Goal: Task Accomplishment & Management: Use online tool/utility

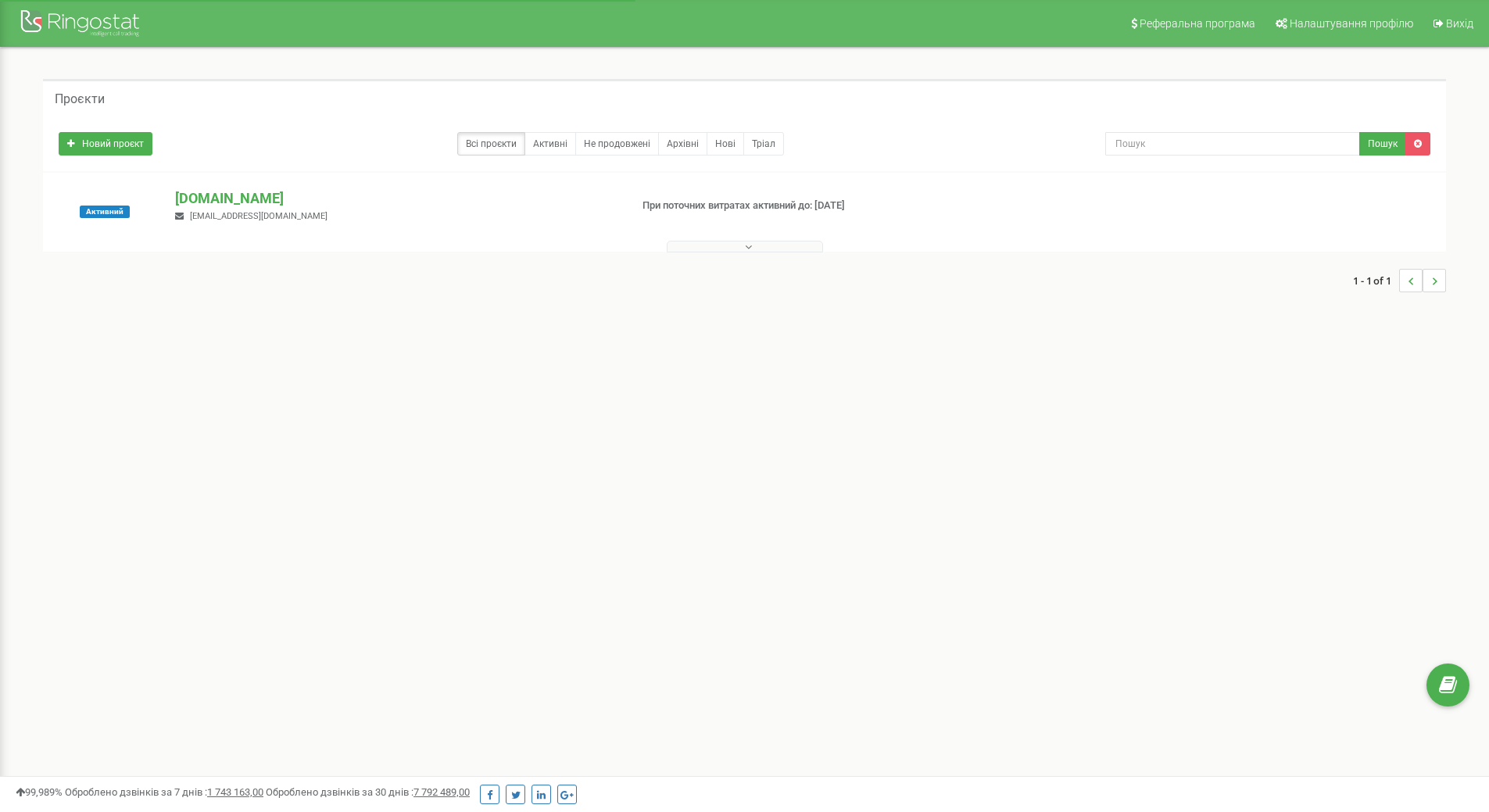
click at [723, 252] on button at bounding box center [744, 246] width 157 height 12
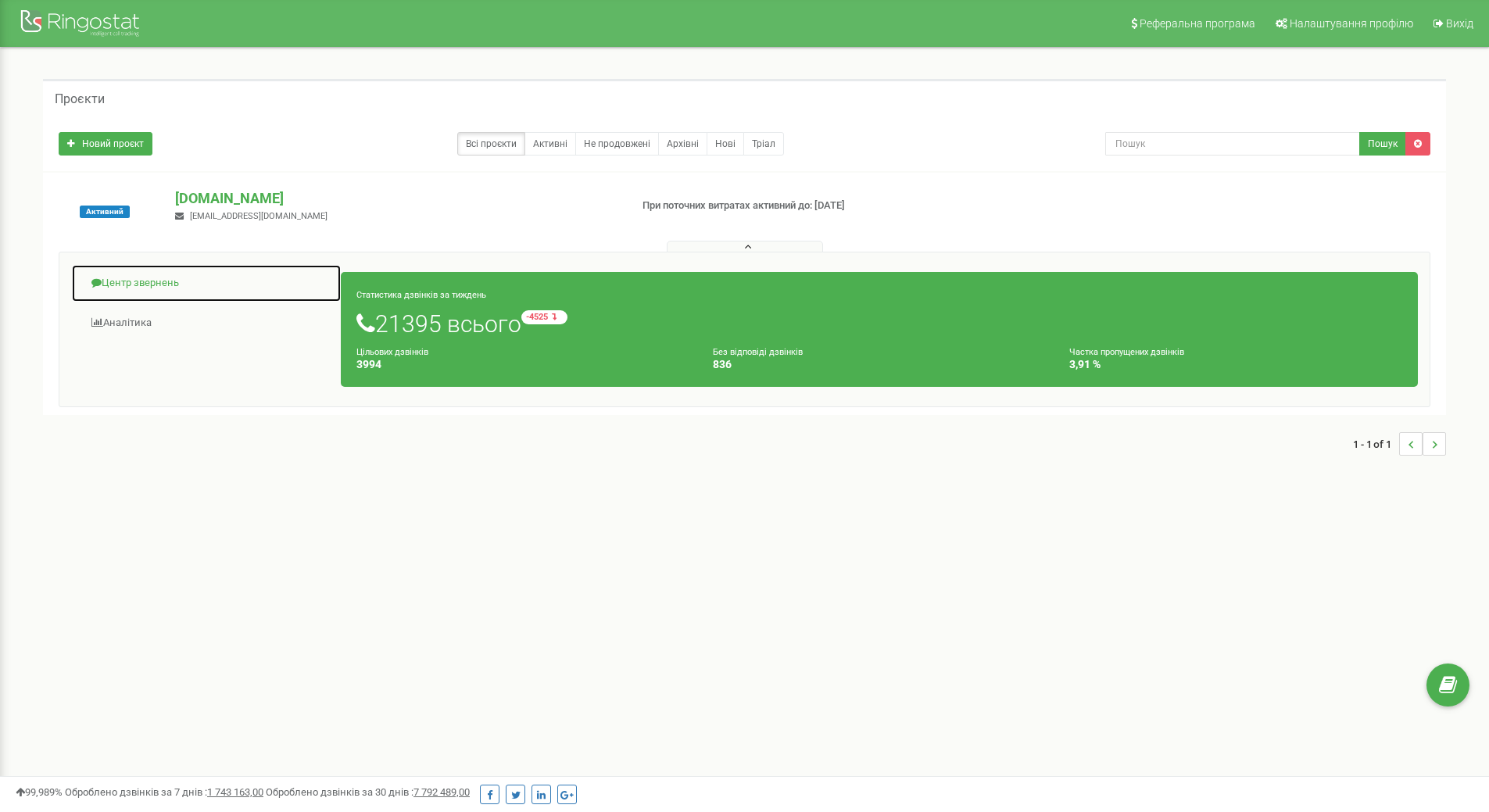
click at [122, 284] on link "Центр звернень" at bounding box center [206, 283] width 270 height 39
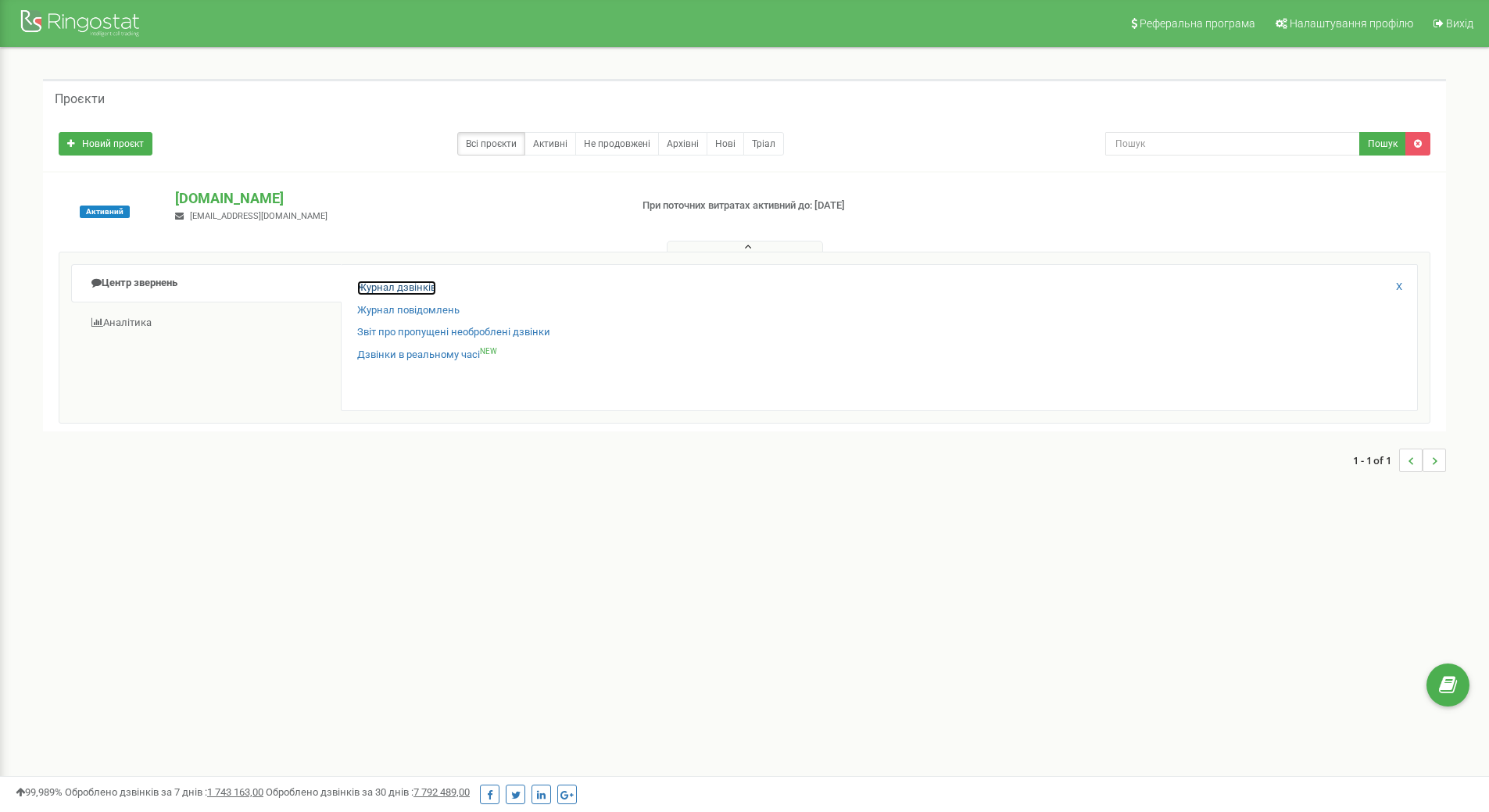
click at [412, 289] on link "Журнал дзвінків" at bounding box center [397, 287] width 79 height 15
click at [733, 248] on button at bounding box center [744, 246] width 157 height 12
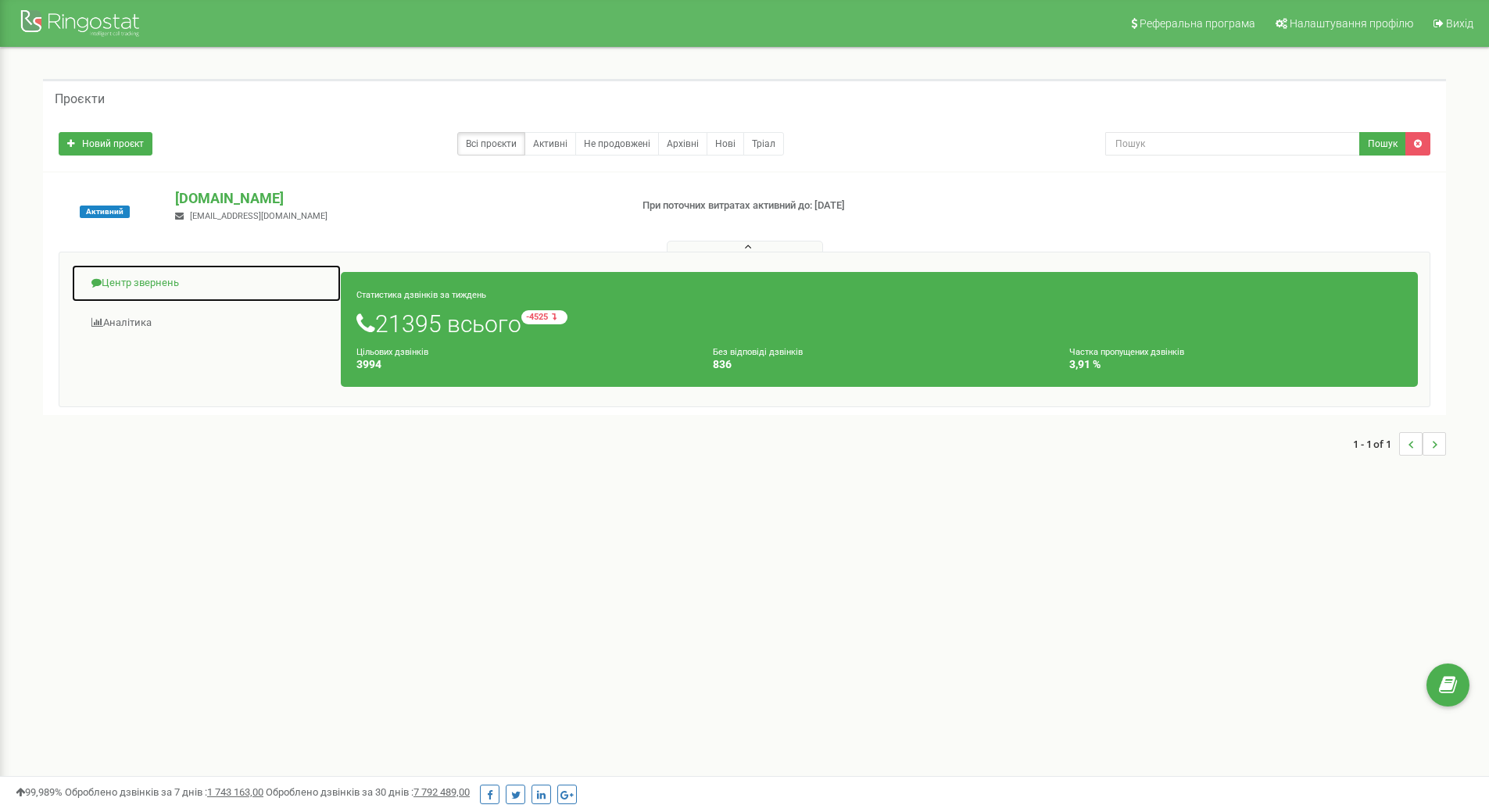
click at [150, 283] on link "Центр звернень" at bounding box center [206, 283] width 270 height 39
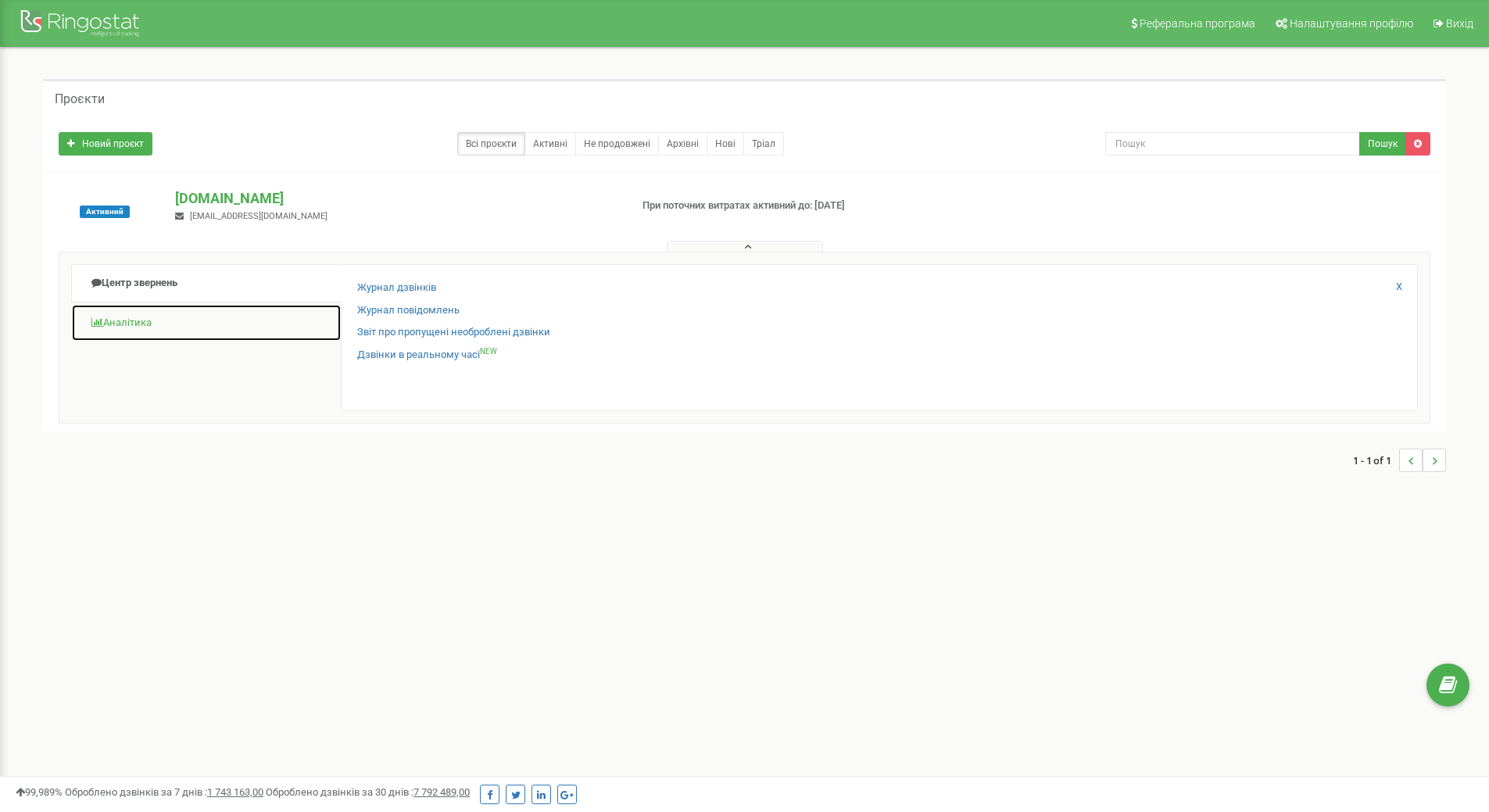
click at [148, 323] on link "Аналiтика" at bounding box center [206, 323] width 270 height 39
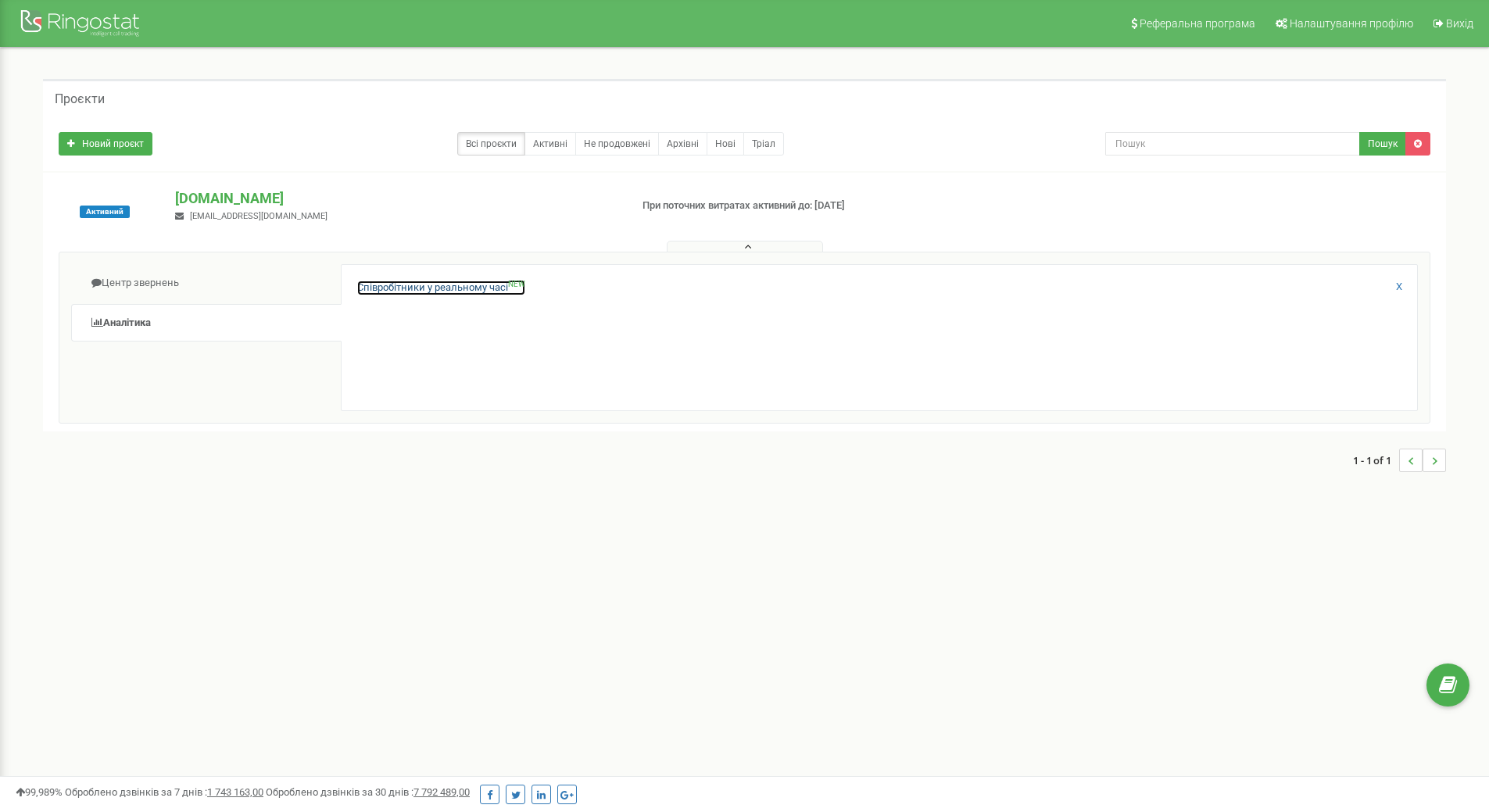
click at [395, 291] on link "Співробітники у реальному часі NEW" at bounding box center [442, 287] width 168 height 15
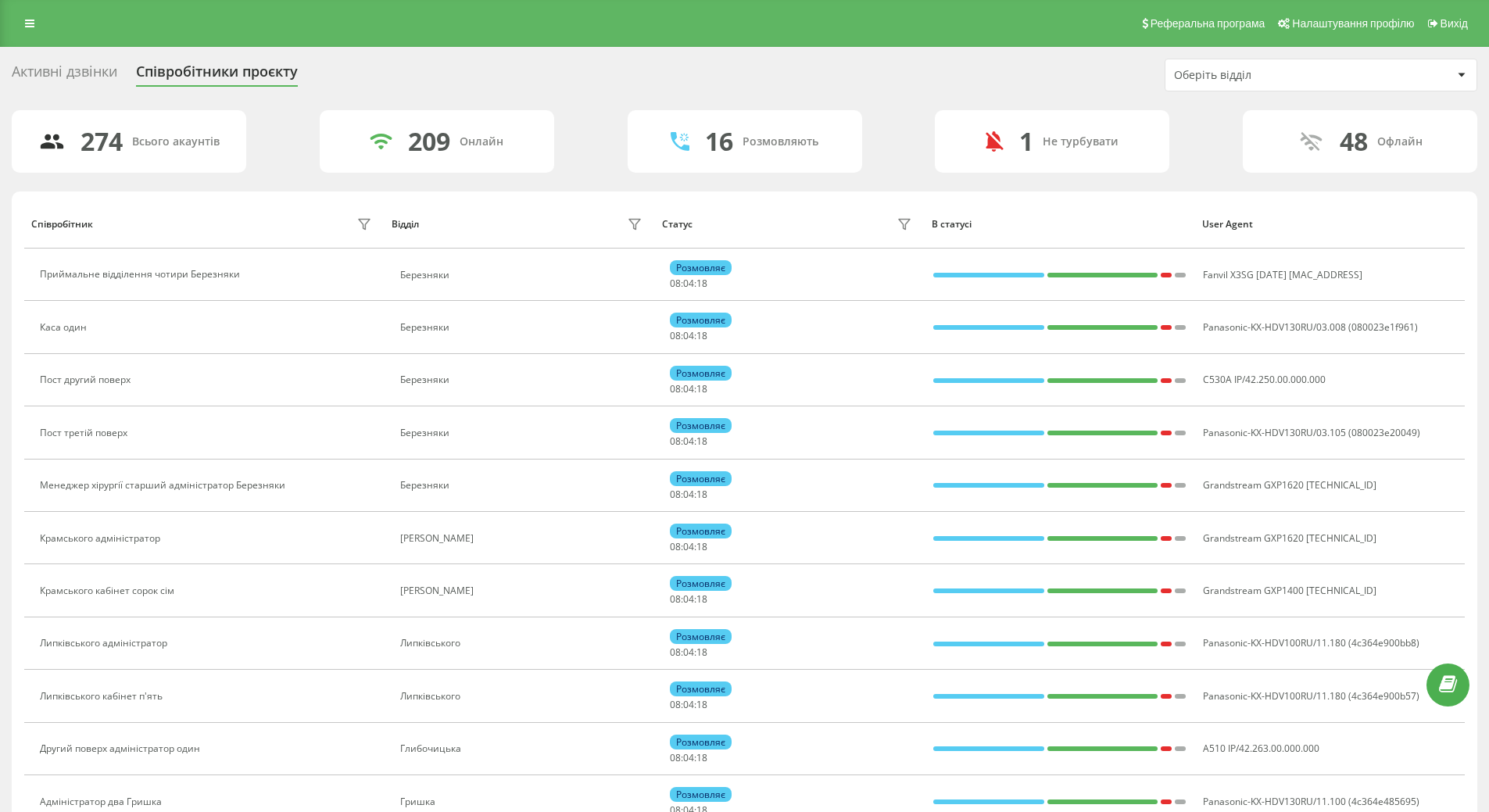
click at [1333, 82] on div "Оберіть відділ" at bounding box center [1321, 74] width 311 height 32
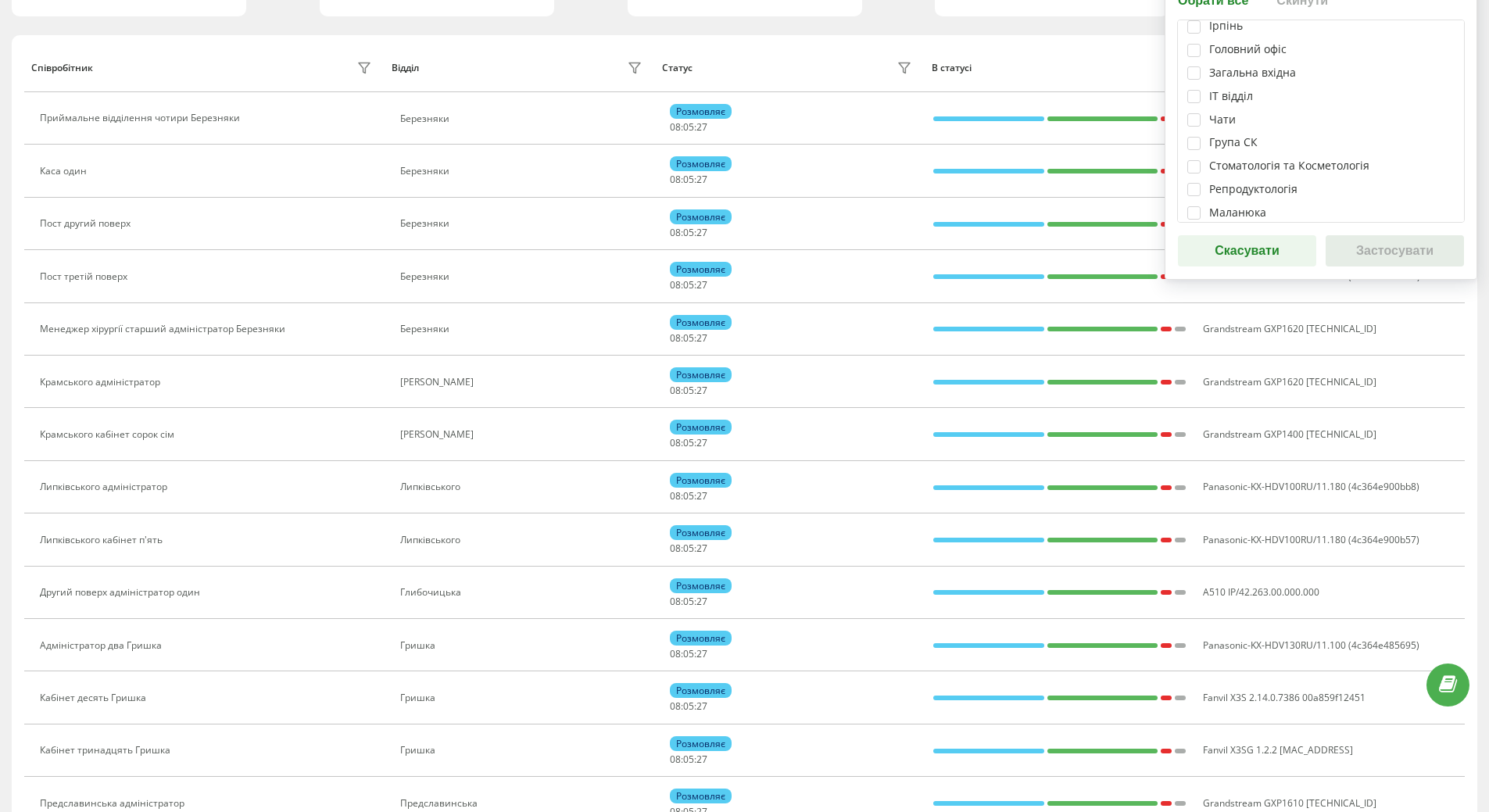
scroll to position [320, 0]
click at [1192, 130] on label at bounding box center [1195, 130] width 14 height 0
checkbox input "true"
click at [1195, 59] on label at bounding box center [1195, 59] width 14 height 0
checkbox input "true"
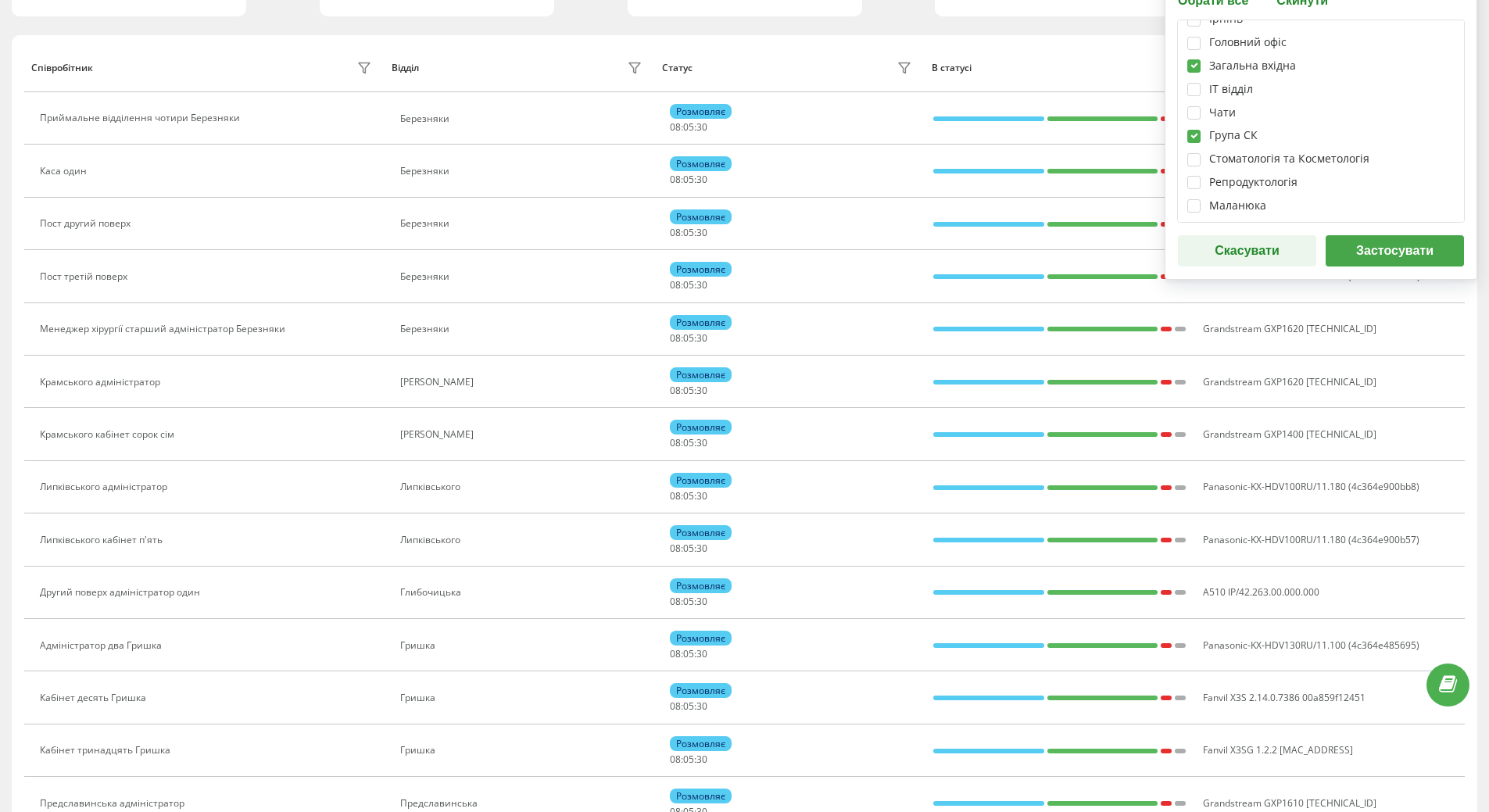
click at [1403, 256] on button "Застосувати" at bounding box center [1396, 251] width 139 height 32
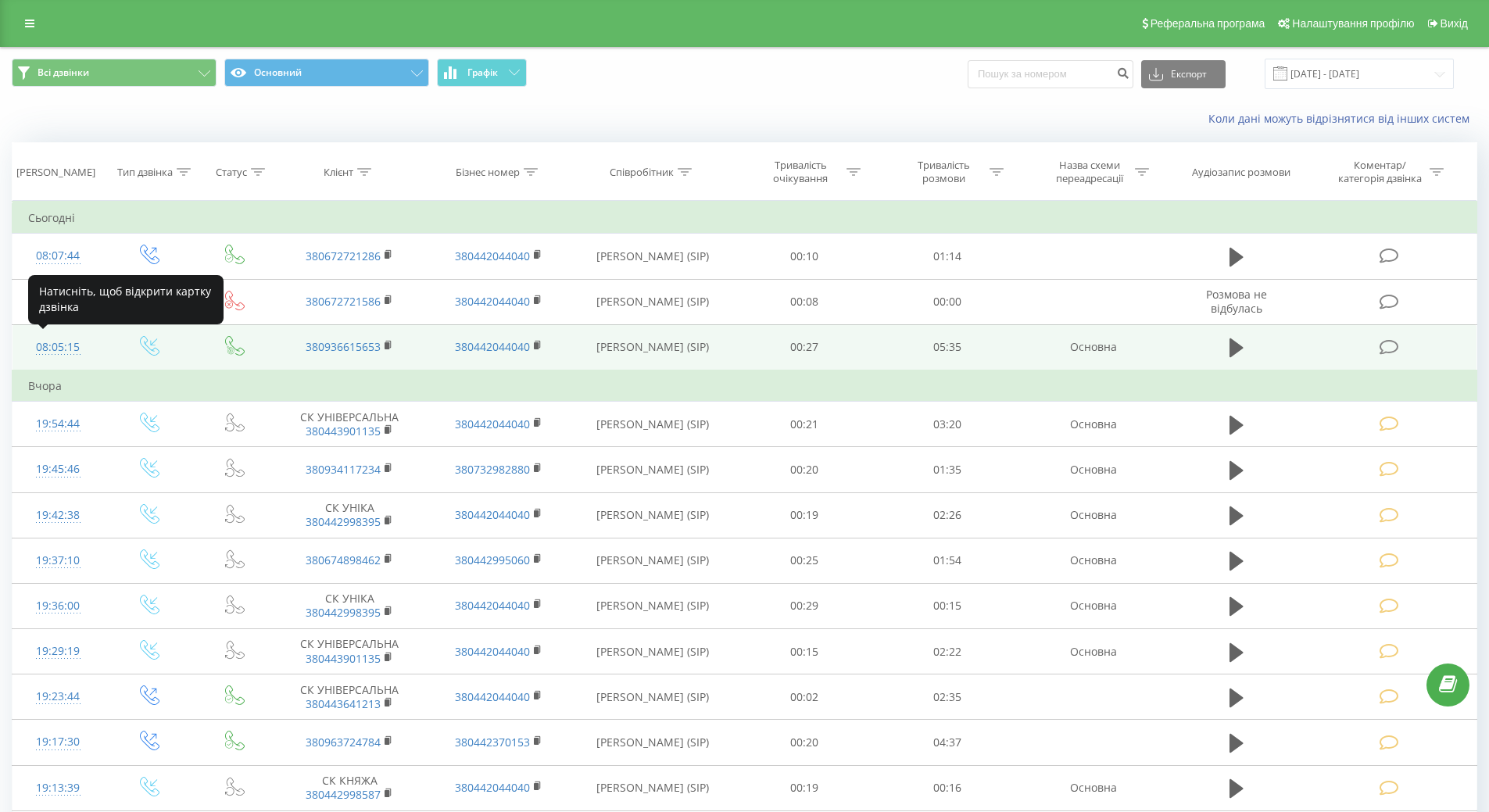
click at [47, 336] on div "08:05:15" at bounding box center [58, 347] width 60 height 31
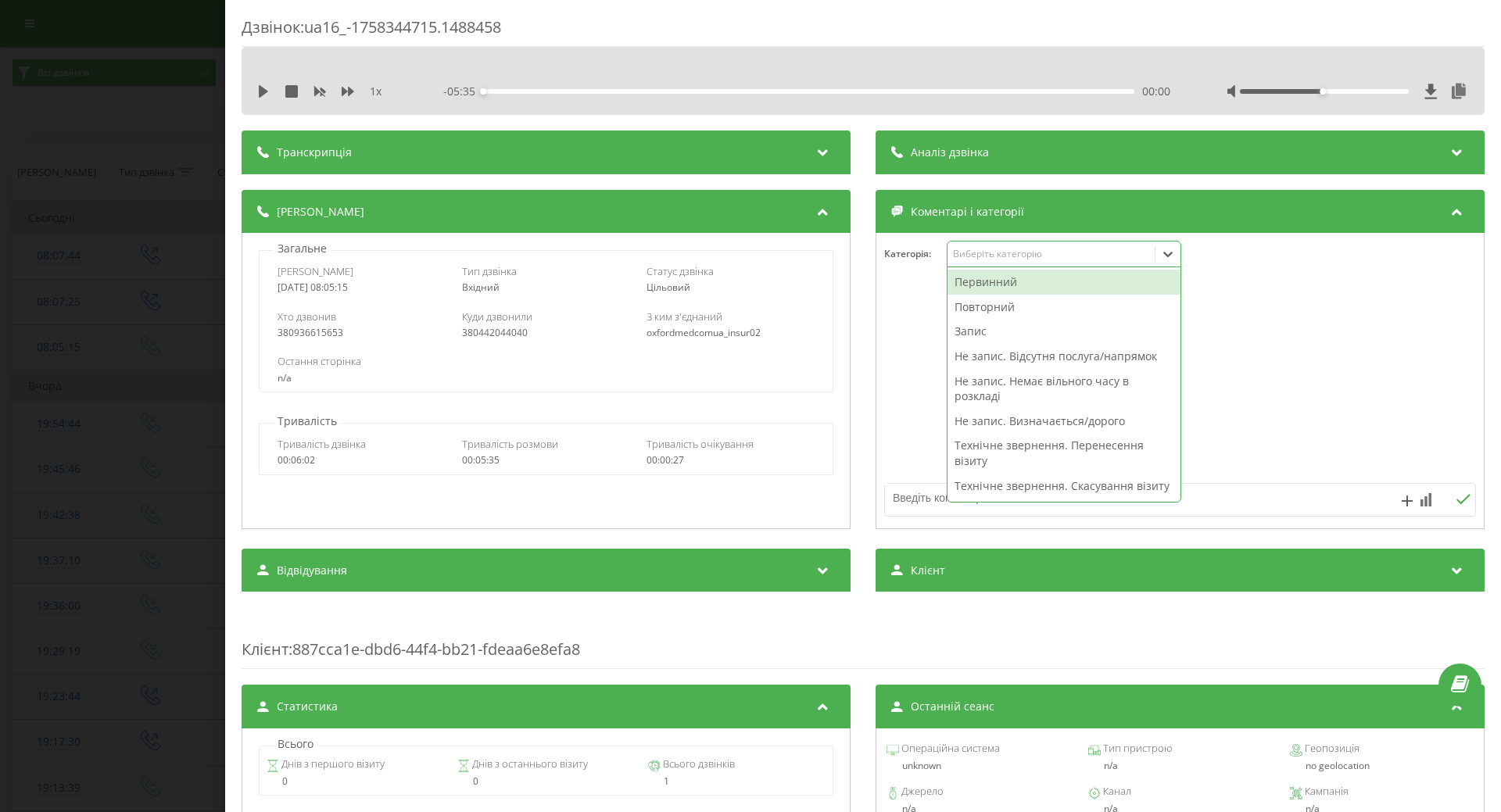
click at [977, 259] on div "Виберіть категорію" at bounding box center [1051, 254] width 195 height 13
click at [994, 313] on div "Повторний" at bounding box center [1064, 306] width 233 height 25
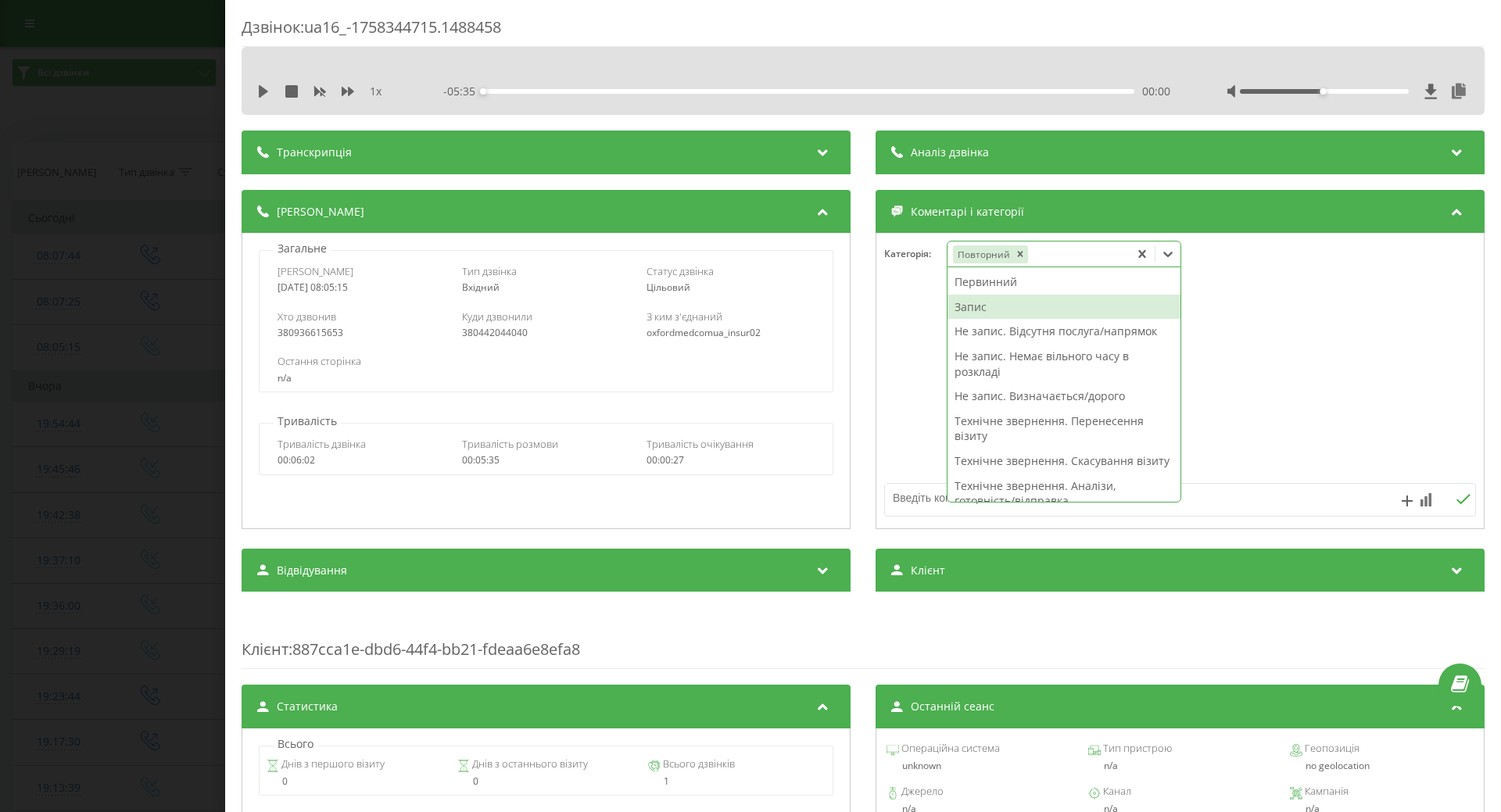
click at [972, 307] on div "Запис" at bounding box center [1064, 306] width 233 height 25
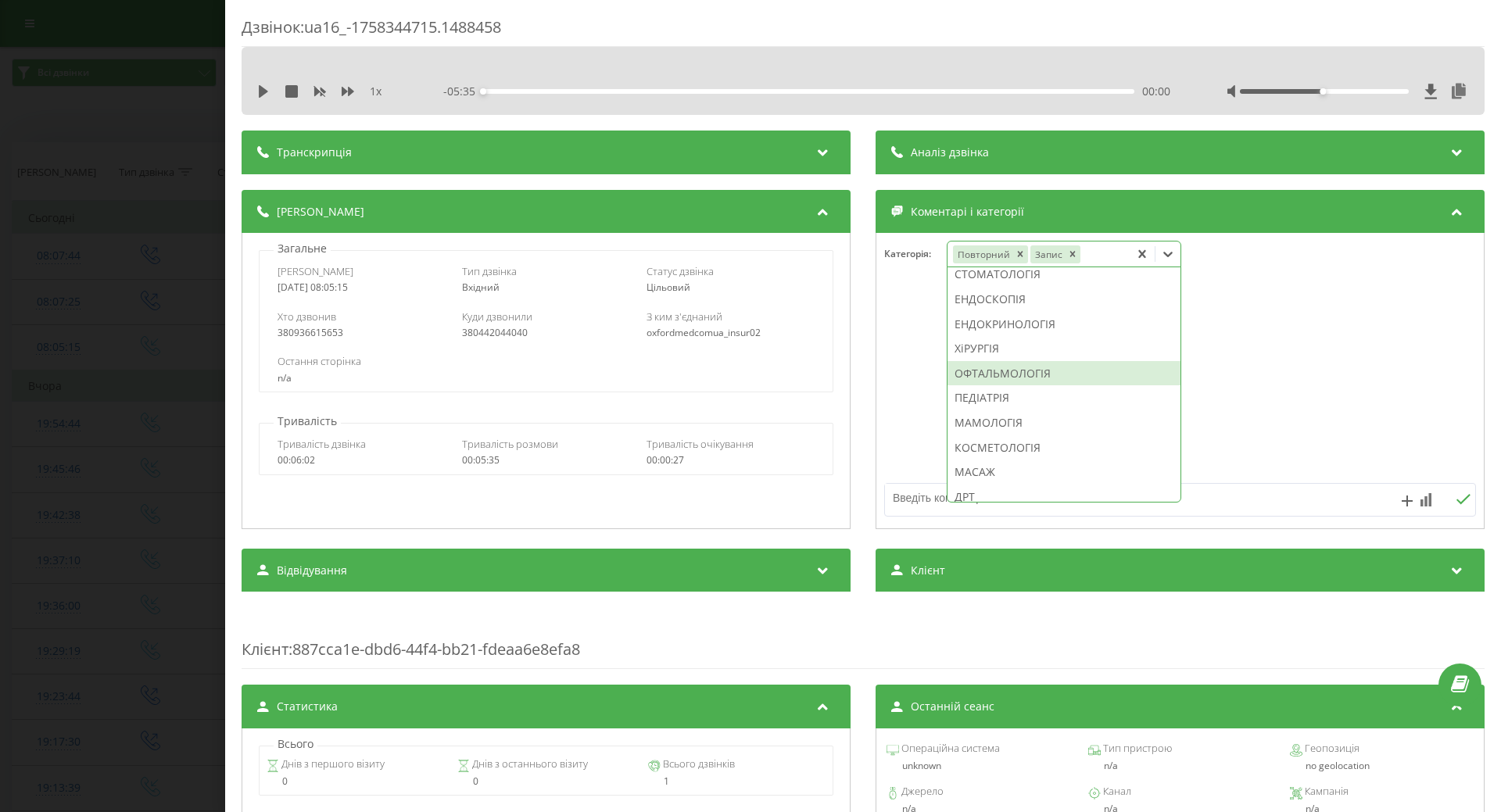
scroll to position [835, 0]
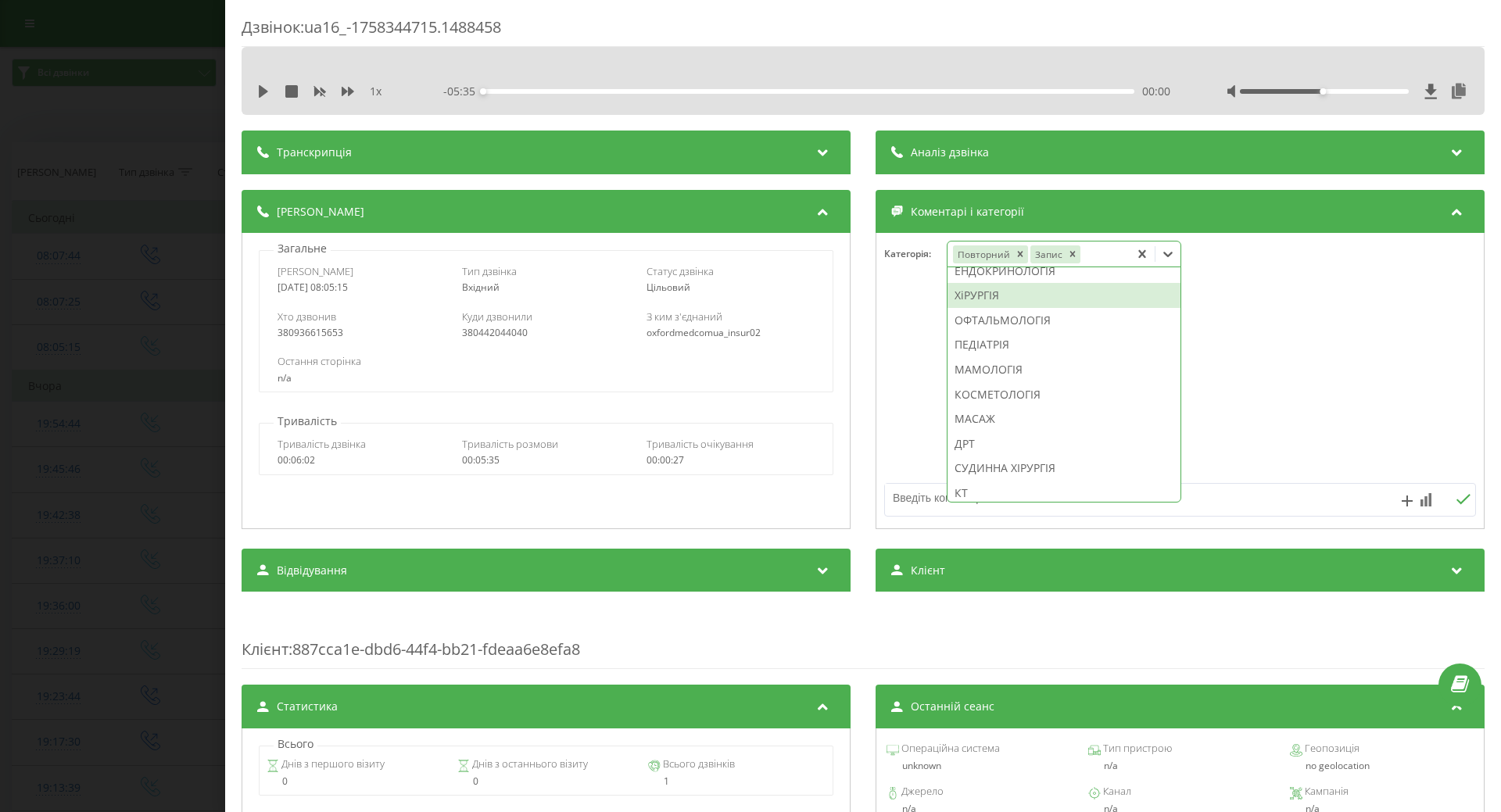
click at [984, 308] on div "ХіРУРГІЯ" at bounding box center [1064, 295] width 233 height 25
click at [900, 368] on div at bounding box center [1180, 381] width 608 height 187
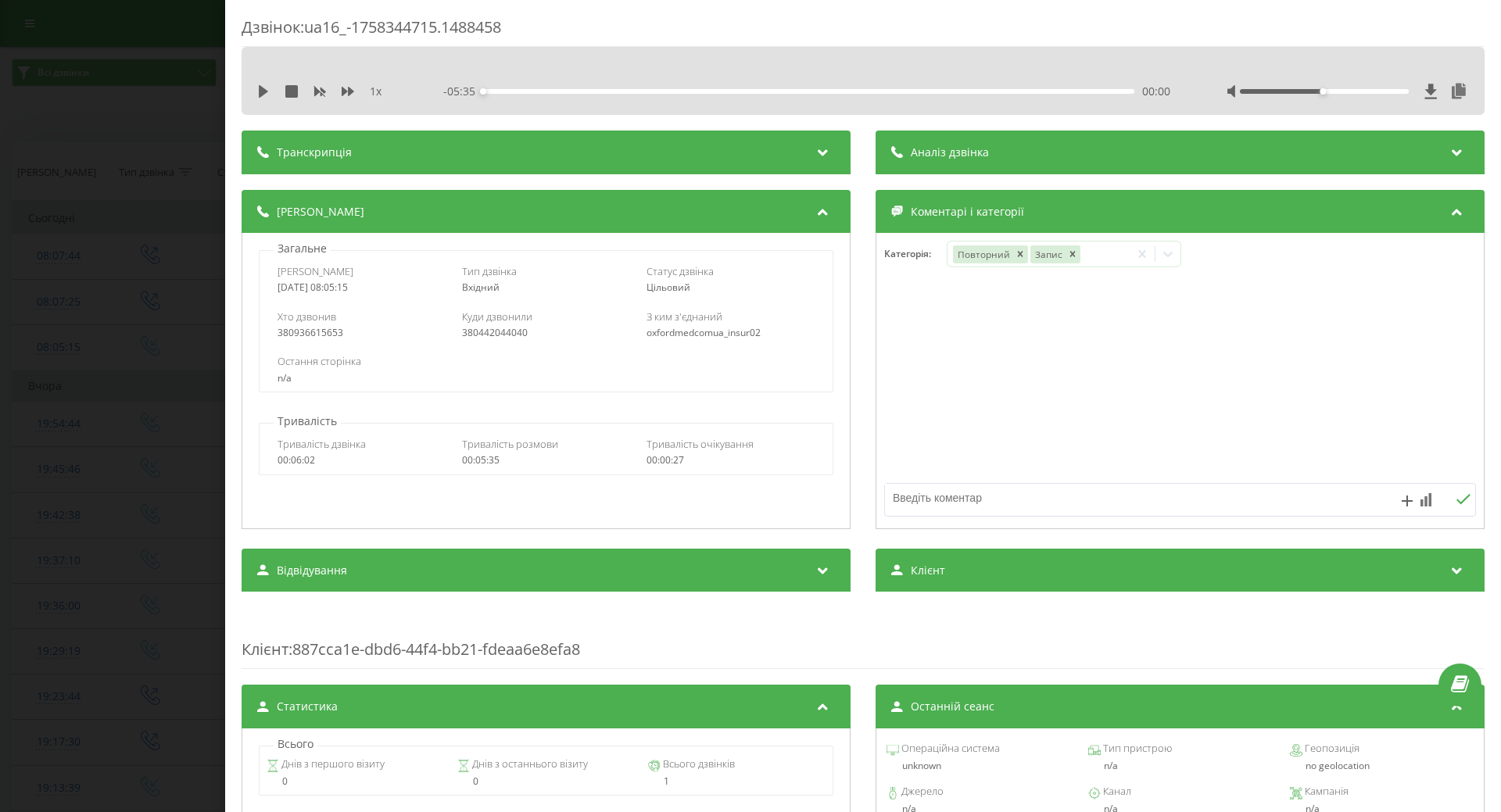
click at [141, 394] on div "Дзвінок : ua16_-1758344715.1488458 1 x - 05:35 00:00 00:00 Транскрипція Для AI-…" at bounding box center [750, 406] width 1501 height 812
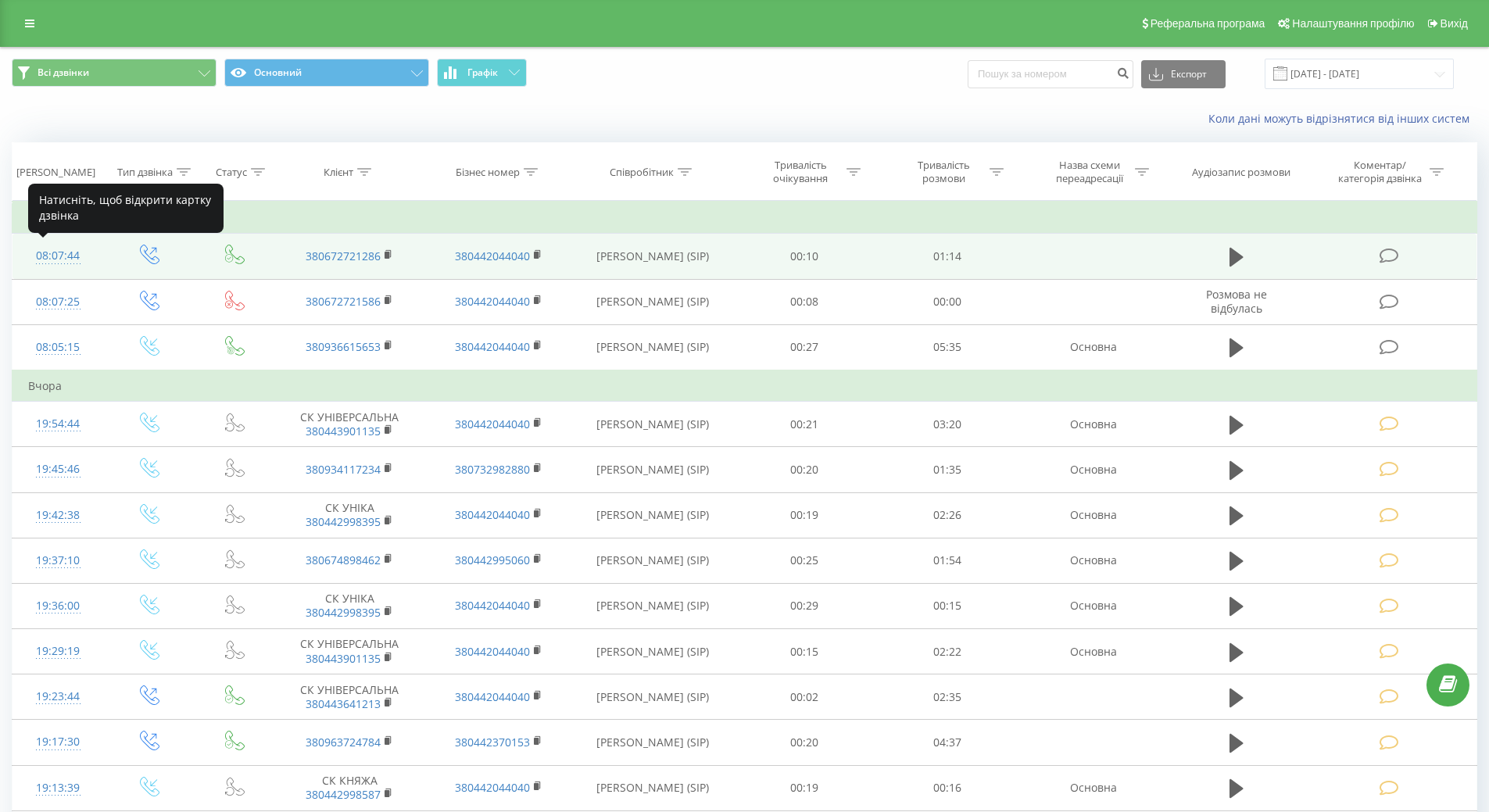
drag, startPoint x: 56, startPoint y: 252, endPoint x: 63, endPoint y: 253, distance: 7.1
click at [57, 251] on div "08:07:44" at bounding box center [58, 256] width 60 height 31
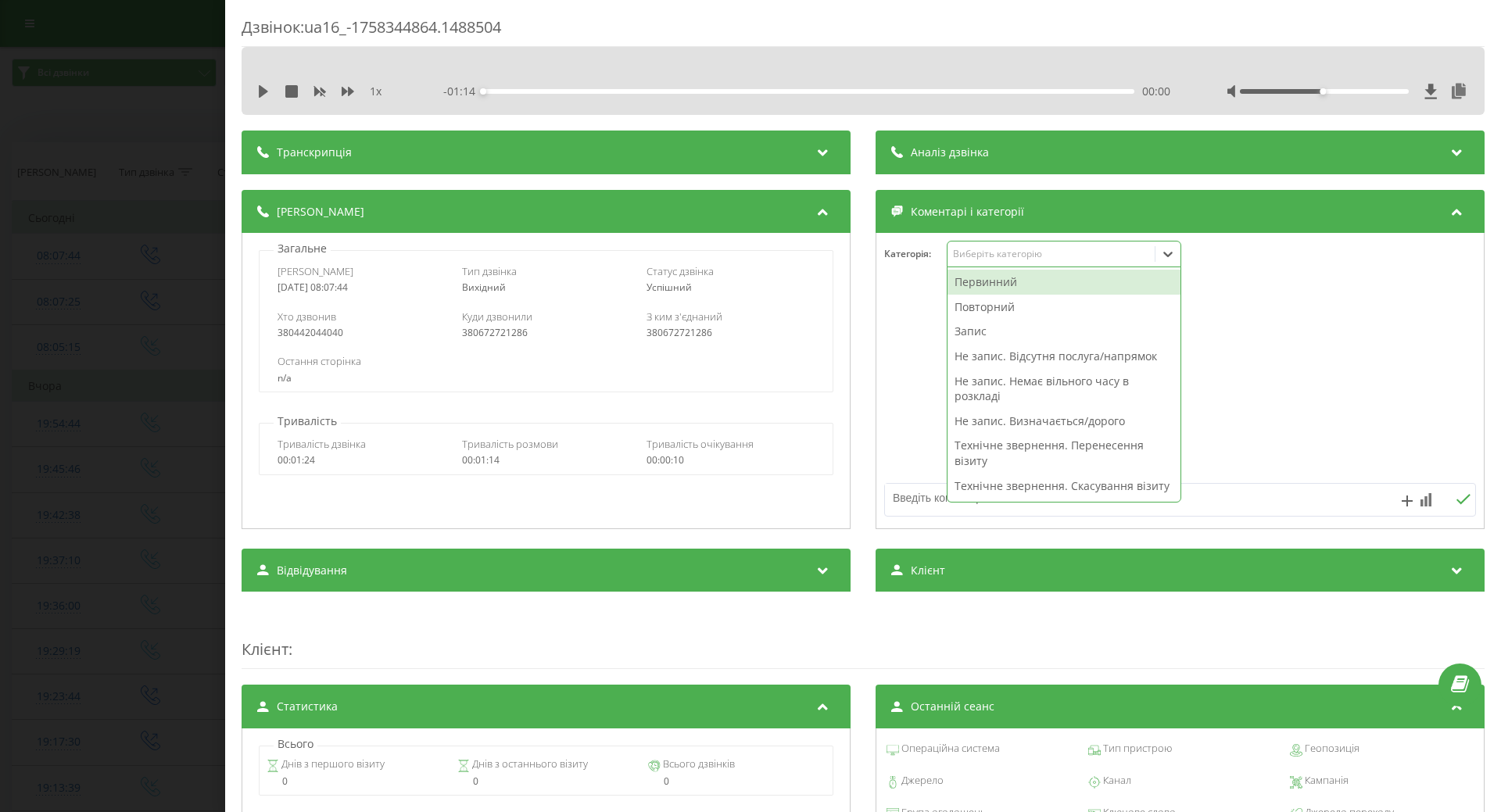
click at [1038, 258] on div "Виберіть категорію" at bounding box center [1051, 254] width 195 height 13
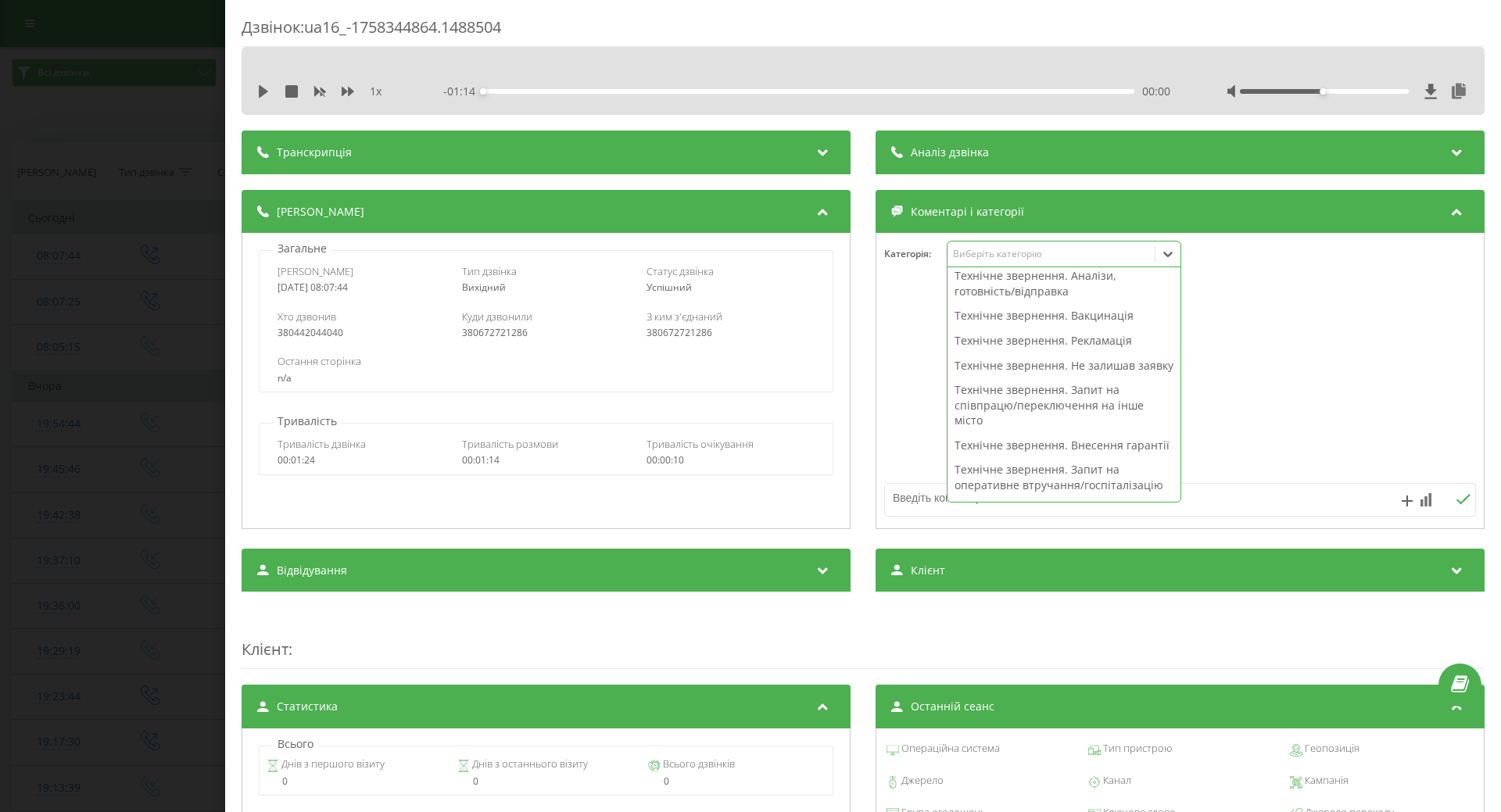
scroll to position [312, 0]
click at [988, 300] on div "Технічне звернення. Не залишав заявку" at bounding box center [1064, 287] width 233 height 25
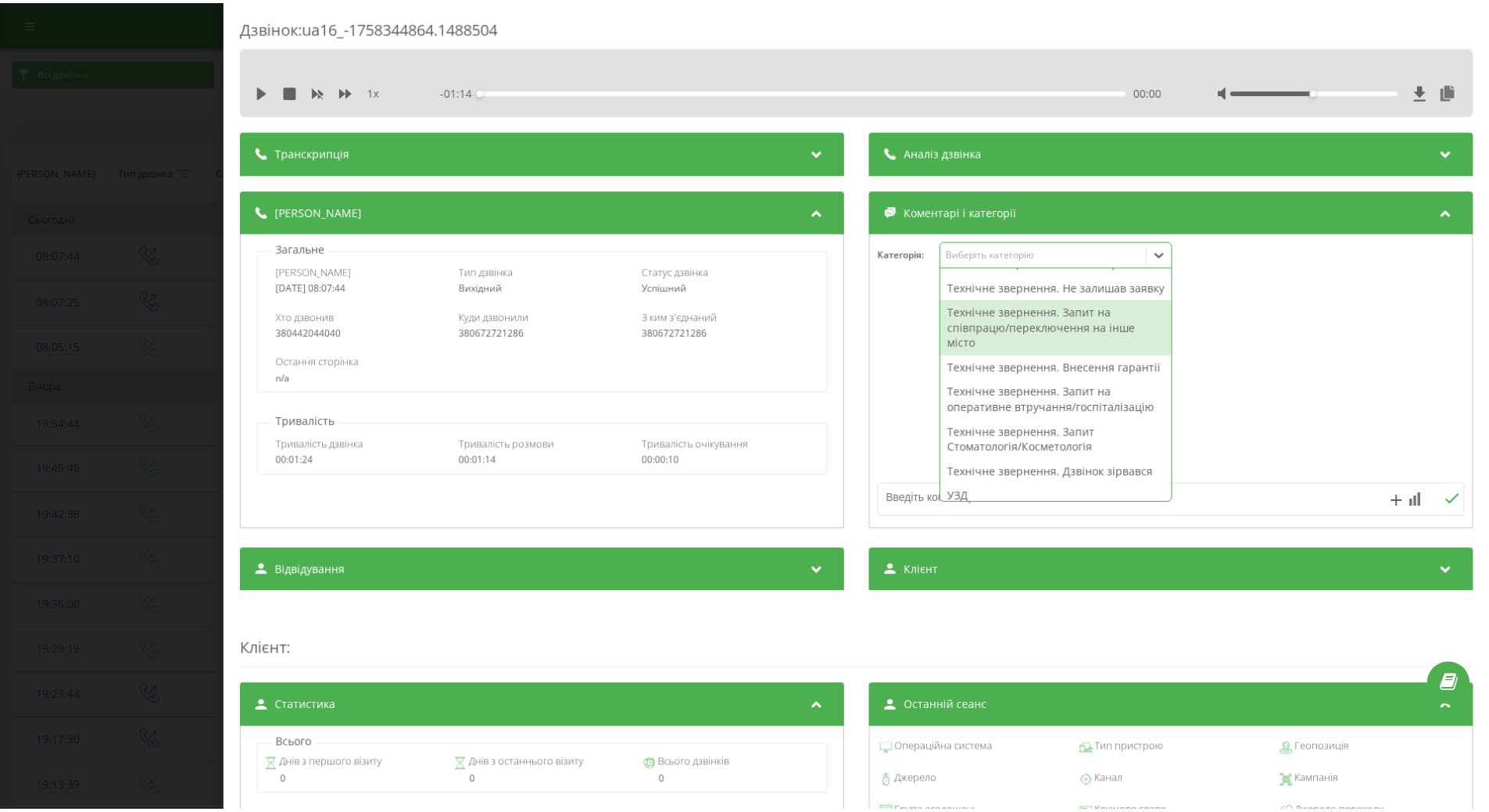
scroll to position [267, 0]
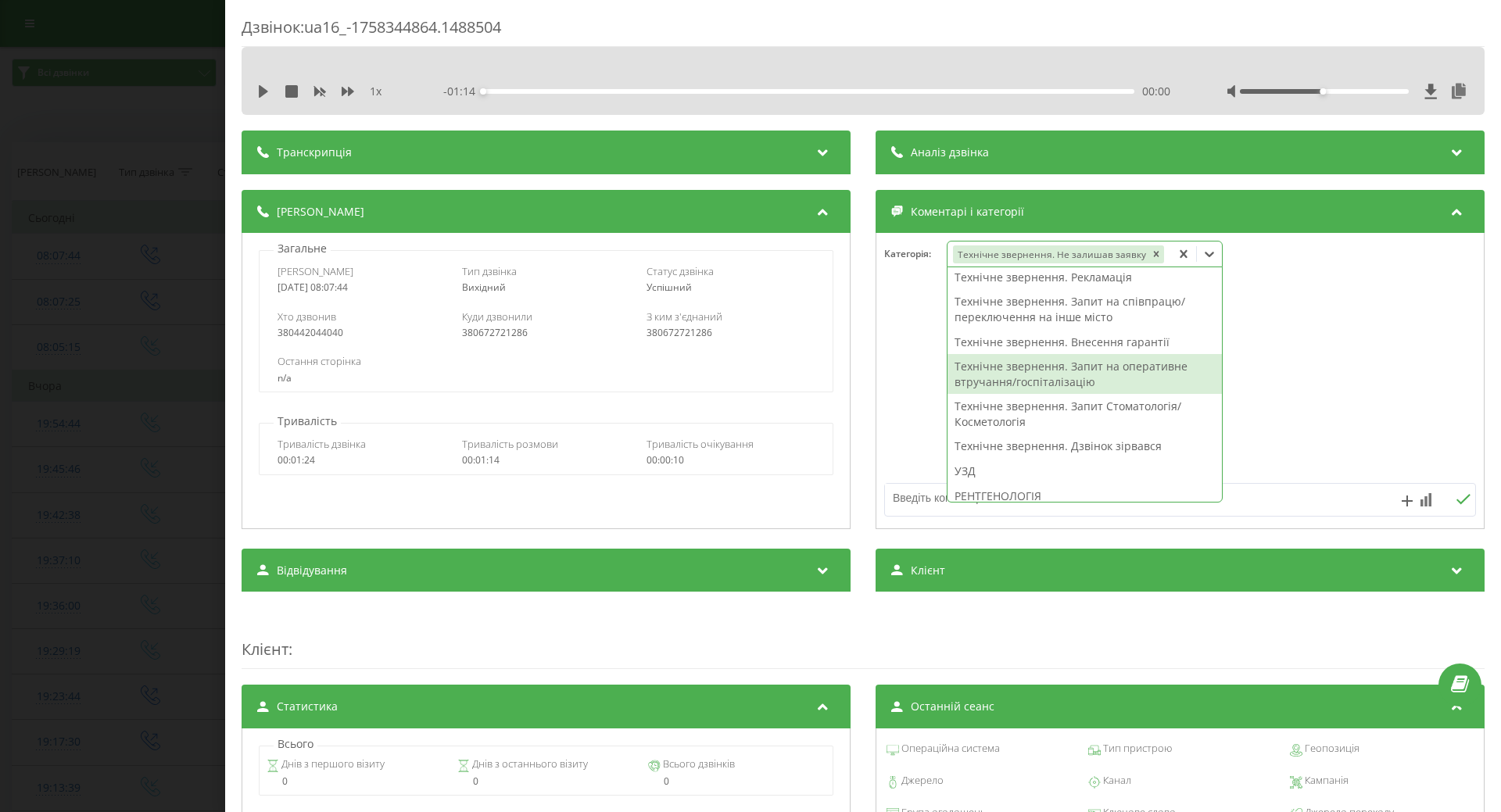
click at [899, 400] on div at bounding box center [1180, 381] width 608 height 187
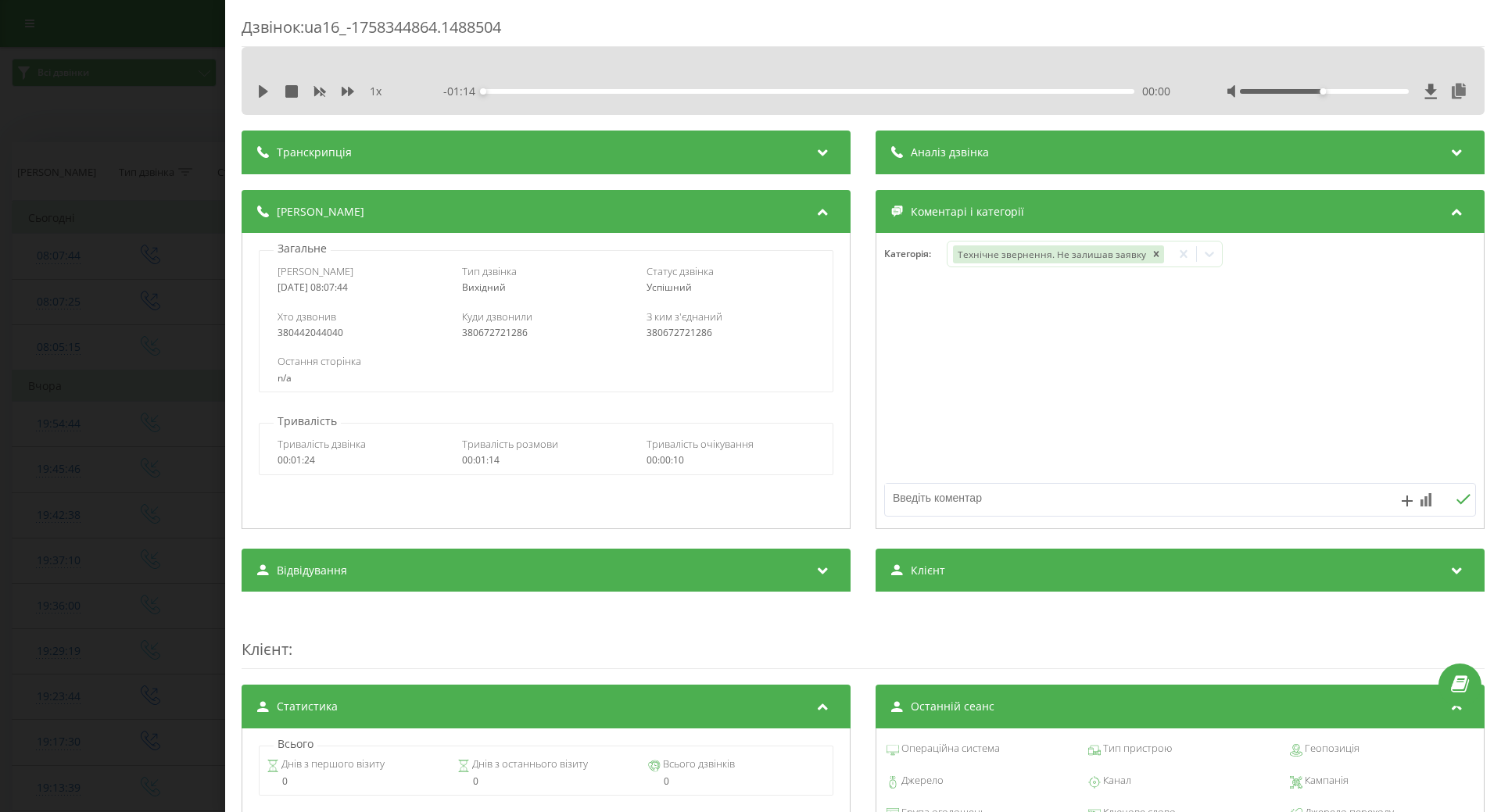
click at [911, 501] on textarea at bounding box center [1121, 498] width 472 height 28
click at [976, 502] on textarea at bounding box center [1121, 498] width 472 height 28
type textarea "внутрішній дзвінок"
click at [173, 162] on div "Дзвінок : ua16_-1758344864.1488504 1 x - 01:14 00:00 00:00 Транскрипція Для AI-…" at bounding box center [750, 406] width 1501 height 812
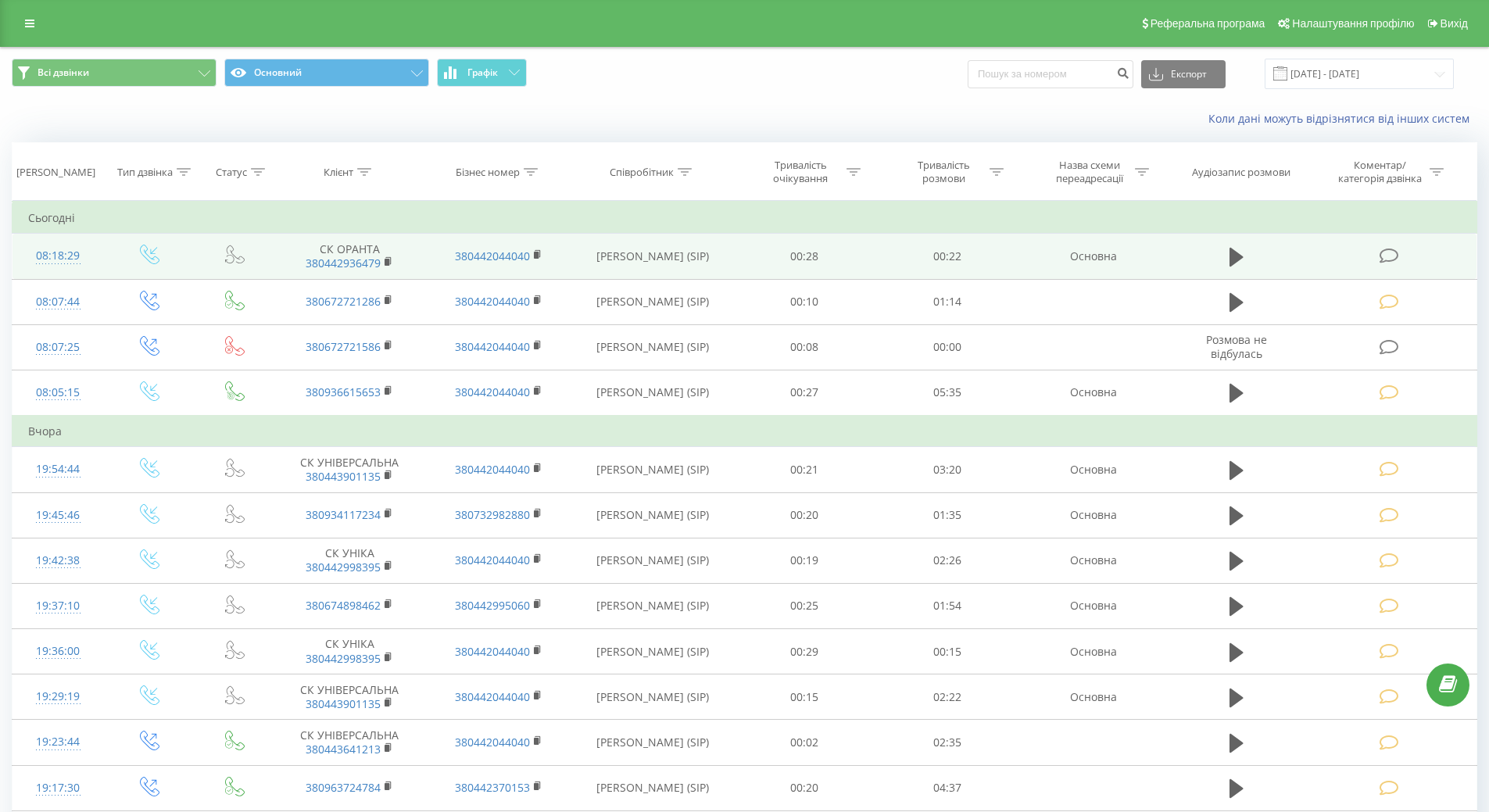
click at [39, 258] on div "08:18:29" at bounding box center [58, 256] width 60 height 31
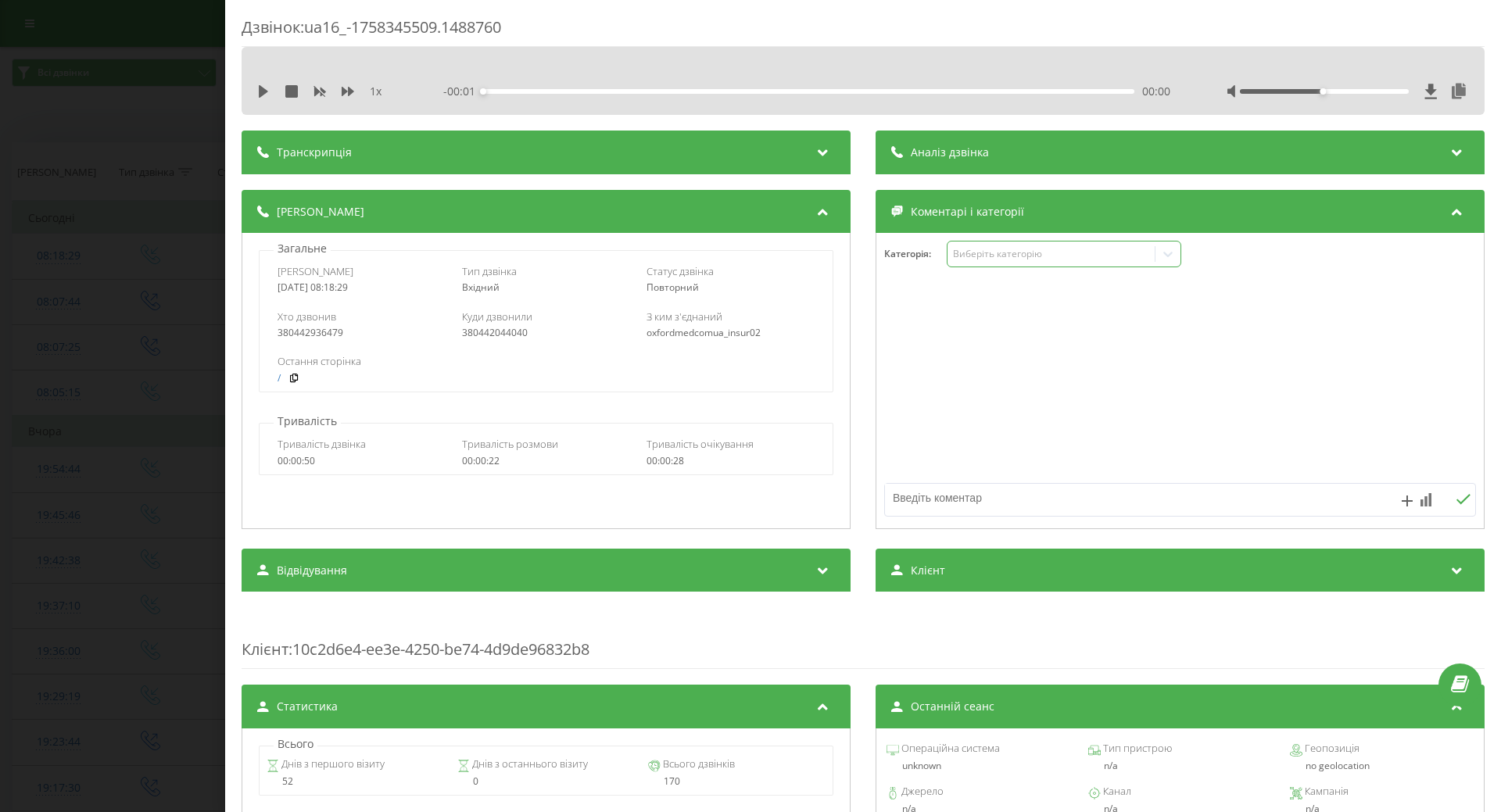
click at [994, 261] on div "Виберіть категорію" at bounding box center [1051, 254] width 207 height 15
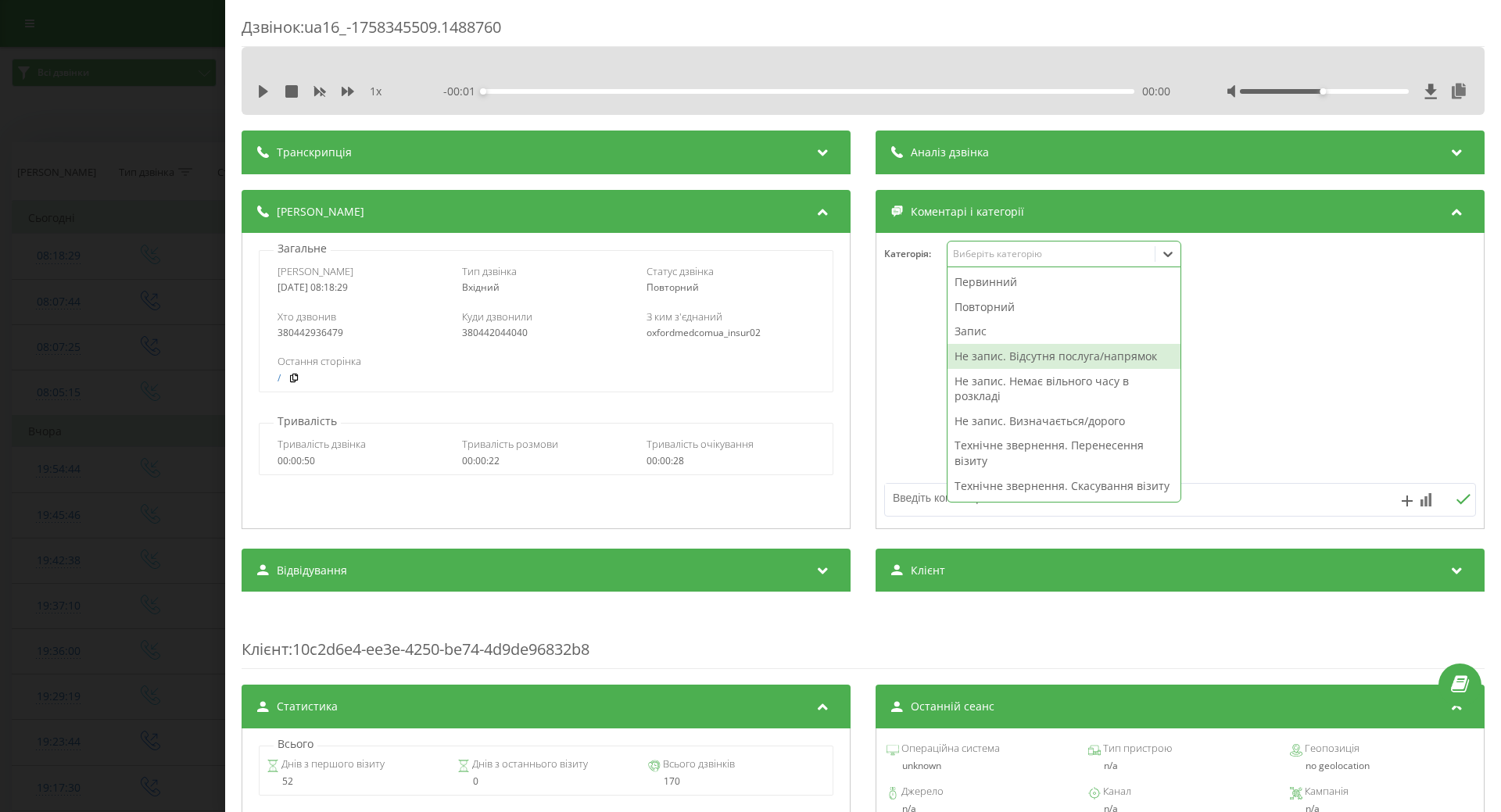
drag, startPoint x: 988, startPoint y: 353, endPoint x: 892, endPoint y: 386, distance: 101.5
click at [983, 353] on div "Не запис. Відсутня послуга/напрямок" at bounding box center [1064, 356] width 233 height 25
drag, startPoint x: 887, startPoint y: 394, endPoint x: 872, endPoint y: 473, distance: 80.4
click at [886, 402] on div at bounding box center [1180, 381] width 608 height 187
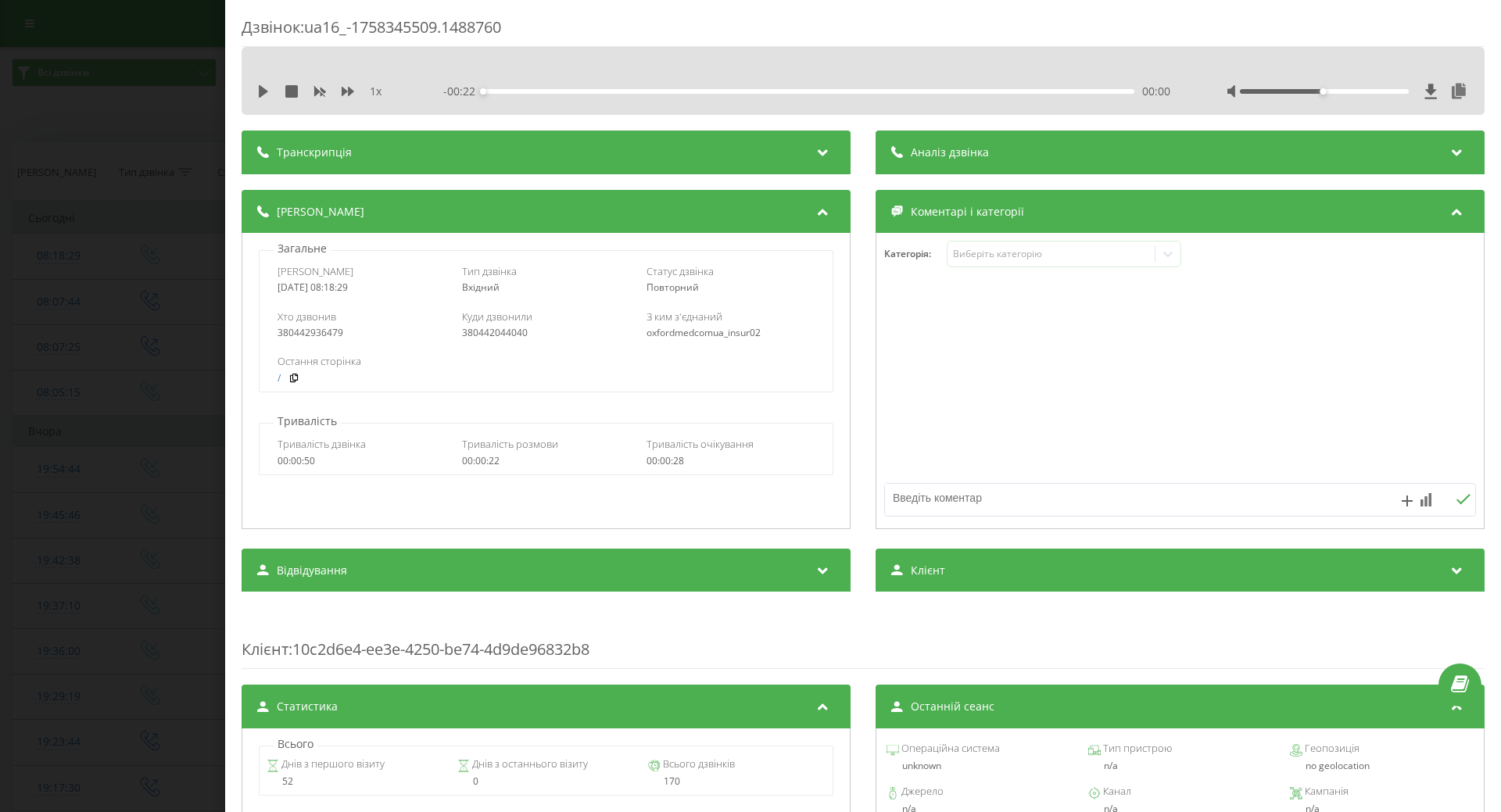
drag, startPoint x: 894, startPoint y: 501, endPoint x: 883, endPoint y: 521, distance: 22.8
click at [890, 508] on textarea at bounding box center [1121, 498] width 472 height 28
type textarea "Ірпінь, масаж"
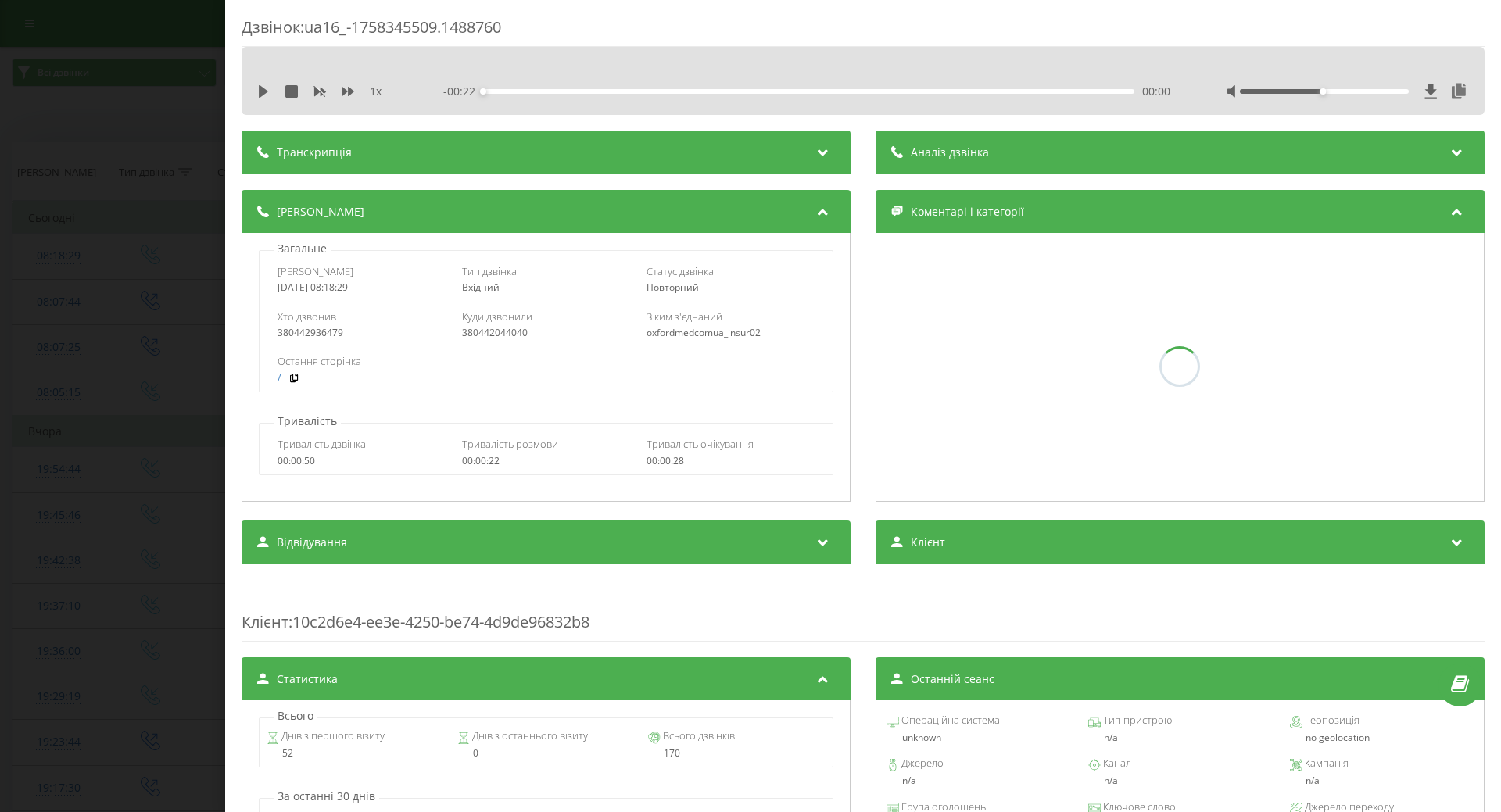
drag, startPoint x: 80, startPoint y: 457, endPoint x: 90, endPoint y: 471, distance: 17.2
click at [81, 457] on div "Дзвінок : ua16_-1758345509.1488760 1 x - 00:22 00:00 00:00 Транскрипція Для AI-…" at bounding box center [750, 406] width 1501 height 812
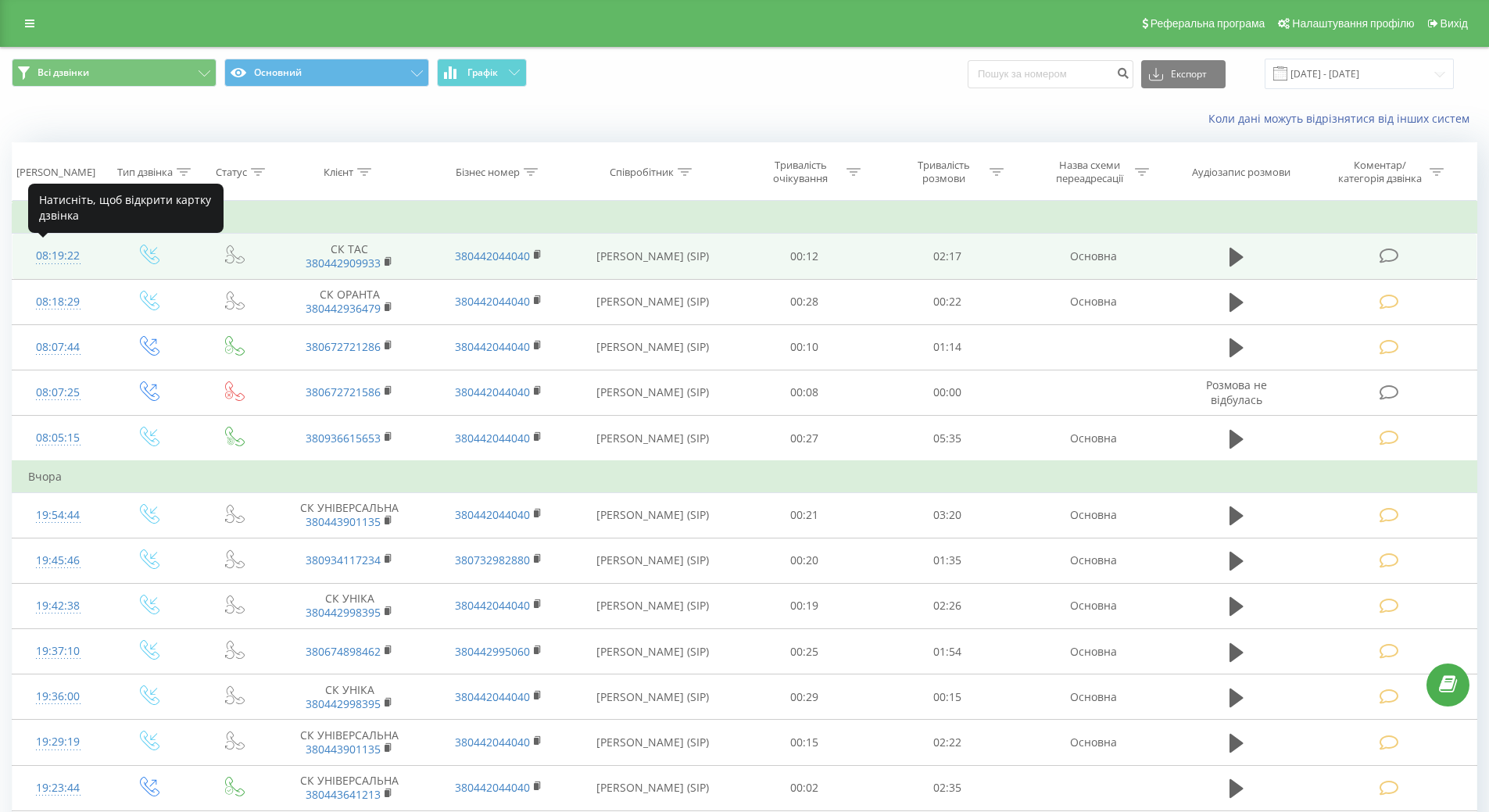
click at [70, 258] on div "08:19:22" at bounding box center [58, 256] width 60 height 31
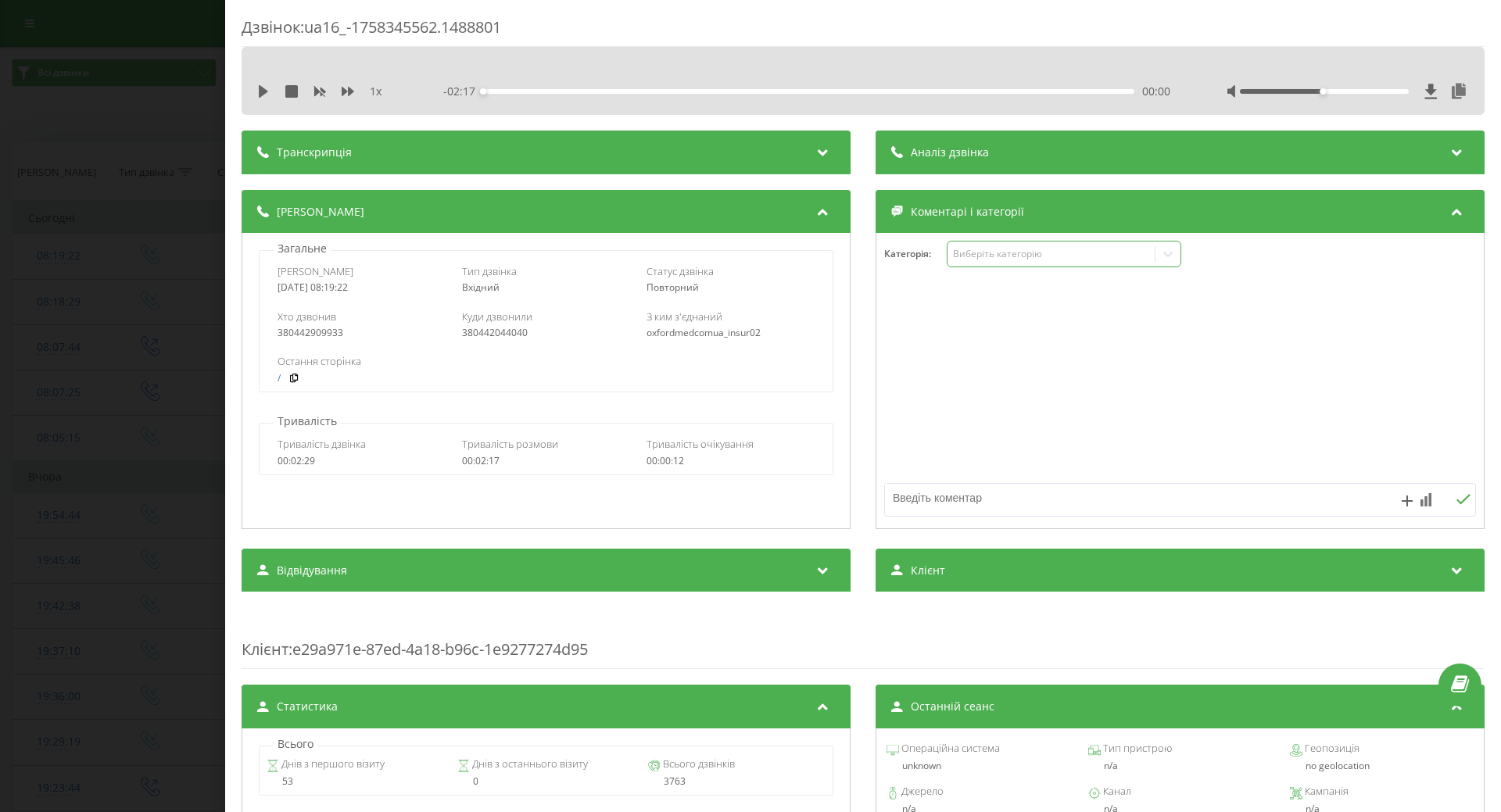
click at [1030, 259] on div "Виберіть категорію" at bounding box center [1051, 254] width 195 height 13
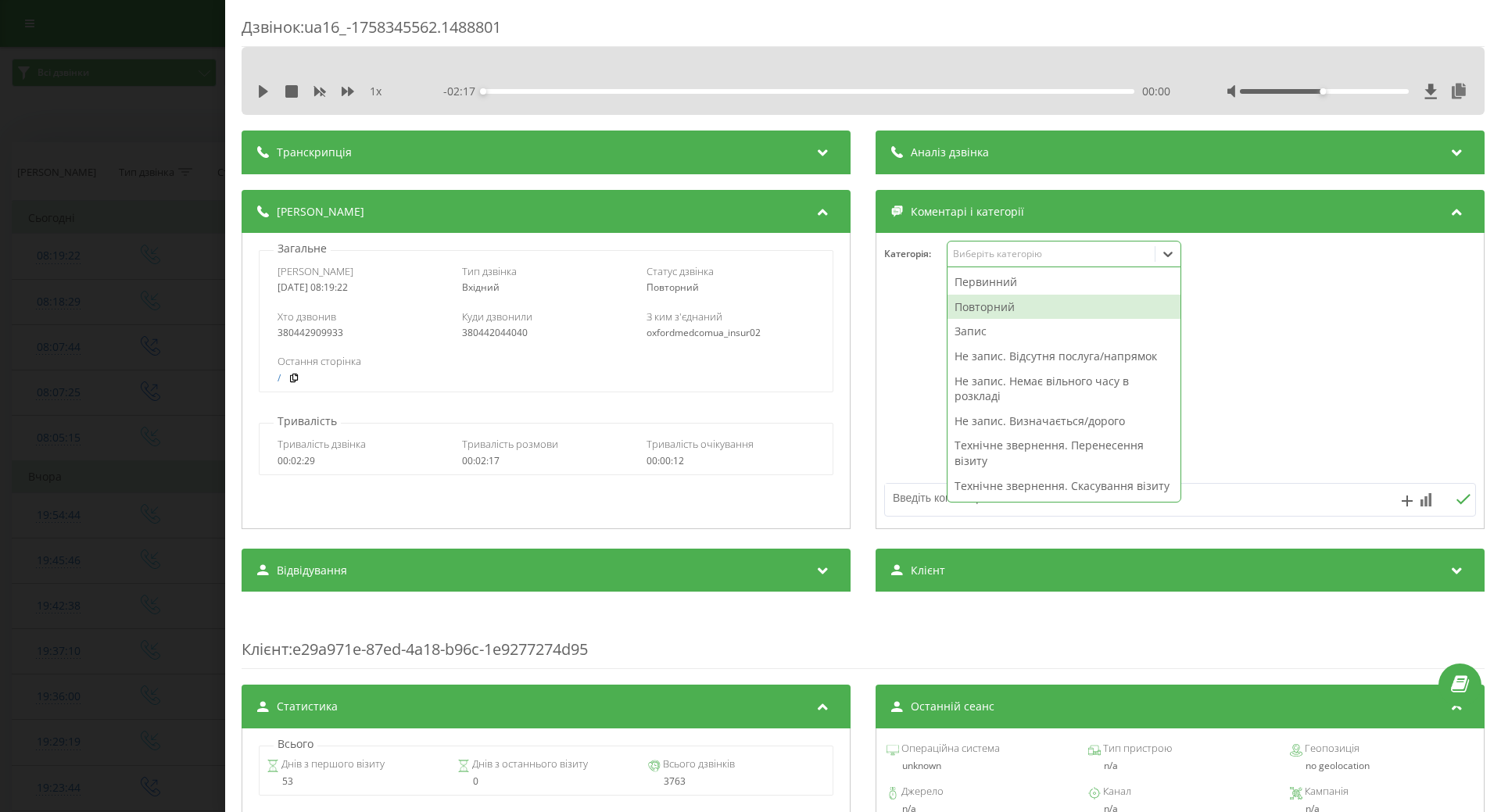
click at [1026, 305] on div "Повторний" at bounding box center [1064, 306] width 233 height 25
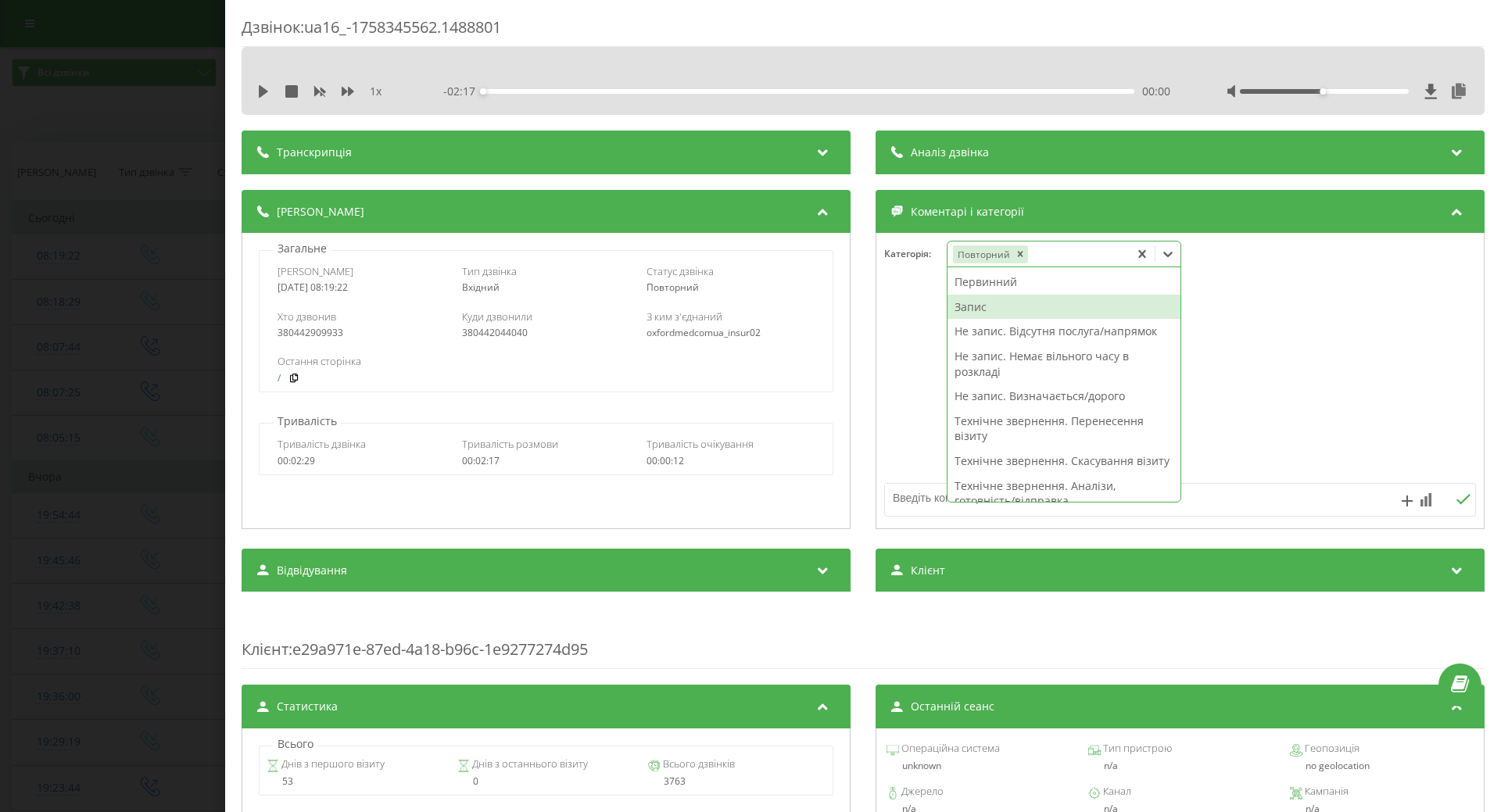
click at [966, 311] on div "Запис" at bounding box center [1064, 306] width 233 height 25
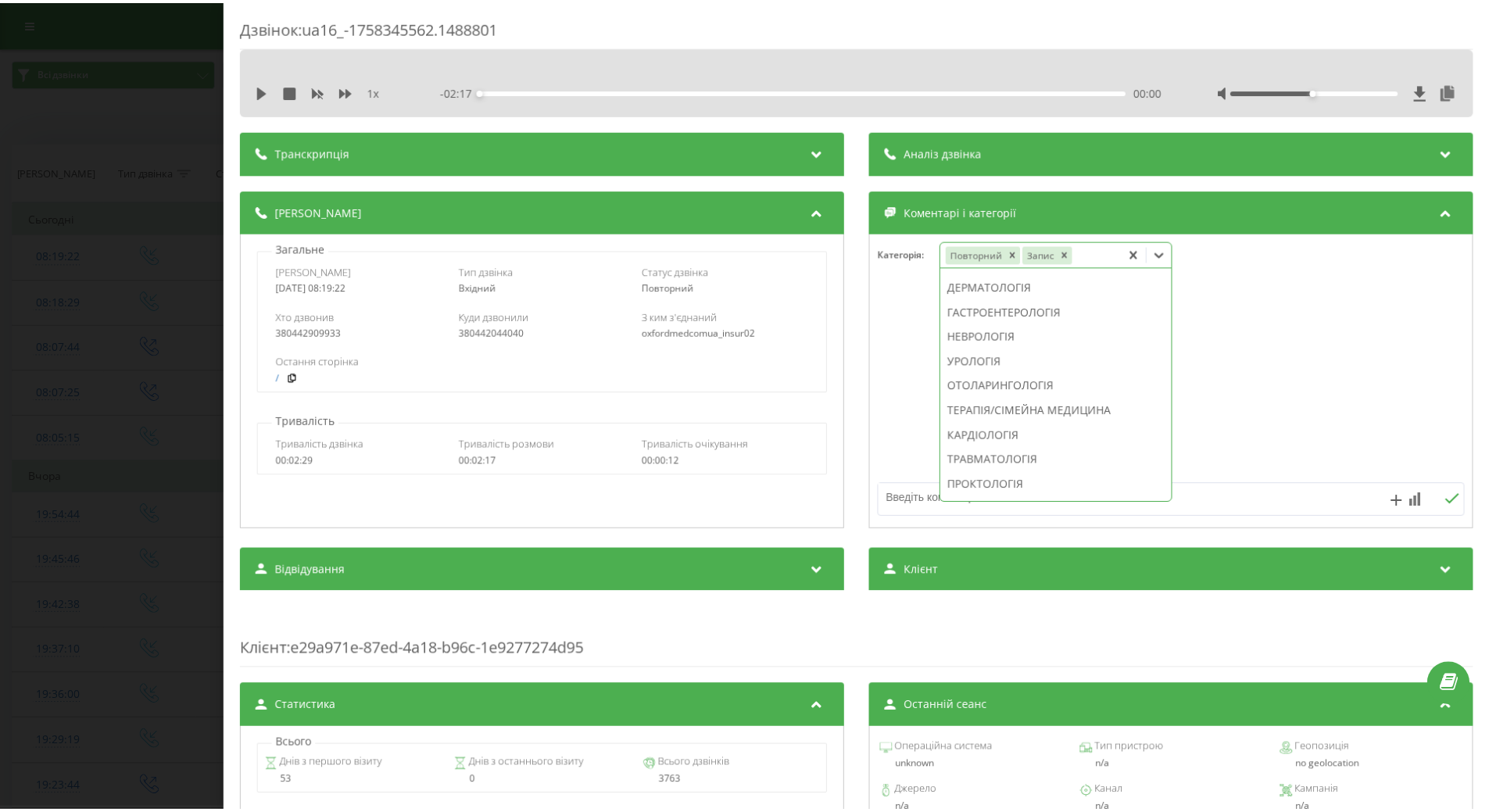
scroll to position [625, 0]
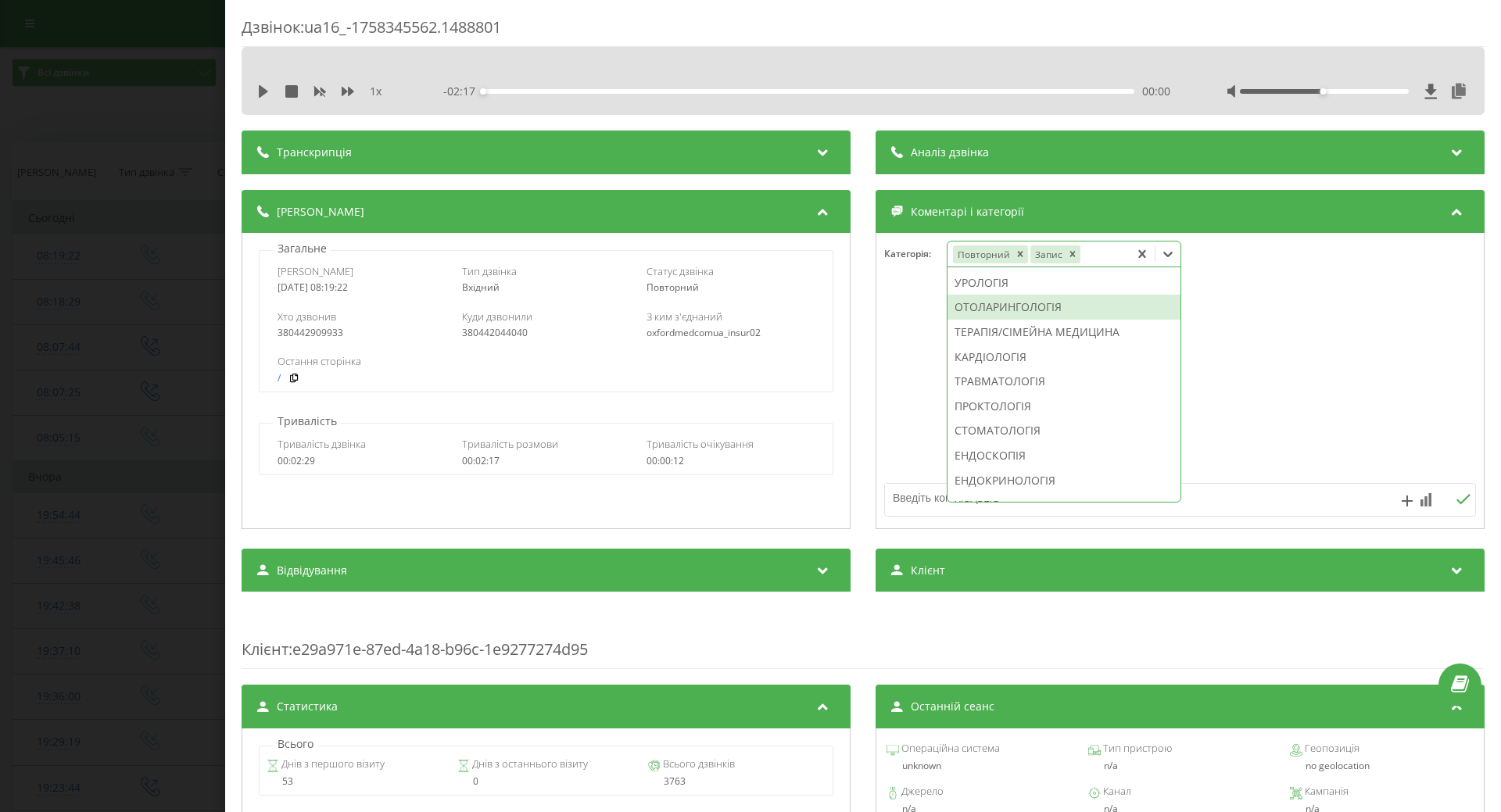
click at [1030, 320] on div "ОТОЛАРИНГОЛОГІЯ" at bounding box center [1064, 306] width 233 height 25
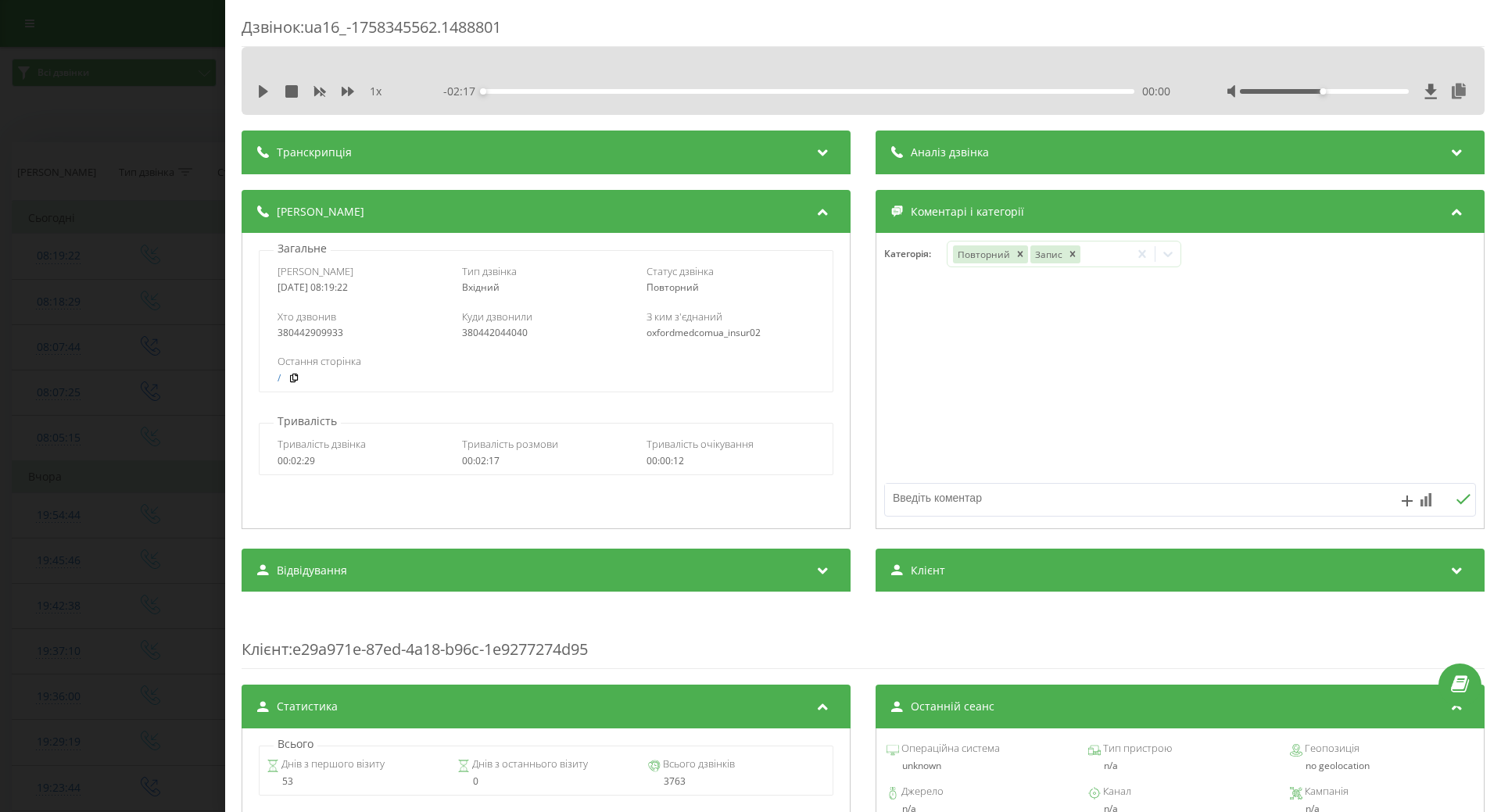
click at [905, 381] on div at bounding box center [1180, 381] width 608 height 187
drag, startPoint x: 163, startPoint y: 391, endPoint x: 70, endPoint y: 252, distance: 167.2
click at [151, 376] on div "Дзвінок : ua16_-1758345562.1488801 1 x - 02:17 00:00 00:00 Транскрипція Для AI-…" at bounding box center [750, 406] width 1501 height 812
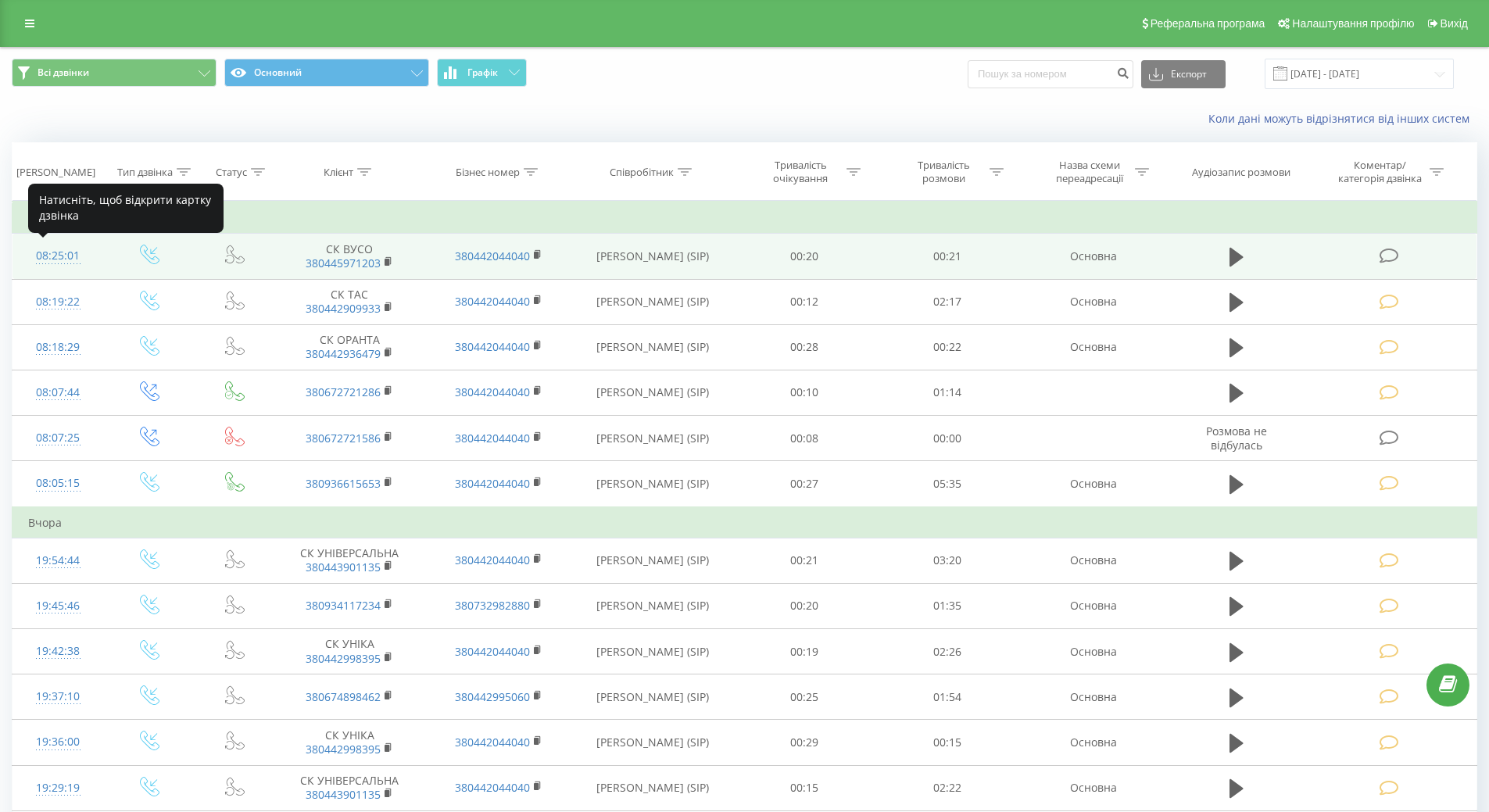
click at [65, 258] on div "08:25:01" at bounding box center [58, 256] width 60 height 31
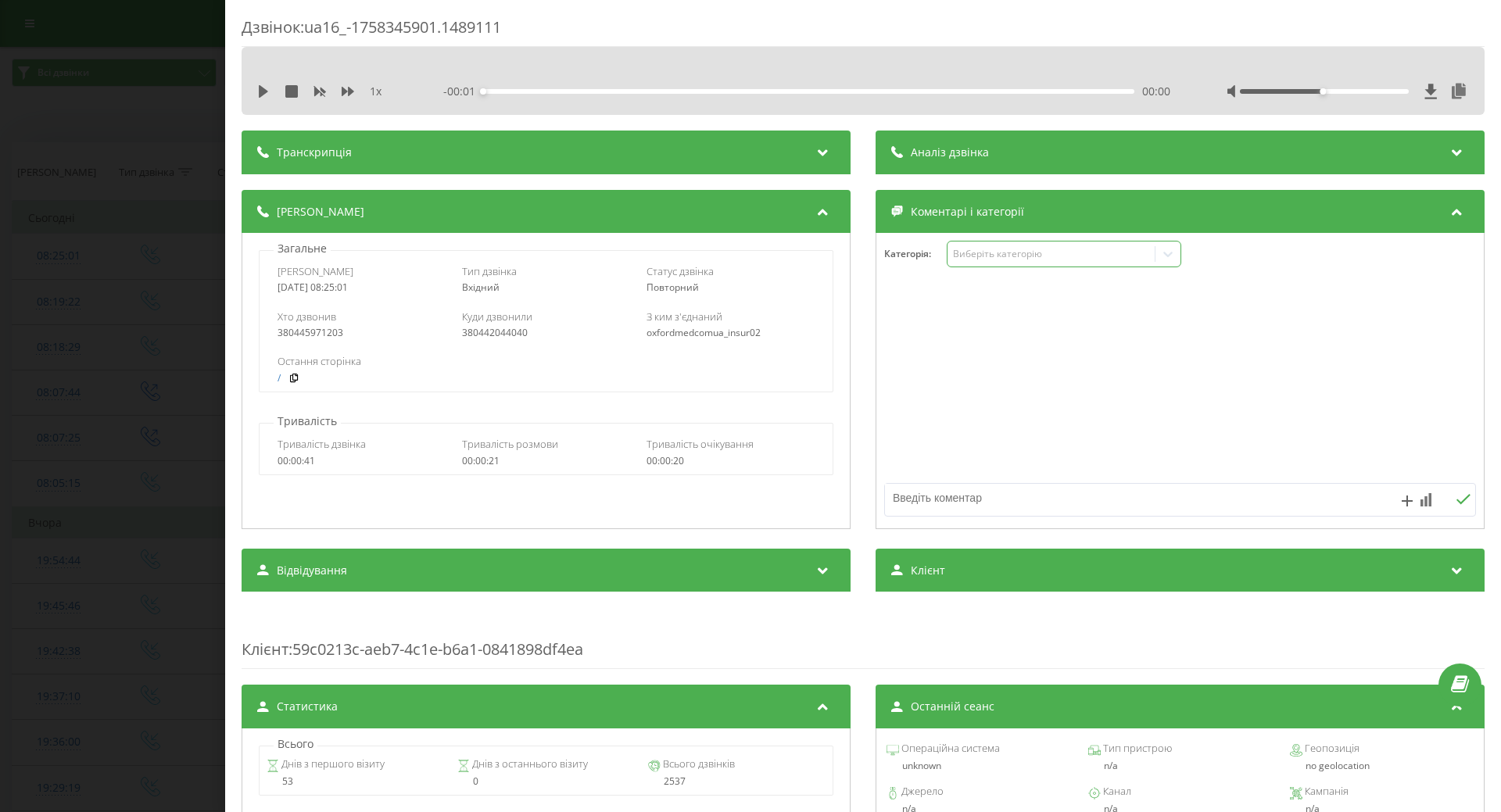
click at [997, 258] on div "Виберіть категорію" at bounding box center [1051, 254] width 195 height 13
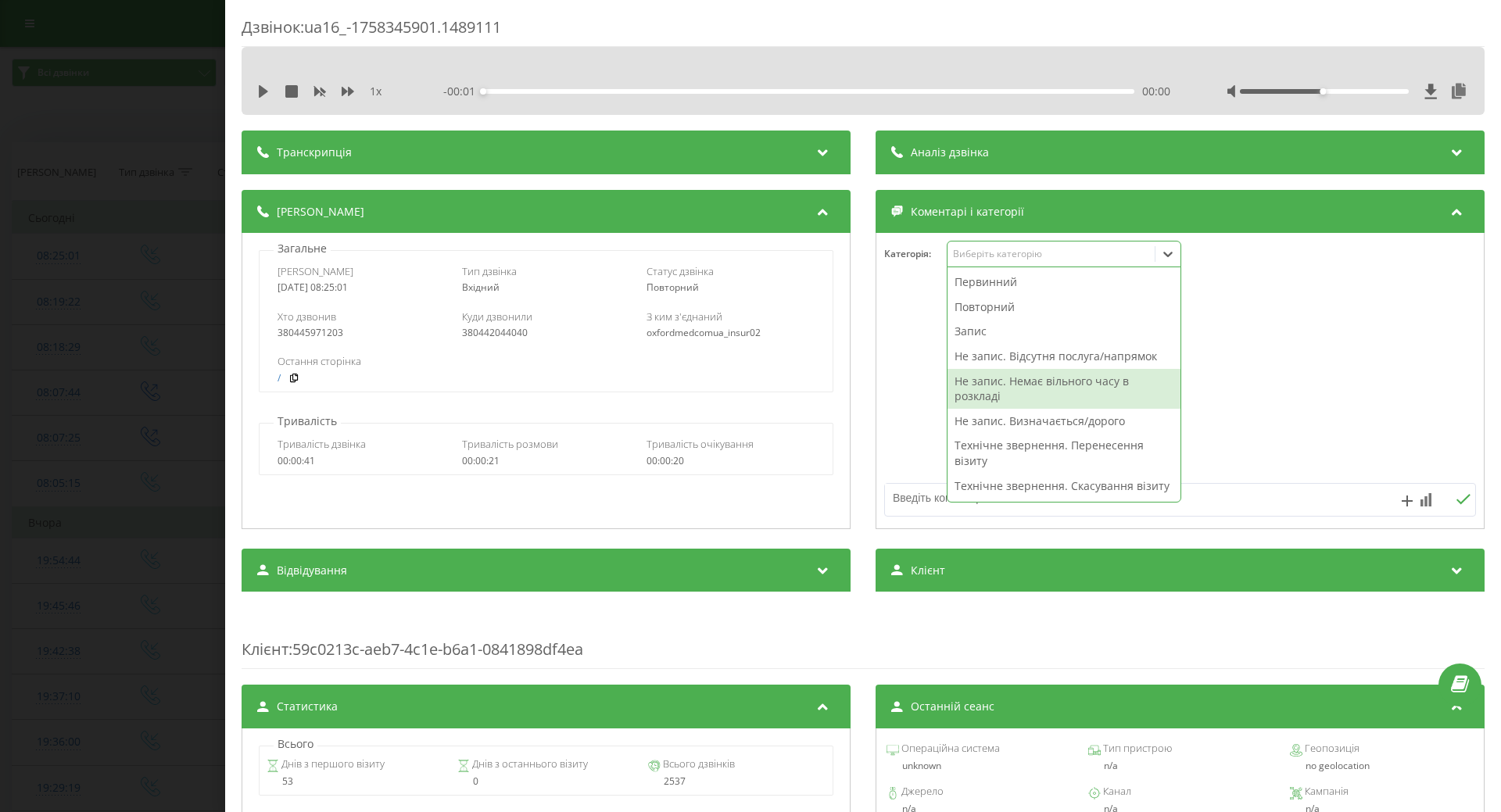
click at [988, 387] on div "Не запис. Немає вільного часу в розкладі" at bounding box center [1064, 388] width 233 height 40
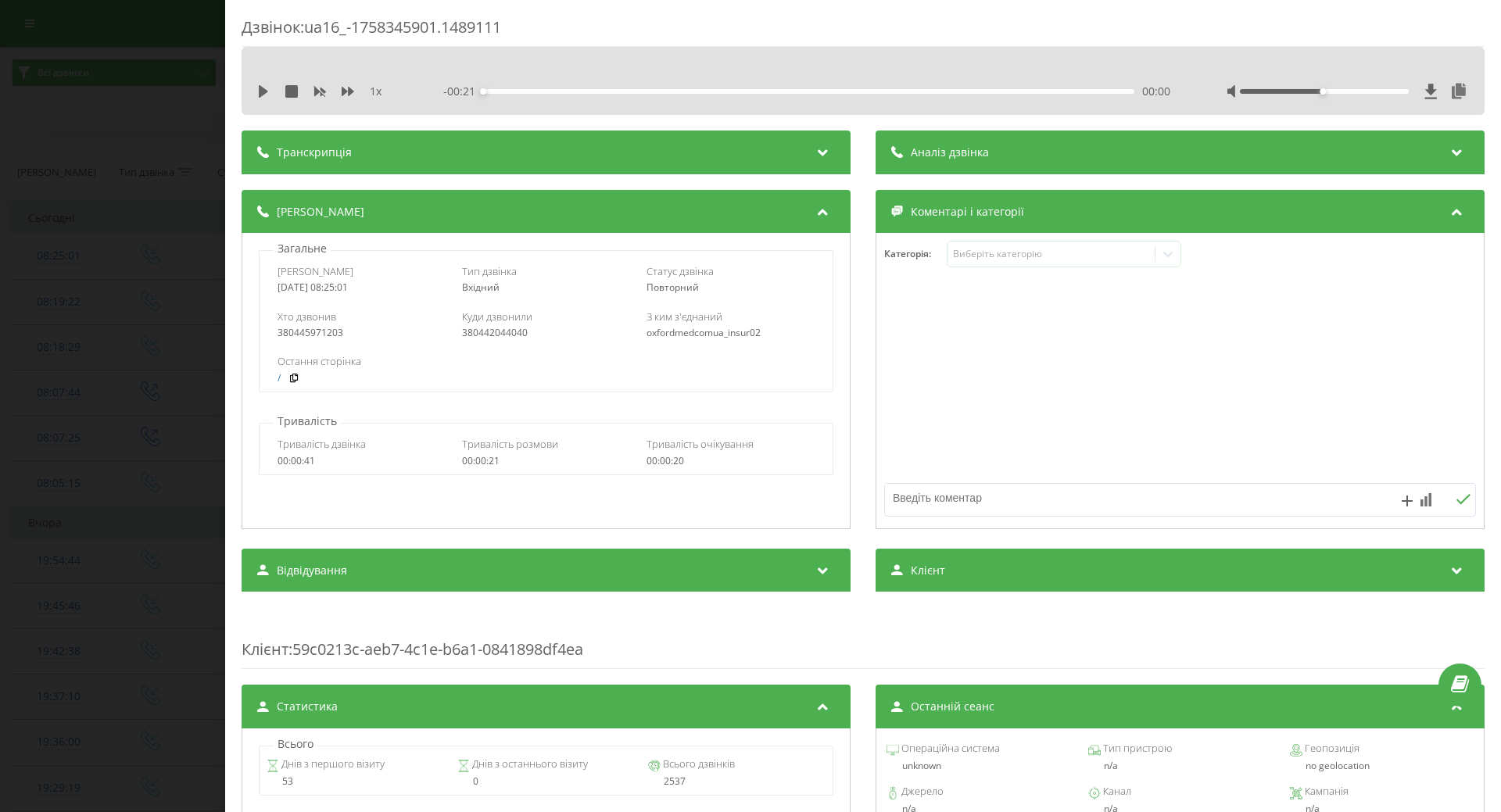
click at [892, 381] on div at bounding box center [1180, 381] width 608 height 187
click at [893, 507] on textarea at bounding box center [1121, 498] width 472 height 28
type textarea "лор Дарницький"
click at [113, 280] on div "Дзвінок : ua16_-1758345901.1489111 1 x - 00:21 00:00 00:00 Транскрипція Для AI-…" at bounding box center [750, 406] width 1501 height 812
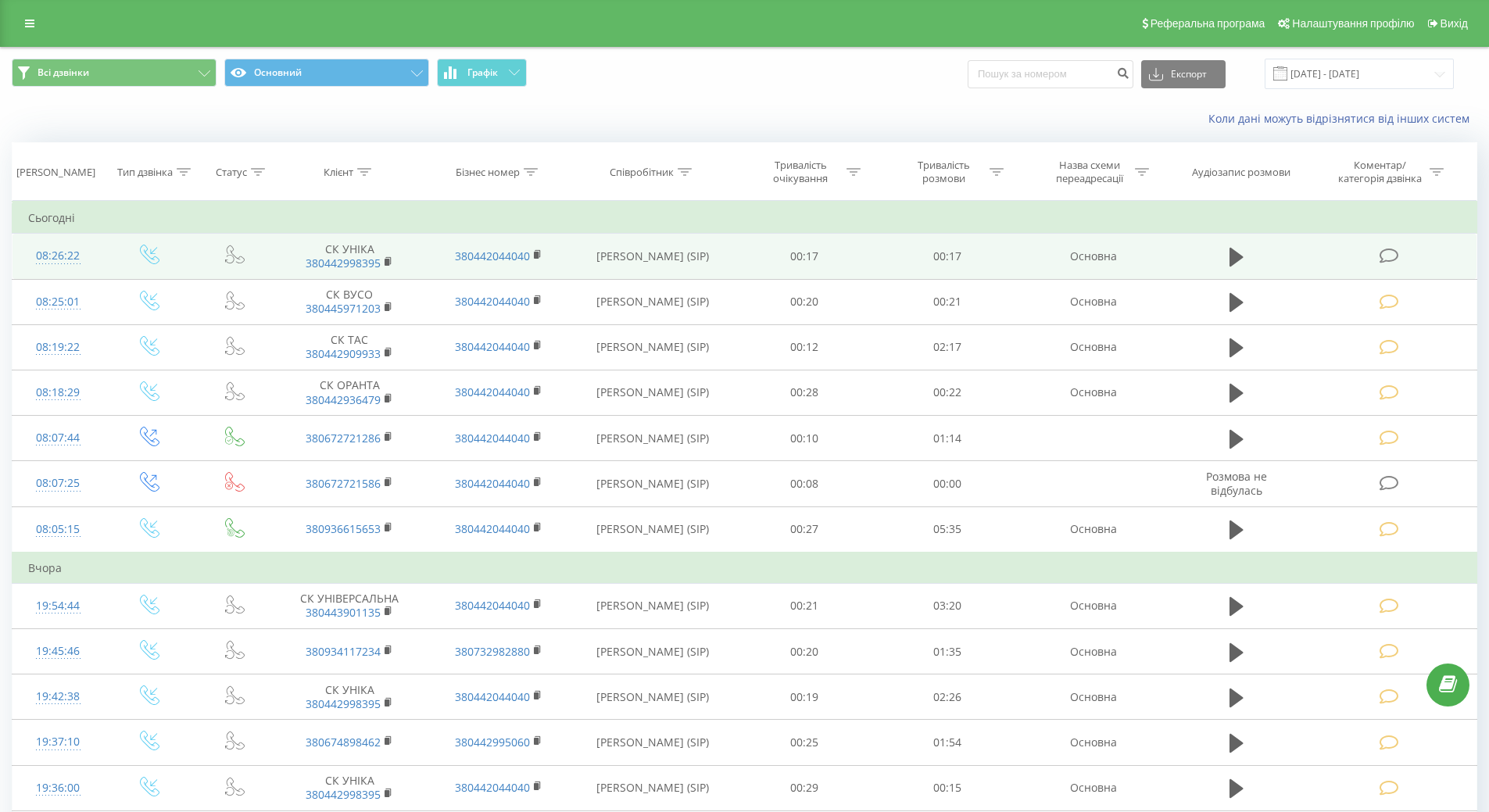
click at [61, 258] on div "08:26:22" at bounding box center [58, 256] width 60 height 31
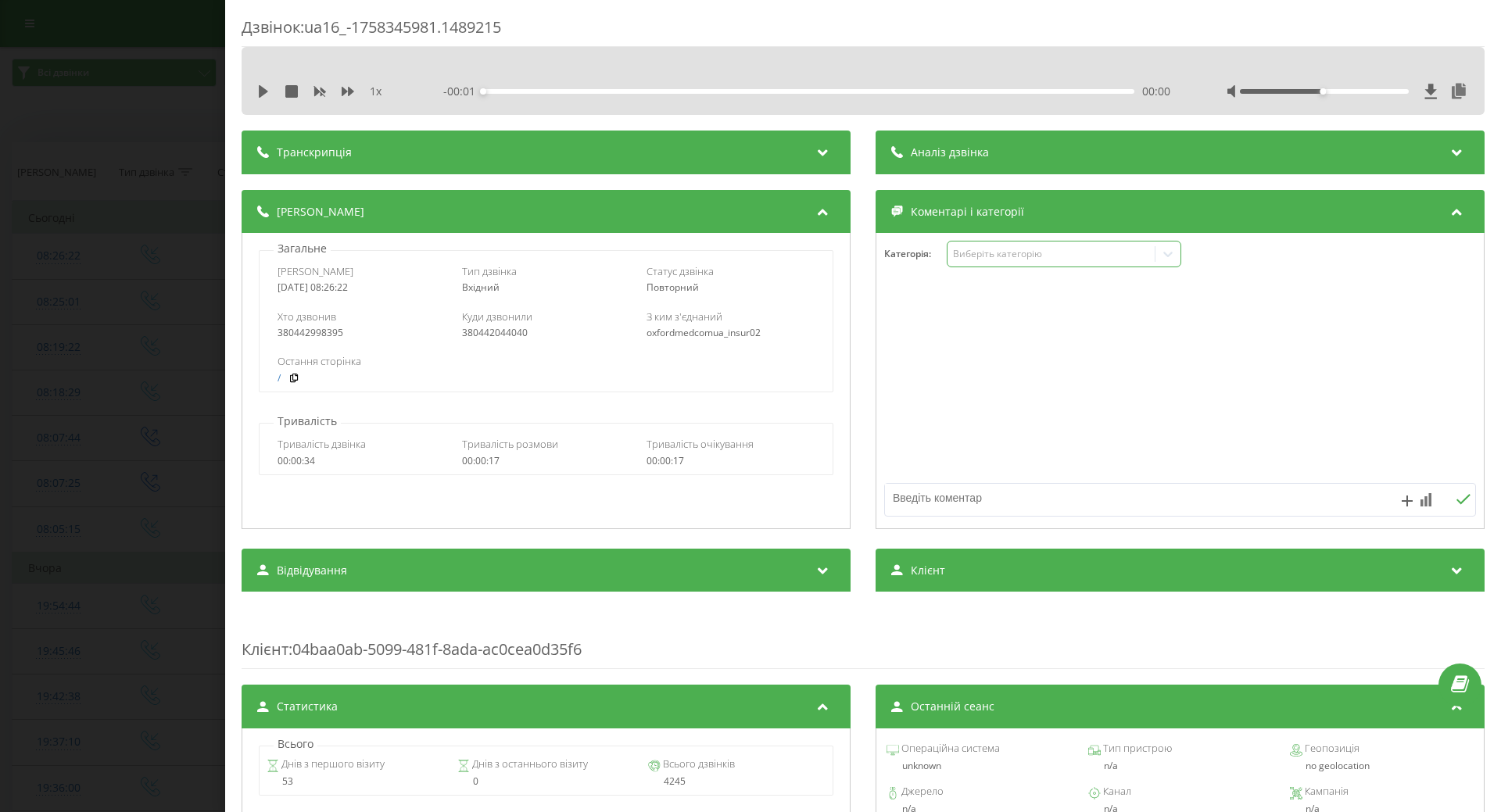
click at [994, 252] on div "Виберіть категорію" at bounding box center [1051, 254] width 195 height 13
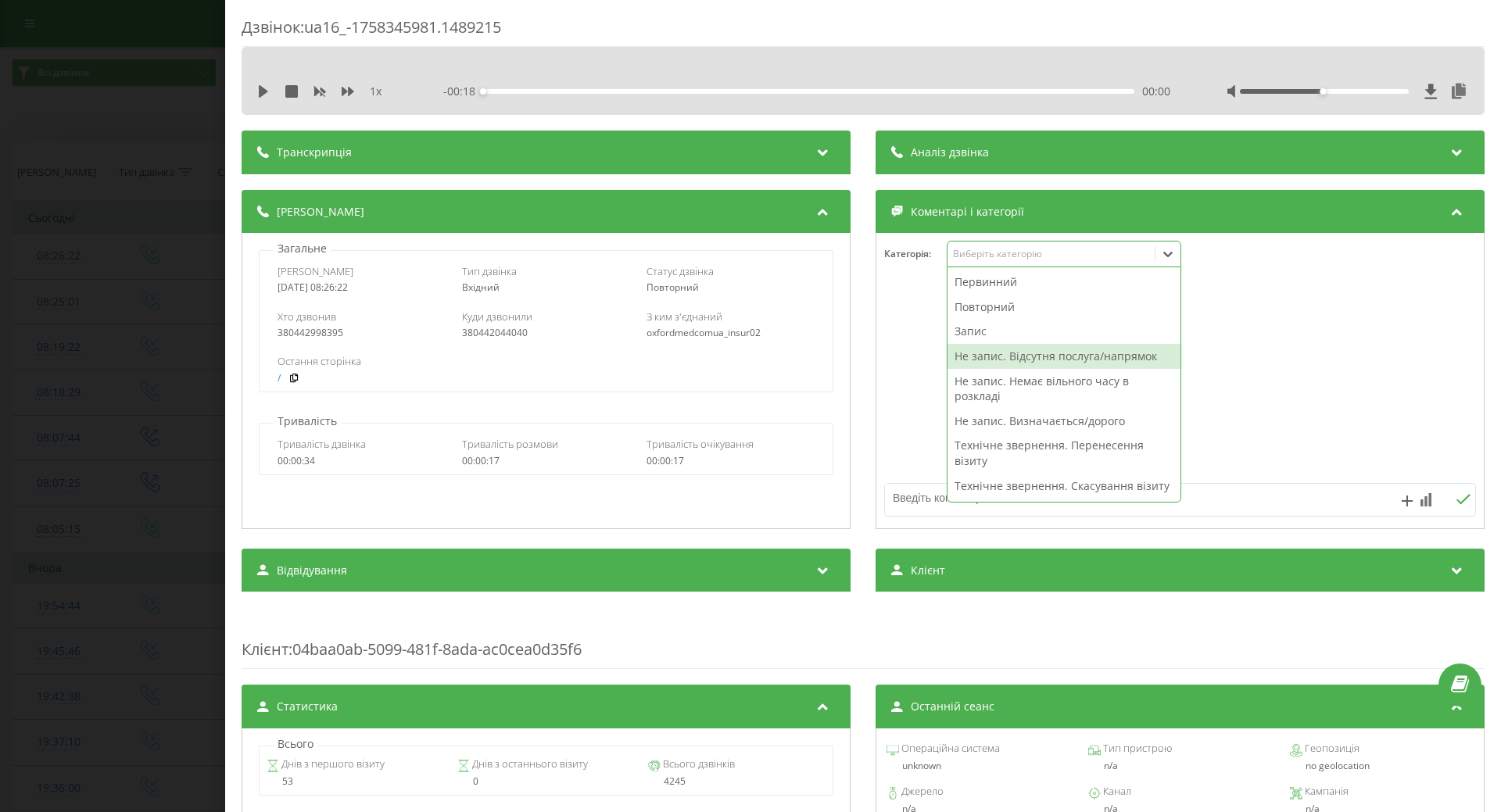
click at [977, 355] on div "Не запис. Відсутня послуга/напрямок" at bounding box center [1064, 356] width 233 height 25
click at [899, 389] on div at bounding box center [1180, 381] width 608 height 187
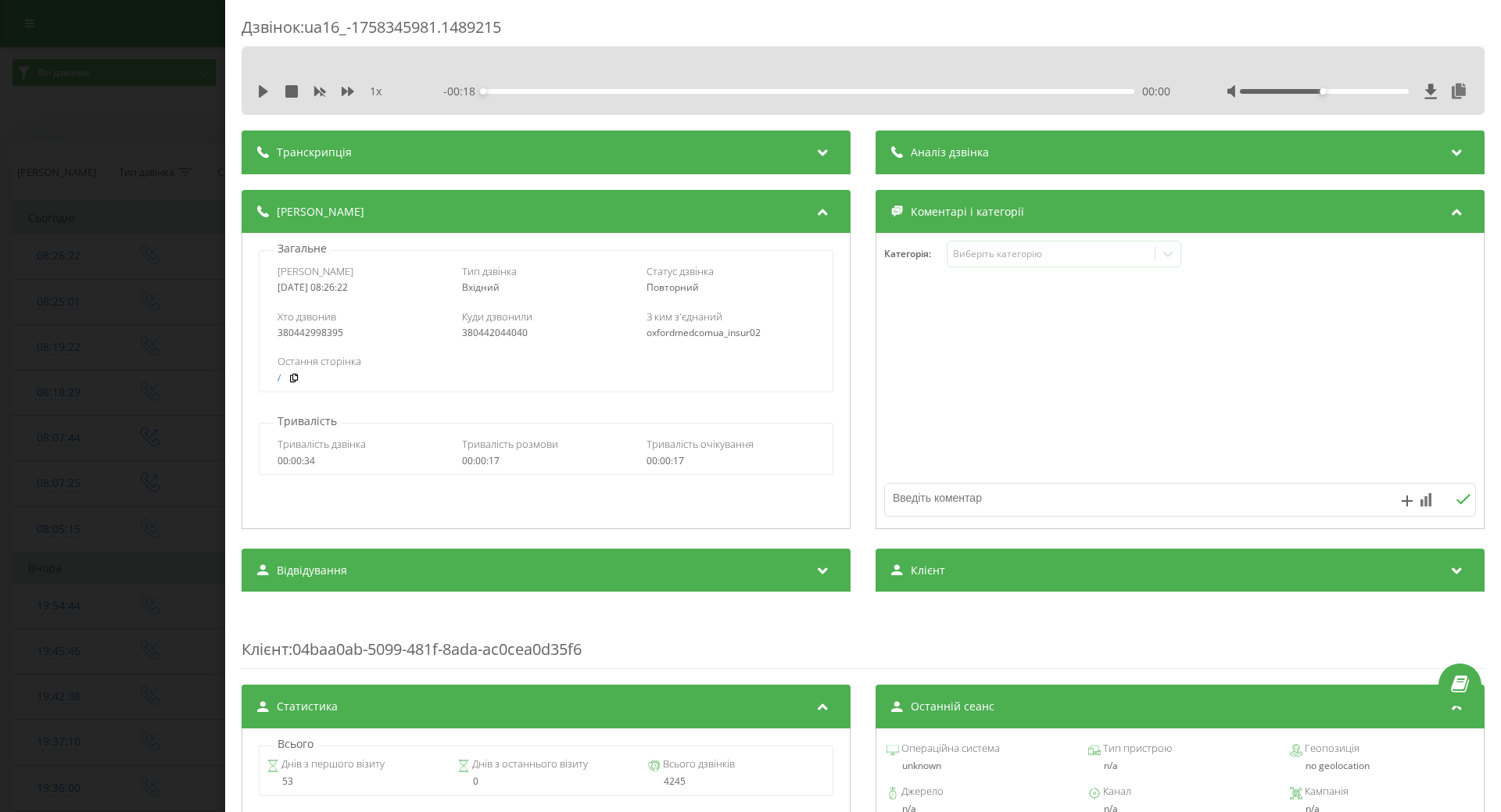
click at [902, 500] on textarea at bounding box center [1121, 498] width 472 height 28
type textarea "мрт"
click at [156, 412] on div "Дзвінок : ua16_-1758345981.1489215 1 x - 00:18 00:00 00:00 Транскрипція Для AI-…" at bounding box center [750, 406] width 1501 height 812
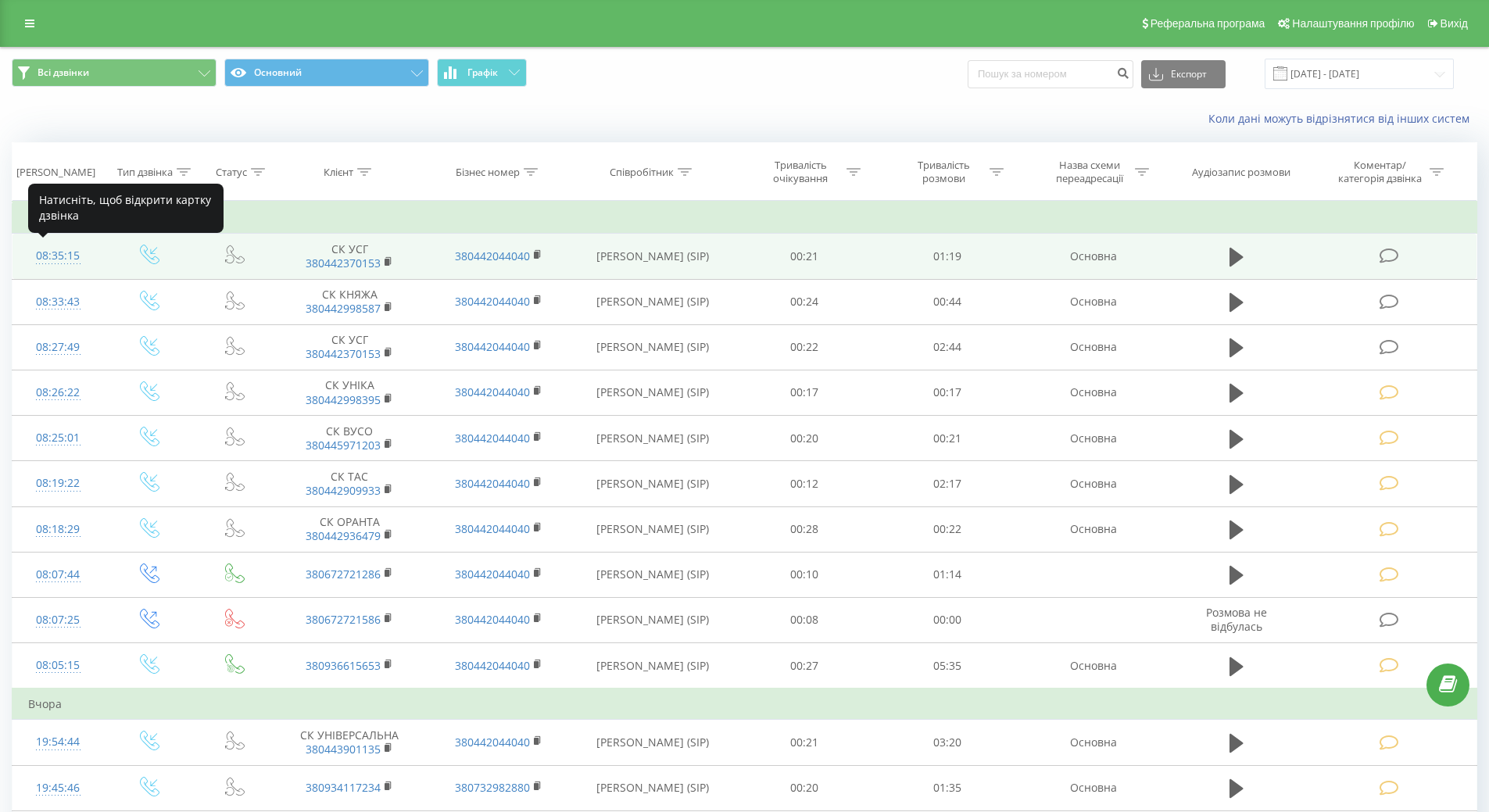
click at [75, 264] on div "08:35:15" at bounding box center [58, 256] width 60 height 31
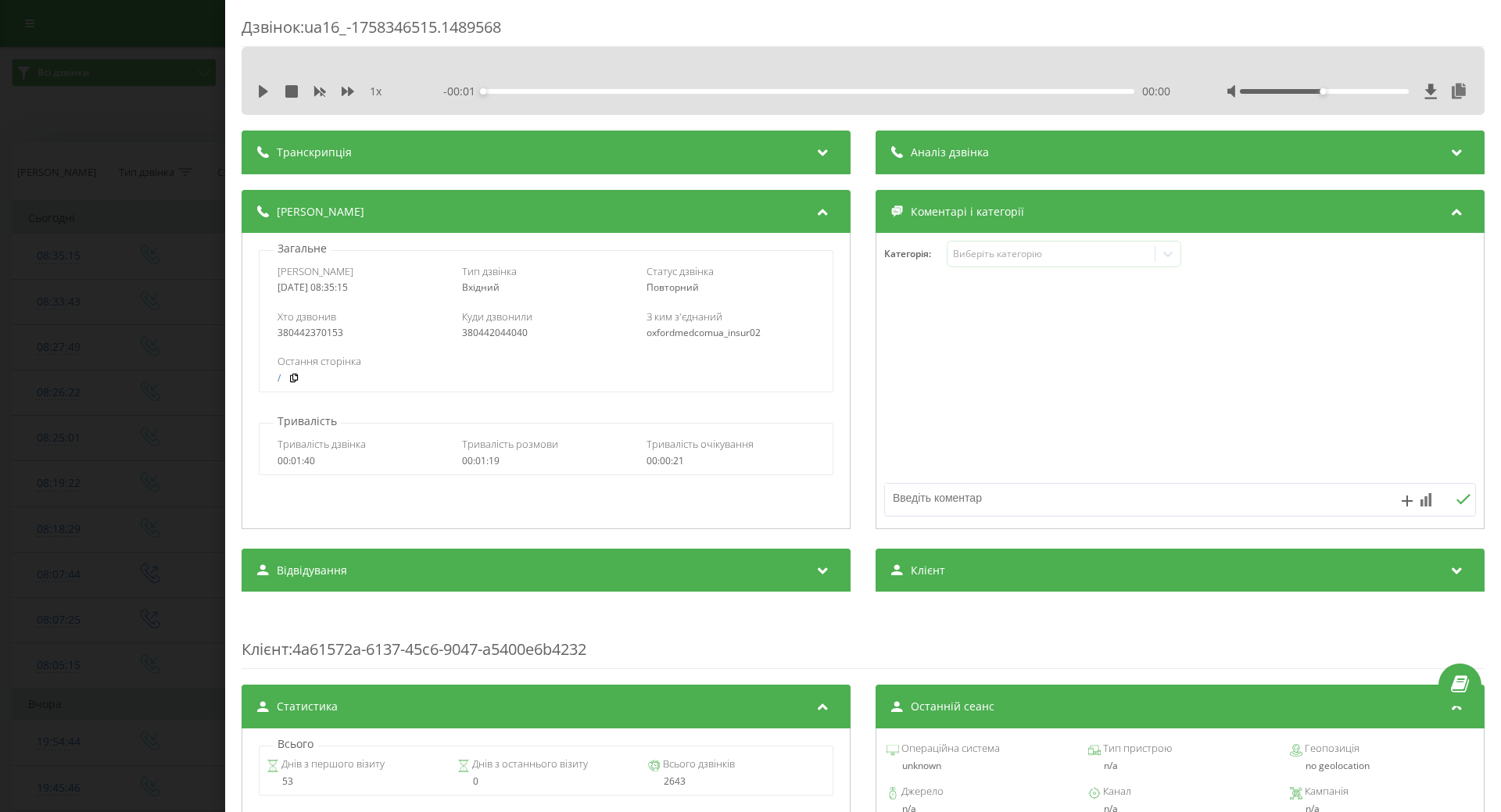
click at [258, 92] on icon at bounding box center [264, 92] width 13 height 13
click at [990, 257] on div "Виберіть категорію" at bounding box center [1051, 254] width 195 height 13
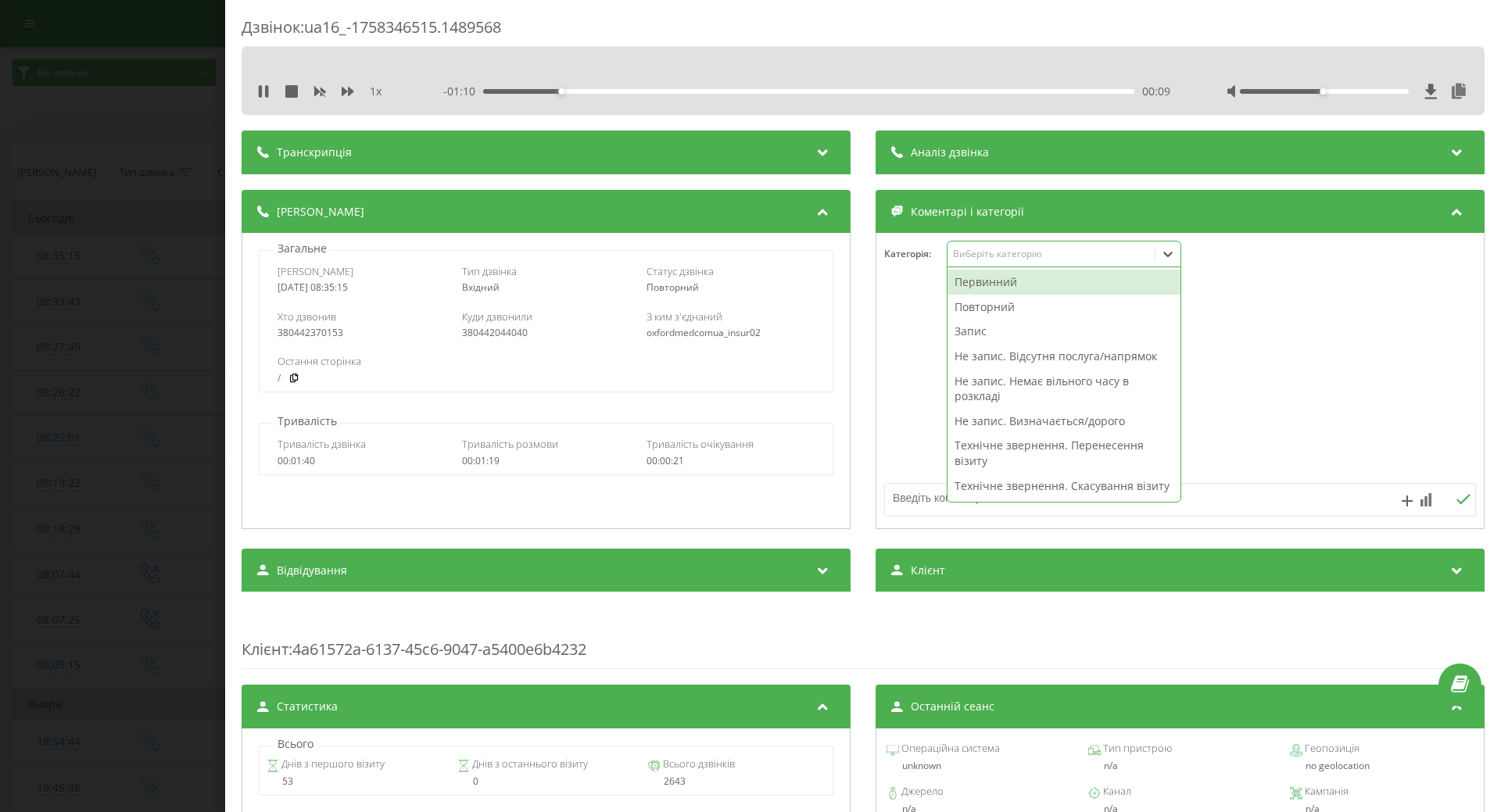
click at [1032, 439] on div "Технічне звернення. Перенесення візиту" at bounding box center [1064, 453] width 233 height 40
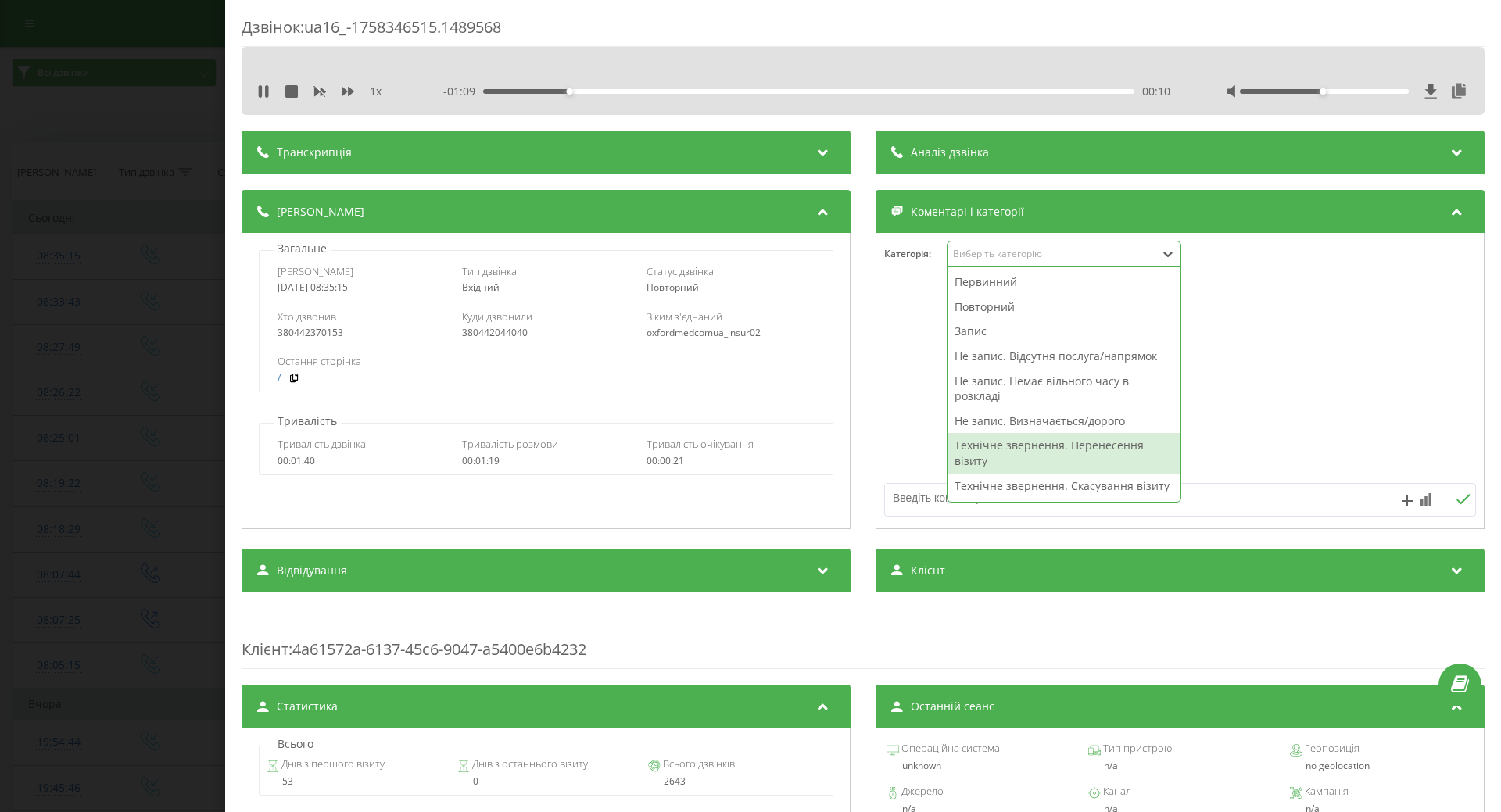
click at [973, 445] on div "Технічне звернення. Перенесення візиту" at bounding box center [1064, 453] width 233 height 40
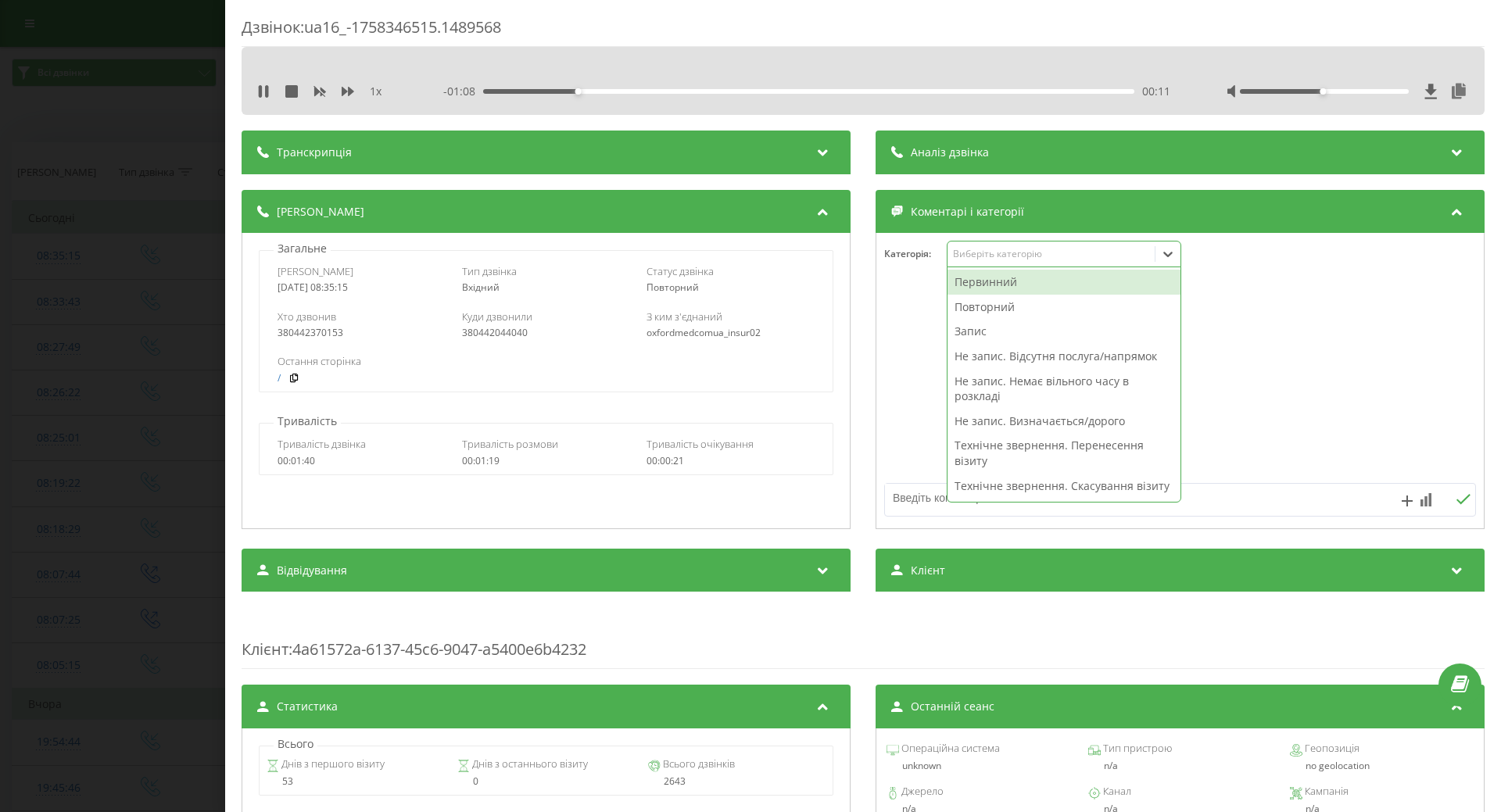
click at [905, 410] on div at bounding box center [1180, 381] width 608 height 187
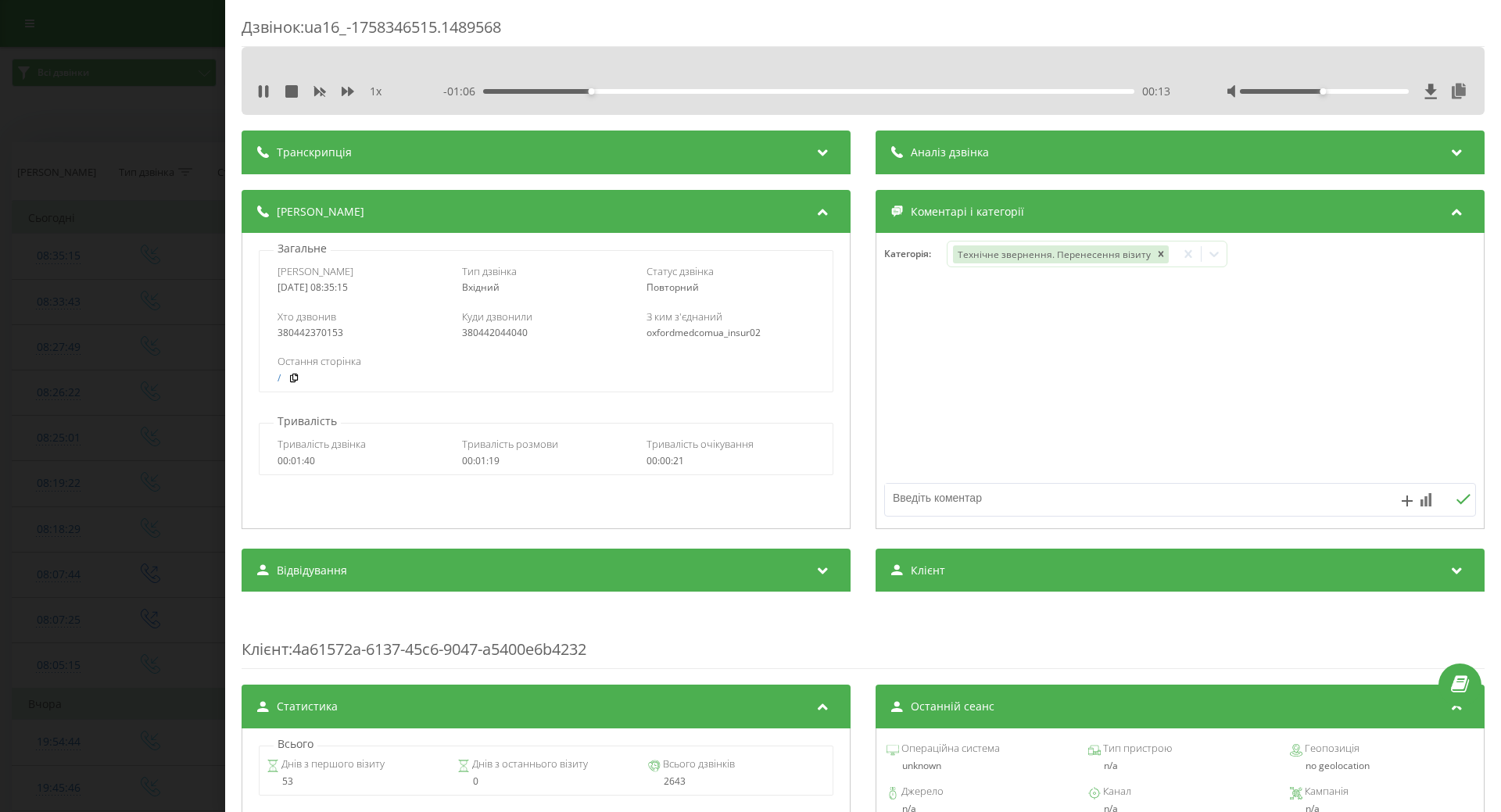
click at [112, 254] on div "Дзвінок : ua16_-1758346515.1489568 1 x - 01:06 00:13 00:13 Транскрипція Для AI-…" at bounding box center [750, 406] width 1501 height 812
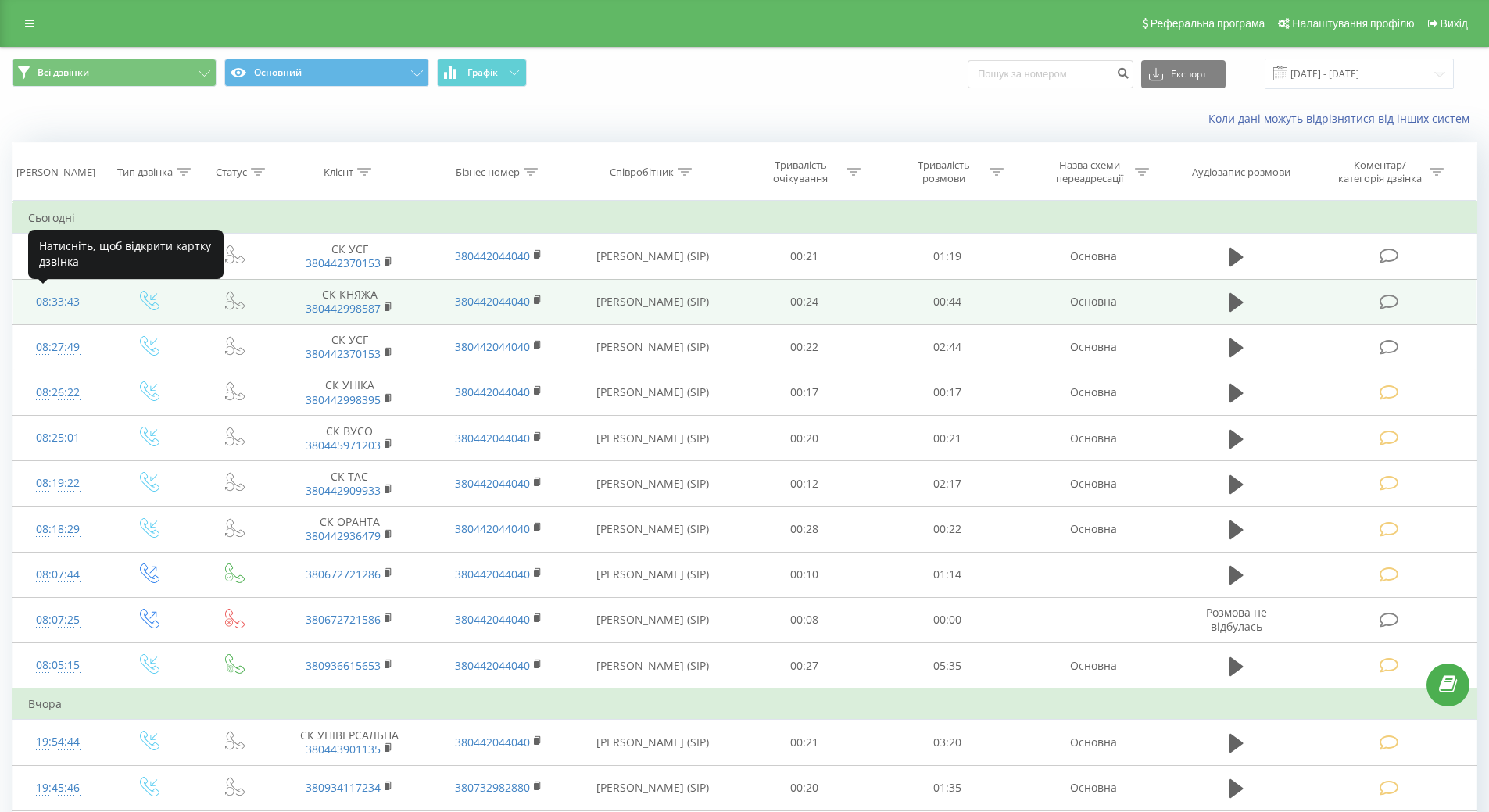
click at [74, 299] on div "08:33:43" at bounding box center [58, 302] width 60 height 31
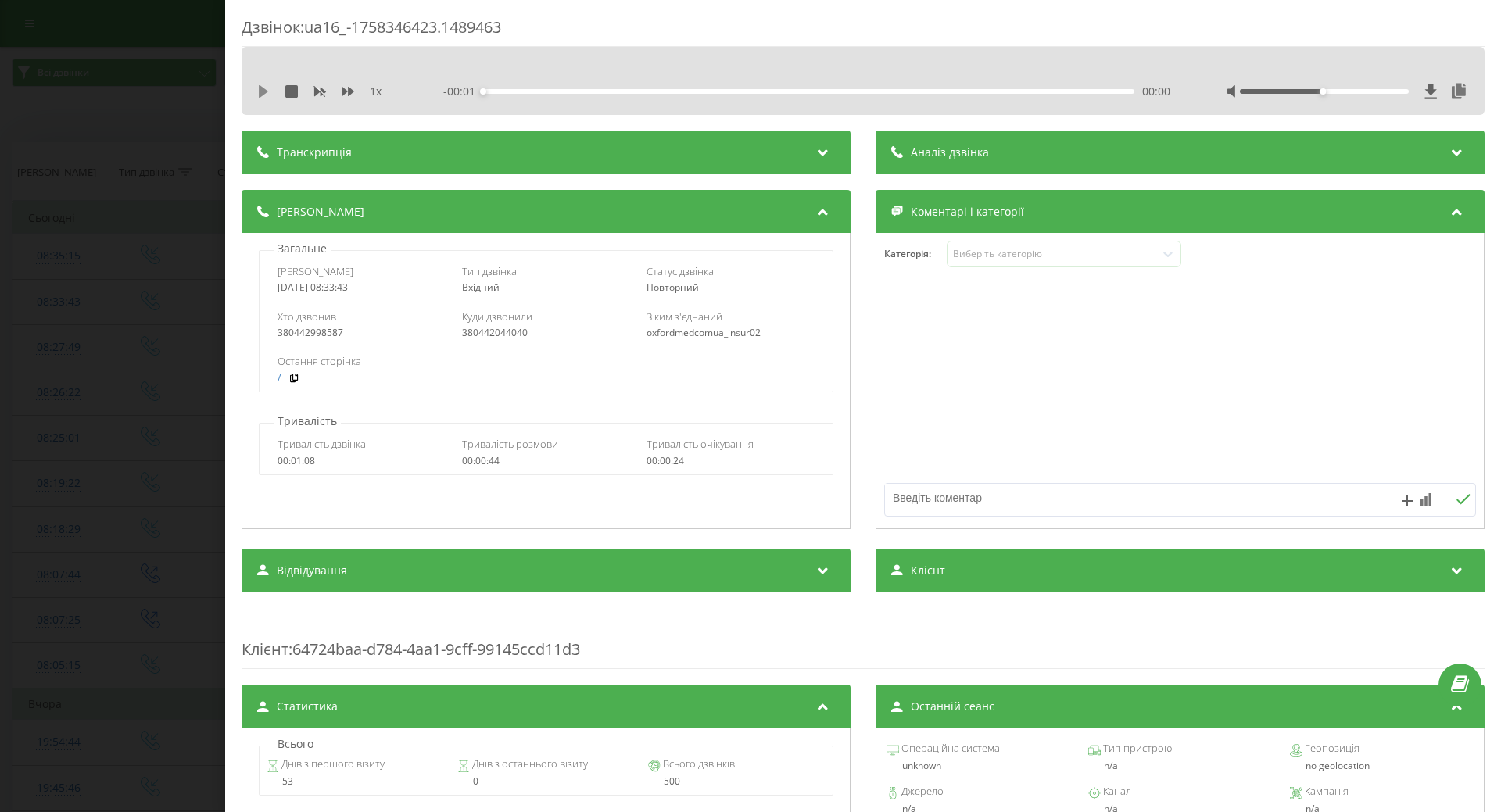
click at [260, 95] on icon at bounding box center [263, 92] width 9 height 13
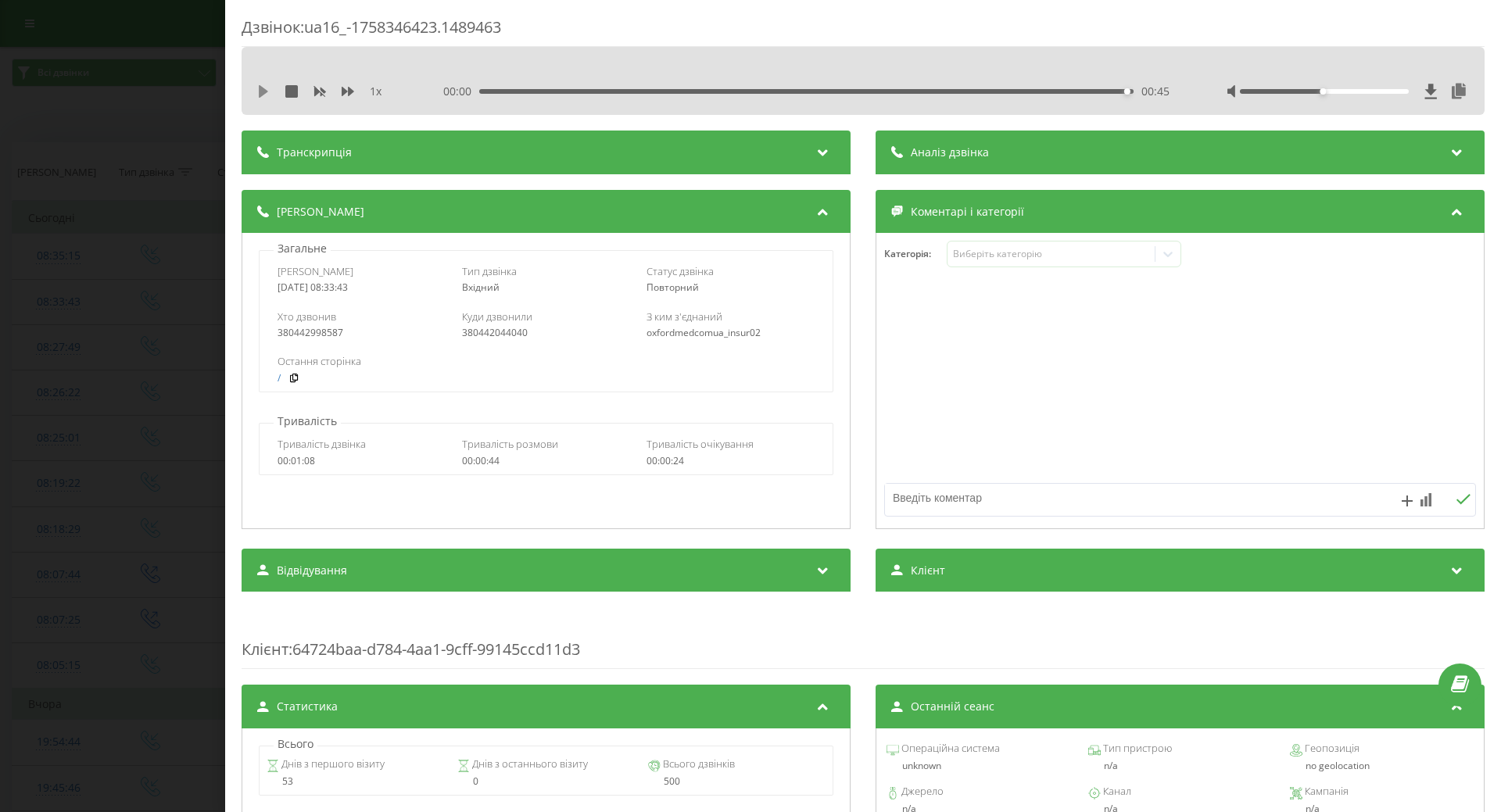
click at [258, 96] on icon at bounding box center [264, 92] width 13 height 13
click at [485, 92] on div "00:45" at bounding box center [806, 91] width 655 height 4
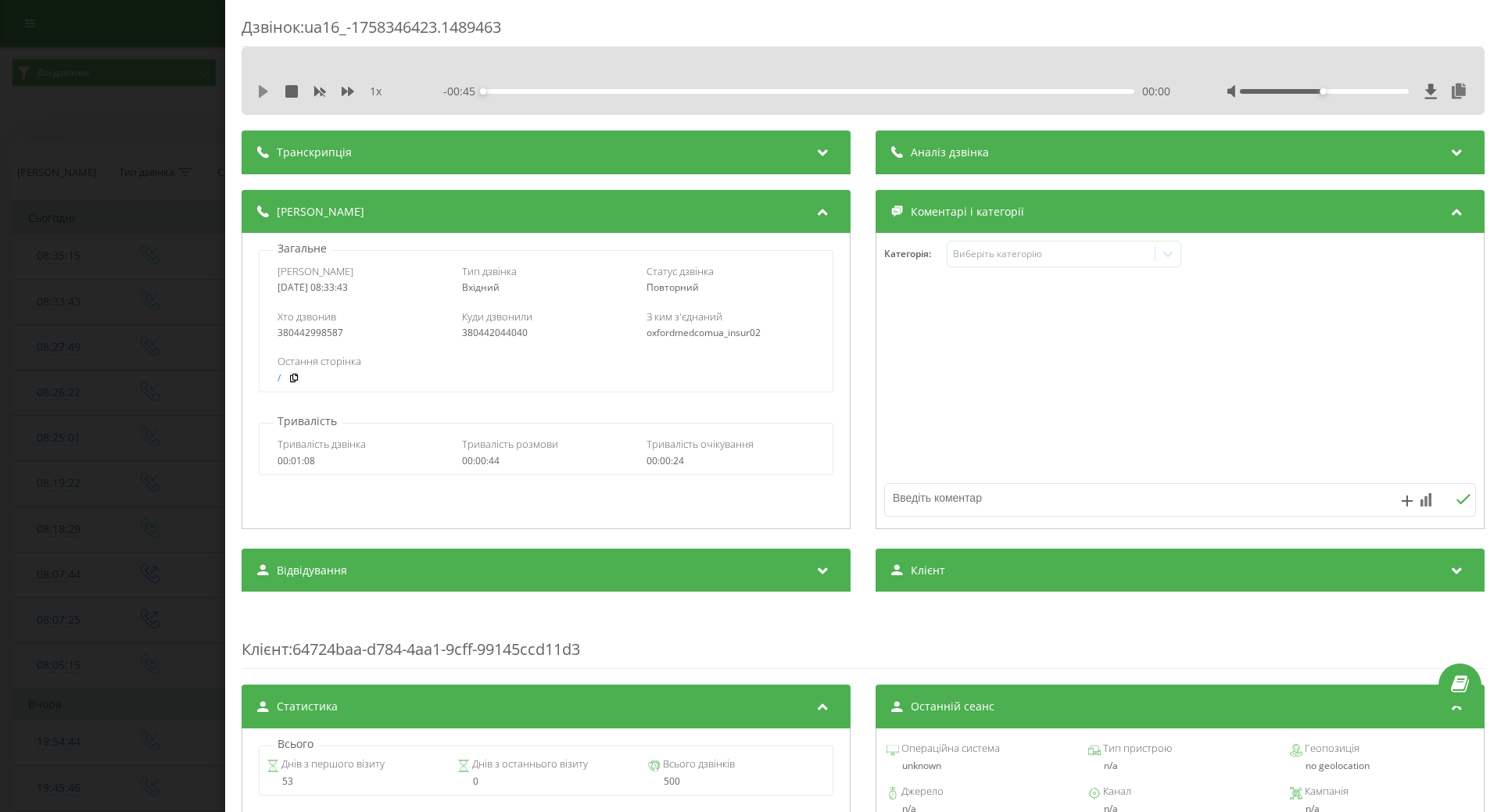
click at [266, 92] on icon at bounding box center [263, 92] width 9 height 13
click at [1067, 239] on div "Категорія : Виберіть категорію" at bounding box center [1180, 381] width 609 height 296
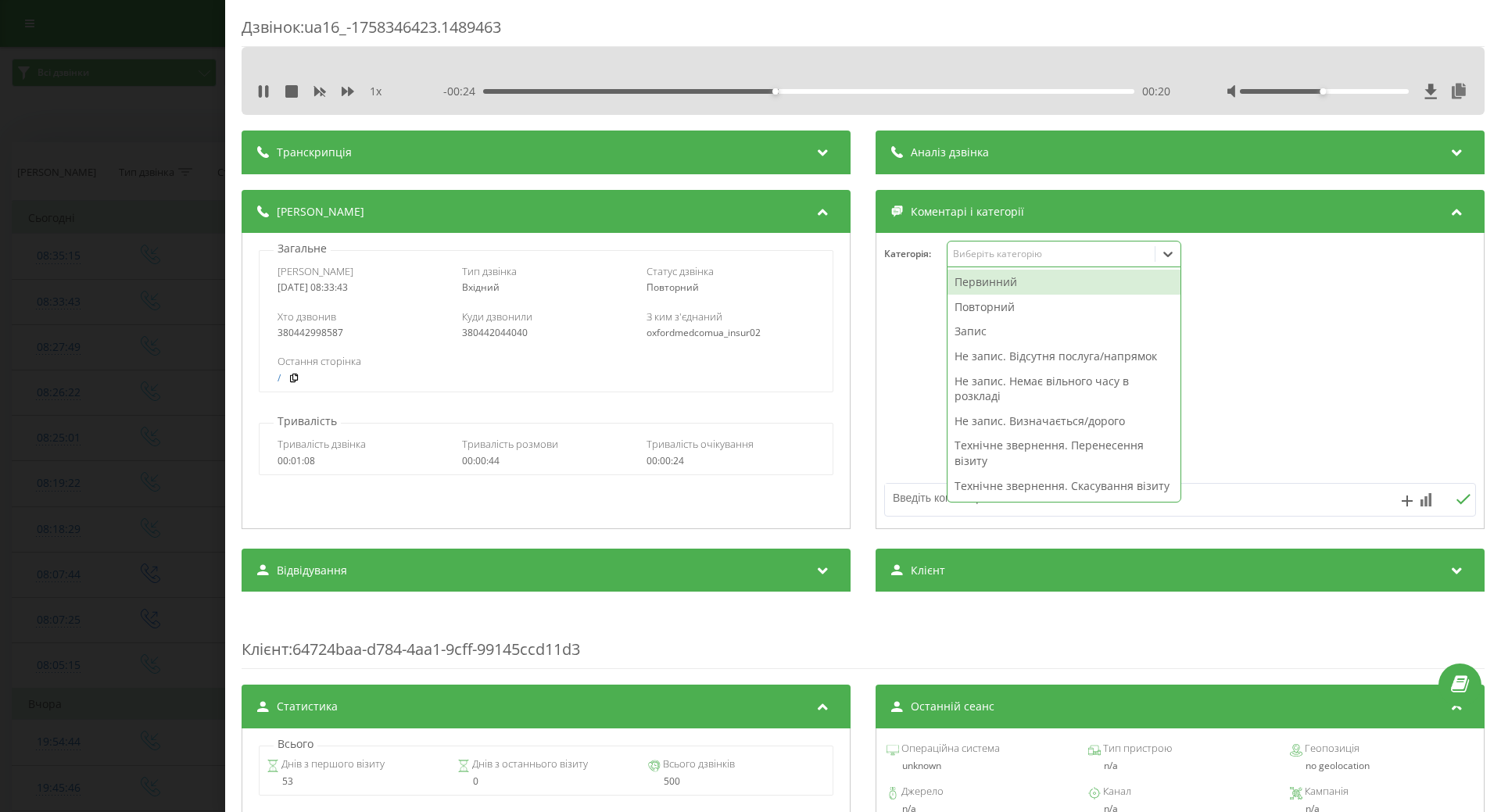
click at [1064, 246] on div "Виберіть категорію" at bounding box center [1064, 253] width 234 height 27
click at [994, 421] on div "Не запис. Визначається/дорого" at bounding box center [1064, 421] width 233 height 25
click at [876, 440] on div at bounding box center [1180, 381] width 608 height 187
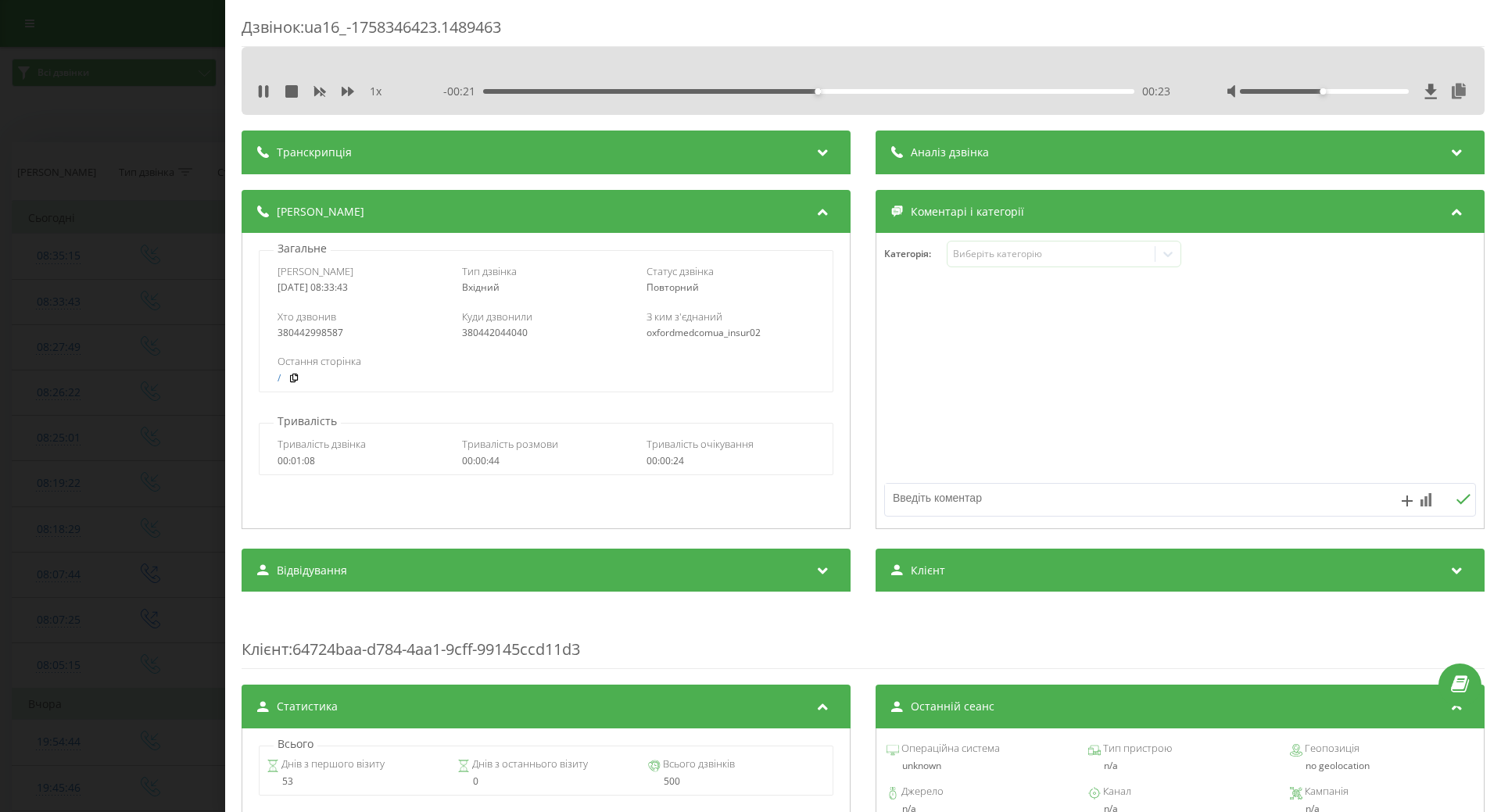
click at [923, 506] on textarea at bounding box center [1121, 498] width 472 height 28
type textarea "офтальмолог лівий берег"
click at [1160, 255] on icon at bounding box center [1168, 254] width 15 height 15
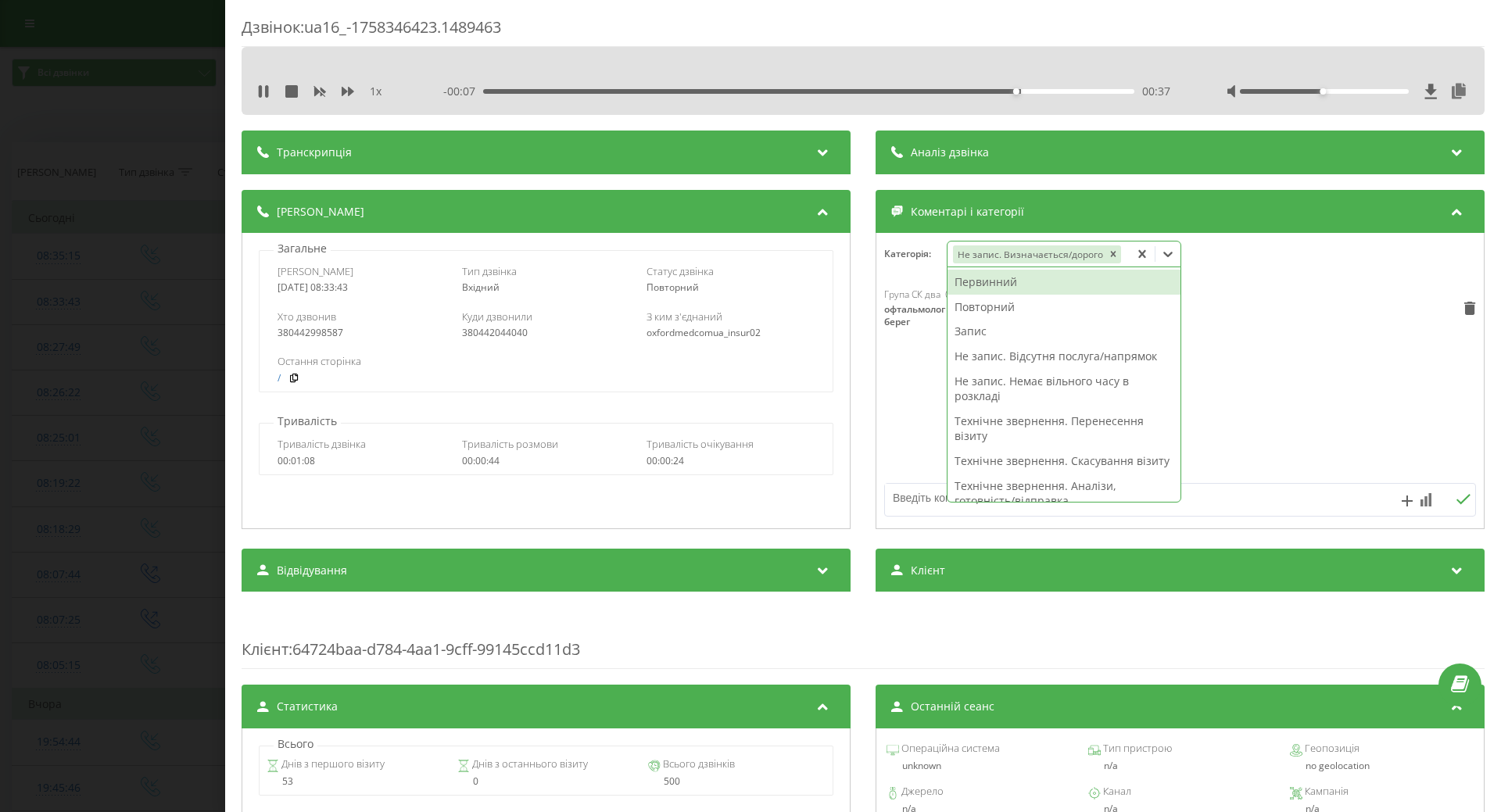
click at [1054, 358] on div "Не запис. Відсутня послуга/напрямок" at bounding box center [1064, 356] width 233 height 25
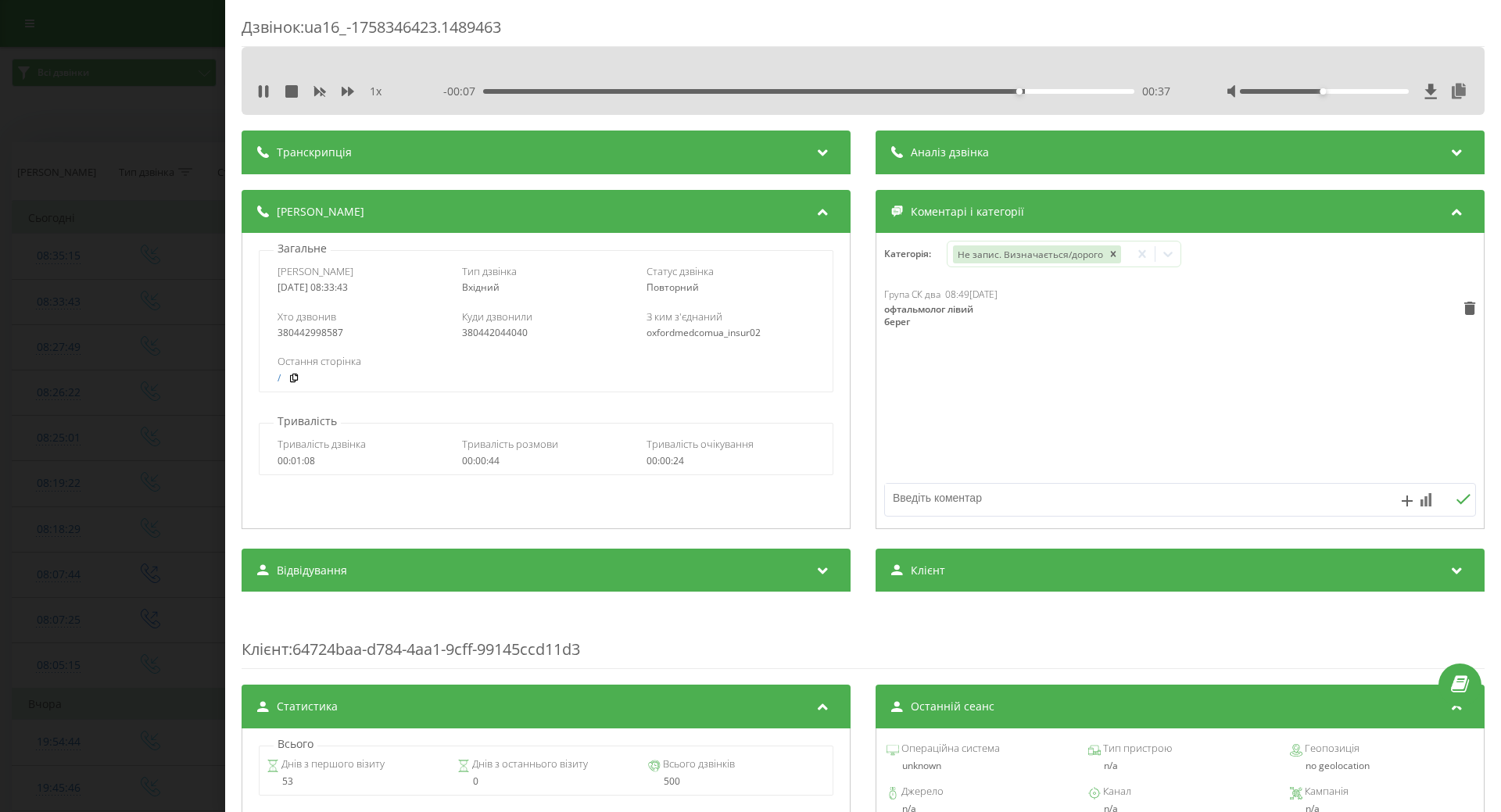
click at [934, 393] on div "Група СК два 08:49, 20 Вересня 2025 офтальмолог лівий берег" at bounding box center [1180, 381] width 608 height 187
click at [113, 402] on div "Дзвінок : ua16_-1758346423.1489463 1 x - 00:06 00:38 00:38 Транскрипція Для AI-…" at bounding box center [750, 406] width 1501 height 812
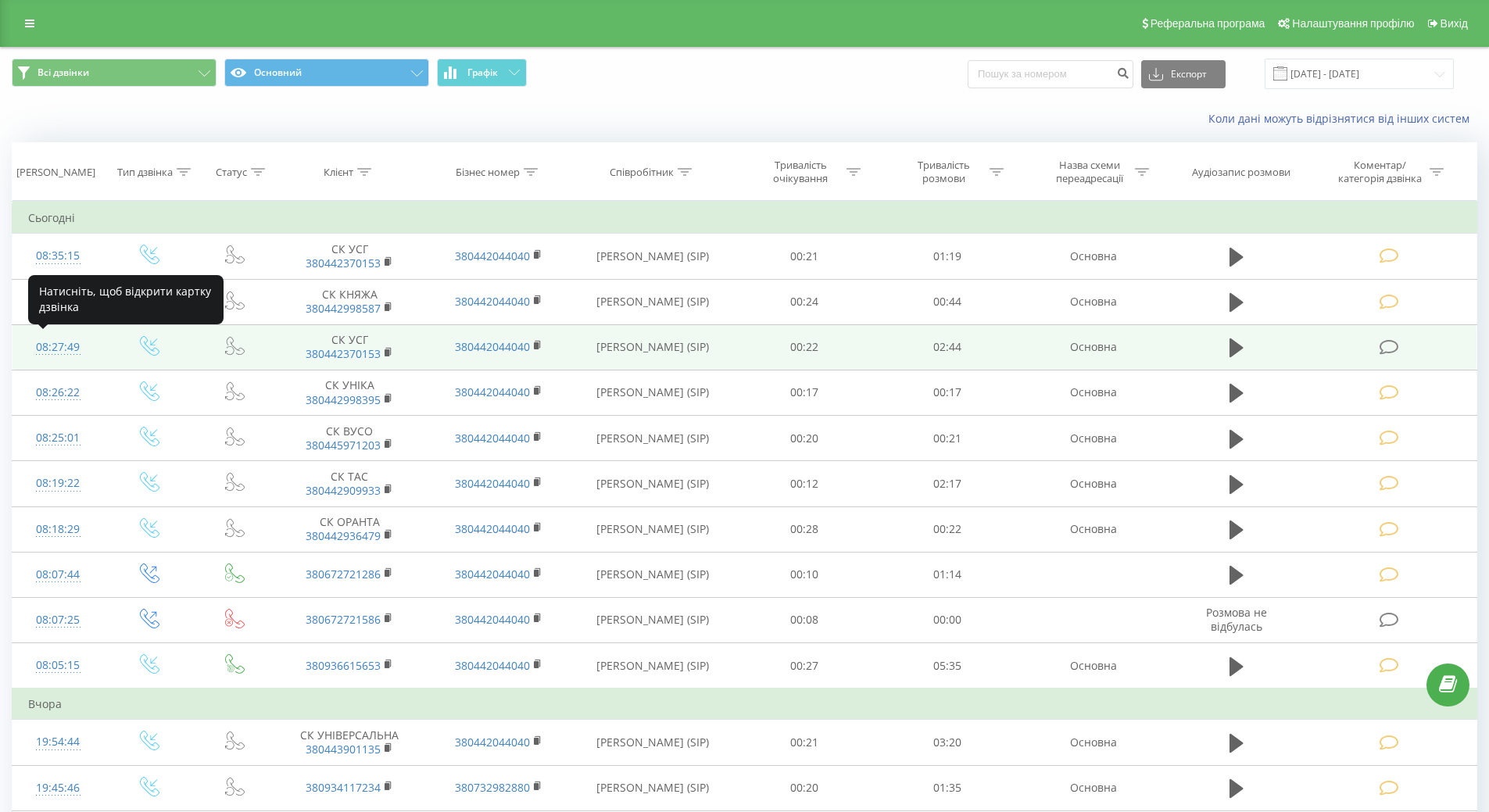
click at [57, 342] on div "08:27:49" at bounding box center [58, 347] width 60 height 31
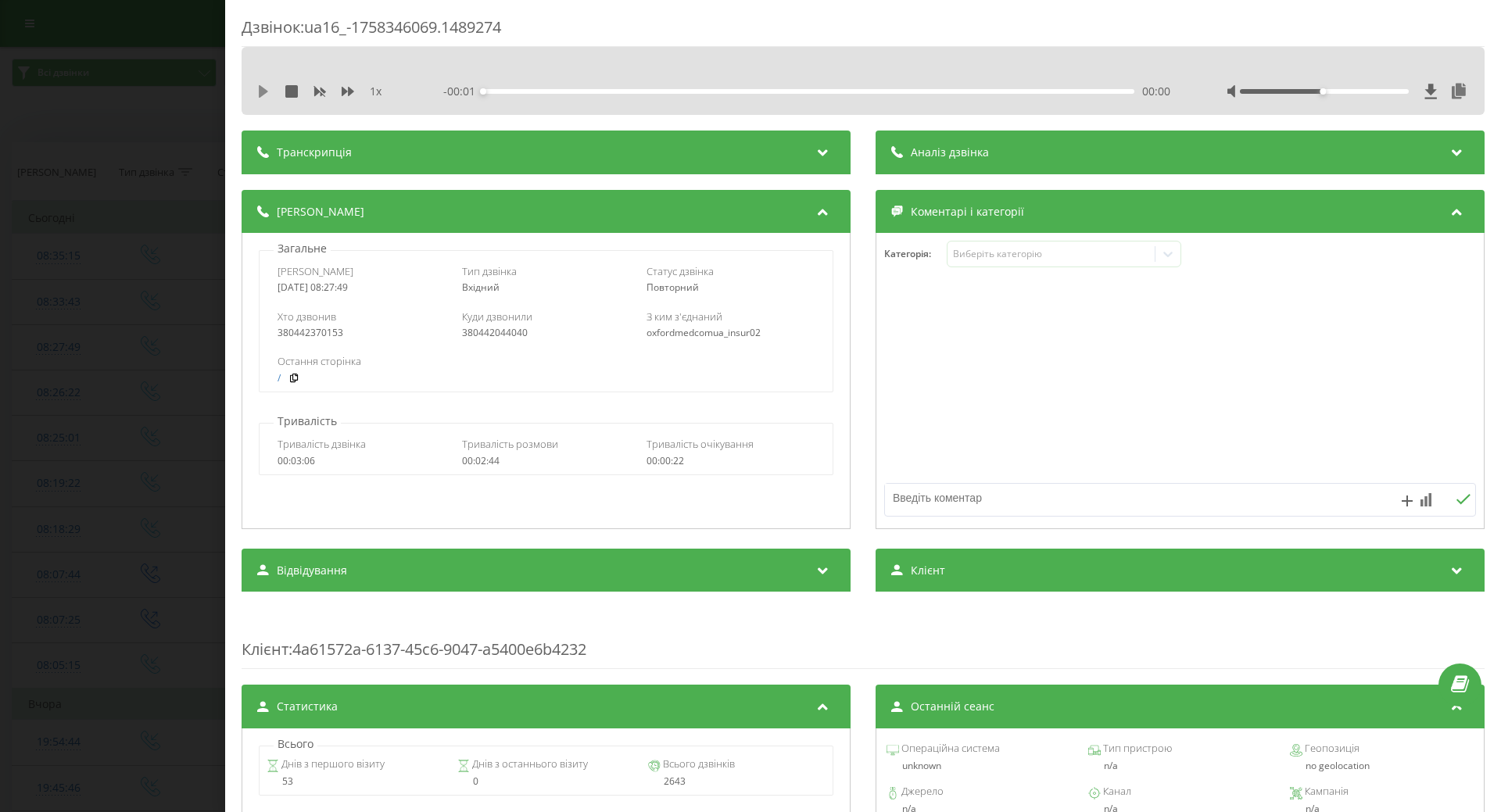
click at [266, 90] on icon at bounding box center [263, 92] width 9 height 13
click at [1034, 255] on div "Виберіть категорію" at bounding box center [1051, 254] width 195 height 13
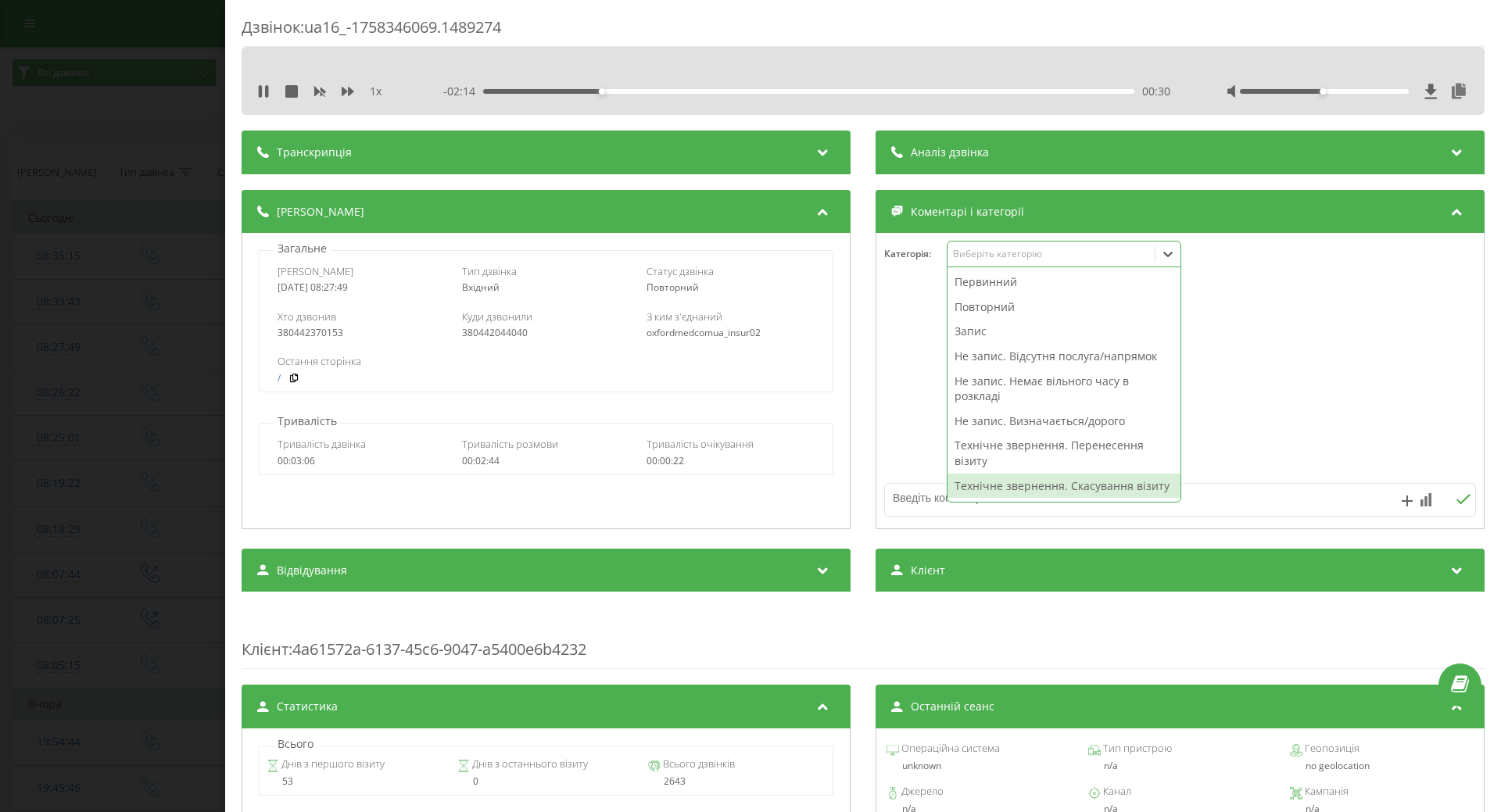
scroll to position [78, 0]
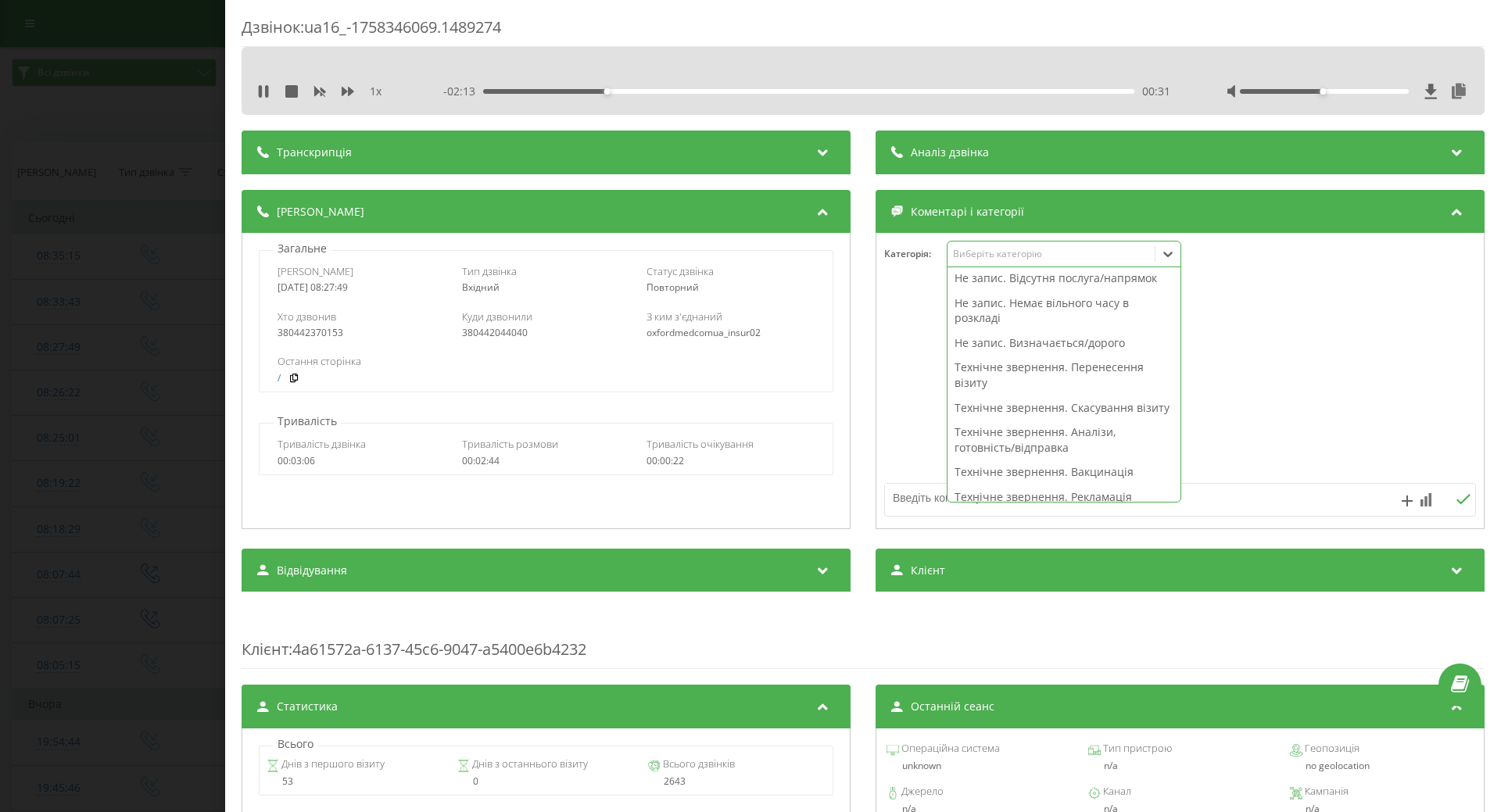
click at [486, 88] on div "- 02:13 00:31 00:31" at bounding box center [807, 92] width 727 height 15
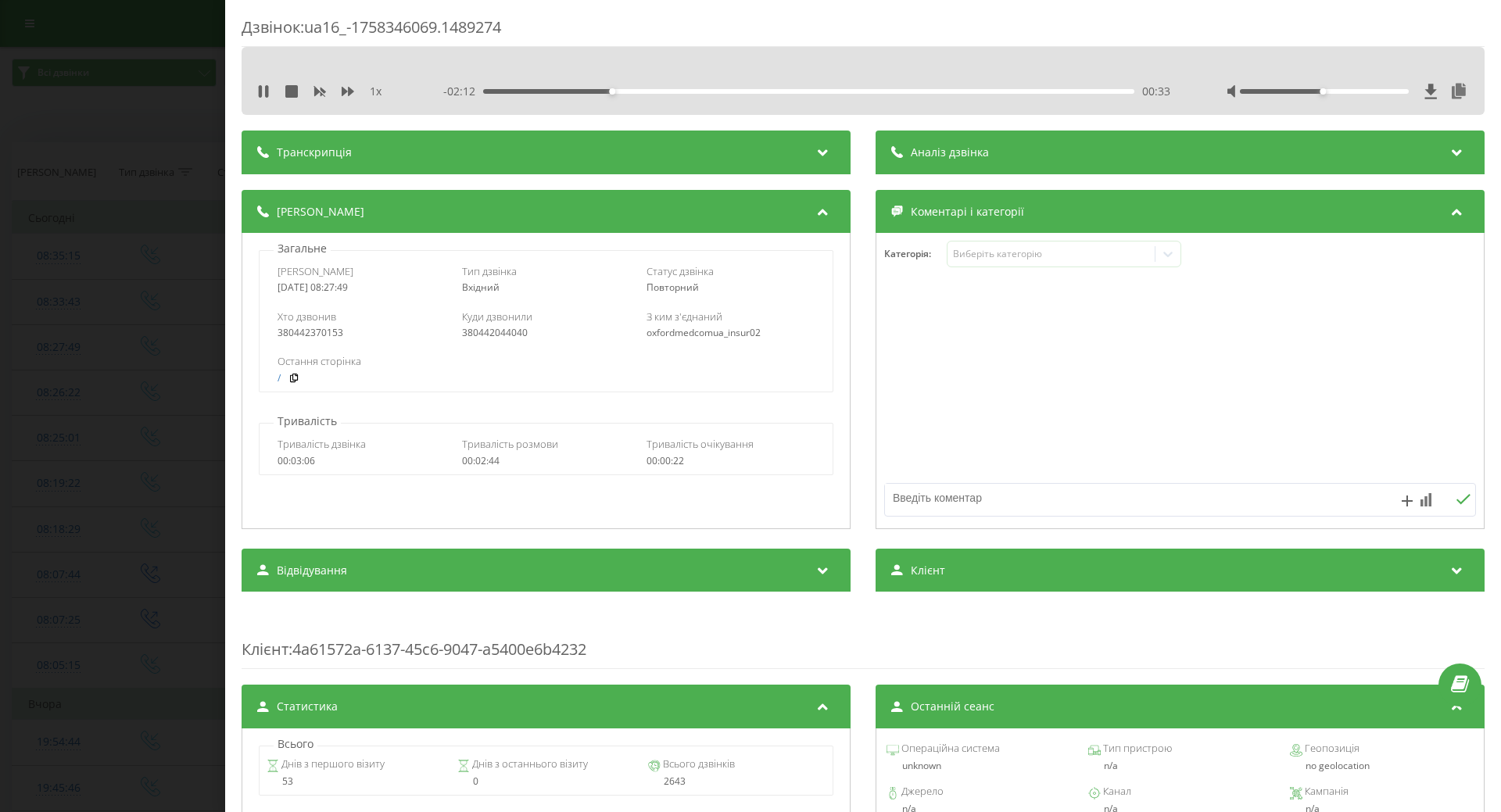
click at [487, 92] on div "00:33" at bounding box center [809, 91] width 651 height 4
click at [980, 252] on div "Виберіть категорію" at bounding box center [1051, 254] width 195 height 13
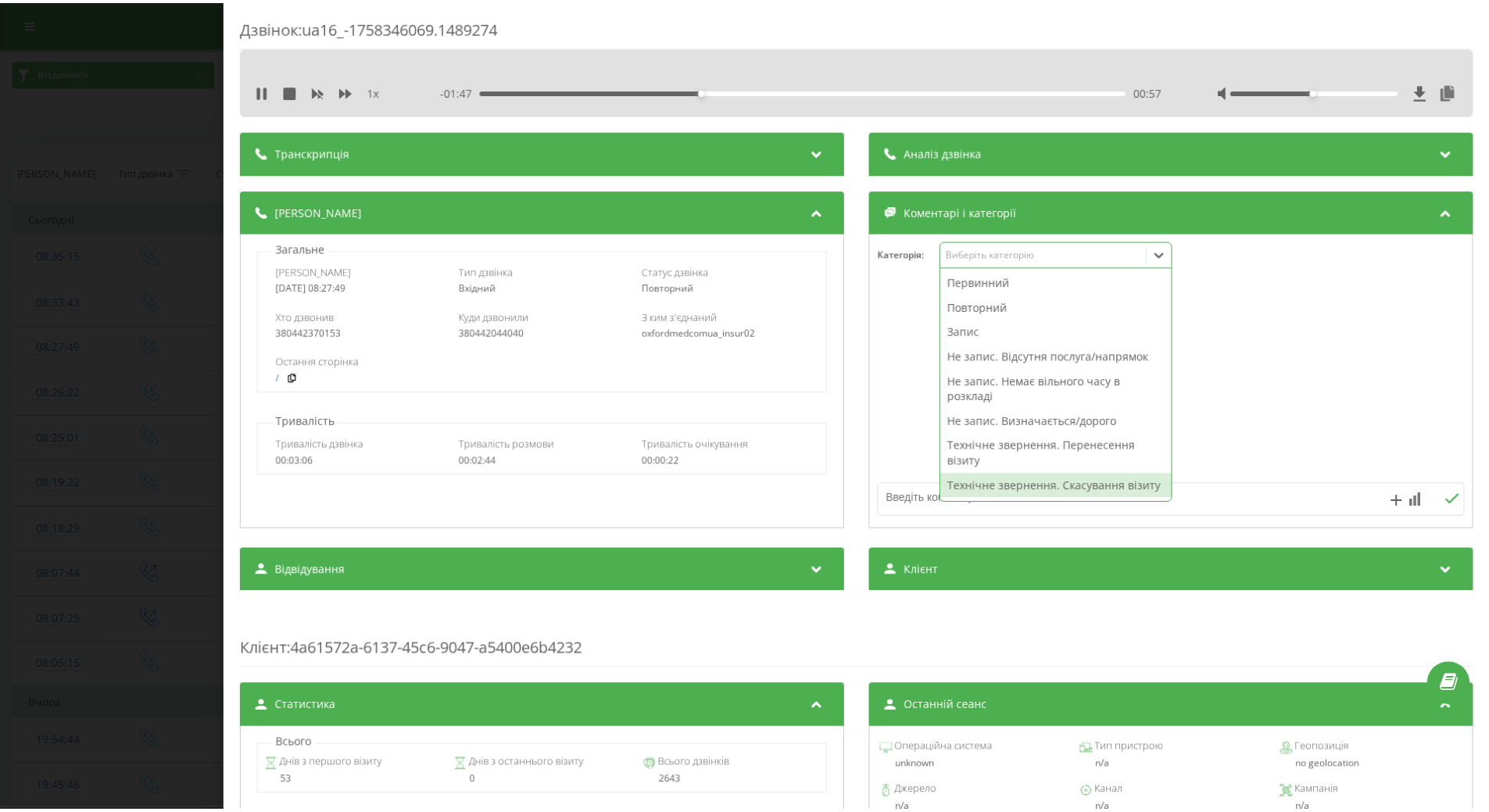
scroll to position [234, 0]
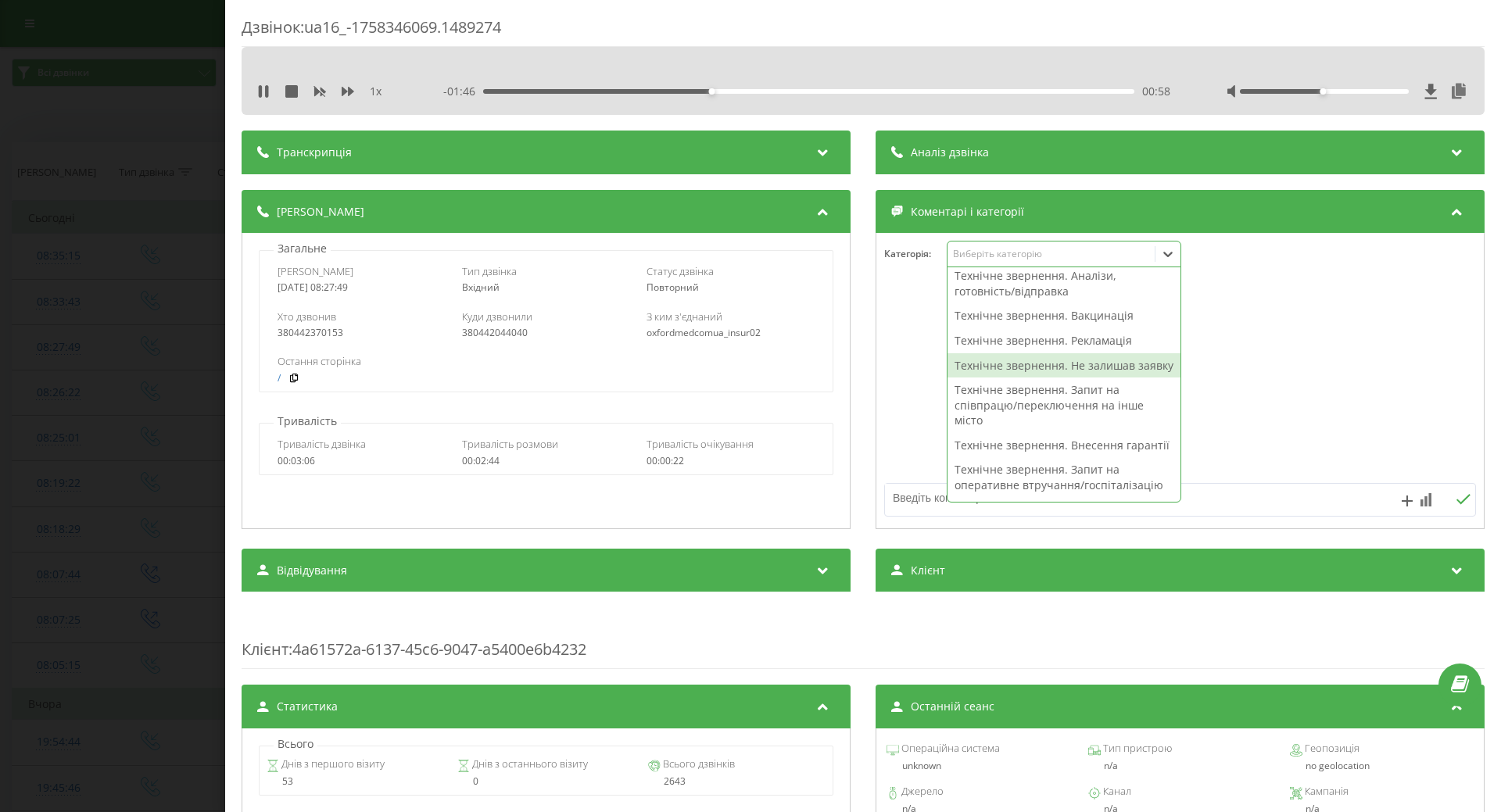
click at [976, 378] on div "Технічне звернення. Не залишав заявку" at bounding box center [1064, 365] width 233 height 25
click at [908, 412] on div at bounding box center [1180, 381] width 608 height 187
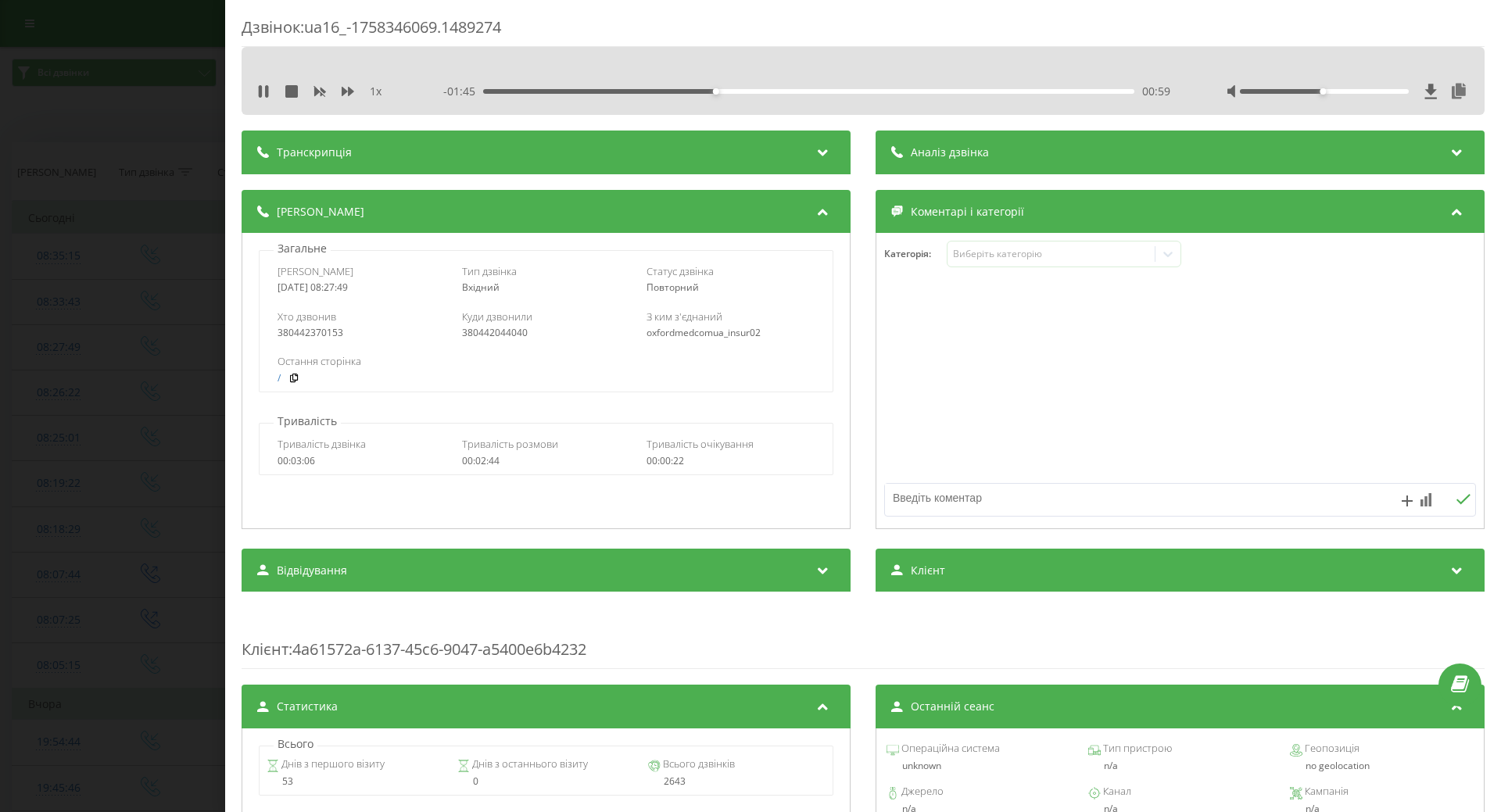
click at [928, 501] on textarea at bounding box center [1121, 498] width 472 height 28
type textarea "щодо перенесення запису"
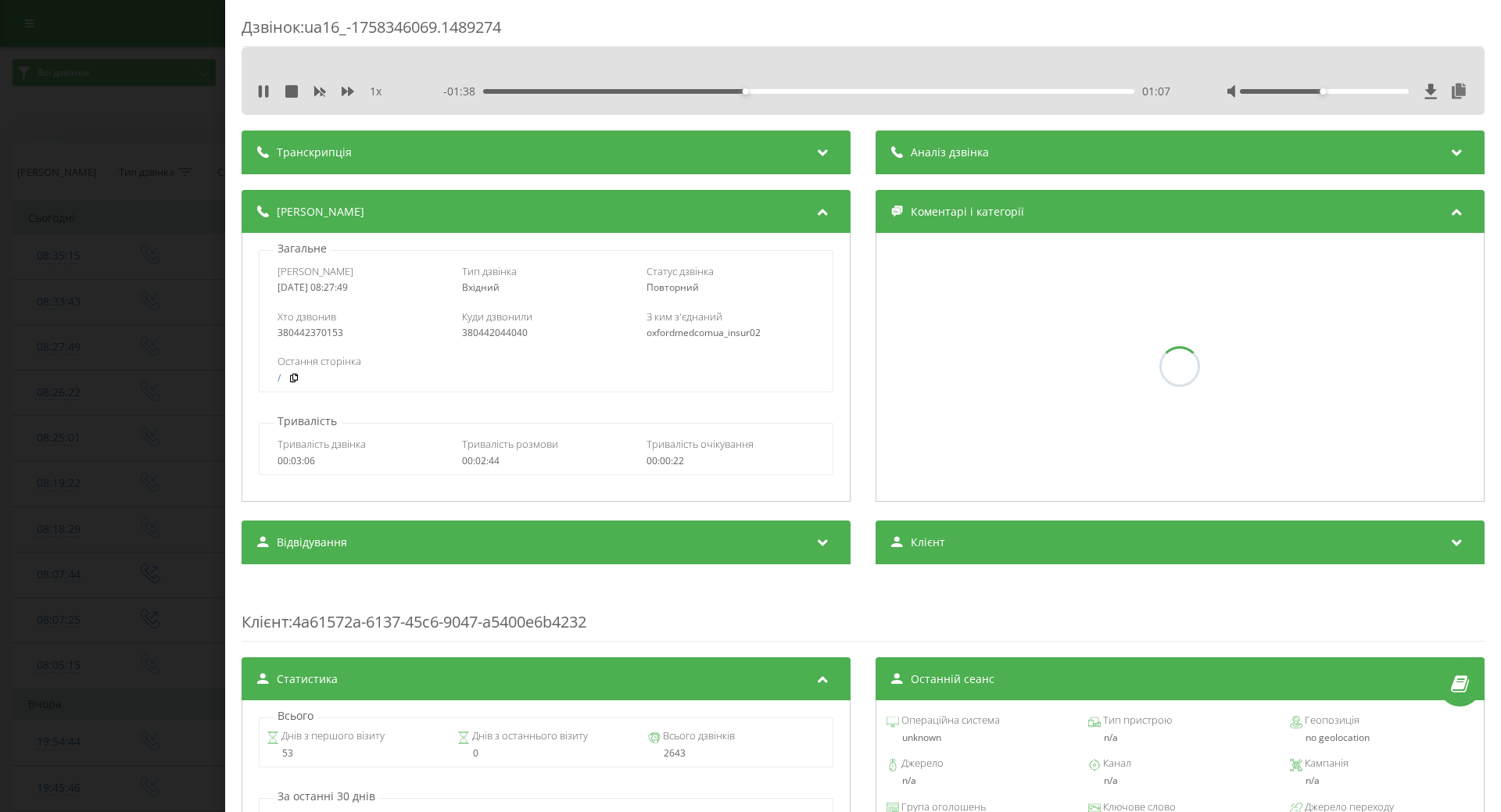
click at [158, 240] on div "Дзвінок : ua16_-1758346069.1489274 1 x - 01:38 01:07 01:07 Транскрипція Для AI-…" at bounding box center [750, 406] width 1501 height 812
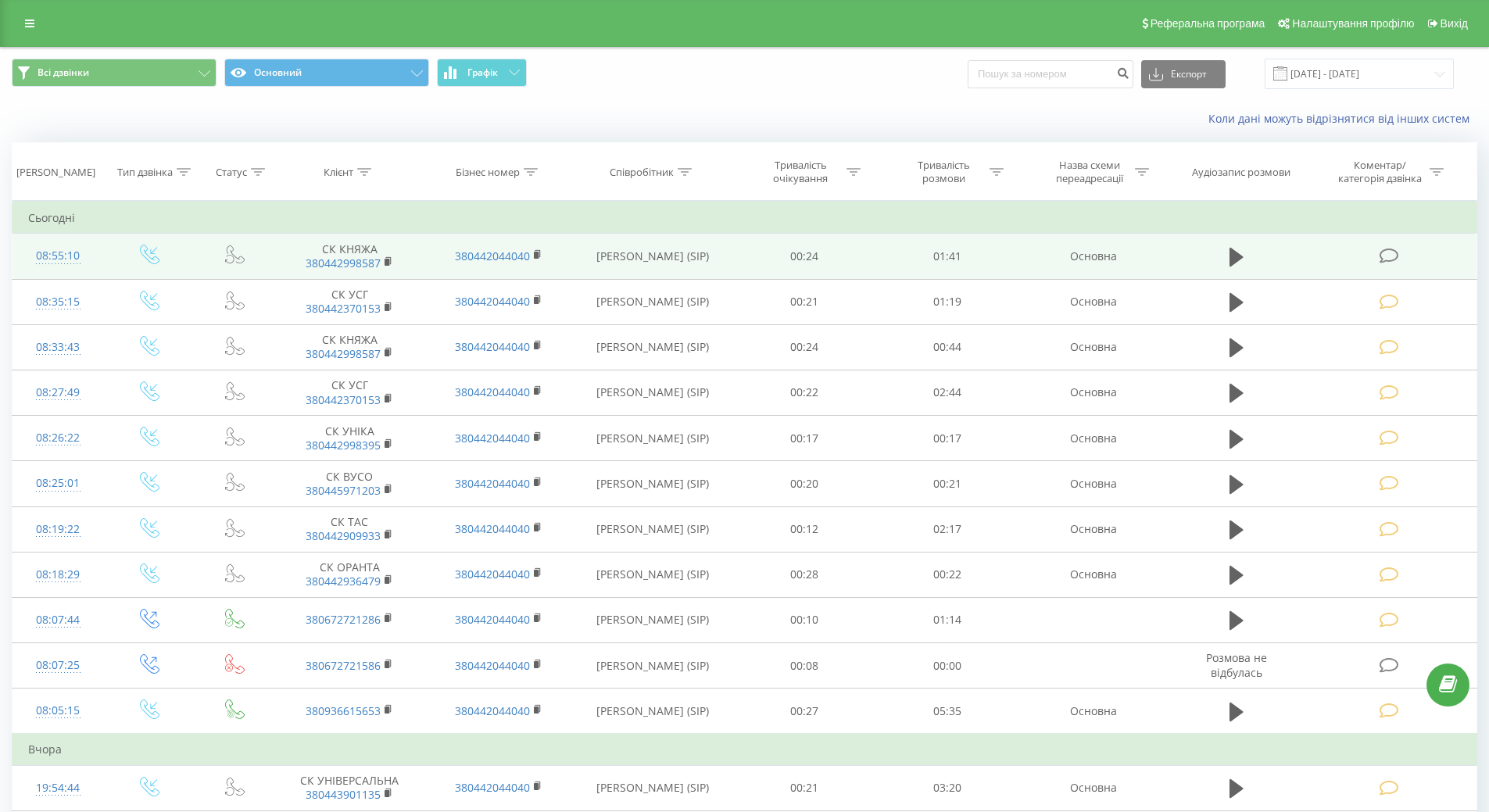
click at [70, 264] on div at bounding box center [58, 264] width 60 height 1
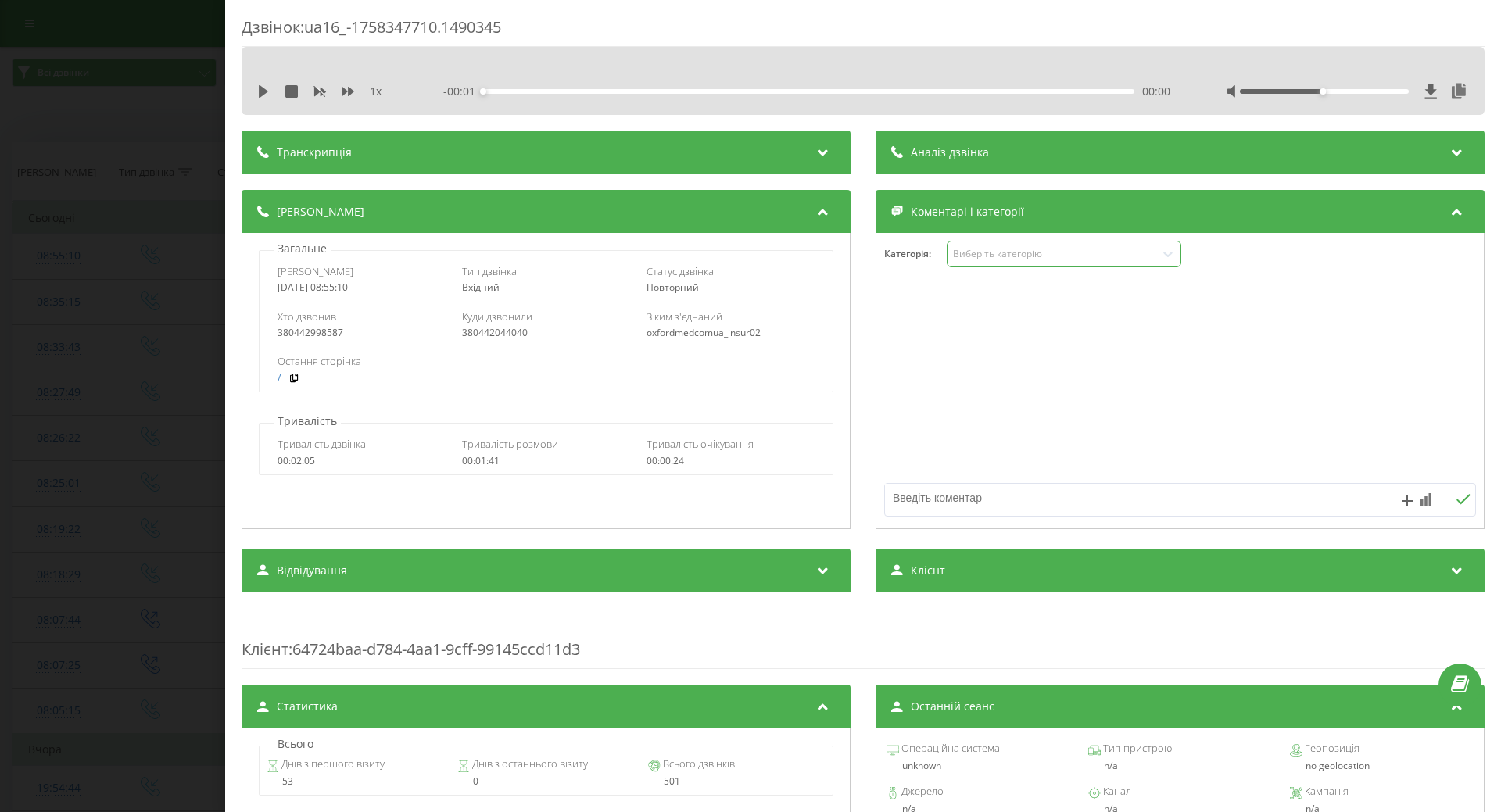
click at [999, 255] on div "Виберіть категорію" at bounding box center [1051, 254] width 195 height 13
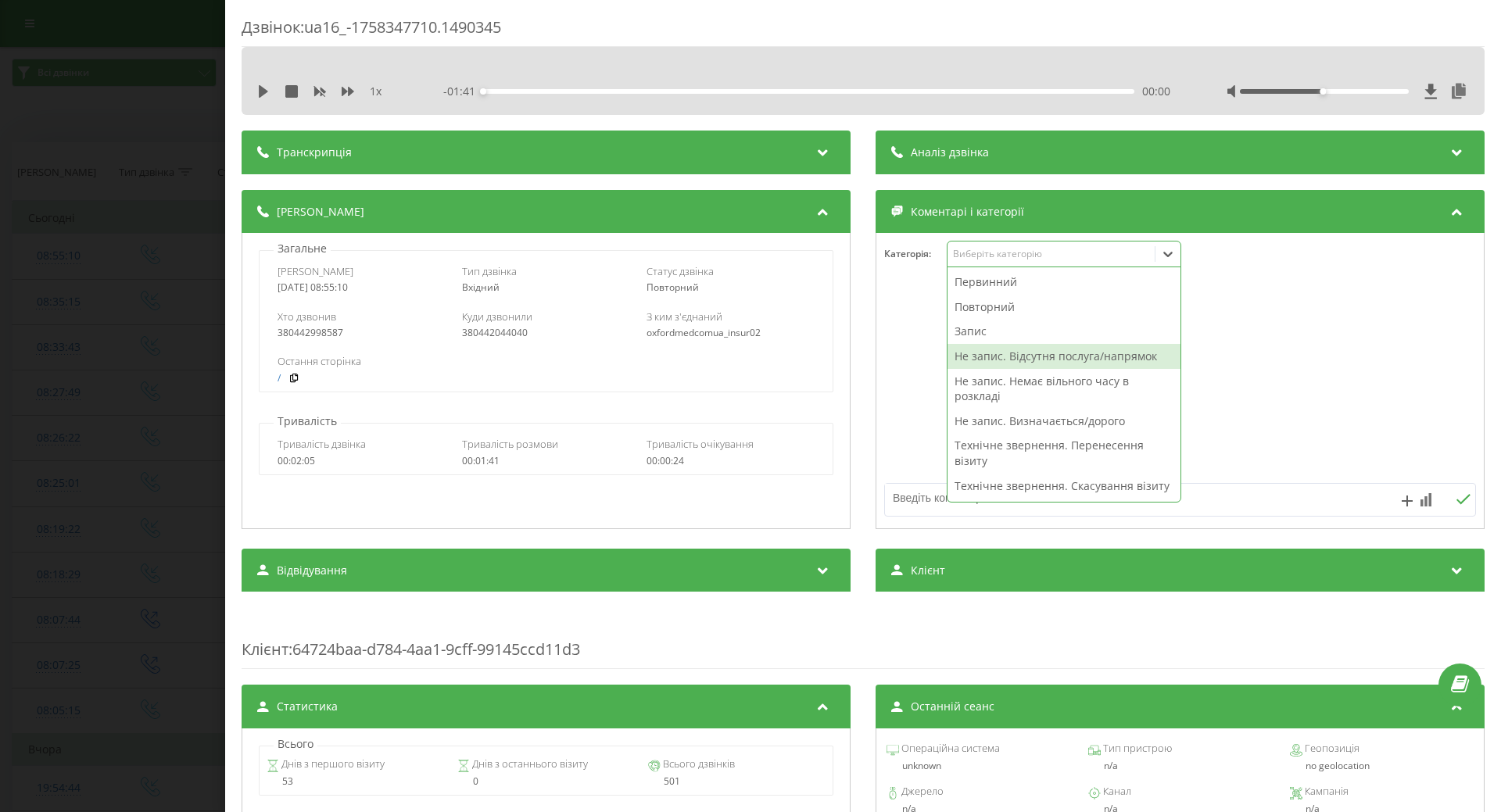
click at [995, 349] on div "Не запис. Відсутня послуга/напрямок" at bounding box center [1064, 356] width 233 height 25
drag, startPoint x: 893, startPoint y: 386, endPoint x: 899, endPoint y: 446, distance: 60.3
click at [893, 388] on div at bounding box center [1180, 381] width 608 height 187
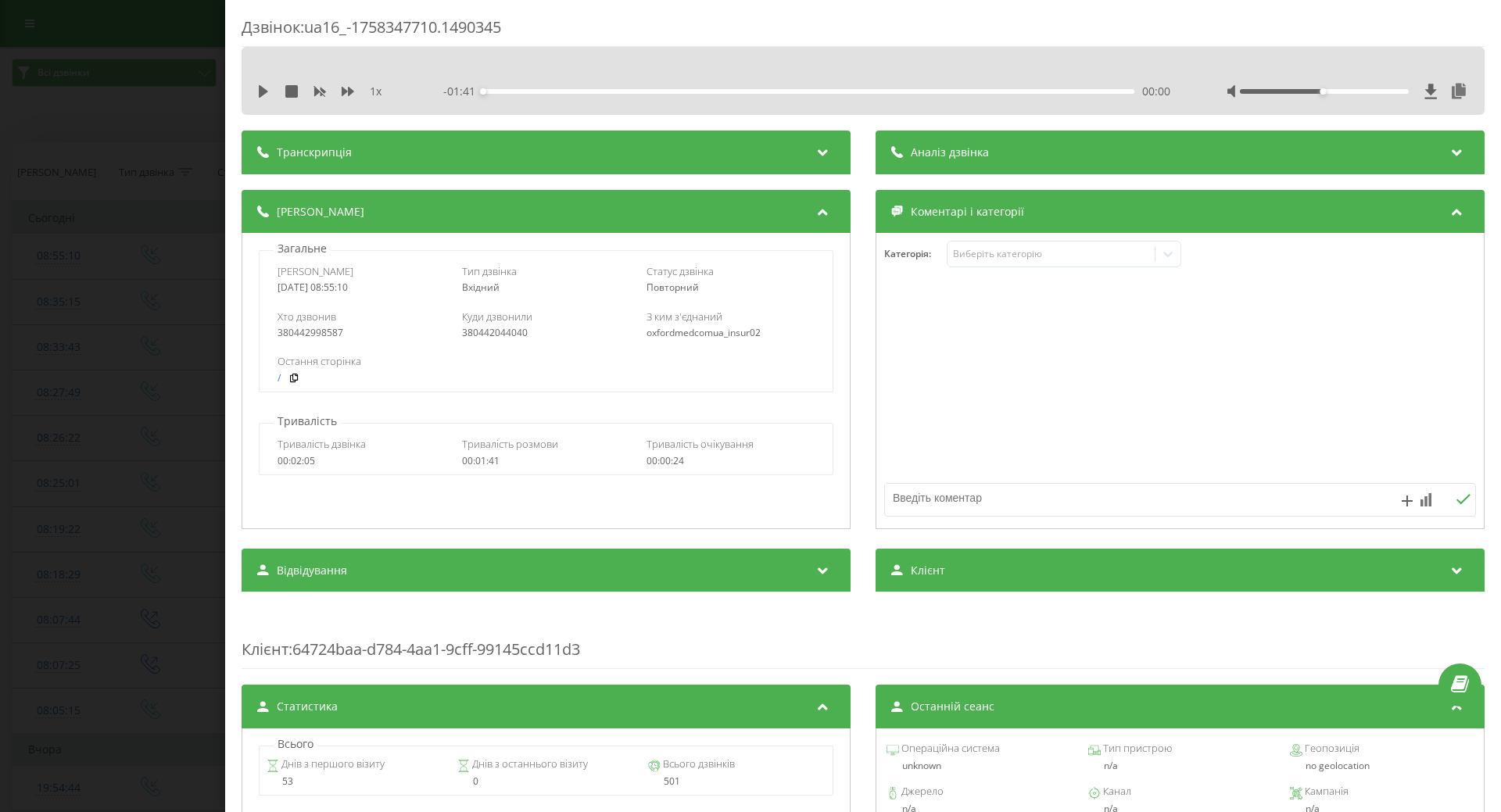
click at [918, 495] on textarea at bounding box center [1121, 498] width 472 height 28
type textarea "дитячий офтальмолог"
click at [0, 358] on div "Дзвінок : ua16_-1758347710.1490345 1 x - 01:41 00:00 00:00 Транскрипція Для AI-…" at bounding box center [750, 406] width 1501 height 812
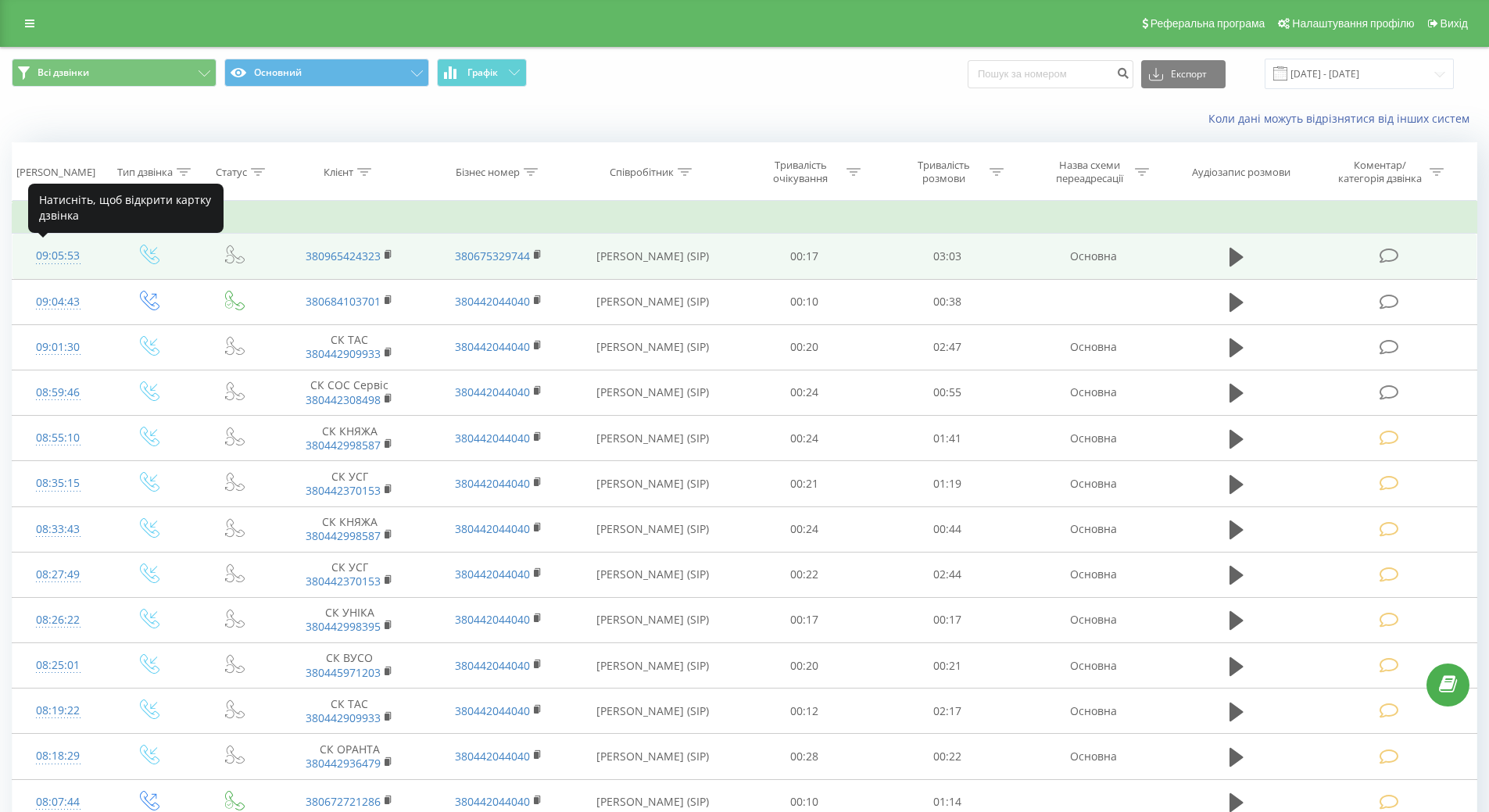
click at [81, 258] on div "09:05:53" at bounding box center [58, 256] width 60 height 31
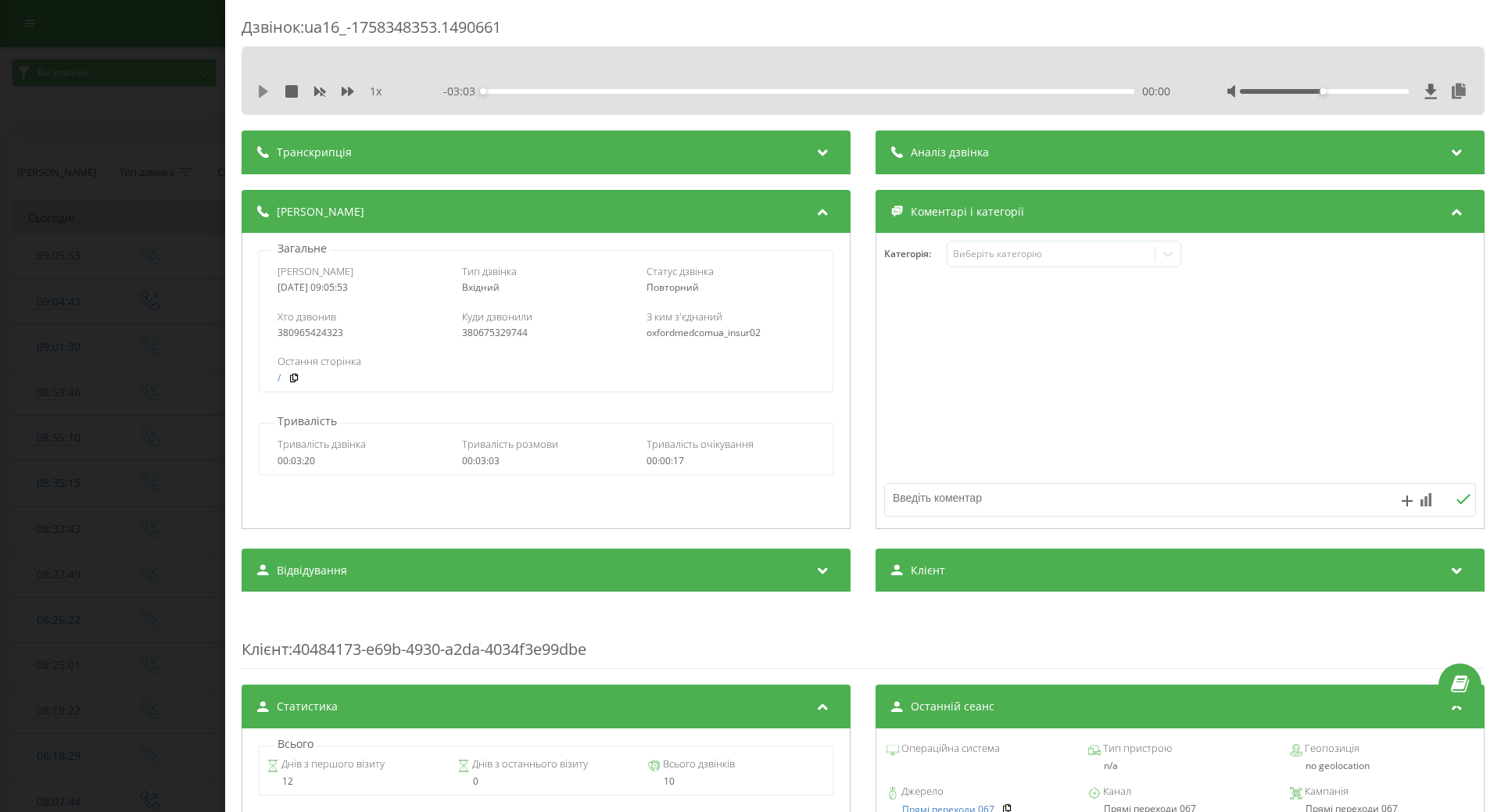
click at [263, 88] on icon at bounding box center [263, 92] width 9 height 13
click at [1002, 253] on div "Виберіть категорію" at bounding box center [1051, 254] width 195 height 13
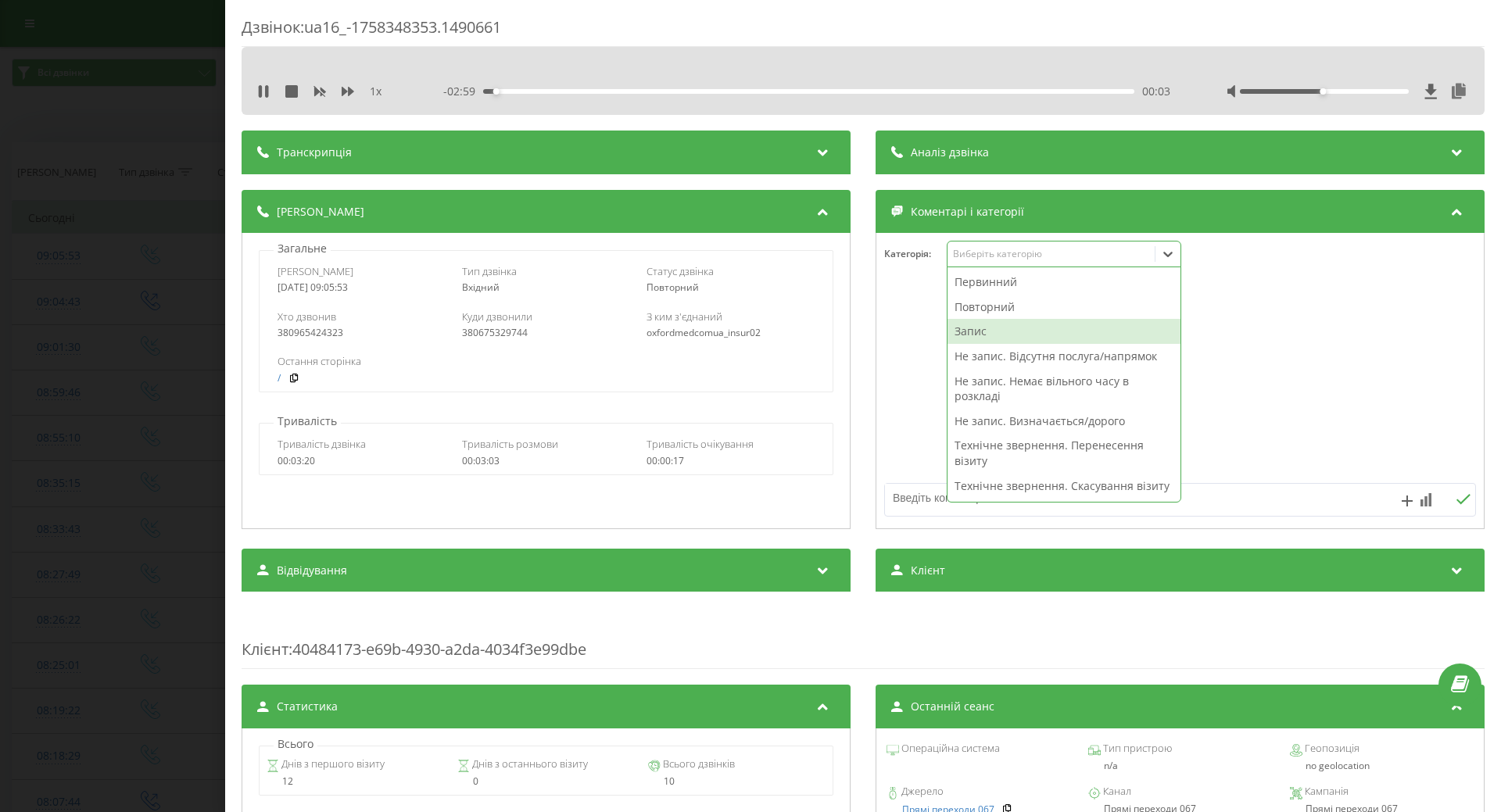
click at [973, 329] on div "Запис" at bounding box center [1064, 331] width 233 height 25
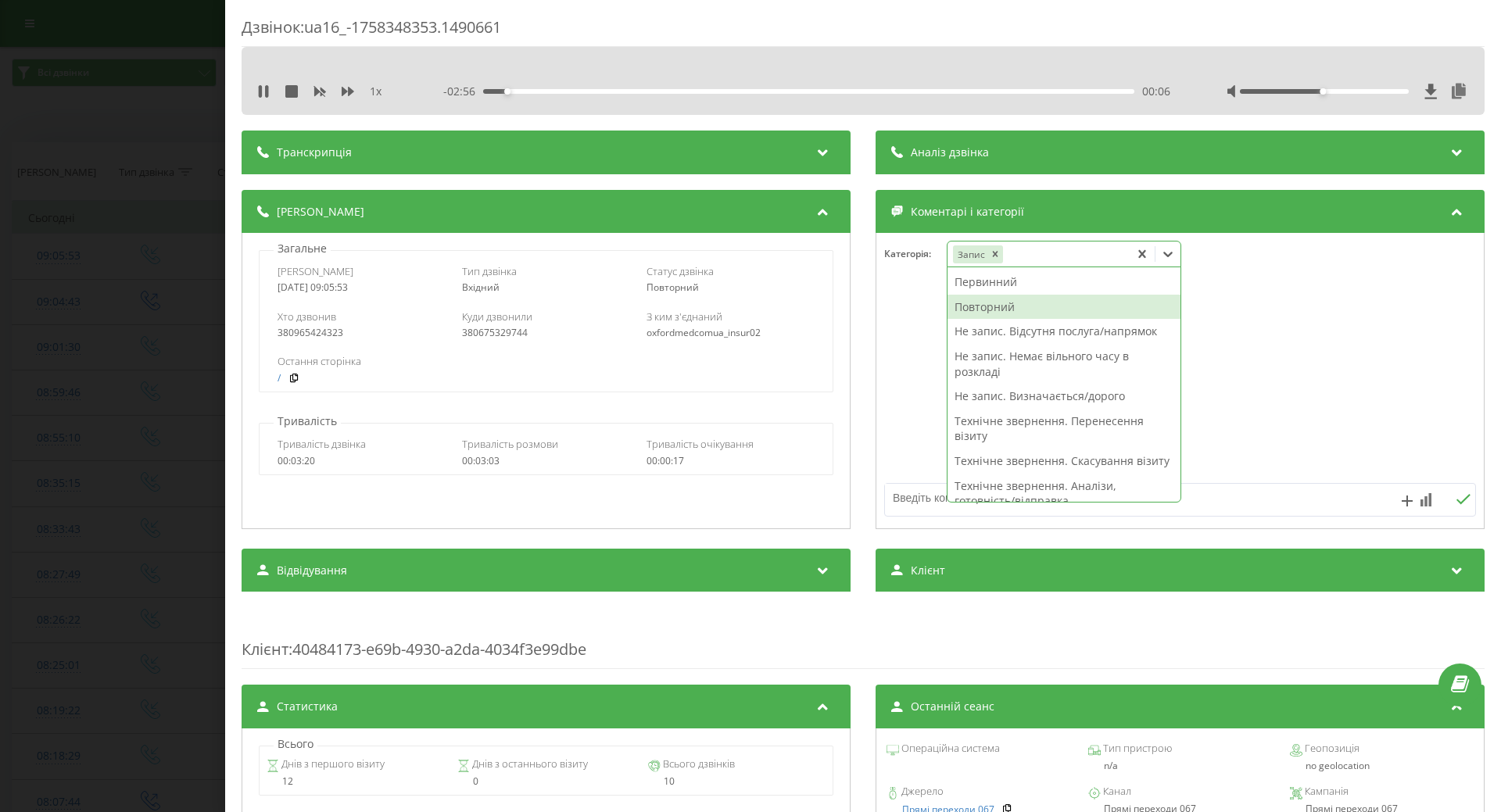
click at [987, 302] on div "Повторний" at bounding box center [1064, 306] width 233 height 25
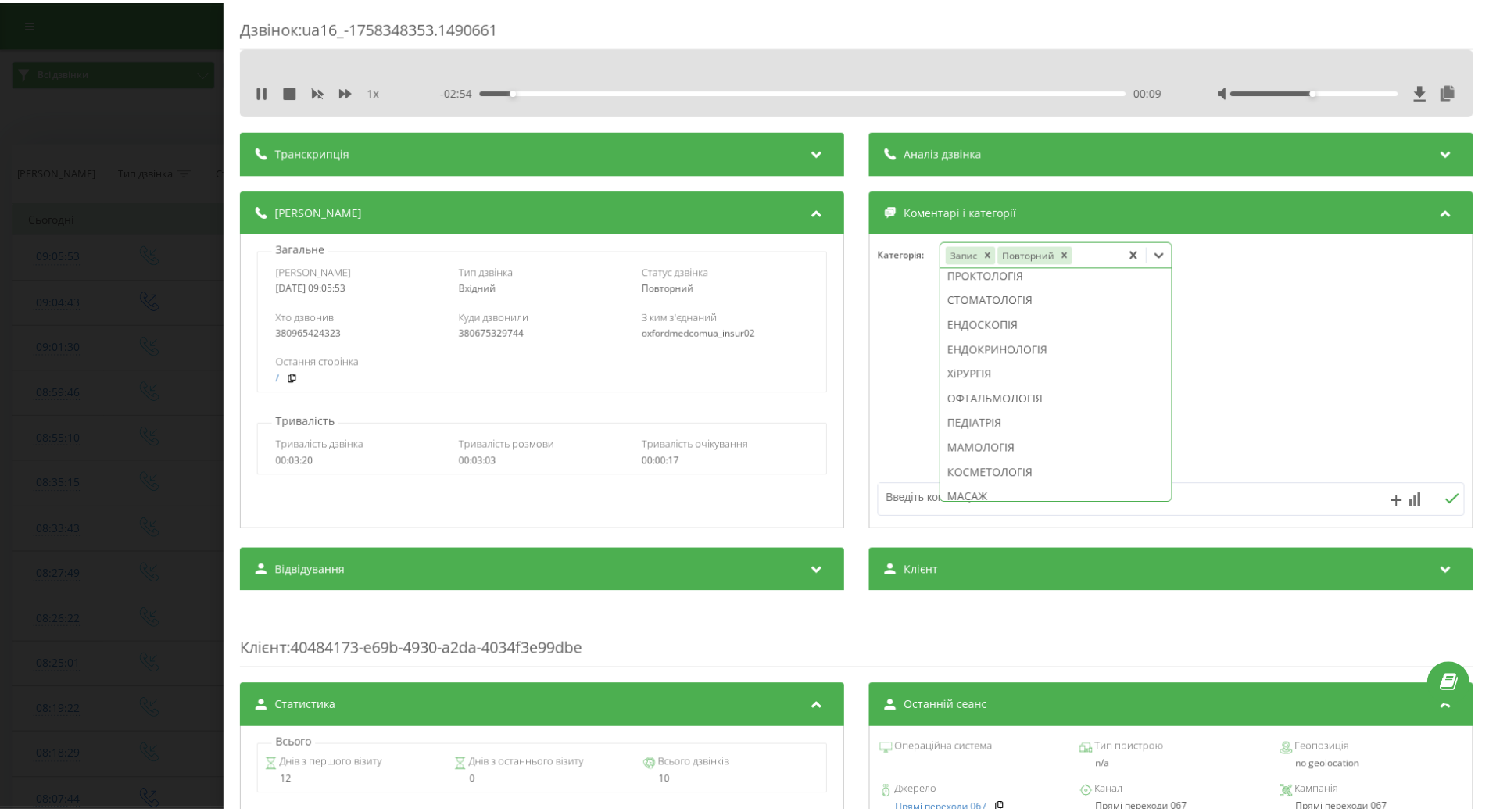
scroll to position [835, 0]
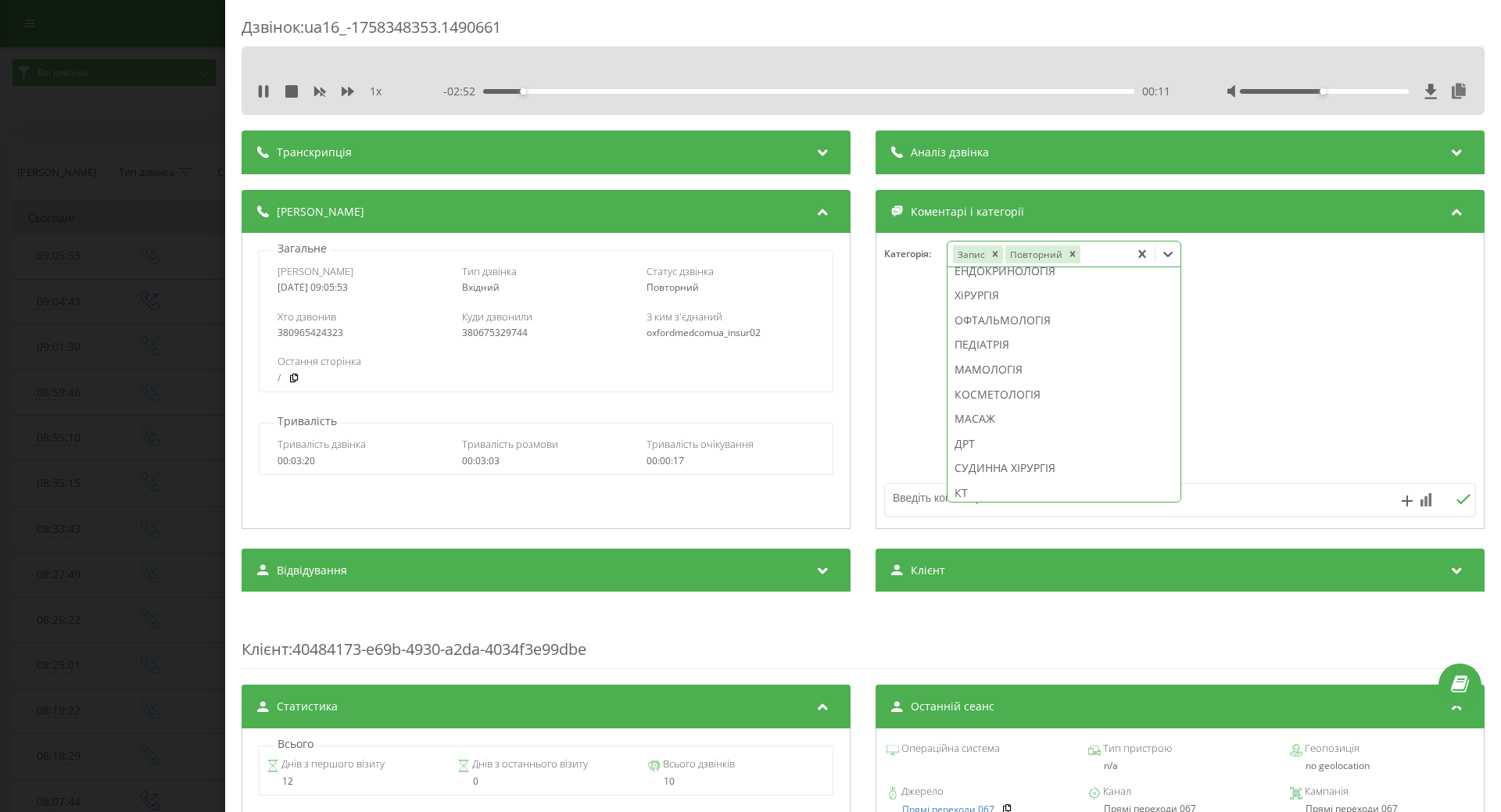
drag, startPoint x: 973, startPoint y: 464, endPoint x: 888, endPoint y: 456, distance: 85.4
click at [967, 431] on div "МАСАЖ" at bounding box center [1064, 418] width 233 height 25
click at [888, 456] on div at bounding box center [1180, 381] width 608 height 187
click at [137, 426] on div "Дзвінок : ua16_-1758348353.1490661 1 x - 02:51 00:12 00:12 Транскрипція Для AI-…" at bounding box center [750, 406] width 1501 height 812
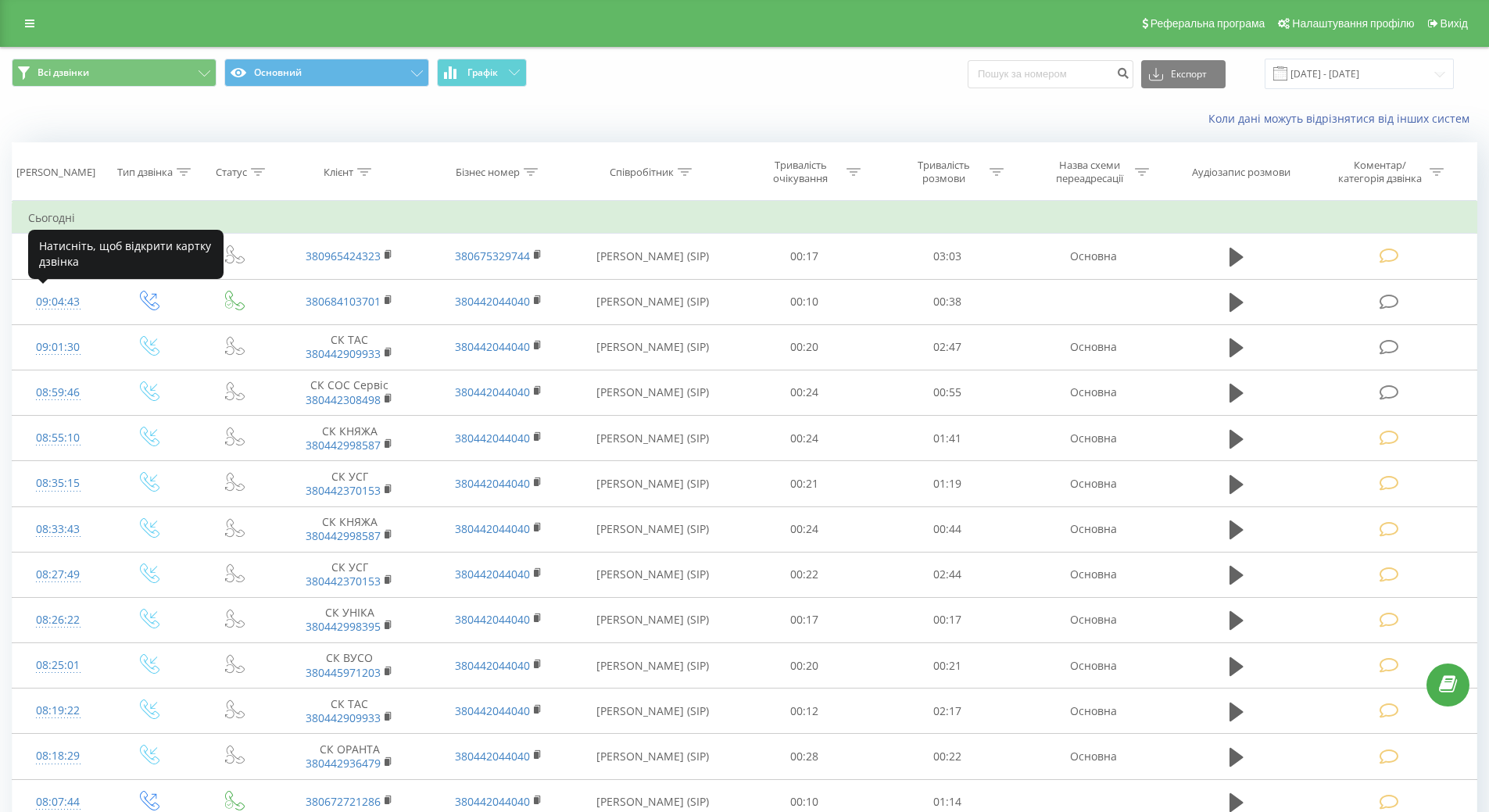
click at [50, 309] on div at bounding box center [58, 309] width 60 height 1
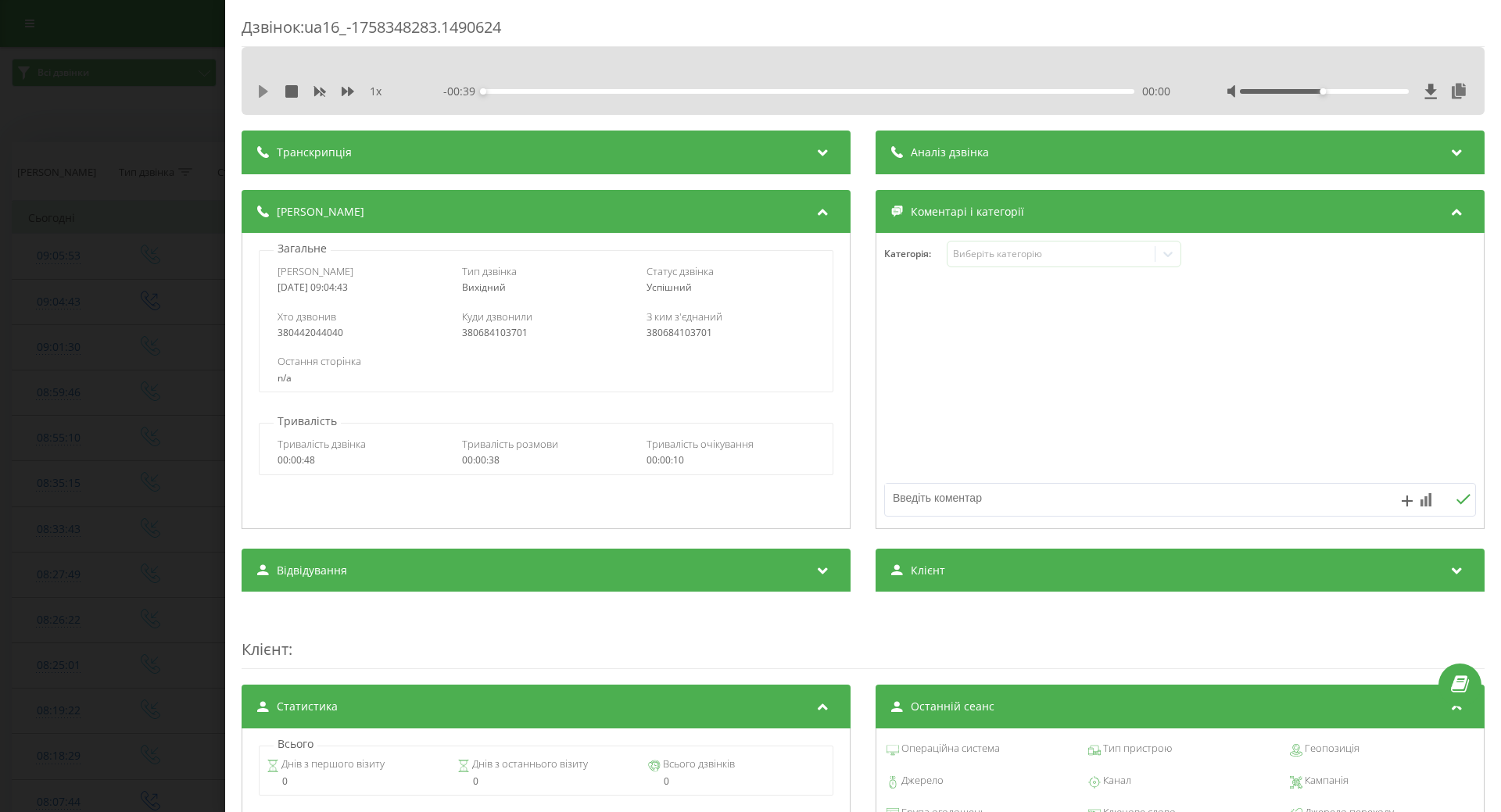
click at [258, 95] on icon at bounding box center [264, 92] width 13 height 13
click at [1061, 259] on div "Виберіть категорію" at bounding box center [1051, 254] width 195 height 13
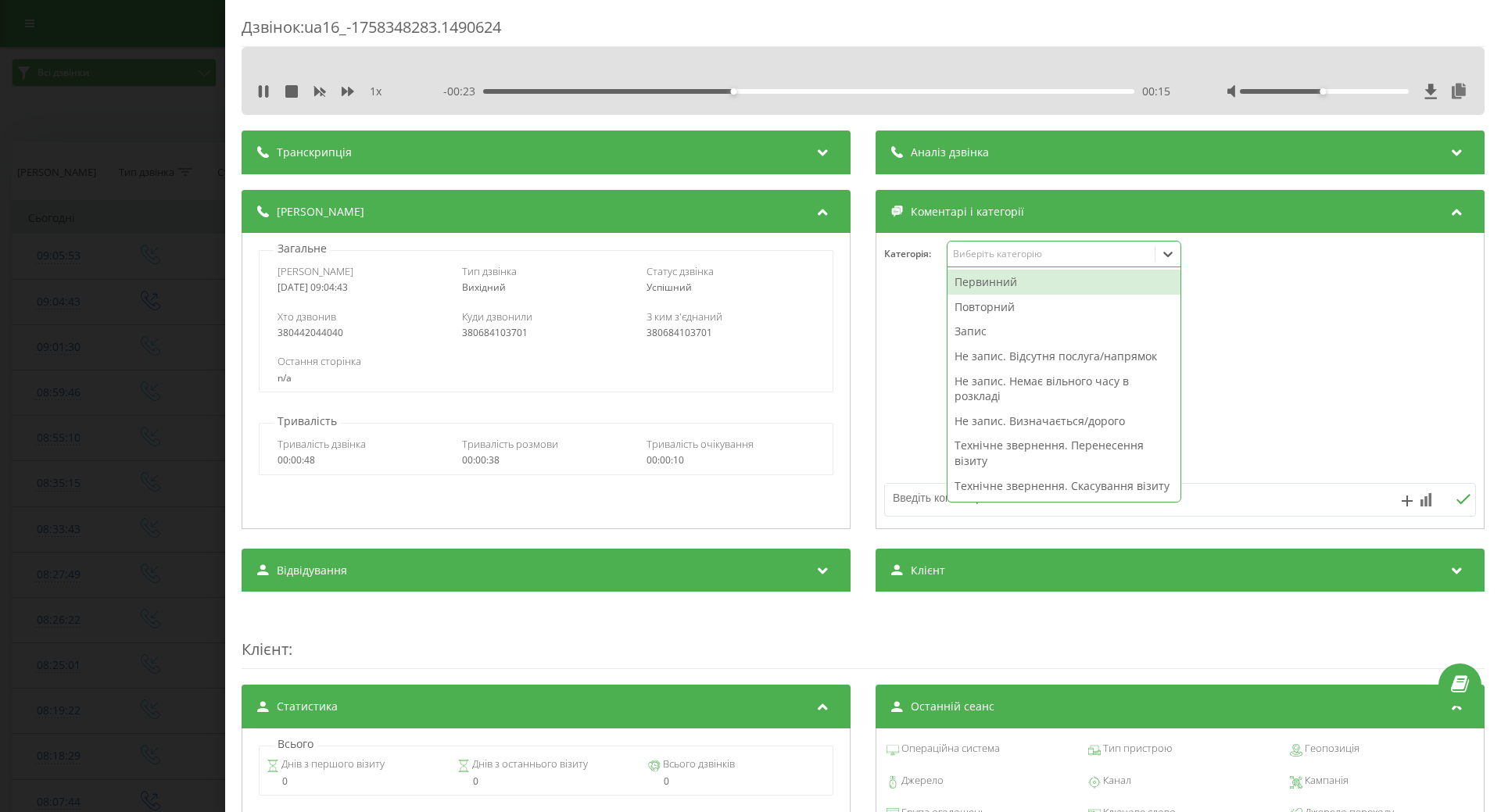
scroll to position [234, 0]
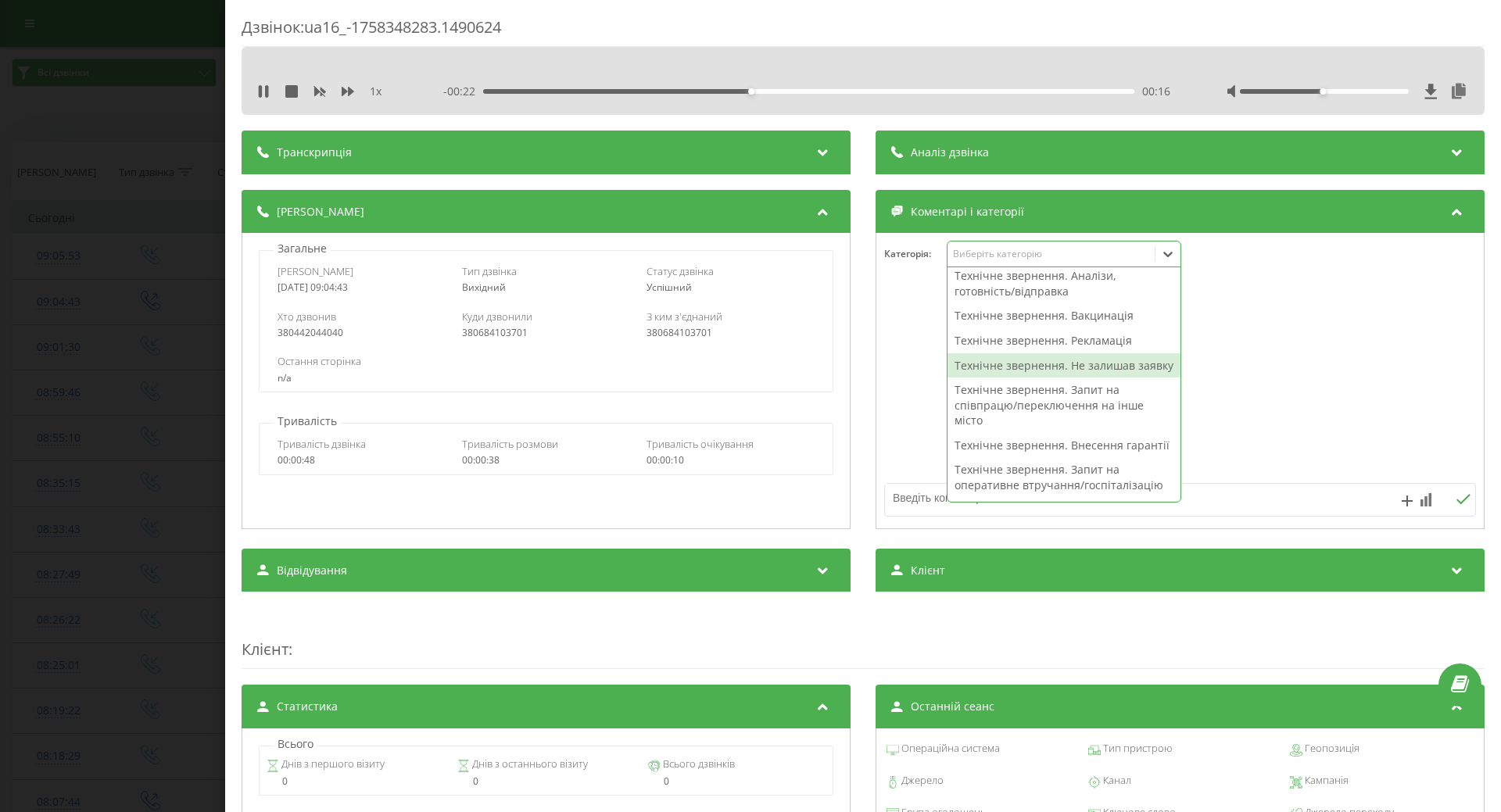
click at [960, 378] on div "Технічне звернення. Не залишав заявку" at bounding box center [1064, 365] width 233 height 25
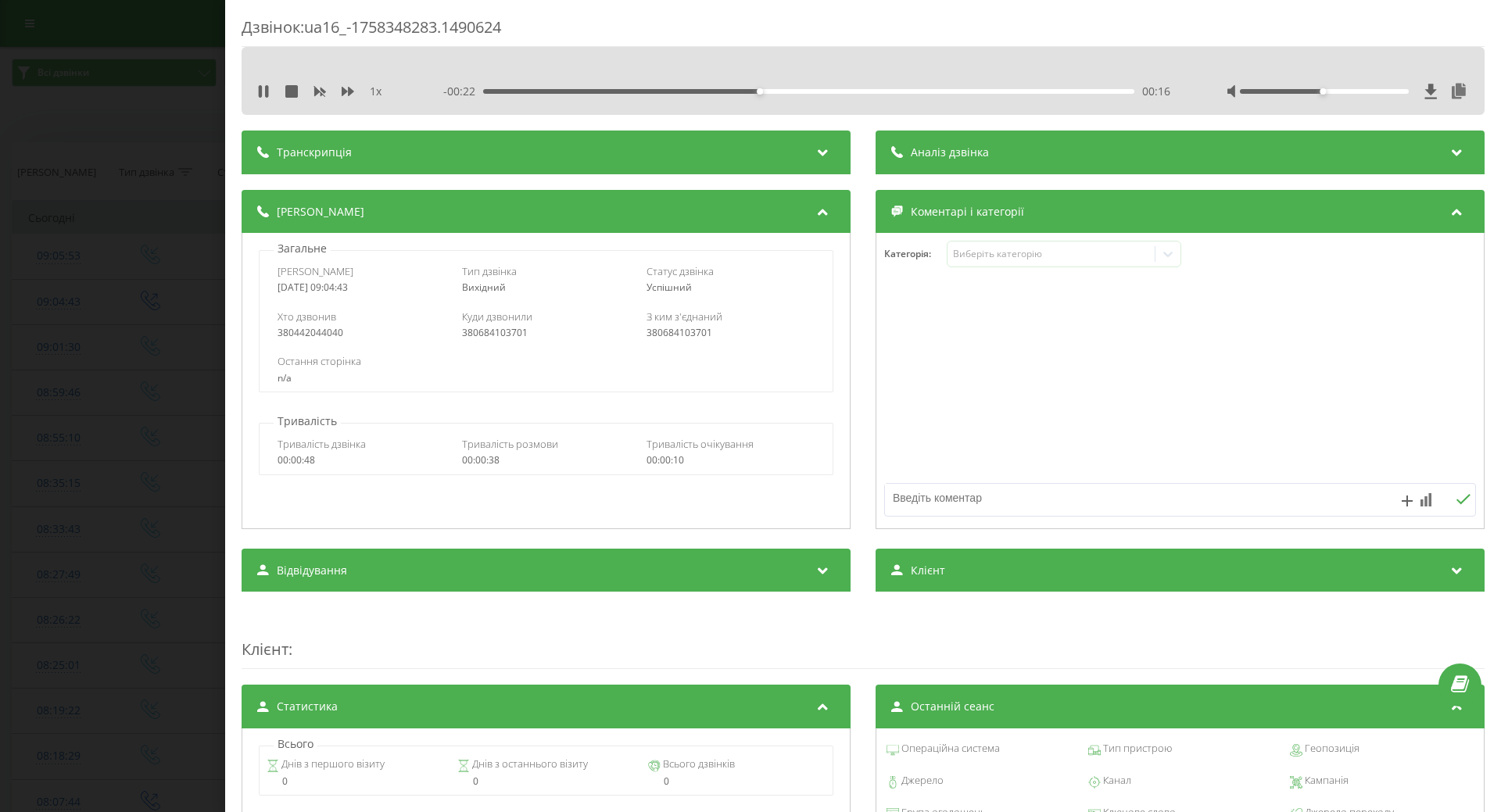
drag, startPoint x: 910, startPoint y: 404, endPoint x: 939, endPoint y: 519, distance: 118.6
click at [909, 404] on div at bounding box center [1180, 381] width 608 height 187
click at [928, 495] on textarea at bounding box center [1121, 498] width 472 height 28
type textarea "внутрішній дзвінок"
click at [165, 464] on div "Дзвінок : ua16_-1758348283.1490624 1 x - 00:14 00:24 00:24 Транскрипція Для AI-…" at bounding box center [750, 406] width 1501 height 812
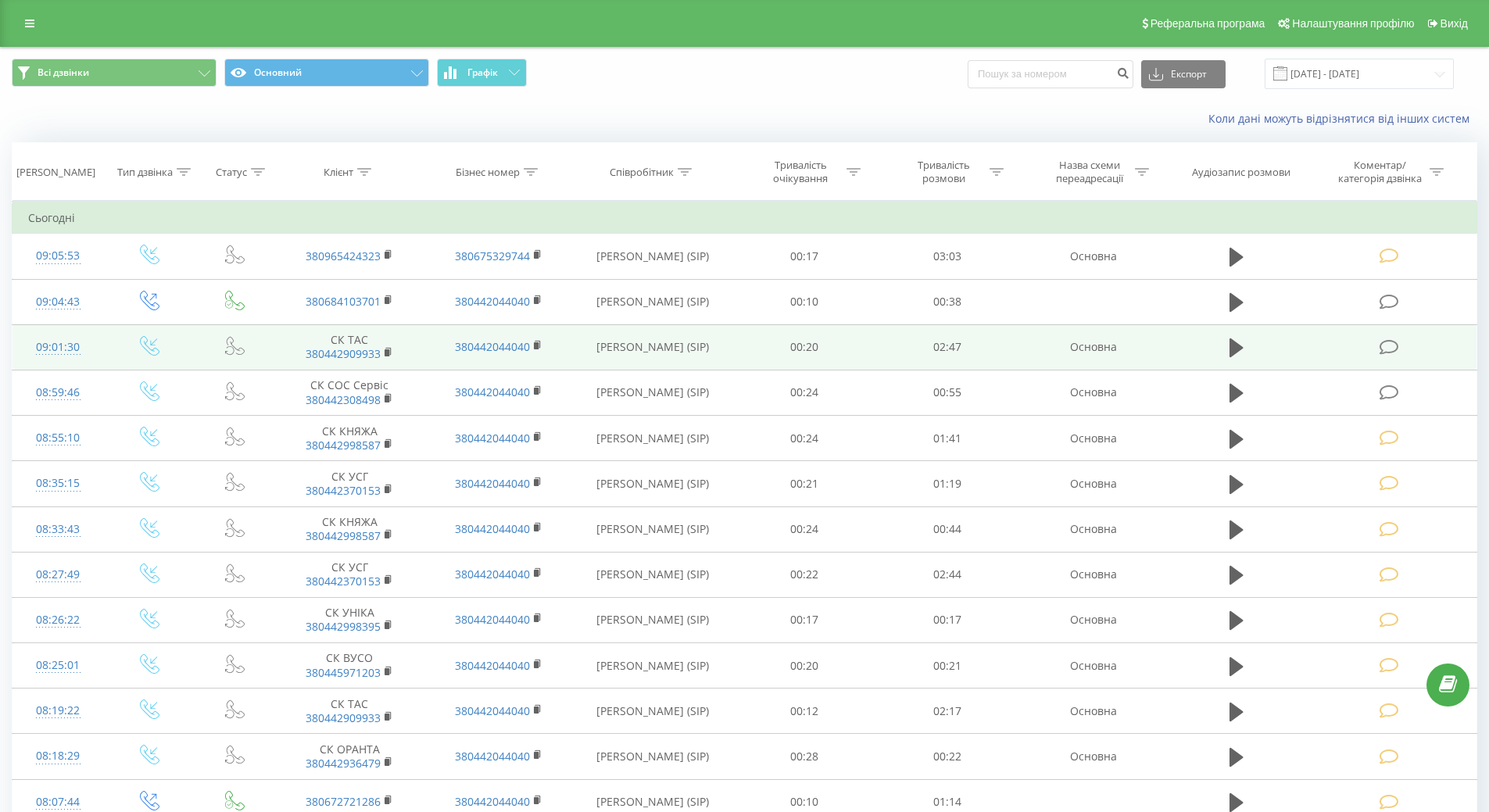
click at [61, 342] on div "09:01:30" at bounding box center [58, 347] width 60 height 31
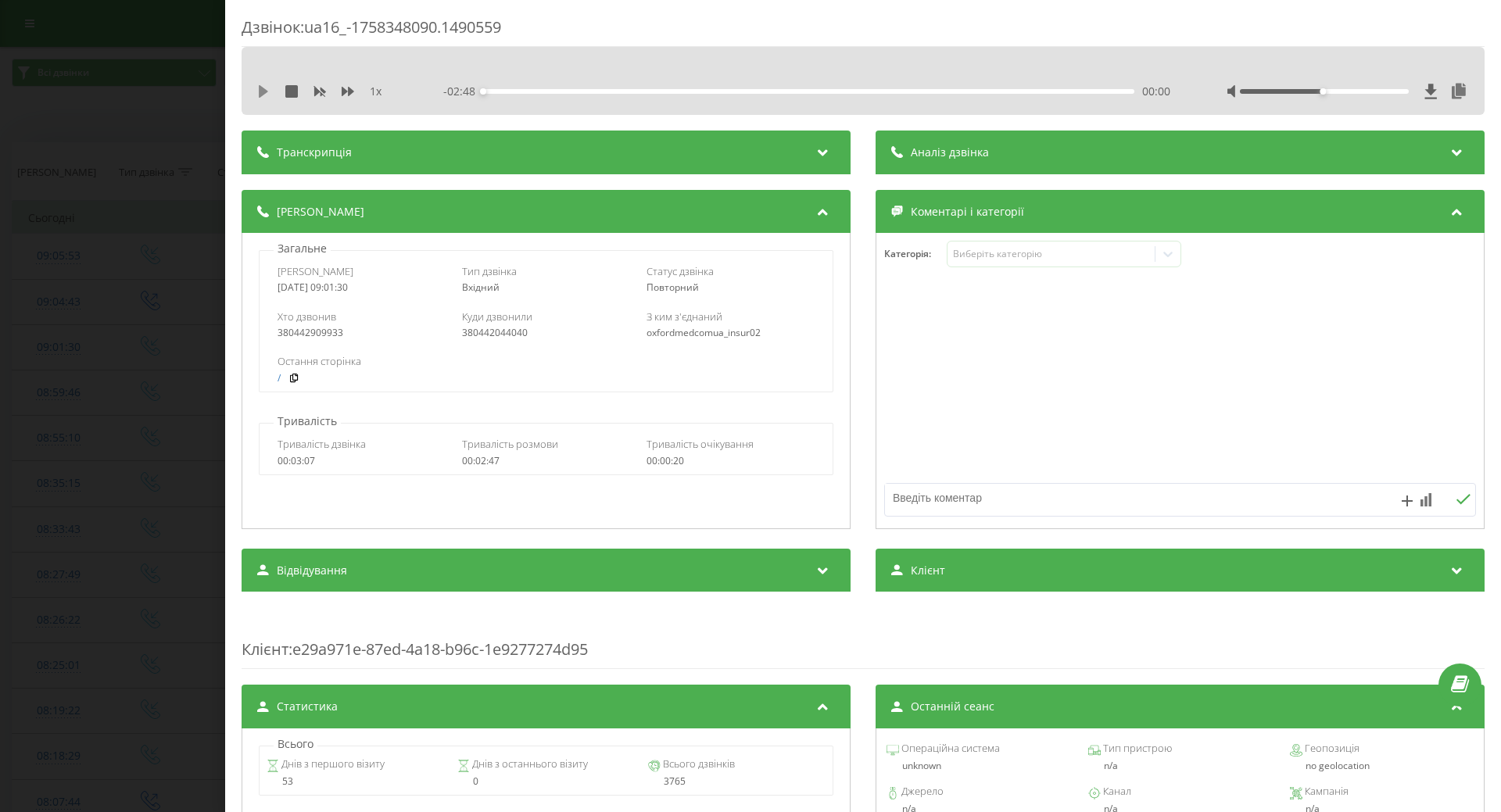
click at [266, 91] on icon at bounding box center [263, 92] width 9 height 13
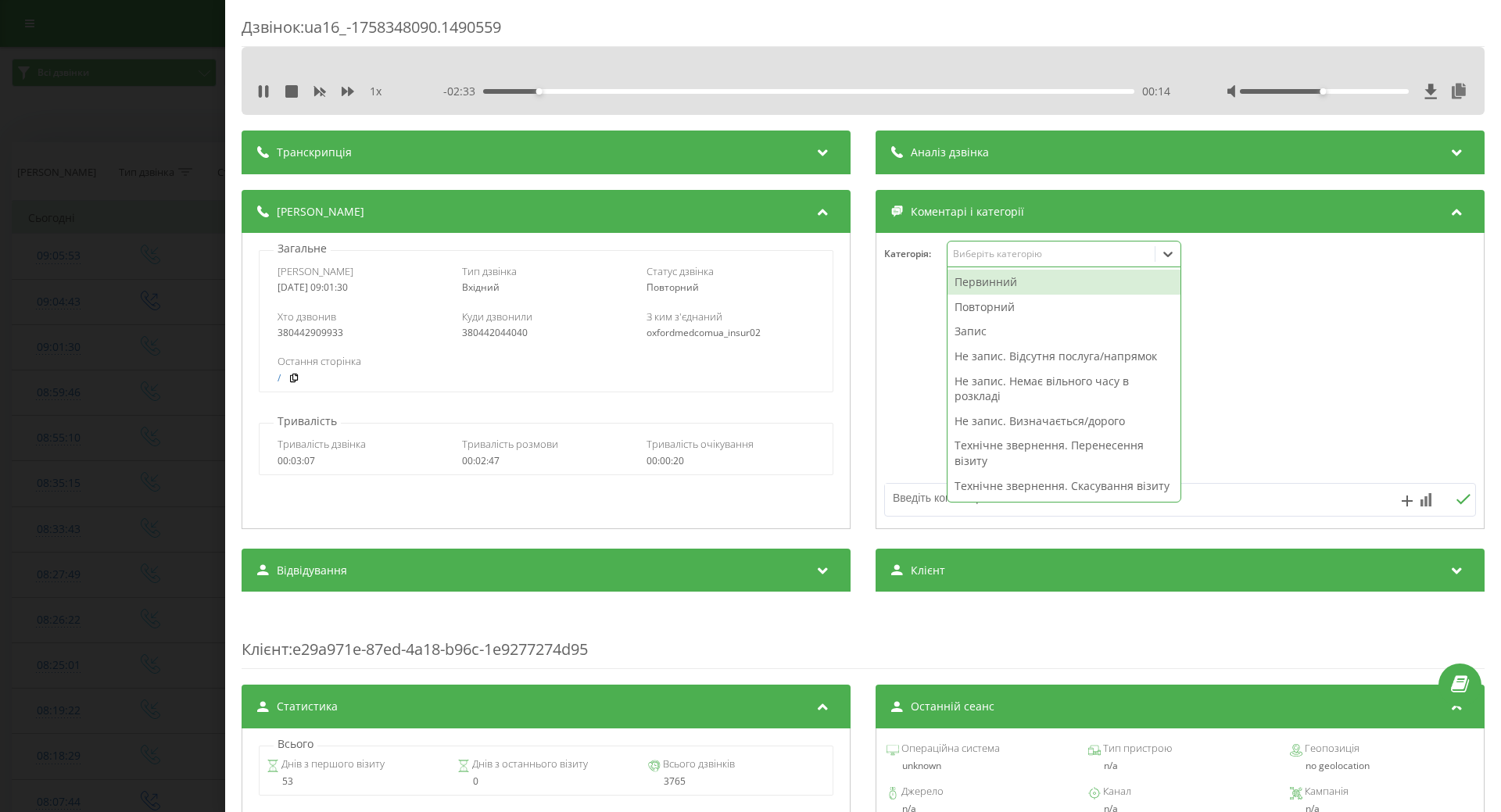
click at [966, 253] on div "Виберіть категорію" at bounding box center [1051, 254] width 195 height 13
click at [970, 304] on div "Повторний" at bounding box center [1064, 306] width 233 height 25
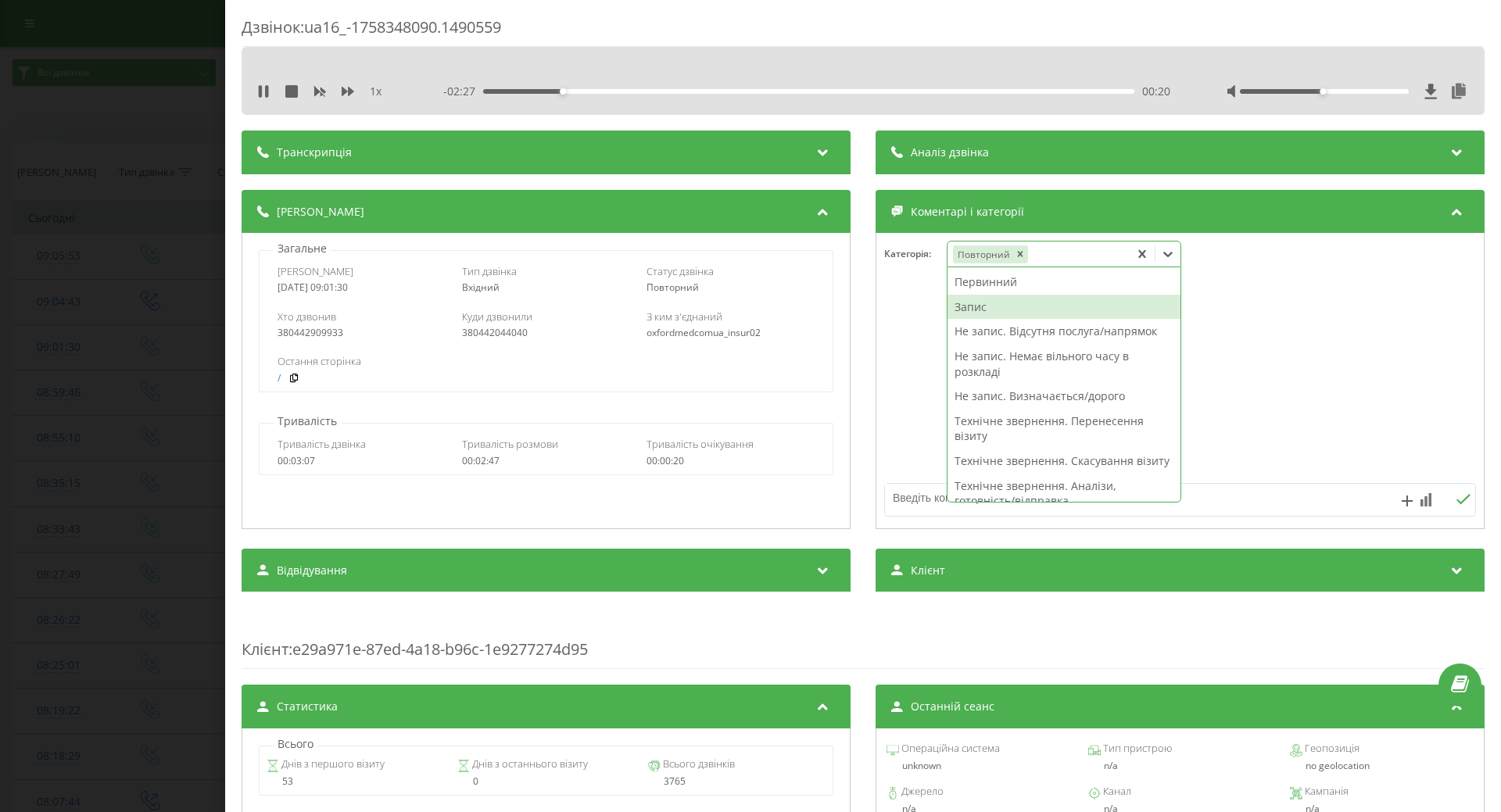
click at [979, 311] on div "Запис" at bounding box center [1064, 306] width 233 height 25
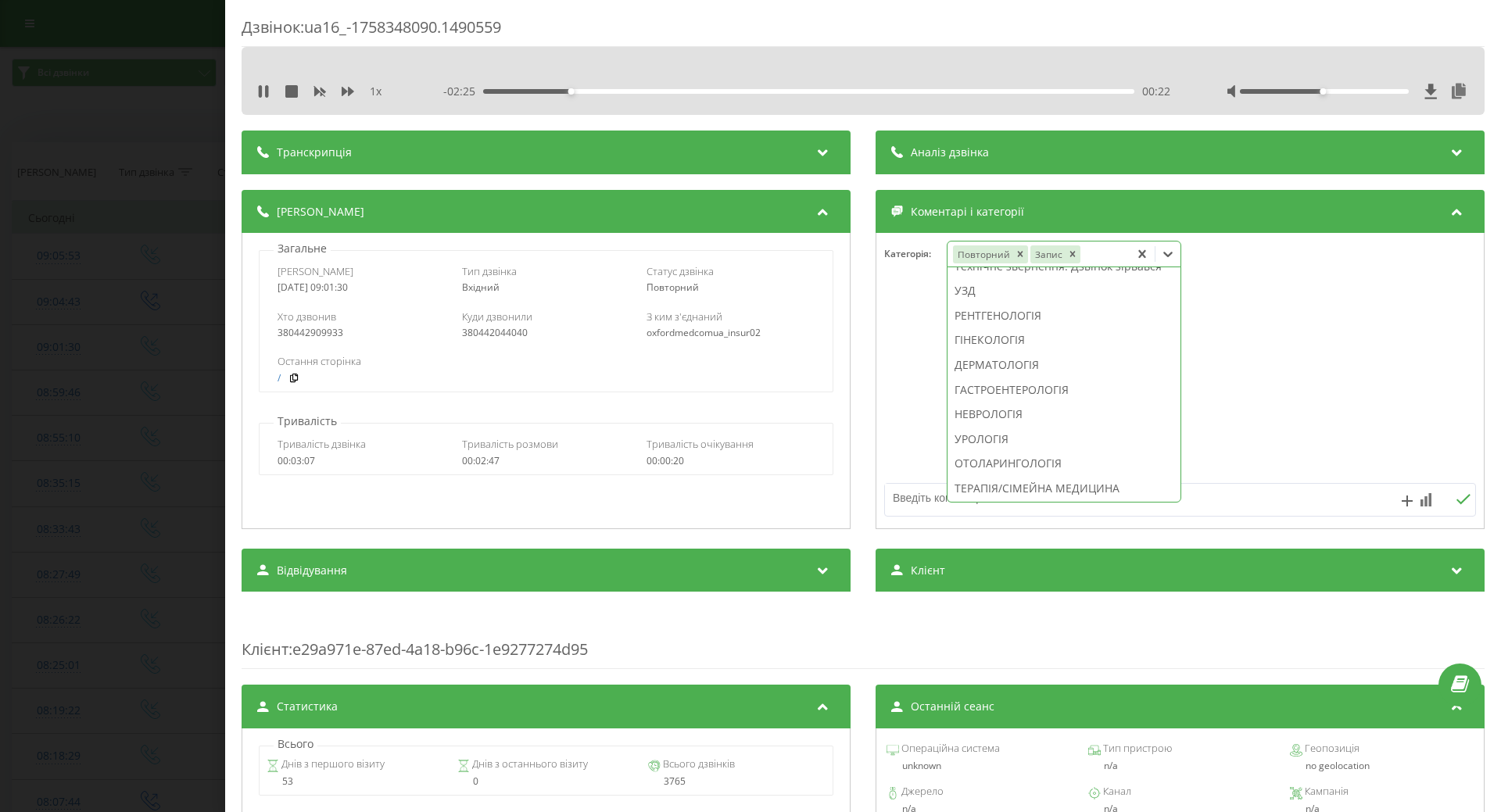
scroll to position [523, 0]
click at [983, 447] on div "ТЕРАПІЯ/СІМЕЙНА МЕДИЦИНА" at bounding box center [1064, 434] width 233 height 25
click at [904, 435] on div at bounding box center [1180, 381] width 608 height 187
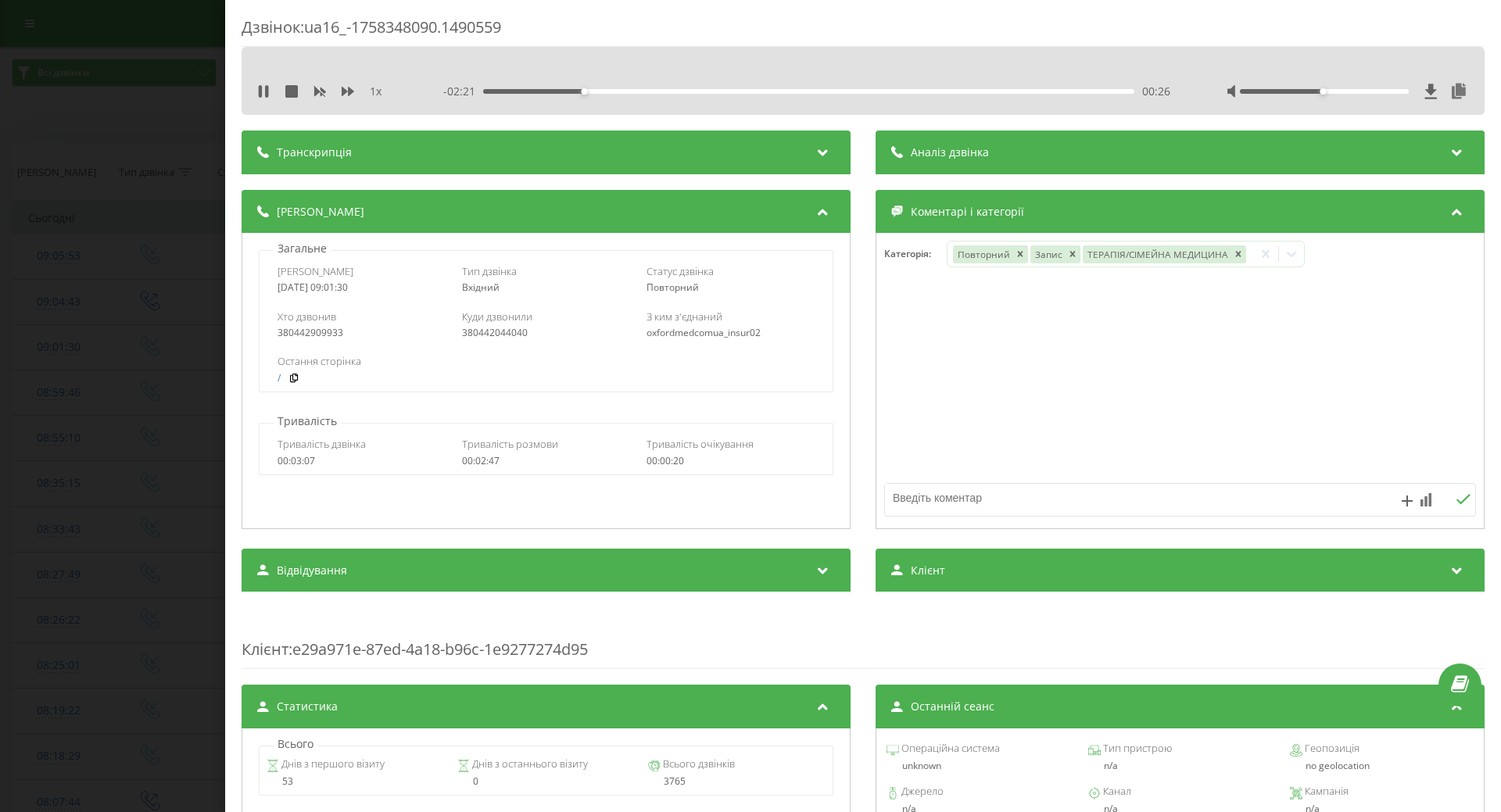
click at [86, 346] on div "Дзвінок : ua16_-1758348090.1490559 1 x - 02:21 00:26 00:26 Транскрипція Для AI-…" at bounding box center [750, 406] width 1501 height 812
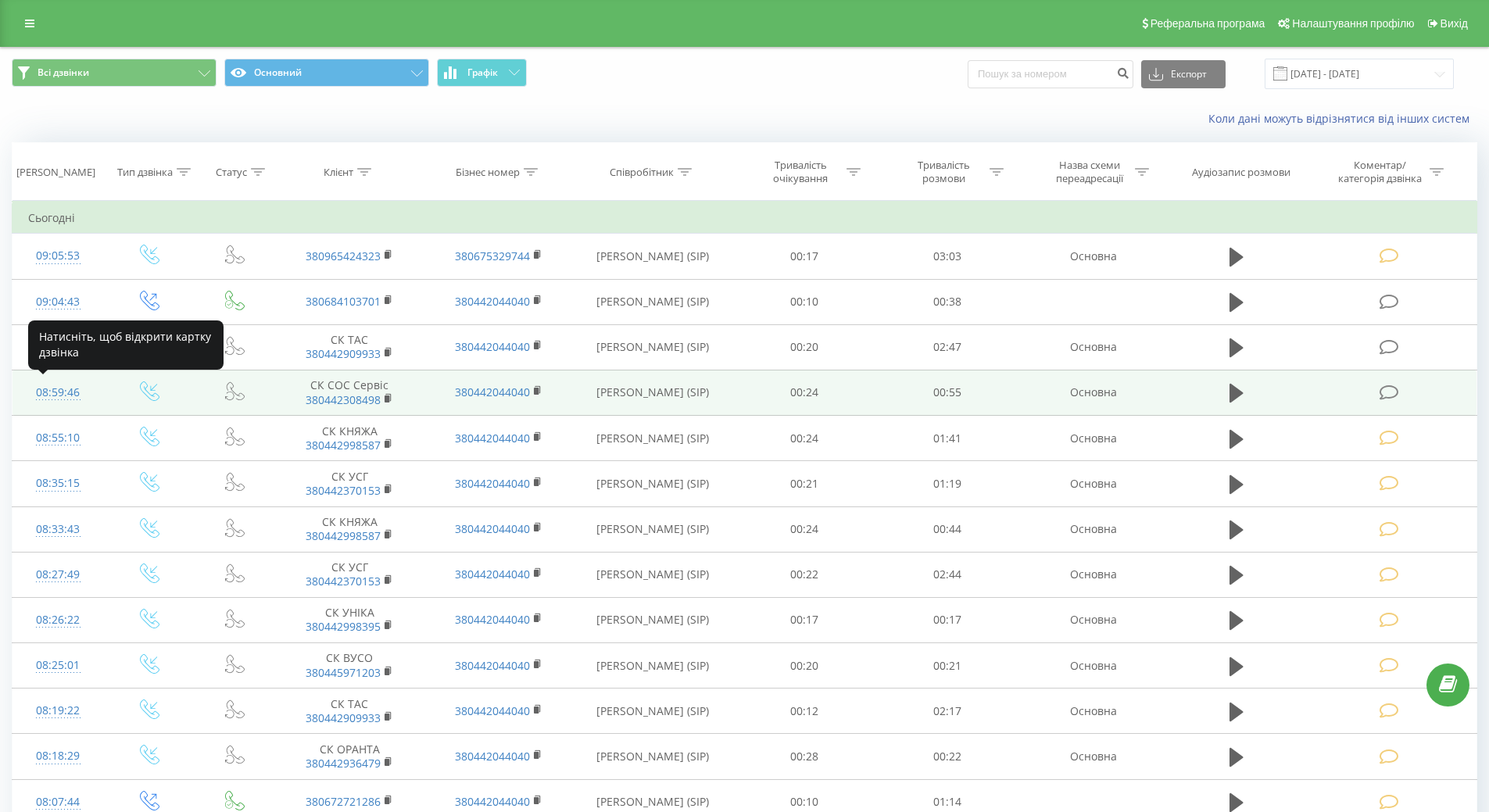
click at [55, 398] on div "08:59:46" at bounding box center [58, 393] width 60 height 31
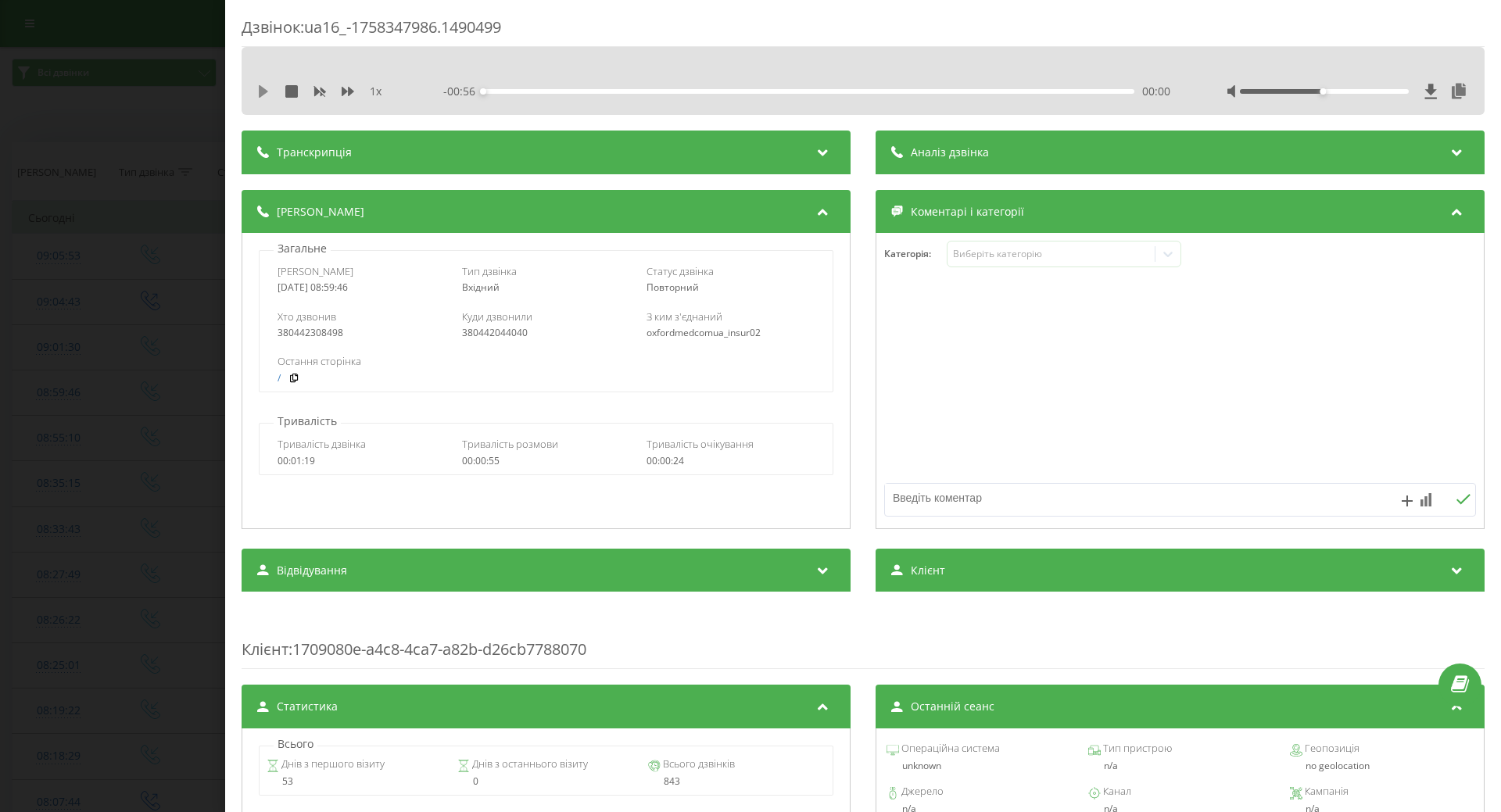
click at [261, 88] on icon at bounding box center [263, 92] width 9 height 13
click at [1095, 251] on div "Виберіть категорію" at bounding box center [1051, 254] width 195 height 13
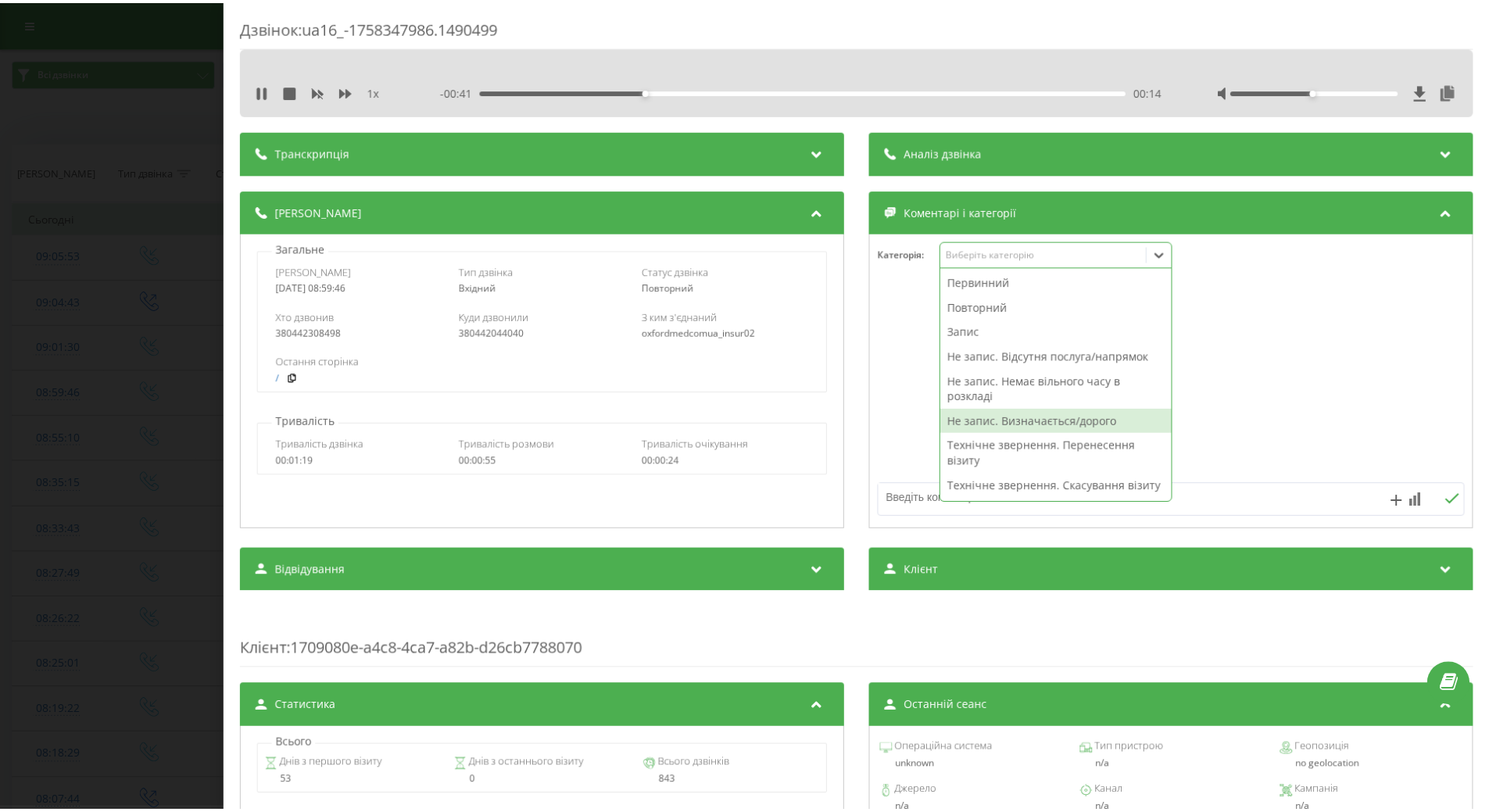
scroll to position [312, 0]
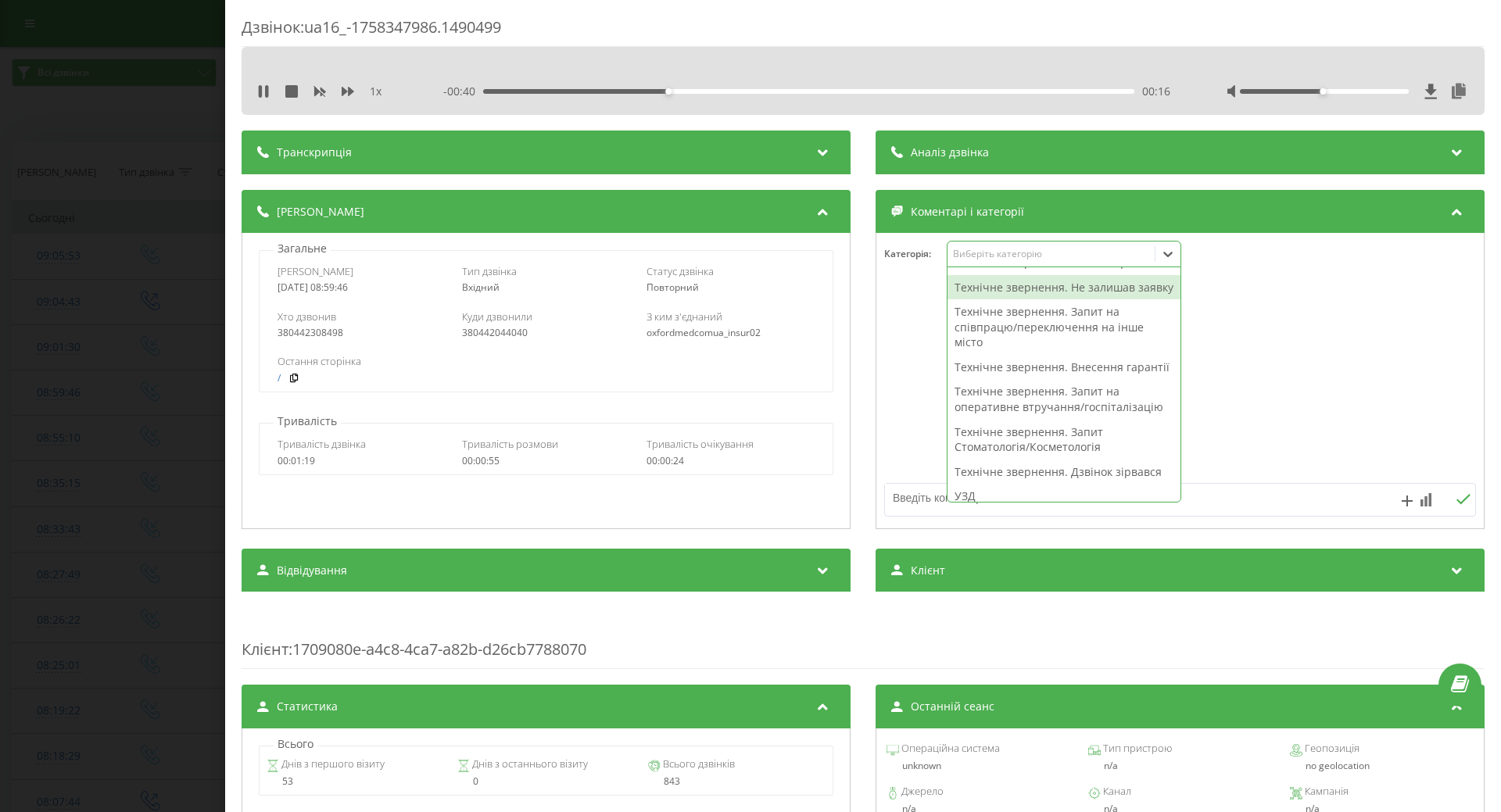
click at [1014, 300] on div "Технічне звернення. Не залишав заявку" at bounding box center [1064, 287] width 233 height 25
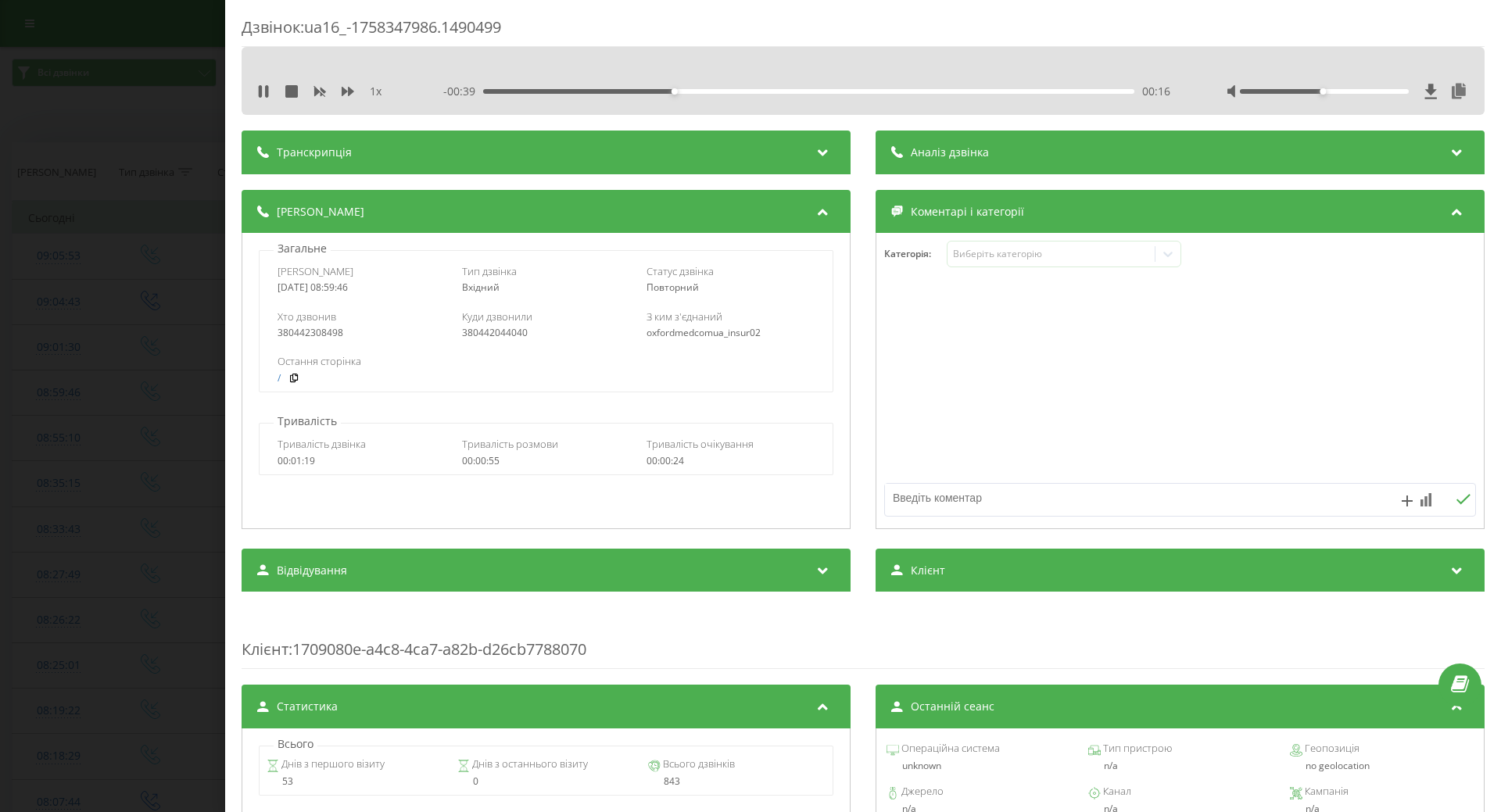
drag, startPoint x: 915, startPoint y: 361, endPoint x: 909, endPoint y: 395, distance: 34.5
click at [915, 362] on div at bounding box center [1180, 381] width 608 height 187
click at [911, 497] on textarea at bounding box center [1121, 498] width 472 height 28
type textarea "х"
type textarea "запит до лікаря"
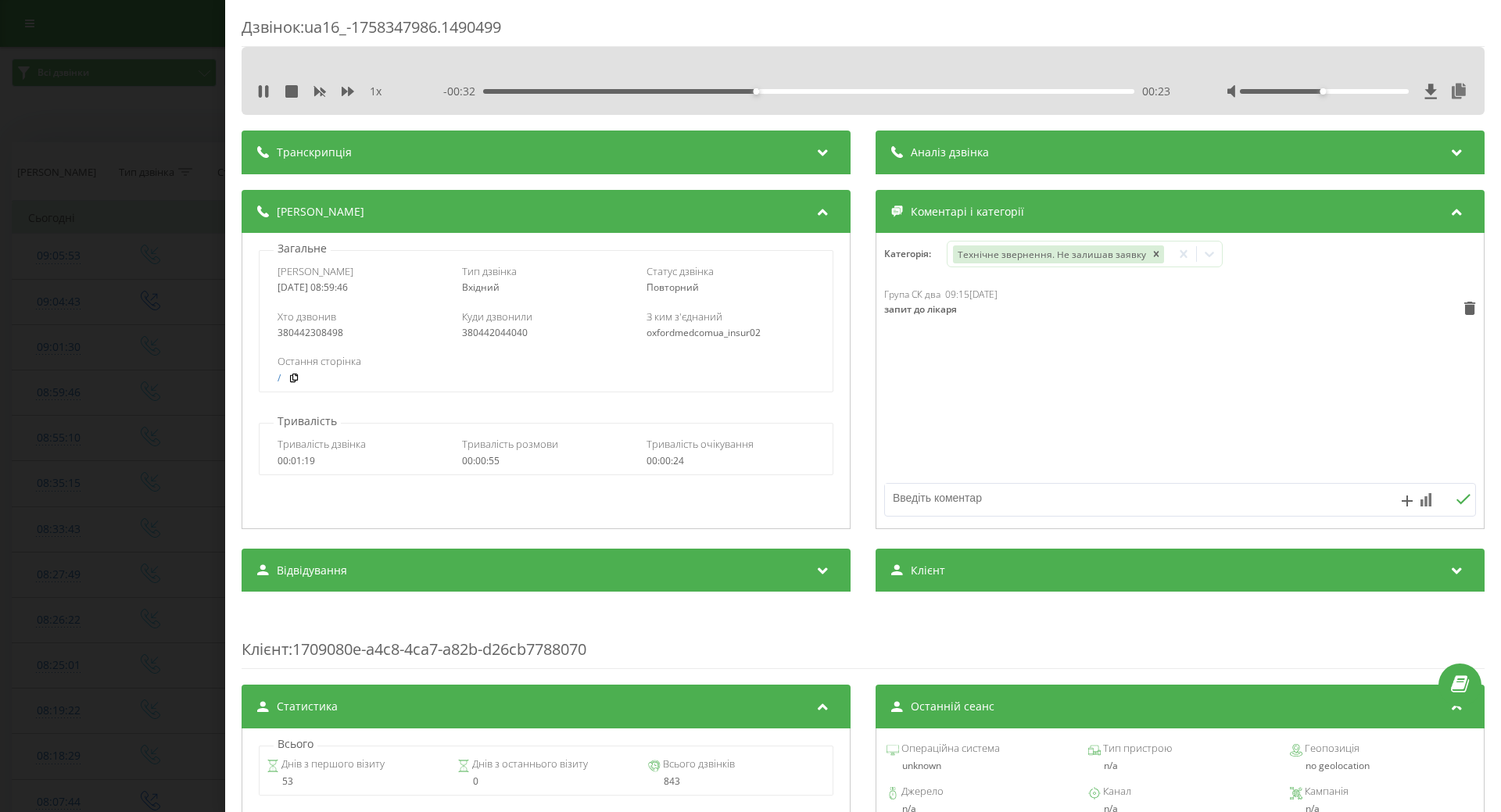
click at [119, 407] on div "Дзвінок : ua16_-1758347986.1490499 1 x - 00:32 00:23 00:23 Транскрипція Для AI-…" at bounding box center [750, 406] width 1501 height 812
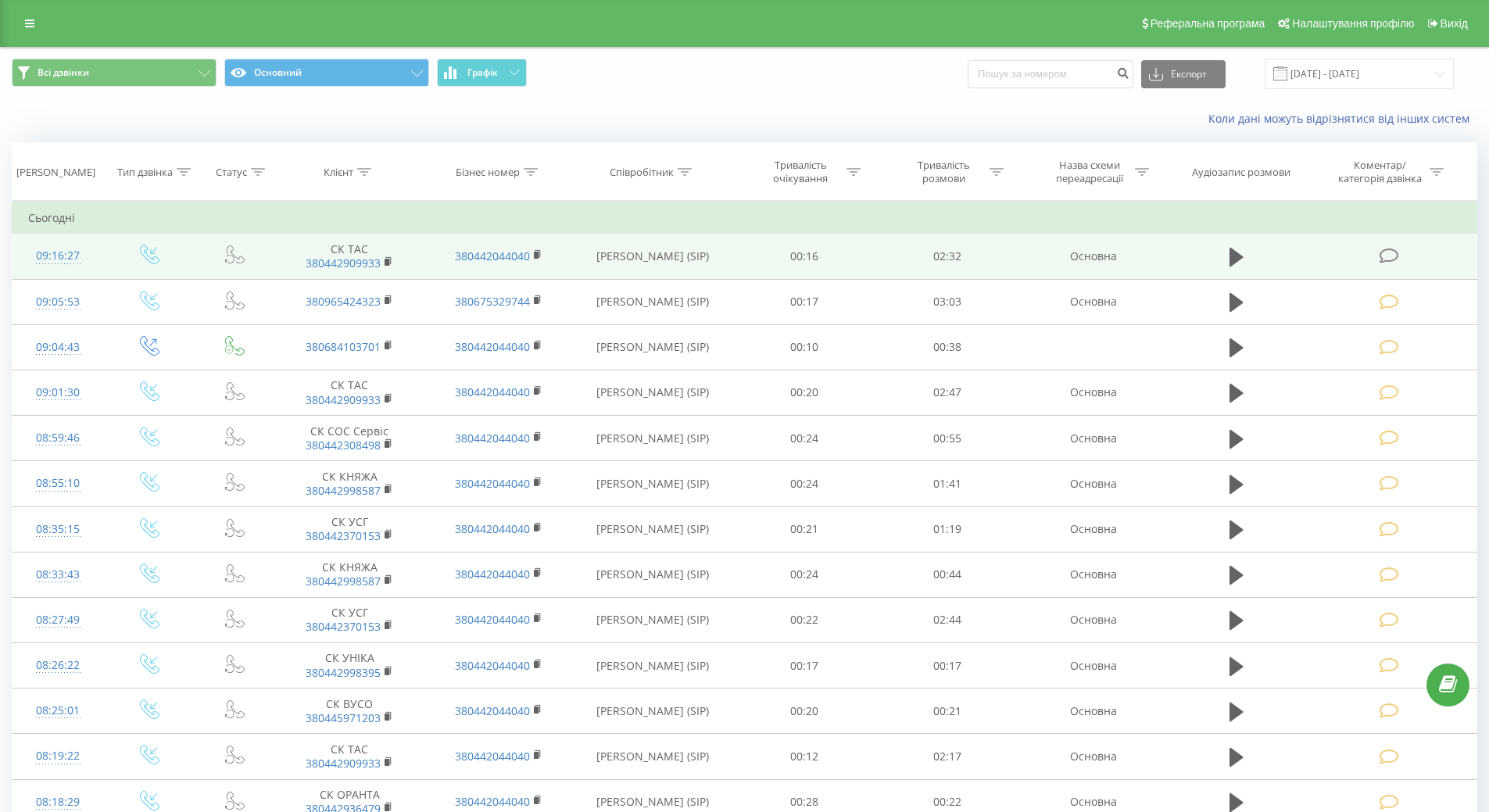
click at [44, 258] on div "09:16:27" at bounding box center [58, 256] width 60 height 31
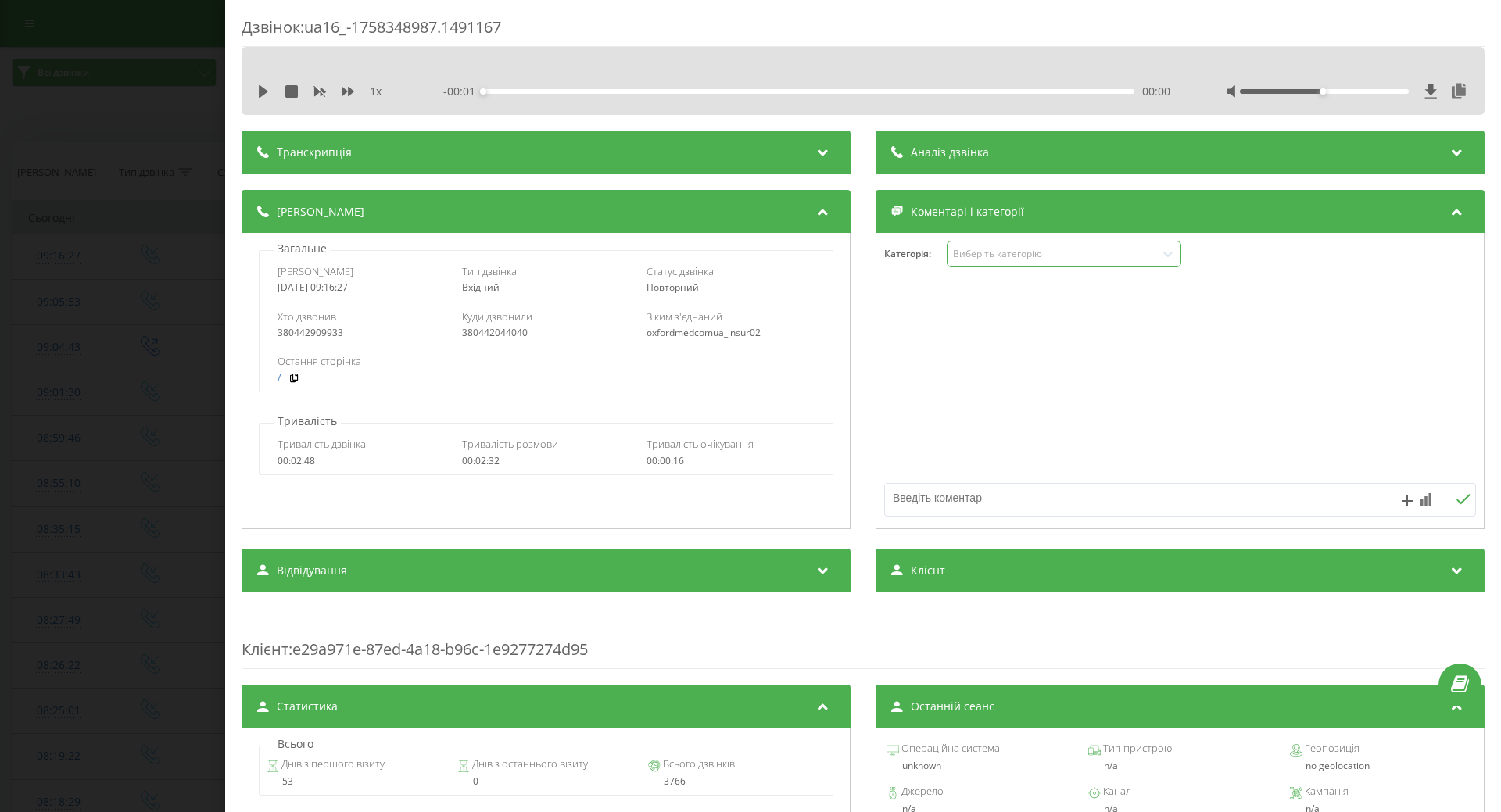
click at [1006, 250] on div "Виберіть категорію" at bounding box center [1051, 254] width 195 height 13
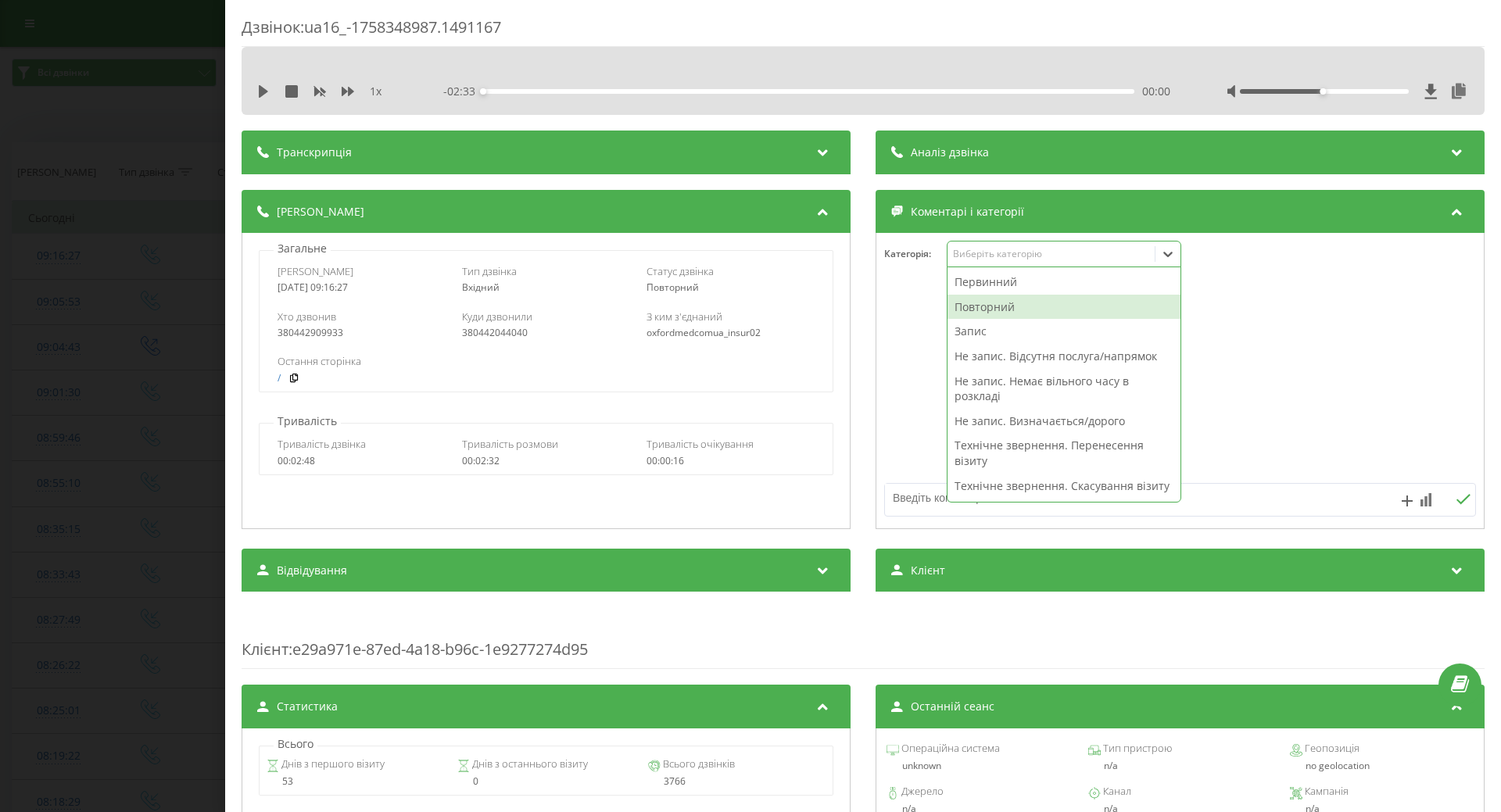
click at [972, 308] on div "Повторний" at bounding box center [1064, 306] width 233 height 25
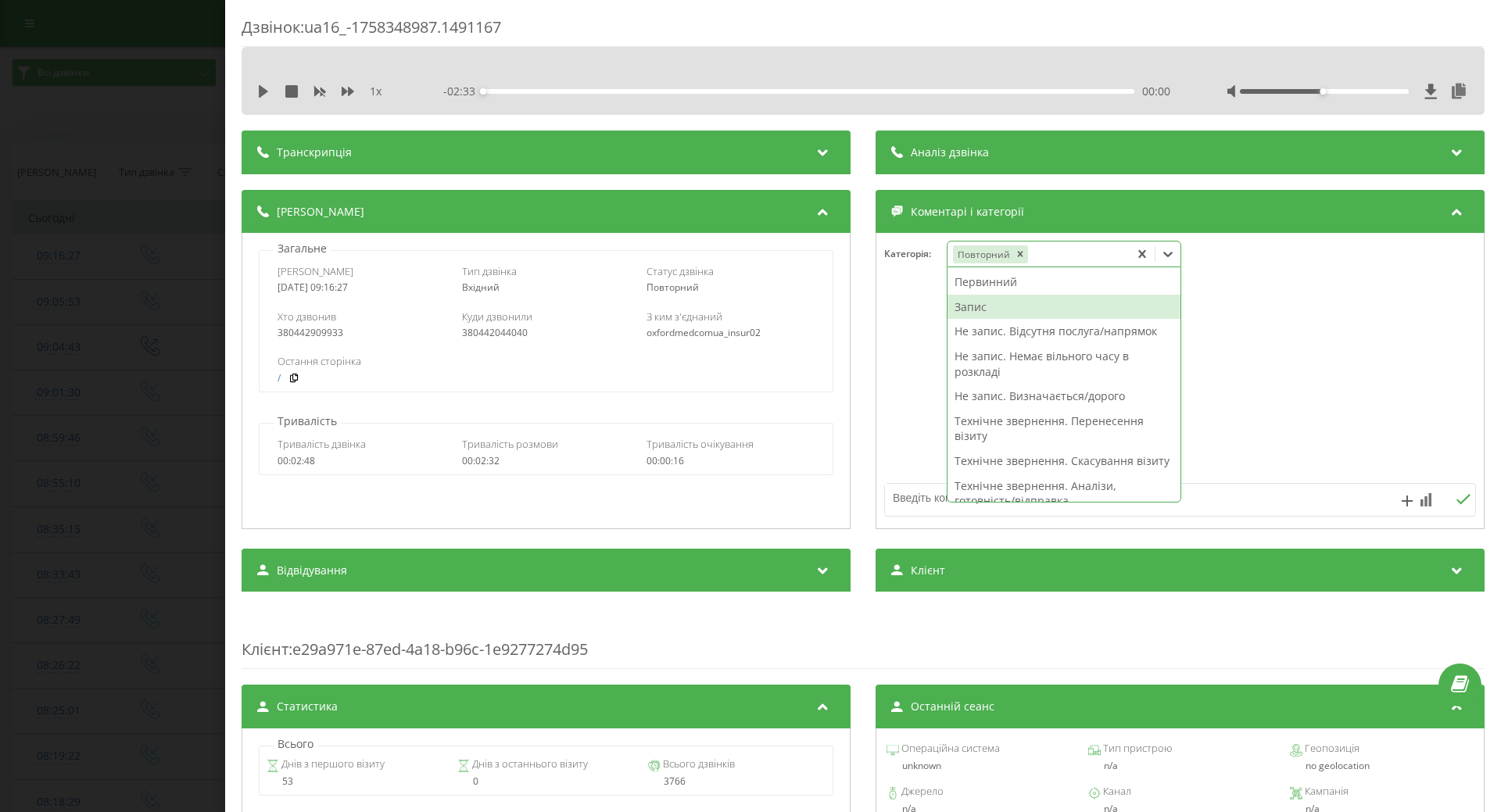
drag, startPoint x: 968, startPoint y: 333, endPoint x: 973, endPoint y: 312, distance: 21.6
click at [973, 312] on div "Первинний Запис Не запис. Відсутня послуга/напрямок Не запис. Немає вільного ча…" at bounding box center [1064, 384] width 233 height 234
click at [971, 310] on div "Запис" at bounding box center [1064, 306] width 233 height 25
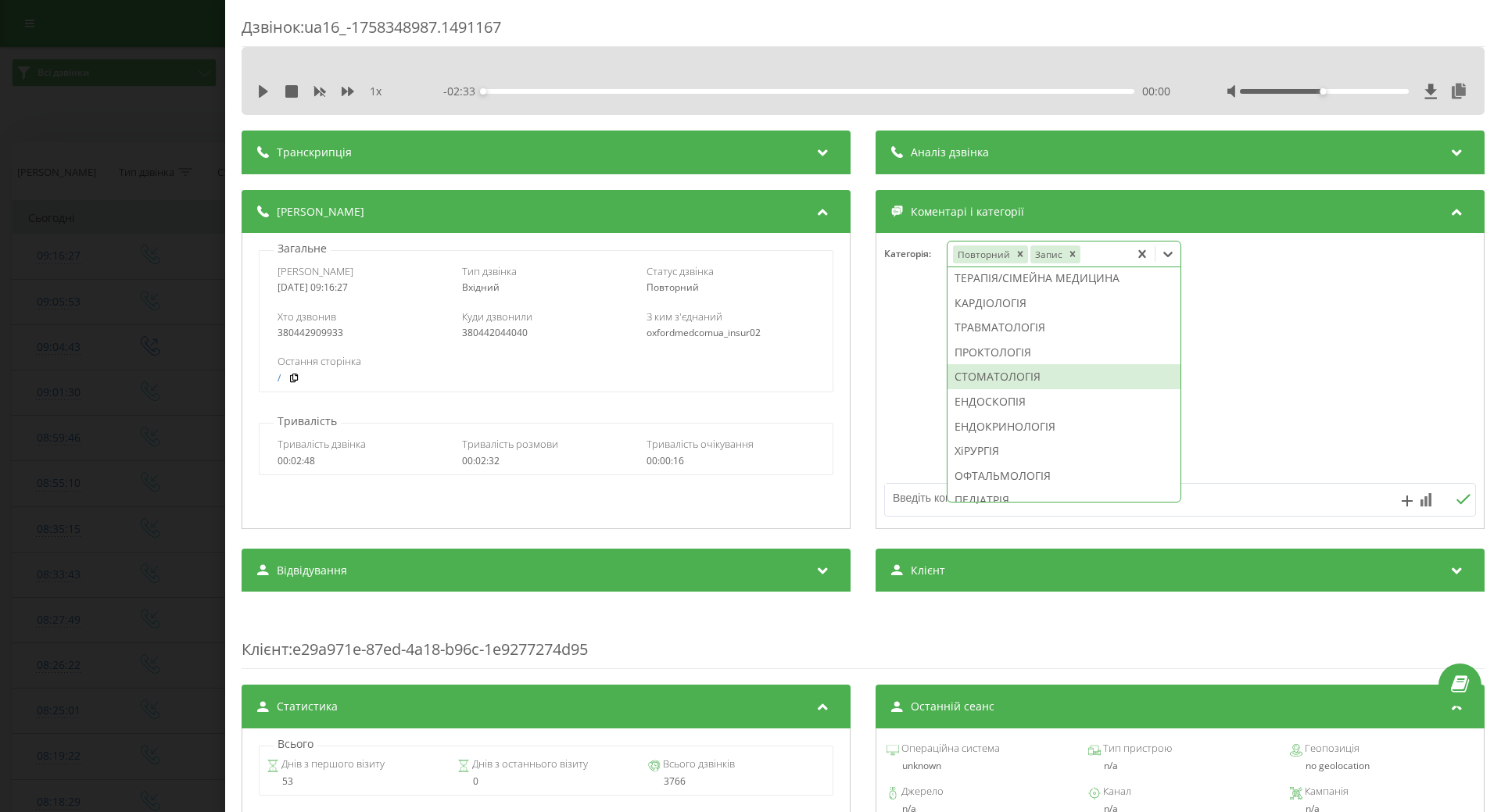
scroll to position [757, 0]
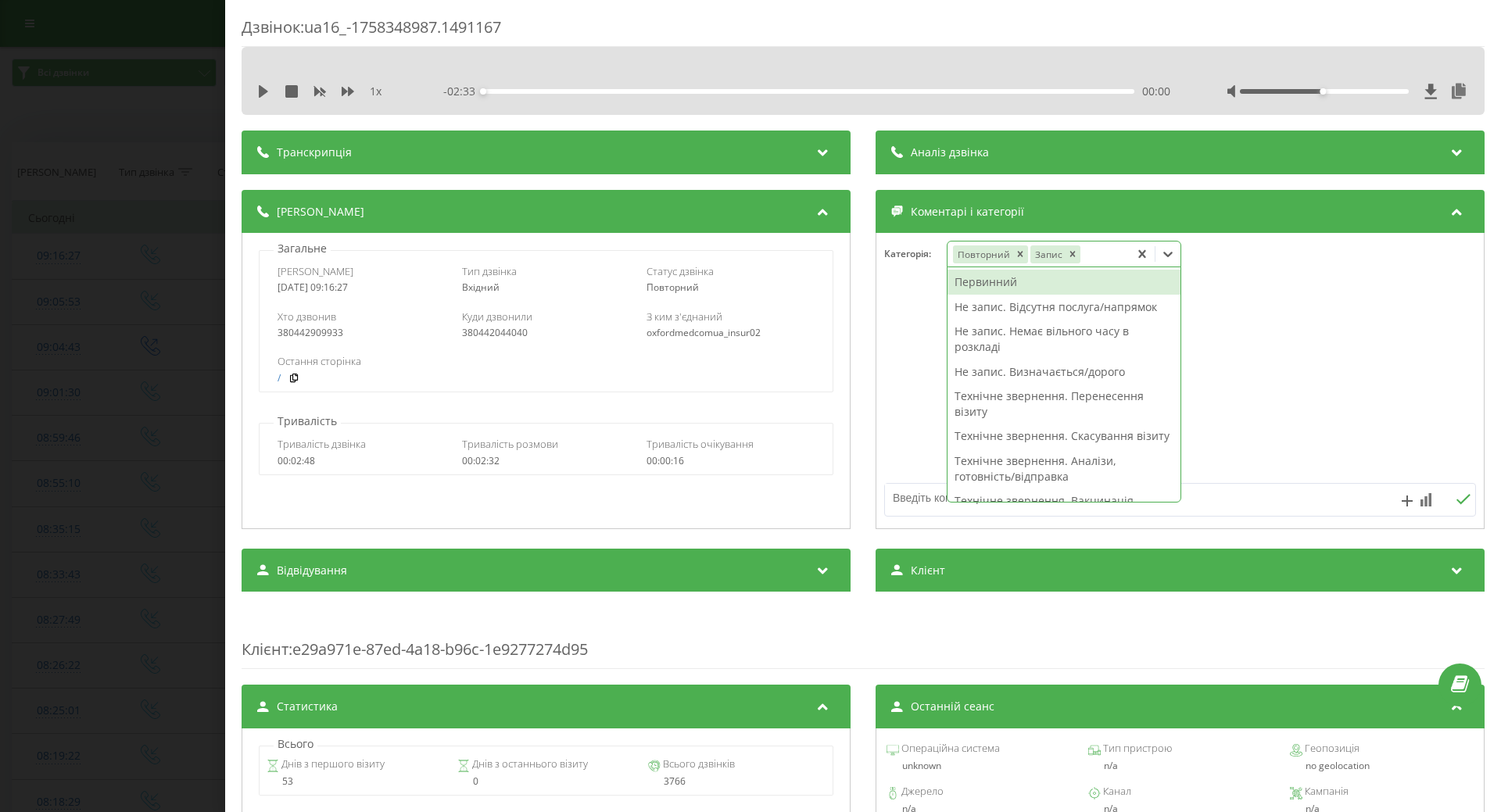
click at [1161, 258] on icon at bounding box center [1168, 254] width 15 height 15
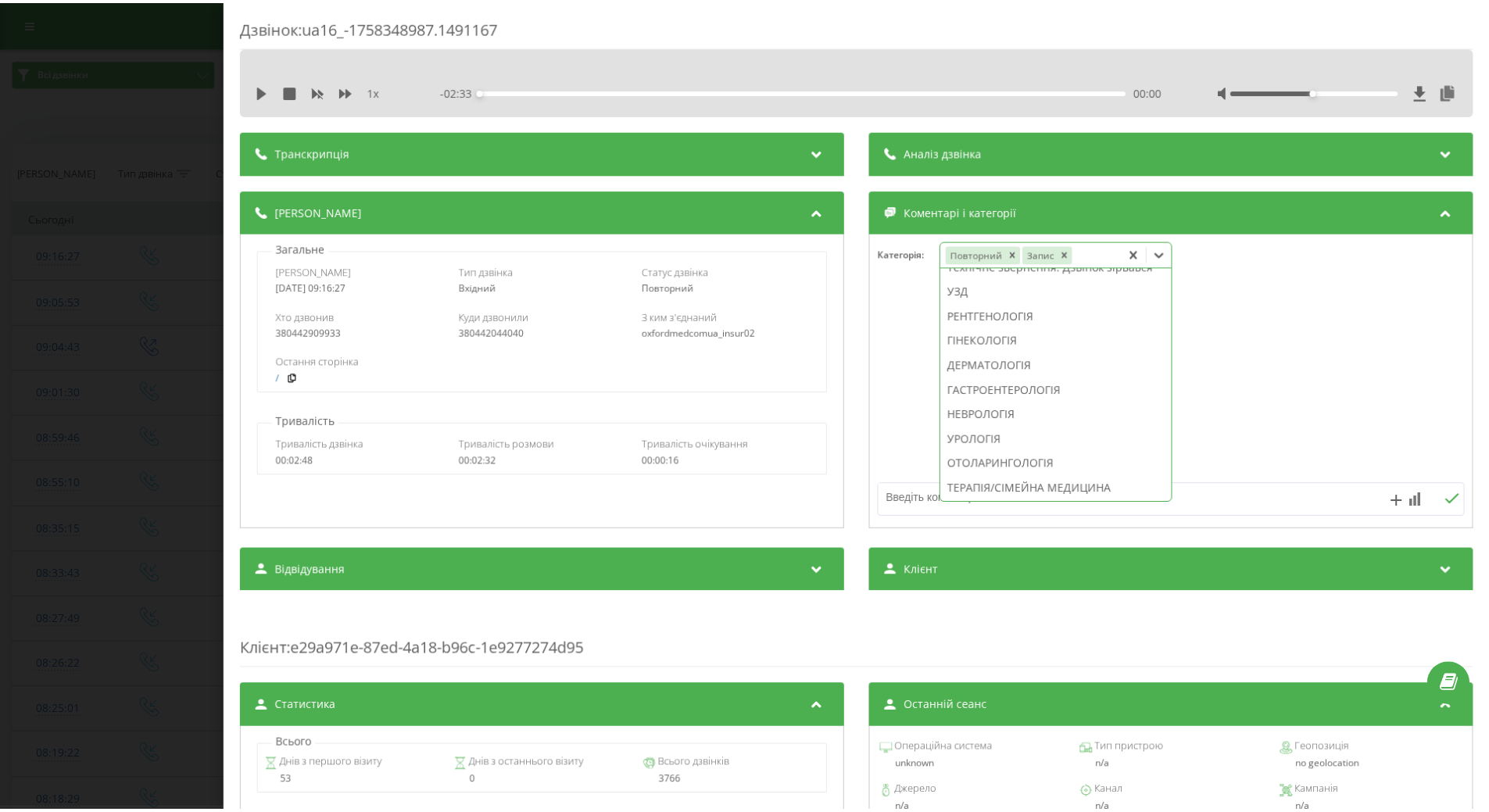
scroll to position [548, 0]
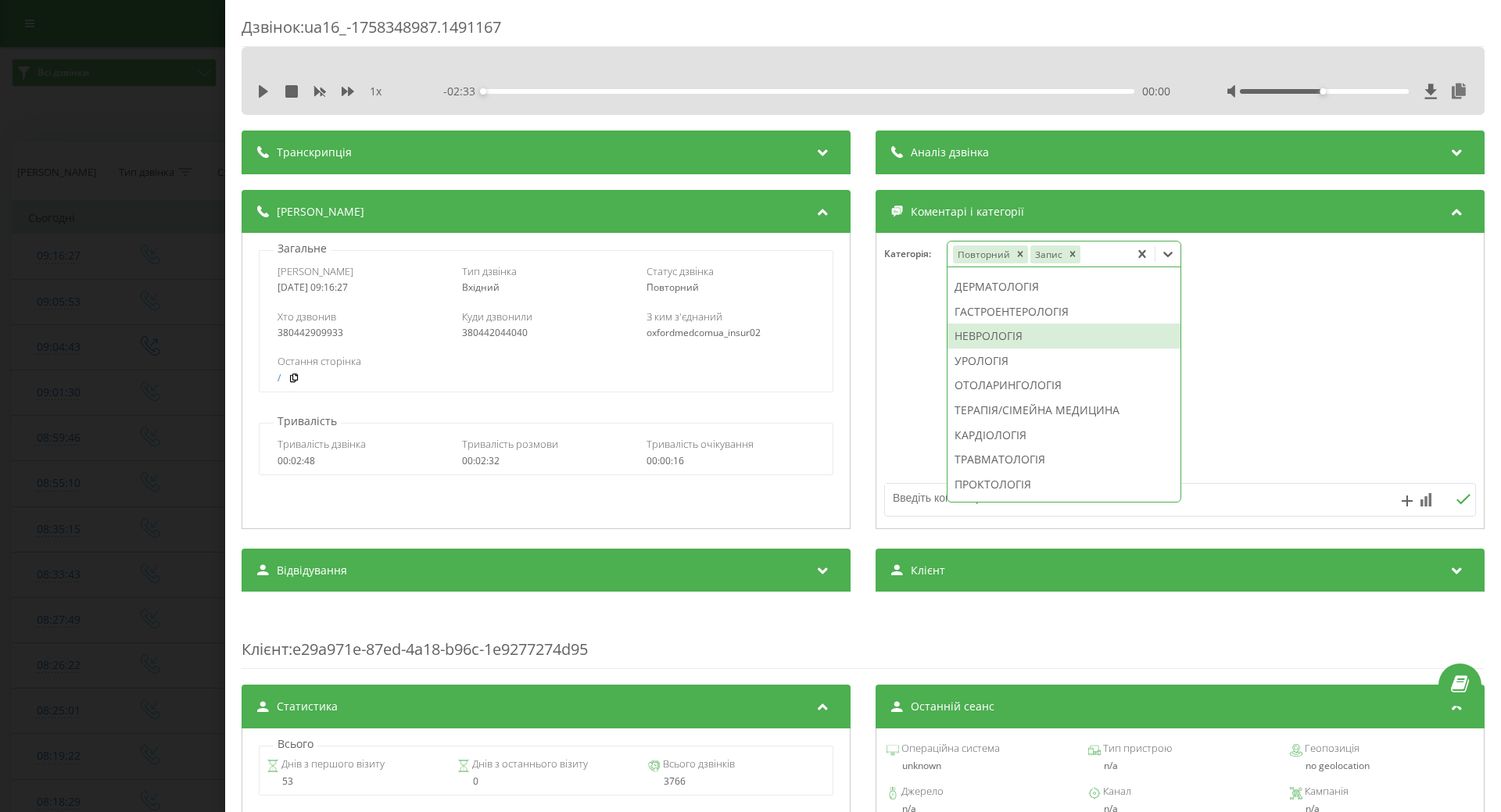
click at [1002, 348] on div "НЕВРОЛОГІЯ" at bounding box center [1064, 335] width 233 height 25
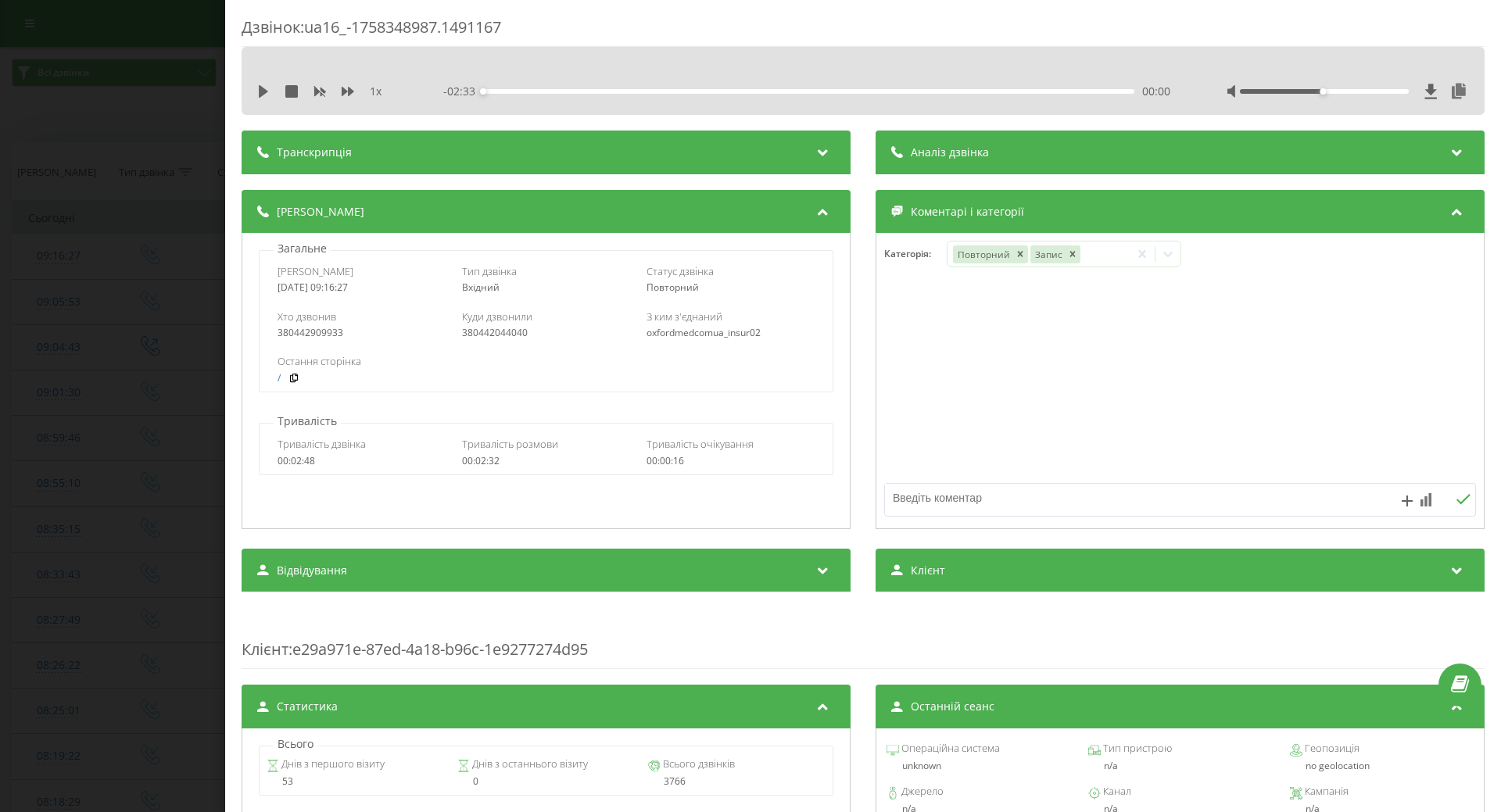
drag, startPoint x: 914, startPoint y: 393, endPoint x: 621, endPoint y: 406, distance: 293.3
click at [911, 394] on div at bounding box center [1180, 381] width 608 height 187
click at [69, 390] on div "Дзвінок : ua16_-1758348987.1491167 1 x - 02:33 00:00 00:00 Транскрипція Для AI-…" at bounding box center [750, 406] width 1501 height 812
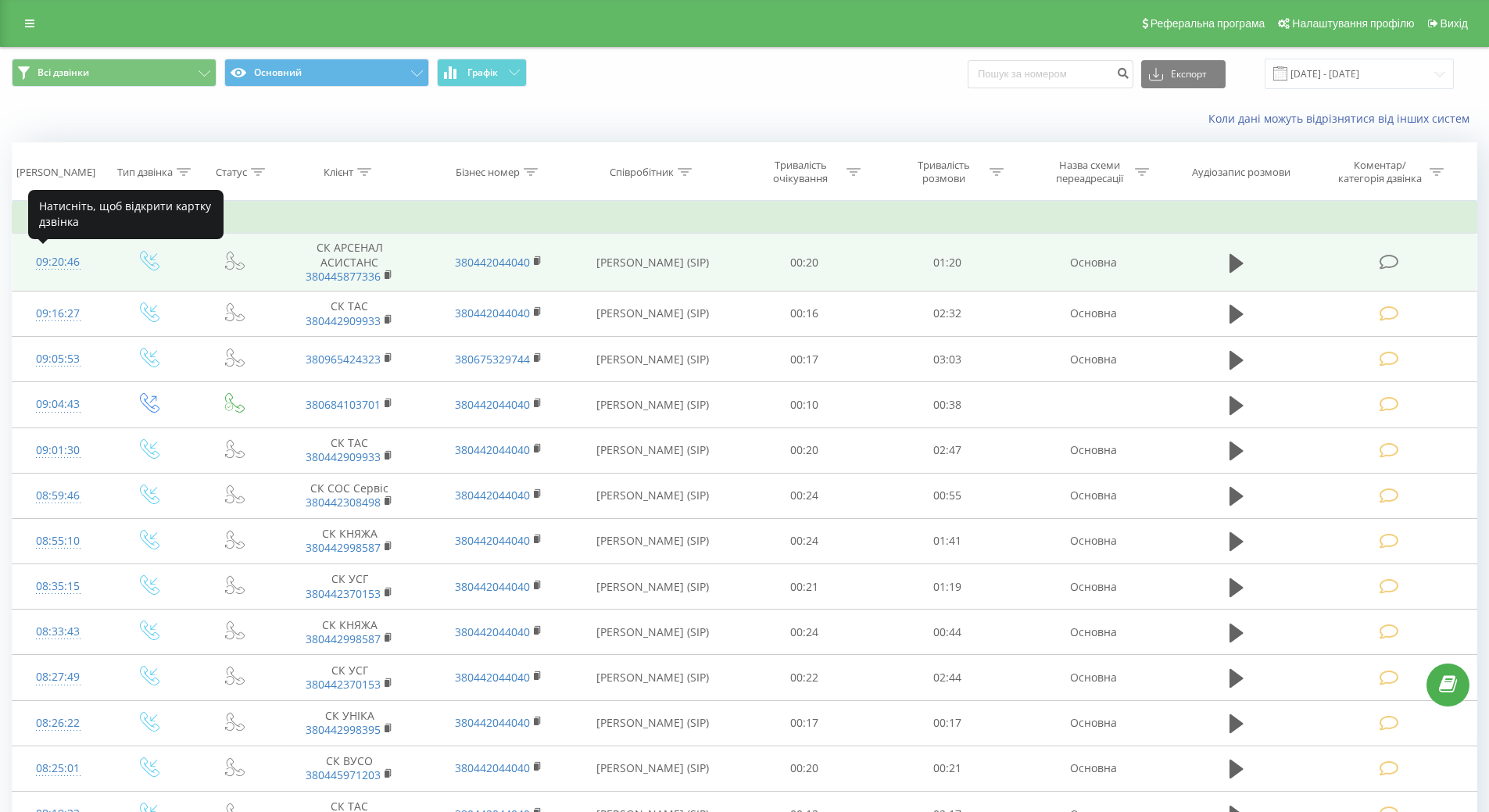
click at [71, 258] on div "09:20:46" at bounding box center [58, 263] width 60 height 31
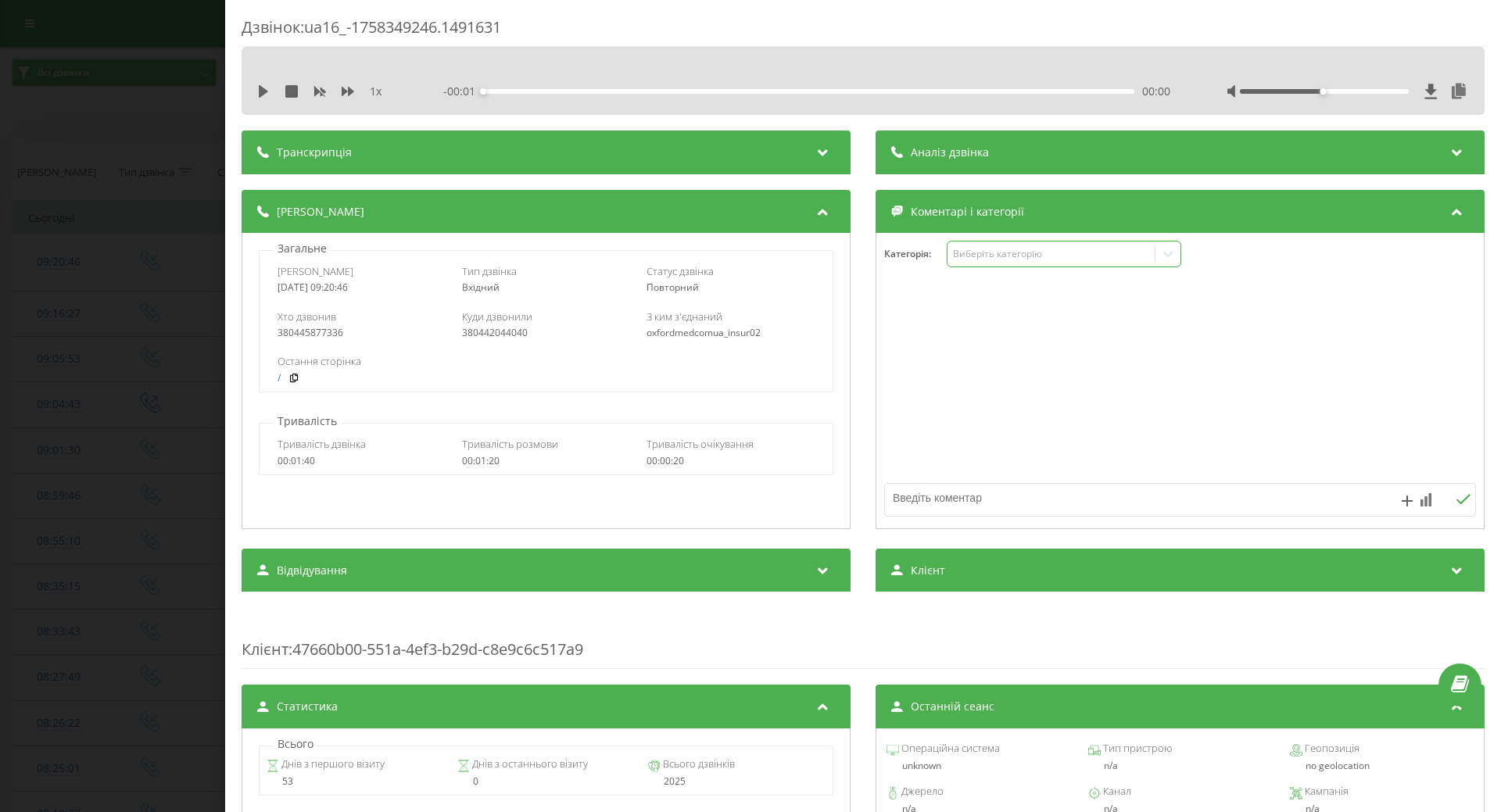
click at [1008, 258] on div "Виберіть категорію" at bounding box center [1051, 254] width 195 height 13
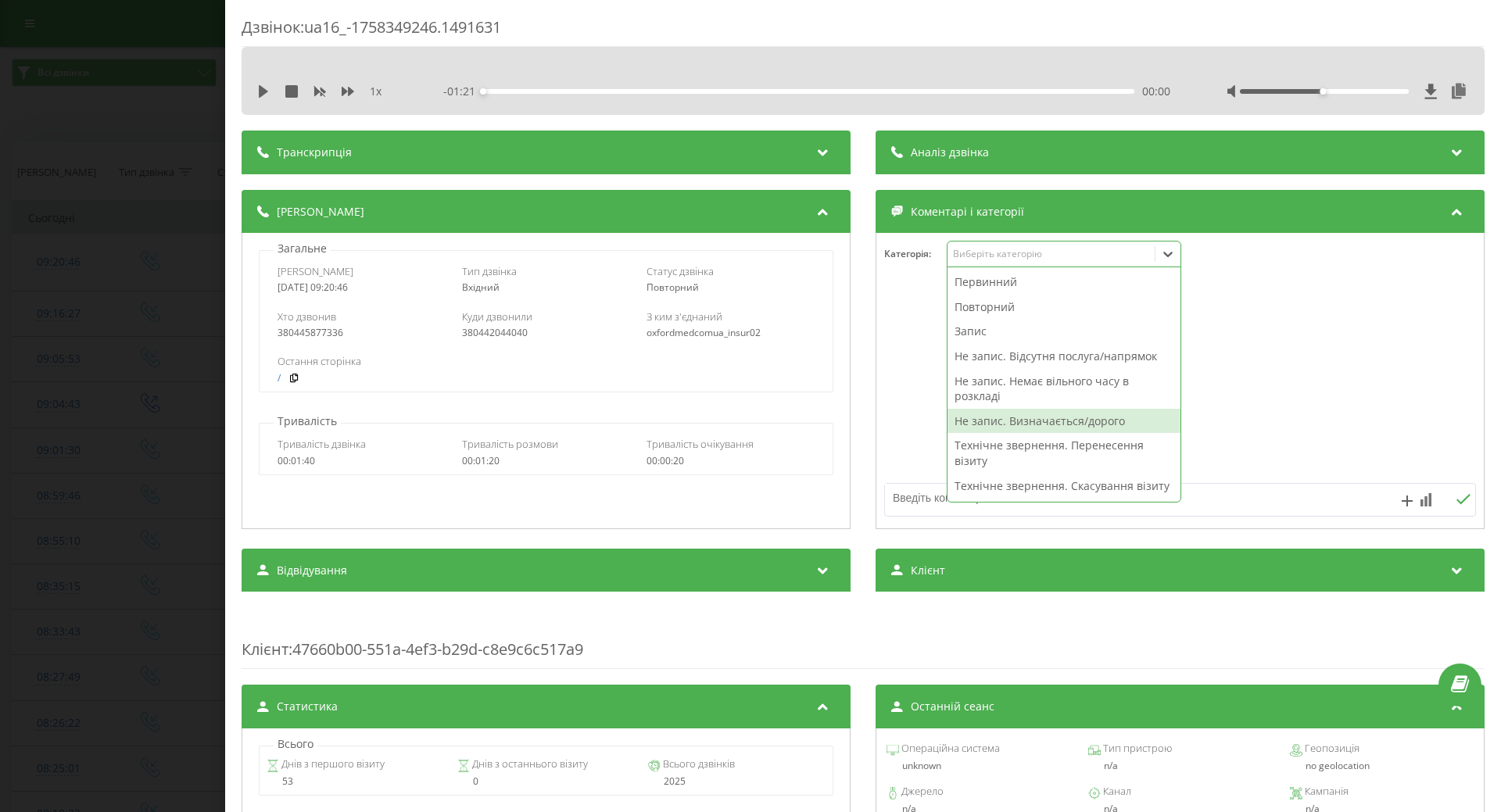
click at [976, 414] on div "Не запис. Визначається/дорого" at bounding box center [1064, 421] width 233 height 25
drag, startPoint x: 877, startPoint y: 419, endPoint x: 855, endPoint y: 421, distance: 22.1
click at [876, 419] on div at bounding box center [1180, 381] width 608 height 187
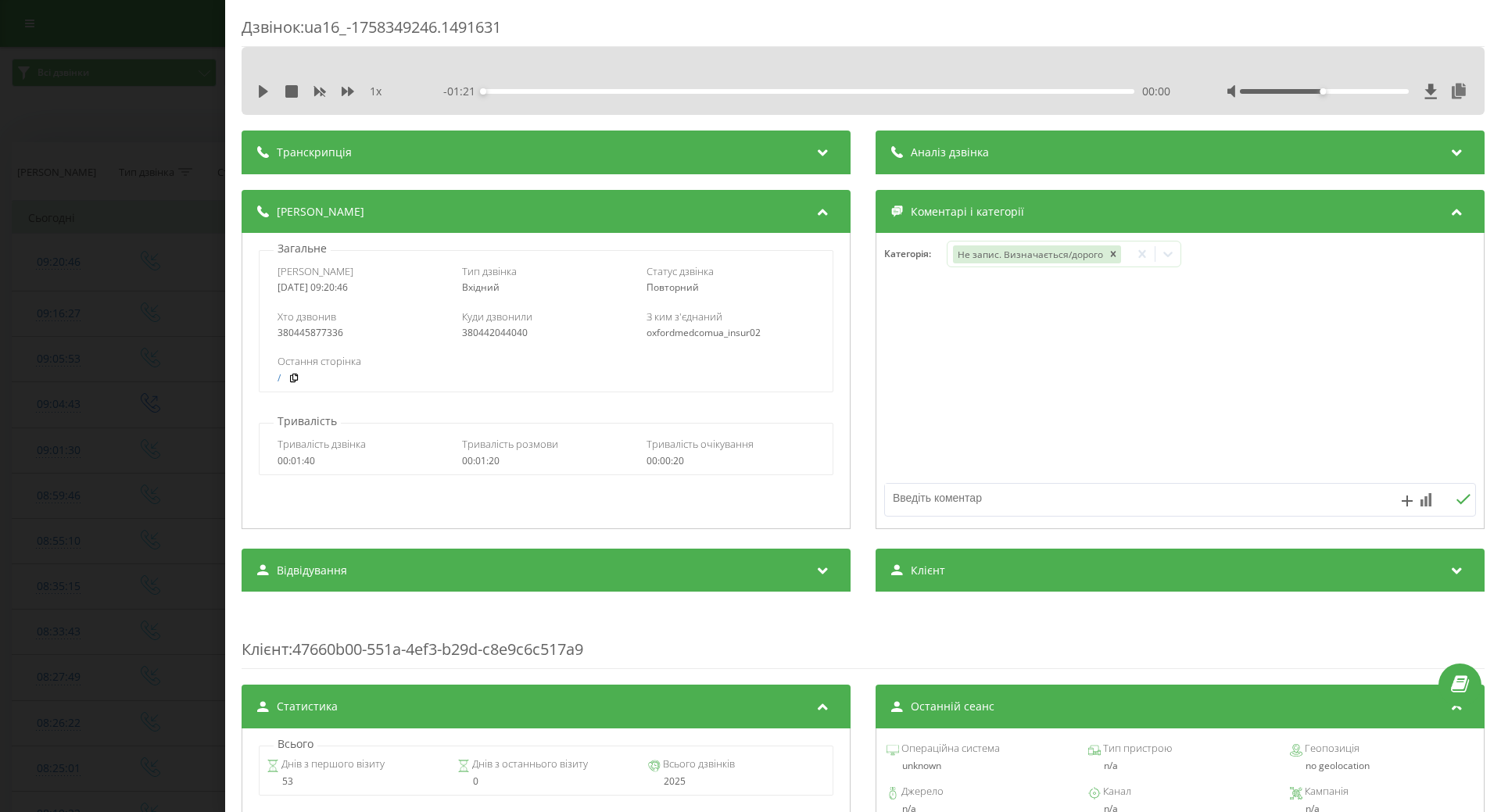
click at [39, 425] on div "Дзвінок : ua16_-1758349246.1491631 1 x - 01:21 00:00 00:00 Транскрипція Для AI-…" at bounding box center [750, 406] width 1501 height 812
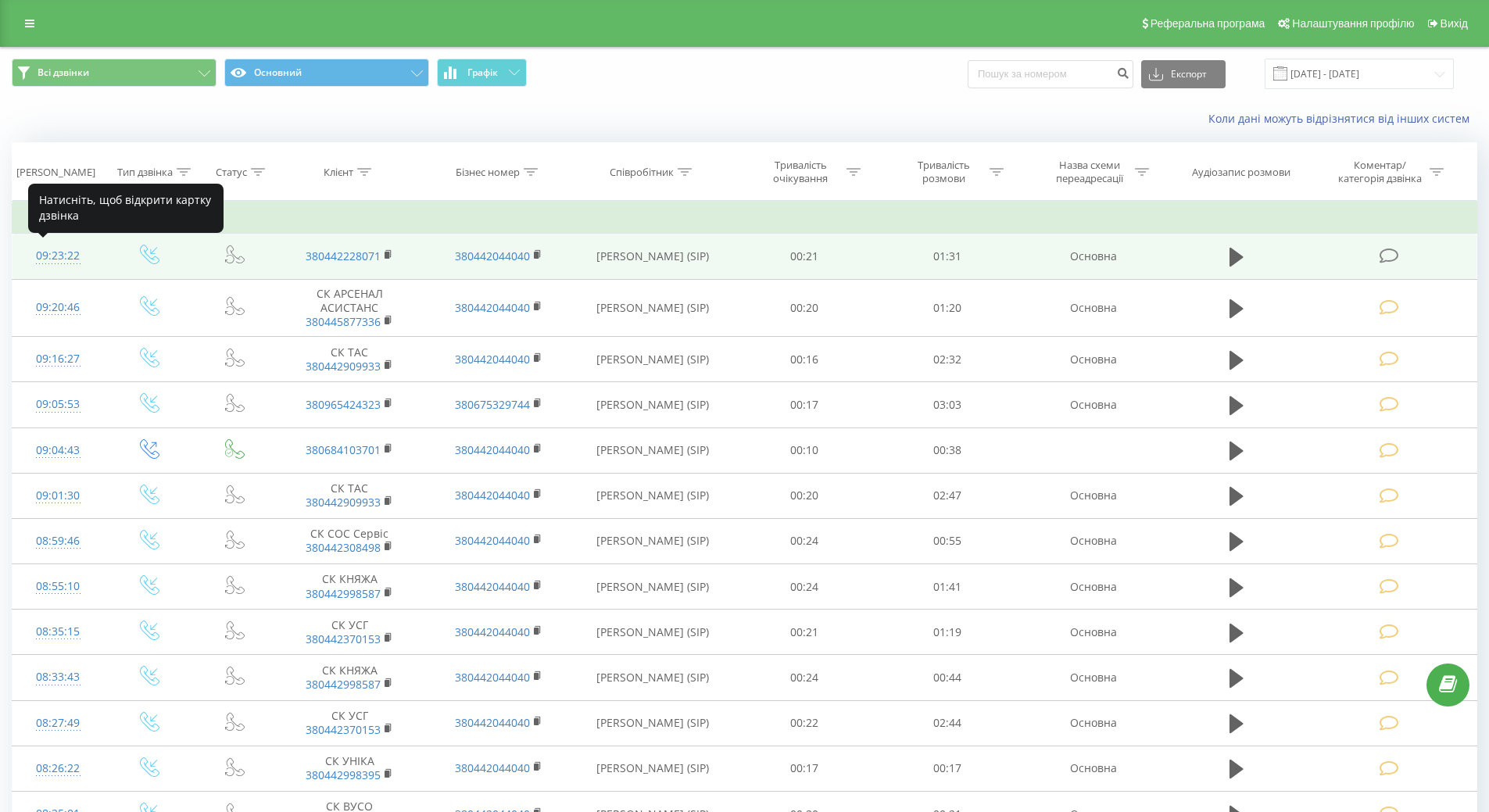
click at [64, 258] on div "09:23:22" at bounding box center [58, 256] width 60 height 31
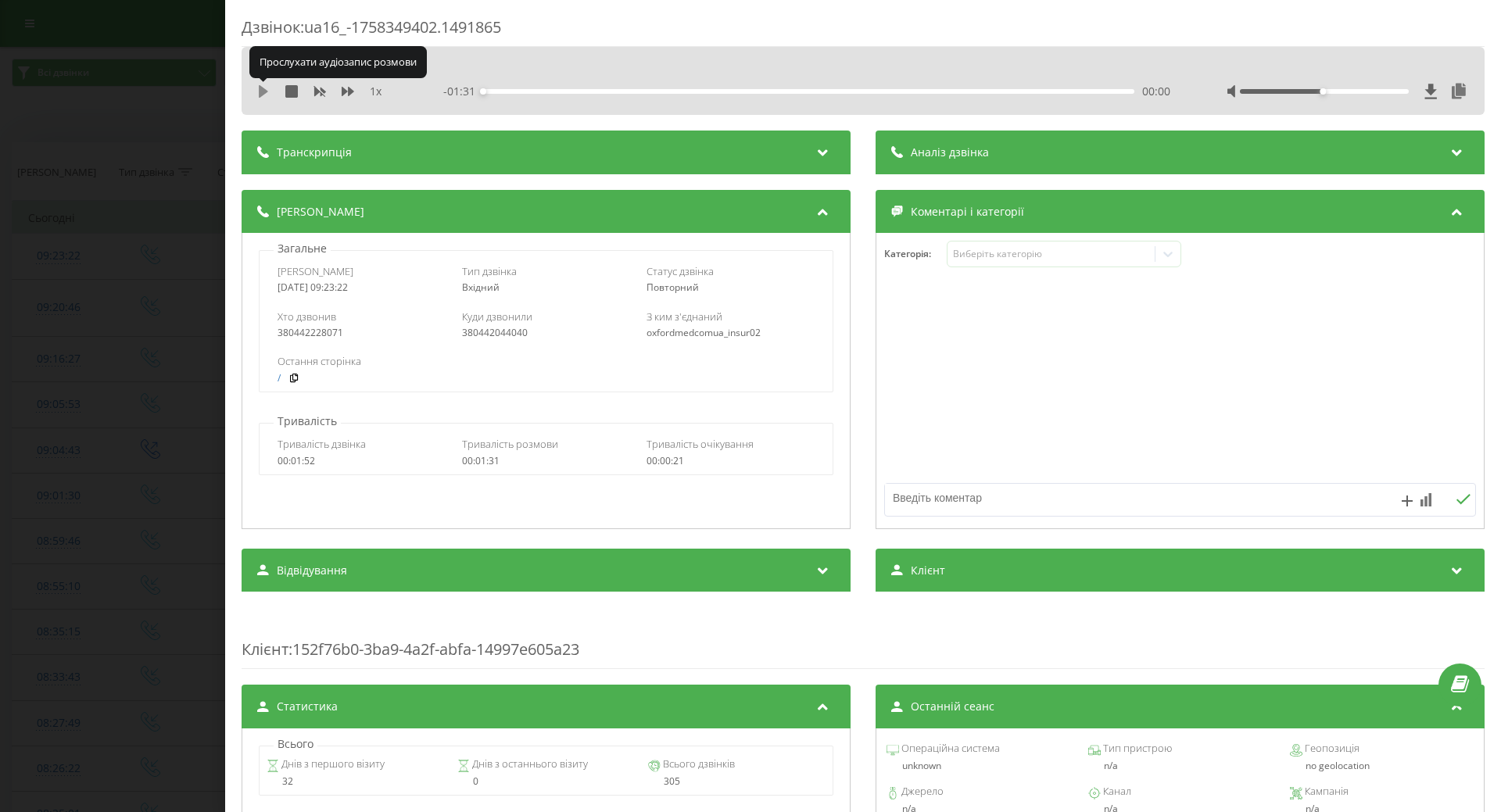
click at [262, 88] on icon at bounding box center [263, 92] width 9 height 13
click at [262, 88] on icon at bounding box center [260, 92] width 3 height 13
click at [1066, 258] on div "Виберіть категорію" at bounding box center [1051, 254] width 195 height 13
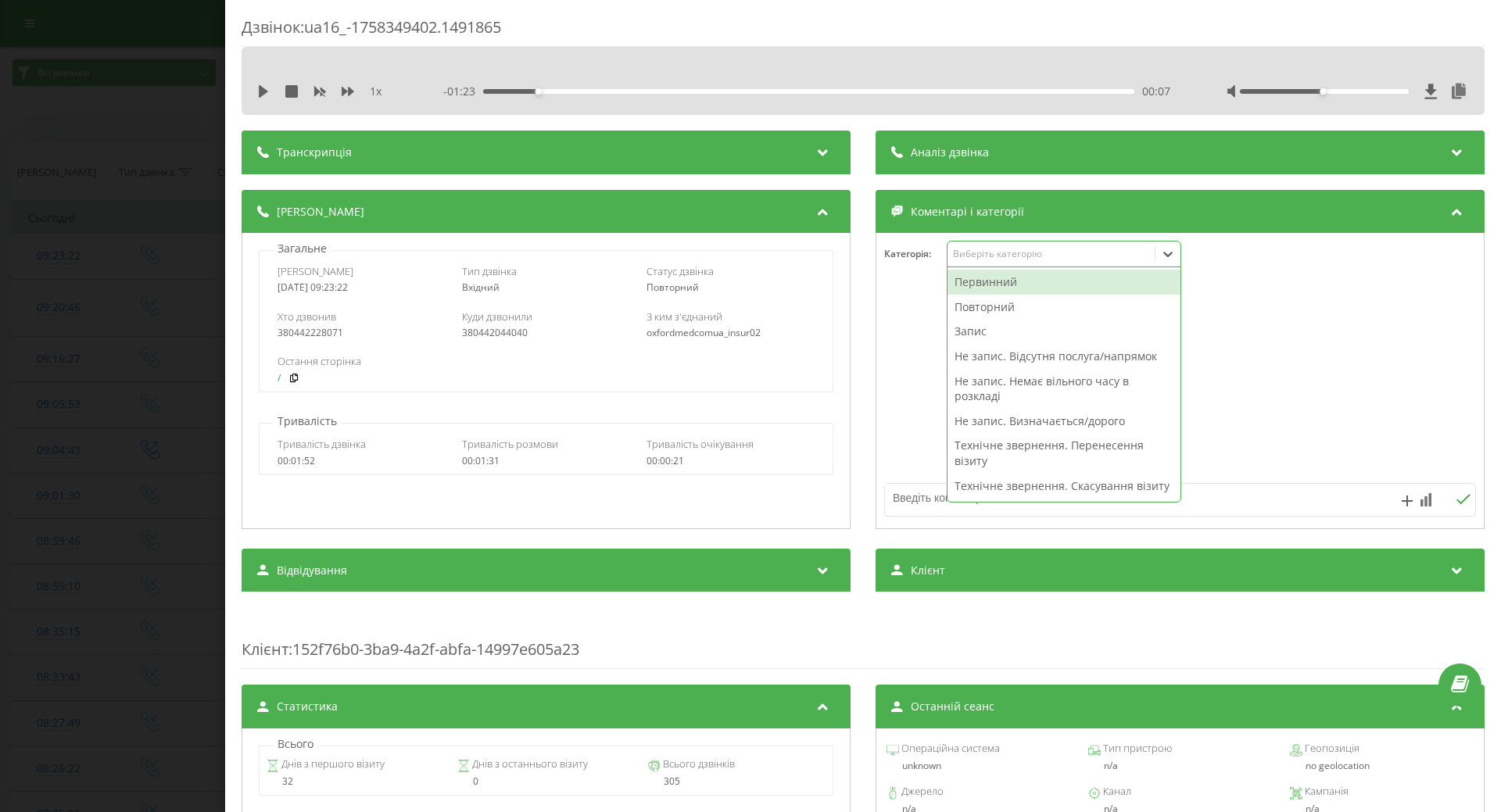
click at [970, 286] on div "Первинний" at bounding box center [1064, 282] width 233 height 25
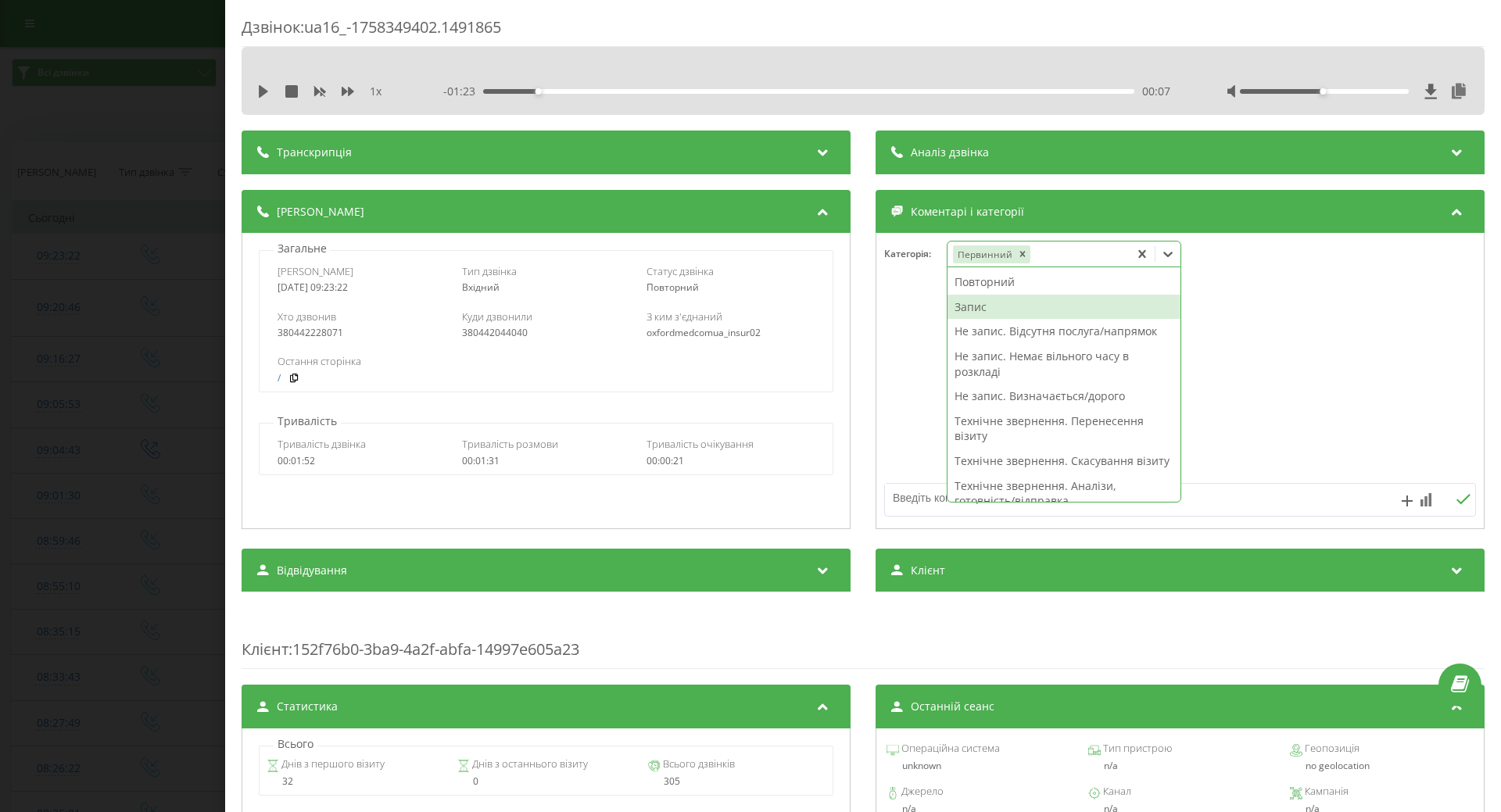
click at [969, 308] on div "Запис" at bounding box center [1064, 306] width 233 height 25
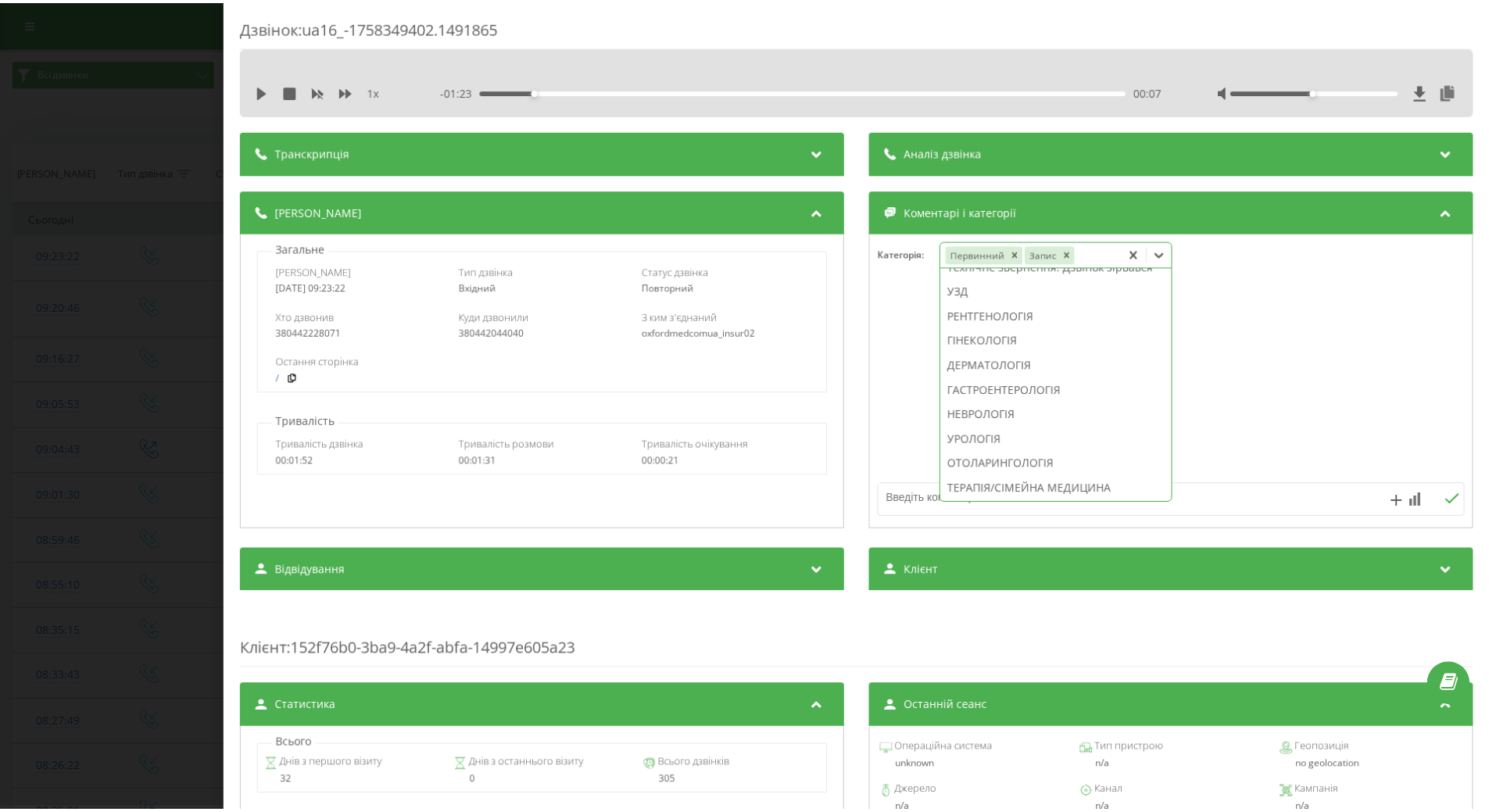
scroll to position [548, 0]
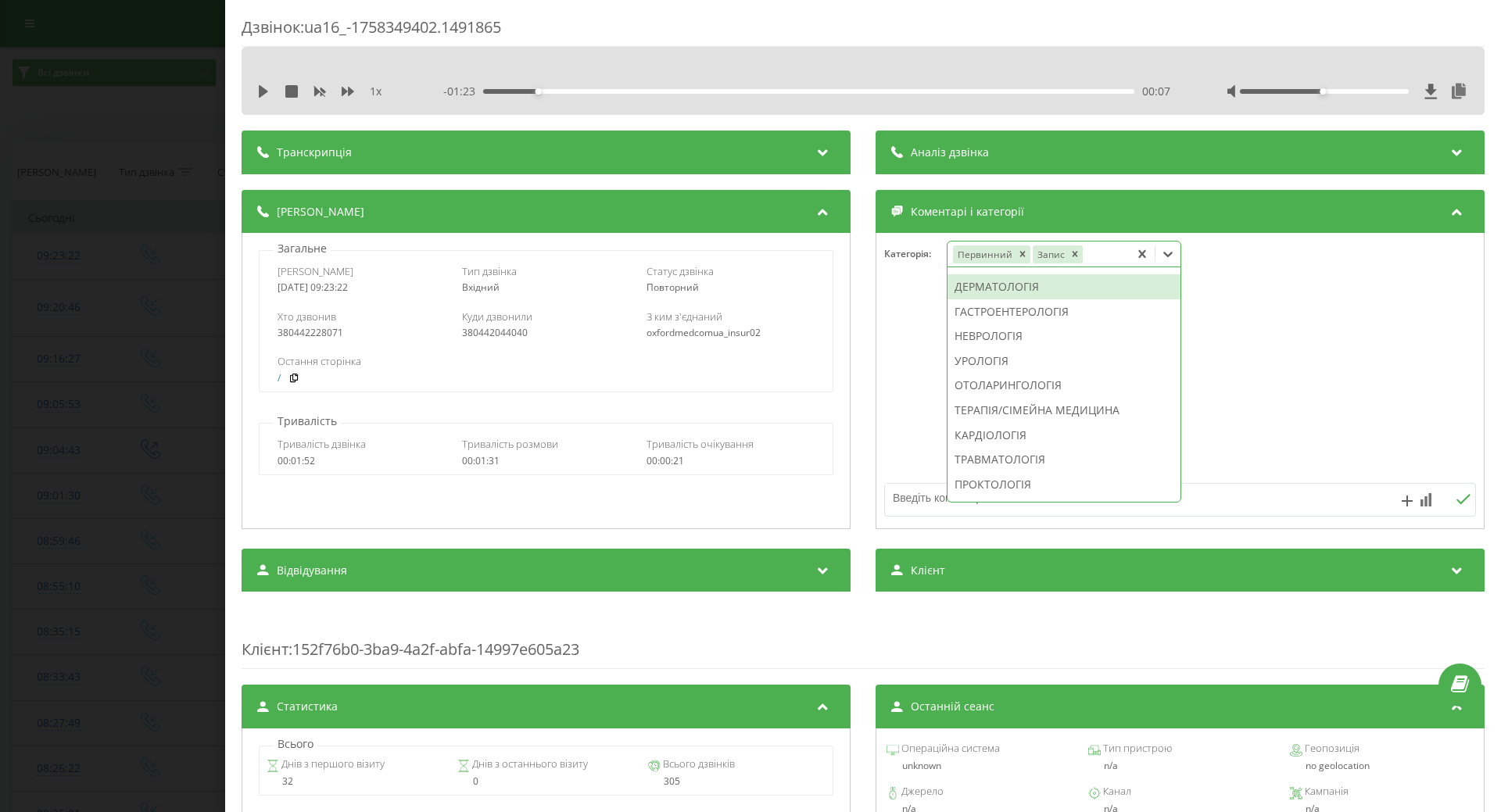
click at [976, 299] on div "ДЕРМАТОЛОГІЯ" at bounding box center [1064, 287] width 233 height 25
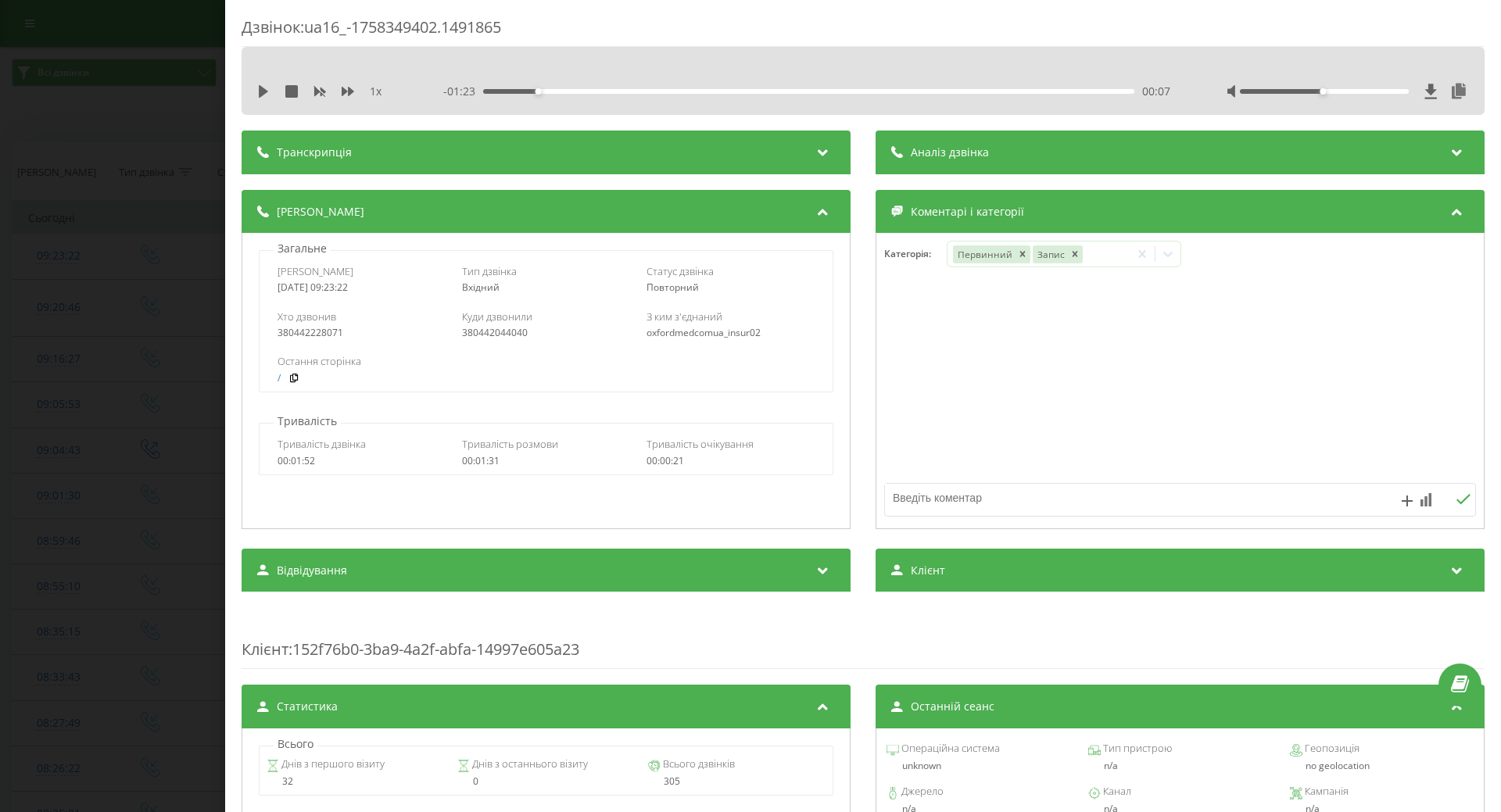
click at [893, 358] on div at bounding box center [1180, 381] width 608 height 187
click at [181, 483] on div "Дзвінок : ua16_-1758349402.1491865 1 x - 01:23 00:07 00:07 Транскрипція Для AI-…" at bounding box center [750, 406] width 1501 height 812
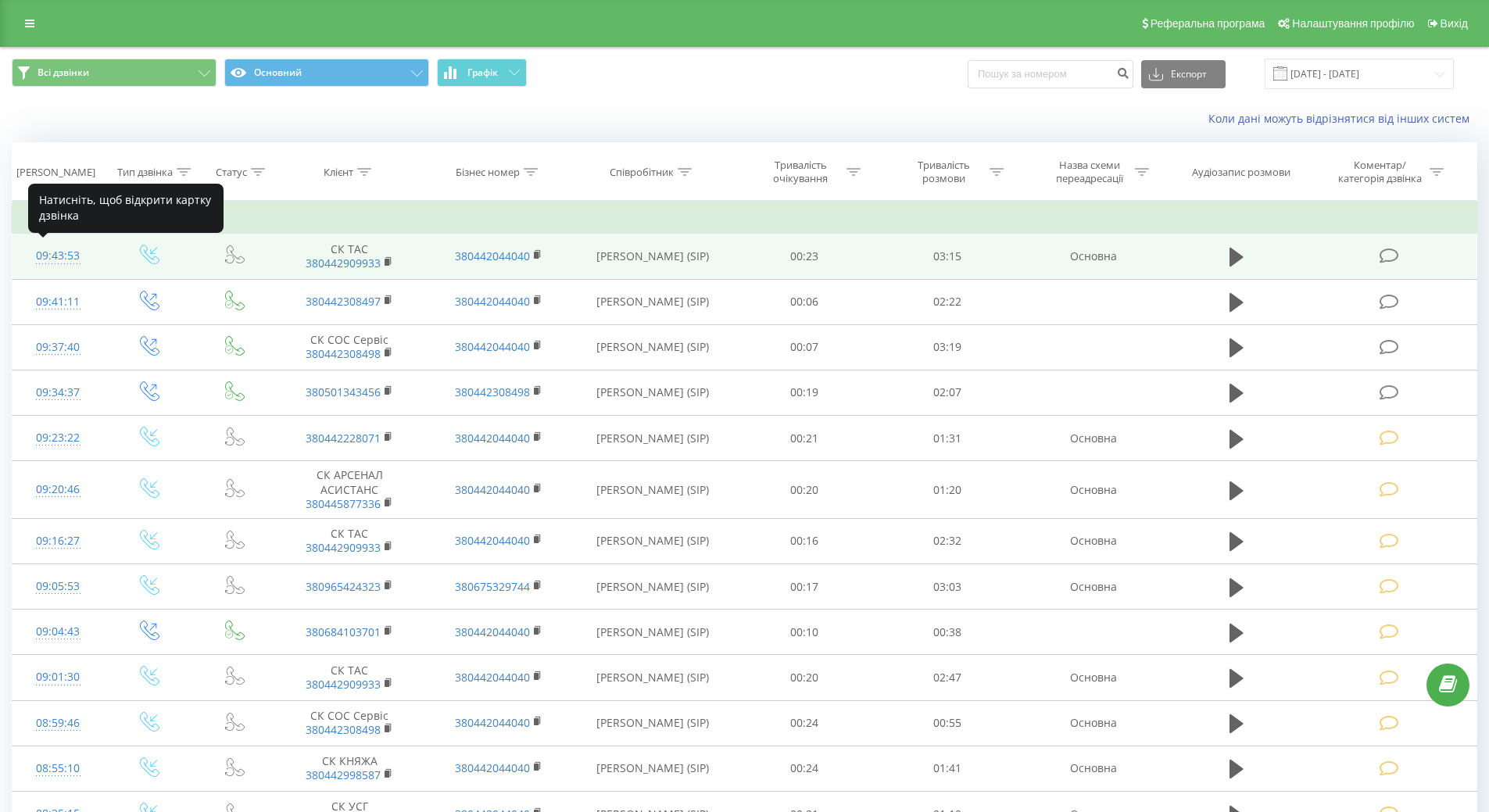
click at [44, 262] on div "09:43:53" at bounding box center [58, 256] width 60 height 31
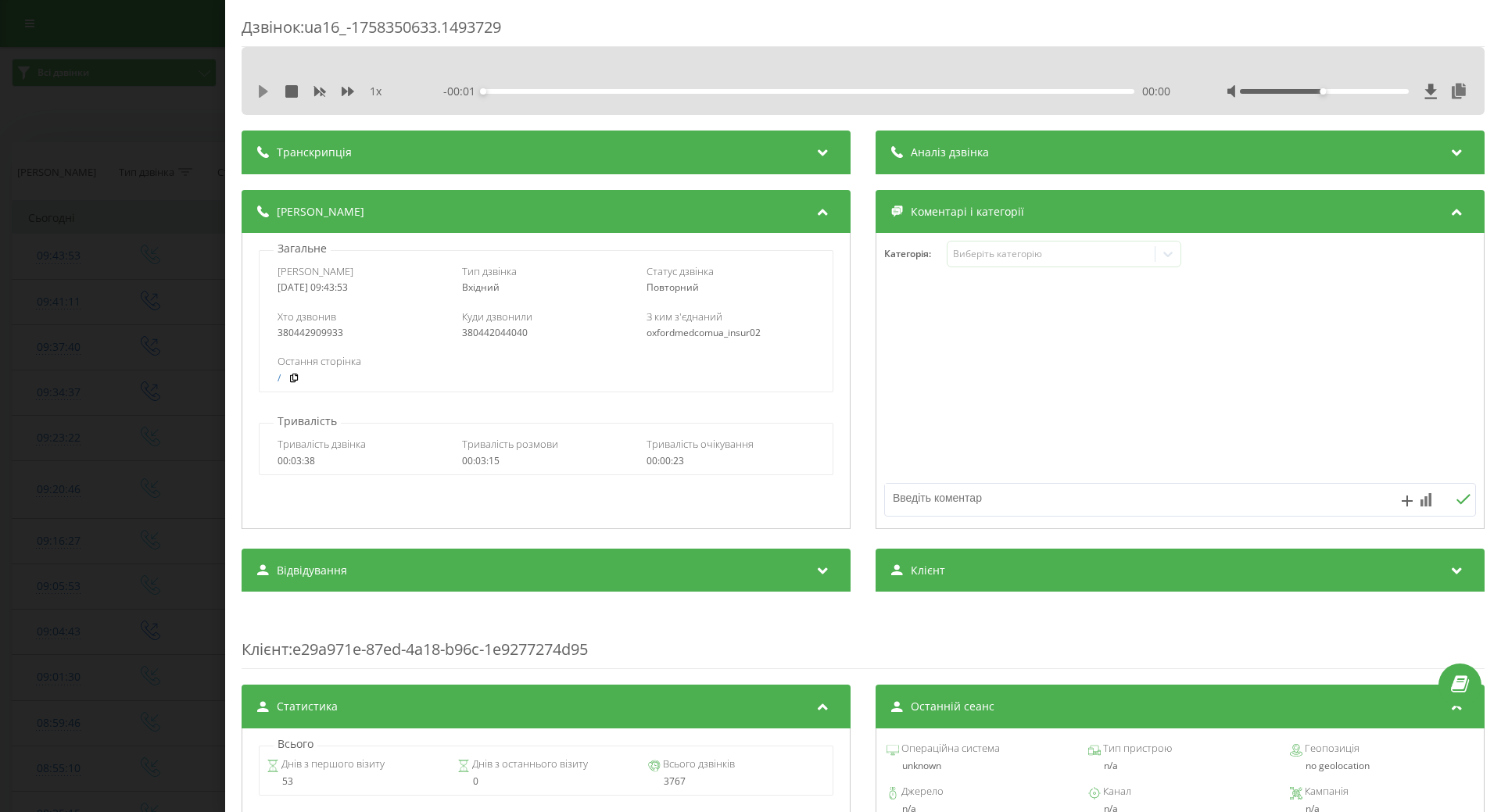
click at [261, 94] on icon at bounding box center [263, 92] width 9 height 13
click at [261, 94] on icon at bounding box center [260, 92] width 3 height 13
click at [987, 254] on div "Виберіть категорію" at bounding box center [1051, 254] width 195 height 13
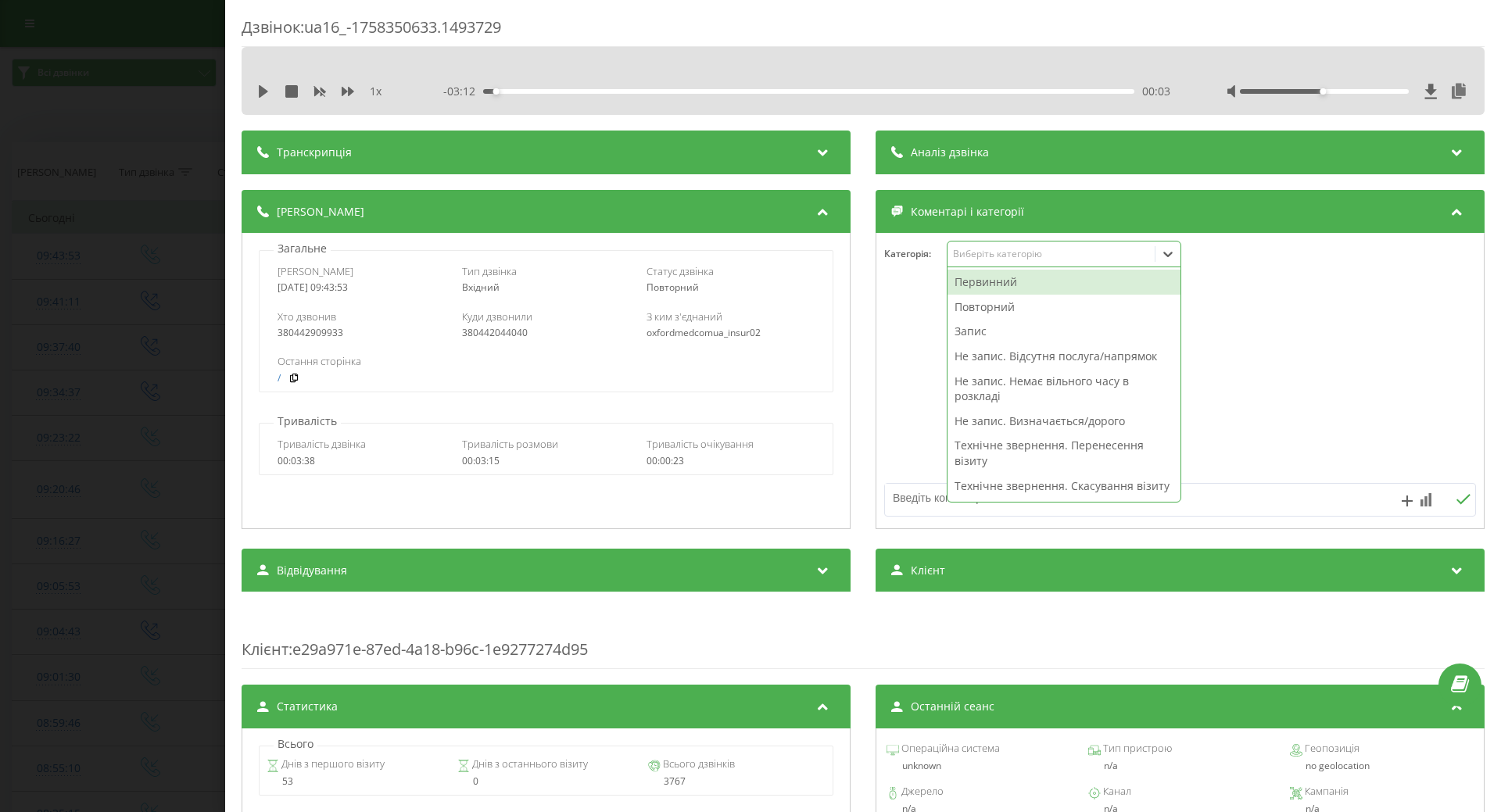
click at [987, 254] on div "Виберіть категорію" at bounding box center [1051, 254] width 195 height 13
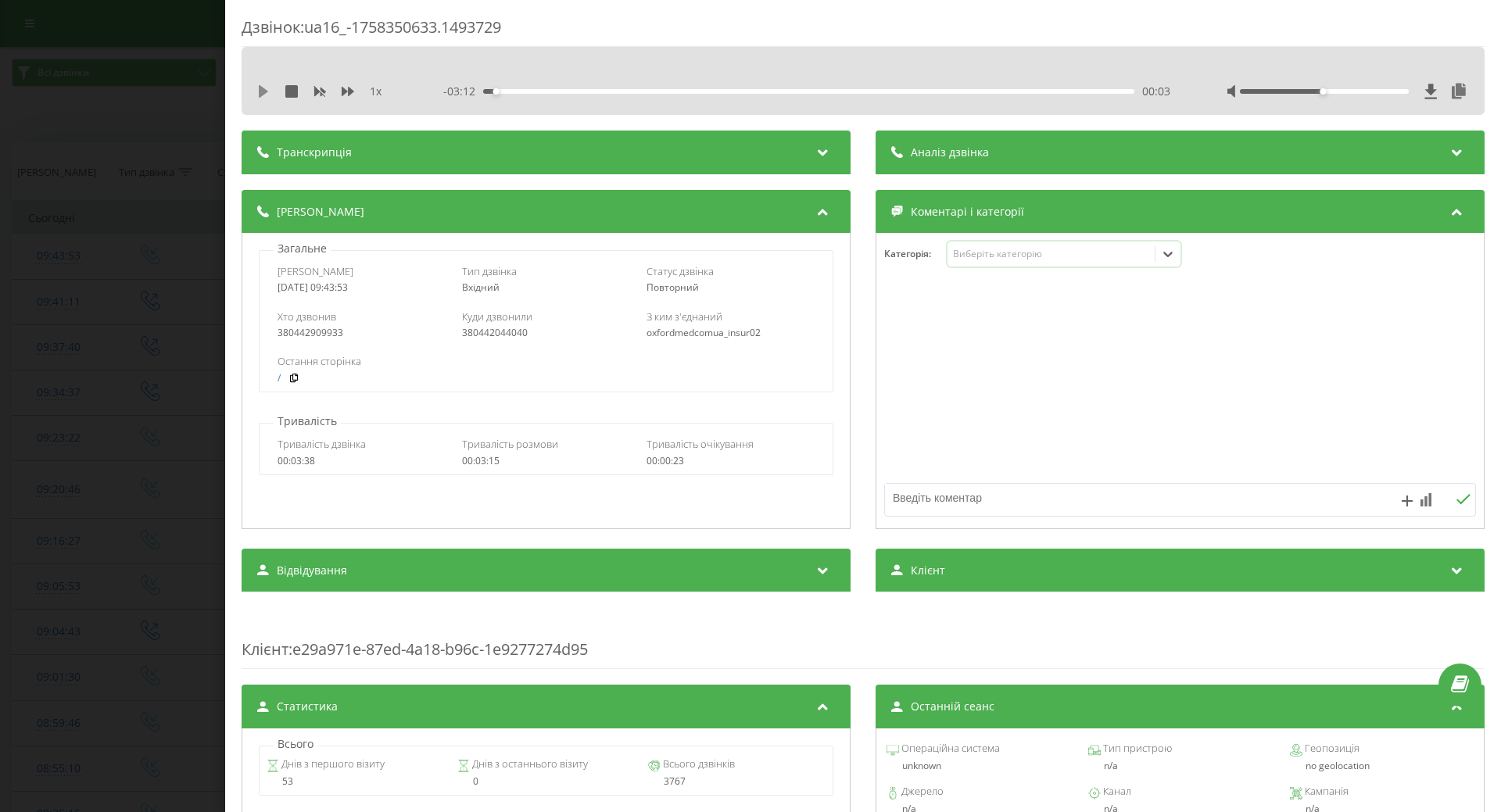
click at [264, 88] on icon at bounding box center [264, 92] width 13 height 13
click at [1025, 253] on div "Виберіть категорію" at bounding box center [1051, 254] width 195 height 13
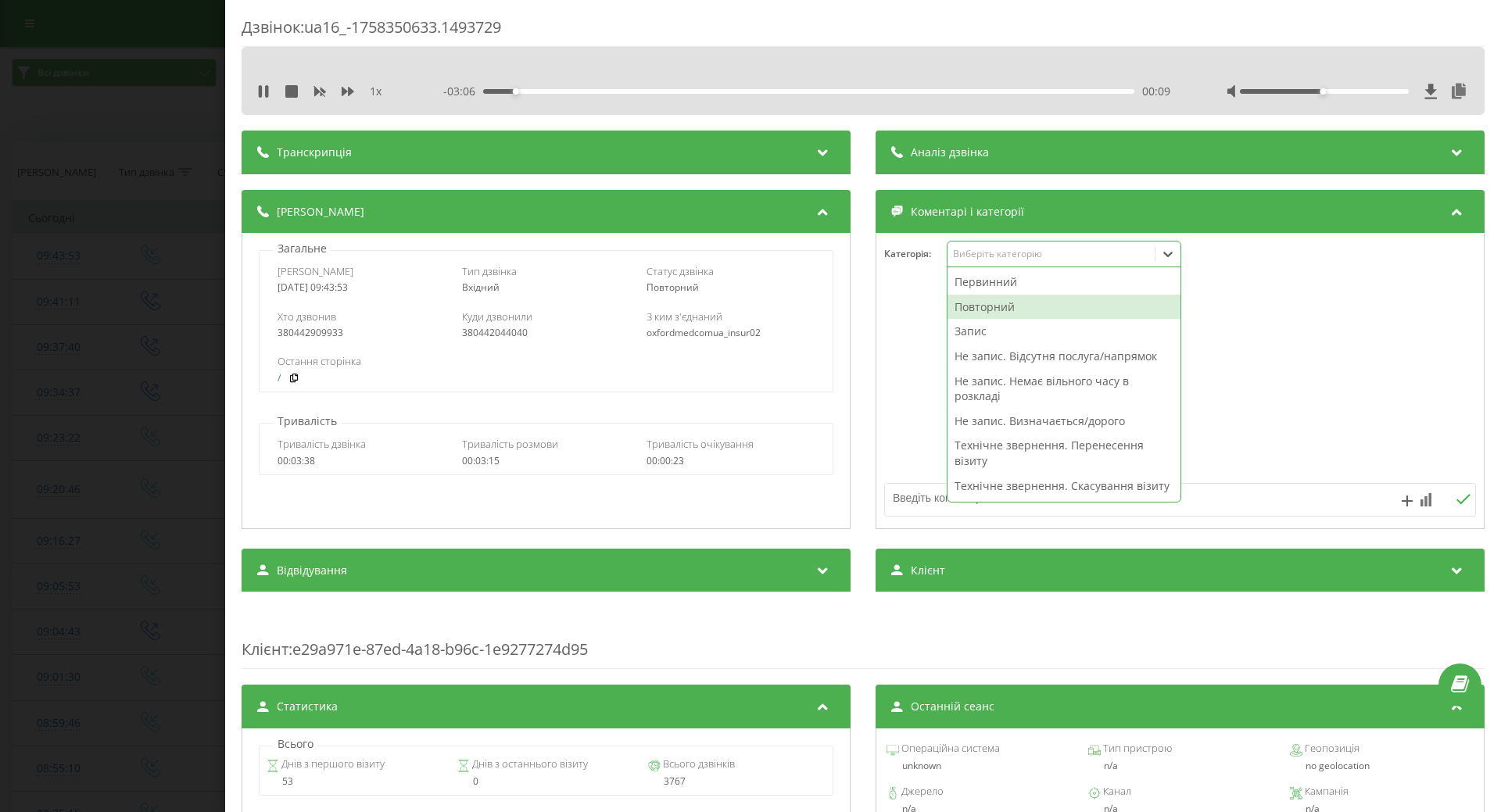
click at [982, 305] on div "Повторний" at bounding box center [1064, 306] width 233 height 25
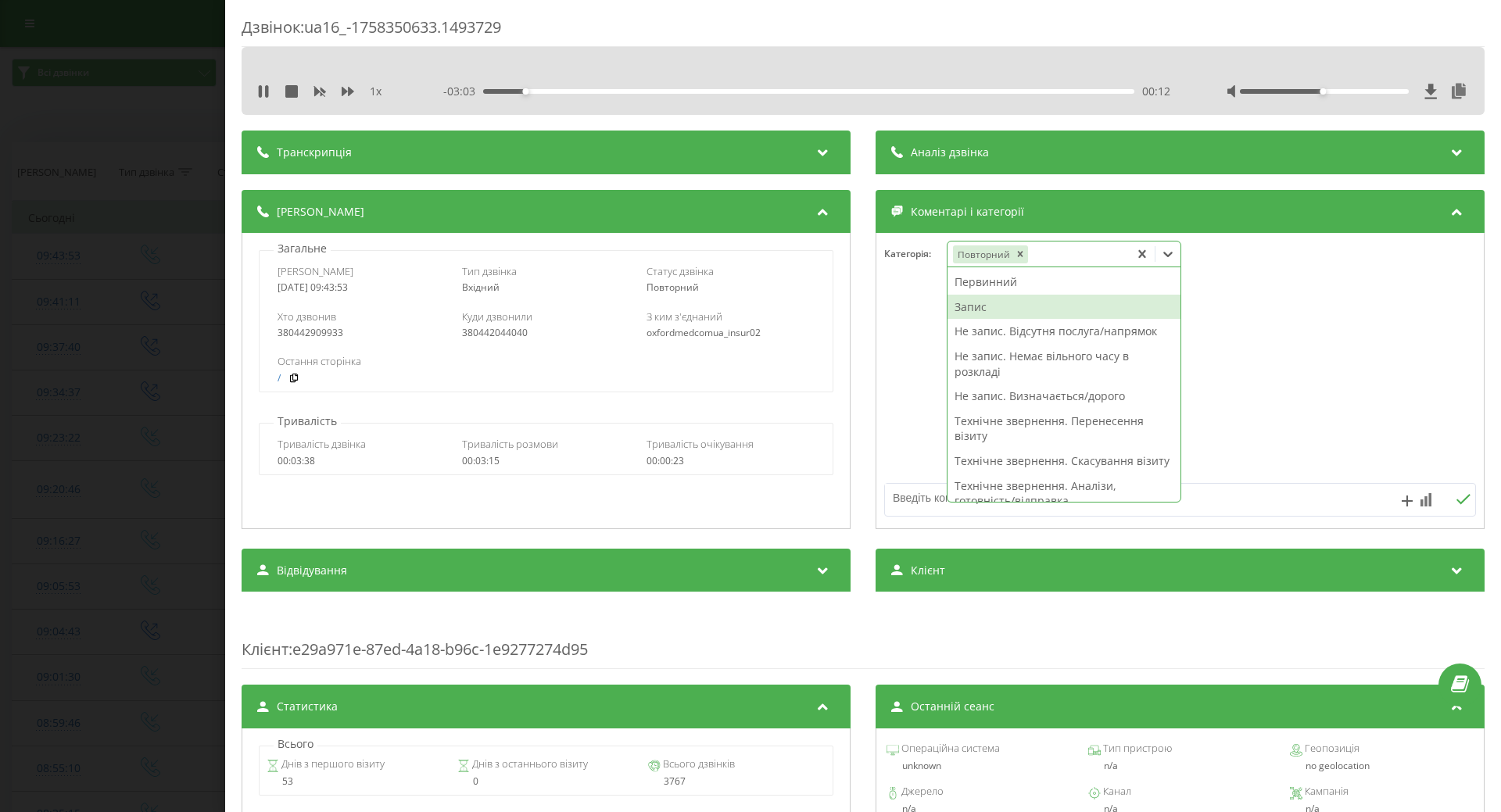
click at [969, 300] on div "Запис" at bounding box center [1064, 306] width 233 height 25
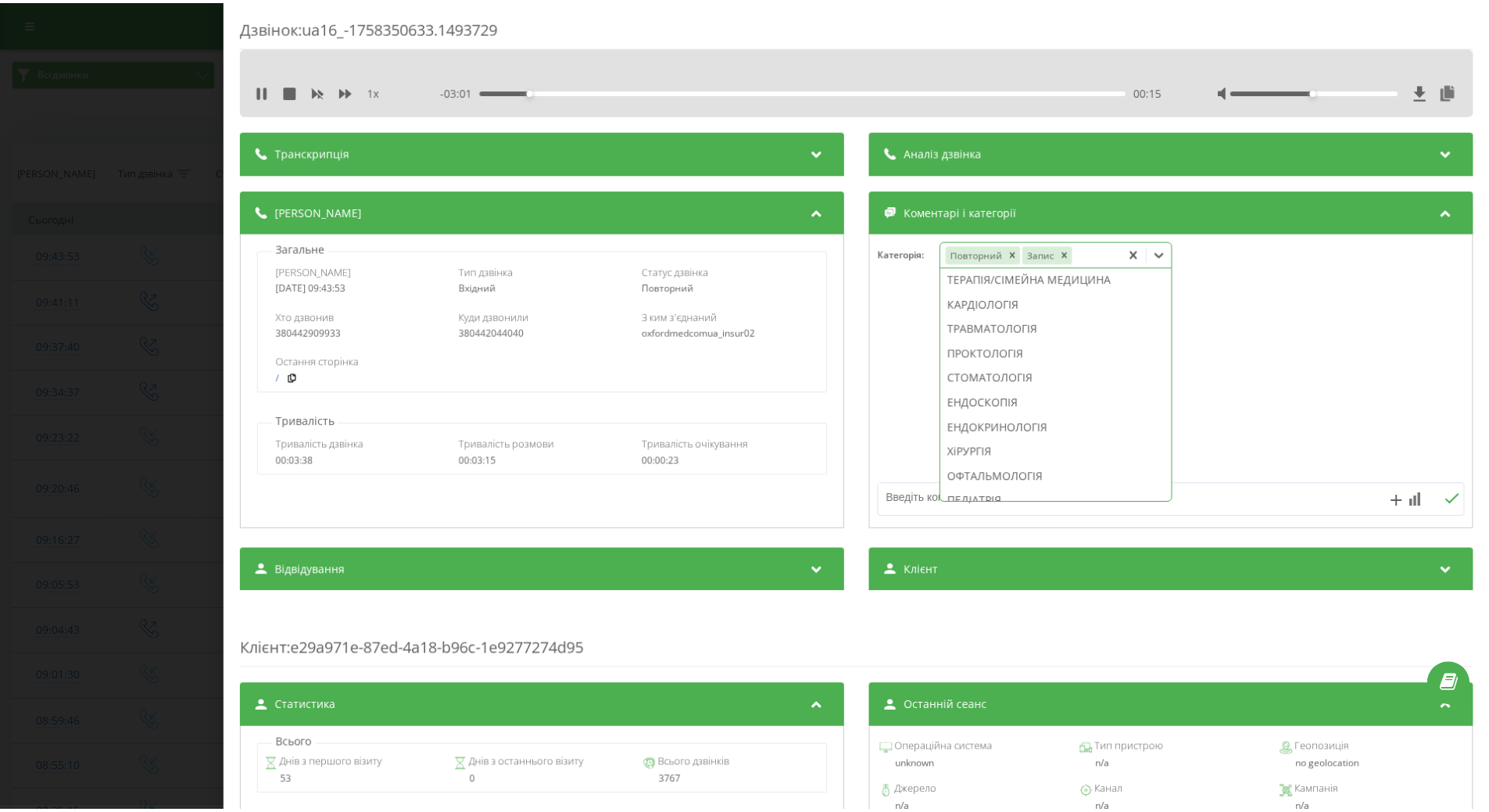
scroll to position [522, 0]
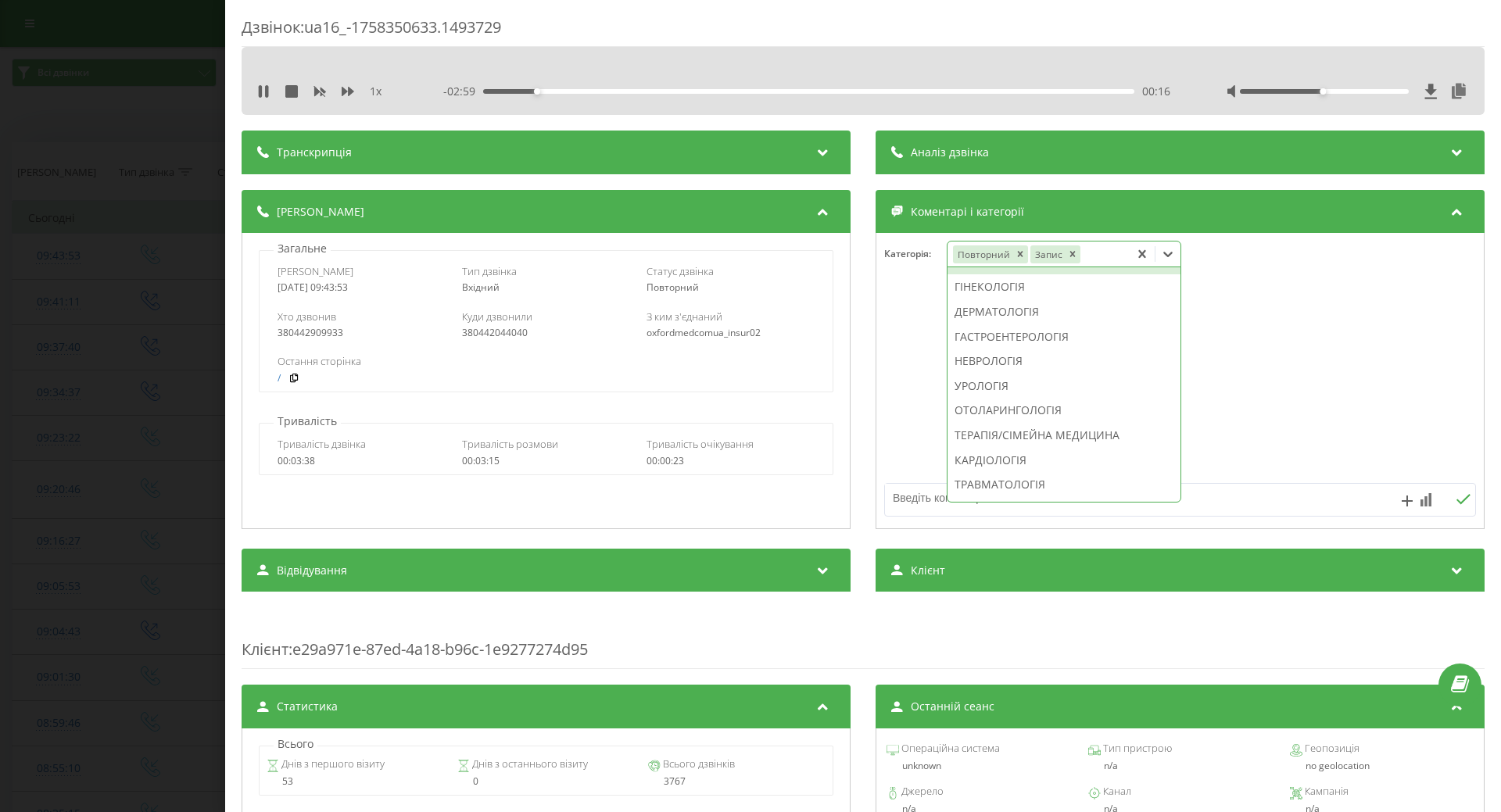
click at [973, 276] on div "РЕНТГЕНОЛОГІЯ" at bounding box center [1064, 262] width 233 height 25
click at [929, 340] on div at bounding box center [1180, 381] width 608 height 187
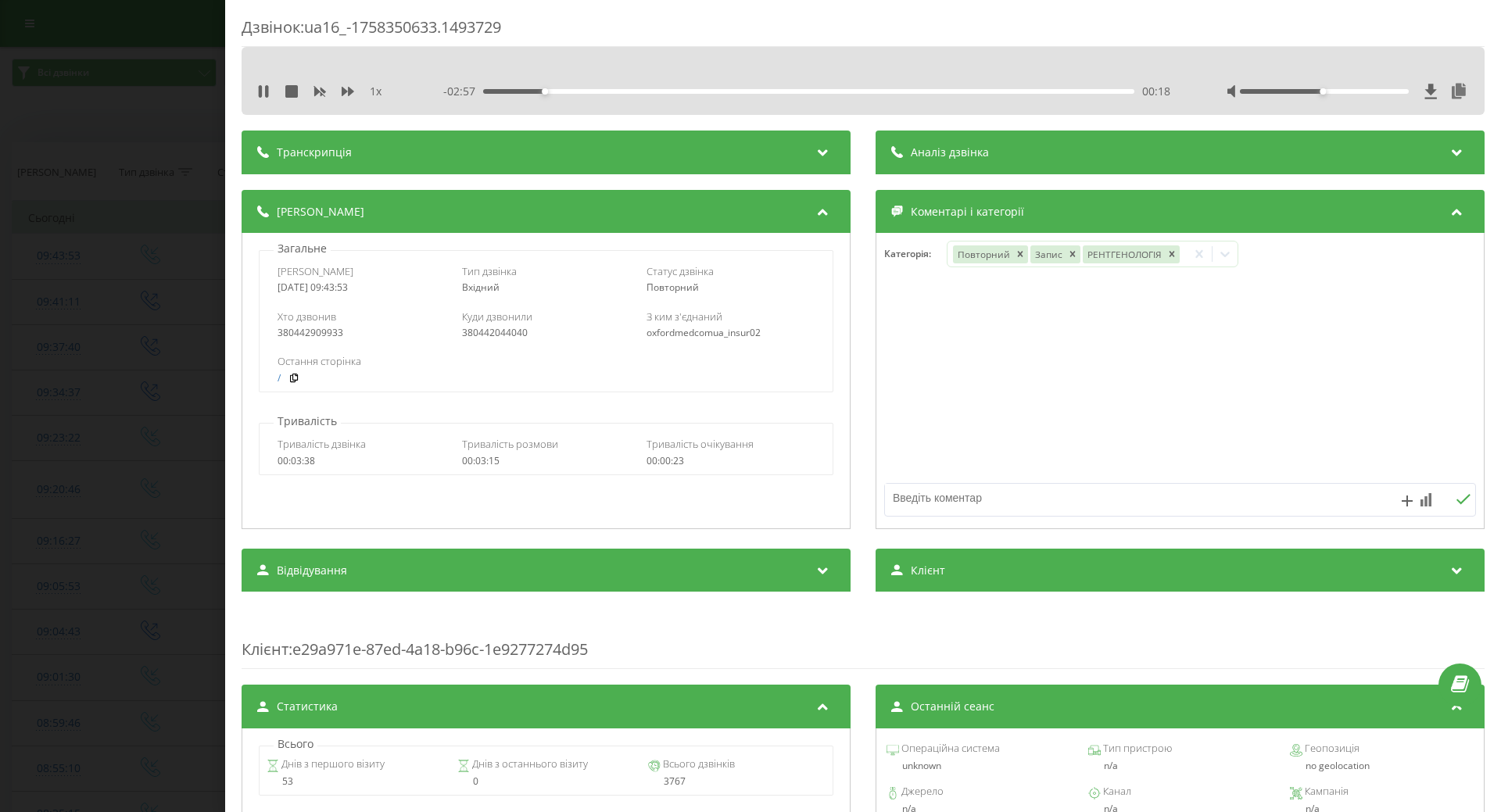
click at [175, 282] on div "Дзвінок : ua16_-1758350633.1493729 1 x - 02:57 00:18 00:18 Транскрипція Для AI-…" at bounding box center [750, 406] width 1501 height 812
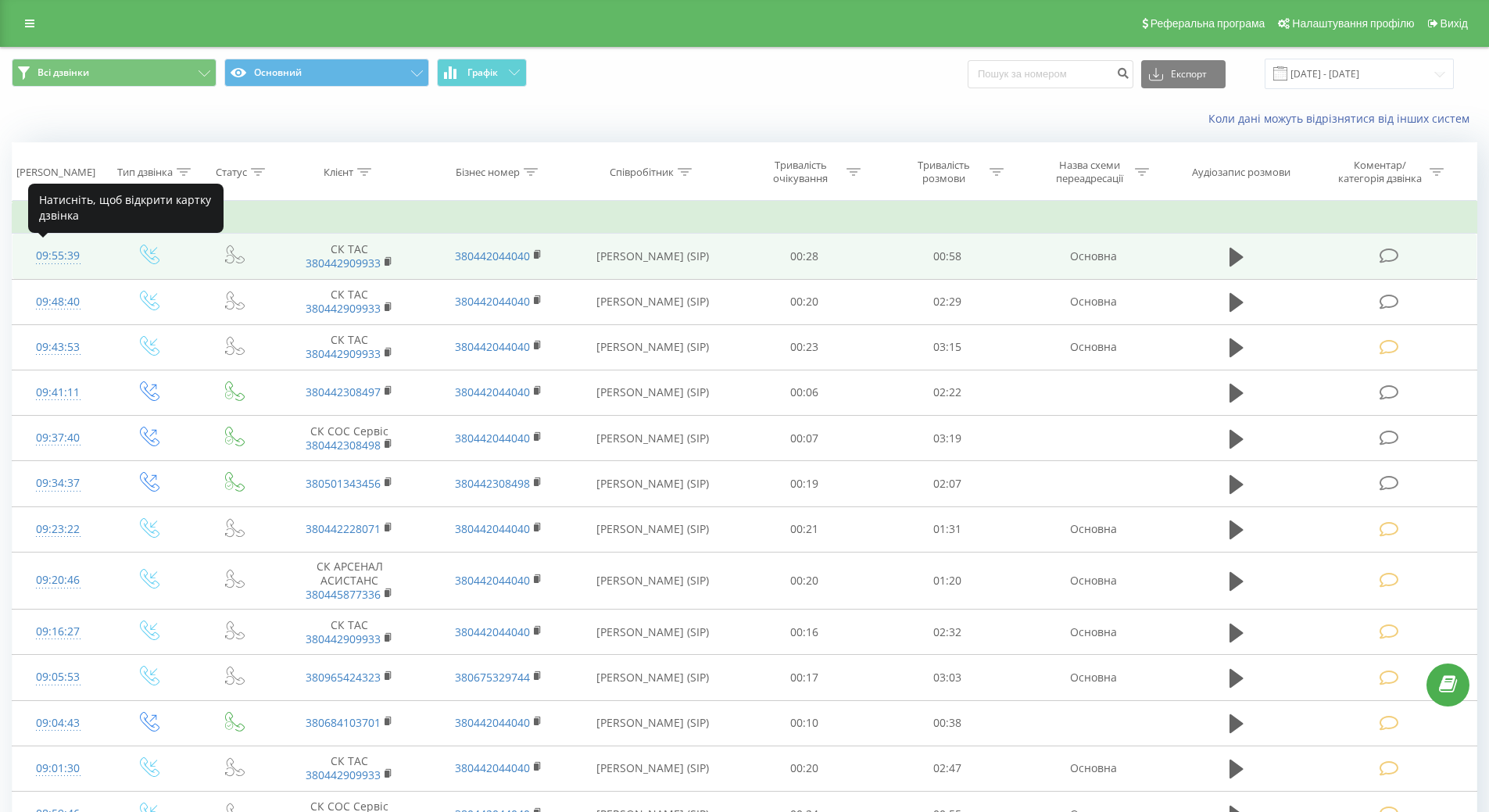
click at [51, 249] on div "09:55:39" at bounding box center [58, 256] width 60 height 31
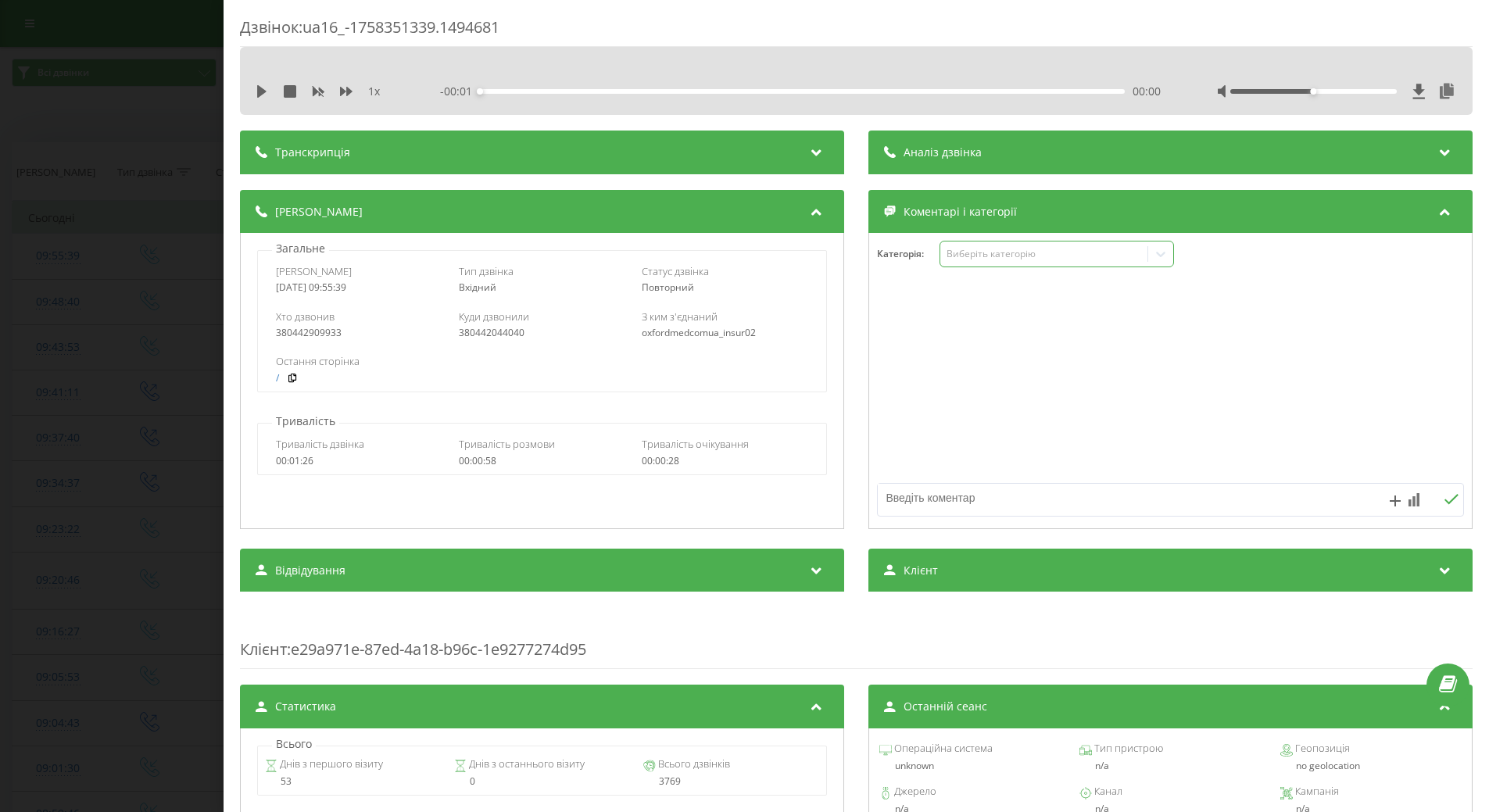
click at [1165, 255] on icon at bounding box center [1160, 254] width 9 height 5
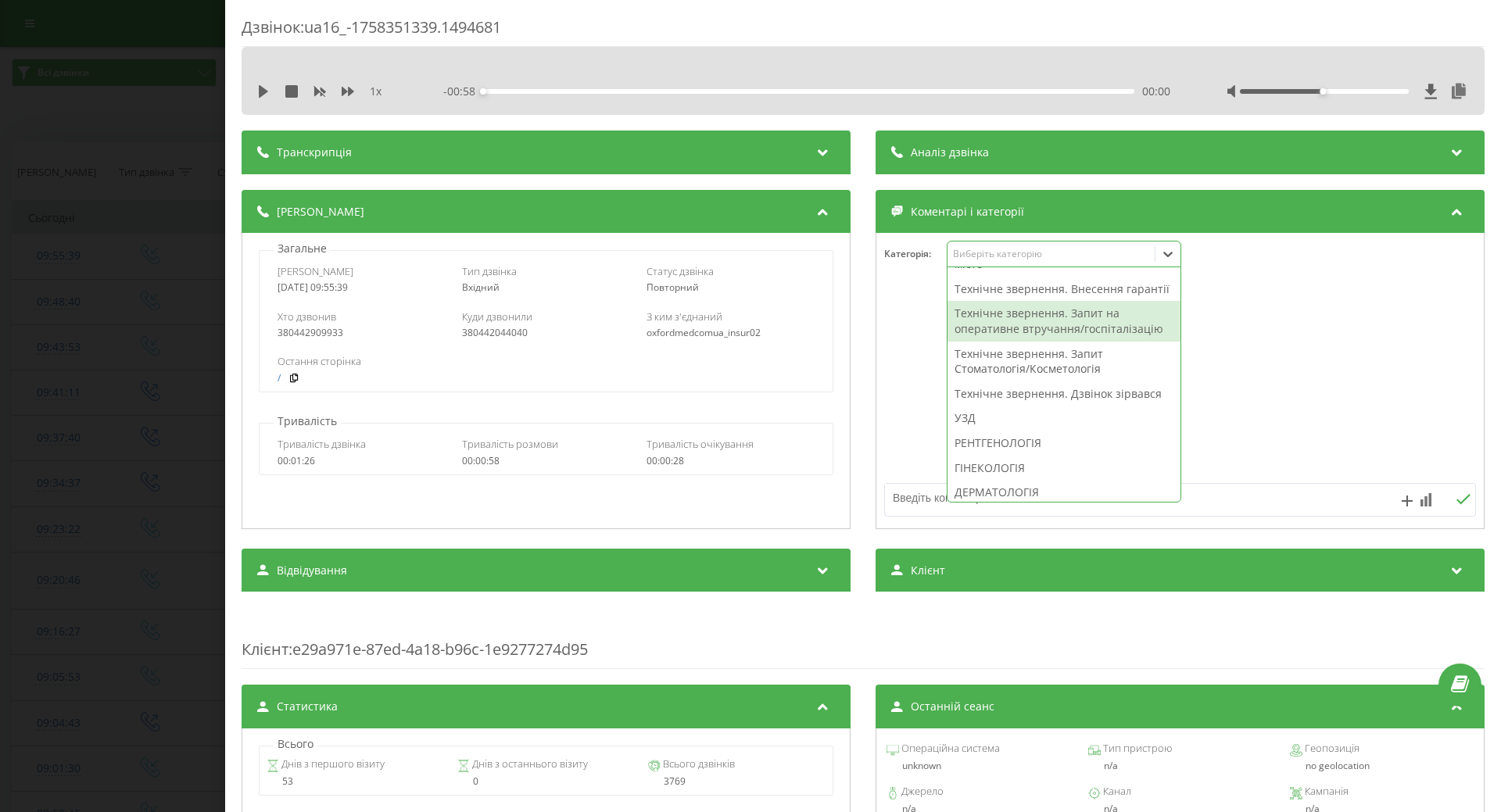
scroll to position [312, 0]
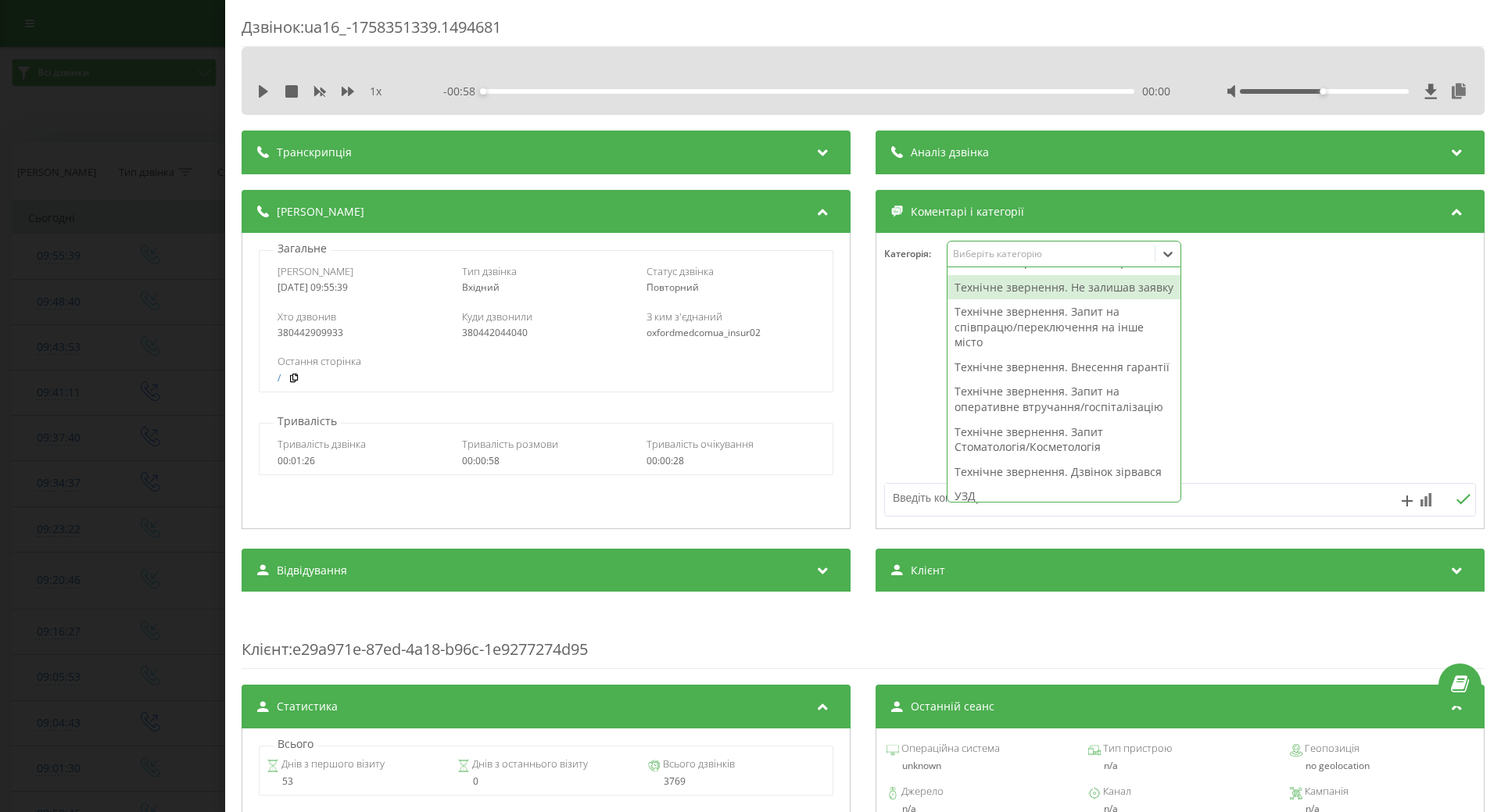
click at [976, 300] on div "Технічне звернення. Не залишав заявку" at bounding box center [1064, 287] width 233 height 25
click at [915, 348] on div at bounding box center [1180, 381] width 608 height 187
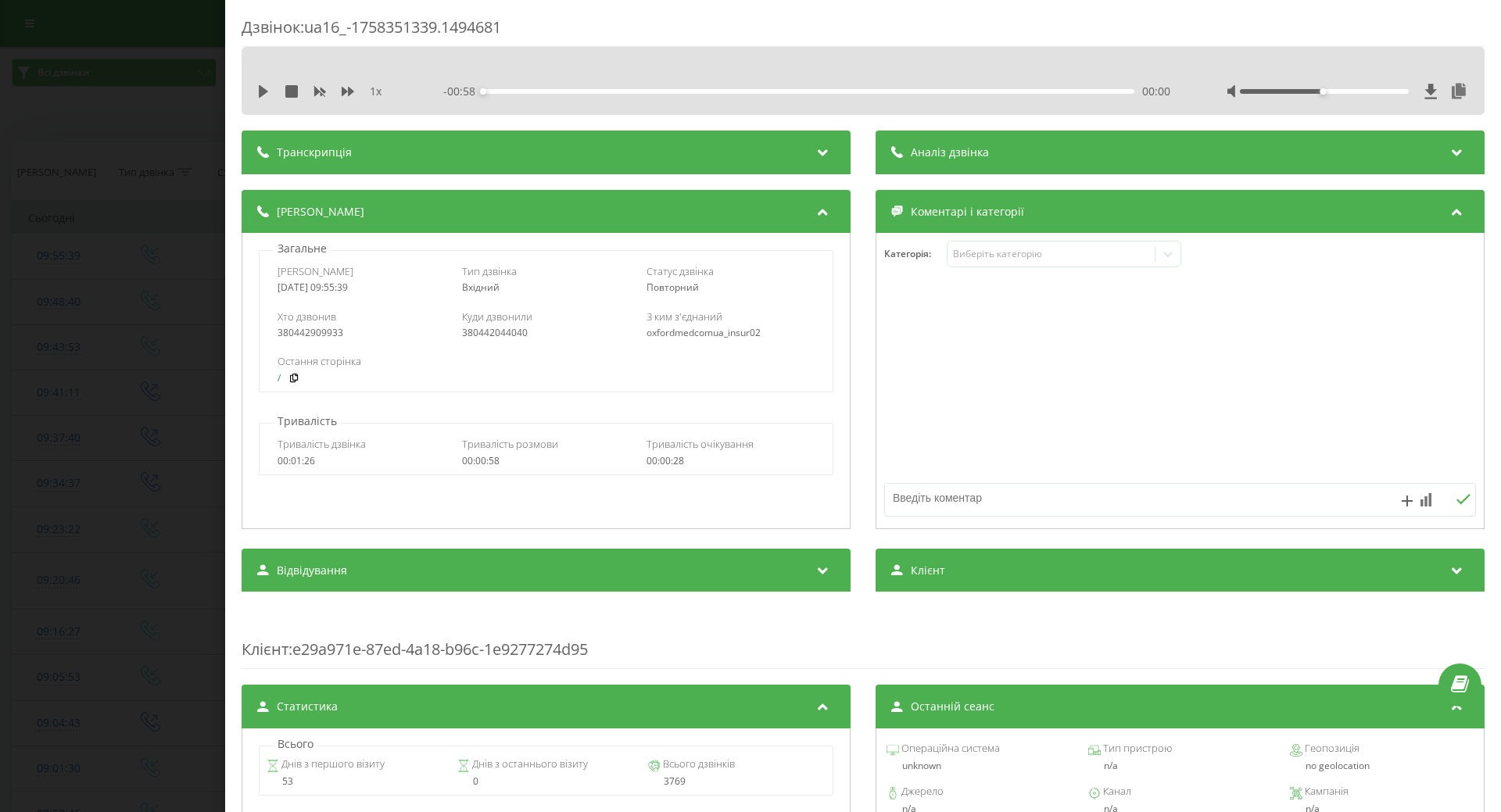
click at [117, 353] on div "Дзвінок : ua16_-1758351339.1494681 1 x - 00:58 00:00 00:00 Транскрипція Для AI-…" at bounding box center [750, 406] width 1501 height 812
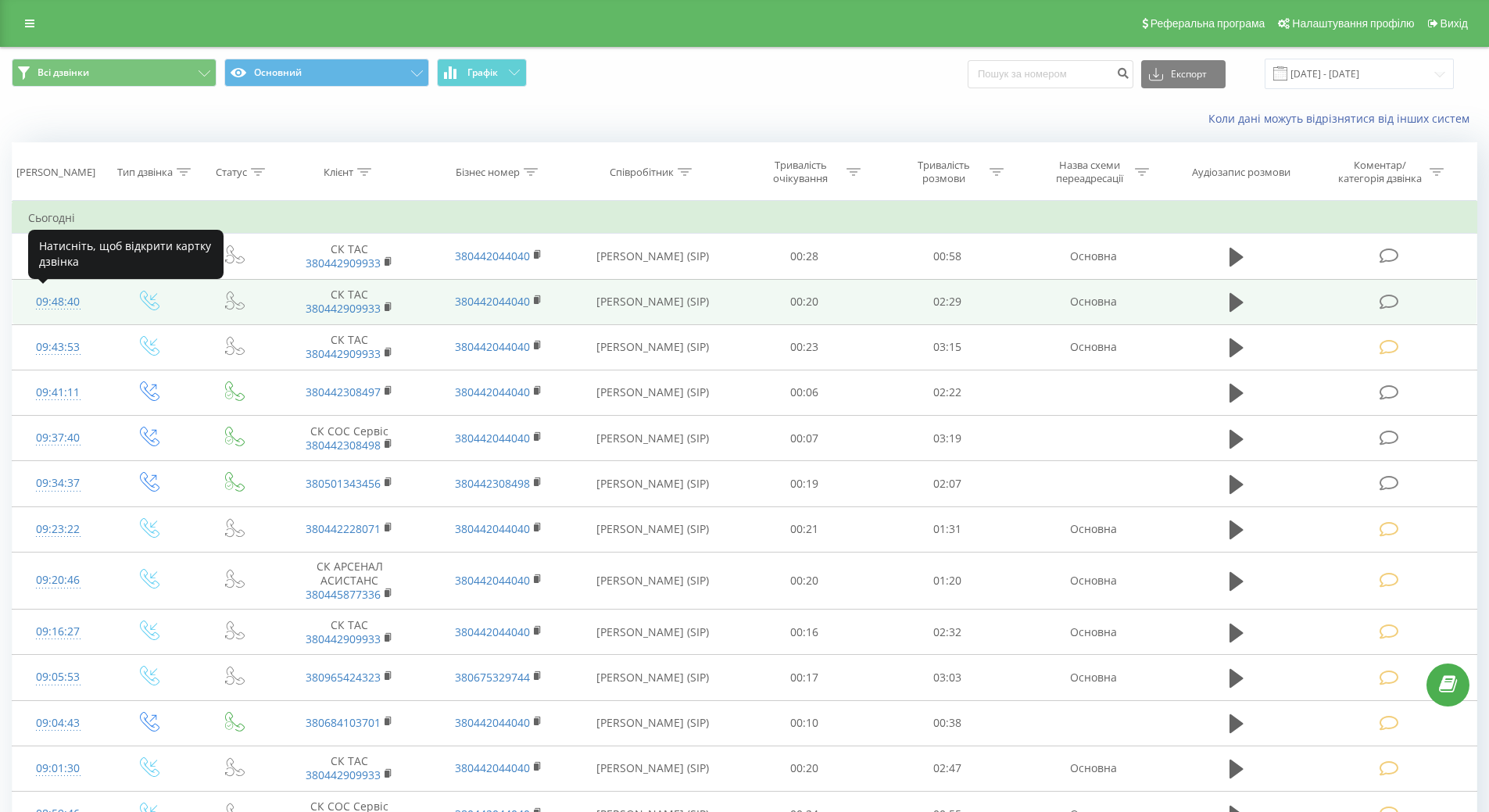
click at [58, 299] on div "09:48:40" at bounding box center [58, 302] width 60 height 31
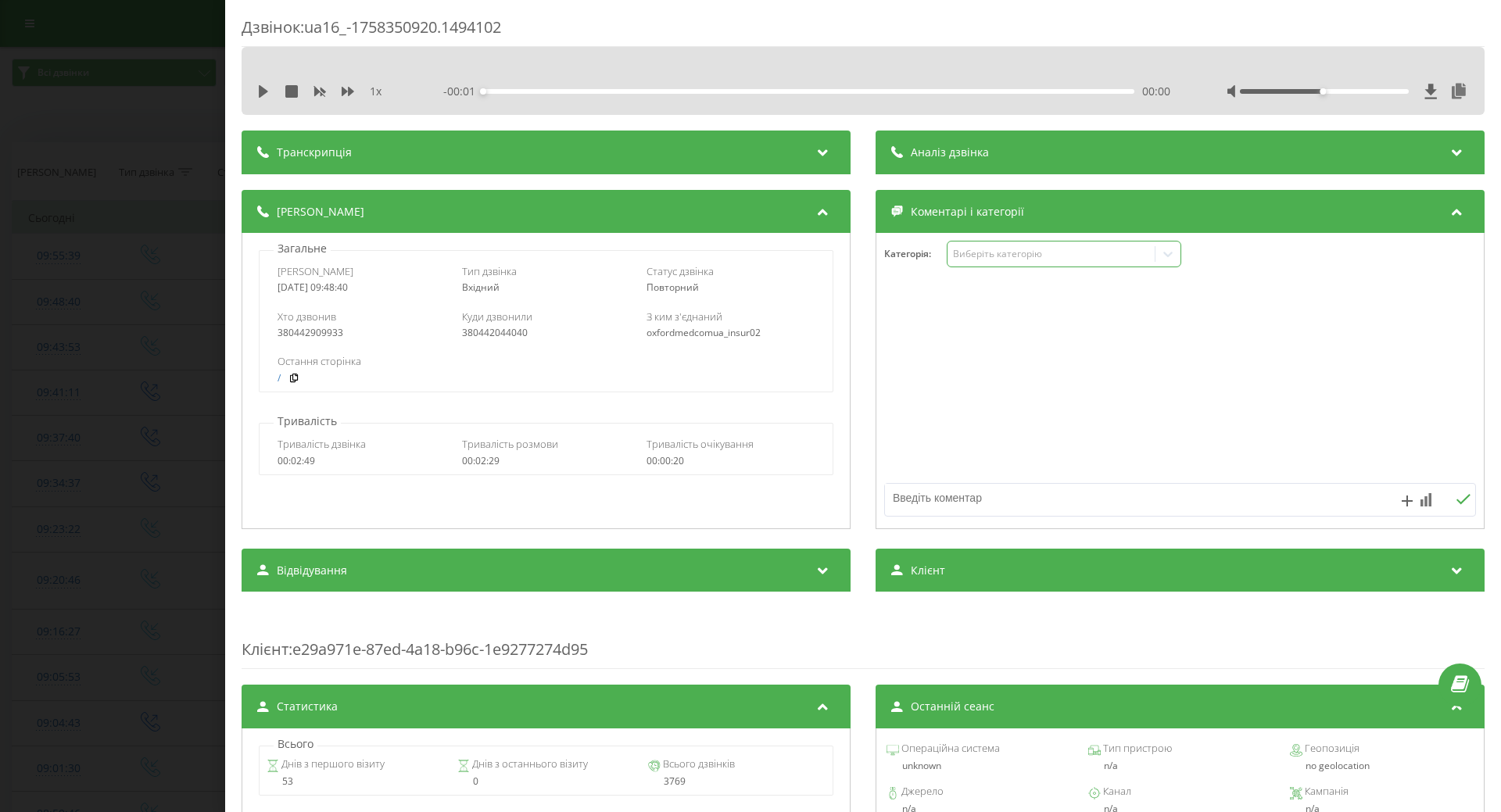
click at [973, 258] on div "Виберіть категорію" at bounding box center [1051, 254] width 195 height 13
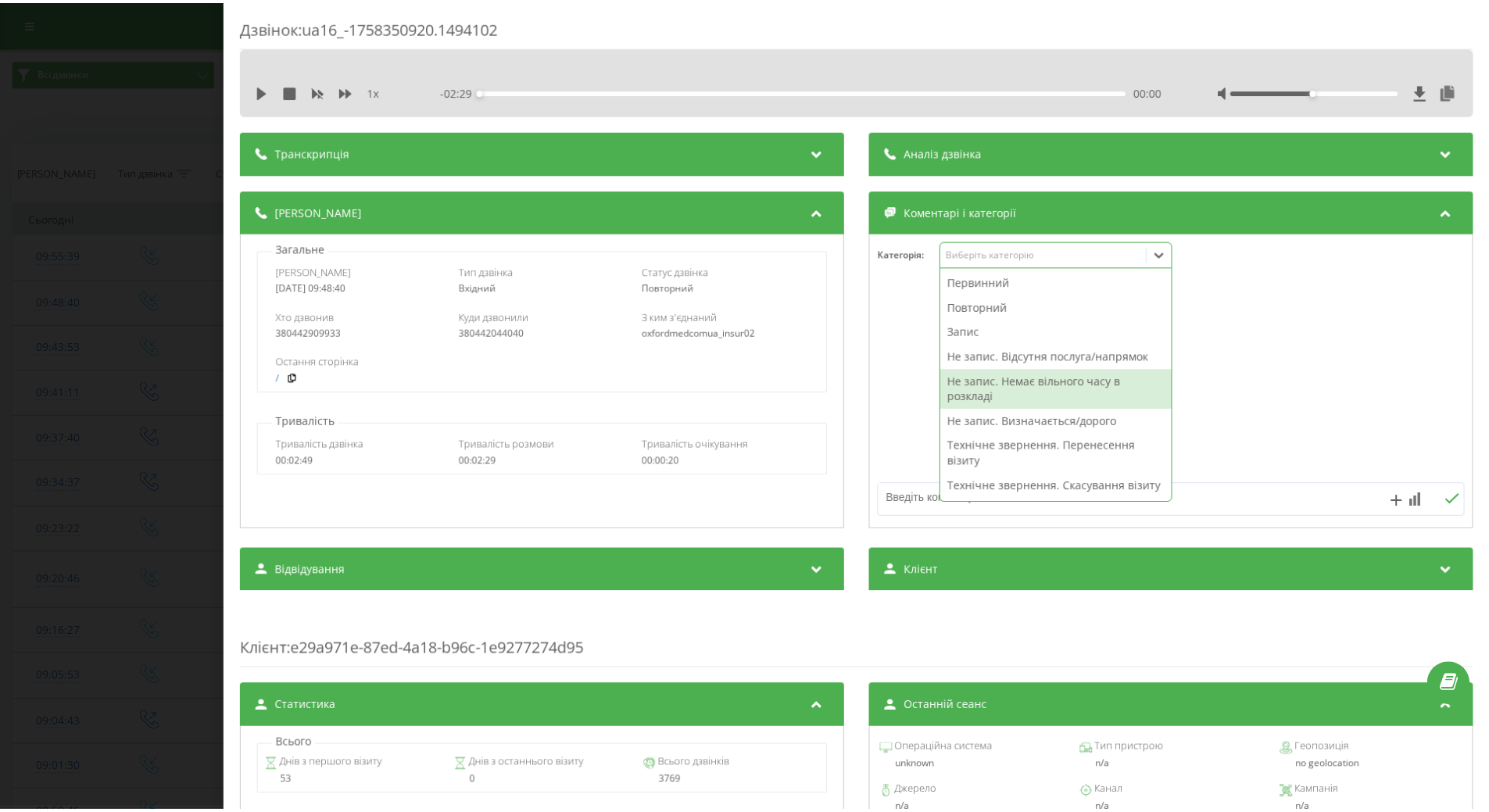
scroll to position [234, 0]
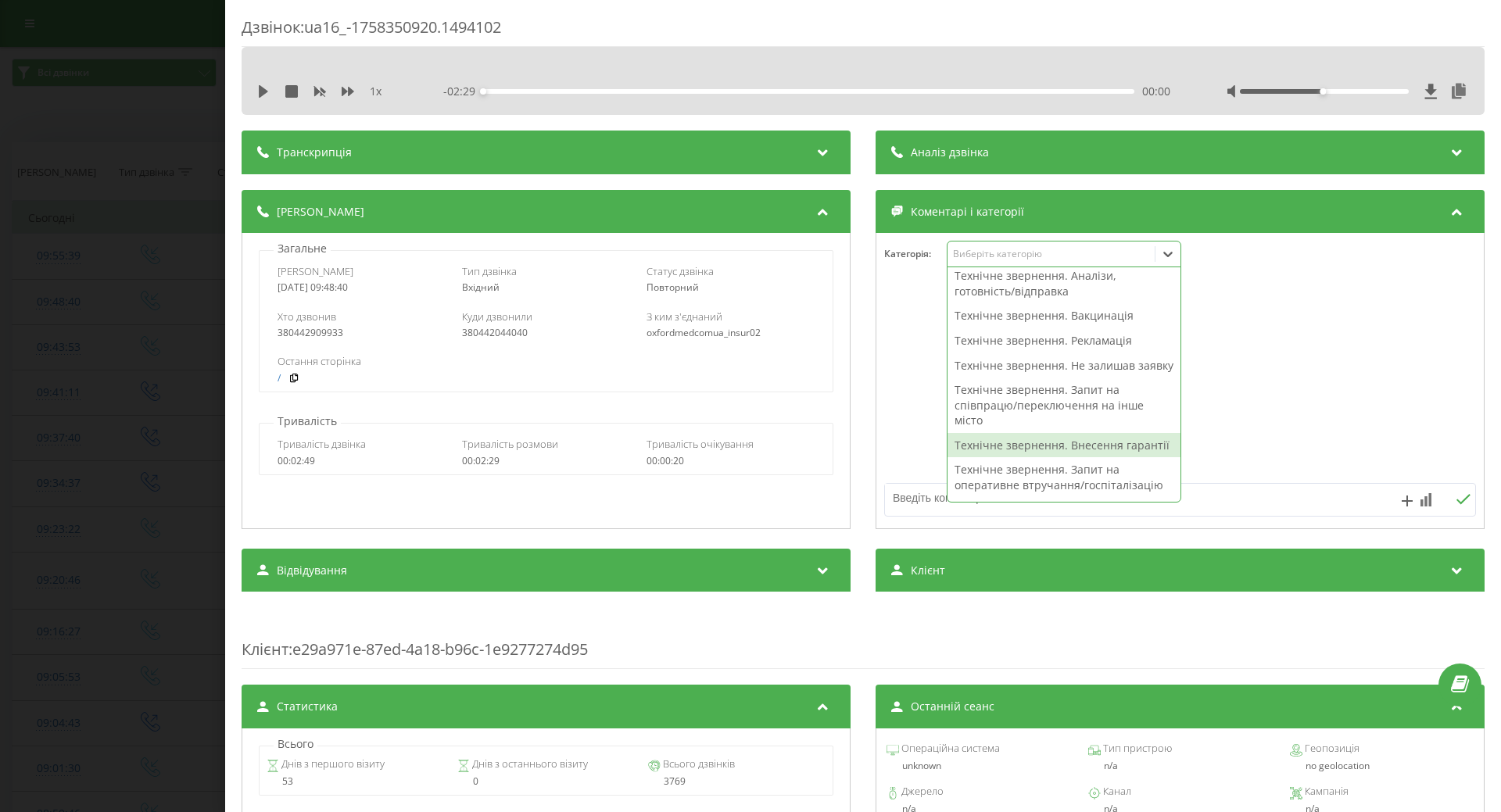
click at [984, 458] on div "Технічне звернення. Внесення гарантії" at bounding box center [1064, 445] width 233 height 25
click at [925, 447] on div at bounding box center [1180, 381] width 608 height 187
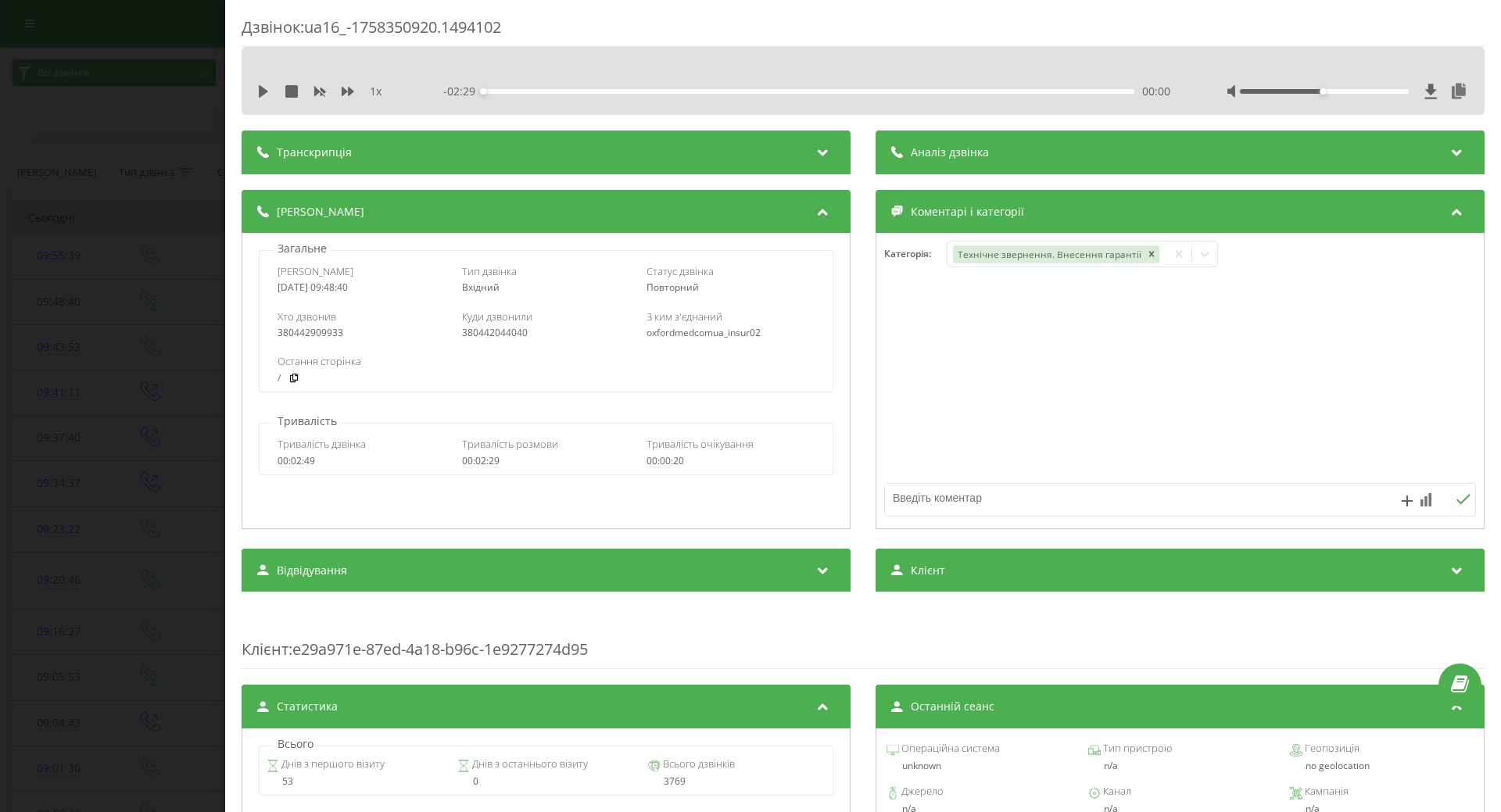
click at [128, 305] on div "Дзвінок : ua16_-1758350920.1494102 1 x - 02:29 00:00 00:00 Транскрипція Для AI-…" at bounding box center [750, 406] width 1501 height 812
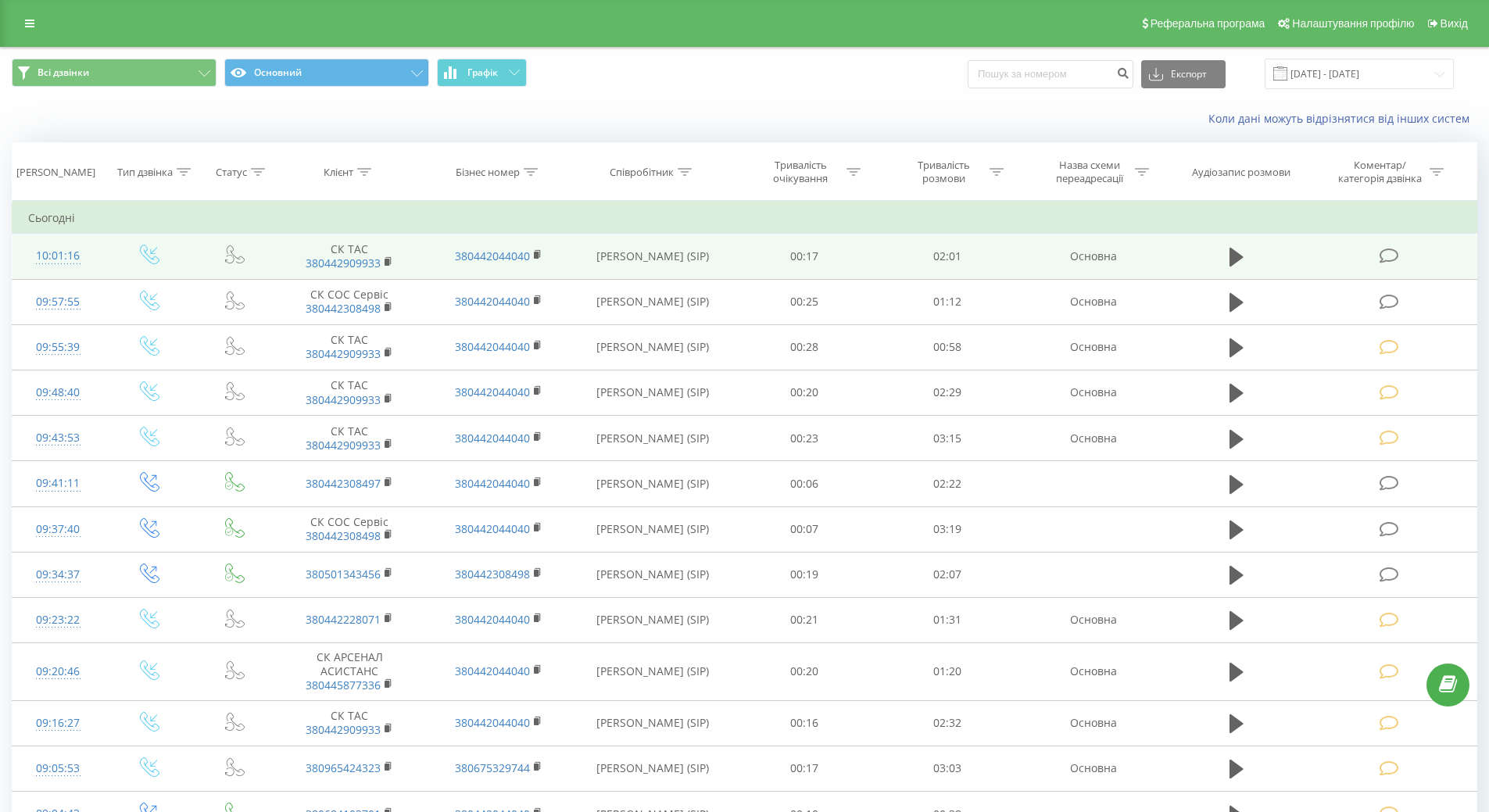
click at [58, 264] on div at bounding box center [58, 264] width 60 height 1
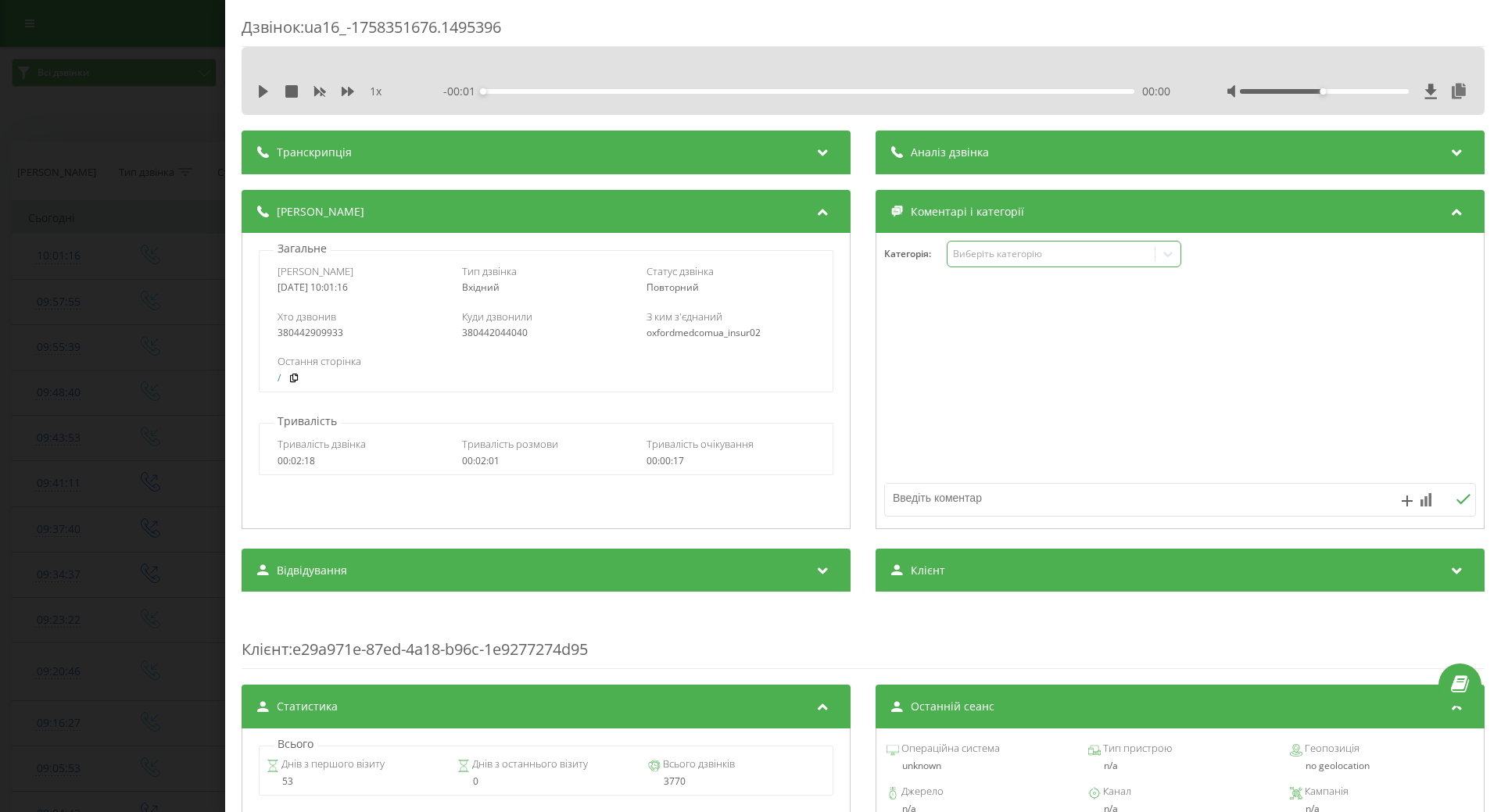
click at [979, 261] on div "Виберіть категорію" at bounding box center [1051, 254] width 207 height 15
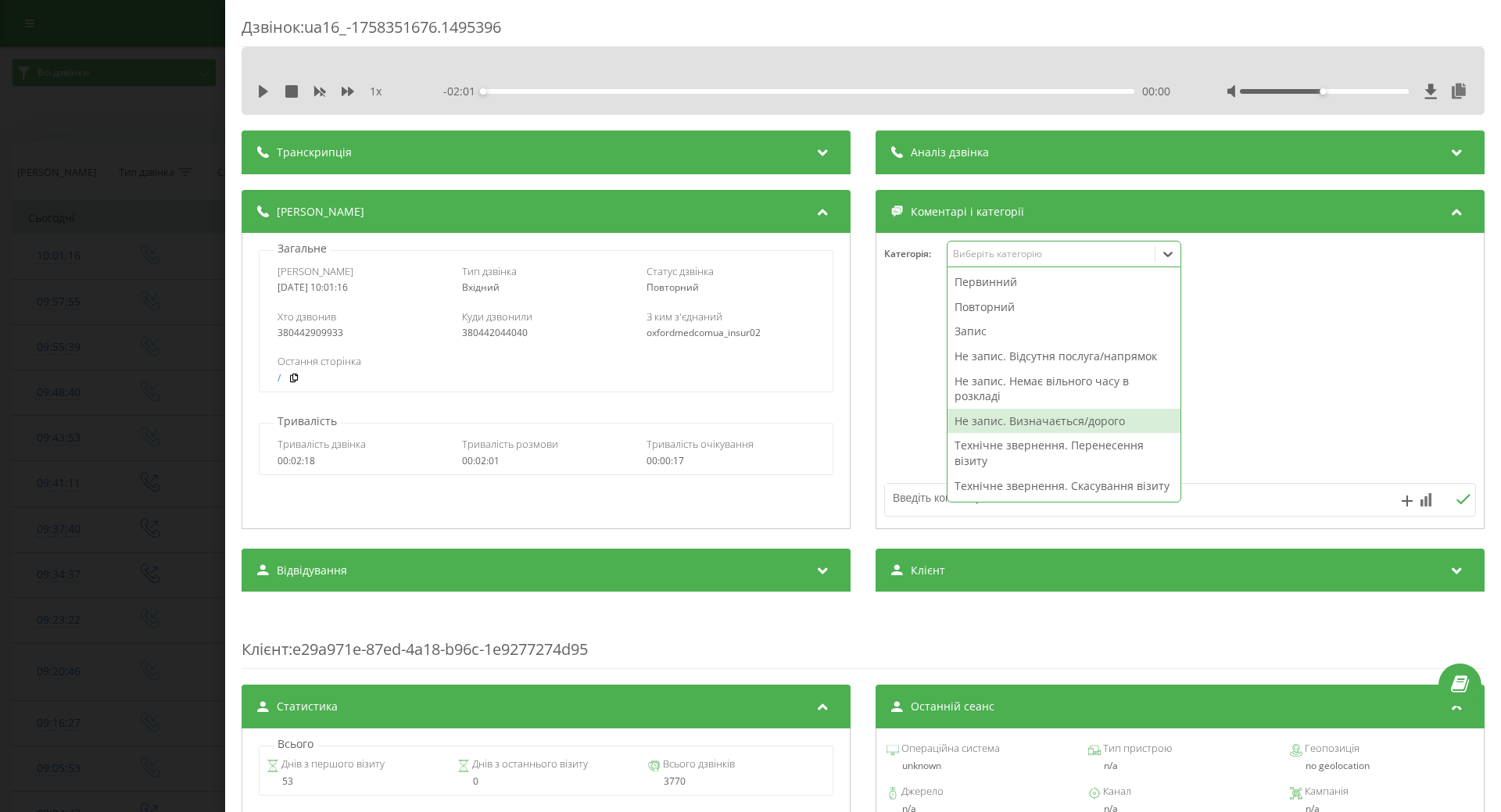
click at [989, 423] on div "Не запис. Визначається/дорого" at bounding box center [1064, 421] width 233 height 25
click at [931, 421] on div at bounding box center [1180, 381] width 608 height 187
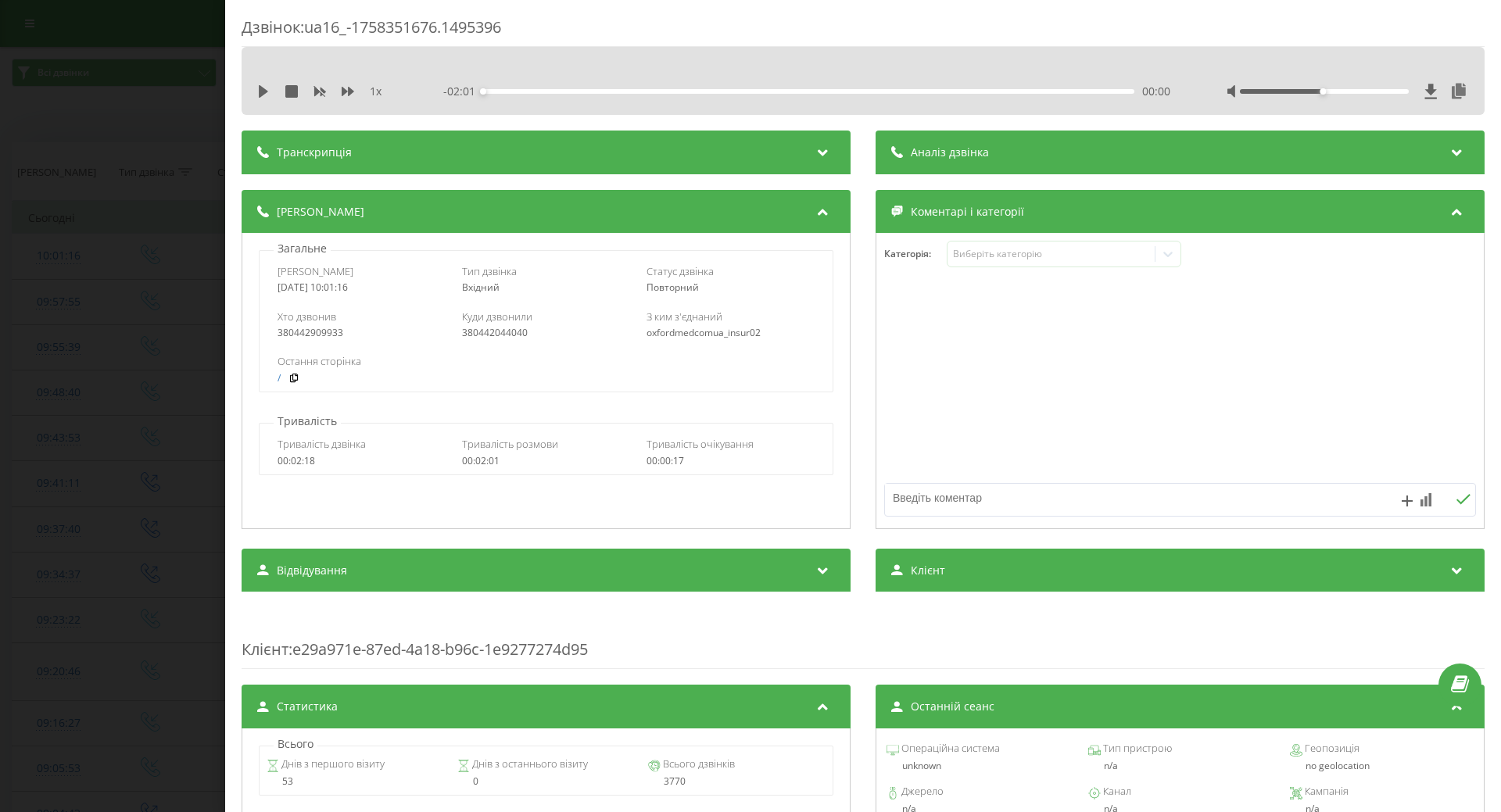
click at [160, 412] on div "Дзвінок : ua16_-1758351676.1495396 1 x - 02:01 00:00 00:00 Транскрипція Для AI-…" at bounding box center [750, 406] width 1501 height 812
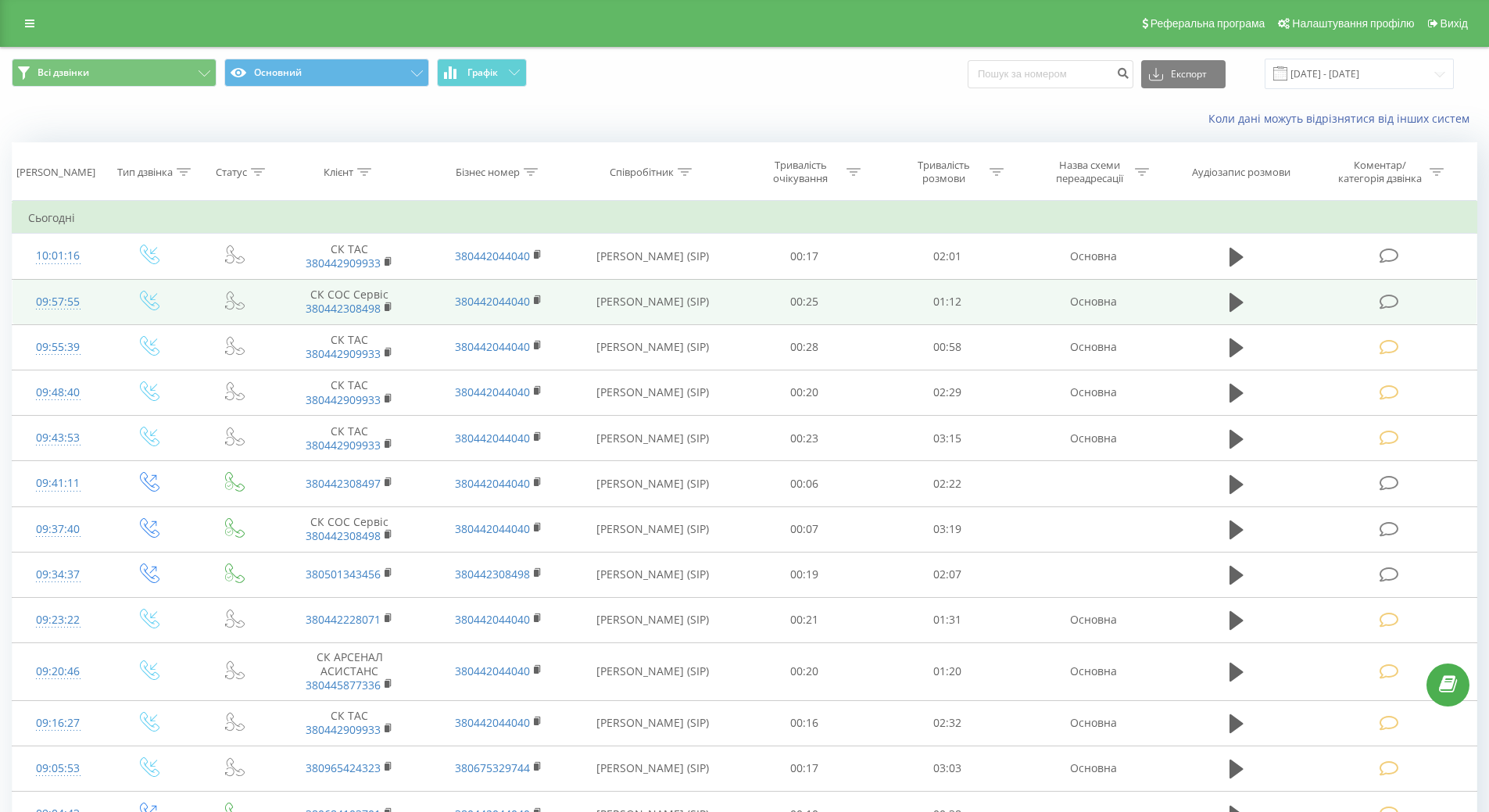
click at [59, 305] on div "09:57:55" at bounding box center [58, 302] width 60 height 31
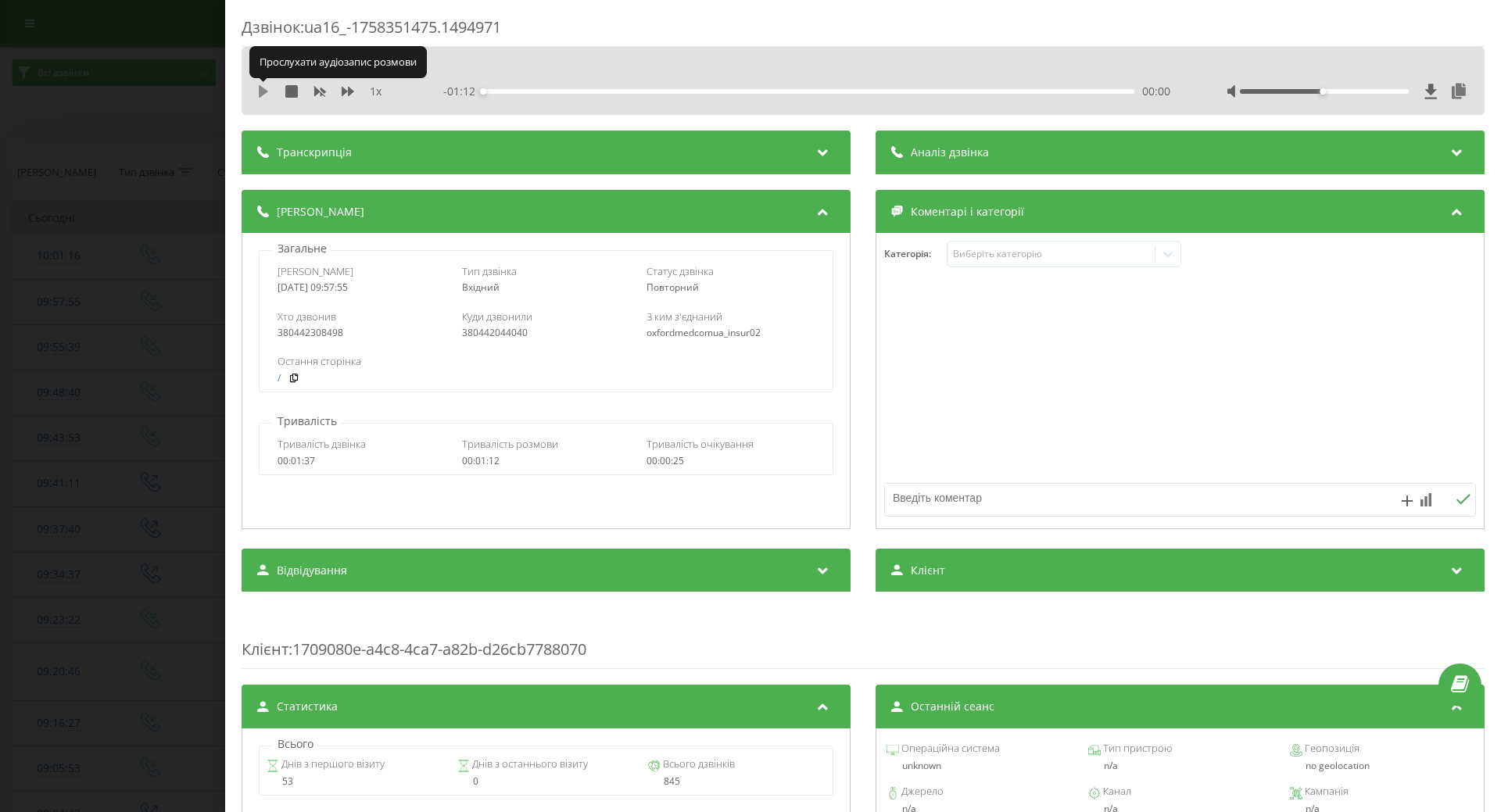
click at [259, 93] on icon at bounding box center [263, 92] width 9 height 13
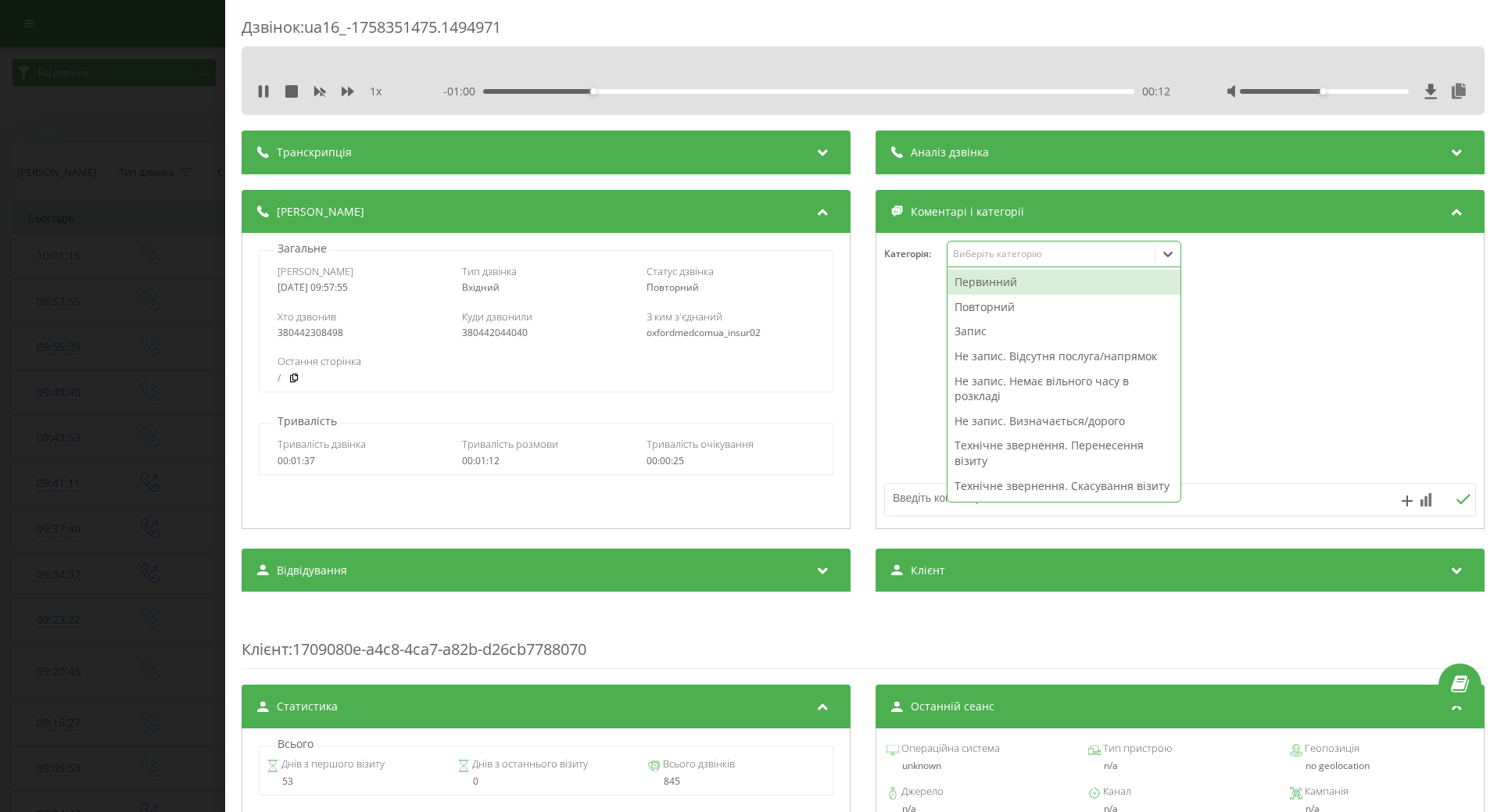
click at [992, 255] on div "Виберіть категорію" at bounding box center [1051, 254] width 195 height 13
click at [976, 425] on div "Не запис. Визначається/дорого" at bounding box center [1064, 421] width 233 height 25
click at [894, 414] on div at bounding box center [1180, 381] width 608 height 187
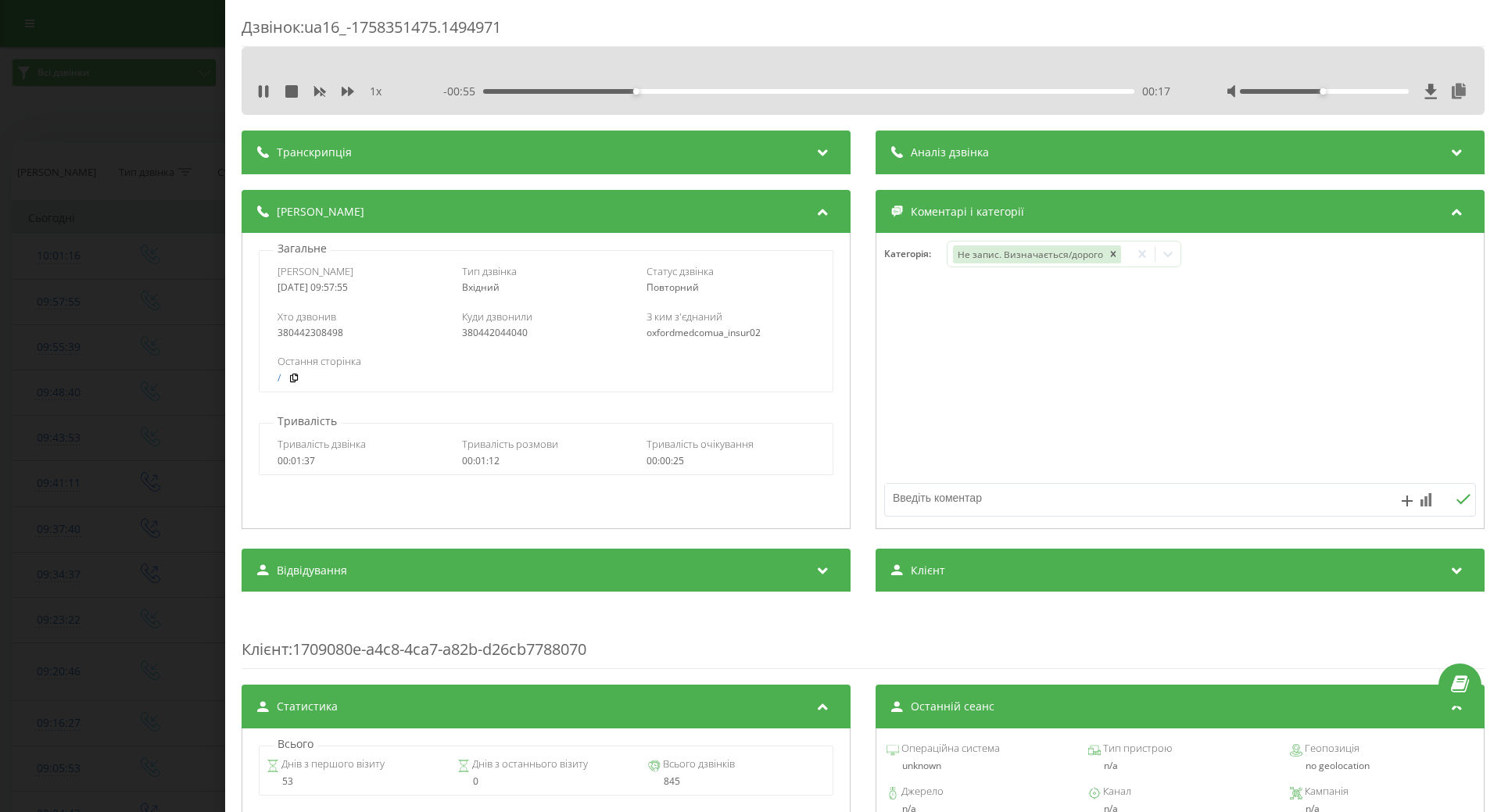
click at [258, 88] on icon at bounding box center [264, 92] width 13 height 13
click at [98, 329] on div "Дзвінок : ua16_-1758351475.1494971 1 x - 00:55 00:17 00:17 Транскрипція Для AI-…" at bounding box center [750, 406] width 1501 height 812
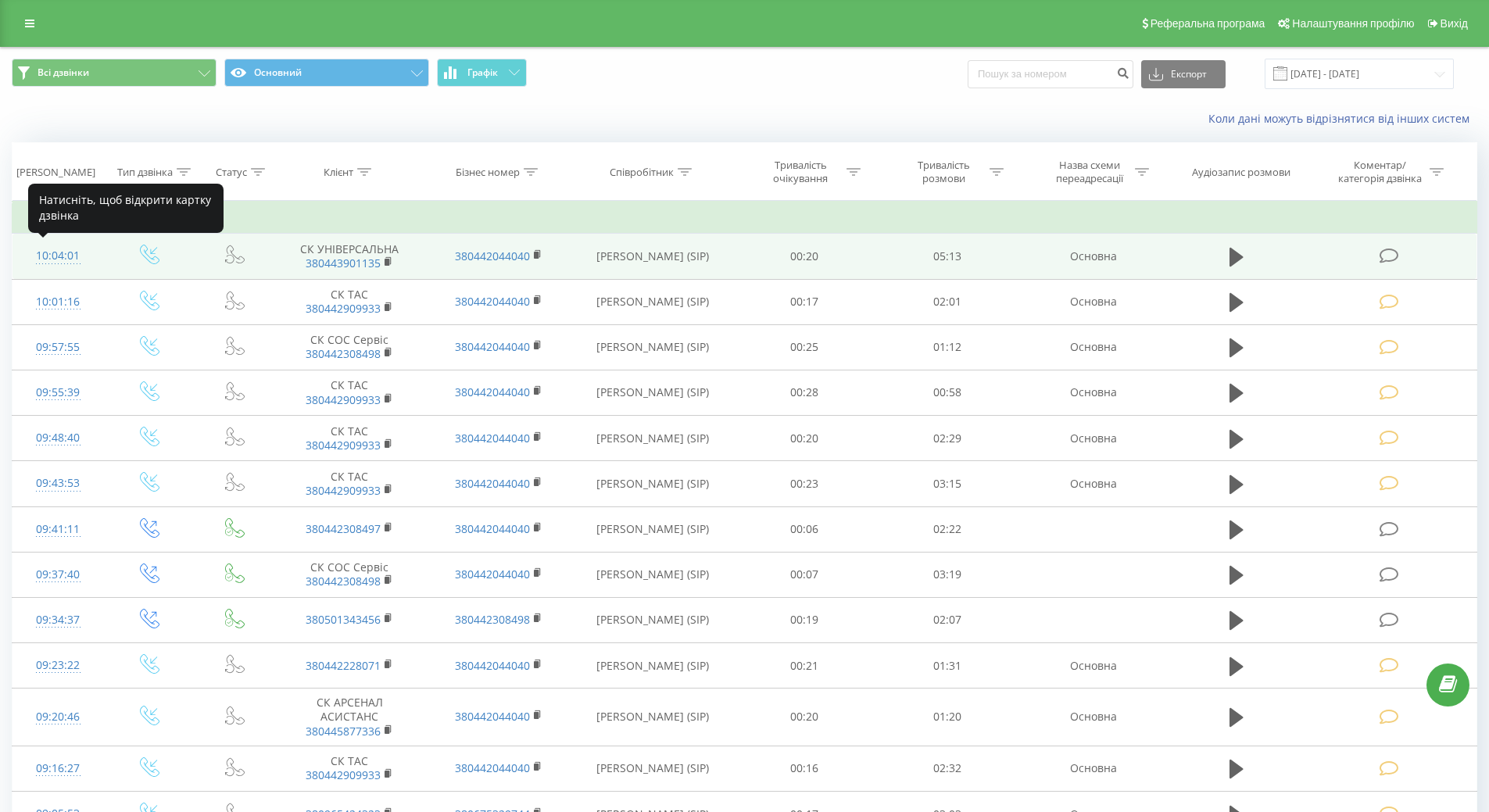
click at [61, 255] on div "10:04:01" at bounding box center [58, 256] width 60 height 31
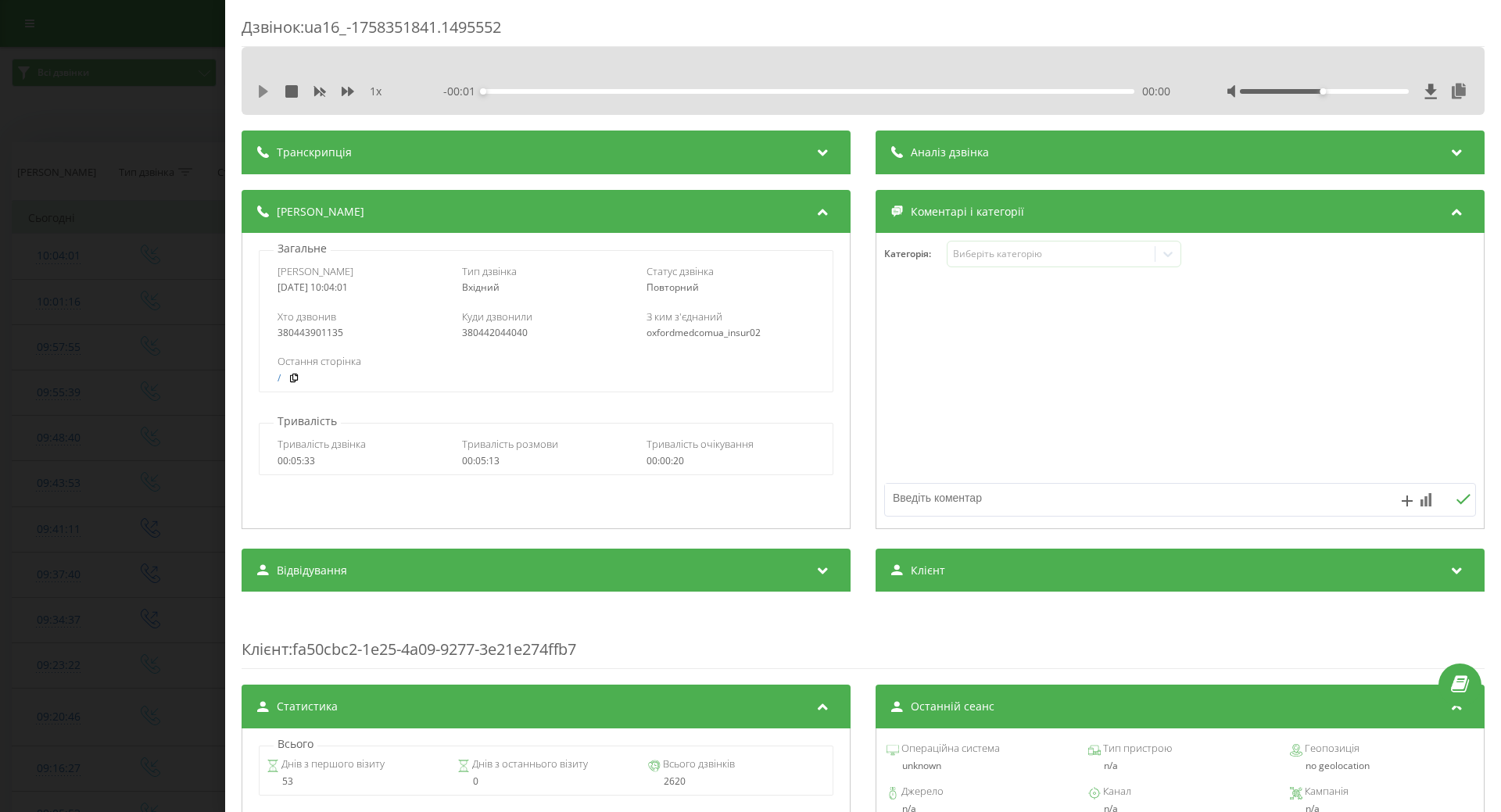
click at [263, 89] on icon at bounding box center [263, 92] width 9 height 13
click at [1012, 258] on div "Виберіть категорію" at bounding box center [1051, 254] width 195 height 13
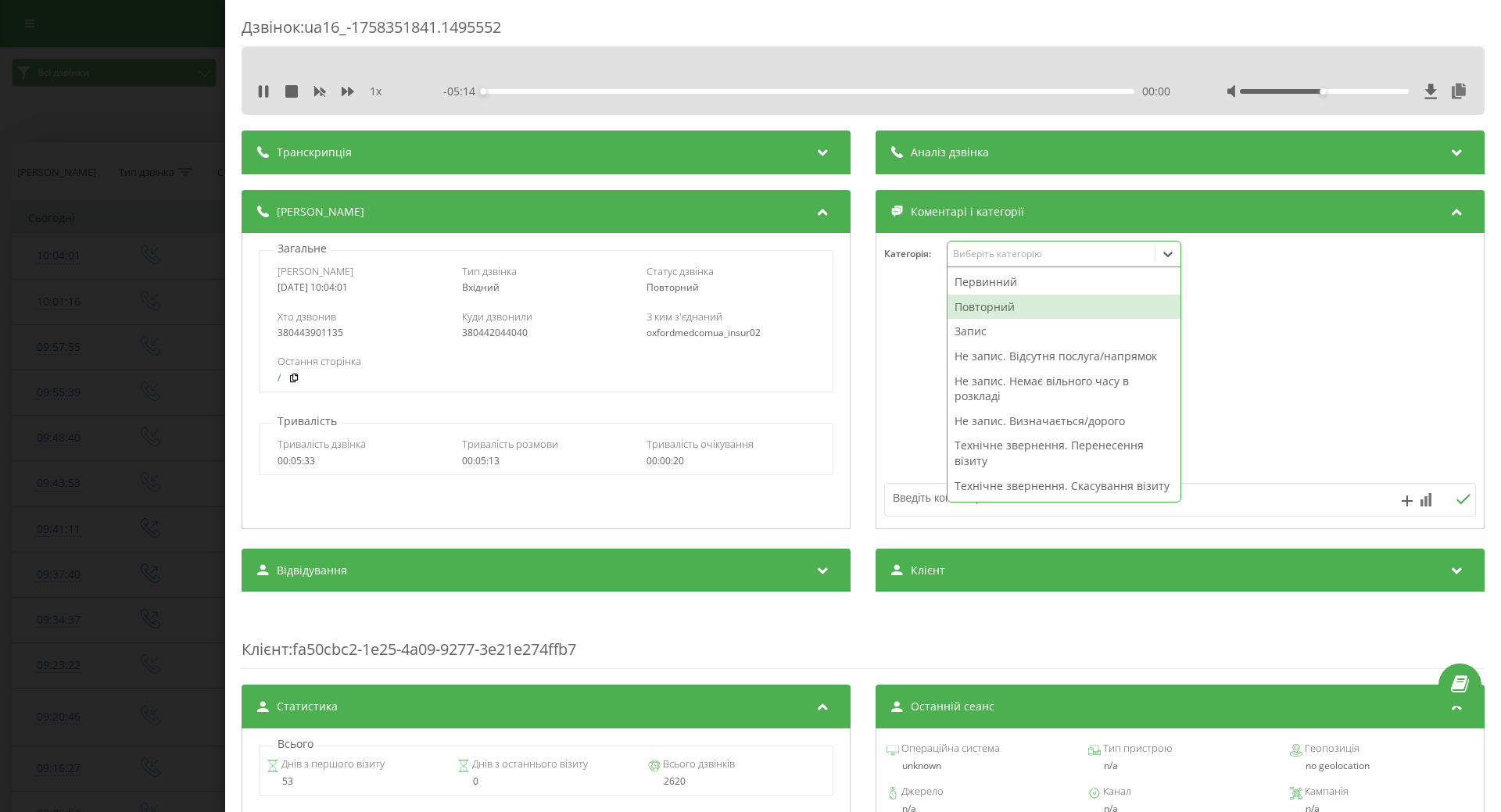
click at [991, 305] on div "Повторний" at bounding box center [1064, 306] width 233 height 25
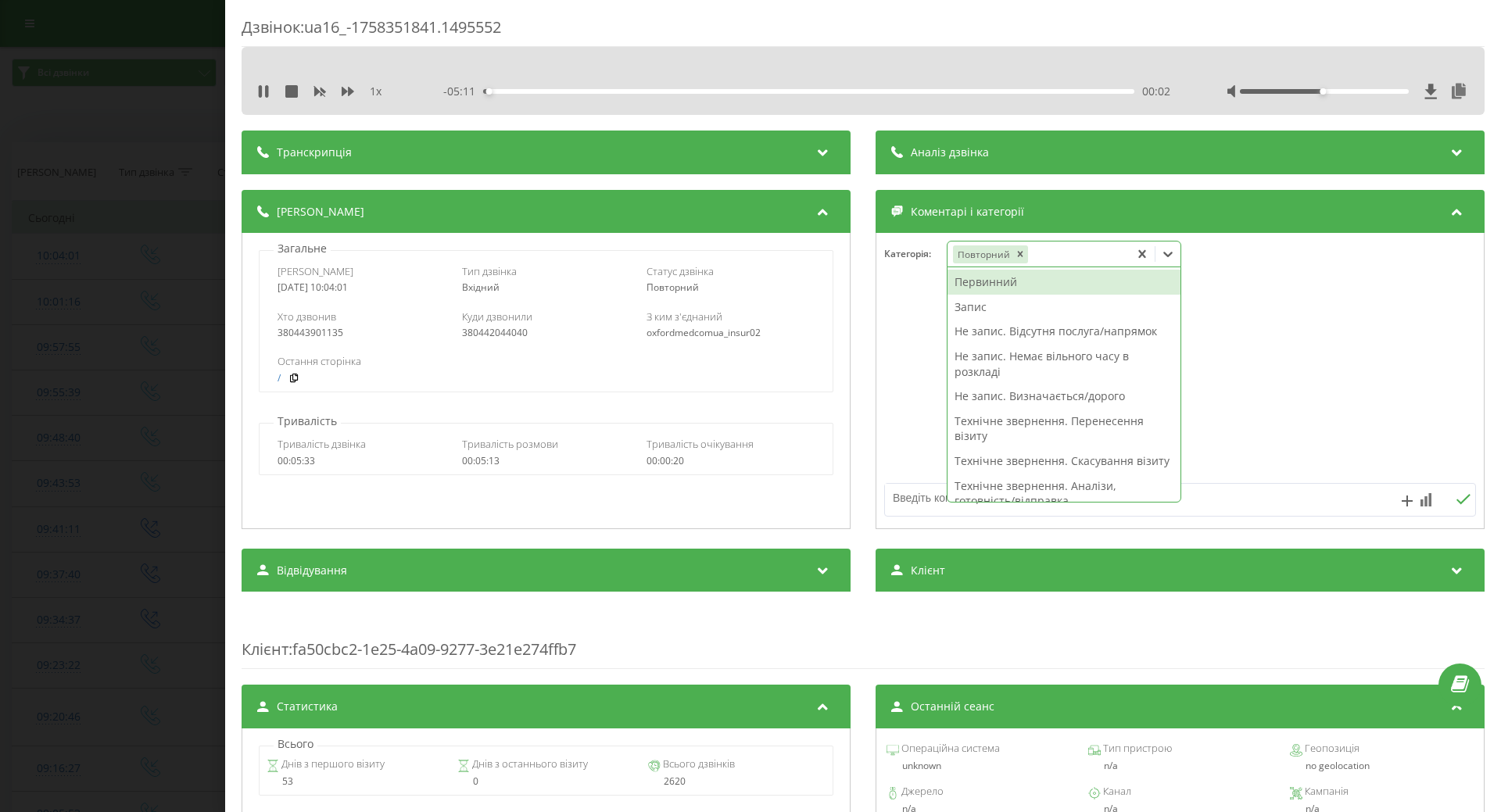
click at [966, 308] on div "Запис" at bounding box center [1064, 306] width 233 height 25
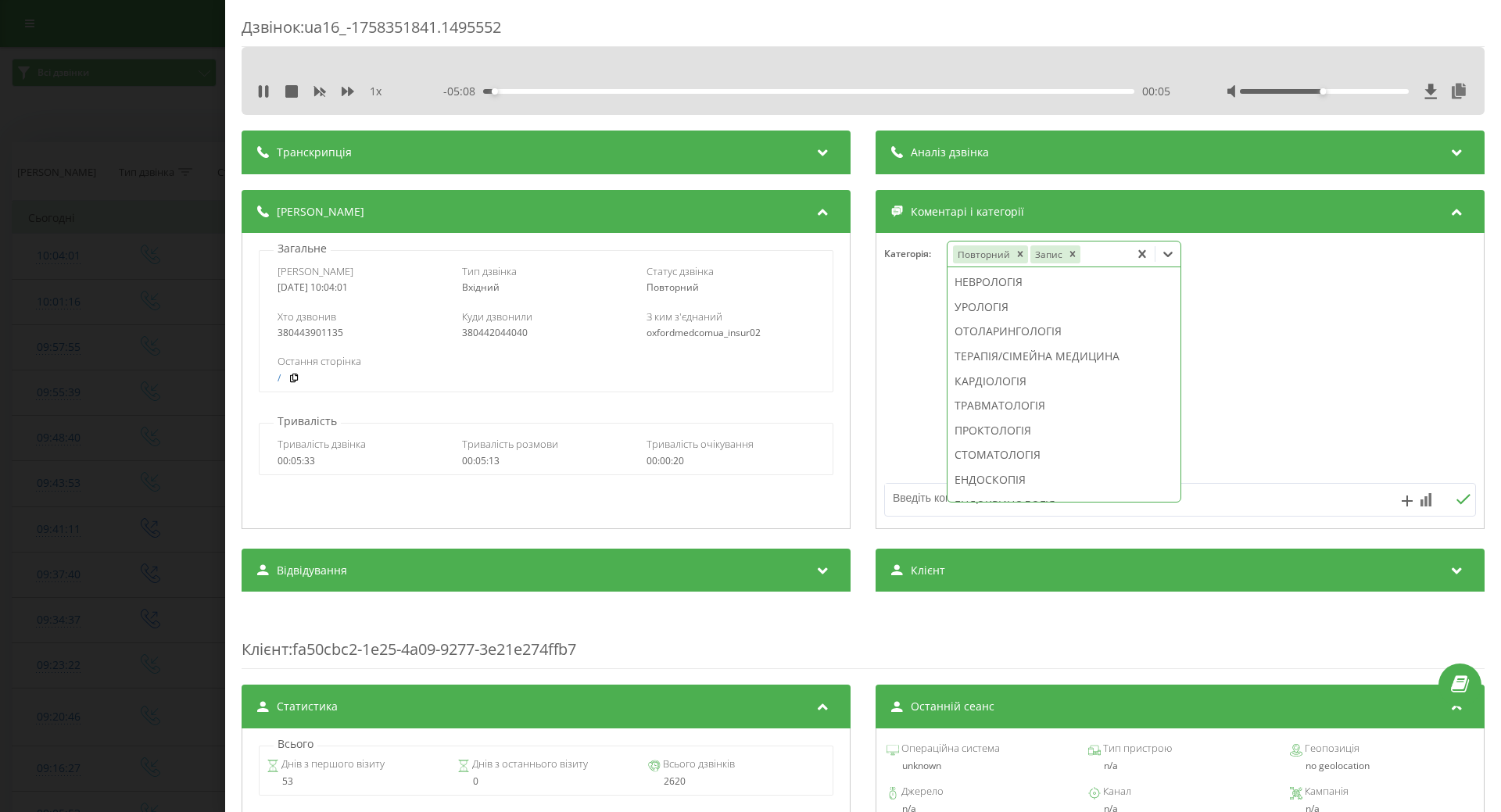
scroll to position [445, 0]
drag, startPoint x: 969, startPoint y: 383, endPoint x: 797, endPoint y: 335, distance: 178.6
click at [959, 353] on div "РЕНТГЕНОЛОГІЯ" at bounding box center [1064, 340] width 233 height 25
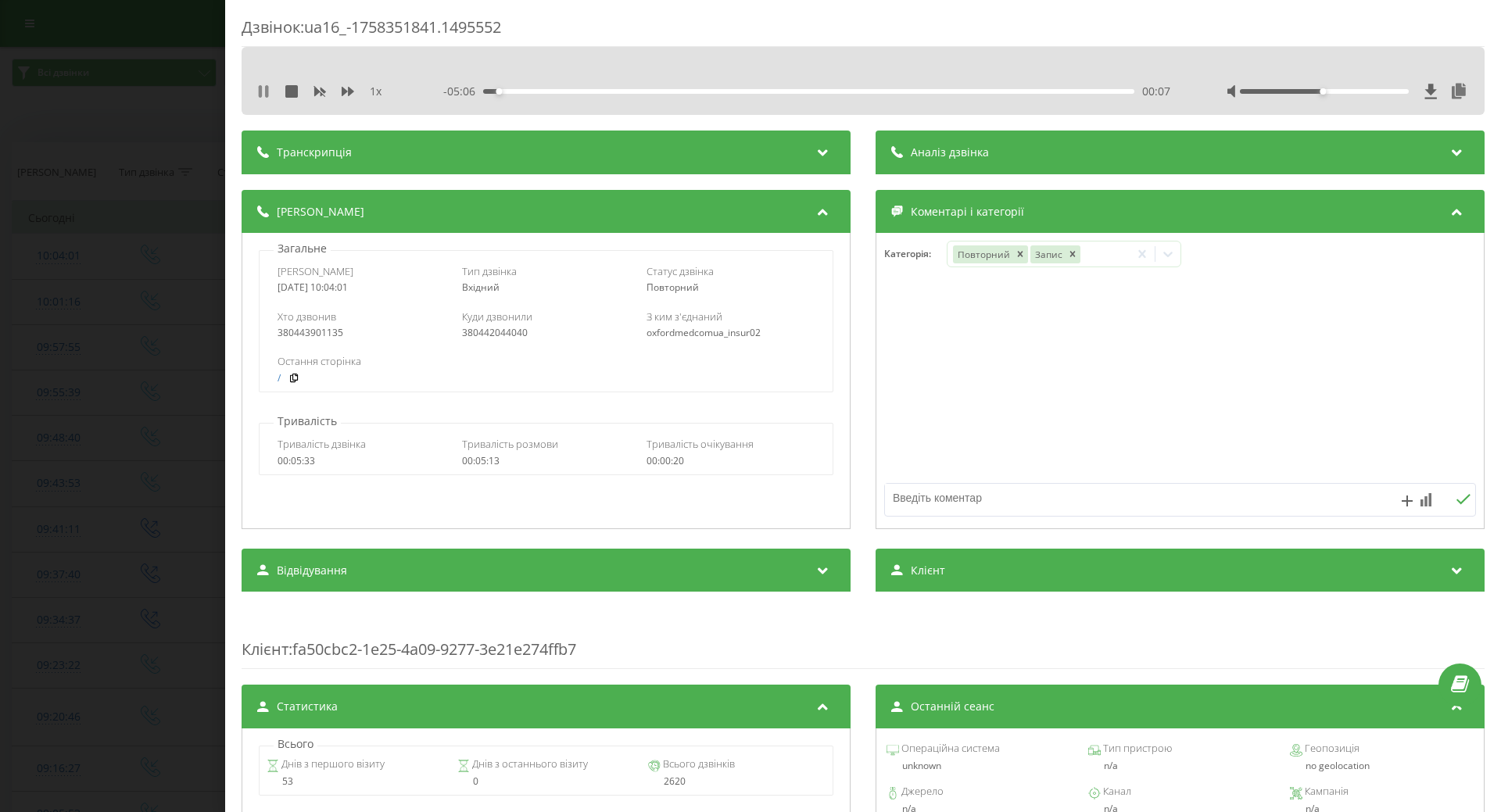
click at [264, 89] on icon at bounding box center [264, 92] width 13 height 13
click at [1218, 252] on icon at bounding box center [1225, 254] width 15 height 15
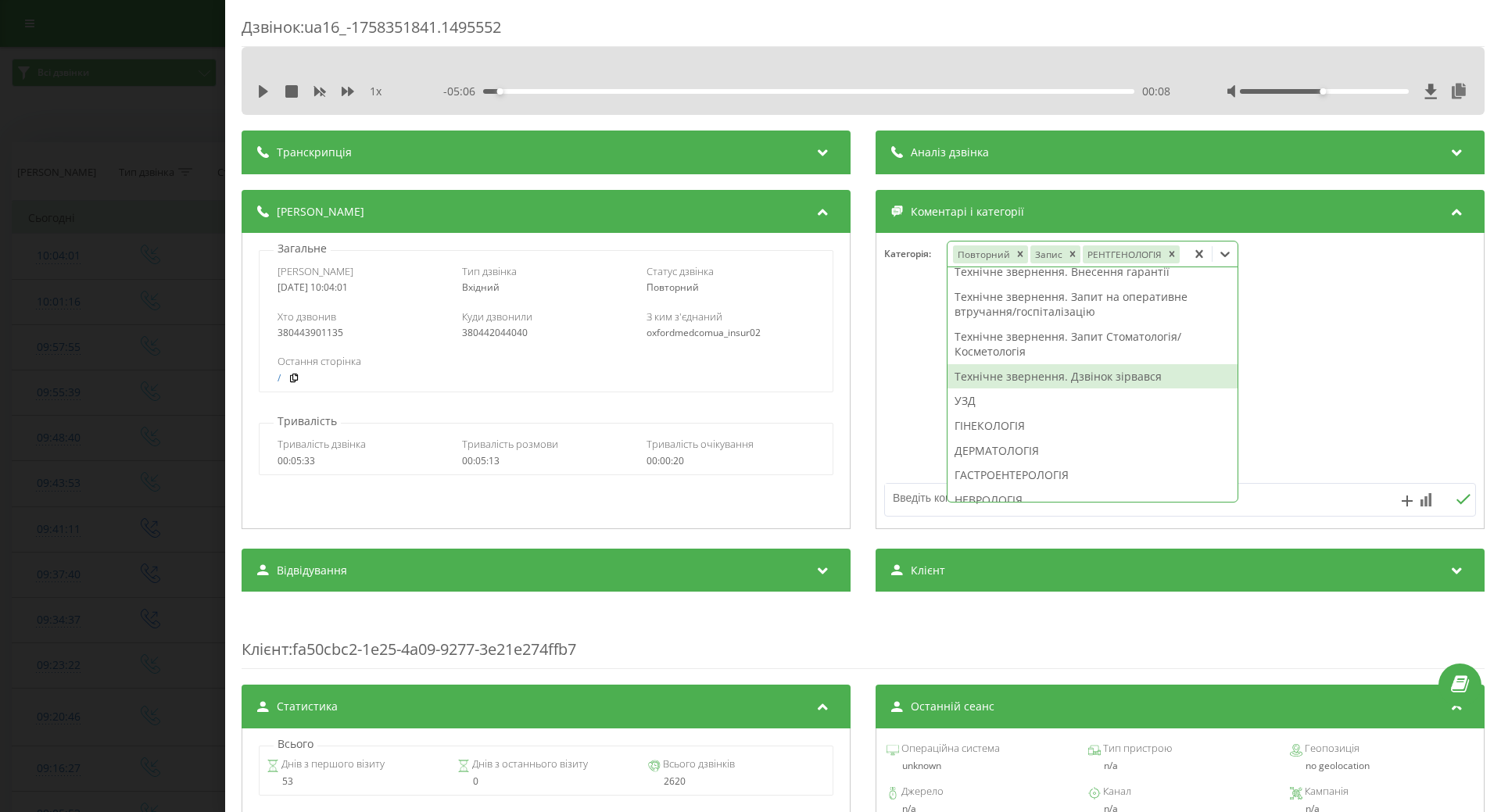
scroll to position [469, 0]
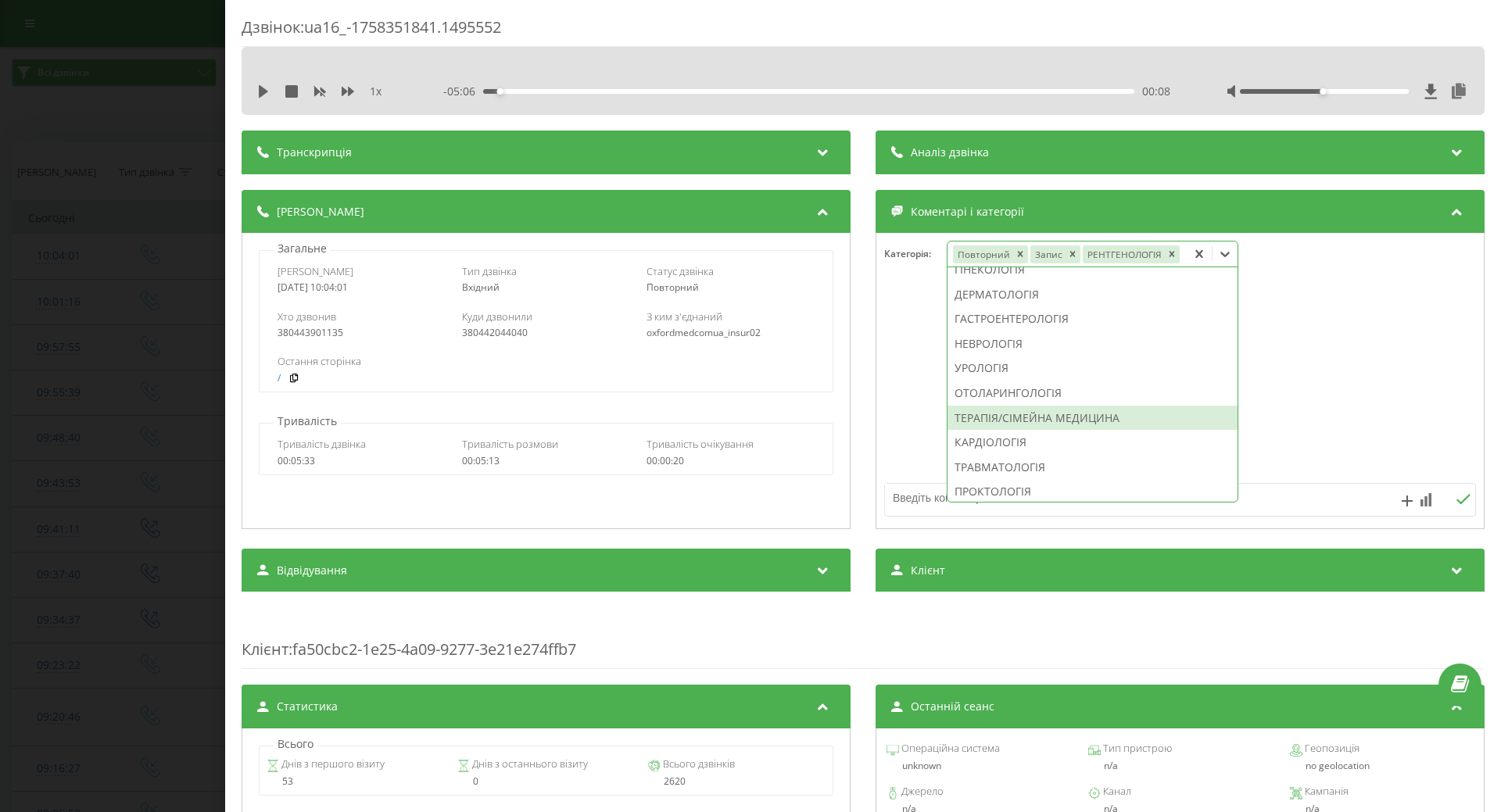
click at [996, 416] on div "ТЕРАПІЯ/СІМЕЙНА МЕДИЦИНА" at bounding box center [1092, 418] width 290 height 25
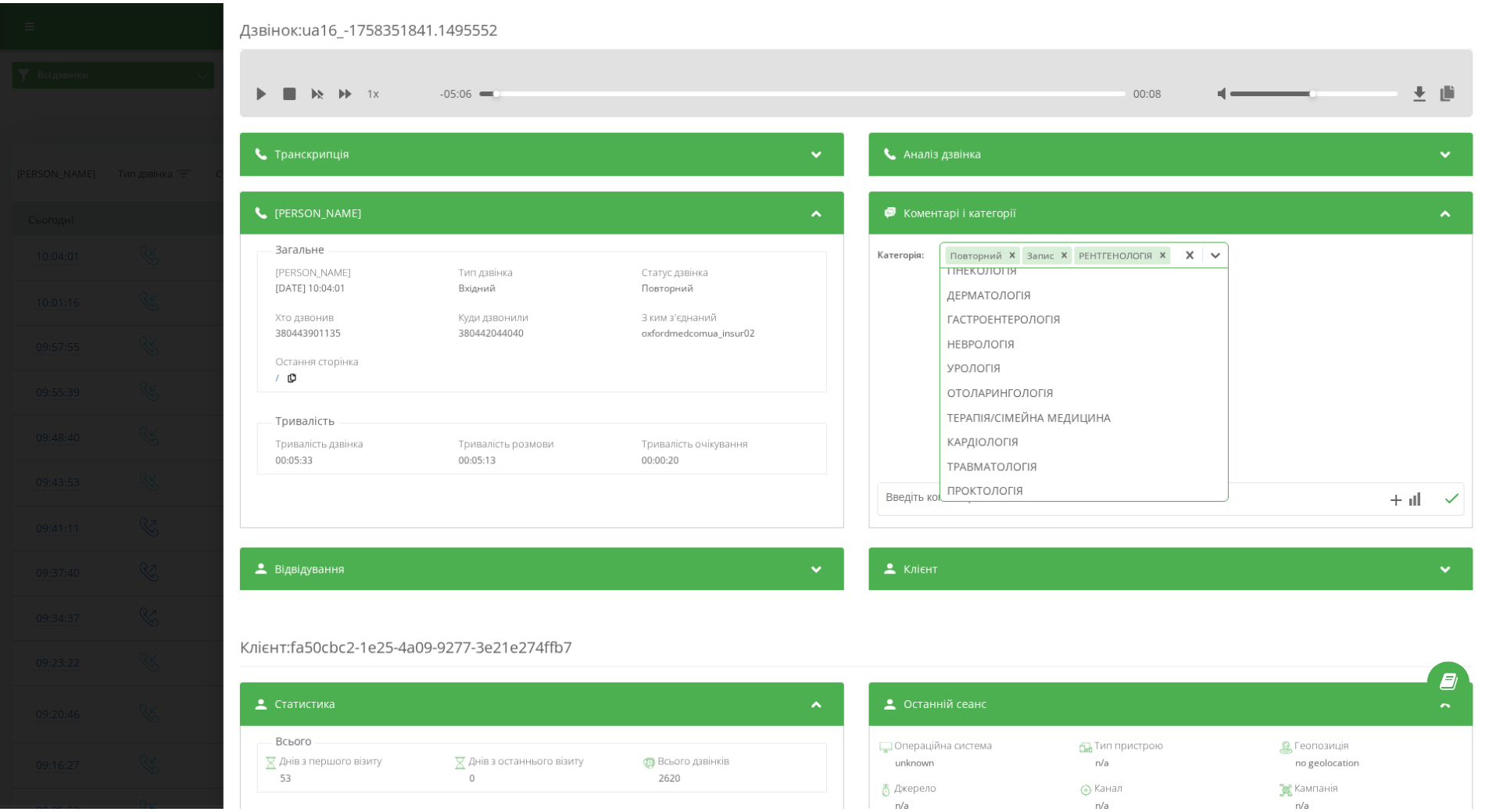
scroll to position [968, 0]
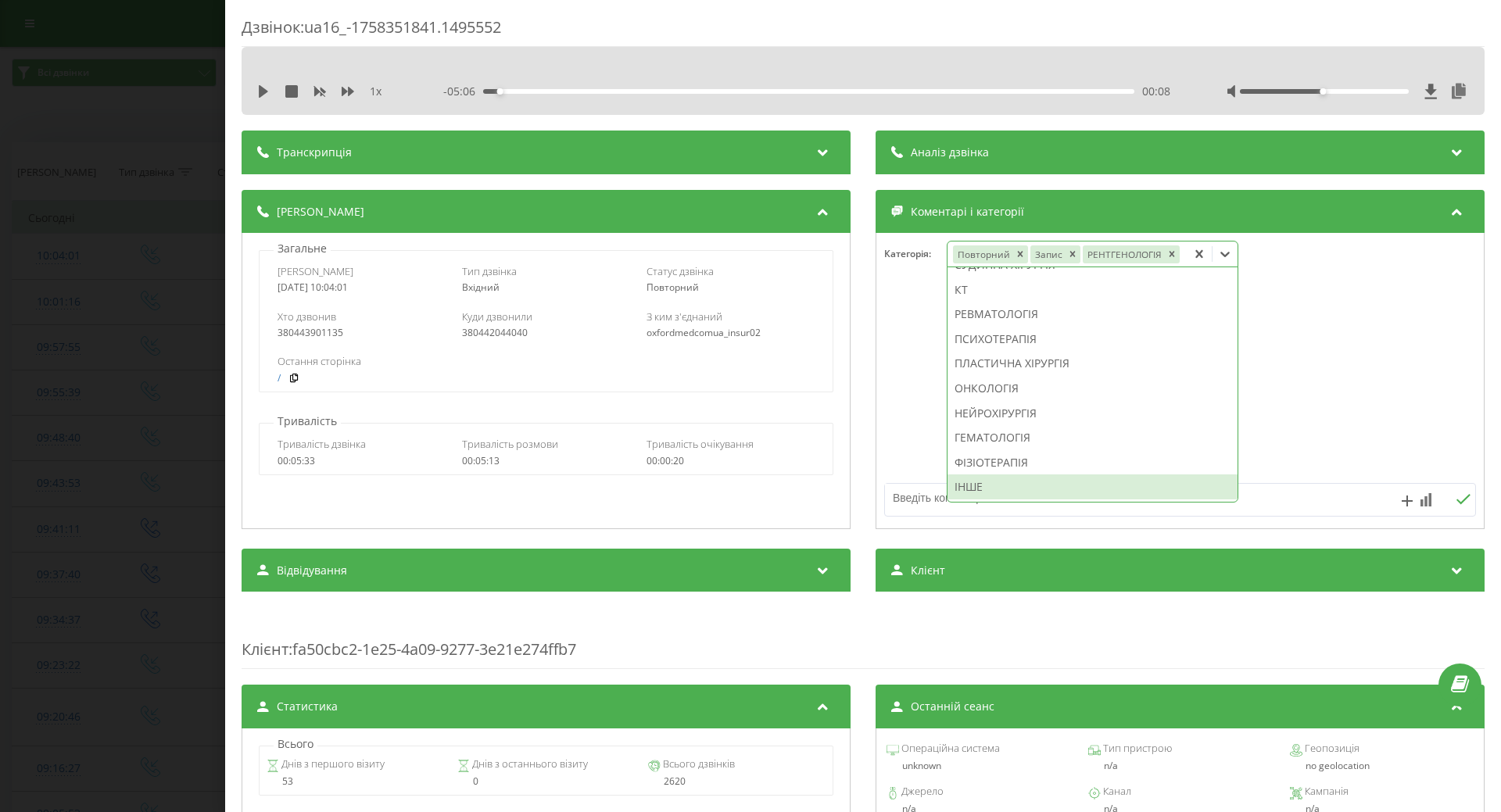
drag, startPoint x: 968, startPoint y: 483, endPoint x: 953, endPoint y: 477, distance: 16.2
click at [967, 483] on div "ІНШЕ" at bounding box center [1092, 487] width 290 height 25
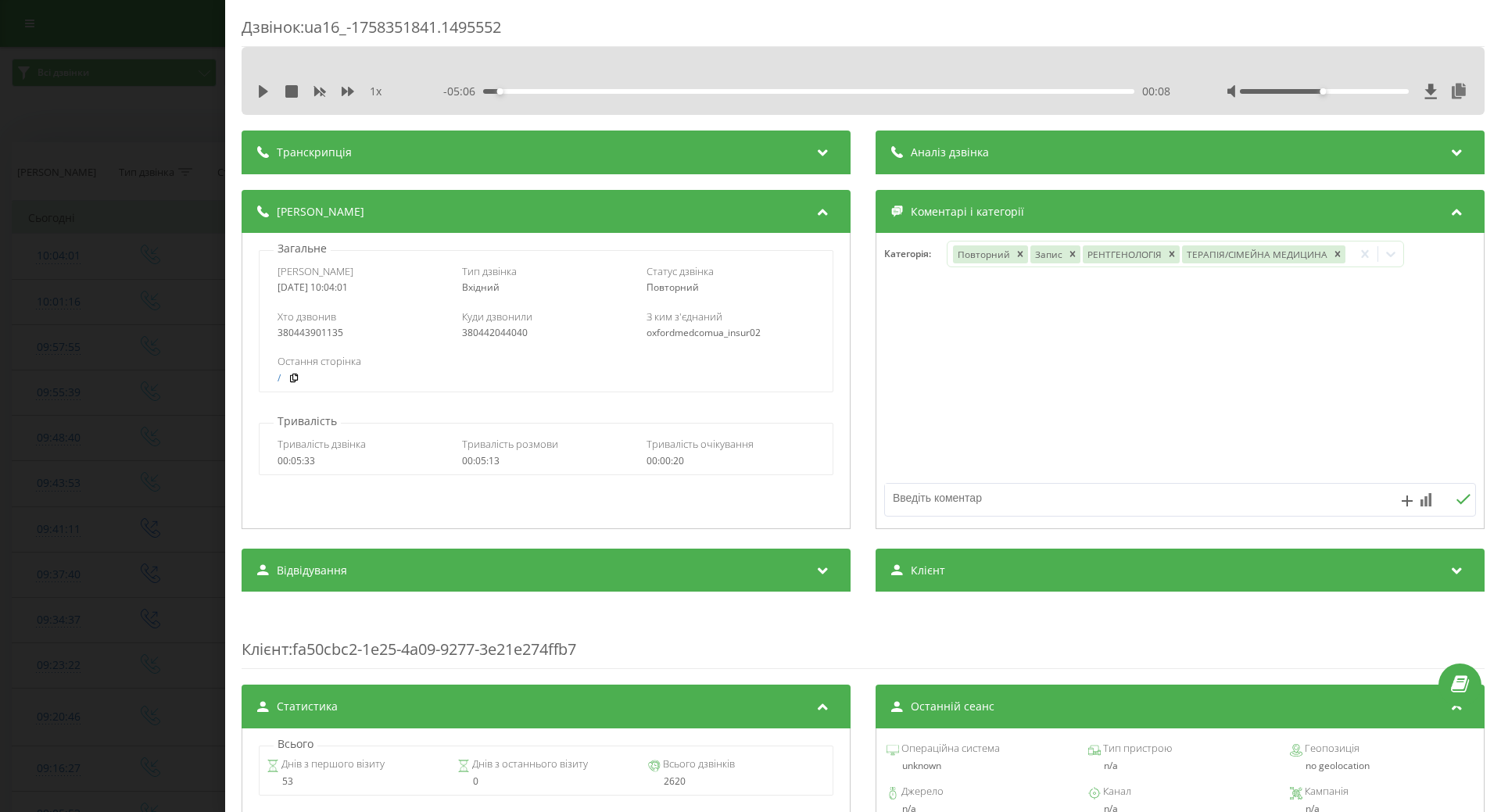
drag, startPoint x: 905, startPoint y: 453, endPoint x: 736, endPoint y: 395, distance: 178.7
click at [896, 447] on div at bounding box center [1180, 381] width 608 height 187
drag, startPoint x: 3, startPoint y: 348, endPoint x: 165, endPoint y: 353, distance: 162.1
click at [9, 351] on div "Дзвінок : ua16_-1758351841.1495552 1 x - 05:06 00:08 00:08 Транскрипція Для AI-…" at bounding box center [750, 406] width 1501 height 812
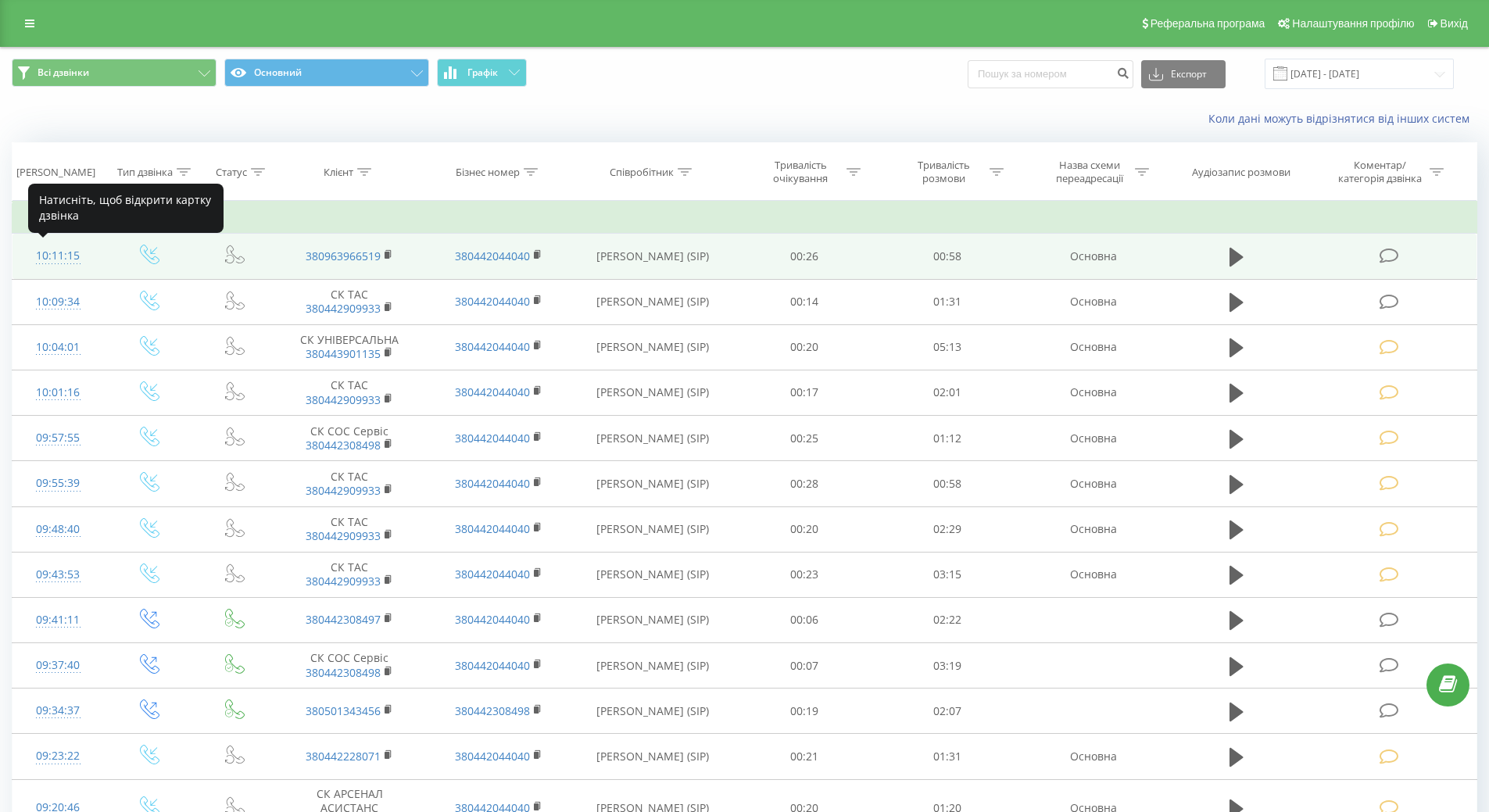
click at [77, 258] on div "10:11:15" at bounding box center [58, 256] width 60 height 31
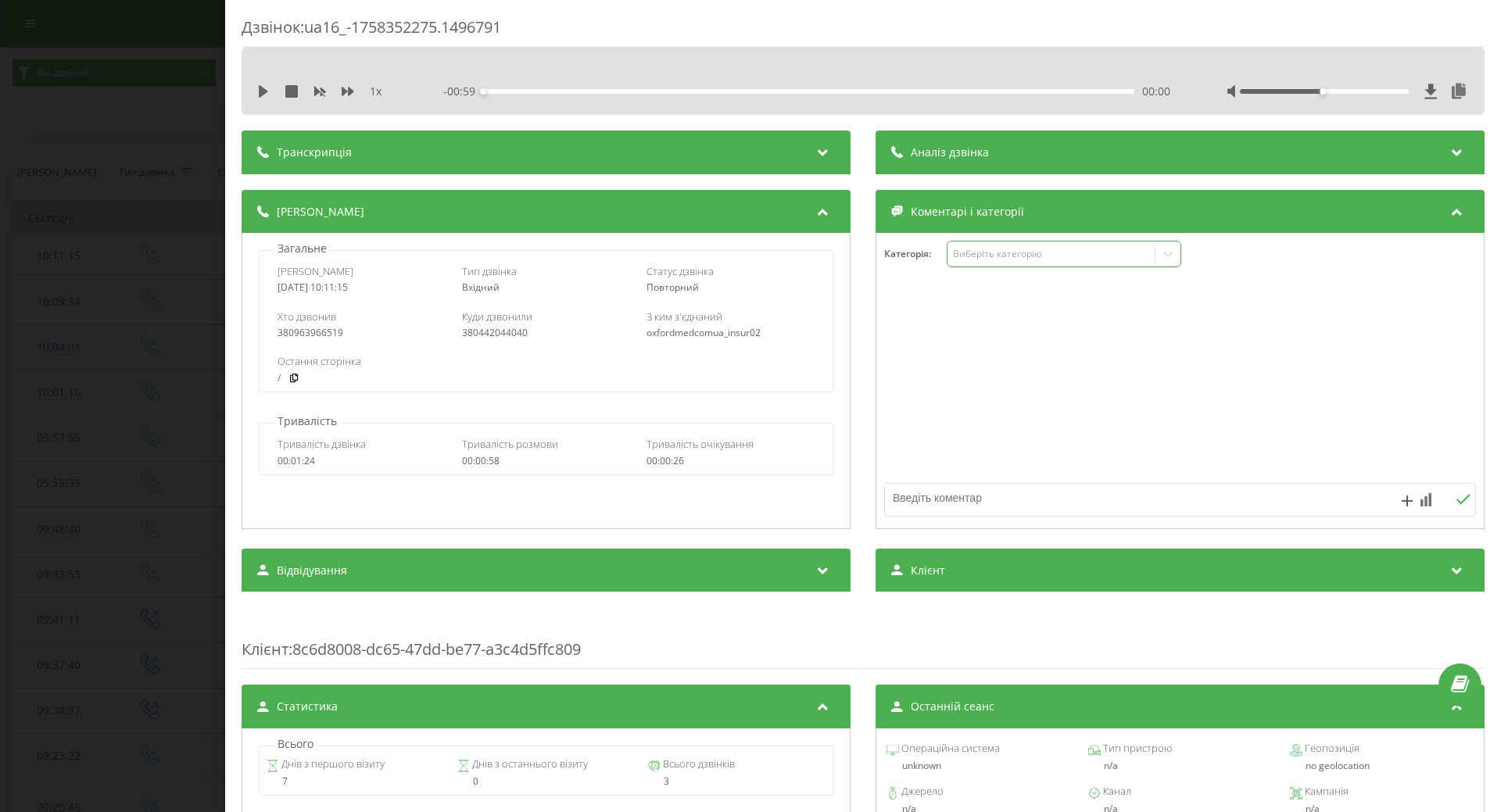
click at [977, 257] on div "Виберіть категорію" at bounding box center [1051, 254] width 195 height 13
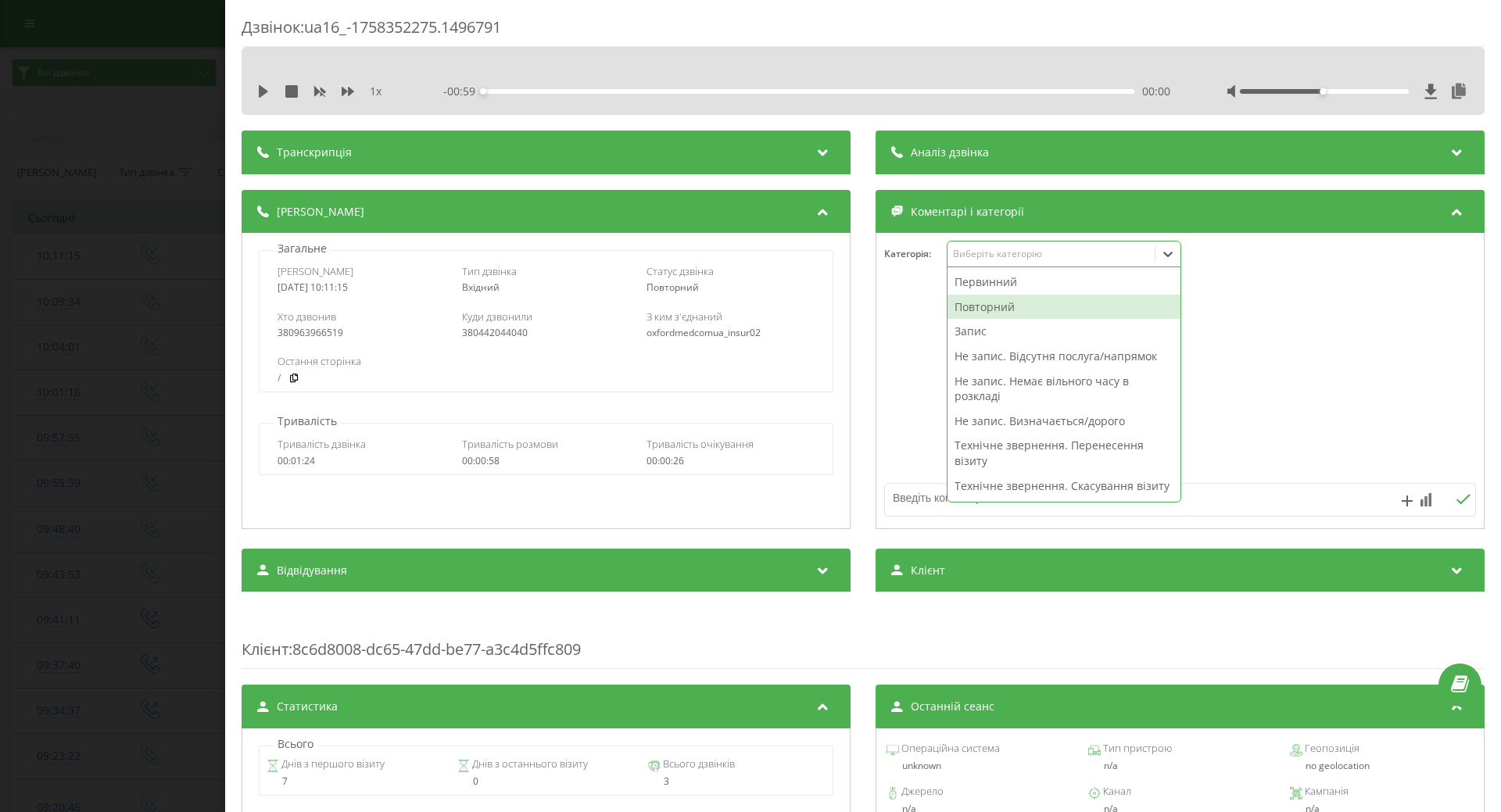
click at [972, 305] on div "Повторний" at bounding box center [1064, 306] width 233 height 25
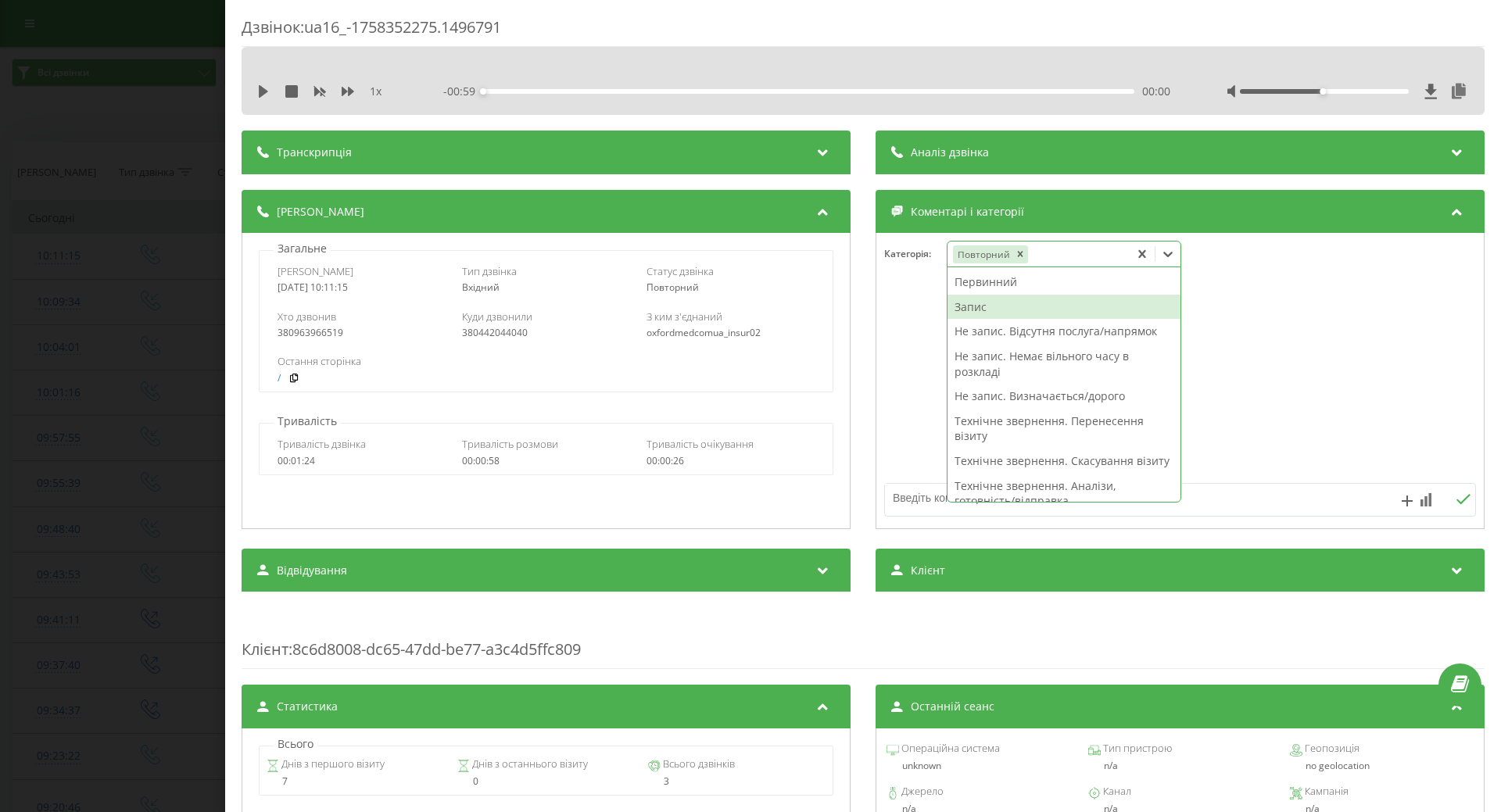
click at [966, 305] on div "Запис" at bounding box center [1064, 306] width 233 height 25
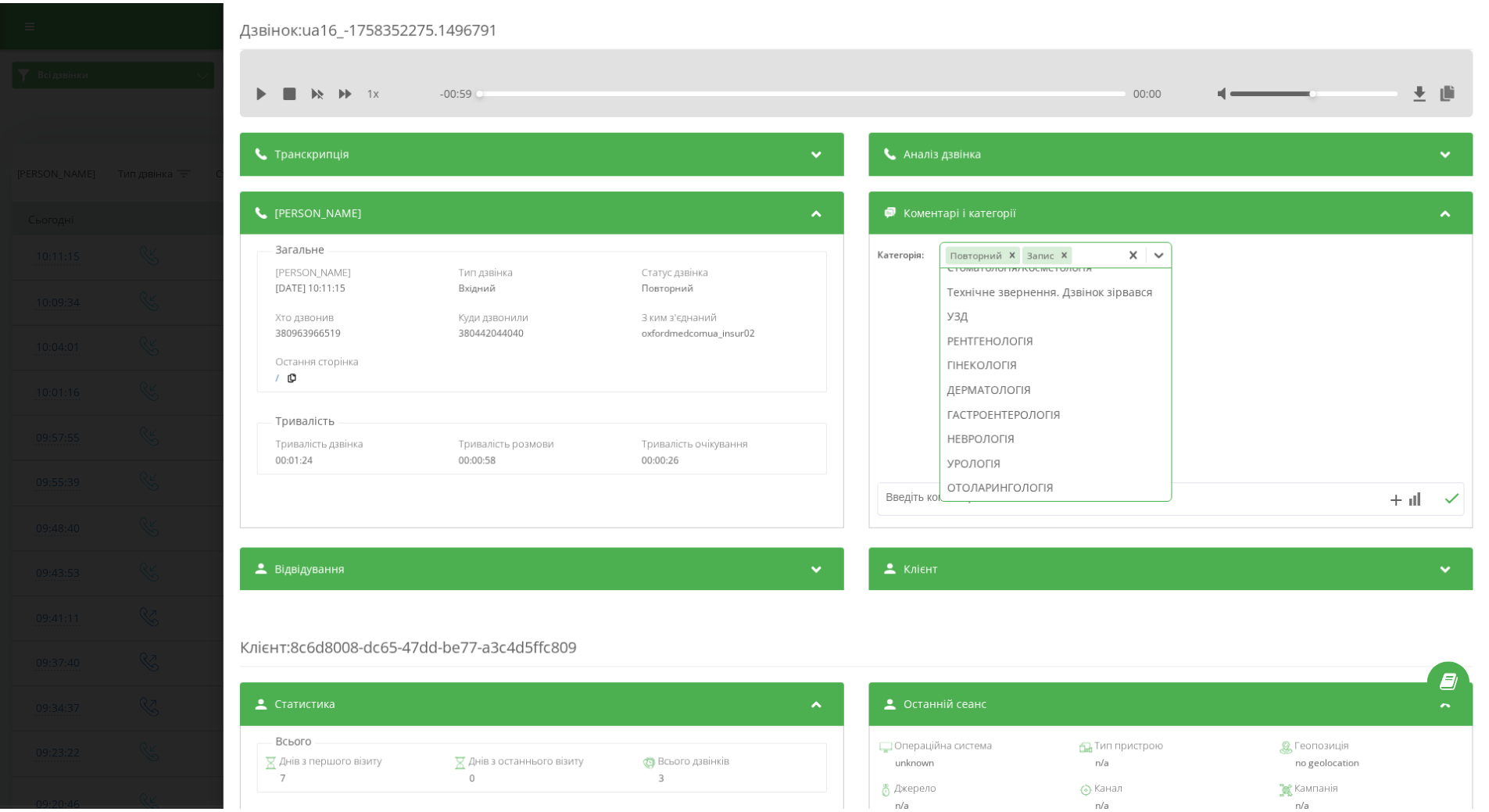
scroll to position [601, 0]
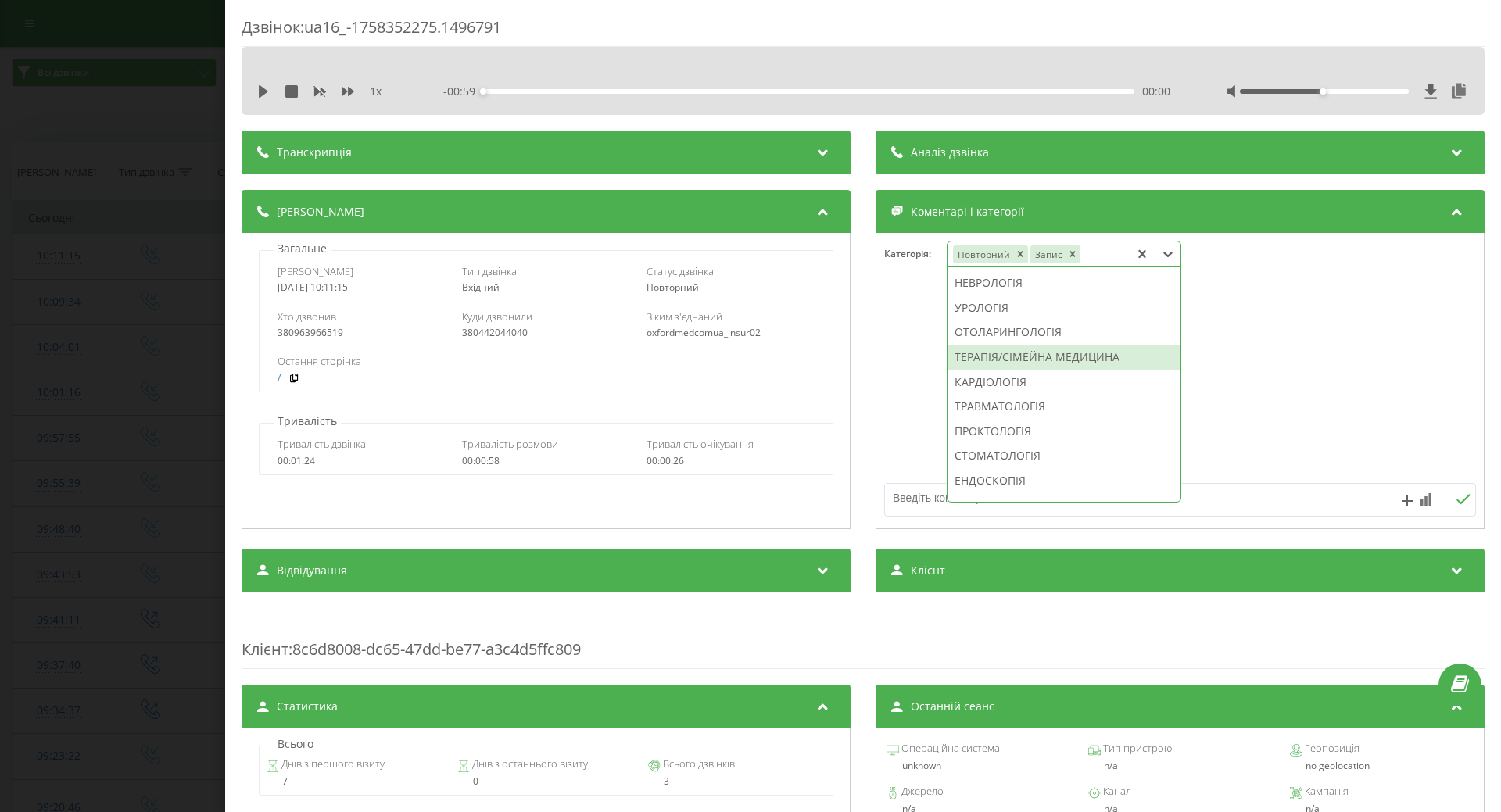
drag, startPoint x: 988, startPoint y: 409, endPoint x: 977, endPoint y: 405, distance: 11.7
click at [988, 370] on div "ТЕРАПІЯ/СІМЕЙНА МЕДИЦИНА" at bounding box center [1064, 357] width 233 height 25
click at [916, 409] on div at bounding box center [1180, 381] width 608 height 187
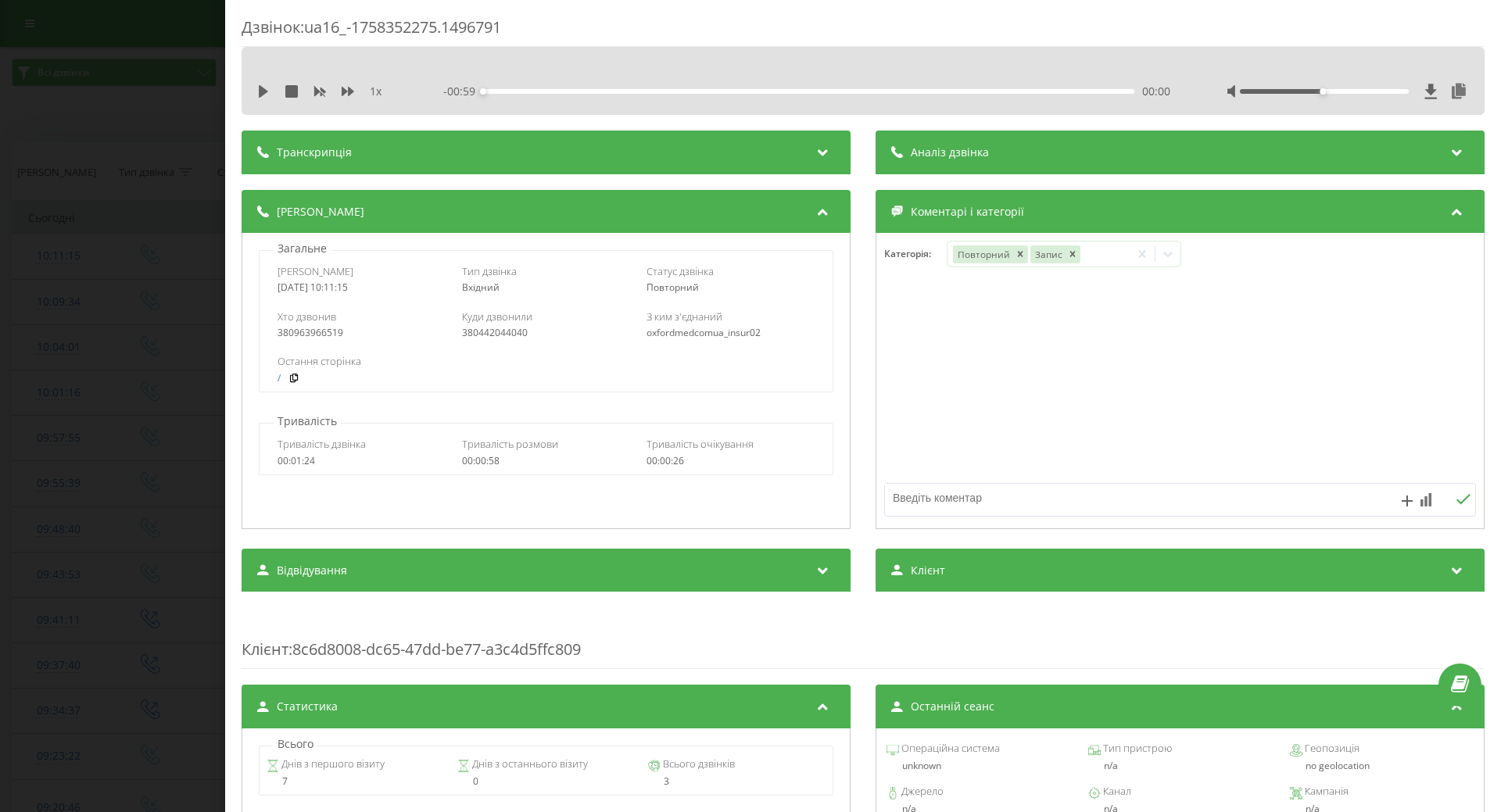
click at [138, 403] on div "Дзвінок : ua16_-1758352275.1496791 1 x - 00:59 00:00 00:00 Транскрипція Для AI-…" at bounding box center [750, 406] width 1501 height 812
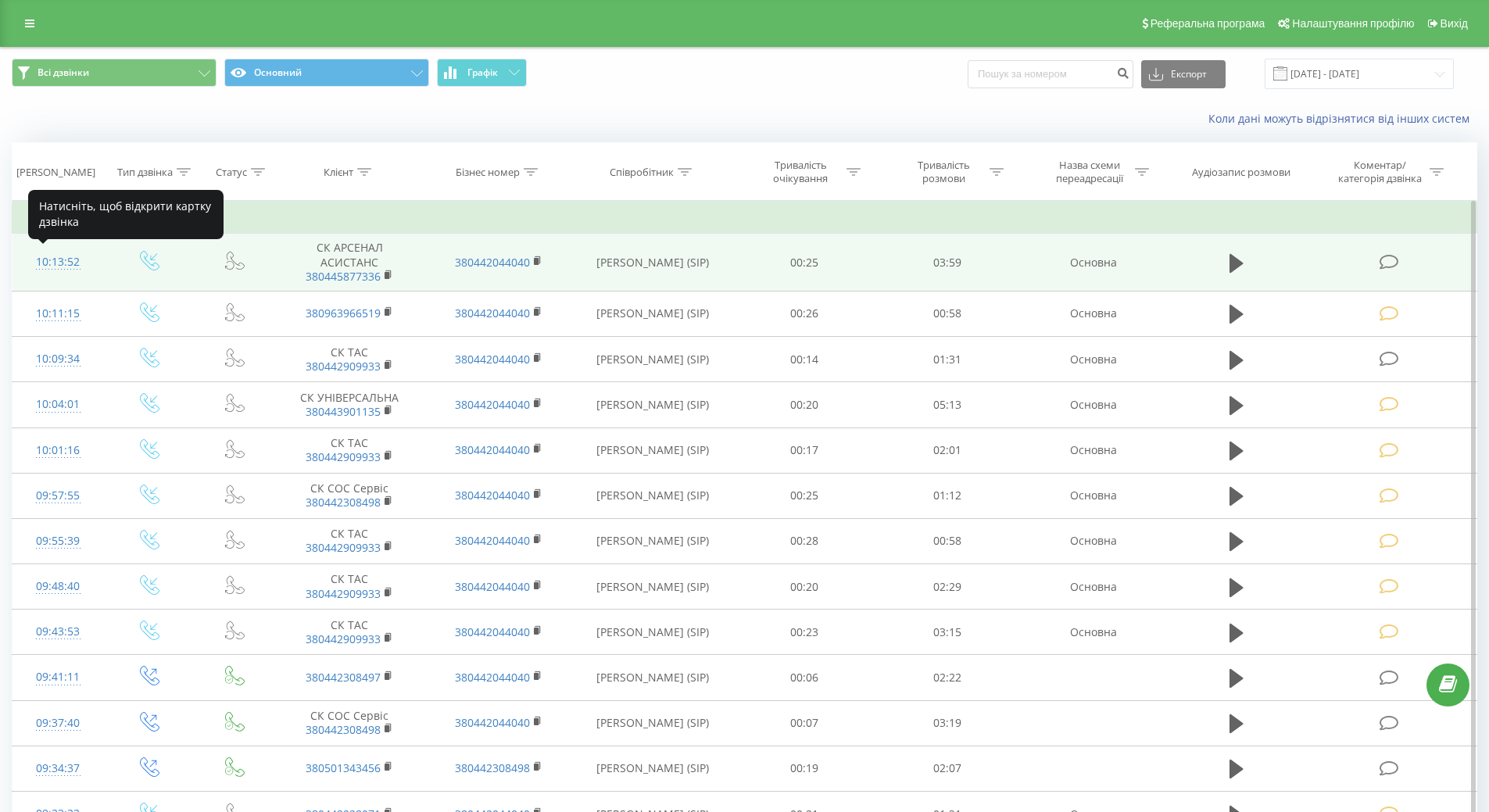
click at [62, 263] on div "10:13:52" at bounding box center [58, 263] width 60 height 31
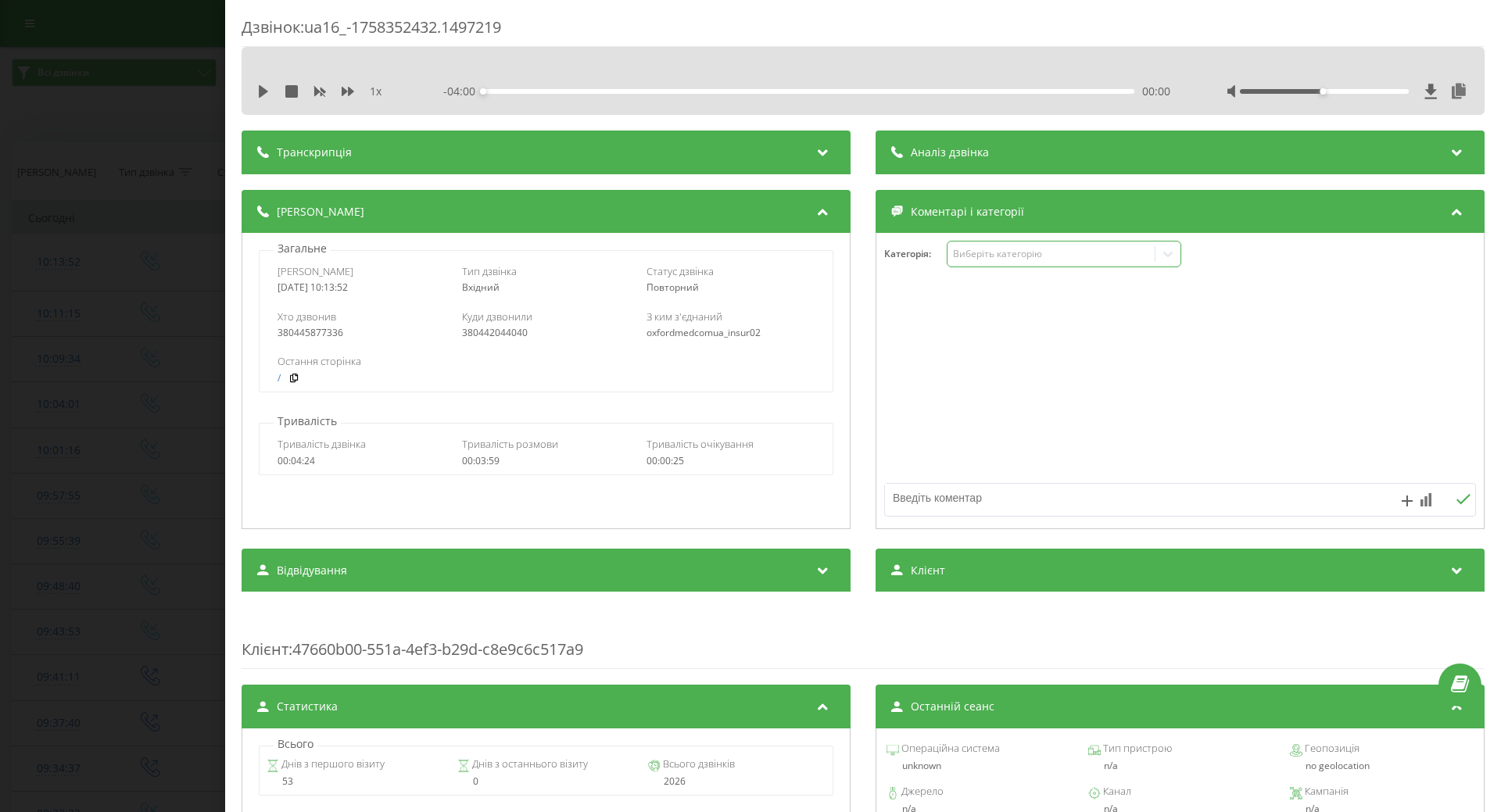
click at [1036, 256] on div "Виберіть категорію" at bounding box center [1051, 254] width 195 height 13
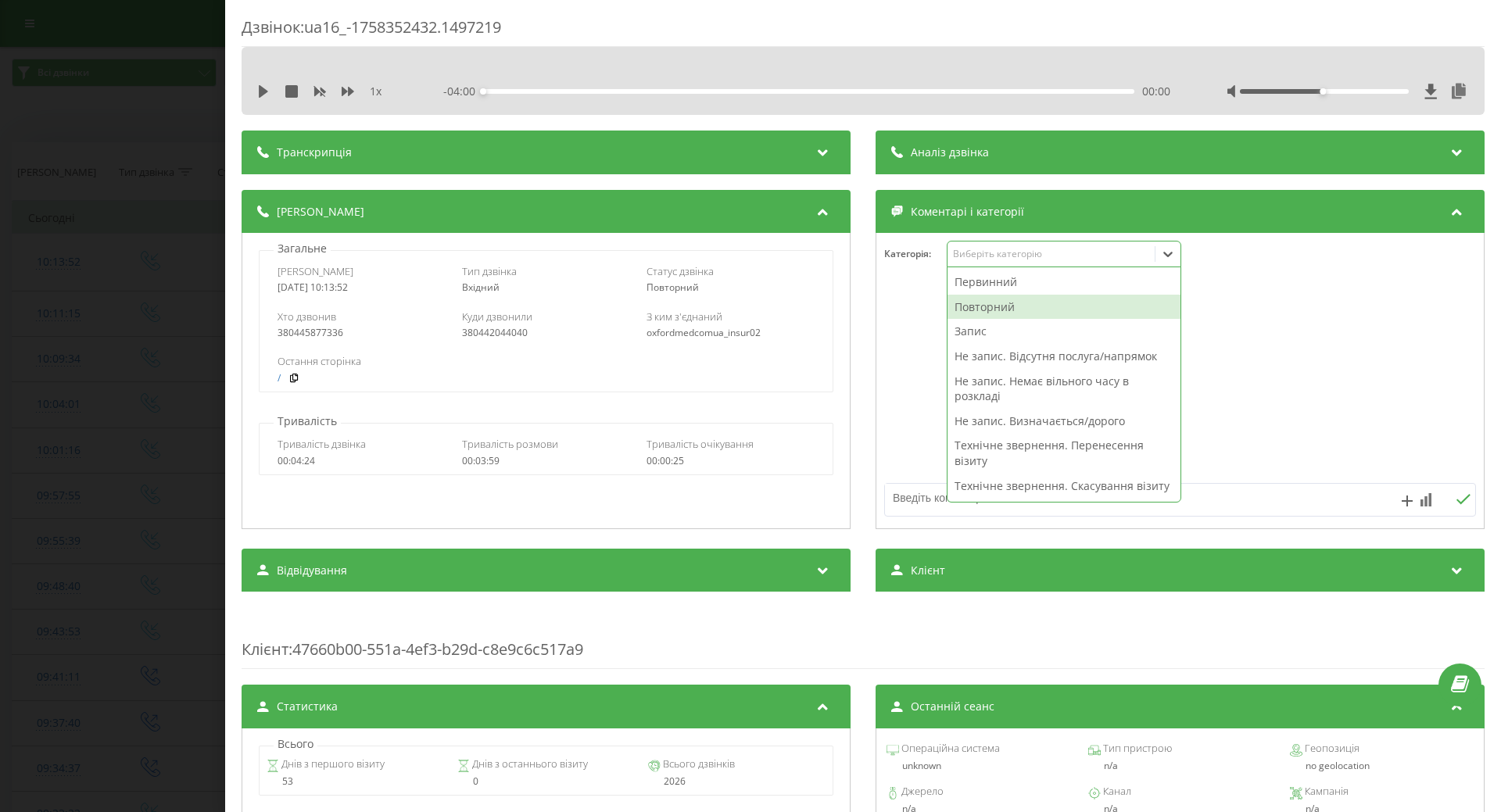
click at [1010, 303] on div "Повторний" at bounding box center [1064, 306] width 233 height 25
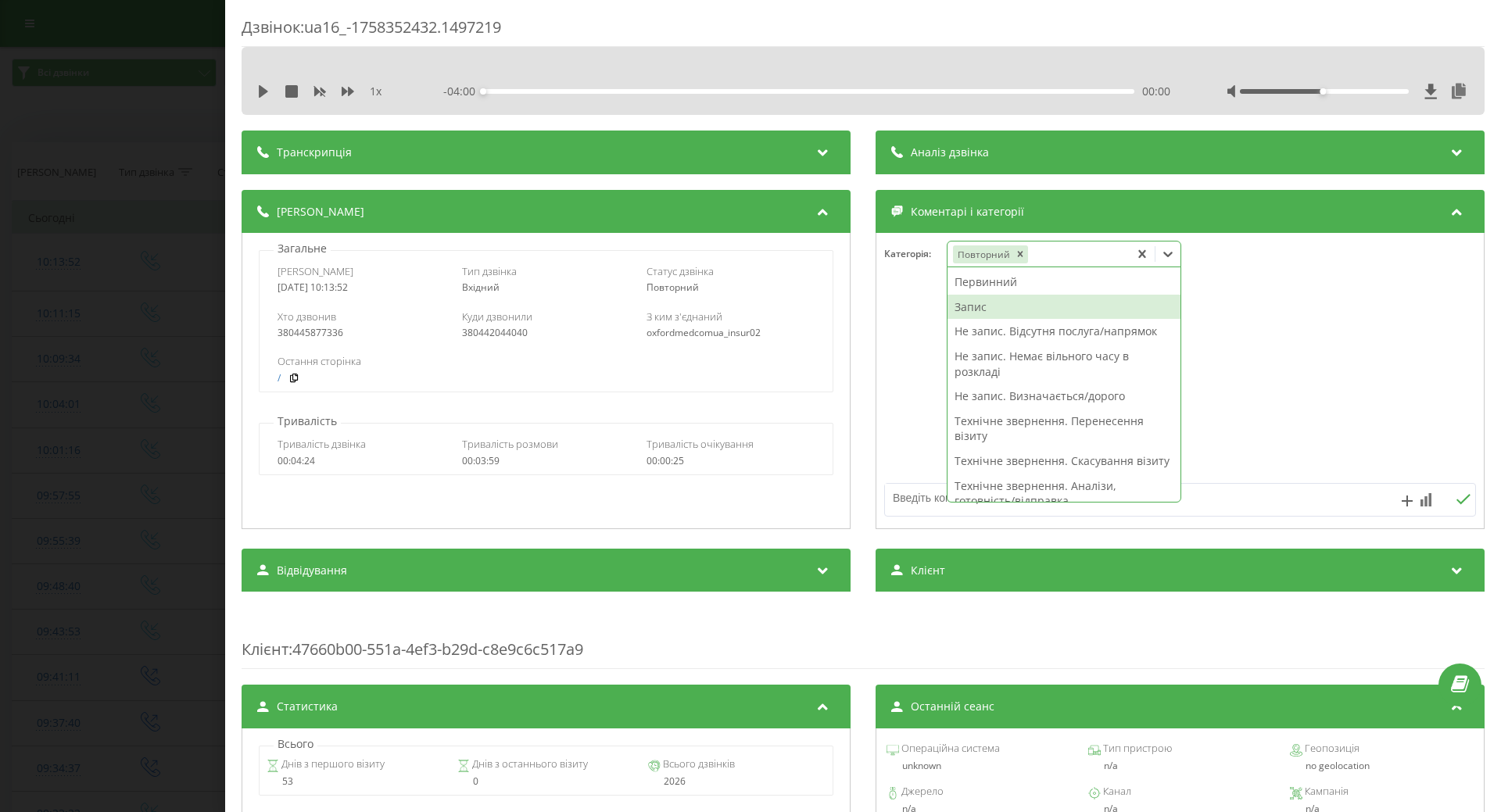
click at [967, 307] on div "Запис" at bounding box center [1064, 306] width 233 height 25
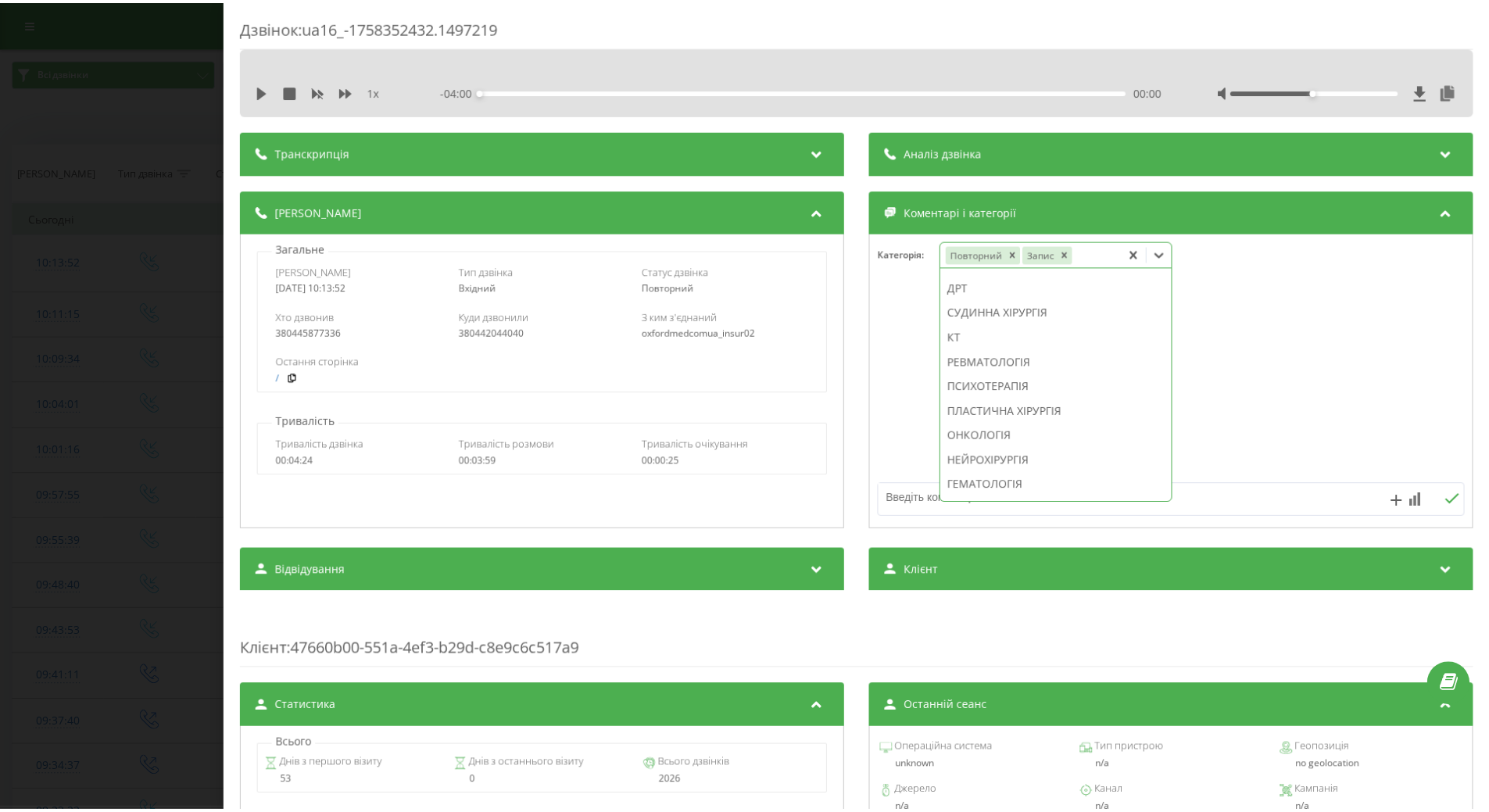
scroll to position [1070, 0]
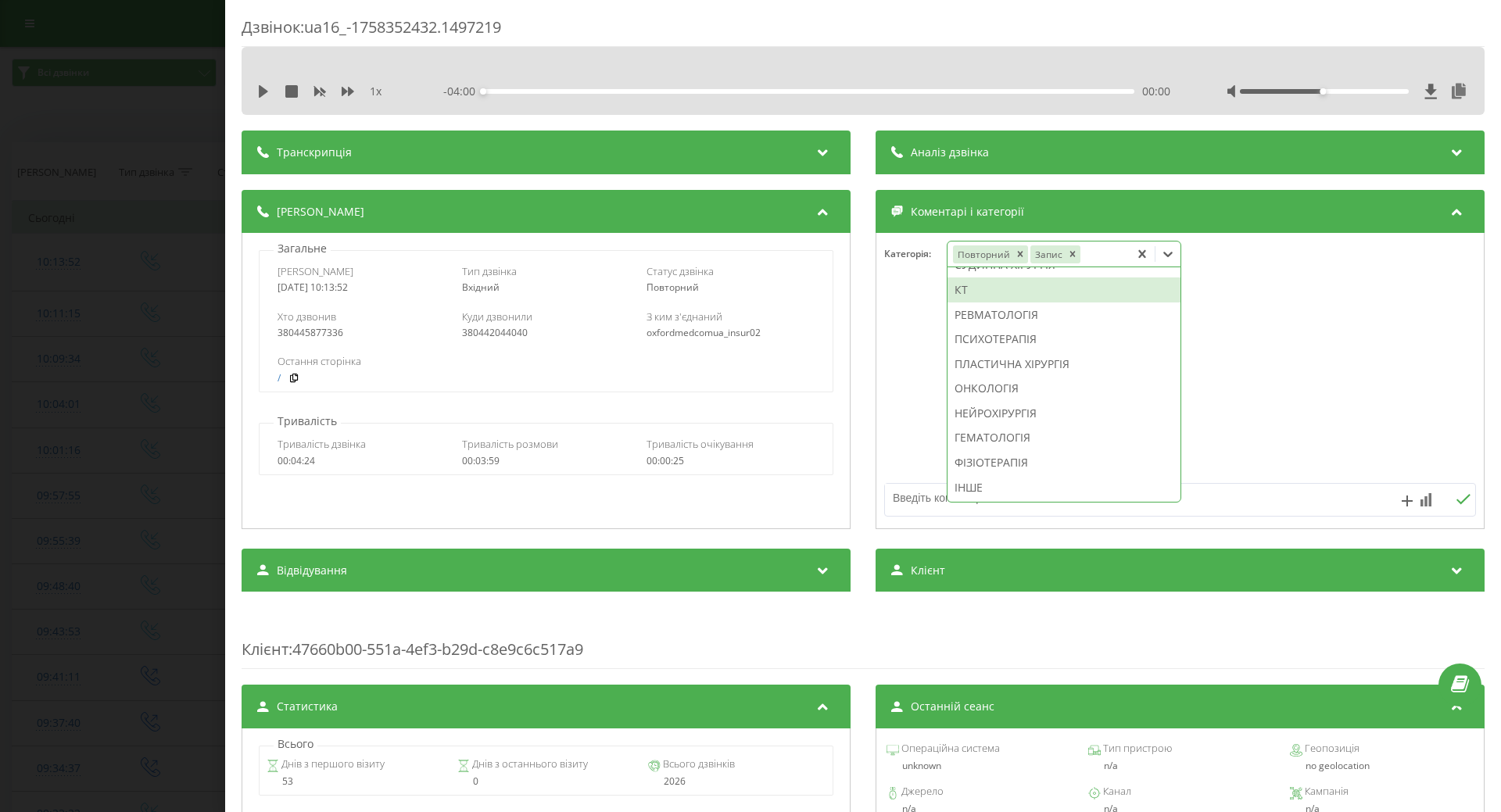
click at [982, 303] on div "КТ" at bounding box center [1064, 289] width 233 height 25
drag, startPoint x: 886, startPoint y: 346, endPoint x: 859, endPoint y: 350, distance: 27.3
click at [882, 348] on div at bounding box center [1180, 381] width 608 height 187
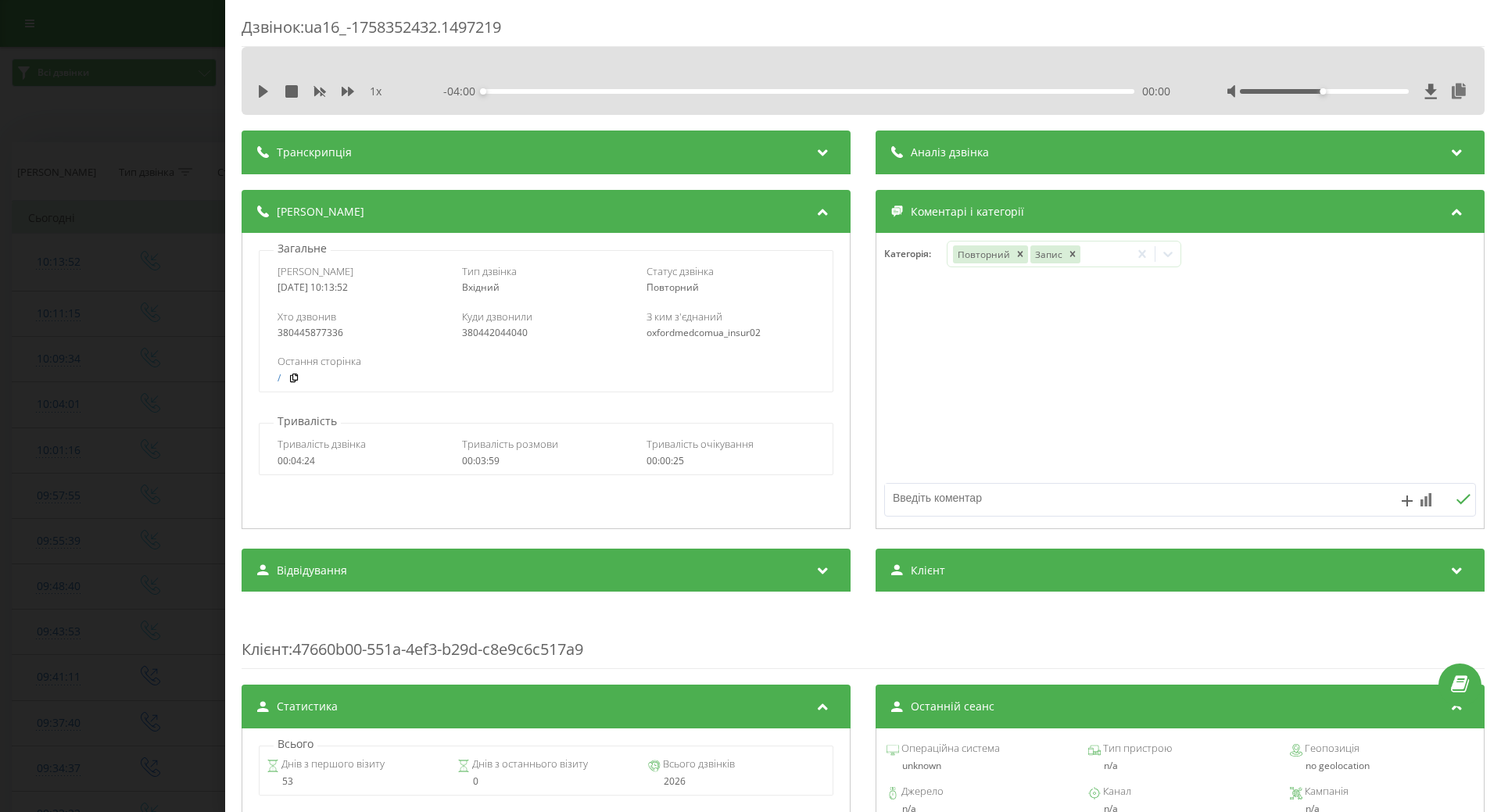
drag, startPoint x: 188, startPoint y: 416, endPoint x: 124, endPoint y: 388, distance: 69.9
click at [163, 417] on div "Дзвінок : ua16_-1758352432.1497219 1 x - 04:00 00:00 00:00 Транскрипція Для AI-…" at bounding box center [750, 406] width 1501 height 812
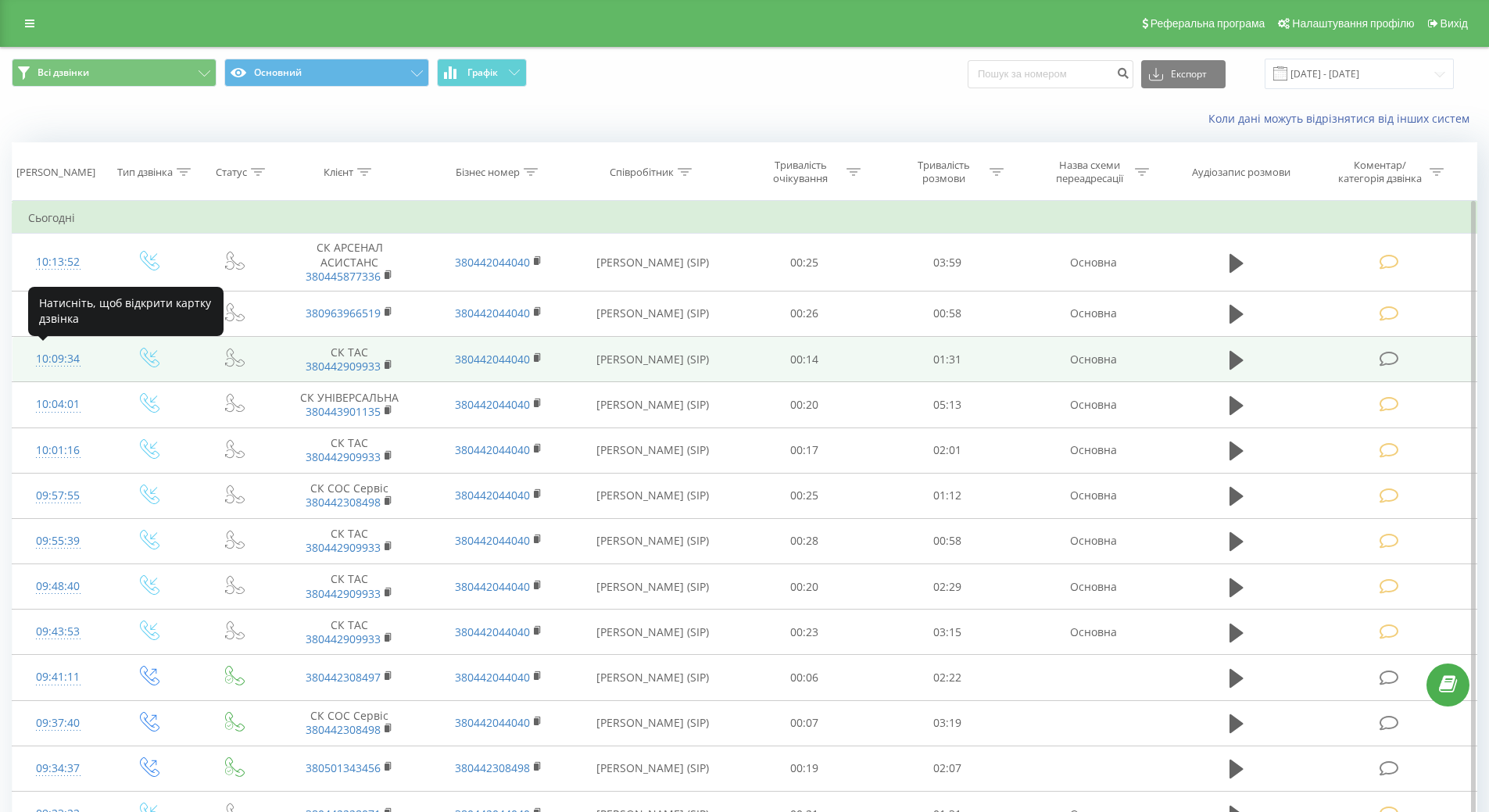
click at [77, 362] on div "10:09:34" at bounding box center [58, 359] width 60 height 31
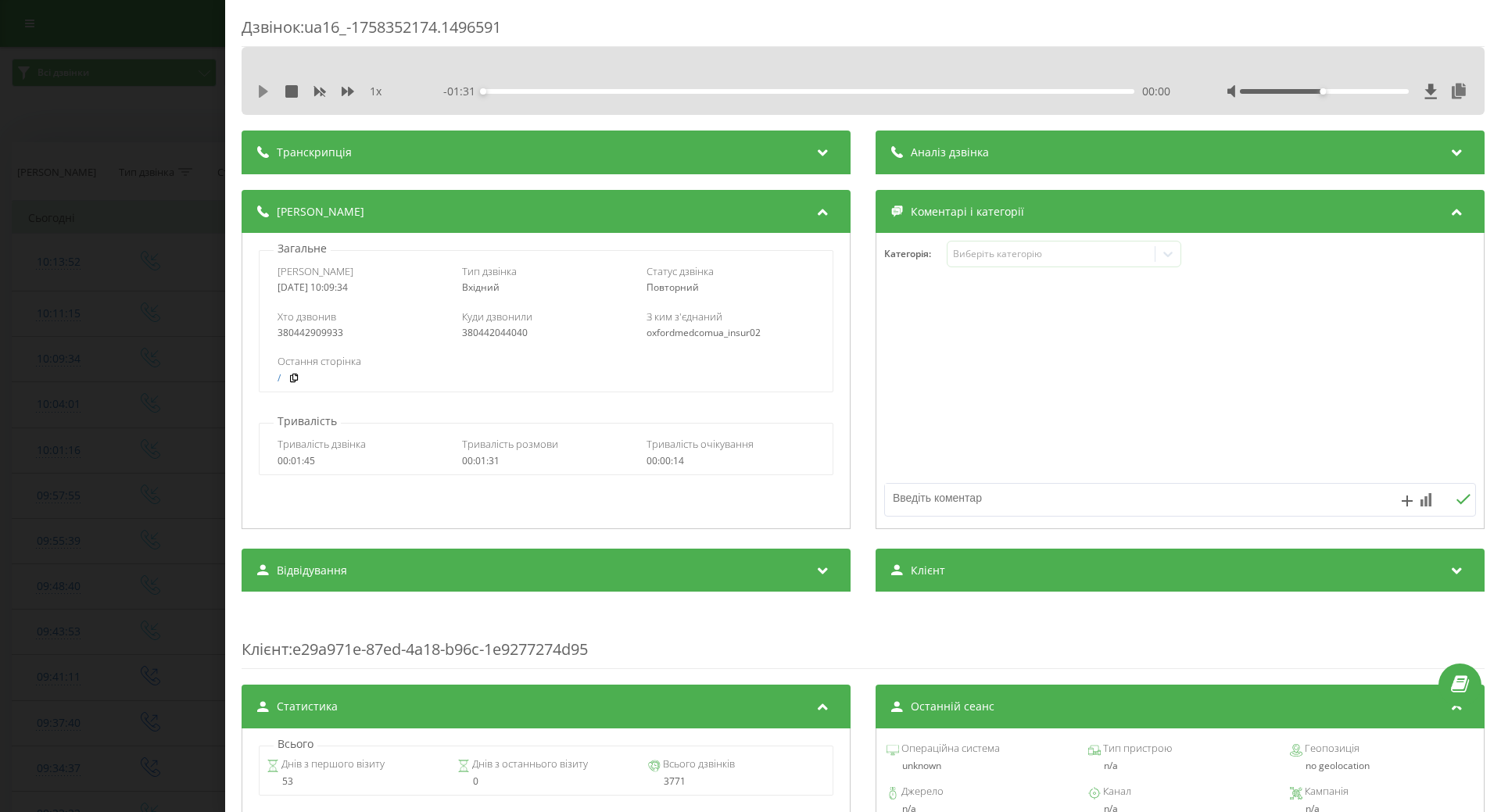
click at [263, 91] on icon at bounding box center [263, 92] width 9 height 13
click at [1010, 264] on div "Виберіть категорію" at bounding box center [1064, 253] width 234 height 27
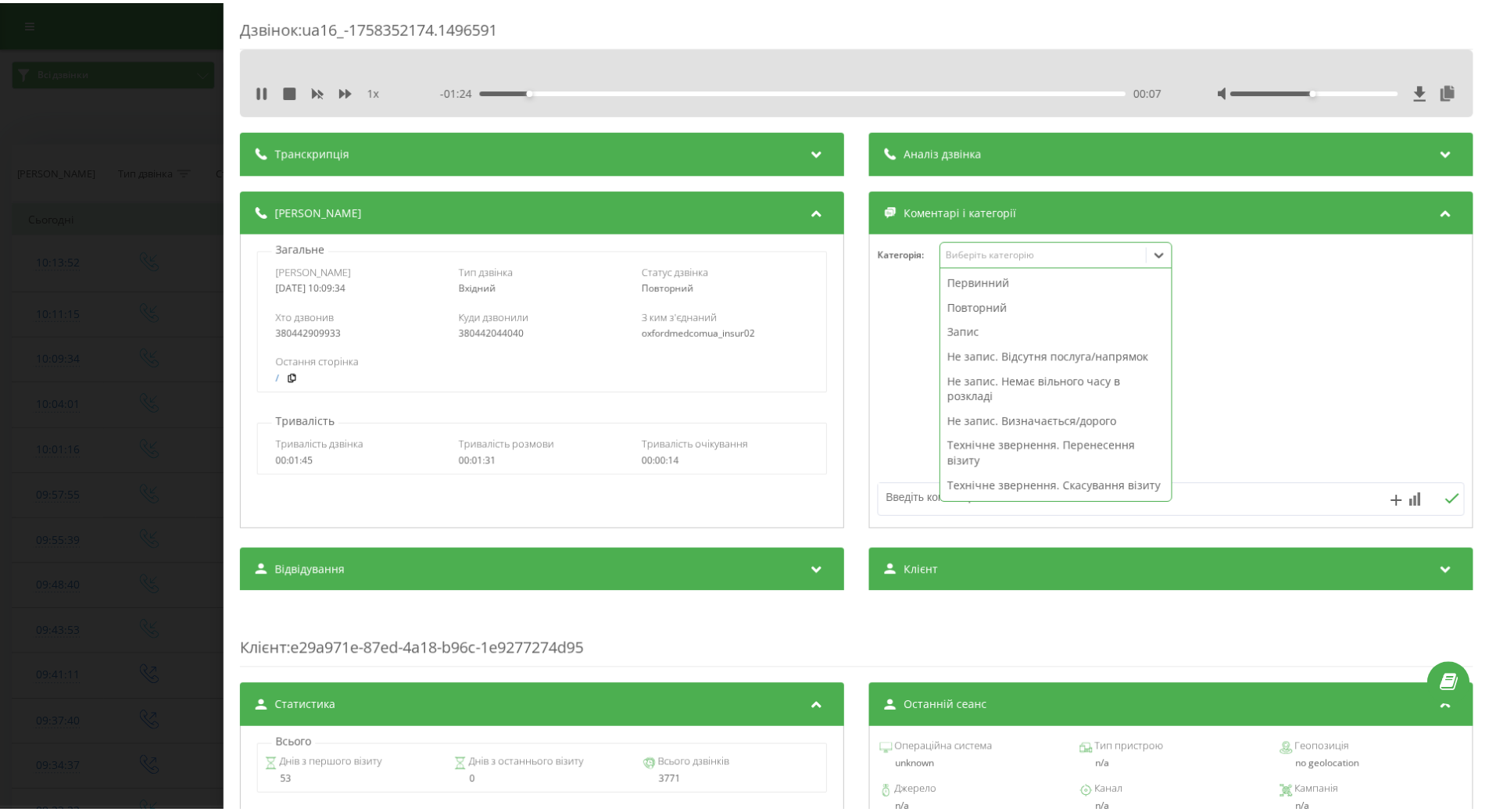
scroll to position [312, 0]
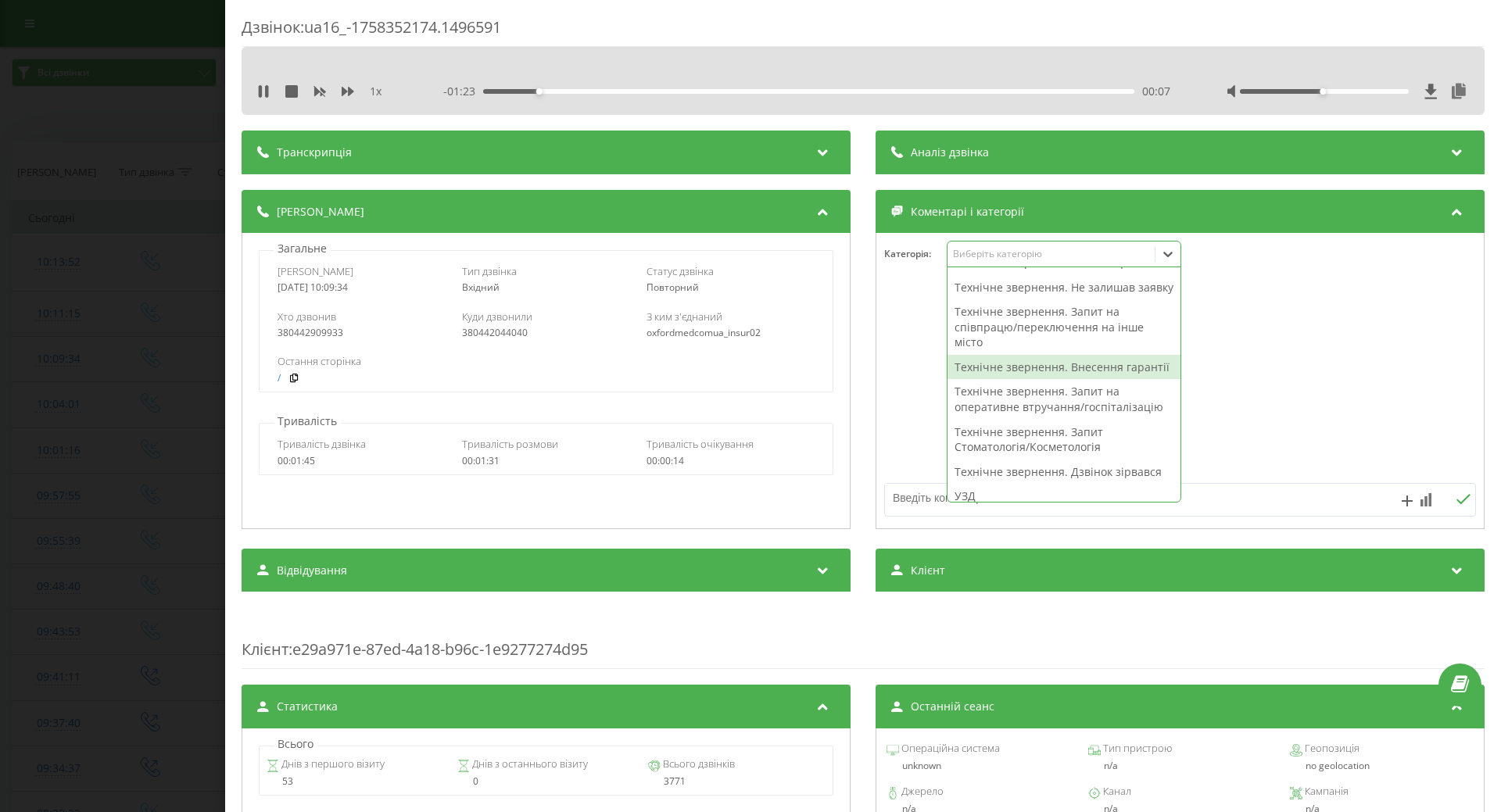
click at [995, 380] on div "Технічне звернення. Внесення гарантії" at bounding box center [1064, 367] width 233 height 25
click at [896, 413] on div at bounding box center [1180, 381] width 608 height 187
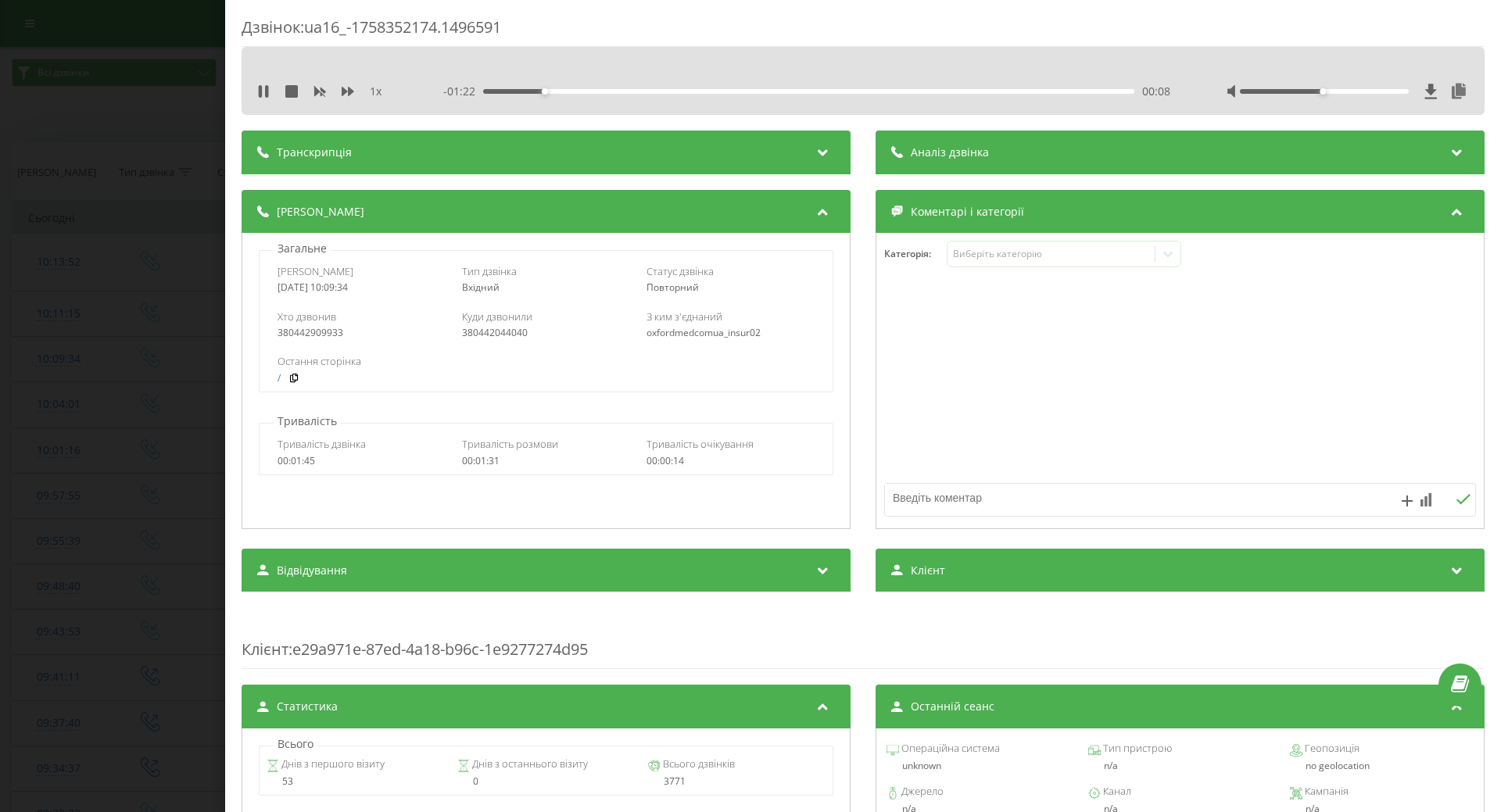
click at [109, 337] on div "Дзвінок : ua16_-1758352174.1496591 1 x - 01:22 00:08 00:08 Транскрипція Для AI-…" at bounding box center [750, 406] width 1501 height 812
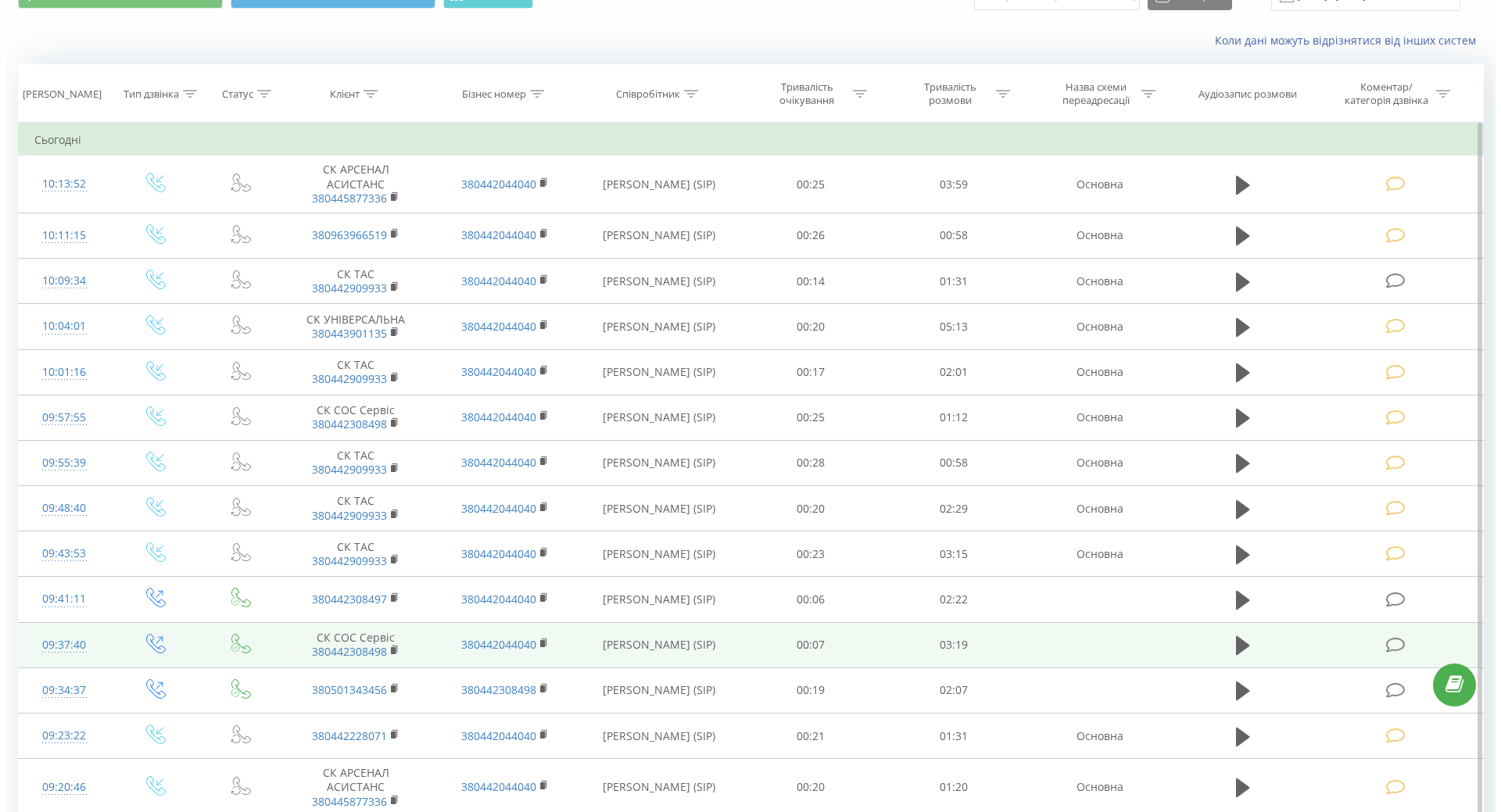
scroll to position [234, 0]
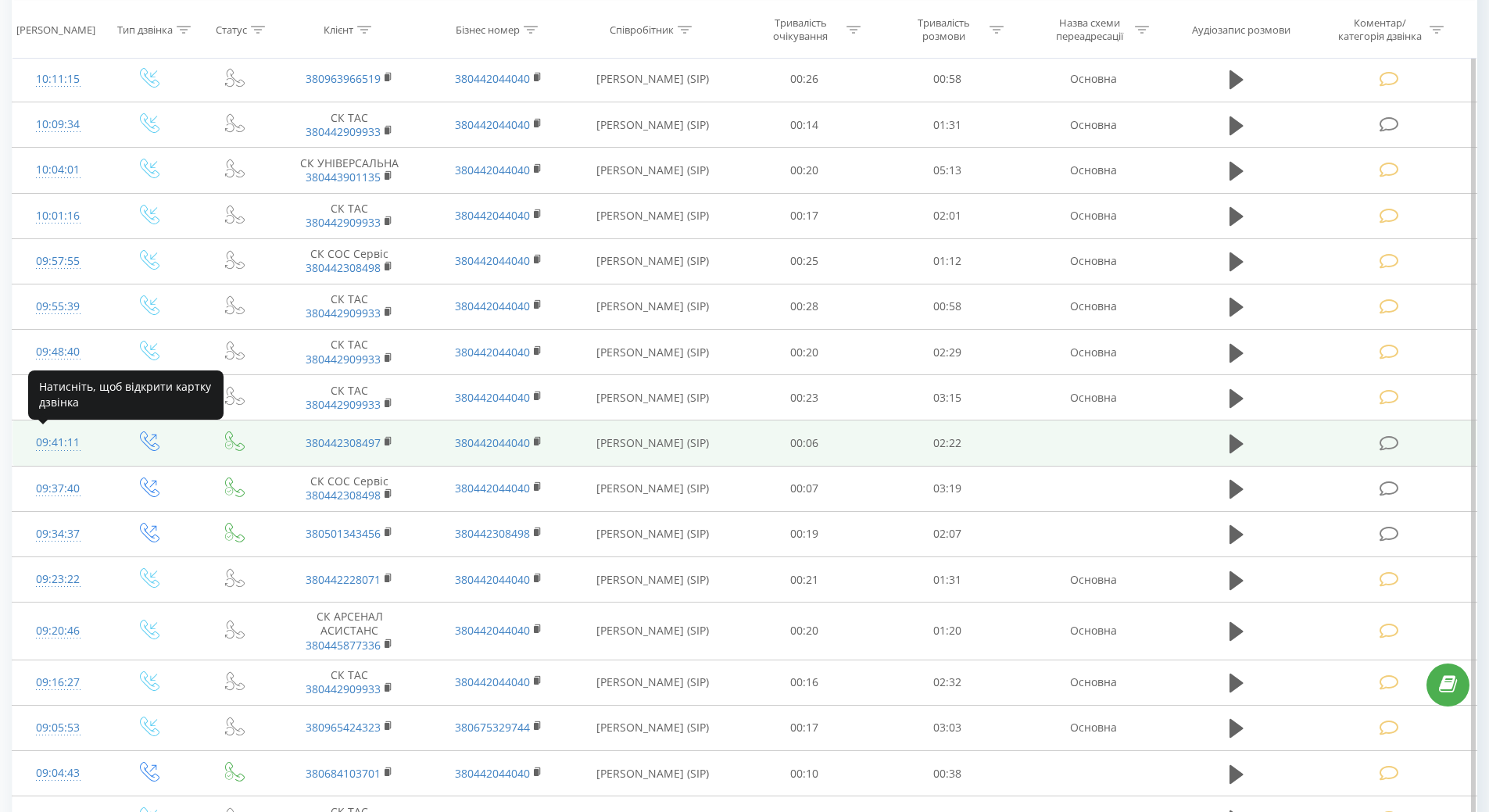
click at [51, 448] on div "09:41:11" at bounding box center [58, 443] width 60 height 31
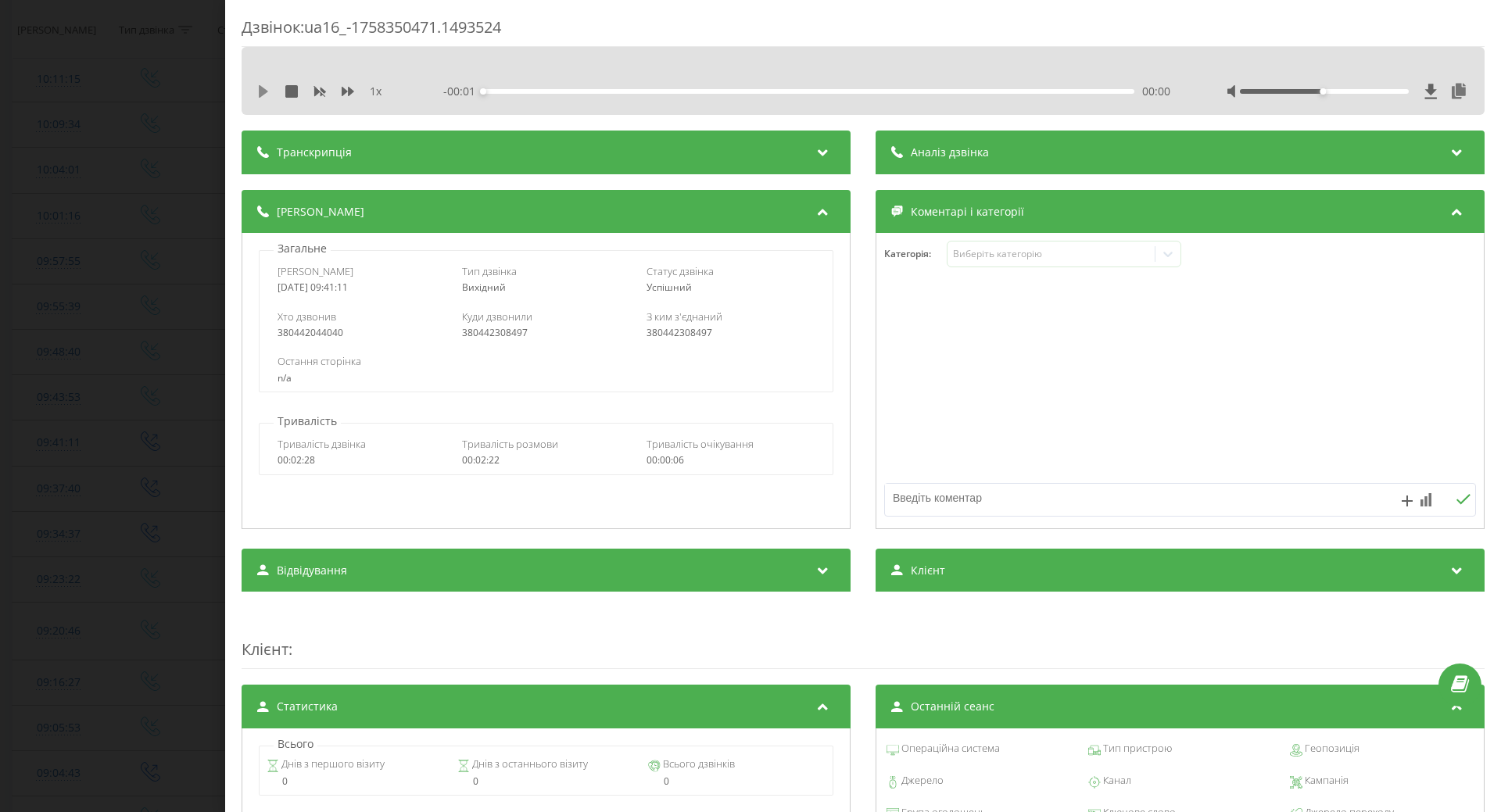
click at [261, 92] on icon at bounding box center [263, 92] width 9 height 13
click at [267, 90] on icon at bounding box center [267, 92] width 3 height 13
click at [258, 91] on icon at bounding box center [264, 92] width 13 height 13
click at [792, 92] on div "00:27" at bounding box center [809, 91] width 651 height 4
click at [988, 262] on div "Виберіть категорію" at bounding box center [1064, 253] width 234 height 27
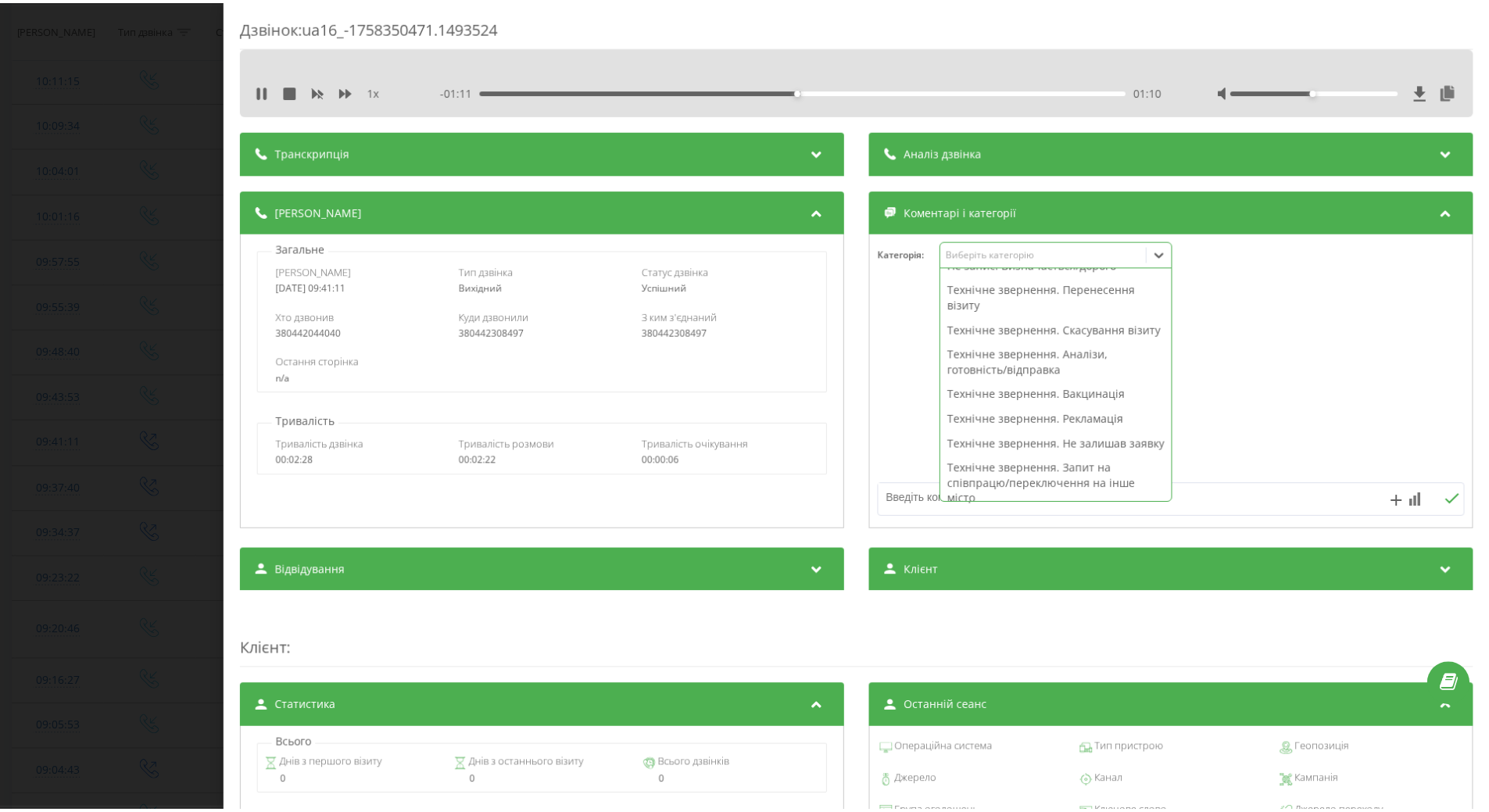
scroll to position [234, 0]
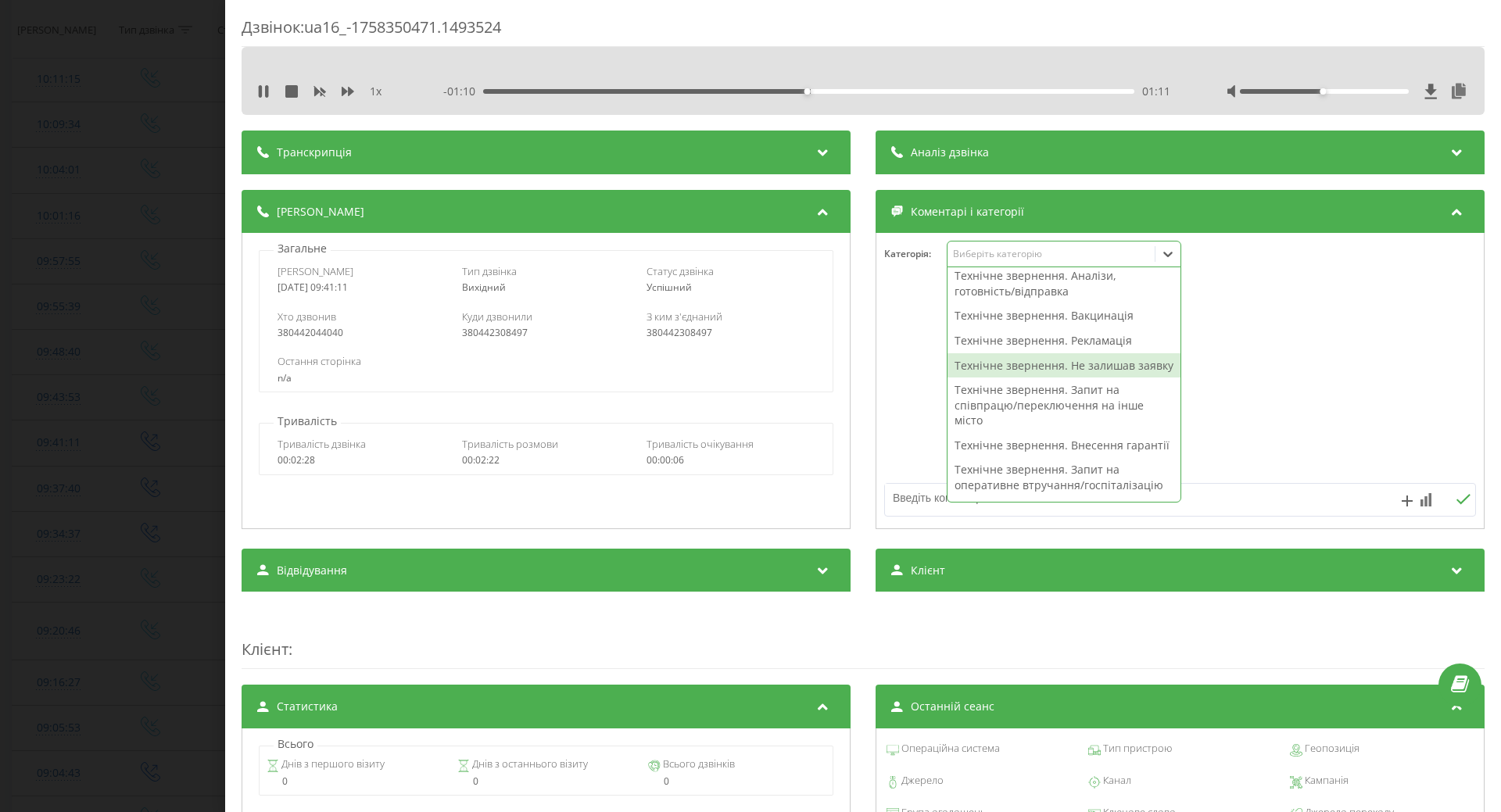
click at [993, 378] on div "Технічне звернення. Не залишав заявку" at bounding box center [1064, 365] width 233 height 25
click at [903, 411] on div at bounding box center [1180, 381] width 608 height 187
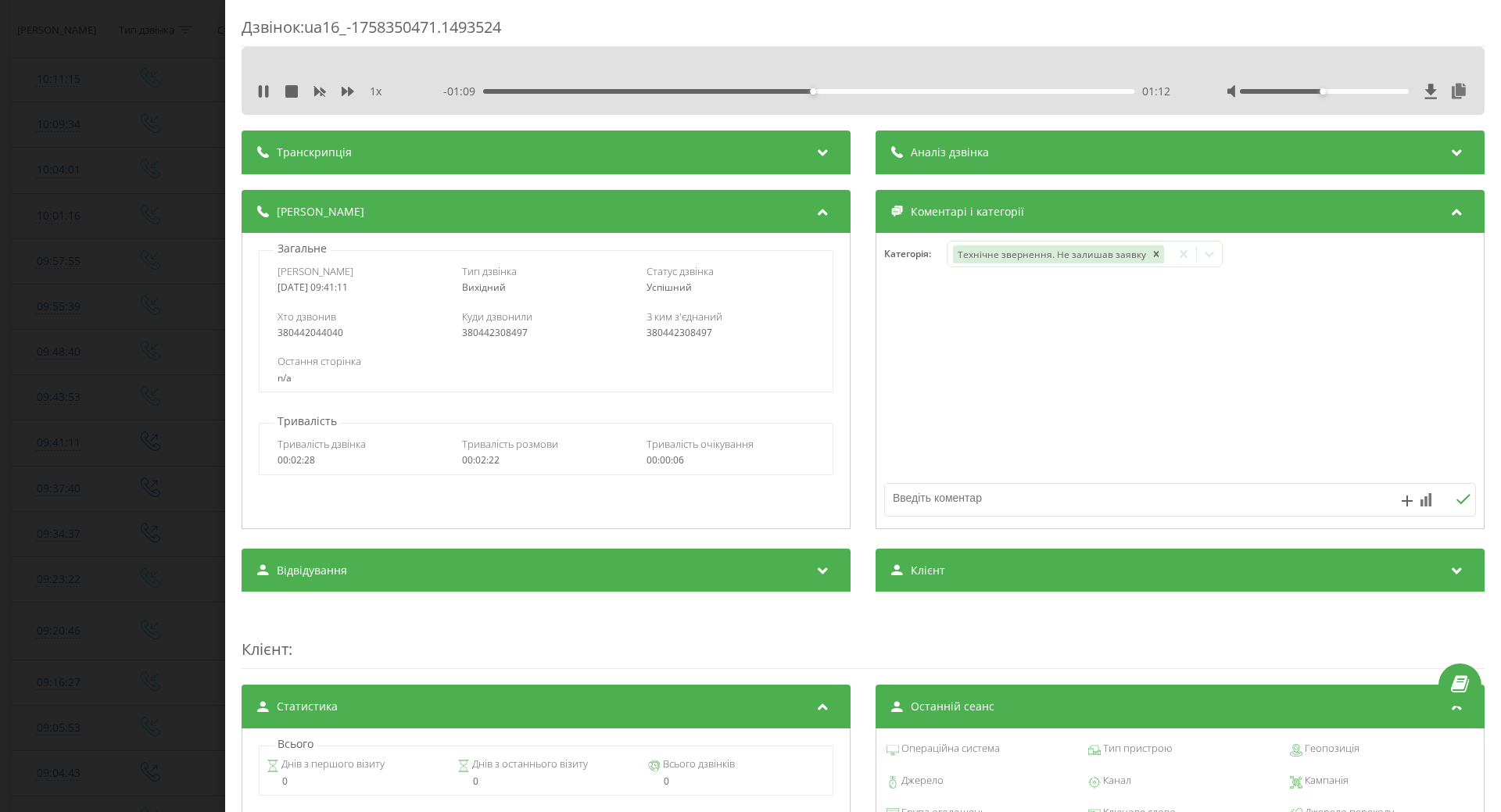
click at [270, 92] on div "1 x" at bounding box center [330, 92] width 145 height 15
click at [266, 92] on icon at bounding box center [267, 92] width 3 height 13
click at [135, 176] on div "Дзвінок : ua16_-1758350471.1493524 1 x - 01:08 01:14 01:14 Транскрипція Для AI-…" at bounding box center [750, 406] width 1501 height 812
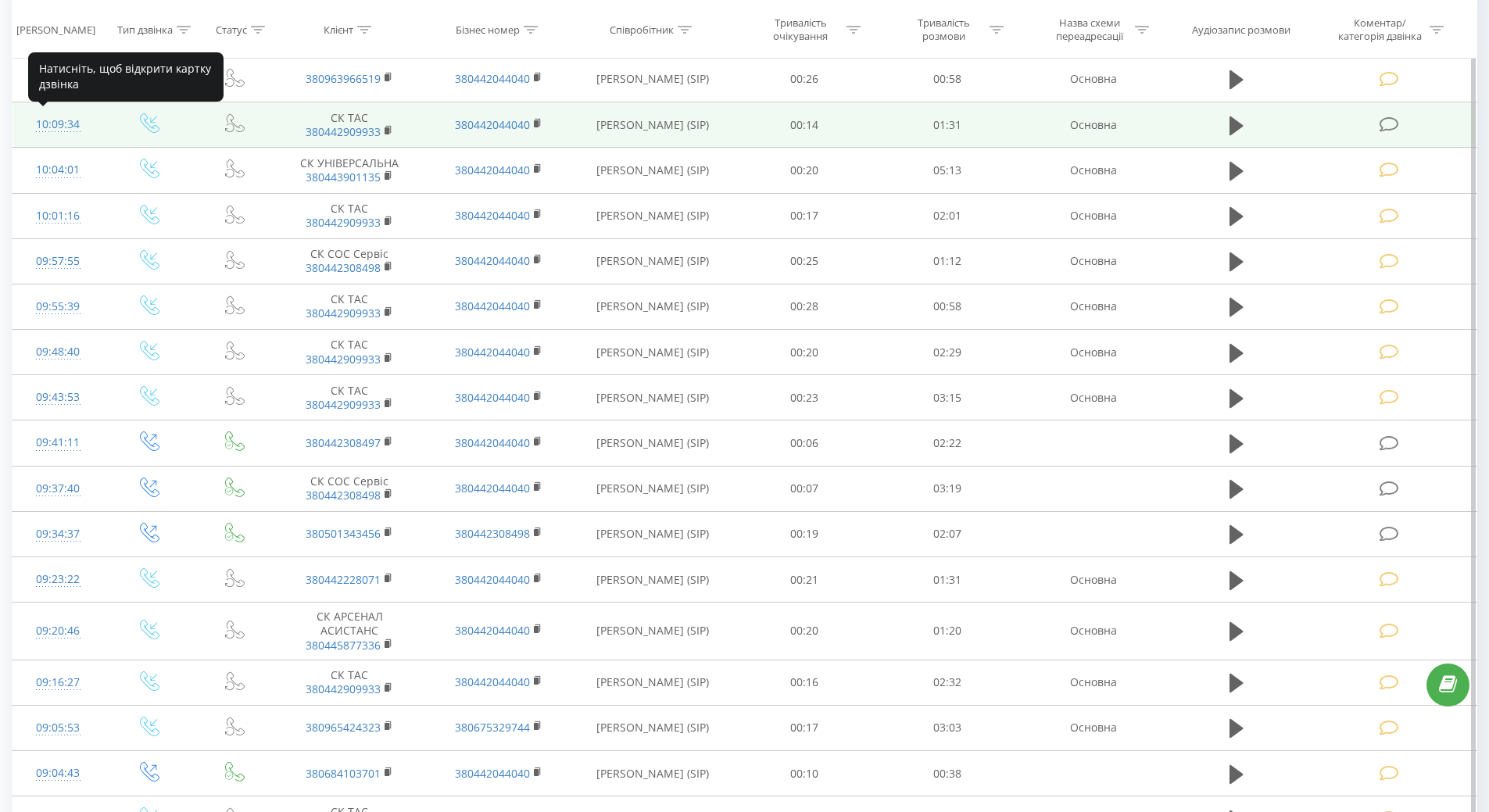
click at [64, 128] on div "10:09:34" at bounding box center [58, 125] width 60 height 31
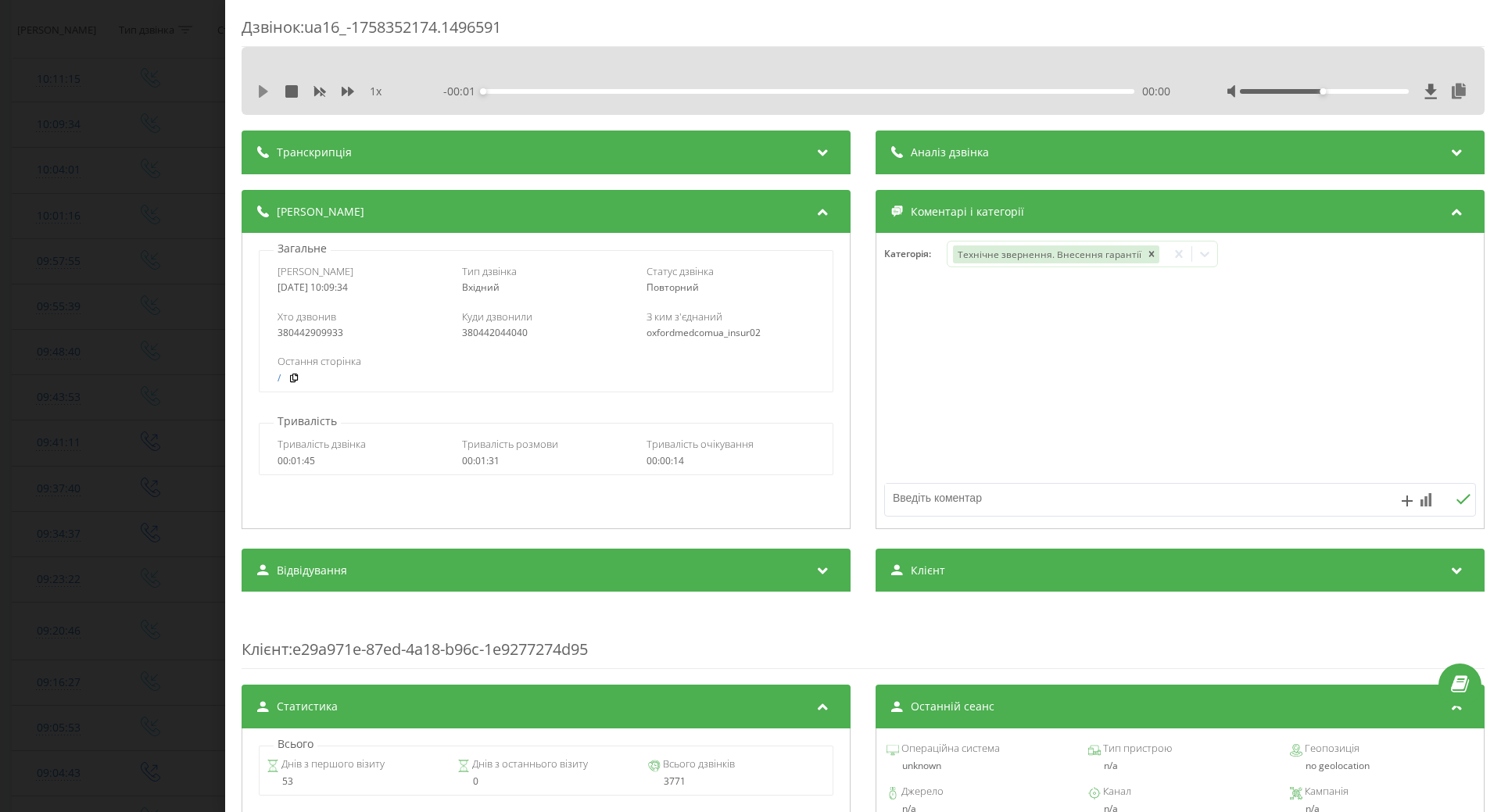
click at [264, 92] on icon at bounding box center [263, 92] width 9 height 13
click at [4, 320] on div "Дзвінок : ua16_-1758352174.1496591 1 x - 01:24 00:07 00:07 Транскрипція Для AI-…" at bounding box center [750, 406] width 1501 height 812
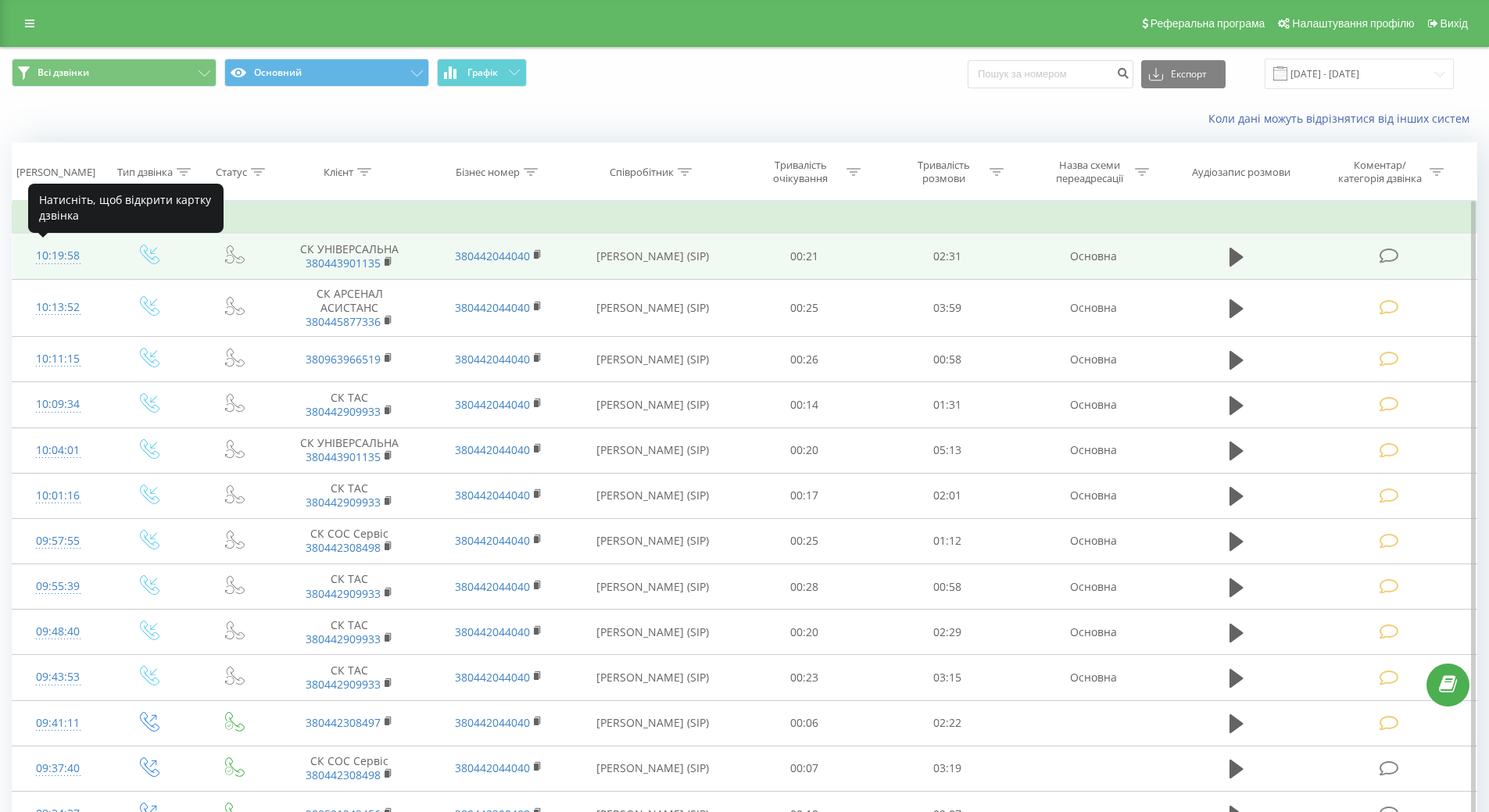
click at [67, 257] on div "10:19:58" at bounding box center [58, 256] width 60 height 31
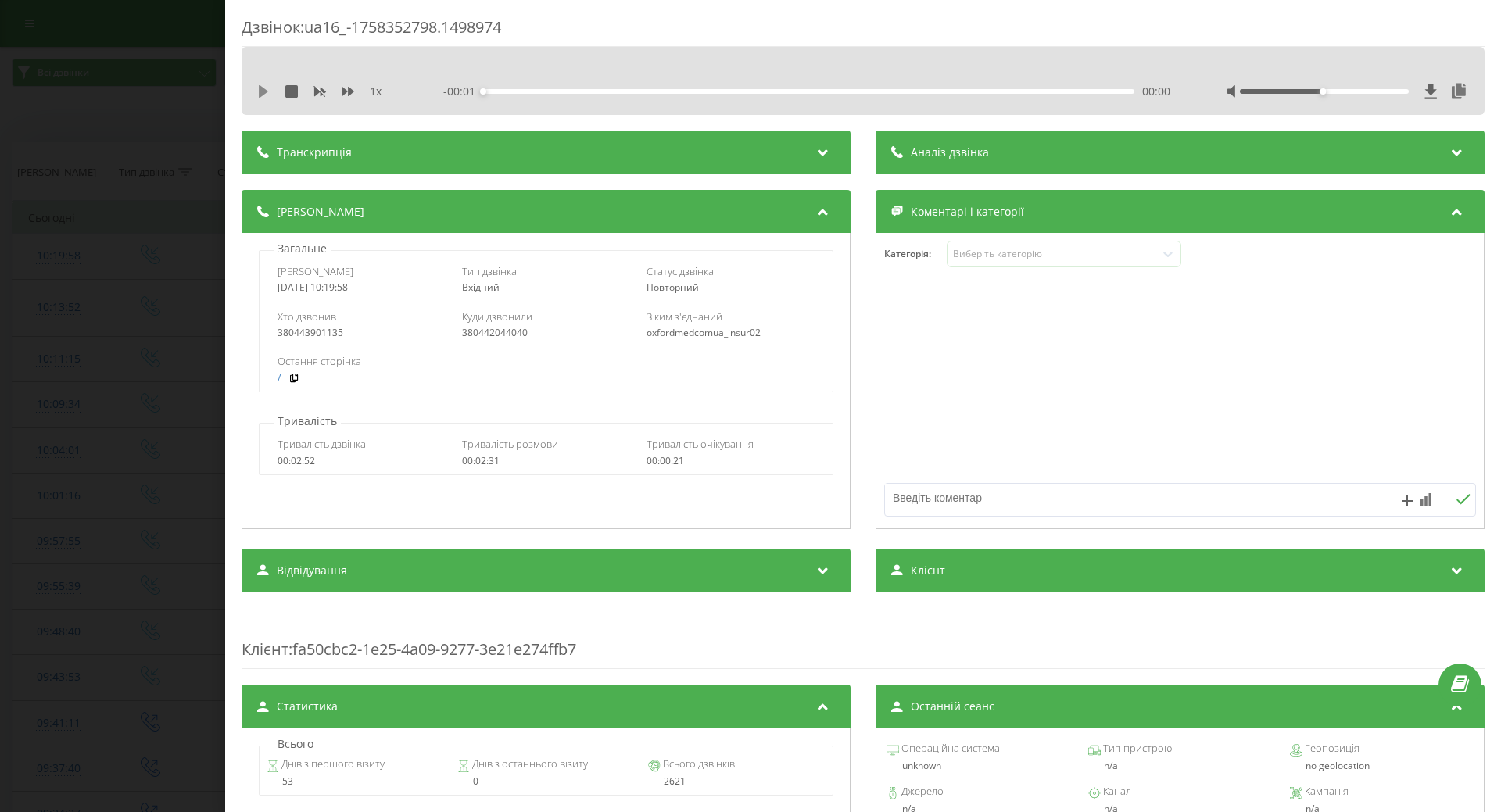
click at [265, 95] on icon at bounding box center [264, 92] width 13 height 13
click at [264, 92] on icon at bounding box center [264, 92] width 13 height 13
click at [1034, 262] on div "Виберіть категорію" at bounding box center [1064, 253] width 234 height 27
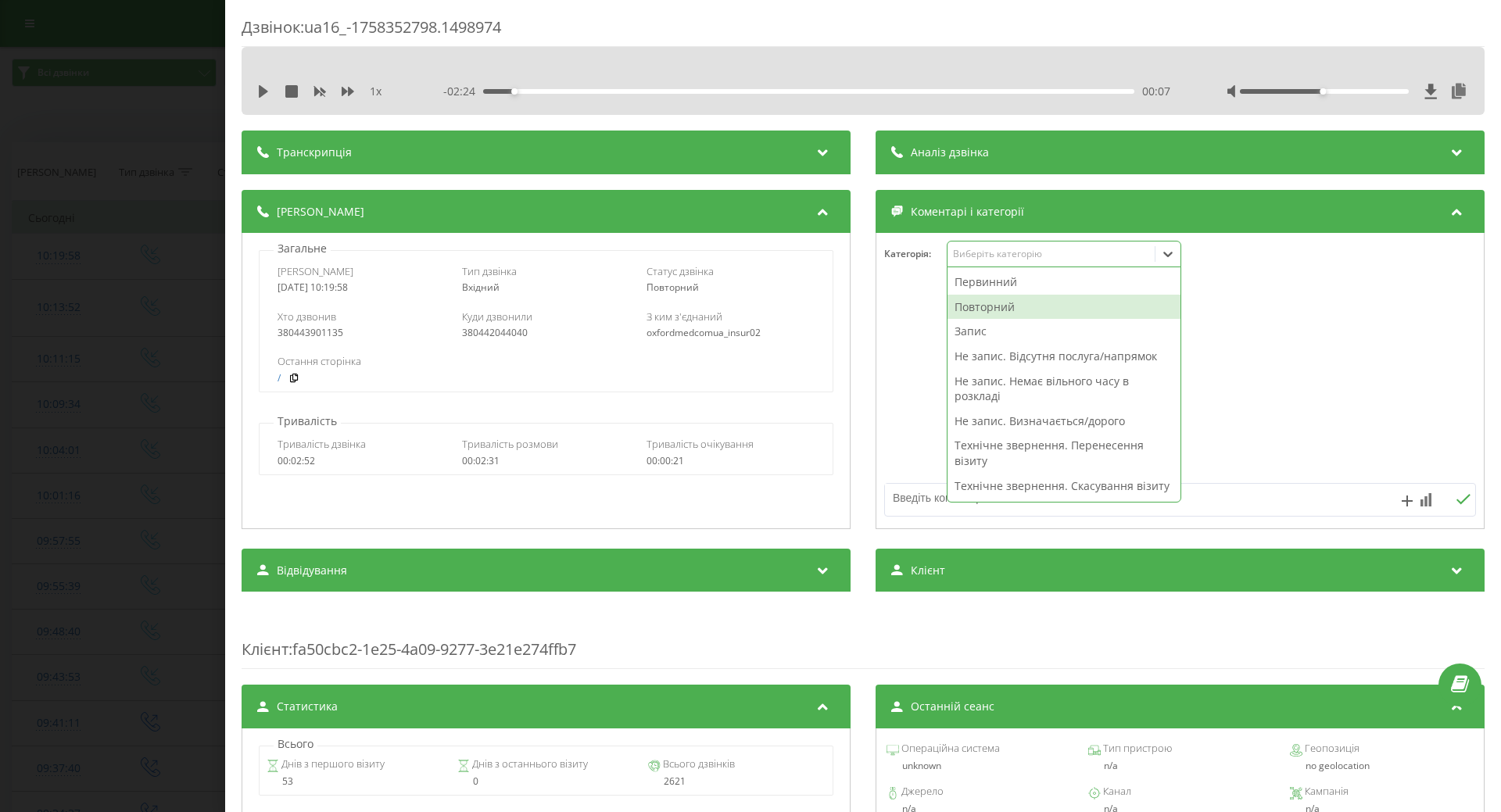
click at [1001, 308] on div "Повторний" at bounding box center [1064, 306] width 233 height 25
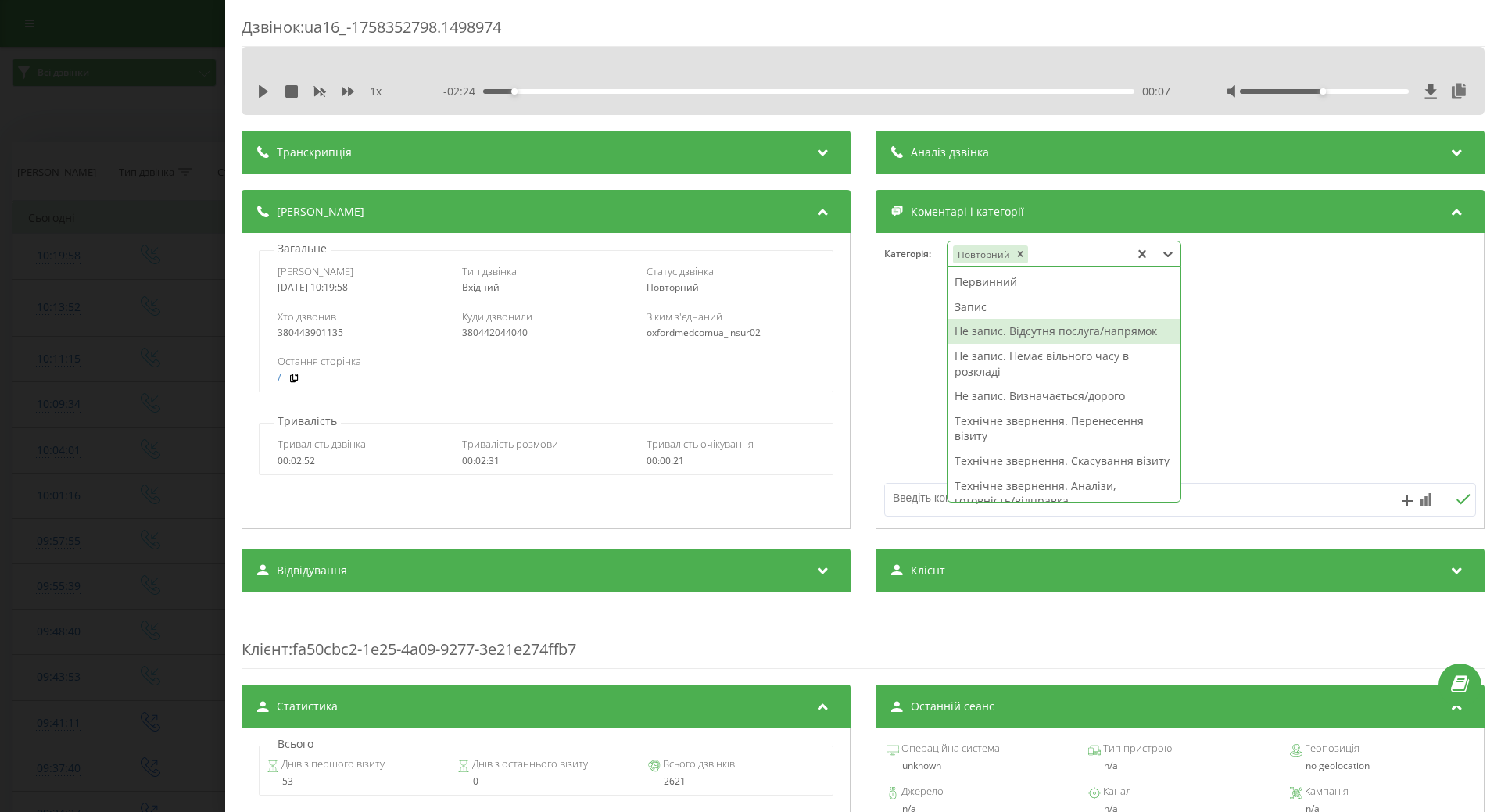
click at [972, 332] on div "Не запис. Відсутня послуга/напрямок" at bounding box center [1064, 331] width 233 height 25
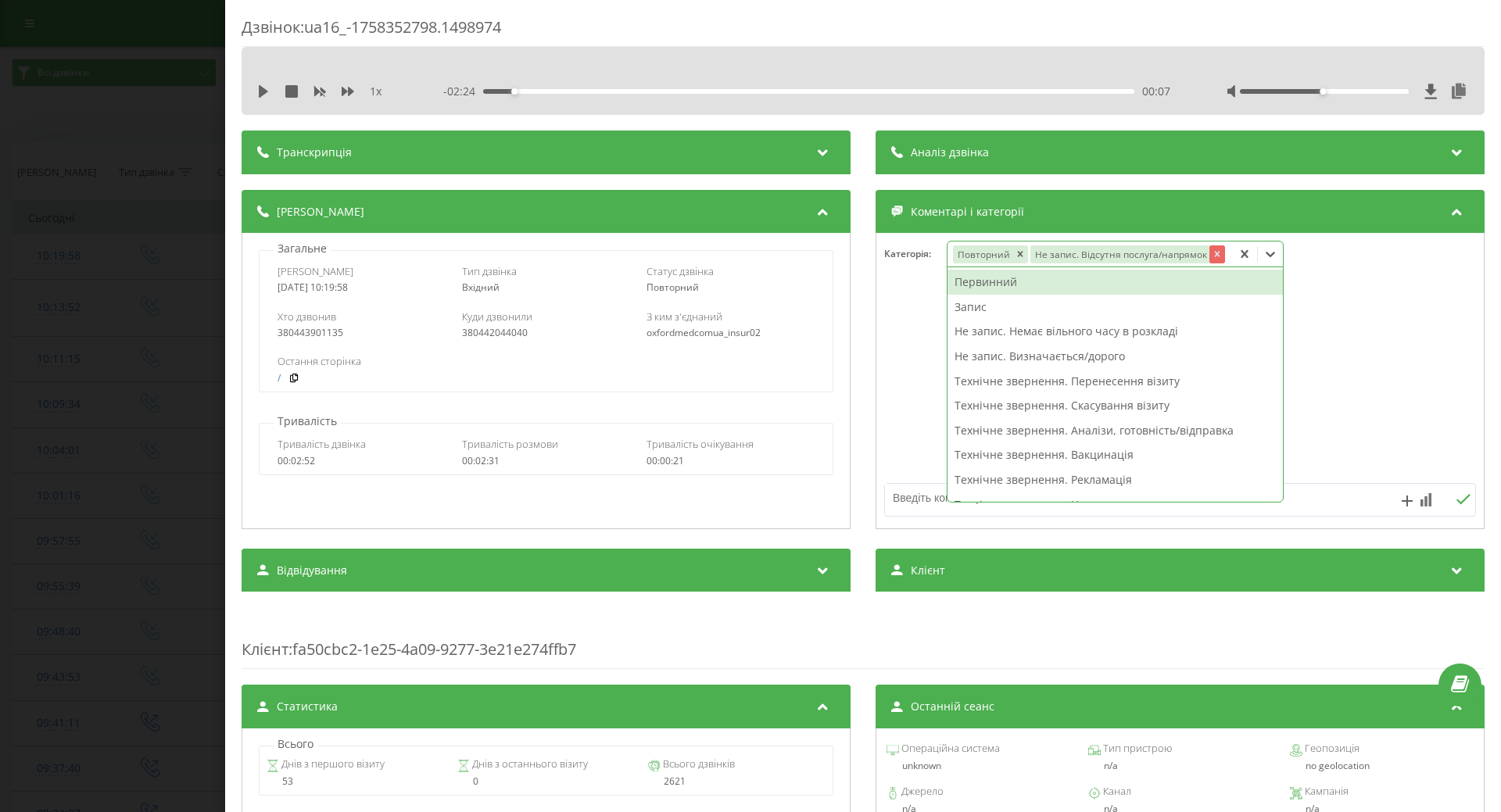
click at [1212, 253] on icon "Remove Не запис. Відсутня послуга/напрямок" at bounding box center [1217, 254] width 11 height 11
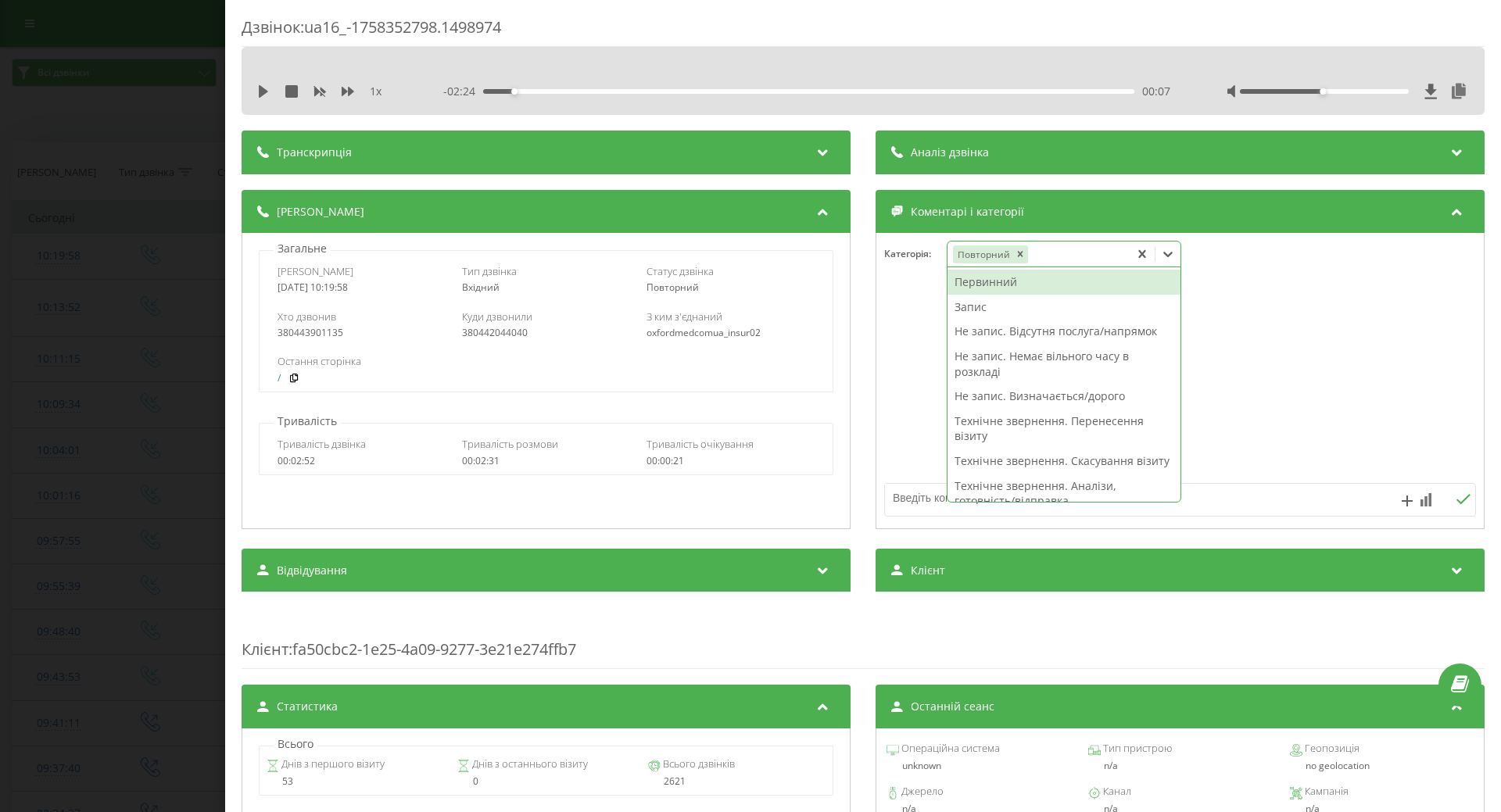
click at [959, 305] on div "Запис" at bounding box center [1064, 306] width 233 height 25
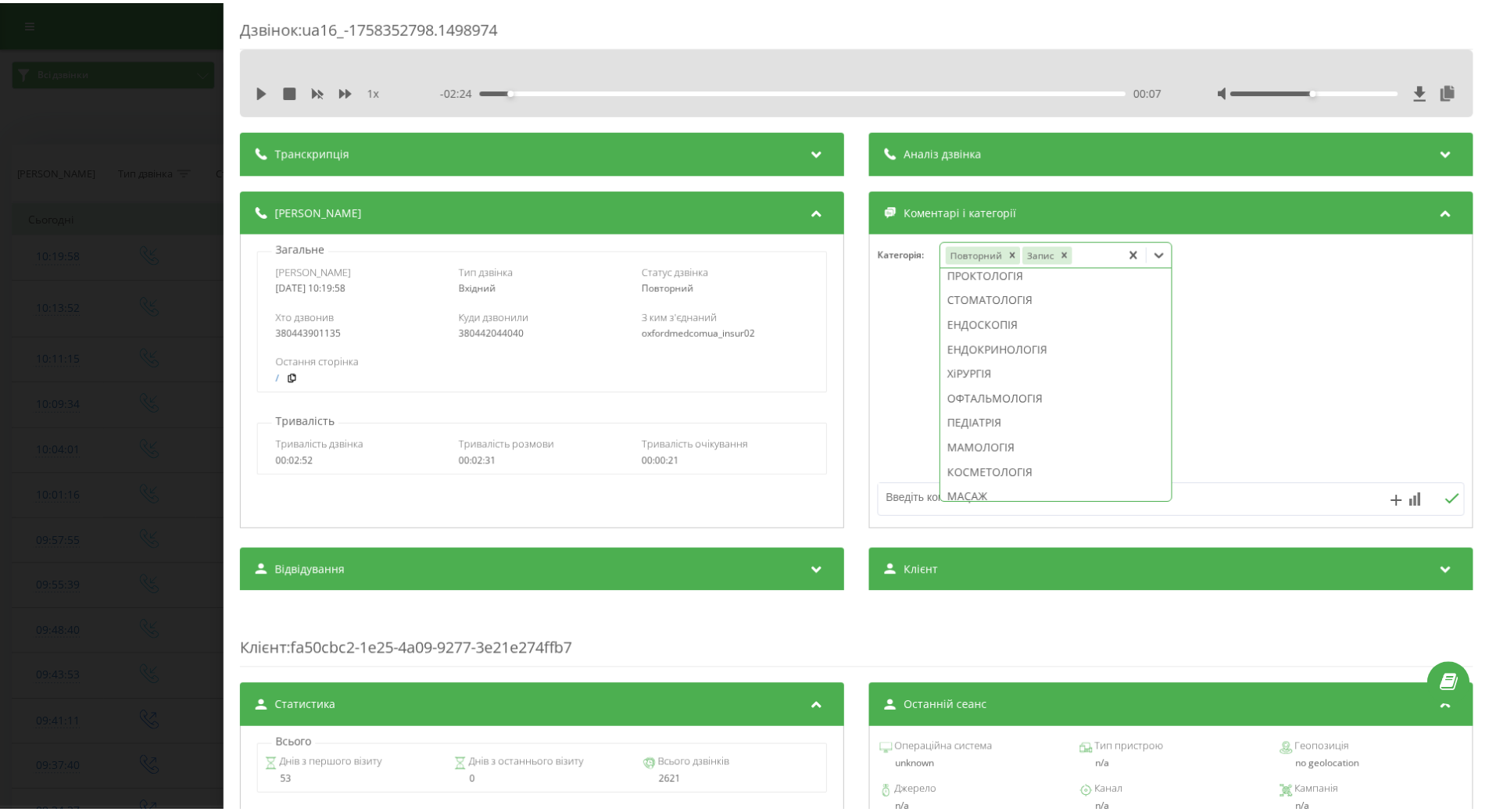
scroll to position [835, 0]
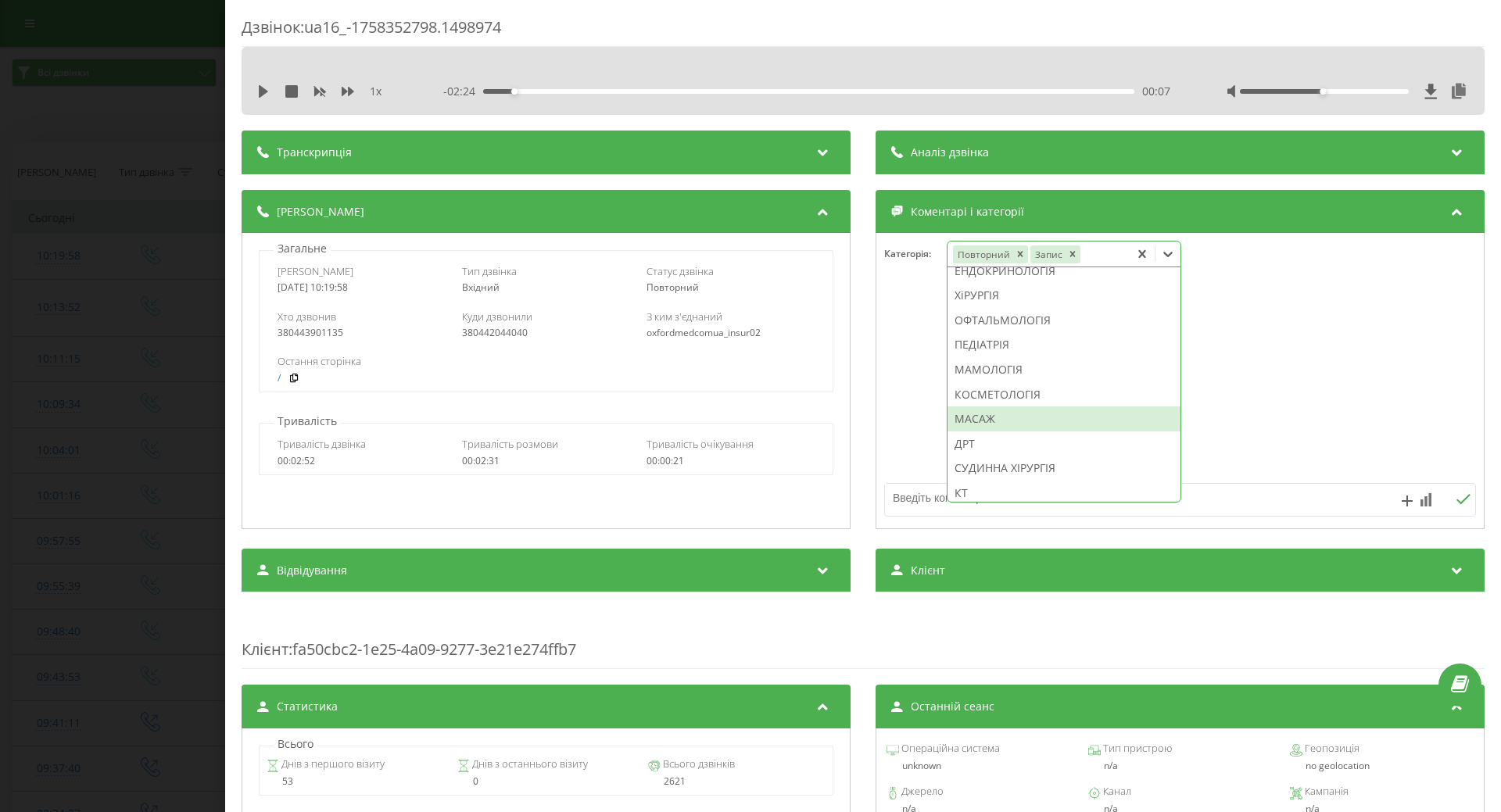
drag, startPoint x: 979, startPoint y: 458, endPoint x: 937, endPoint y: 457, distance: 42.0
click at [976, 431] on div "МАСАЖ" at bounding box center [1064, 418] width 233 height 25
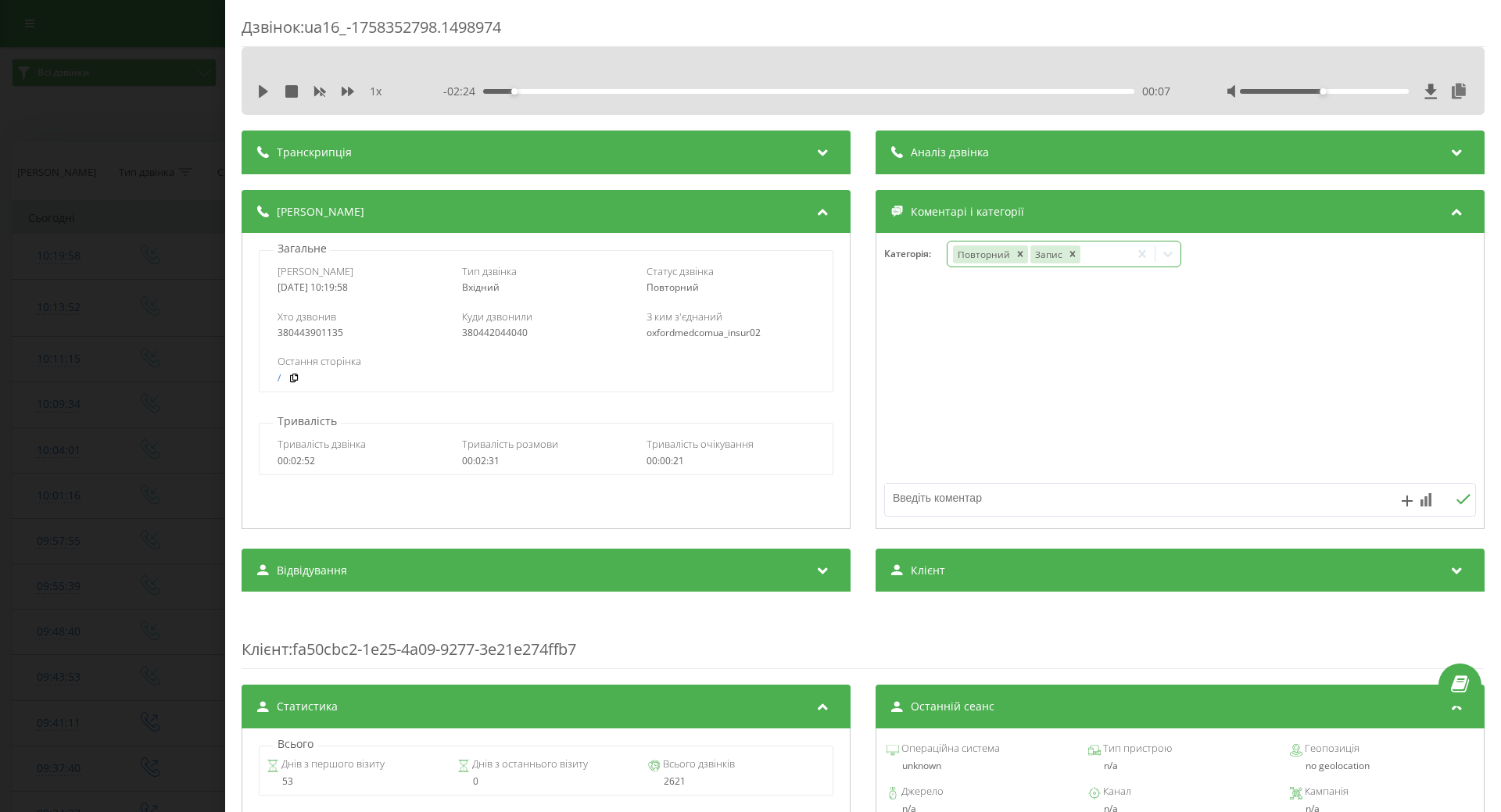
click at [887, 447] on div at bounding box center [1180, 381] width 608 height 187
click at [152, 466] on div "Дзвінок : ua16_-1758352798.1498974 1 x - 02:24 00:07 00:07 Транскрипція Для AI-…" at bounding box center [750, 406] width 1501 height 812
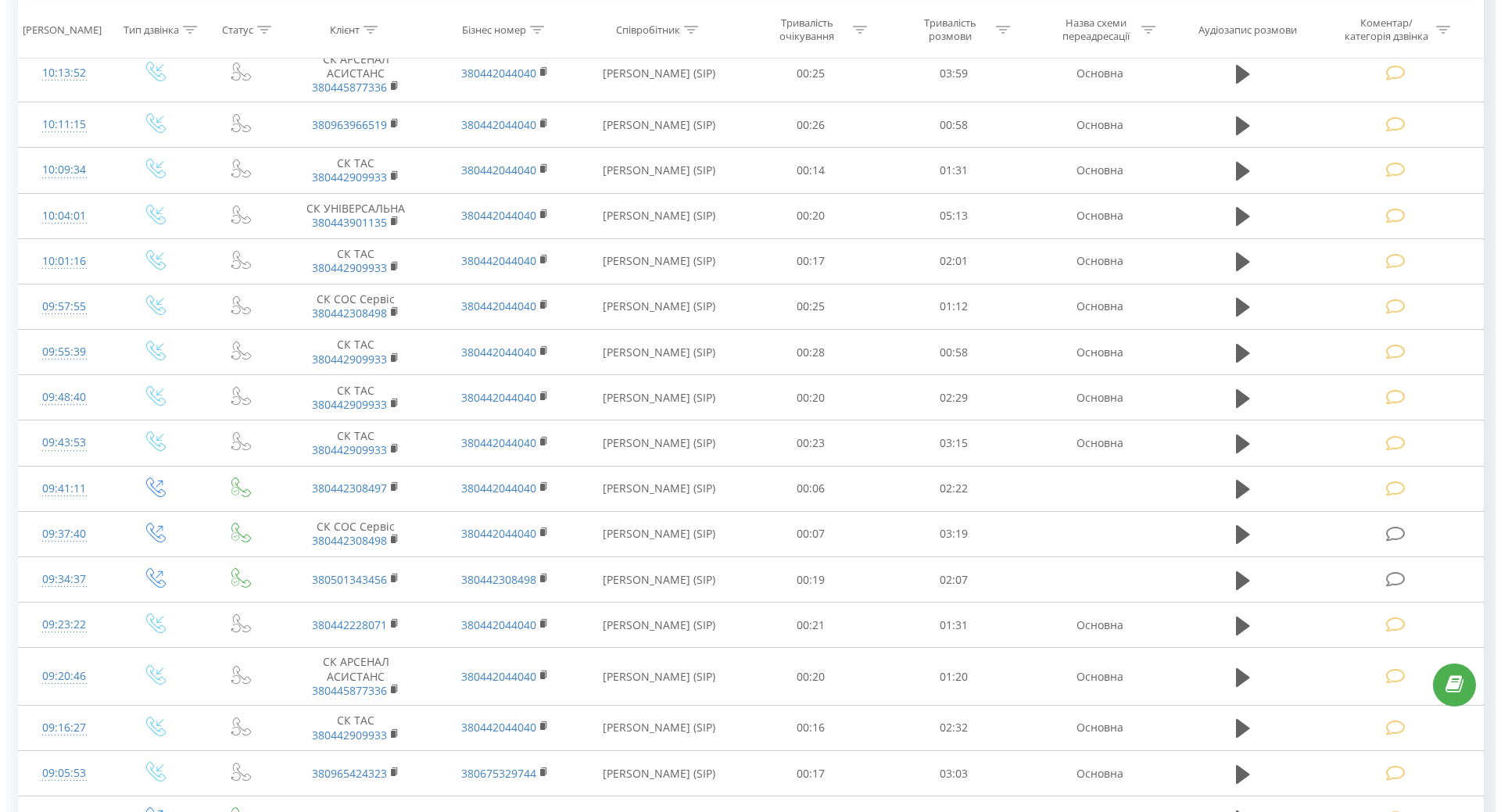
scroll to position [391, 0]
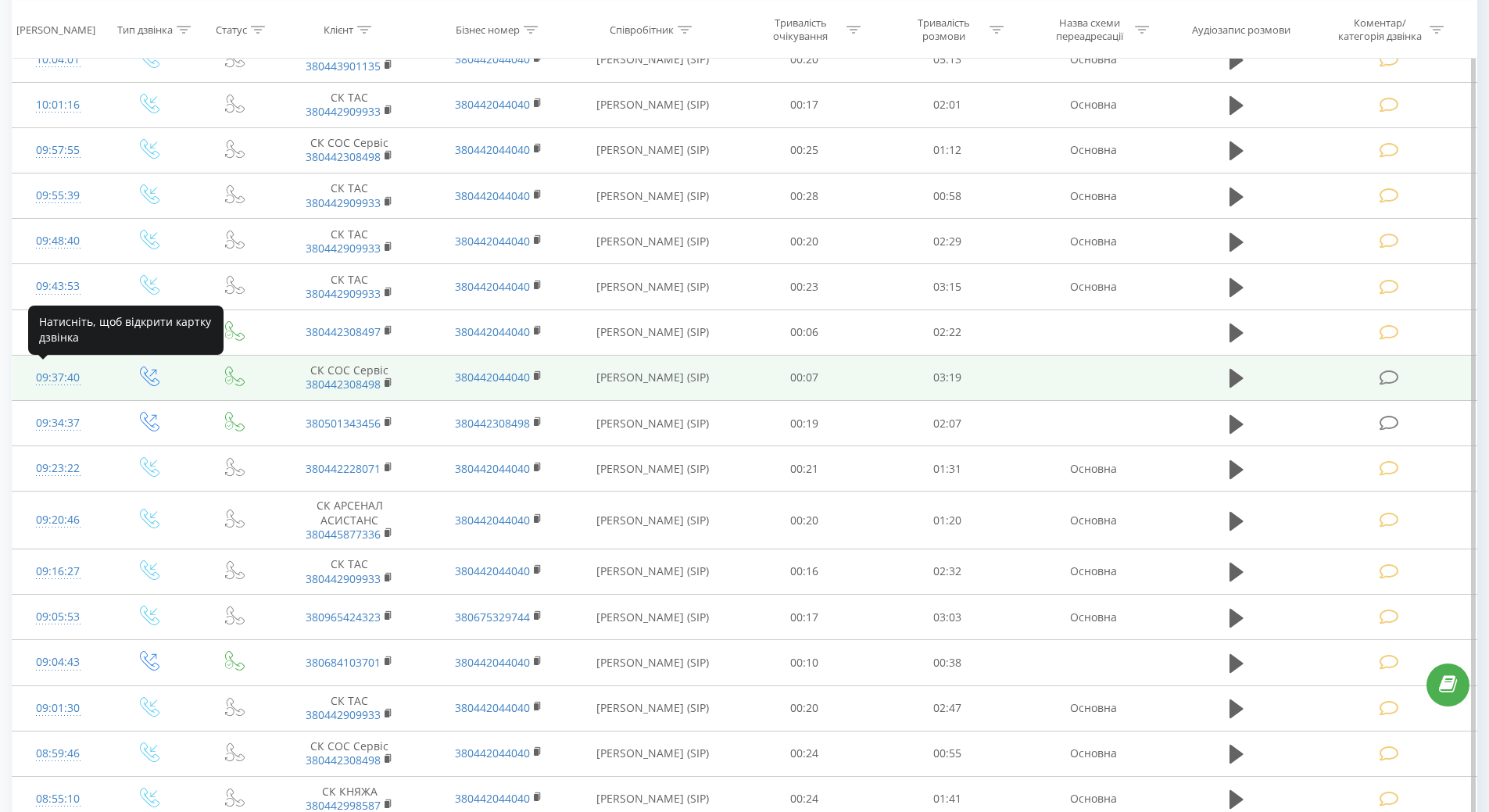
click at [45, 369] on div "09:37:40" at bounding box center [58, 378] width 60 height 31
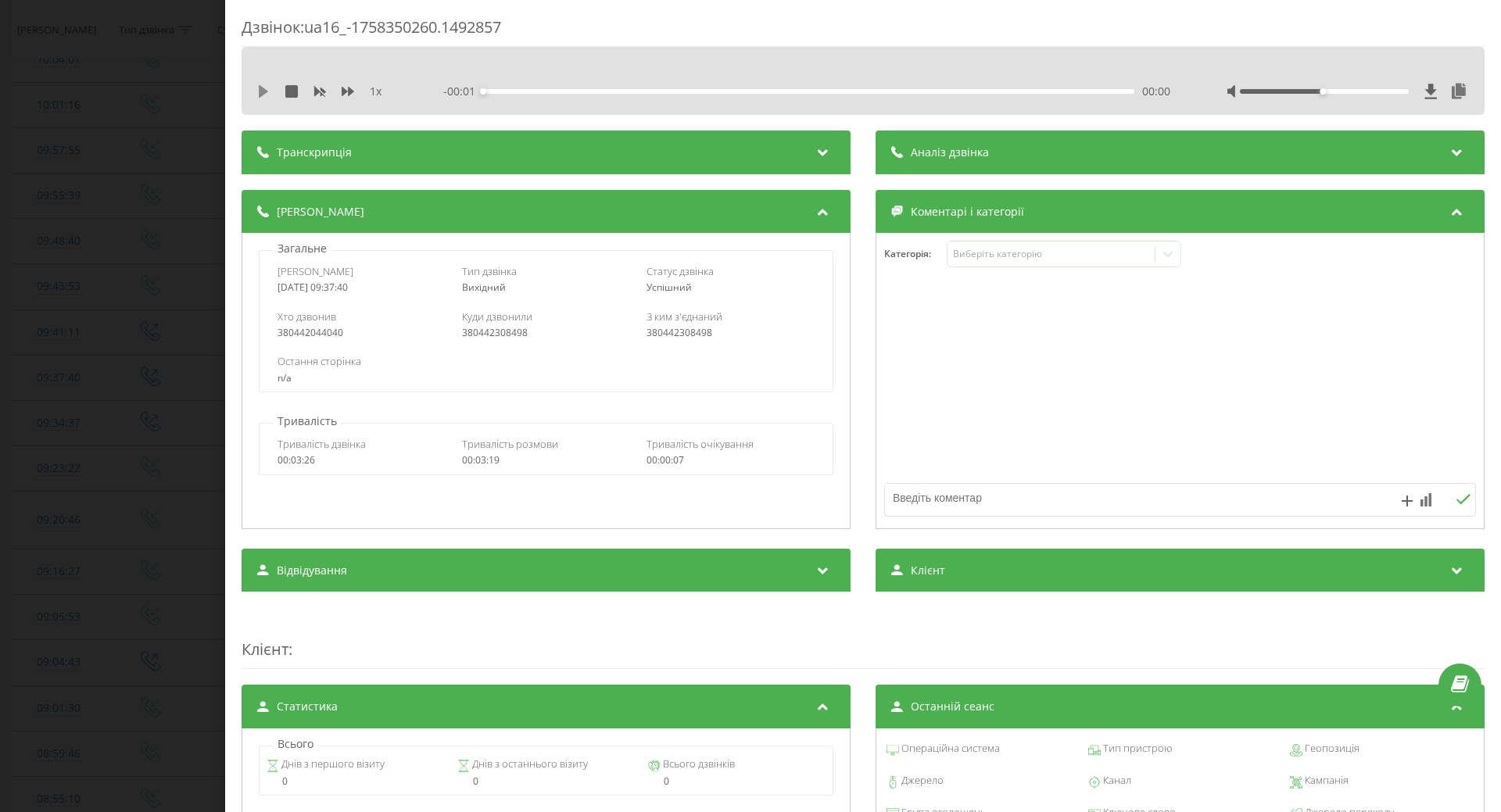
click at [259, 86] on icon at bounding box center [263, 92] width 9 height 13
click at [819, 92] on div "00:03" at bounding box center [809, 91] width 651 height 4
click at [997, 95] on div "- 01:34 01:45 01:45" at bounding box center [807, 92] width 727 height 15
click at [1010, 92] on div "01:46" at bounding box center [809, 91] width 651 height 4
click at [259, 93] on icon at bounding box center [260, 92] width 3 height 13
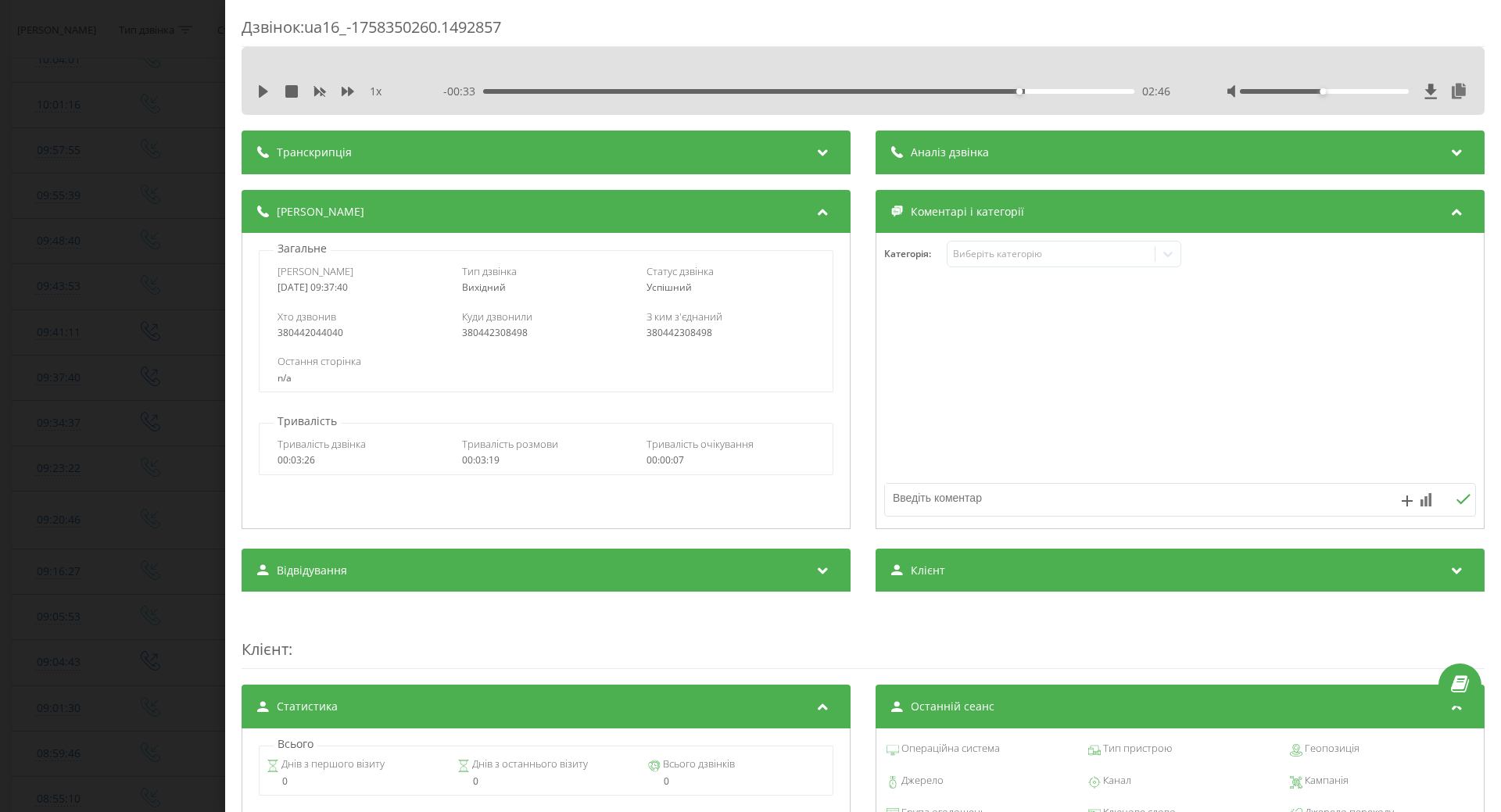
click at [252, 86] on div "1 x - 00:33 02:46 02:46" at bounding box center [863, 80] width 1243 height 68
click at [266, 92] on icon at bounding box center [263, 92] width 9 height 13
click at [992, 253] on div "Виберіть категорію" at bounding box center [1051, 254] width 195 height 13
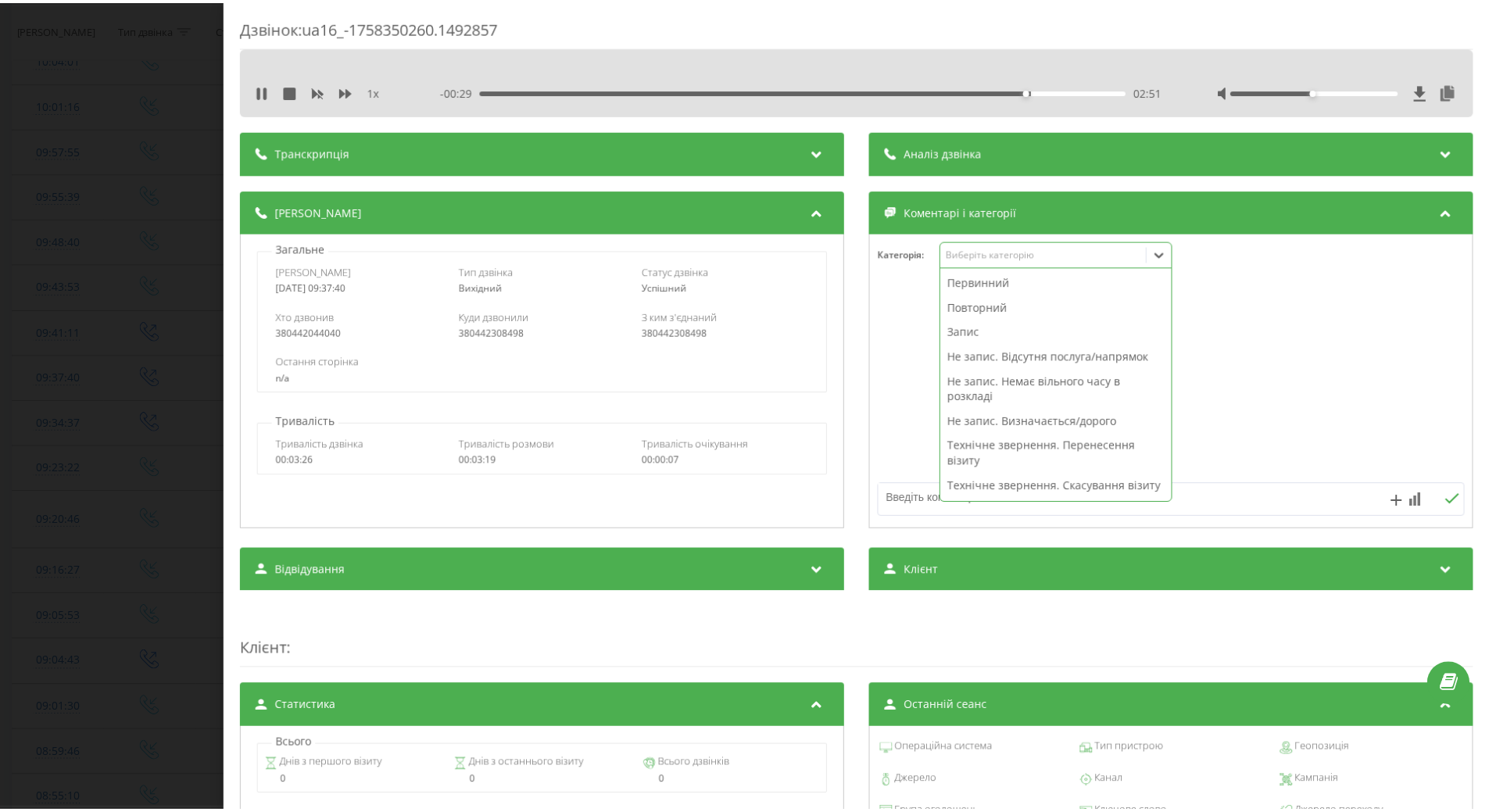
scroll to position [312, 0]
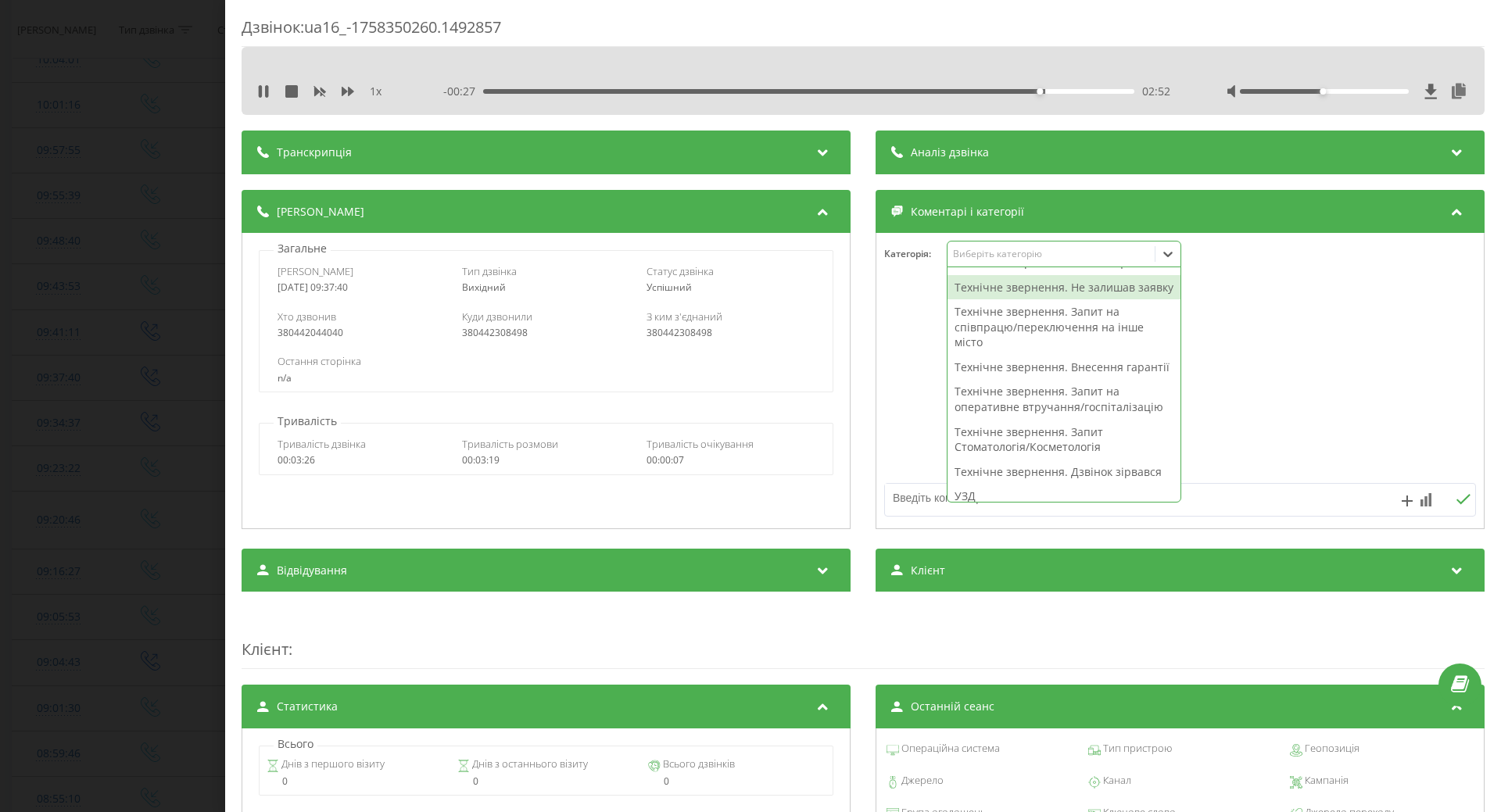
click at [993, 300] on div "Технічне звернення. Не залишав заявку" at bounding box center [1064, 287] width 233 height 25
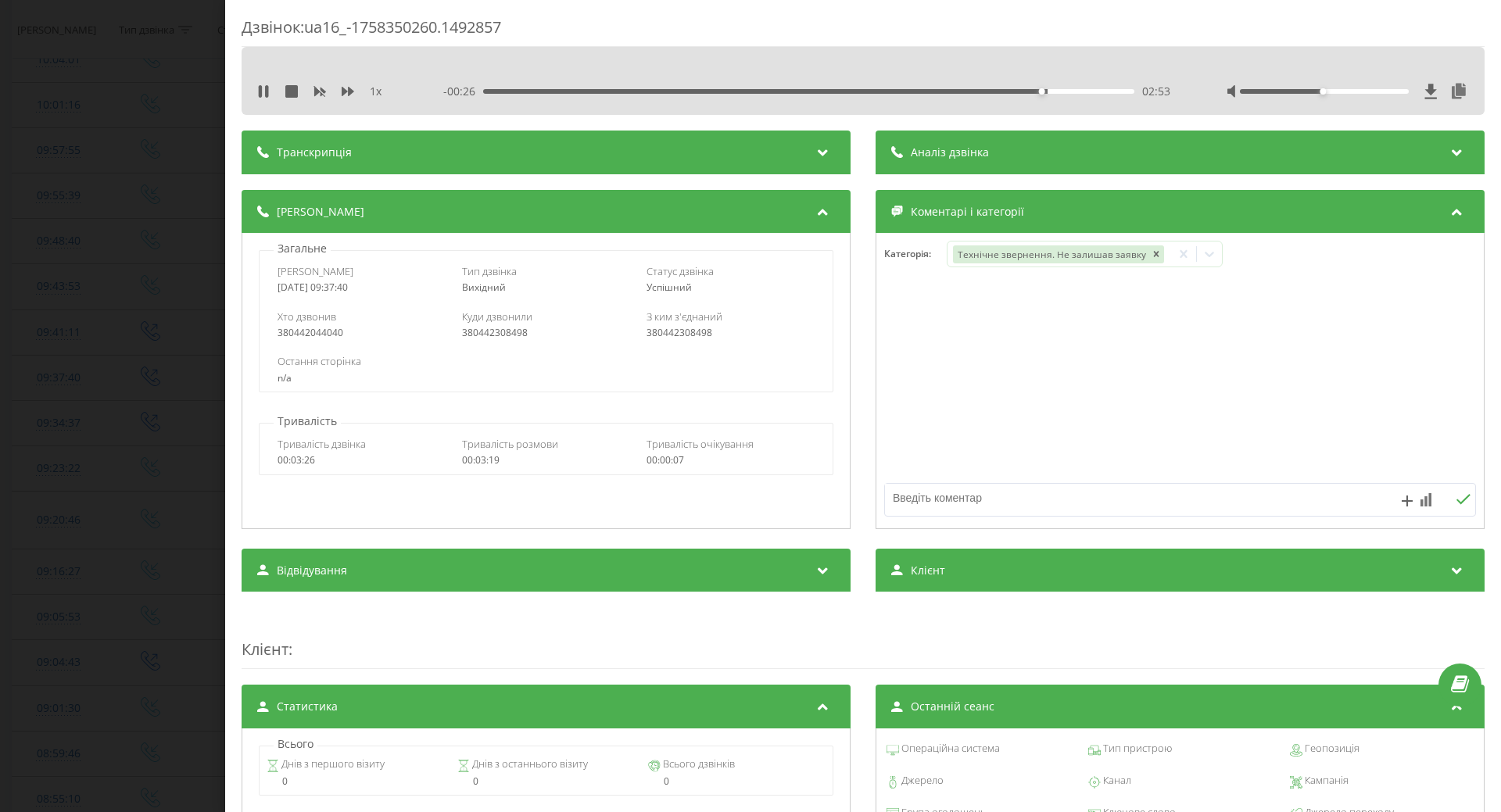
click at [899, 360] on div at bounding box center [1180, 381] width 608 height 187
click at [919, 502] on textarea at bounding box center [1121, 498] width 472 height 28
type textarea "не додзвонилась"
click at [267, 97] on icon at bounding box center [267, 92] width 3 height 13
click at [80, 448] on div "Дзвінок : ua16_-1758350260.1492857 1 x - 00:03 03:16 03:16 Транскрипція Для AI-…" at bounding box center [750, 406] width 1501 height 812
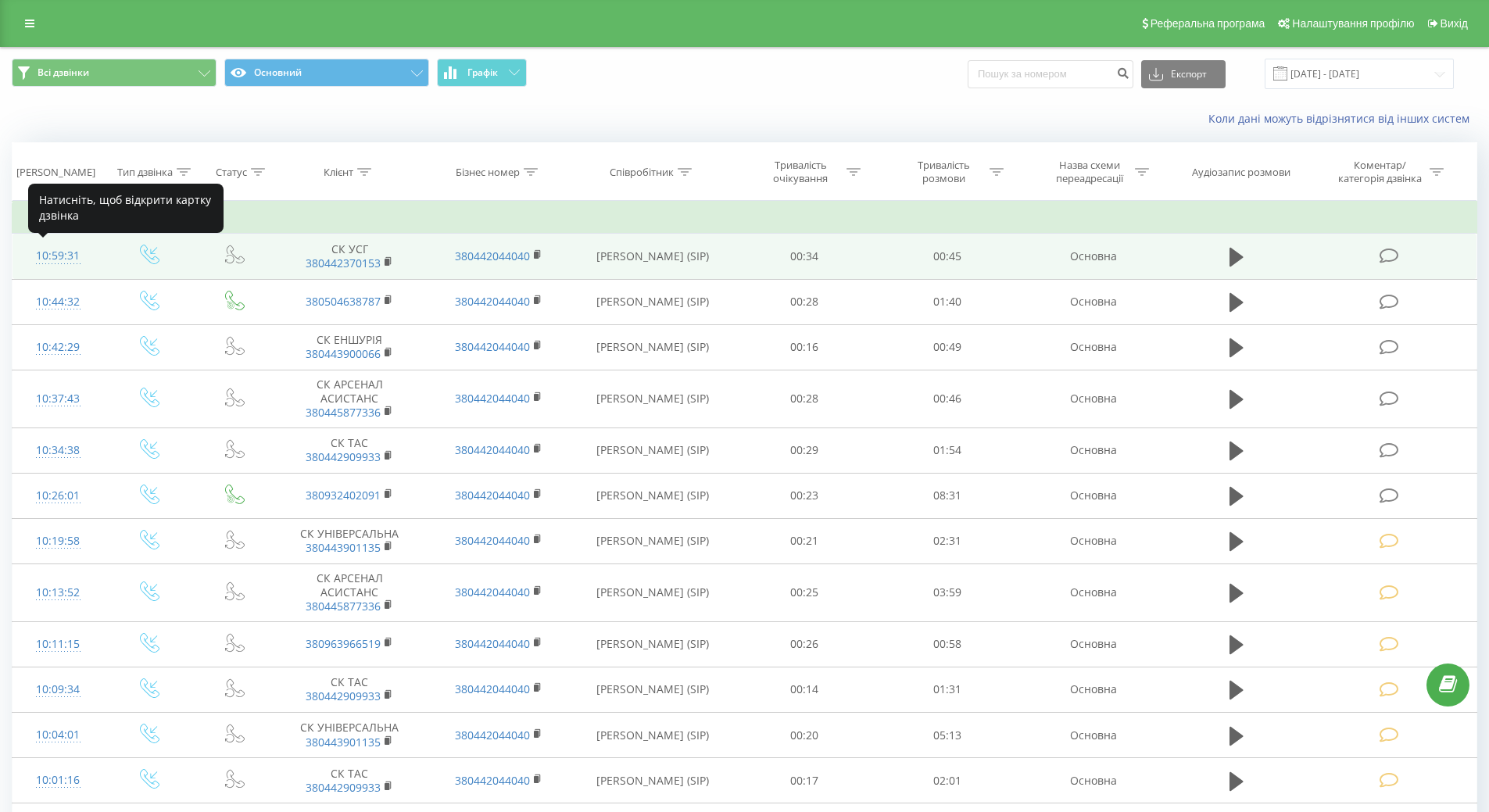
click at [45, 258] on div "10:59:31" at bounding box center [58, 256] width 60 height 31
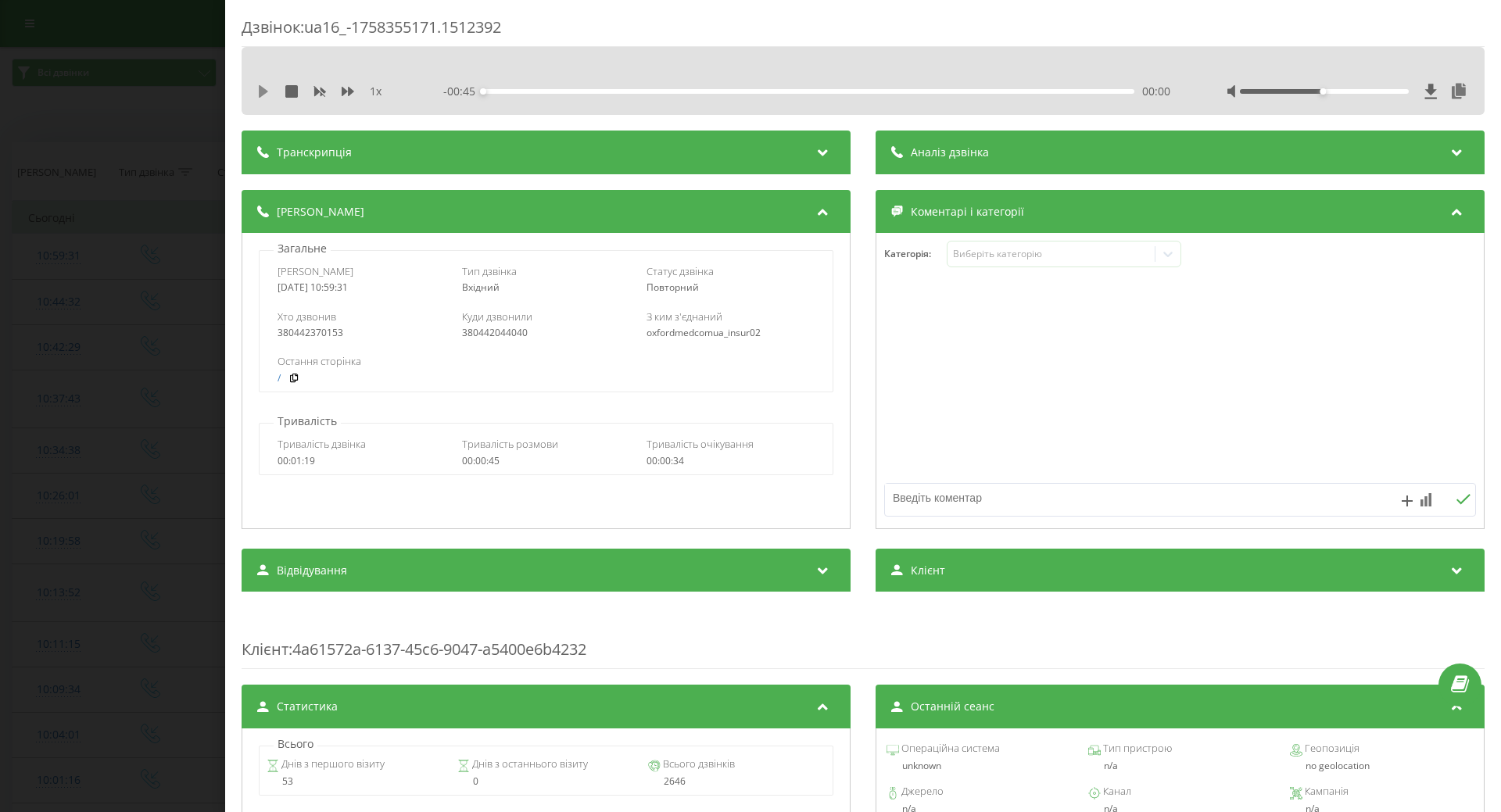
click at [263, 94] on icon at bounding box center [263, 92] width 9 height 13
click at [967, 261] on div "Виберіть категорію" at bounding box center [1051, 254] width 207 height 15
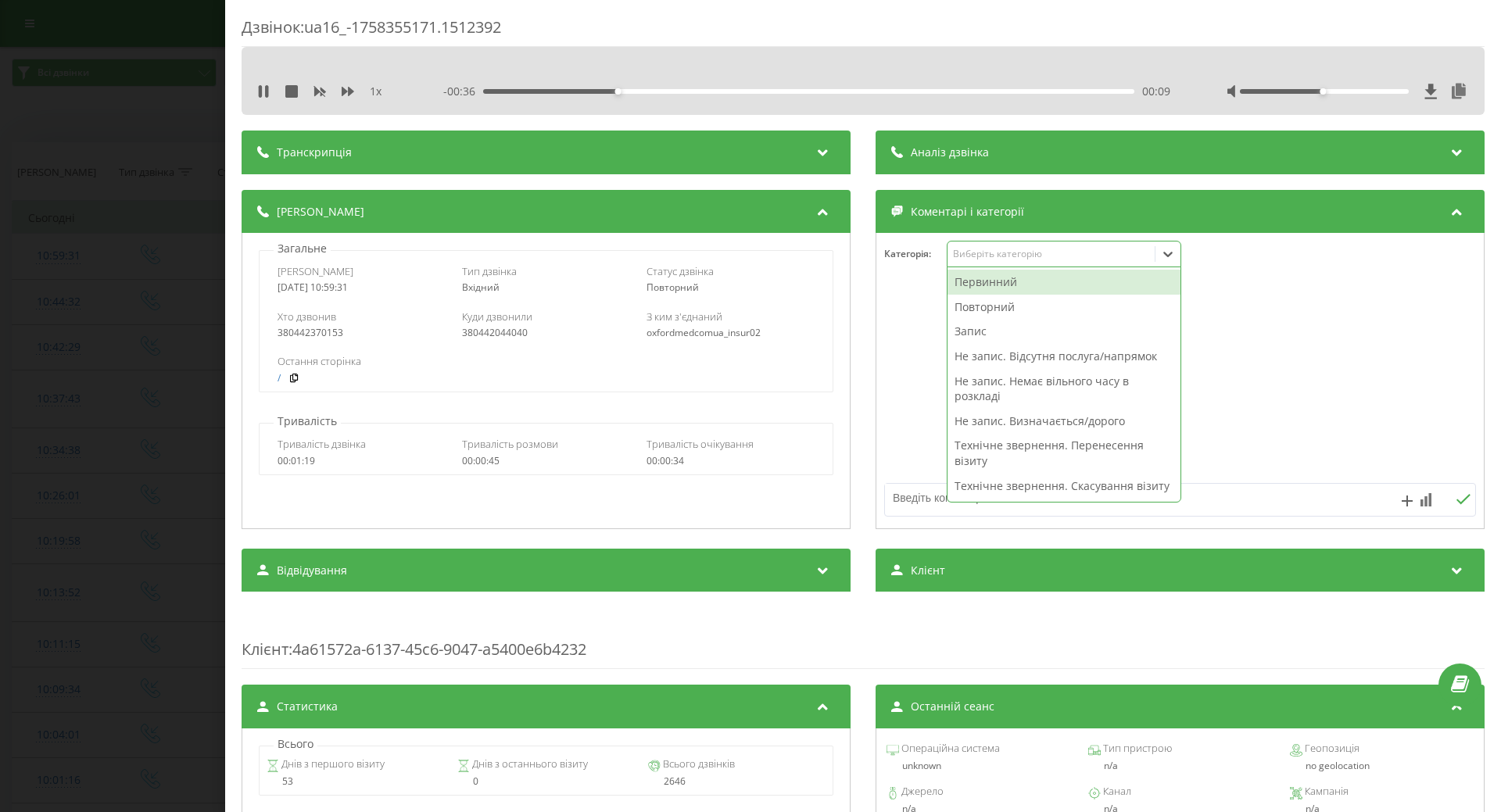
click at [962, 443] on div "Технічне звернення. Перенесення візиту" at bounding box center [1064, 453] width 233 height 40
click at [896, 458] on div at bounding box center [1180, 381] width 608 height 187
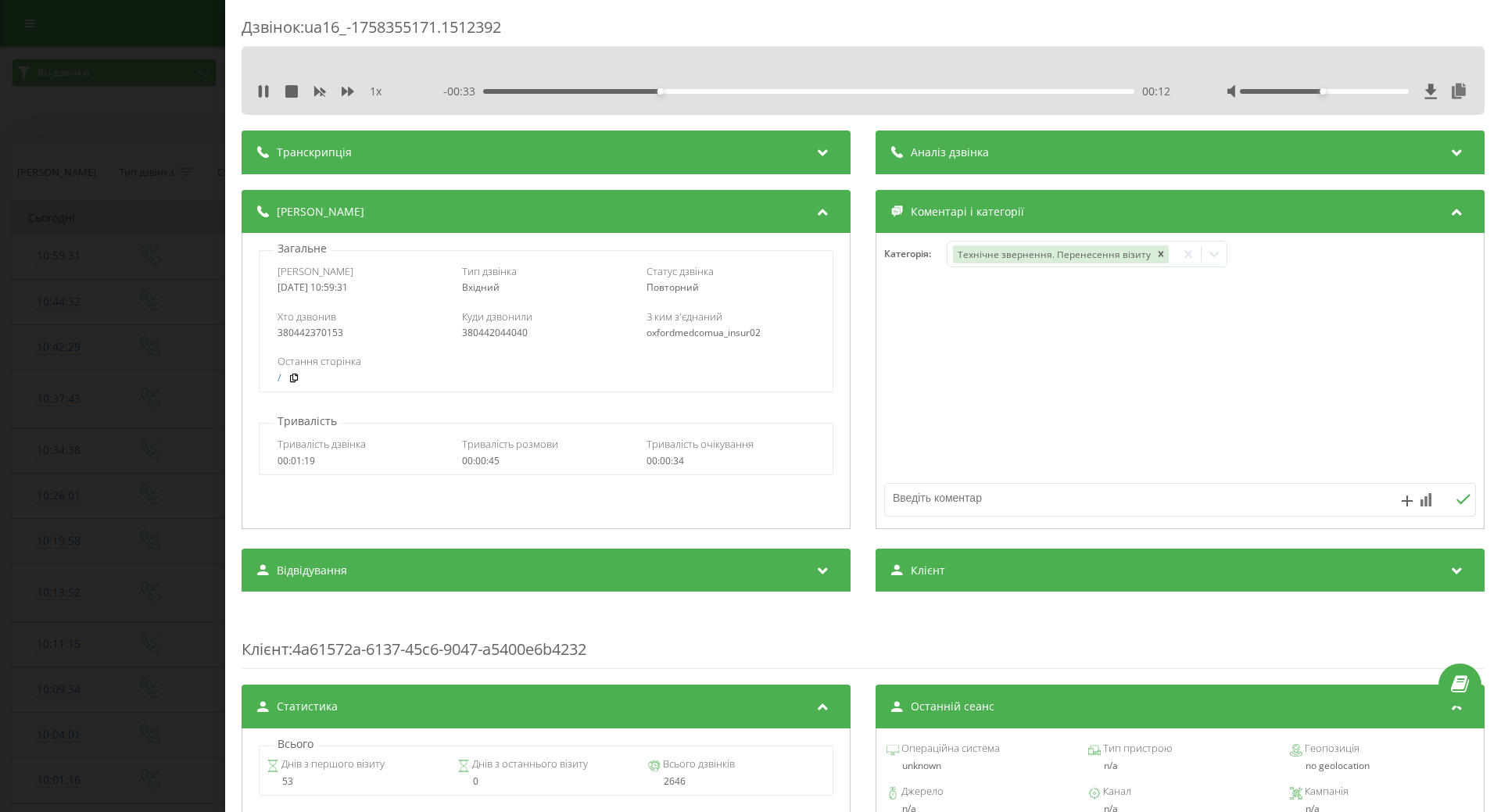
click at [145, 384] on div "Дзвінок : ua16_-1758355171.1512392 1 x - 00:33 00:12 00:12 Транскрипція Для AI-…" at bounding box center [750, 406] width 1501 height 812
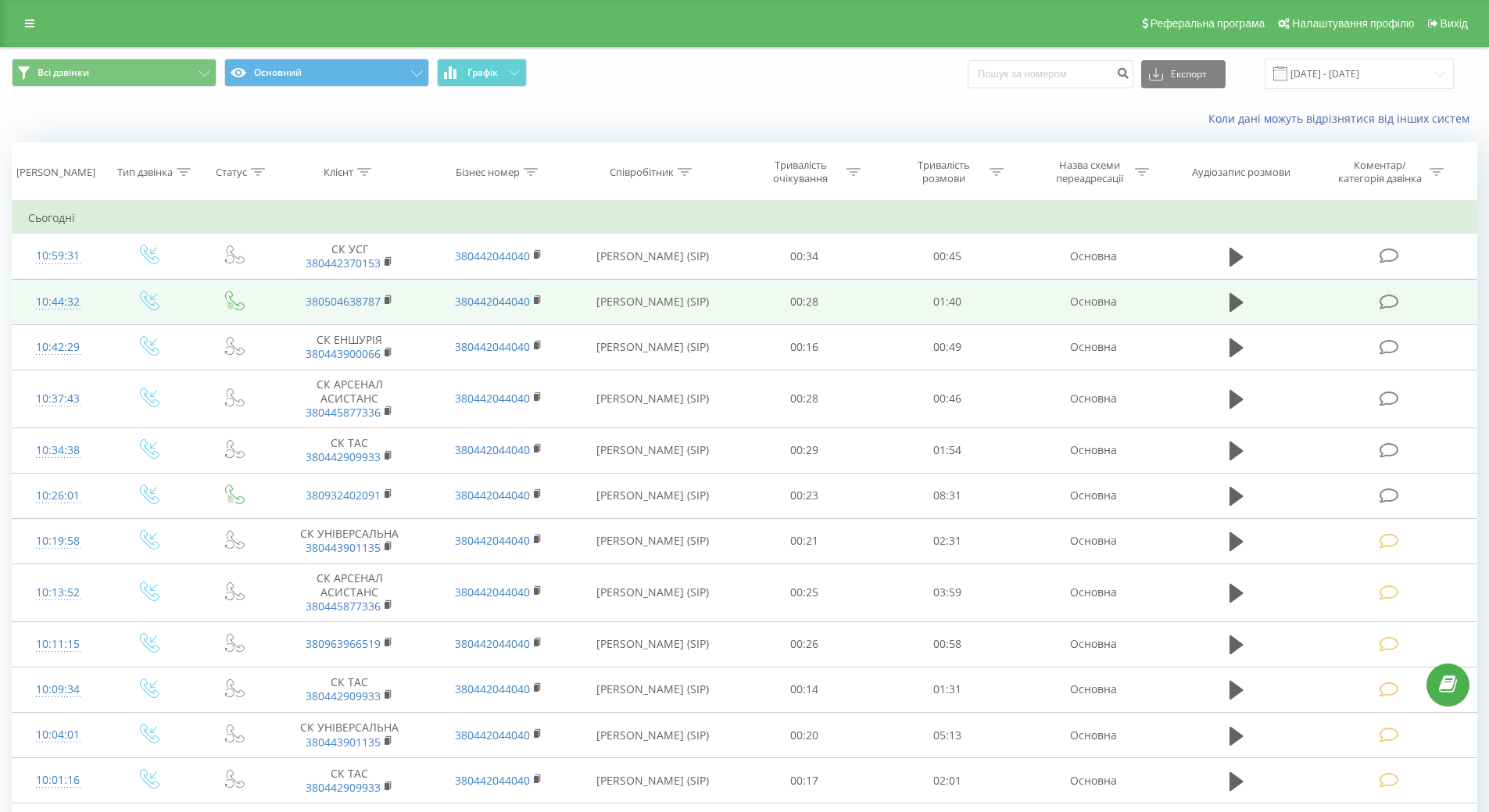
click at [48, 305] on div "10:44:32" at bounding box center [58, 302] width 60 height 31
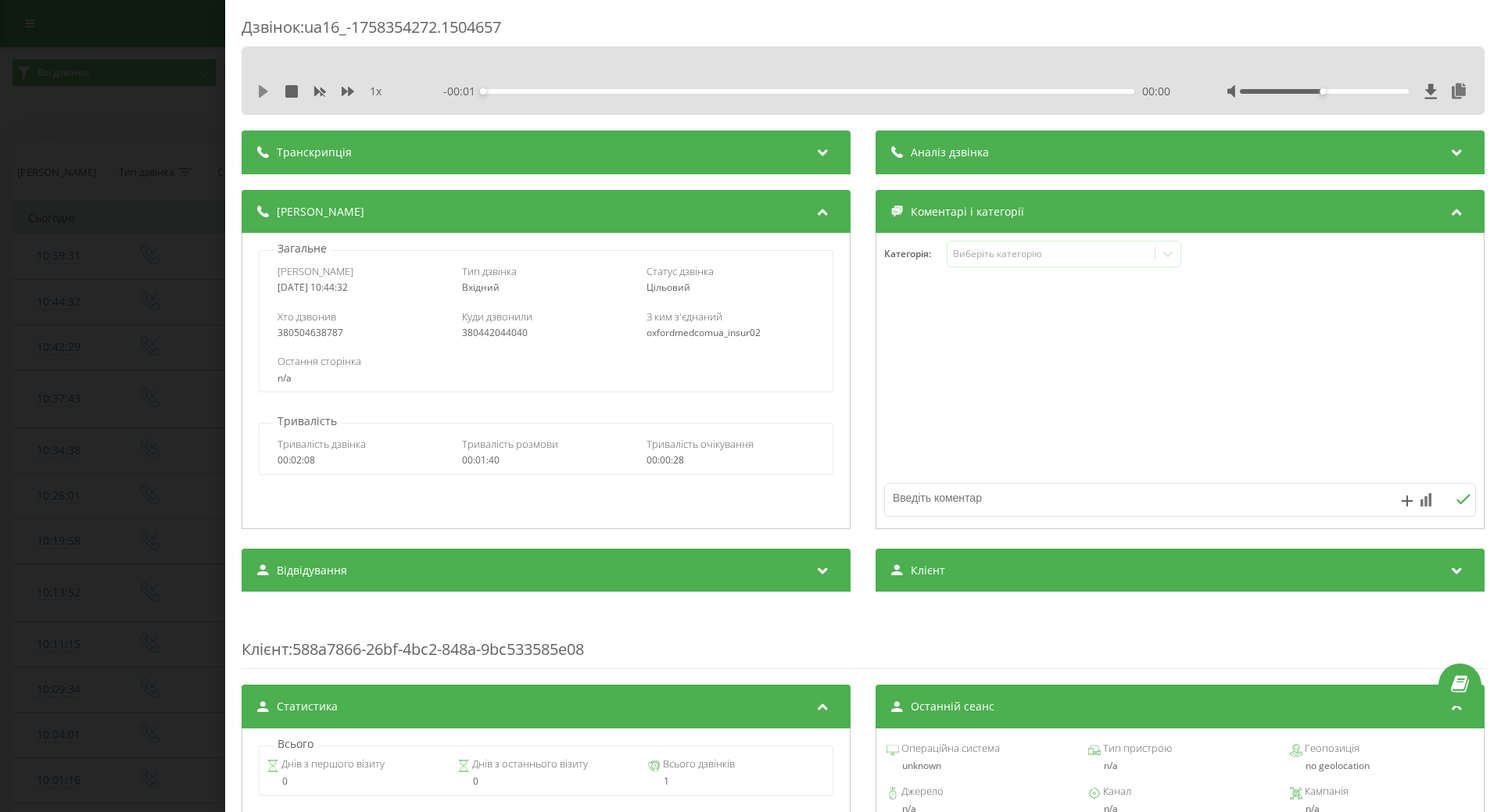
click at [264, 91] on icon at bounding box center [263, 92] width 9 height 13
click at [988, 257] on div "Виберіть категорію" at bounding box center [1051, 254] width 195 height 13
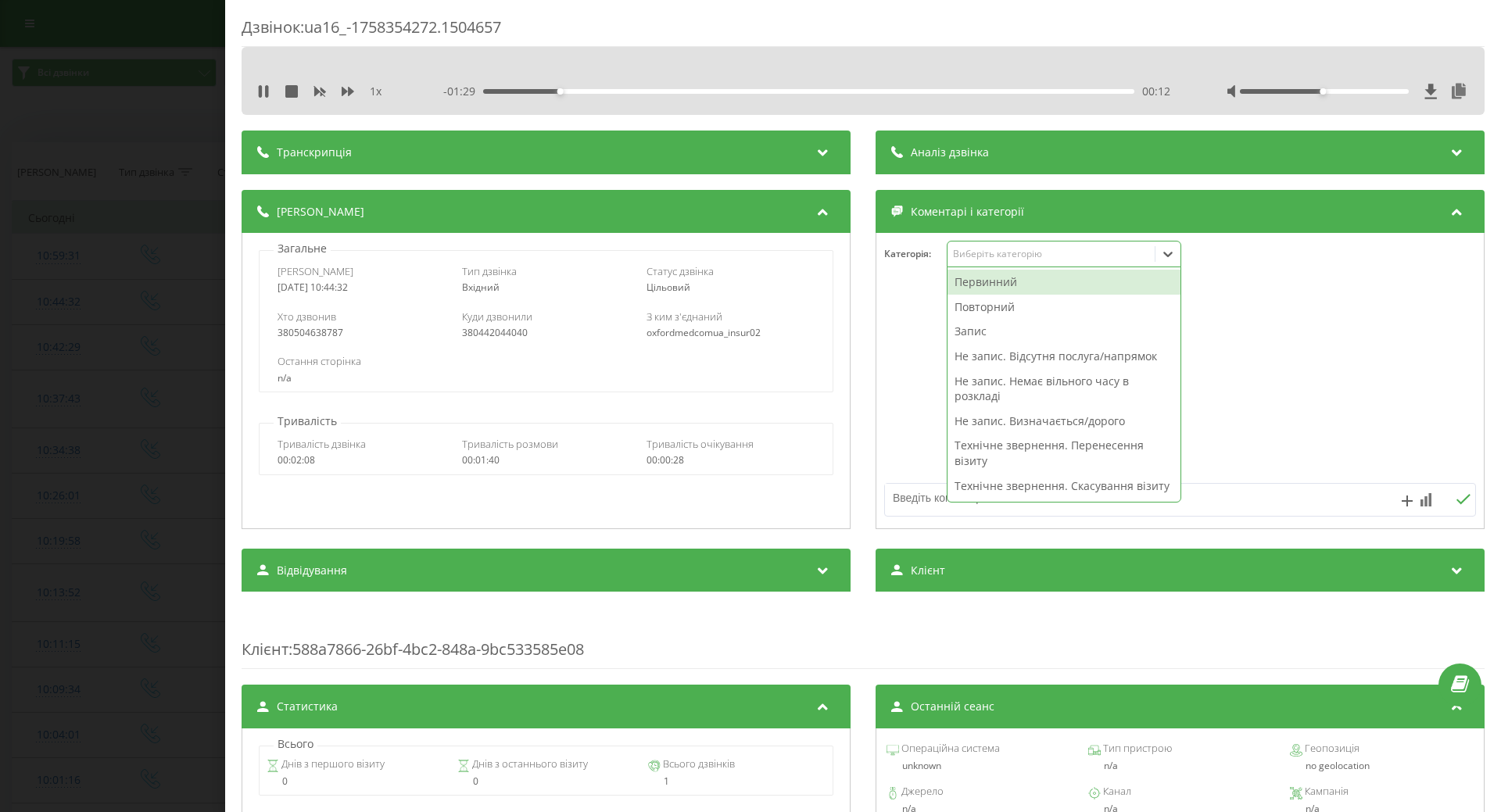
click at [974, 335] on div "Запис" at bounding box center [1064, 331] width 233 height 25
click at [988, 308] on div "Повторний" at bounding box center [1064, 306] width 233 height 25
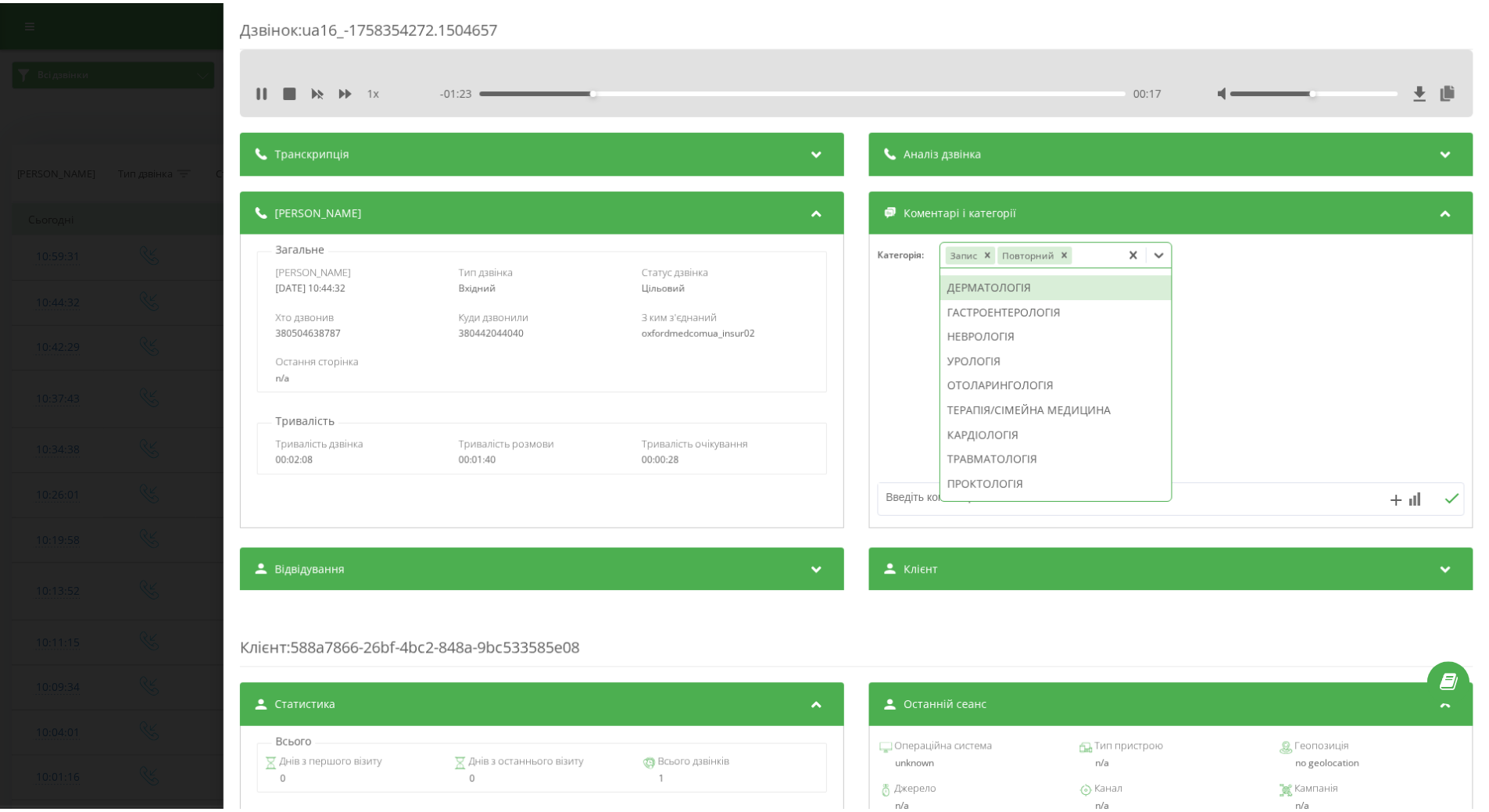
scroll to position [522, 0]
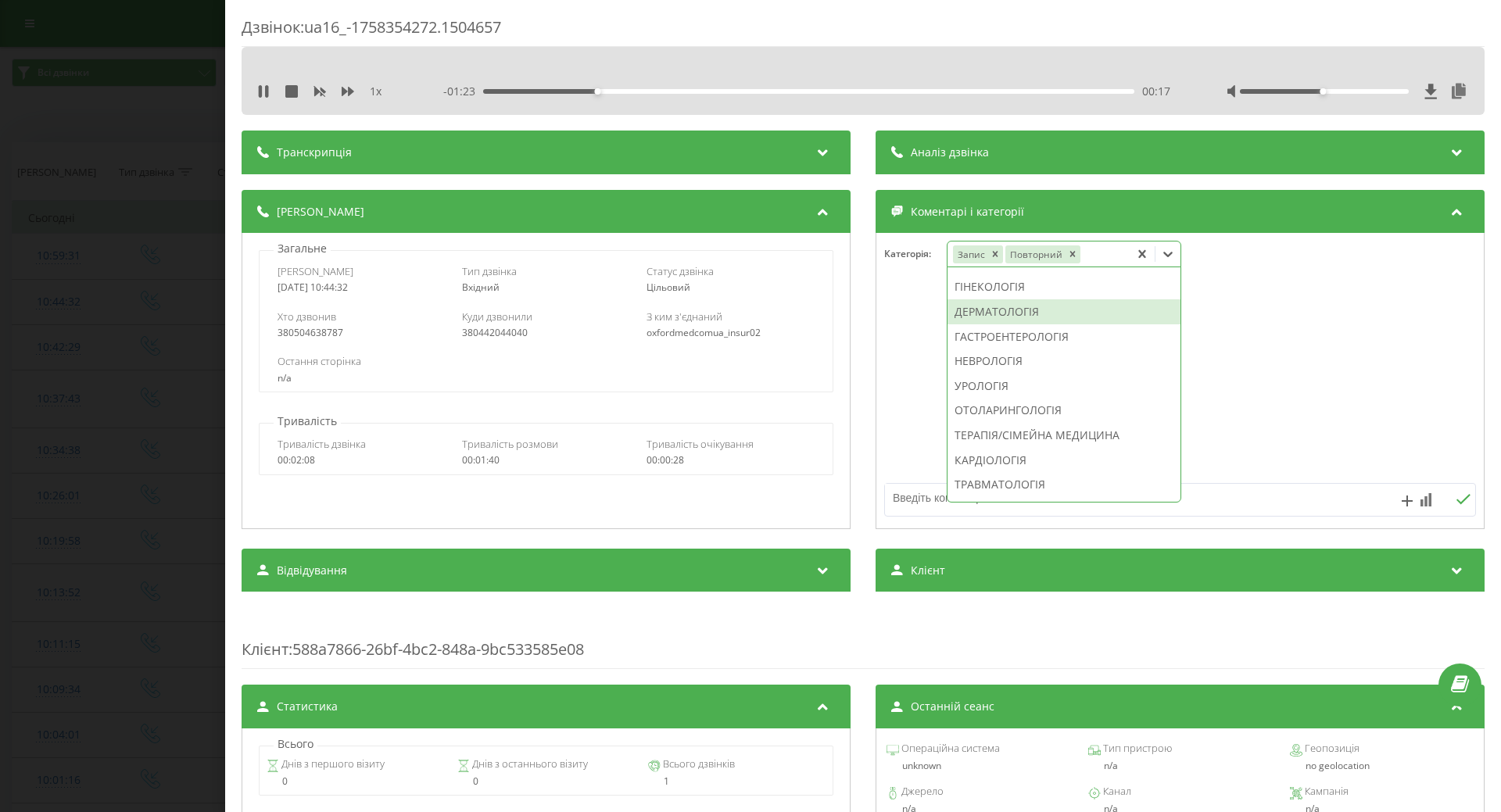
click at [978, 324] on div "ДЕРМАТОЛОГІЯ" at bounding box center [1064, 311] width 233 height 25
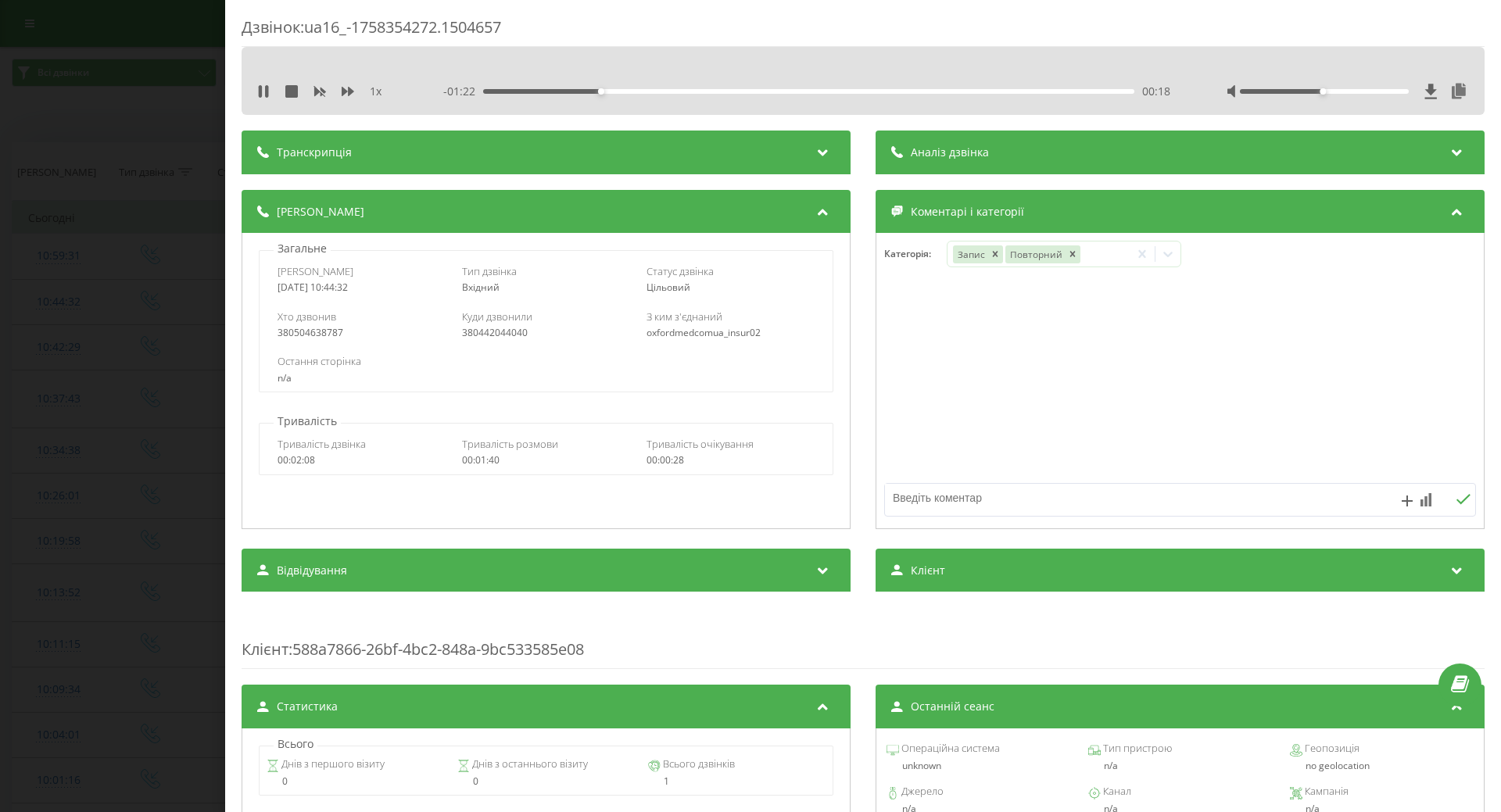
click at [922, 394] on div at bounding box center [1180, 381] width 608 height 187
click at [146, 451] on div "Дзвінок : ua16_-1758354272.1504657 1 x - 01:20 00:20 00:20 Транскрипція Для AI-…" at bounding box center [750, 406] width 1501 height 812
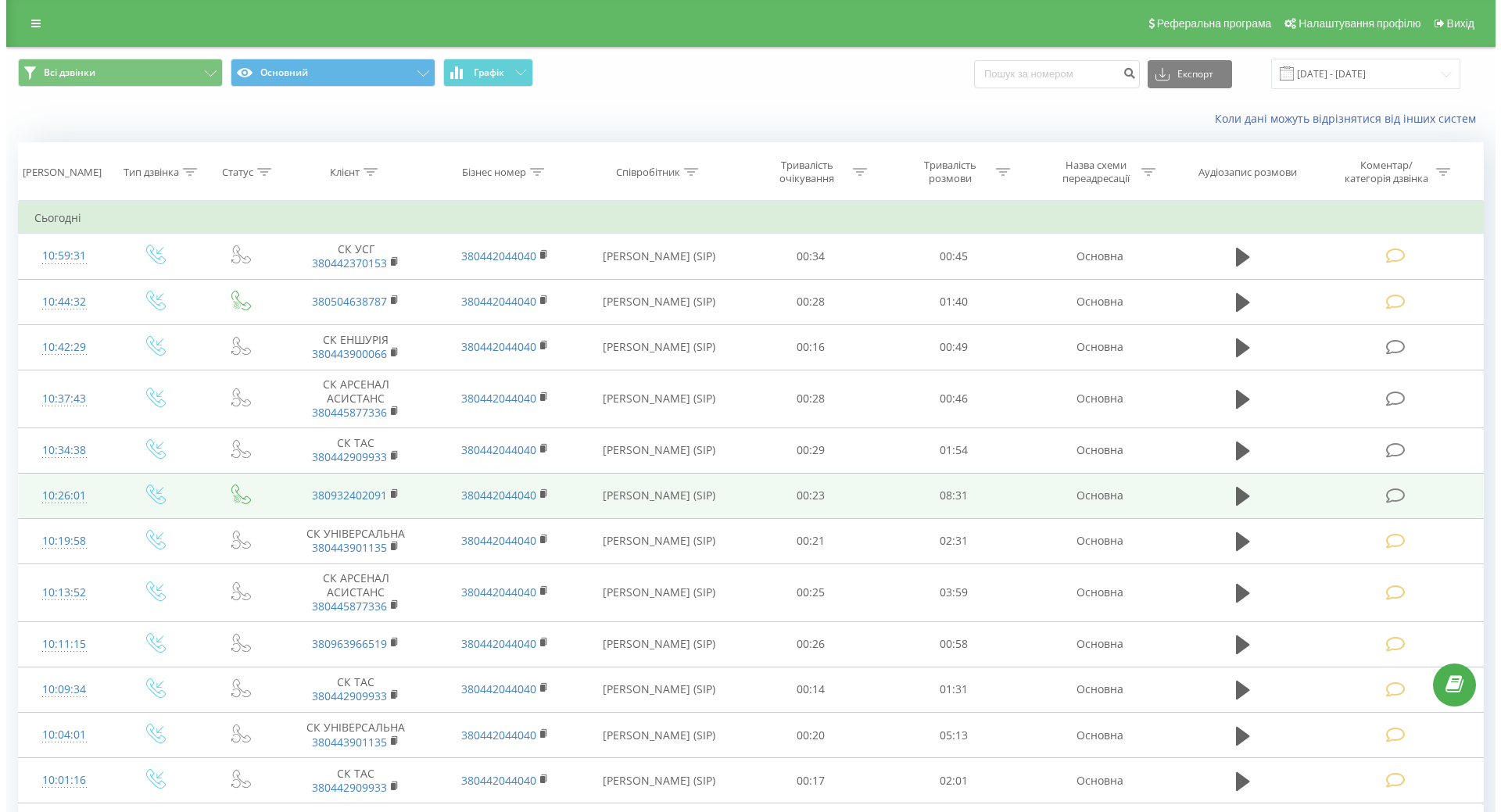
scroll to position [78, 0]
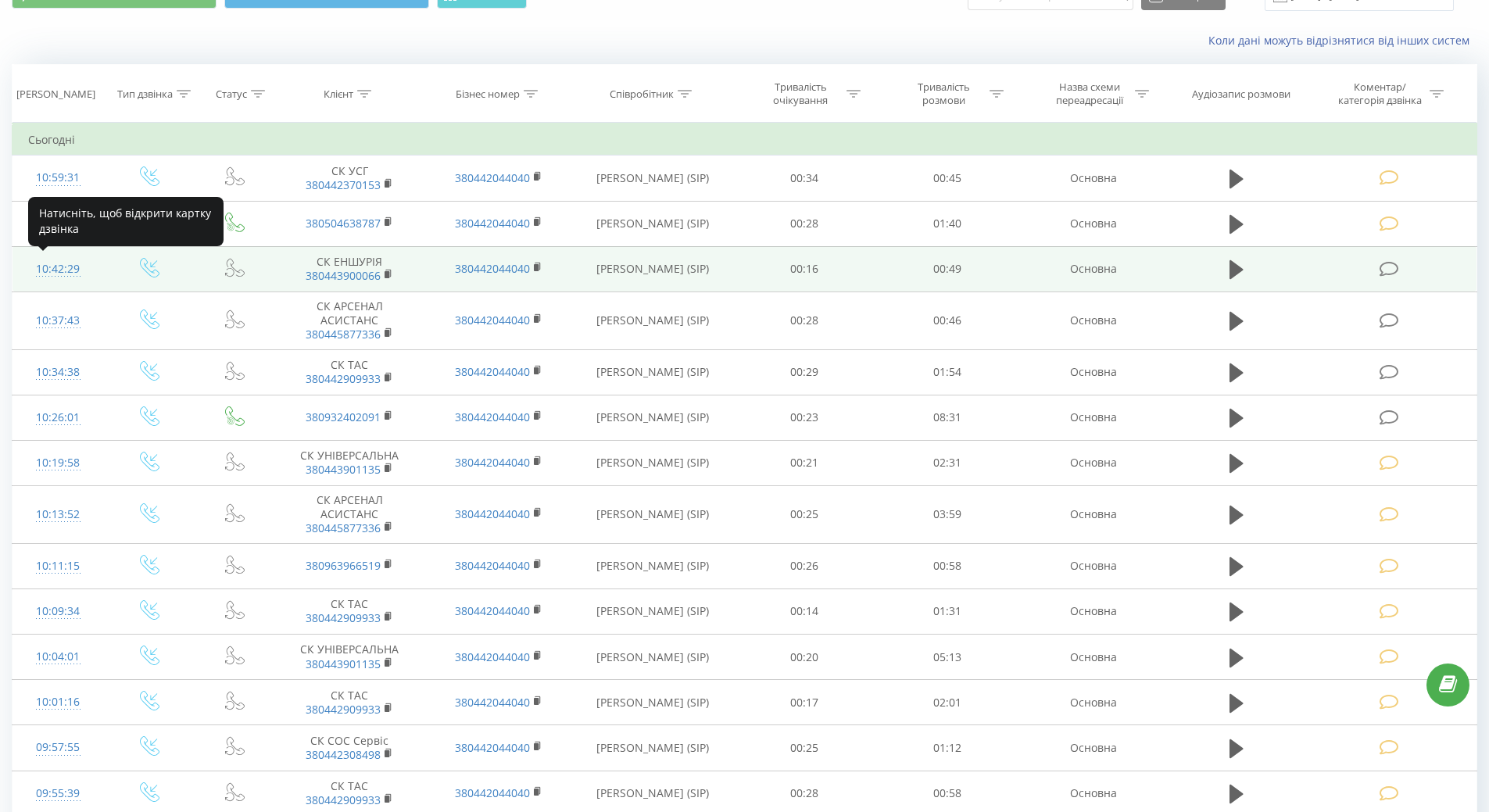
click at [66, 269] on div "10:42:29" at bounding box center [58, 270] width 60 height 31
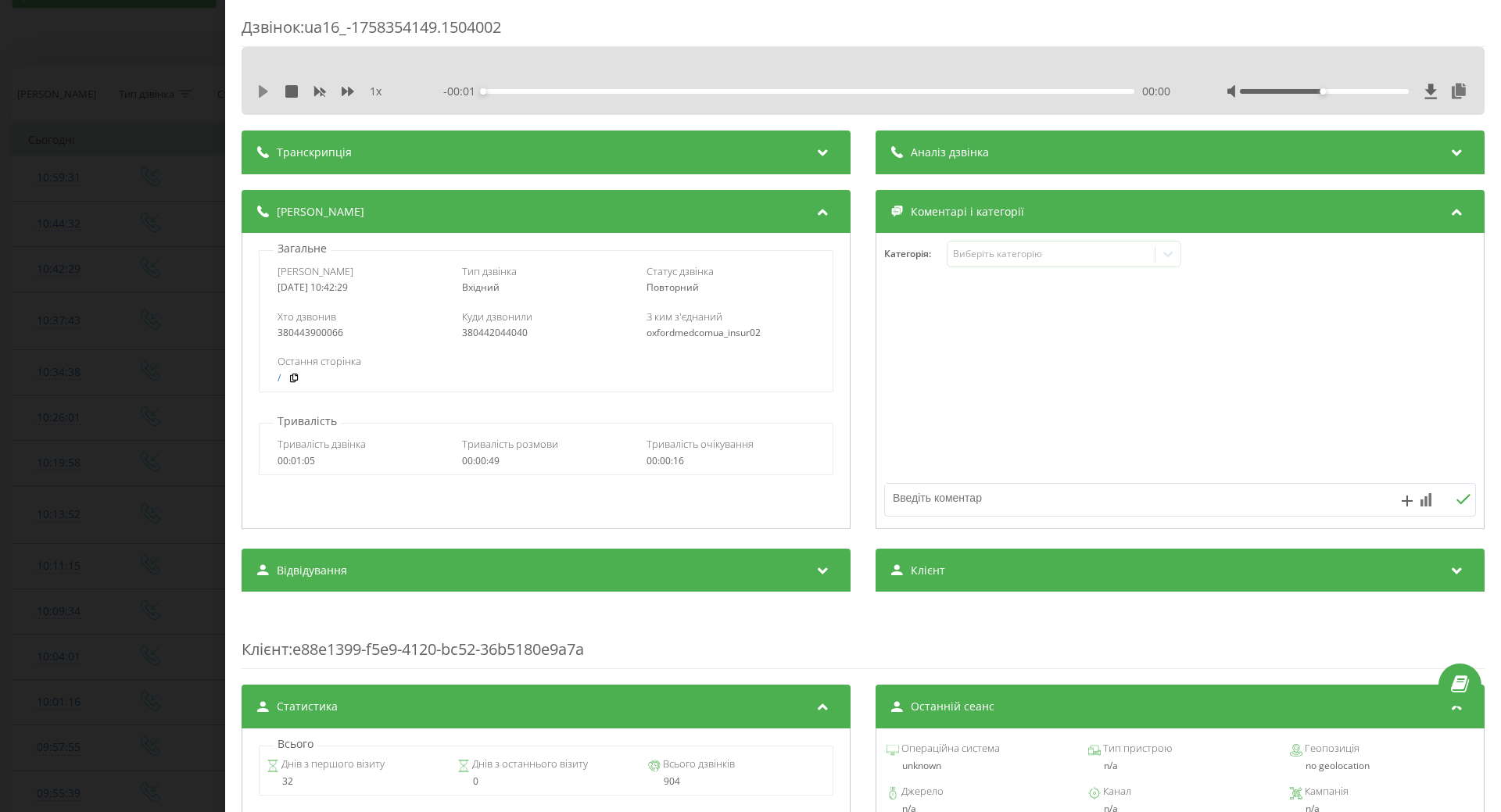
click at [264, 92] on icon at bounding box center [263, 92] width 9 height 13
click at [958, 256] on div "Виберіть категорію" at bounding box center [1051, 254] width 195 height 13
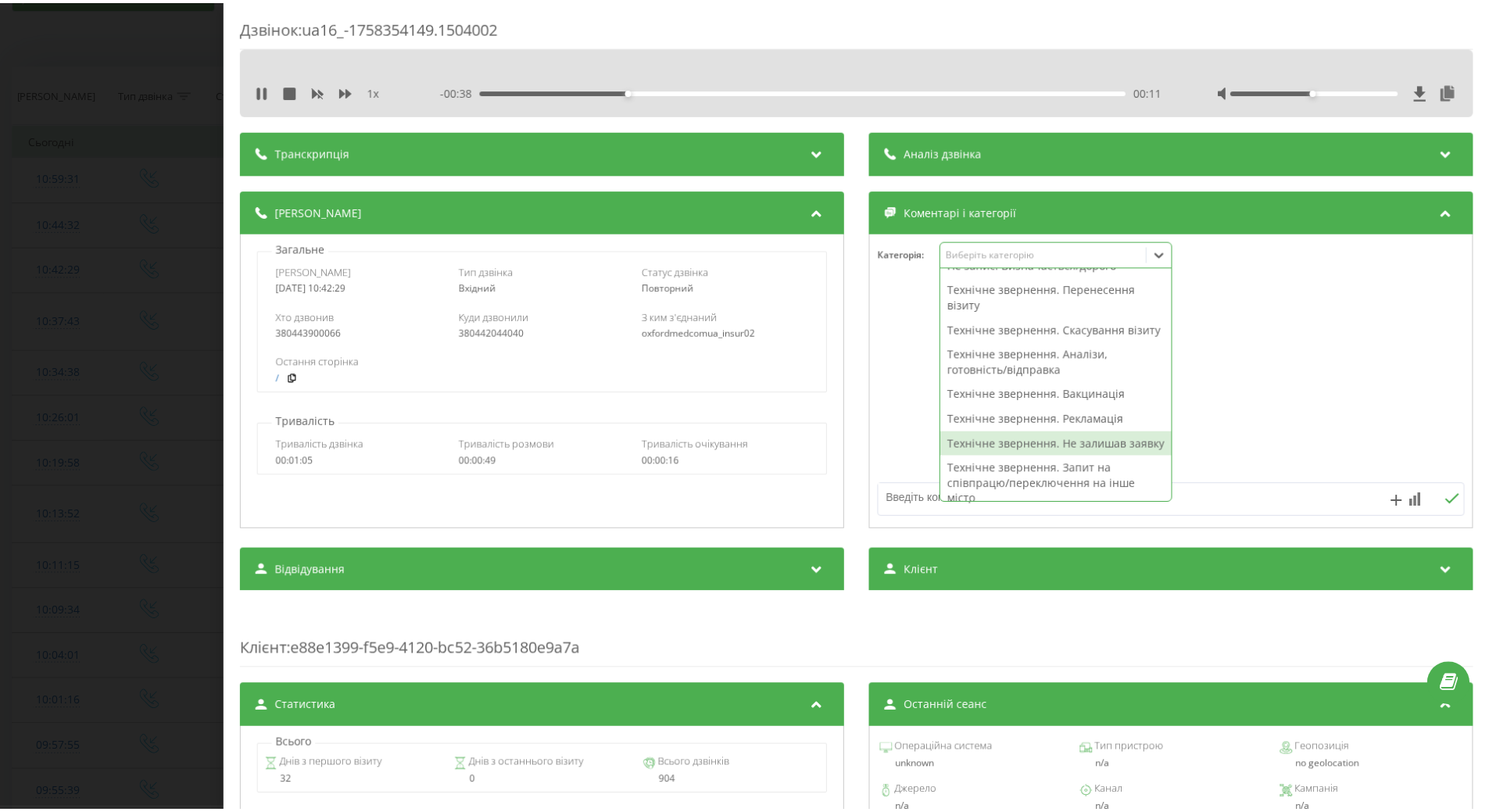
scroll to position [234, 0]
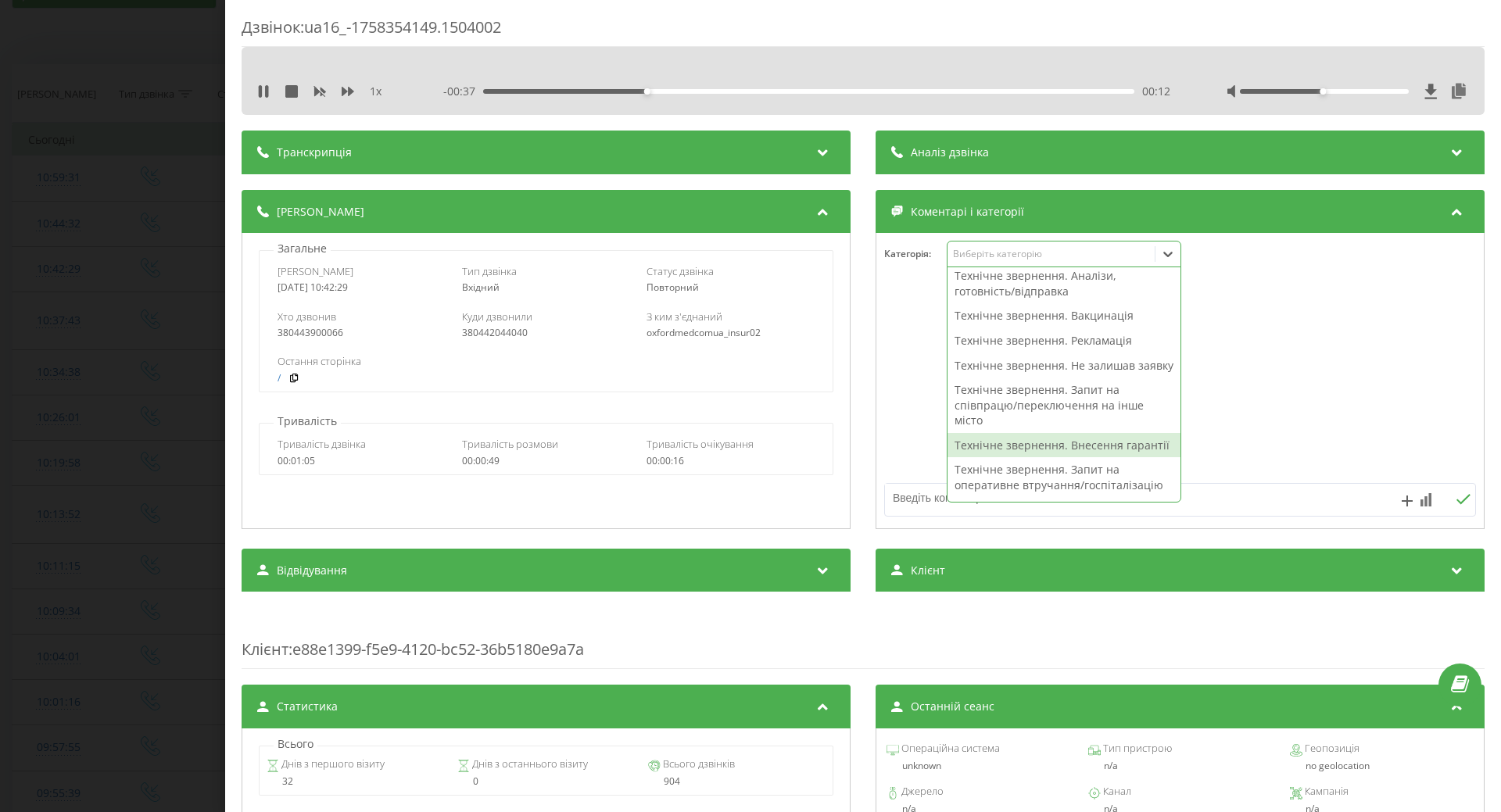
drag, startPoint x: 973, startPoint y: 475, endPoint x: 910, endPoint y: 465, distance: 63.8
click at [973, 458] on div "Технічне звернення. Внесення гарантії" at bounding box center [1064, 445] width 233 height 25
click at [899, 462] on div at bounding box center [1180, 381] width 608 height 187
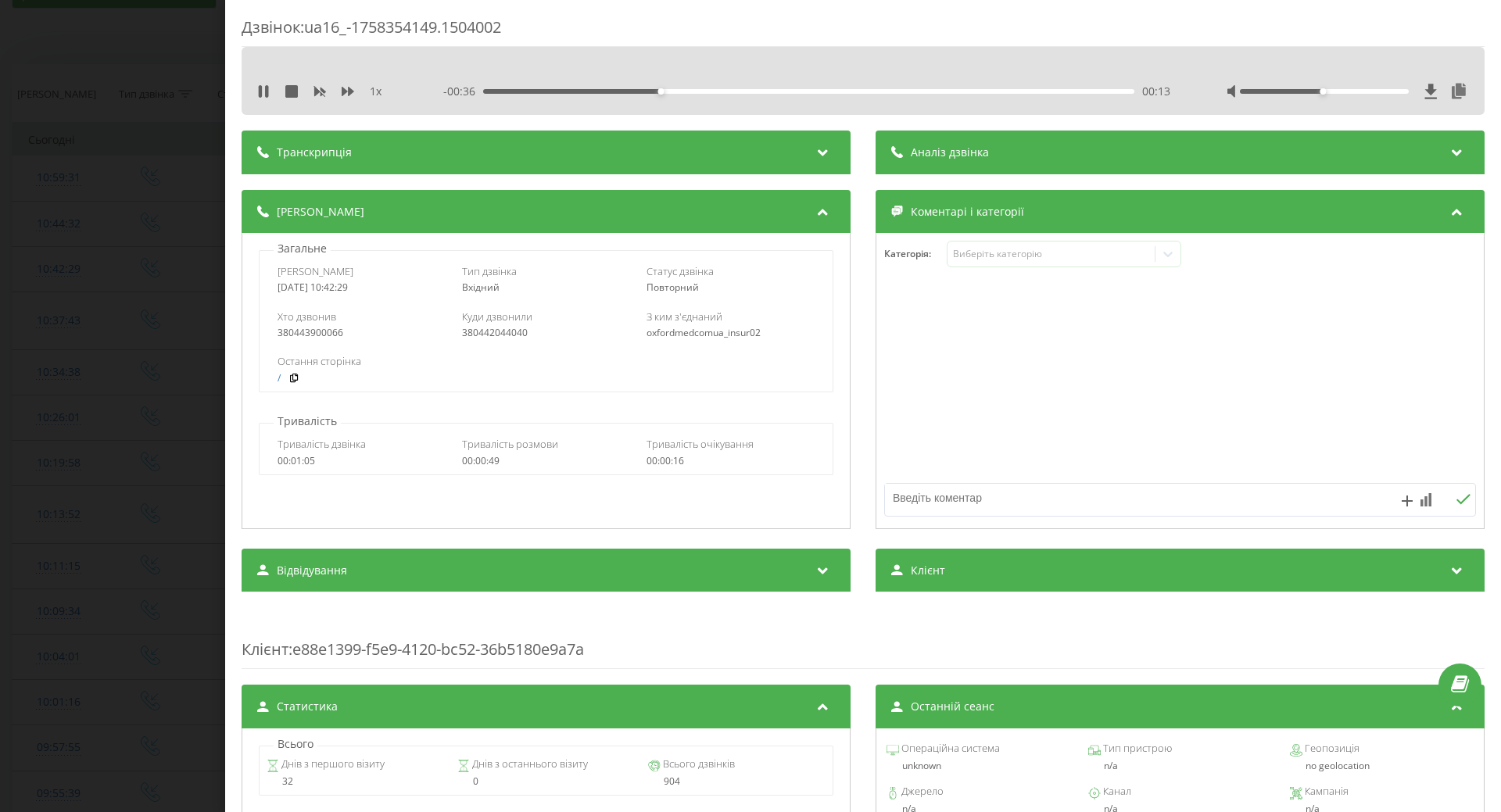
click at [93, 436] on div "Дзвінок : ua16_-1758354149.1504002 1 x - 00:36 00:13 00:13 Транскрипція Для AI-…" at bounding box center [750, 406] width 1501 height 812
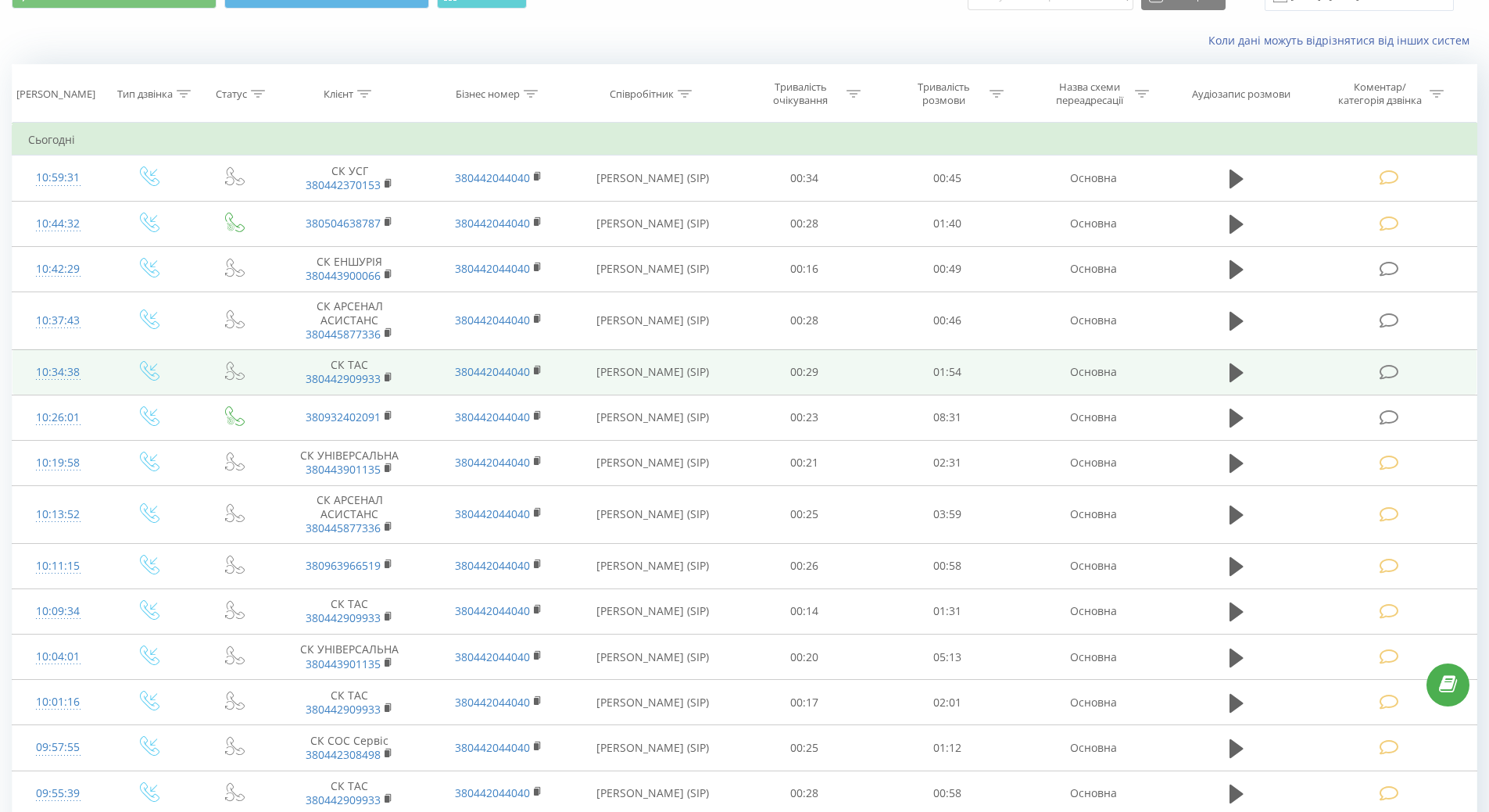
click at [50, 367] on div "10:34:38" at bounding box center [58, 373] width 60 height 31
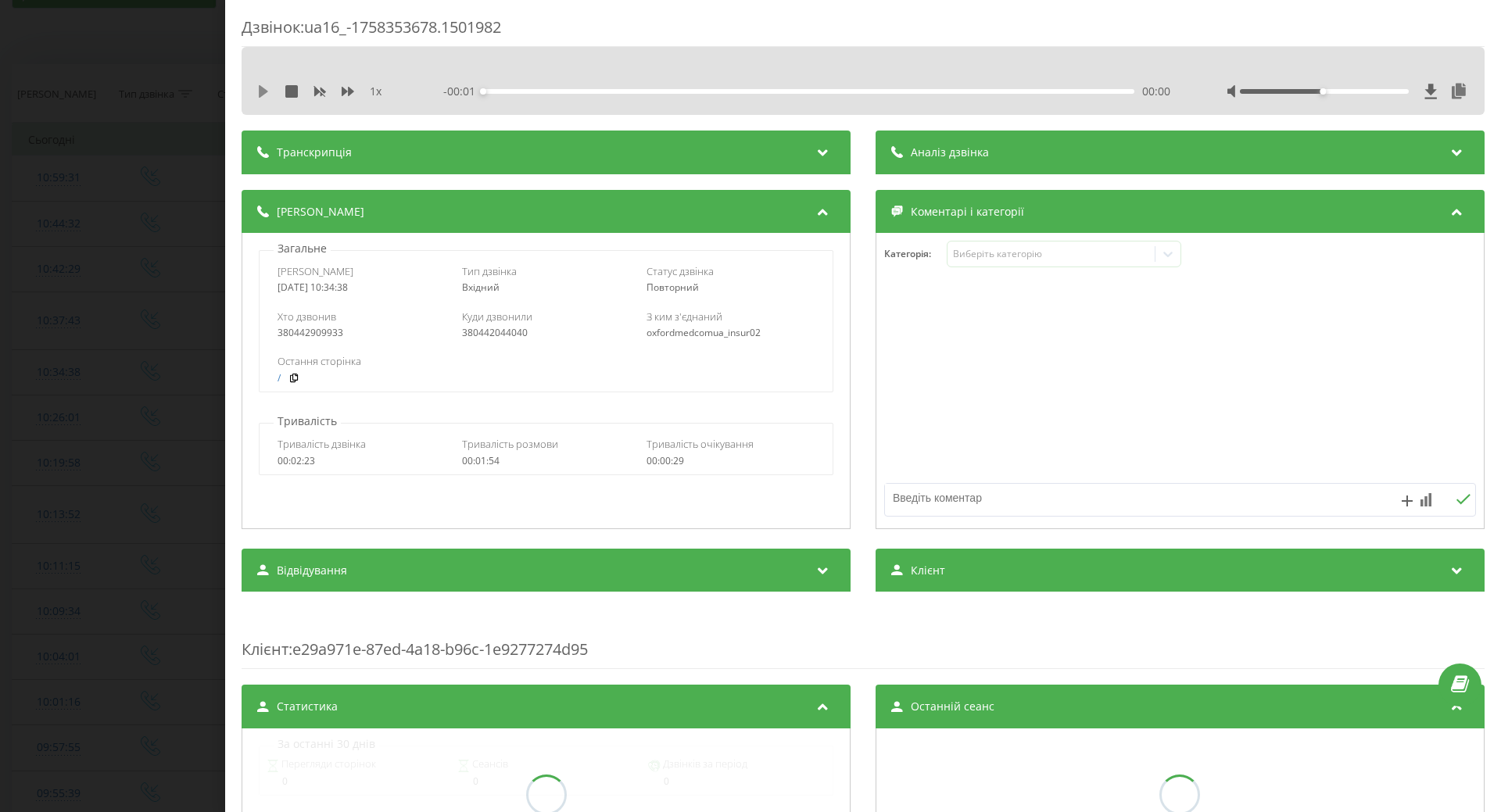
click at [266, 88] on icon at bounding box center [264, 92] width 13 height 13
click at [985, 252] on div "Виберіть категорію" at bounding box center [1051, 254] width 195 height 13
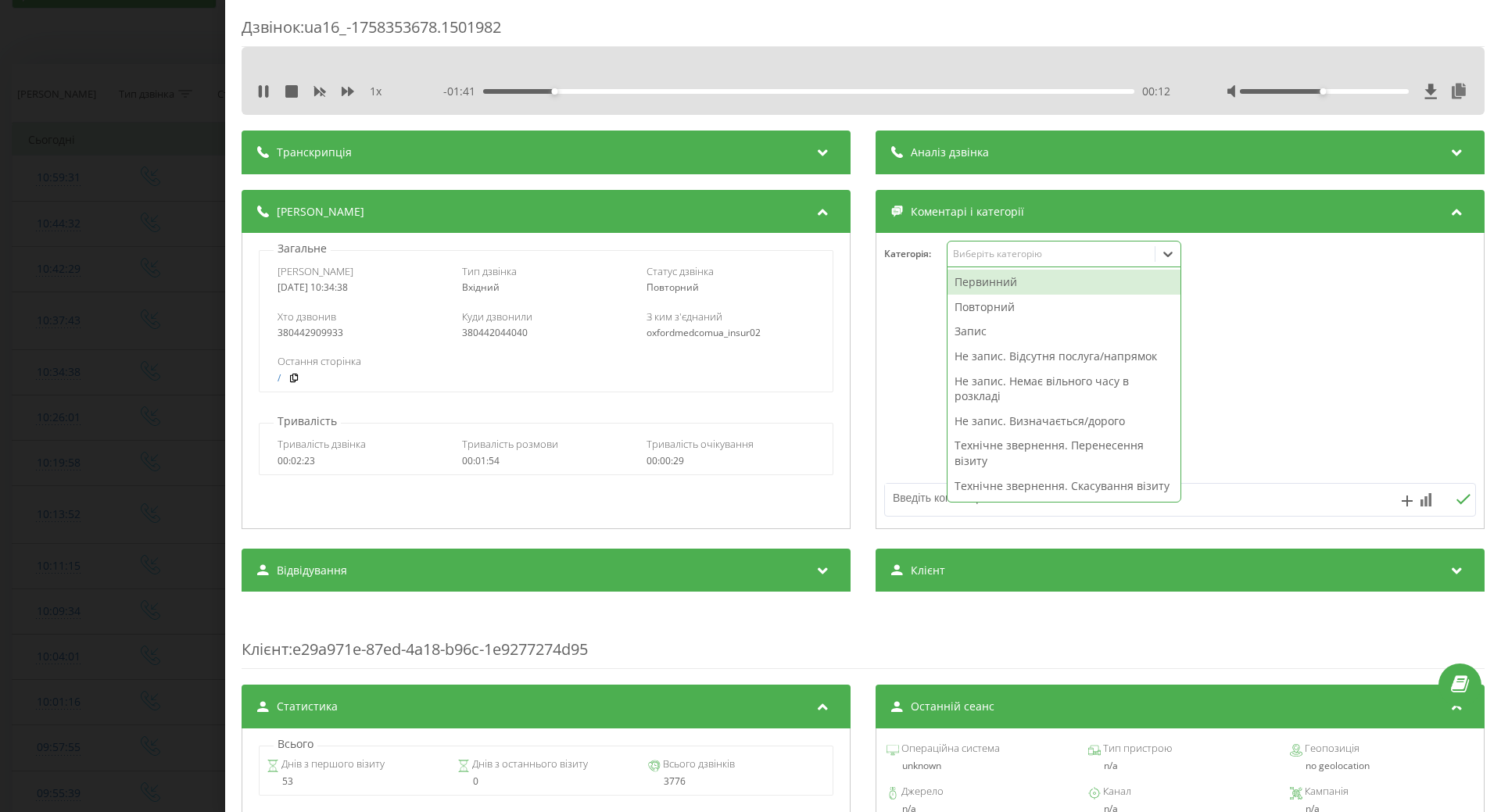
click at [975, 421] on div "Не запис. Визначається/дорого" at bounding box center [1064, 421] width 233 height 25
click at [882, 430] on div at bounding box center [1180, 381] width 608 height 187
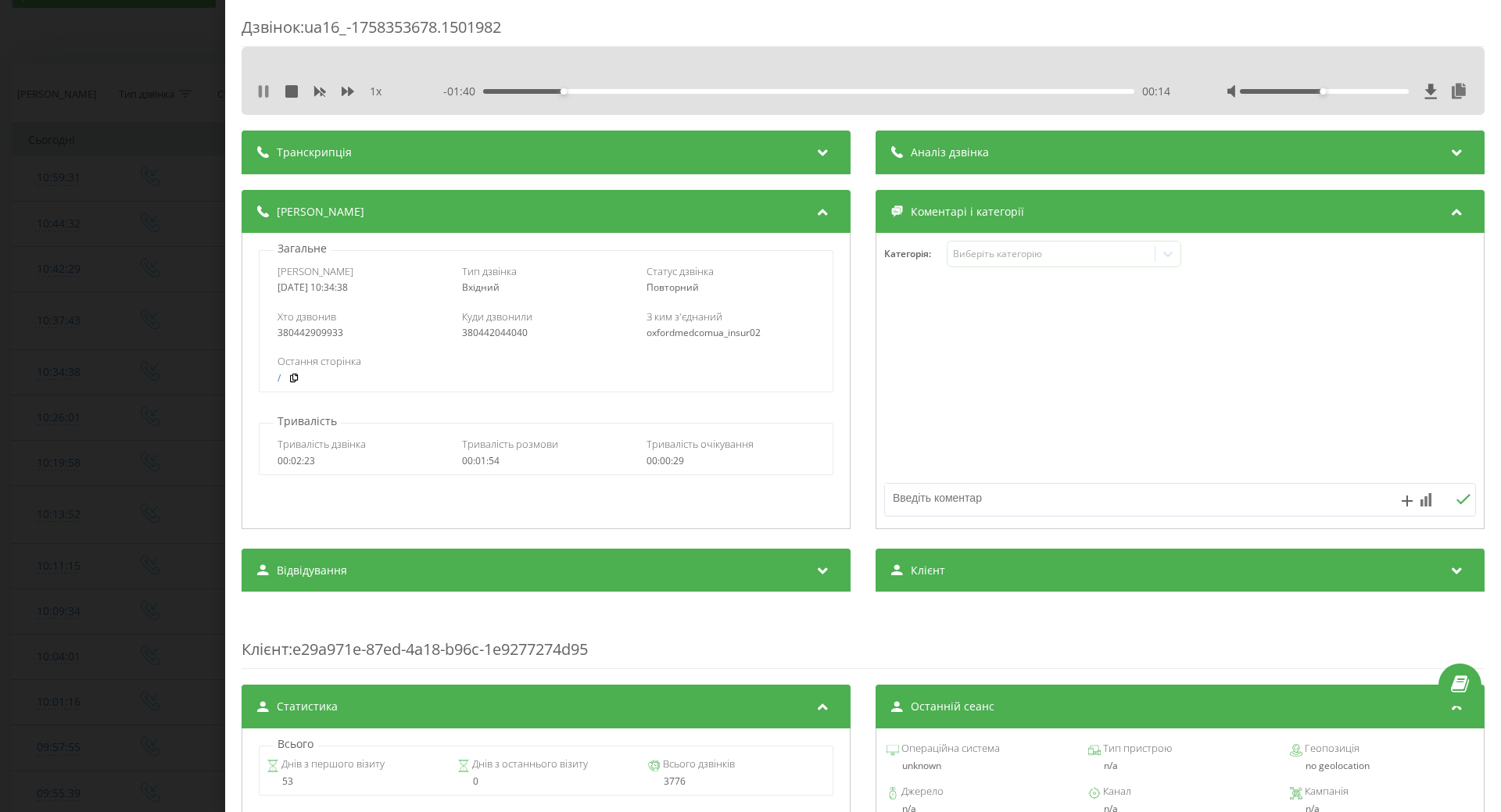
click at [263, 90] on icon at bounding box center [264, 92] width 13 height 13
click at [72, 319] on div "Дзвінок : ua16_-1758353678.1501982 1 x - 01:40 00:14 00:14 Транскрипція Для AI-…" at bounding box center [750, 406] width 1501 height 812
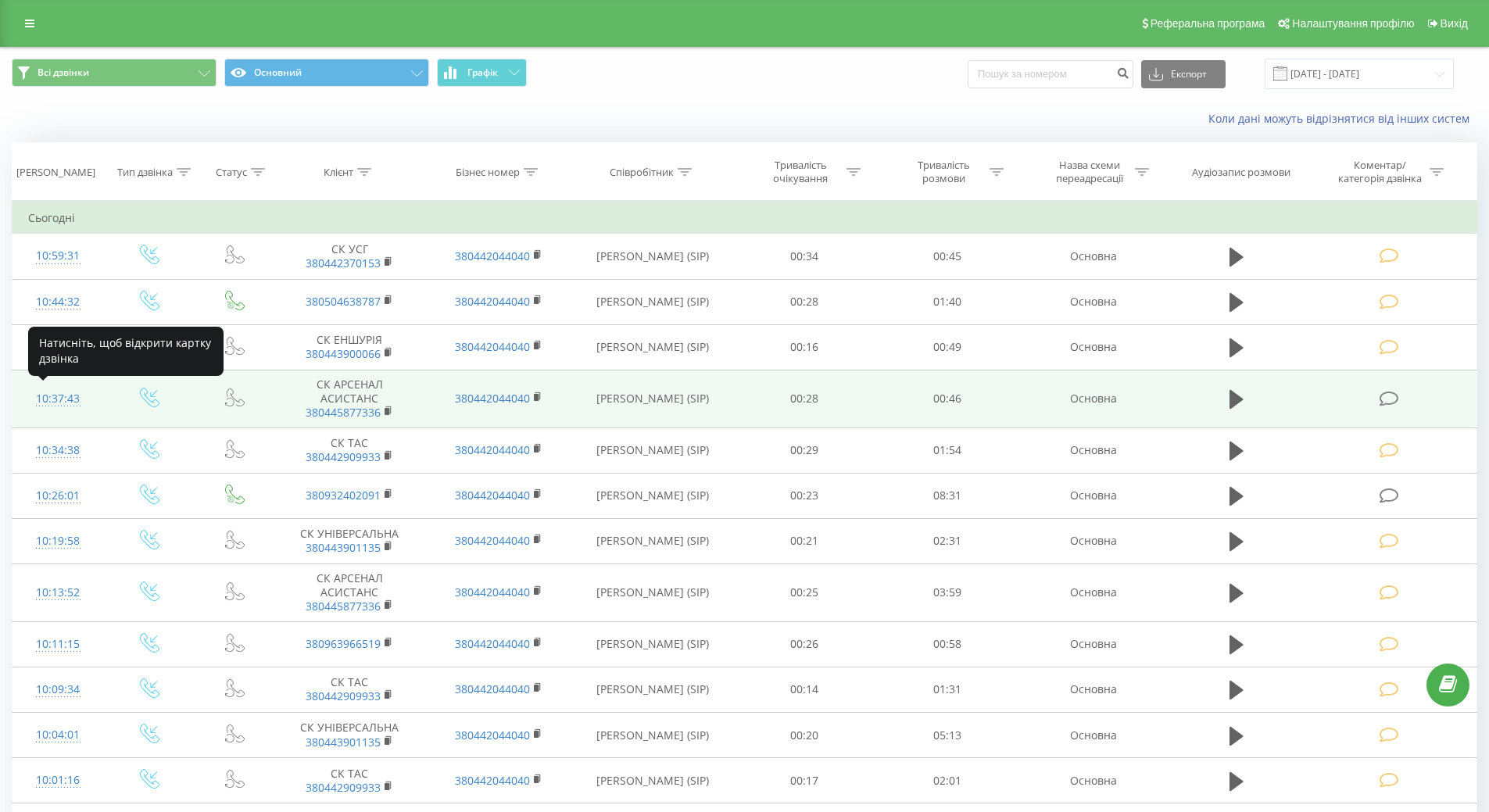
click at [50, 394] on div "10:37:43" at bounding box center [58, 400] width 60 height 31
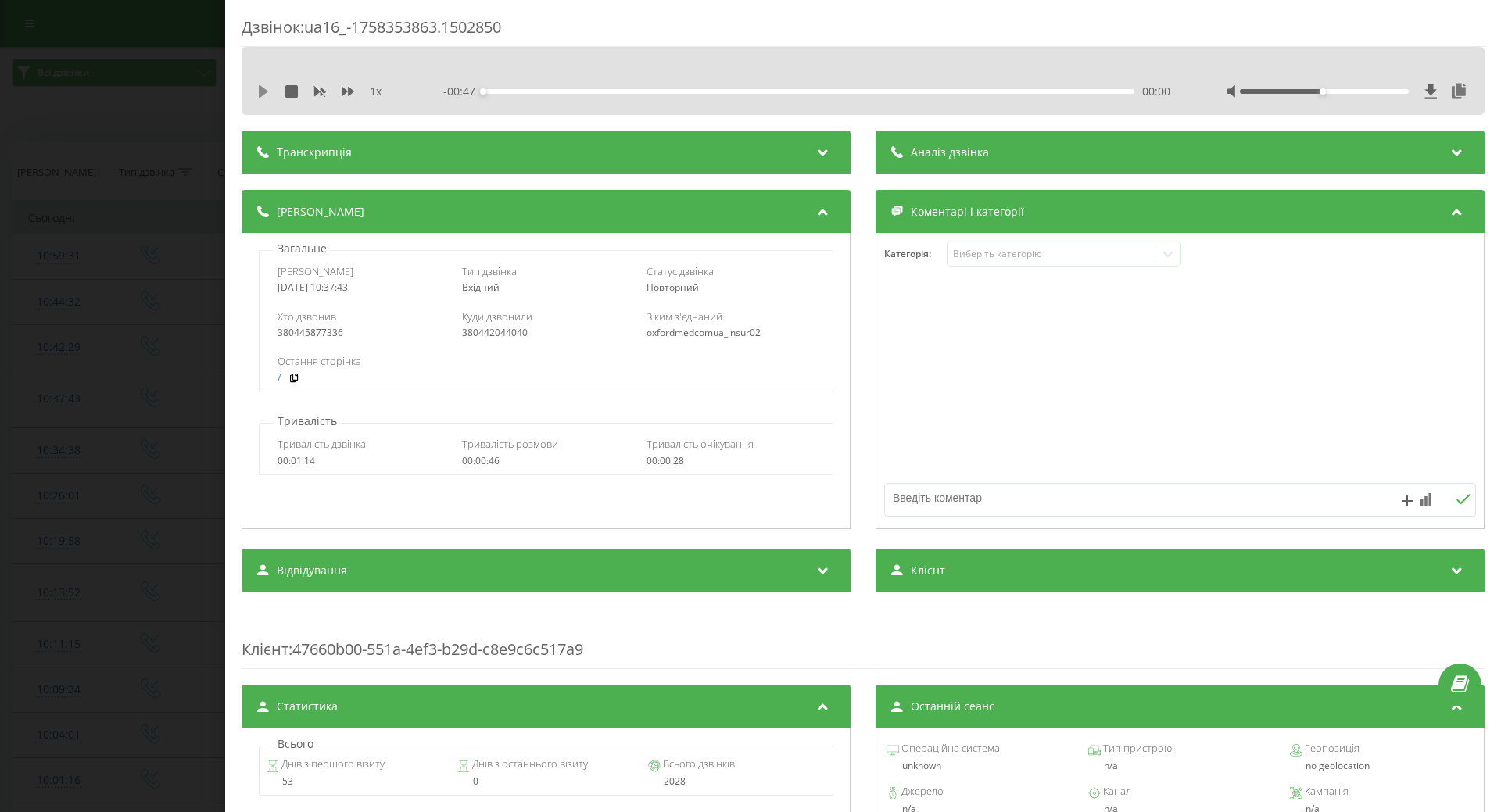
click at [262, 92] on icon at bounding box center [263, 92] width 9 height 13
click at [968, 256] on div "Виберіть категорію" at bounding box center [1051, 254] width 195 height 13
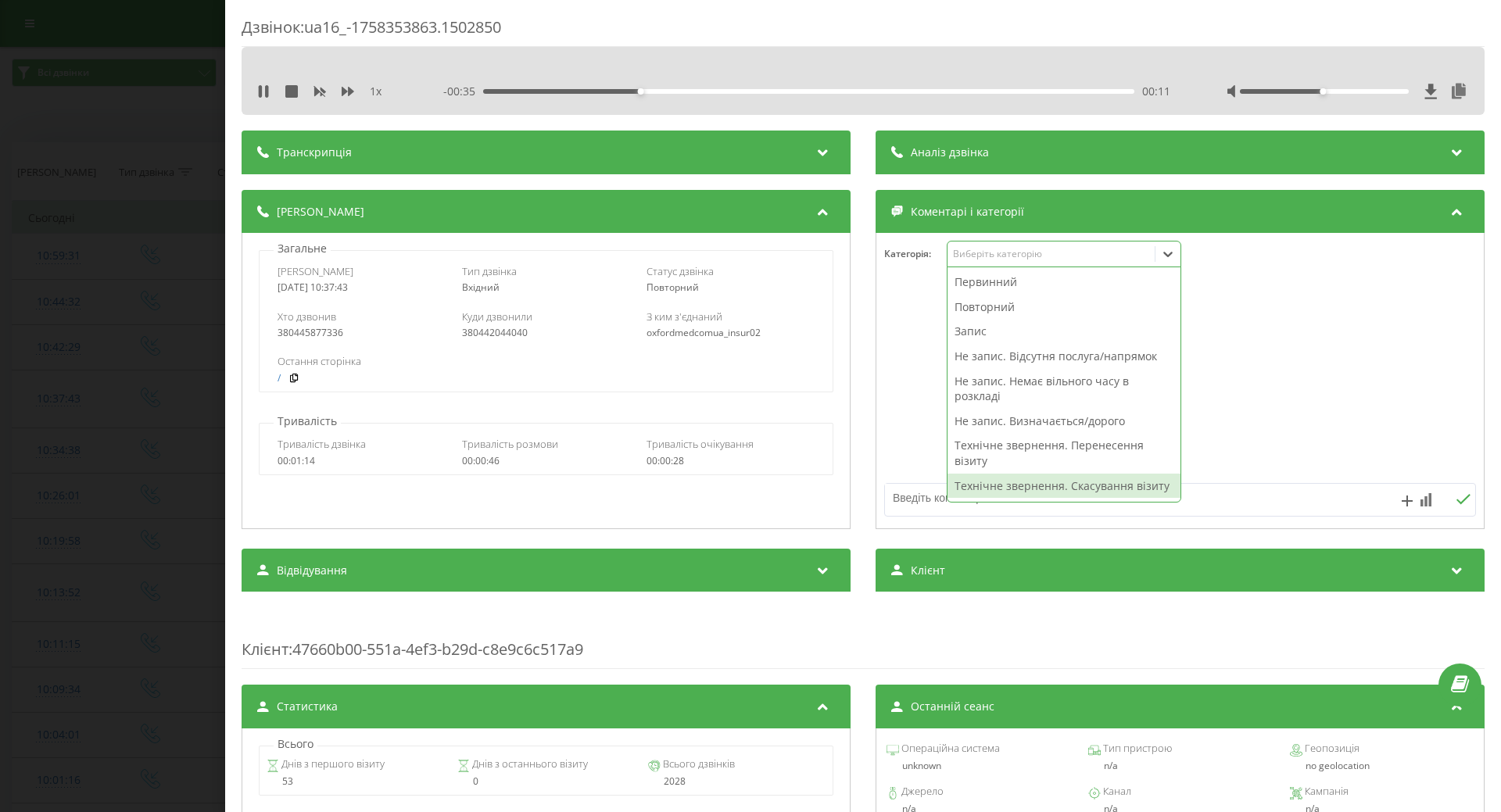
drag, startPoint x: 986, startPoint y: 483, endPoint x: 924, endPoint y: 456, distance: 67.6
click at [982, 483] on div "Технічне звернення. Скасування візиту" at bounding box center [1064, 486] width 233 height 25
click at [916, 446] on div at bounding box center [1180, 381] width 608 height 187
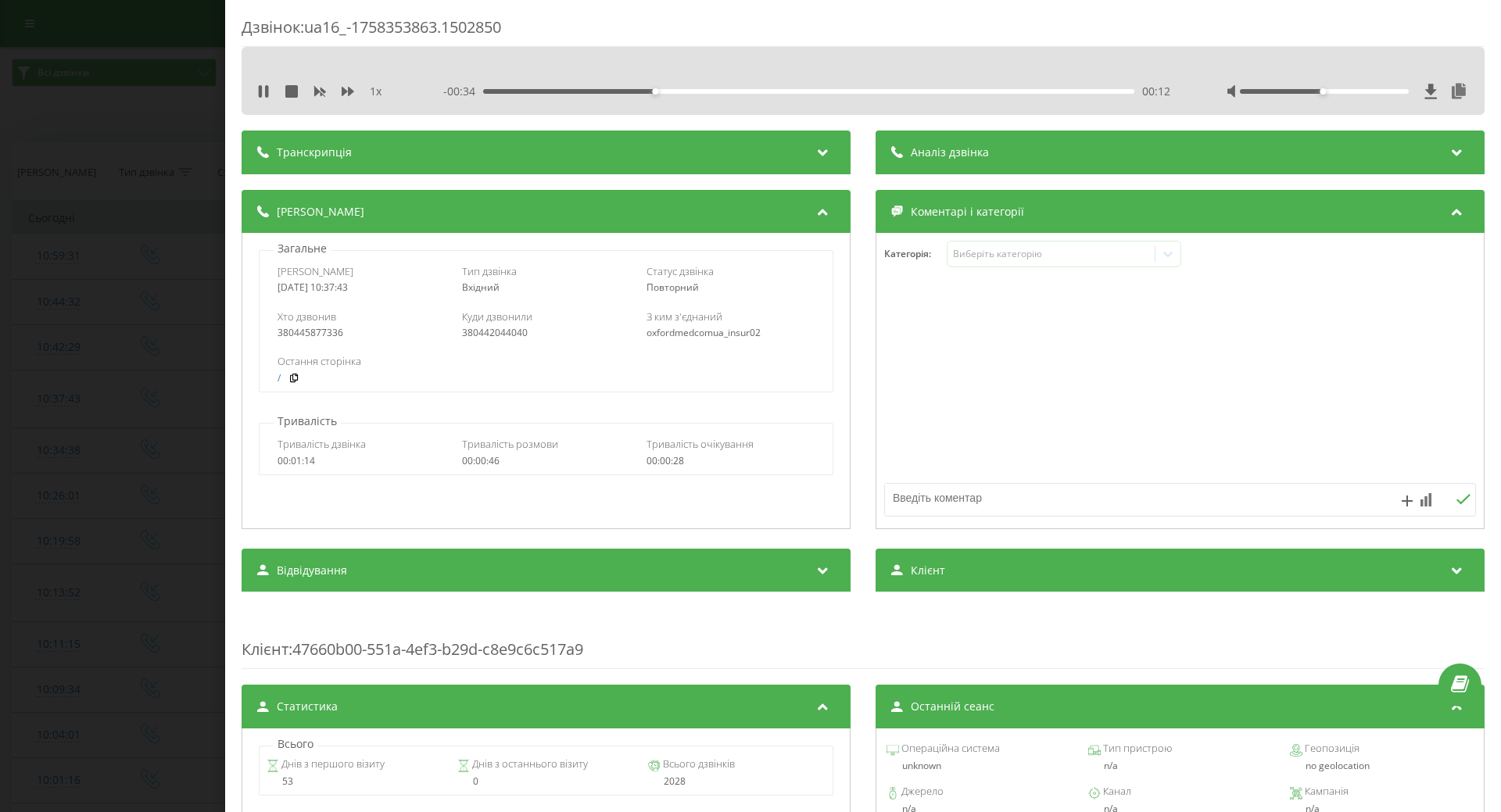
click at [213, 477] on div "Дзвінок : ua16_-1758353863.1502850 1 x - 00:34 00:12 00:12 Транскрипція Для AI-…" at bounding box center [750, 406] width 1501 height 812
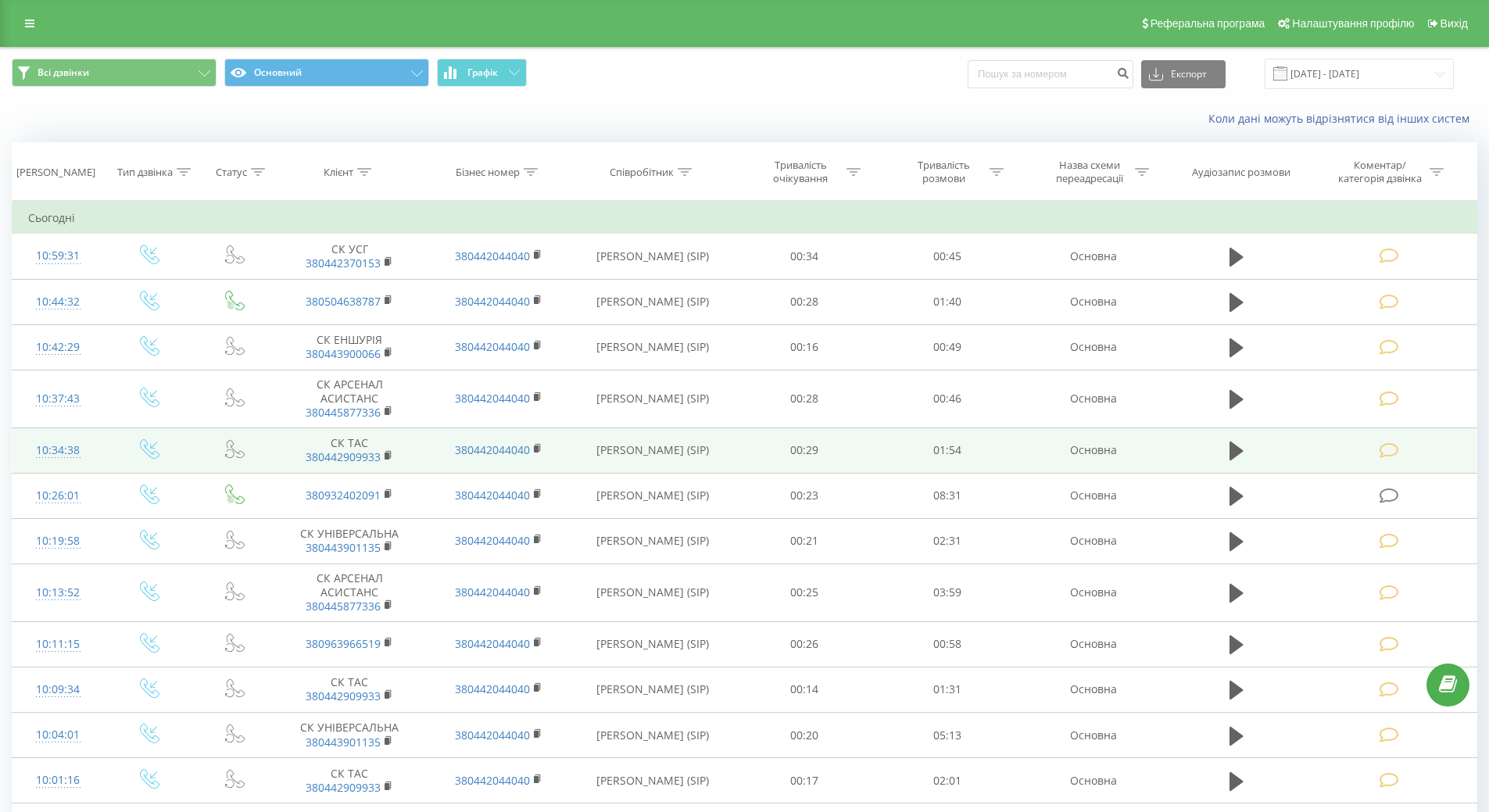
click at [59, 492] on div "10:26:01" at bounding box center [58, 496] width 60 height 31
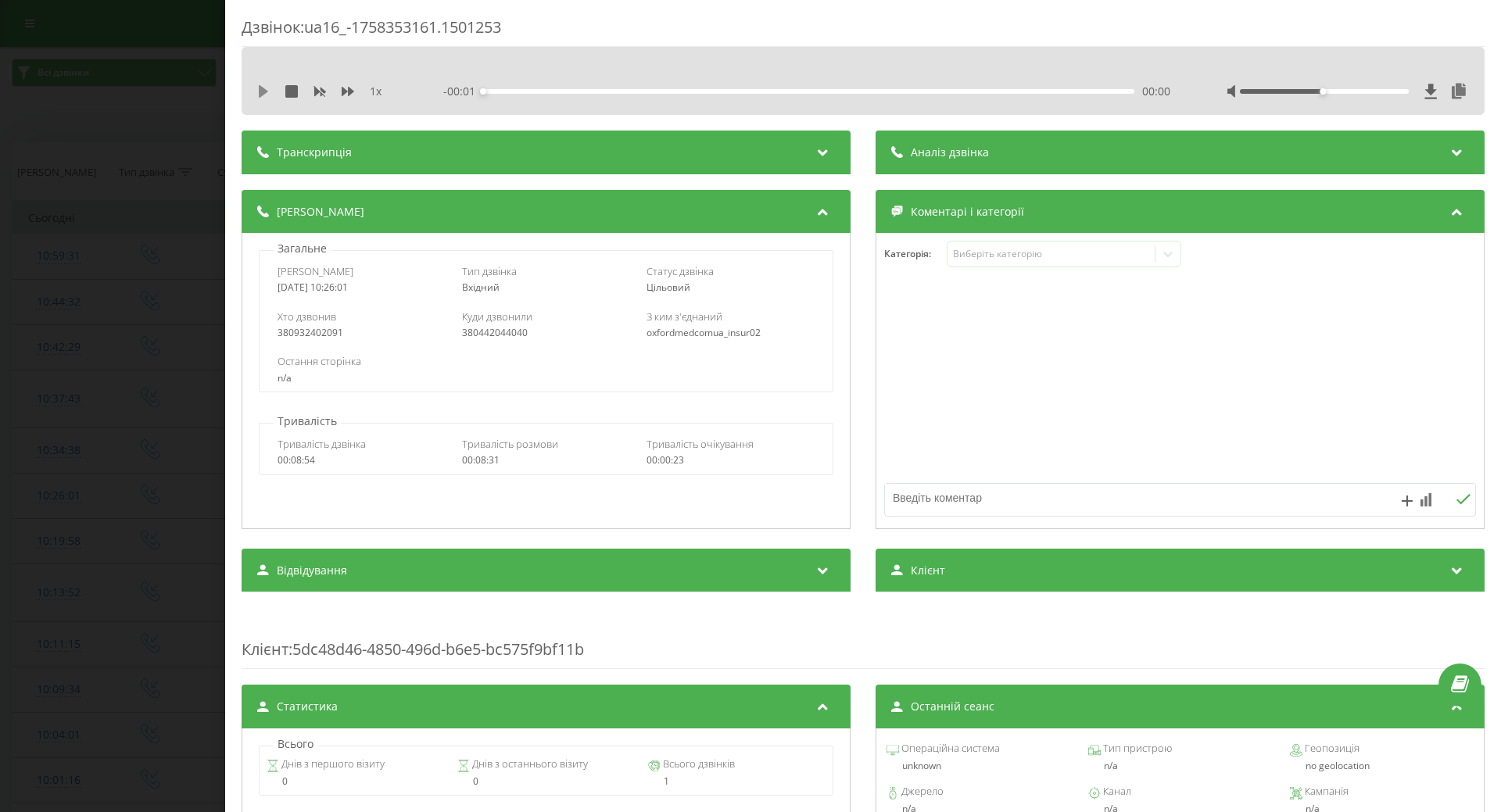
click at [261, 92] on icon at bounding box center [263, 92] width 9 height 13
click at [258, 86] on icon at bounding box center [264, 92] width 13 height 13
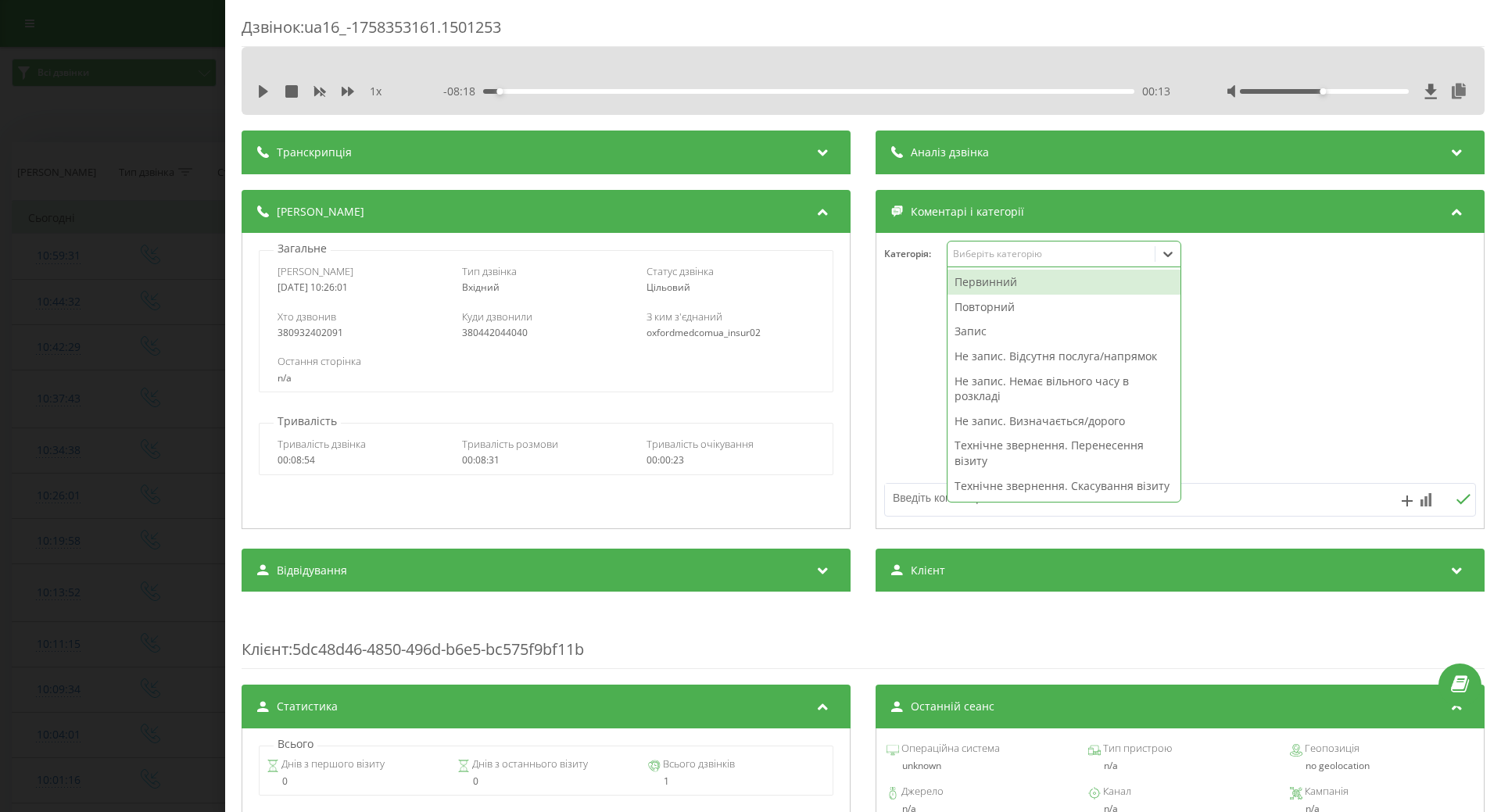
click at [973, 250] on div "Виберіть категорію" at bounding box center [1051, 254] width 195 height 13
click at [969, 308] on div "Повторний" at bounding box center [1064, 306] width 233 height 25
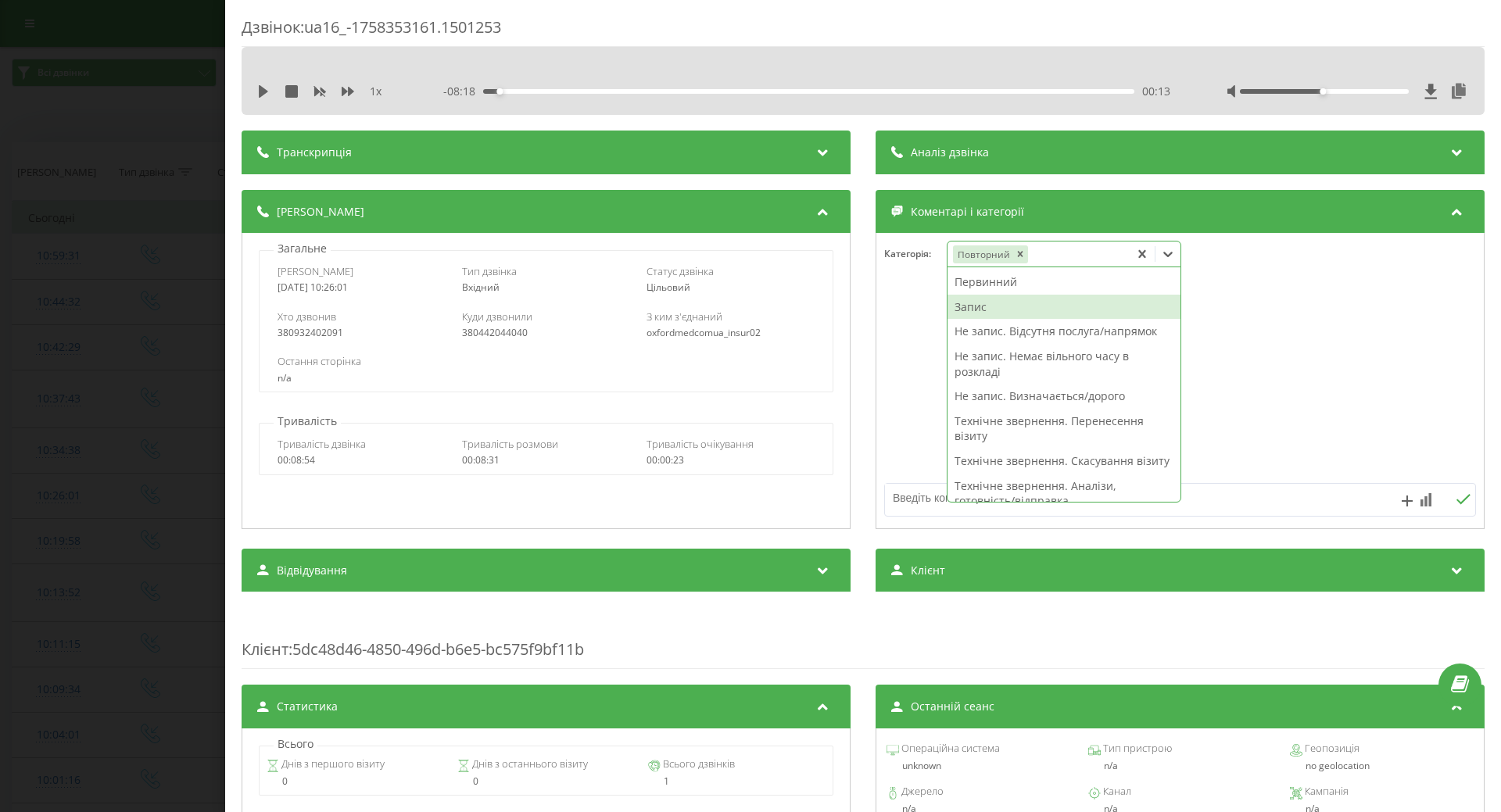
click at [976, 307] on div "Запис" at bounding box center [1064, 306] width 233 height 25
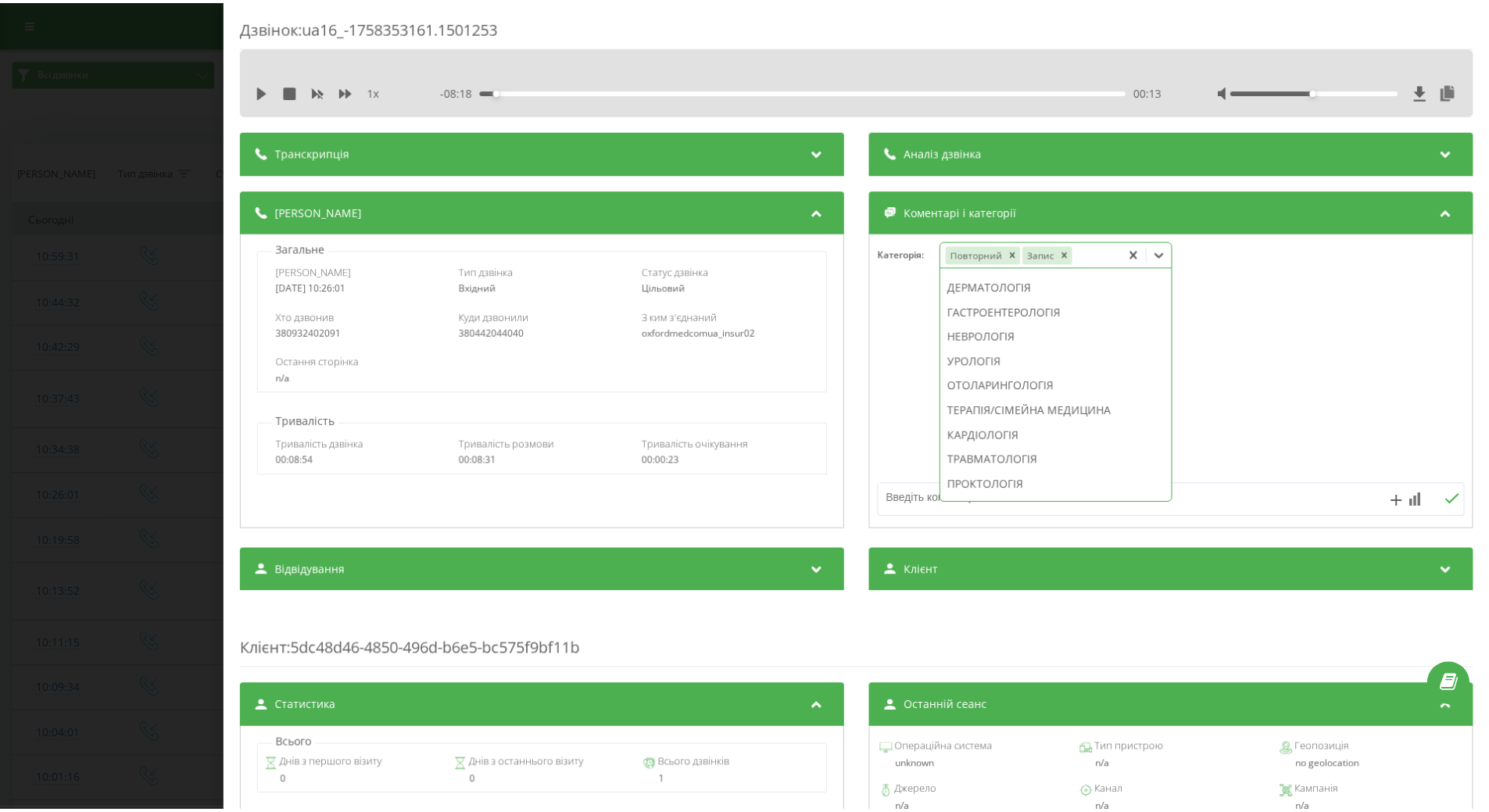
scroll to position [522, 0]
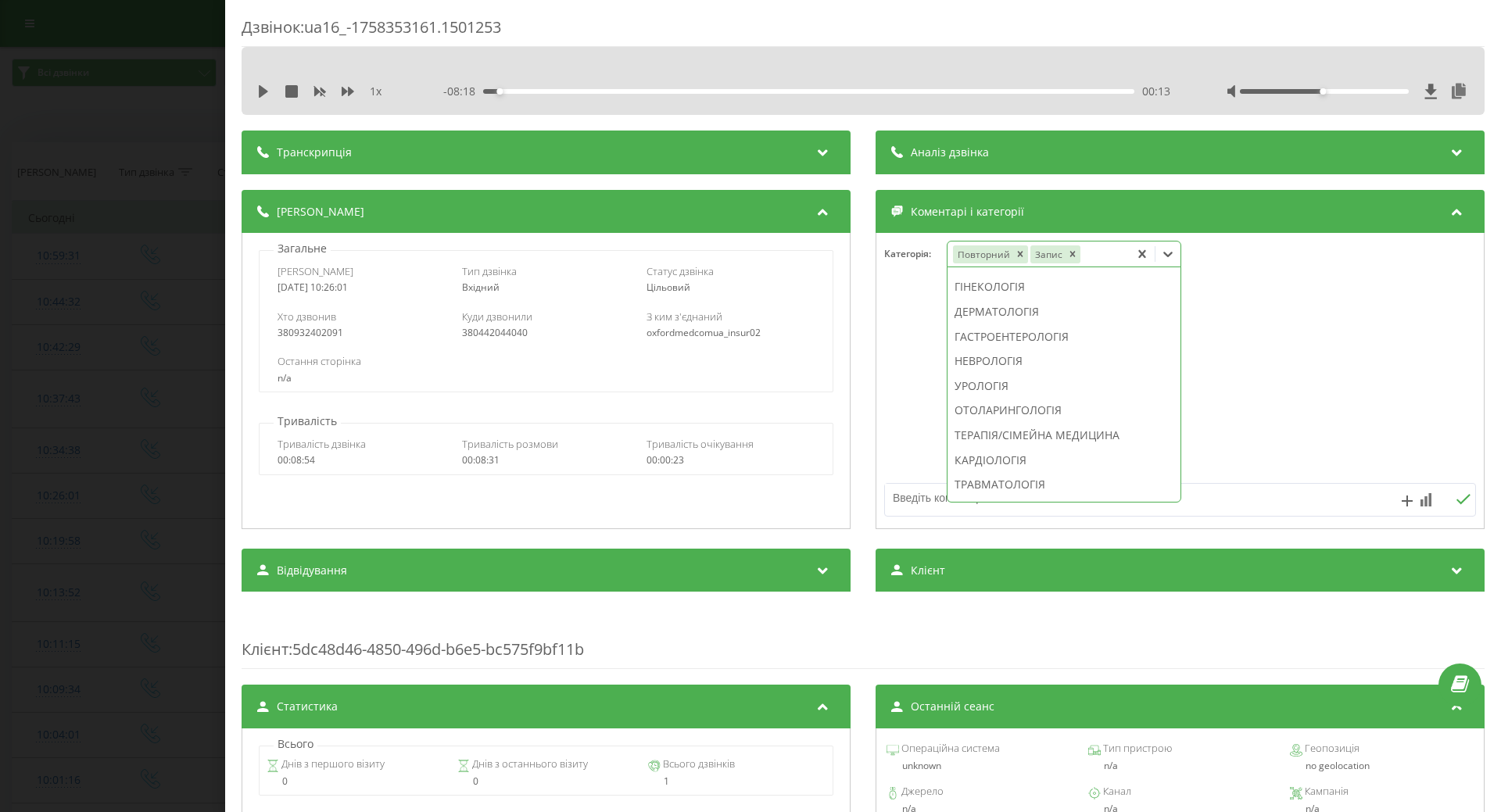
click at [978, 250] on div "УЗД" at bounding box center [1064, 237] width 233 height 25
click at [916, 369] on div at bounding box center [1180, 381] width 608 height 187
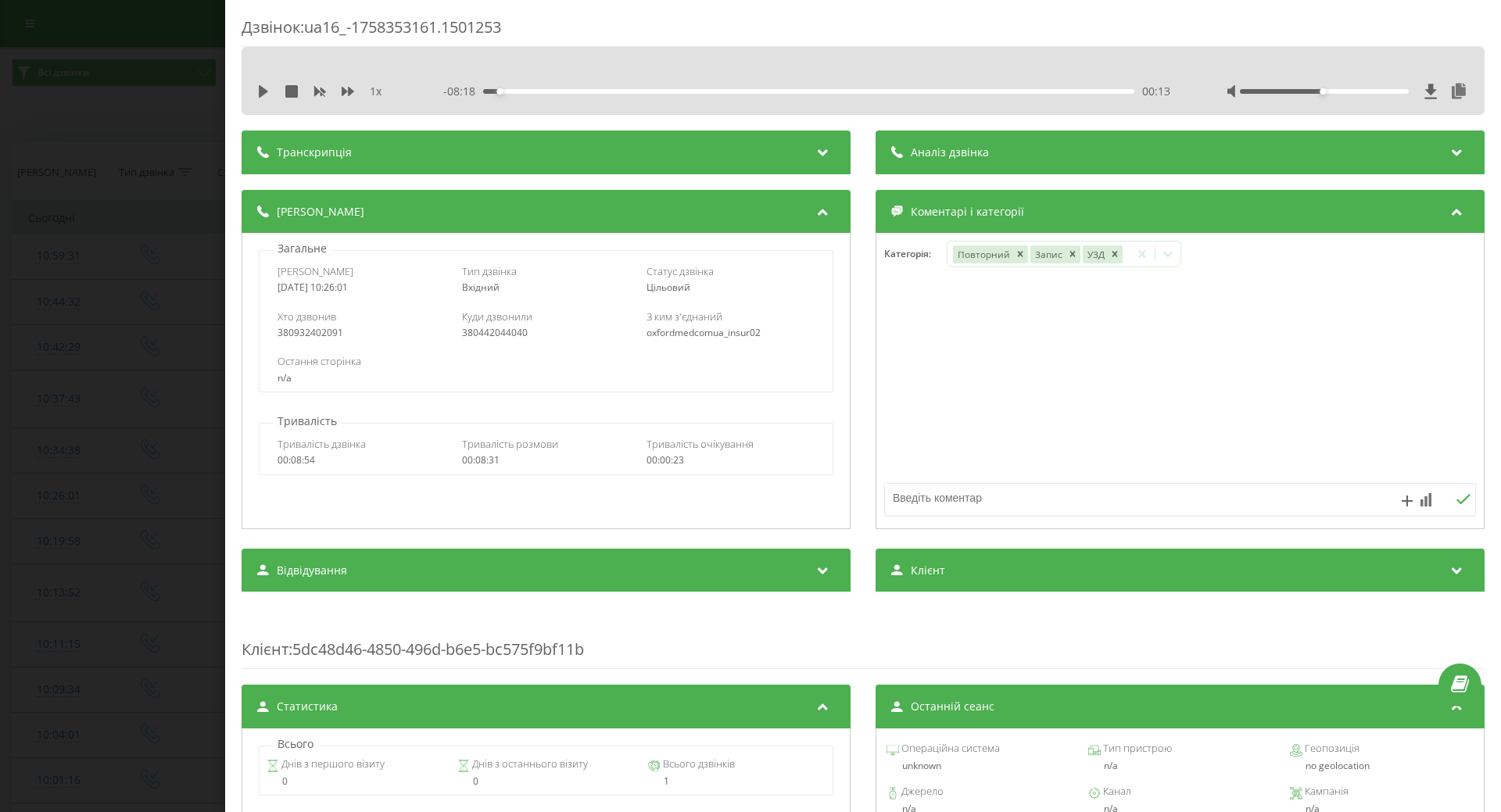
click at [142, 583] on div "Дзвінок : ua16_-1758353161.1501253 1 x - 08:18 00:13 00:13 Транскрипція Для AI-…" at bounding box center [750, 406] width 1501 height 812
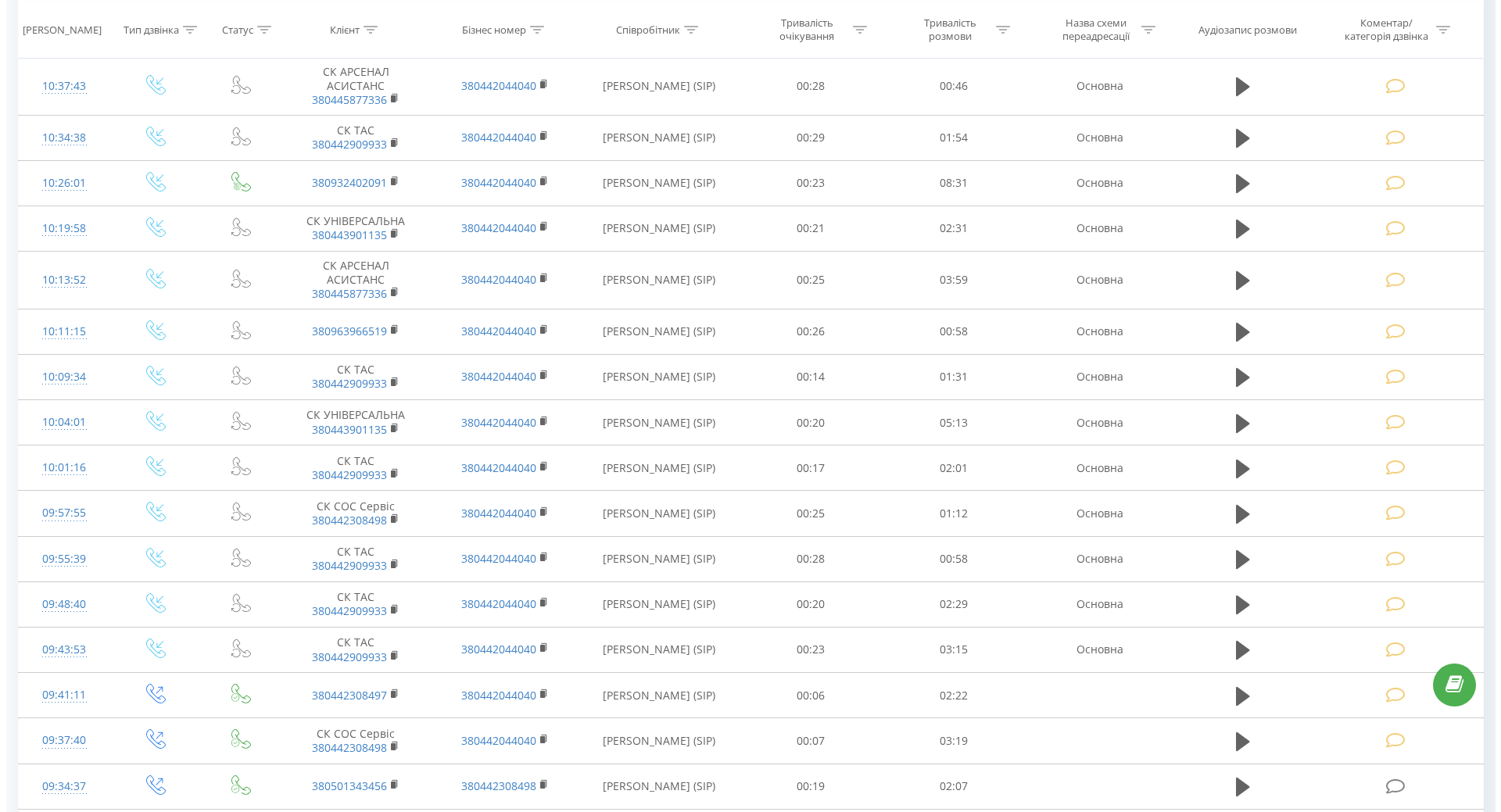
scroll to position [625, 0]
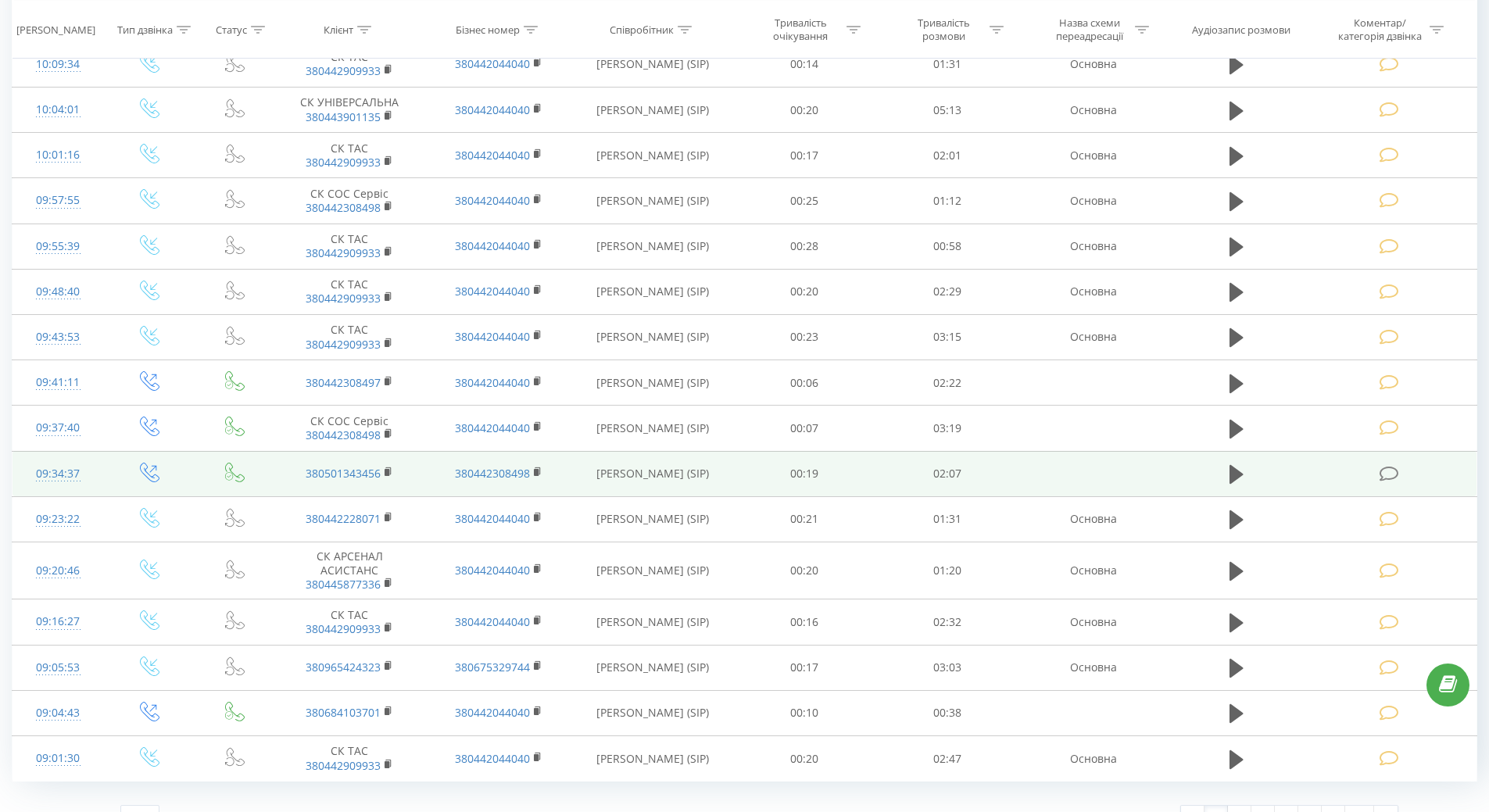
click at [39, 476] on div "09:34:37" at bounding box center [58, 474] width 60 height 31
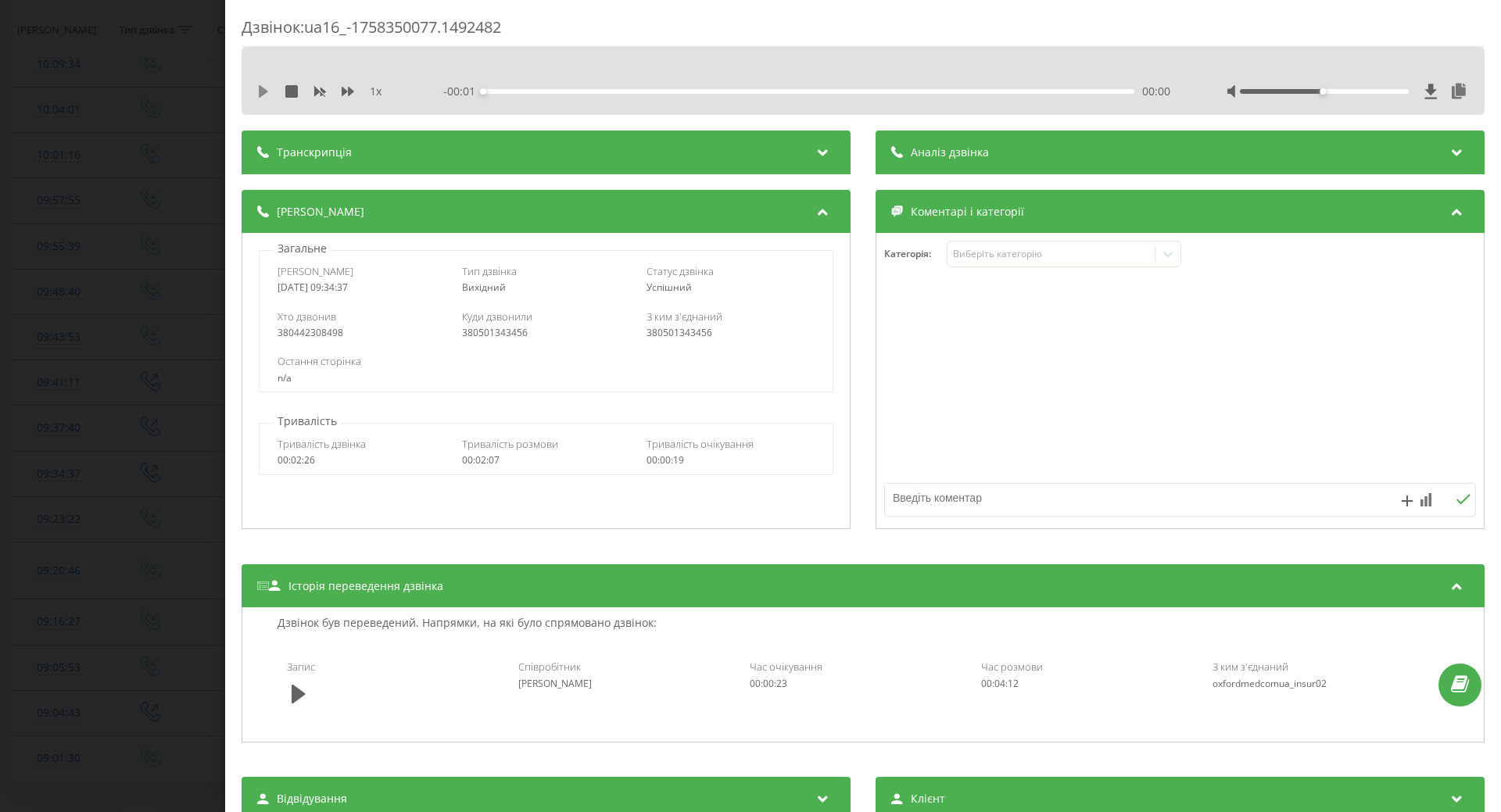
click at [264, 93] on icon at bounding box center [263, 92] width 9 height 13
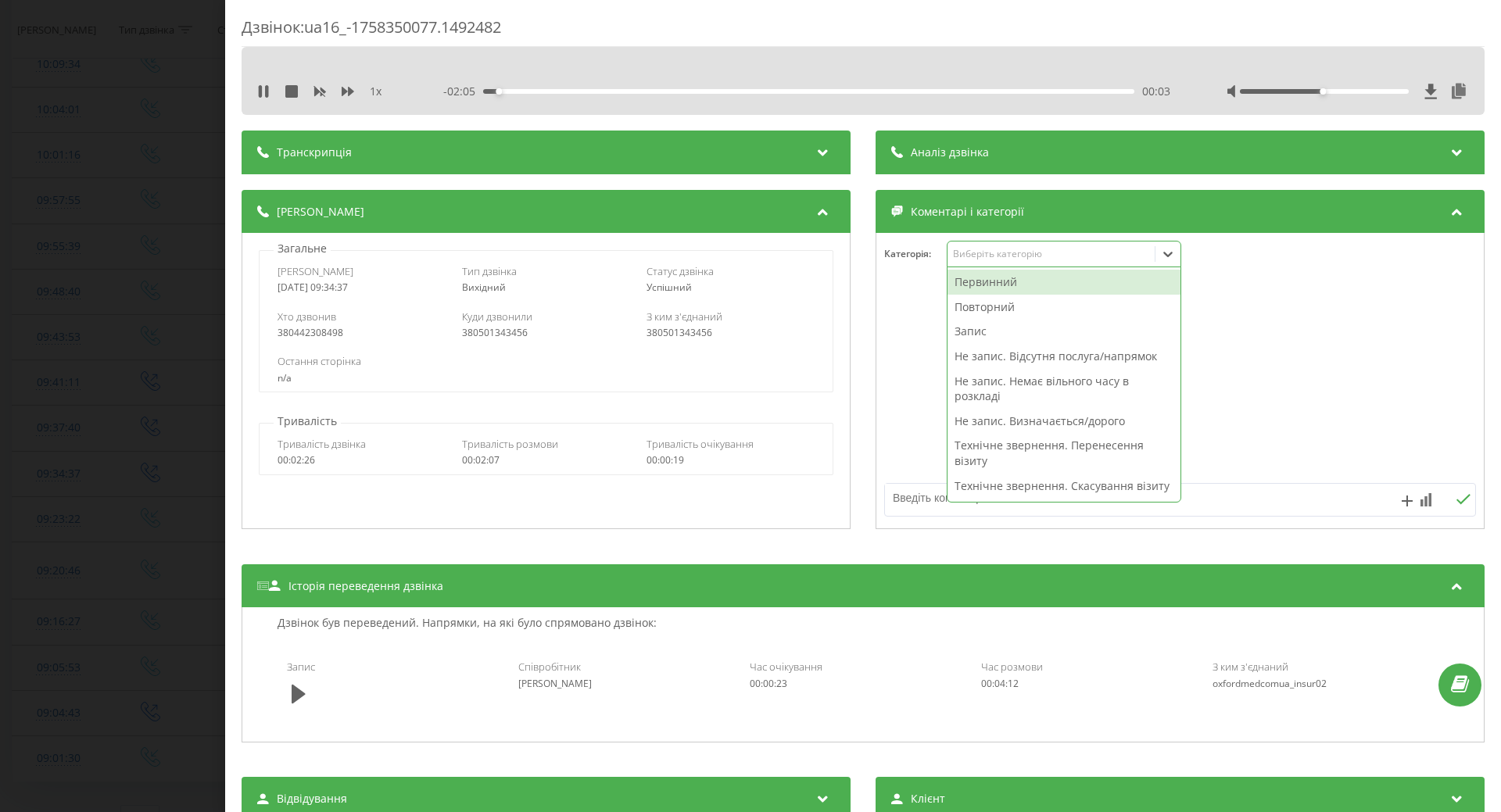
click at [1019, 252] on div "Виберіть категорію" at bounding box center [1051, 254] width 195 height 13
click at [262, 92] on icon at bounding box center [260, 92] width 3 height 13
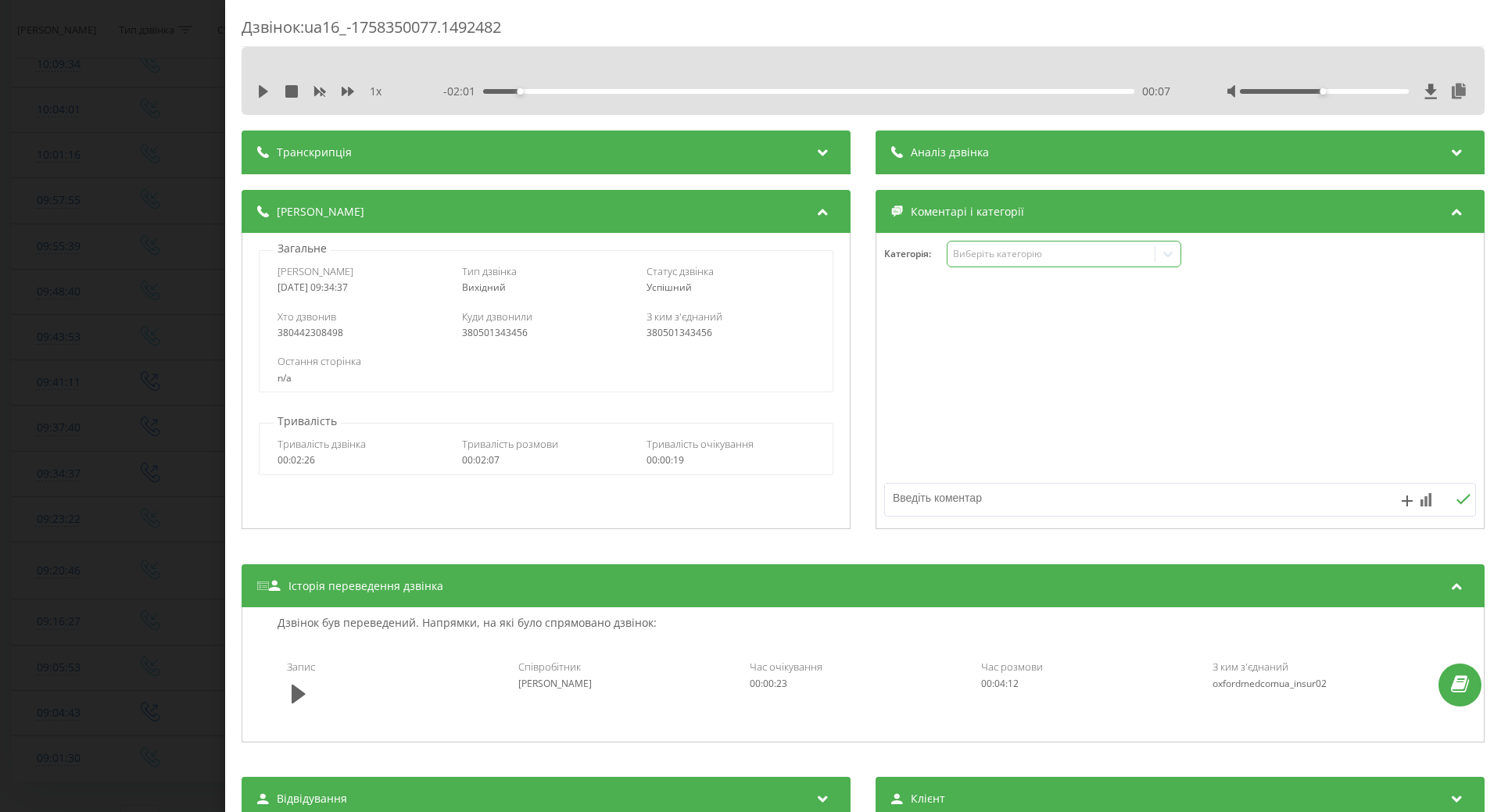
click at [1106, 252] on div "Виберіть категорію" at bounding box center [1051, 254] width 195 height 13
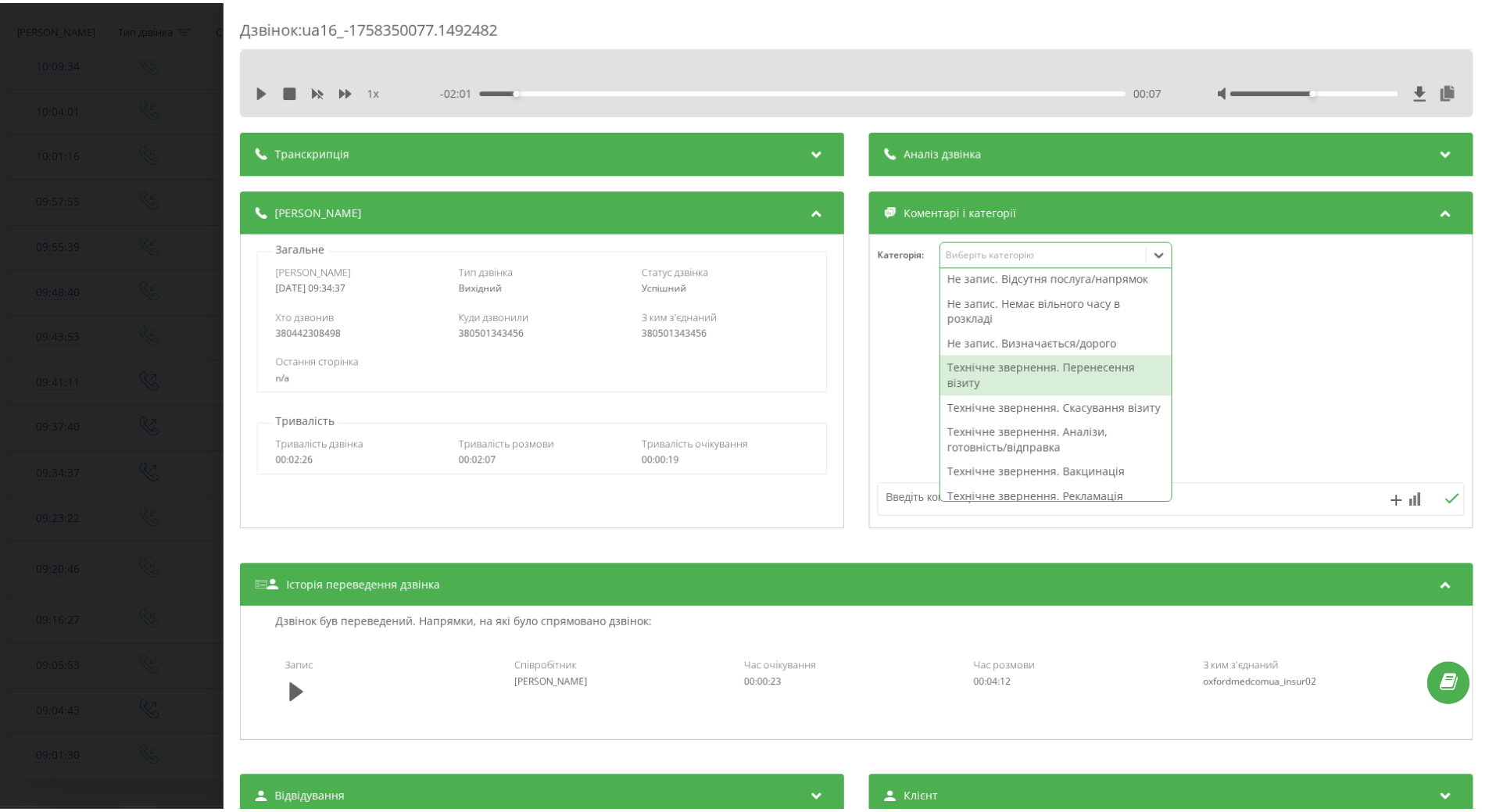
scroll to position [157, 0]
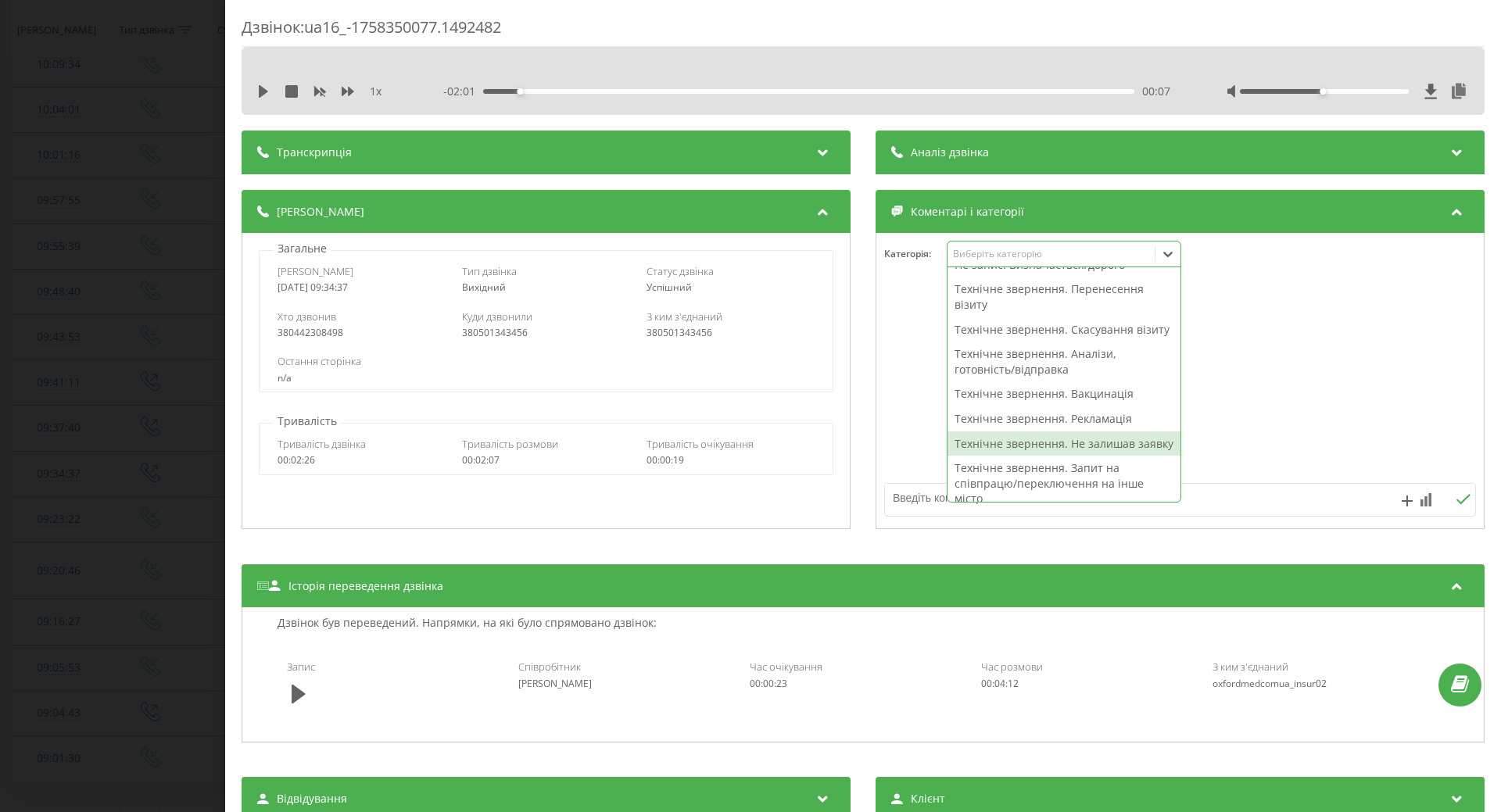
drag, startPoint x: 1053, startPoint y: 465, endPoint x: 1111, endPoint y: 457, distance: 58.5
click at [1055, 457] on div "Технічне звернення. Не залишав заявку" at bounding box center [1064, 443] width 233 height 25
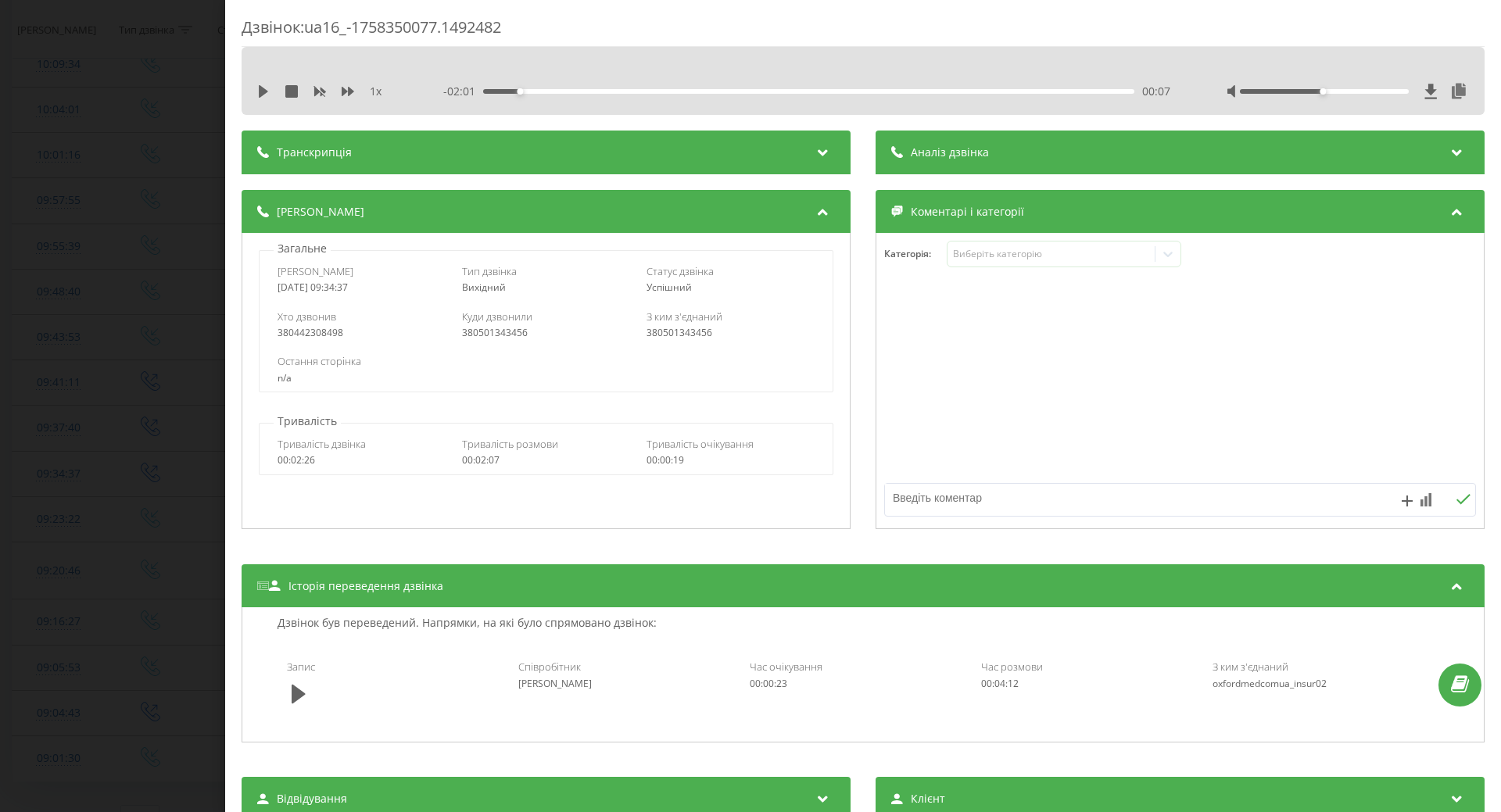
drag, startPoint x: 1236, startPoint y: 419, endPoint x: 1100, endPoint y: 464, distance: 143.3
click at [1236, 418] on div at bounding box center [1180, 381] width 608 height 187
drag, startPoint x: 1041, startPoint y: 500, endPoint x: 1031, endPoint y: 496, distance: 10.8
click at [1031, 496] on textarea at bounding box center [1121, 498] width 472 height 28
type textarea "внутрішній дзвінок"
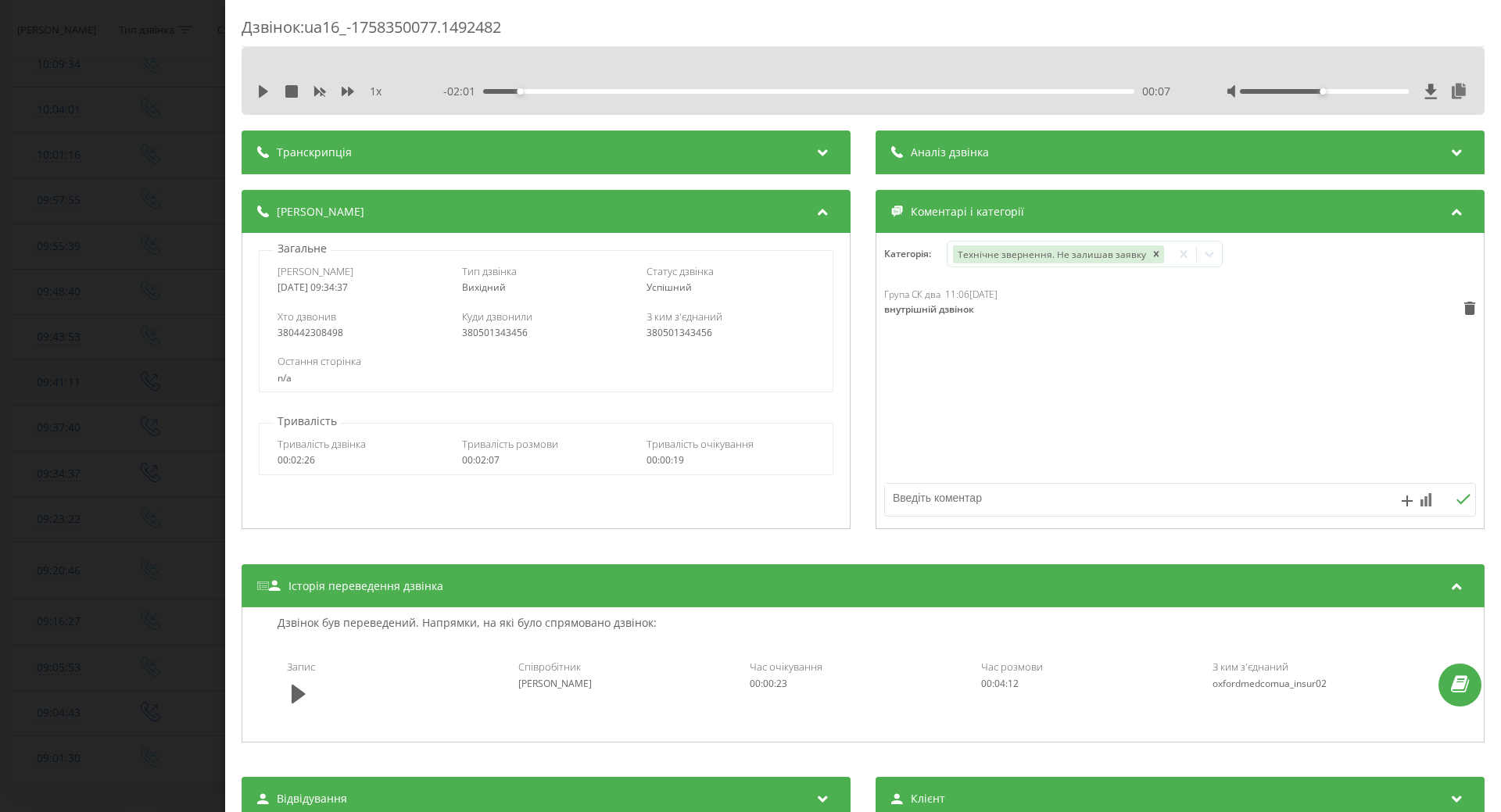
drag, startPoint x: 118, startPoint y: 376, endPoint x: 162, endPoint y: 377, distance: 44.0
click at [116, 375] on div "Дзвінок : ua16_-1758350077.1492482 1 x - 02:01 00:07 00:07 Транскрипція Для AI-…" at bounding box center [750, 406] width 1501 height 812
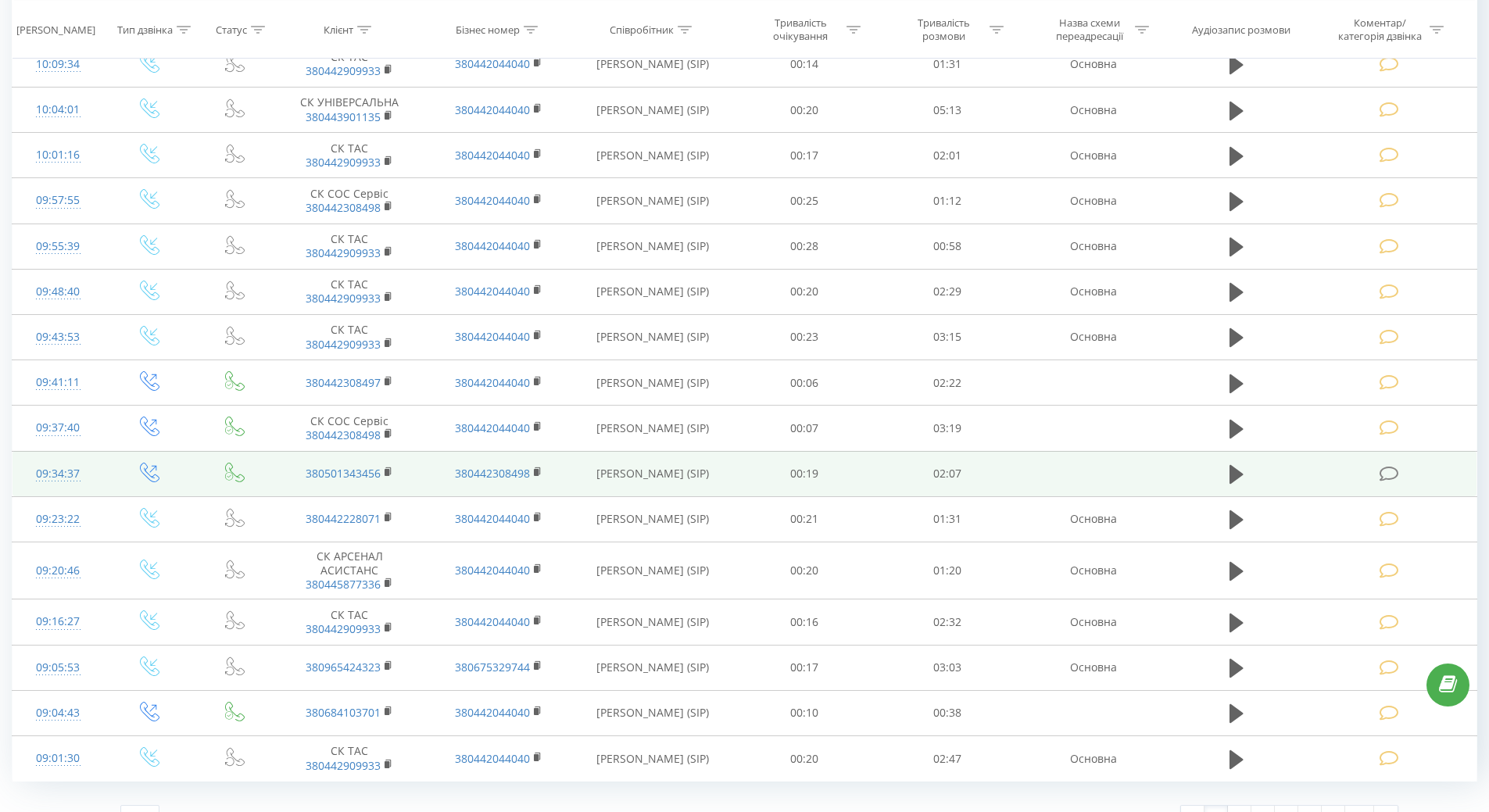
scroll to position [654, 0]
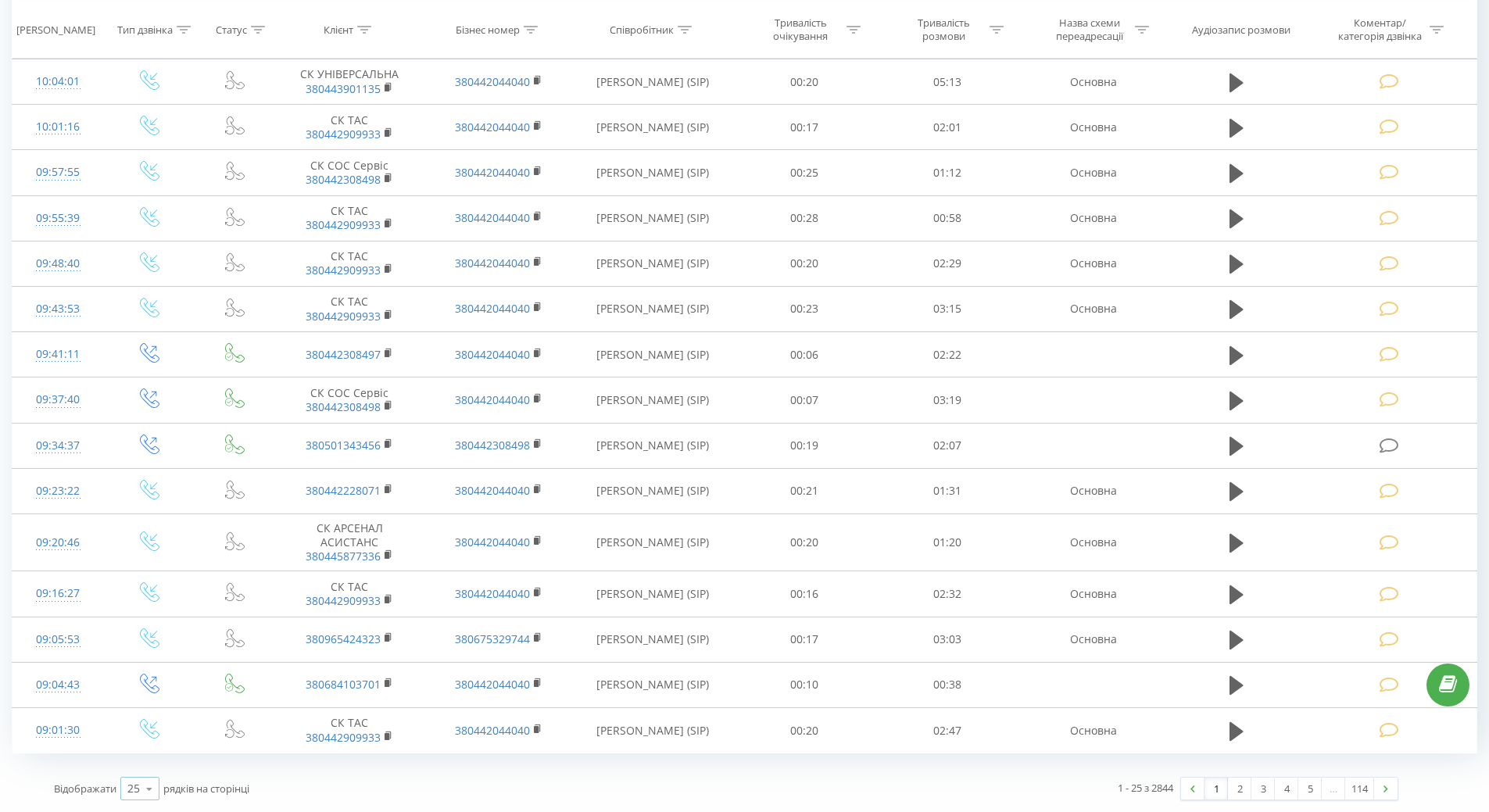
click at [151, 791] on icon at bounding box center [149, 790] width 23 height 31
drag, startPoint x: 140, startPoint y: 768, endPoint x: 204, endPoint y: 760, distance: 64.5
click at [142, 768] on span "100" at bounding box center [137, 766] width 19 height 15
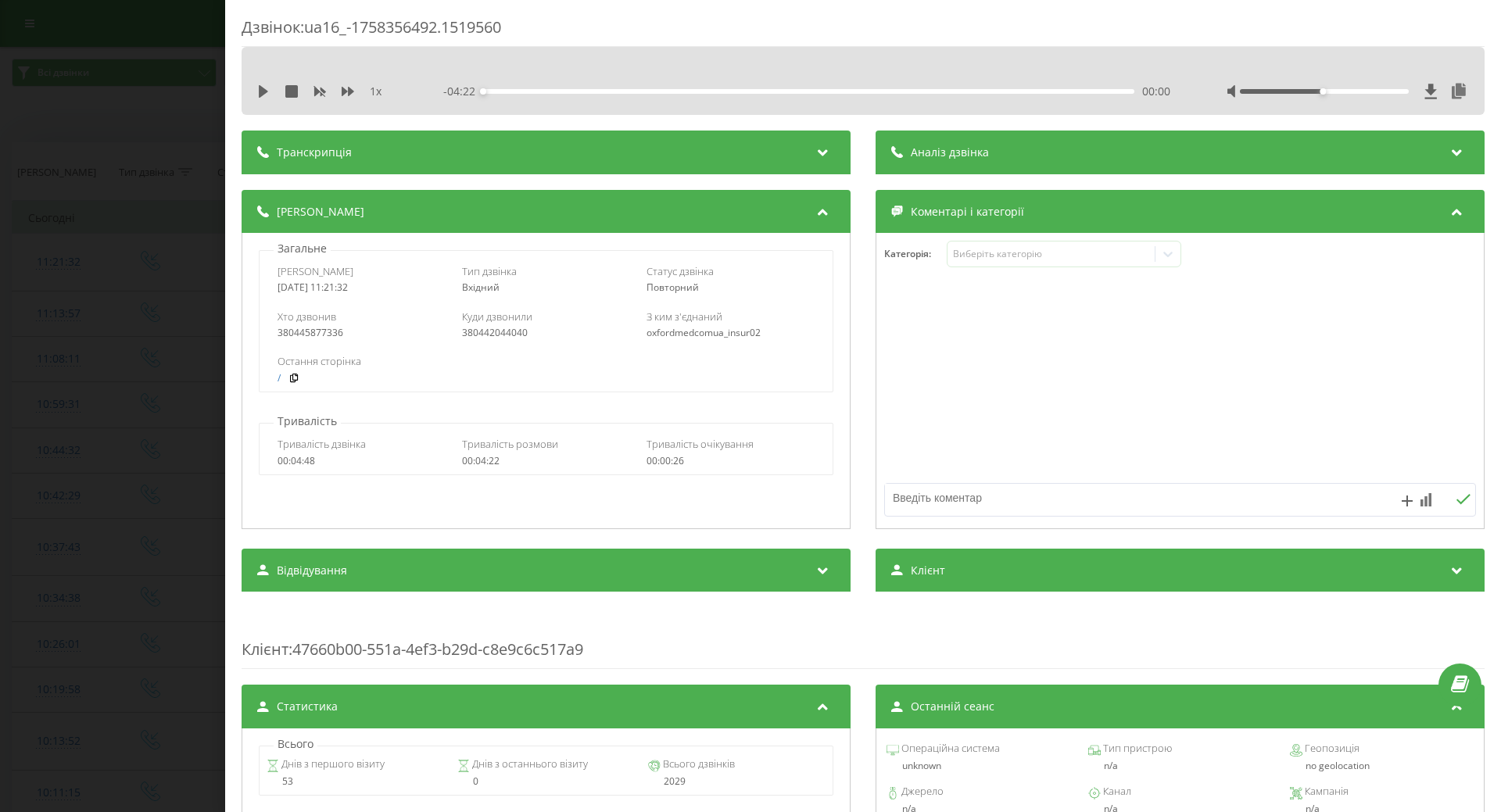
drag, startPoint x: 154, startPoint y: 162, endPoint x: 2, endPoint y: 21, distance: 207.3
click at [152, 160] on div "Дзвінок : ua16_-1758356492.1519560 1 x - 04:22 00:00 00:00 Транскрипція Для AI-…" at bounding box center [750, 406] width 1501 height 812
click at [105, 240] on td at bounding box center [151, 263] width 92 height 58
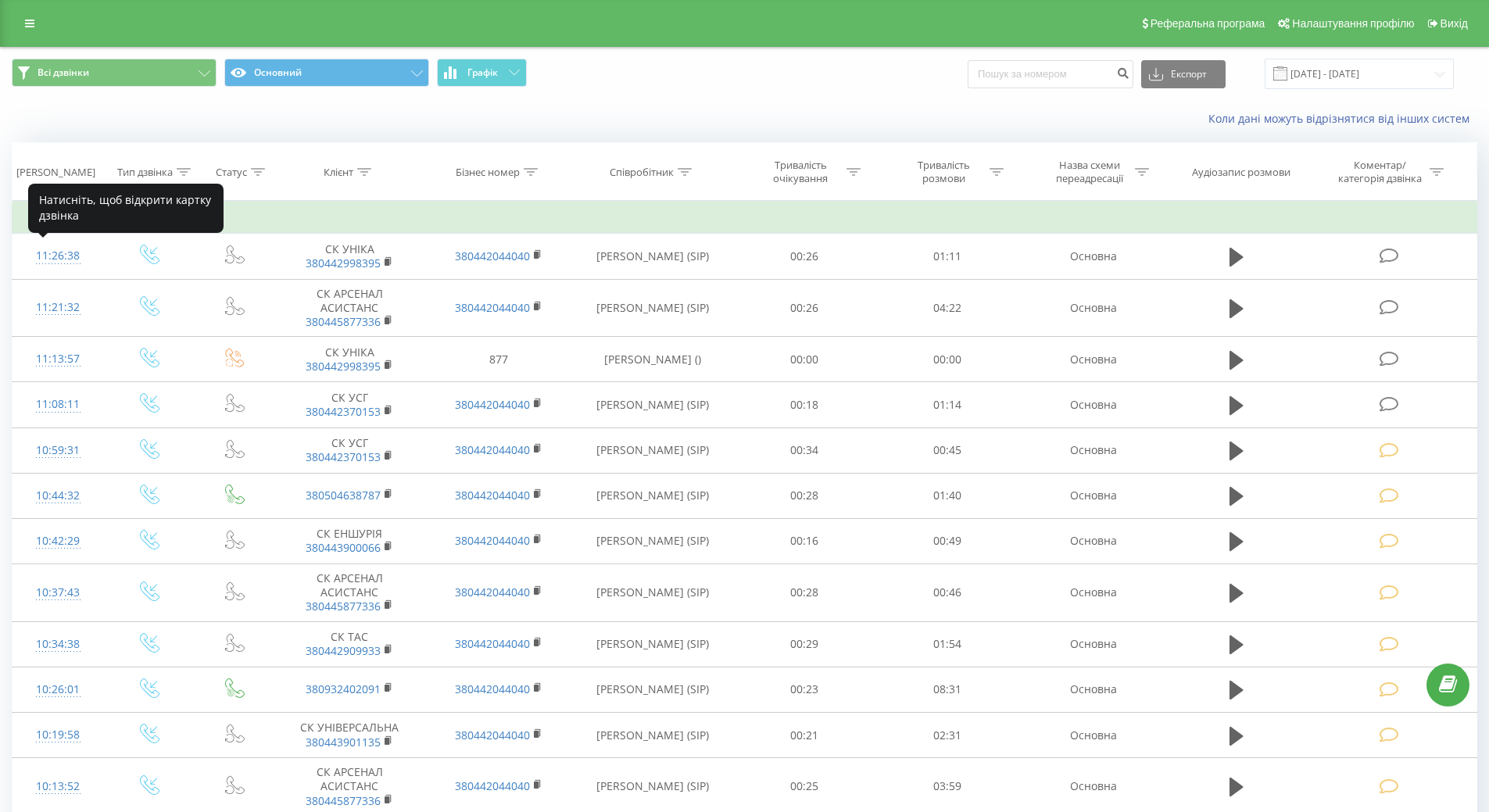
click at [76, 259] on div "11:26:38" at bounding box center [58, 256] width 60 height 31
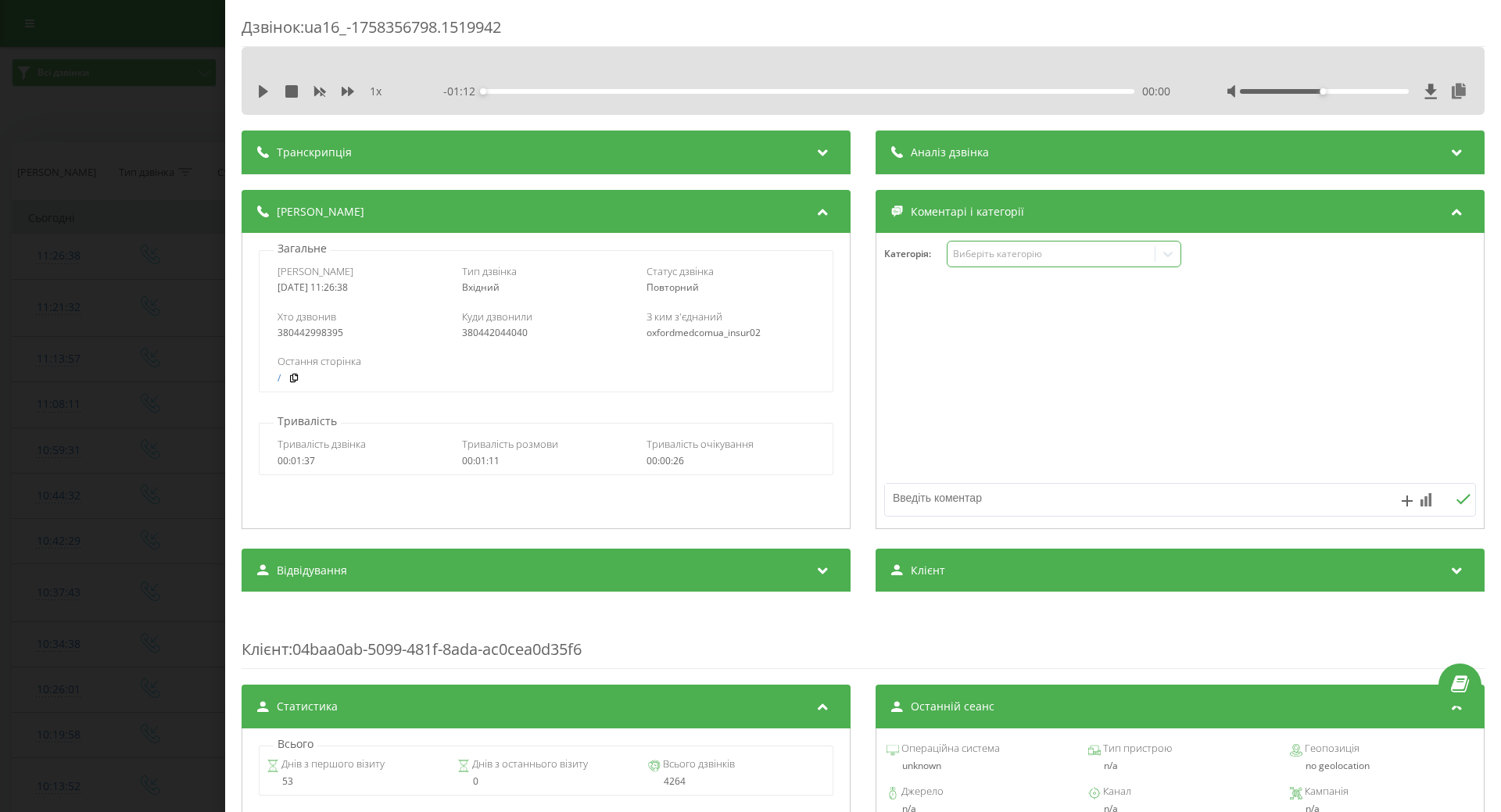
click at [1036, 253] on div "Виберіть категорію" at bounding box center [1051, 254] width 195 height 13
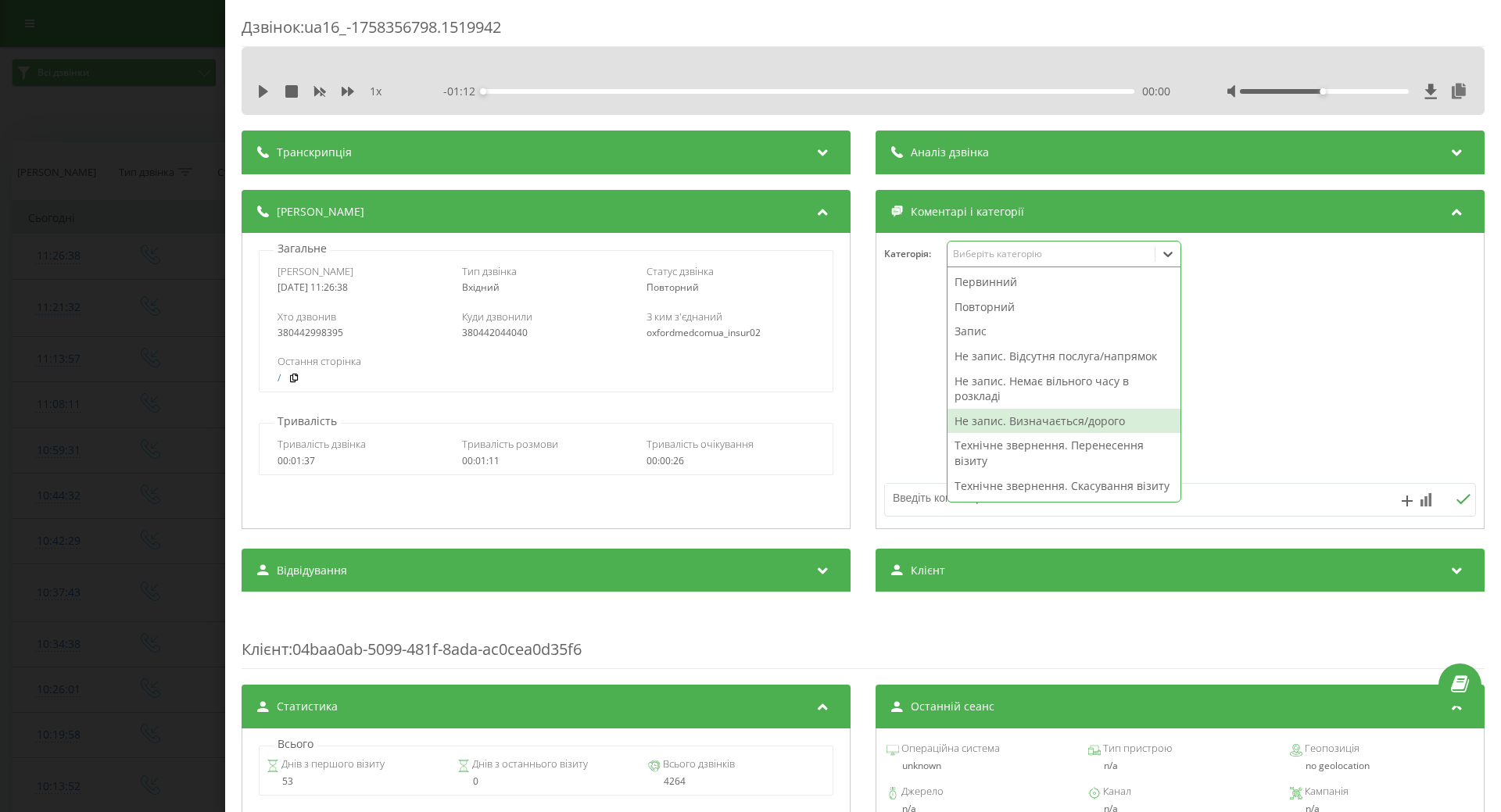
drag, startPoint x: 1006, startPoint y: 422, endPoint x: 927, endPoint y: 427, distance: 79.2
click at [1003, 422] on div "Не запис. Визначається/дорого" at bounding box center [1064, 421] width 233 height 25
click at [864, 442] on div "Деталі дзвінка Загальне Дата дзвінка 2025-09-20 11:26:38 Тип дзвінка Вхідний Ст…" at bounding box center [863, 361] width 1243 height 343
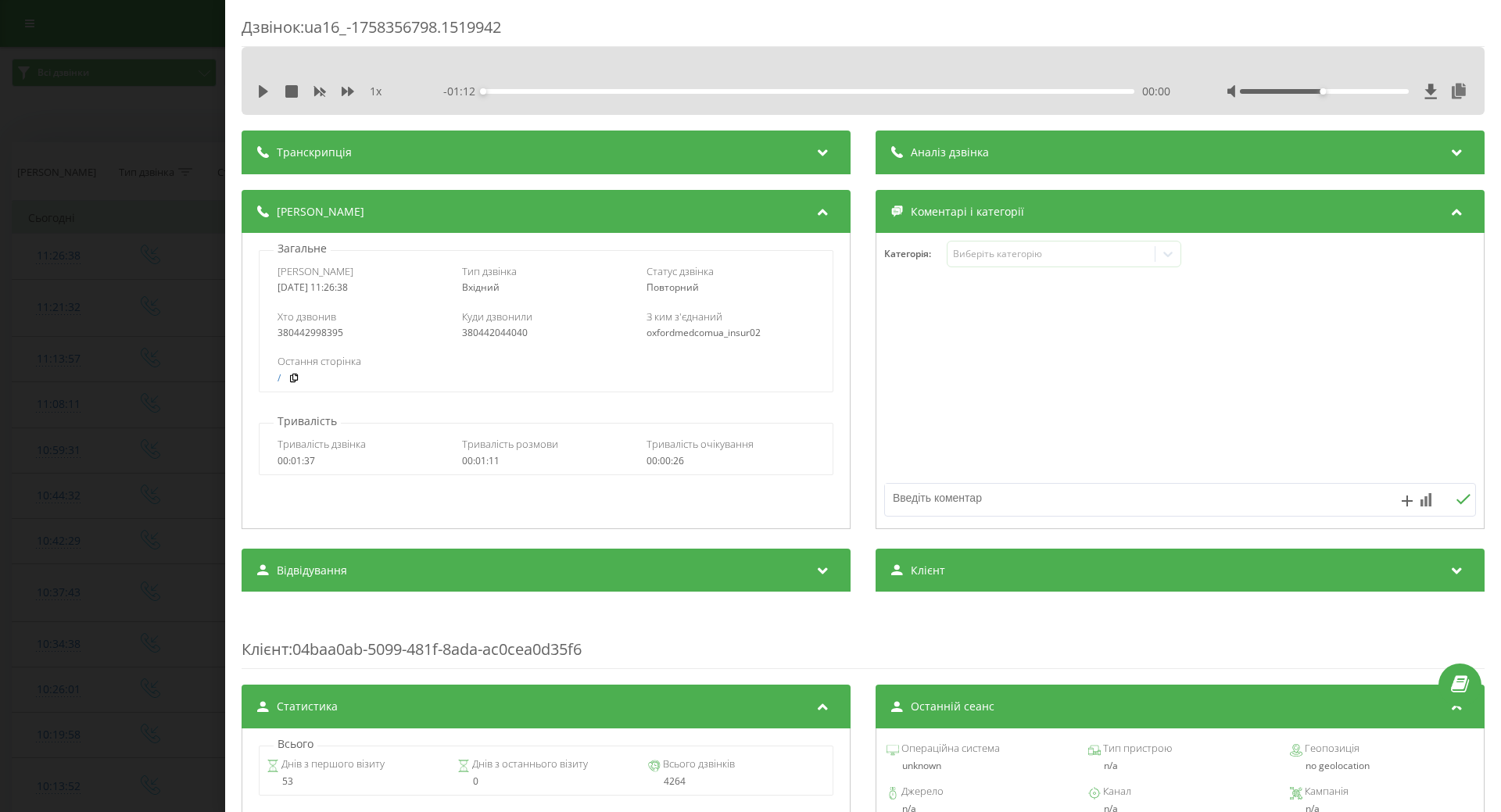
click at [910, 449] on div at bounding box center [1180, 381] width 608 height 187
click at [36, 411] on div "Дзвінок : ua16_-1758356798.1519942 1 x - 01:12 00:00 00:00 Транскрипція Для AI-…" at bounding box center [750, 406] width 1501 height 812
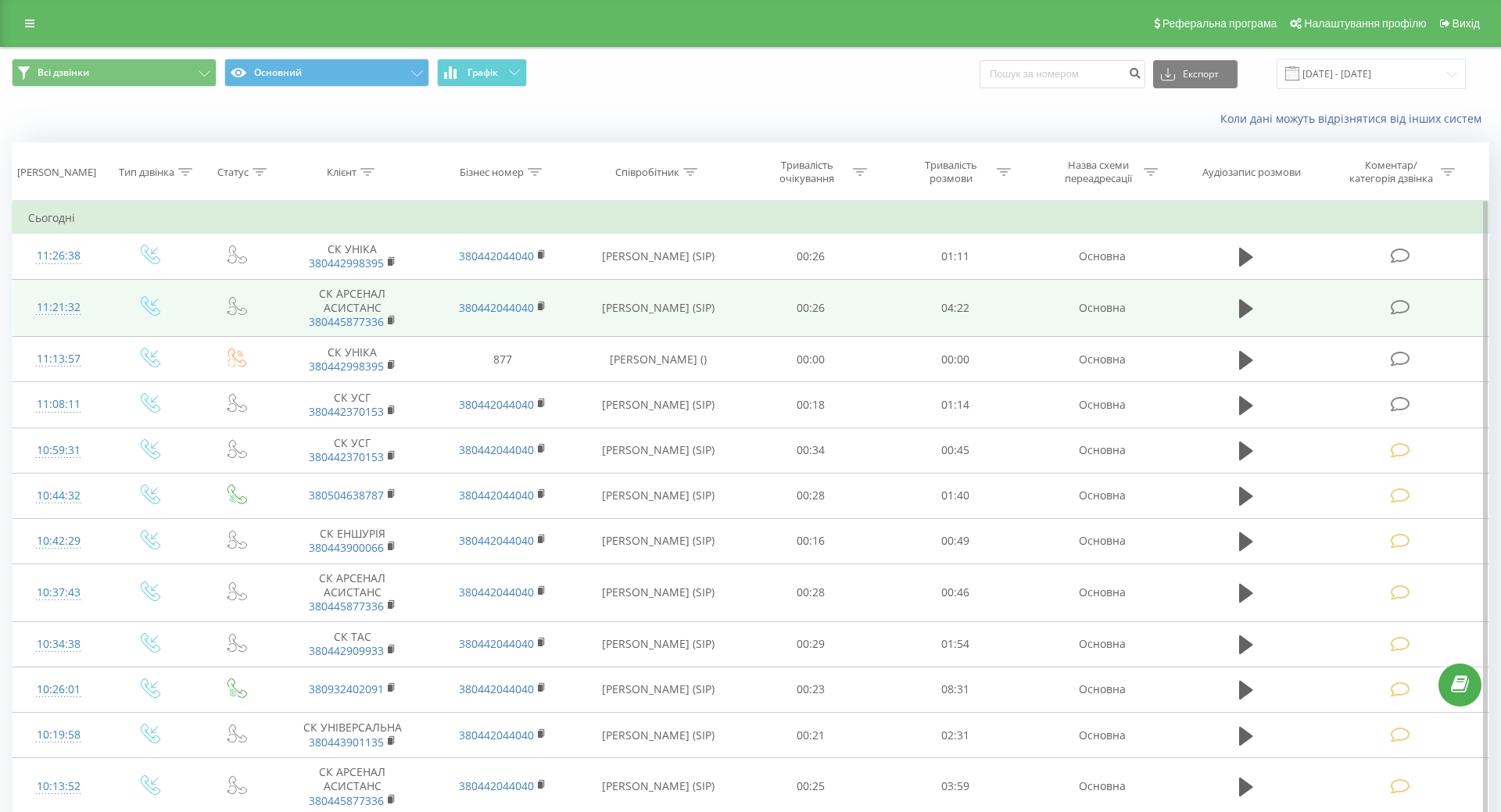
click at [59, 307] on div "11:21:32" at bounding box center [58, 308] width 61 height 31
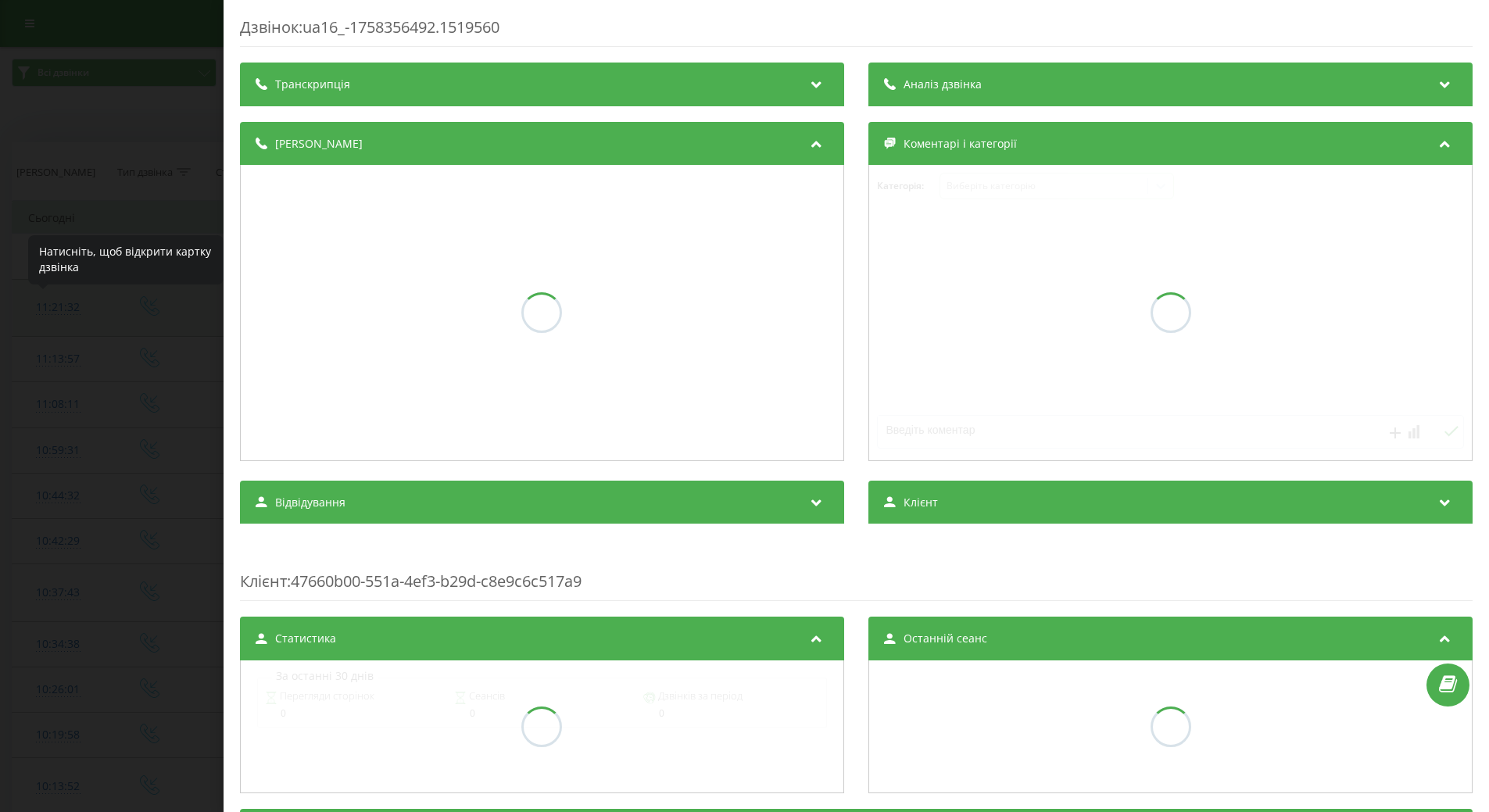
click at [59, 307] on div "Дзвінок : ua16_-1758356492.1519560 Транскрипція Аналіз дзвінка Деталі дзвінка К…" at bounding box center [744, 406] width 1489 height 812
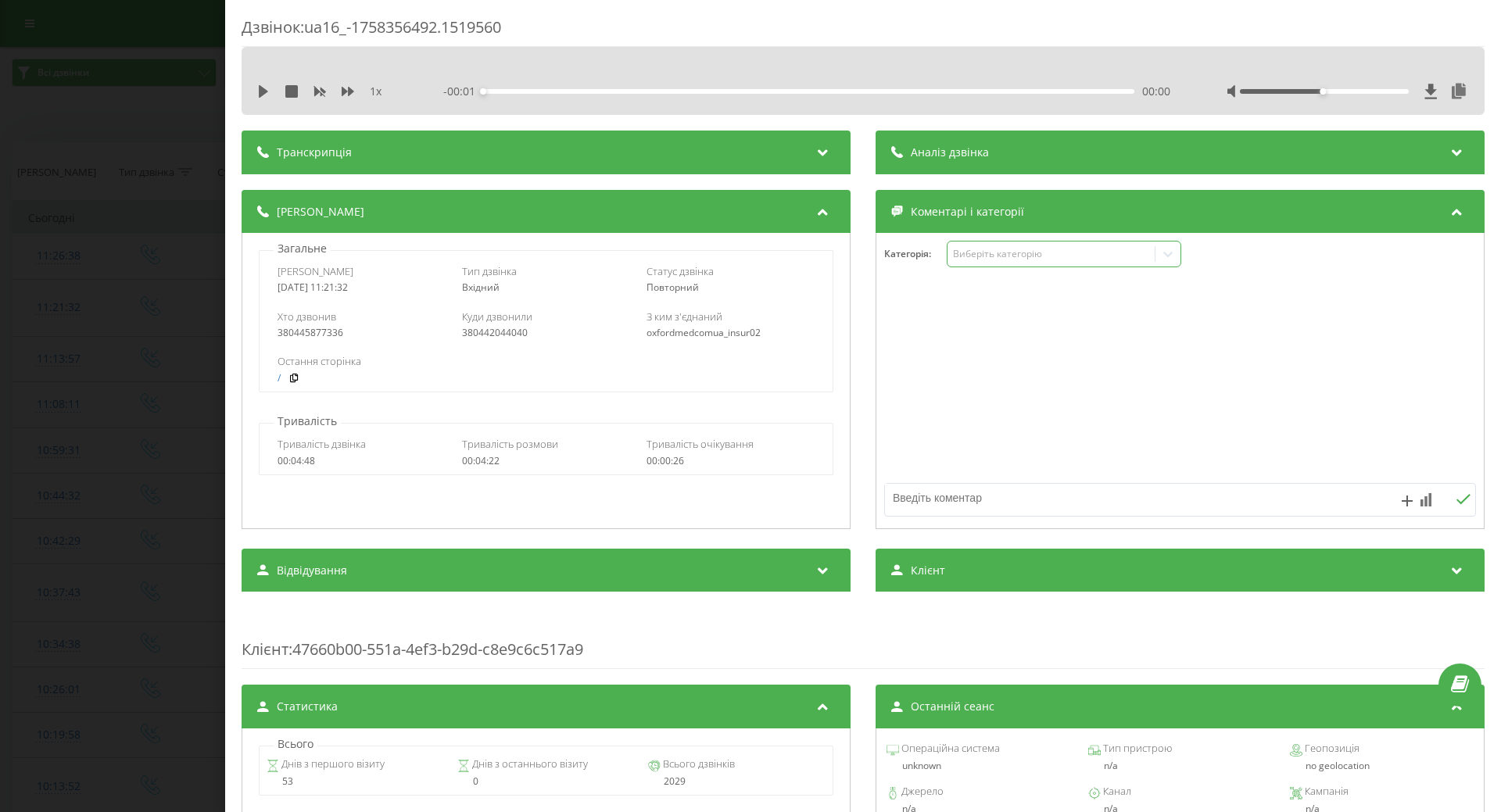
click at [981, 257] on div "Виберіть категорію" at bounding box center [1051, 254] width 195 height 13
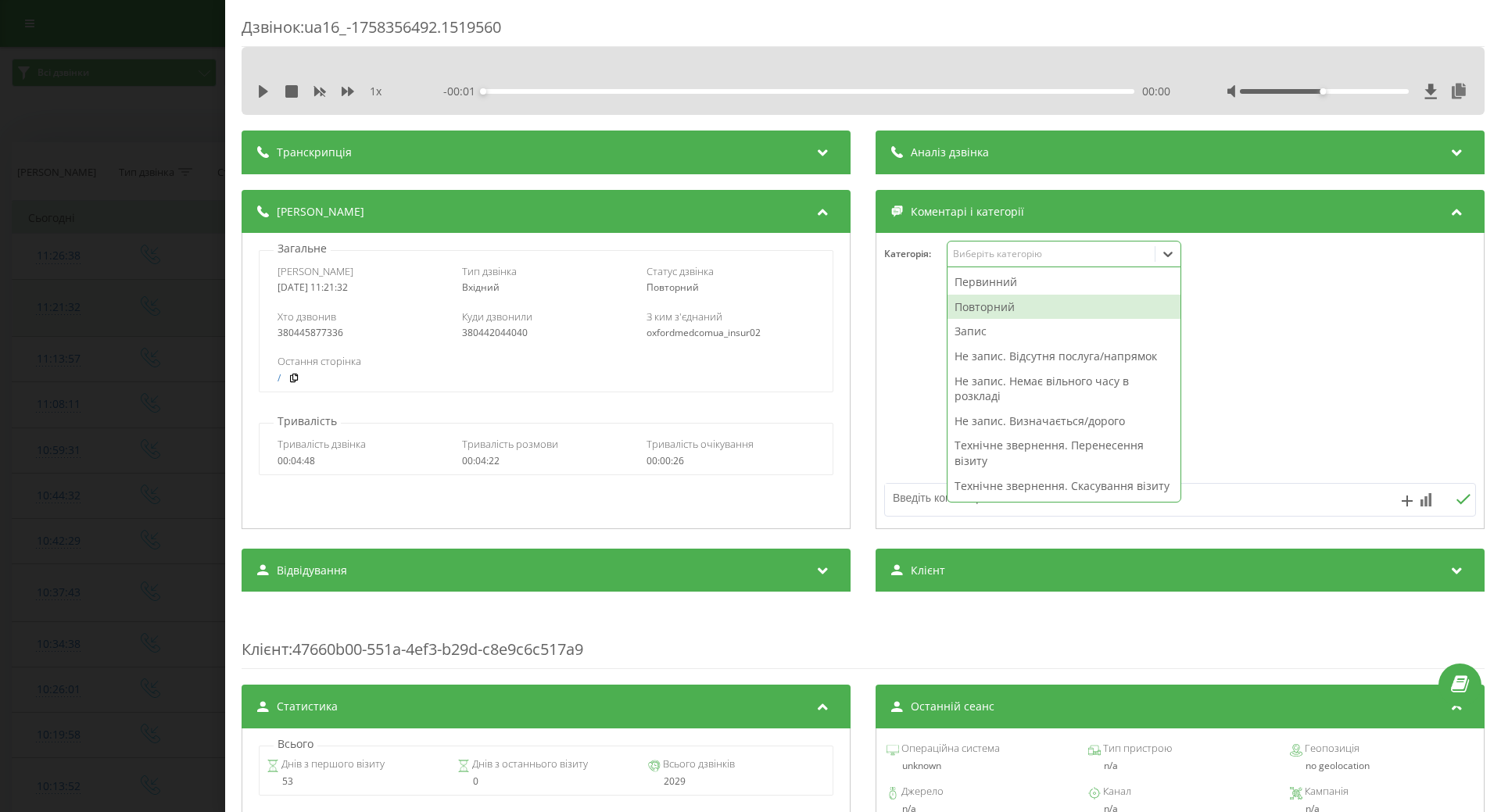
click at [982, 309] on td "04:22" at bounding box center [955, 308] width 144 height 58
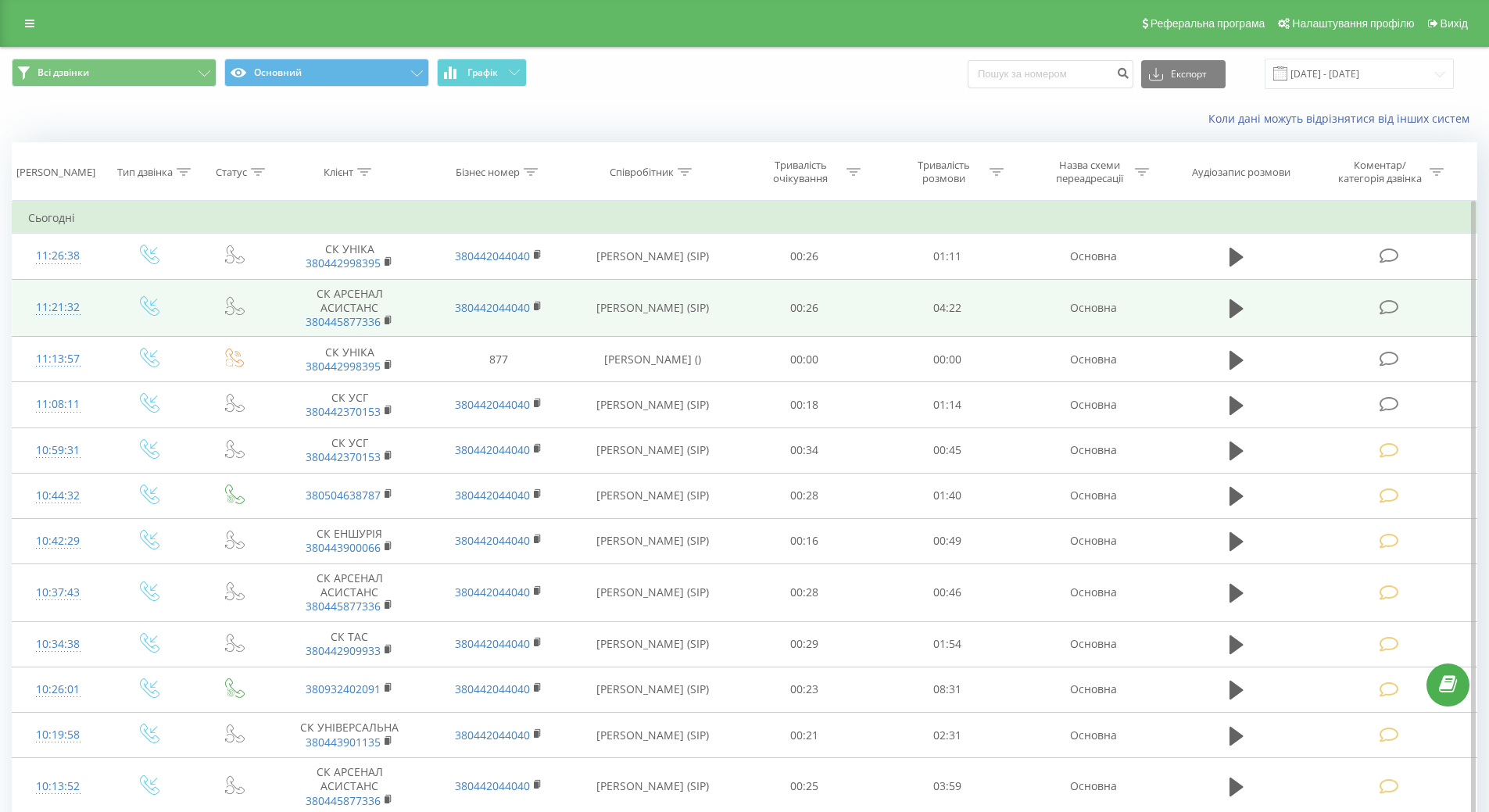
click at [50, 315] on div at bounding box center [58, 314] width 60 height 1
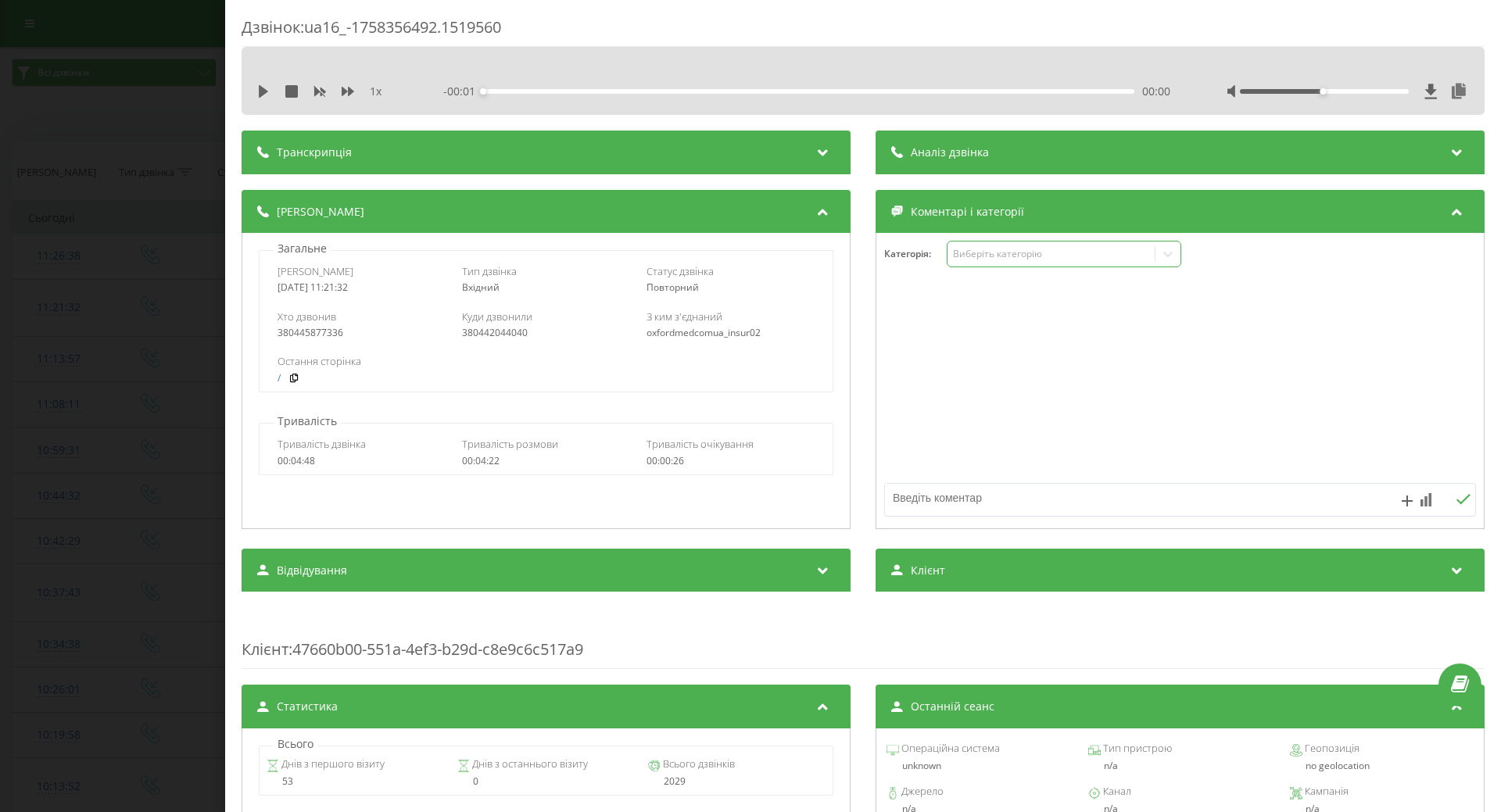
click at [1019, 258] on div "Виберіть категорію" at bounding box center [1051, 254] width 195 height 13
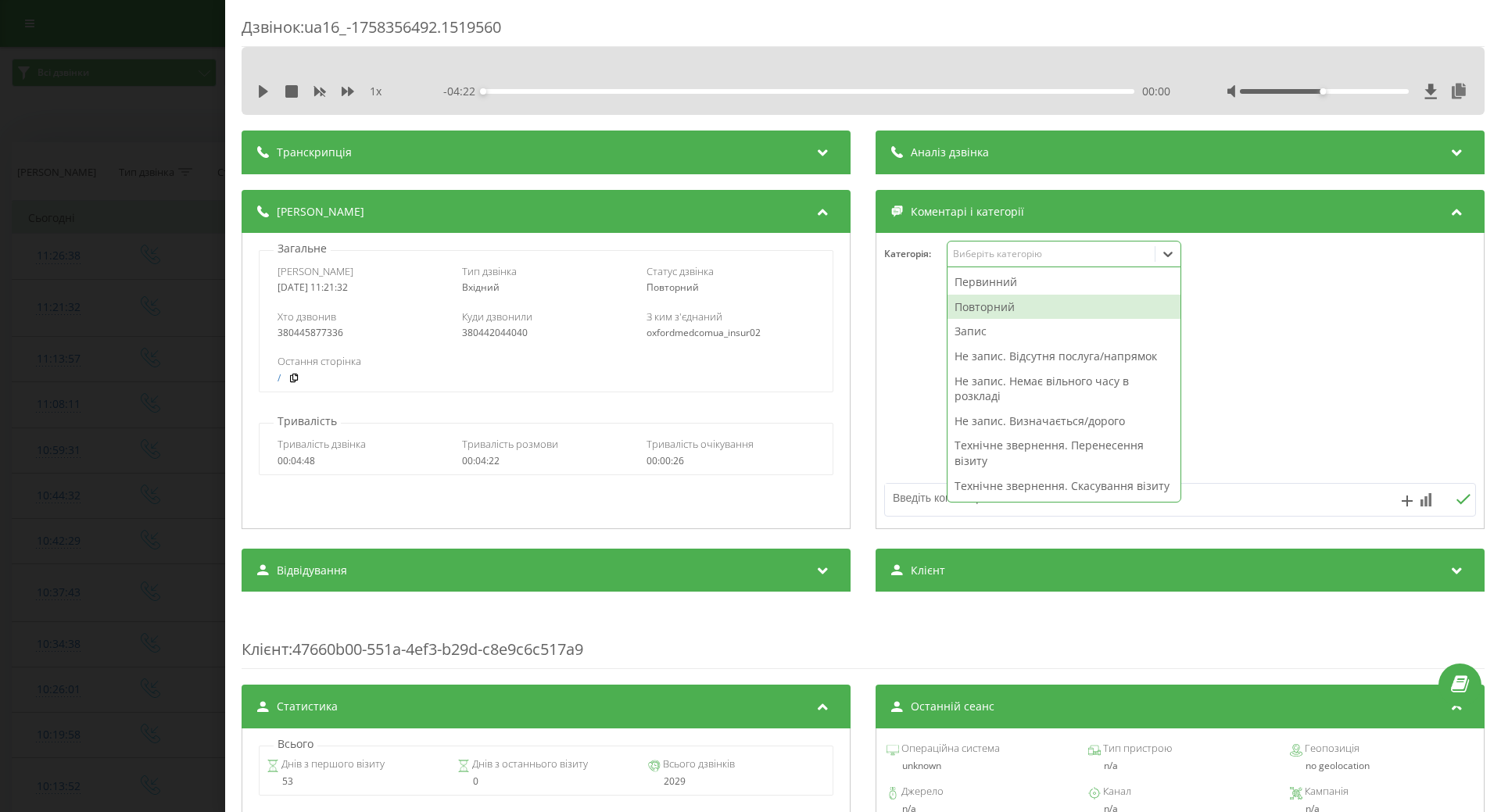
click at [992, 306] on div "Повторний" at bounding box center [1064, 306] width 233 height 25
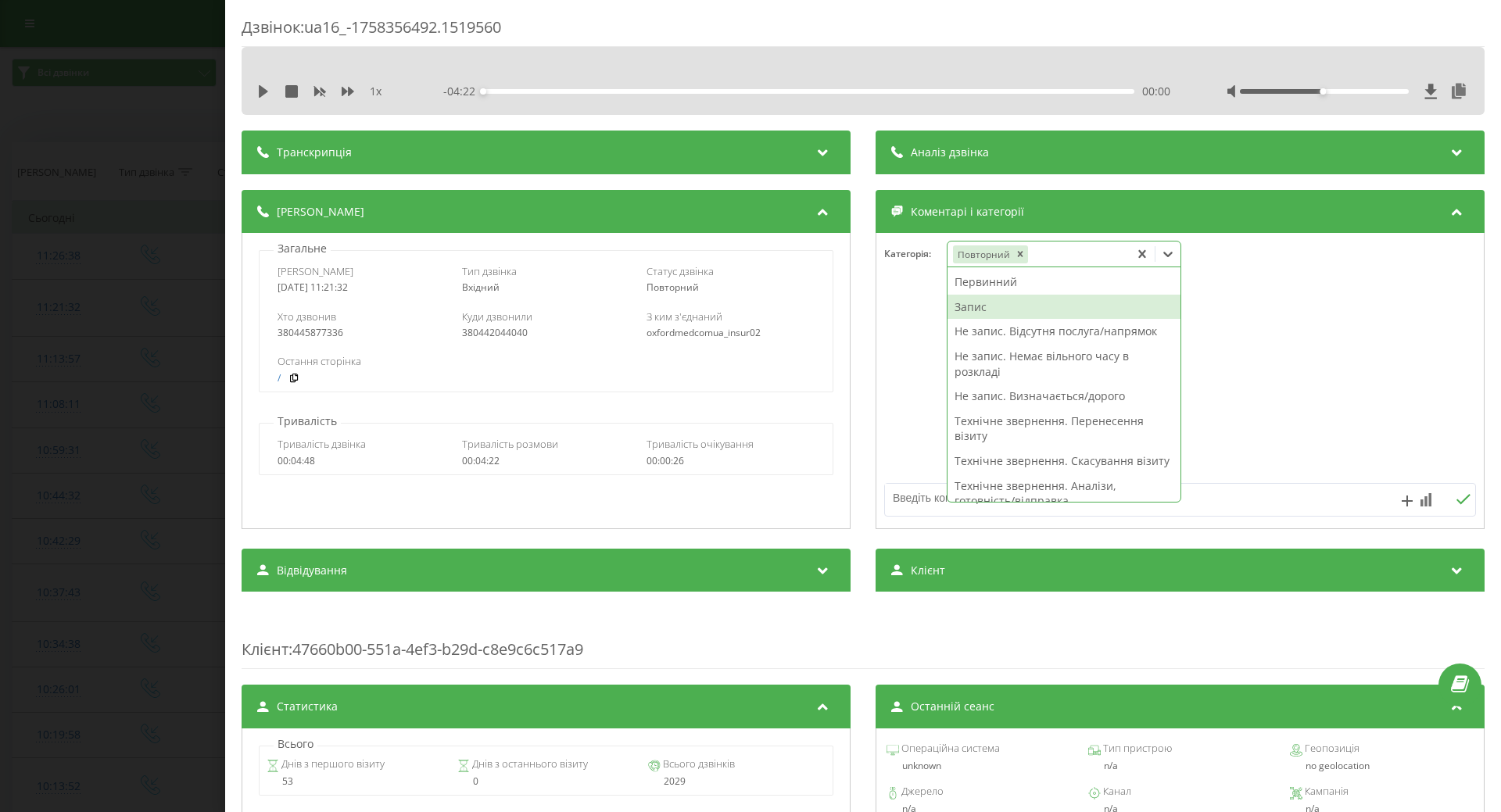
click at [973, 310] on div "Запис" at bounding box center [1064, 306] width 233 height 25
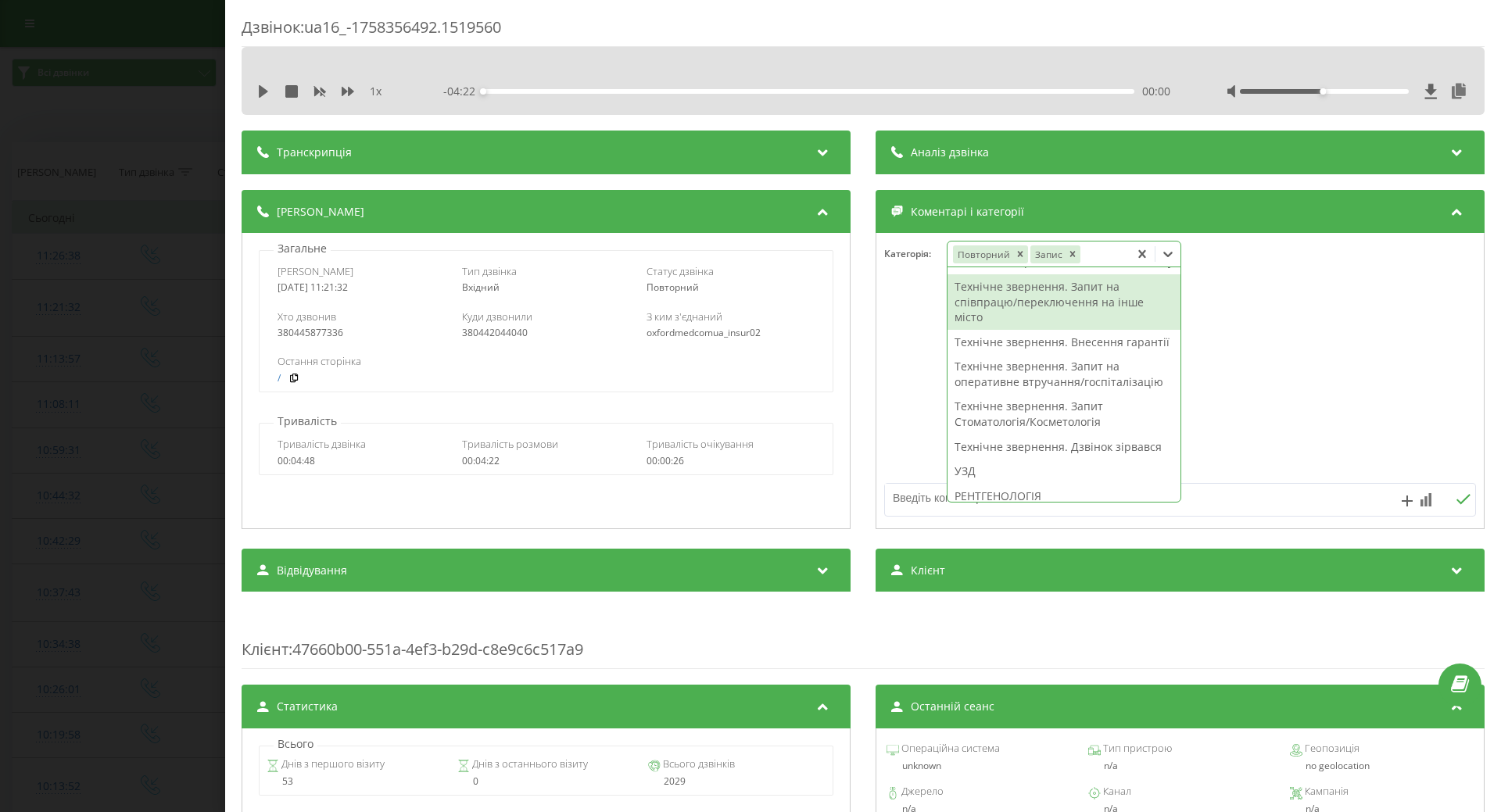
scroll to position [445, 0]
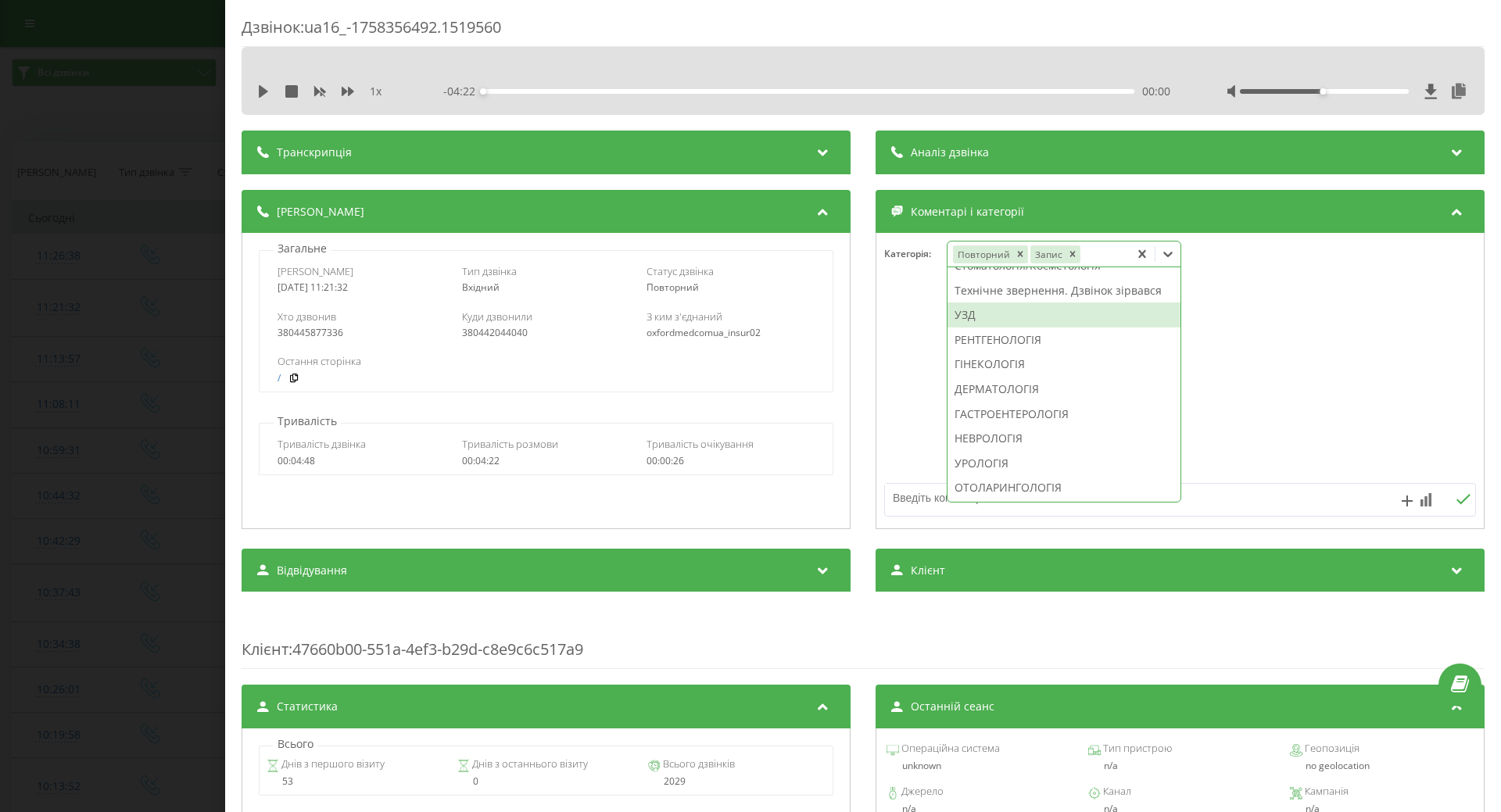
click at [964, 328] on div "УЗД" at bounding box center [1064, 315] width 233 height 25
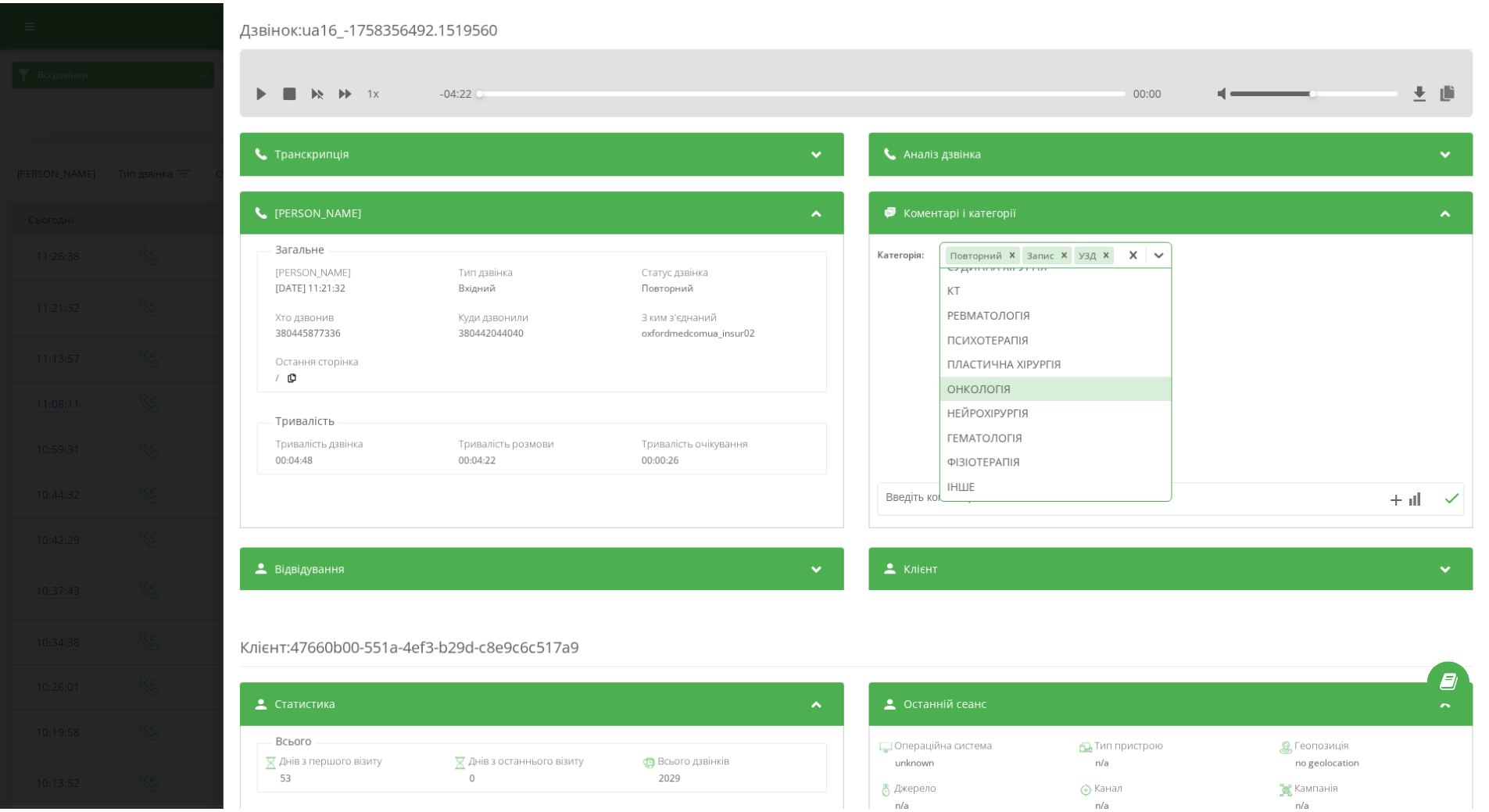
scroll to position [1059, 0]
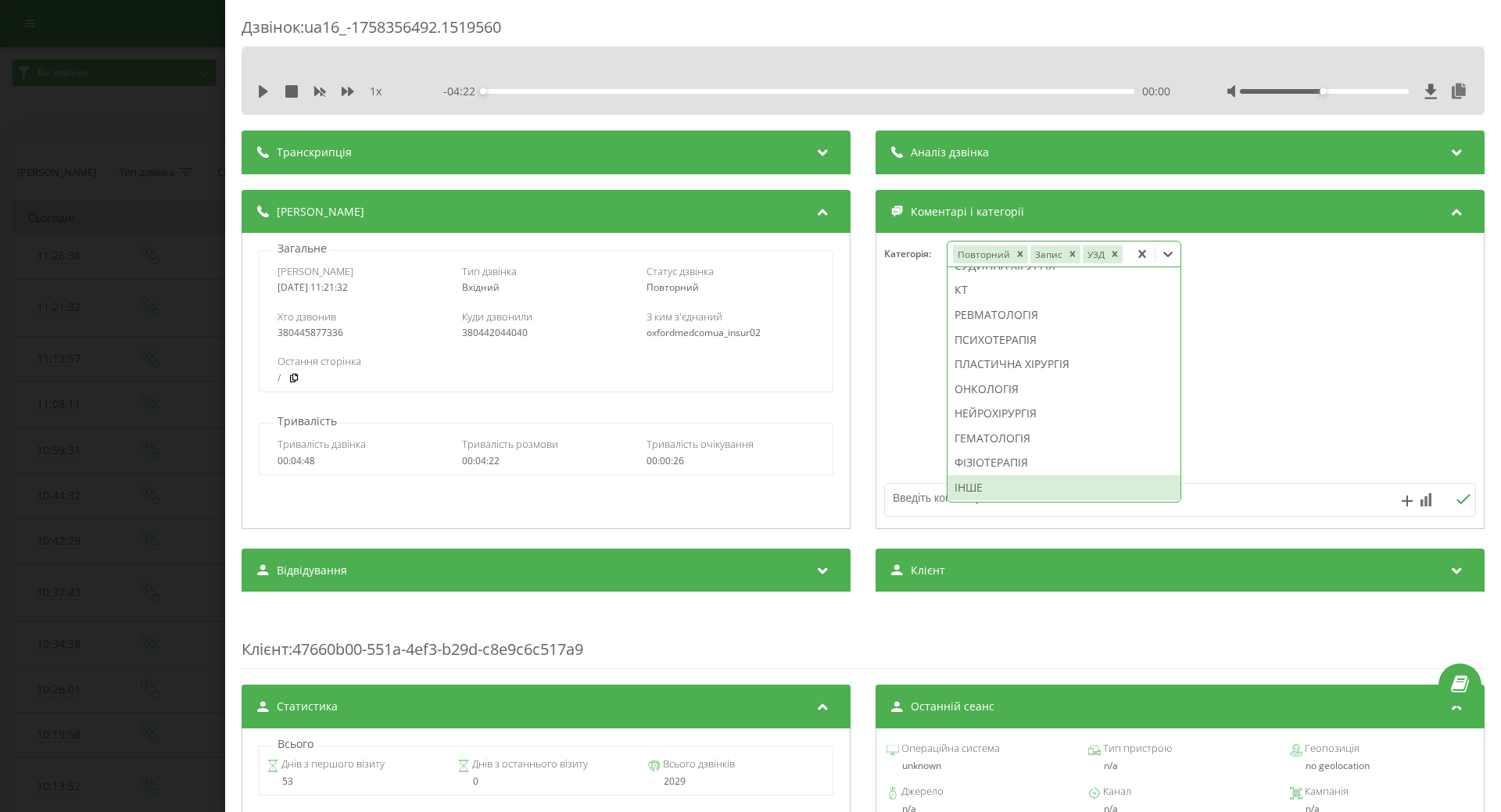
click at [969, 484] on div "ІНШЕ" at bounding box center [1064, 487] width 233 height 25
click at [920, 457] on div at bounding box center [1180, 381] width 608 height 187
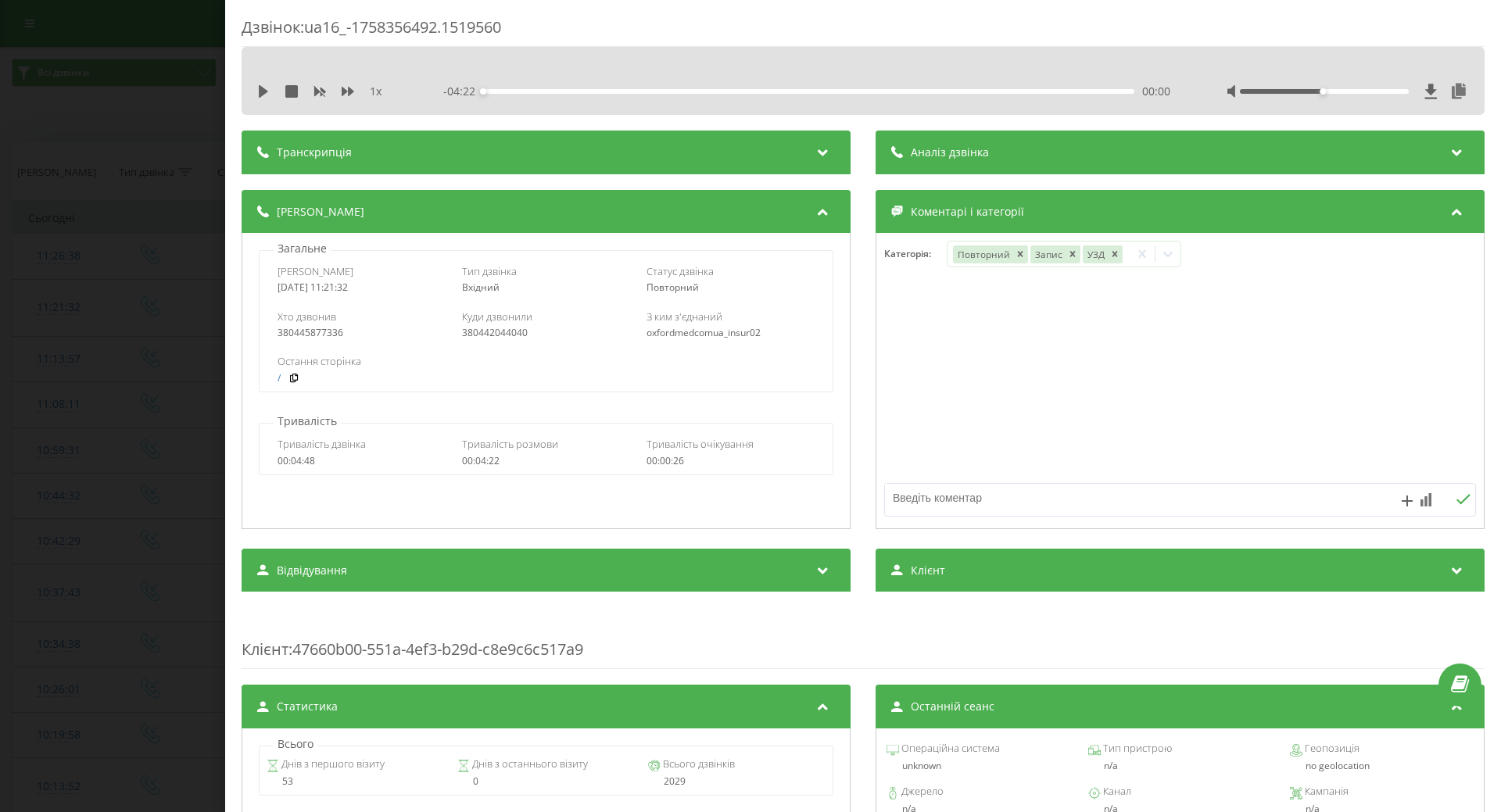
drag, startPoint x: 103, startPoint y: 494, endPoint x: 137, endPoint y: 486, distance: 34.9
click at [100, 494] on div "Дзвінок : ua16_-1758356492.1519560 1 x - 04:22 00:00 00:00 Транскрипція Для AI-…" at bounding box center [750, 406] width 1501 height 812
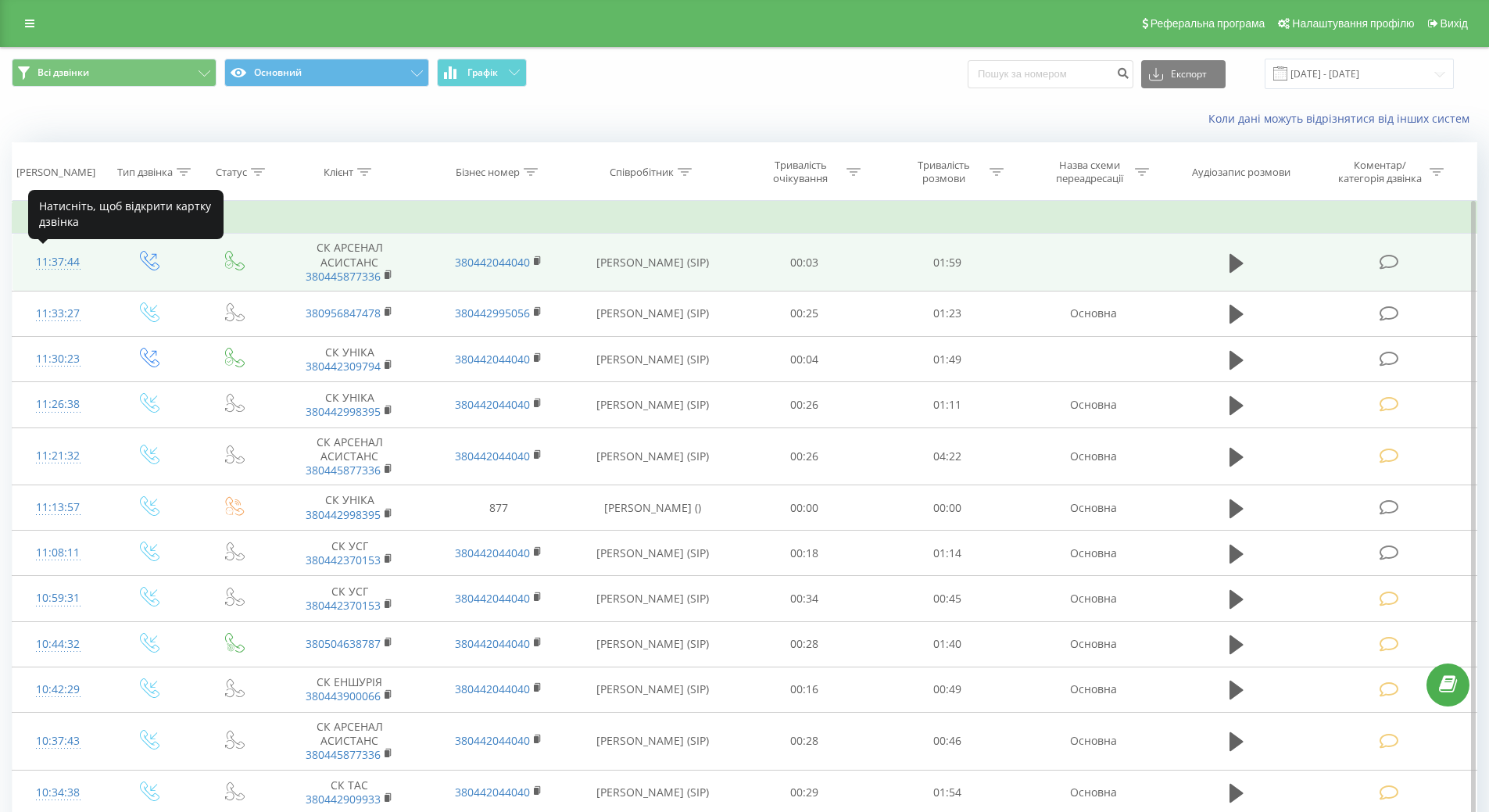
click at [69, 264] on div "11:37:44" at bounding box center [58, 263] width 60 height 31
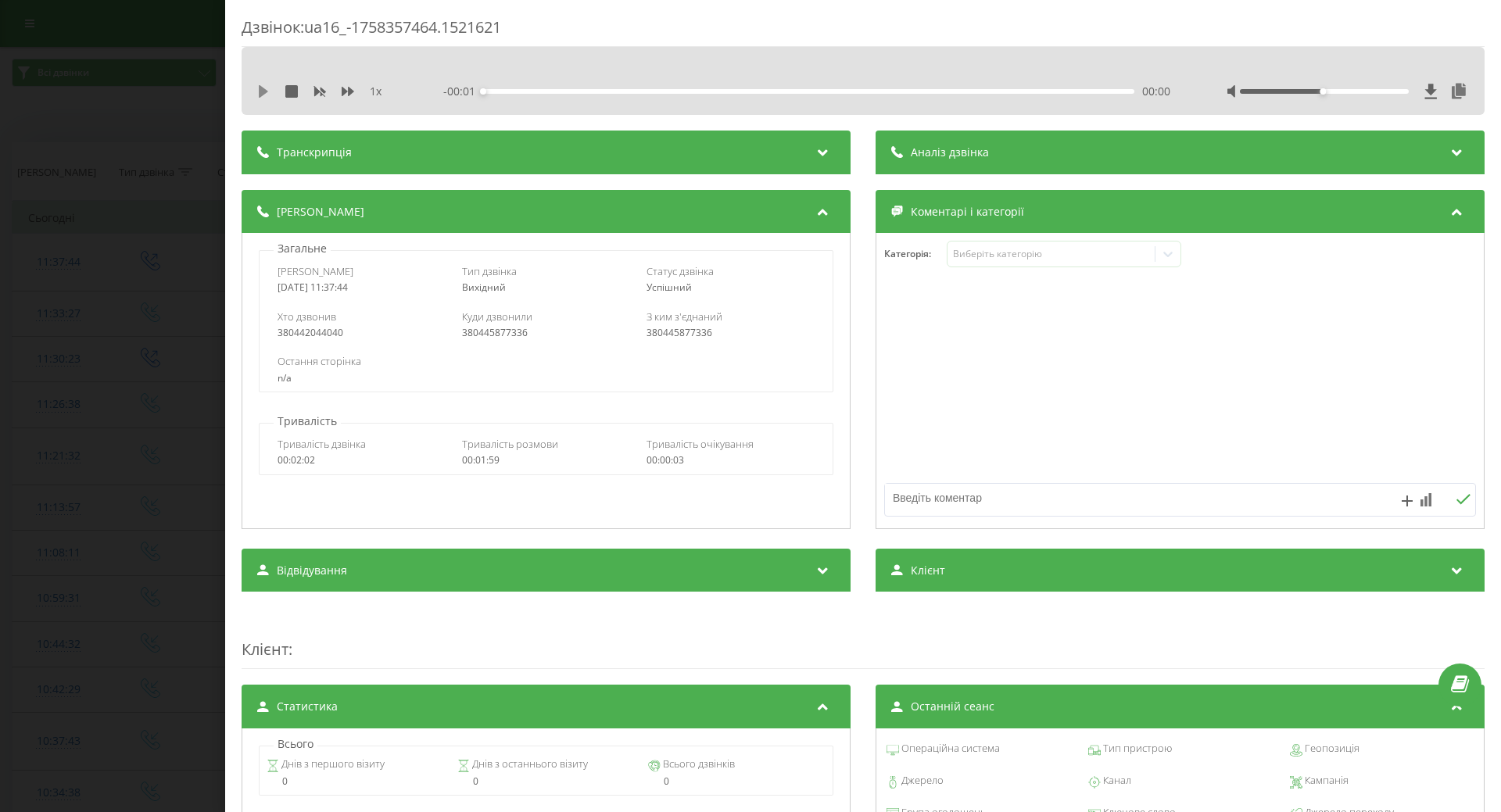
click at [265, 97] on icon at bounding box center [264, 92] width 13 height 13
click at [1017, 258] on div "Виберіть категорію" at bounding box center [1051, 254] width 195 height 13
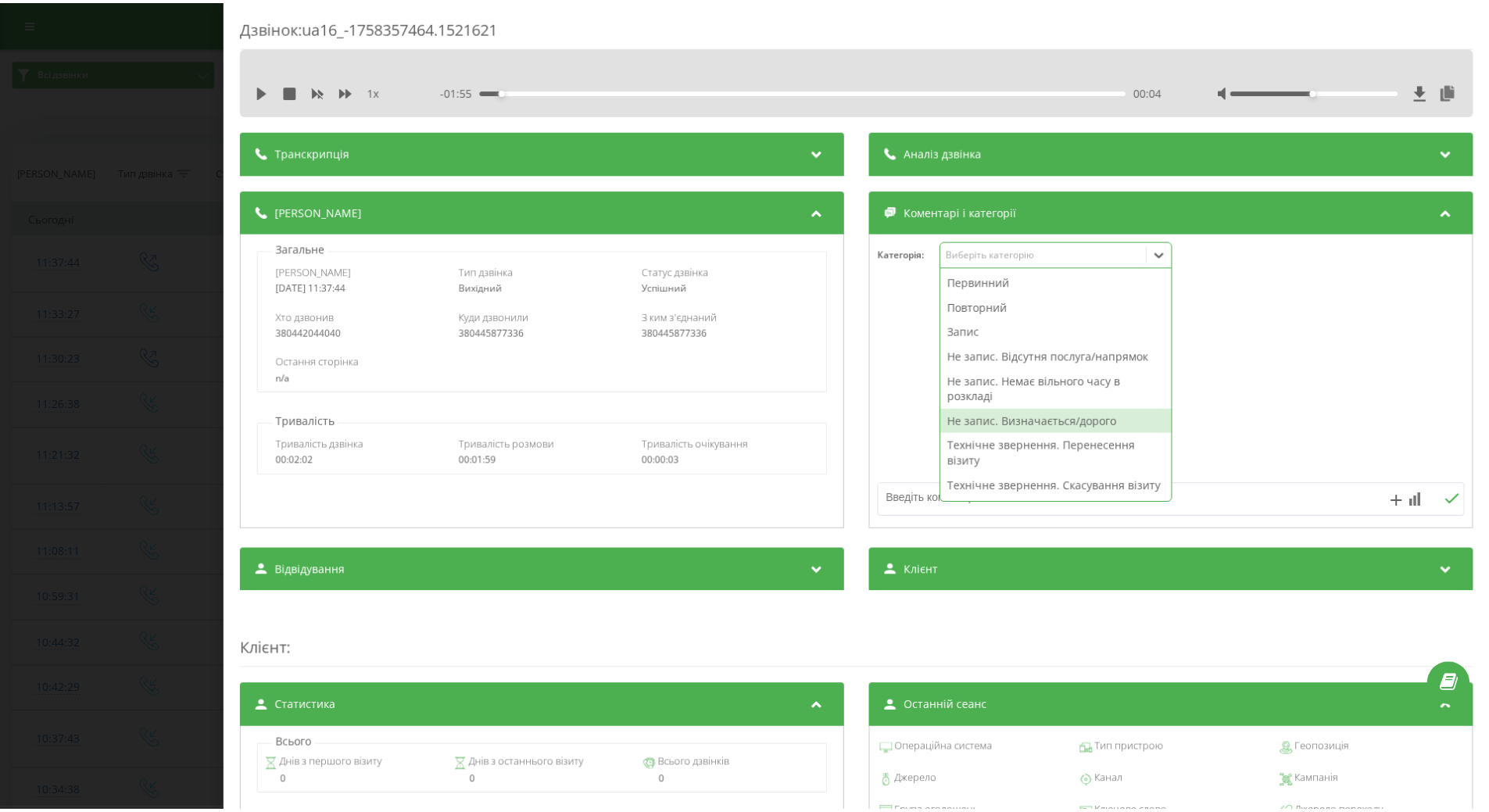
scroll to position [234, 0]
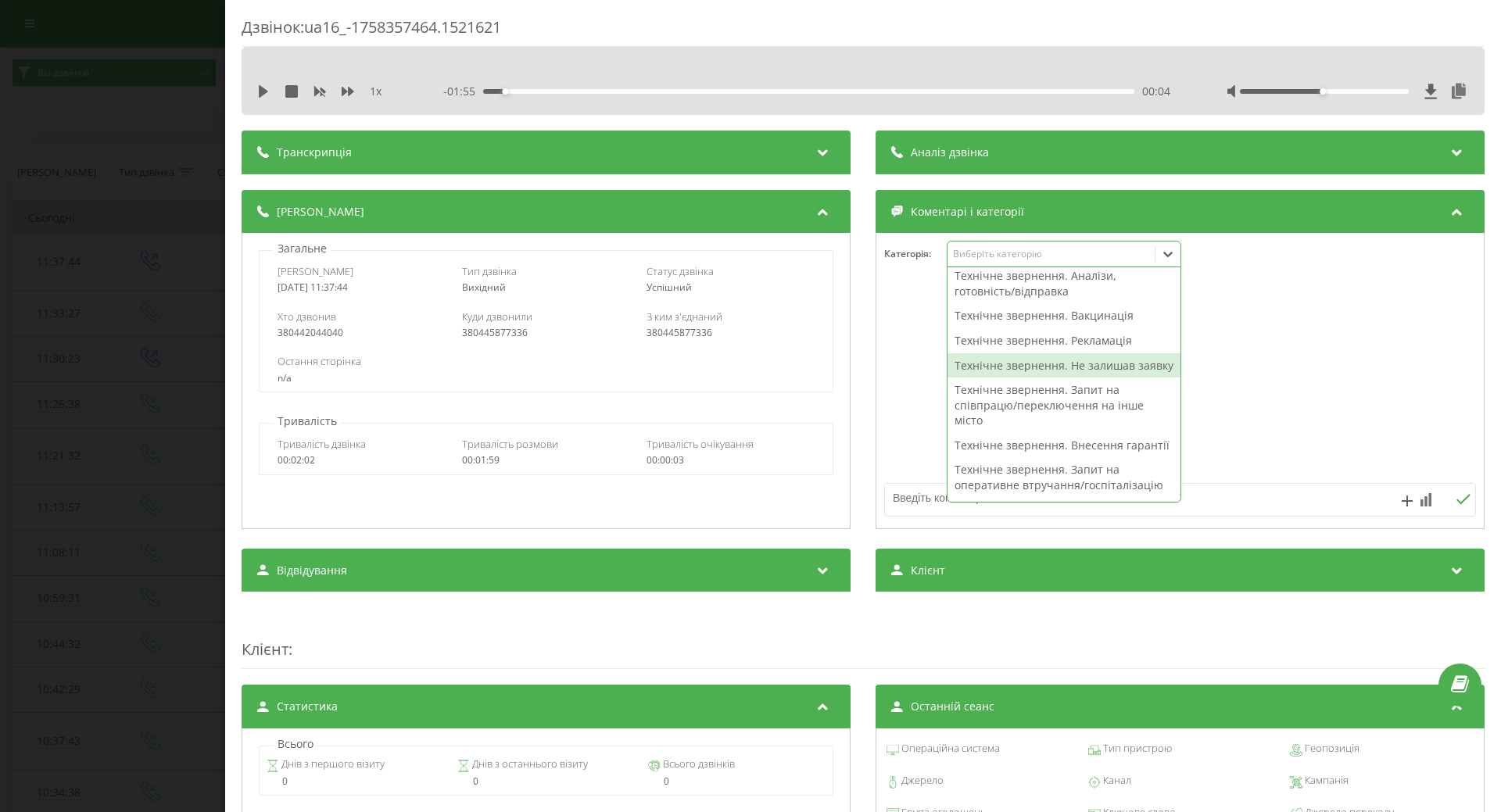
click at [999, 378] on div "Технічне звернення. Не залишав заявку" at bounding box center [1064, 365] width 233 height 25
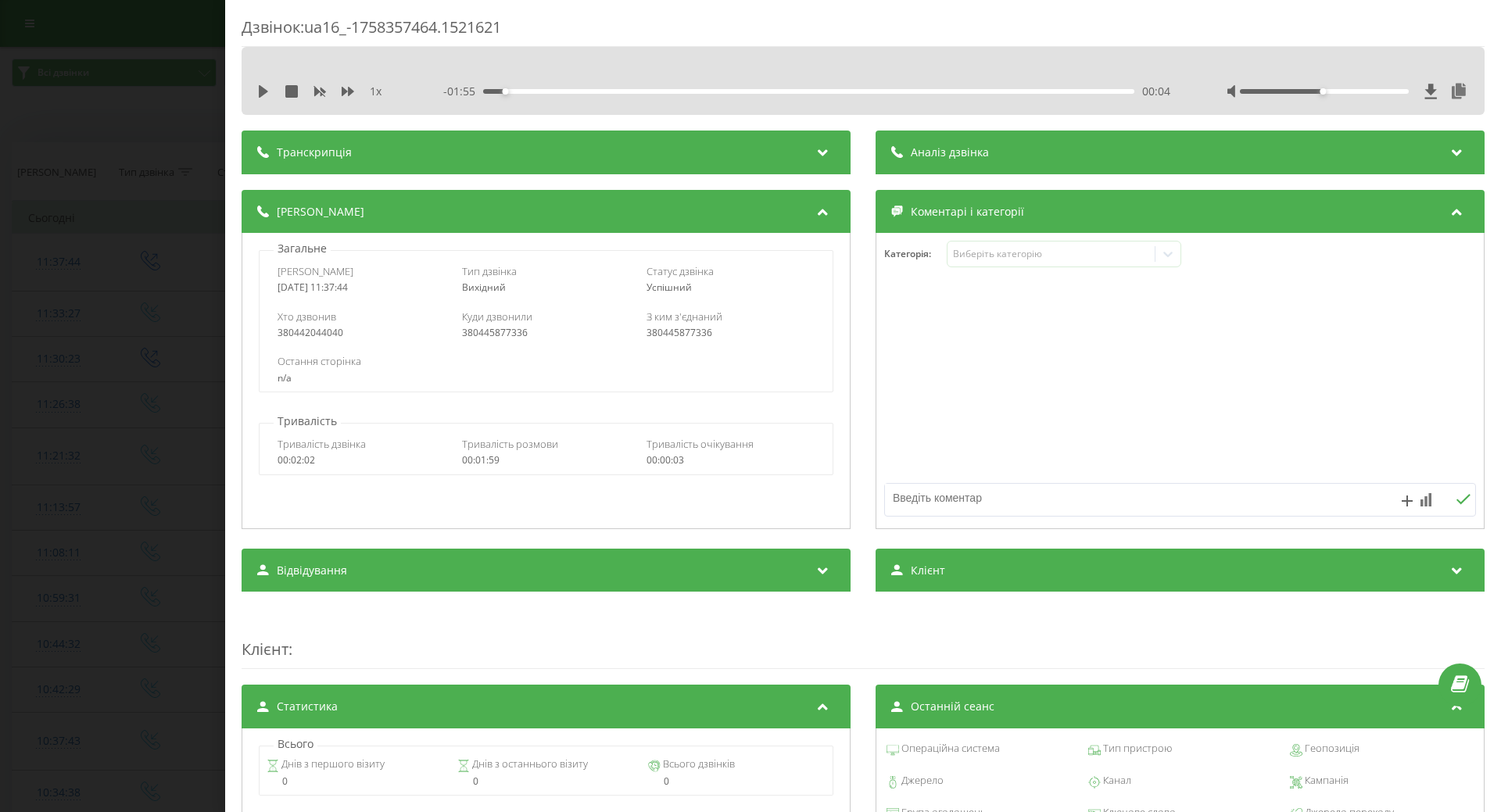
drag, startPoint x: 939, startPoint y: 389, endPoint x: 930, endPoint y: 391, distance: 9.2
click at [935, 391] on div at bounding box center [1180, 381] width 608 height 187
click at [918, 494] on textarea at bounding box center [1121, 498] width 472 height 28
type textarea "щодо покриття"
click at [106, 416] on div "Дзвінок : ua16_-1758357464.1521621 1 x - 01:55 00:04 00:04 Транскрипція Для AI-…" at bounding box center [750, 406] width 1501 height 812
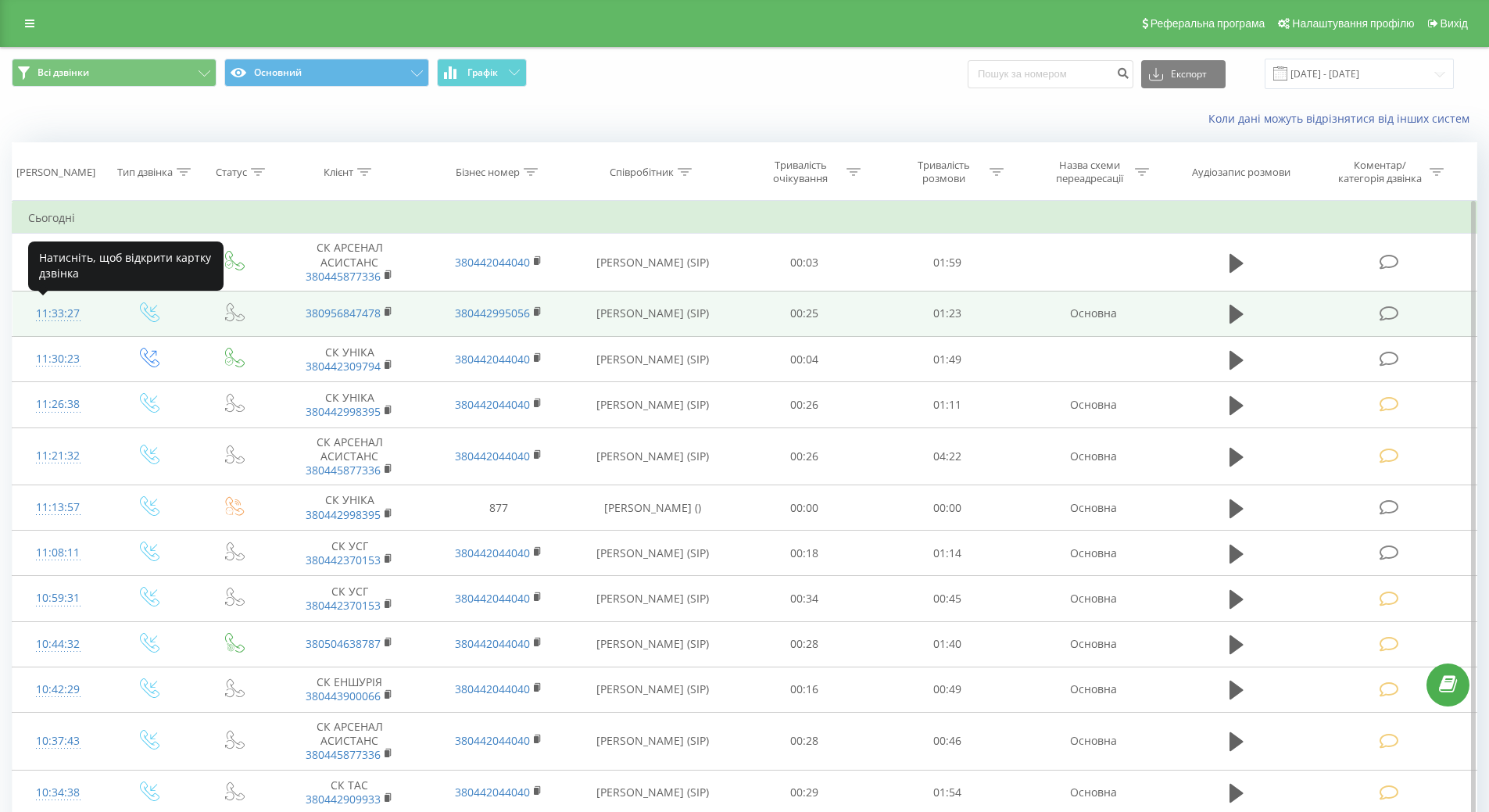
click at [71, 318] on div "11:33:27" at bounding box center [58, 314] width 60 height 31
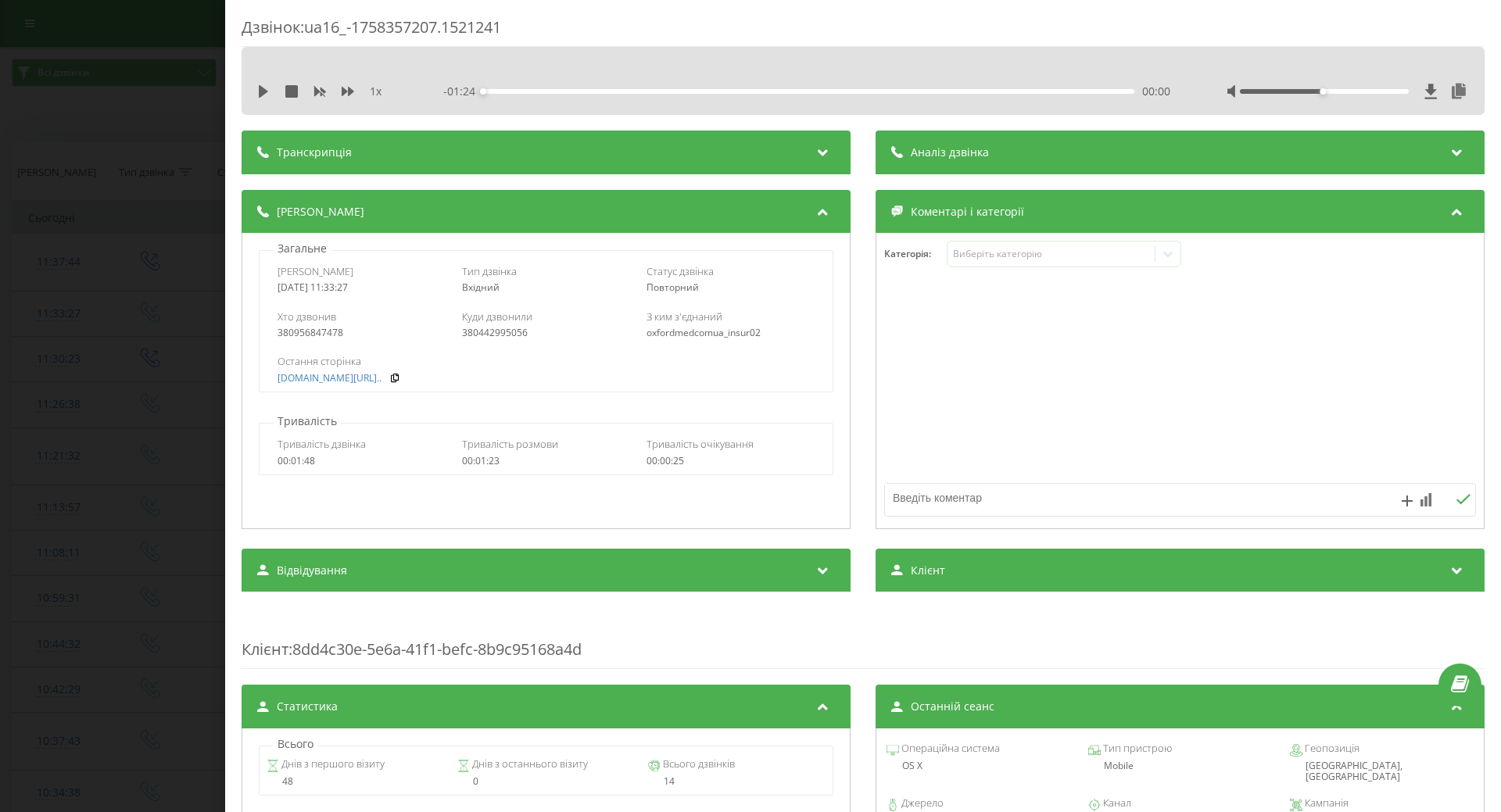
click at [94, 140] on div "Дзвінок : ua16_-1758357207.1521241 1 x - 01:24 00:00 00:00 Транскрипція Для AI-…" at bounding box center [750, 406] width 1501 height 812
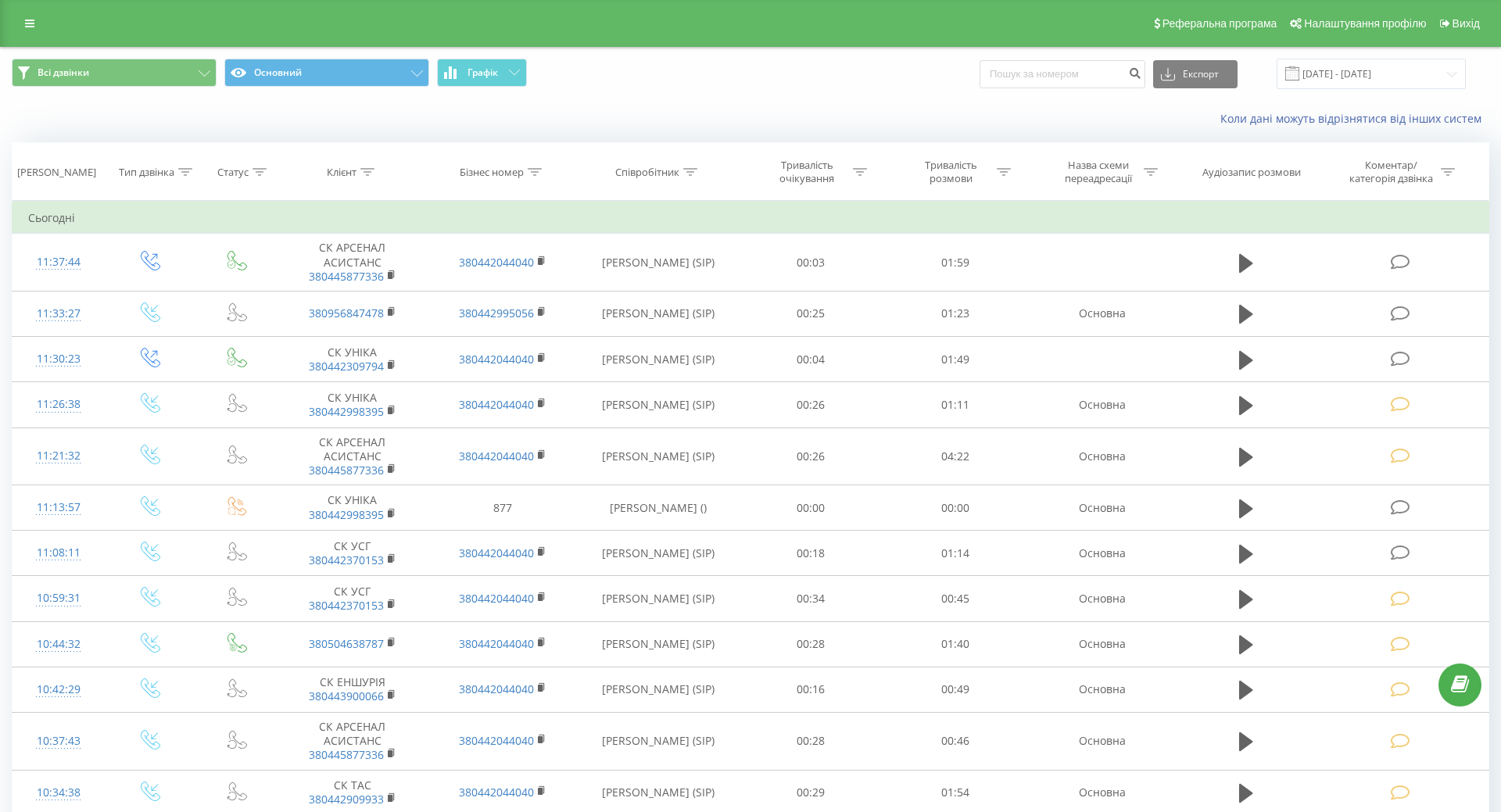
click at [69, 148] on th "[PERSON_NAME]" at bounding box center [59, 172] width 92 height 58
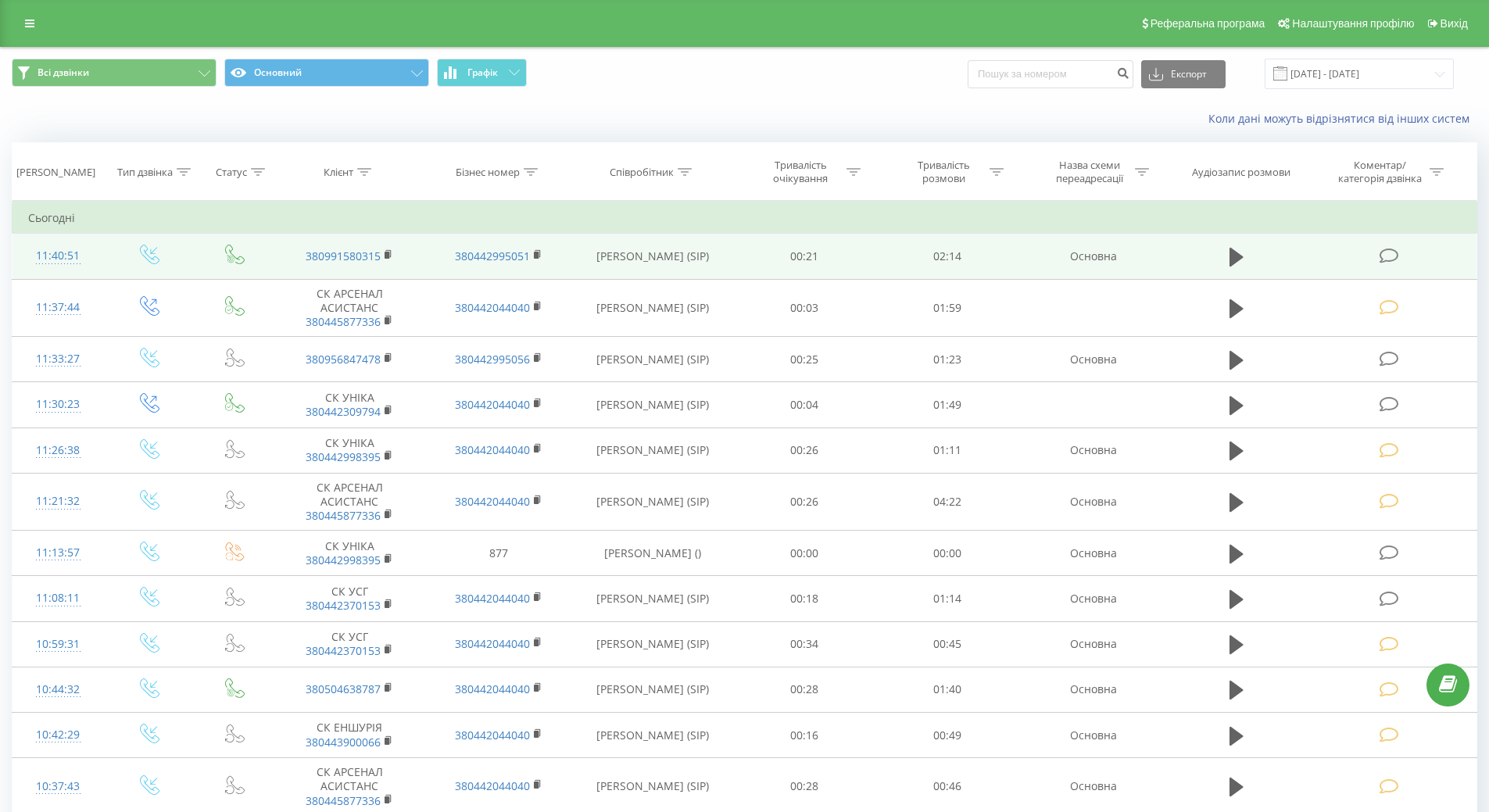
click at [56, 266] on div "11:40:51" at bounding box center [58, 256] width 60 height 31
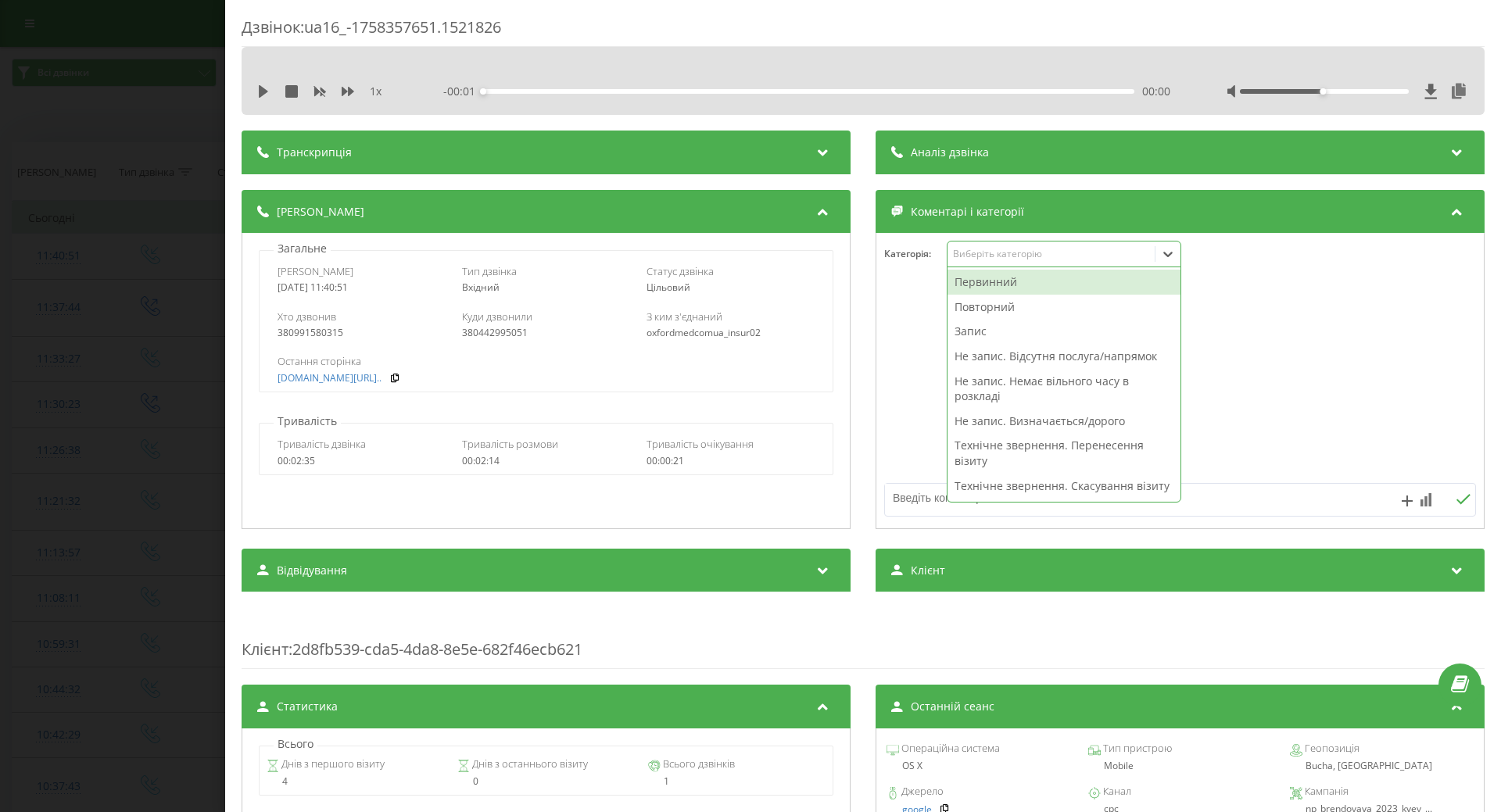
drag, startPoint x: 954, startPoint y: 250, endPoint x: 928, endPoint y: 250, distance: 26.0
click at [953, 254] on div "Виберіть категорію" at bounding box center [1051, 254] width 195 height 13
click at [972, 308] on div "Повторний" at bounding box center [1064, 306] width 233 height 25
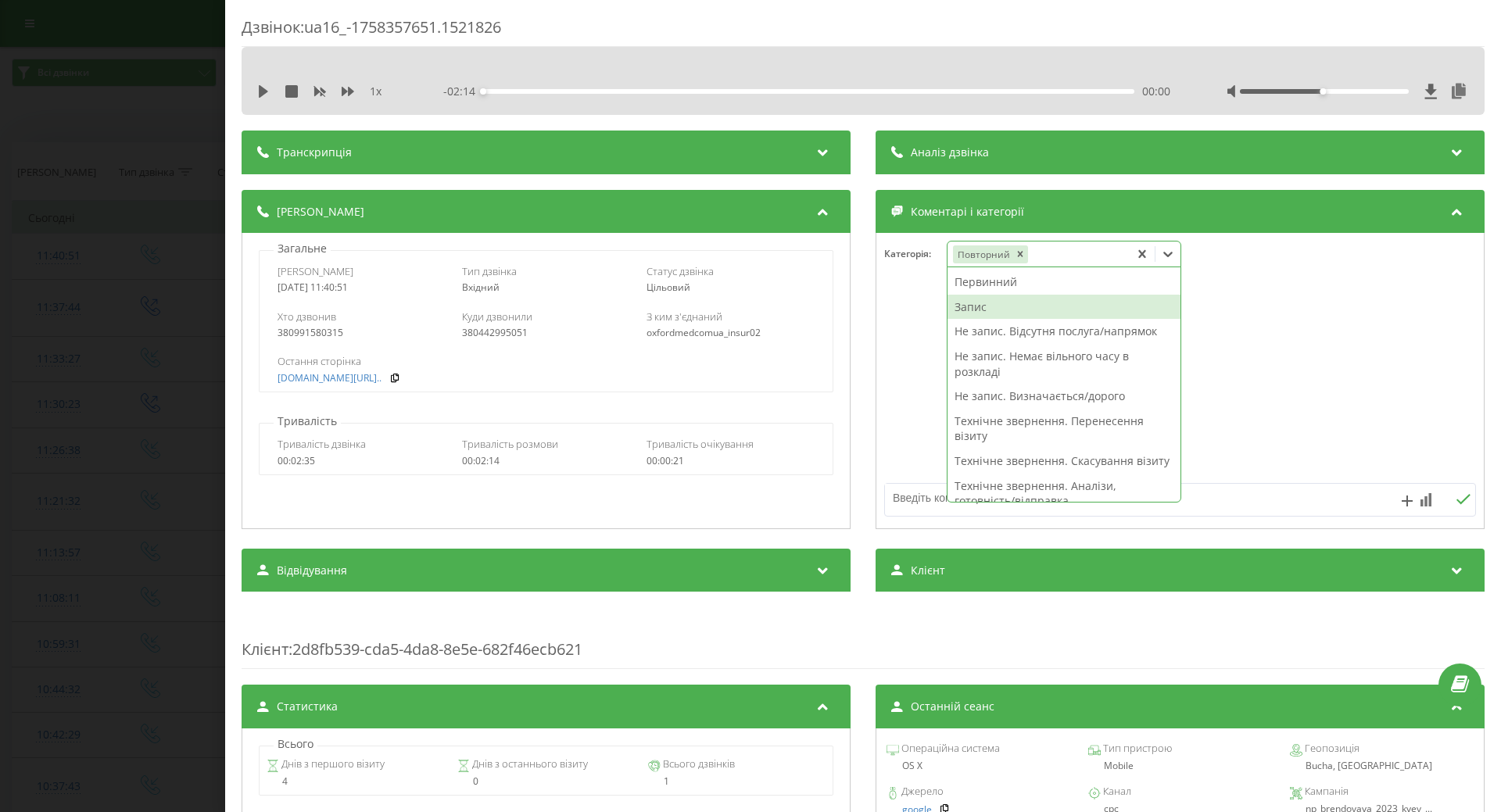
click at [972, 304] on div "Запис" at bounding box center [1064, 306] width 233 height 25
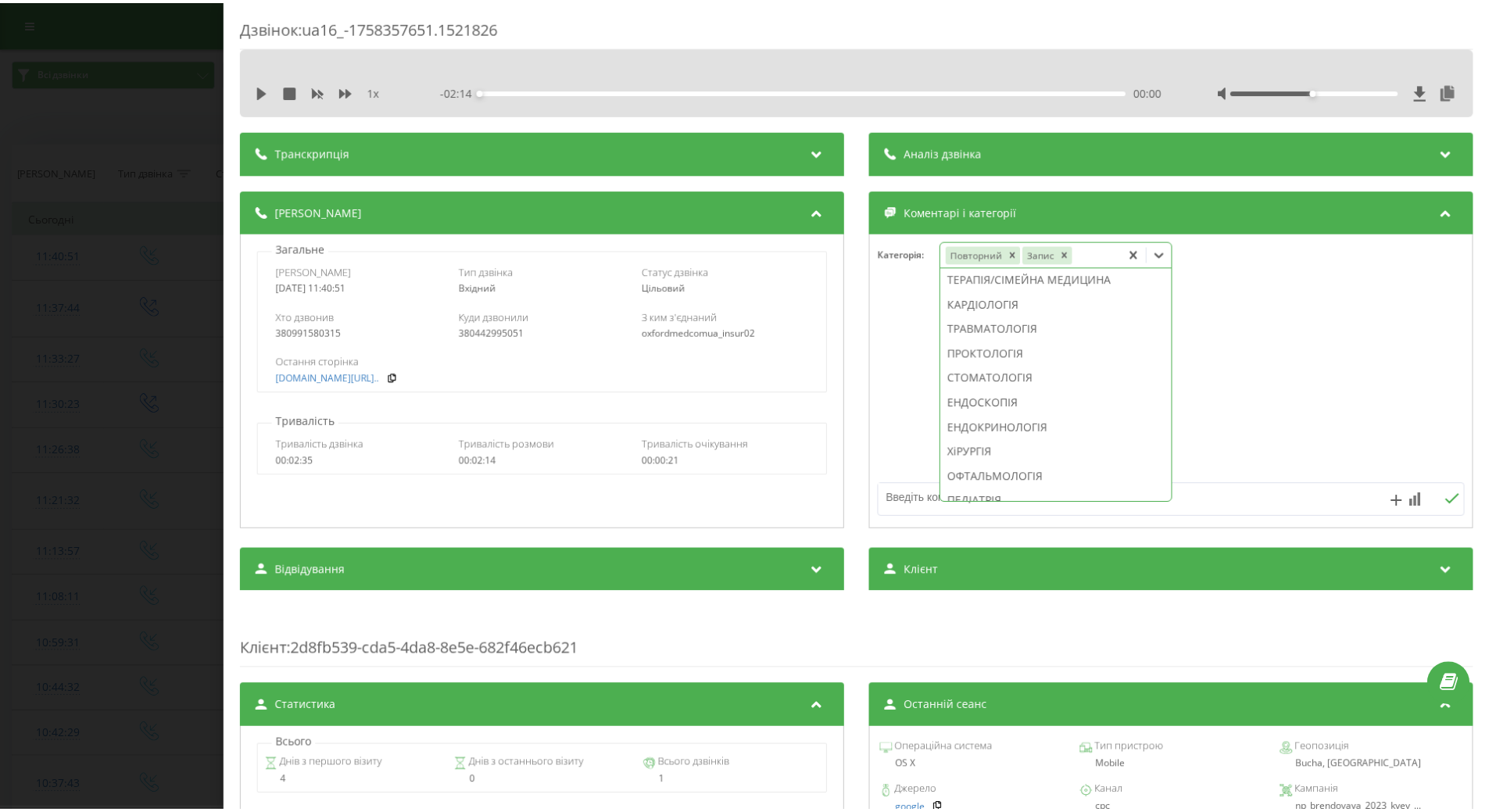
scroll to position [756, 0]
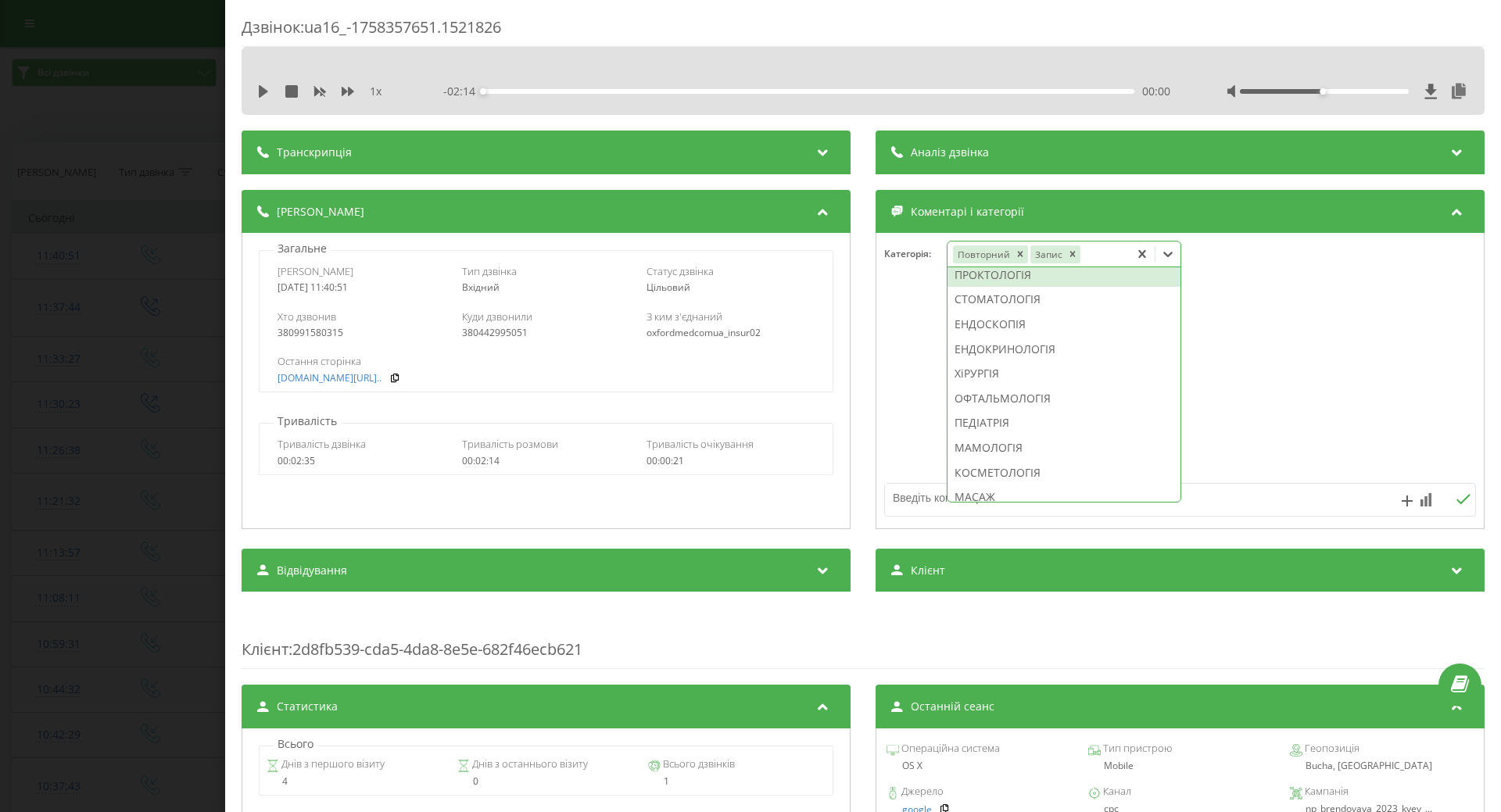
click at [983, 287] on div "ПРОКТОЛОГІЯ" at bounding box center [1064, 275] width 233 height 25
click at [895, 367] on div at bounding box center [1180, 381] width 608 height 187
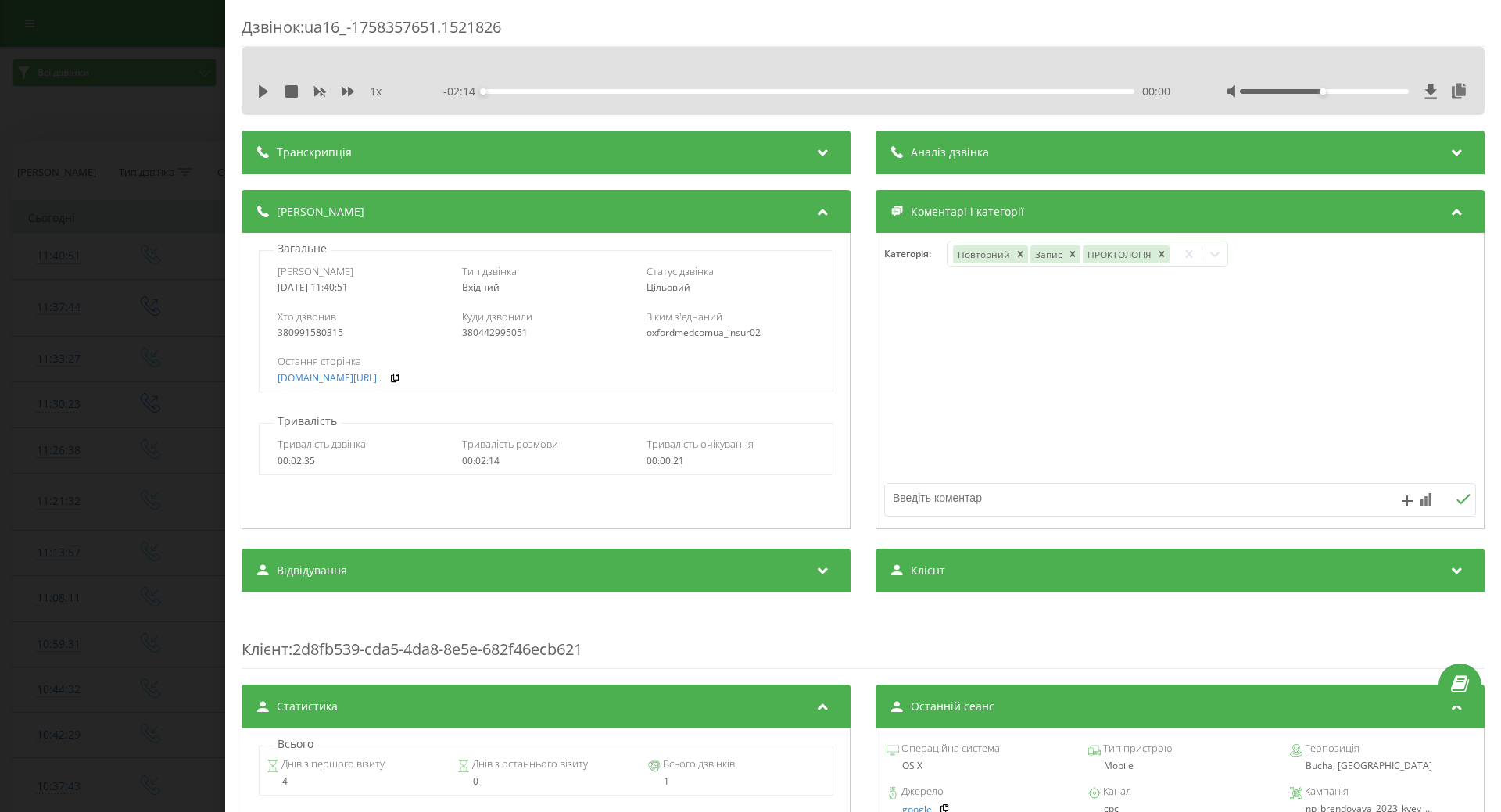
click at [132, 361] on div "Дзвінок : ua16_-1758357651.1521826 1 x - 02:14 00:00 00:00 Транскрипція Для AI-…" at bounding box center [750, 406] width 1501 height 812
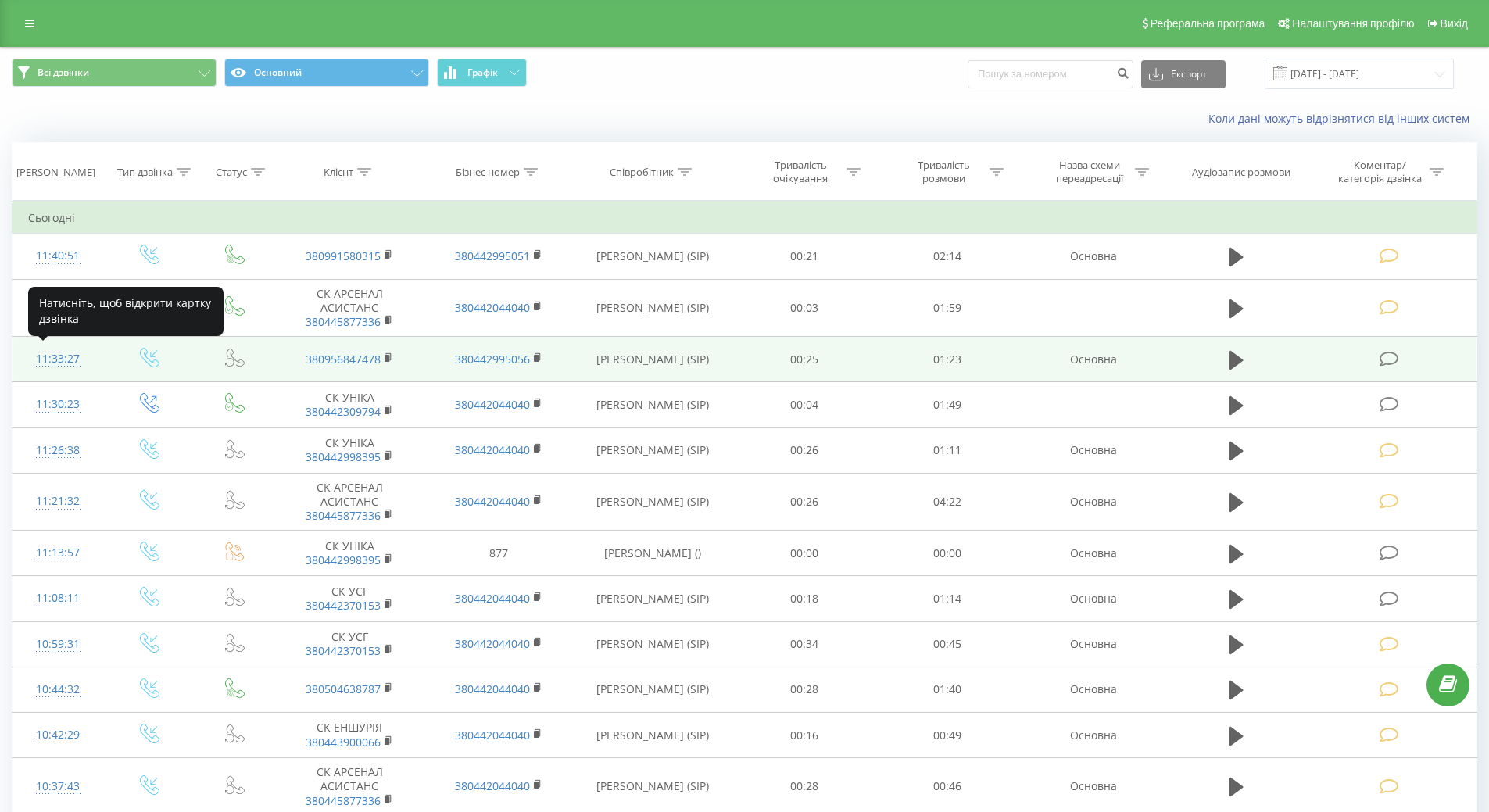
drag, startPoint x: 38, startPoint y: 363, endPoint x: 46, endPoint y: 360, distance: 8.5
click at [40, 362] on div "11:33:27" at bounding box center [58, 359] width 60 height 31
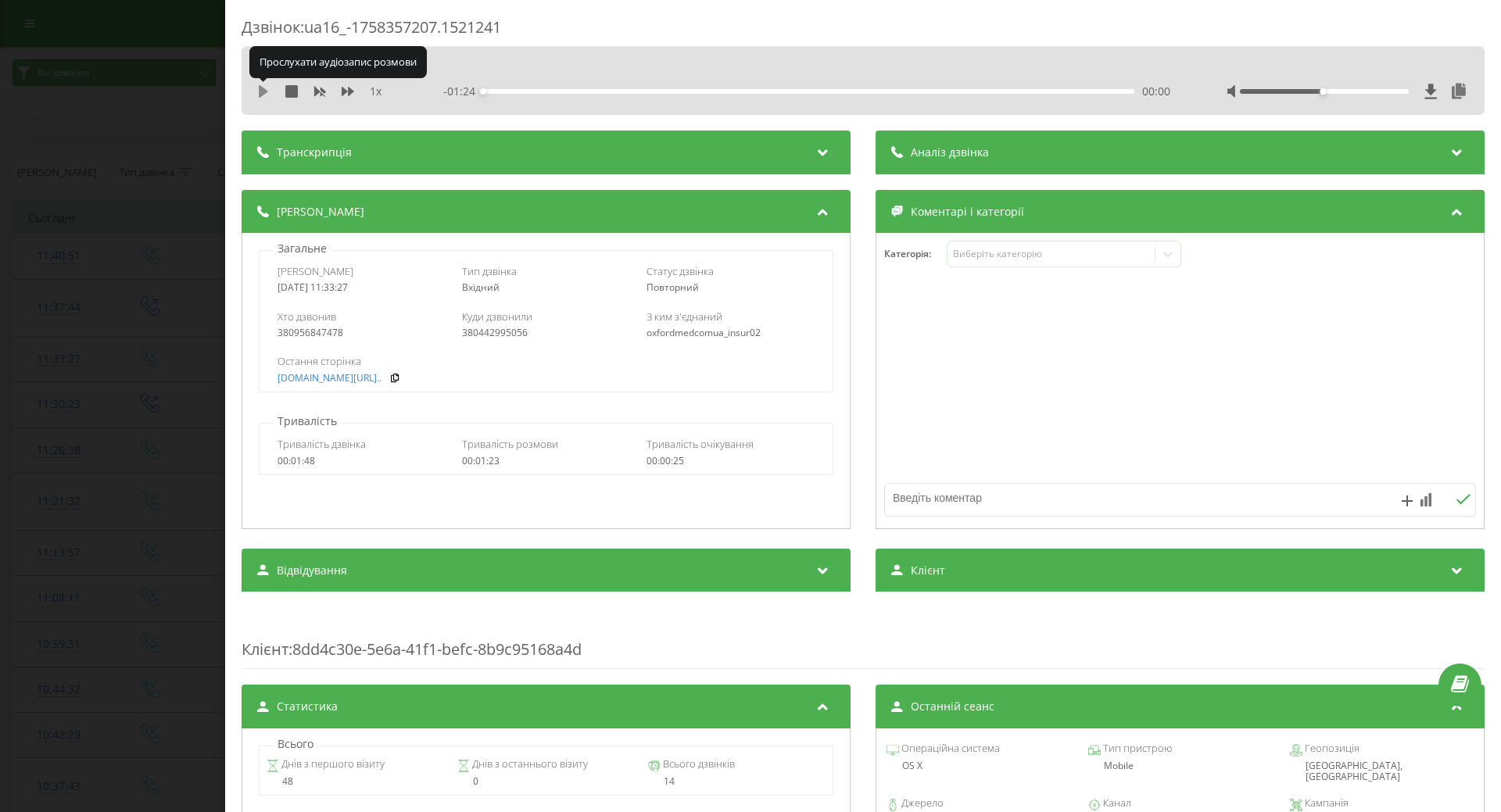
click at [264, 94] on icon at bounding box center [263, 92] width 9 height 13
click at [1057, 261] on div "Виберіть категорію" at bounding box center [1051, 254] width 207 height 15
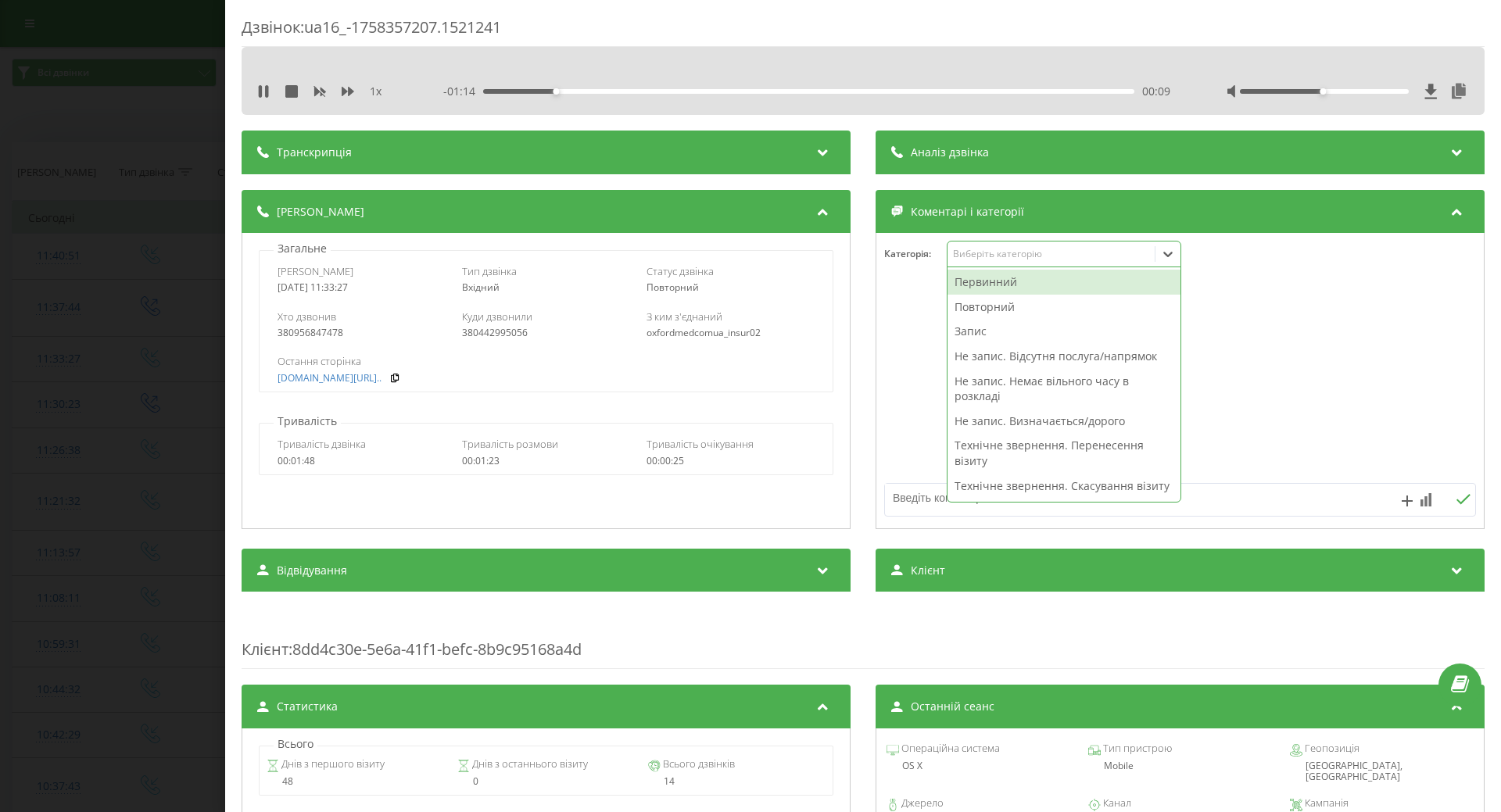
click at [1005, 310] on div "Повторний" at bounding box center [1064, 306] width 233 height 25
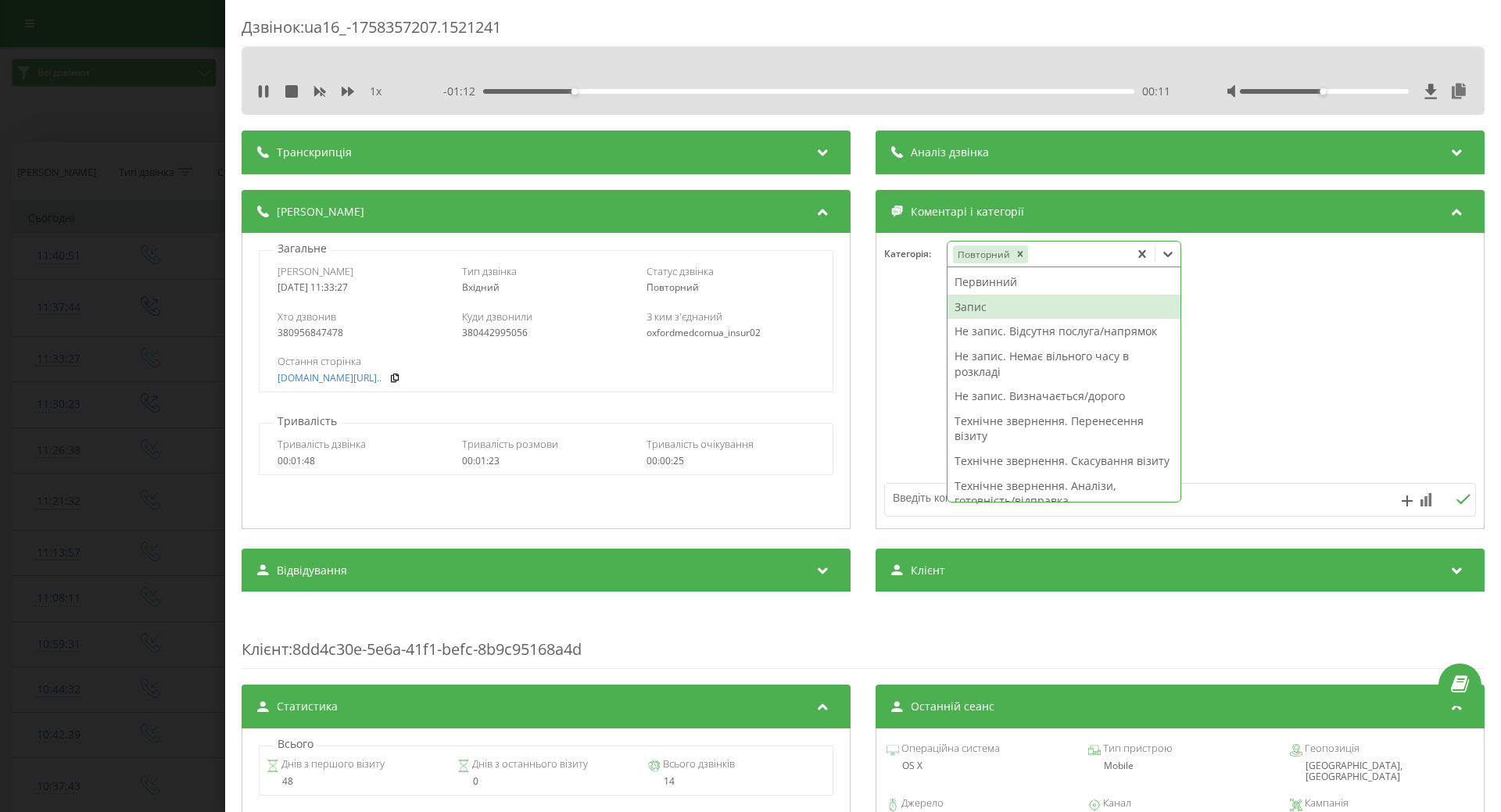
click at [972, 308] on div "Запис" at bounding box center [1064, 306] width 233 height 25
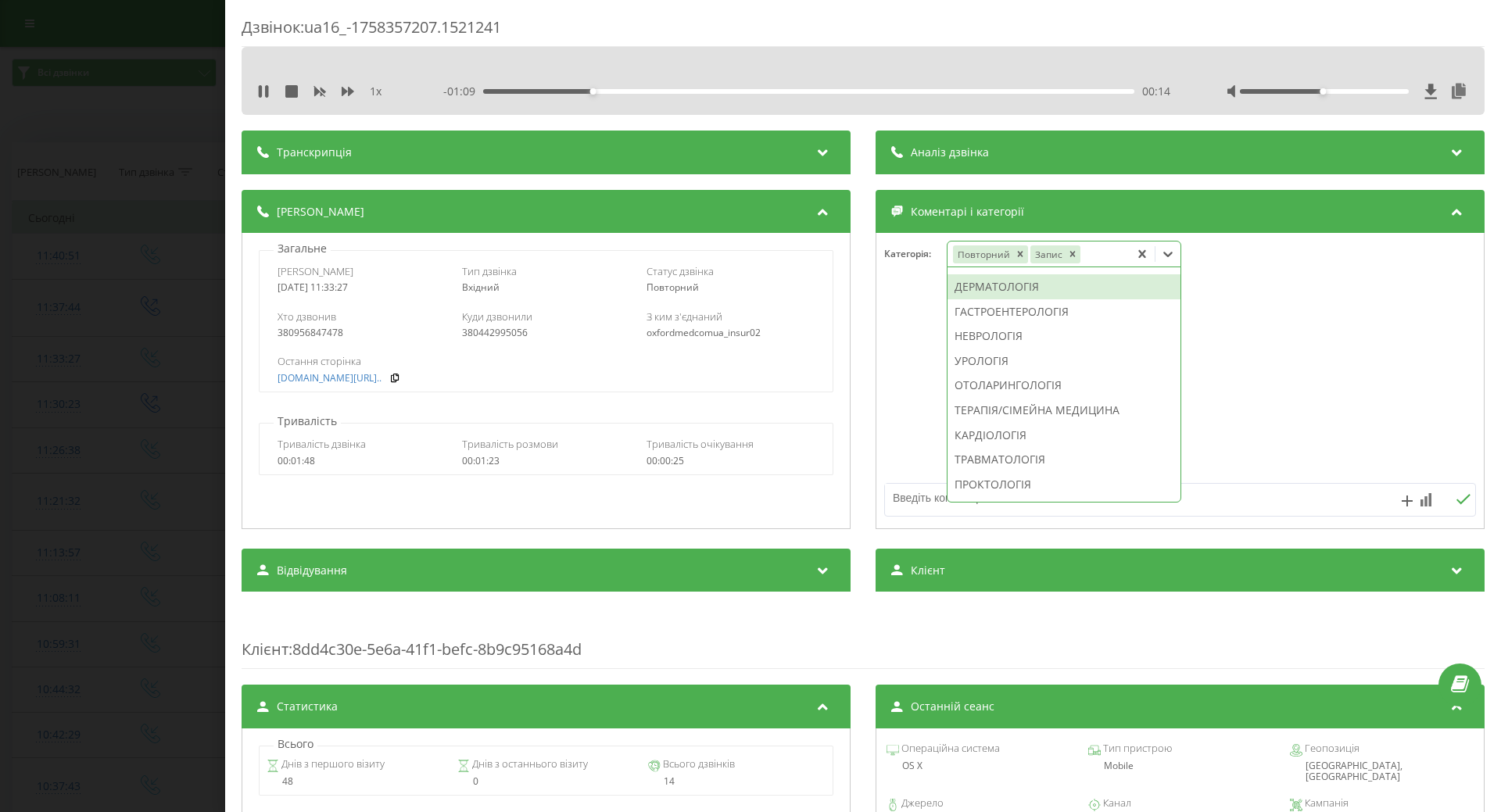
scroll to position [312, 0]
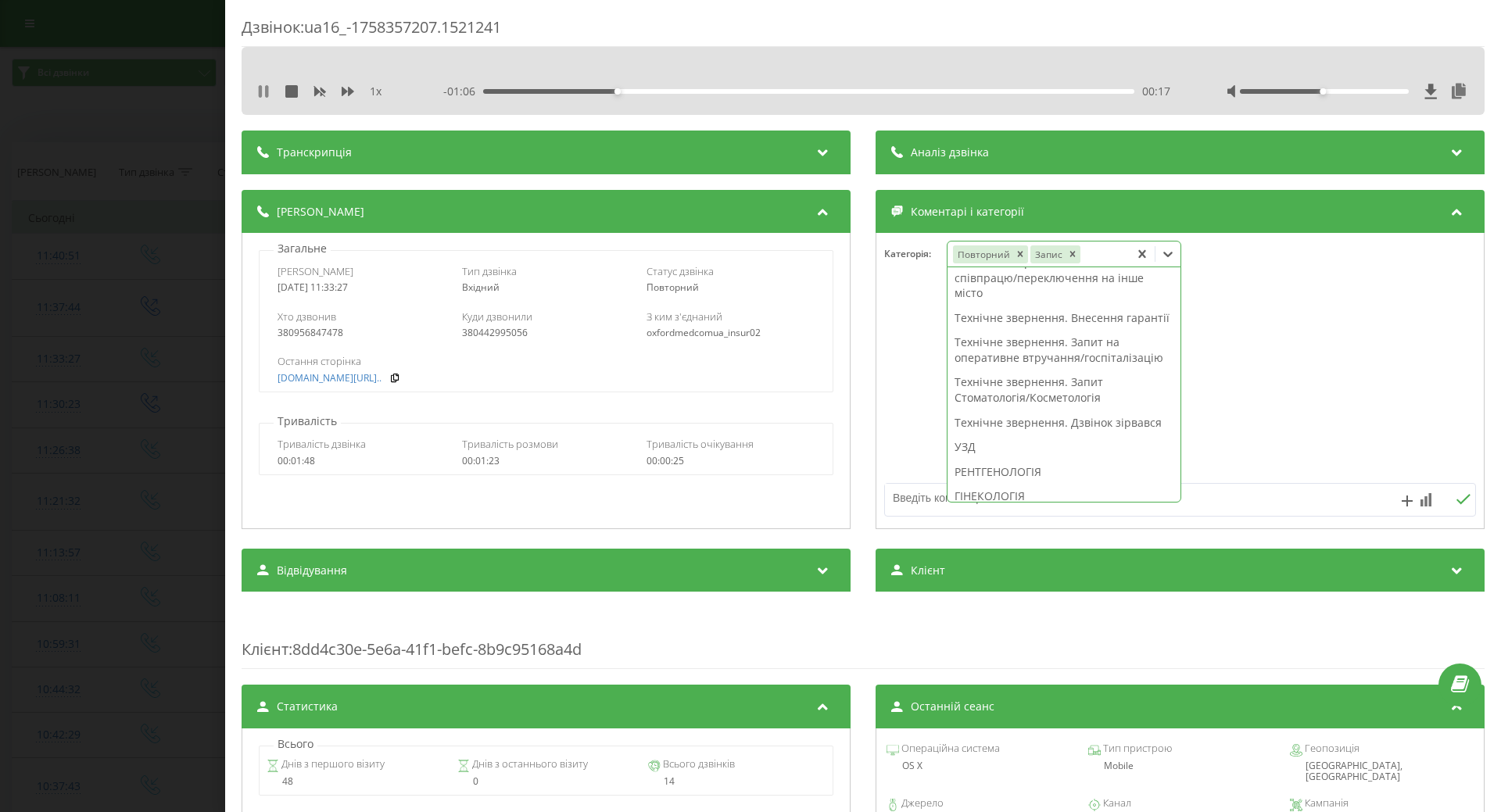
click at [266, 93] on icon at bounding box center [267, 92] width 3 height 13
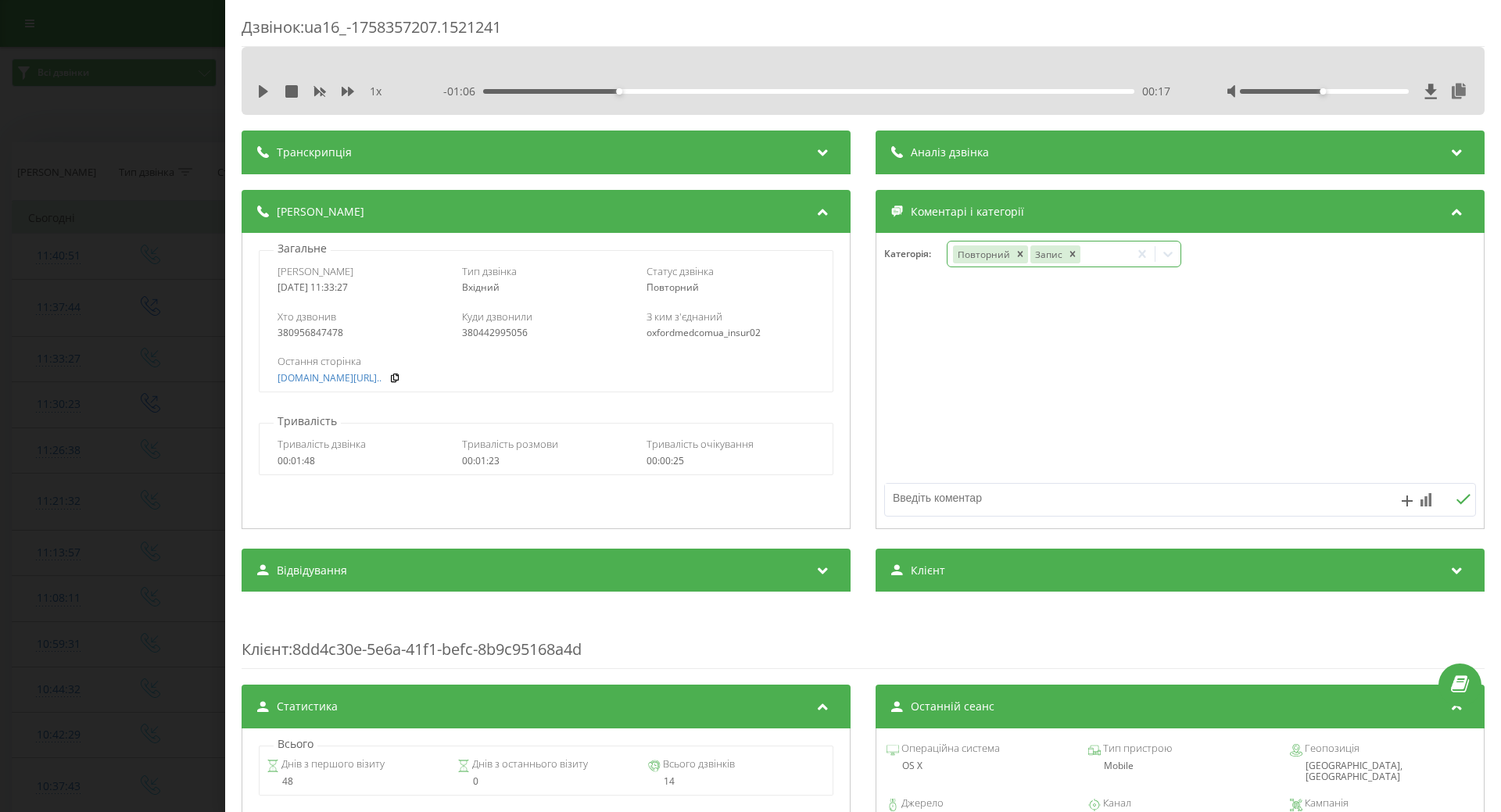
click at [1160, 257] on icon at bounding box center [1168, 254] width 15 height 15
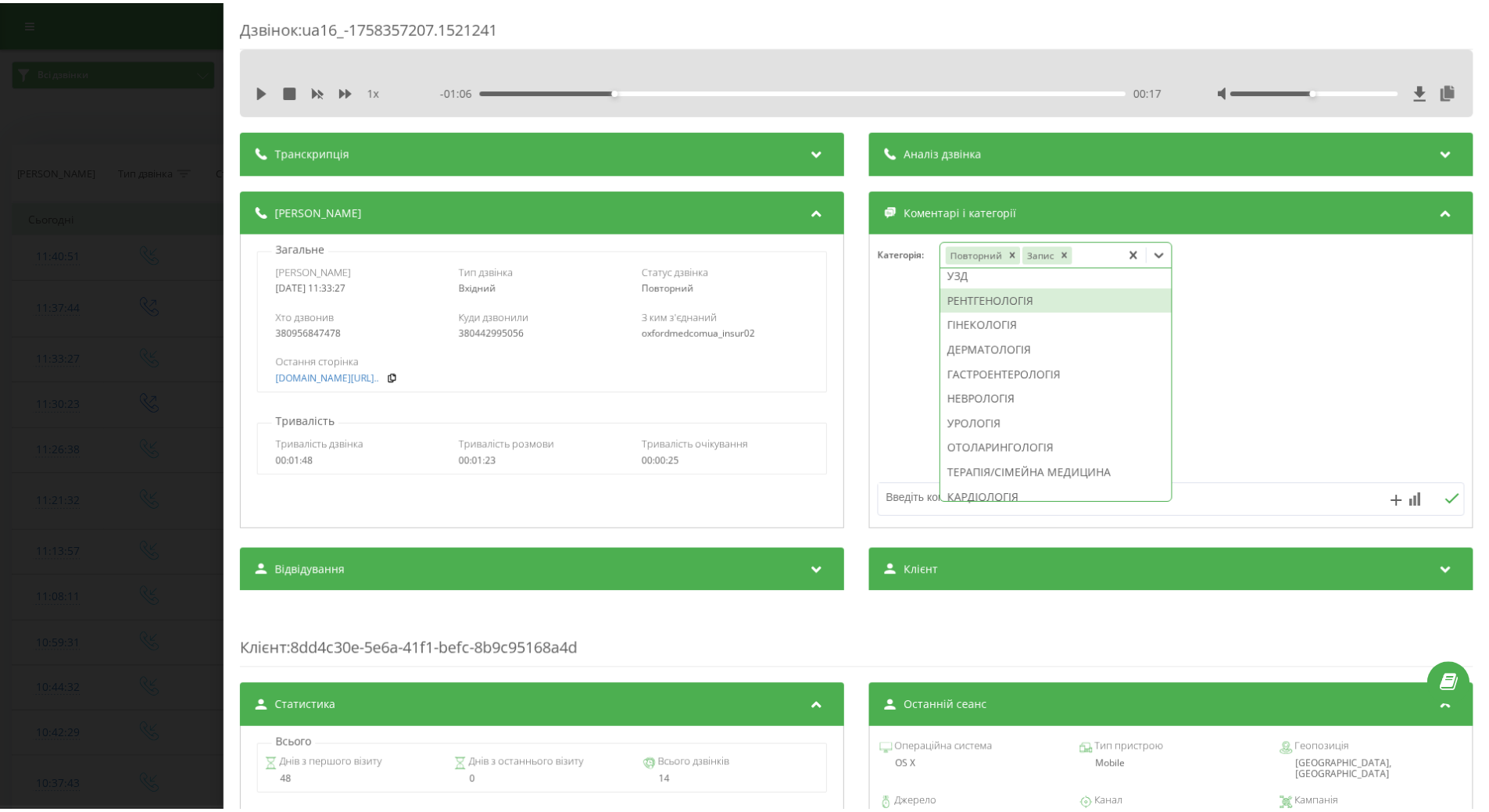
scroll to position [459, 0]
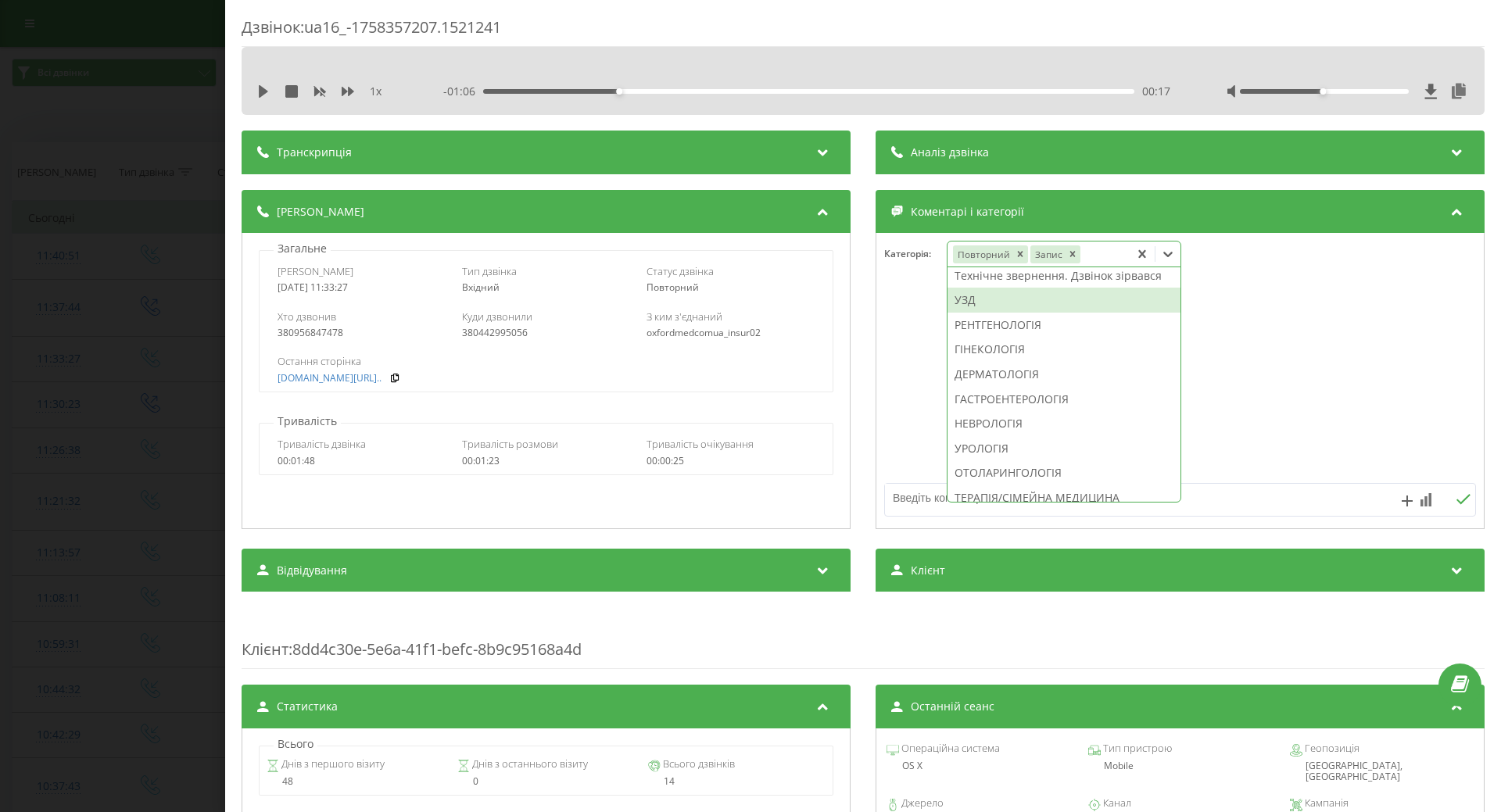
drag, startPoint x: 997, startPoint y: 349, endPoint x: 1008, endPoint y: 351, distance: 11.2
click at [999, 312] on div "УЗД" at bounding box center [1064, 299] width 233 height 25
click at [898, 386] on div at bounding box center [1180, 381] width 608 height 187
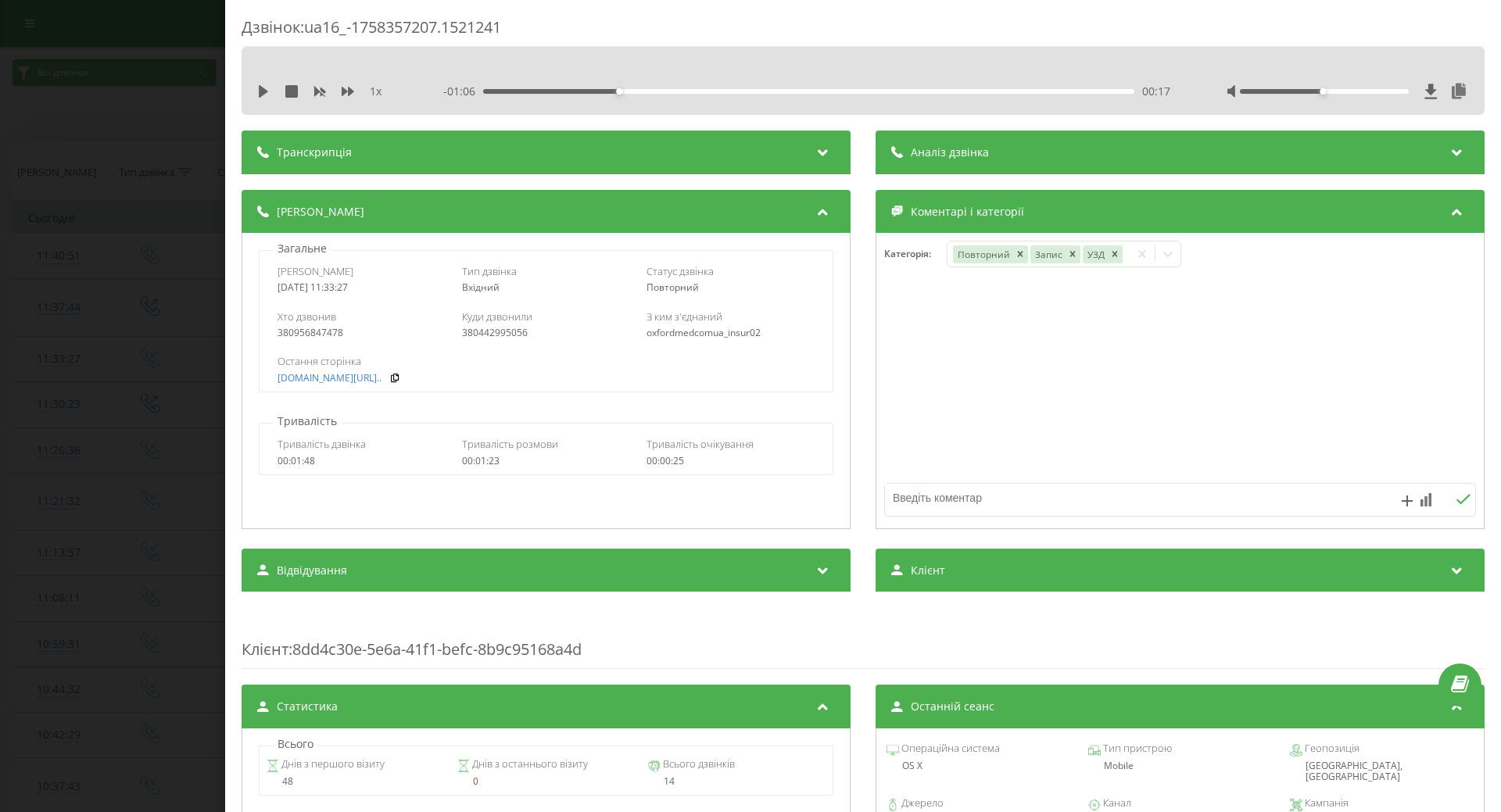
click at [136, 350] on div "Дзвінок : ua16_-1758357207.1521241 1 x - 01:06 00:17 00:17 Транскрипція Для AI-…" at bounding box center [750, 406] width 1501 height 812
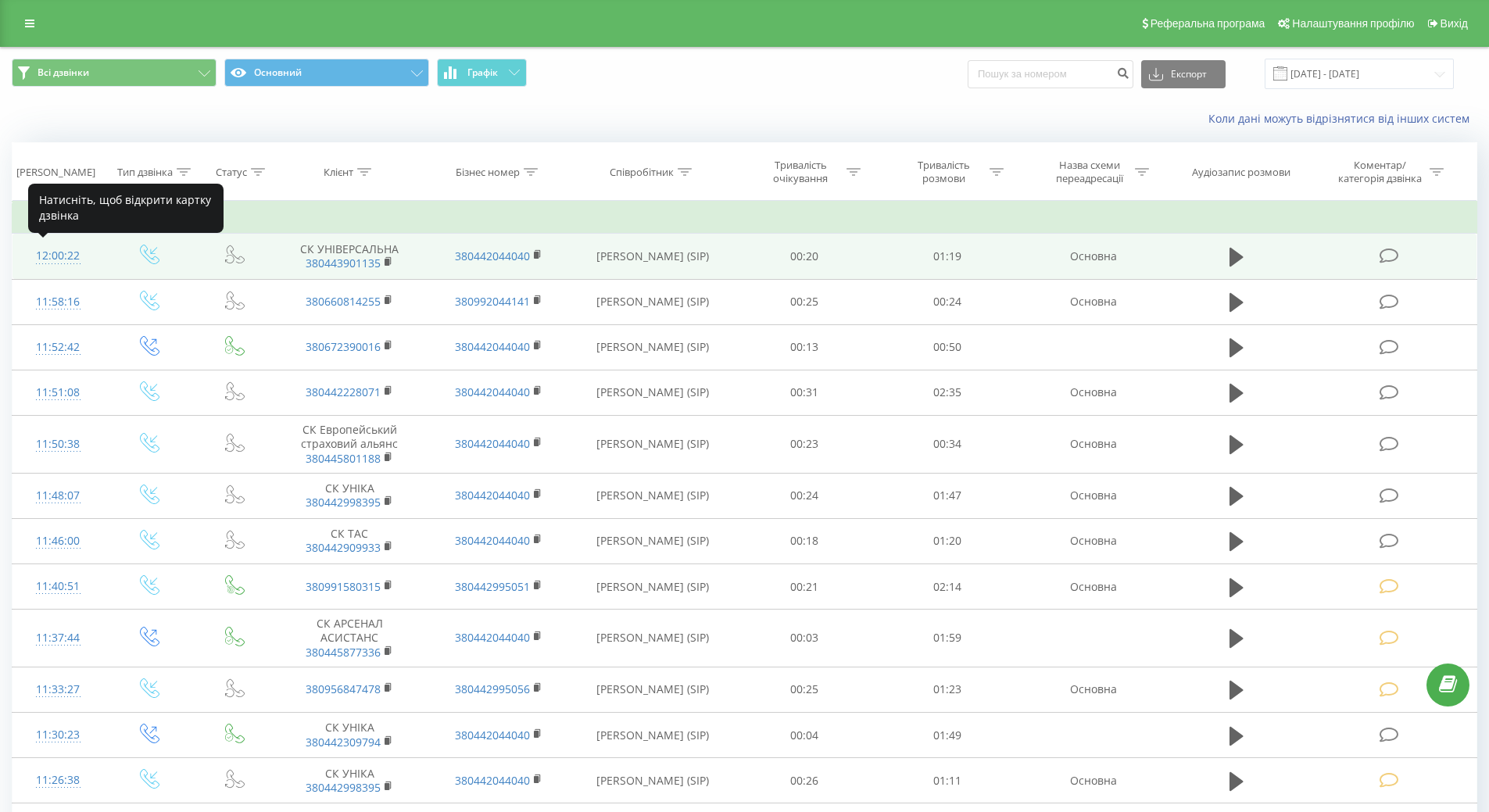
click at [48, 259] on div "12:00:22" at bounding box center [58, 256] width 60 height 31
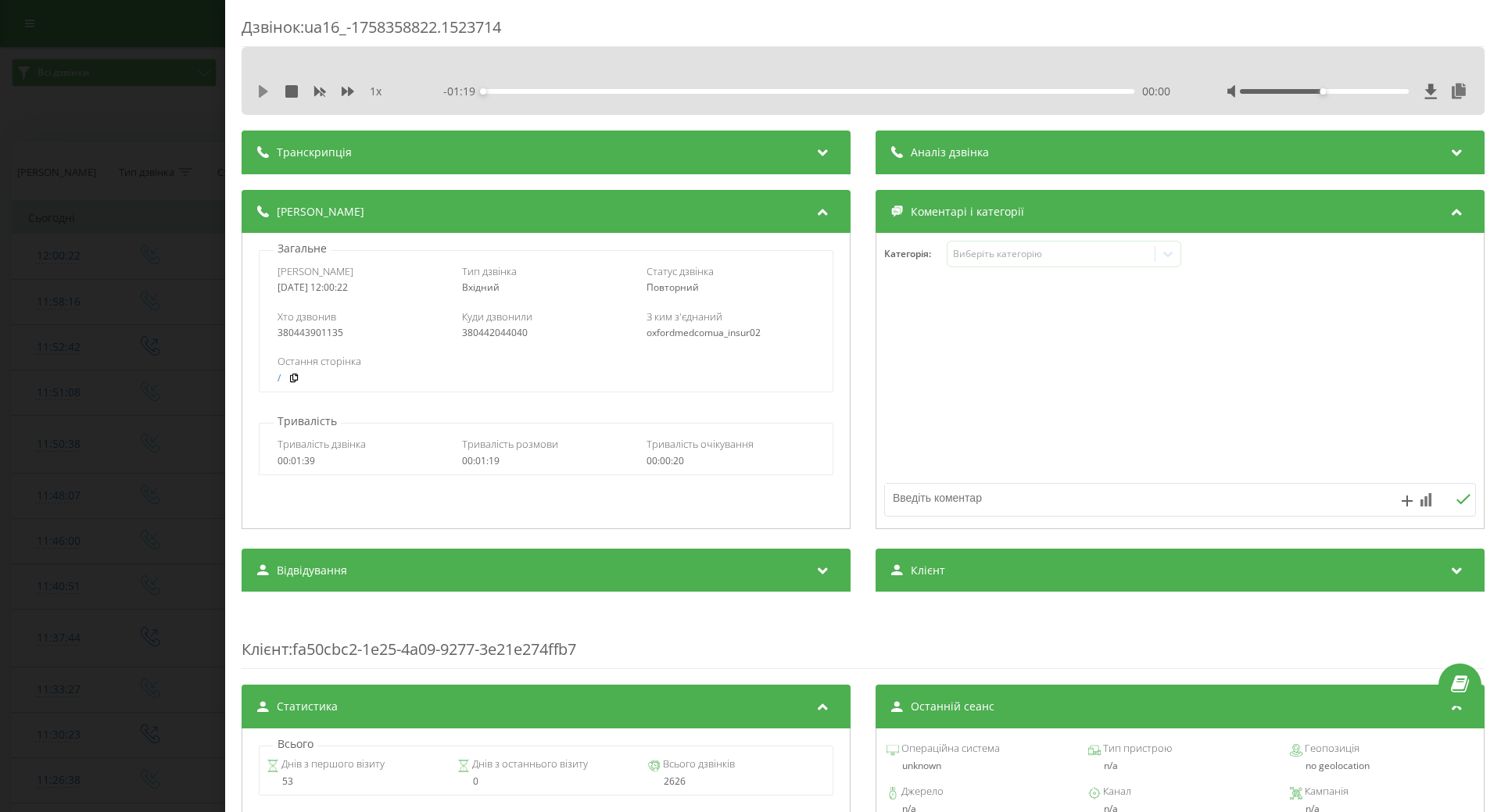
click at [258, 86] on icon at bounding box center [264, 92] width 13 height 13
click at [265, 96] on icon at bounding box center [264, 92] width 13 height 13
click at [1018, 252] on div "Виберіть категорію" at bounding box center [1051, 254] width 195 height 13
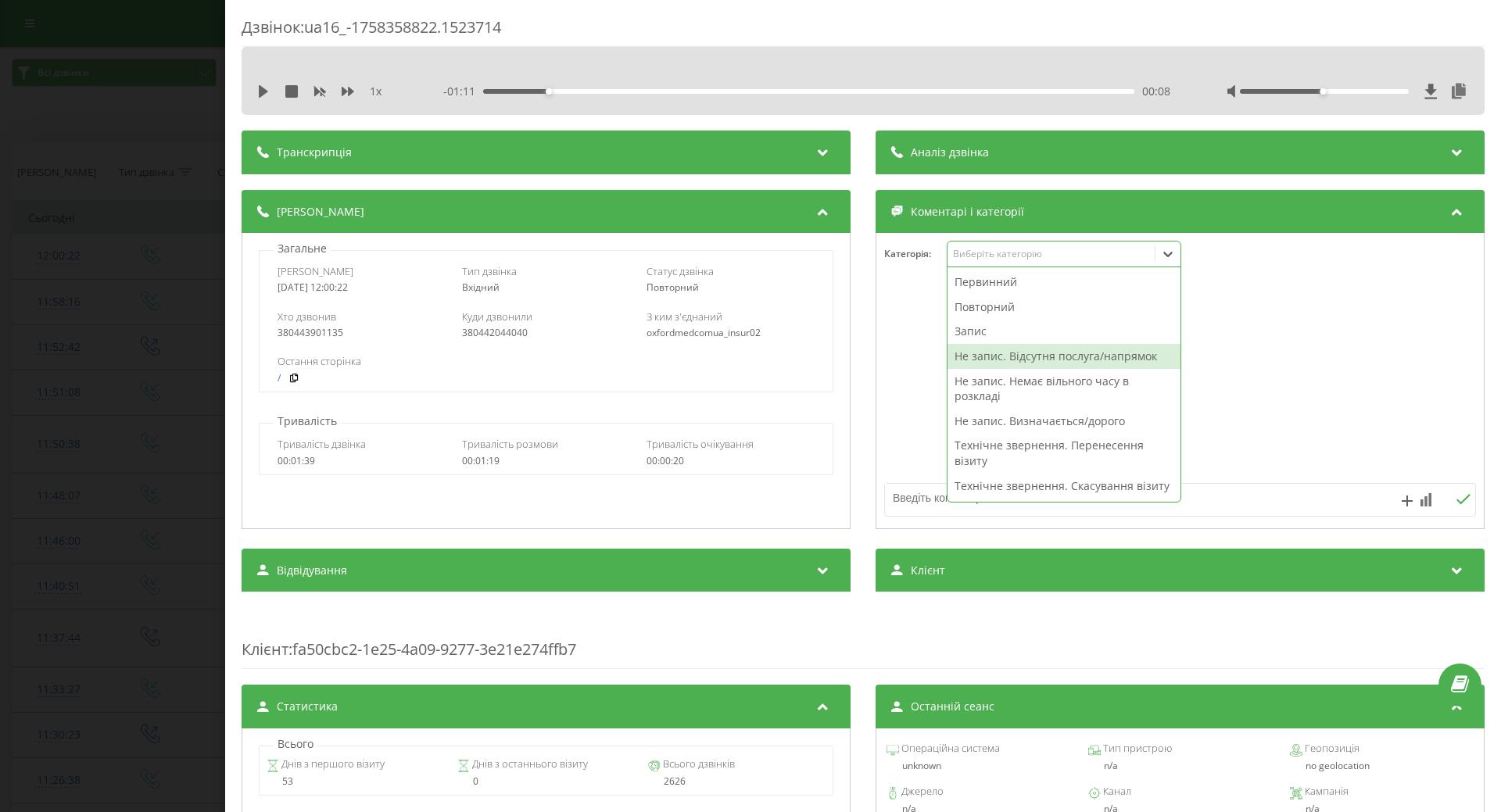
drag, startPoint x: 1018, startPoint y: 362, endPoint x: 905, endPoint y: 385, distance: 115.3
click at [1013, 361] on div "Не запис. Відсутня послуга/напрямок" at bounding box center [1064, 356] width 233 height 25
click at [911, 388] on div at bounding box center [1180, 381] width 608 height 187
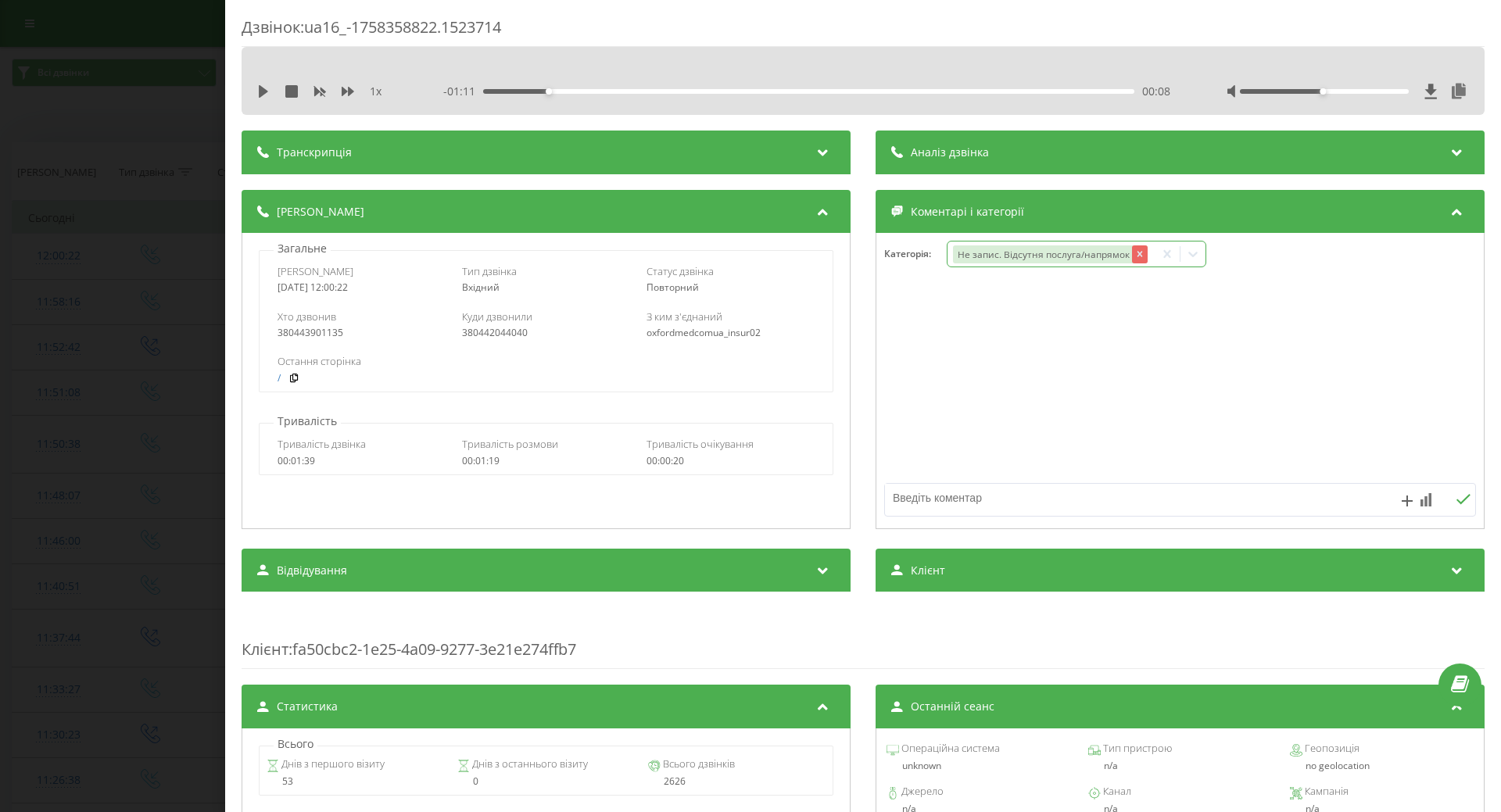
click at [1135, 252] on icon "Remove Не запис. Відсутня послуга/напрямок" at bounding box center [1140, 254] width 11 height 11
drag, startPoint x: 1166, startPoint y: 257, endPoint x: 1155, endPoint y: 264, distance: 13.0
click at [1165, 257] on icon at bounding box center [1168, 254] width 15 height 15
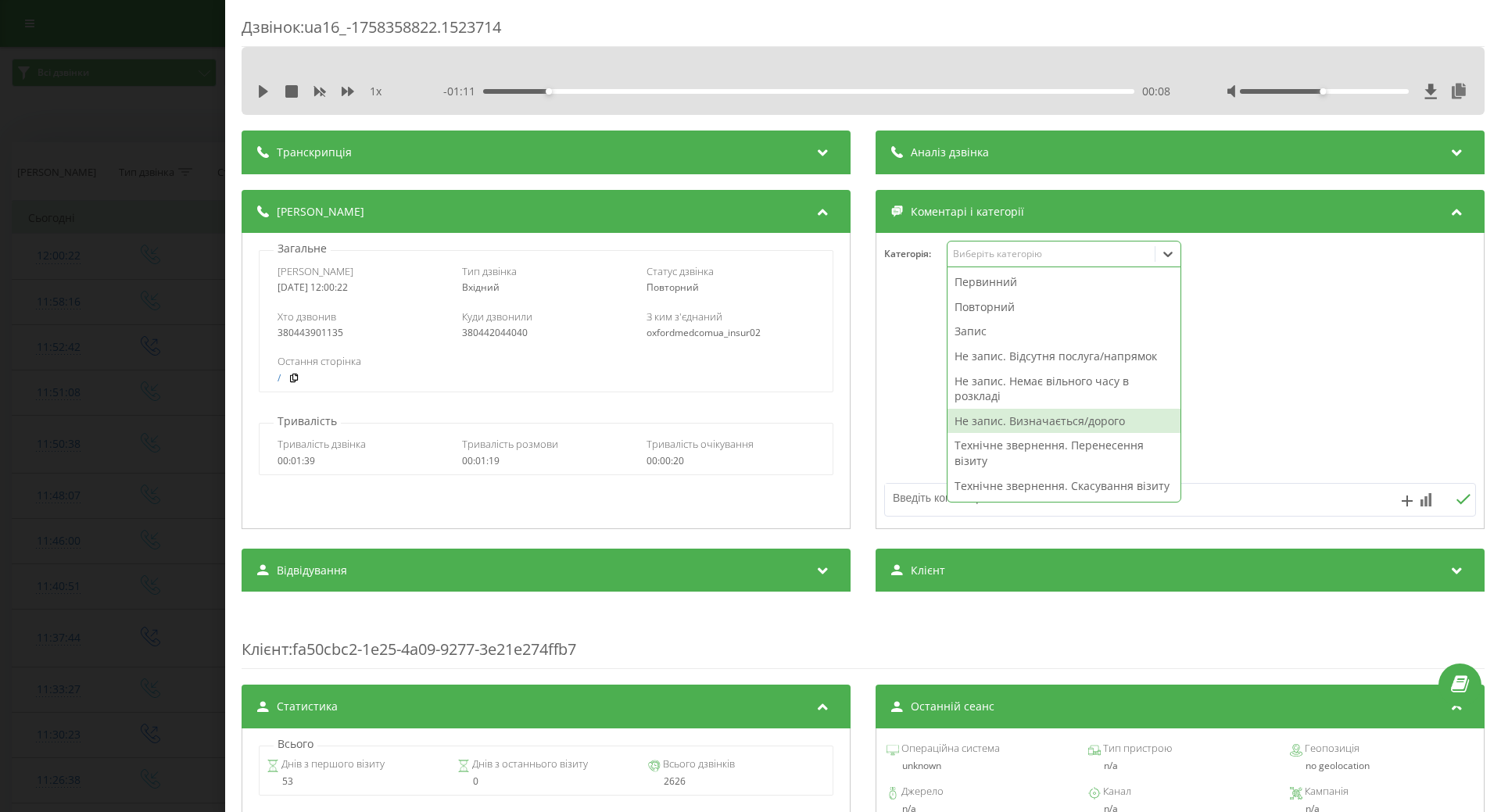
click at [966, 423] on div "Не запис. Визначається/дорого" at bounding box center [1064, 421] width 233 height 25
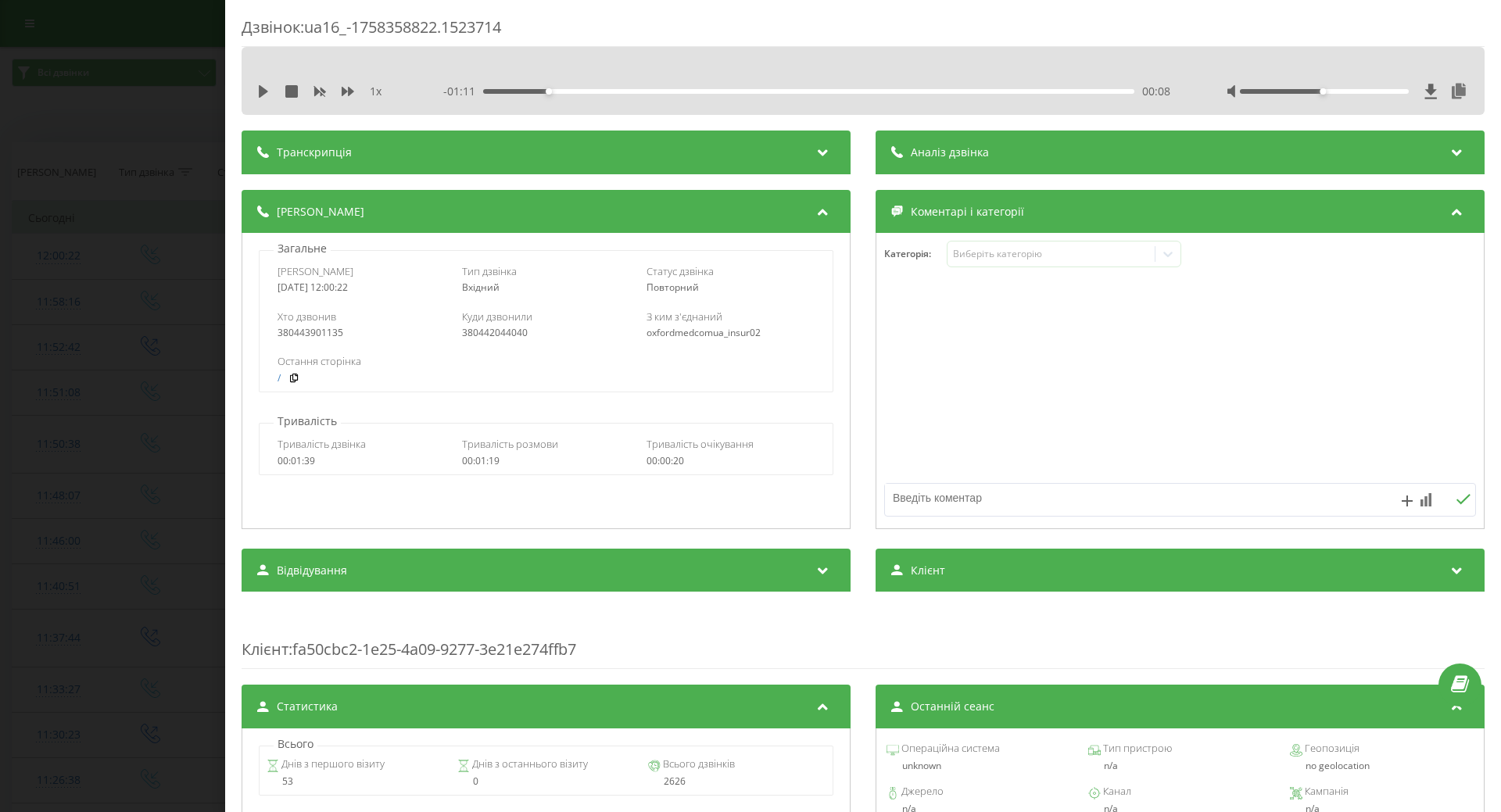
click at [905, 424] on div at bounding box center [1180, 381] width 608 height 187
click at [147, 376] on div "Дзвінок : ua16_-1758358822.1523714 1 x - 01:11 00:08 00:08 Транскрипція Для AI-…" at bounding box center [750, 406] width 1501 height 812
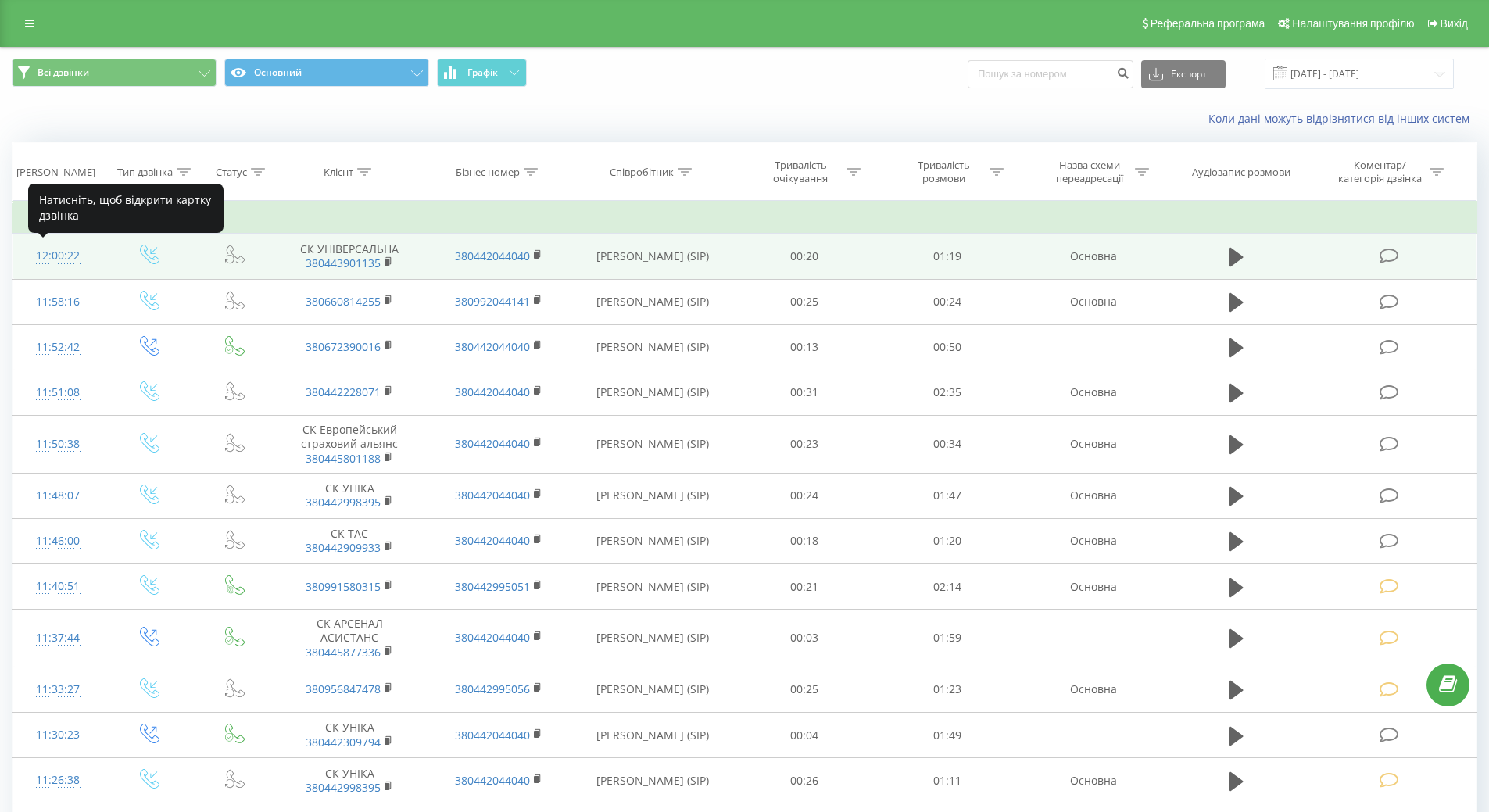
click at [56, 250] on div "12:00:22" at bounding box center [58, 256] width 60 height 31
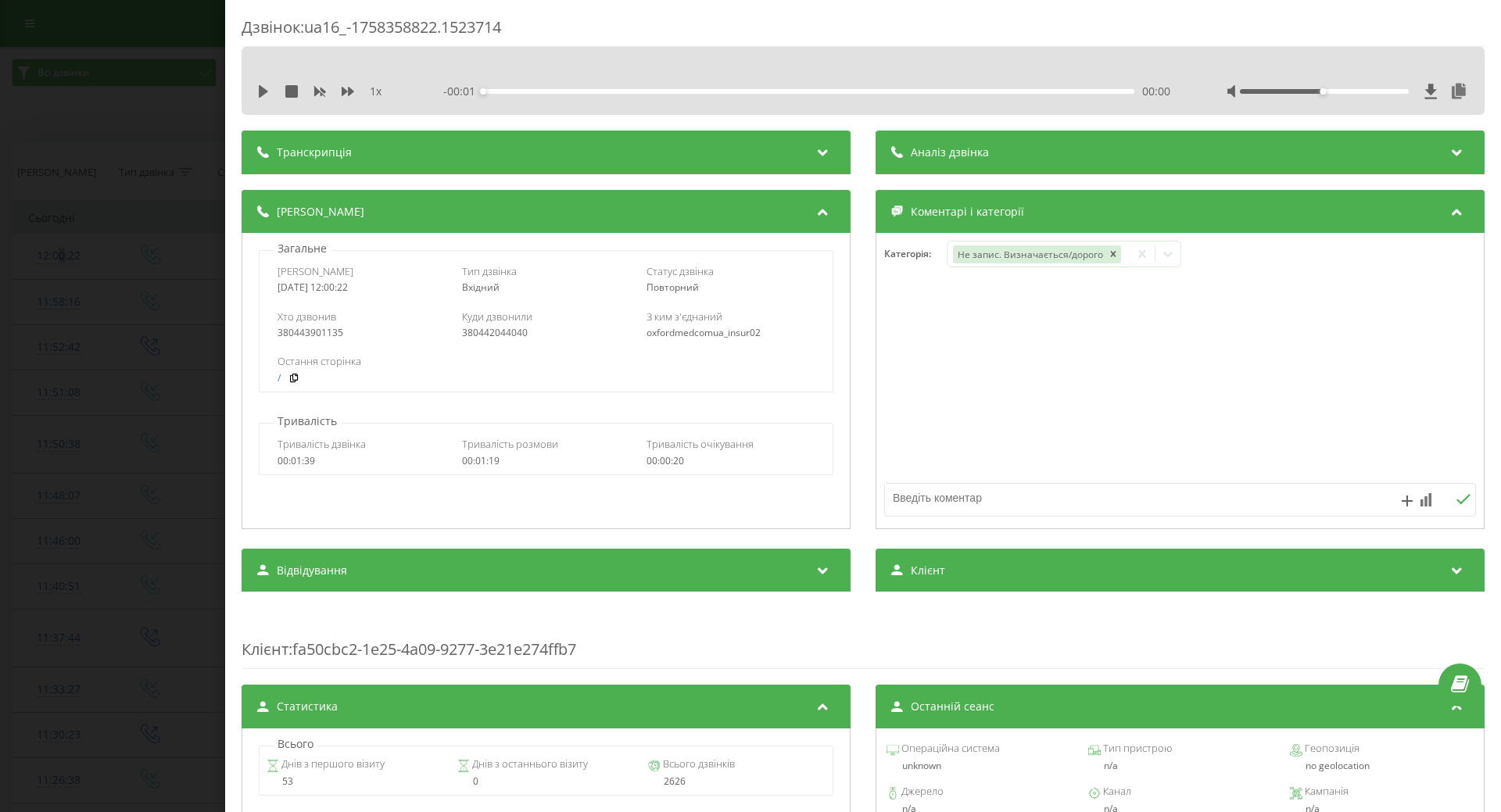
click at [271, 92] on div "1 x" at bounding box center [330, 92] width 145 height 15
click at [115, 223] on div "Дзвінок : ua16_-1758358822.1523714 1 x - 01:19 00:00 00:00 Транскрипція Для AI-…" at bounding box center [750, 406] width 1501 height 812
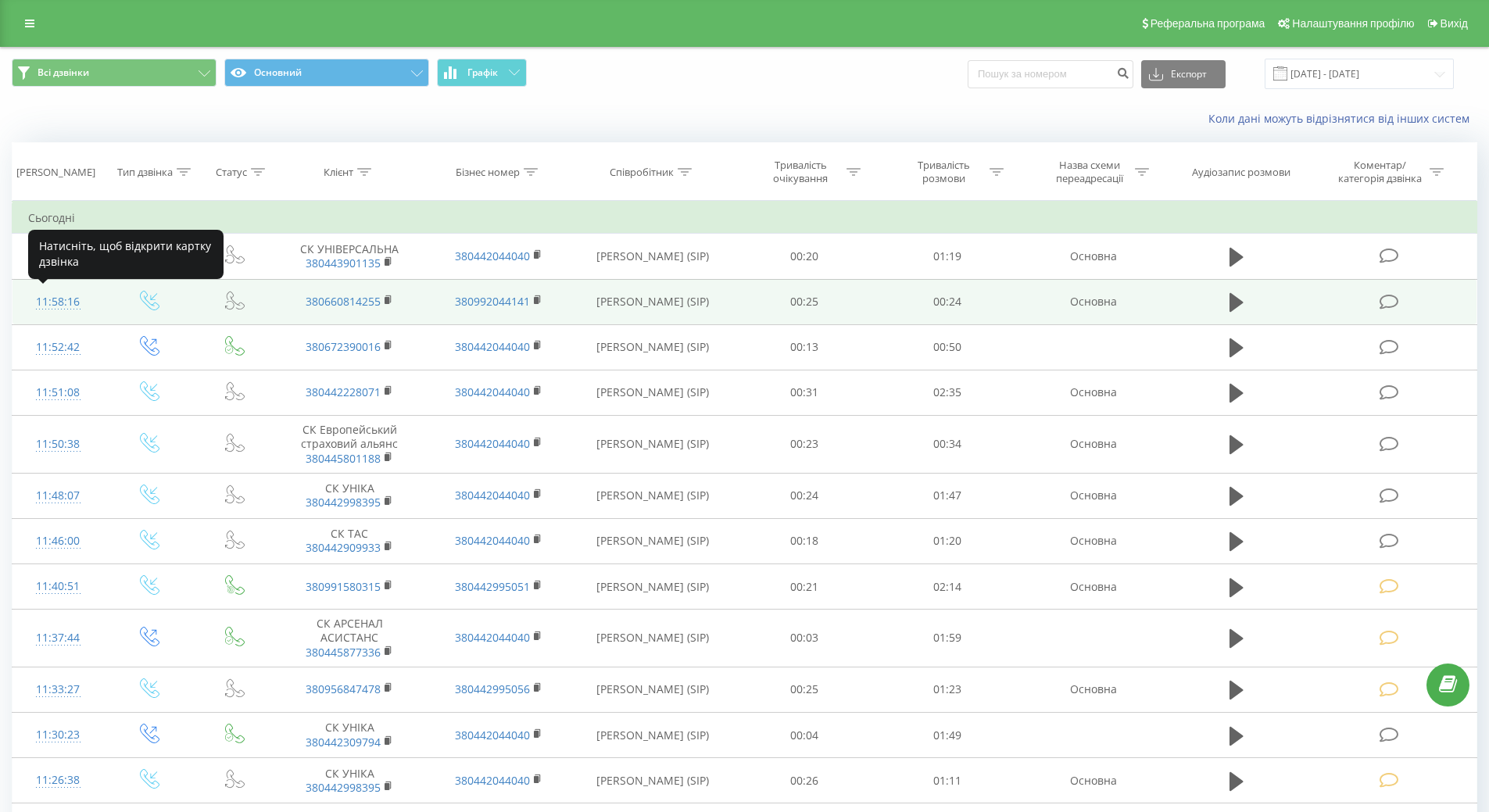
click at [43, 301] on div "11:58:16" at bounding box center [58, 302] width 60 height 31
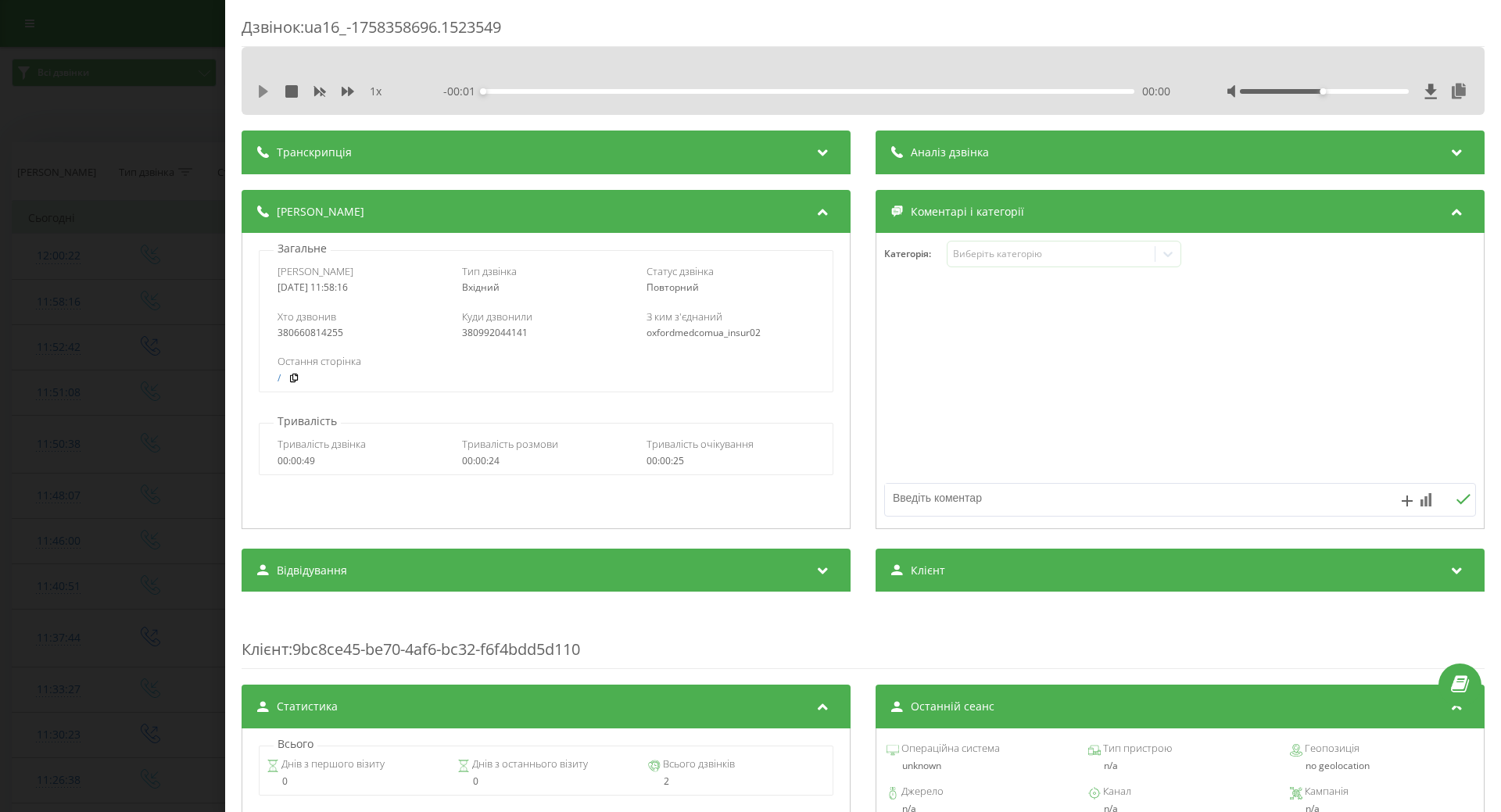
click at [263, 96] on icon at bounding box center [264, 92] width 13 height 13
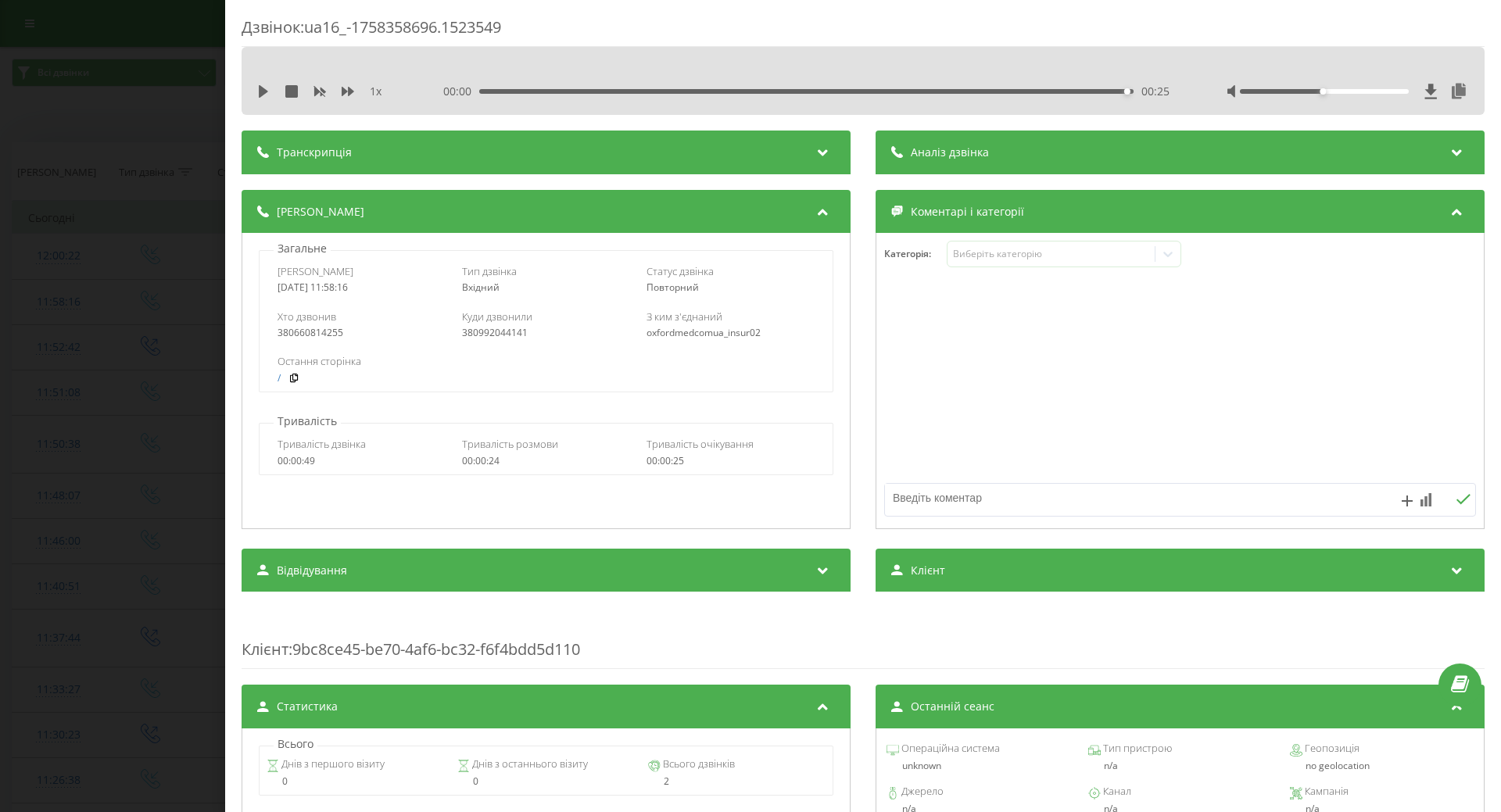
click at [29, 431] on div "Дзвінок : ua16_-1758358696.1523549 1 x 00:00 00:25 00:25 Транскрипція Для AI-ан…" at bounding box center [750, 406] width 1501 height 812
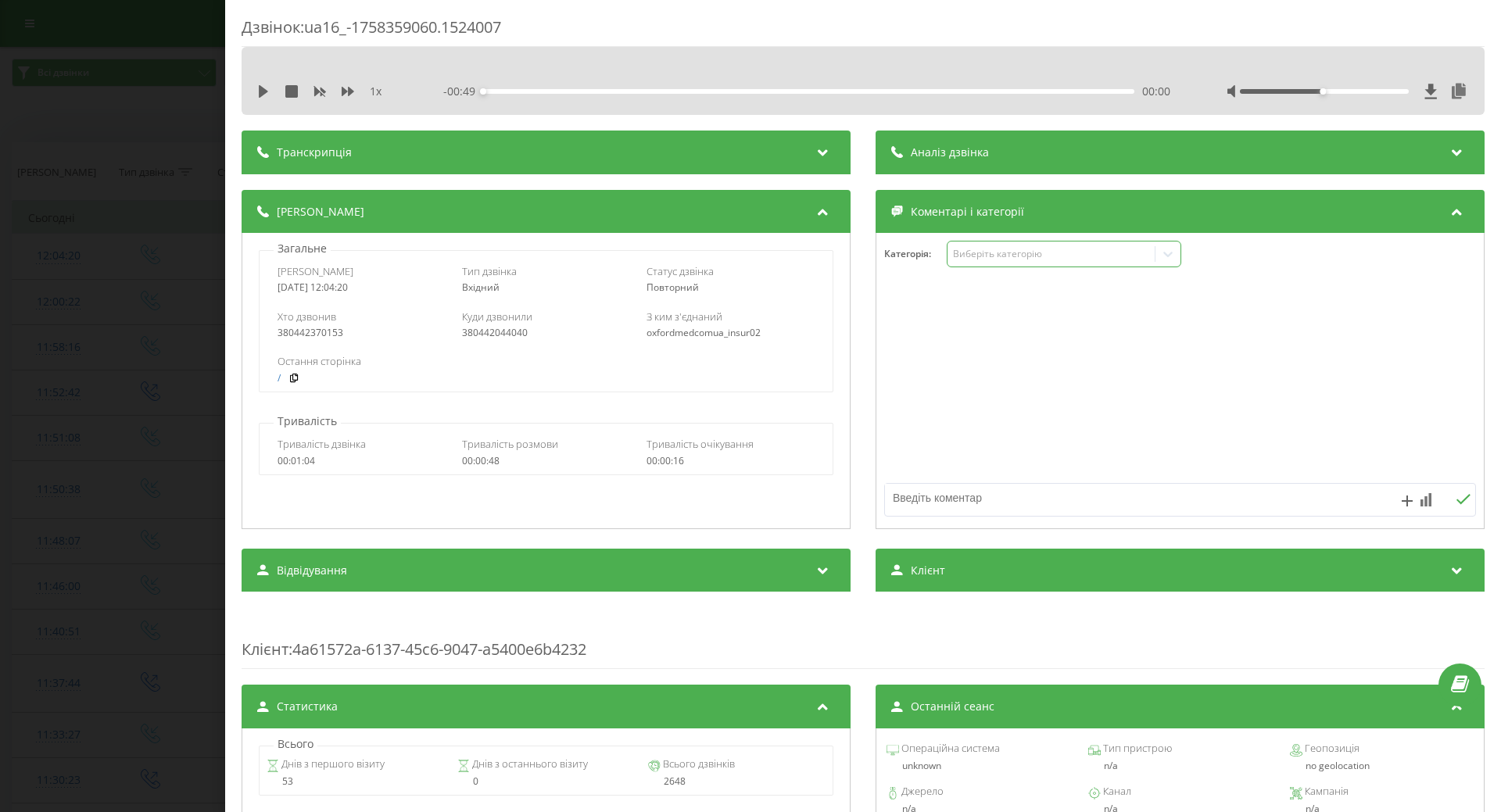
click at [987, 258] on div "Виберіть категорію" at bounding box center [1051, 254] width 195 height 13
click at [259, 90] on icon at bounding box center [263, 92] width 9 height 13
click at [177, 164] on div "Дзвінок : ua16_-1758359060.1524007 1 x - 00:47 00:02 00:02 Транскрипція Для AI-…" at bounding box center [750, 406] width 1501 height 812
click at [259, 93] on icon at bounding box center [260, 92] width 3 height 13
click at [100, 306] on td "12:00:22" at bounding box center [59, 301] width 92 height 45
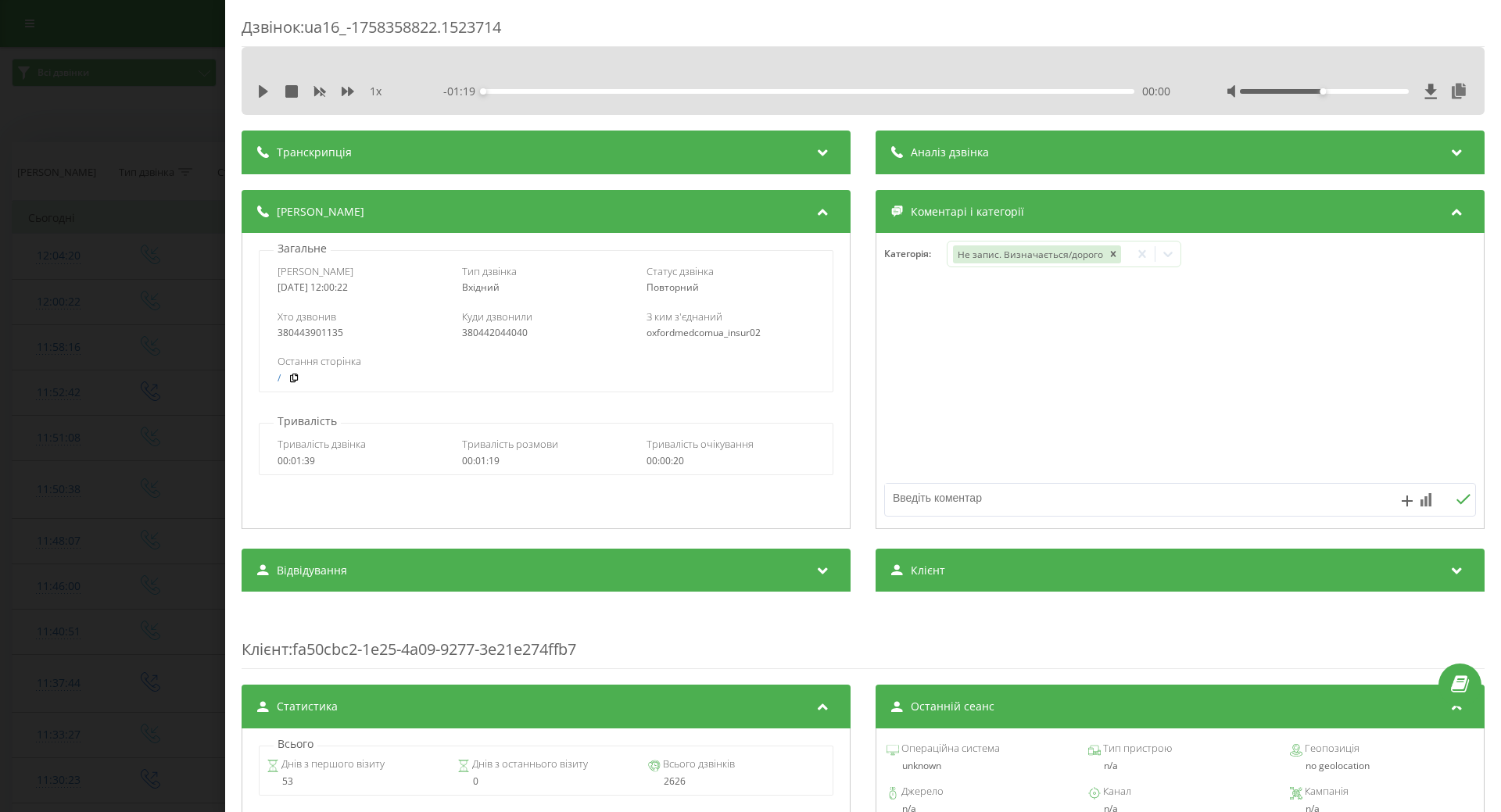
click at [155, 174] on div "Дзвінок : ua16_-1758358822.1523714 1 x - 01:19 00:00 00:00 Транскрипція Для AI-…" at bounding box center [750, 406] width 1501 height 812
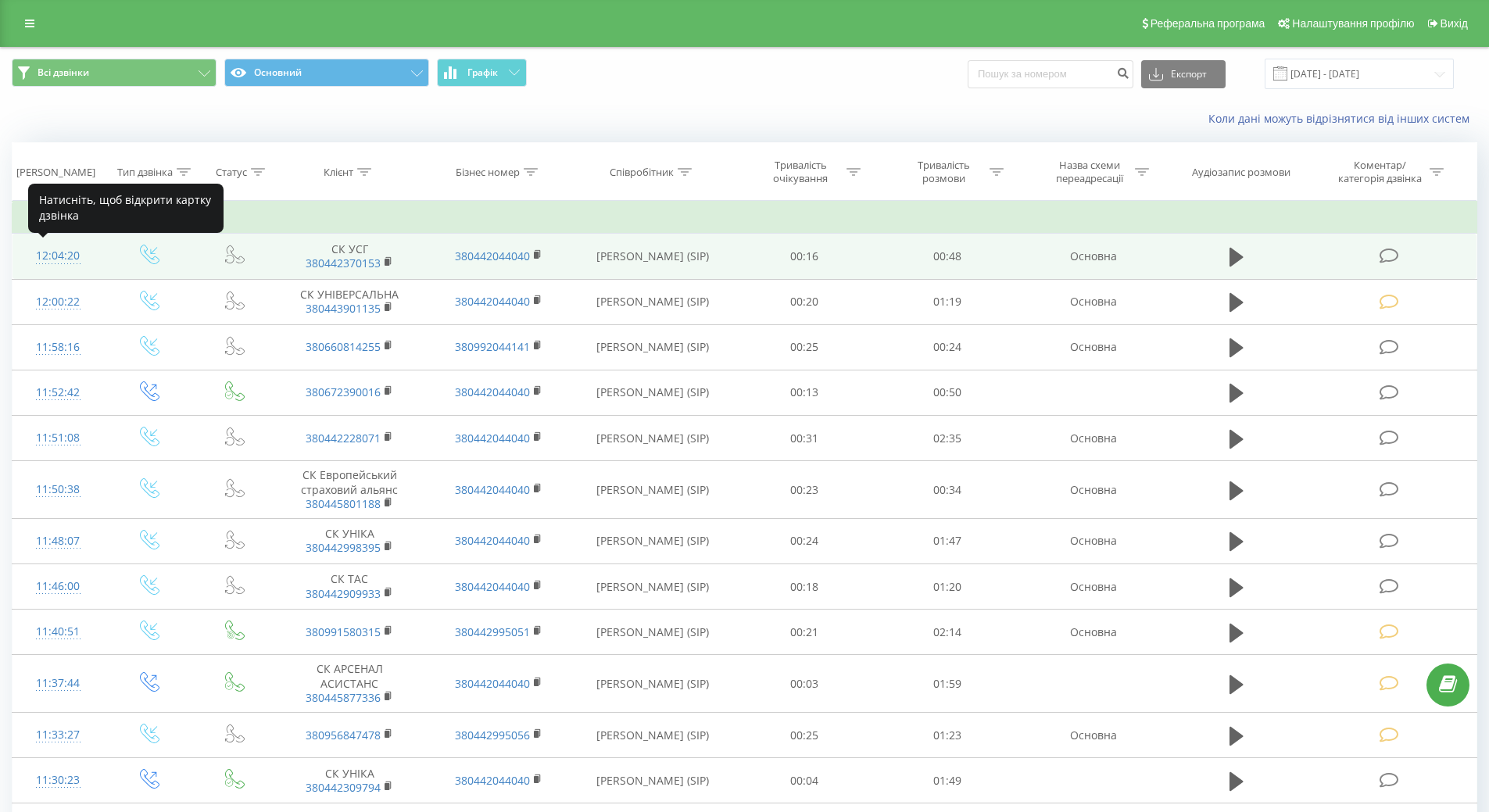
click at [50, 258] on div "12:04:20" at bounding box center [58, 256] width 60 height 31
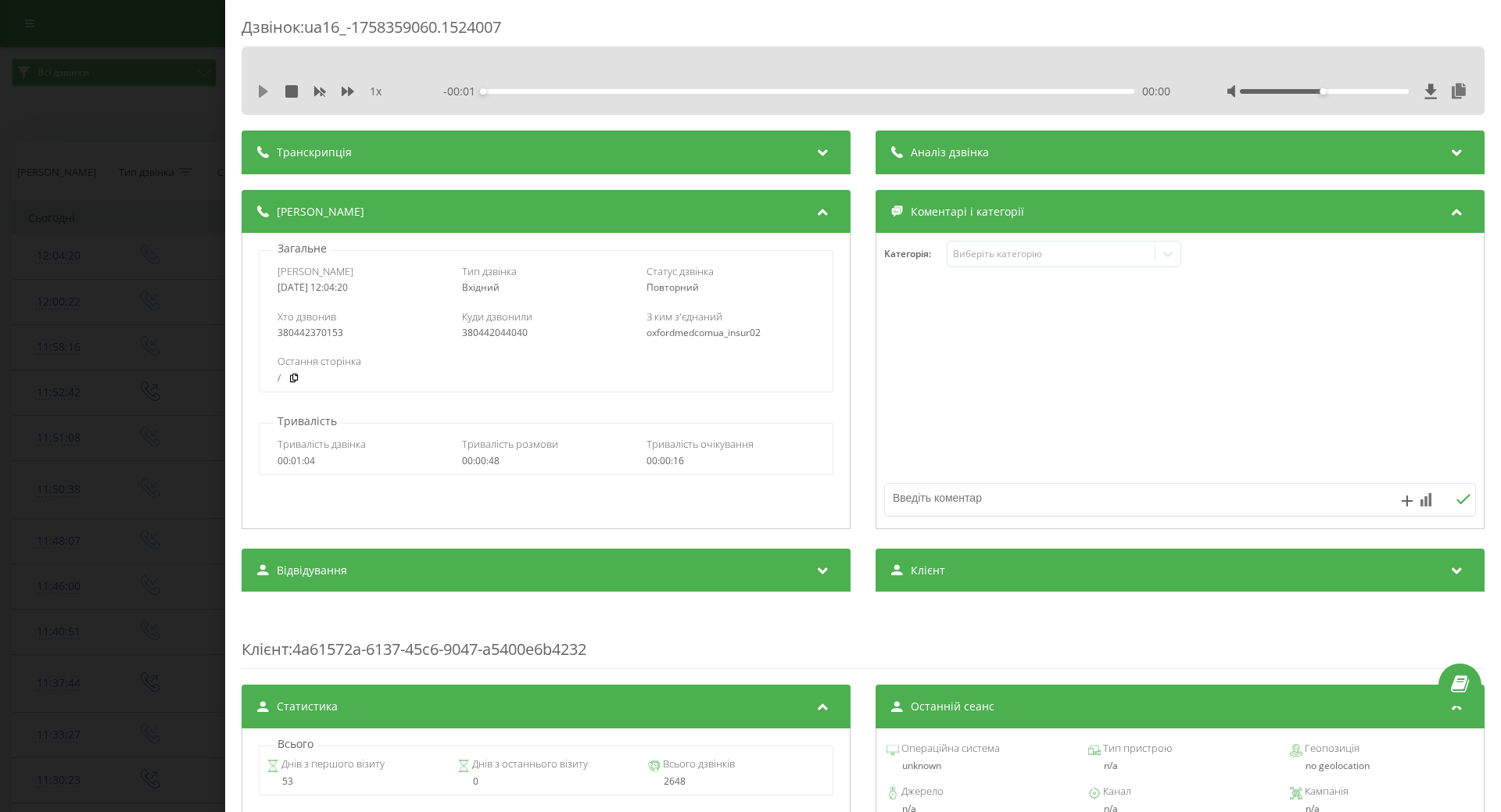
click at [263, 88] on icon at bounding box center [263, 92] width 9 height 13
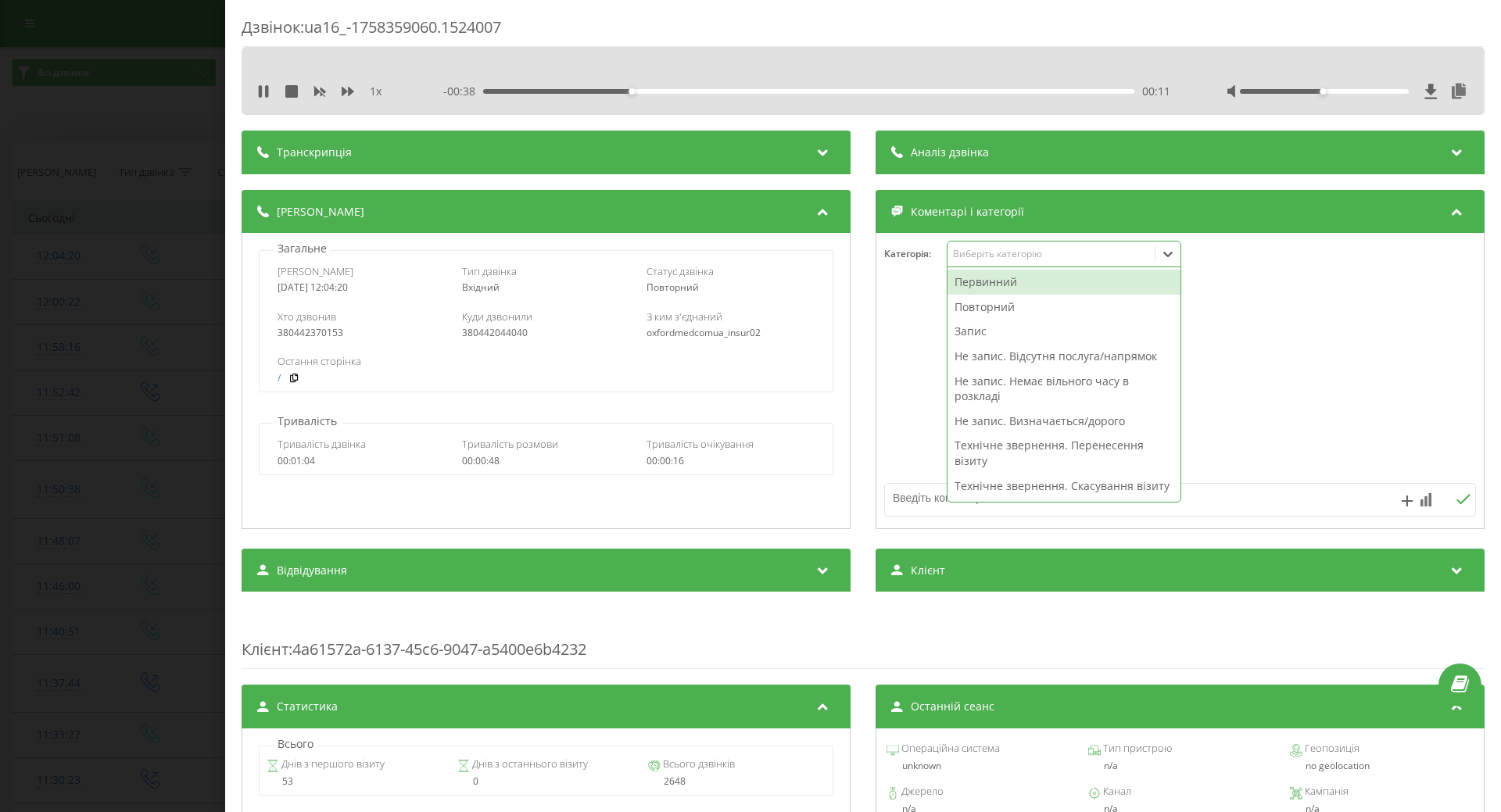
click at [1023, 257] on div "Виберіть категорію" at bounding box center [1051, 254] width 195 height 13
click at [980, 352] on div "Не запис. Відсутня послуга/напрямок" at bounding box center [1064, 356] width 233 height 25
click at [881, 377] on div at bounding box center [1180, 381] width 608 height 187
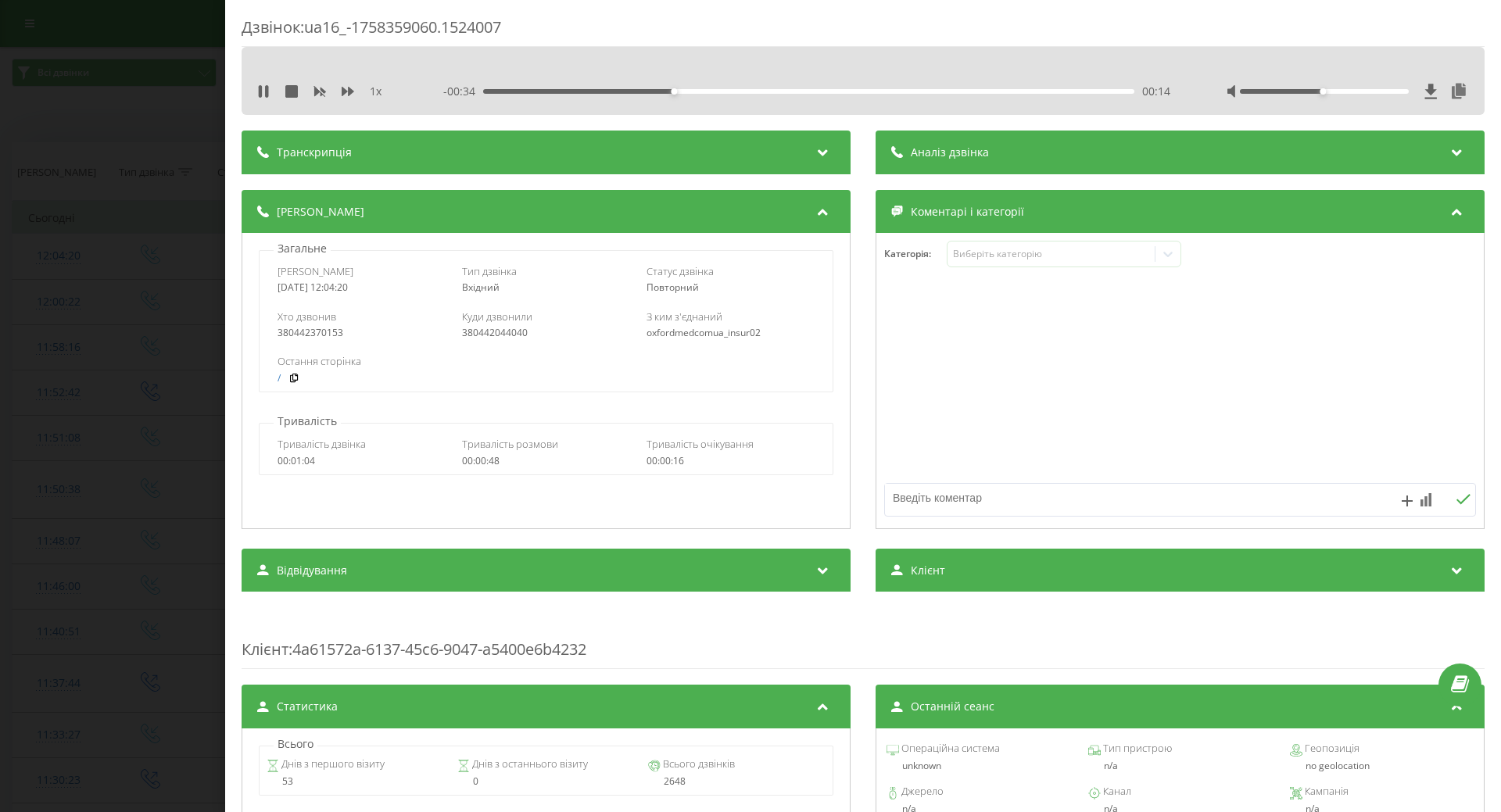
click at [81, 386] on div "Дзвінок : ua16_-1758359060.1524007 1 x - 00:34 00:14 00:14 Транскрипція Для AI-…" at bounding box center [750, 406] width 1501 height 812
click at [268, 96] on div "Всі дзвінки Основний Графік Експорт .csv .xls .xlsx 20.08.2025 - 20.09.2025" at bounding box center [750, 74] width 1499 height 52
click at [157, 241] on td at bounding box center [151, 256] width 92 height 45
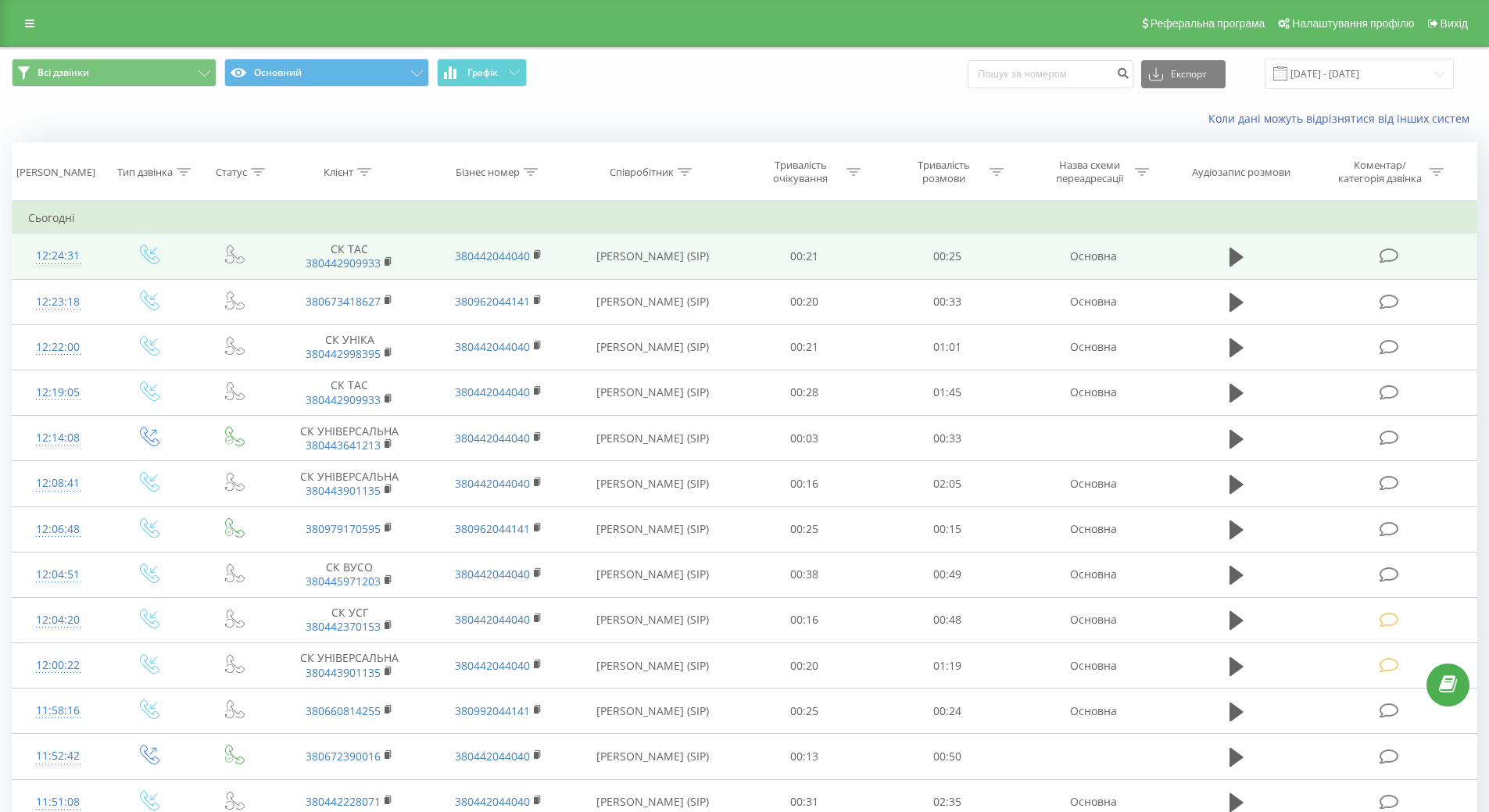
click at [57, 255] on div "12:24:31" at bounding box center [58, 256] width 60 height 31
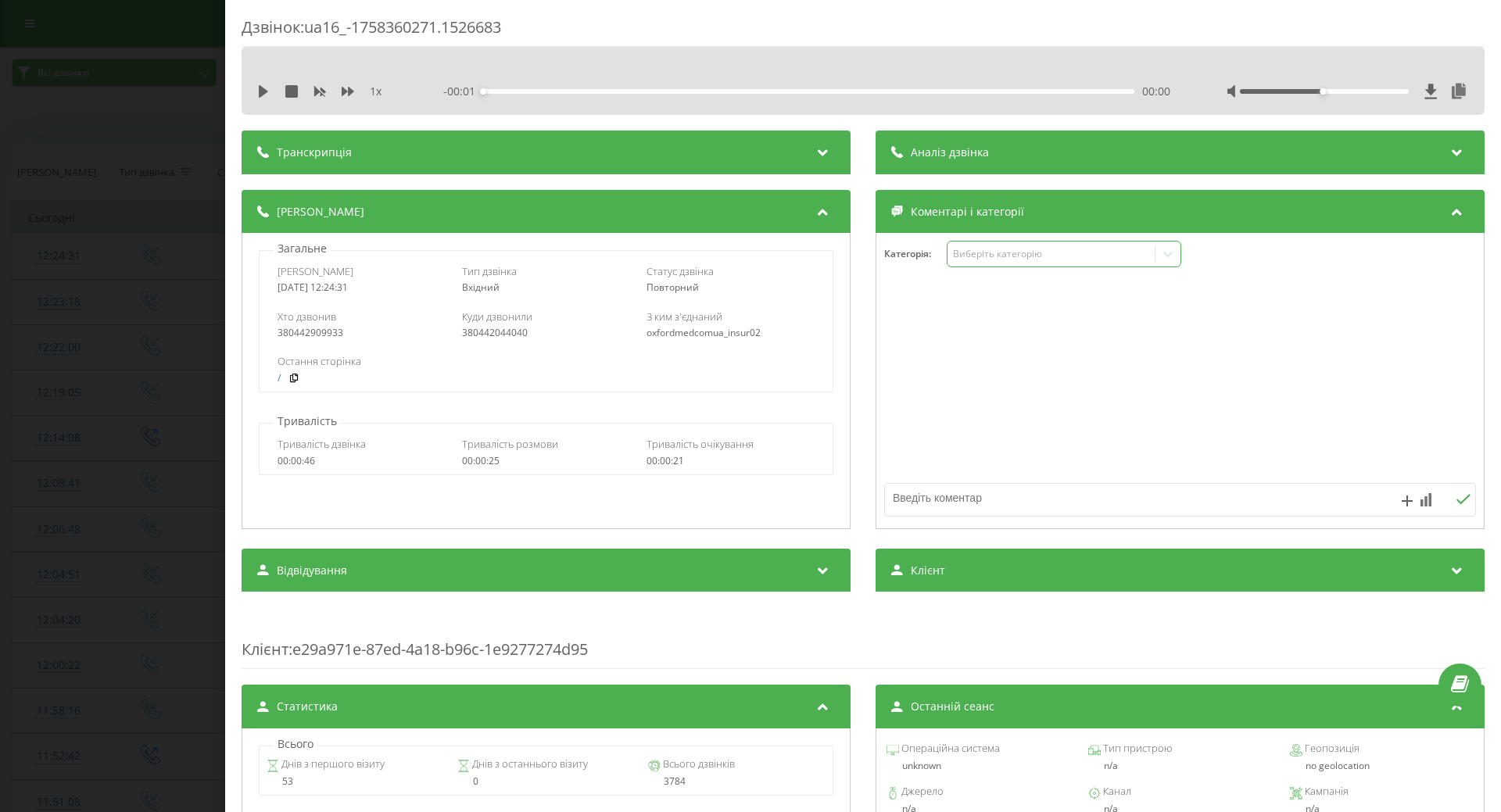
click at [1001, 260] on div "Виберіть категорію" at bounding box center [1051, 254] width 195 height 13
click at [917, 359] on div at bounding box center [1180, 381] width 608 height 187
click at [1030, 250] on div "Виберіть категорію" at bounding box center [1051, 254] width 195 height 13
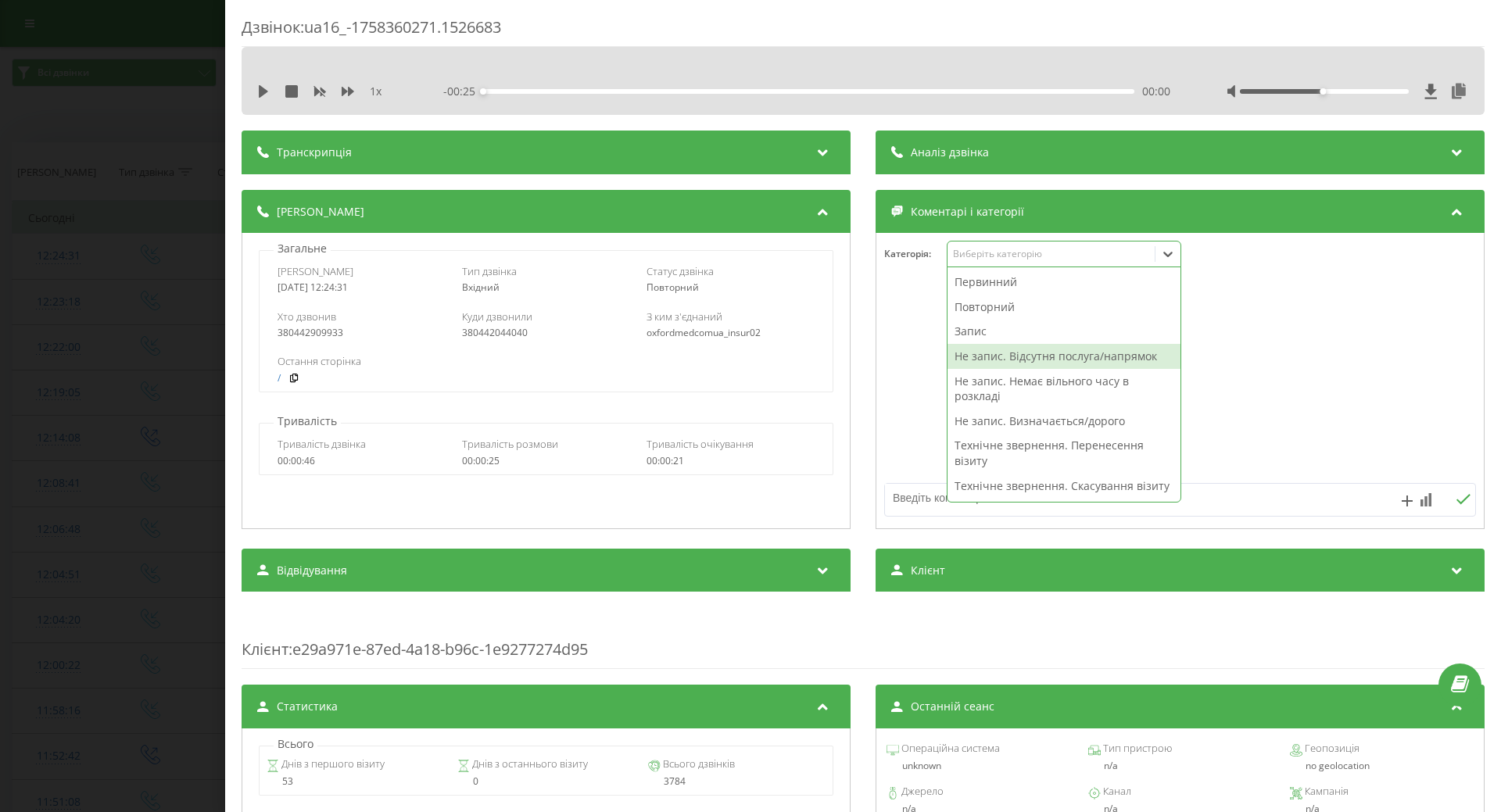
click at [1018, 354] on div "Не запис. Відсутня послуга/напрямок" at bounding box center [1064, 356] width 233 height 25
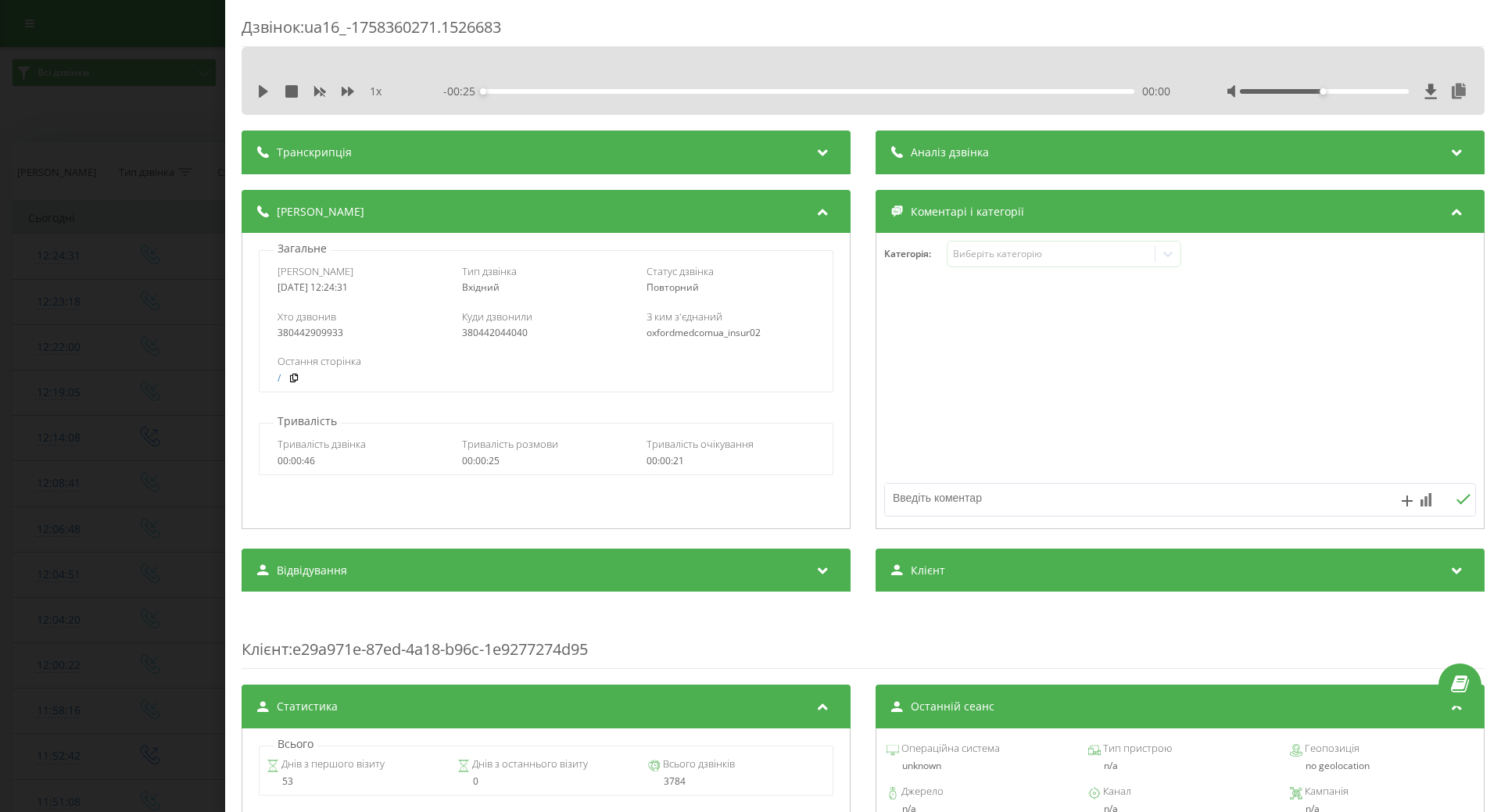
click at [915, 374] on div at bounding box center [1180, 381] width 608 height 187
click at [926, 494] on textarea at bounding box center [1121, 498] width 472 height 28
type textarea "ж"
type textarea "дитячий офтальмолог Дарницький район"
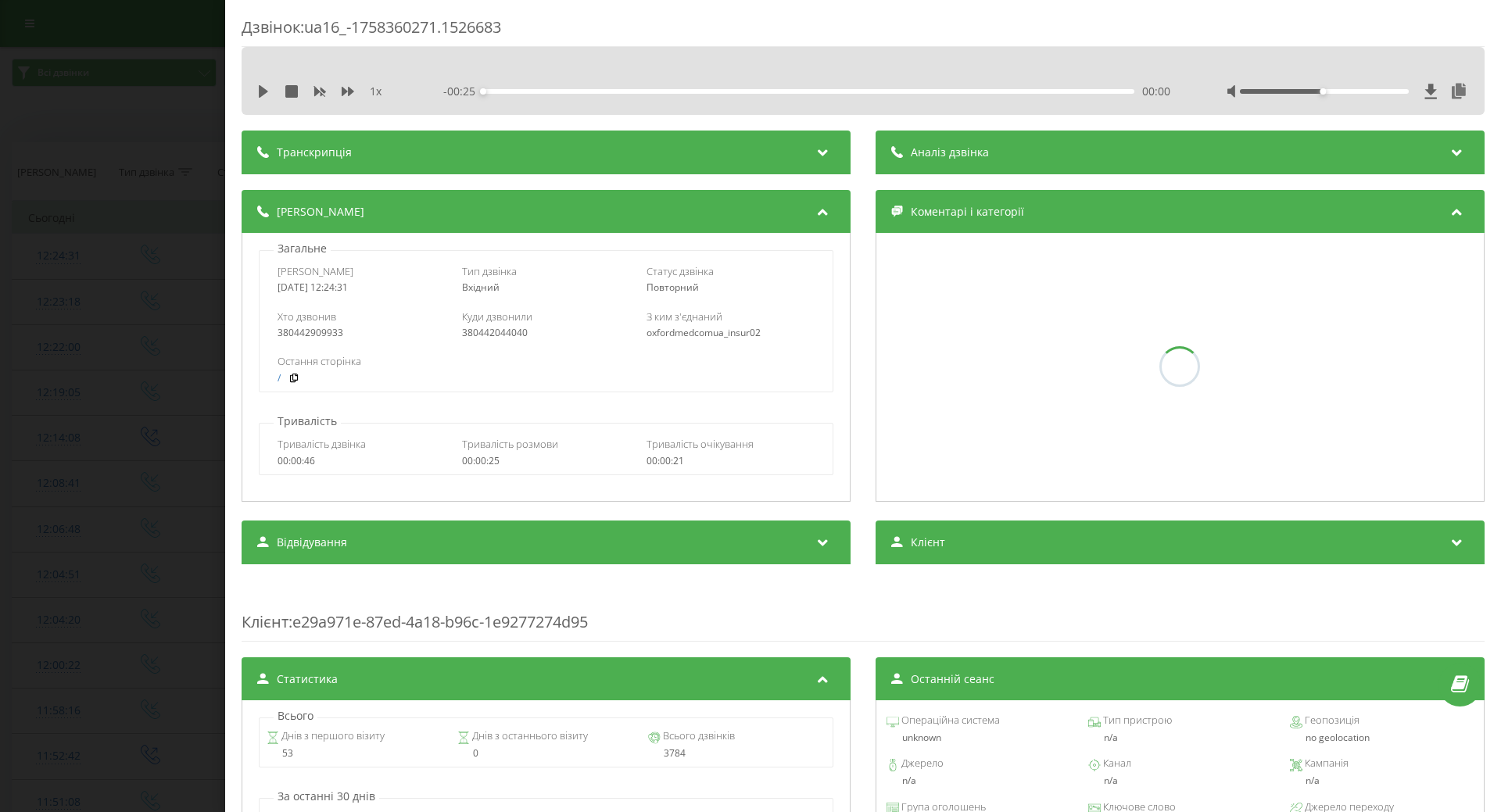
click at [12, 397] on div "Дзвінок : ua16_-1758360271.1526683 1 x - 00:25 00:00 00:00 Транскрипція Для AI-…" at bounding box center [750, 406] width 1501 height 812
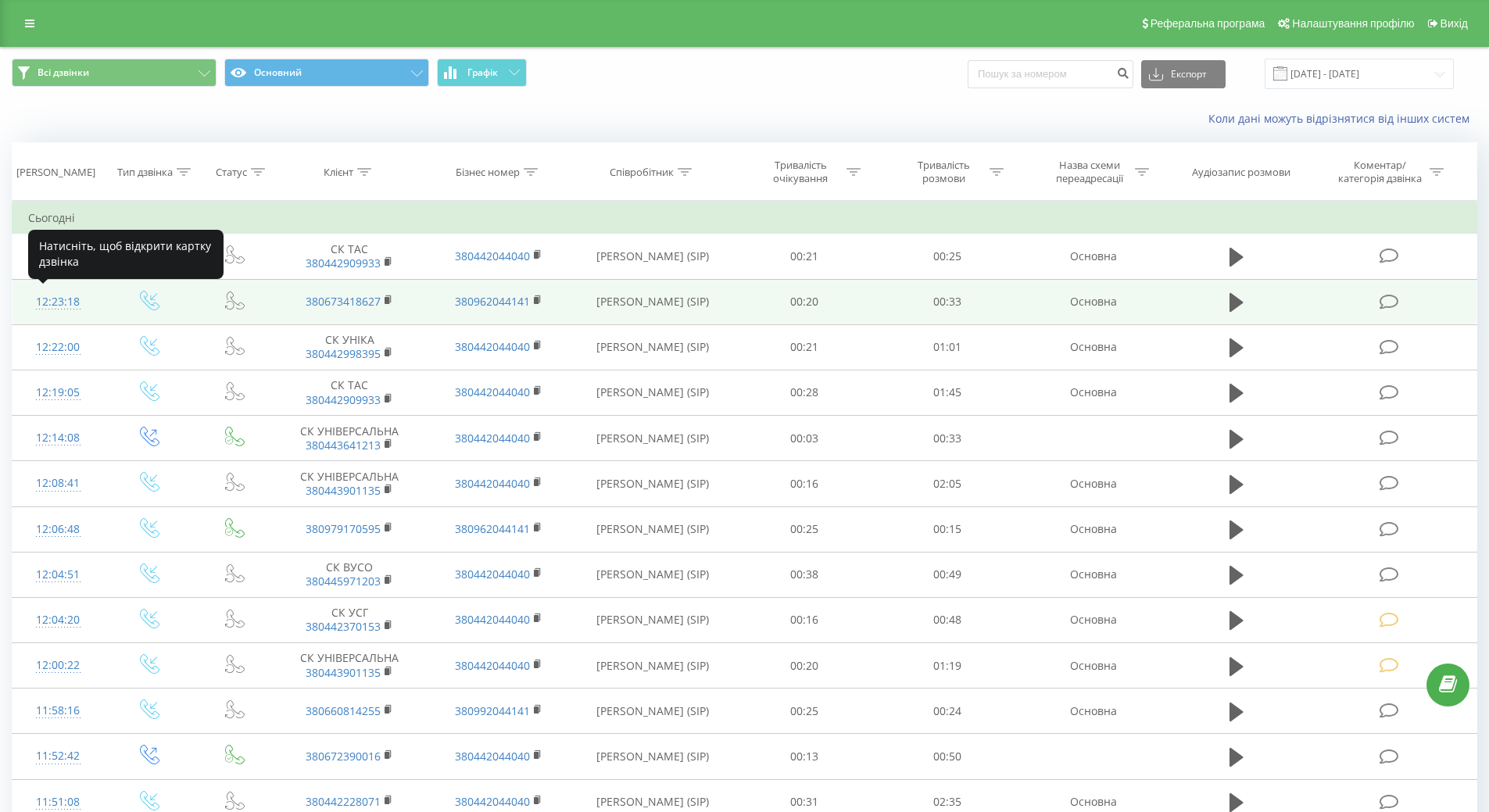
click at [56, 306] on div "12:23:18" at bounding box center [58, 302] width 60 height 31
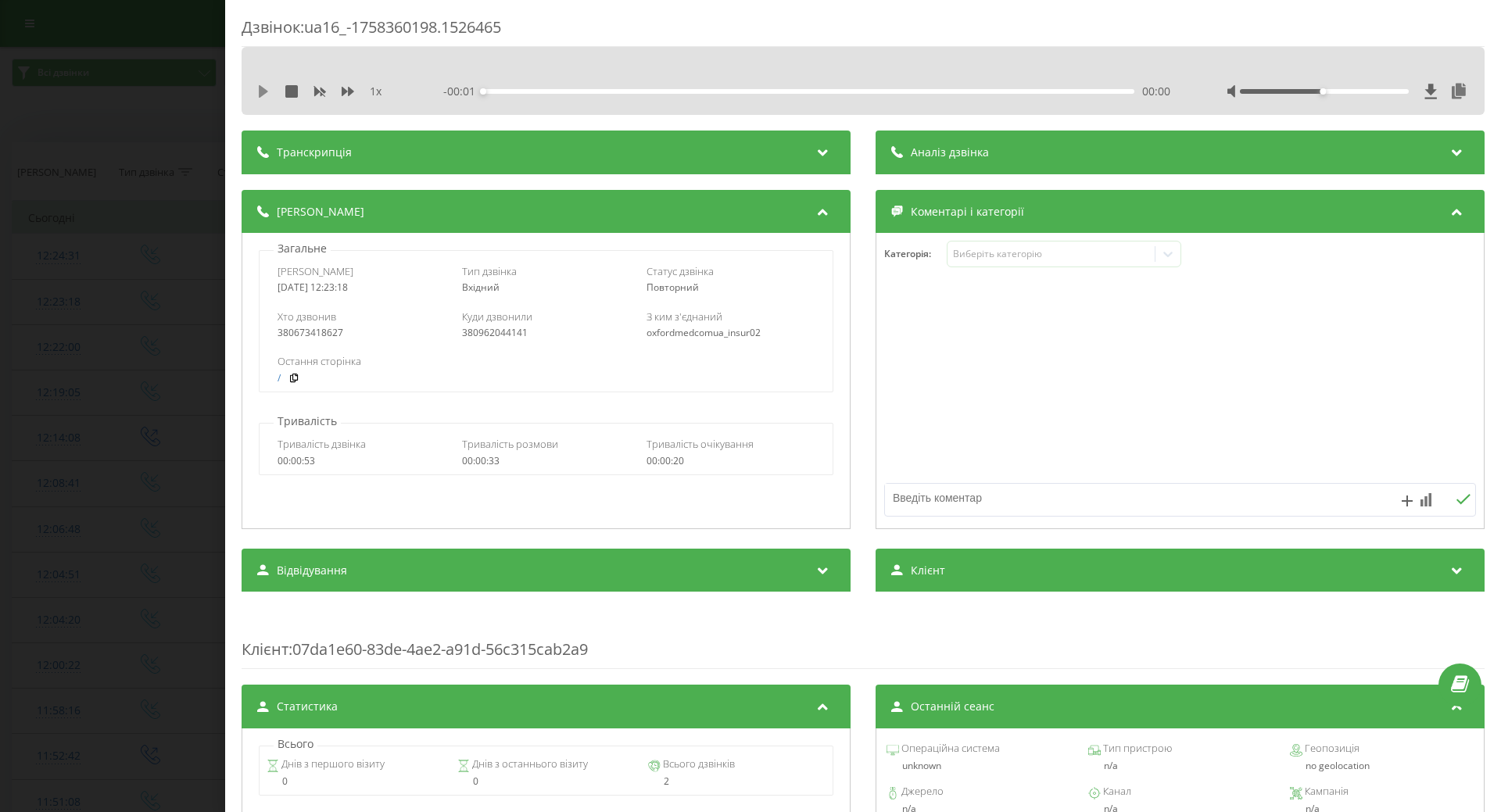
click at [262, 88] on icon at bounding box center [263, 92] width 9 height 13
click at [264, 86] on icon at bounding box center [264, 92] width 13 height 13
click at [1046, 260] on div "Виберіть категорію" at bounding box center [1051, 254] width 195 height 13
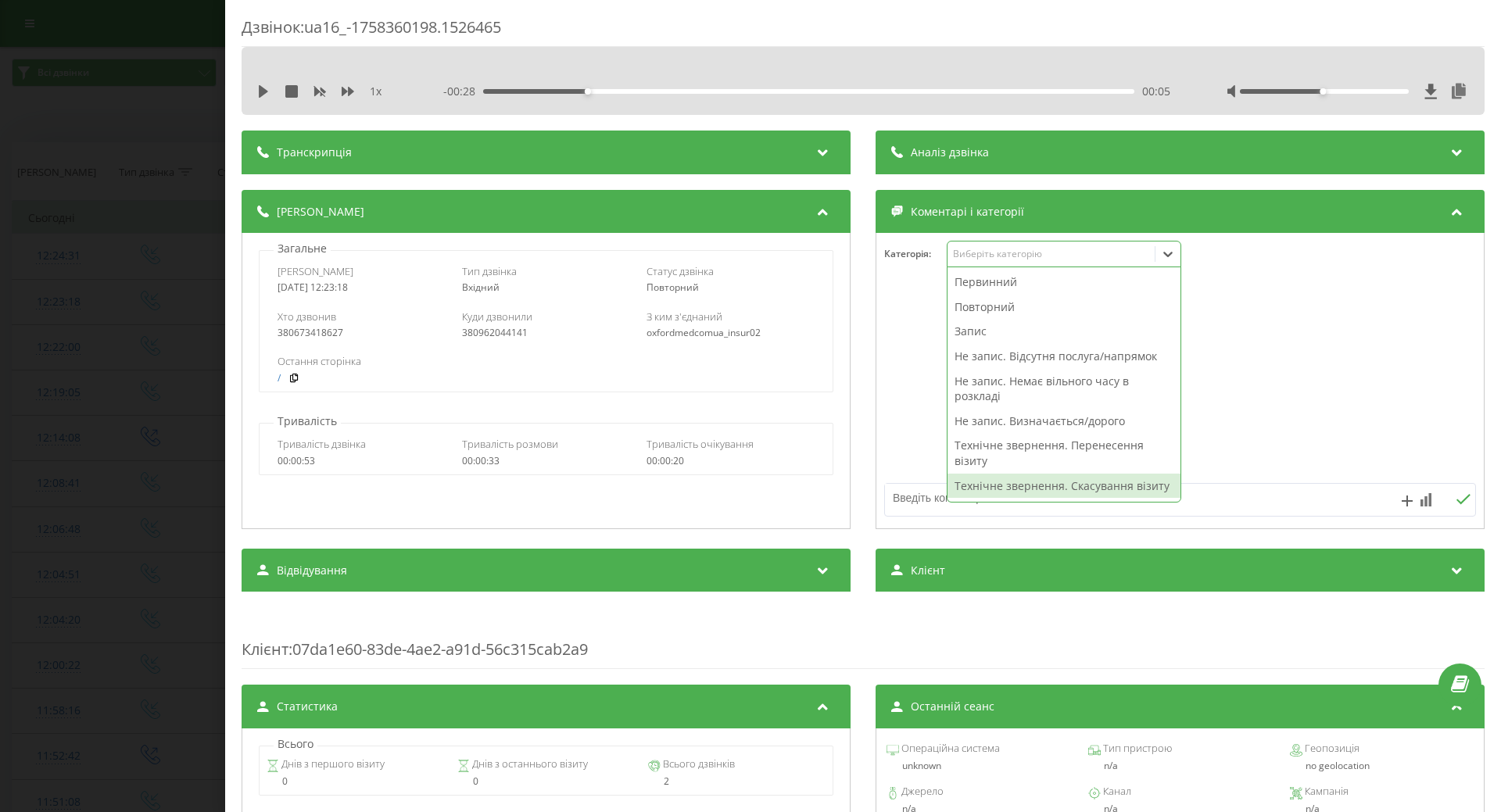
drag, startPoint x: 988, startPoint y: 486, endPoint x: 973, endPoint y: 475, distance: 18.6
click at [984, 483] on div "Технічне звернення. Скасування візиту" at bounding box center [1064, 486] width 233 height 25
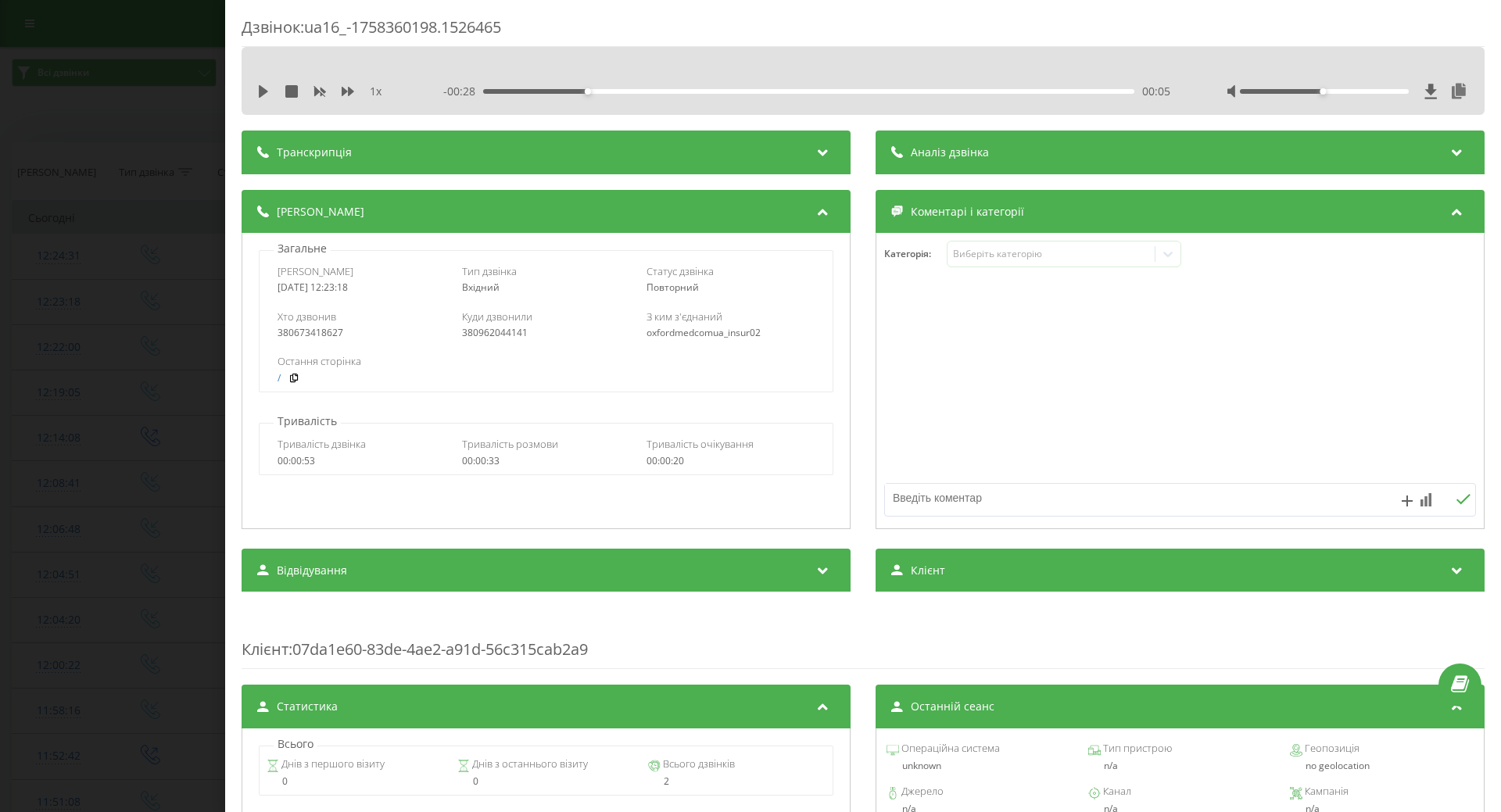
drag, startPoint x: 912, startPoint y: 441, endPoint x: 838, endPoint y: 424, distance: 75.9
click at [911, 440] on div at bounding box center [1180, 381] width 608 height 187
click at [126, 439] on div "Дзвінок : ua16_-1758360198.1526465 1 x - 00:28 00:05 00:05 Транскрипція Для AI-…" at bounding box center [750, 406] width 1501 height 812
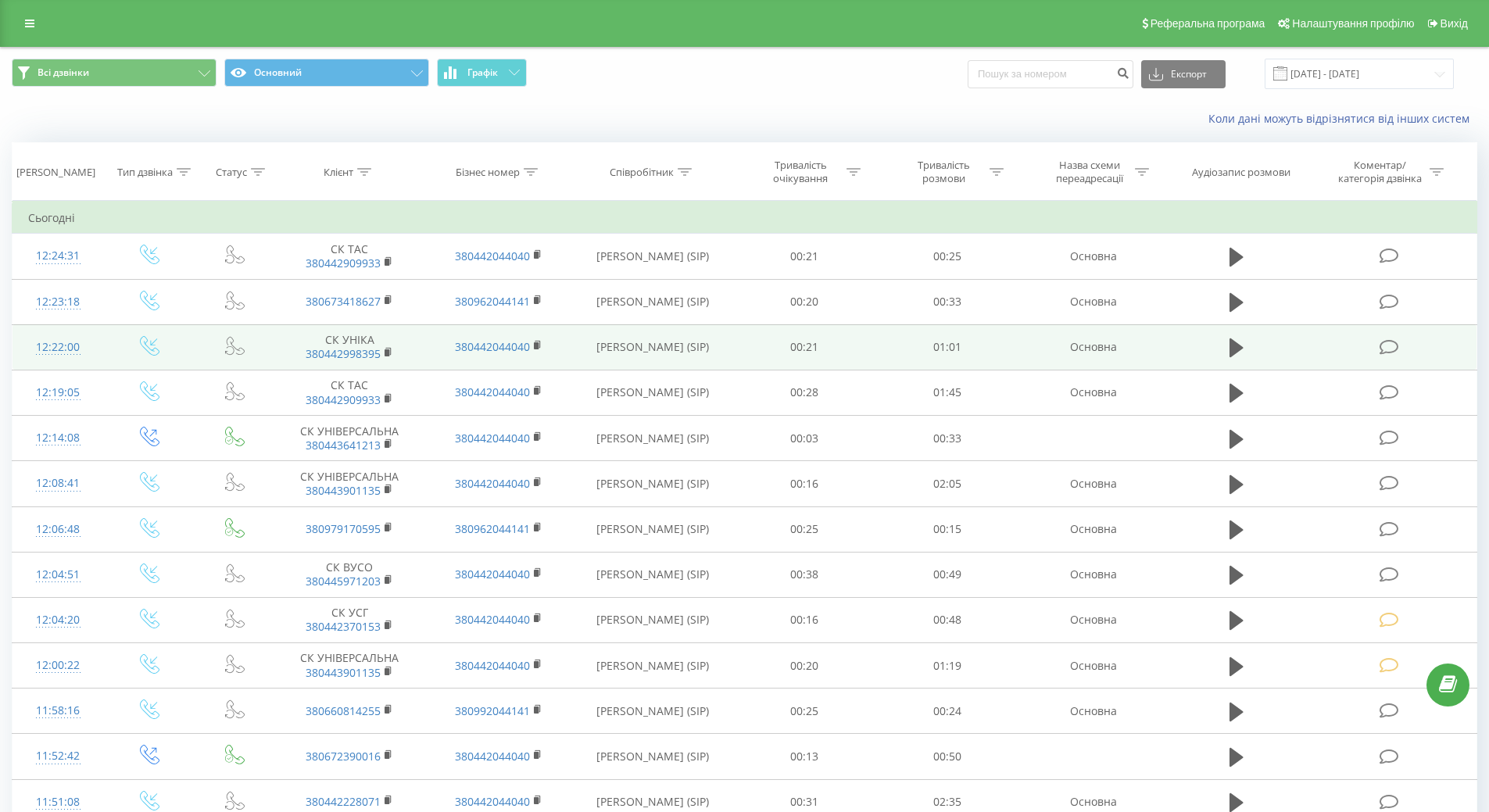
click at [59, 352] on div "12:22:00" at bounding box center [58, 347] width 60 height 31
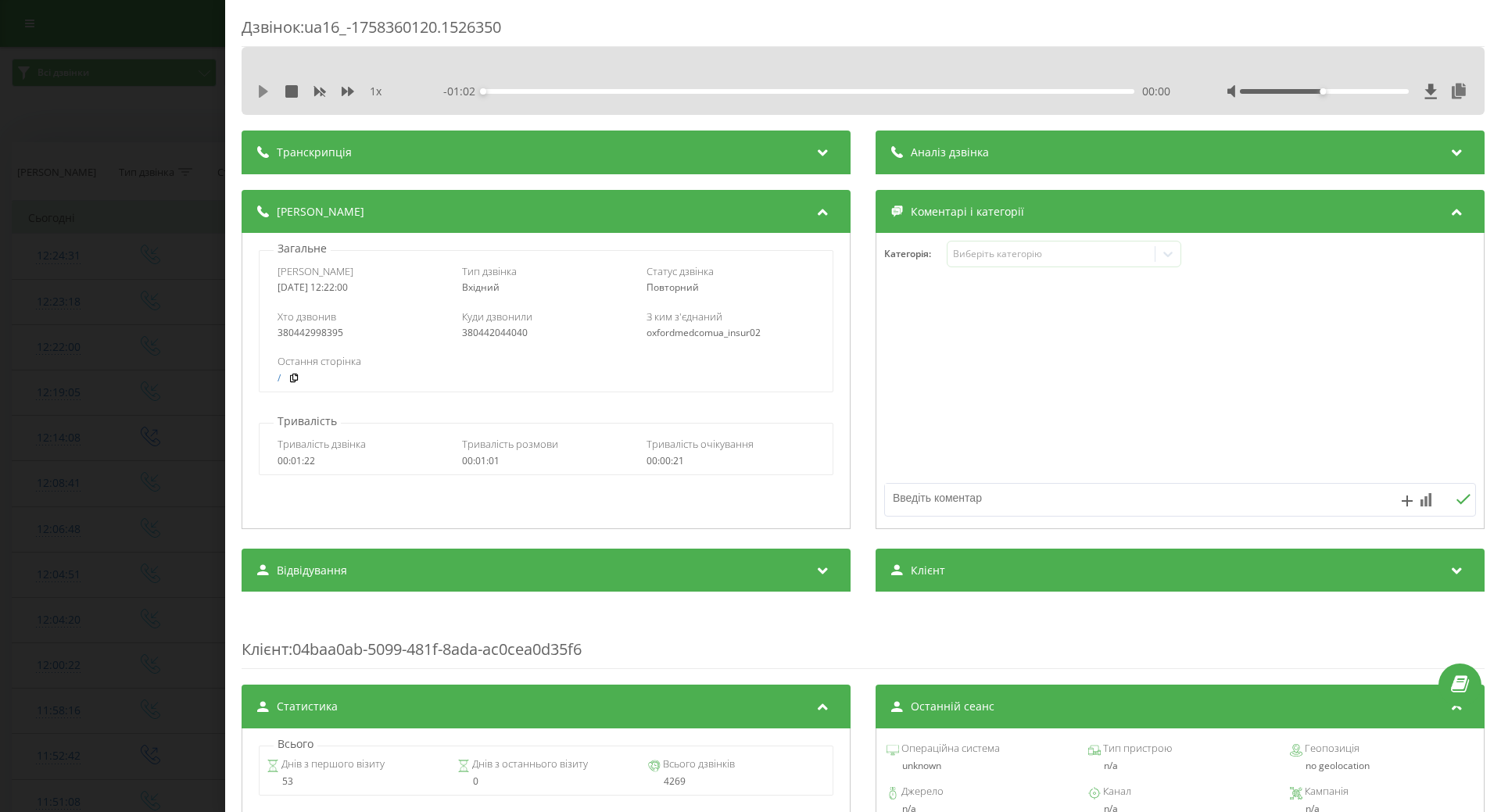
click at [264, 96] on icon at bounding box center [264, 92] width 13 height 13
click at [1031, 252] on div "Виберіть категорію" at bounding box center [1051, 254] width 195 height 13
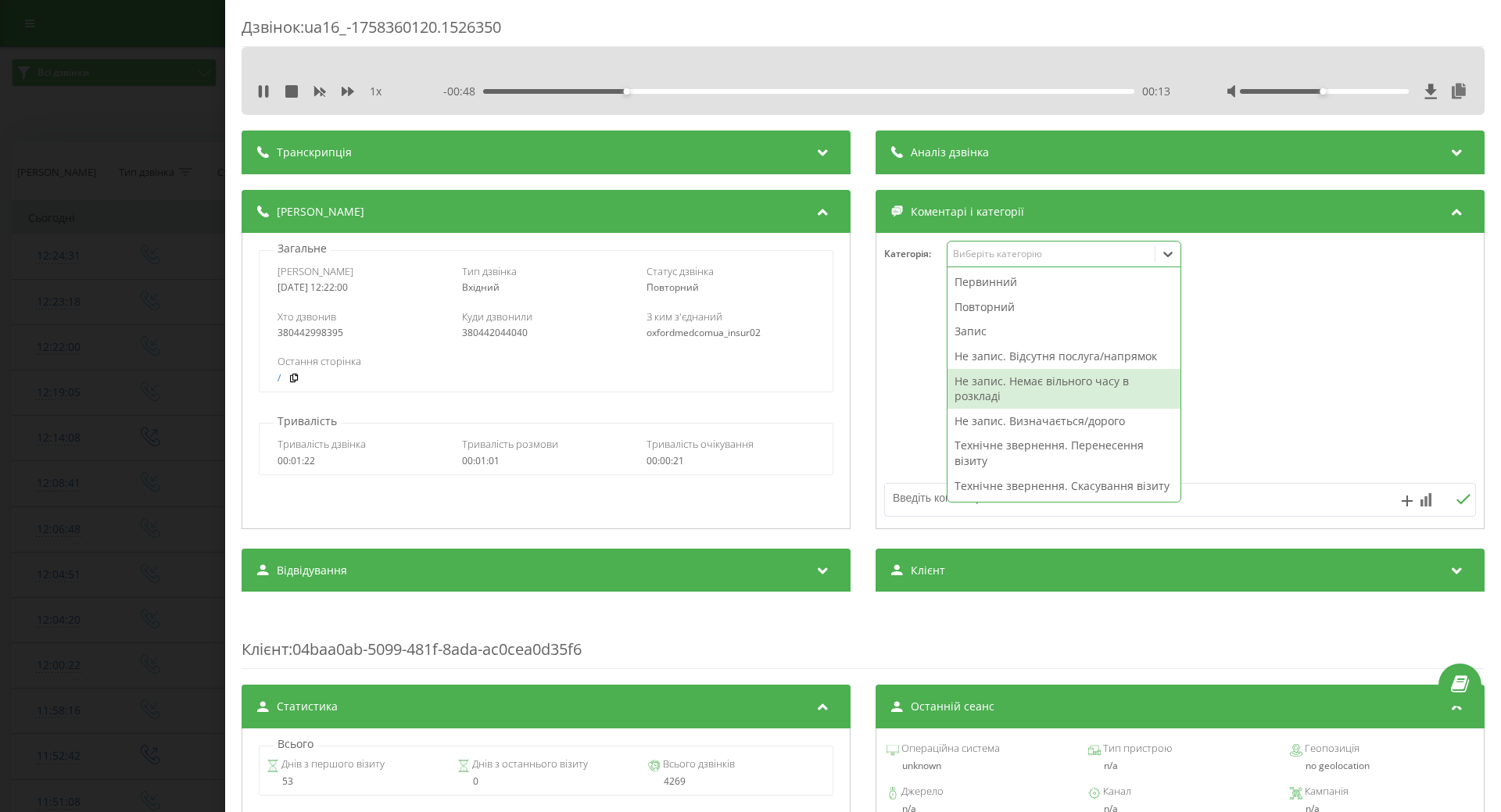
click at [969, 387] on div "Не запис. Немає вільного часу в розкладі" at bounding box center [1064, 388] width 233 height 40
click at [923, 396] on div at bounding box center [1180, 381] width 608 height 187
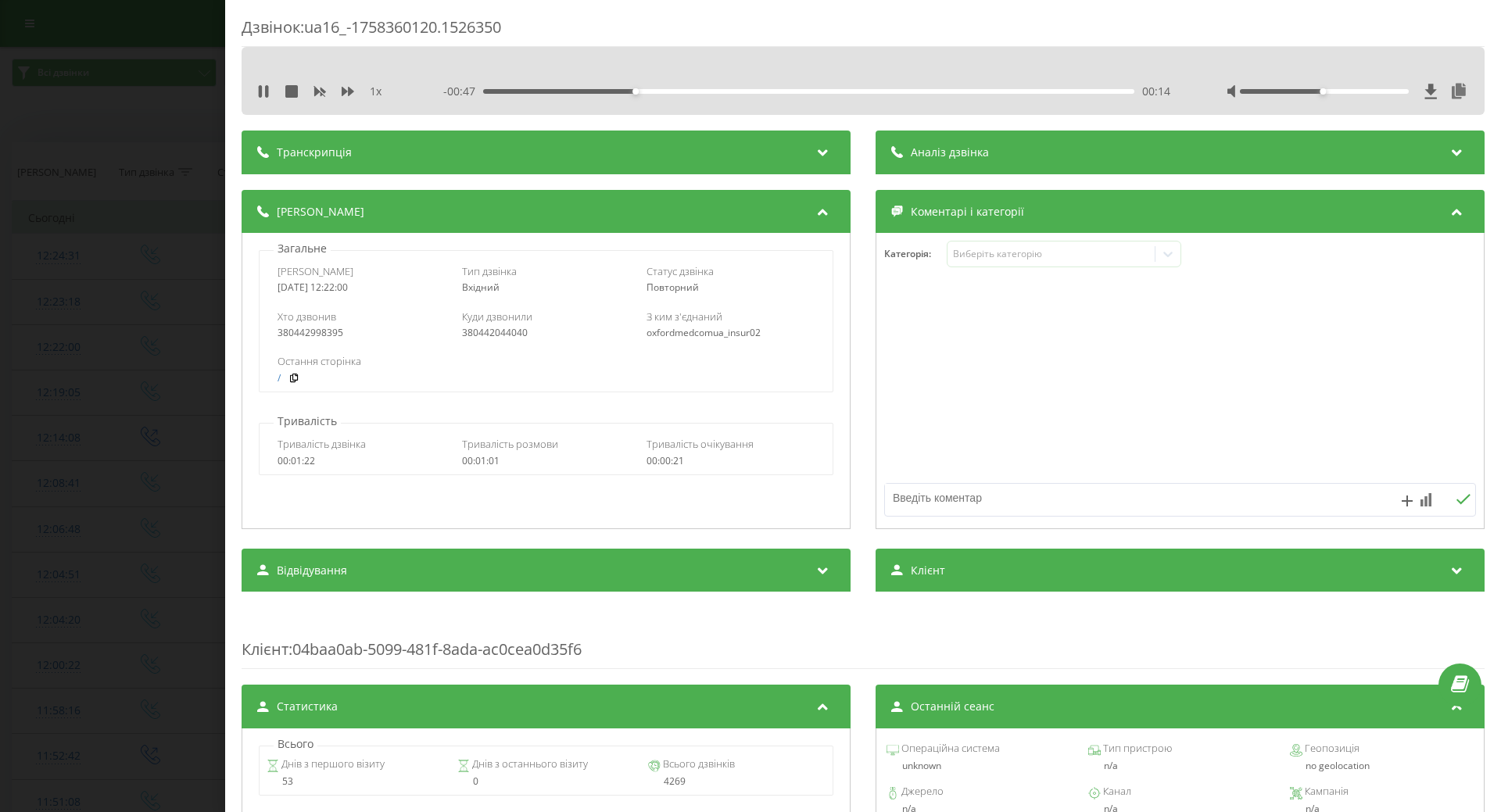
click at [136, 430] on div "Дзвінок : ua16_-1758360120.1526350 1 x - 00:47 00:14 00:14 Транскрипція Для AI-…" at bounding box center [750, 406] width 1501 height 812
click at [71, 289] on div "Дзвінок : ua16_-1758360120.1526350 1 x - 00:45 00:16 00:16 Транскрипція Для AI-…" at bounding box center [750, 406] width 1501 height 812
click at [261, 89] on icon at bounding box center [260, 92] width 3 height 13
click at [147, 270] on div "Дзвінок : ua16_-1758360120.1526350 1 x - 00:43 00:18 00:18 Транскрипція Для AI-…" at bounding box center [750, 406] width 1501 height 812
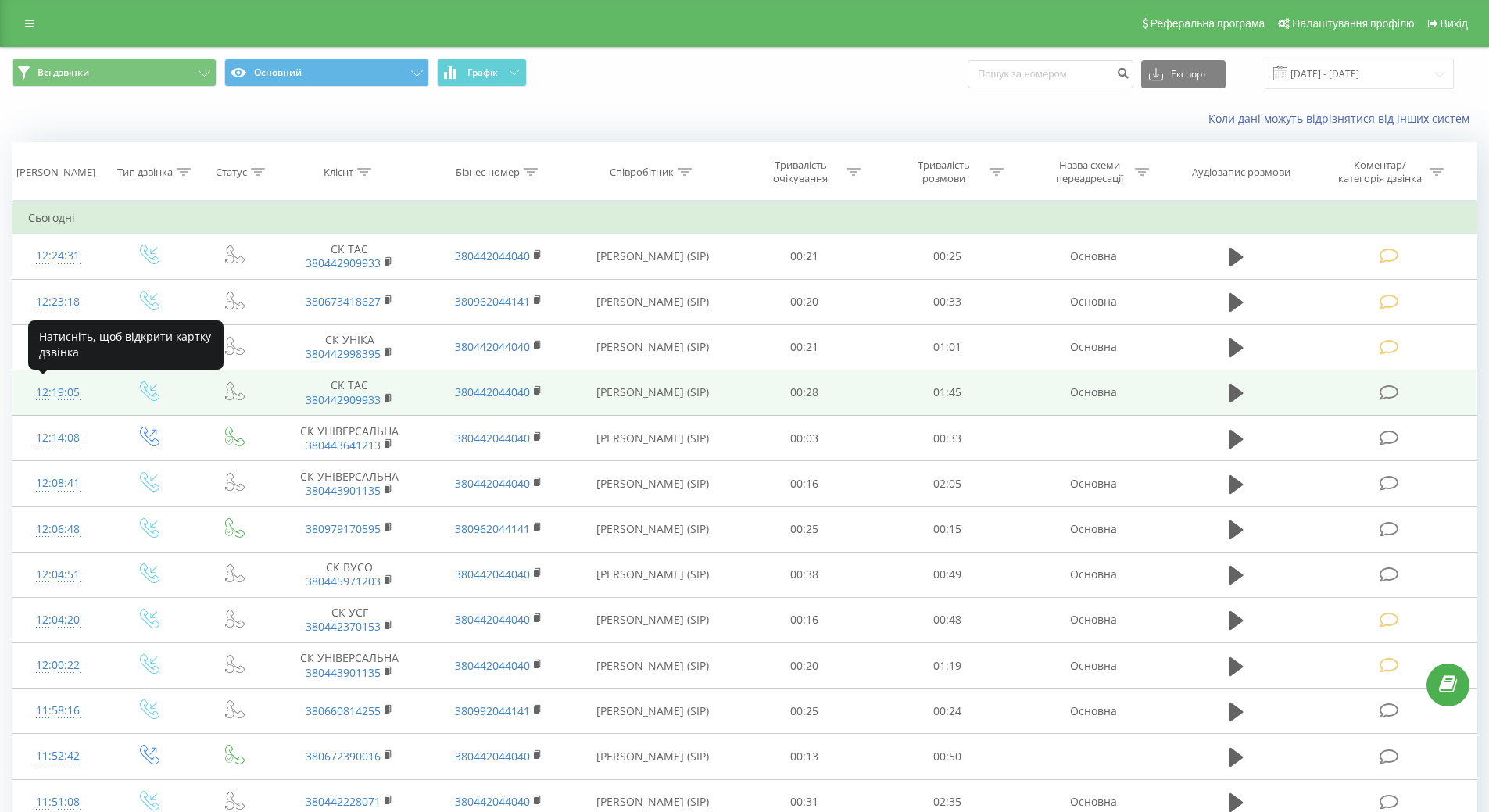
click at [57, 390] on div "12:19:05" at bounding box center [58, 393] width 60 height 31
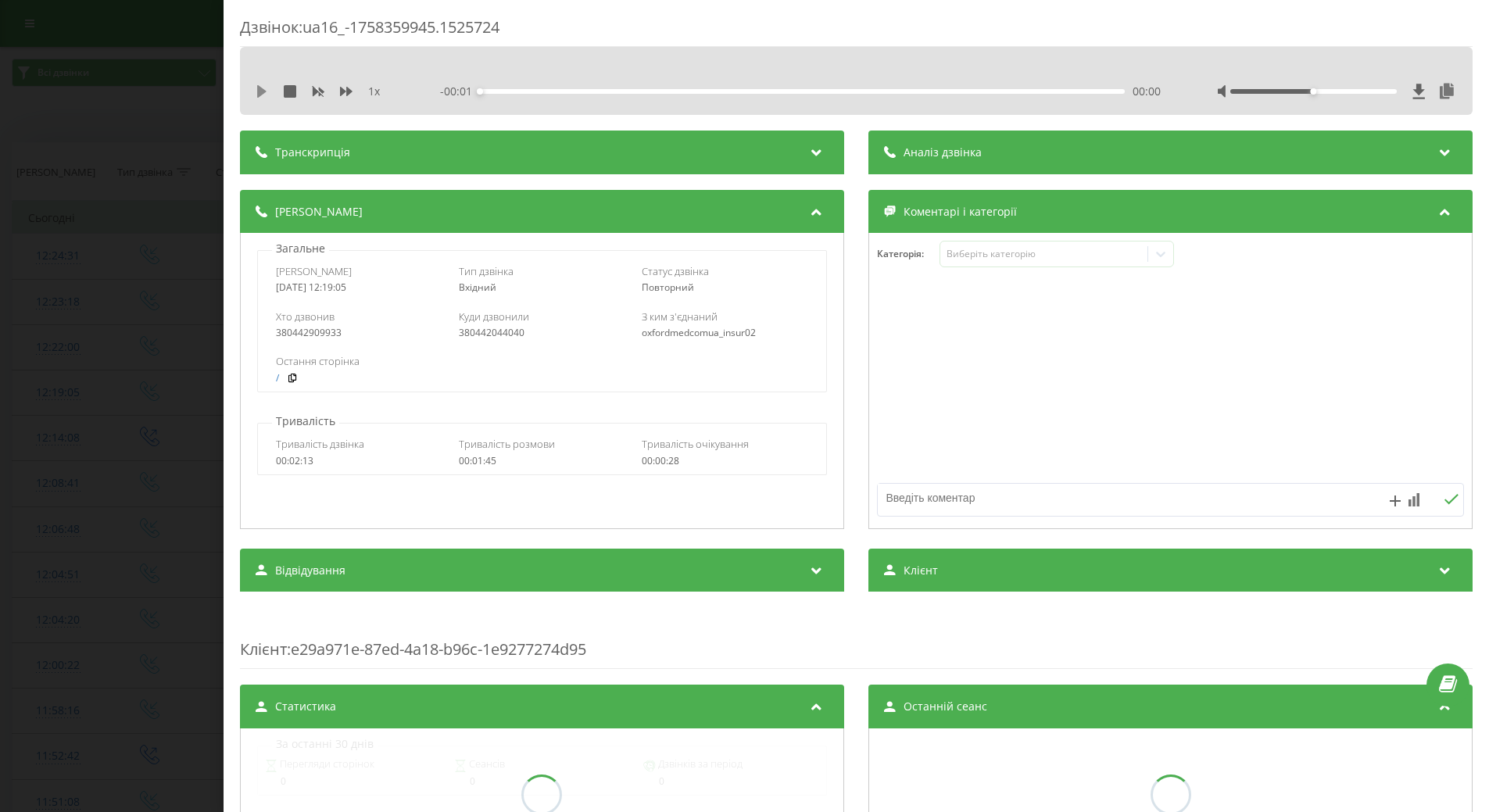
click at [260, 96] on icon at bounding box center [262, 92] width 9 height 13
drag, startPoint x: 262, startPoint y: 95, endPoint x: 831, endPoint y: 285, distance: 599.9
click at [263, 97] on icon at bounding box center [264, 92] width 13 height 13
click at [1028, 255] on div "Виберіть категорію" at bounding box center [1051, 254] width 195 height 13
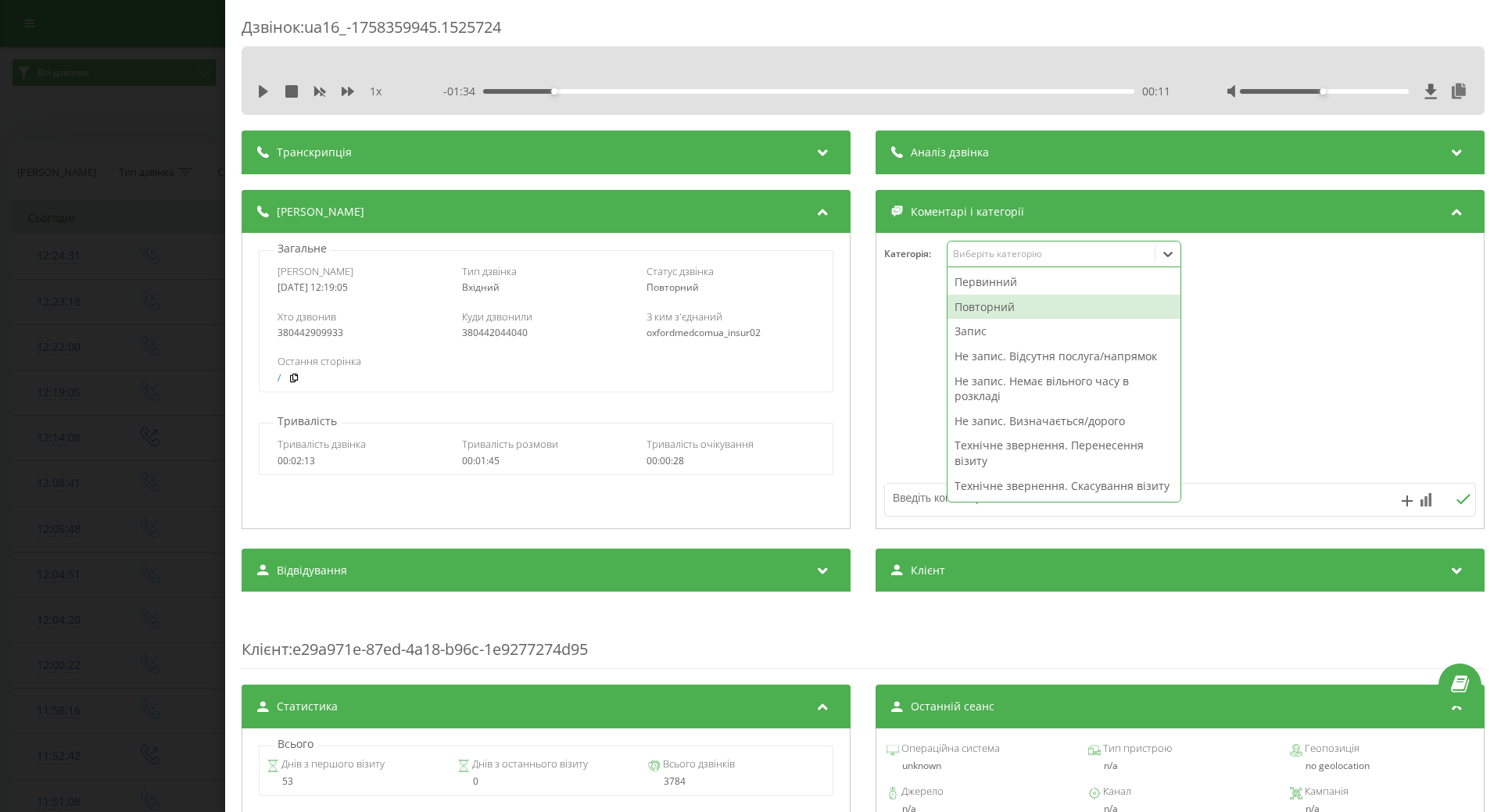
click at [1003, 312] on div "Повторний" at bounding box center [1064, 306] width 233 height 25
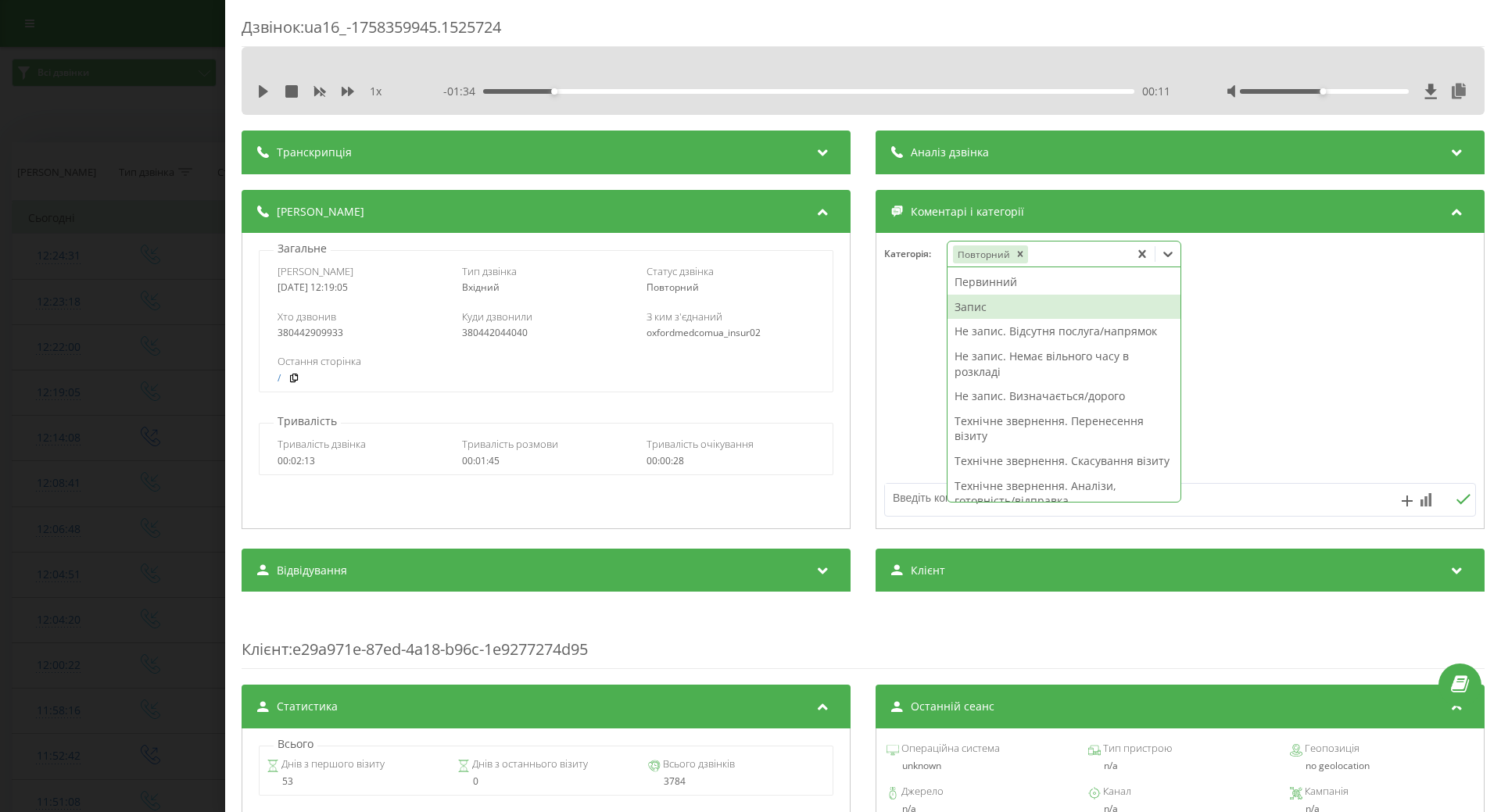
click at [966, 306] on div "Запис" at bounding box center [1064, 306] width 233 height 25
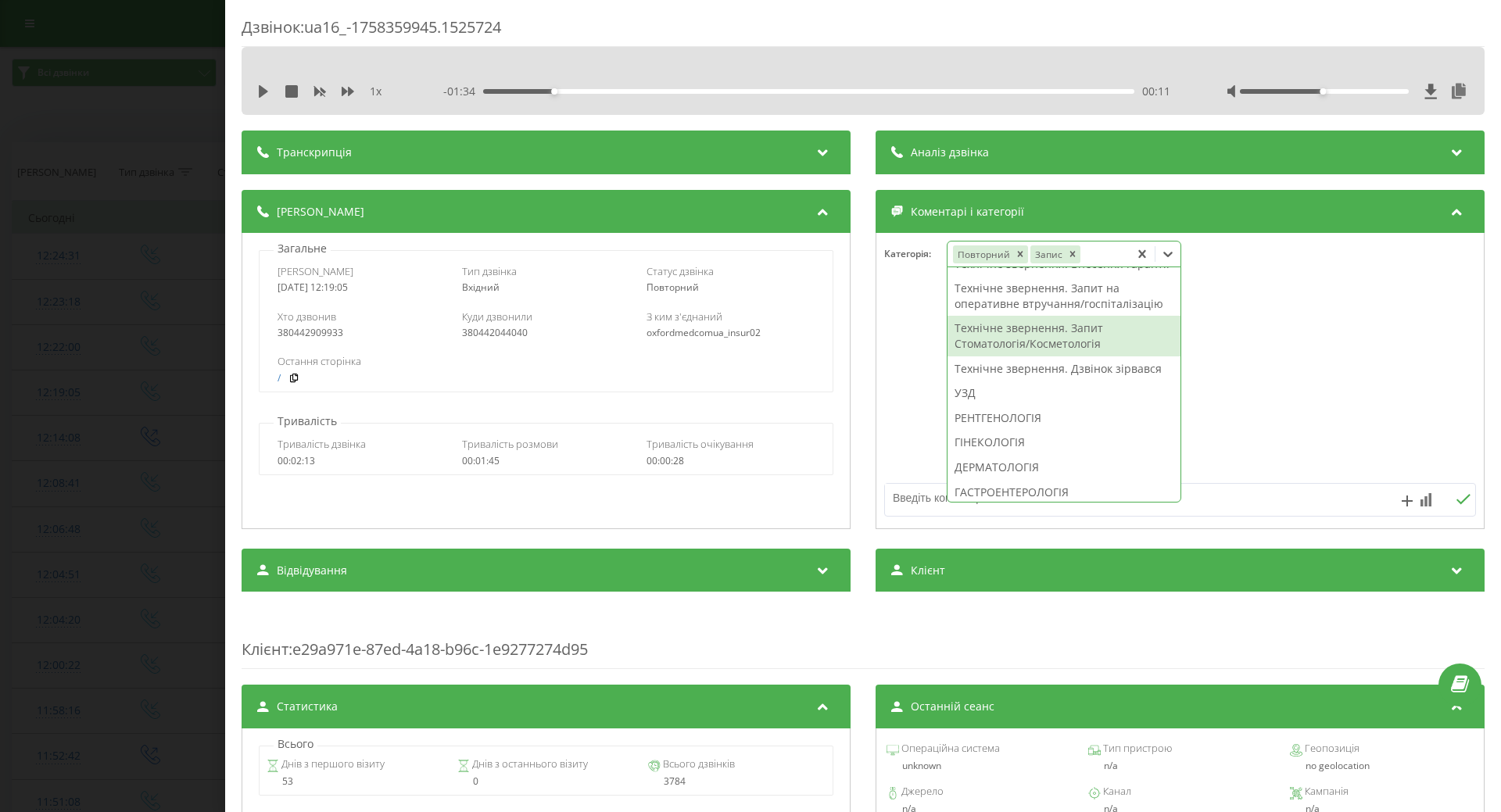
scroll to position [445, 0]
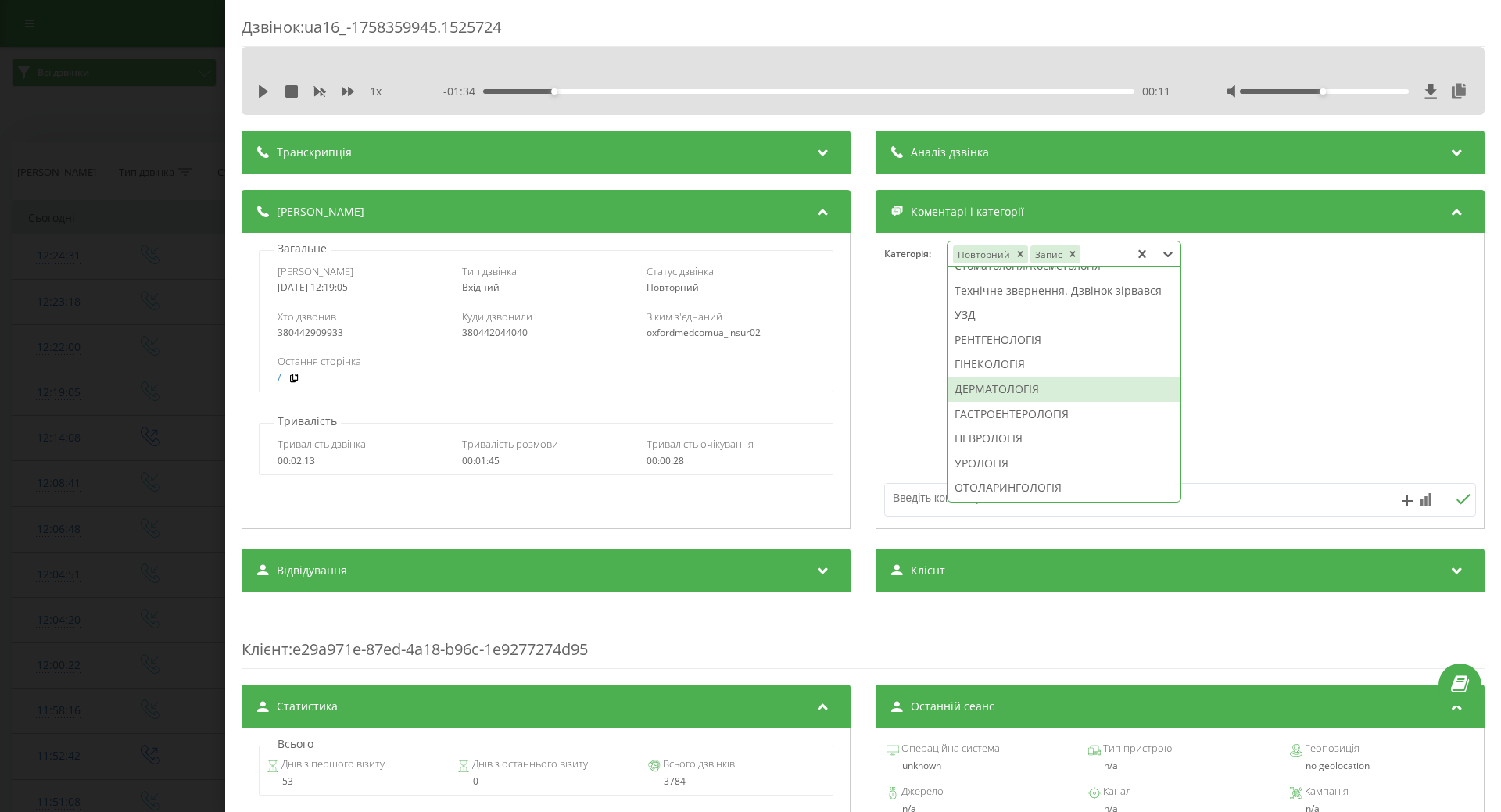
click at [982, 402] on div "ДЕРМАТОЛОГІЯ" at bounding box center [1064, 388] width 233 height 25
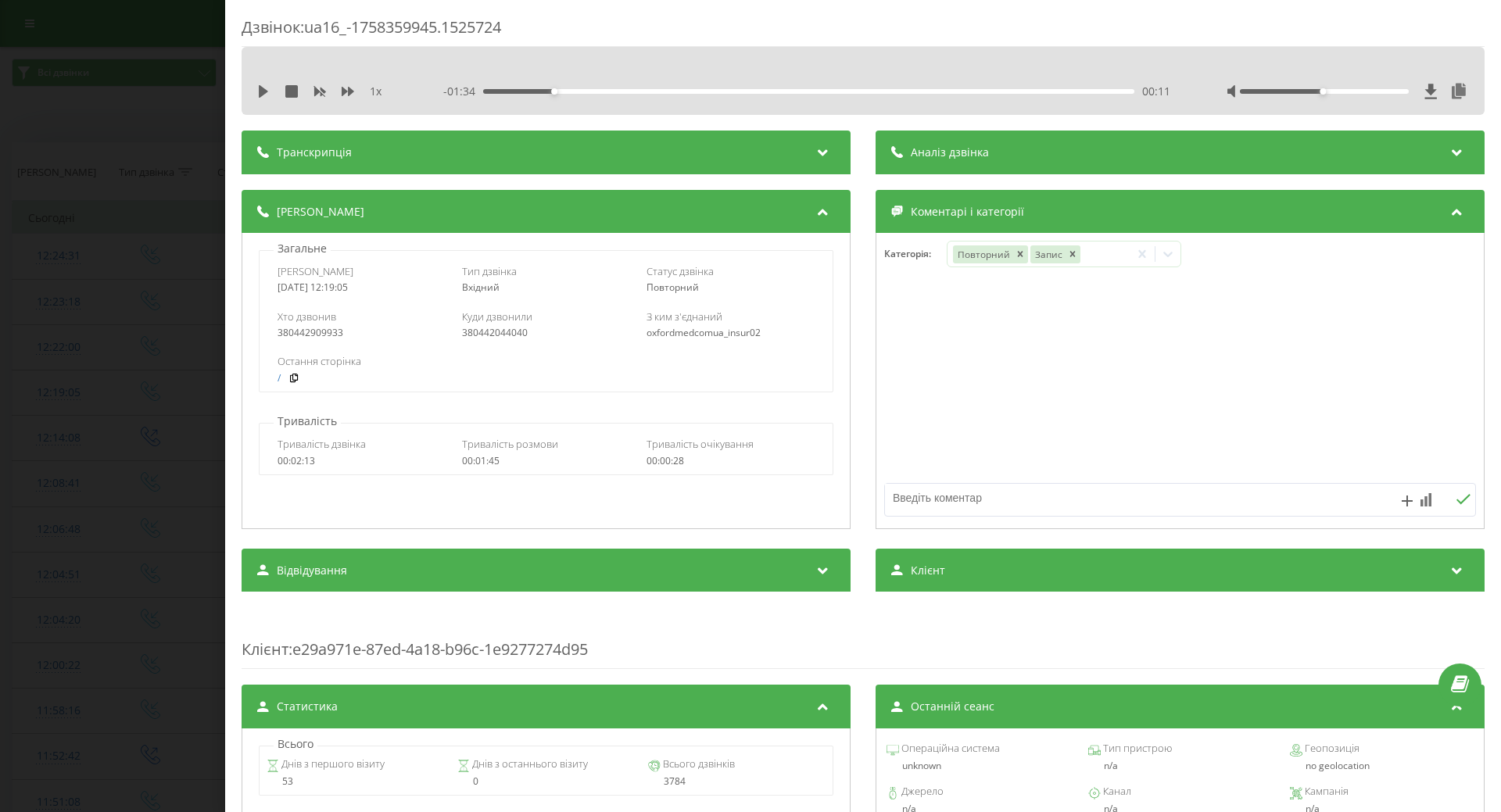
click at [882, 422] on div at bounding box center [1180, 381] width 608 height 187
click at [8, 410] on div "Дзвінок : ua16_-1758359945.1525724 1 x - 01:34 00:11 00:11 Транскрипція Для AI-…" at bounding box center [750, 406] width 1501 height 812
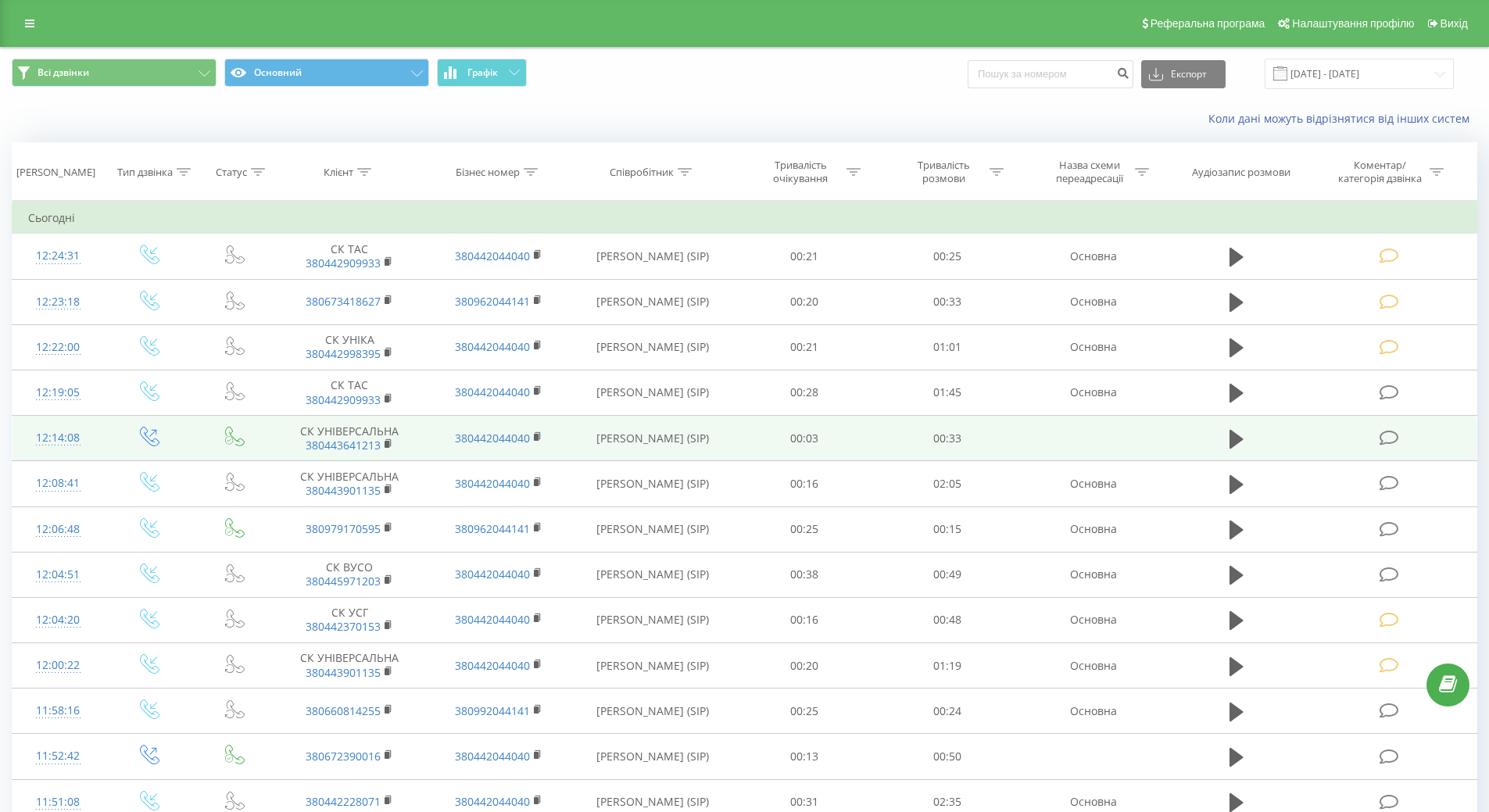
click at [51, 436] on div "12:14:08" at bounding box center [58, 438] width 60 height 31
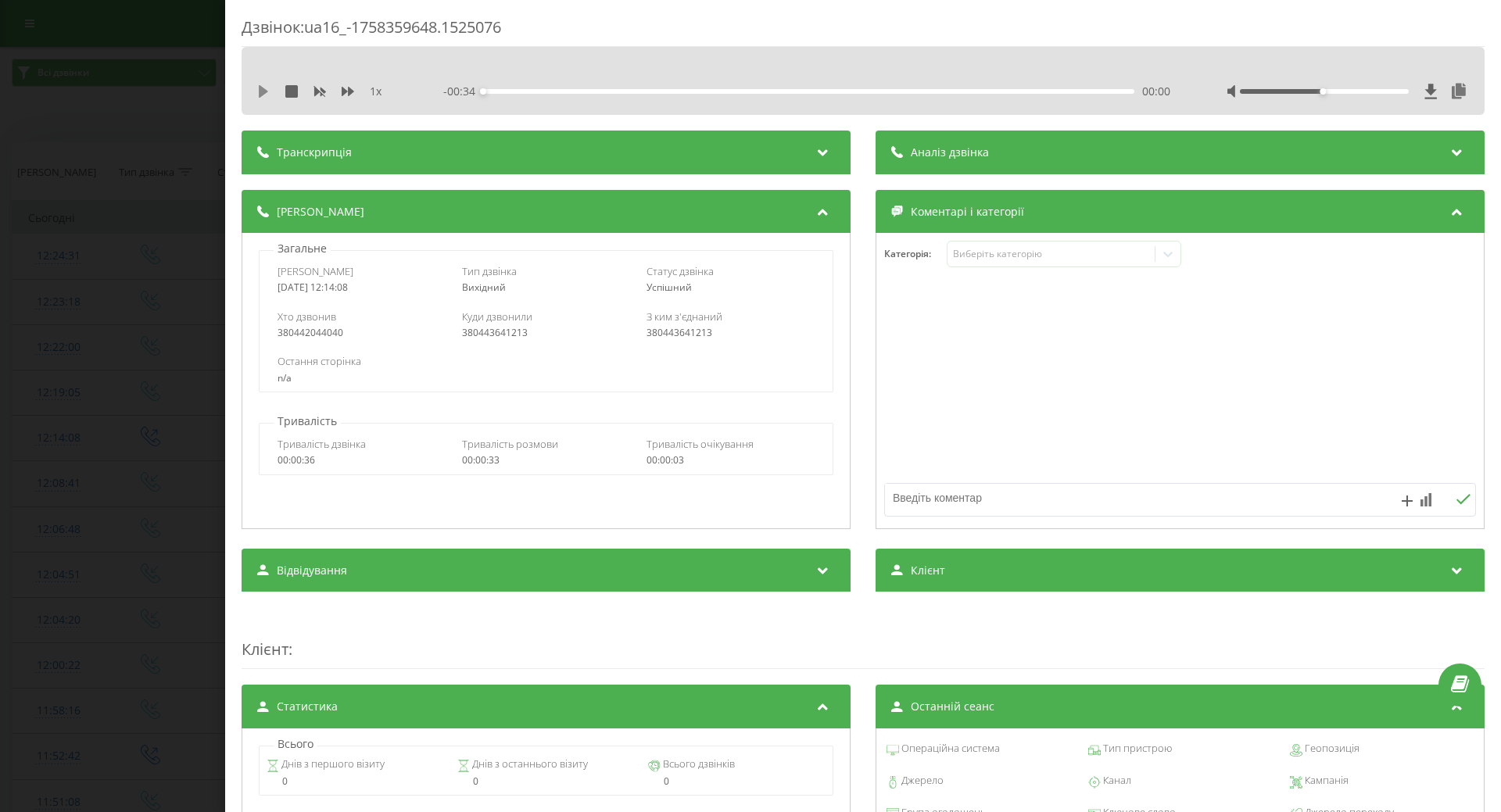
click at [262, 89] on icon at bounding box center [263, 92] width 9 height 13
click at [935, 90] on div "00:23" at bounding box center [809, 91] width 651 height 4
click at [1047, 91] on div "00:26" at bounding box center [809, 91] width 651 height 4
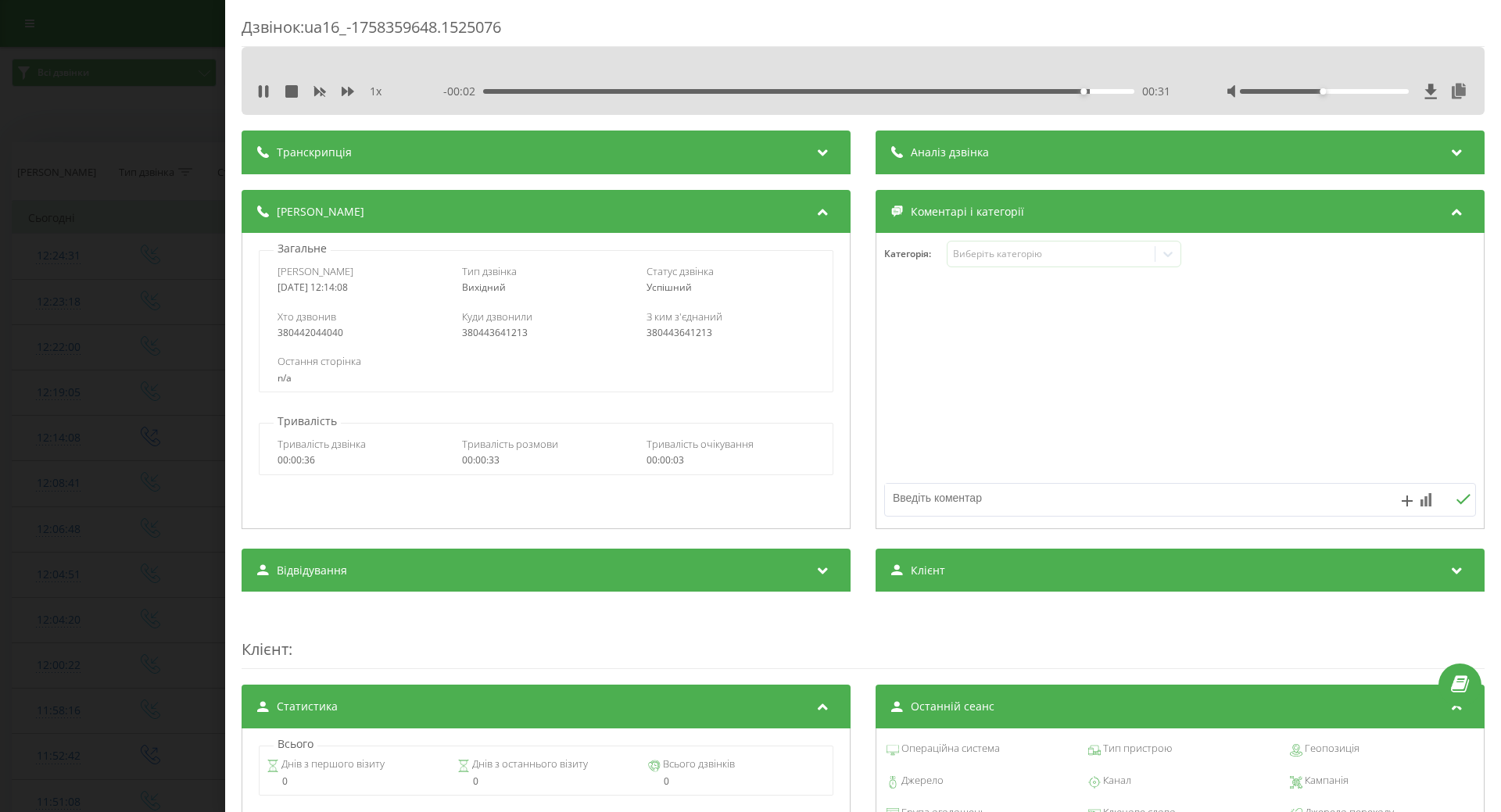
click at [899, 96] on div "- 00:02 00:31 00:31" at bounding box center [807, 92] width 727 height 15
click at [897, 92] on div "00:21" at bounding box center [809, 91] width 651 height 4
click at [850, 88] on div "- 00:11 00:22 00:22" at bounding box center [807, 92] width 727 height 15
click at [798, 95] on div "- 00:10 00:23 00:23" at bounding box center [807, 92] width 727 height 15
click at [792, 92] on div "00:16" at bounding box center [809, 91] width 651 height 4
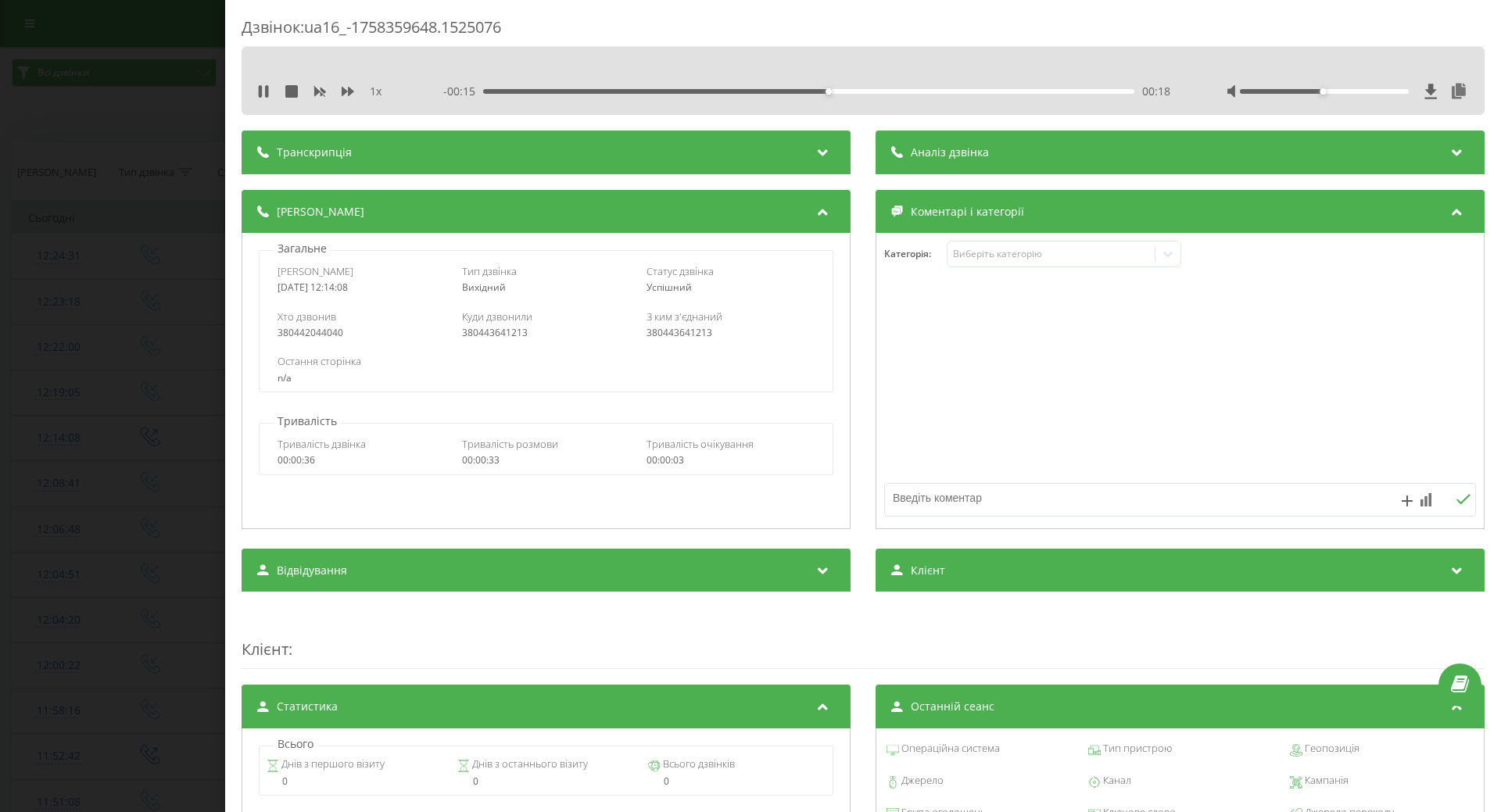
click at [756, 92] on div "00:18" at bounding box center [809, 91] width 651 height 4
click at [984, 258] on div "Виберіть категорію" at bounding box center [1051, 254] width 195 height 13
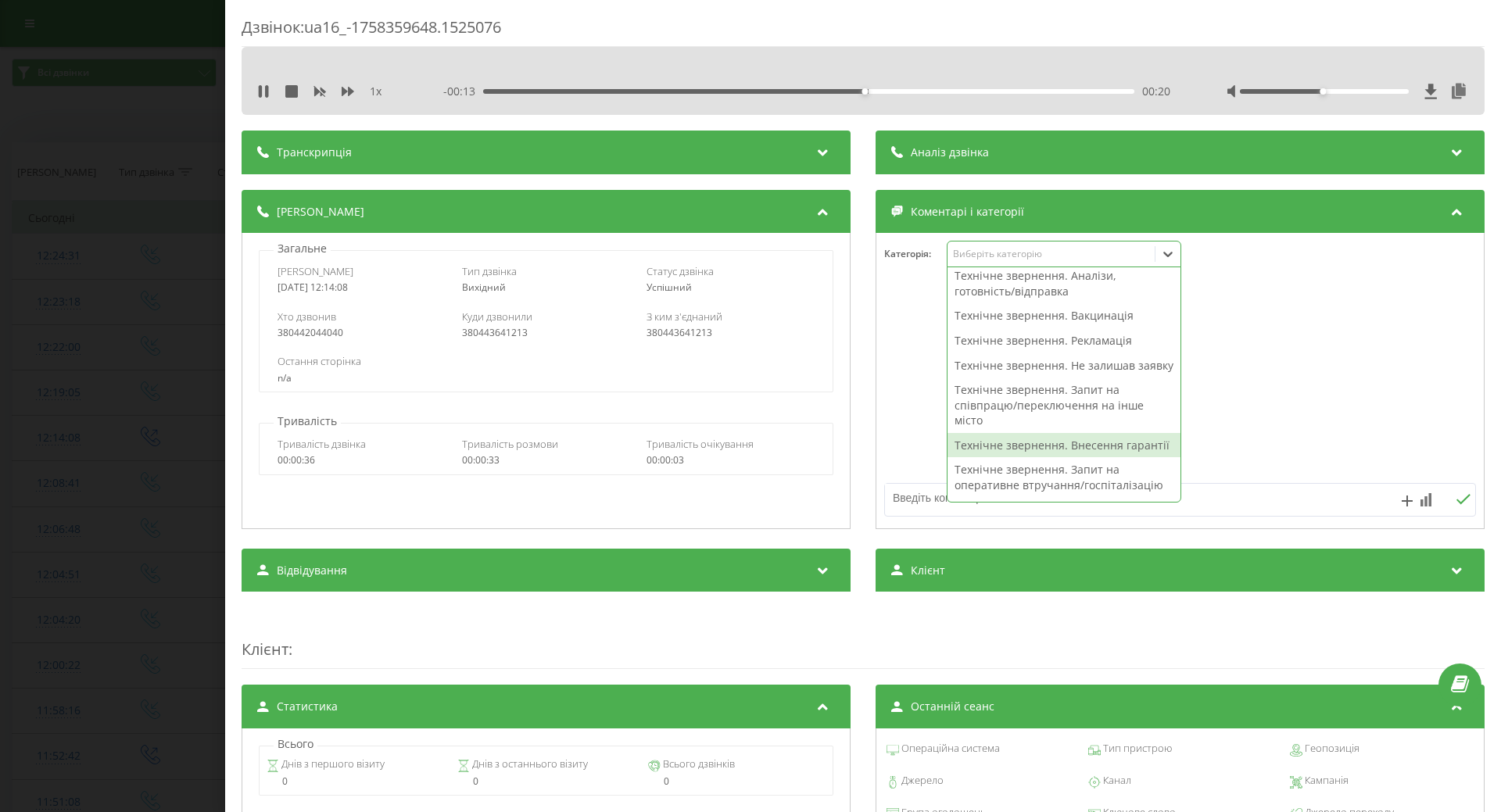
scroll to position [312, 0]
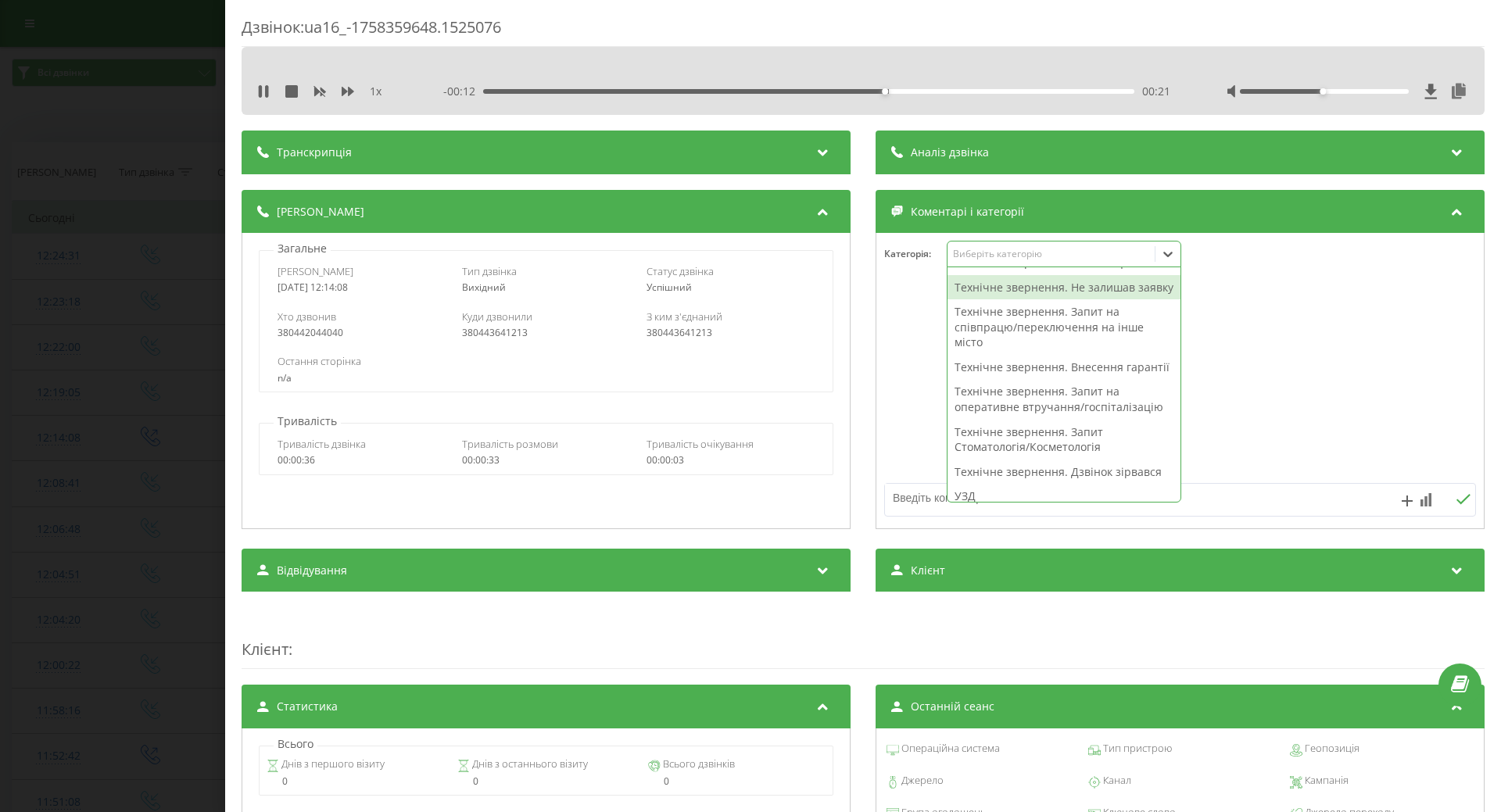
drag, startPoint x: 972, startPoint y: 311, endPoint x: 934, endPoint y: 328, distance: 41.6
click at [972, 300] on div "Технічне звернення. Не залишав заявку" at bounding box center [1064, 287] width 233 height 25
click at [893, 365] on div at bounding box center [1180, 381] width 608 height 187
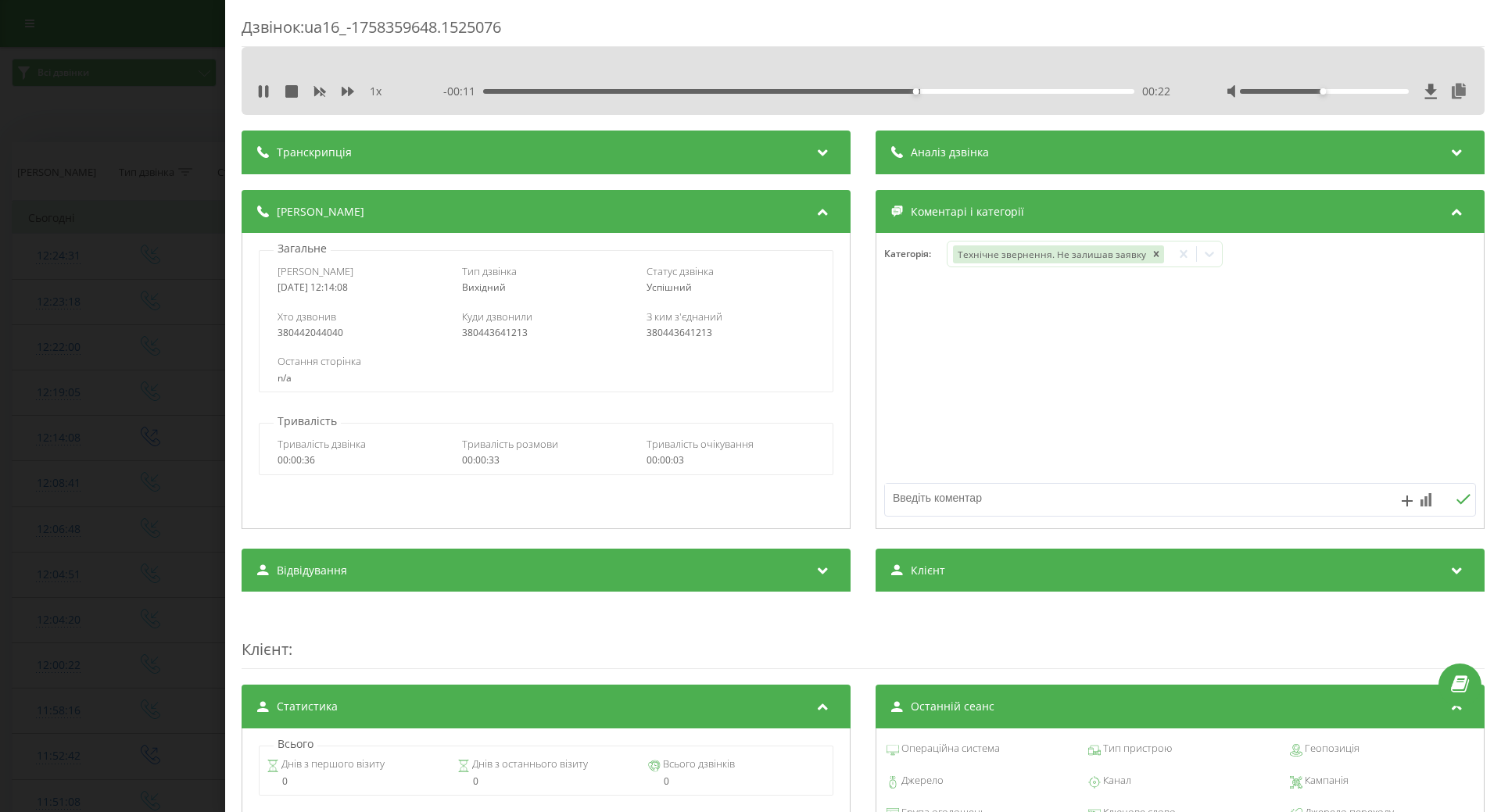
click at [956, 496] on textarea at bounding box center [1121, 498] width 472 height 28
type textarea "не додзвонилась"
click at [103, 489] on div "Дзвінок : ua16_-1758359648.1525076 1 x - 00:03 00:30 00:30 Транскрипція Для AI-…" at bounding box center [750, 406] width 1501 height 812
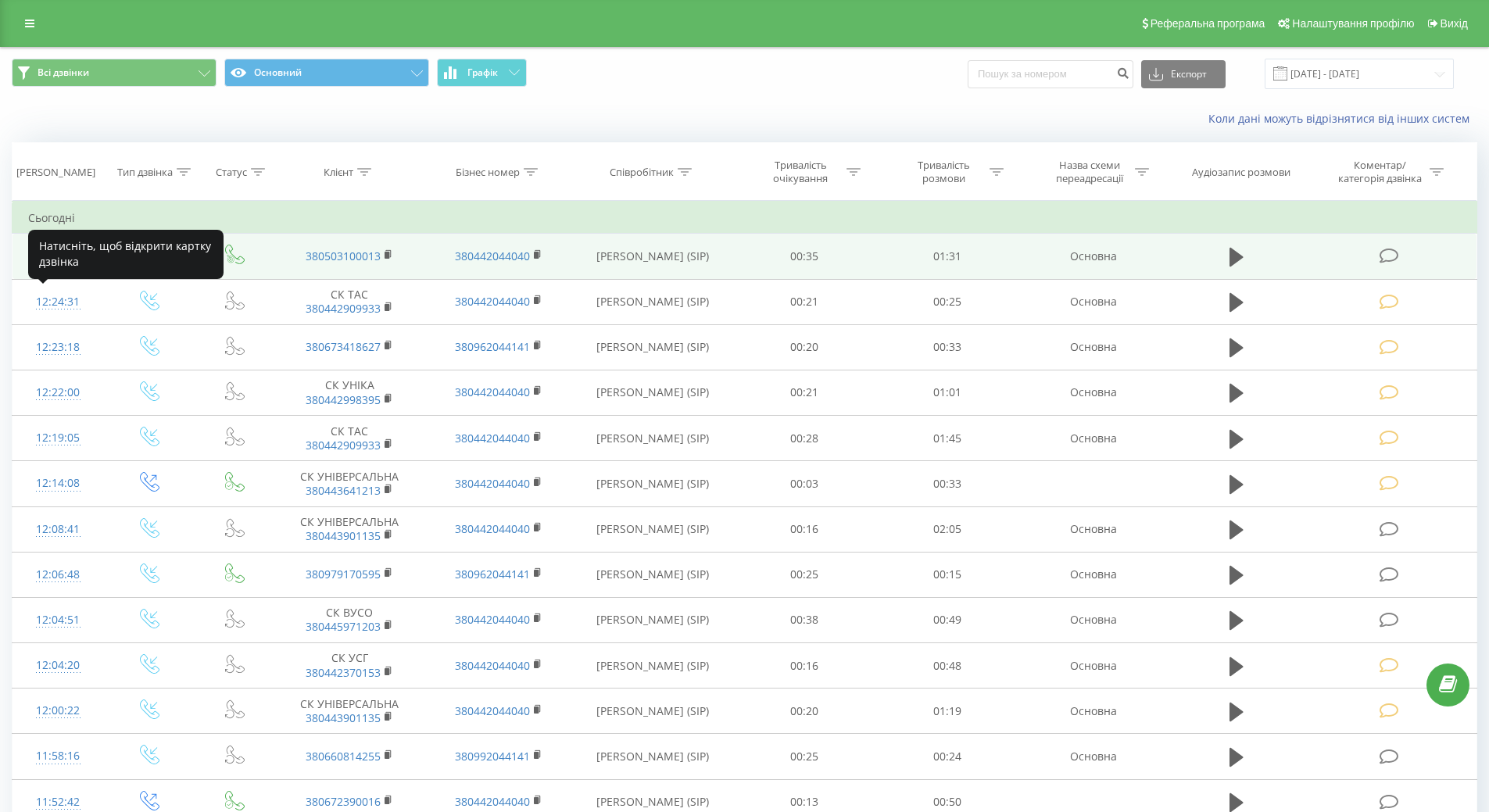
click at [59, 257] on div "12:29:39" at bounding box center [58, 256] width 60 height 31
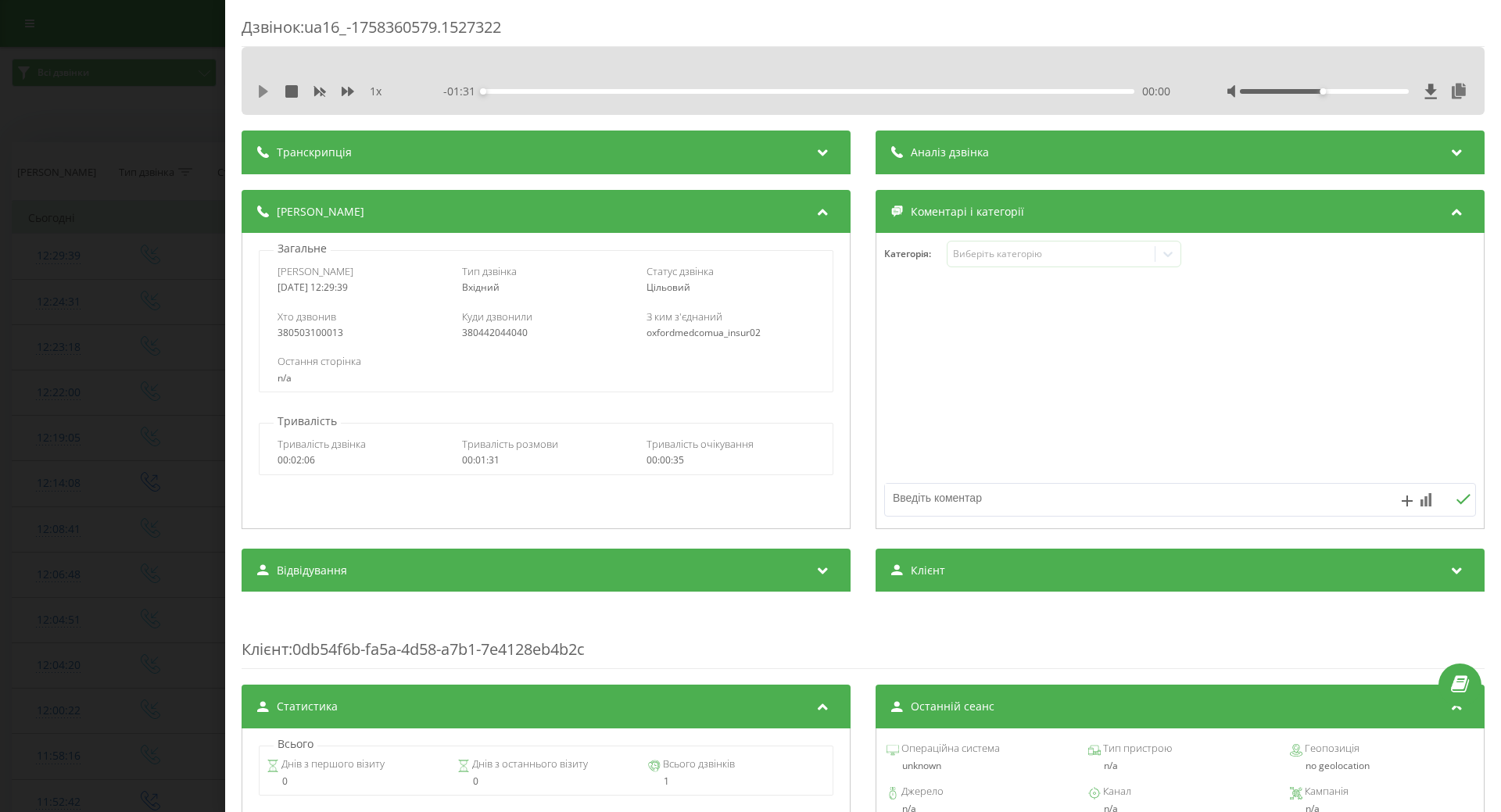
click at [261, 89] on icon at bounding box center [263, 92] width 9 height 13
click at [1010, 260] on div "Виберіть категорію" at bounding box center [1051, 254] width 195 height 13
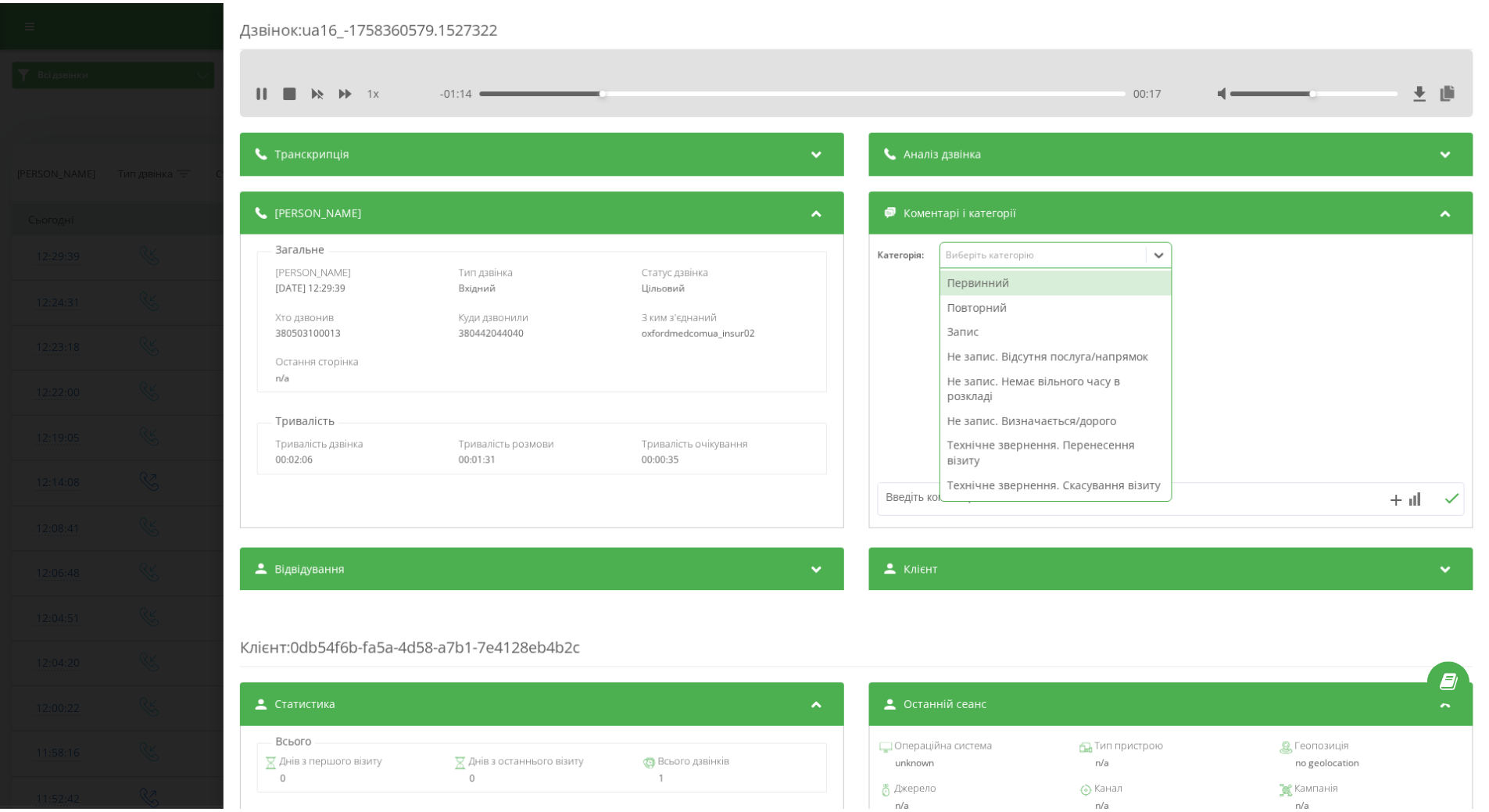
scroll to position [78, 0]
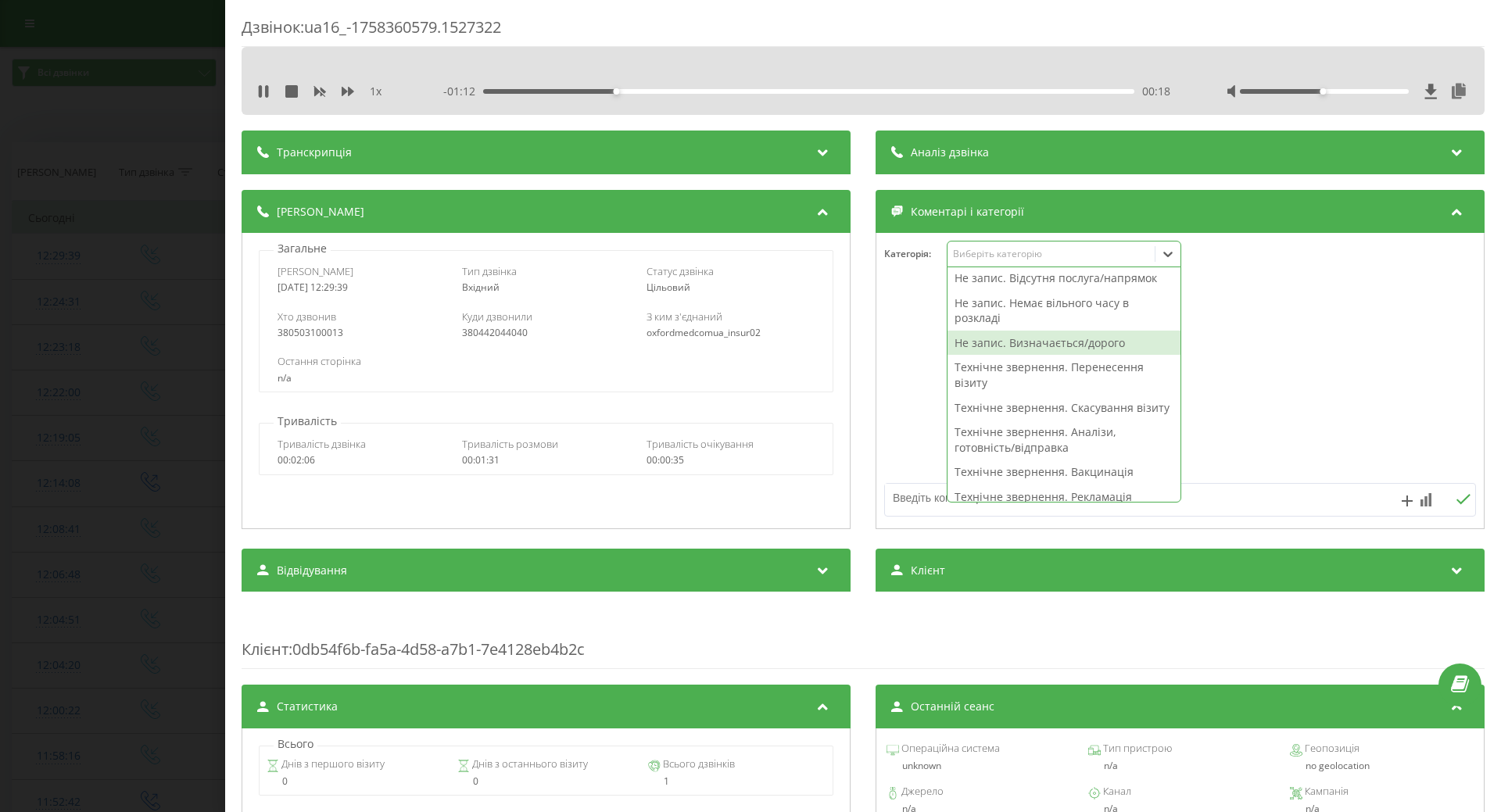
drag, startPoint x: 987, startPoint y: 345, endPoint x: 933, endPoint y: 351, distance: 54.3
click at [987, 343] on div "Не запис. Визначається/дорого" at bounding box center [1064, 342] width 233 height 25
click at [876, 375] on div at bounding box center [1180, 381] width 608 height 187
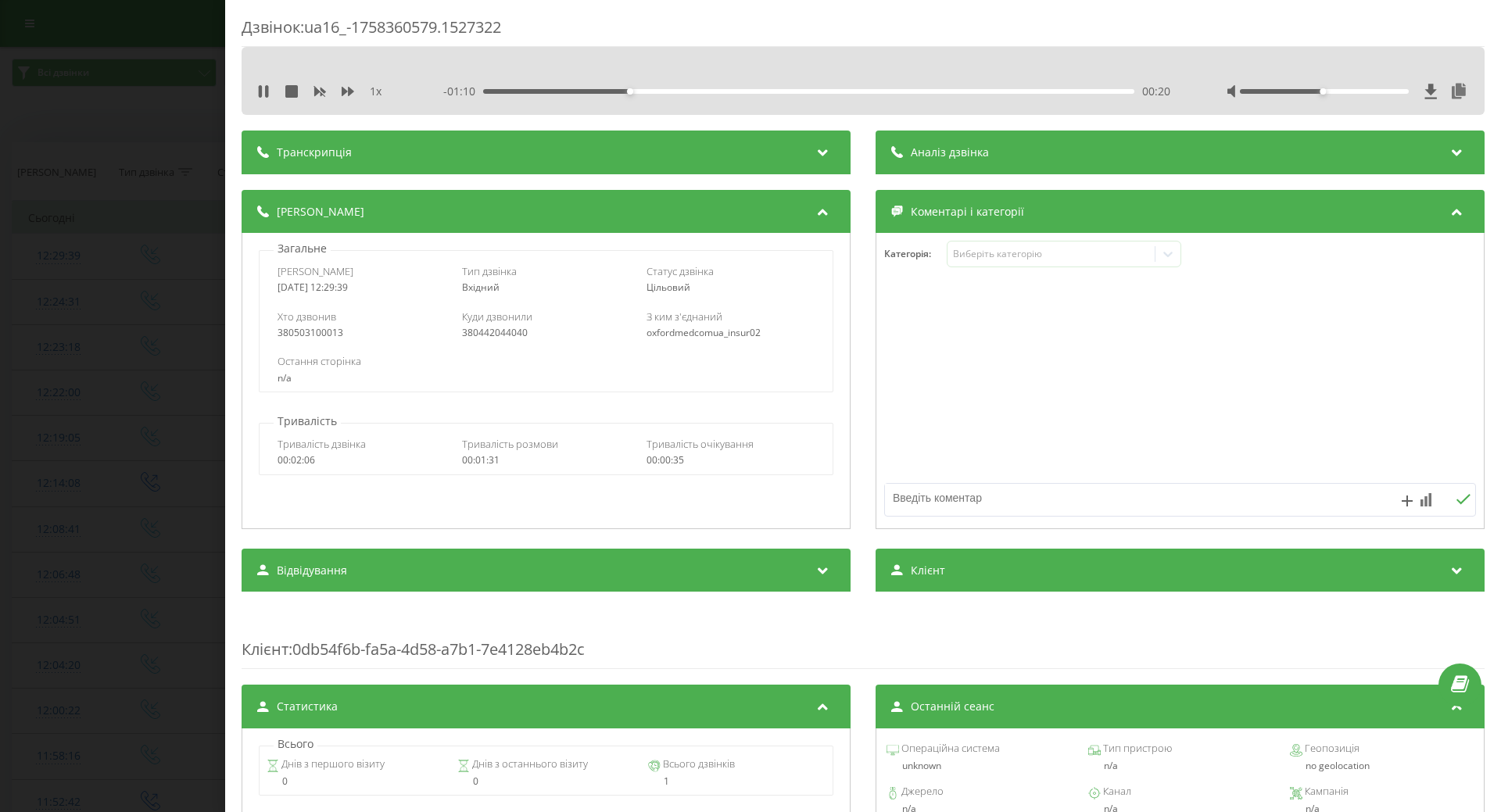
click at [98, 350] on div "Дзвінок : ua16_-1758360579.1527322 1 x - 01:10 00:20 00:20 Транскрипція Для AI-…" at bounding box center [750, 406] width 1501 height 812
click at [98, 350] on div "Дзвінок : ua16_-1758360579.1527322 1 x - 01:09 00:22 00:22 Транскрипція Для AI-…" at bounding box center [750, 406] width 1501 height 812
click at [261, 100] on div "1 x - 01:07 00:24 00:24" at bounding box center [863, 91] width 1219 height 23
click at [264, 92] on icon at bounding box center [264, 92] width 13 height 13
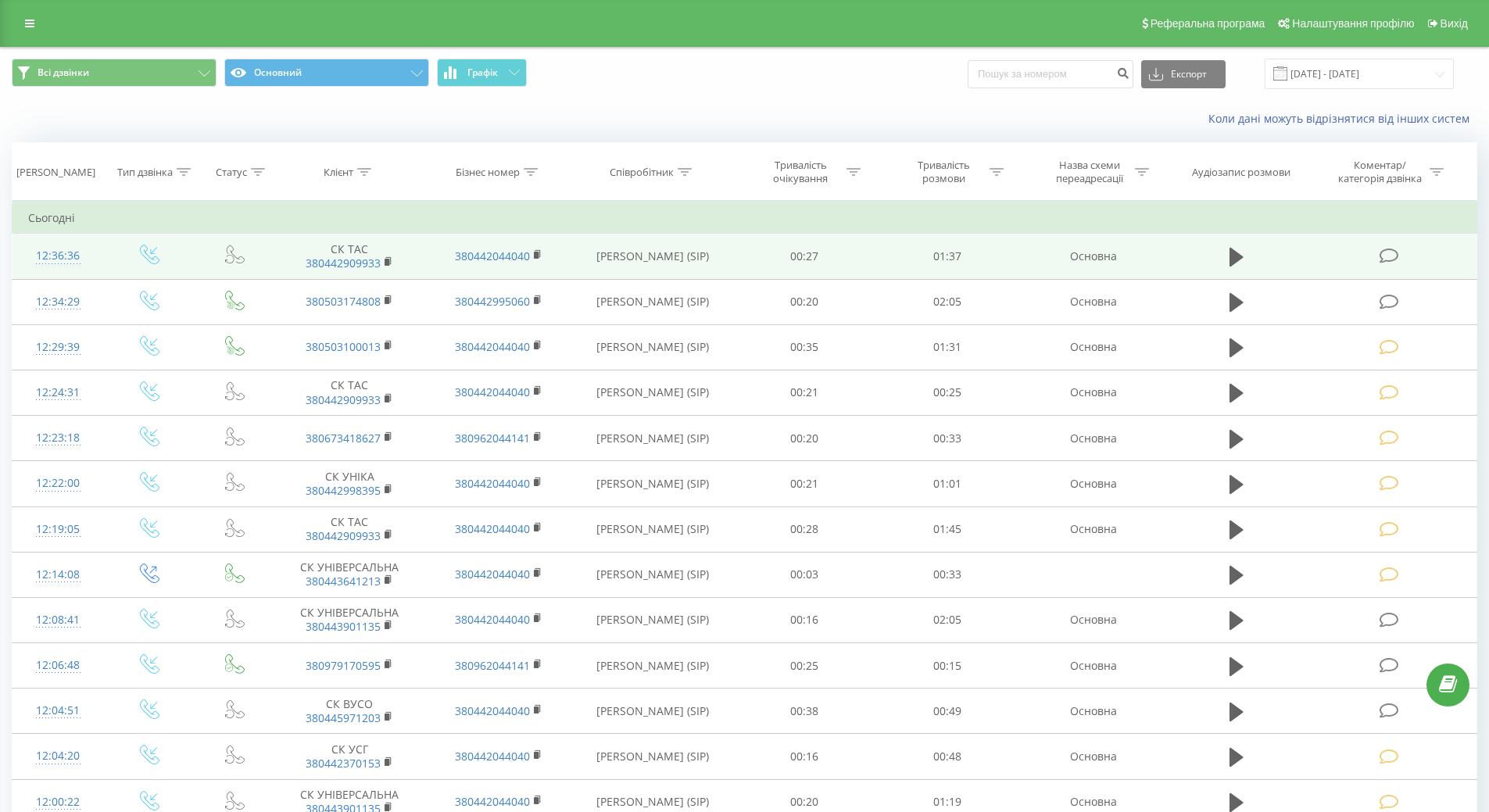
click at [61, 259] on div "12:36:36" at bounding box center [58, 256] width 60 height 31
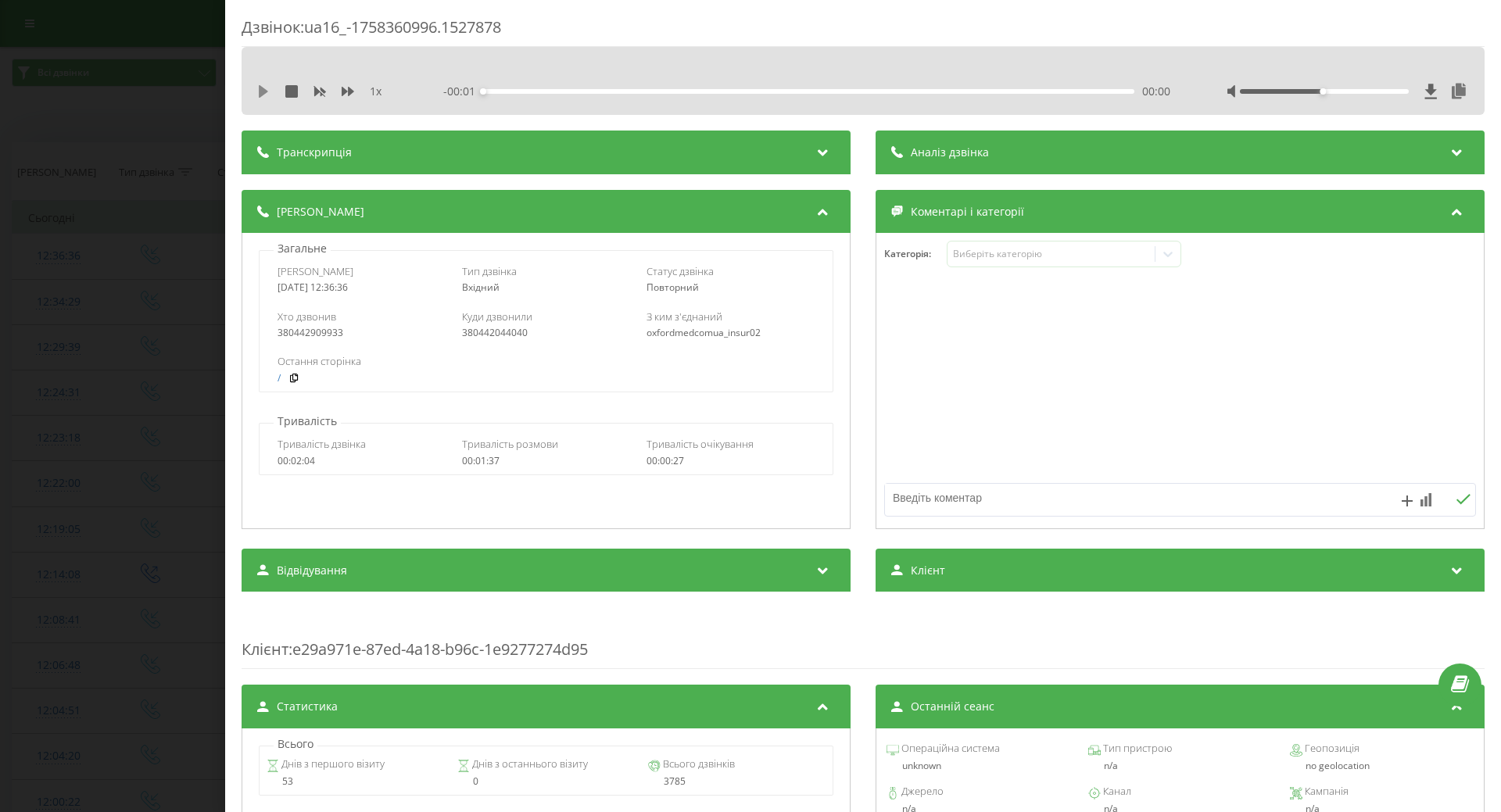
click at [264, 92] on icon at bounding box center [263, 92] width 9 height 13
click at [1002, 258] on div "Виберіть категорію" at bounding box center [1051, 254] width 195 height 13
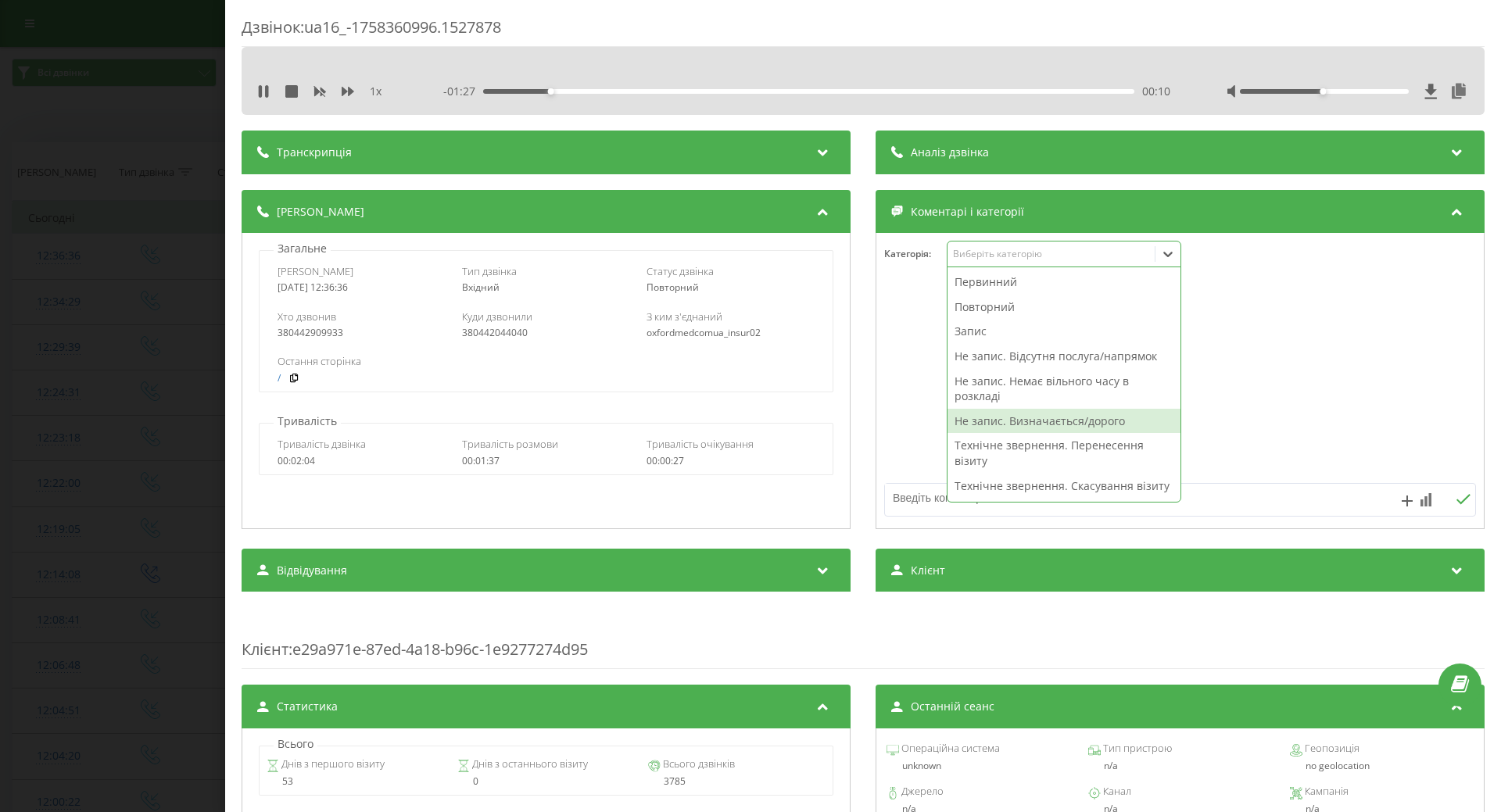
drag, startPoint x: 976, startPoint y: 423, endPoint x: 948, endPoint y: 416, distance: 28.9
click at [974, 423] on div "Не запис. Визначається/дорого" at bounding box center [1064, 421] width 233 height 25
click at [894, 410] on div at bounding box center [1180, 381] width 608 height 187
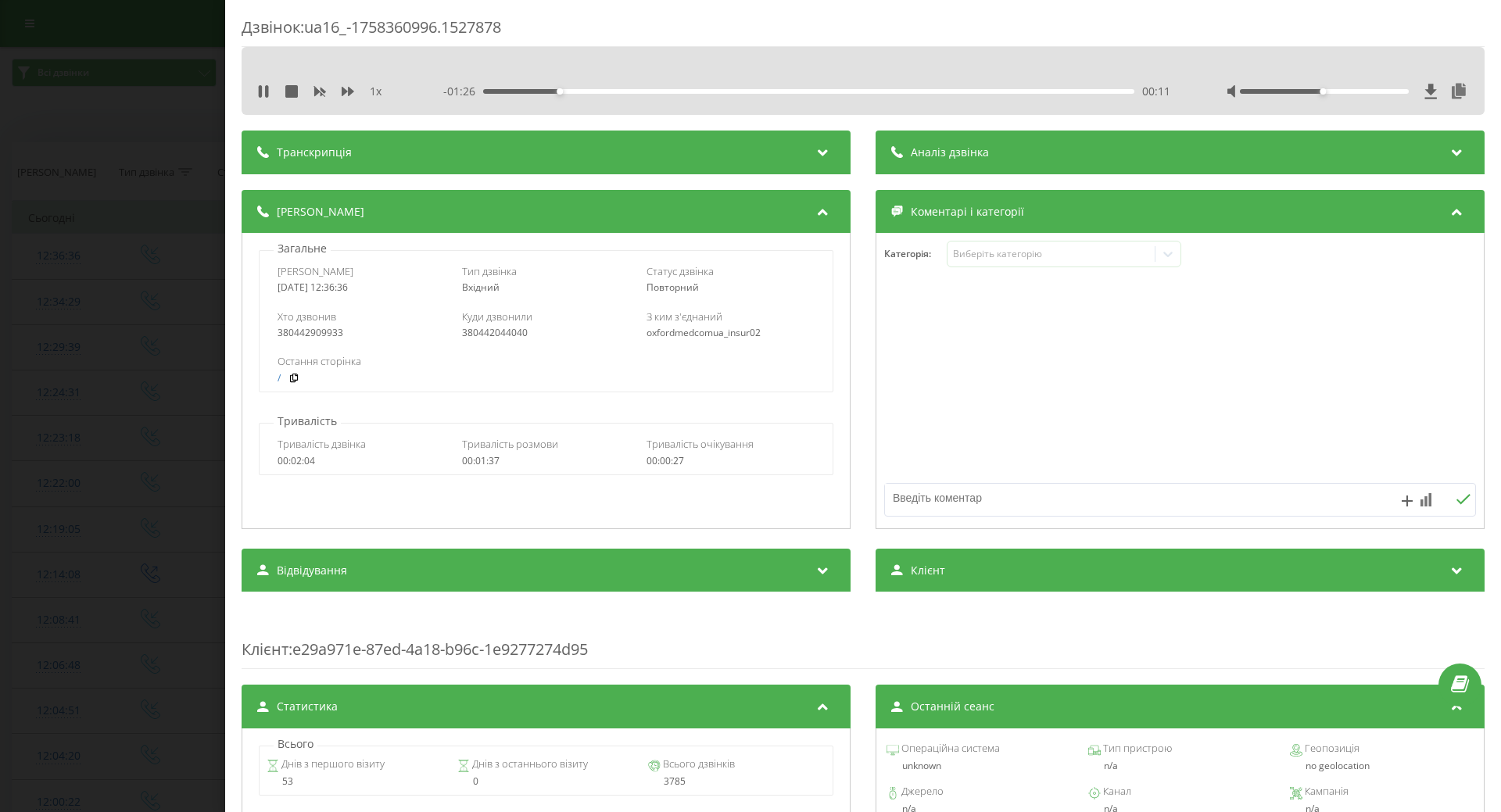
drag, startPoint x: 0, startPoint y: 328, endPoint x: 105, endPoint y: 309, distance: 106.7
click at [4, 328] on div "Дзвінок : ua16_-1758360996.1527878 1 x - 01:26 00:11 00:11 Транскрипція Для AI-…" at bounding box center [750, 406] width 1501 height 812
click at [9, 303] on div "Дзвінок : ua16_-1758360996.1527878 1 x - 01:24 00:12 00:12 Транскрипція Для AI-…" at bounding box center [750, 406] width 1501 height 812
click at [262, 92] on icon at bounding box center [260, 92] width 3 height 13
click at [177, 246] on div "Дзвінок : ua16_-1758360996.1527878 1 x - 01:21 00:15 00:15 Транскрипція Для AI-…" at bounding box center [750, 406] width 1501 height 812
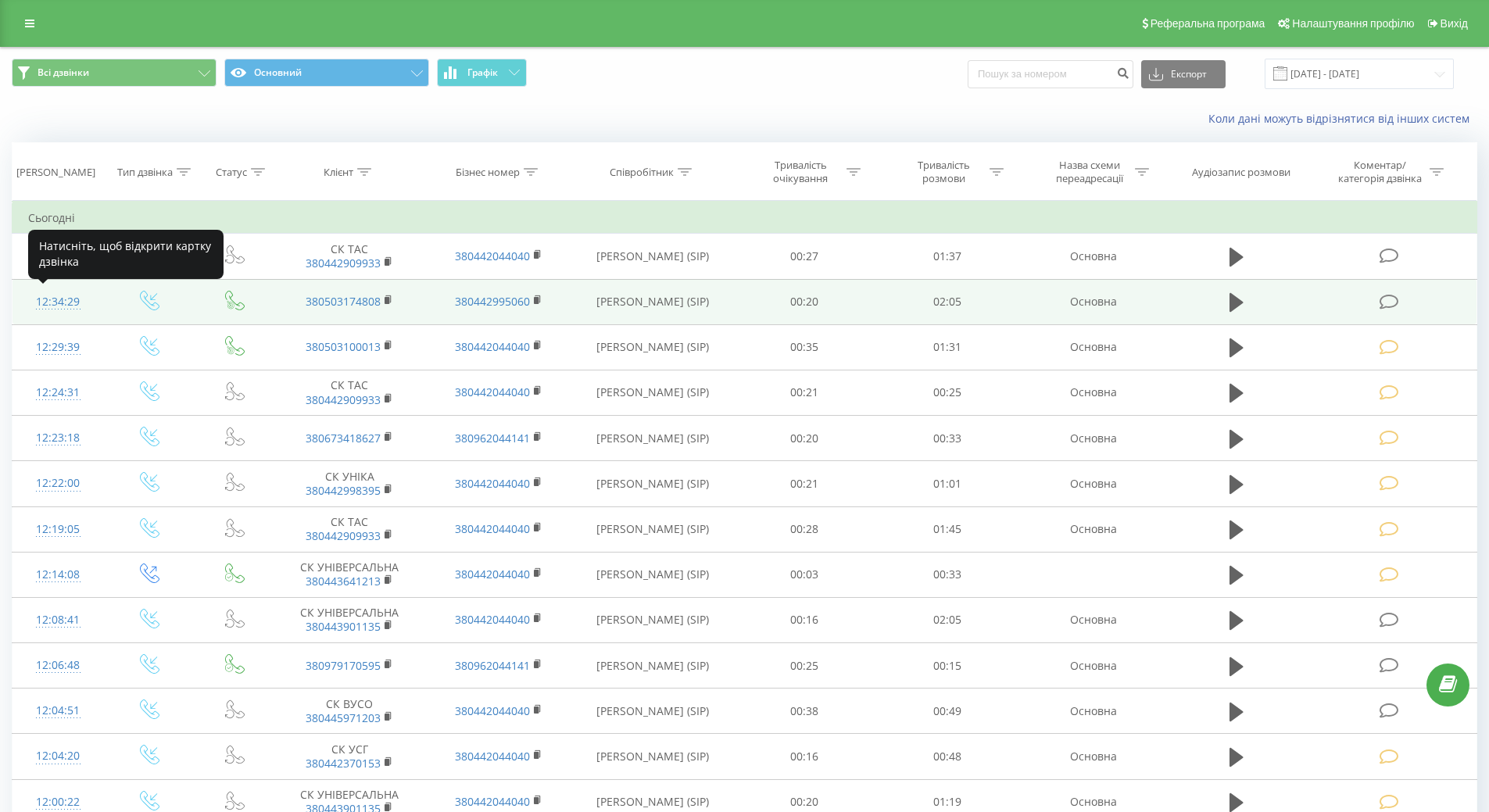
click at [61, 302] on div "12:34:29" at bounding box center [58, 302] width 60 height 31
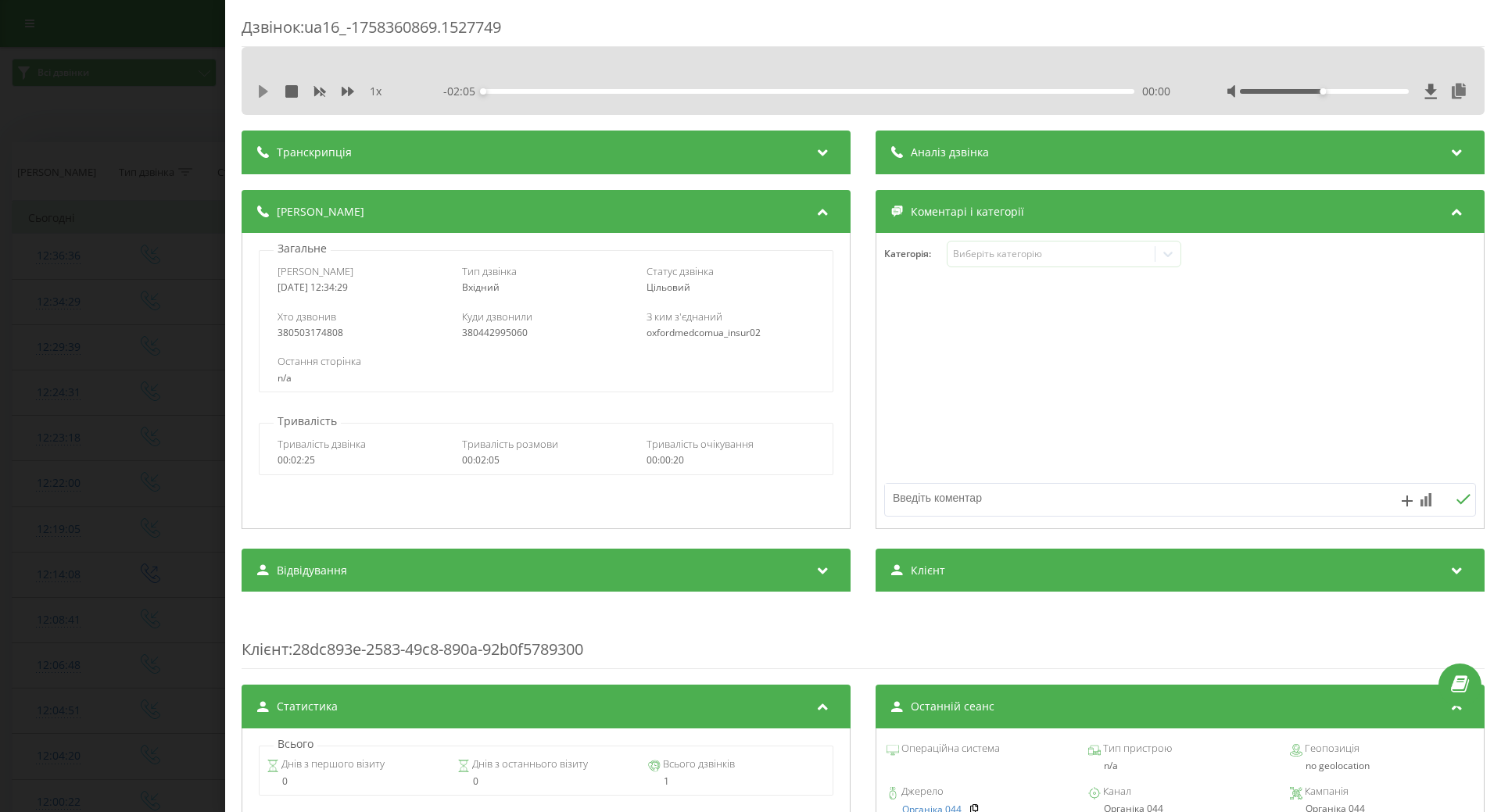
click at [258, 93] on icon at bounding box center [264, 92] width 13 height 13
click at [262, 92] on icon at bounding box center [260, 92] width 3 height 13
click at [170, 115] on div "Дзвінок : ua16_-1758360869.1527749 1 x - 02:02 00:02 00:02 Транскрипція Для AI-…" at bounding box center [750, 406] width 1501 height 812
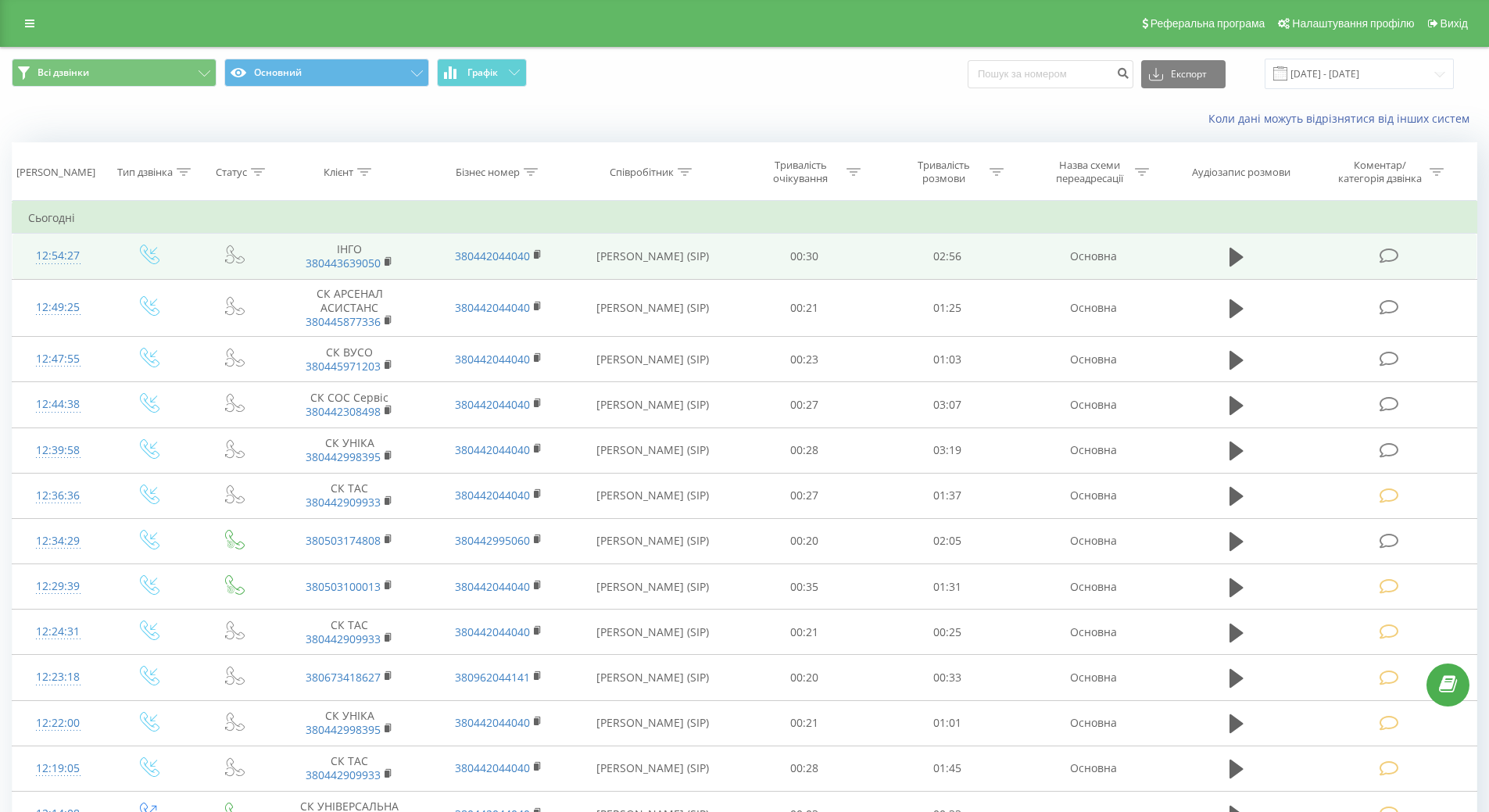
click at [61, 253] on div "12:54:27" at bounding box center [58, 256] width 60 height 31
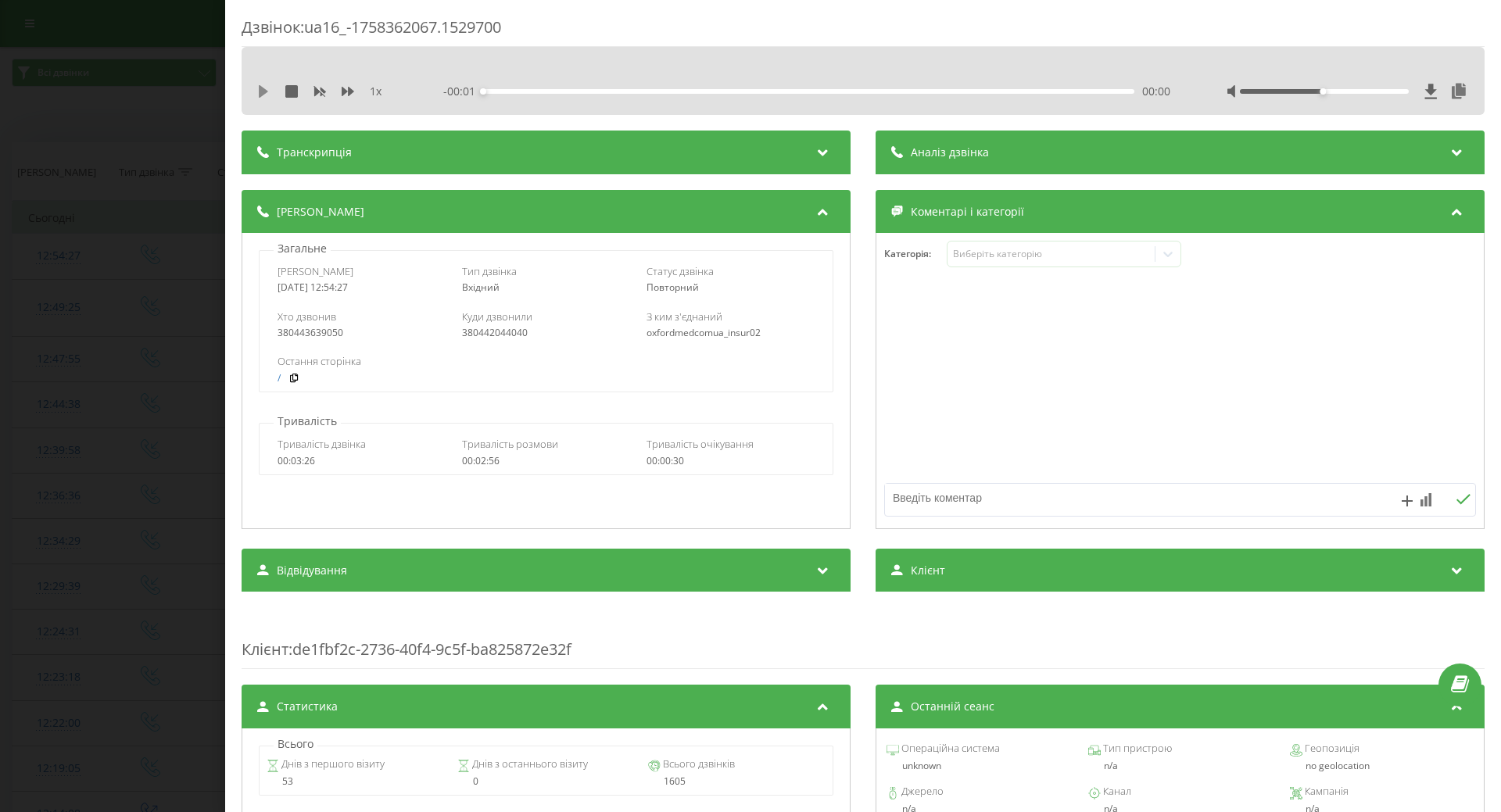
click at [264, 90] on icon at bounding box center [263, 92] width 9 height 13
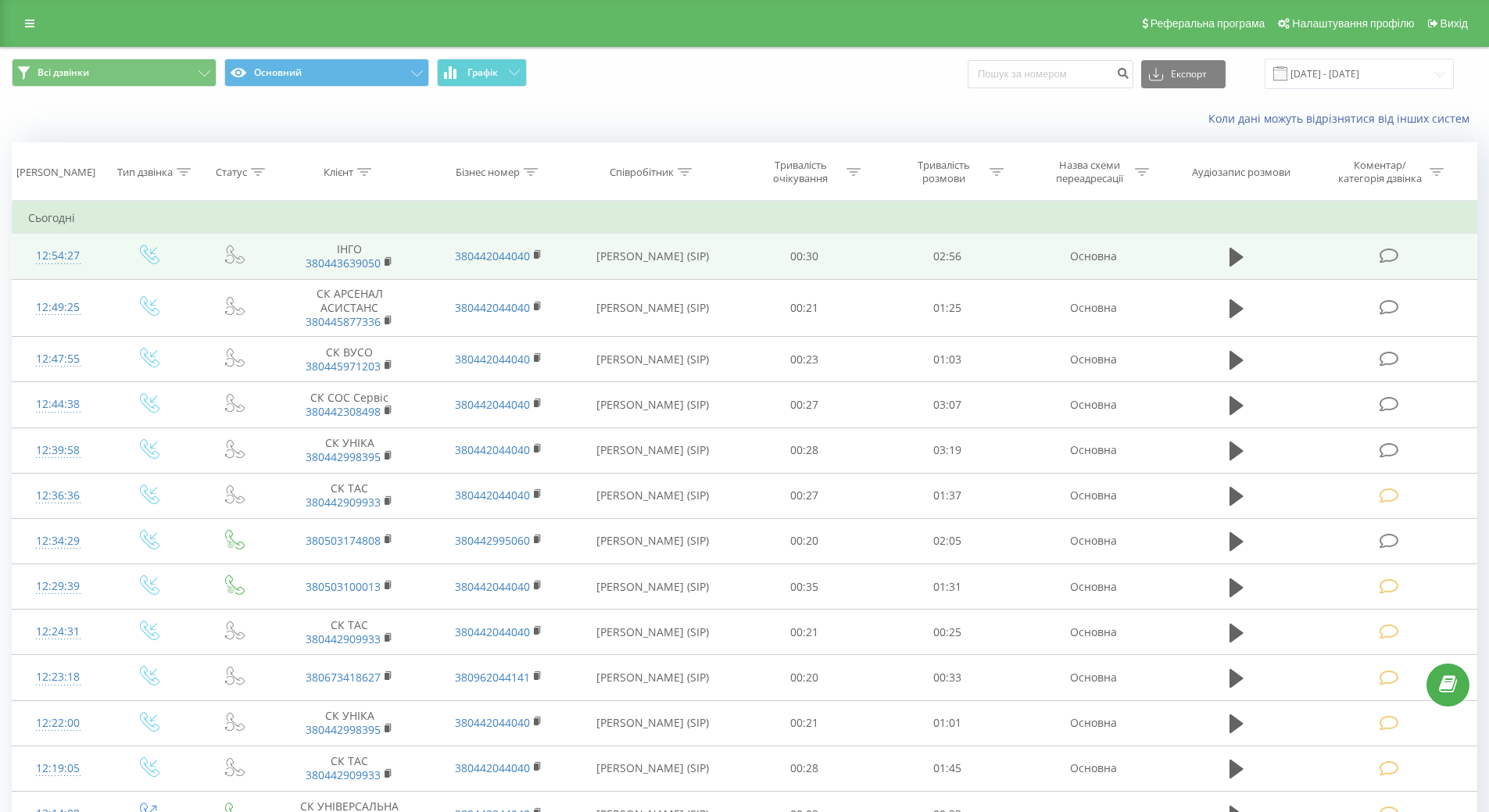
click at [56, 252] on div "12:54:27" at bounding box center [58, 256] width 60 height 31
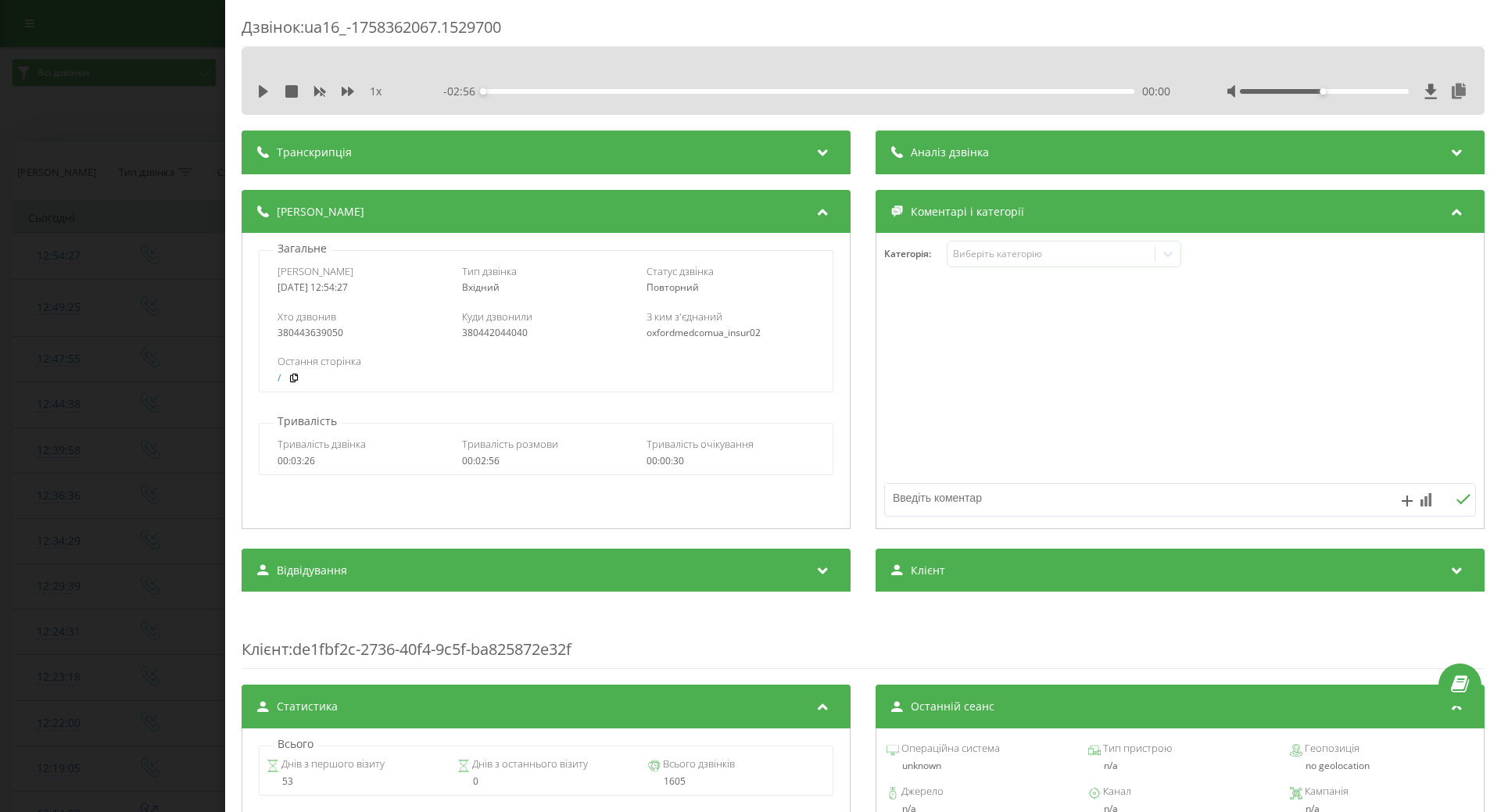
drag, startPoint x: 264, startPoint y: 87, endPoint x: 287, endPoint y: 204, distance: 119.2
click at [264, 89] on icon at bounding box center [264, 92] width 13 height 13
click at [524, 92] on div "00:11" at bounding box center [809, 91] width 651 height 4
click at [261, 88] on div "1 x" at bounding box center [330, 92] width 145 height 15
click at [71, 403] on div "Дзвінок : ua16_-1758362067.1529700 1 x - 01:17 01:39 01:39 Транскрипція Для AI-…" at bounding box center [750, 406] width 1501 height 812
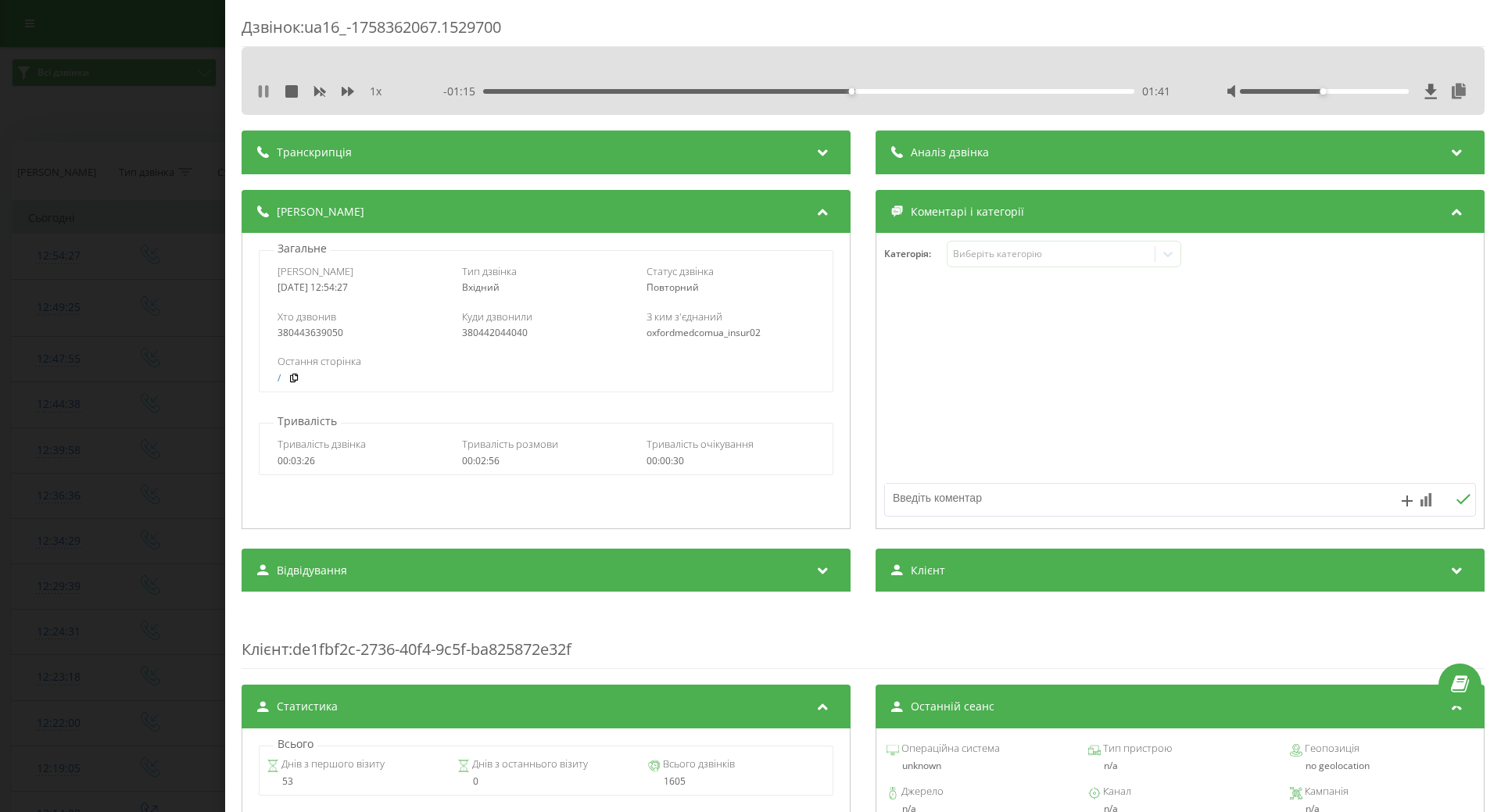
click at [260, 90] on icon at bounding box center [260, 92] width 3 height 13
click at [268, 91] on icon at bounding box center [264, 92] width 13 height 13
click at [267, 91] on icon at bounding box center [267, 92] width 3 height 13
click at [79, 406] on div "12:44:38" at bounding box center [58, 405] width 61 height 31
click at [135, 240] on div "Дзвінок : ua16_-1758361478.1528492 1 x - 03:07 00:00 00:00 Транскрипція Для AI-…" at bounding box center [750, 406] width 1501 height 812
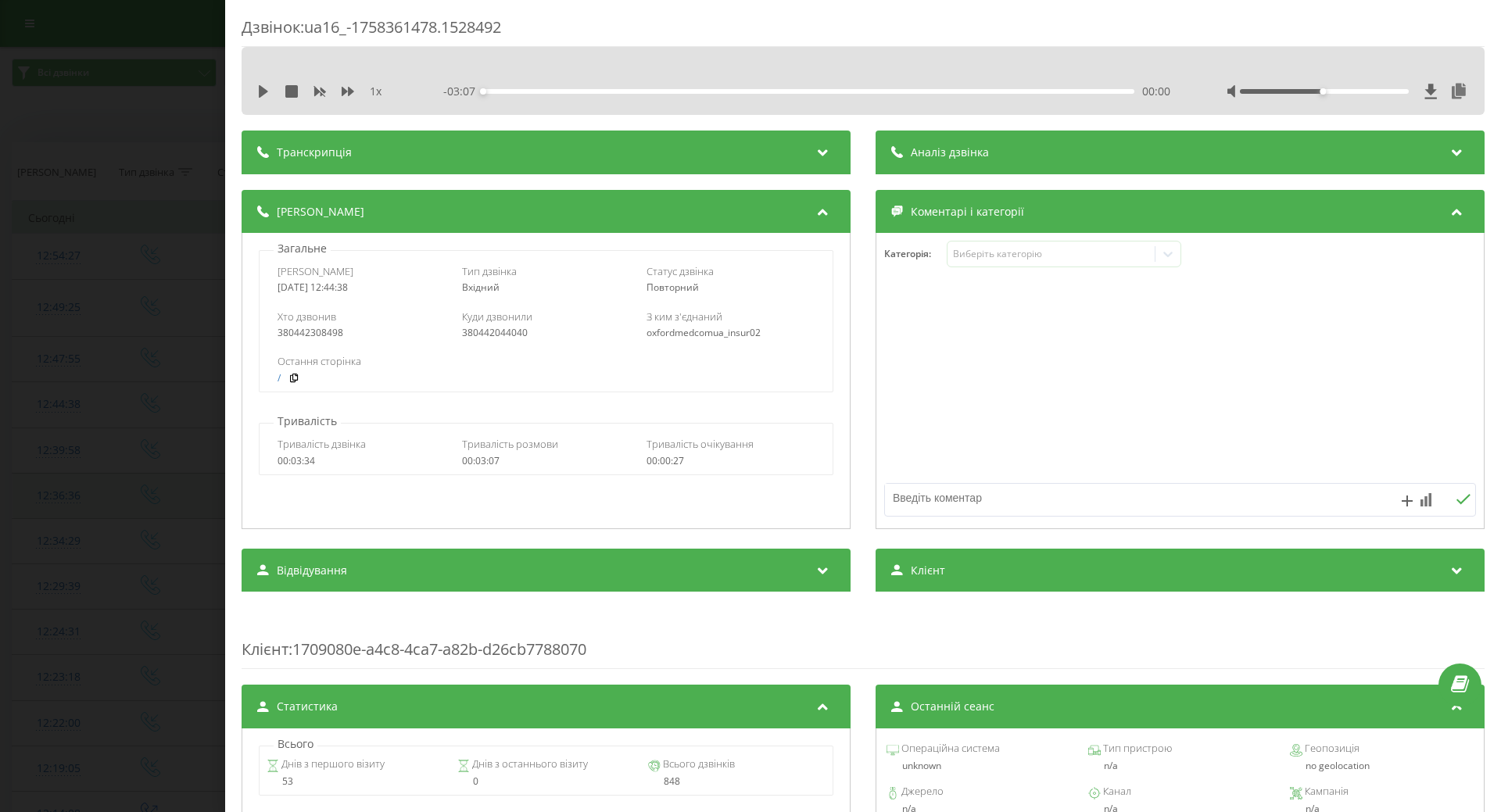
click at [70, 397] on div "12:44:38" at bounding box center [58, 405] width 61 height 31
click at [173, 167] on div "Дзвінок : ua16_-1758361478.1528492 1 x - 03:07 00:00 00:00 Транскрипція Для AI-…" at bounding box center [750, 406] width 1501 height 812
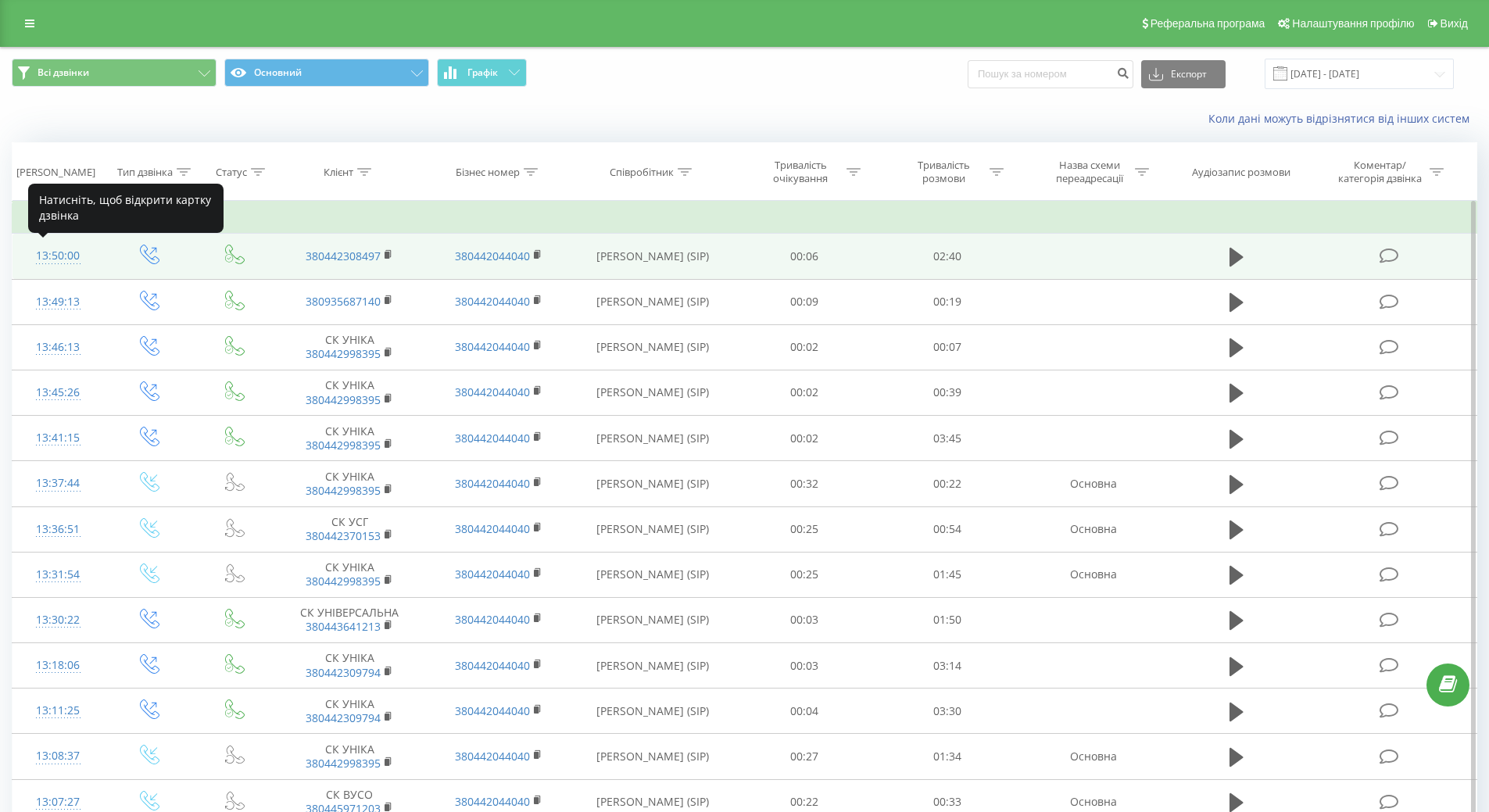
click at [52, 260] on div "13:50:00" at bounding box center [58, 256] width 60 height 31
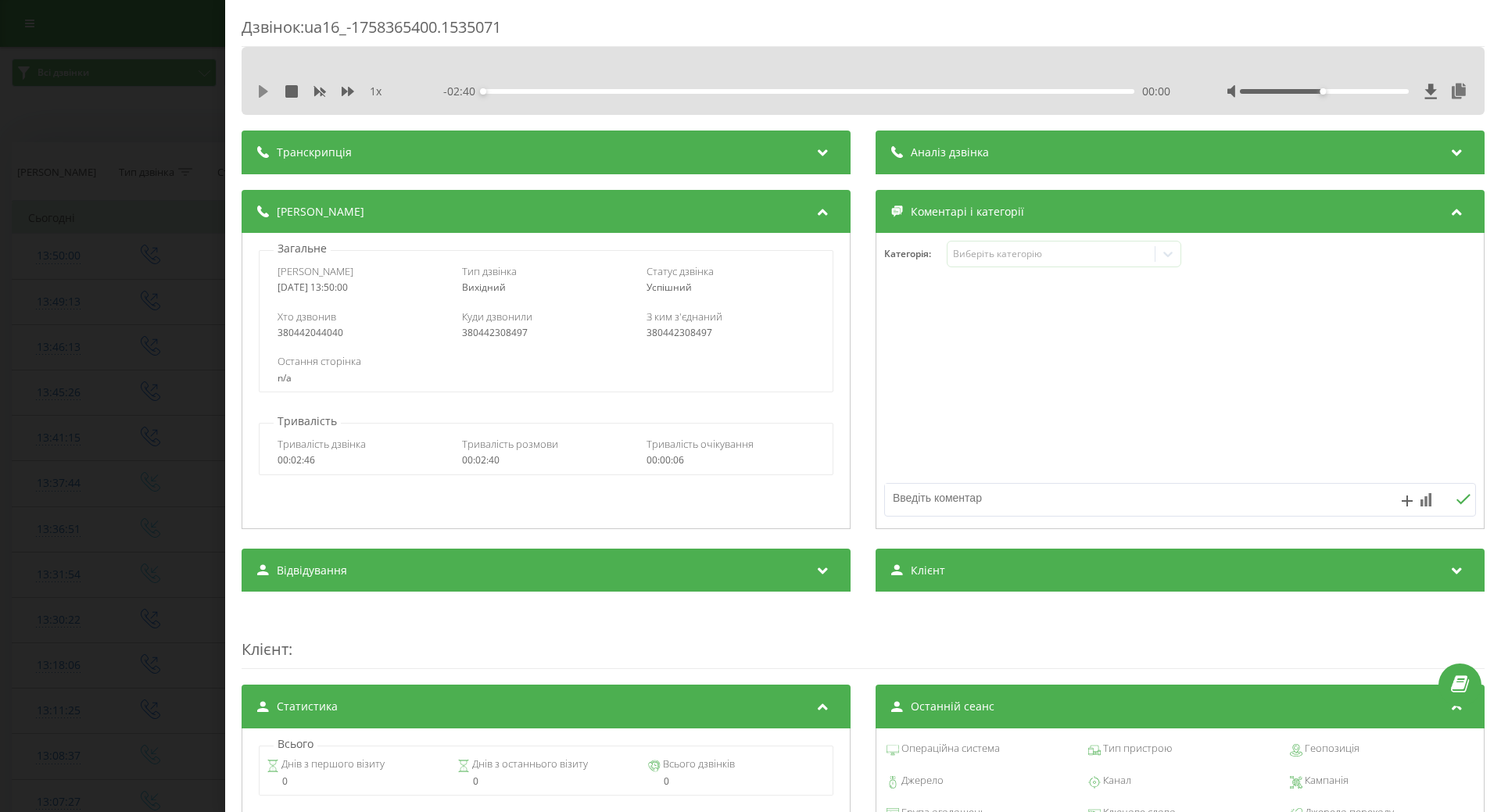
click at [259, 91] on icon at bounding box center [263, 92] width 9 height 13
click at [266, 87] on icon at bounding box center [267, 92] width 3 height 13
click at [1125, 258] on div "Виберіть категорію" at bounding box center [1051, 254] width 195 height 13
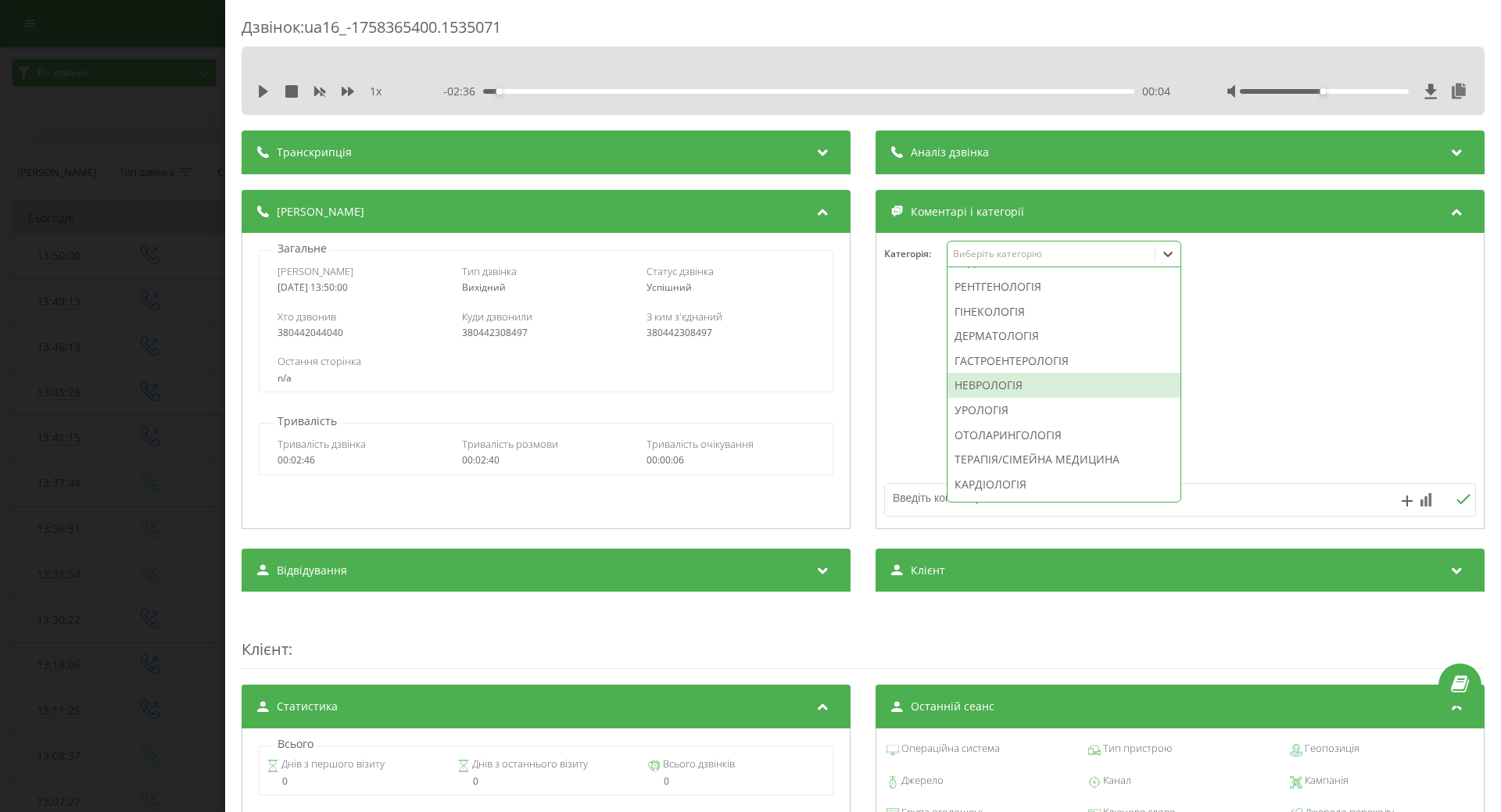
scroll to position [312, 0]
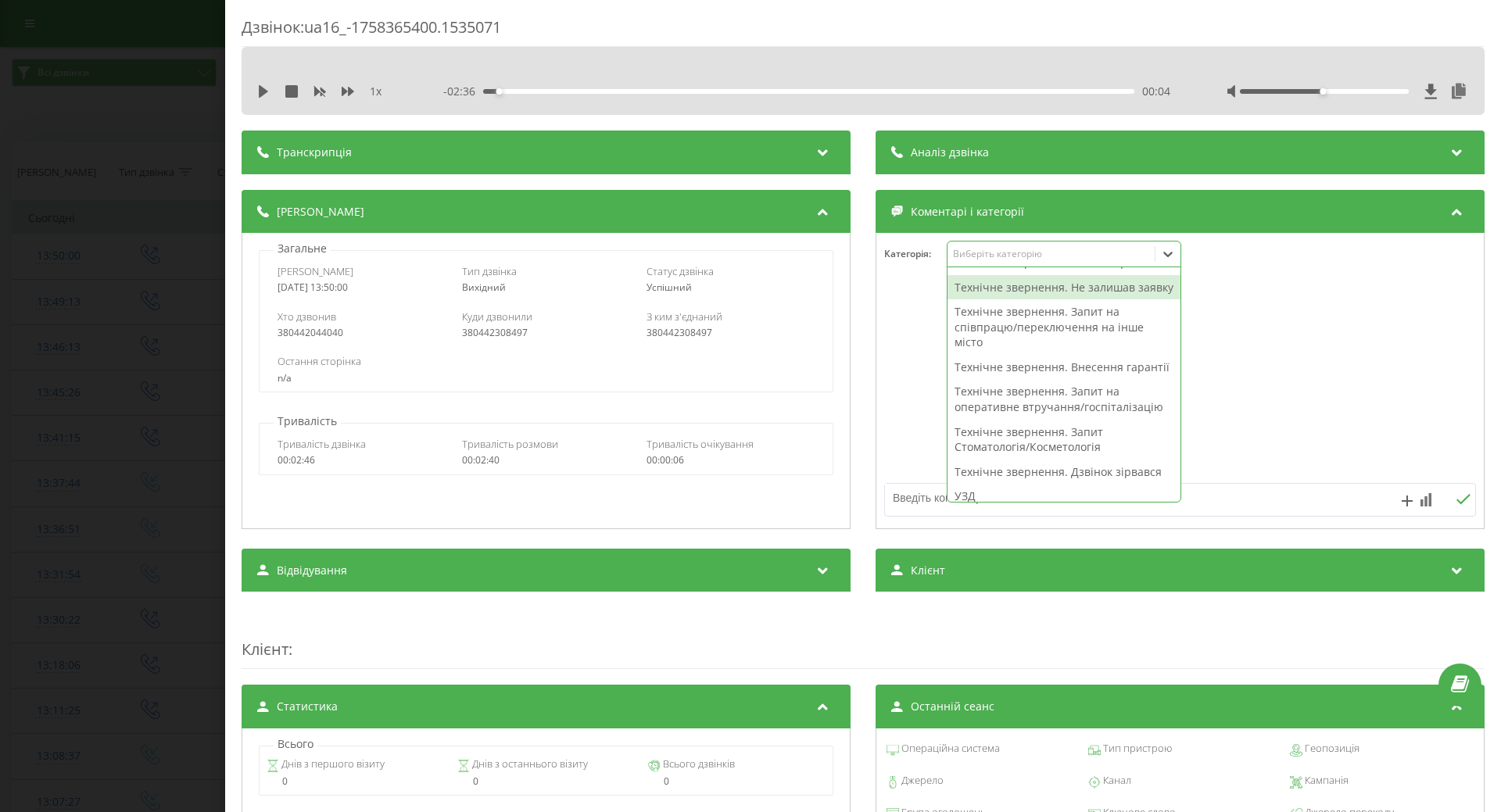
click at [974, 300] on div "Технічне звернення. Не залишав заявку" at bounding box center [1064, 287] width 233 height 25
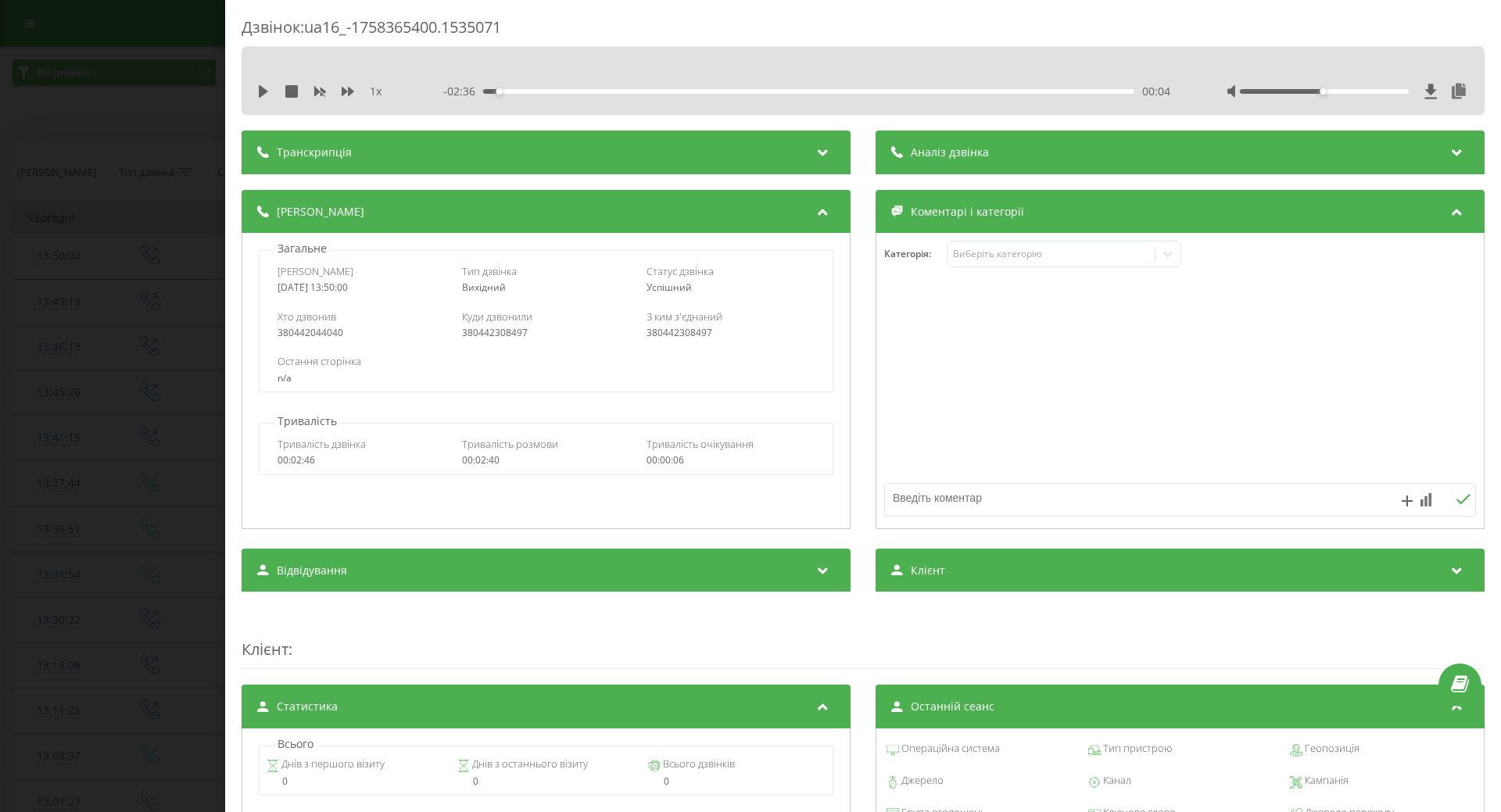
click at [877, 374] on div at bounding box center [1180, 381] width 608 height 187
click at [95, 421] on div "Дзвінок : ua16_-1758365400.1535071 1 x - 02:36 00:04 00:04 Транскрипція Для AI-…" at bounding box center [750, 406] width 1501 height 812
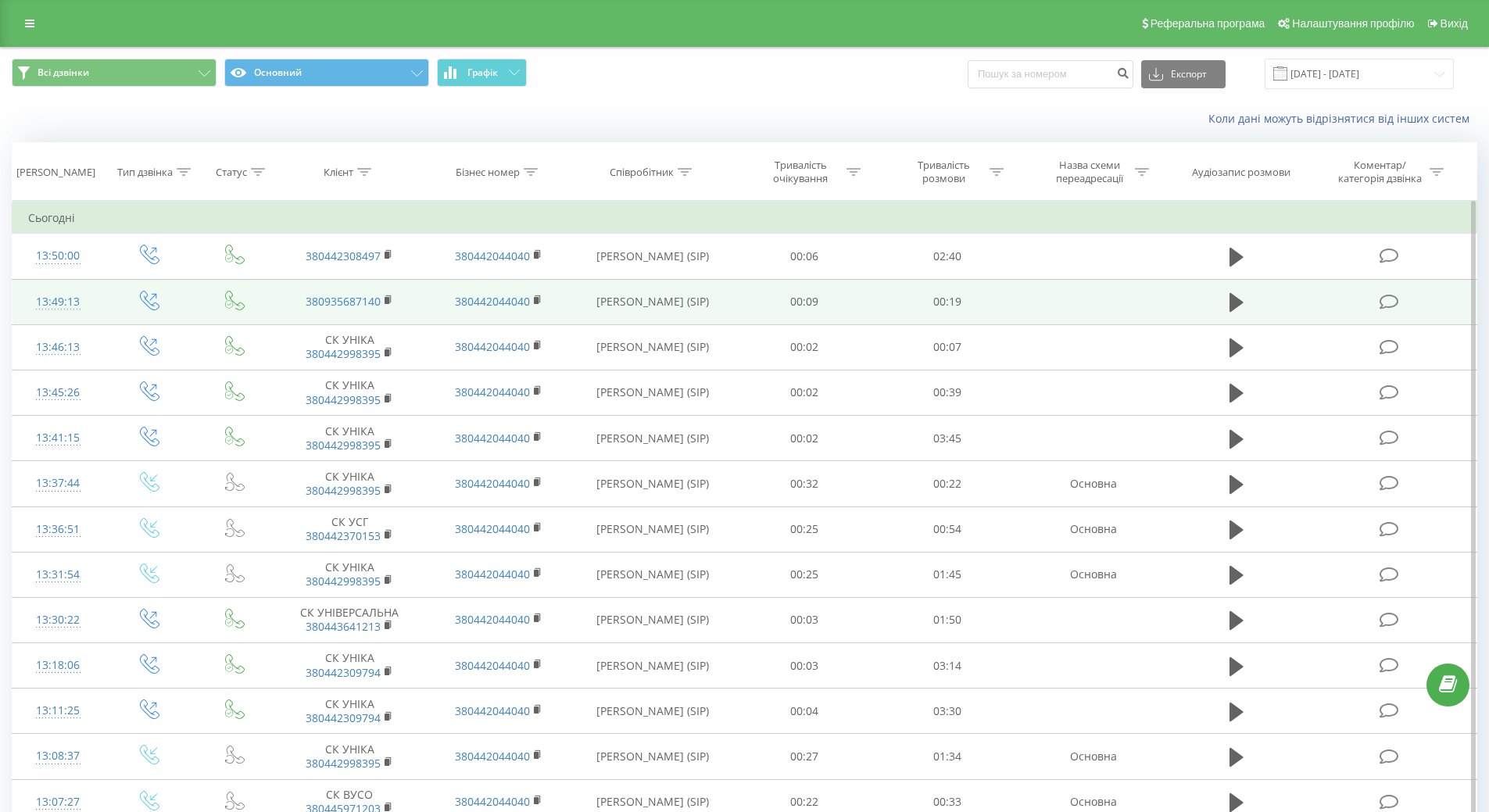
click at [73, 305] on div "13:49:13" at bounding box center [58, 302] width 60 height 31
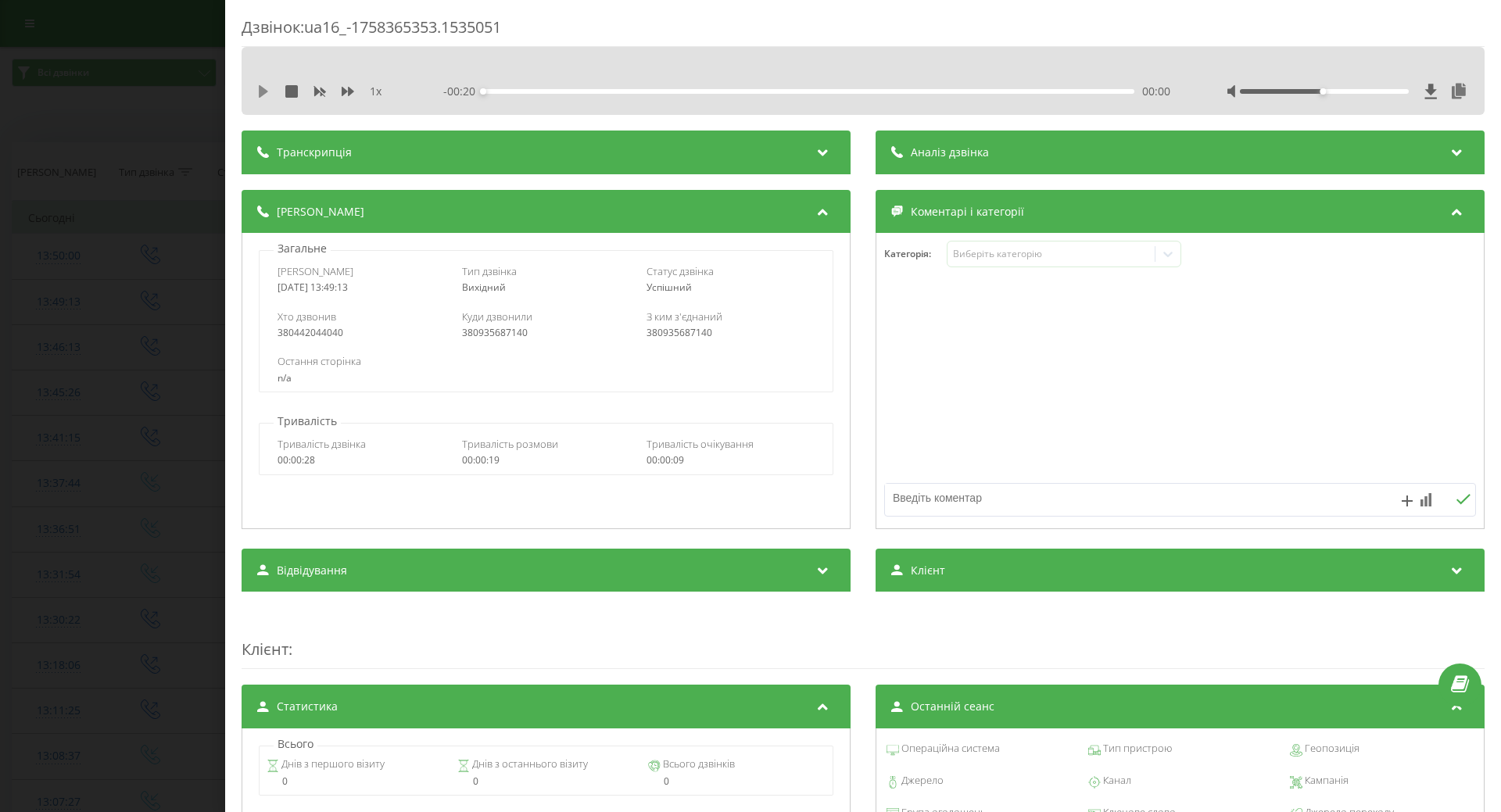
click at [258, 94] on icon at bounding box center [264, 92] width 13 height 13
click at [1010, 261] on div "Виберіть категорію" at bounding box center [1051, 254] width 207 height 15
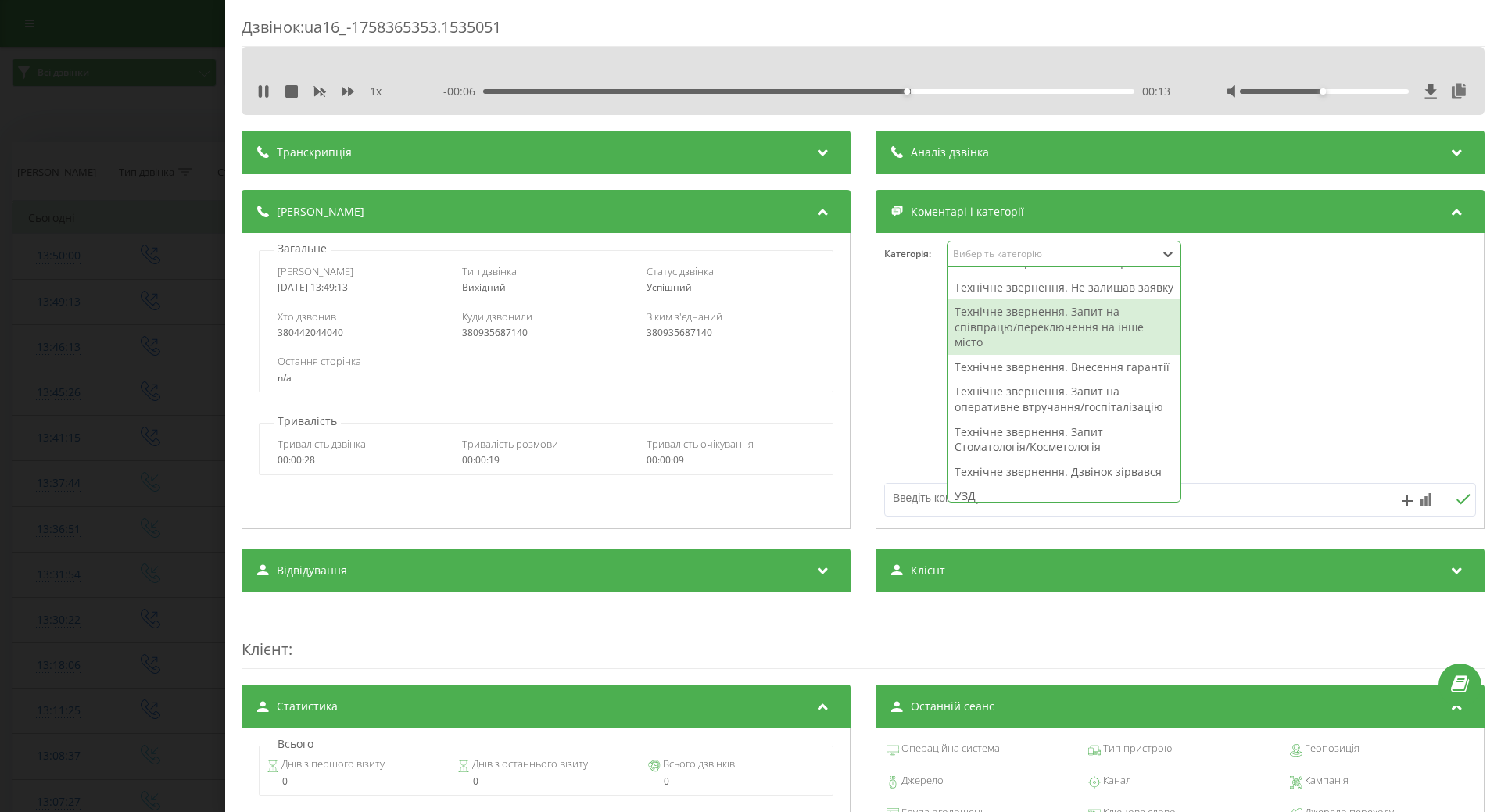
scroll to position [234, 0]
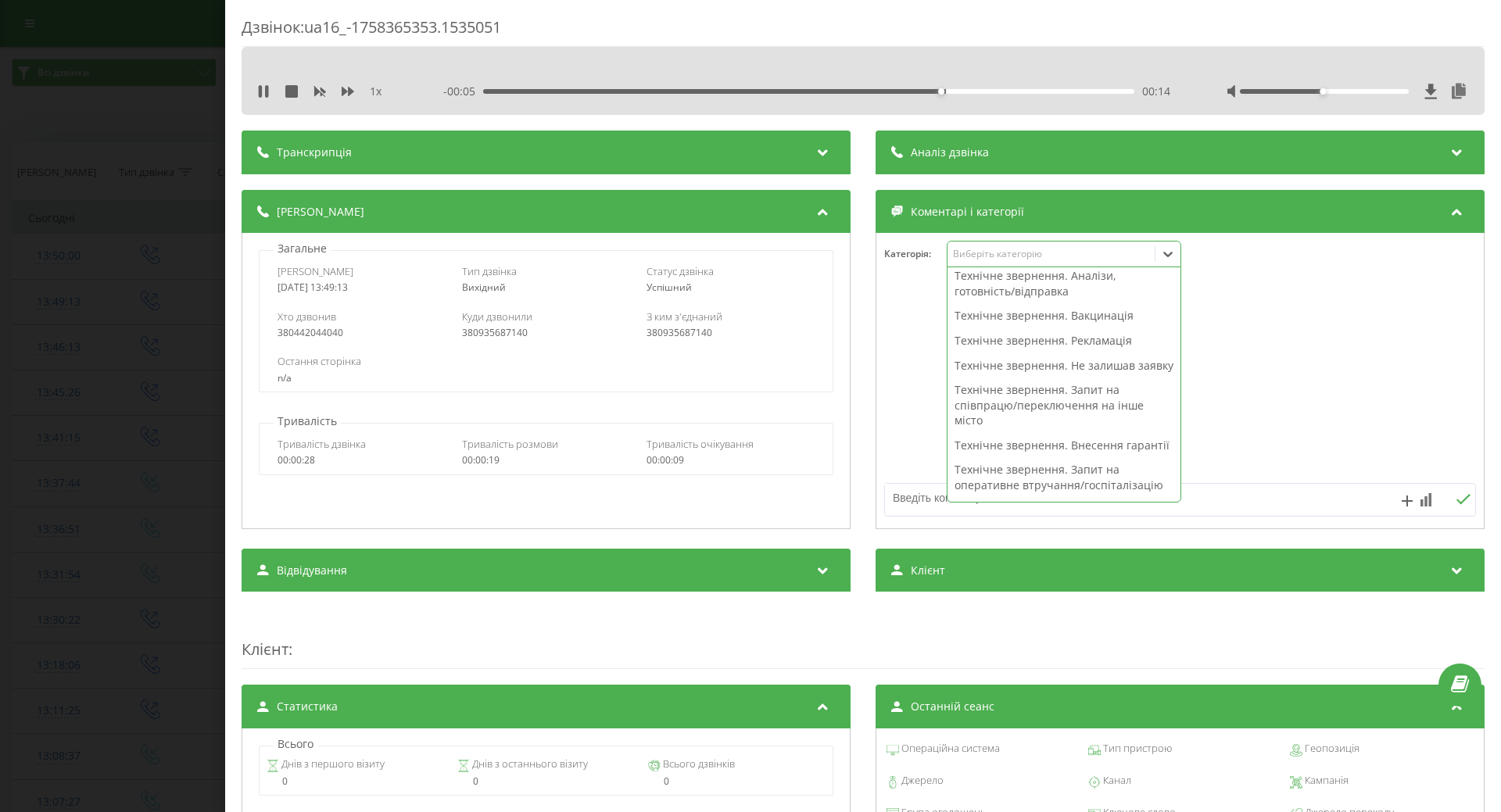
click at [993, 378] on div "Технічне звернення. Не залишав заявку" at bounding box center [1064, 365] width 233 height 25
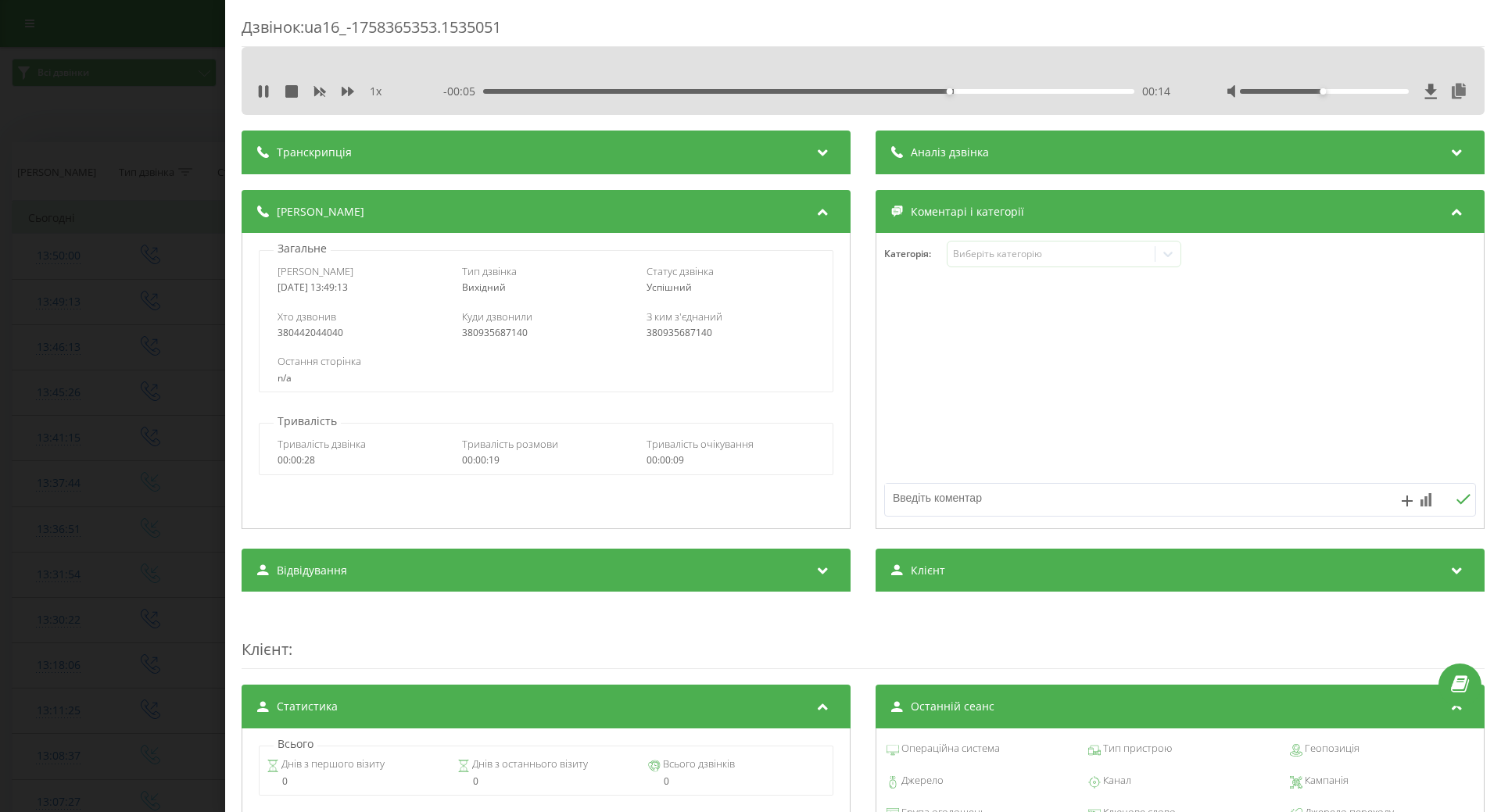
click at [919, 401] on div at bounding box center [1180, 381] width 608 height 187
drag, startPoint x: 191, startPoint y: 370, endPoint x: 258, endPoint y: 362, distance: 67.5
click at [189, 370] on div "Дзвінок : ua16_-1758365353.1535051 1 x - 00:04 00:15 00:15 Транскрипція Для AI-…" at bounding box center [750, 406] width 1501 height 812
click at [38, 377] on div "Дзвінок : ua16_-1758365353.1535051 1 x - 00:02 00:17 00:17 Транскрипція Для AI-…" at bounding box center [750, 406] width 1501 height 812
click at [80, 303] on div "Дзвінок : ua16_-1758365353.1535051 1 x - 00:01 00:19 00:19 Транскрипція Для AI-…" at bounding box center [750, 406] width 1501 height 812
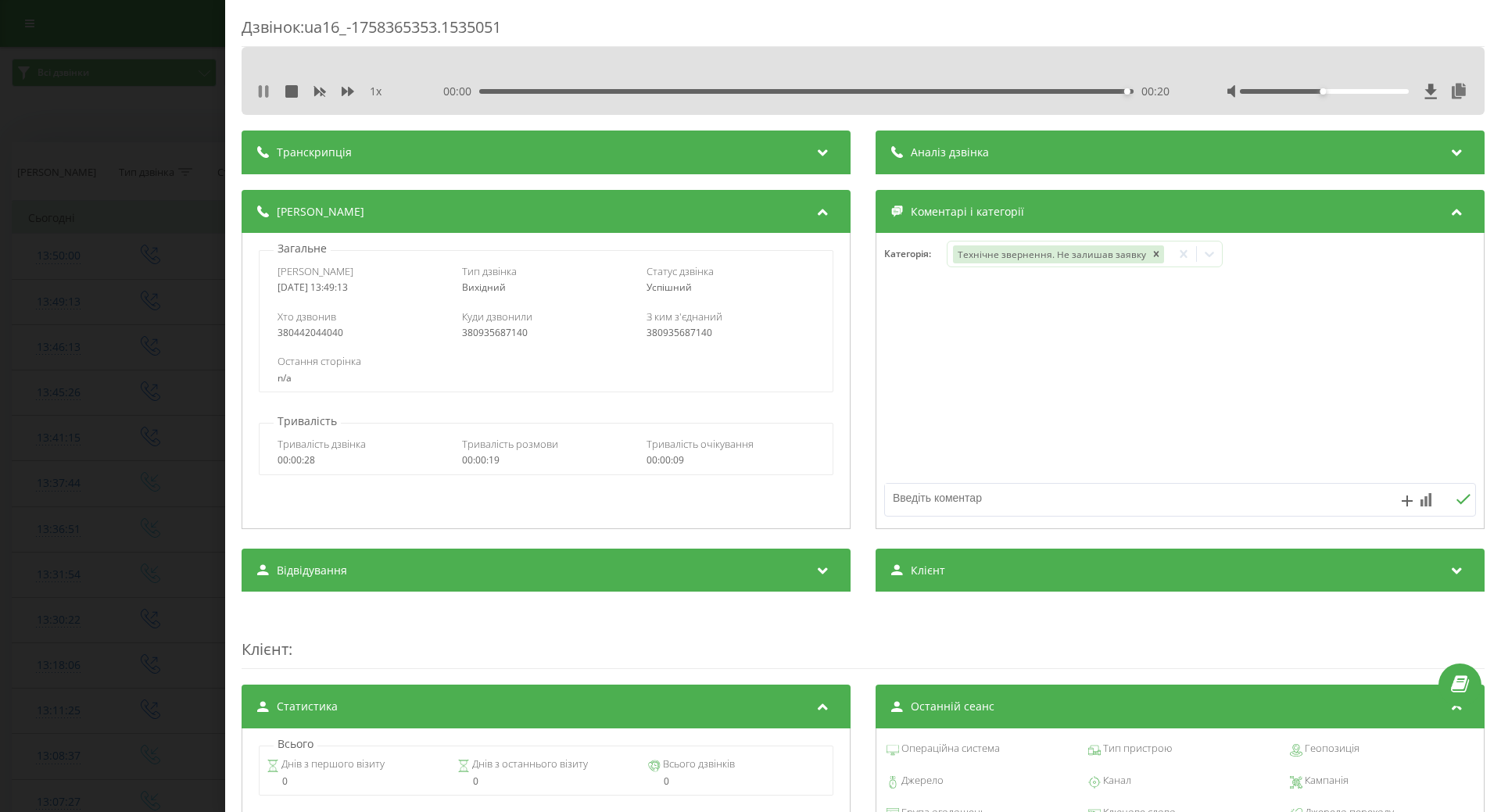
click at [260, 96] on icon at bounding box center [260, 92] width 3 height 13
click at [175, 188] on th "Тип дзвінка" at bounding box center [151, 172] width 92 height 58
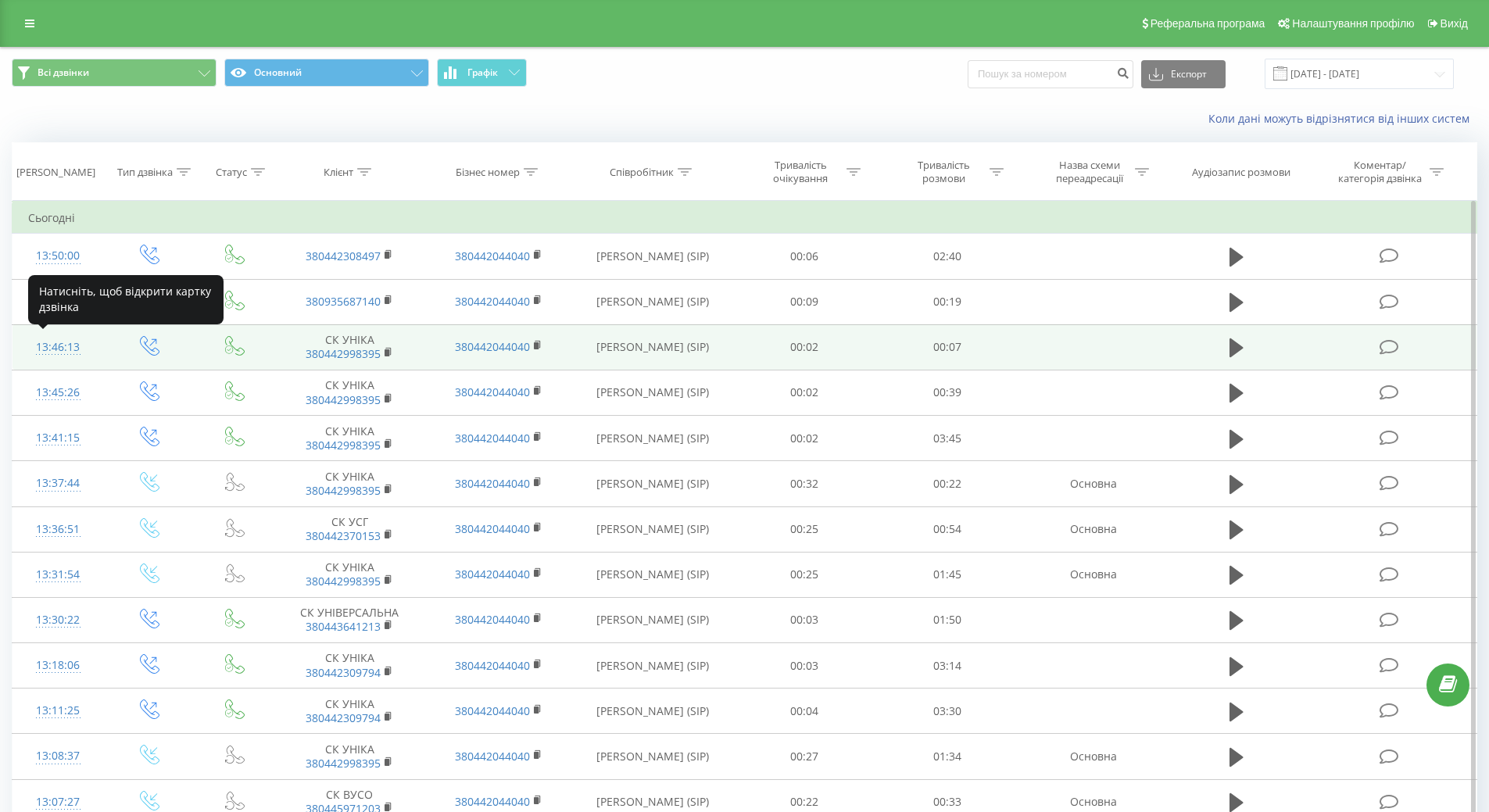
click at [48, 352] on div "13:46:13" at bounding box center [58, 347] width 60 height 31
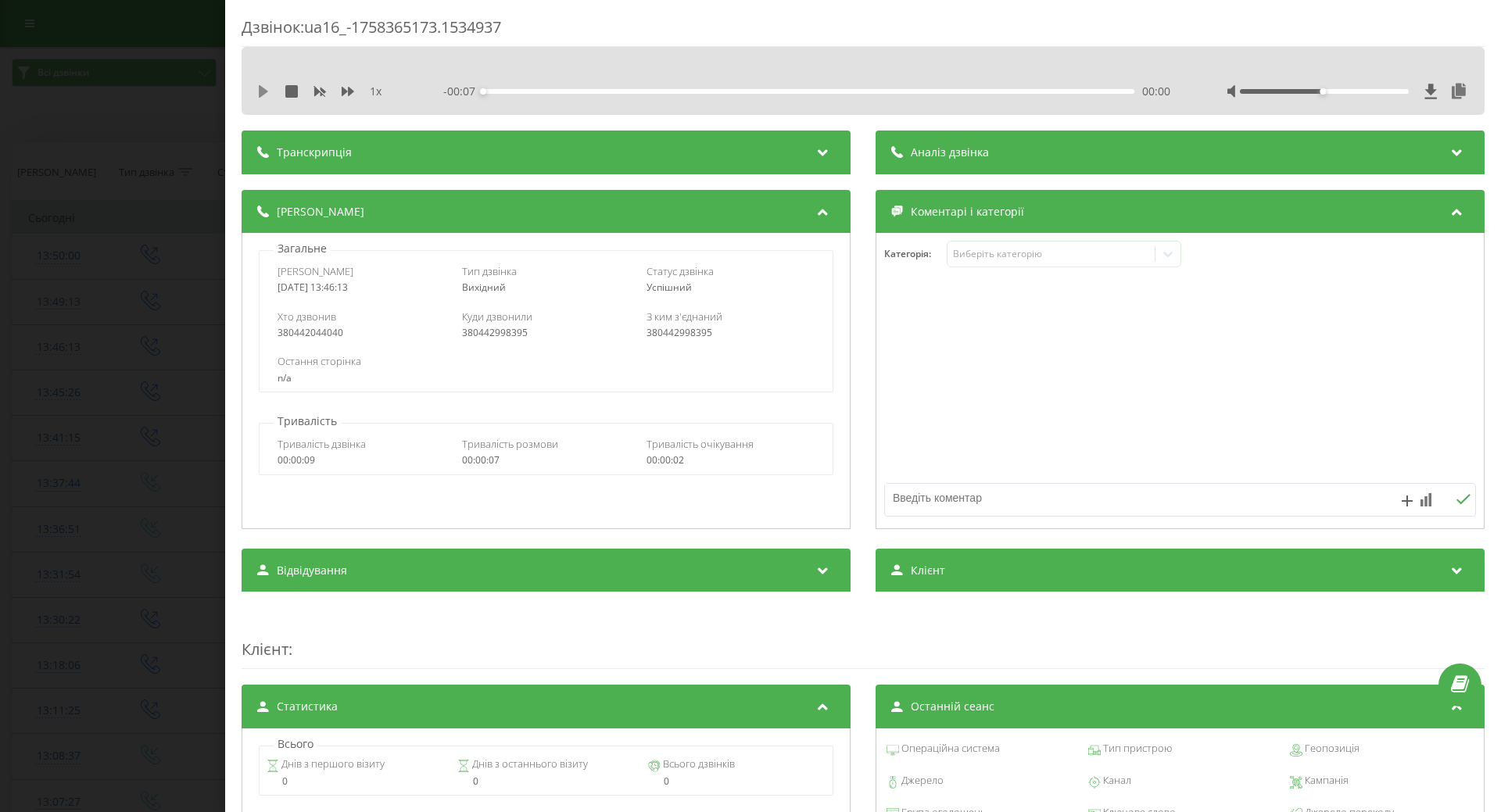
click at [266, 92] on icon at bounding box center [263, 92] width 9 height 13
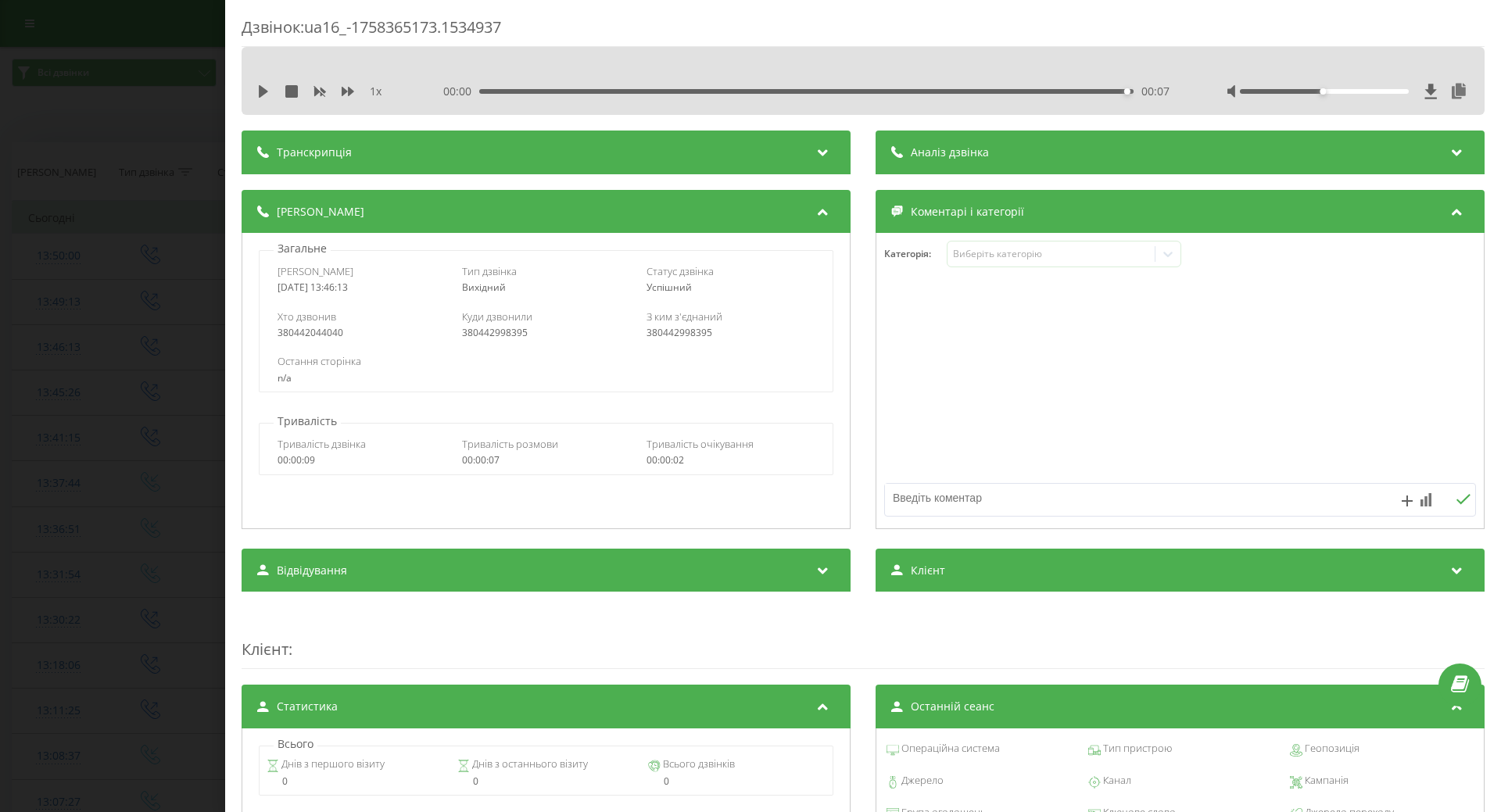
click at [258, 95] on icon at bounding box center [264, 92] width 13 height 13
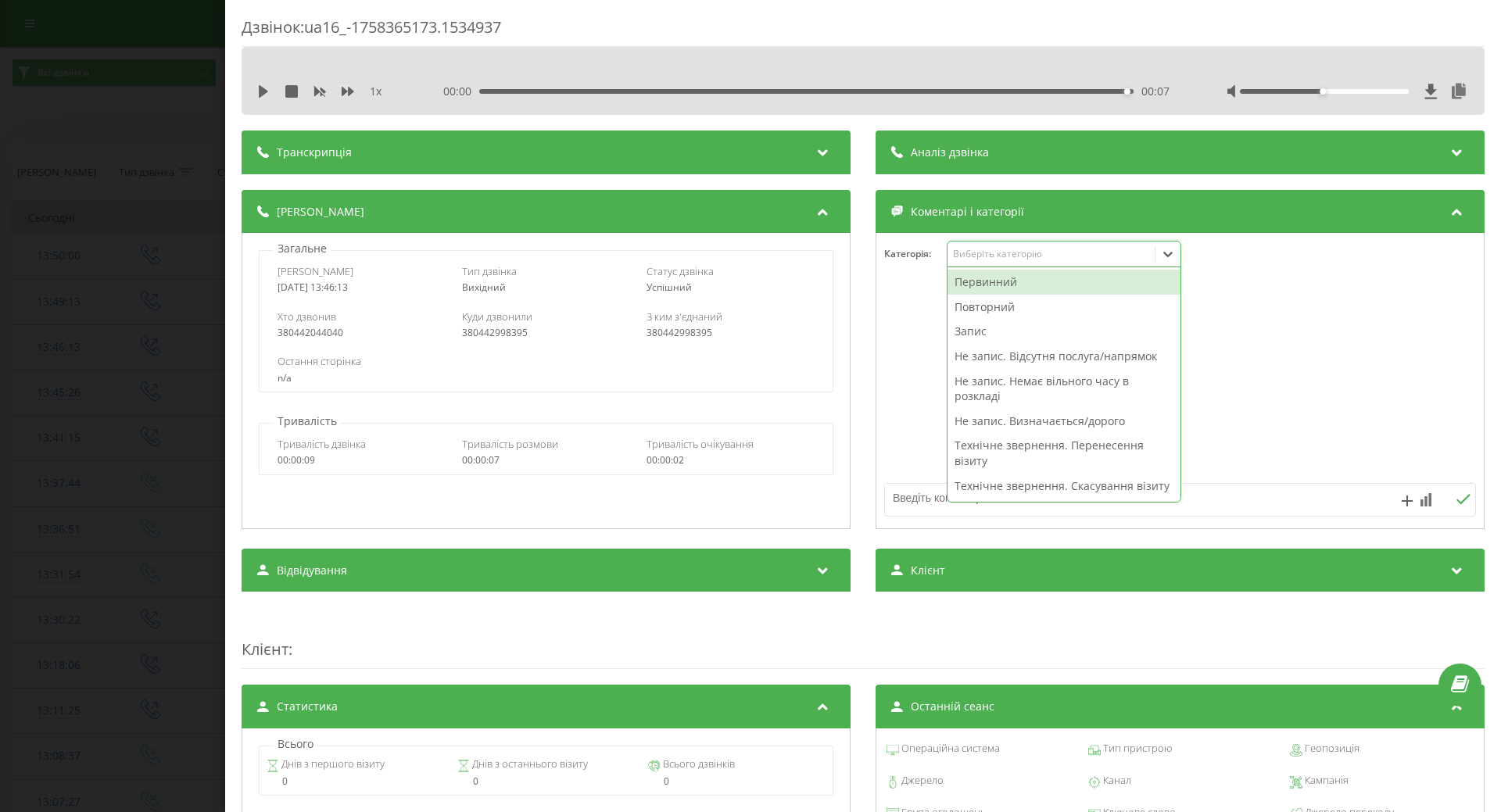
click at [1037, 258] on div "Виберіть категорію" at bounding box center [1051, 254] width 195 height 13
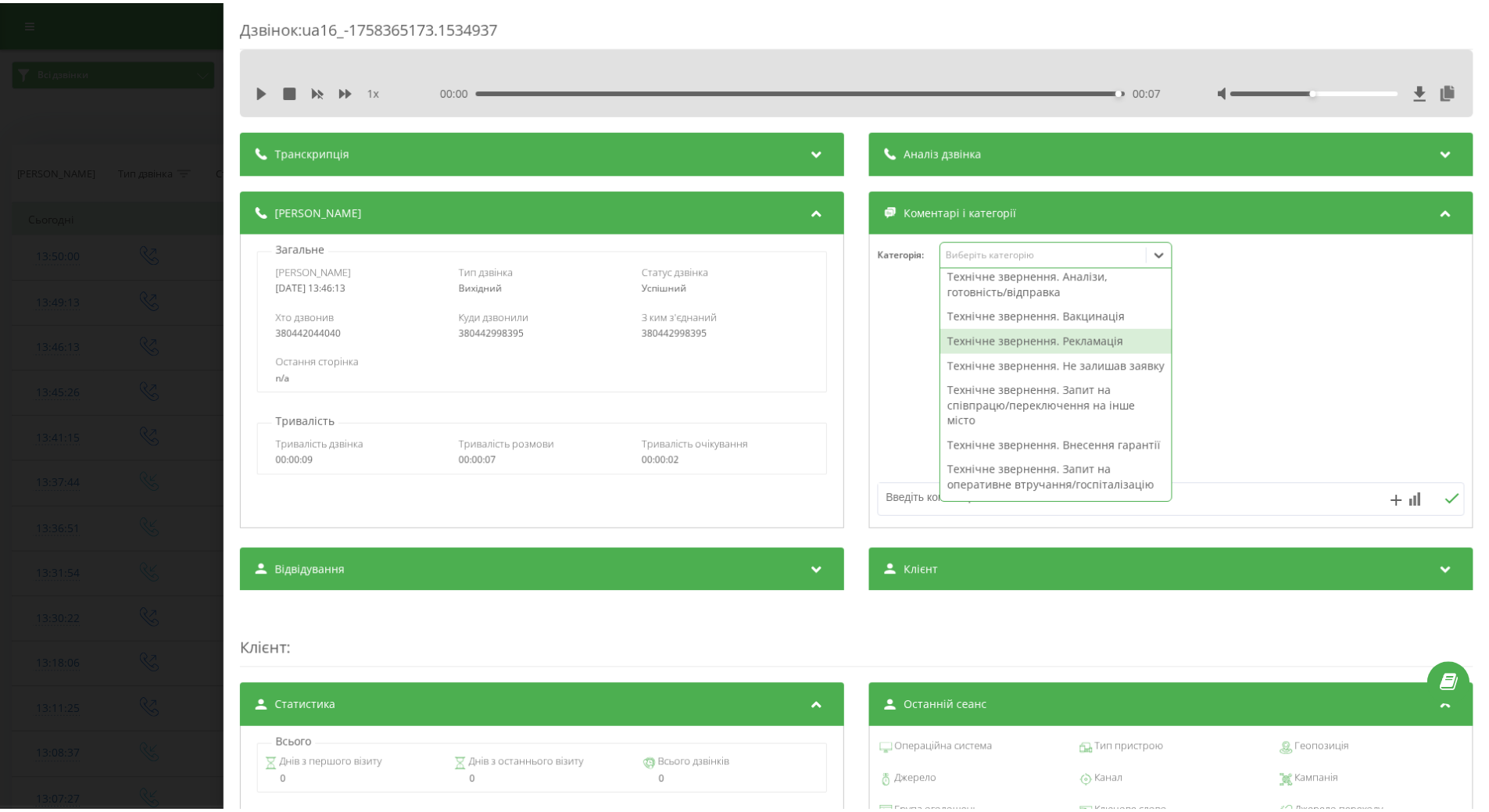
scroll to position [312, 0]
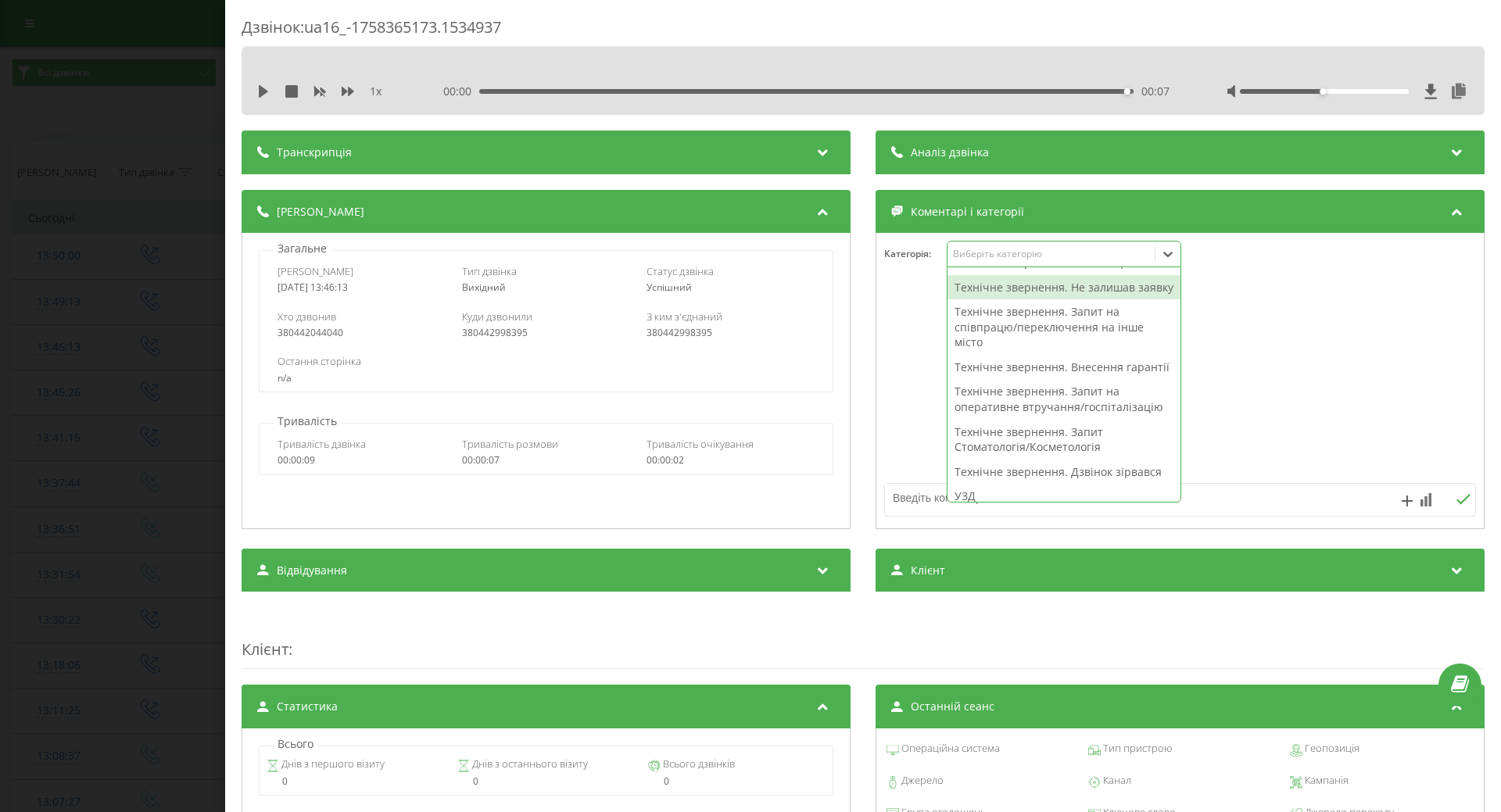
click at [972, 300] on div "Технічне звернення. Не залишав заявку" at bounding box center [1064, 287] width 233 height 25
click at [884, 356] on div at bounding box center [1180, 381] width 608 height 187
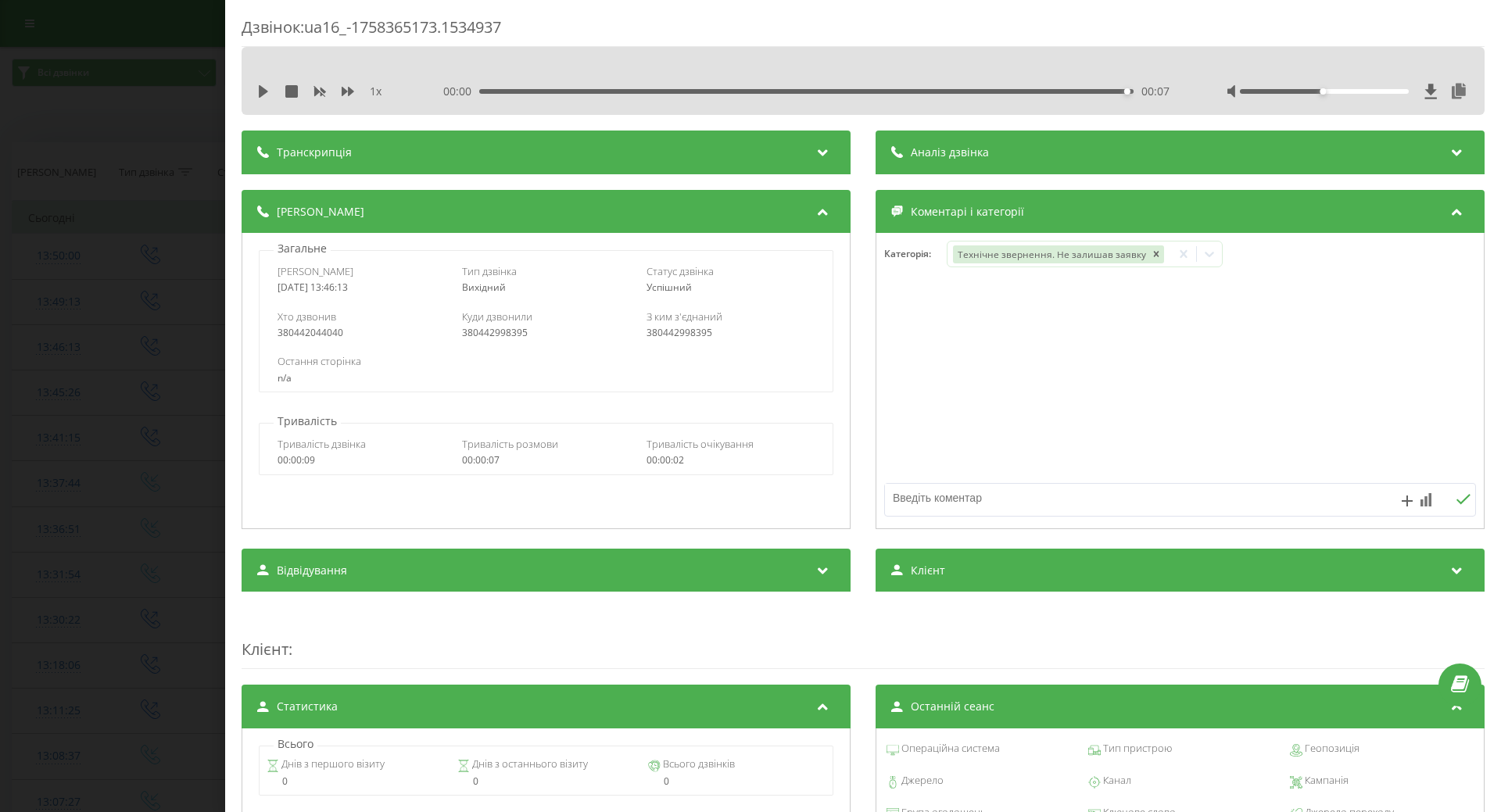
click at [15, 234] on div "Дзвінок : ua16_-1758365173.1534937 1 x 00:00 00:07 00:07 Транскрипція Для AI-ан…" at bounding box center [750, 406] width 1501 height 812
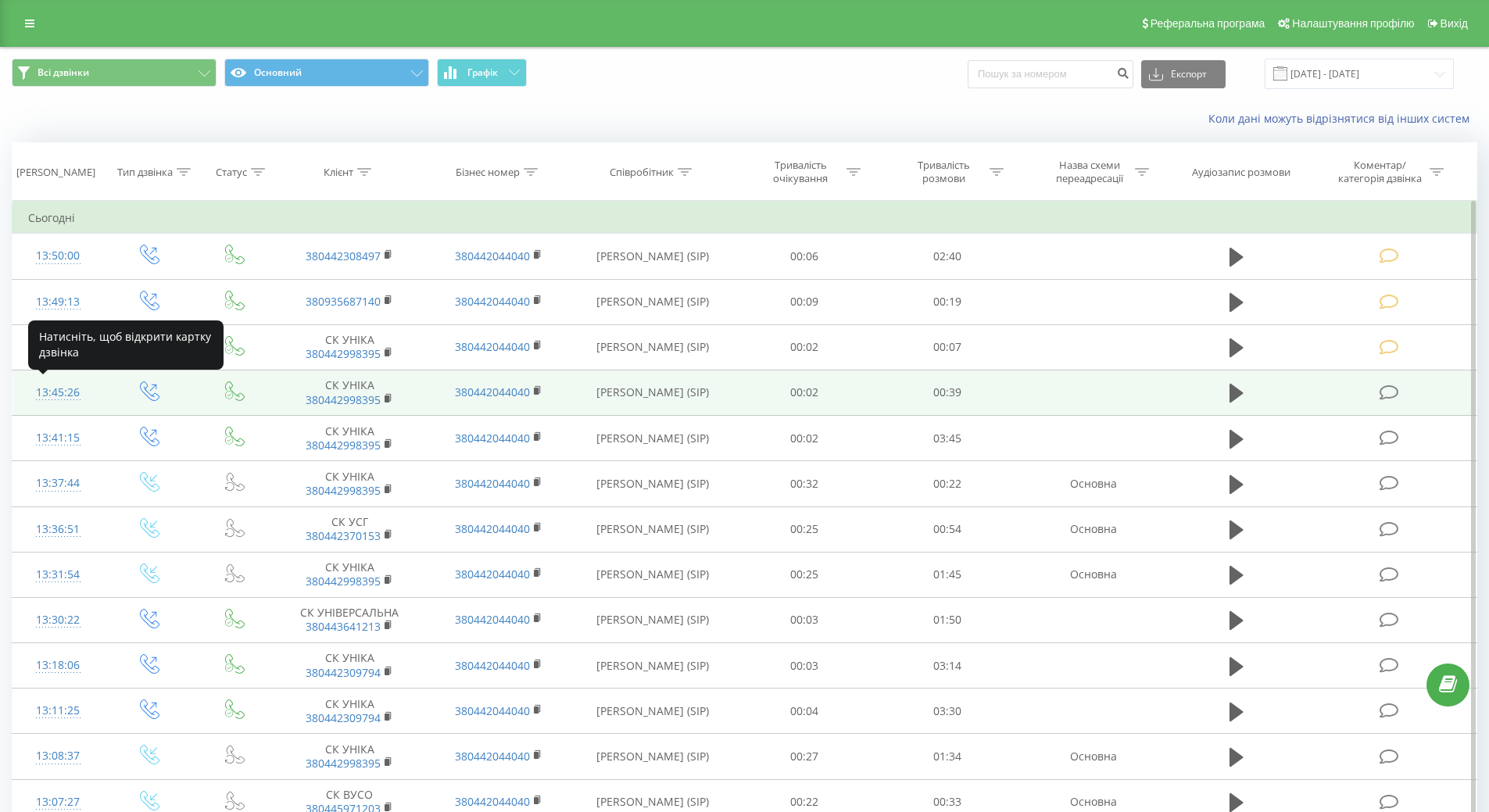
click at [56, 399] on div "13:45:26" at bounding box center [58, 393] width 60 height 31
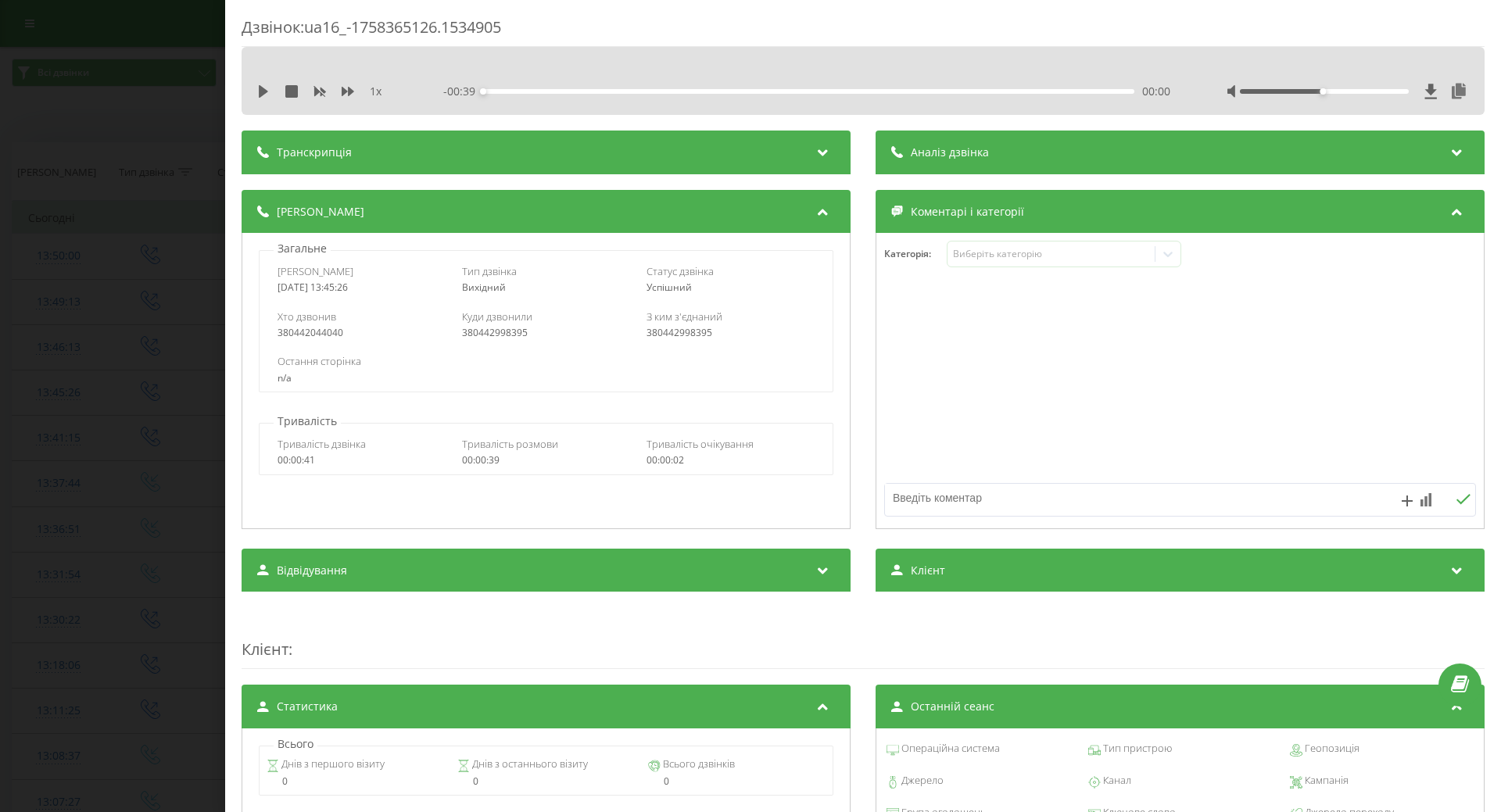
click at [257, 96] on div "1 x - 00:39 00:00 00:00" at bounding box center [863, 91] width 1219 height 23
click at [267, 87] on icon at bounding box center [264, 92] width 13 height 13
click at [1049, 93] on div "00:19" at bounding box center [809, 91] width 651 height 4
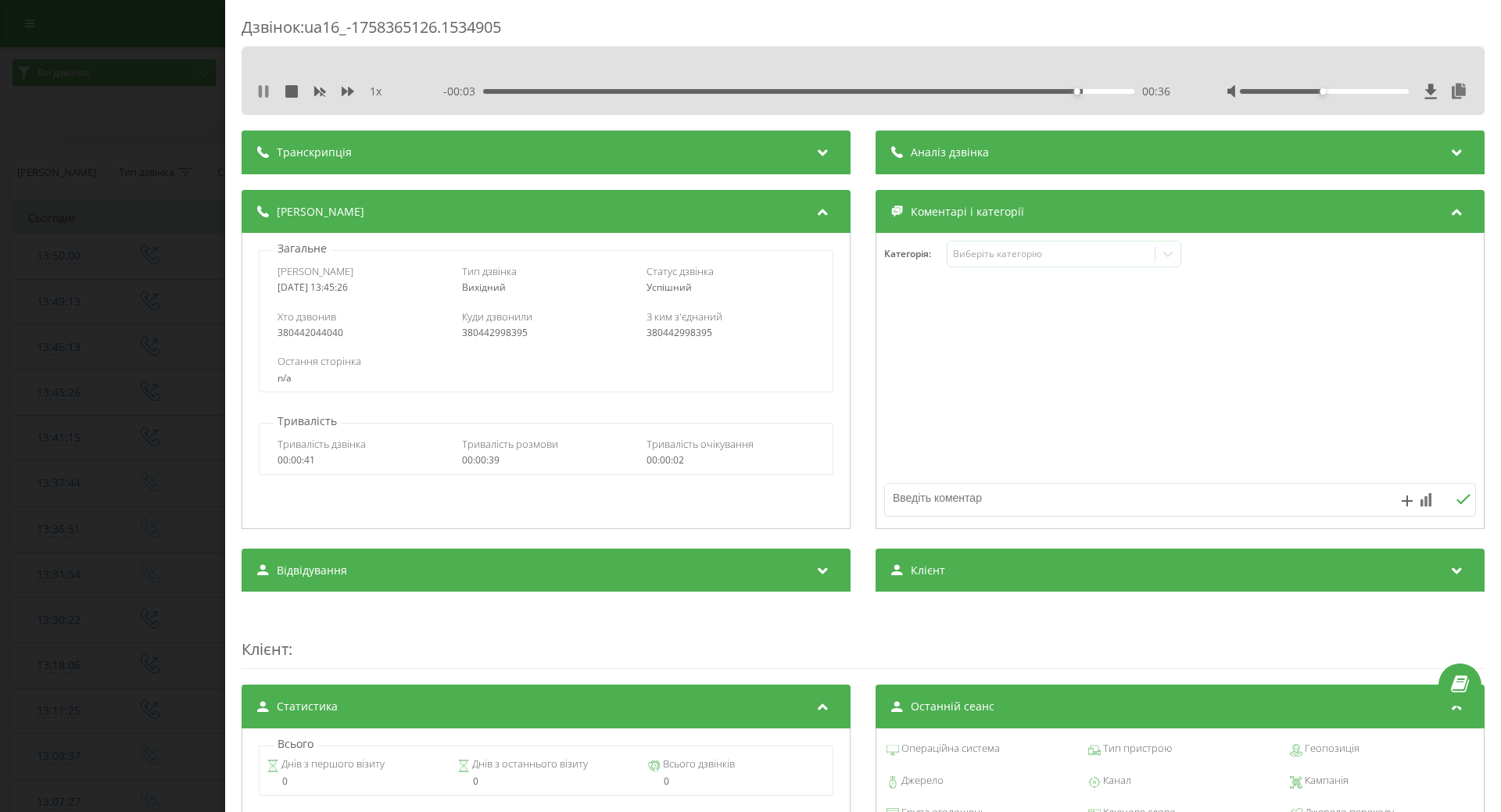
click at [258, 92] on icon at bounding box center [260, 92] width 3 height 13
drag, startPoint x: 1029, startPoint y: 258, endPoint x: 999, endPoint y: 263, distance: 30.4
click at [1028, 258] on div "Виберіть категорію" at bounding box center [1051, 254] width 195 height 13
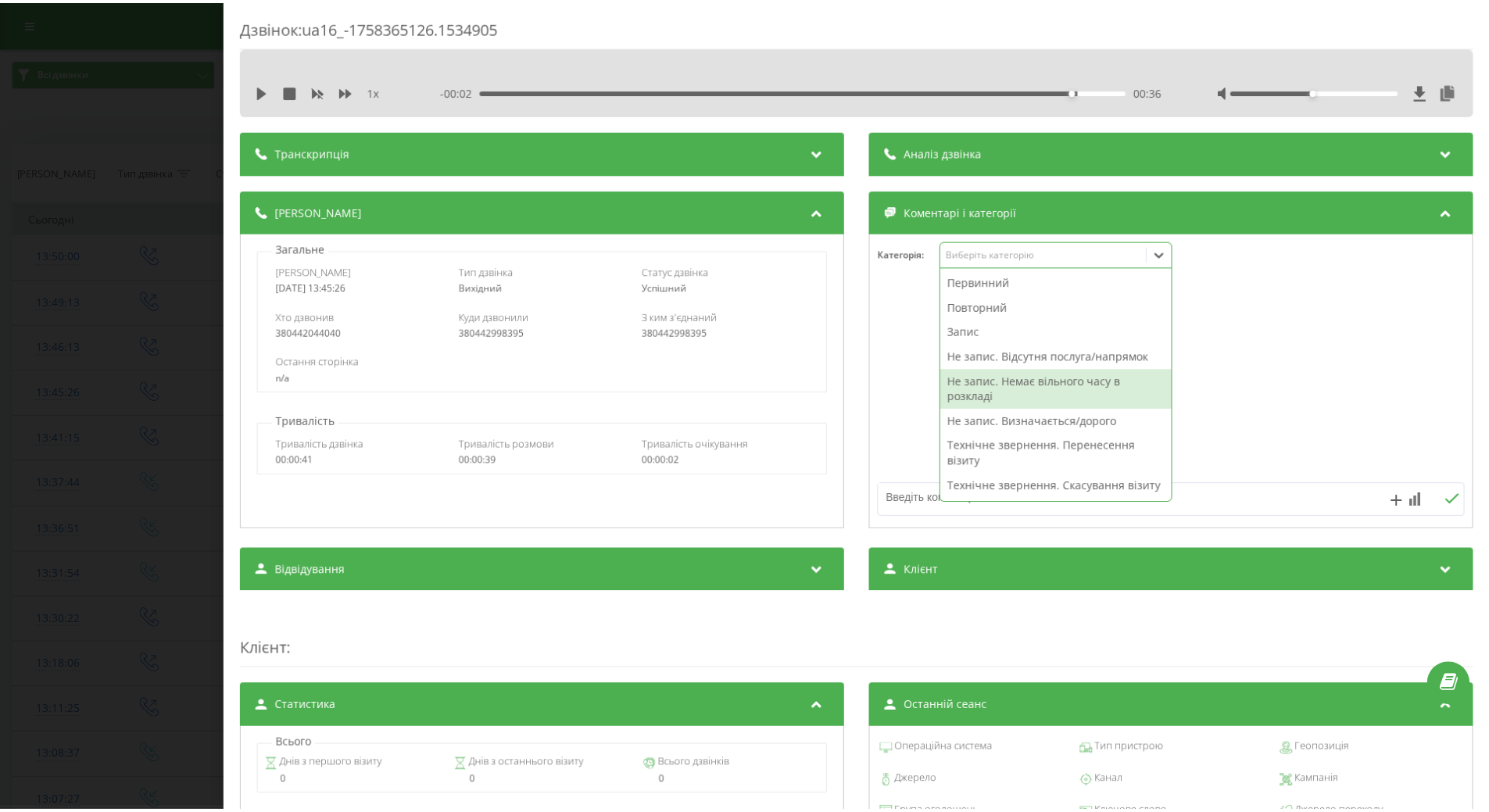
scroll to position [234, 0]
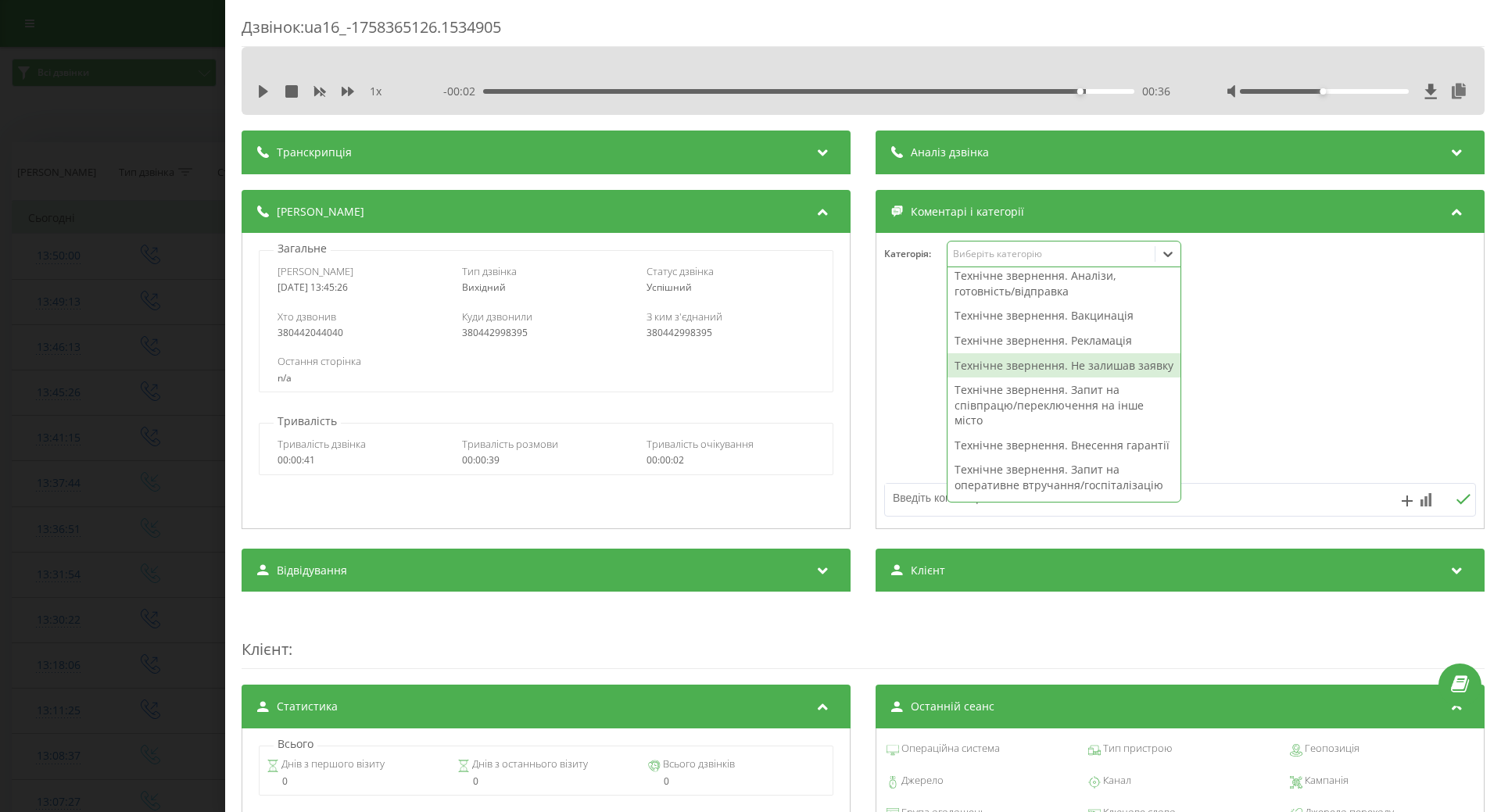
drag, startPoint x: 1006, startPoint y: 385, endPoint x: 930, endPoint y: 402, distance: 77.9
click at [1006, 378] on div "Технічне звернення. Не залишав заявку" at bounding box center [1064, 365] width 233 height 25
drag, startPoint x: 917, startPoint y: 410, endPoint x: 894, endPoint y: 412, distance: 23.1
click at [916, 411] on div at bounding box center [1180, 381] width 608 height 187
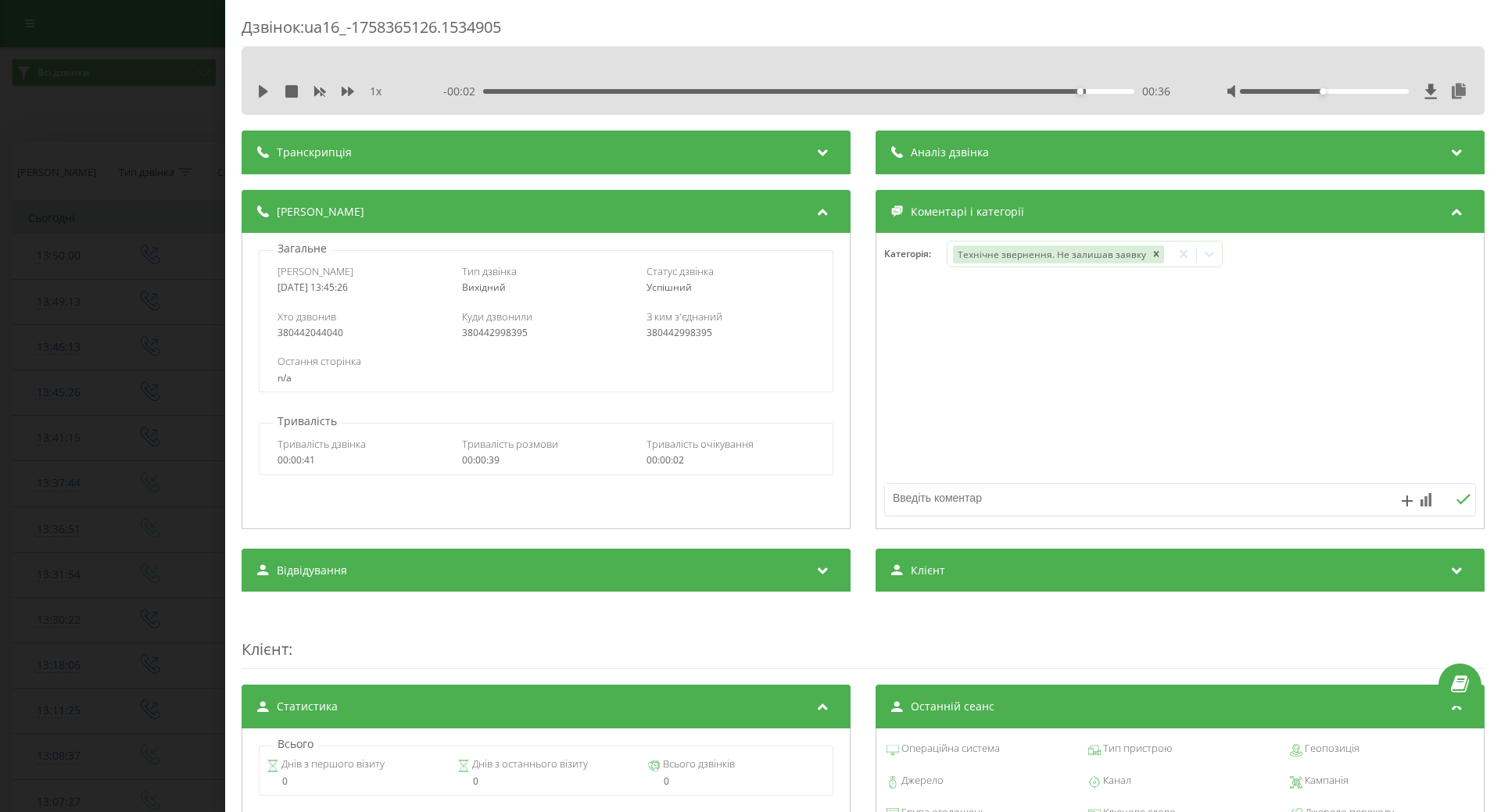
click at [29, 334] on div "Дзвінок : ua16_-1758365126.1534905 1 x - 00:02 00:36 00:36 Транскрипція Для AI-…" at bounding box center [750, 406] width 1501 height 812
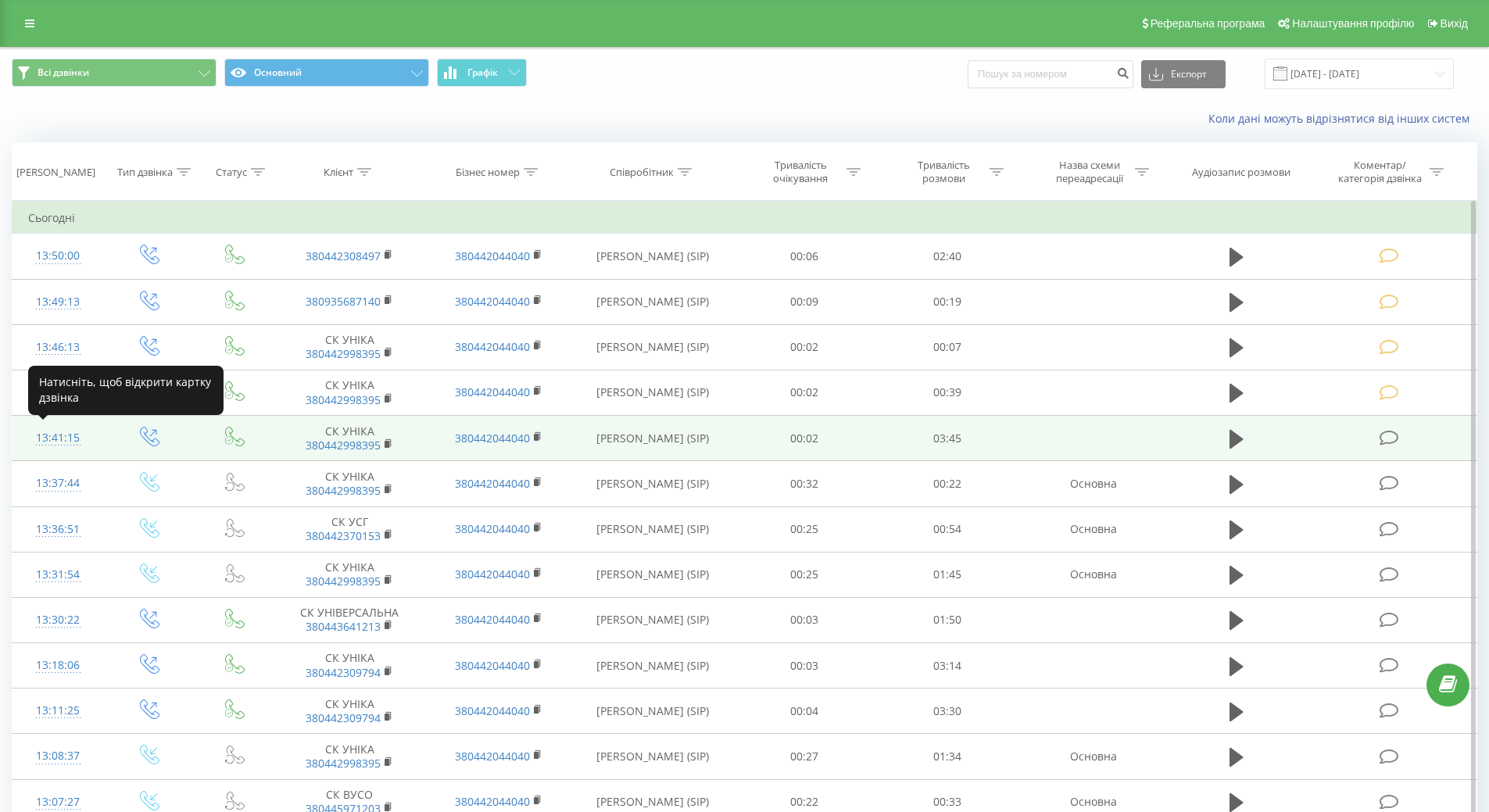
click at [36, 445] on div at bounding box center [58, 445] width 60 height 1
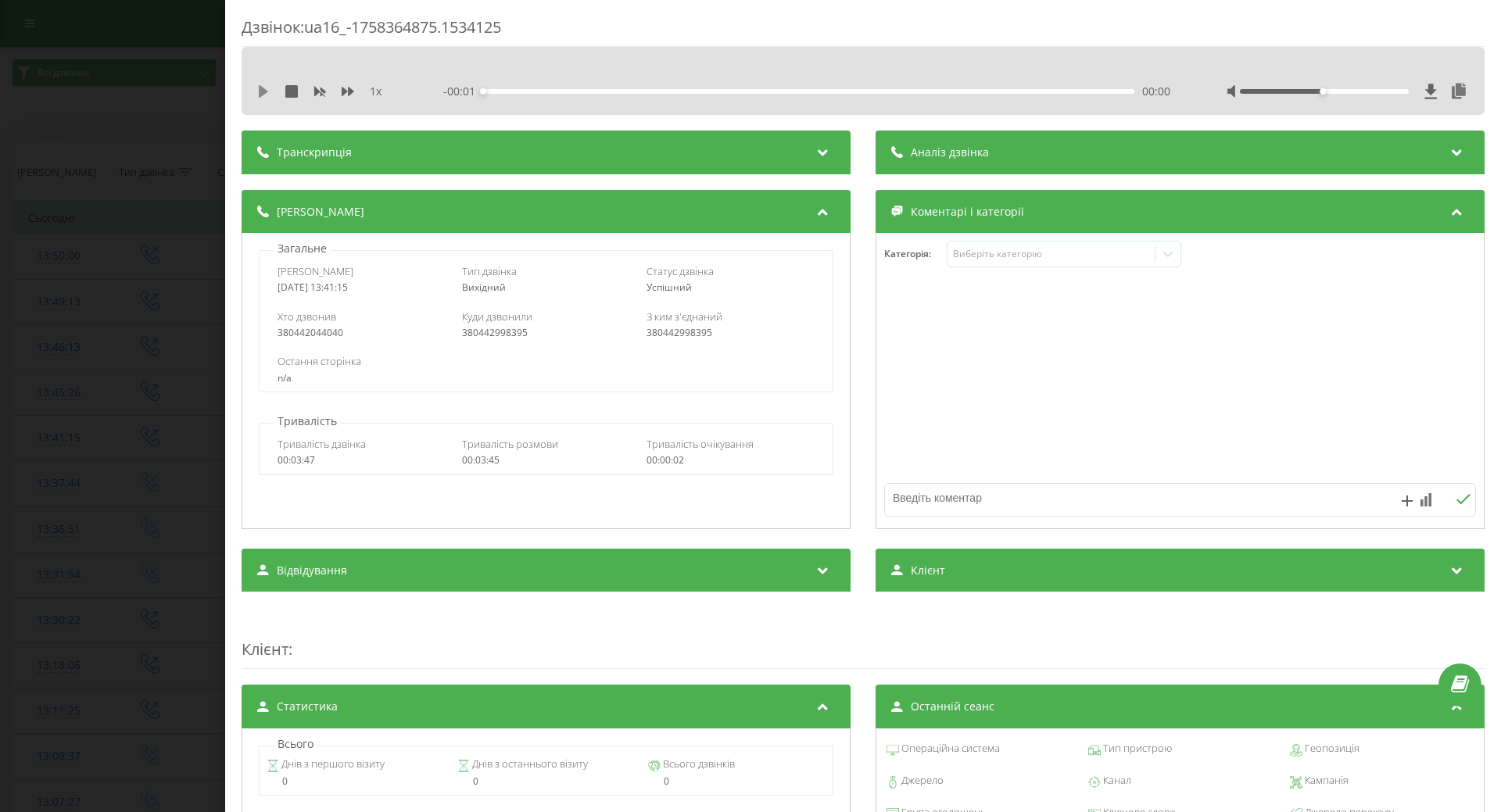
click at [264, 91] on icon at bounding box center [263, 92] width 9 height 13
drag, startPoint x: 1010, startPoint y: 253, endPoint x: 1006, endPoint y: 261, distance: 8.9
click at [1010, 255] on div "Виберіть категорію" at bounding box center [1051, 254] width 195 height 13
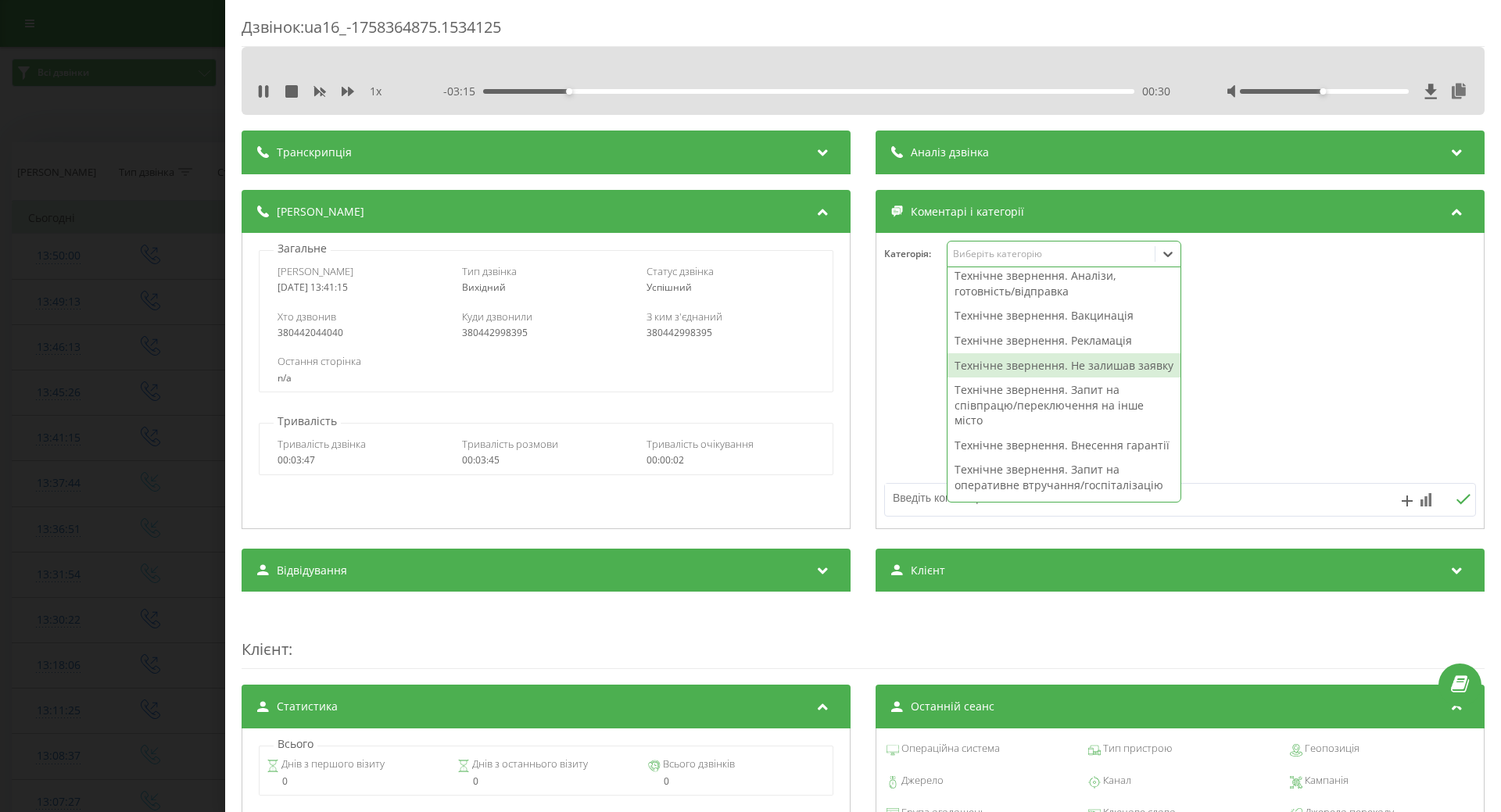
scroll to position [312, 0]
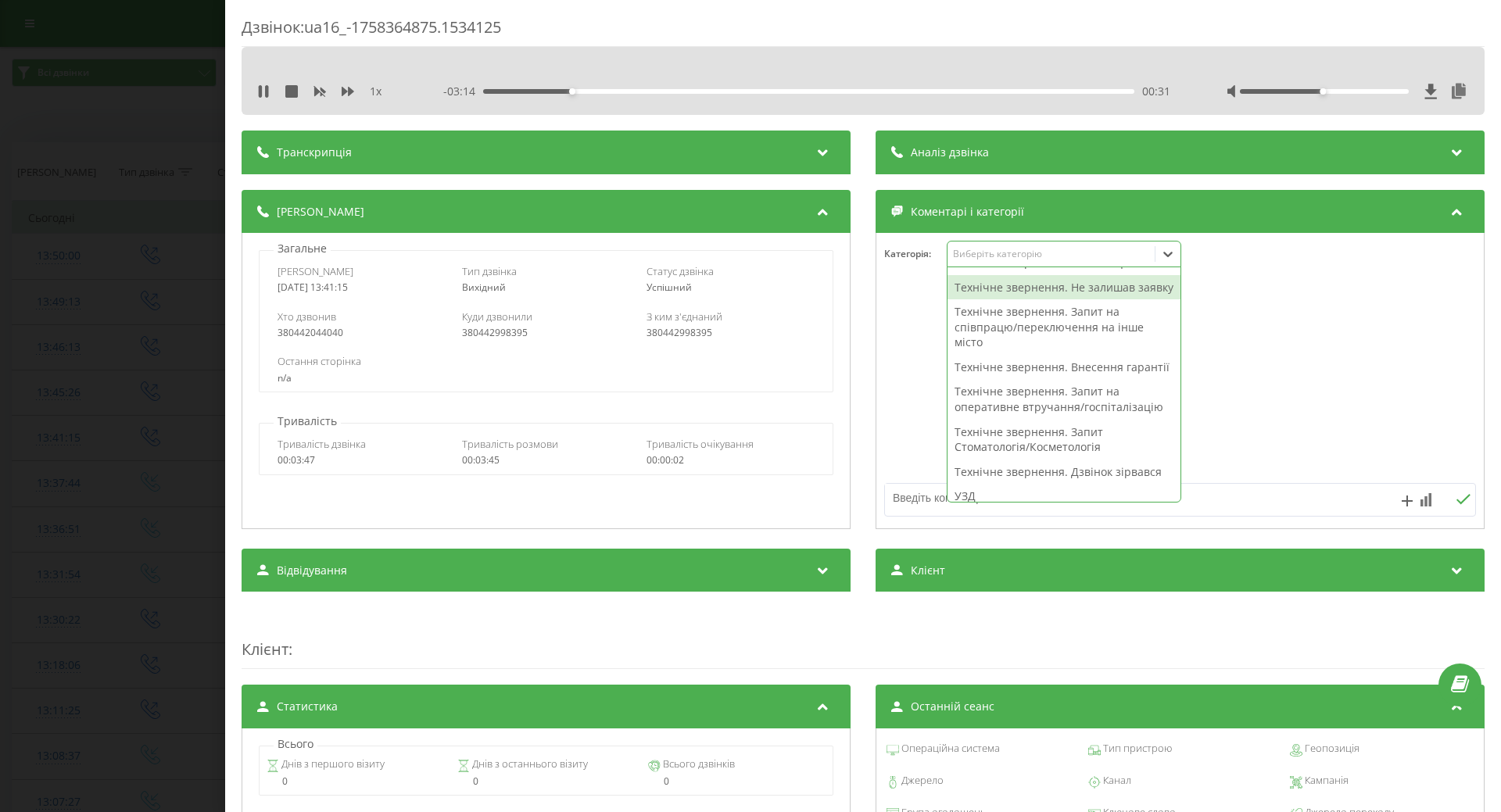
click at [985, 300] on div "Технічне звернення. Не залишав заявку" at bounding box center [1064, 287] width 233 height 25
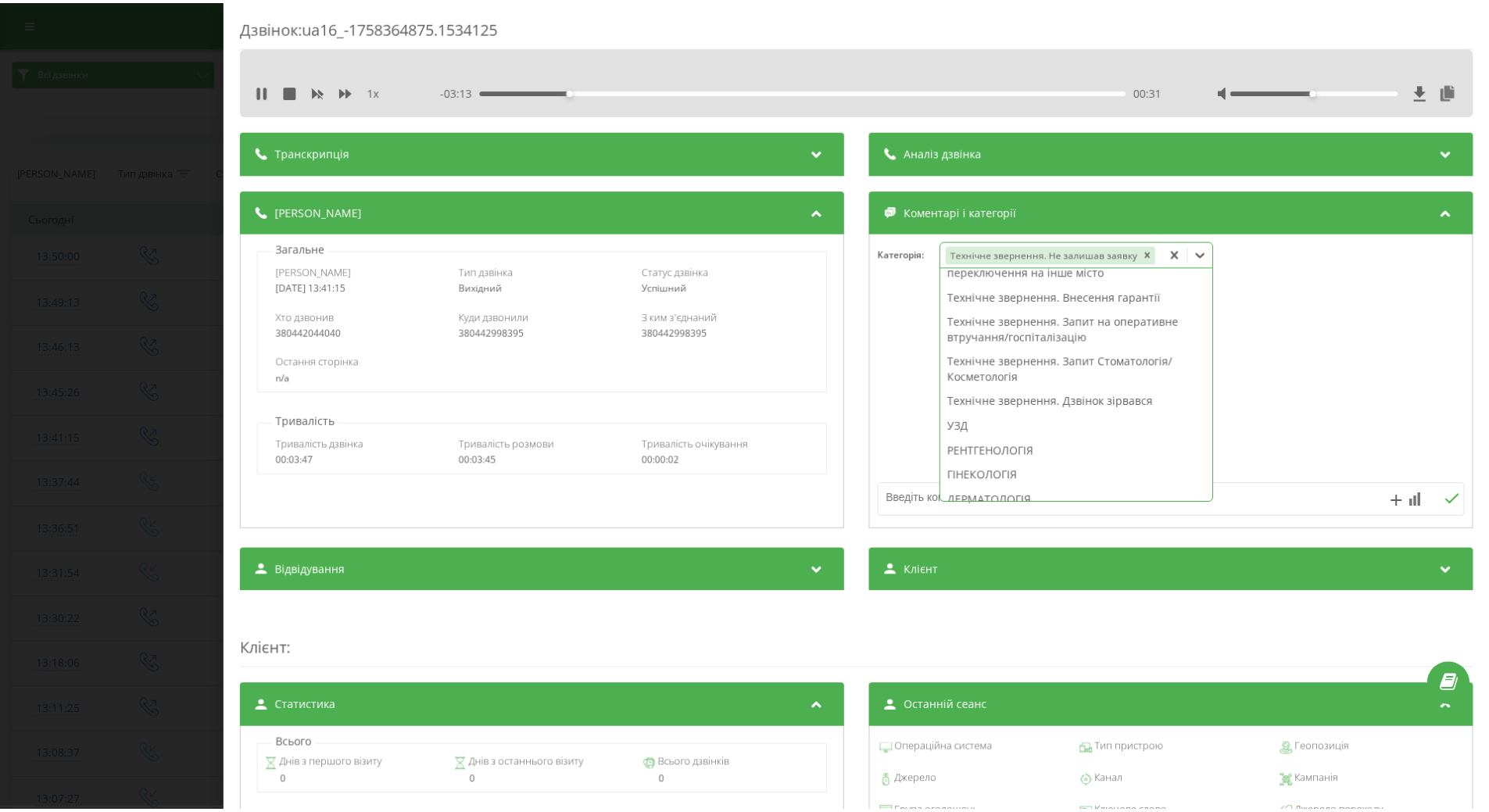
scroll to position [267, 0]
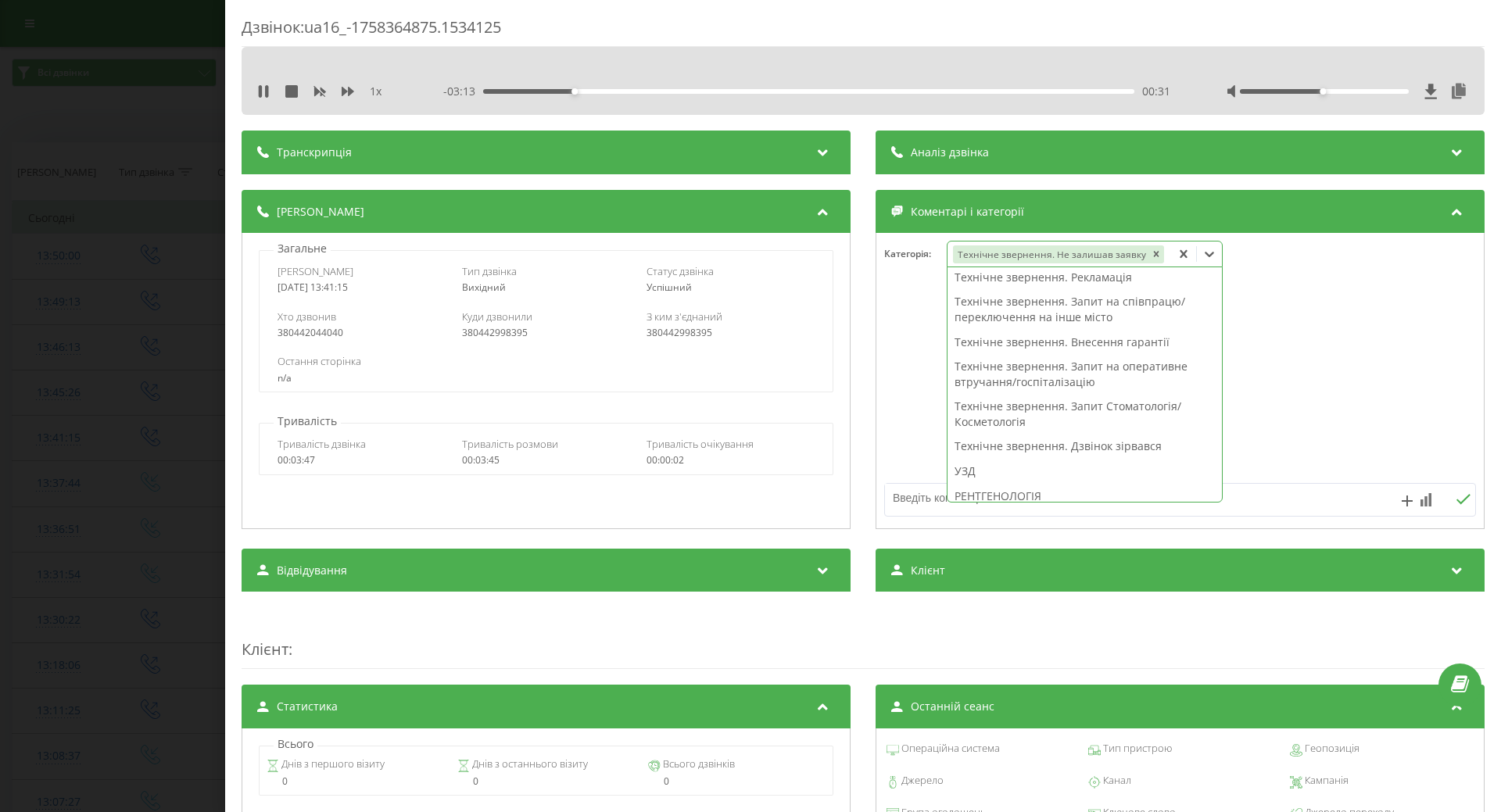
click at [909, 498] on textarea at bounding box center [1121, 498] width 472 height 28
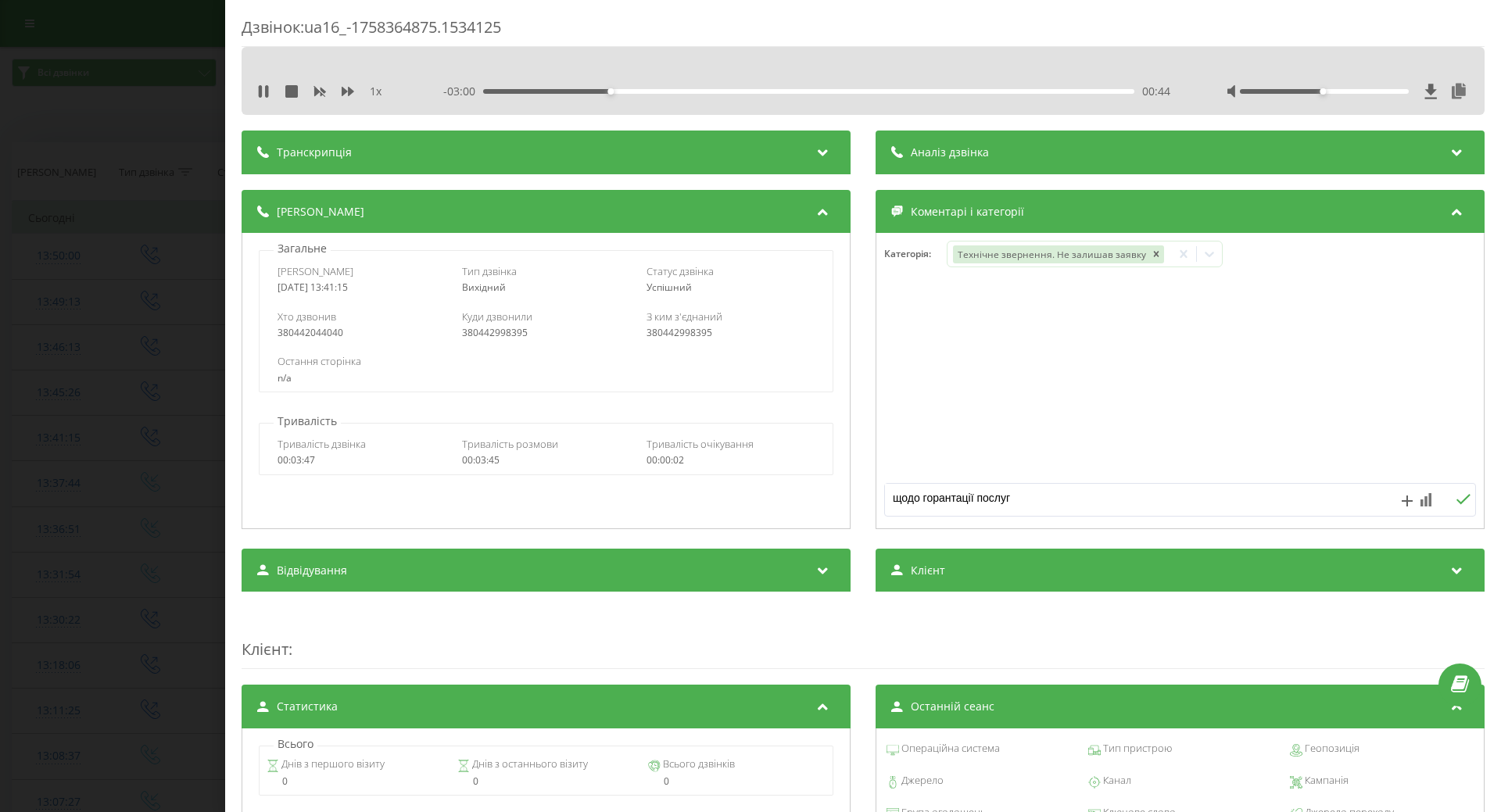
type textarea "щодо горантації послуги"
drag, startPoint x: 263, startPoint y: 92, endPoint x: 234, endPoint y: 140, distance: 56.1
click at [258, 98] on button at bounding box center [264, 92] width 13 height 13
drag, startPoint x: 211, startPoint y: 222, endPoint x: 239, endPoint y: 240, distance: 33.3
click at [208, 227] on div "Дзвінок : ua16_-1758364875.1534125 1 x - 02:58 00:46 00:46 Транскрипція Для AI-…" at bounding box center [750, 406] width 1501 height 812
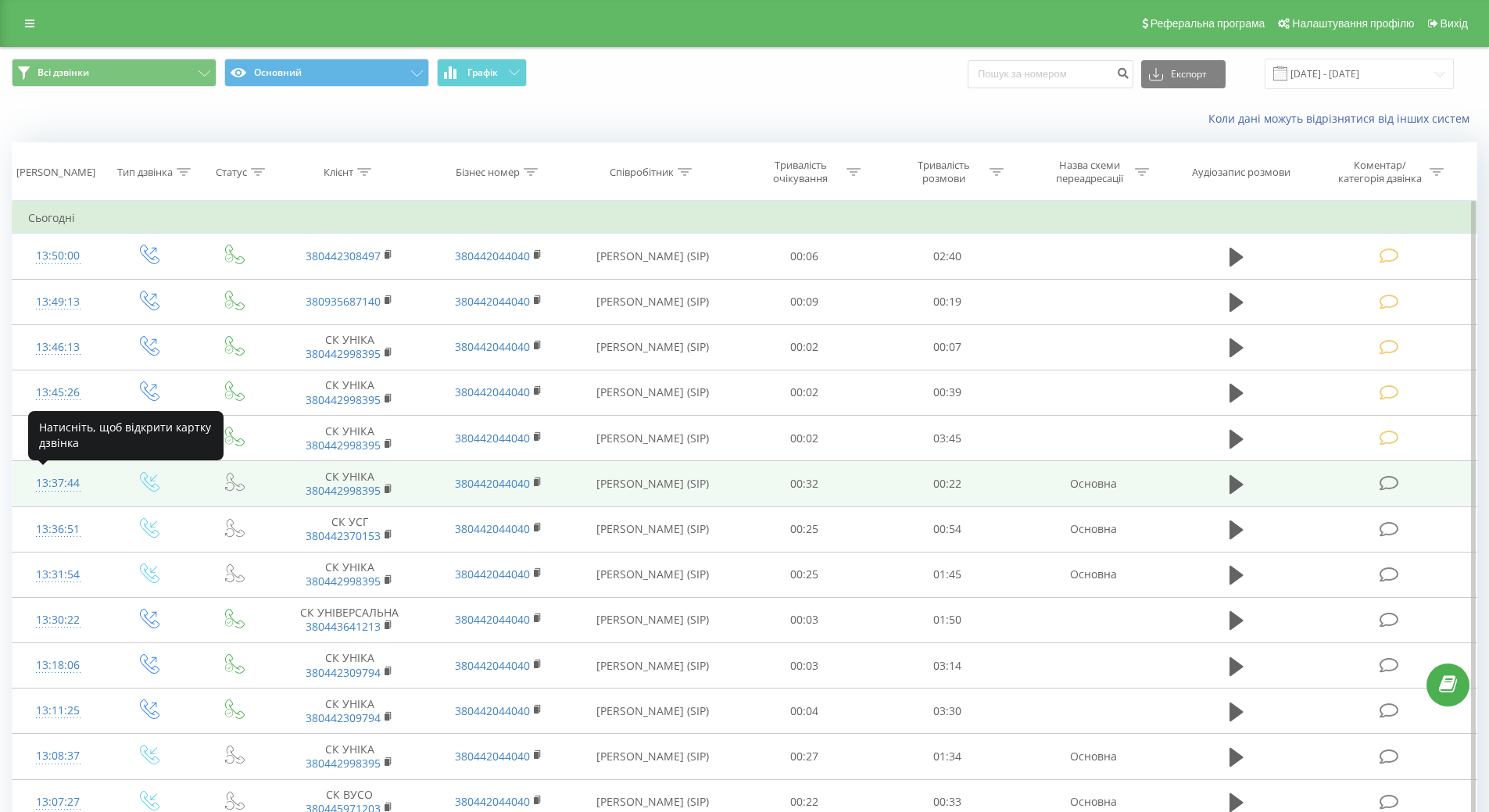
click at [50, 476] on div "13:37:44" at bounding box center [58, 483] width 60 height 31
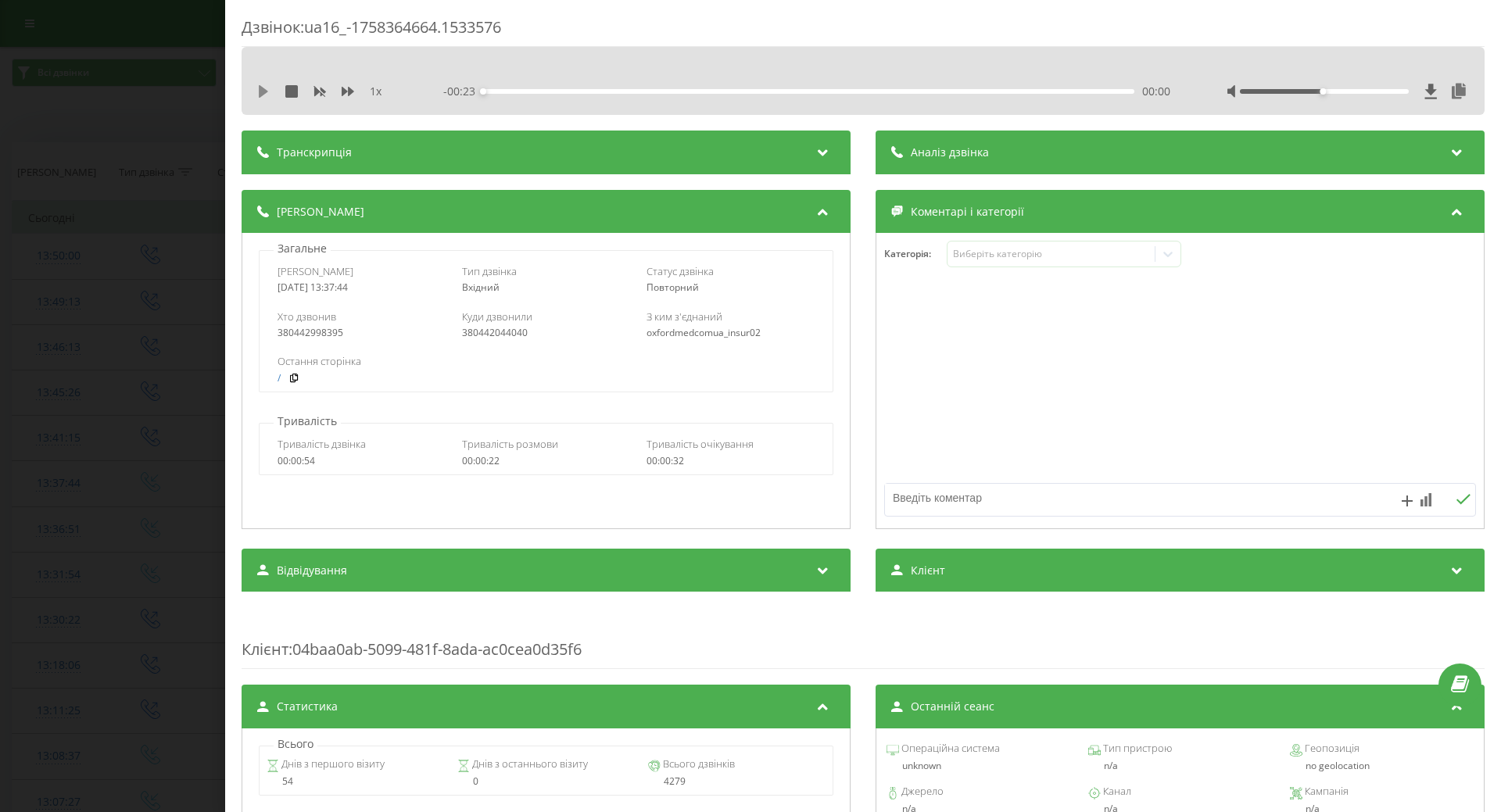
click at [262, 90] on icon at bounding box center [263, 92] width 9 height 13
click at [1007, 258] on div "Виберіть категорію" at bounding box center [1051, 254] width 195 height 13
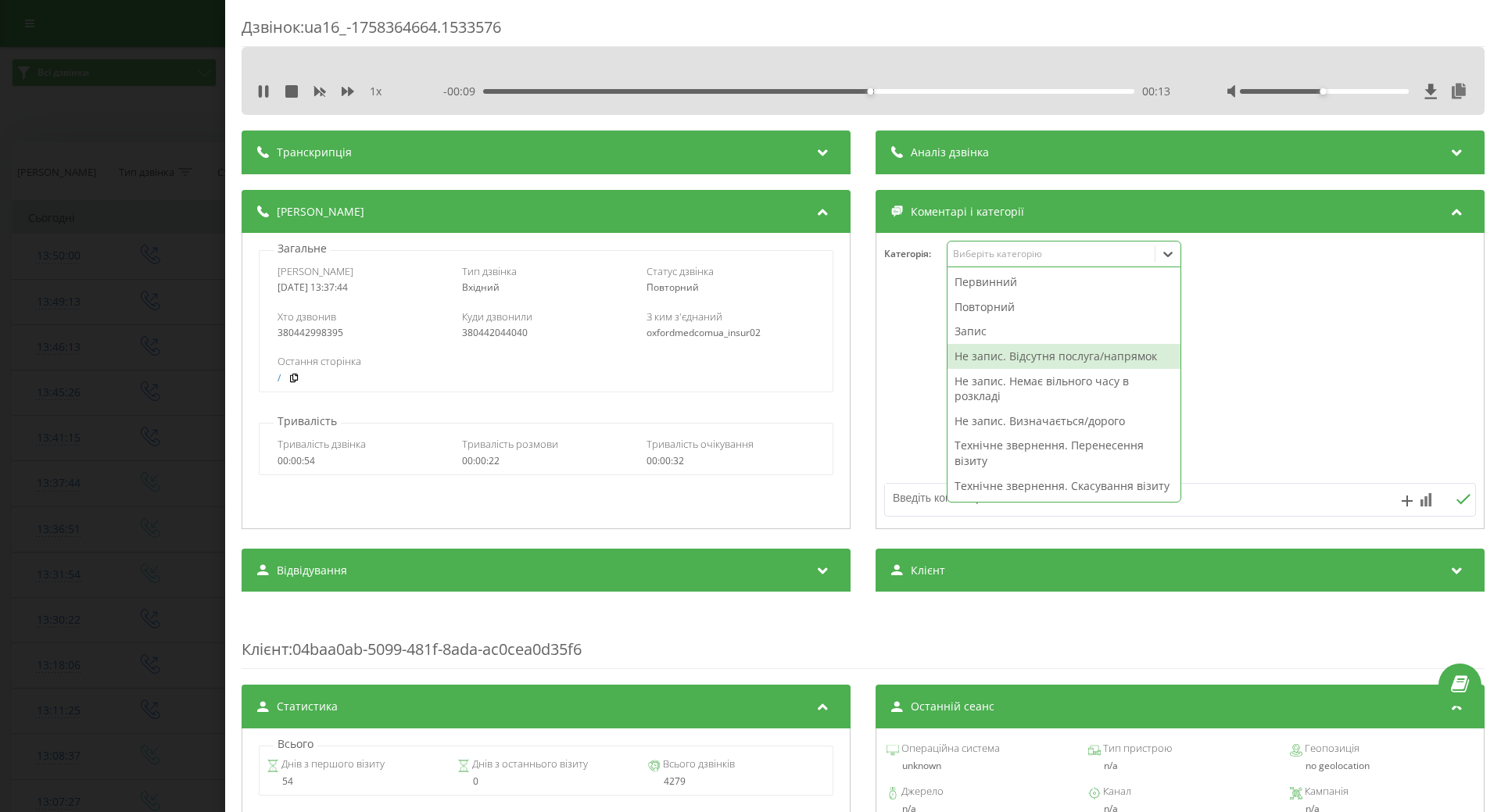
click at [972, 349] on div "Не запис. Відсутня послуга/напрямок" at bounding box center [1064, 356] width 233 height 25
click at [898, 416] on div at bounding box center [1180, 381] width 608 height 187
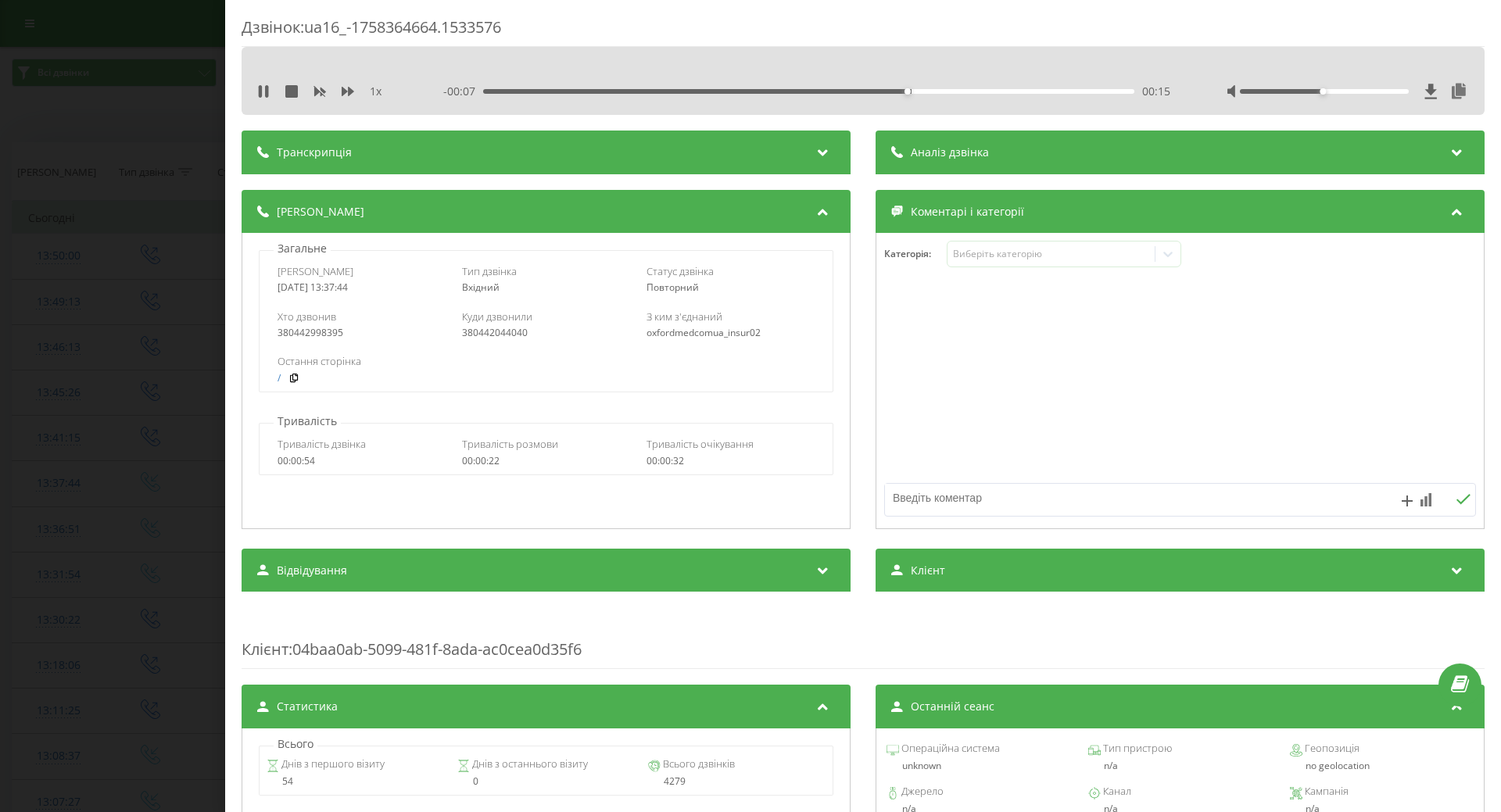
click at [905, 502] on textarea at bounding box center [1121, 498] width 472 height 28
type textarea "лфк"
click at [264, 86] on icon at bounding box center [264, 92] width 13 height 13
click at [191, 303] on div "Дзвінок : ua16_-1758364664.1533576 1 x - 00:01 00:21 00:21 Транскрипція Для AI-…" at bounding box center [750, 406] width 1501 height 812
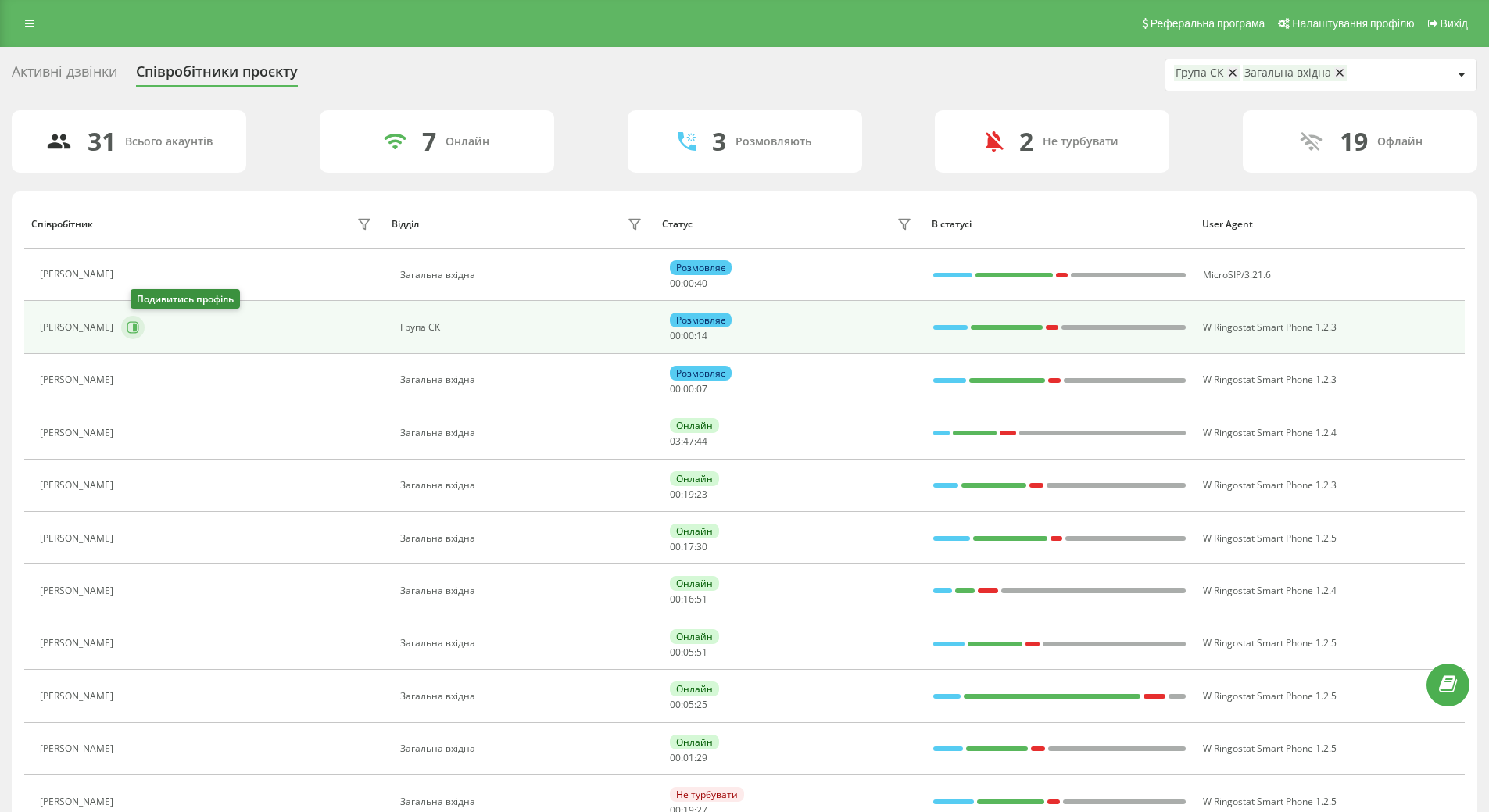
click at [139, 323] on icon at bounding box center [133, 328] width 12 height 12
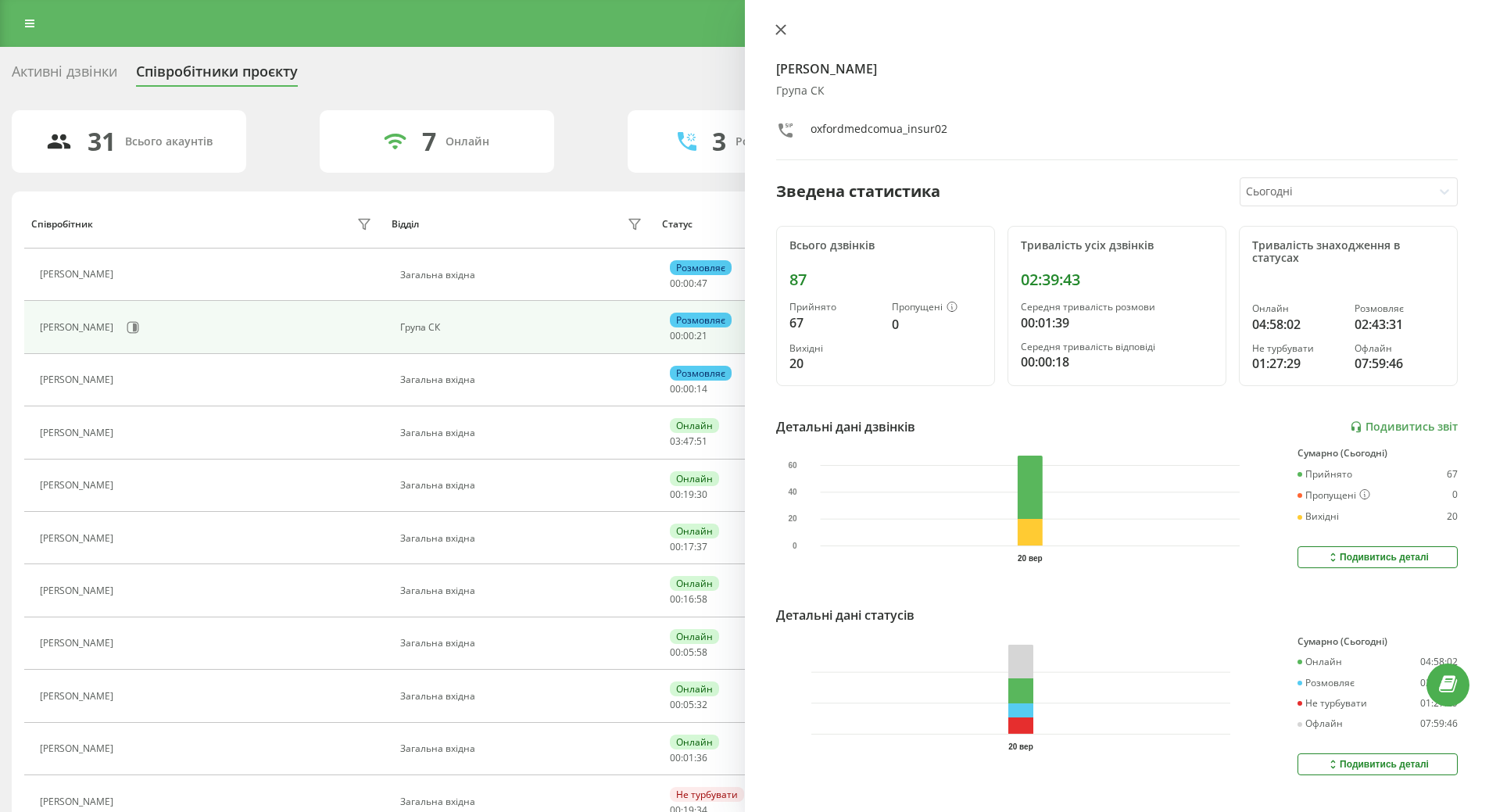
click at [779, 30] on icon at bounding box center [780, 29] width 11 height 11
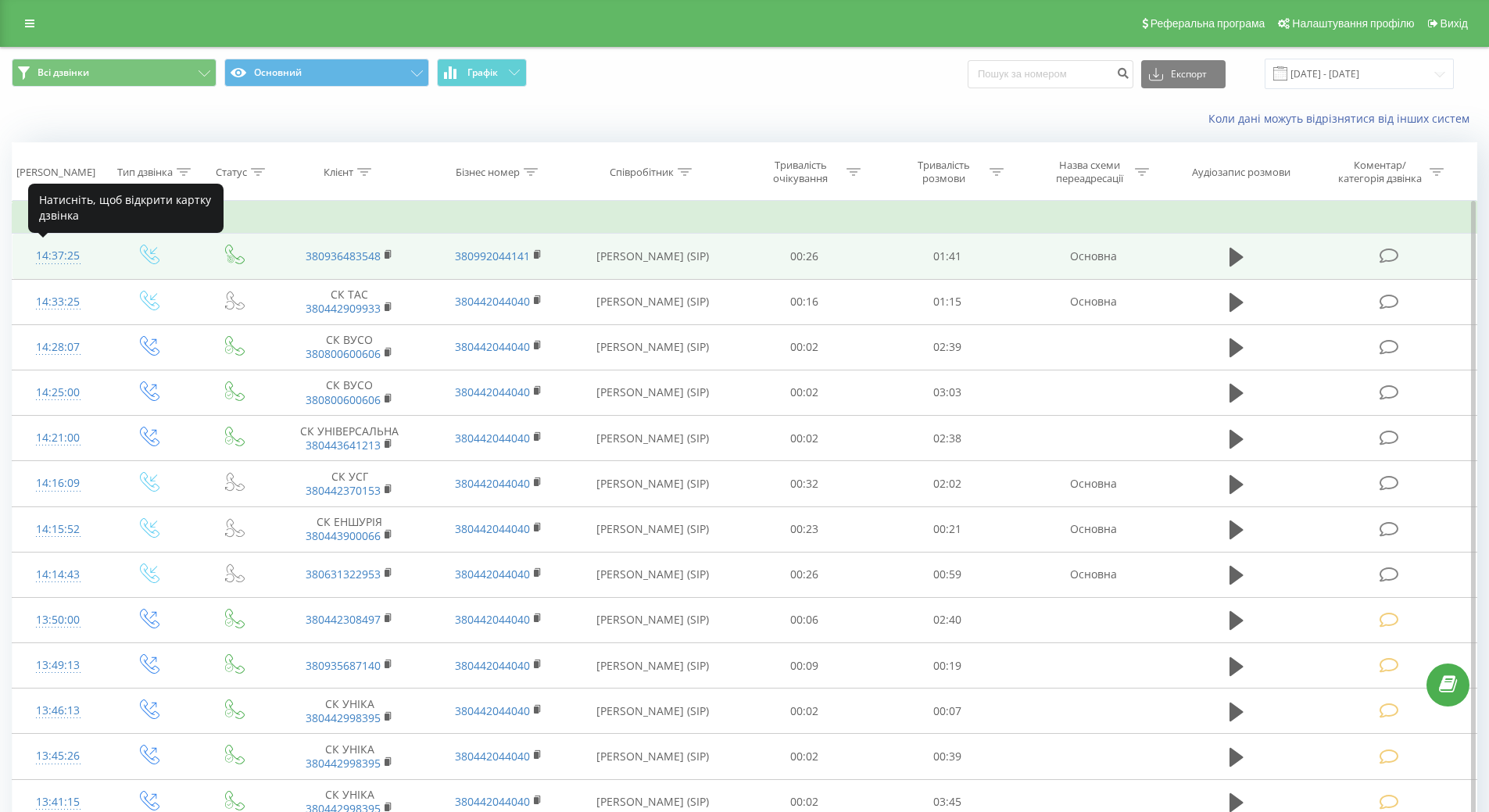
click at [50, 256] on div "14:37:25" at bounding box center [58, 256] width 60 height 31
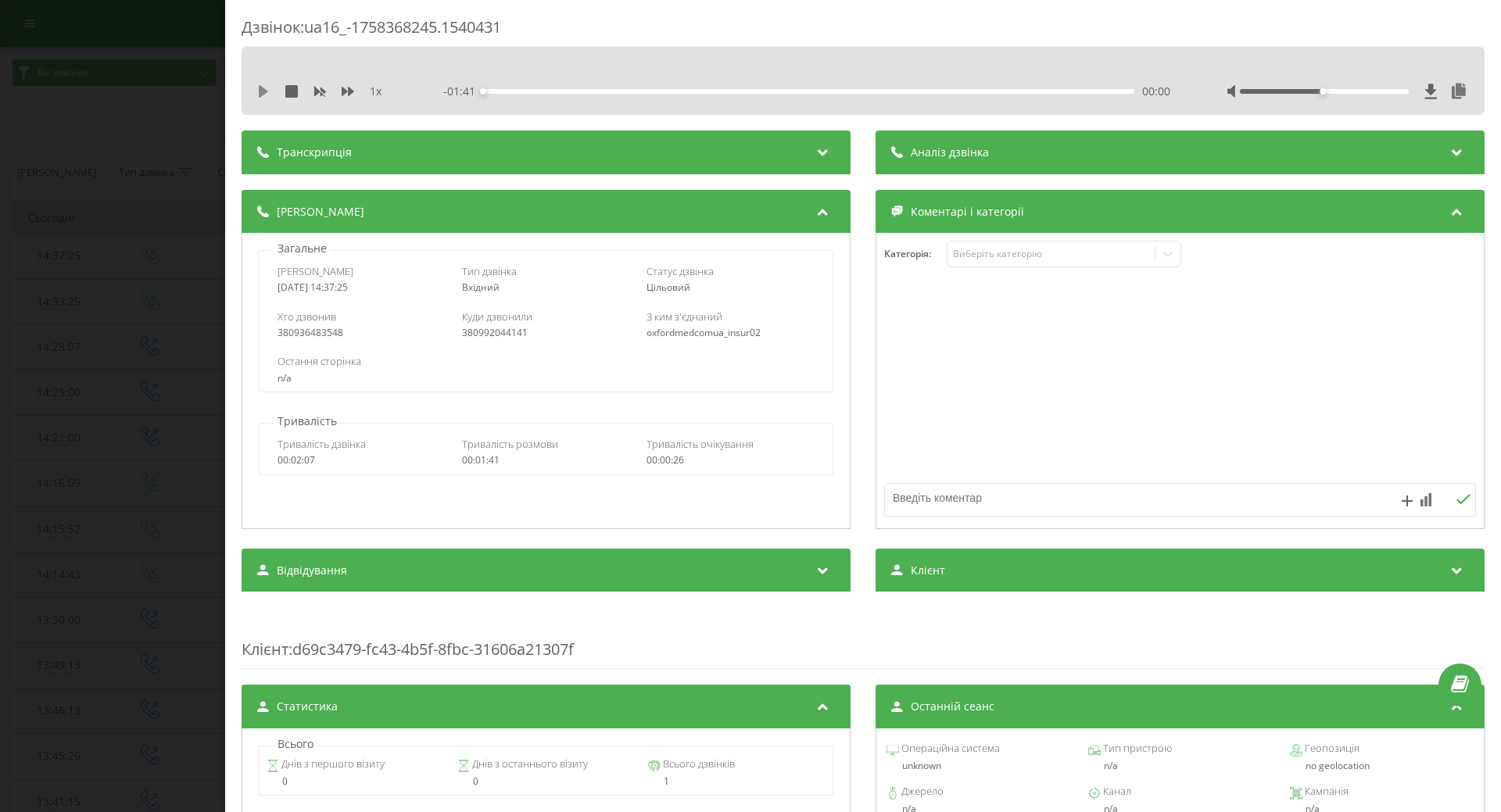
click at [259, 91] on icon at bounding box center [263, 92] width 9 height 13
click at [1006, 254] on div "Виберіть категорію" at bounding box center [1051, 254] width 195 height 13
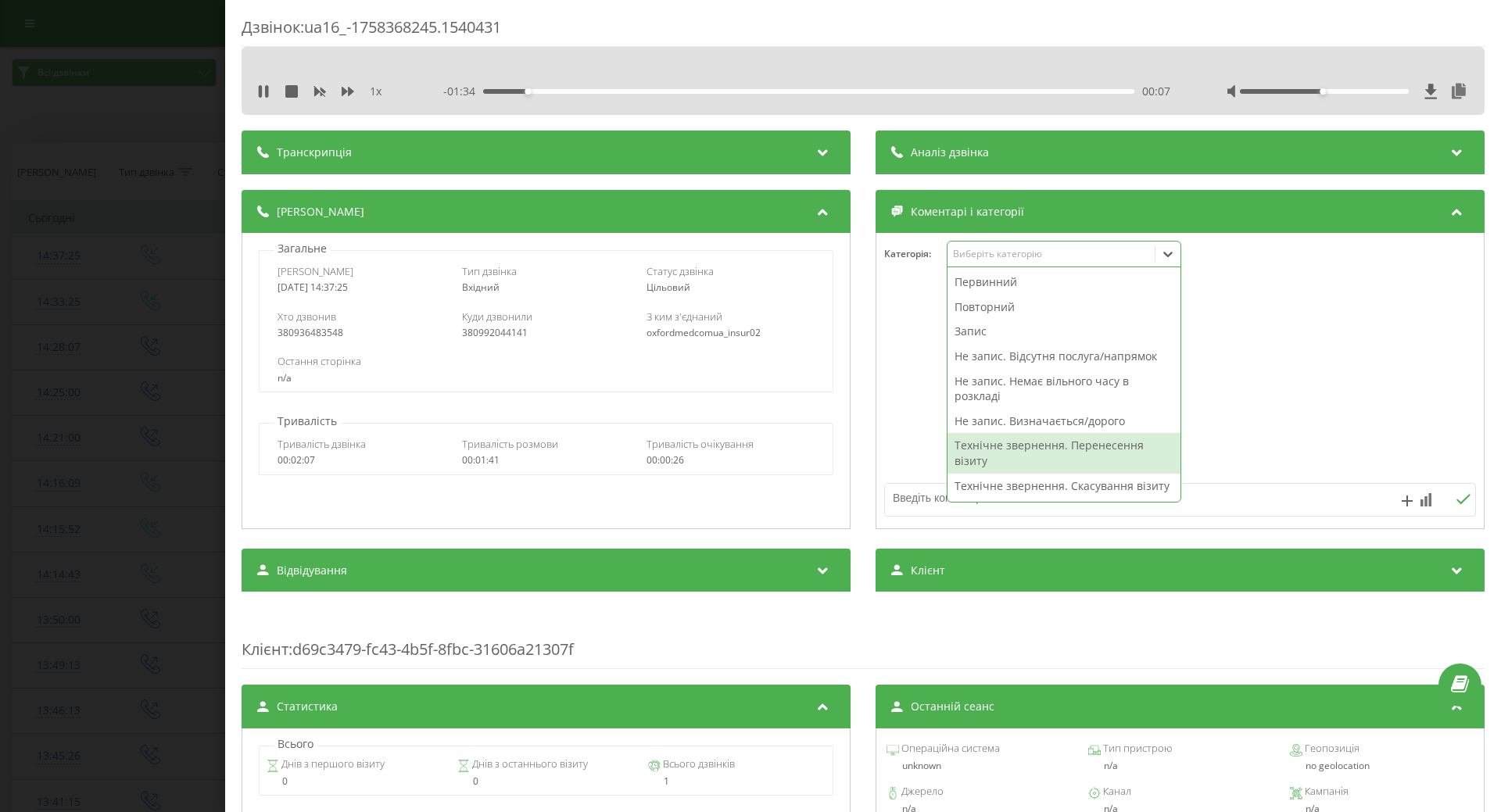
drag, startPoint x: 1016, startPoint y: 444, endPoint x: 967, endPoint y: 435, distance: 49.8
click at [998, 439] on div "Технічне звернення. Перенесення візиту" at bounding box center [1064, 453] width 233 height 40
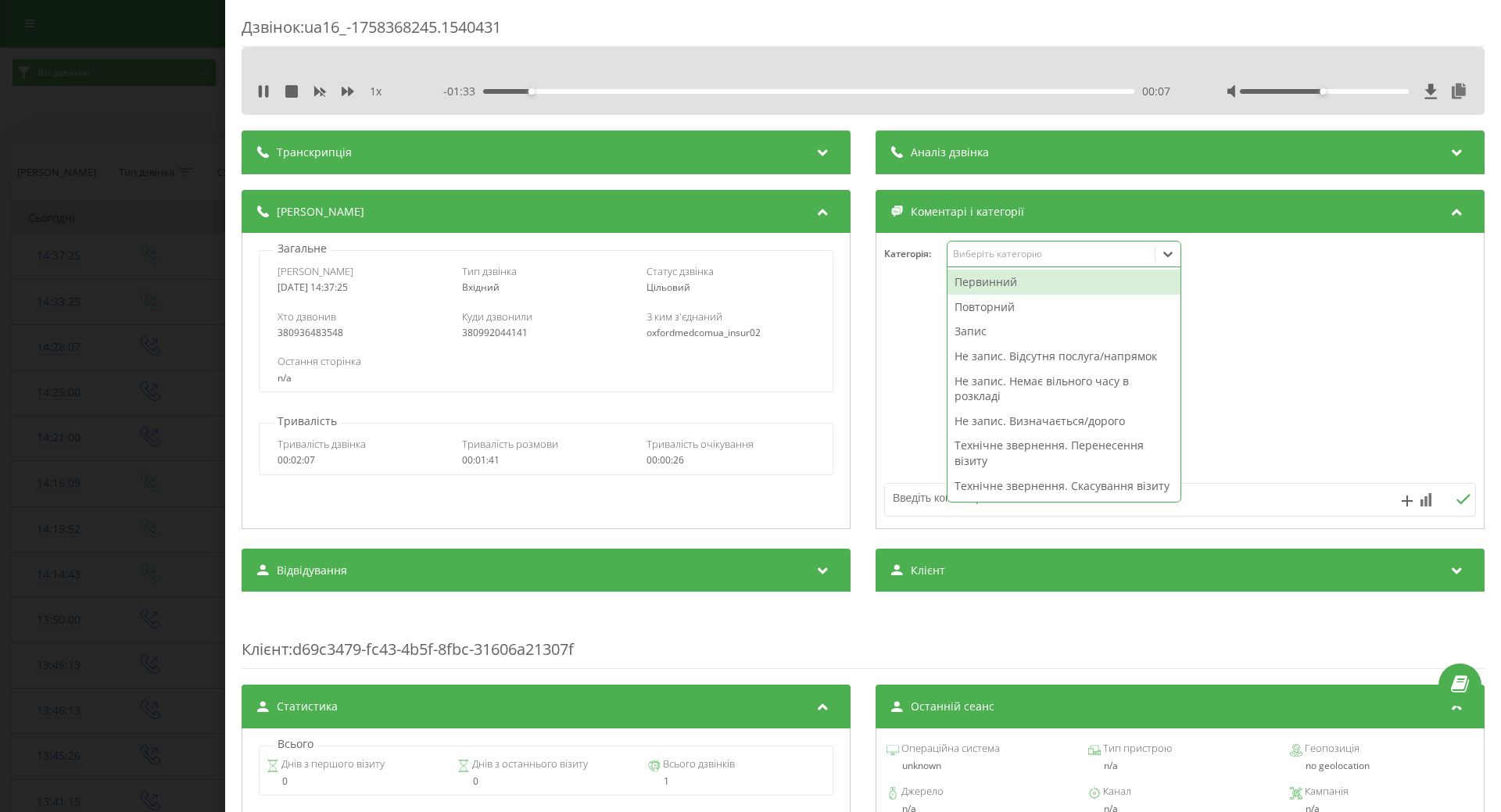
drag, startPoint x: 911, startPoint y: 424, endPoint x: 488, endPoint y: 288, distance: 444.3
click at [883, 413] on div at bounding box center [1180, 381] width 608 height 187
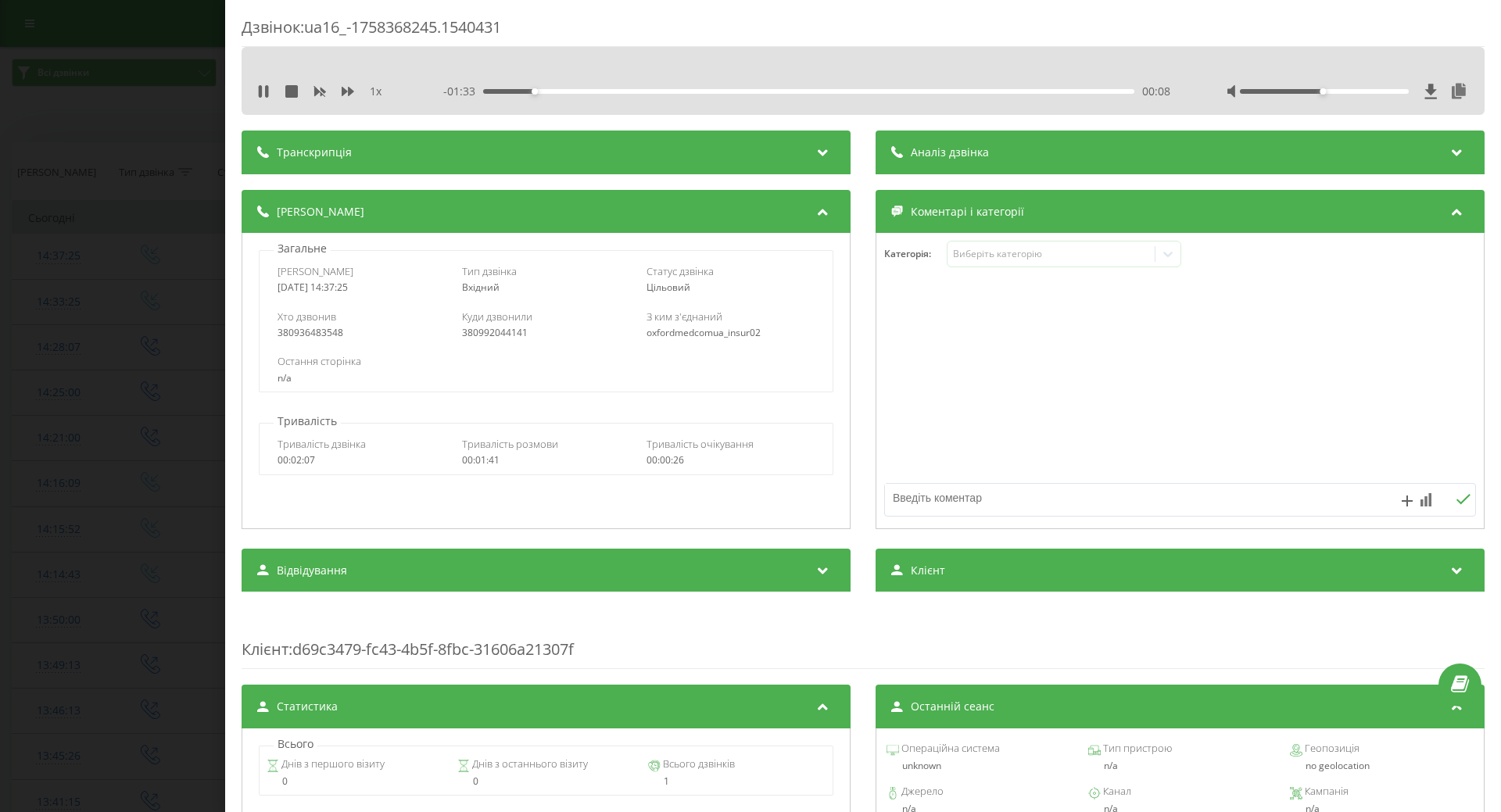
click at [128, 331] on div "Дзвінок : ua16_-1758368245.1540431 1 x - 01:33 00:08 00:08 Транскрипція Для AI-…" at bounding box center [750, 406] width 1501 height 812
click at [104, 347] on div "Дзвінок : ua16_-1758368245.1540431 1 x - 01:32 00:09 00:09 Транскрипція Для AI-…" at bounding box center [750, 406] width 1501 height 812
click at [258, 94] on icon at bounding box center [264, 92] width 13 height 13
click at [93, 241] on div "Дзвінок : ua16_-1758368245.1540431 1 x - 01:30 00:10 00:10 Транскрипція Для AI-…" at bounding box center [750, 406] width 1501 height 812
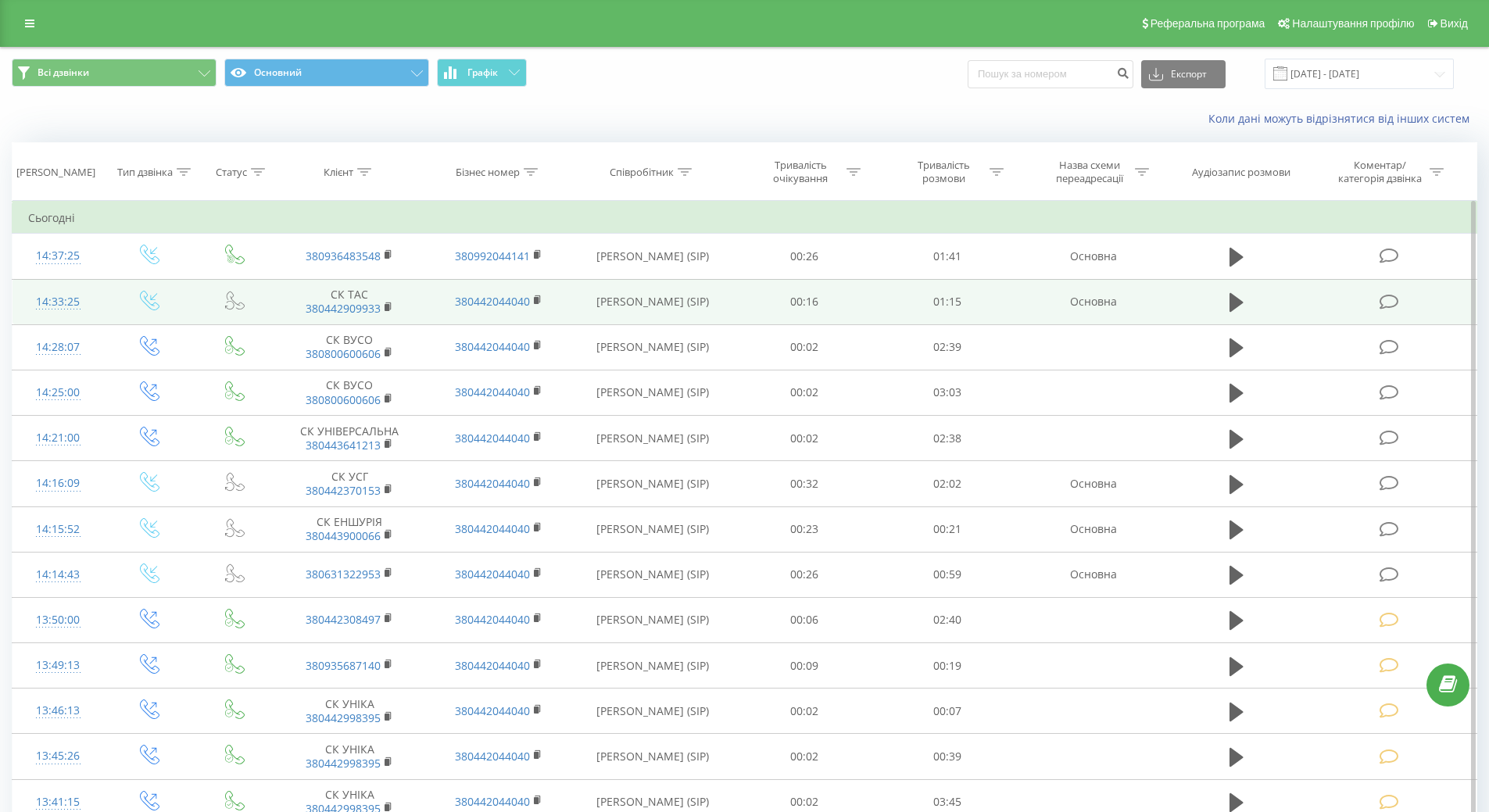
click at [56, 299] on div "14:33:25" at bounding box center [58, 302] width 60 height 31
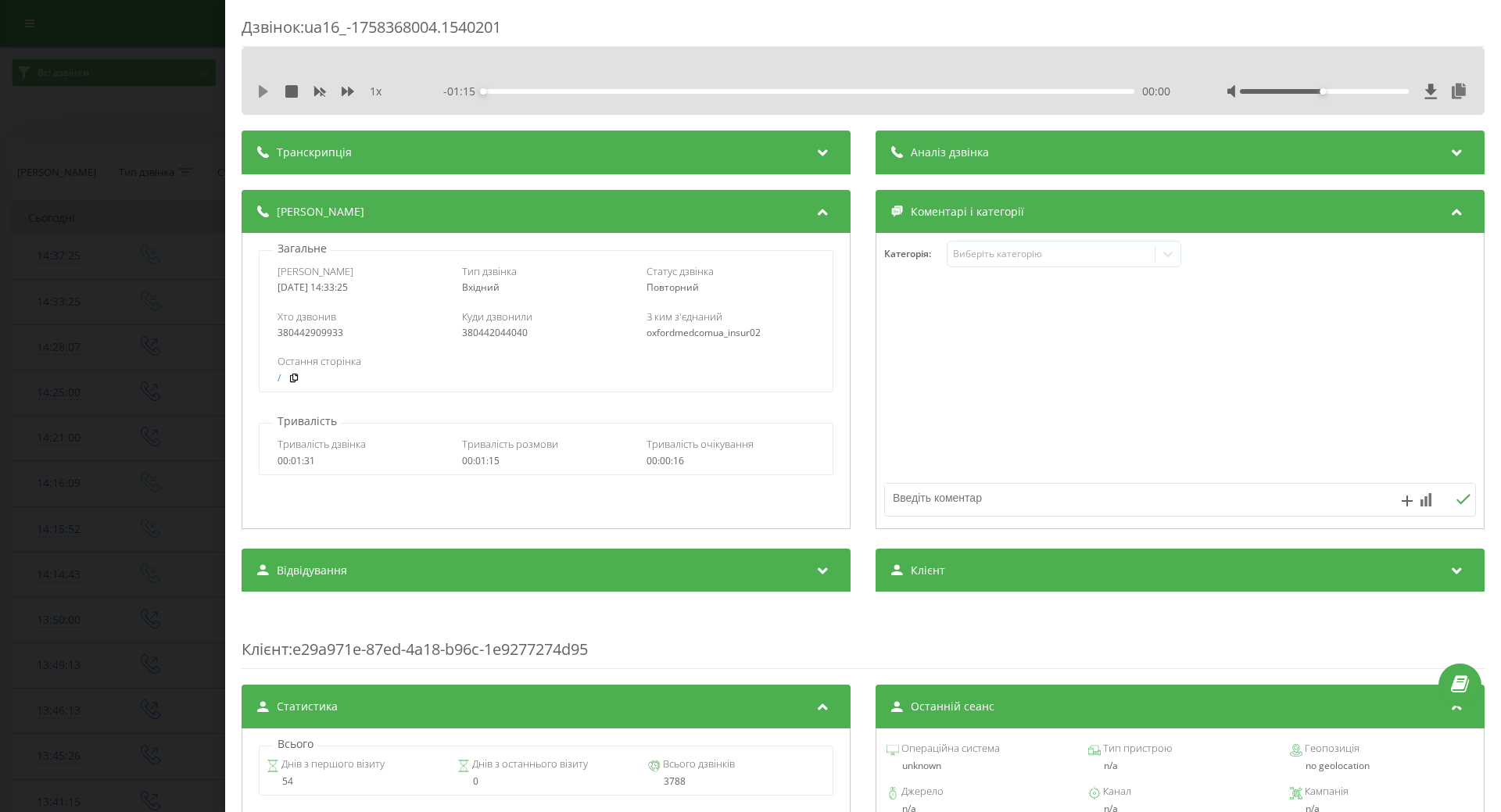
click at [258, 93] on icon at bounding box center [264, 92] width 13 height 13
click at [266, 98] on button at bounding box center [264, 92] width 13 height 13
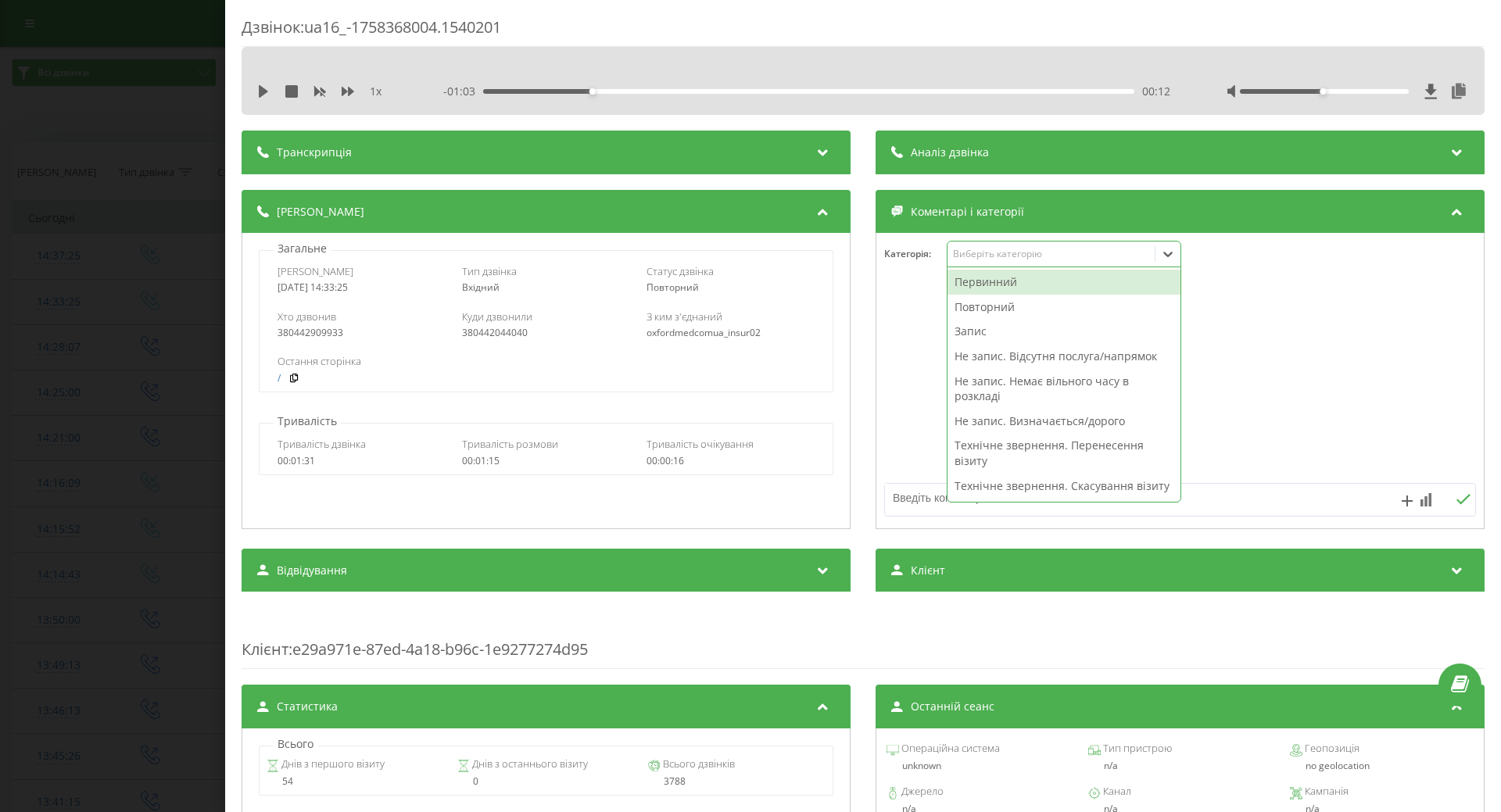
click at [1033, 261] on div "Виберіть категорію" at bounding box center [1051, 254] width 207 height 15
click at [1015, 416] on div "Не запис. Визначається/дорого" at bounding box center [1064, 421] width 233 height 25
drag, startPoint x: 913, startPoint y: 414, endPoint x: 880, endPoint y: 414, distance: 33.0
click at [911, 414] on div at bounding box center [1180, 381] width 608 height 187
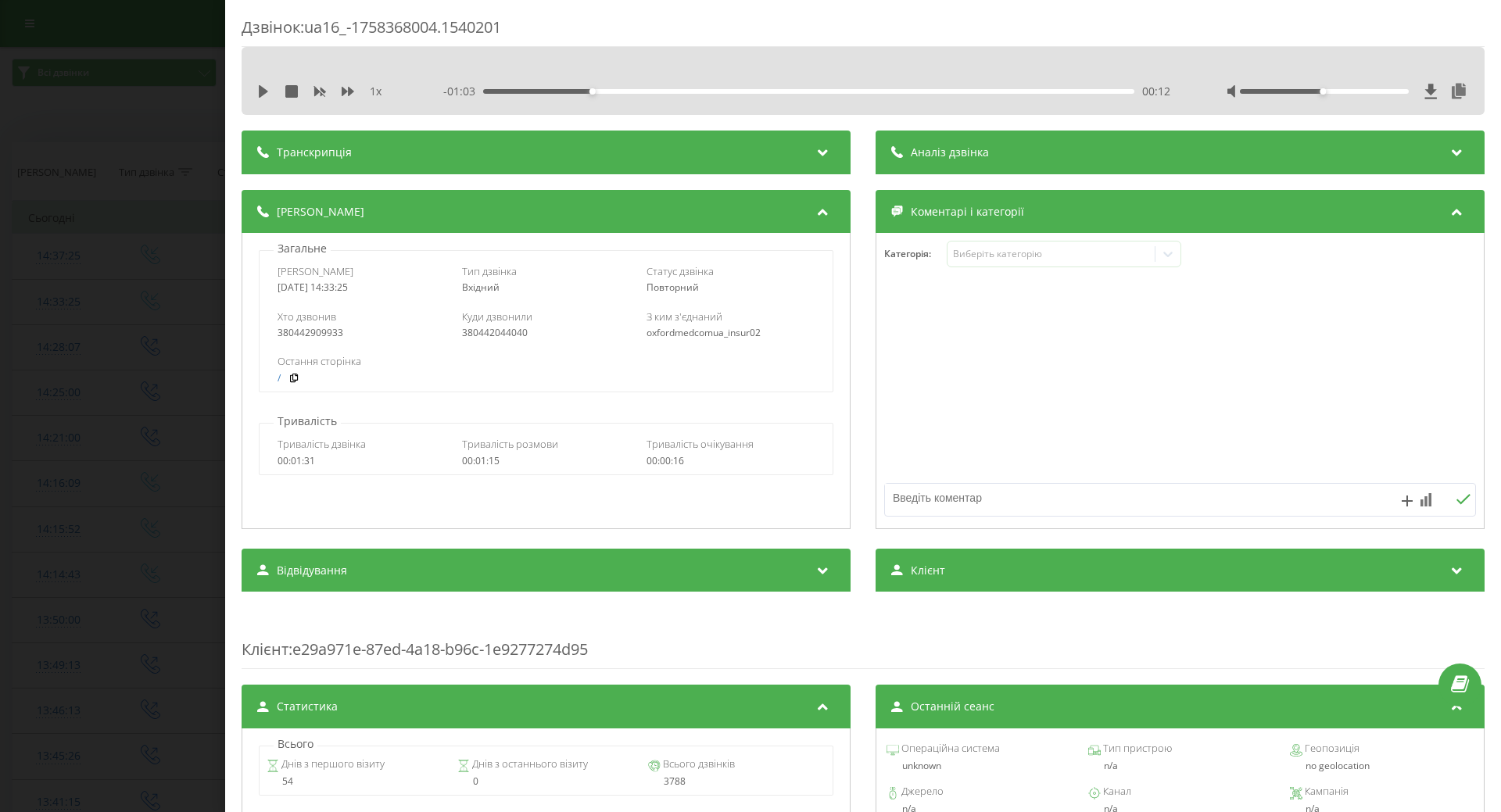
click at [208, 419] on div "Дзвінок : ua16_-1758368004.1540201 1 x - 01:03 00:12 00:12 Транскрипція Для AI-…" at bounding box center [750, 406] width 1501 height 812
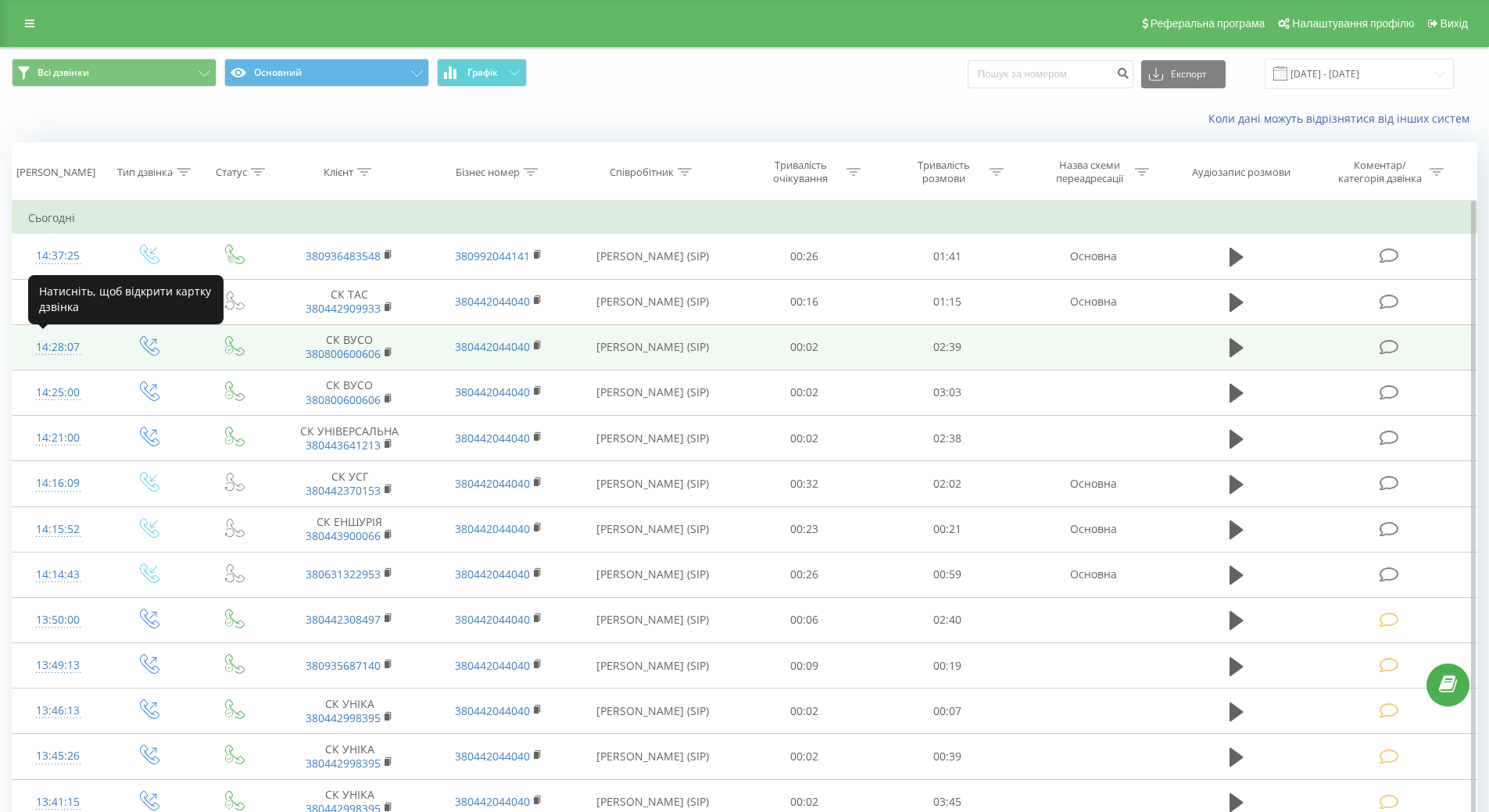
click at [55, 354] on div at bounding box center [58, 354] width 60 height 1
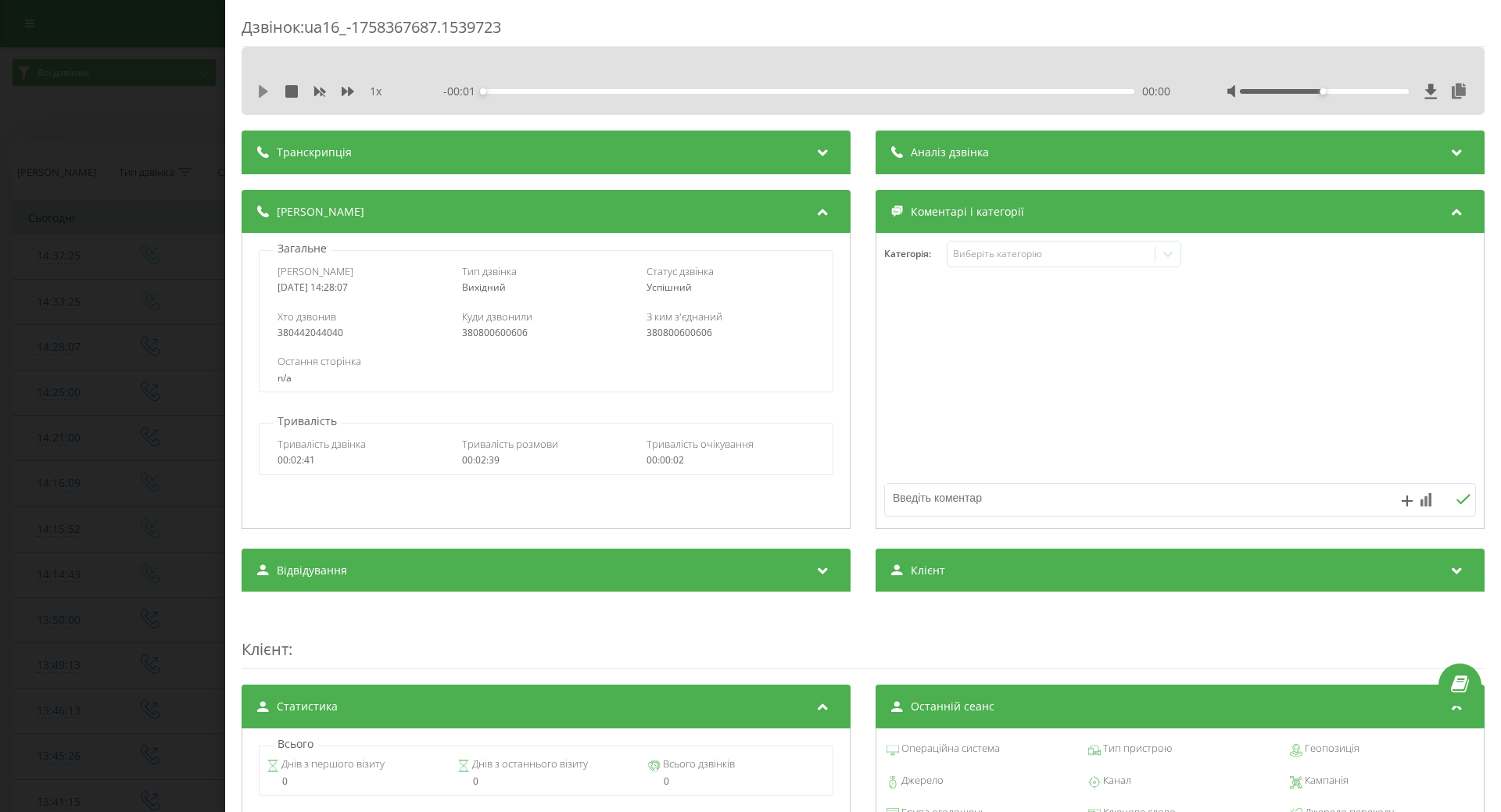
click at [258, 90] on icon at bounding box center [264, 92] width 13 height 13
click at [1095, 264] on div "Виберіть категорію" at bounding box center [1064, 253] width 234 height 27
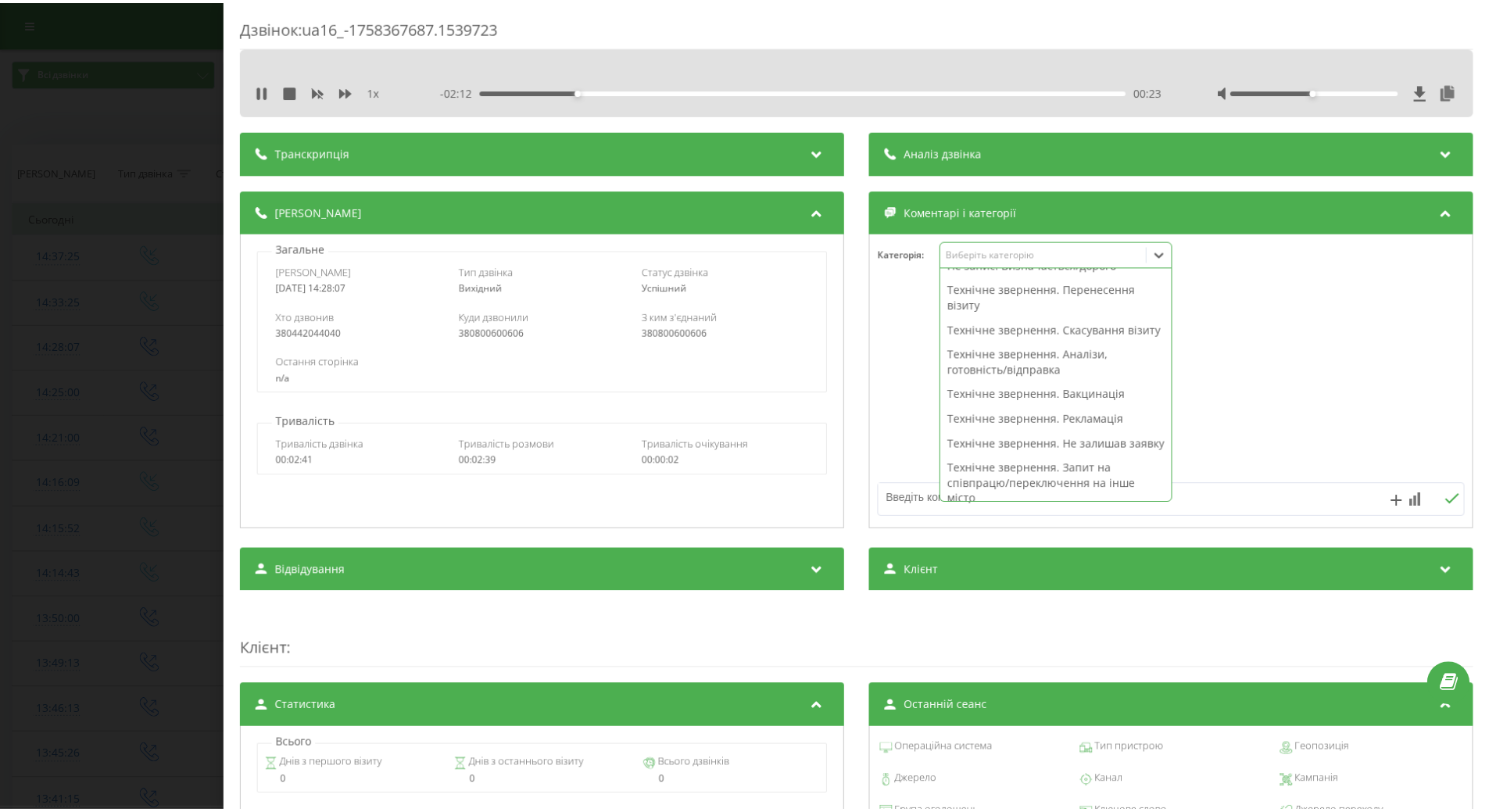
scroll to position [234, 0]
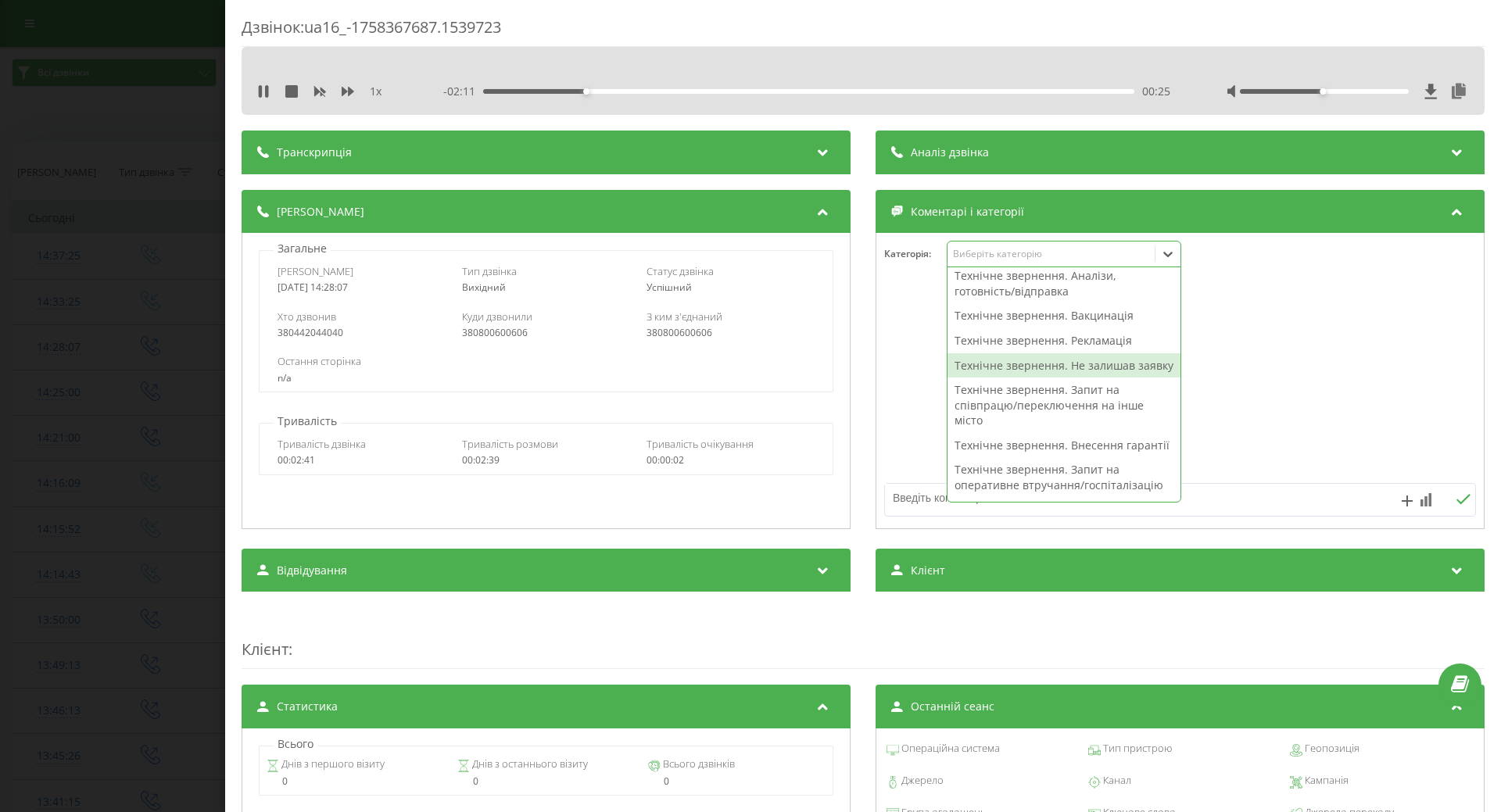
click at [1000, 378] on div "Технічне звернення. Не залишав заявку" at bounding box center [1064, 365] width 233 height 25
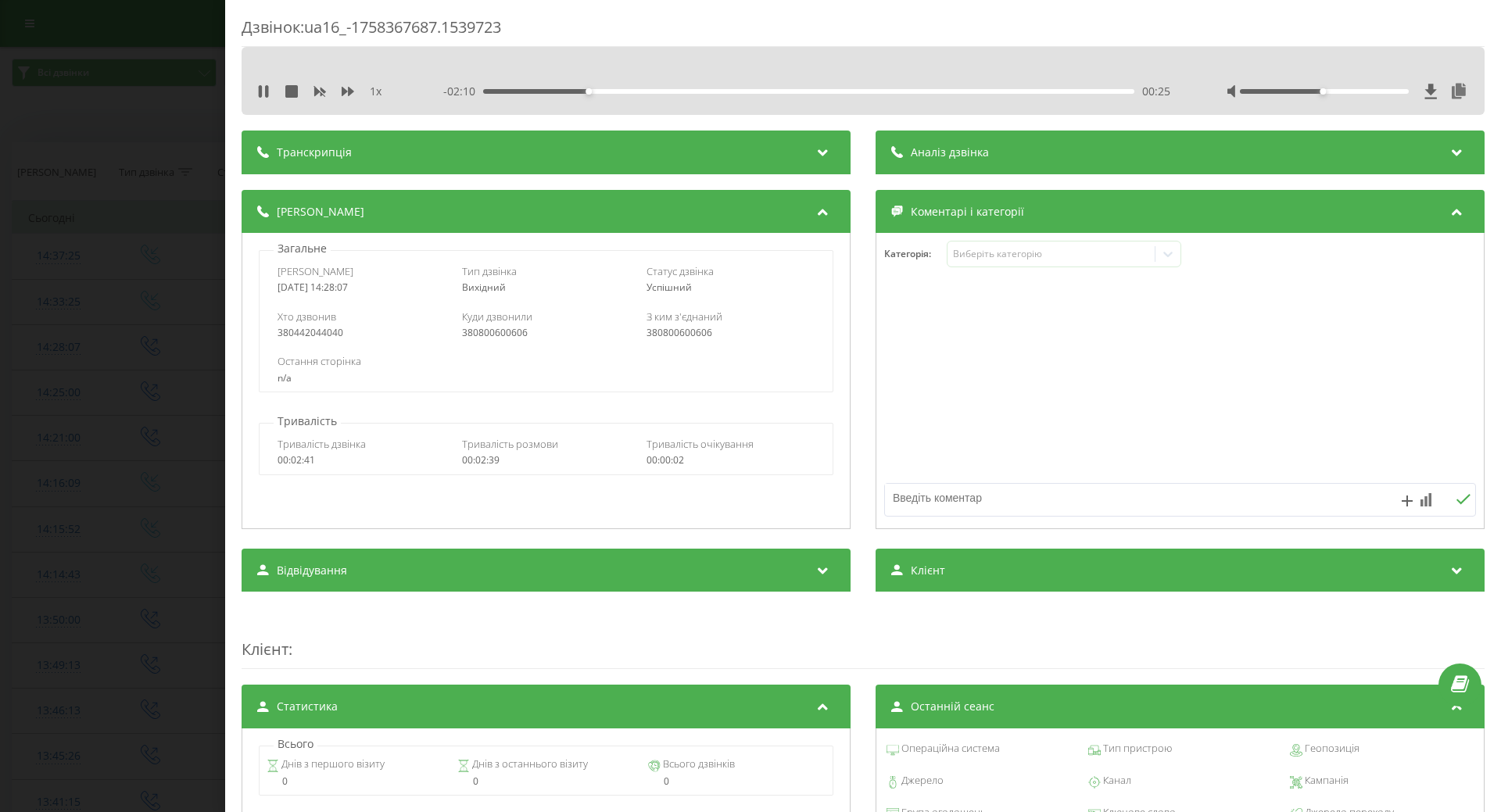
drag, startPoint x: 907, startPoint y: 394, endPoint x: 647, endPoint y: 397, distance: 260.0
click at [905, 395] on div at bounding box center [1180, 381] width 608 height 187
drag, startPoint x: 128, startPoint y: 447, endPoint x: 205, endPoint y: 417, distance: 82.6
click at [128, 442] on div "Дзвінок : ua16_-1758367687.1539723 1 x - 02:10 00:25 00:25 Транскрипція Для AI-…" at bounding box center [750, 406] width 1501 height 812
click at [258, 95] on icon at bounding box center [264, 92] width 13 height 13
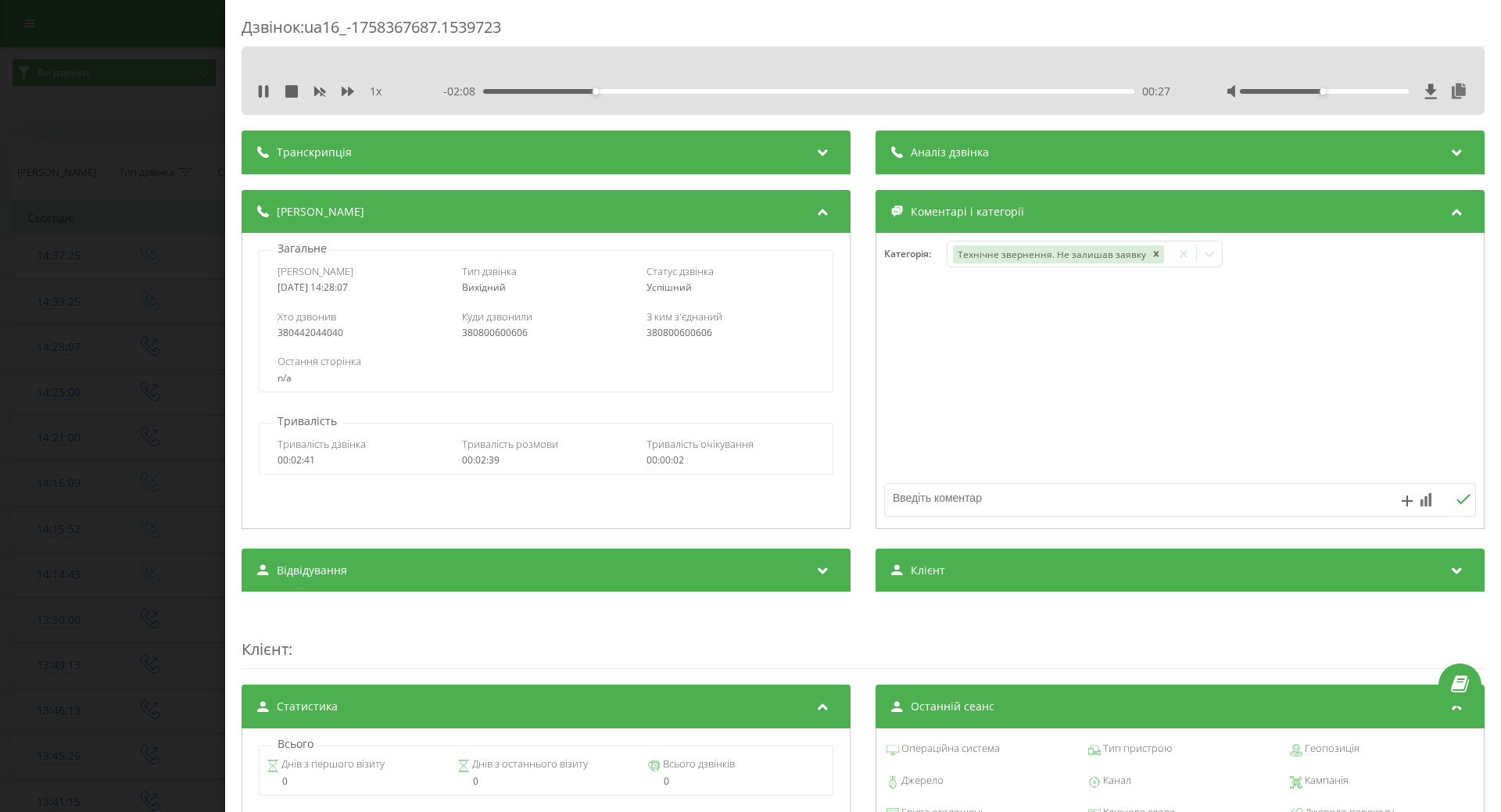
click at [98, 234] on div "Дзвінок : ua16_-1758367687.1539723 1 x - 02:08 00:27 00:27 Транскрипція Для AI-…" at bounding box center [750, 406] width 1501 height 812
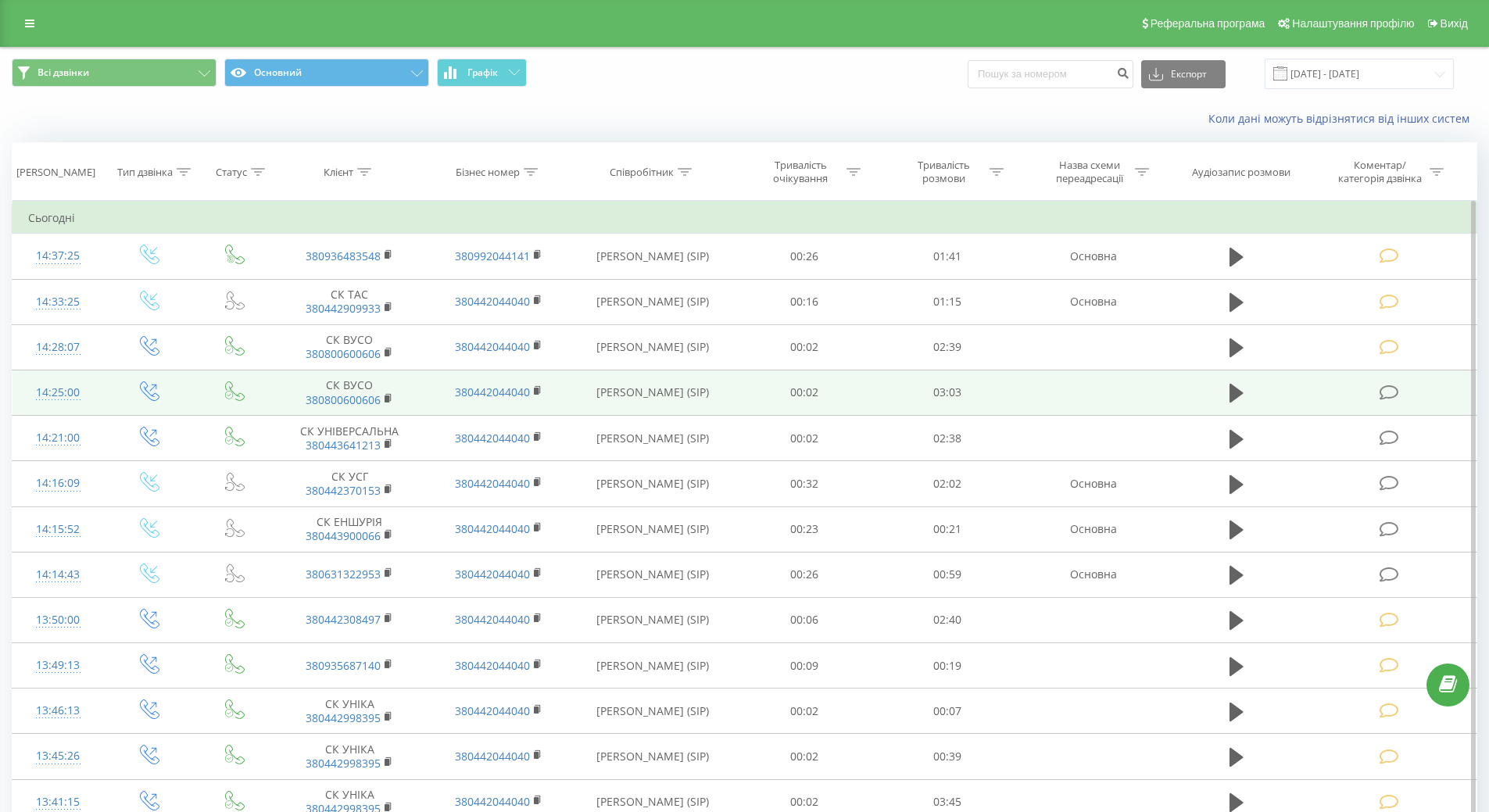
click at [69, 397] on div "14:25:00" at bounding box center [58, 393] width 60 height 31
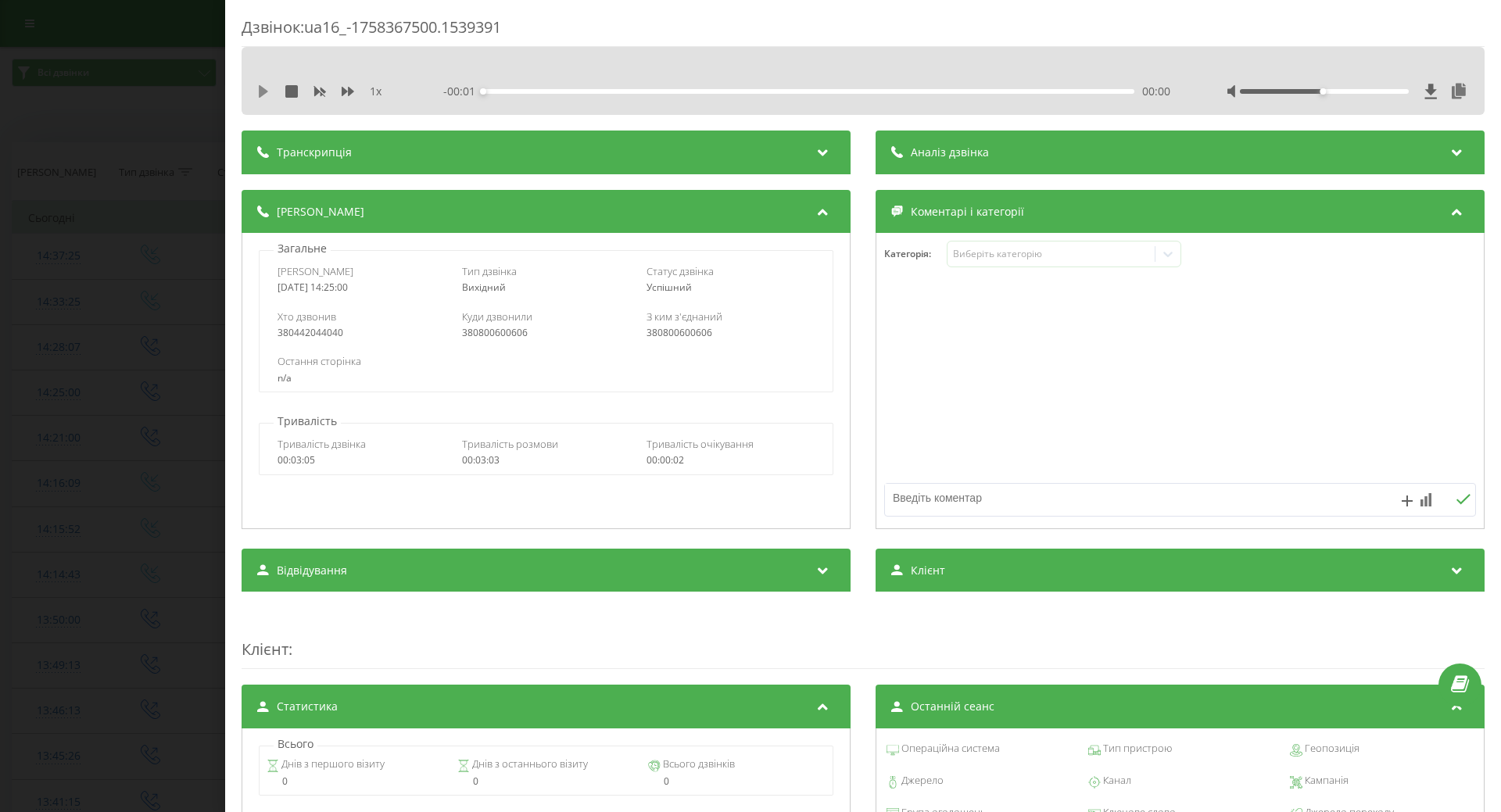
click at [262, 92] on icon at bounding box center [263, 92] width 9 height 13
click at [1033, 92] on div "02:36" at bounding box center [809, 91] width 651 height 4
click at [1041, 259] on div "Виберіть категорію" at bounding box center [1051, 254] width 195 height 13
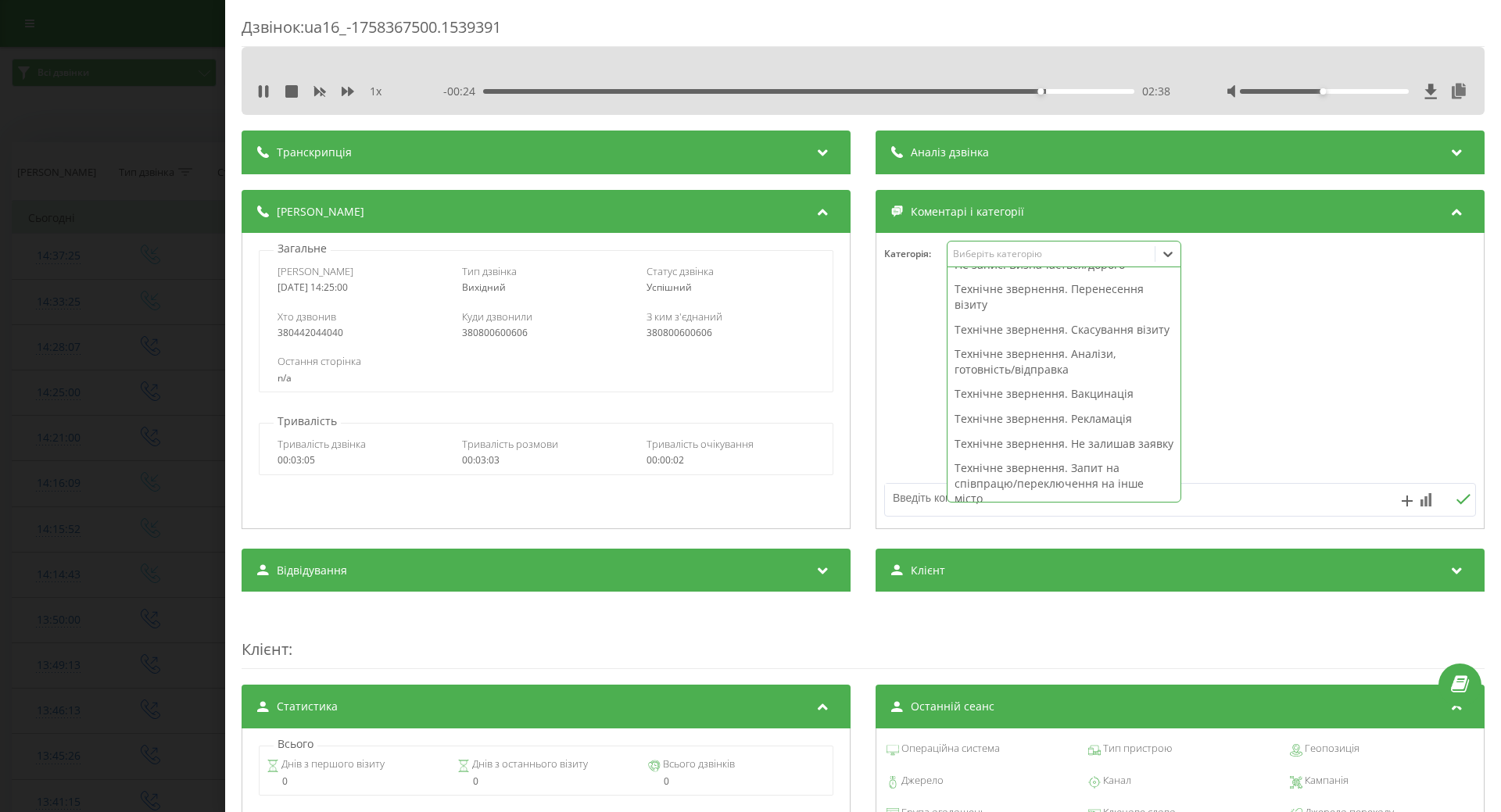
scroll to position [234, 0]
click at [973, 378] on div "Технічне звернення. Не залишав заявку" at bounding box center [1064, 365] width 233 height 25
drag, startPoint x: 886, startPoint y: 398, endPoint x: 515, endPoint y: 406, distance: 371.1
click at [881, 403] on div at bounding box center [1180, 381] width 608 height 187
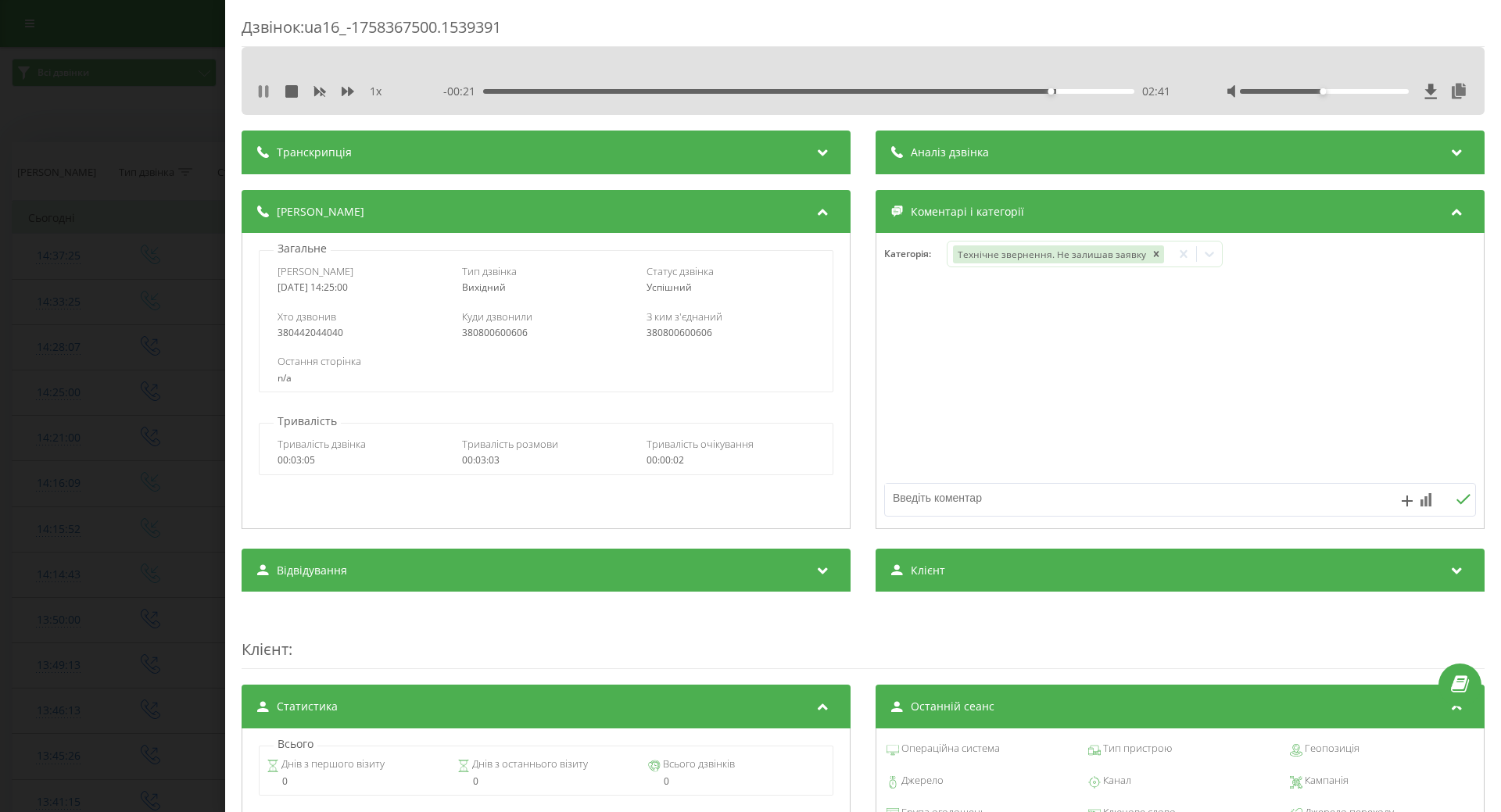
click at [265, 93] on icon at bounding box center [264, 92] width 13 height 13
drag, startPoint x: 136, startPoint y: 222, endPoint x: 151, endPoint y: 229, distance: 16.6
click at [136, 226] on div "Дзвінок : ua16_-1758367500.1539391 1 x - 00:21 02:41 02:41 Транскрипція Для AI-…" at bounding box center [750, 406] width 1501 height 812
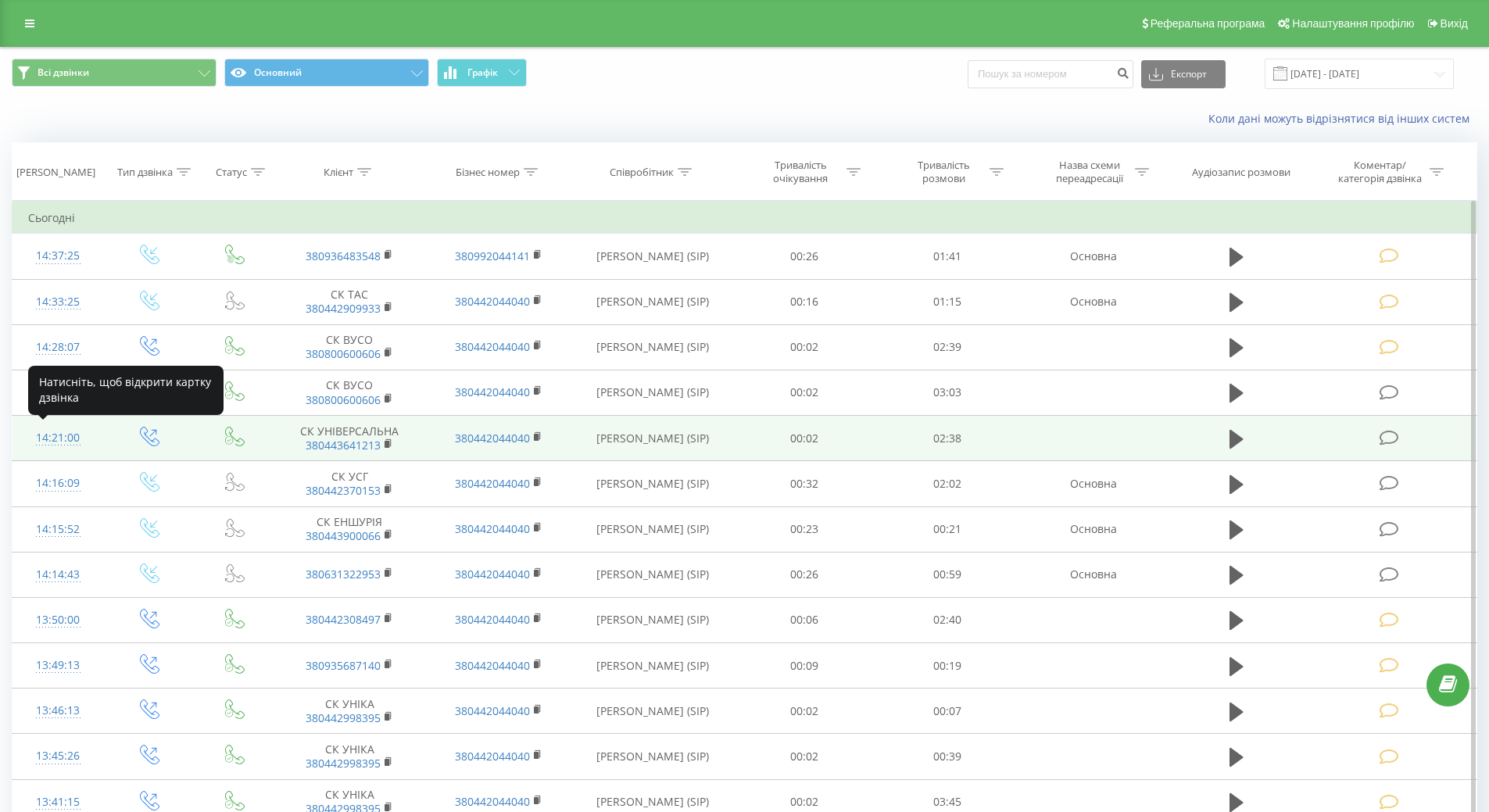
click at [67, 433] on div "14:21:00" at bounding box center [58, 438] width 60 height 31
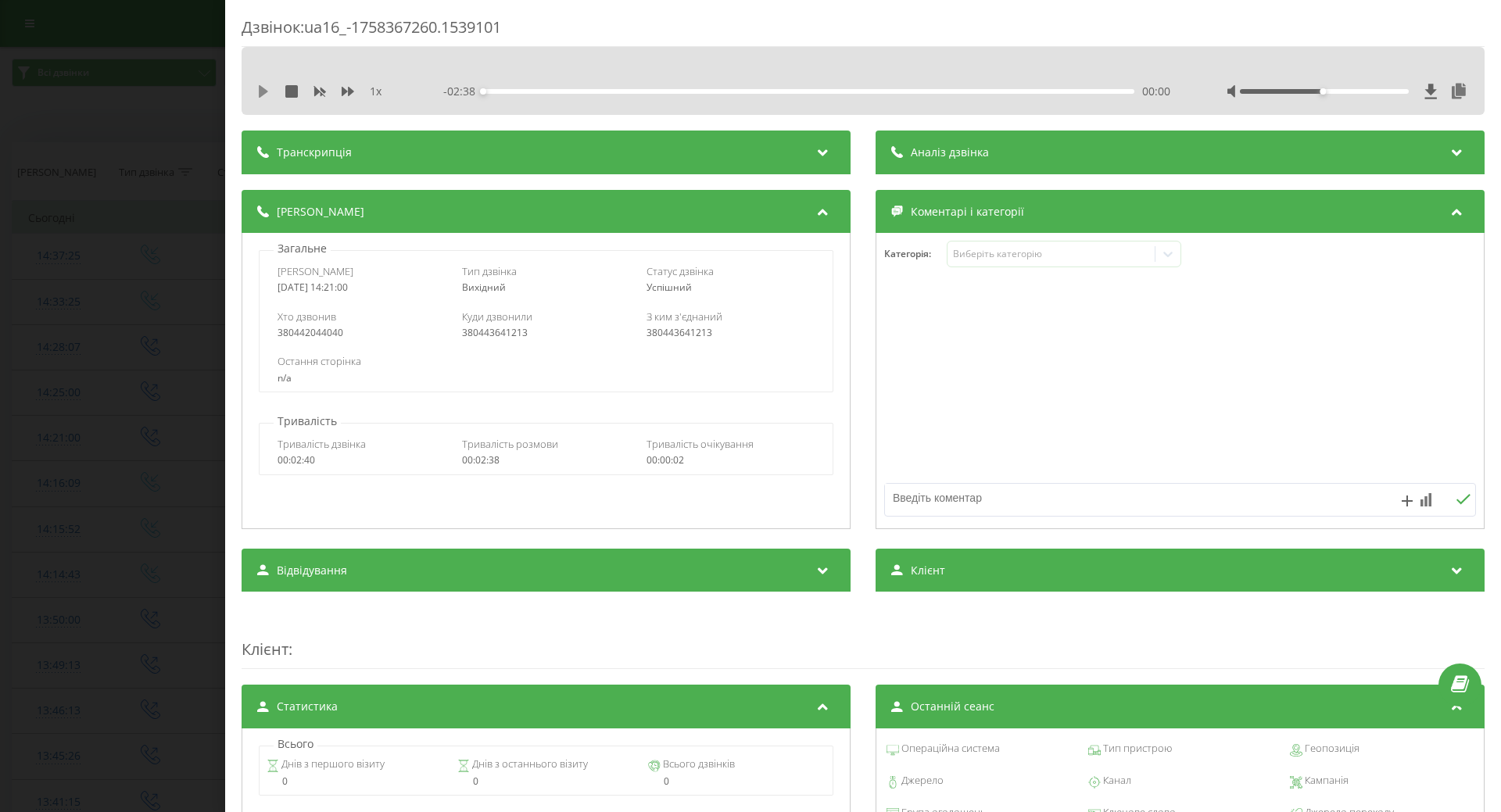
click at [267, 93] on icon at bounding box center [264, 92] width 13 height 13
click at [963, 265] on div "Виберіть категорію" at bounding box center [1064, 253] width 234 height 27
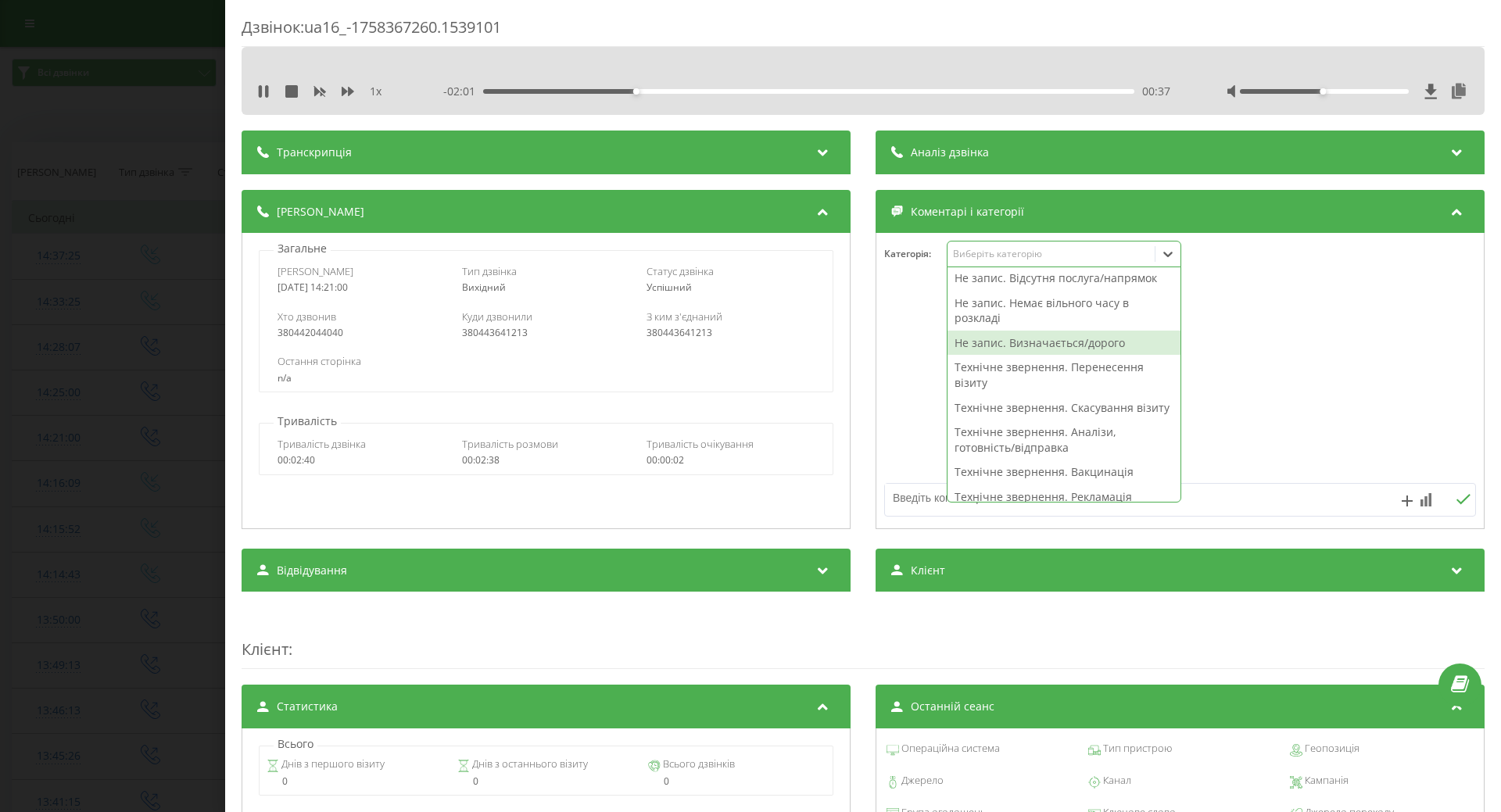
scroll to position [157, 0]
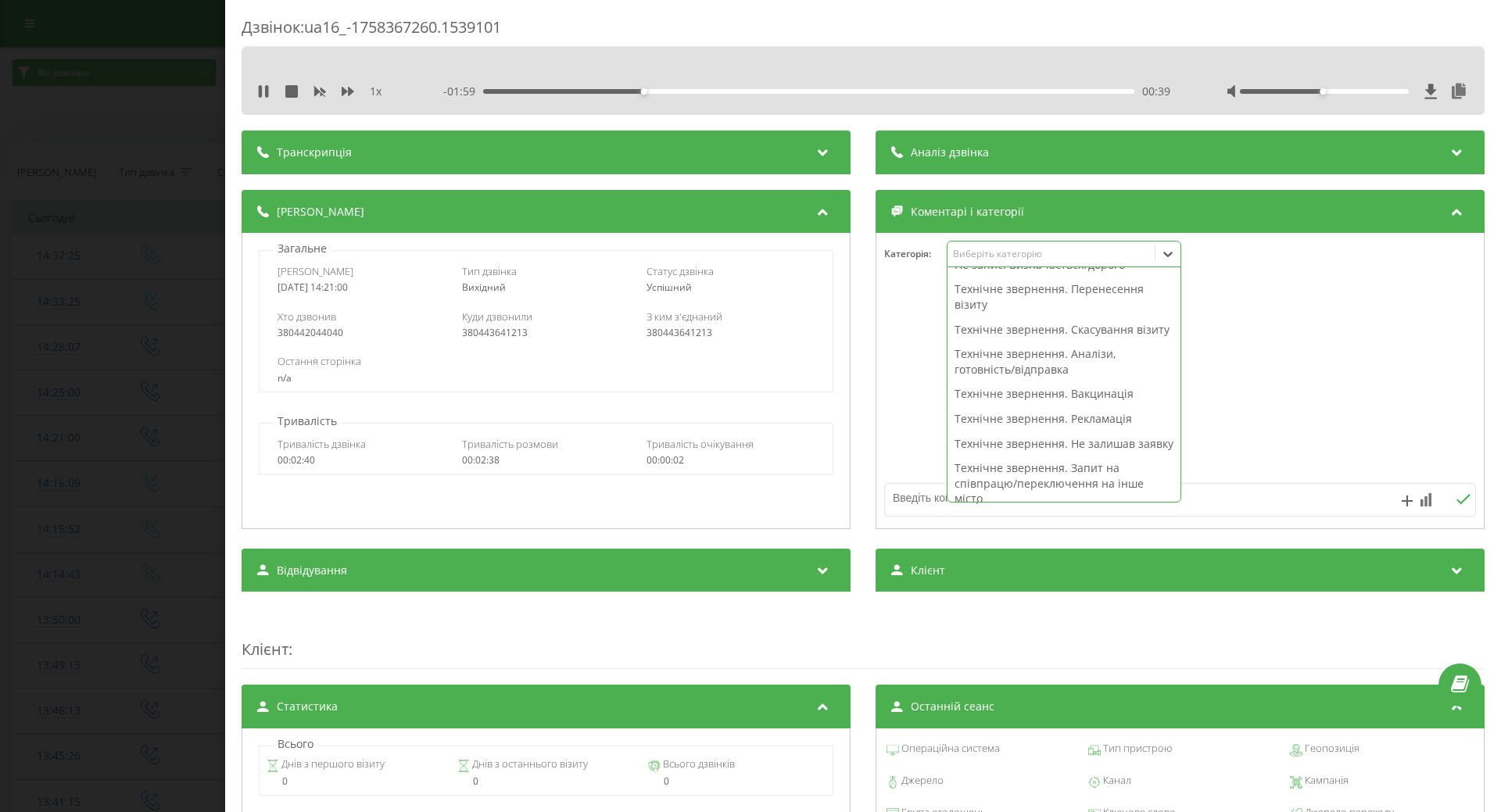
click at [974, 457] on div "Технічне звернення. Не залишав заявку" at bounding box center [1064, 443] width 233 height 25
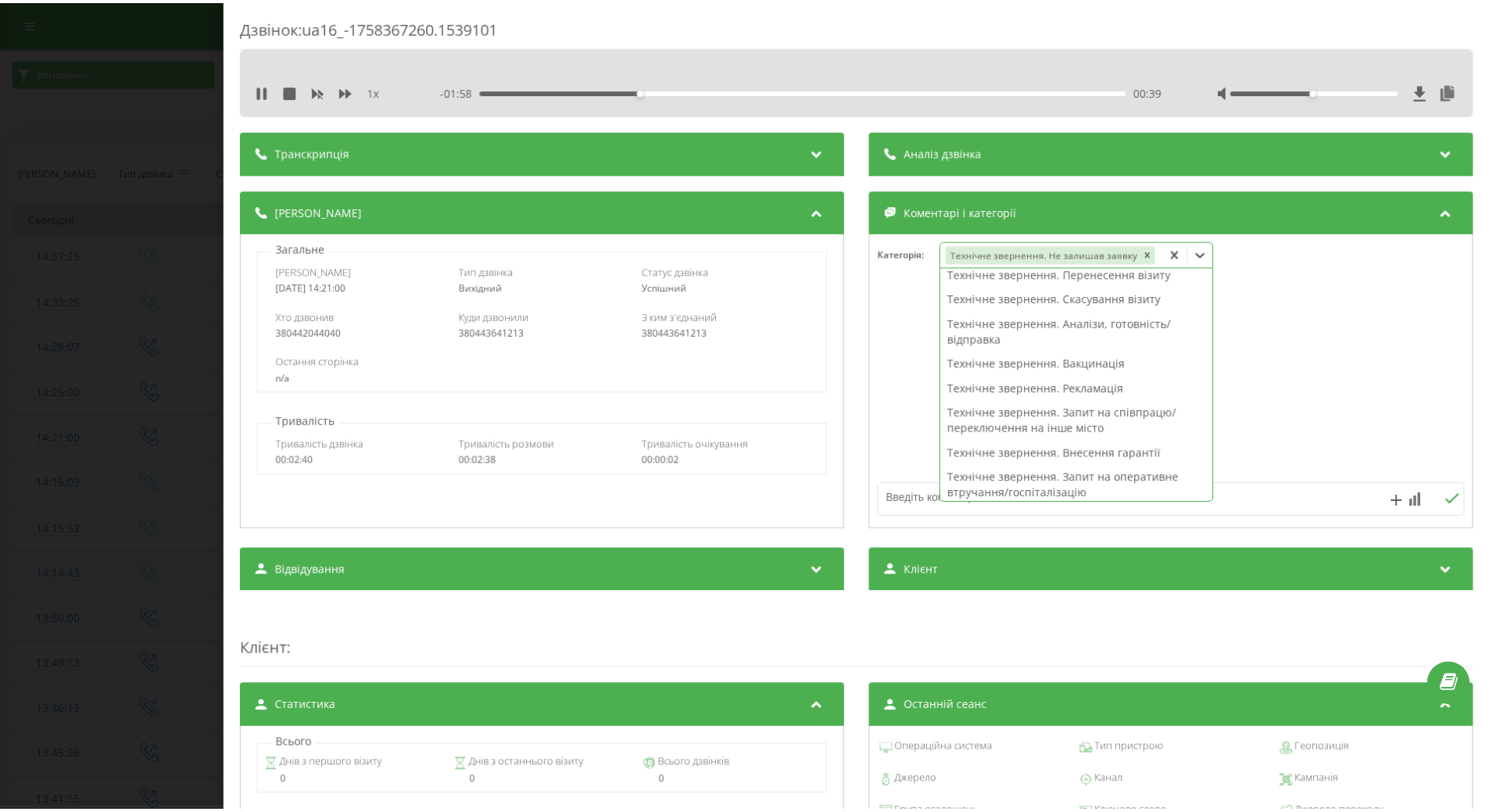
scroll to position [140, 0]
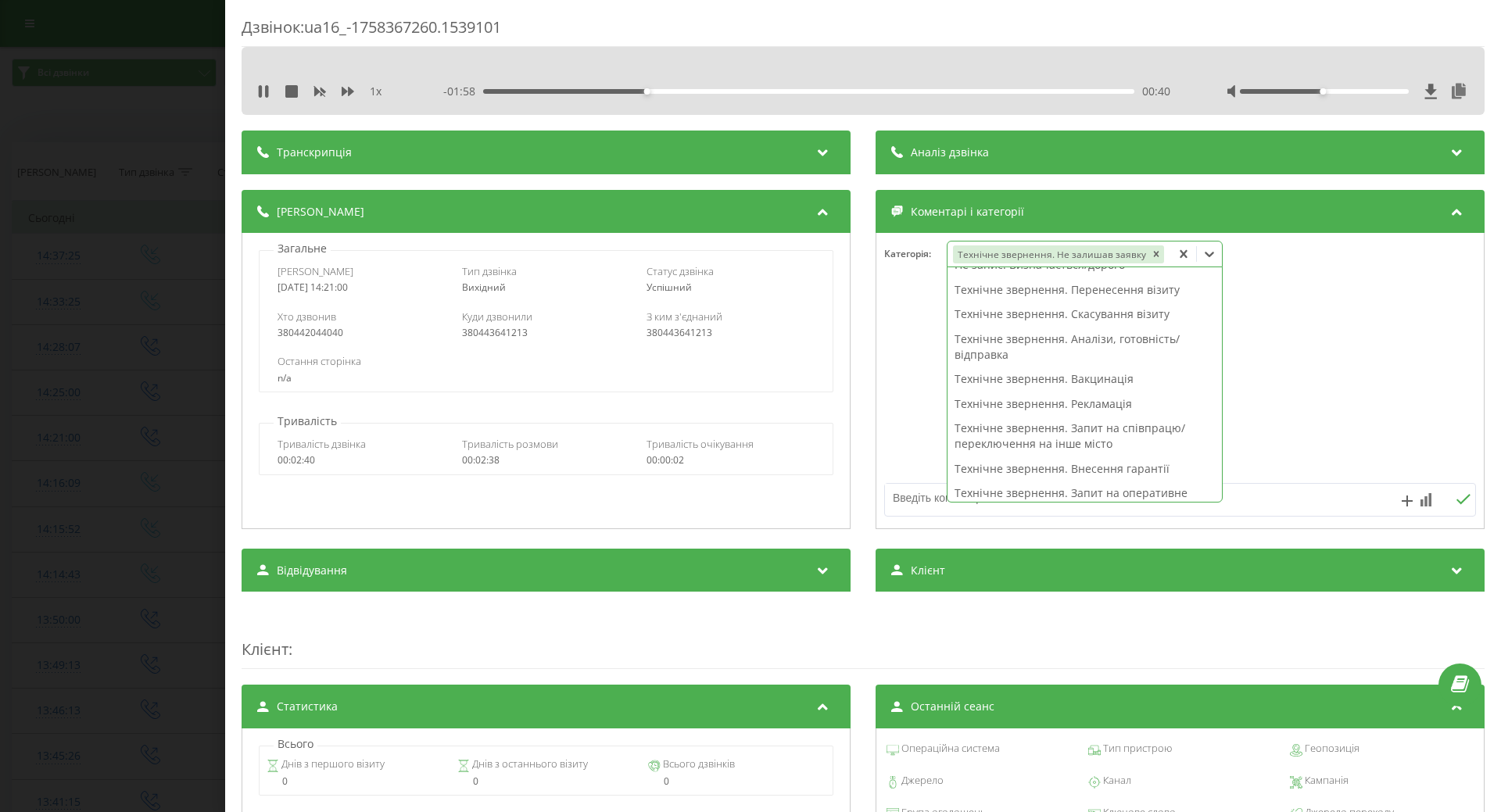
click at [900, 453] on div at bounding box center [1180, 381] width 608 height 187
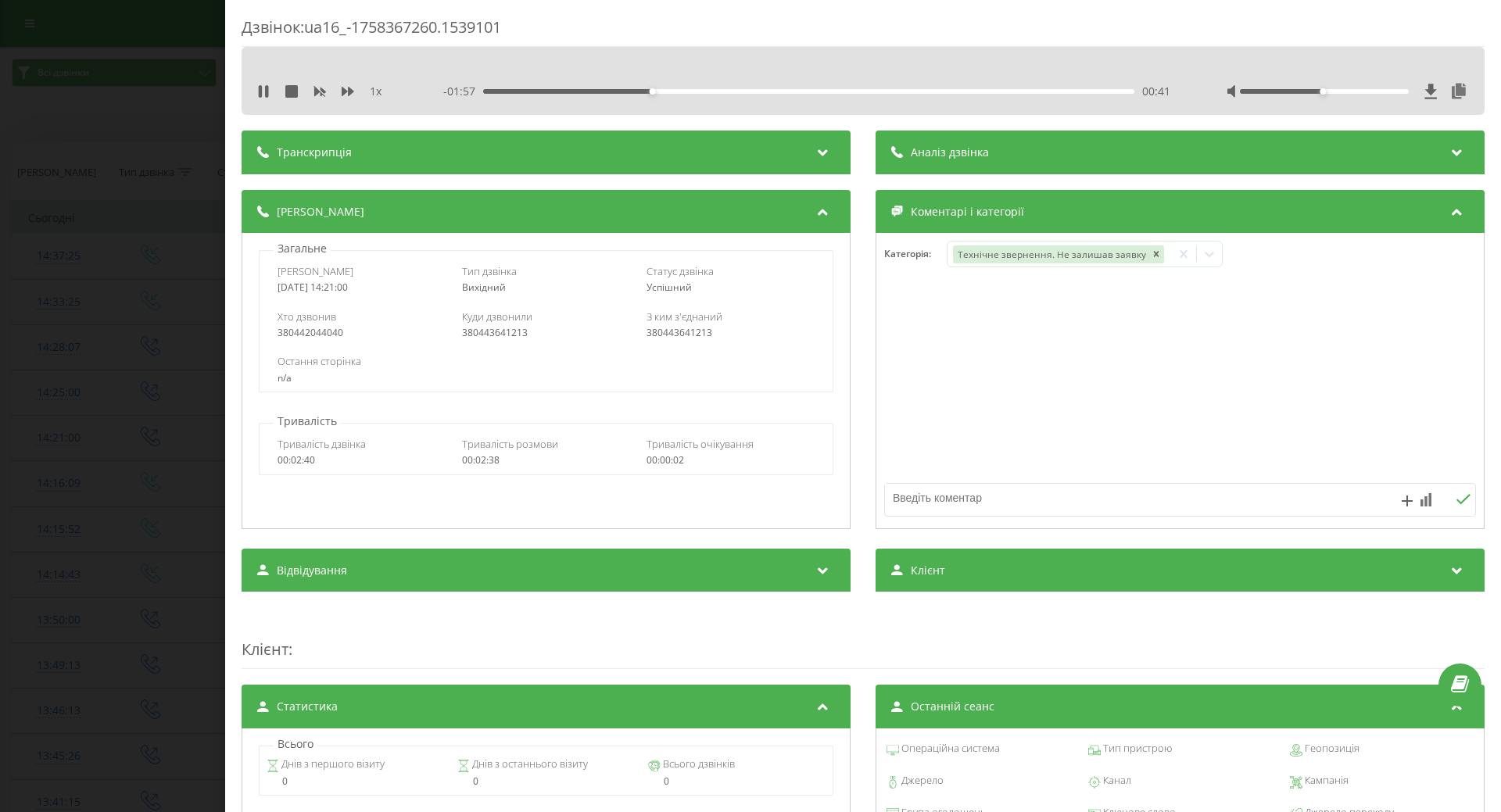
drag, startPoint x: 265, startPoint y: 92, endPoint x: 168, endPoint y: 160, distance: 118.5
click at [253, 104] on div "1 x - 01:57 00:41 00:41" at bounding box center [863, 80] width 1243 height 68
click at [144, 194] on div "Дзвінок : ua16_-1758367260.1539101 1 x - 01:56 00:41 00:41 Транскрипція Для AI-…" at bounding box center [750, 406] width 1501 height 812
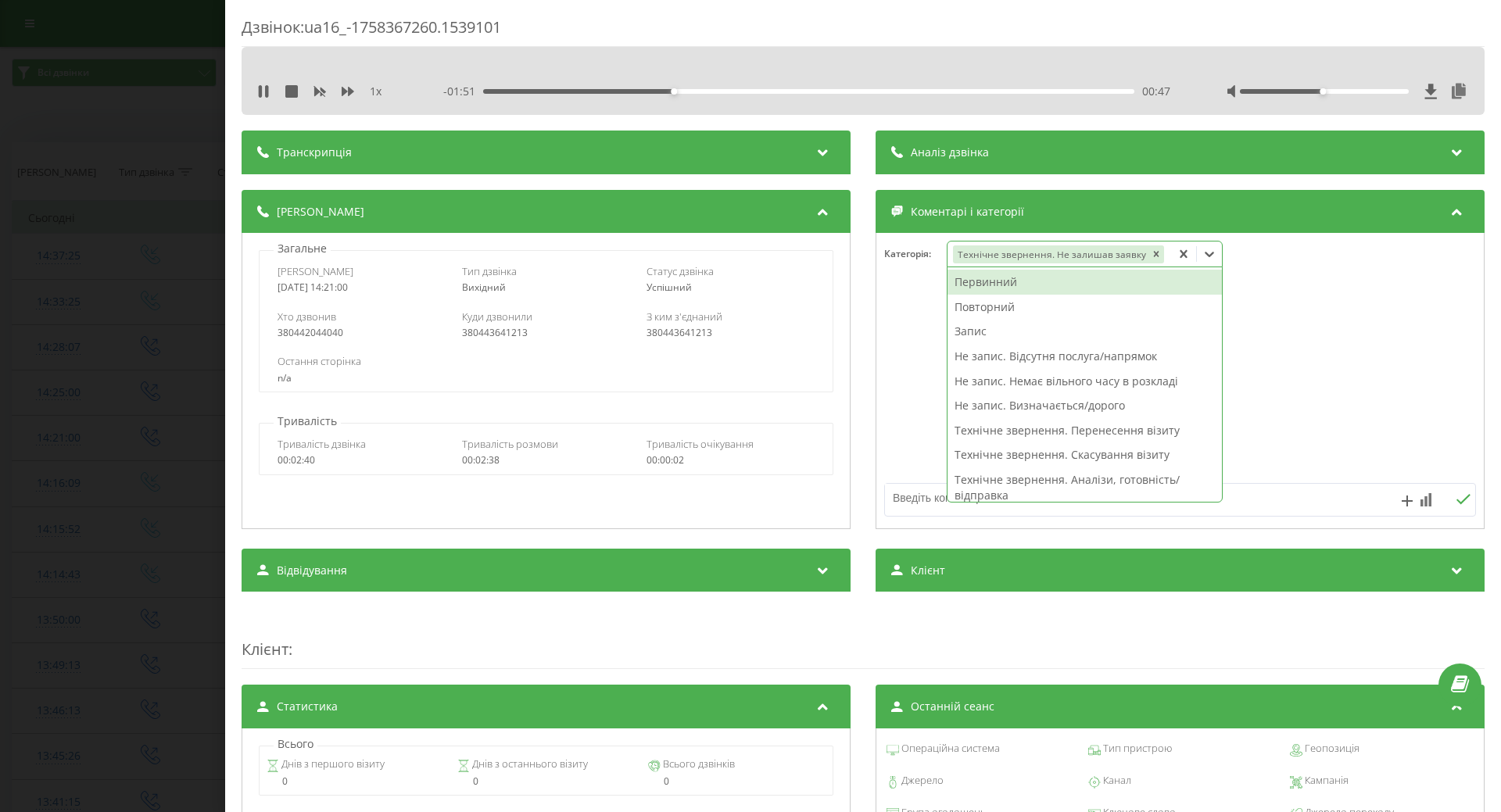
click at [1201, 257] on icon at bounding box center [1209, 254] width 15 height 15
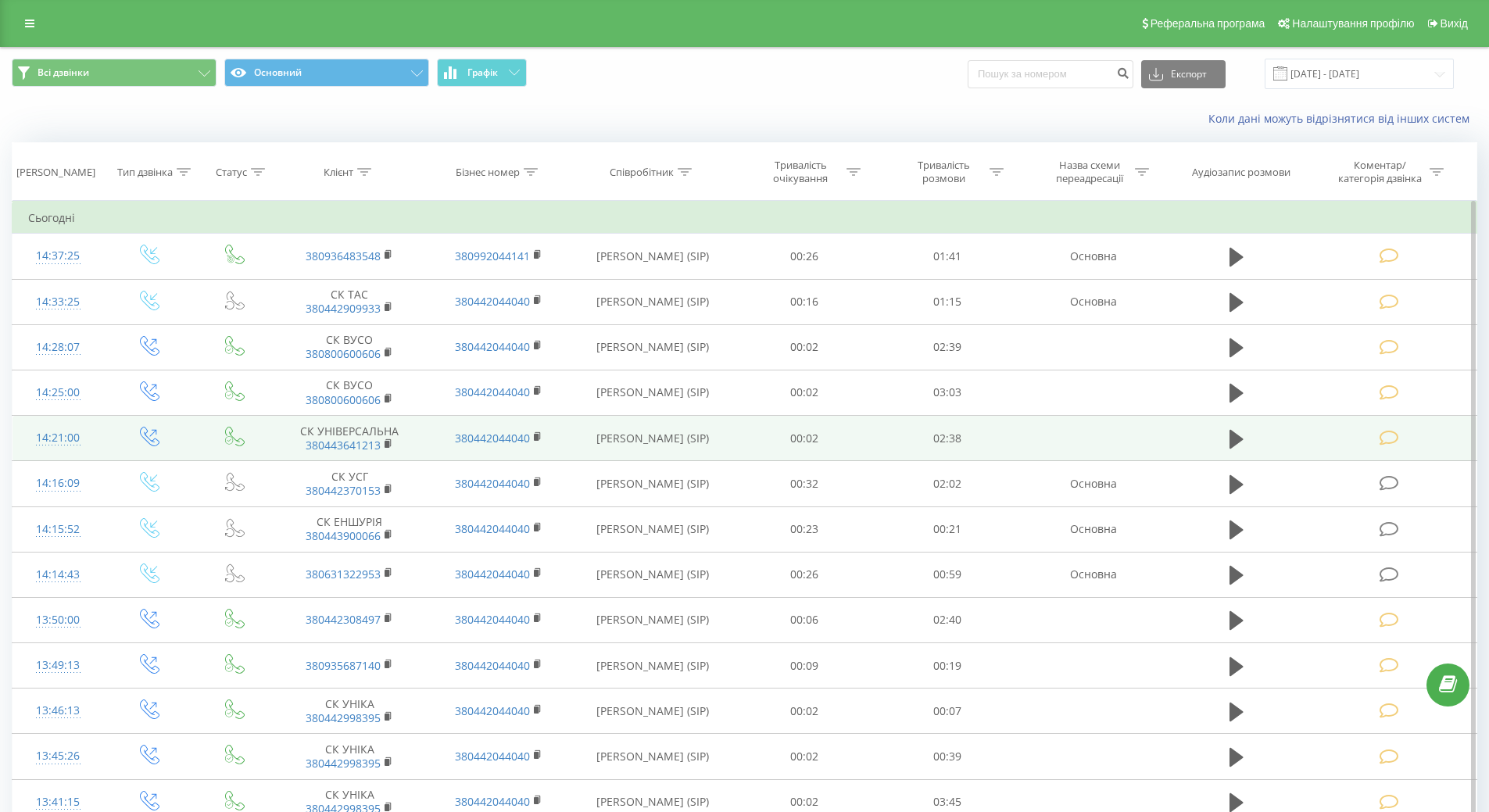
click at [50, 436] on div "14:21:00" at bounding box center [58, 438] width 60 height 31
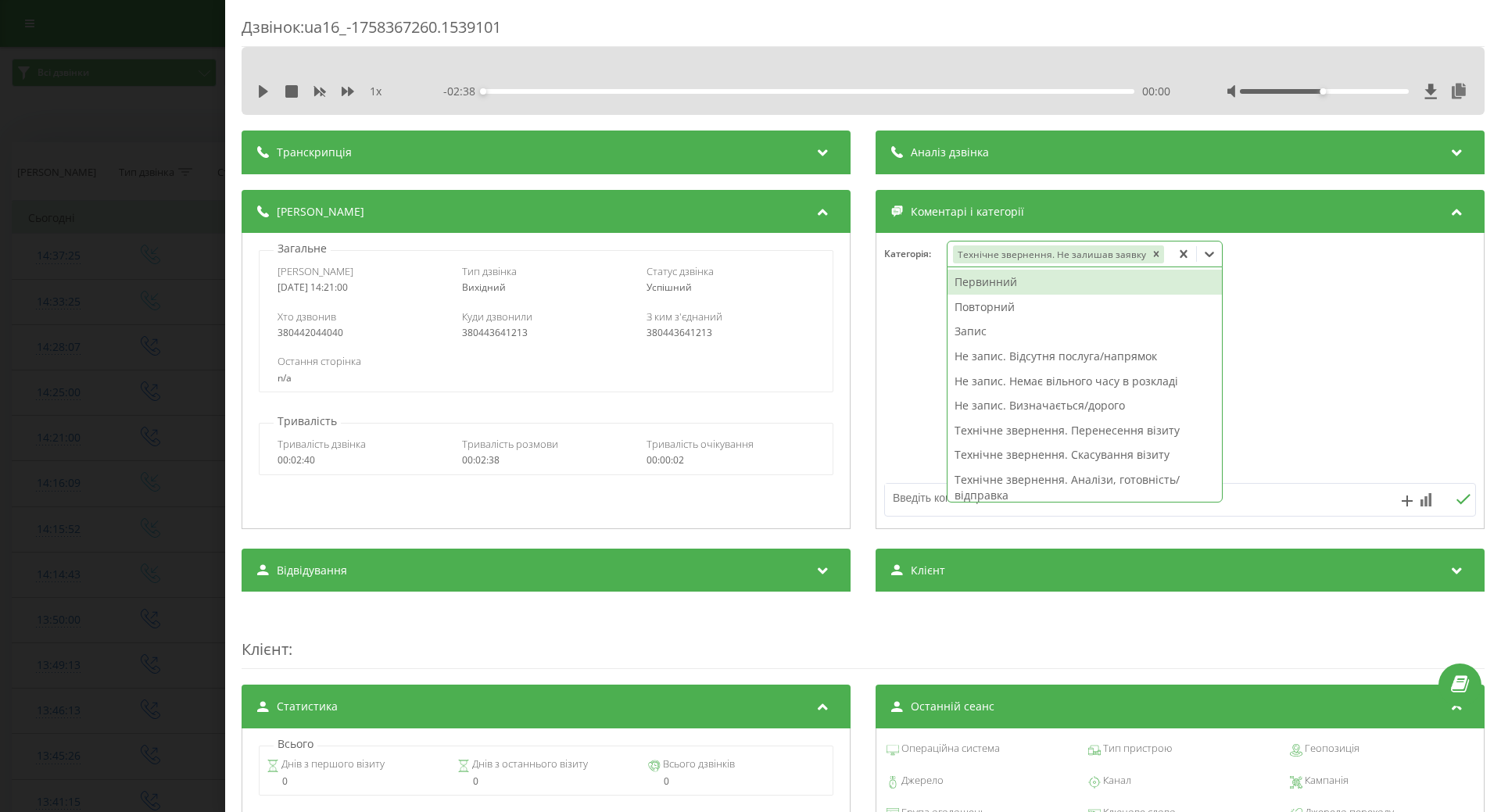
click at [1205, 253] on icon at bounding box center [1209, 254] width 9 height 5
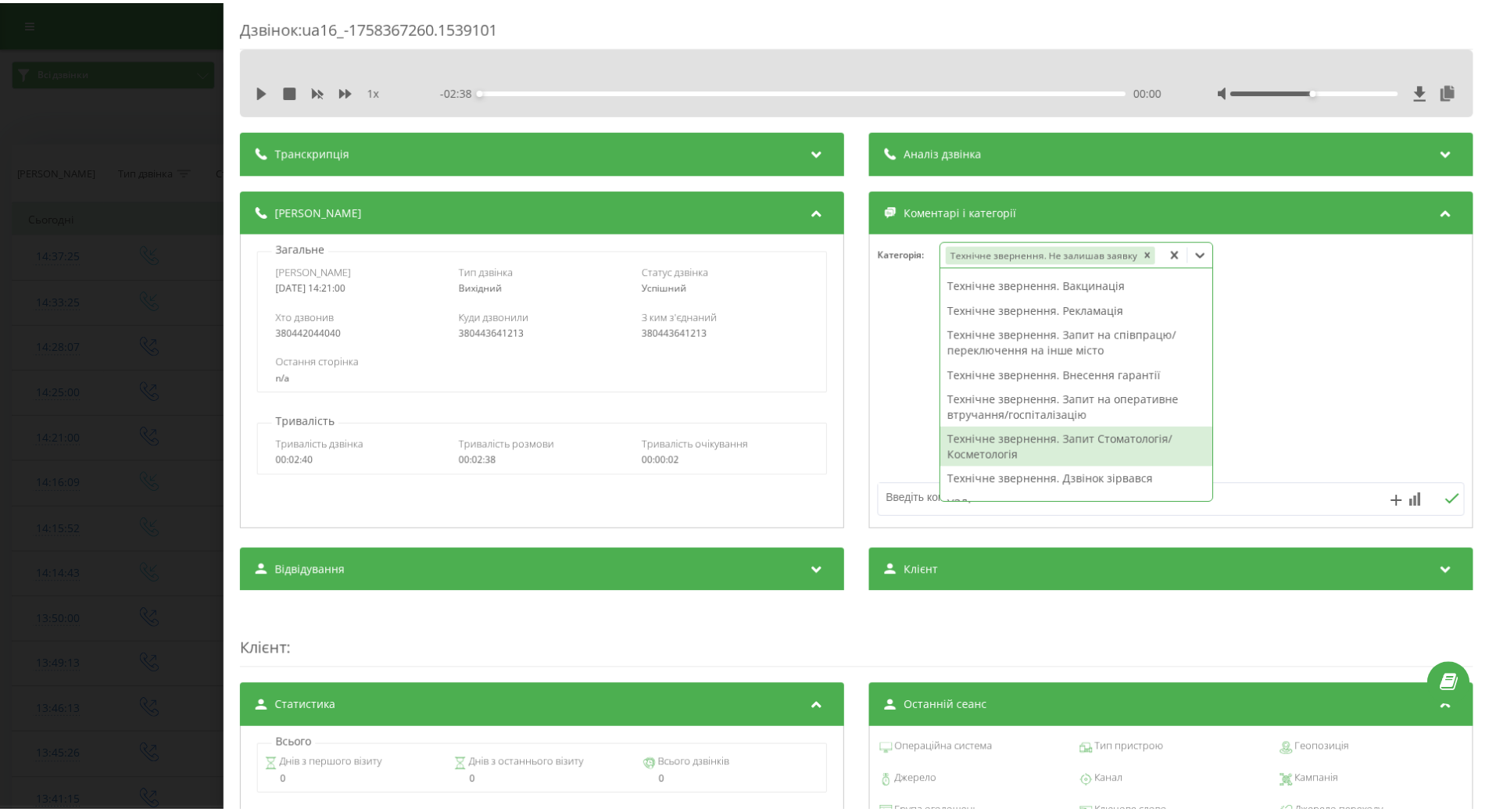
scroll to position [157, 0]
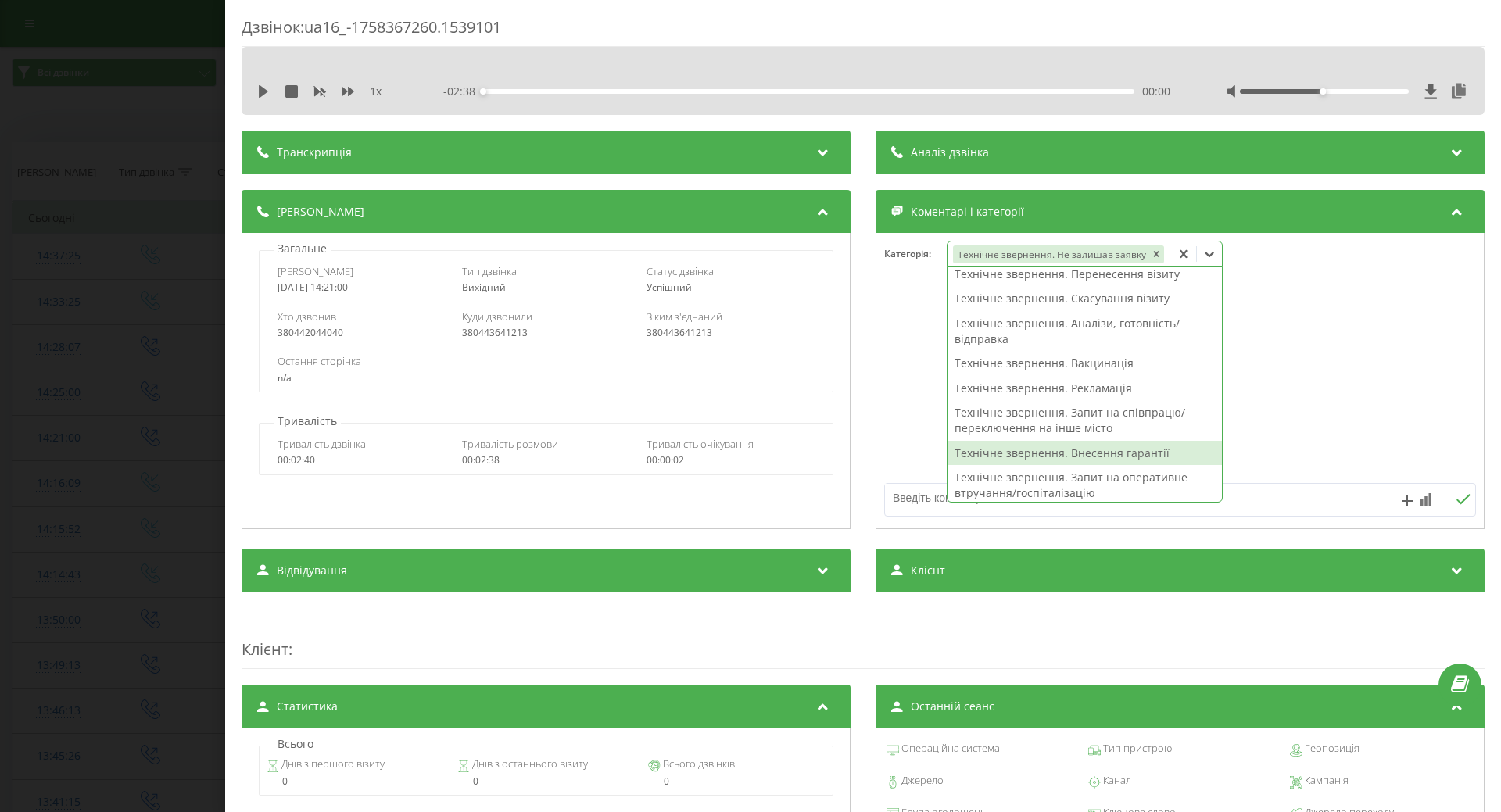
drag, startPoint x: 991, startPoint y: 450, endPoint x: 978, endPoint y: 448, distance: 13.2
click at [990, 451] on div "Технічне звернення. Внесення гарантії" at bounding box center [1084, 453] width 275 height 25
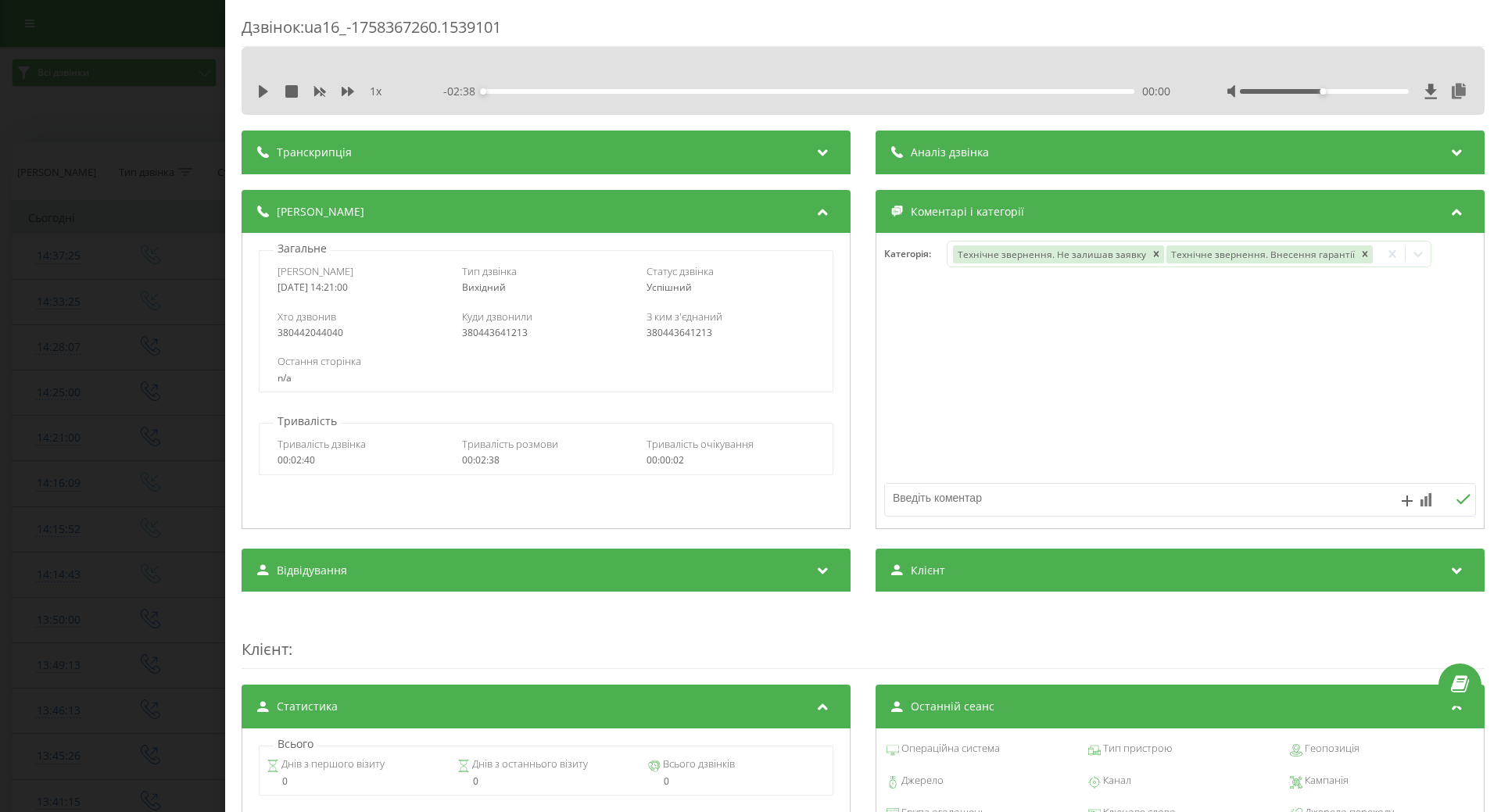
click at [900, 449] on div at bounding box center [1180, 381] width 608 height 187
drag, startPoint x: 128, startPoint y: 353, endPoint x: 235, endPoint y: 348, distance: 107.1
click at [128, 353] on div "Дзвінок : ua16_-1758367260.1539101 1 x - 02:38 00:00 00:00 Транскрипція Для AI-…" at bounding box center [750, 406] width 1501 height 812
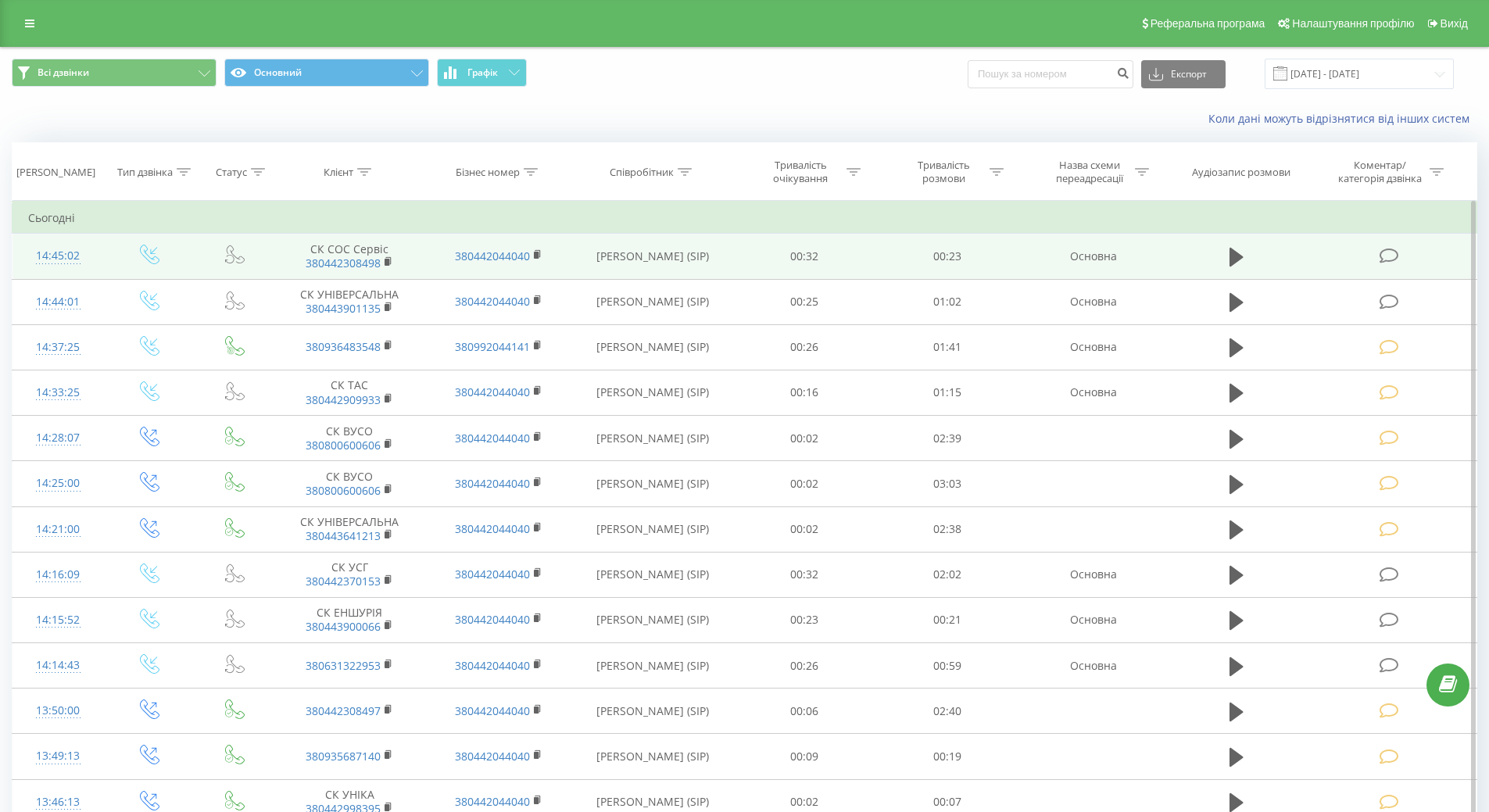
click at [53, 258] on div "14:45:02" at bounding box center [58, 256] width 60 height 31
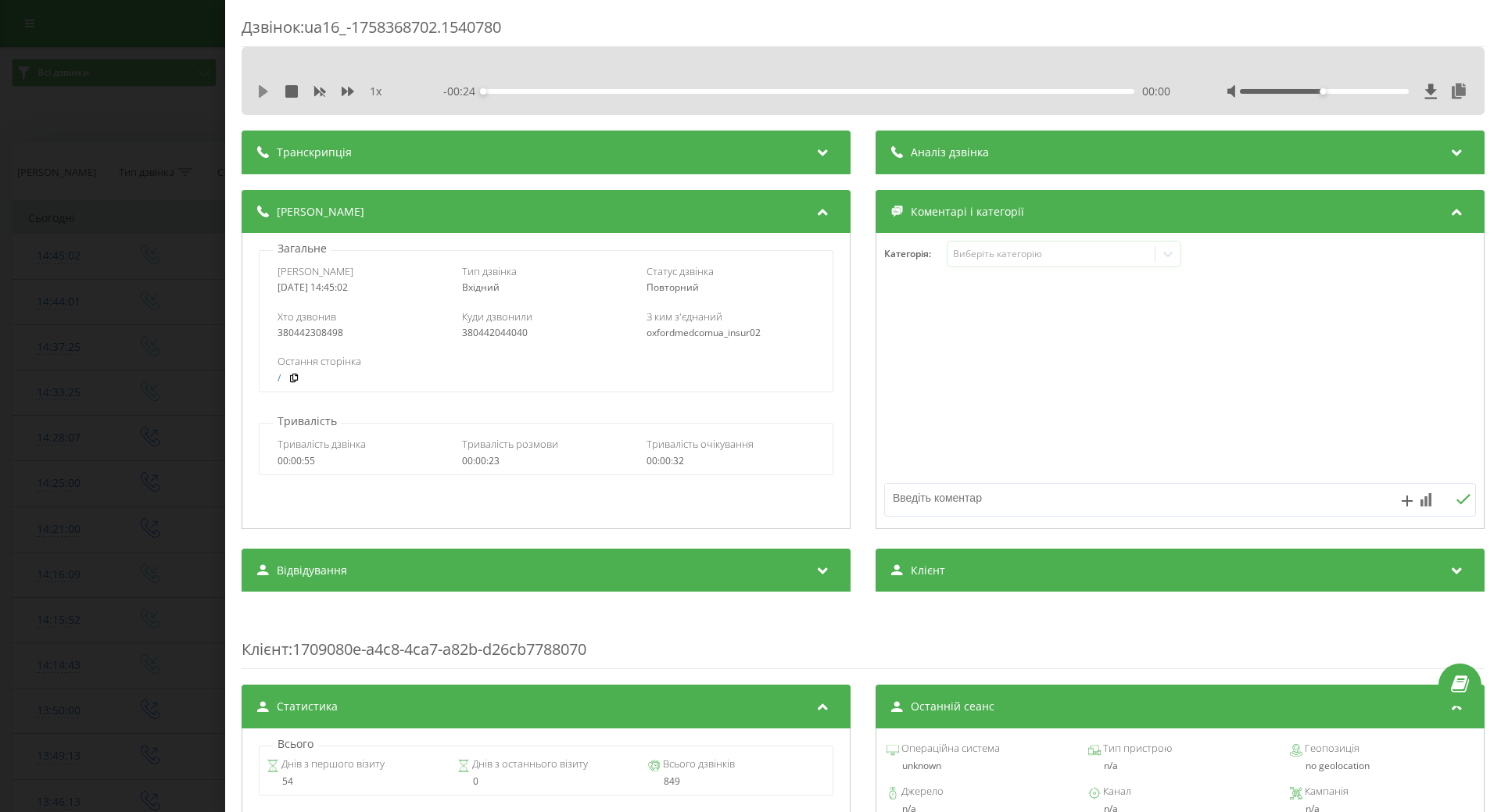
click at [264, 92] on icon at bounding box center [263, 92] width 9 height 13
click at [264, 95] on icon at bounding box center [264, 92] width 13 height 13
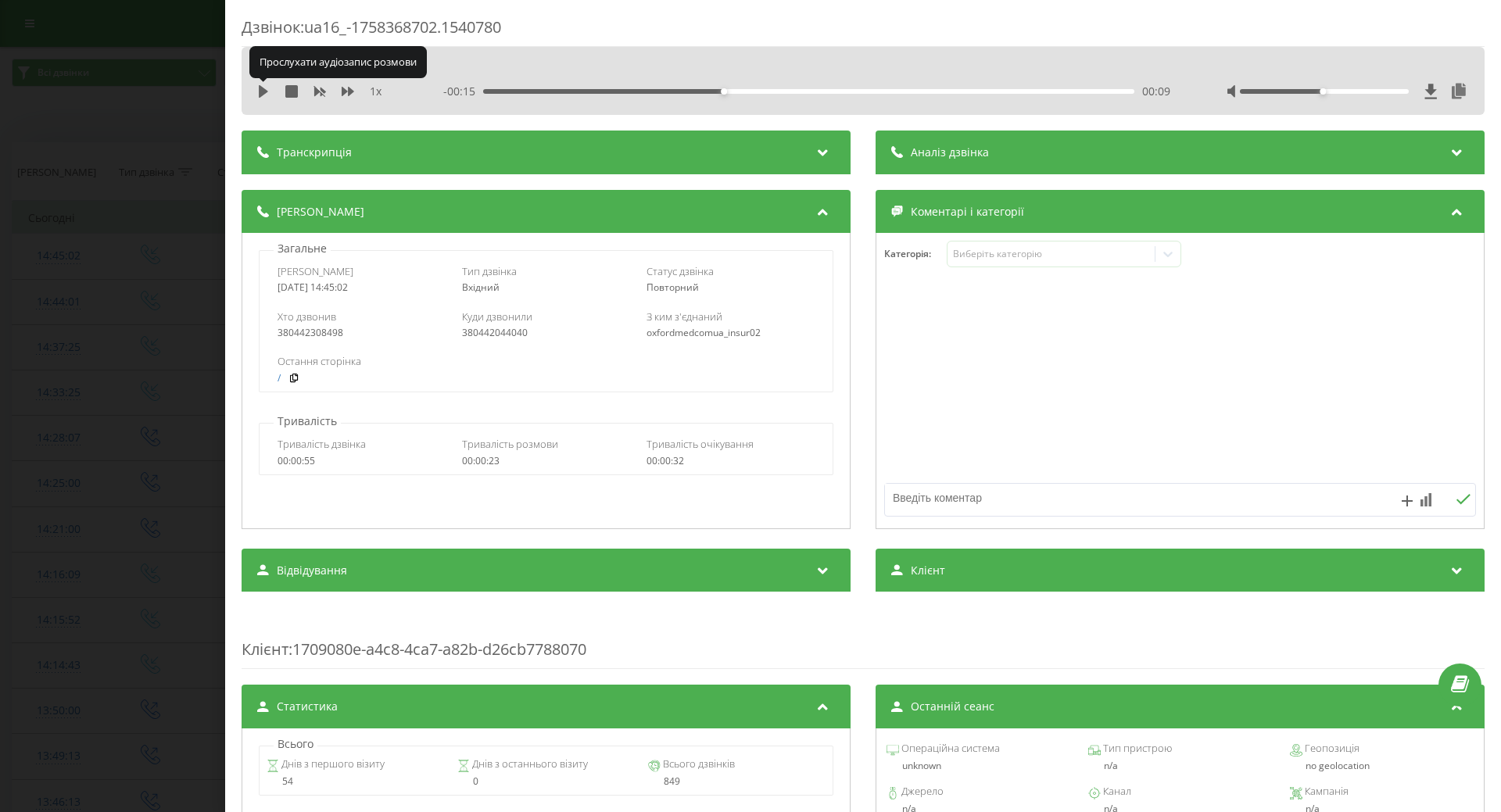
click at [264, 95] on icon at bounding box center [264, 92] width 13 height 13
click at [258, 95] on icon at bounding box center [264, 92] width 13 height 13
click at [1004, 267] on div "Виберіть категорію" at bounding box center [1064, 253] width 234 height 27
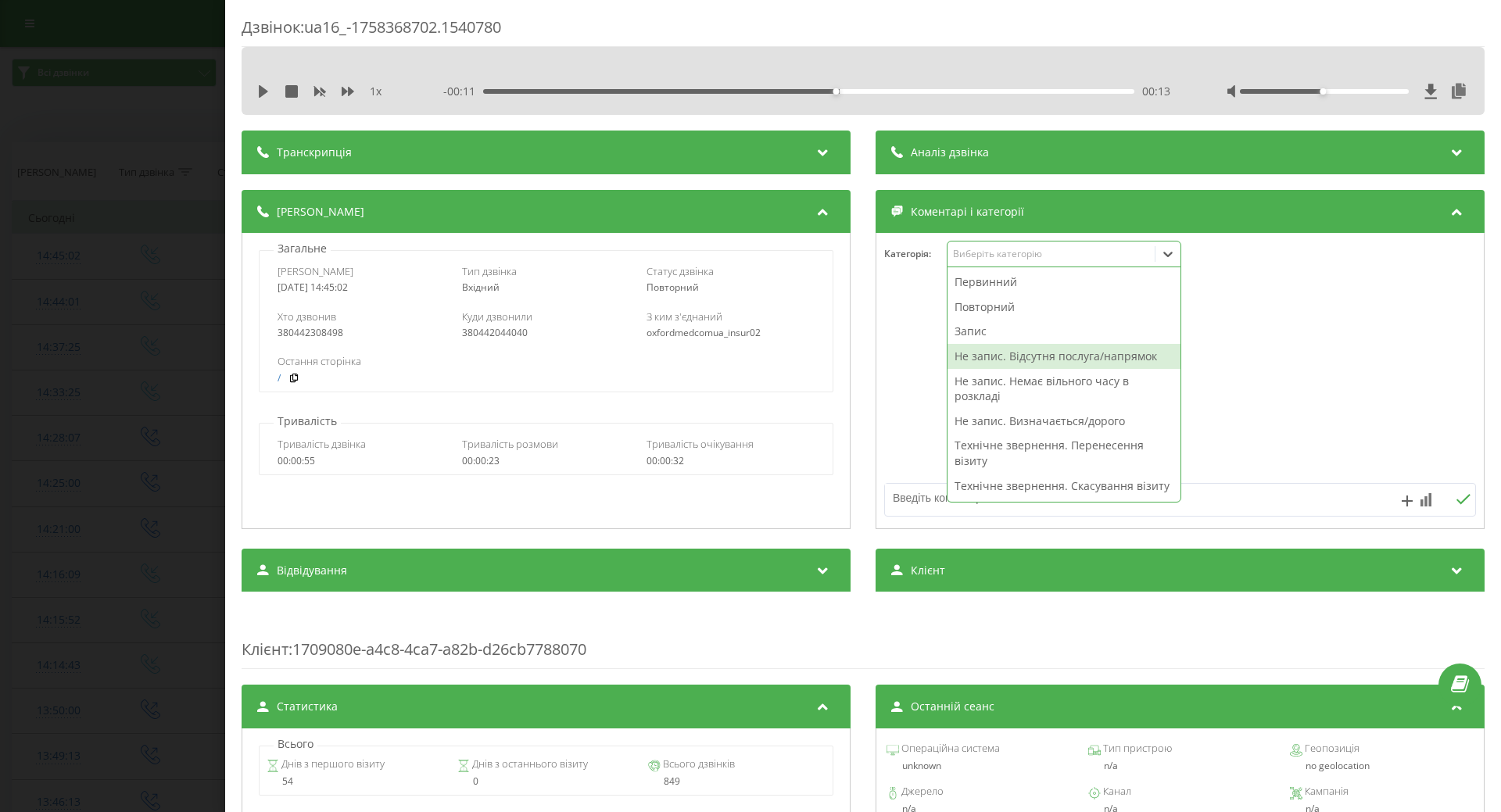
click at [1007, 357] on div "Не запис. Відсутня послуга/напрямок" at bounding box center [1064, 356] width 233 height 25
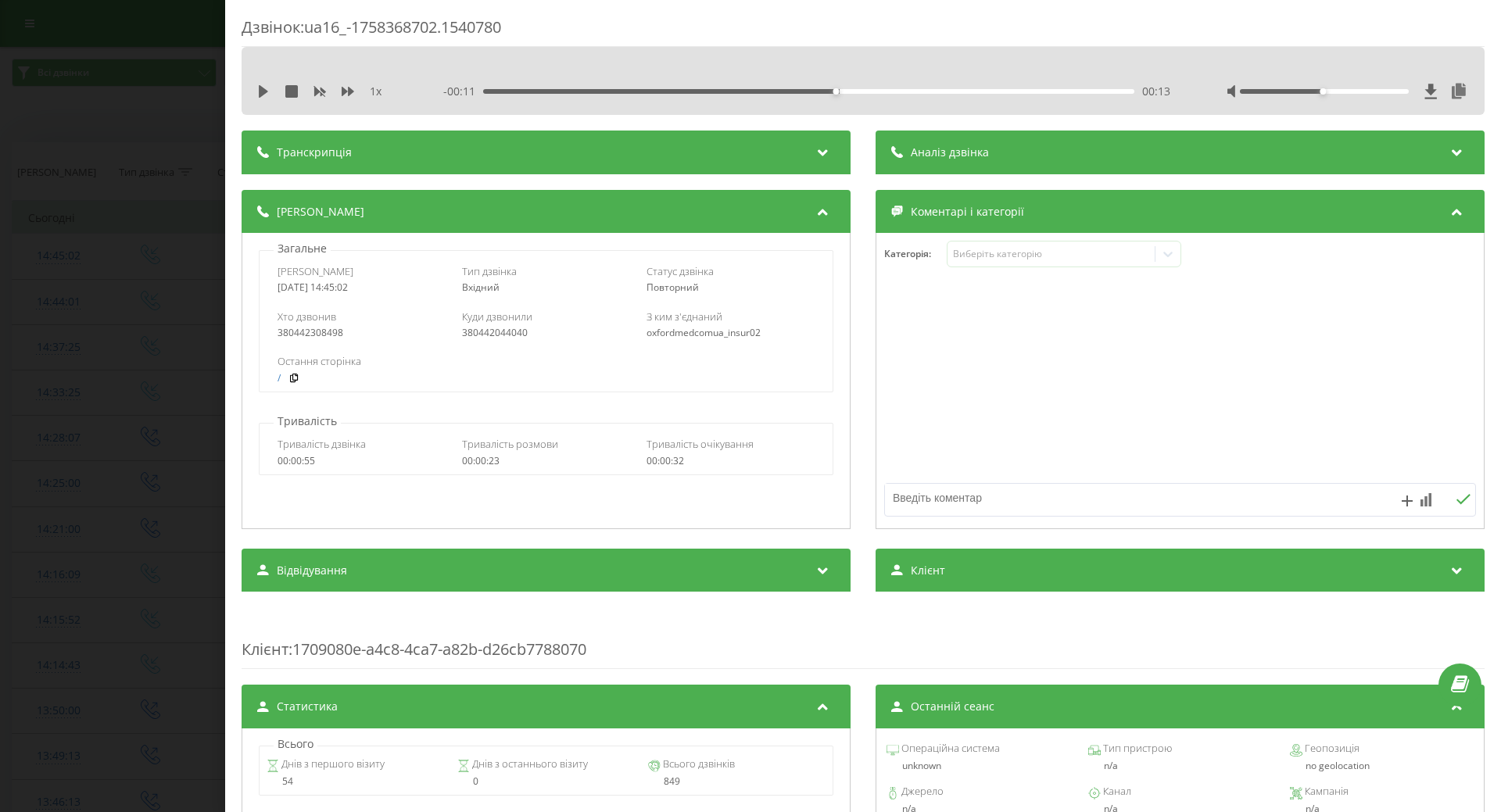
click at [928, 385] on div at bounding box center [1180, 381] width 608 height 187
click at [918, 502] on textarea at bounding box center [1121, 498] width 472 height 28
type textarea "кінезіотерапія"
click at [69, 412] on div "Дзвінок : ua16_-1758368702.1540780 1 x - 00:11 00:13 00:13 Транскрипція Для AI-…" at bounding box center [750, 406] width 1501 height 812
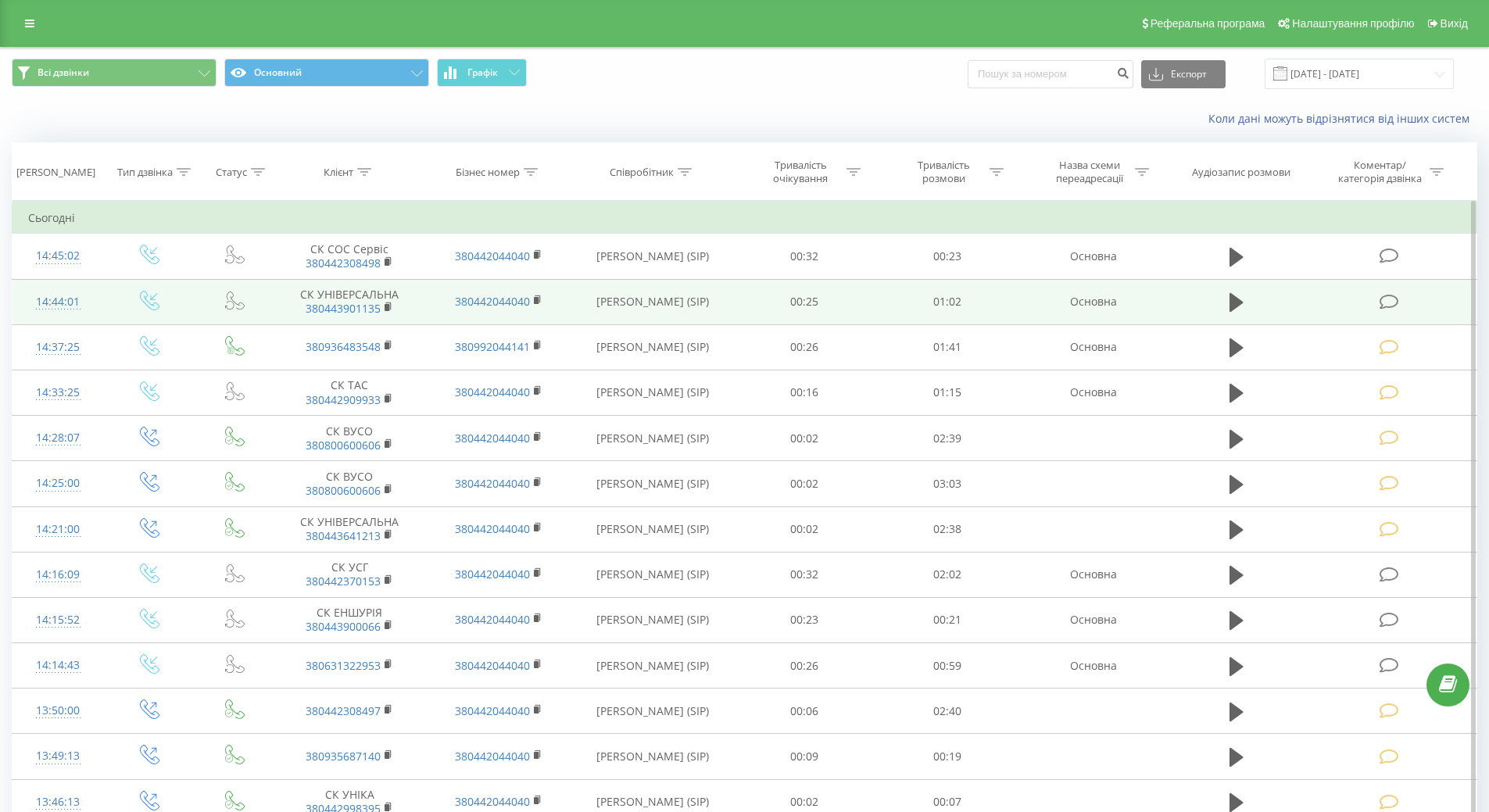
click at [66, 301] on div "14:44:01" at bounding box center [58, 302] width 60 height 31
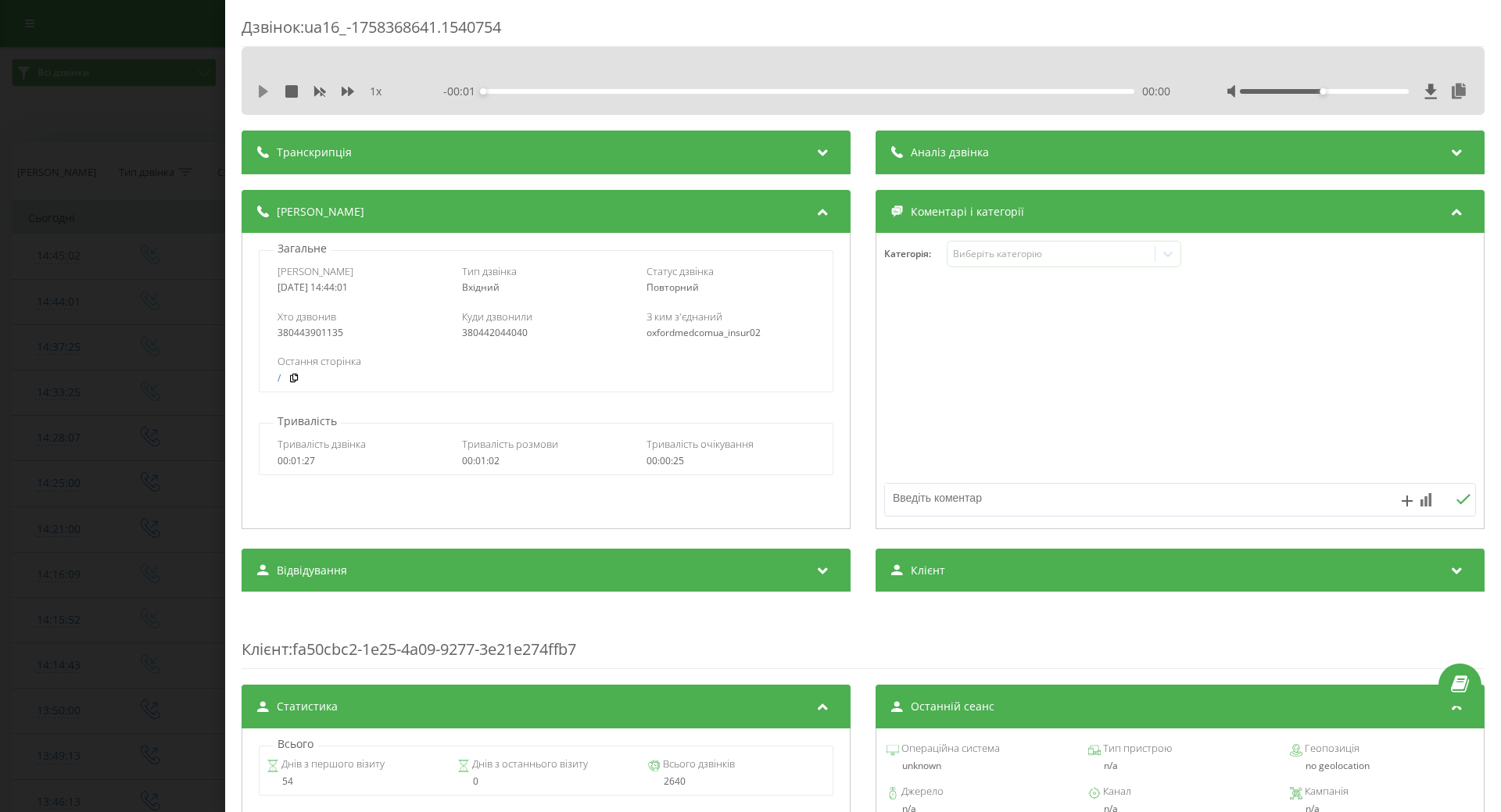
click at [258, 89] on icon at bounding box center [264, 92] width 13 height 13
click at [1018, 249] on div "Виберіть категорію" at bounding box center [1051, 254] width 195 height 13
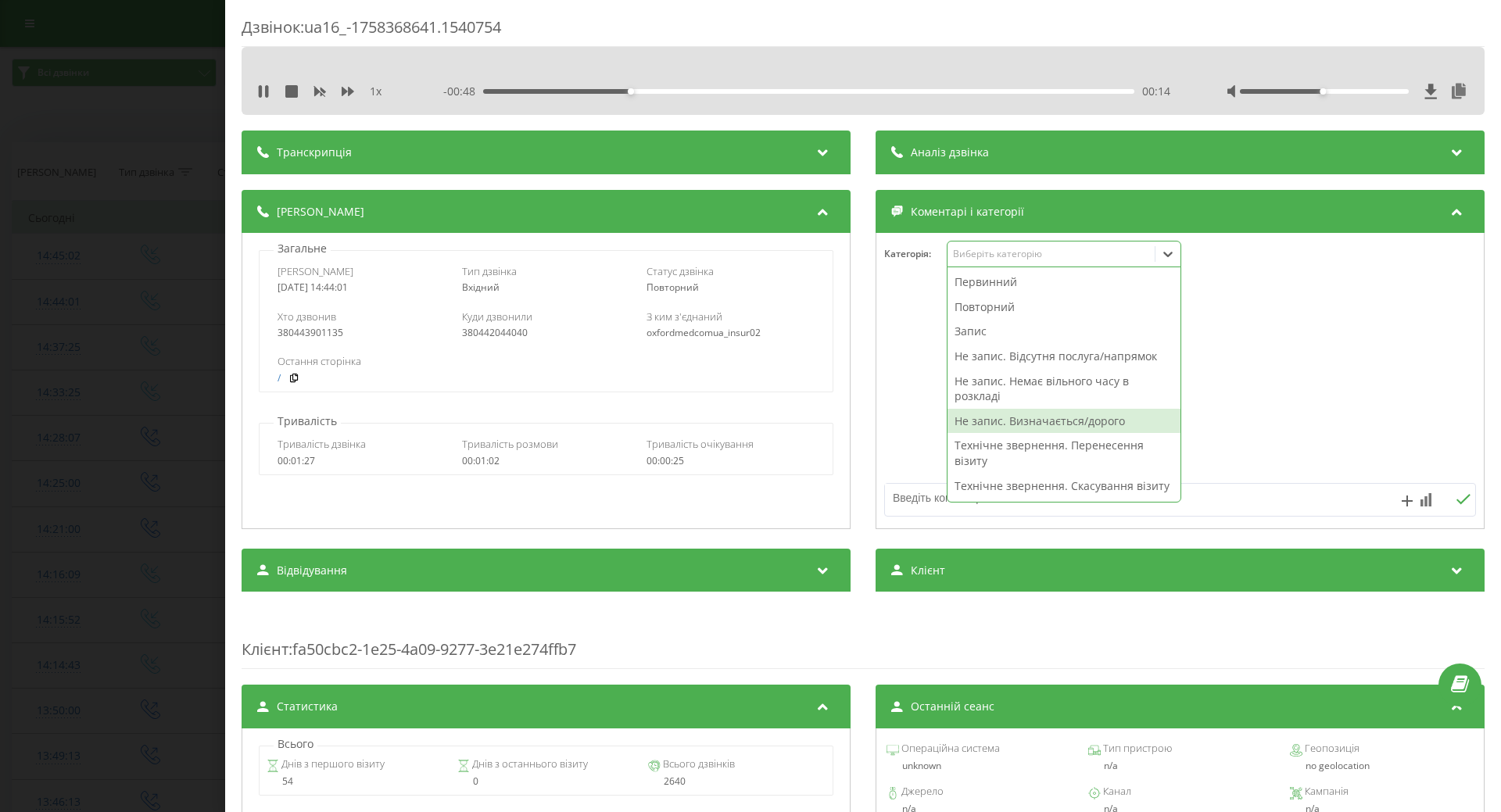
drag, startPoint x: 967, startPoint y: 418, endPoint x: 878, endPoint y: 421, distance: 89.1
click at [960, 419] on div "Не запис. Визначається/дорого" at bounding box center [1064, 421] width 233 height 25
drag, startPoint x: 878, startPoint y: 421, endPoint x: 762, endPoint y: 420, distance: 116.0
click at [877, 421] on div at bounding box center [1180, 381] width 608 height 187
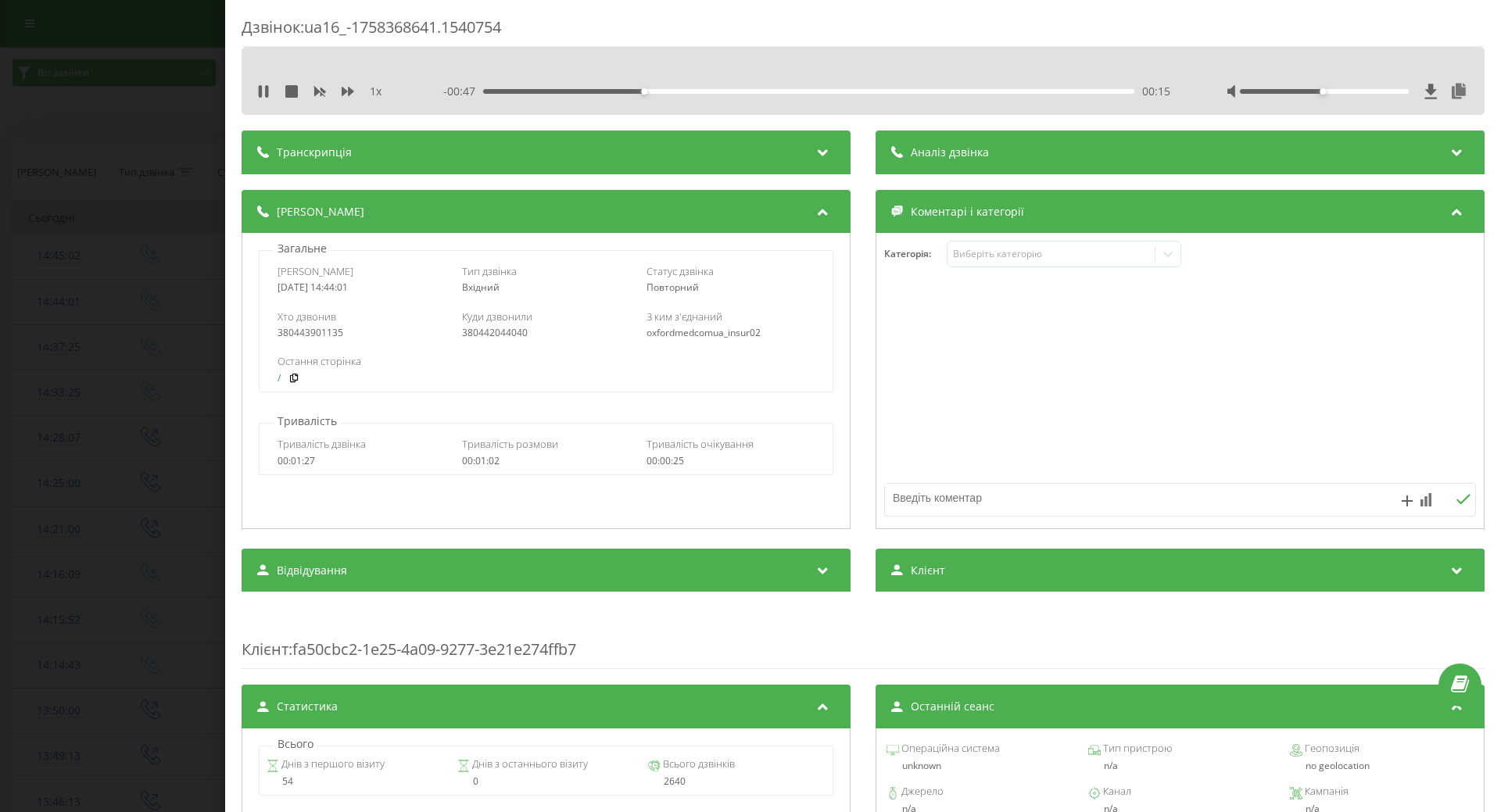
drag, startPoint x: 265, startPoint y: 91, endPoint x: 165, endPoint y: 187, distance: 138.6
click at [265, 94] on icon at bounding box center [264, 92] width 13 height 13
click at [140, 239] on div "Дзвінок : ua16_-1758368641.1540754 1 x - 00:47 00:16 00:16 Транскрипція Для AI-…" at bounding box center [750, 406] width 1501 height 812
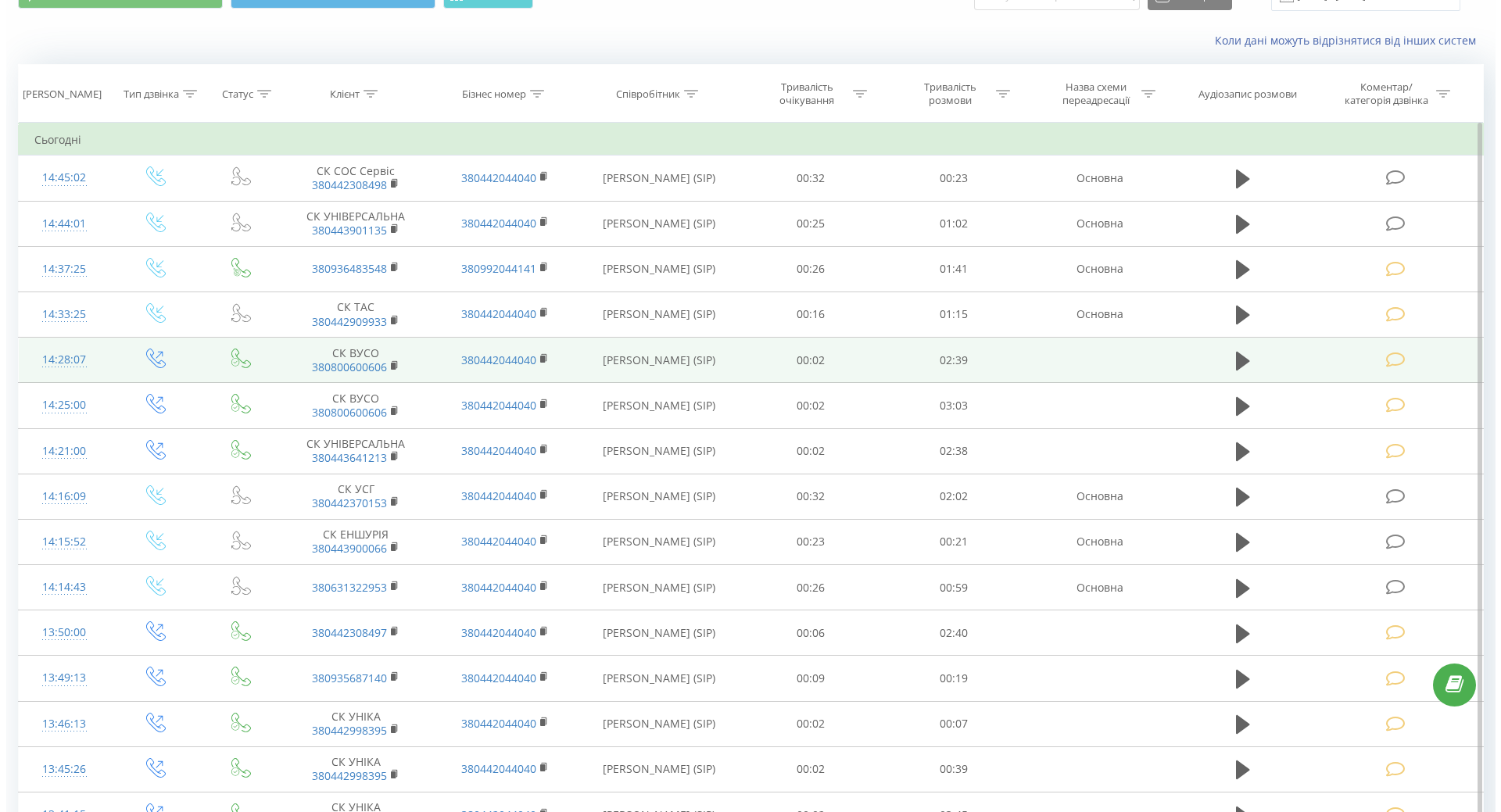
scroll to position [312, 0]
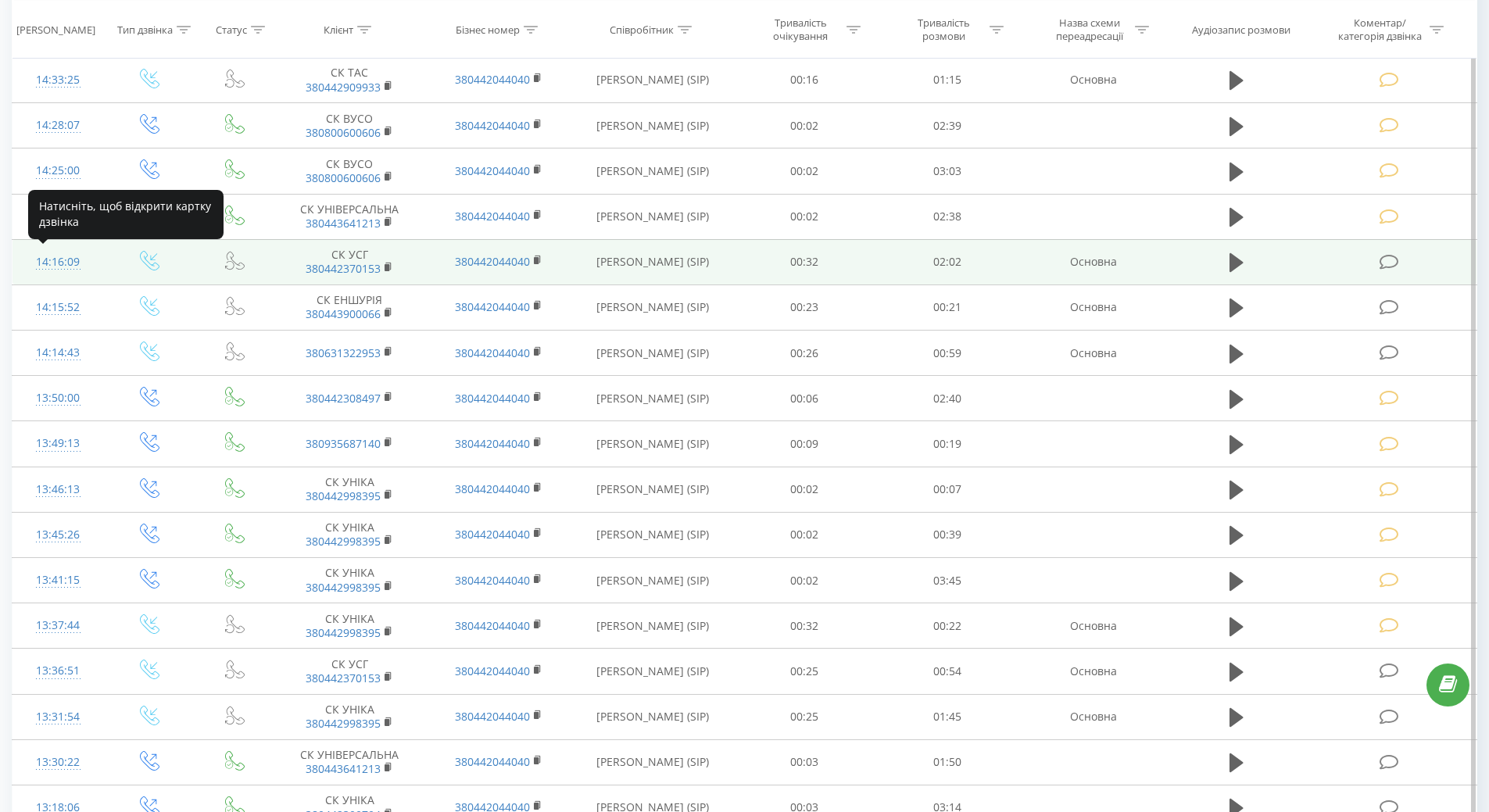
click at [59, 261] on div "14:16:09" at bounding box center [58, 263] width 60 height 31
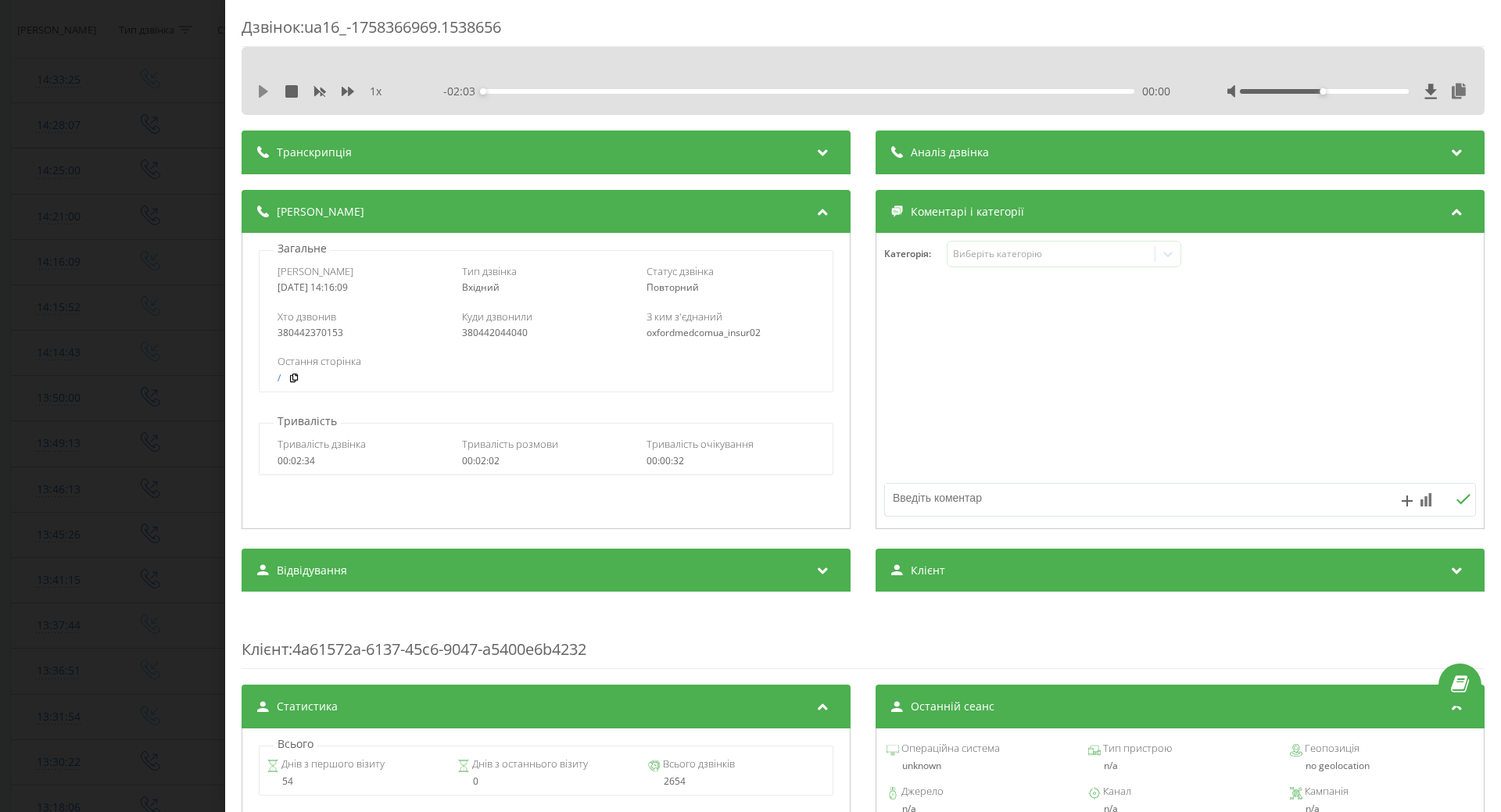
click at [261, 91] on icon at bounding box center [263, 92] width 9 height 13
click at [853, 89] on div "00:31" at bounding box center [809, 91] width 651 height 4
click at [920, 90] on div "01:17" at bounding box center [809, 91] width 651 height 4
click at [1028, 91] on div "01:44" at bounding box center [809, 91] width 651 height 4
click at [1040, 252] on div "Виберіть категорію" at bounding box center [1051, 254] width 195 height 13
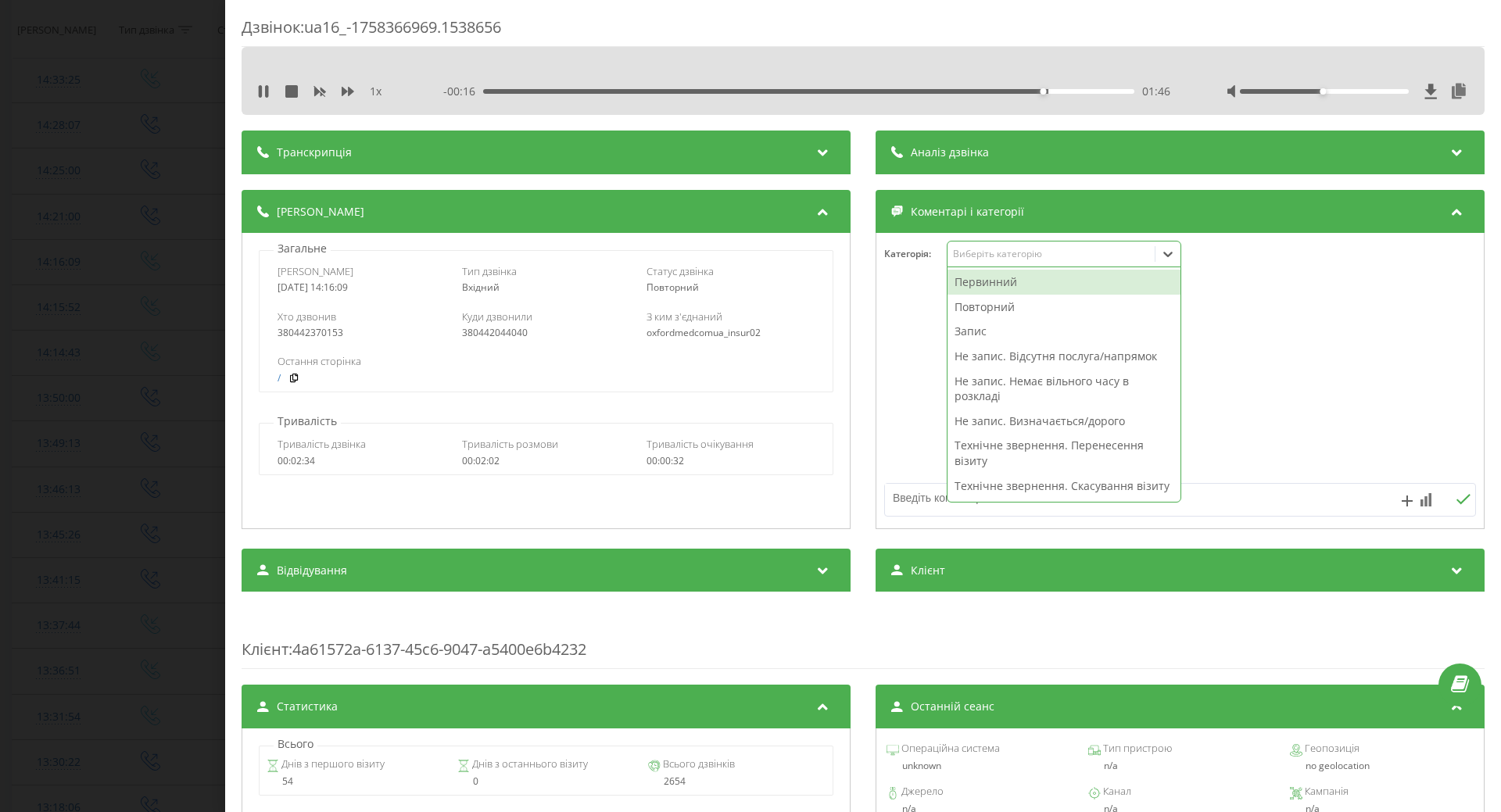
click at [955, 305] on div "Повторний" at bounding box center [1064, 306] width 233 height 25
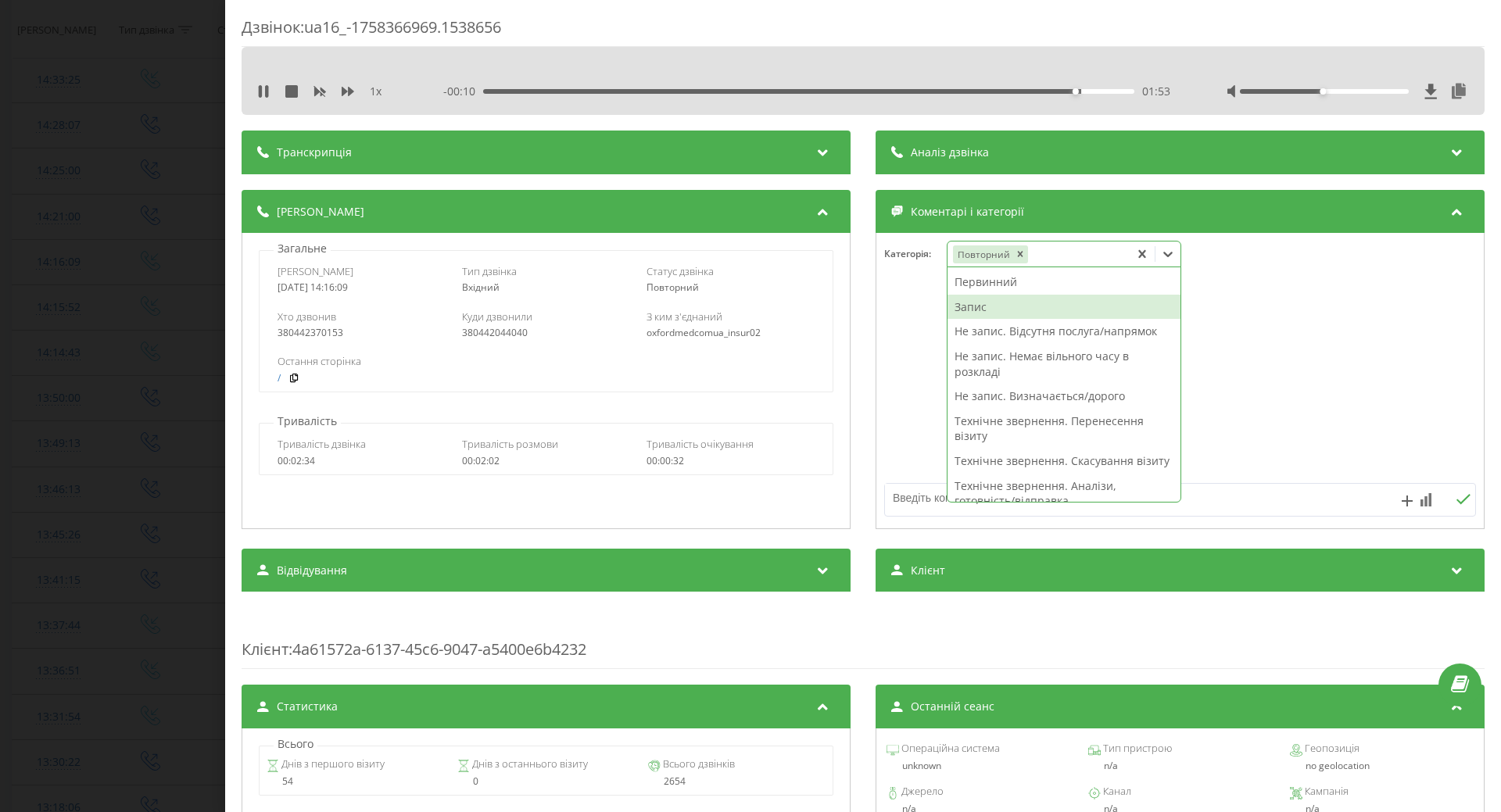
click at [976, 304] on div "Запис" at bounding box center [1064, 306] width 233 height 25
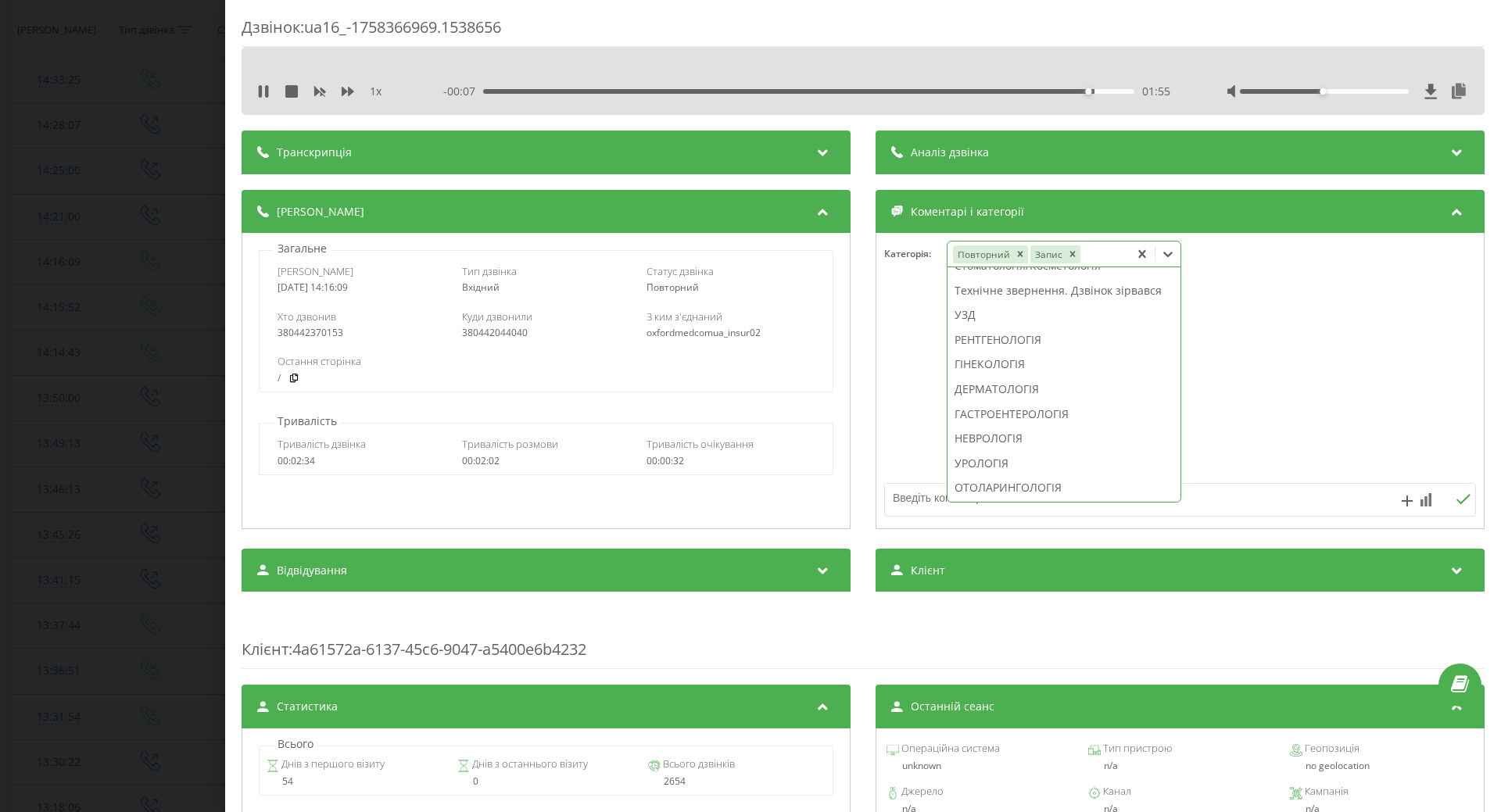
scroll to position [523, 0]
click at [982, 422] on div "ОТОЛАРИНГОЛОГІЯ" at bounding box center [1064, 409] width 233 height 25
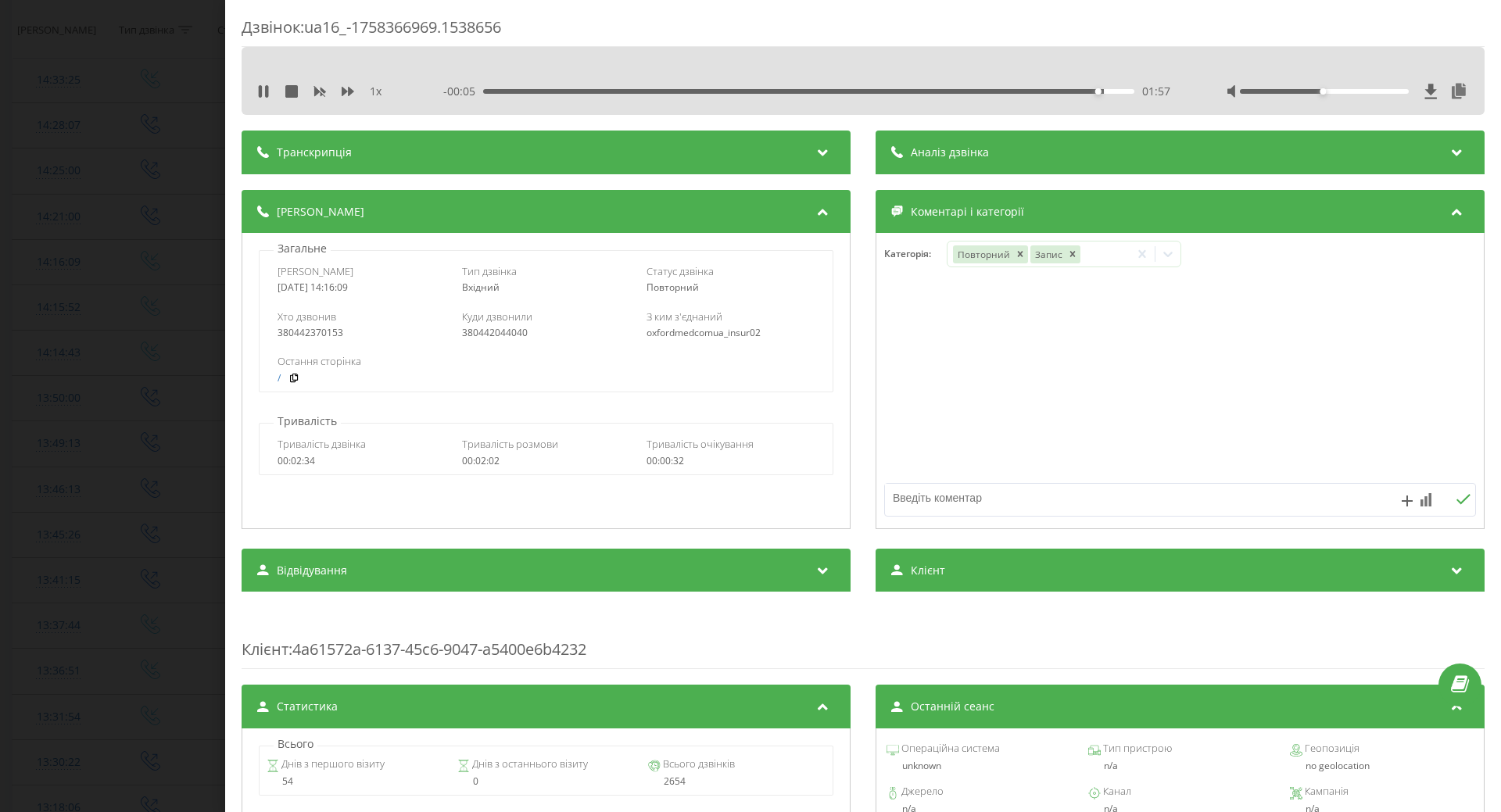
click at [848, 465] on div "Деталі дзвінка Загальне Дата дзвінка 2025-09-20 14:16:09 Тип дзвінка Вхідний Ст…" at bounding box center [863, 361] width 1243 height 343
click at [911, 455] on div at bounding box center [1180, 381] width 608 height 187
click at [186, 429] on div "Дзвінок : ua16_-1758366969.1538656 1 x - 00:03 01:59 01:59 Транскрипція Для AI-…" at bounding box center [750, 406] width 1501 height 812
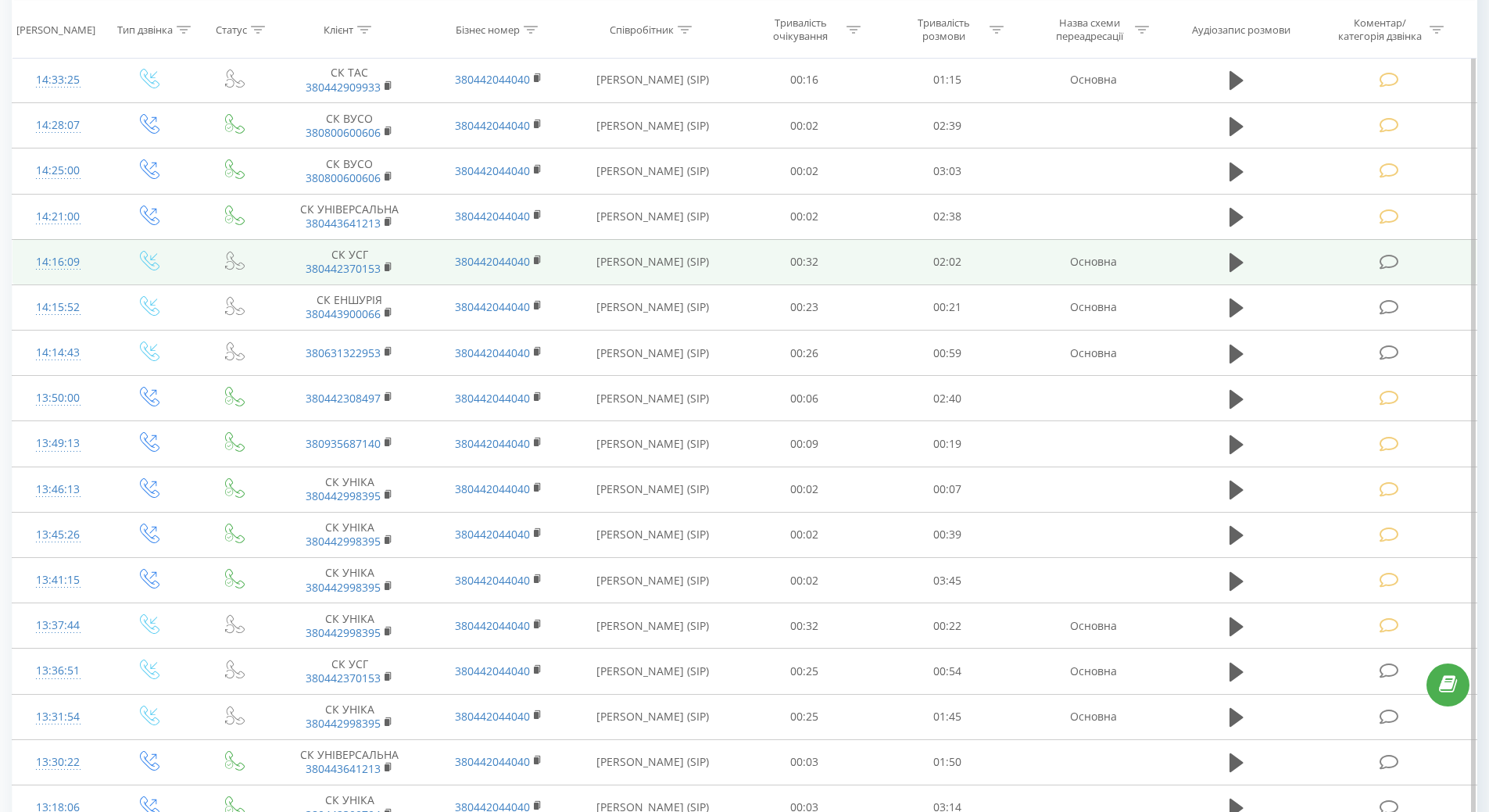
click at [47, 266] on div "14:16:09" at bounding box center [58, 263] width 60 height 31
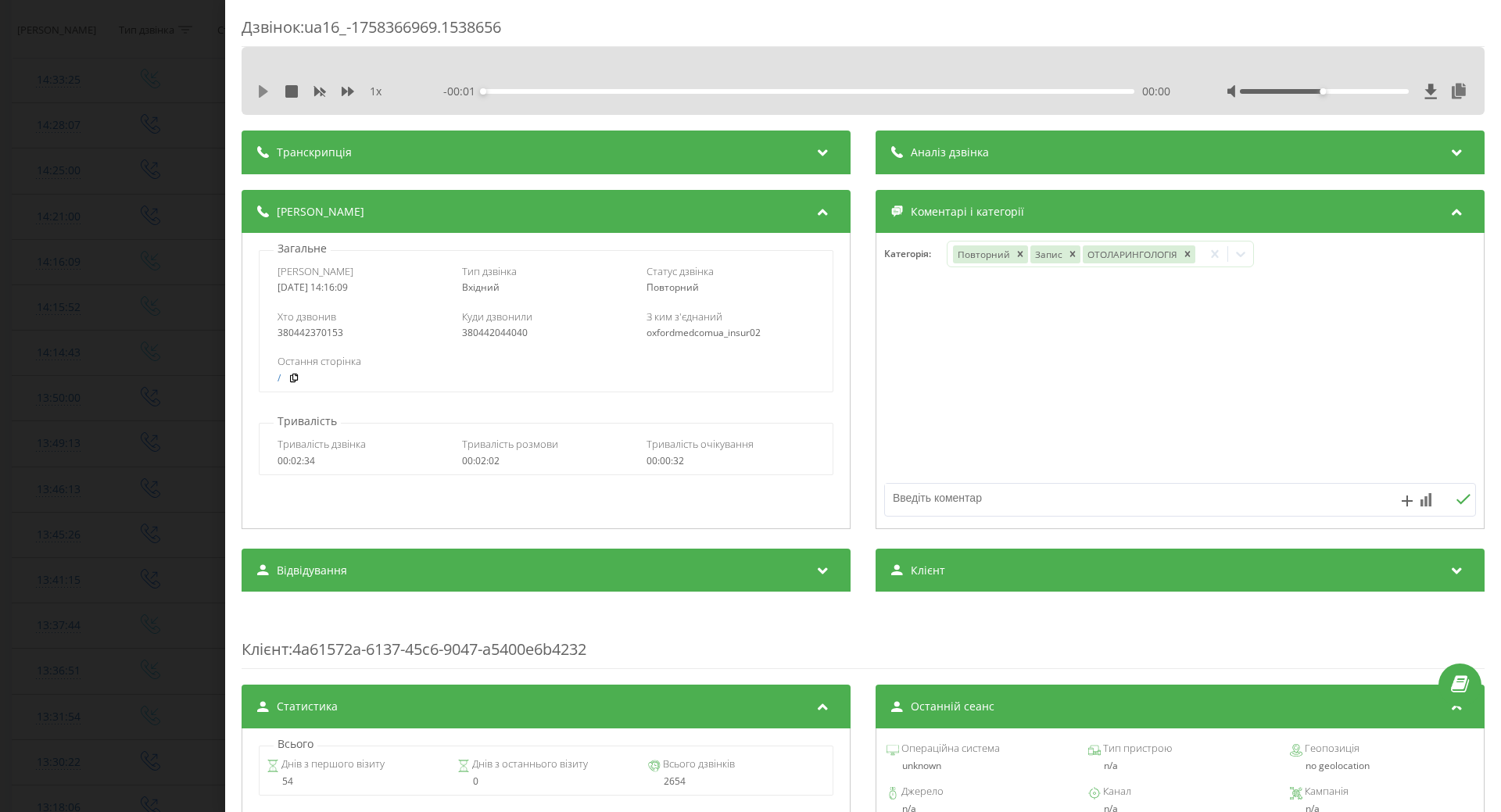
click at [268, 94] on icon at bounding box center [264, 92] width 13 height 13
click at [53, 388] on div "Дзвінок : ua16_-1758366969.1538656 1 x - 01:28 00:34 00:34 Транскрипція Для AI-…" at bounding box center [750, 406] width 1501 height 812
click at [116, 276] on div "Дзвінок : ua16_-1758366969.1538656 1 x - 01:25 00:37 00:37 Транскрипція Для AI-…" at bounding box center [750, 406] width 1501 height 812
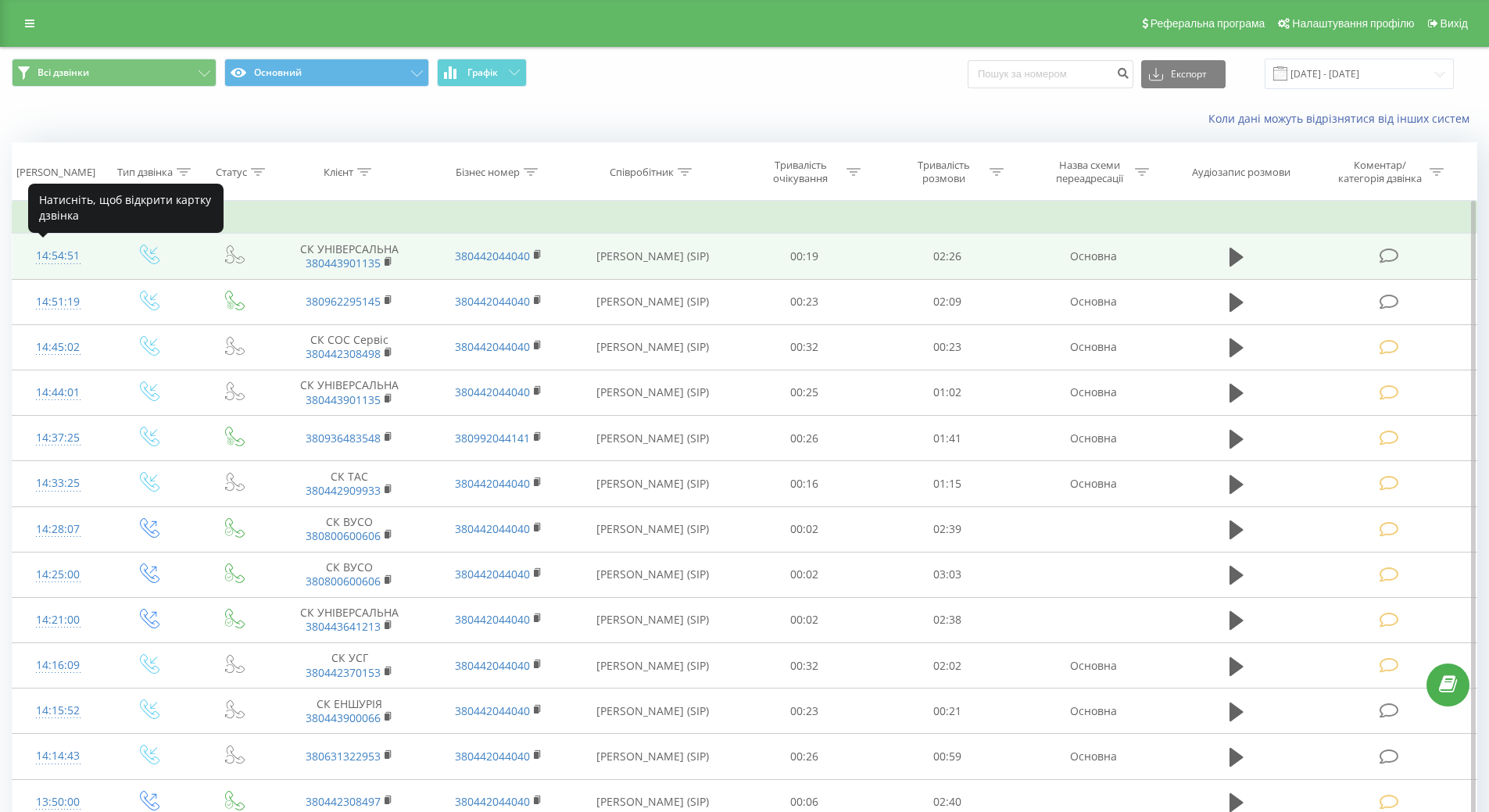
click at [69, 250] on div "14:54:51" at bounding box center [58, 256] width 60 height 31
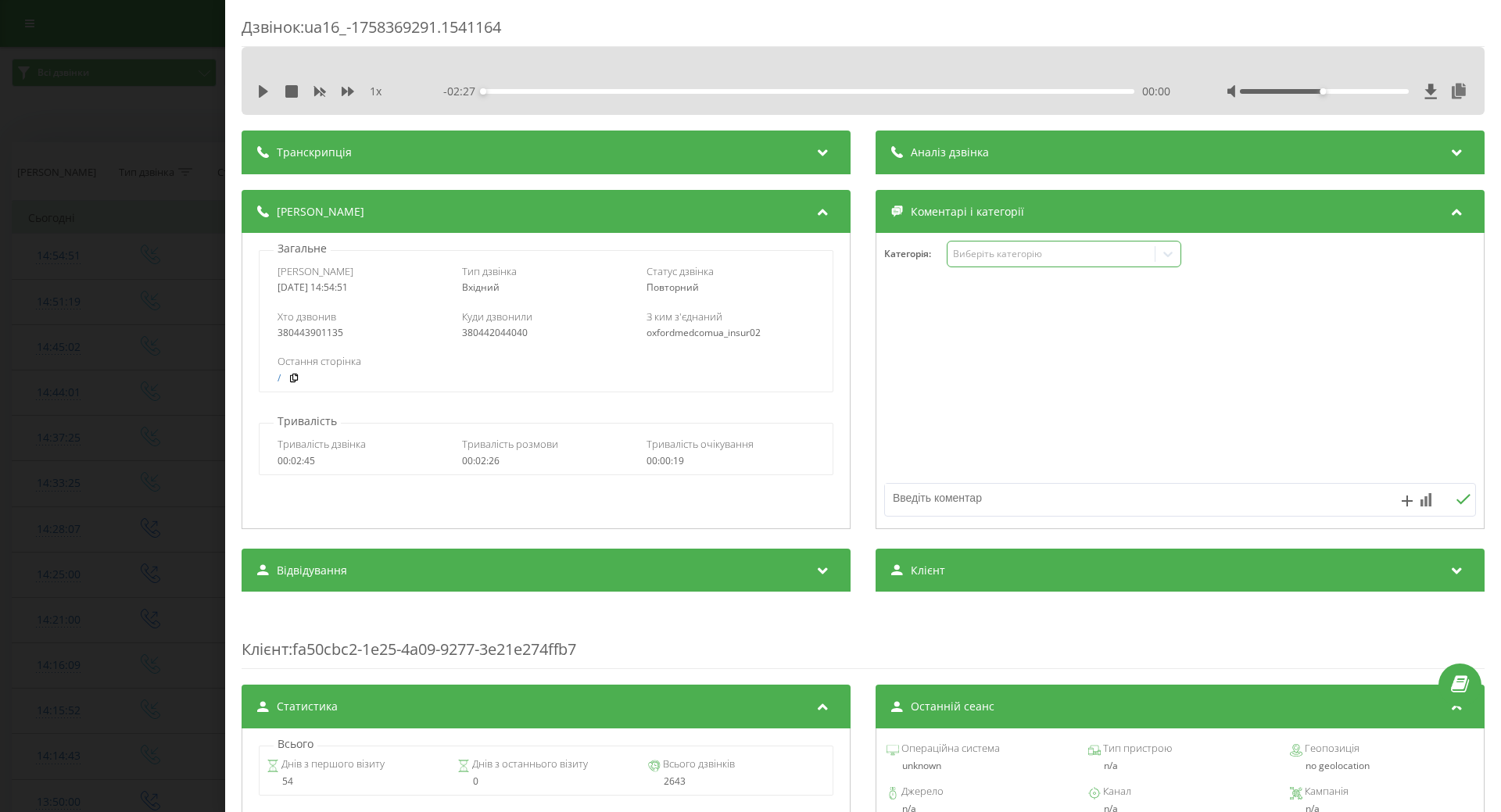
click at [1018, 258] on div "Виберіть категорію" at bounding box center [1051, 254] width 195 height 13
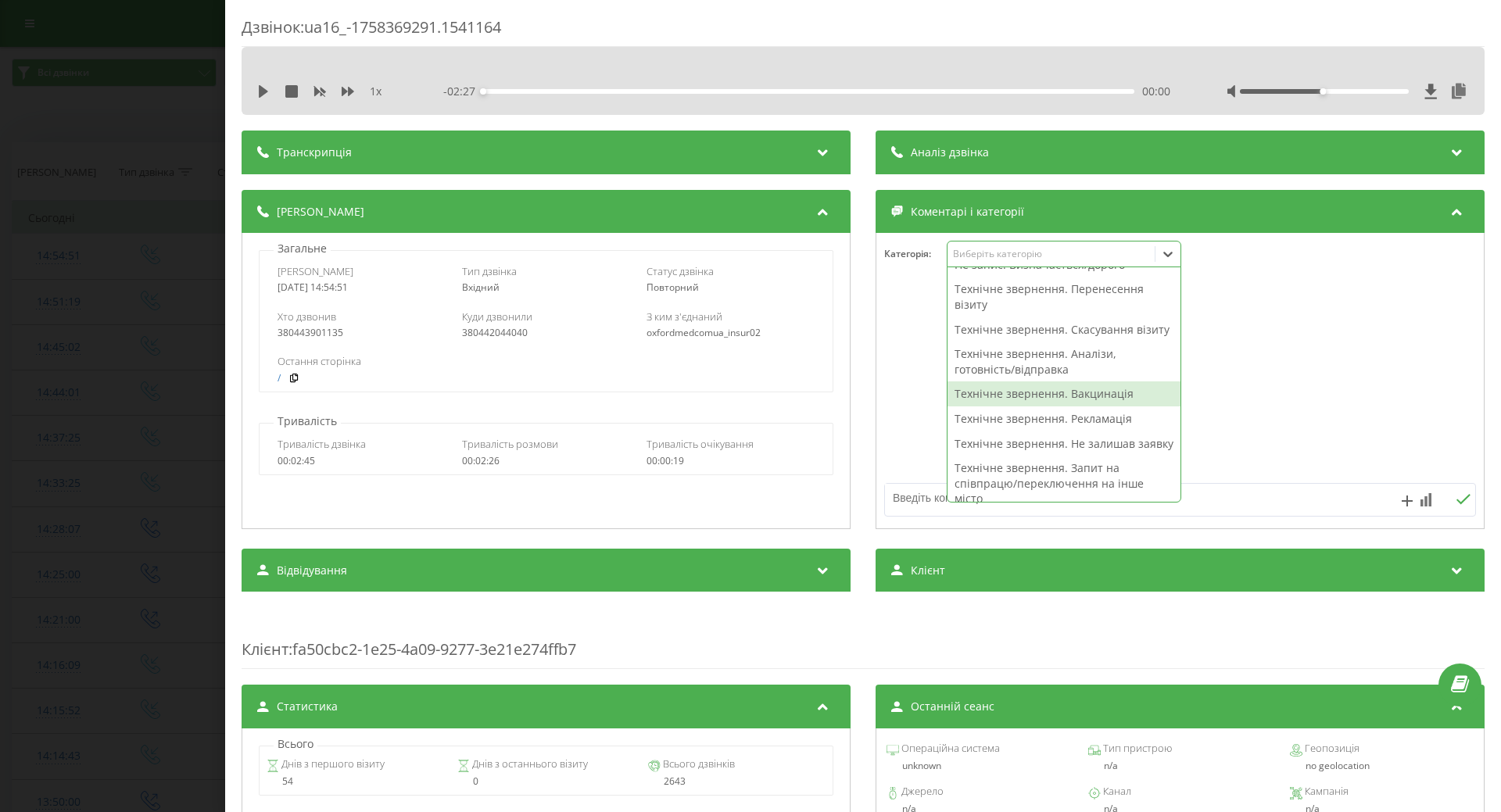
scroll to position [234, 0]
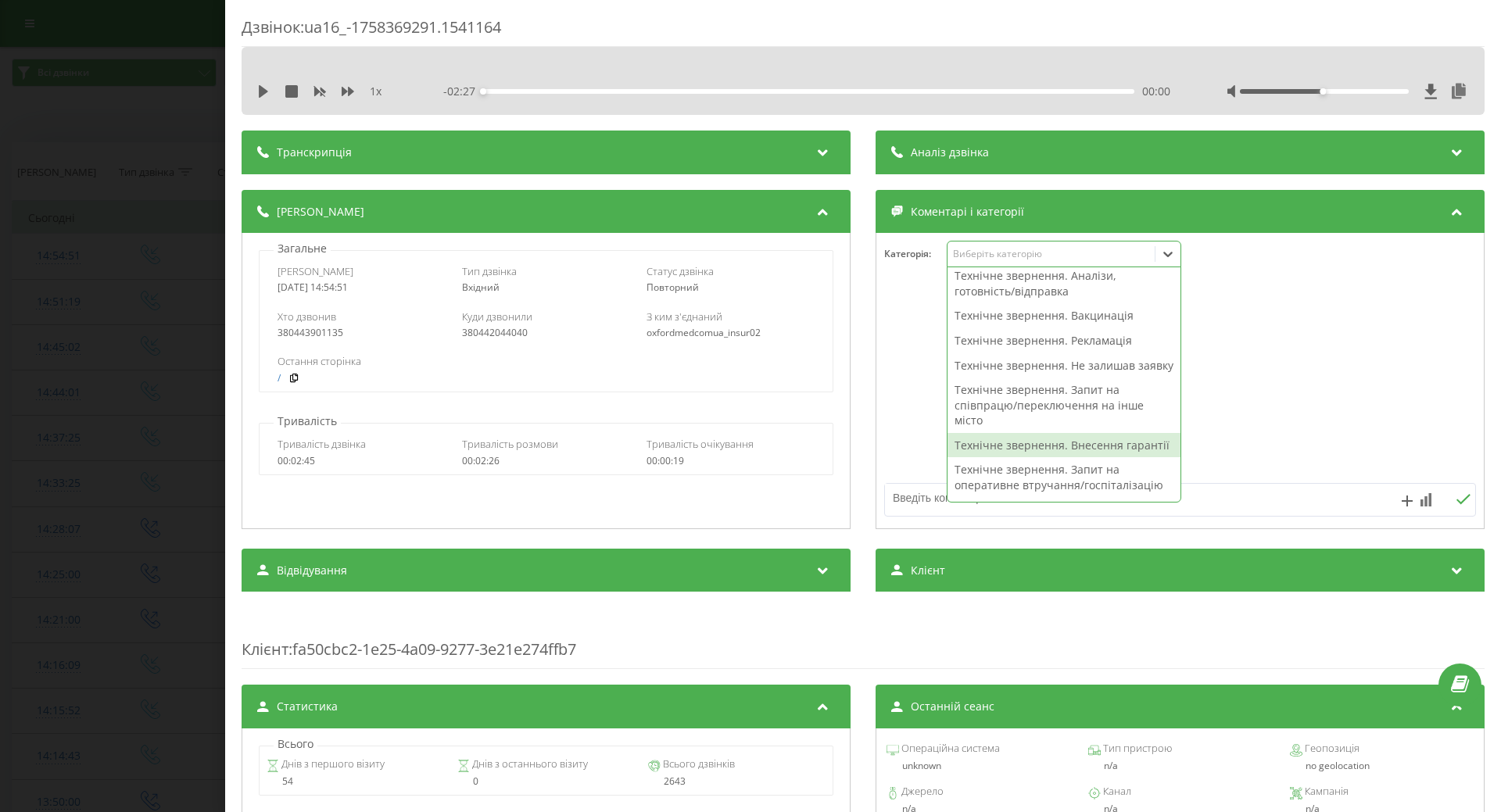
drag, startPoint x: 977, startPoint y: 471, endPoint x: 938, endPoint y: 460, distance: 40.5
click at [977, 458] on div "Технічне звернення. Внесення гарантії" at bounding box center [1064, 445] width 233 height 25
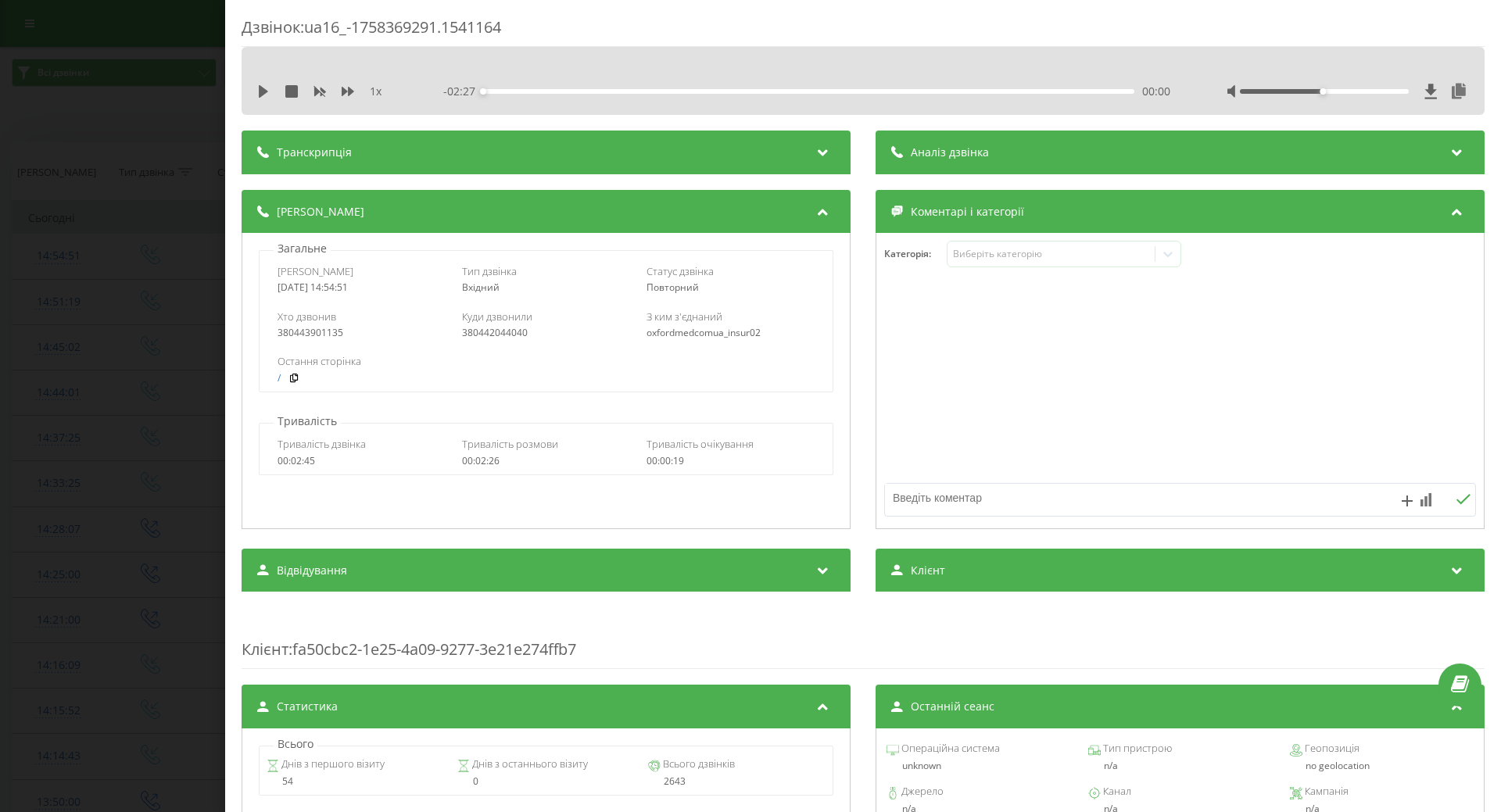
drag, startPoint x: 922, startPoint y: 448, endPoint x: 802, endPoint y: 427, distance: 121.8
click at [917, 448] on div at bounding box center [1180, 381] width 608 height 187
click at [74, 289] on div "Дзвінок : ua16_-1758369291.1541164 1 x - 02:27 00:00 00:00 Транскрипція Для AI-…" at bounding box center [750, 406] width 1501 height 812
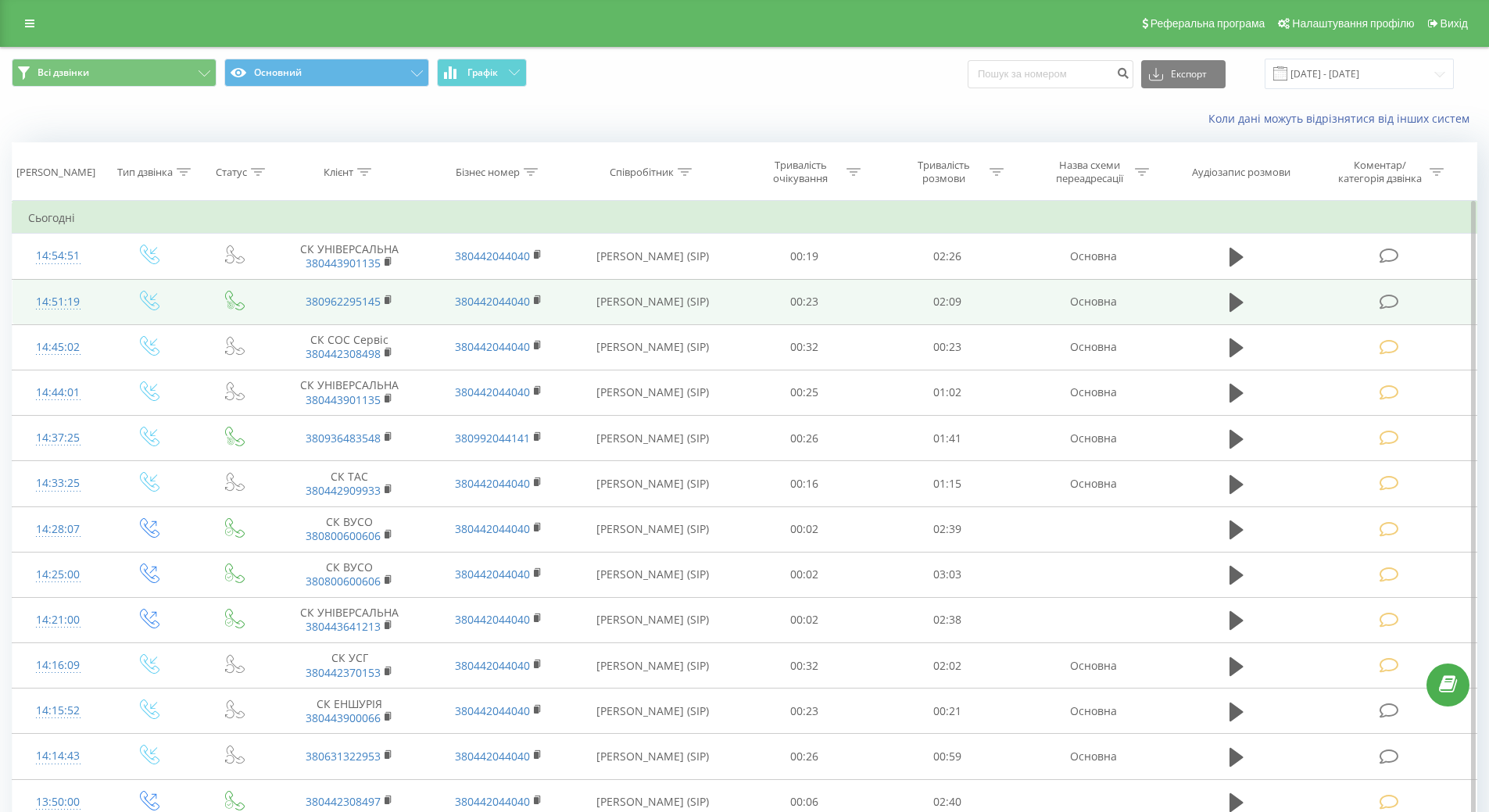
click at [60, 307] on div "14:51:19" at bounding box center [58, 302] width 60 height 31
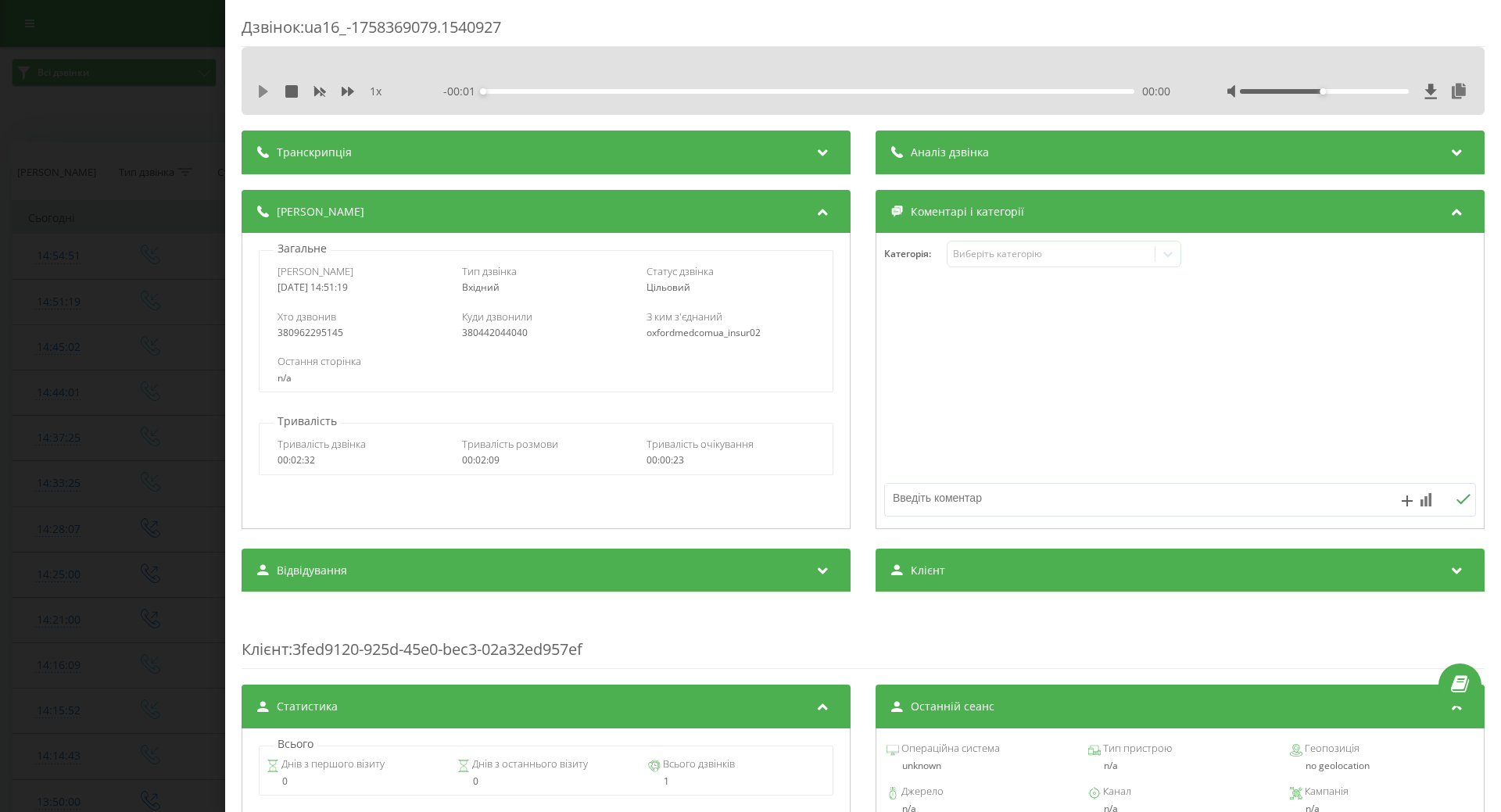
click at [263, 95] on icon at bounding box center [263, 92] width 9 height 13
click at [1030, 252] on div "Виберіть категорію" at bounding box center [1051, 254] width 195 height 13
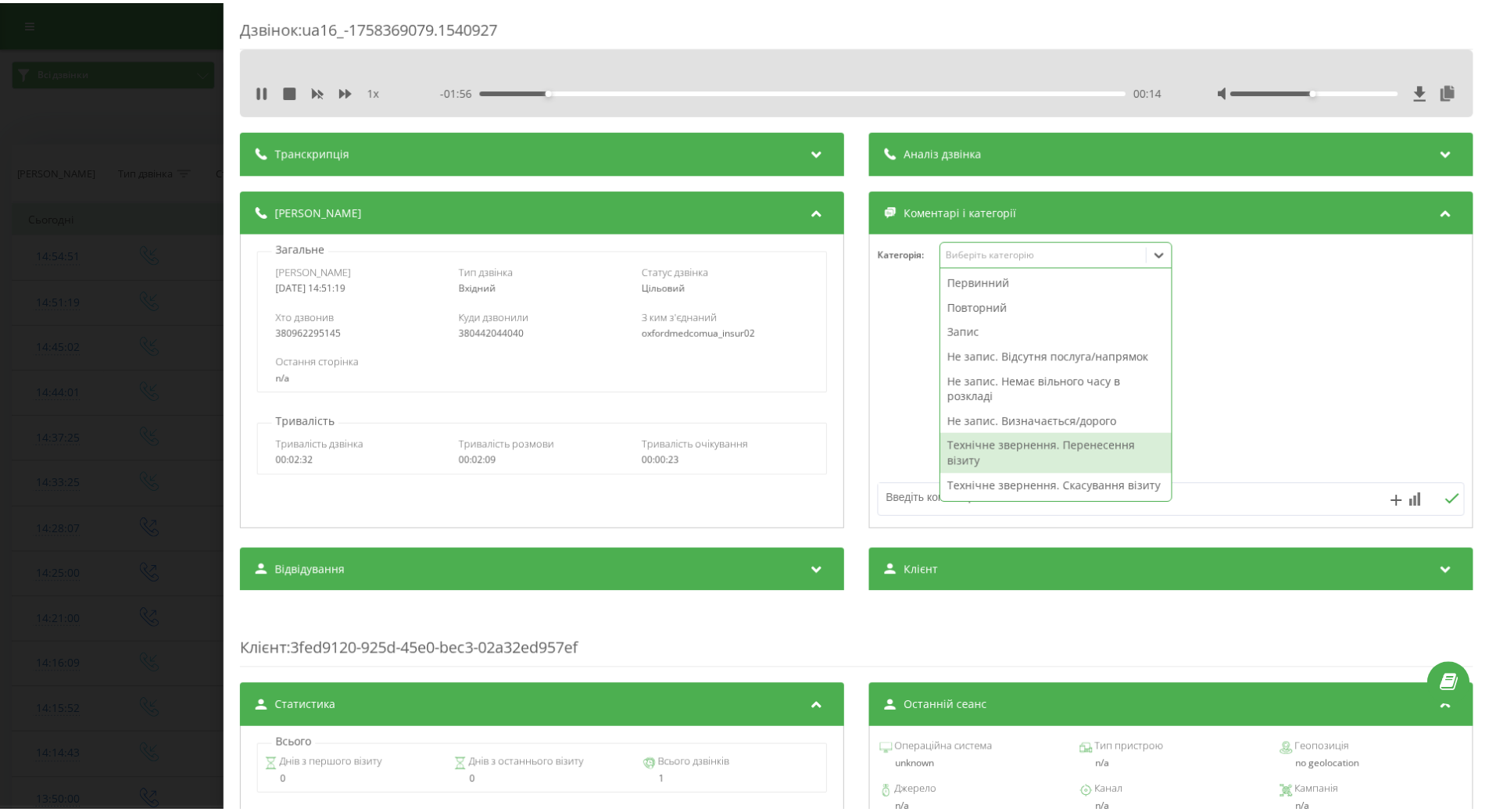
scroll to position [78, 0]
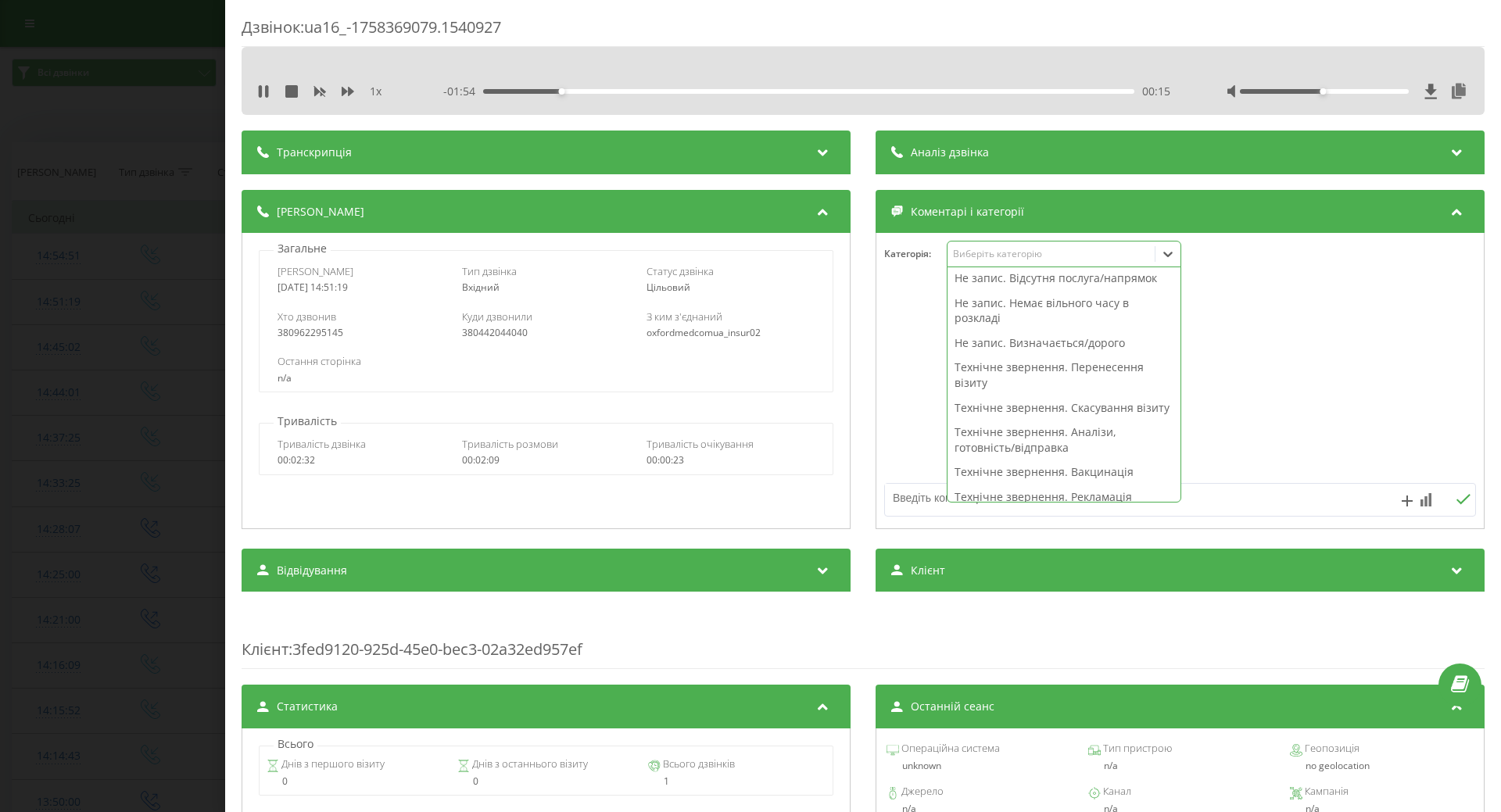
drag, startPoint x: 982, startPoint y: 342, endPoint x: 880, endPoint y: 356, distance: 103.0
click at [974, 343] on div "Не запис. Визначається/дорого" at bounding box center [1064, 342] width 233 height 25
click at [876, 359] on div at bounding box center [1180, 381] width 608 height 187
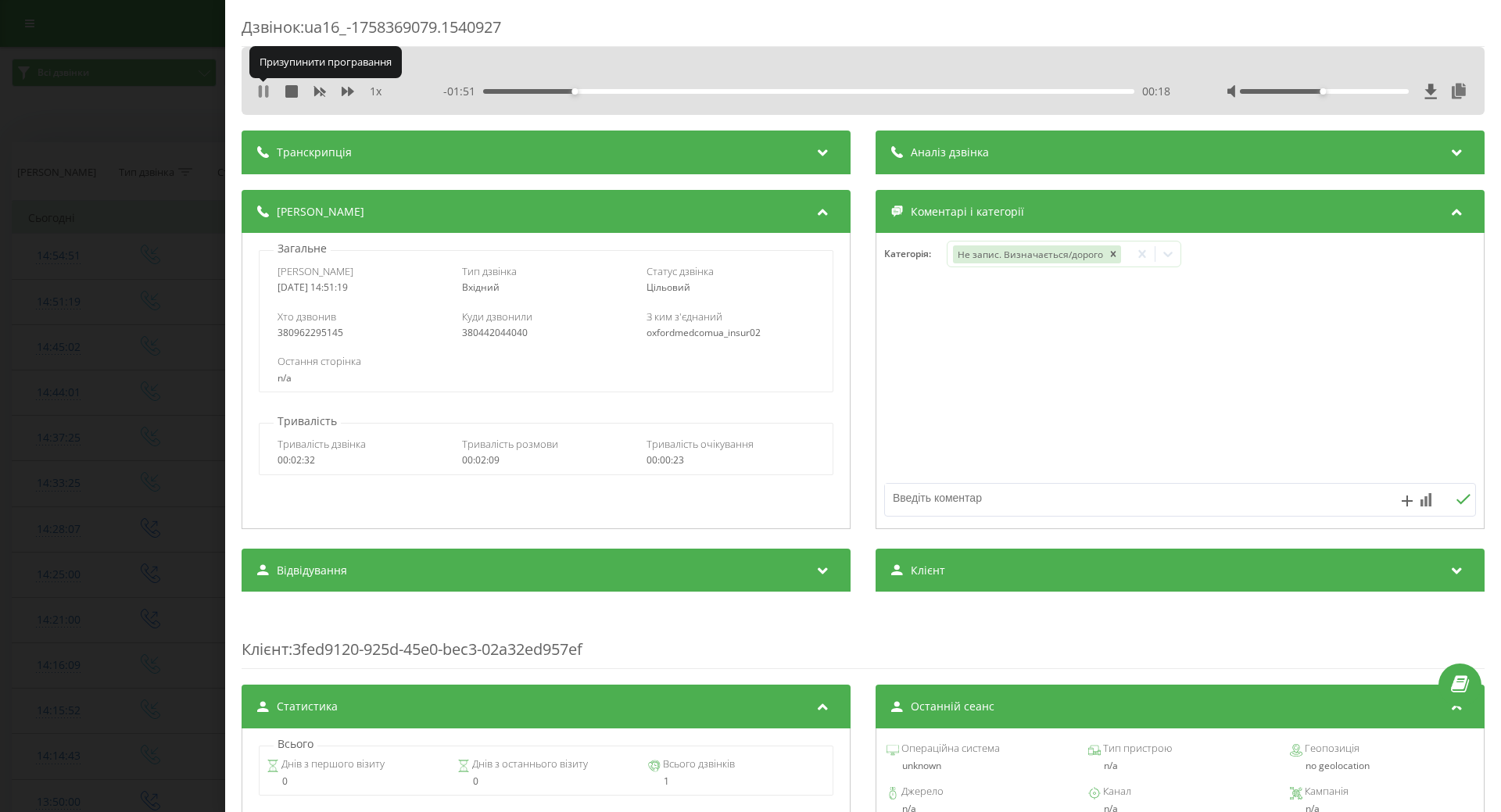
click at [263, 92] on icon at bounding box center [264, 92] width 13 height 13
click at [132, 227] on div "Дзвінок : ua16_-1758369079.1540927 1 x - 01:51 00:18 00:18 Транскрипція Для AI-…" at bounding box center [750, 406] width 1501 height 812
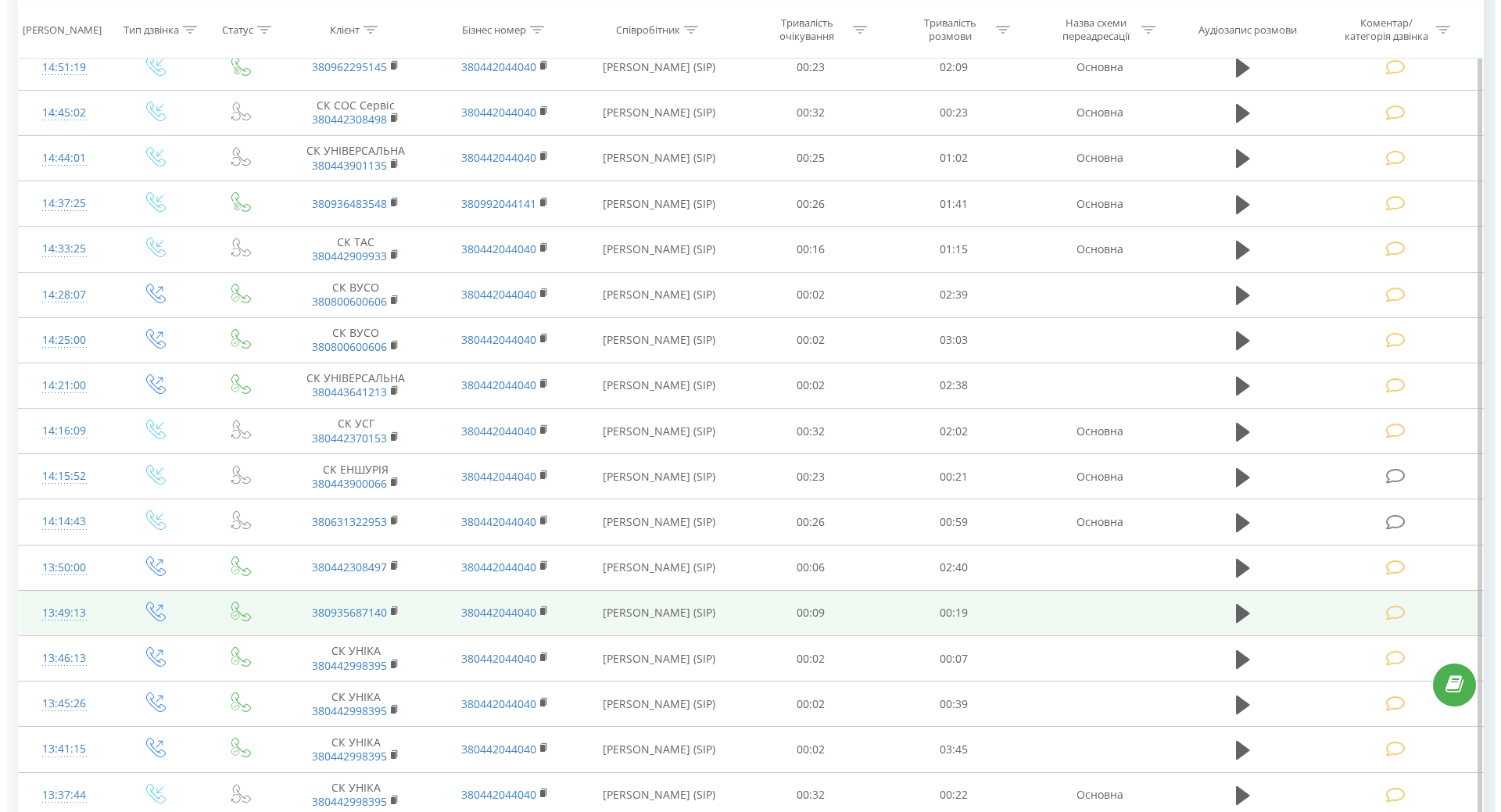
scroll to position [548, 0]
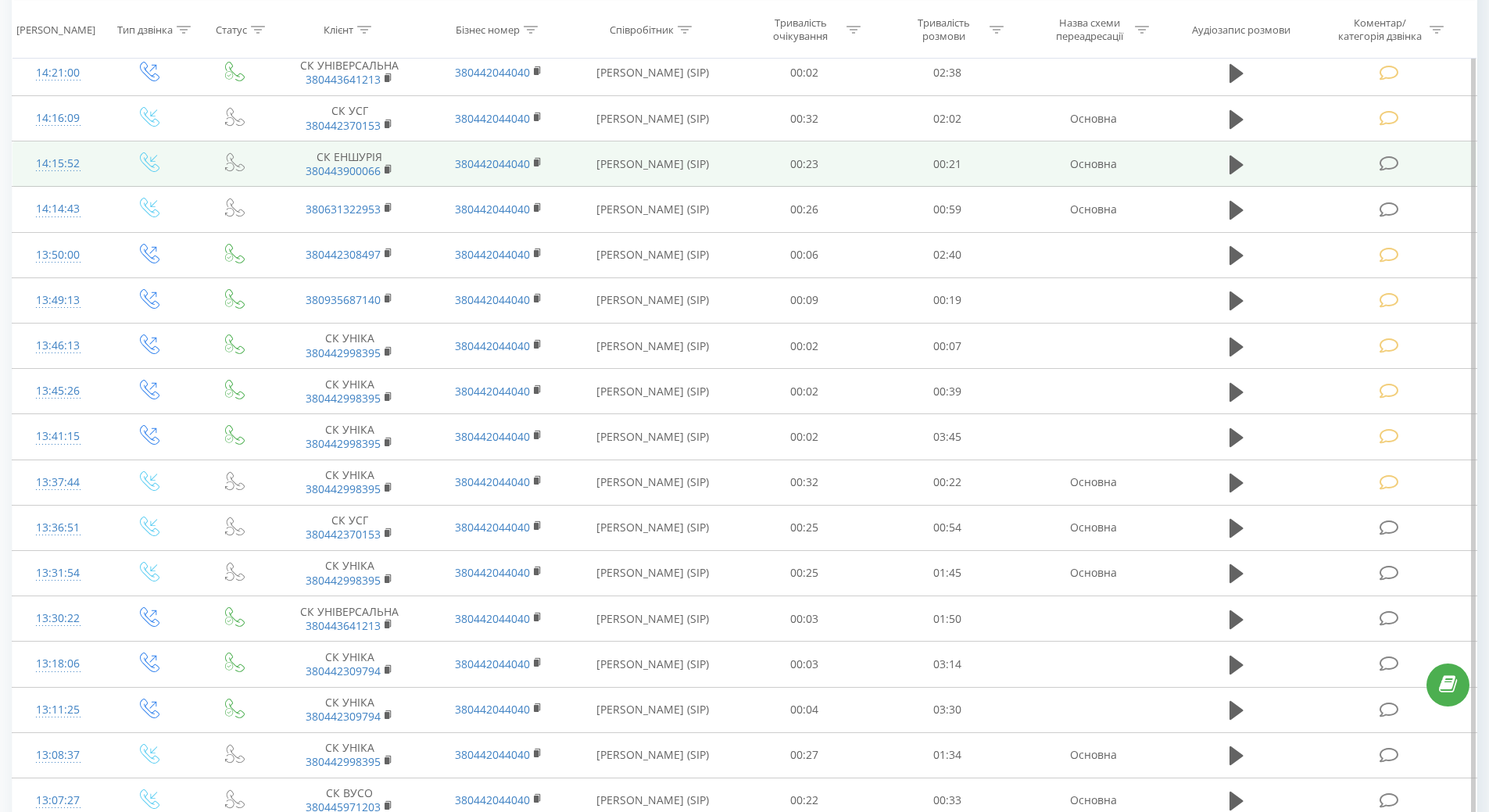
click at [58, 169] on div "14:15:52" at bounding box center [58, 164] width 60 height 31
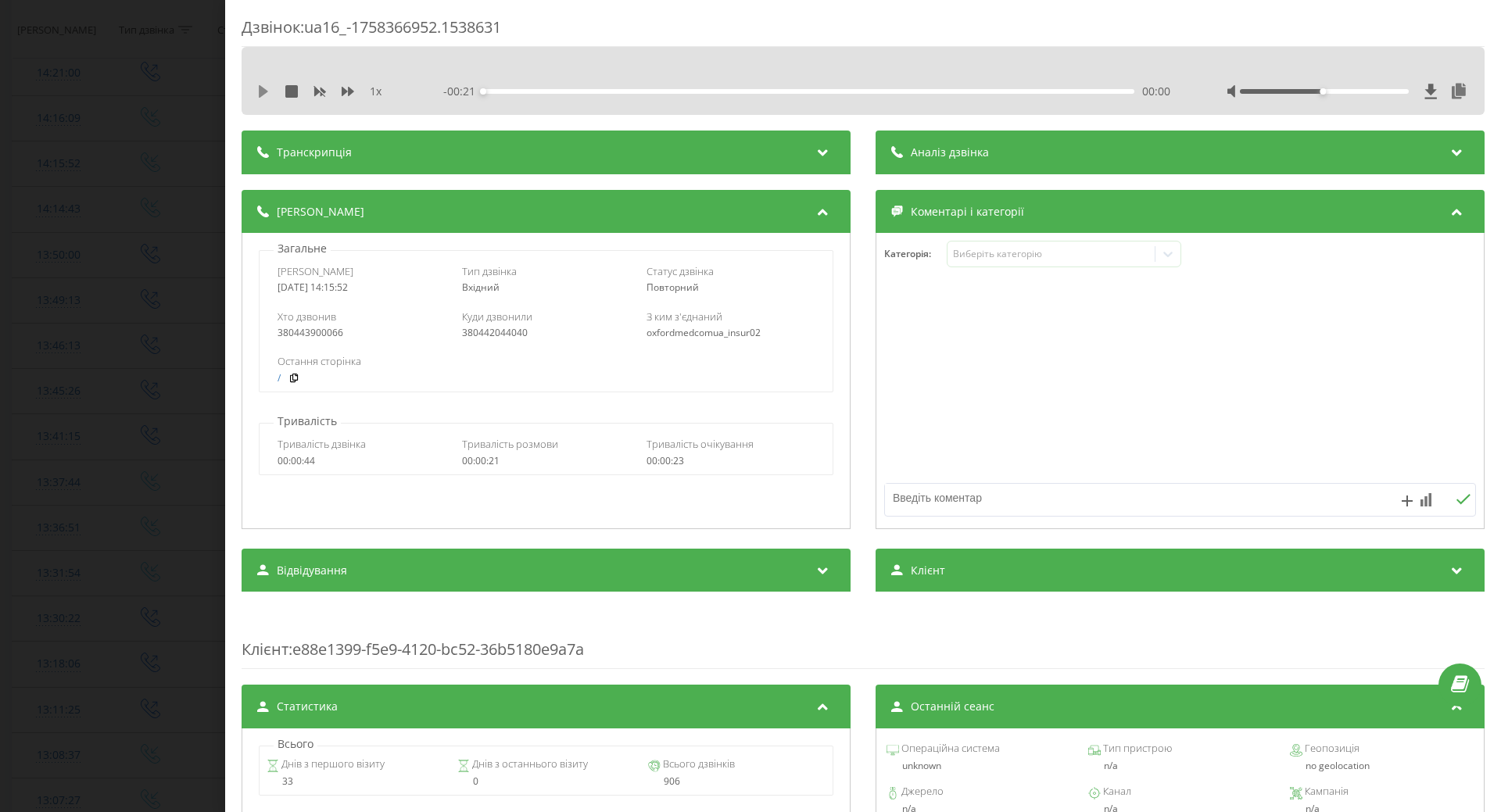
click at [263, 92] on icon at bounding box center [263, 92] width 9 height 13
click at [1082, 258] on div "Виберіть категорію" at bounding box center [1051, 254] width 195 height 13
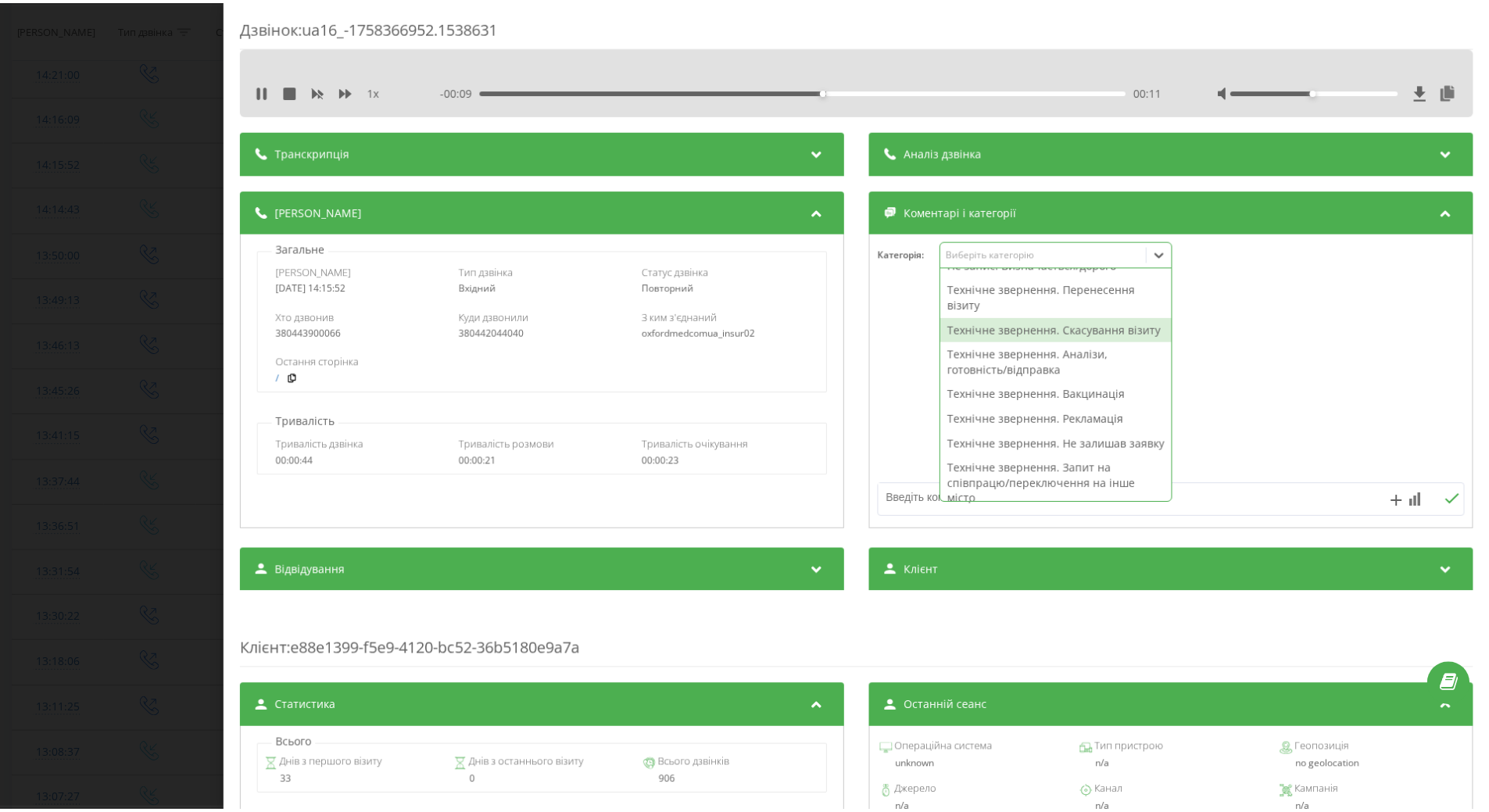
scroll to position [78, 0]
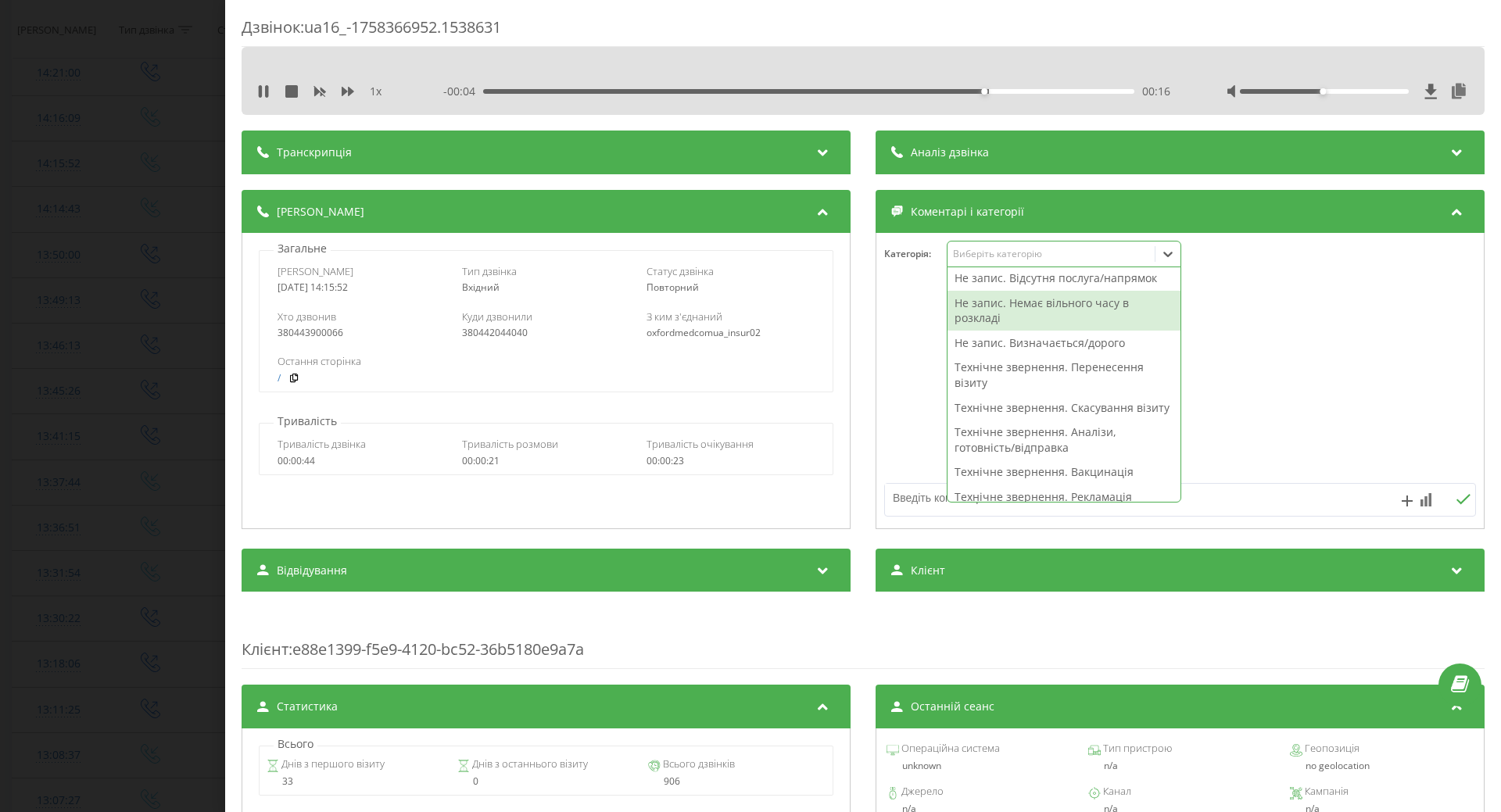
click at [980, 304] on div "Не запис. Немає вільного часу в розкладі" at bounding box center [1064, 311] width 233 height 40
click at [905, 344] on div at bounding box center [1180, 381] width 608 height 187
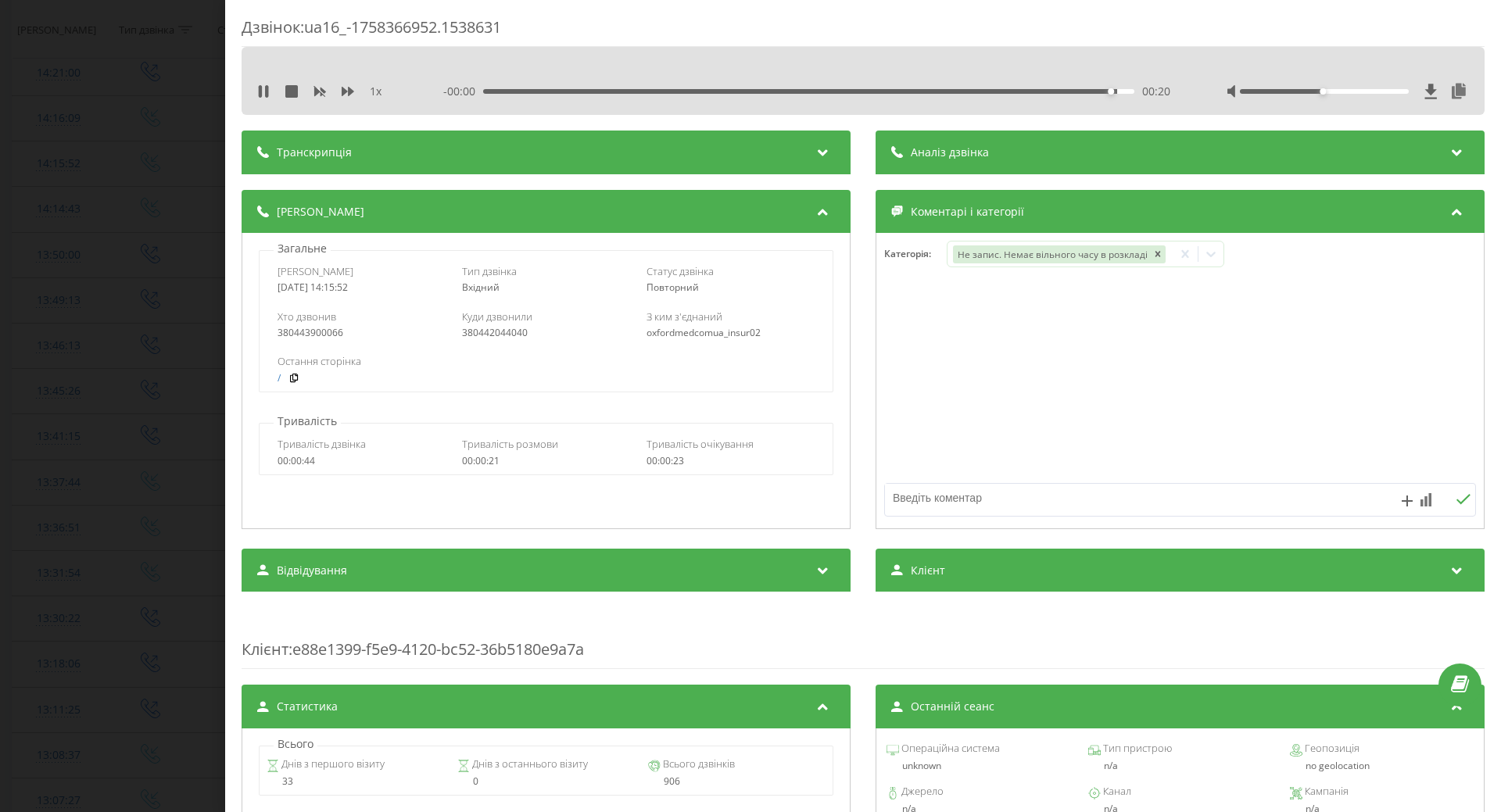
drag, startPoint x: 267, startPoint y: 95, endPoint x: 157, endPoint y: 232, distance: 175.7
click at [264, 97] on icon at bounding box center [264, 92] width 13 height 13
click at [157, 233] on div "Дзвінок : ua16_-1758366952.1538631 1 x - 00:00 00:21 00:21 Транскрипція Для AI-…" at bounding box center [750, 406] width 1501 height 812
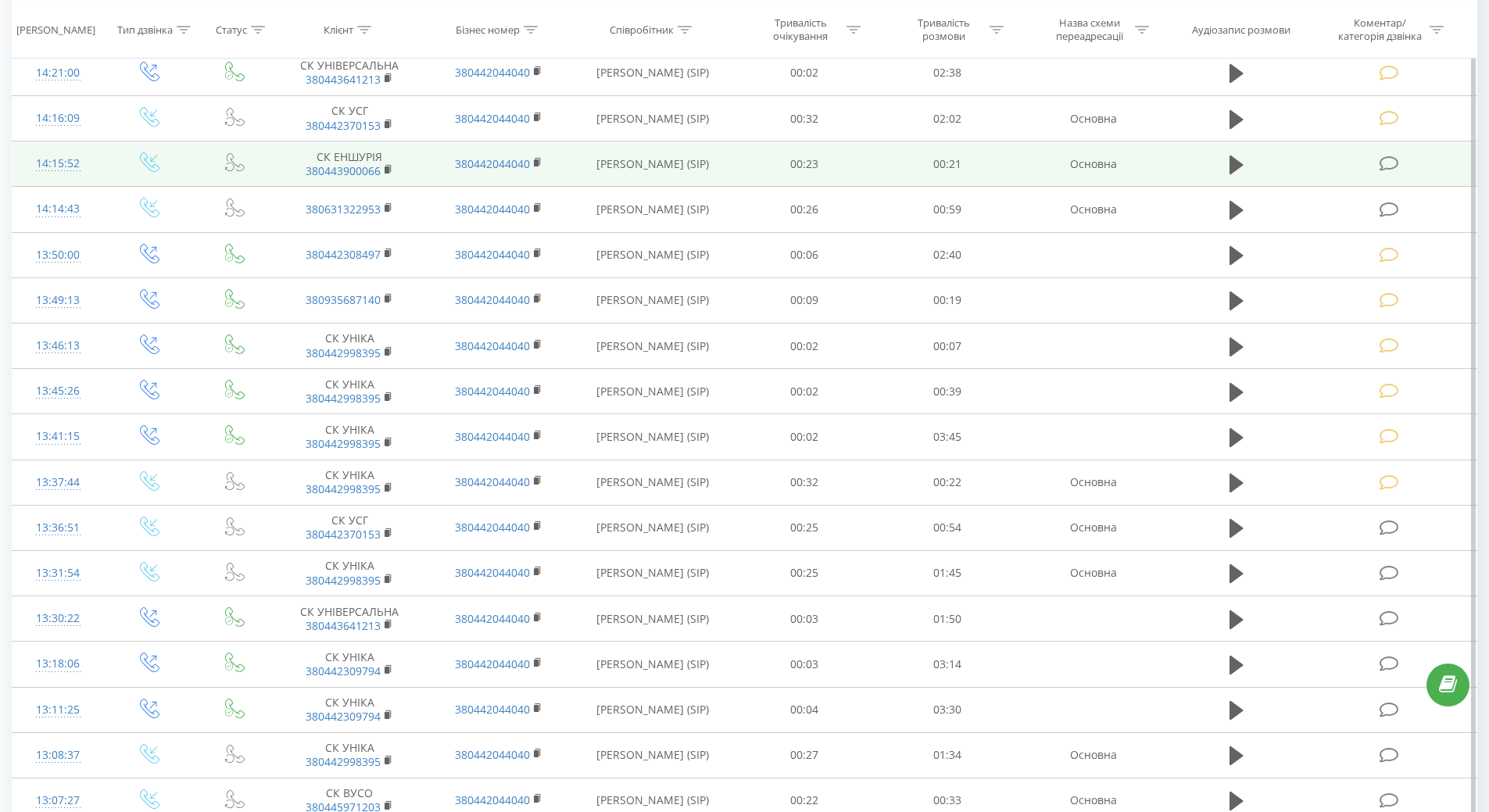
click at [137, 365] on td at bounding box center [150, 346] width 92 height 45
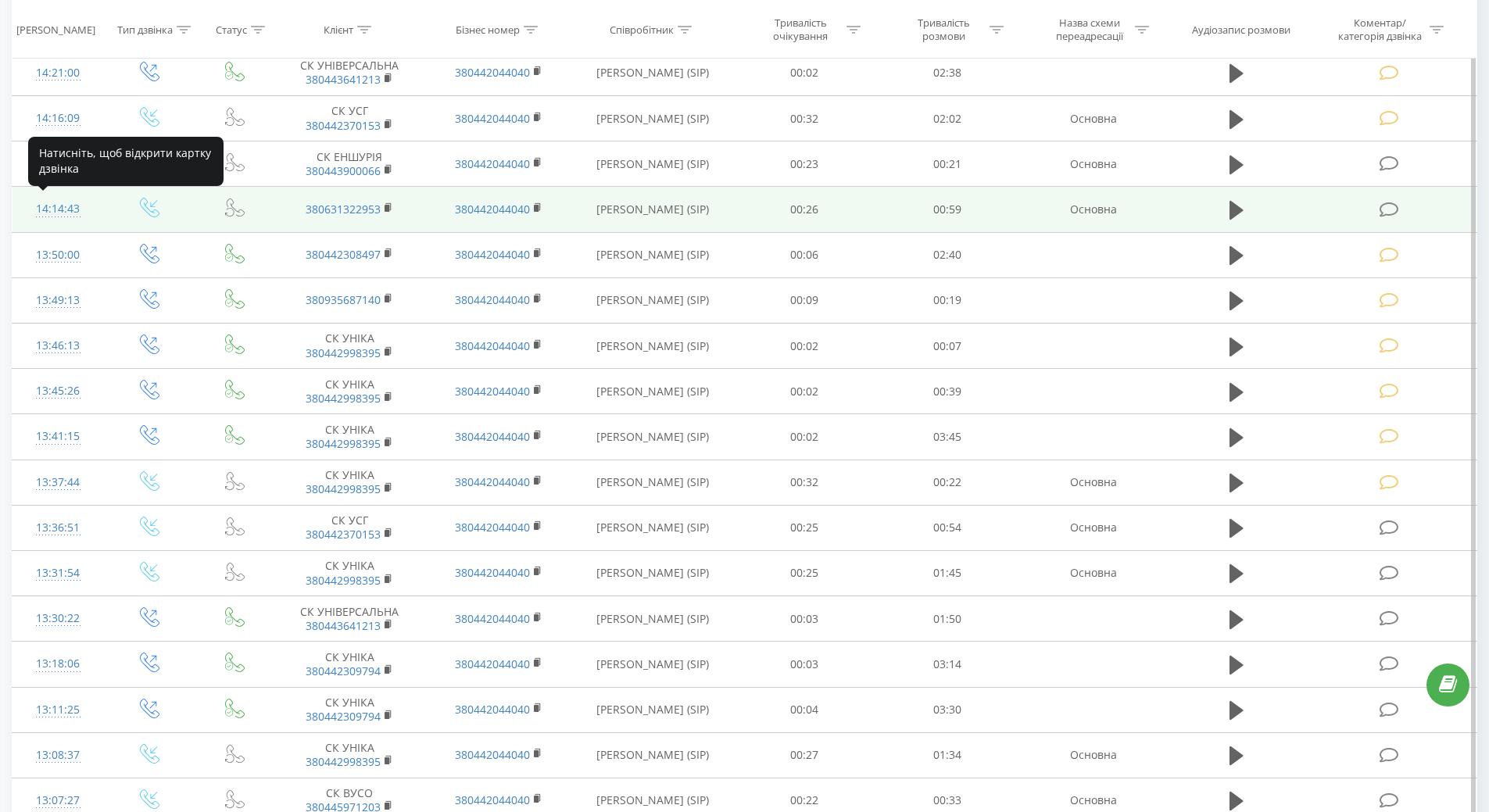
click at [46, 204] on div "14:14:43" at bounding box center [58, 210] width 60 height 31
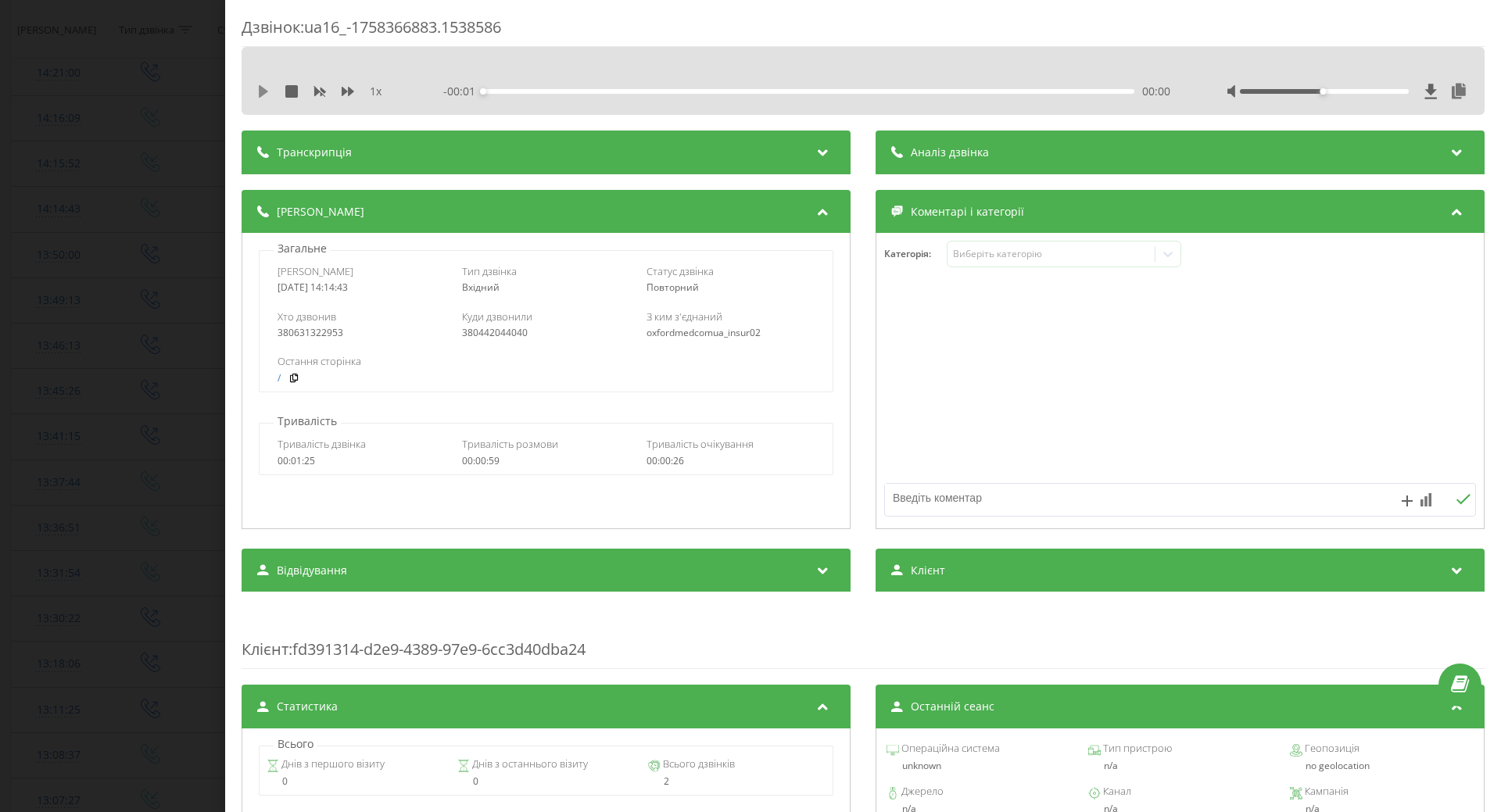
click at [260, 90] on icon at bounding box center [263, 92] width 9 height 13
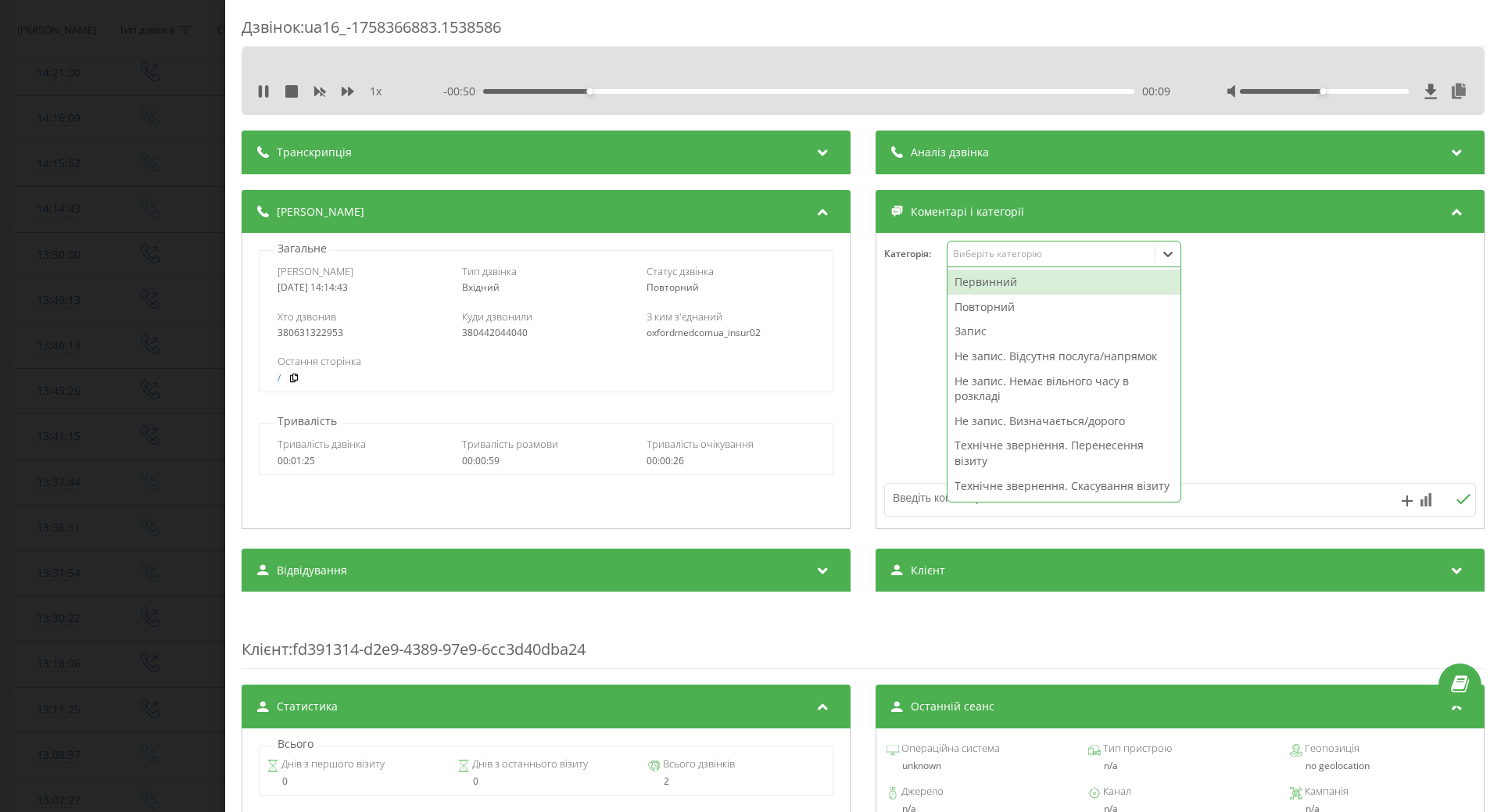
click at [973, 259] on div "Виберіть категорію" at bounding box center [1051, 254] width 195 height 13
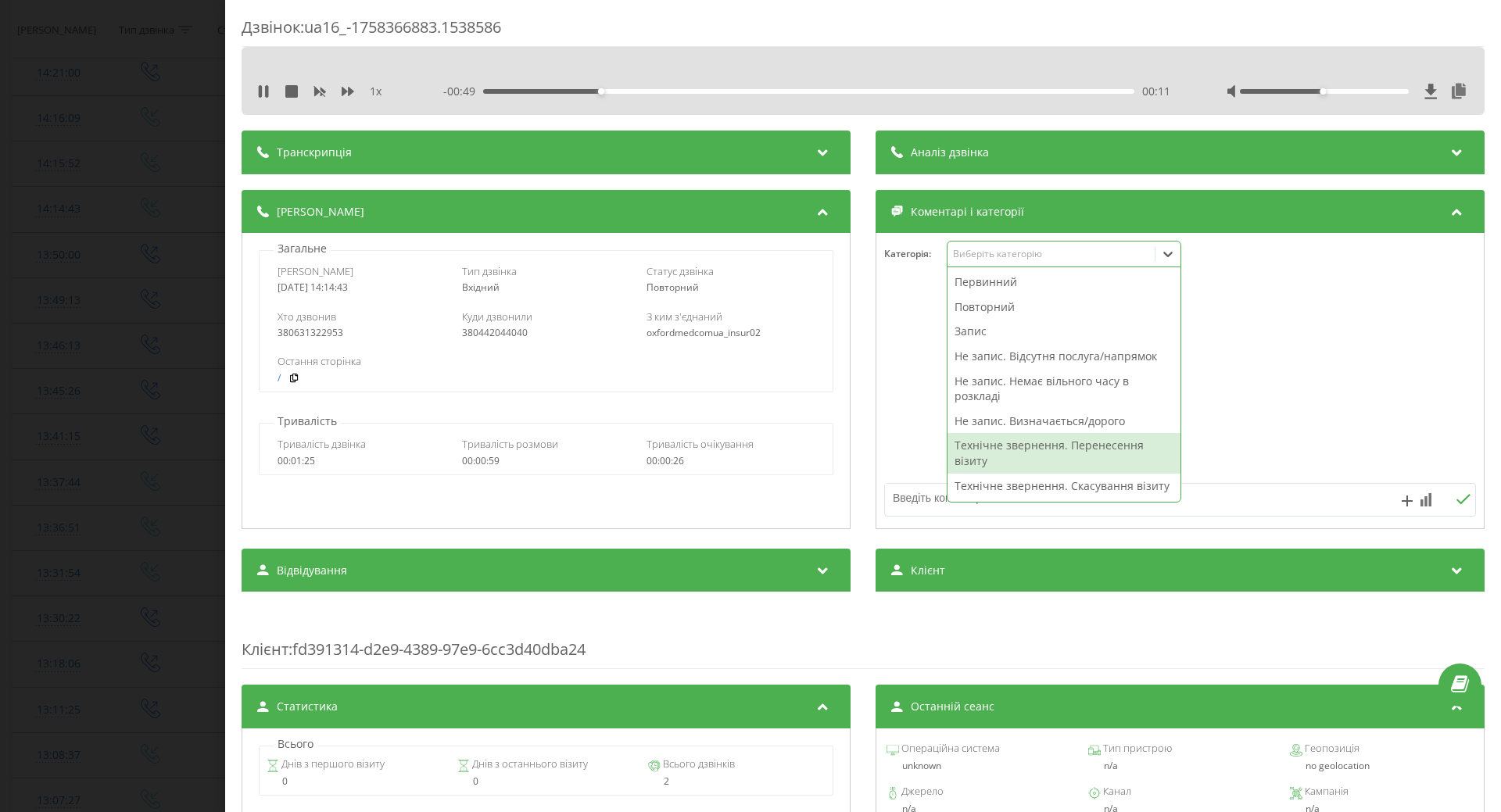
drag, startPoint x: 1007, startPoint y: 447, endPoint x: 988, endPoint y: 447, distance: 19.0
click at [1006, 447] on div "Технічне звернення. Перенесення візиту" at bounding box center [1064, 453] width 233 height 40
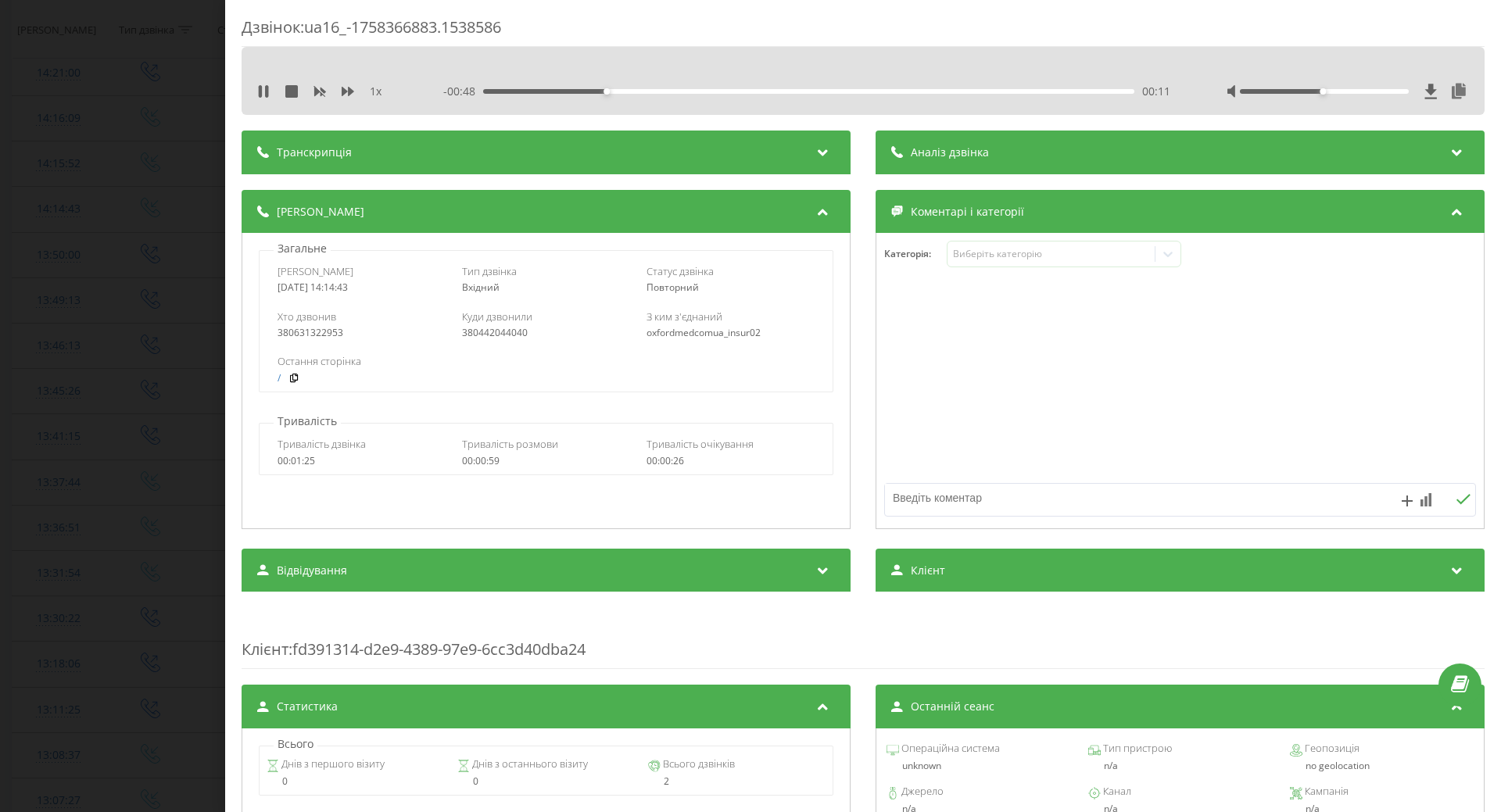
click at [911, 459] on div at bounding box center [1180, 381] width 608 height 187
click at [259, 90] on icon at bounding box center [260, 92] width 3 height 13
click at [116, 239] on div "Дзвінок : ua16_-1758366883.1538586 1 x - 00:45 00:14 00:14 Транскрипція Для AI-…" at bounding box center [750, 406] width 1501 height 812
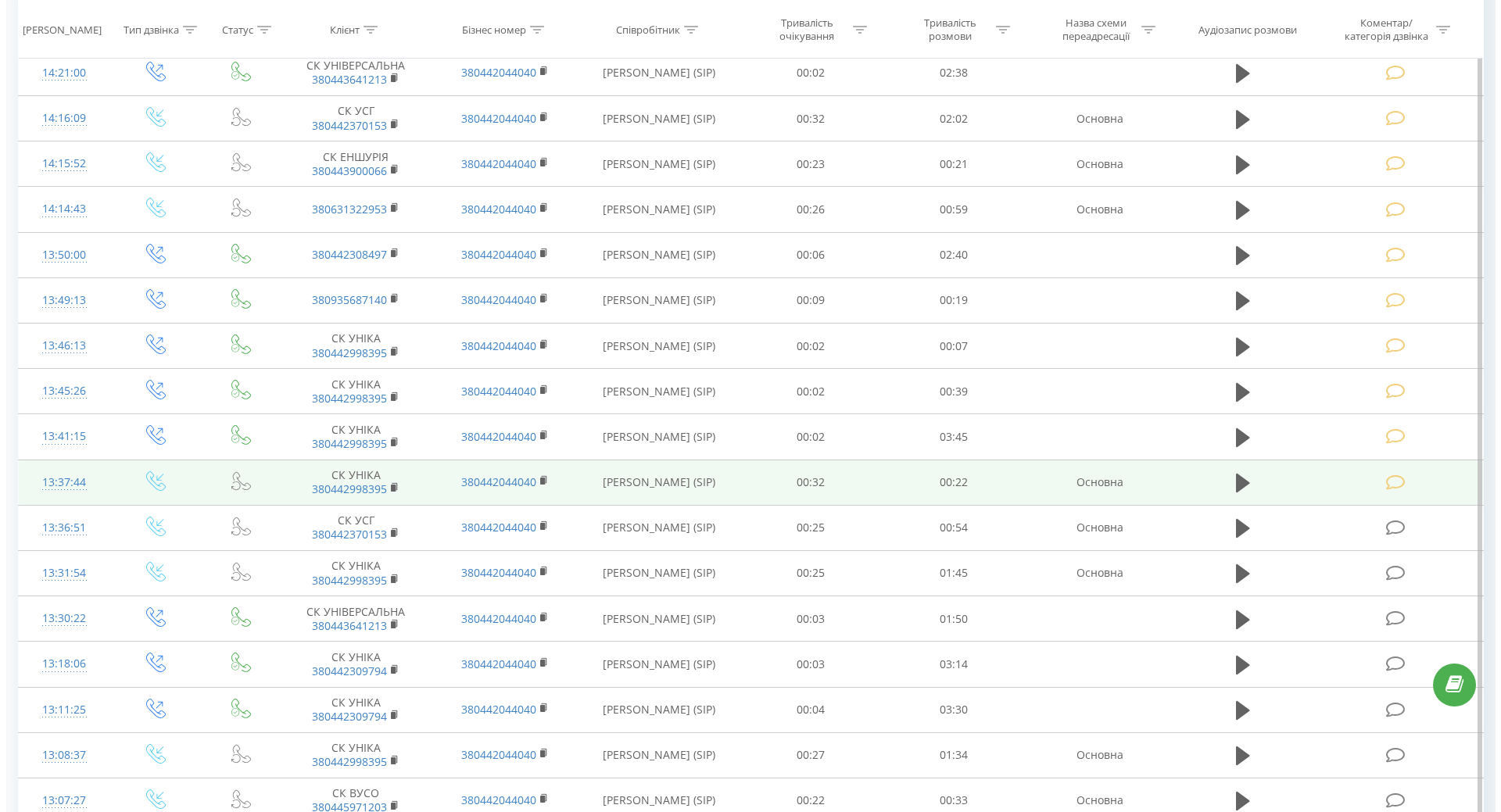
scroll to position [938, 0]
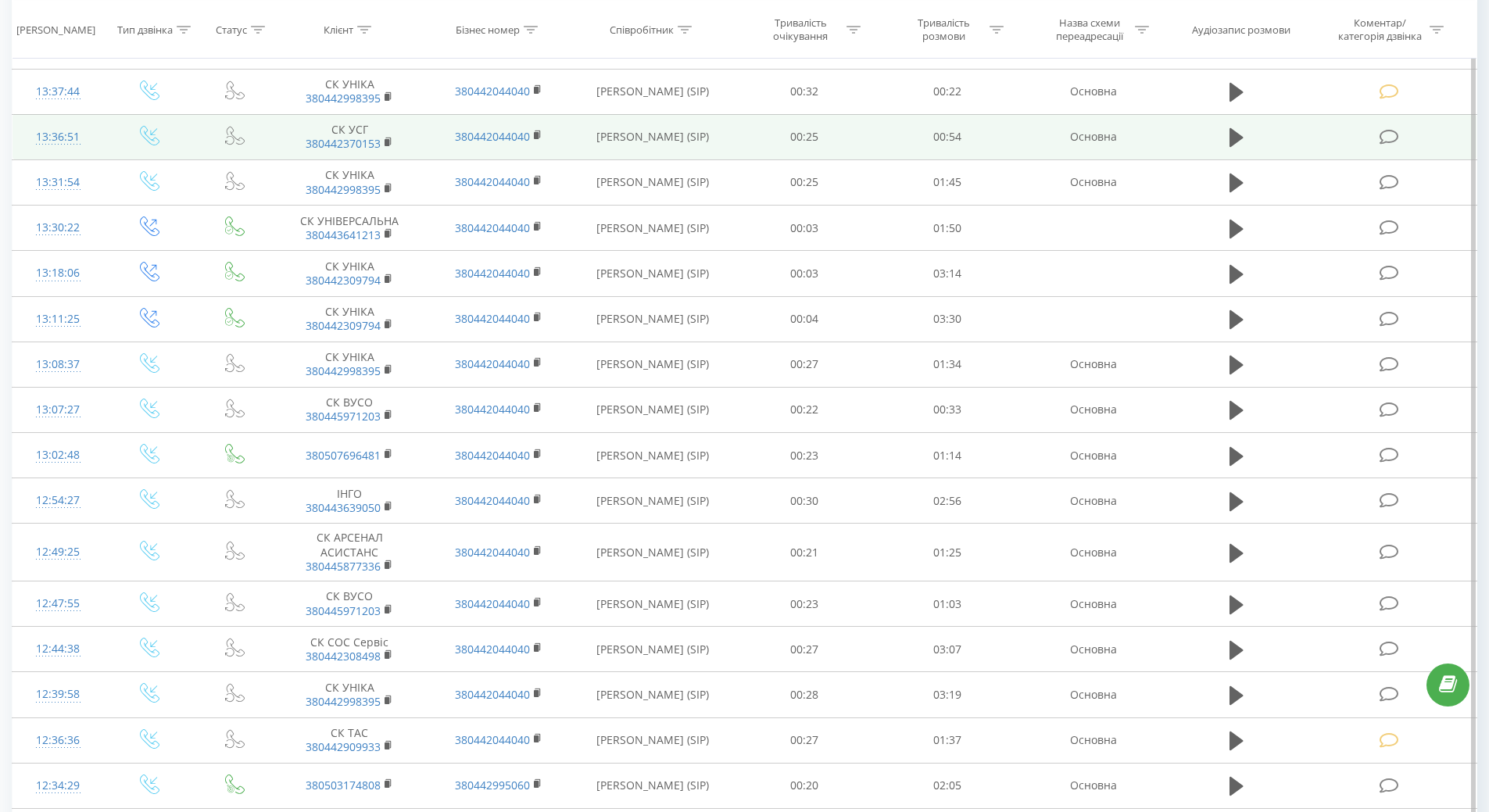
click at [83, 139] on div "13:36:51" at bounding box center [58, 138] width 60 height 31
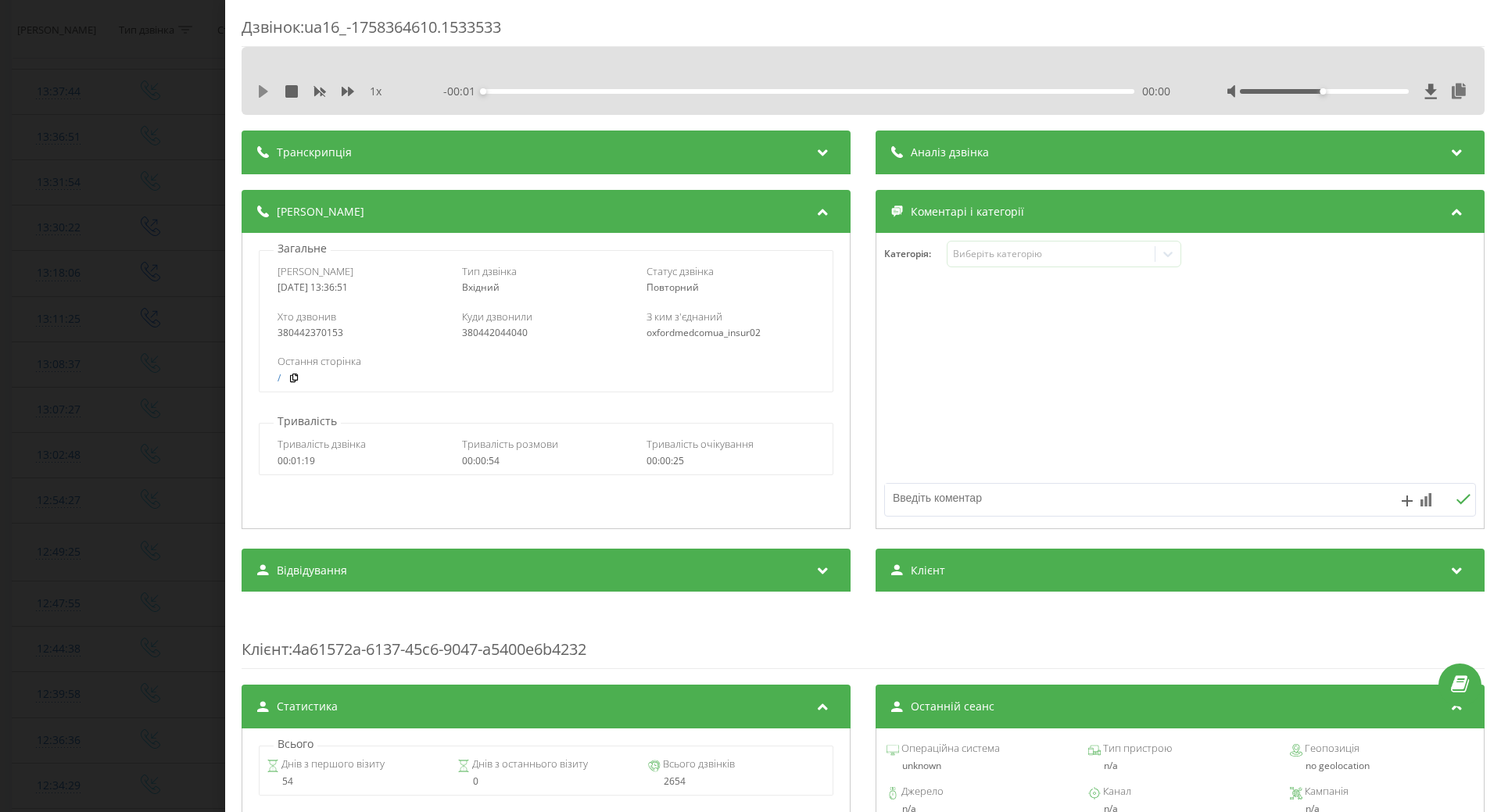
click at [261, 92] on icon at bounding box center [263, 92] width 9 height 13
click at [984, 251] on div "Виберіть категорію" at bounding box center [1051, 254] width 195 height 13
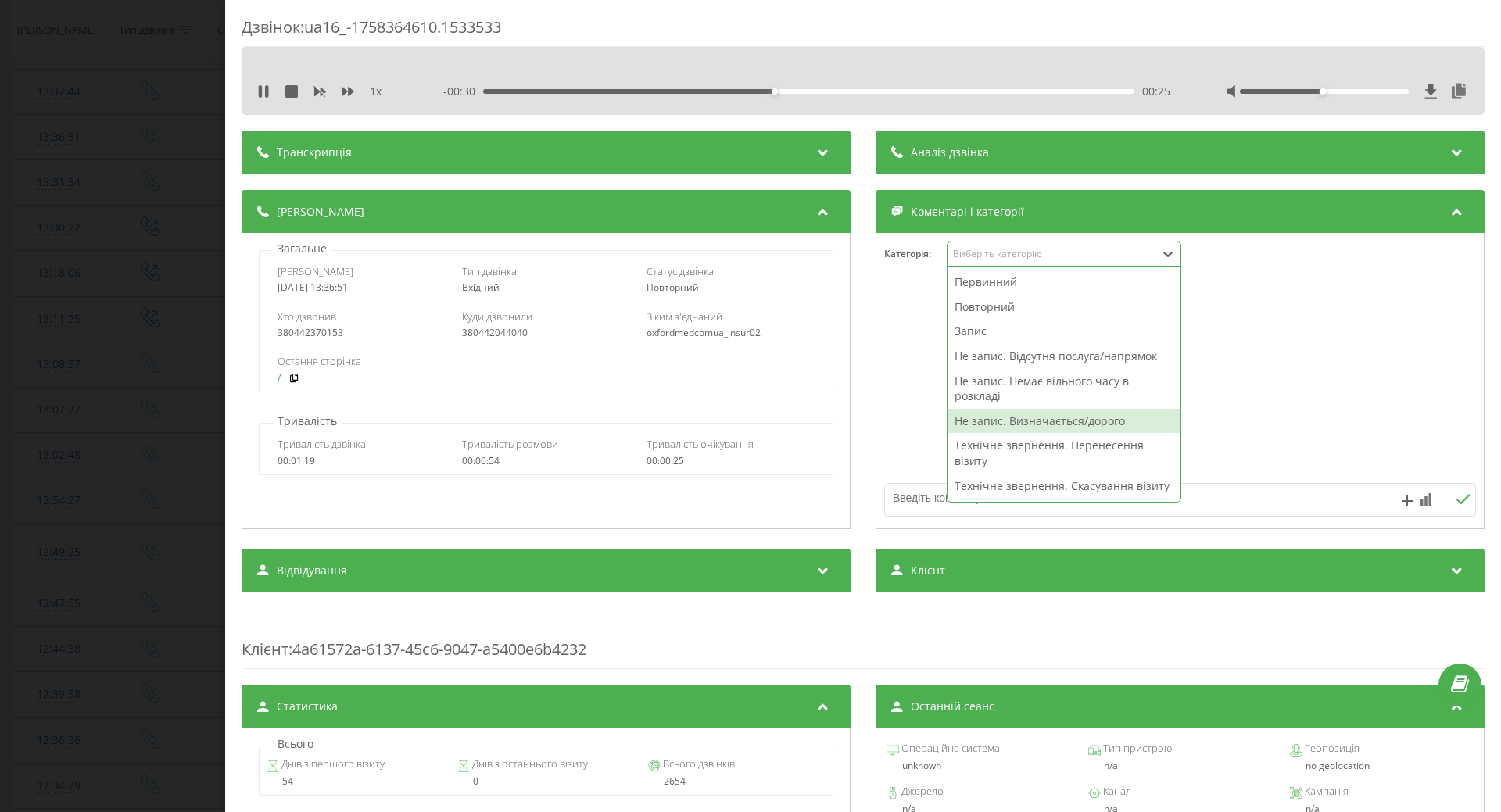
drag, startPoint x: 972, startPoint y: 418, endPoint x: 919, endPoint y: 416, distance: 53.0
click at [958, 416] on div "Не запис. Визначається/дорого" at bounding box center [1064, 421] width 233 height 25
drag, startPoint x: 918, startPoint y: 416, endPoint x: 874, endPoint y: 400, distance: 46.8
click at [915, 416] on div at bounding box center [1180, 381] width 608 height 187
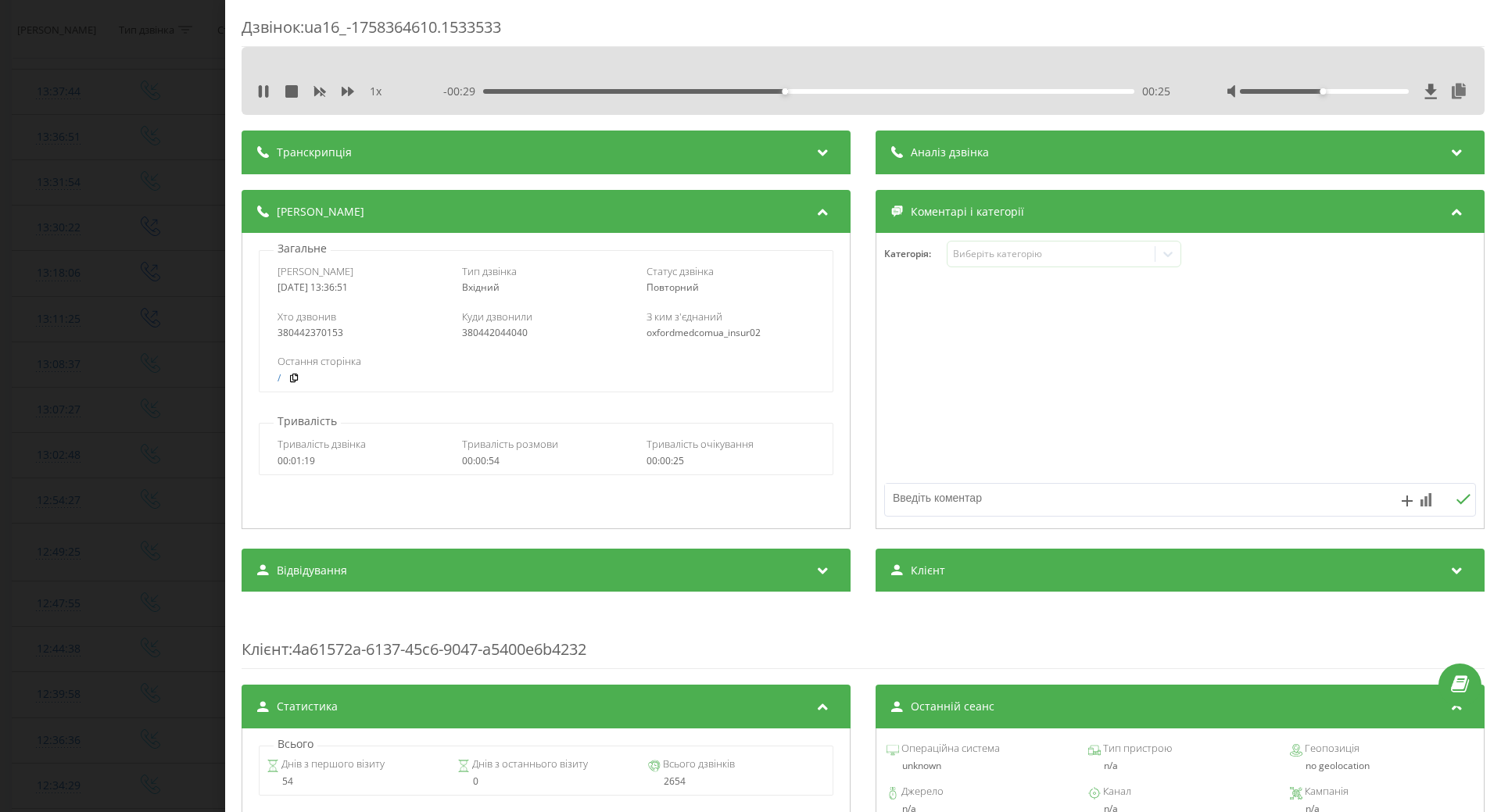
drag, startPoint x: 171, startPoint y: 396, endPoint x: 176, endPoint y: 223, distance: 173.1
click at [168, 395] on div "Дзвінок : ua16_-1758364610.1533533 1 x - 00:29 00:25 00:25 Транскрипція Для AI-…" at bounding box center [750, 406] width 1501 height 812
click at [262, 92] on icon at bounding box center [260, 92] width 3 height 13
click at [151, 138] on div "Дзвінок : ua16_-1758364610.1533533 1 x - 00:26 00:28 00:28 Транскрипція Для AI-…" at bounding box center [750, 406] width 1501 height 812
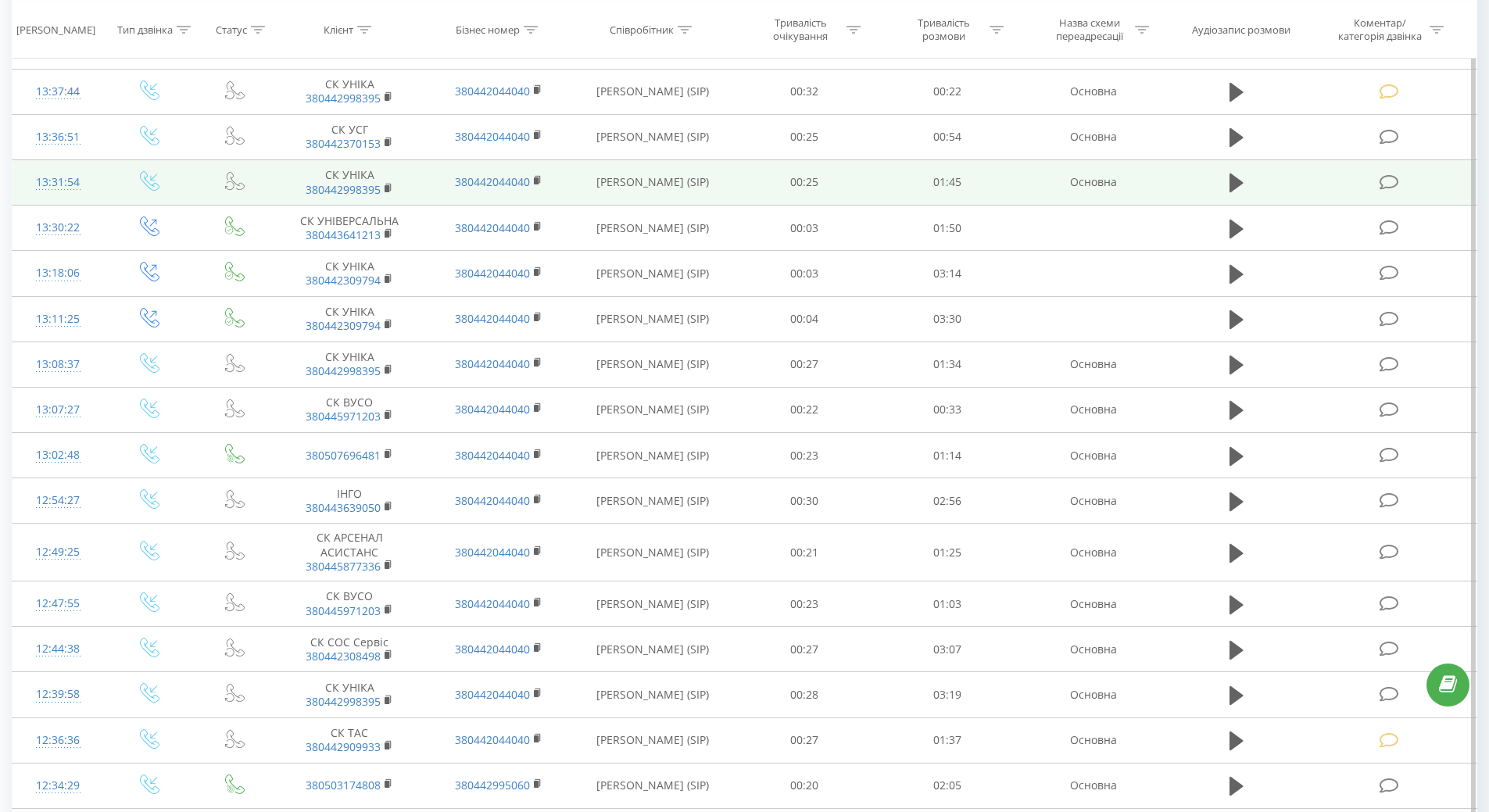
click at [56, 187] on div "13:31:54" at bounding box center [58, 183] width 60 height 31
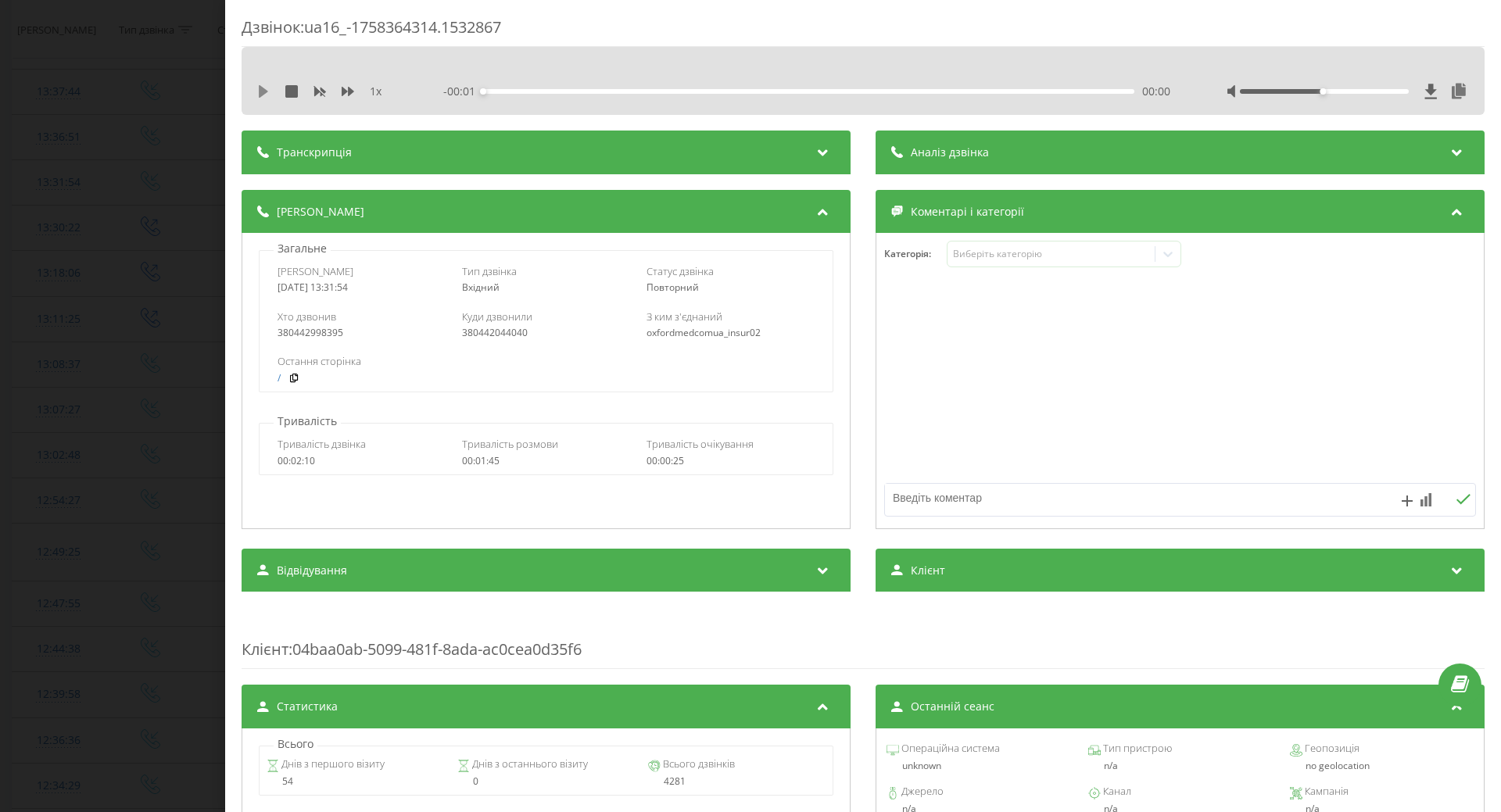
click at [263, 90] on icon at bounding box center [264, 92] width 13 height 13
click at [258, 86] on icon at bounding box center [264, 92] width 13 height 13
click at [268, 92] on icon at bounding box center [264, 92] width 13 height 13
click at [403, 85] on div "1 x - 01:45 00:00 00:00" at bounding box center [863, 91] width 1219 height 23
click at [264, 91] on icon at bounding box center [264, 92] width 13 height 13
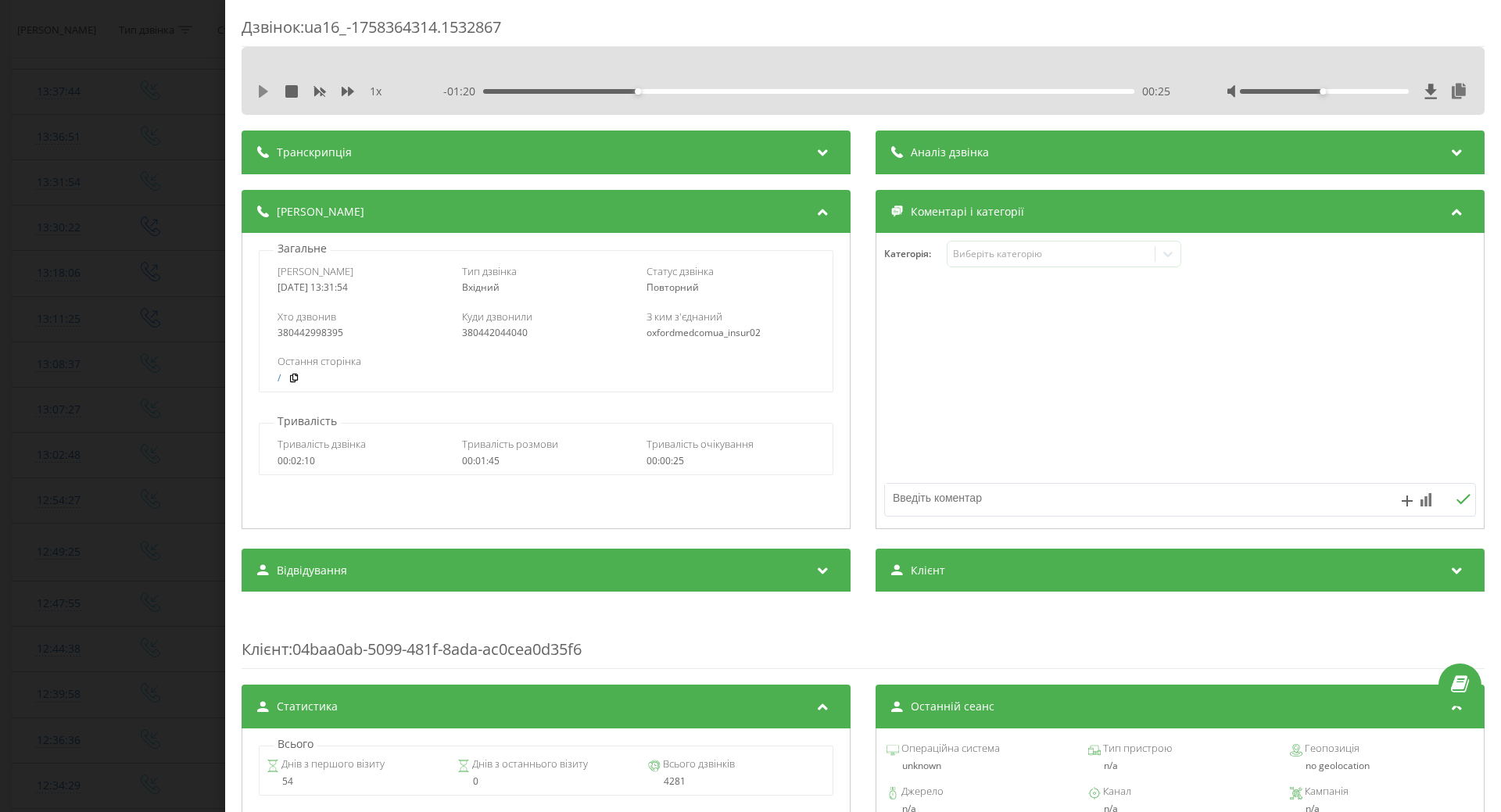
click at [263, 92] on icon at bounding box center [263, 92] width 9 height 13
click at [443, 91] on div "- 01:45 00:00 00:00" at bounding box center [807, 92] width 727 height 15
click at [1070, 259] on div "Виберіть категорію" at bounding box center [1051, 254] width 195 height 13
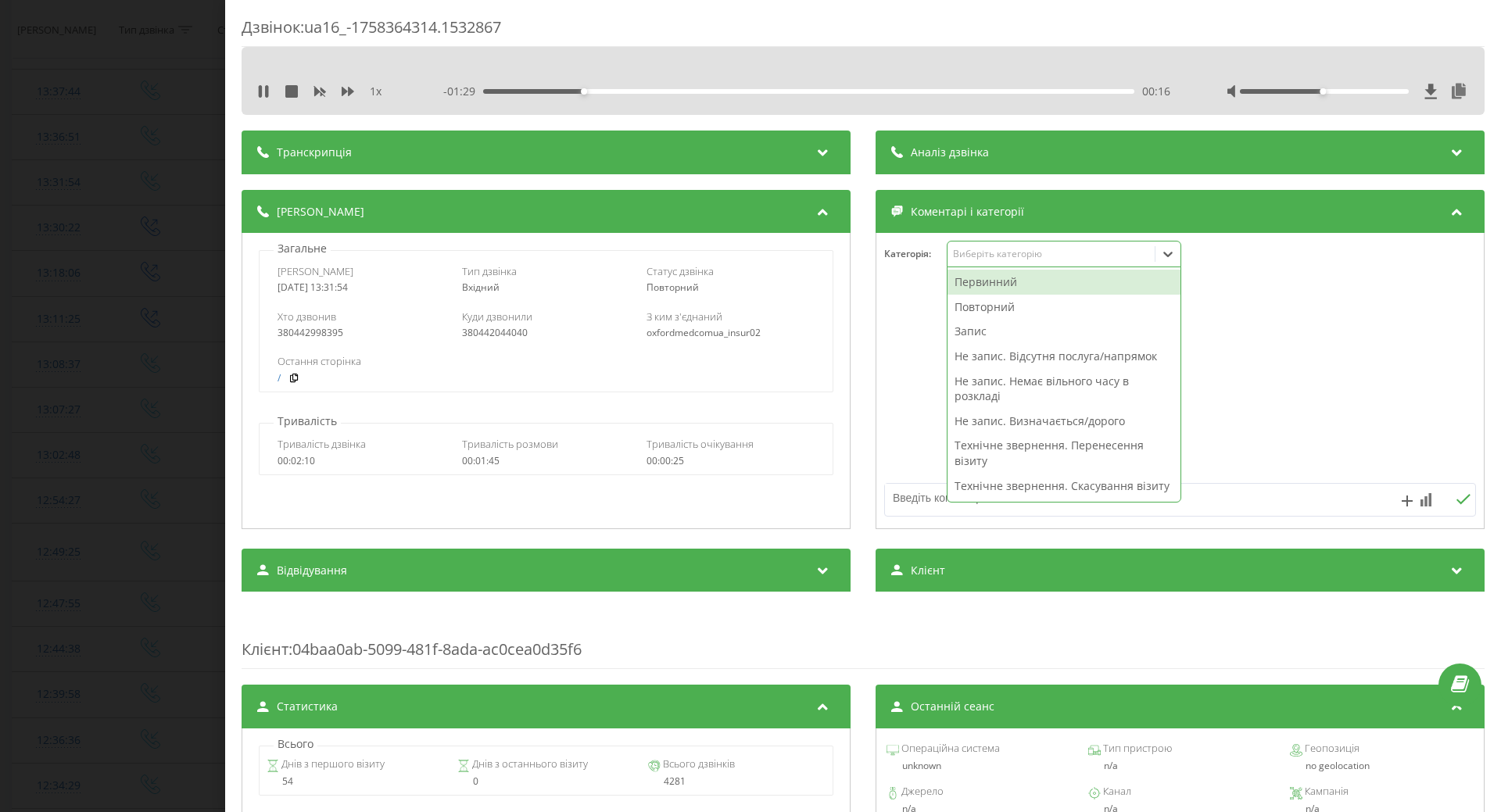
click at [988, 307] on div "Повторний" at bounding box center [1064, 306] width 233 height 25
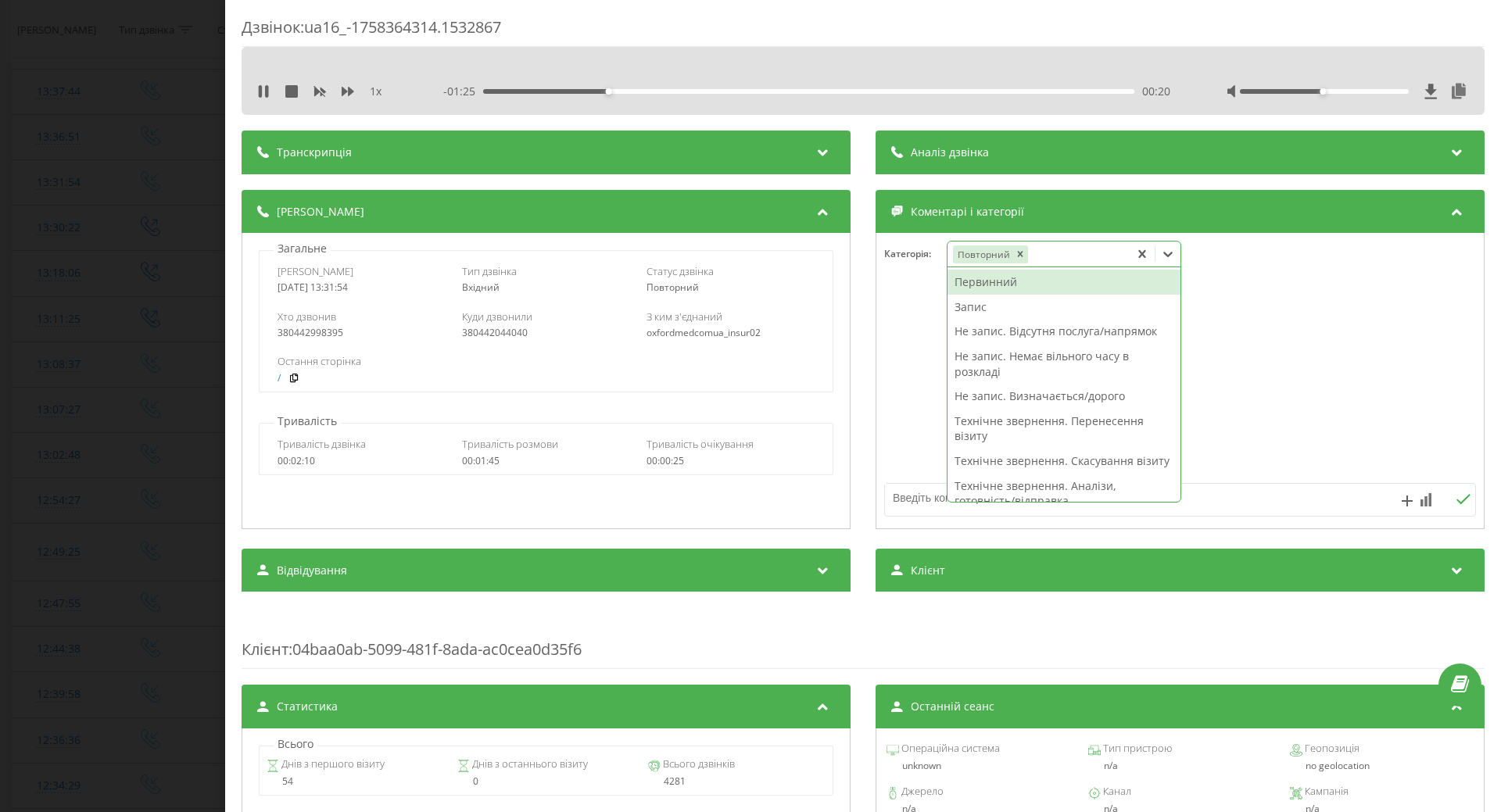
click at [964, 305] on div "Запис" at bounding box center [1064, 306] width 233 height 25
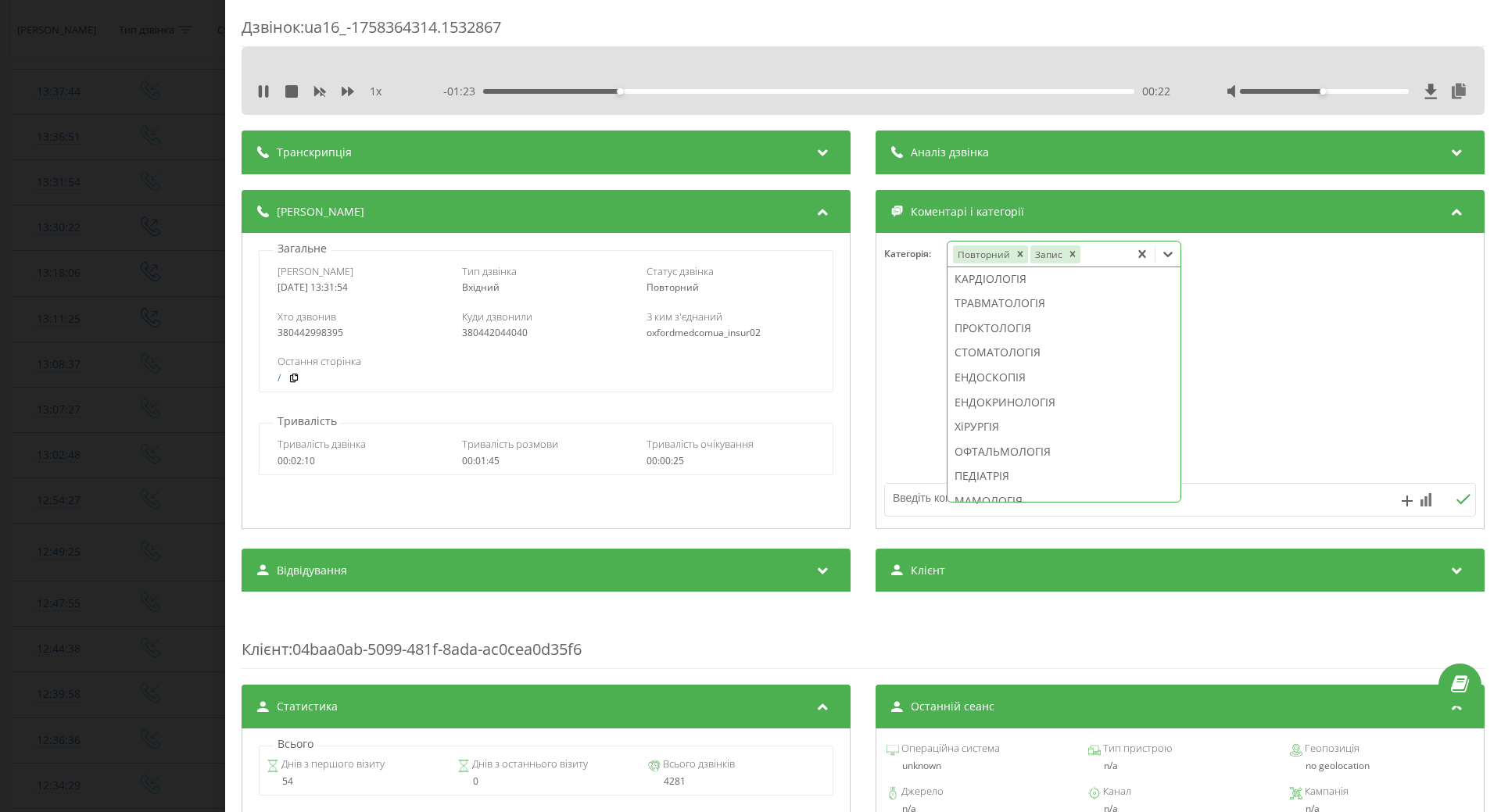
scroll to position [679, 0]
click at [987, 242] on div "УРОЛОГІЯ" at bounding box center [1064, 229] width 233 height 25
drag, startPoint x: 905, startPoint y: 373, endPoint x: 770, endPoint y: 353, distance: 136.5
click at [902, 373] on div at bounding box center [1180, 381] width 608 height 187
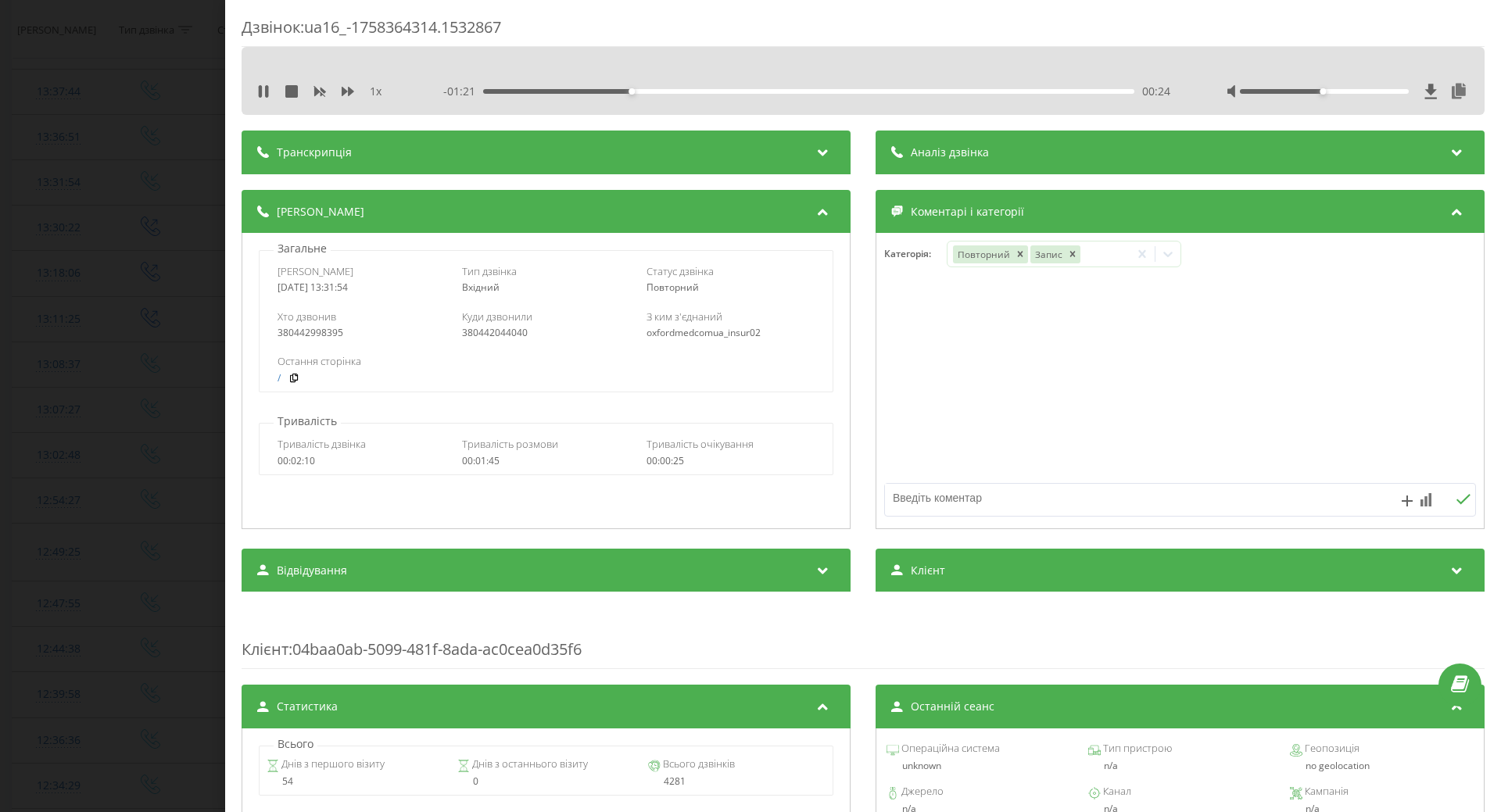
click at [53, 366] on div "Дзвінок : ua16_-1758364314.1532867 1 x - 01:21 00:24 00:24 Транскрипція Для AI-…" at bounding box center [750, 406] width 1501 height 812
click at [263, 92] on icon at bounding box center [264, 92] width 13 height 13
click at [66, 404] on div "13:07:27" at bounding box center [58, 410] width 61 height 31
drag, startPoint x: 77, startPoint y: 341, endPoint x: 30, endPoint y: 344, distance: 47.1
click at [77, 340] on div "Дзвінок : ua16_-1758362846.1530595 1 x - 00:33 00:00 00:00 Транскрипція Для AI-…" at bounding box center [750, 406] width 1501 height 812
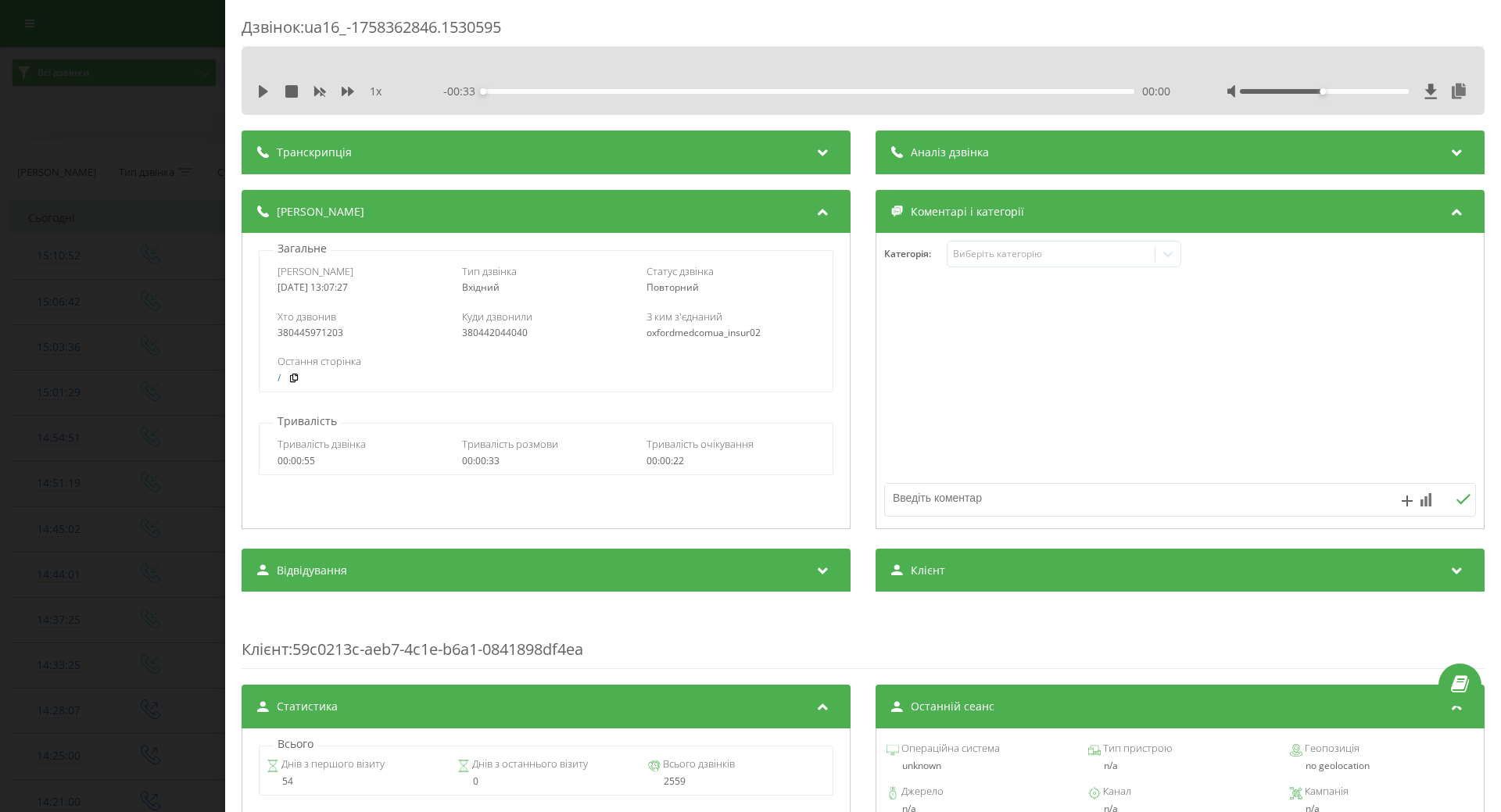
click at [106, 220] on div "Дзвінок : ua16_-1758362846.1530595 1 x - 00:33 00:00 00:00 Транскрипція Для AI-…" at bounding box center [750, 406] width 1501 height 812
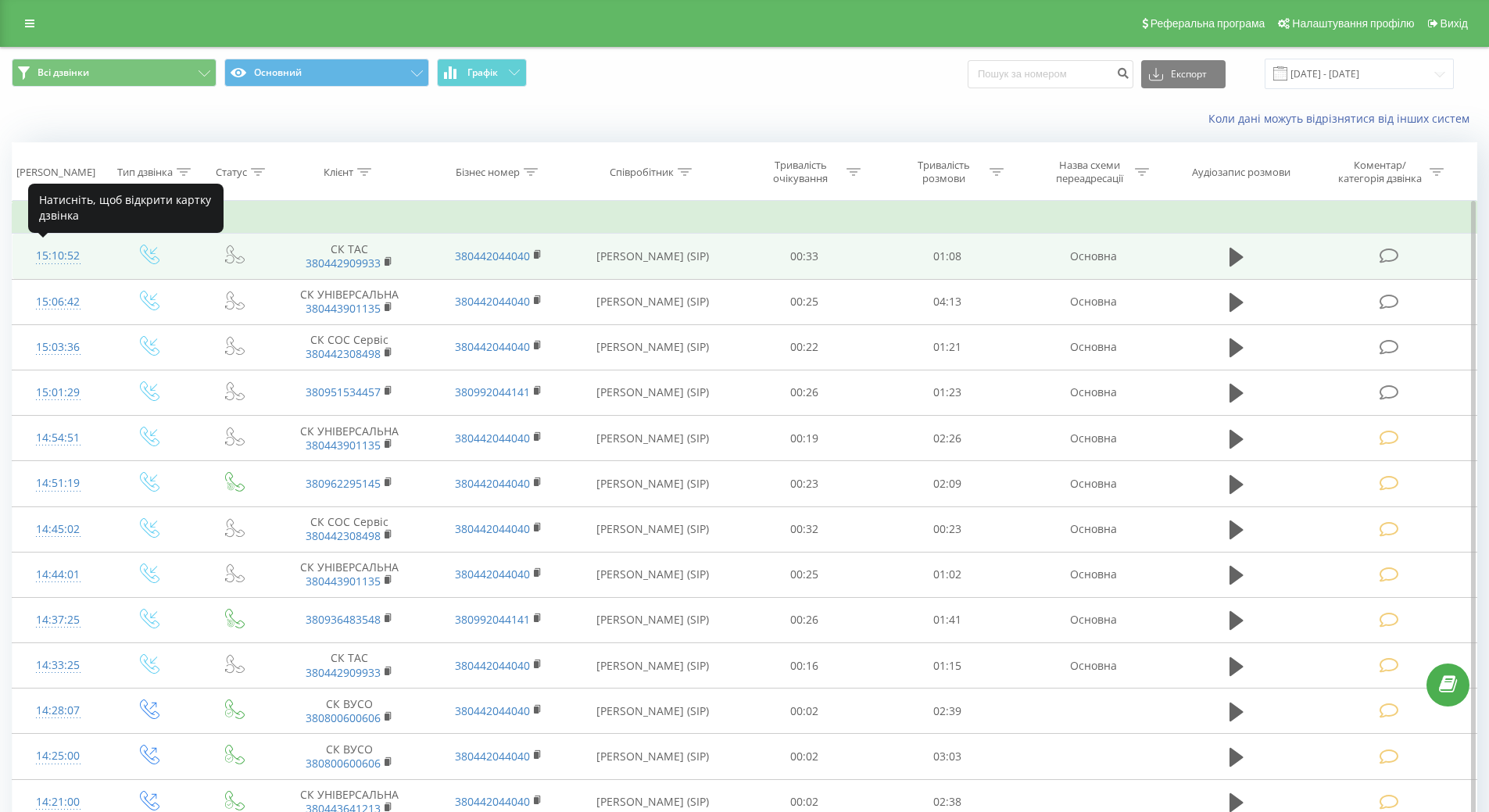
click at [71, 252] on div "15:10:52" at bounding box center [58, 256] width 60 height 31
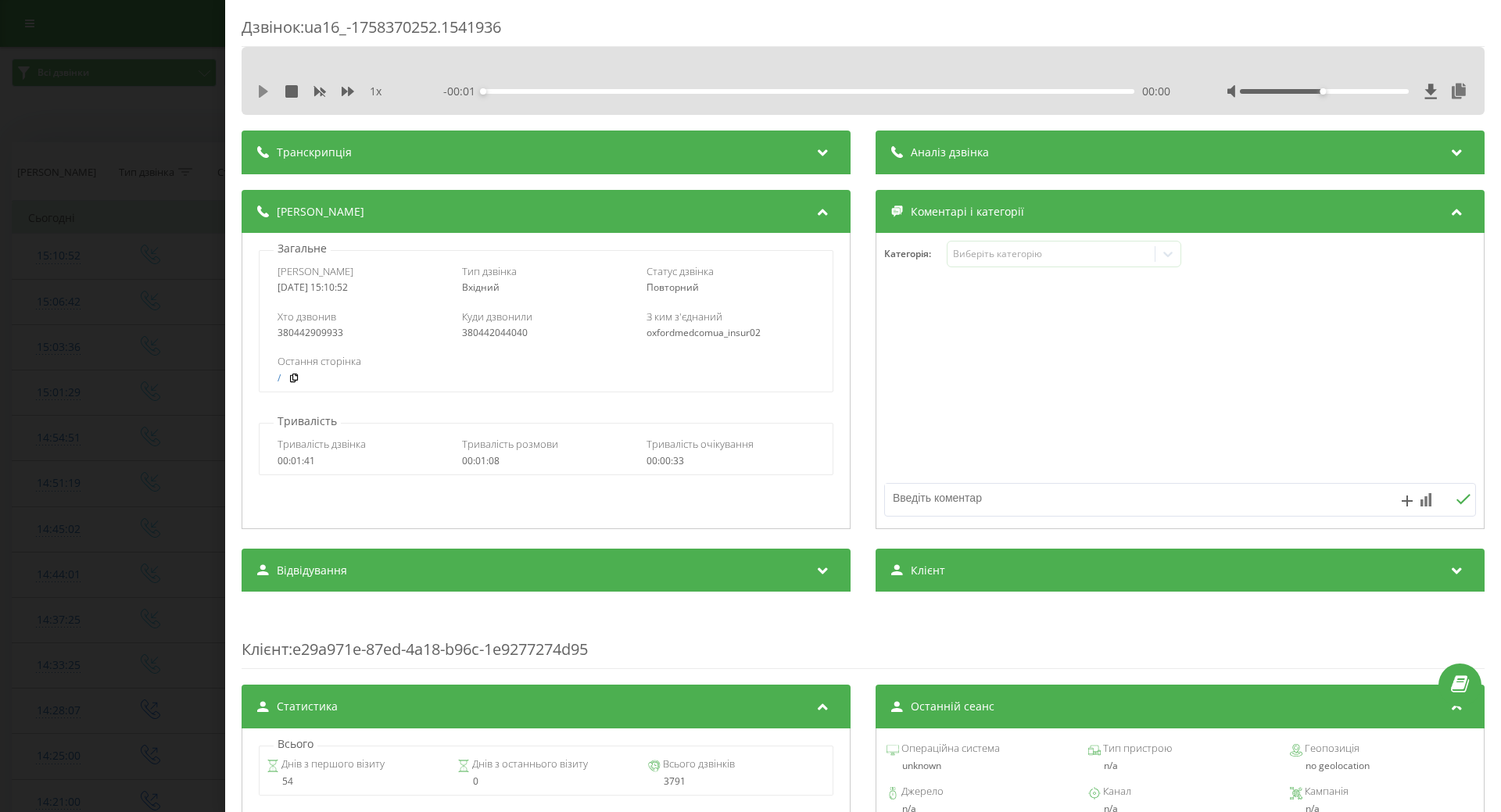
click at [261, 94] on icon at bounding box center [263, 92] width 9 height 13
click at [979, 258] on div "Виберіть категорію" at bounding box center [1051, 254] width 195 height 13
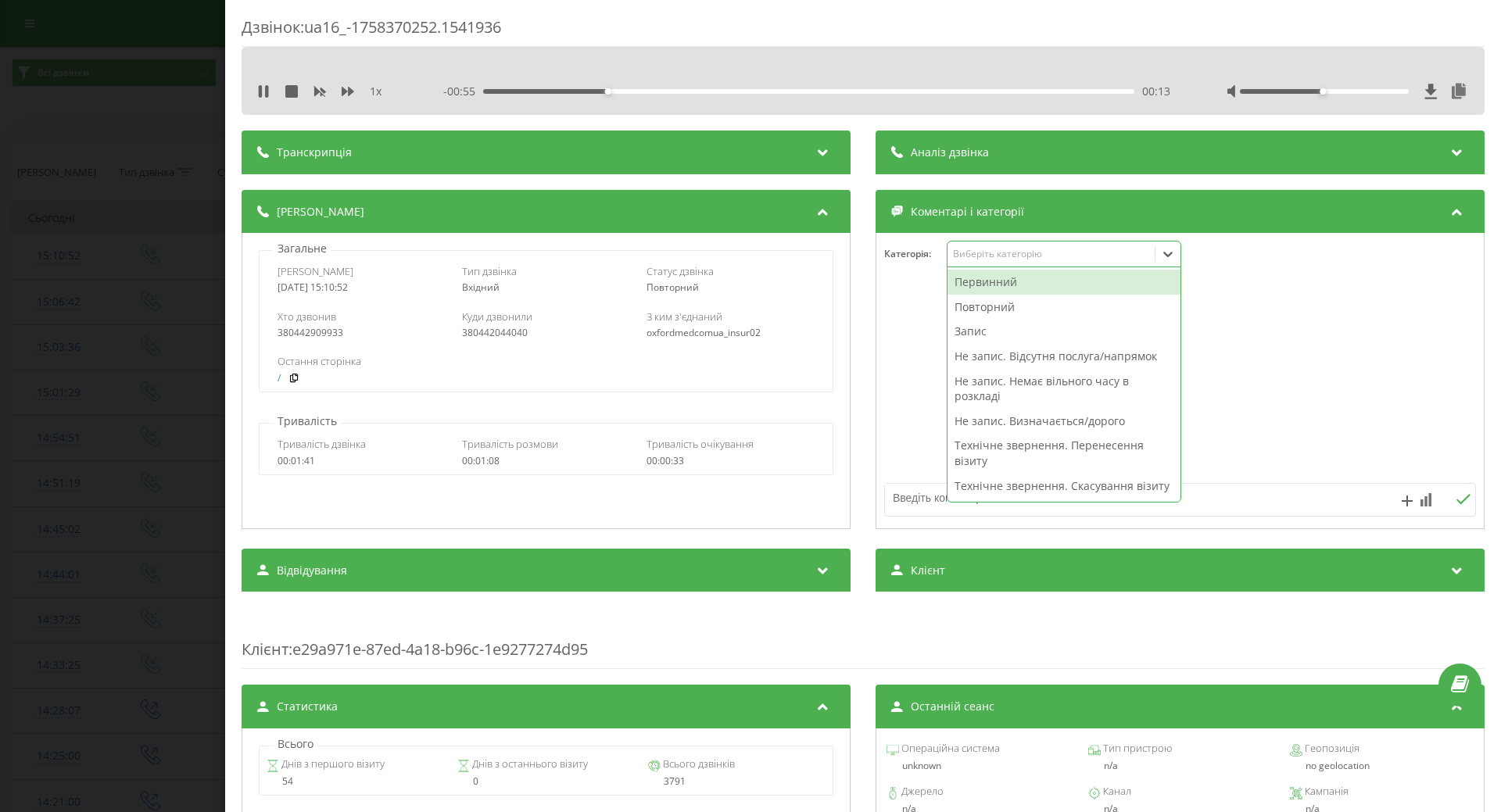
click at [964, 423] on div "Не запис. Визначається/дорого" at bounding box center [1064, 421] width 233 height 25
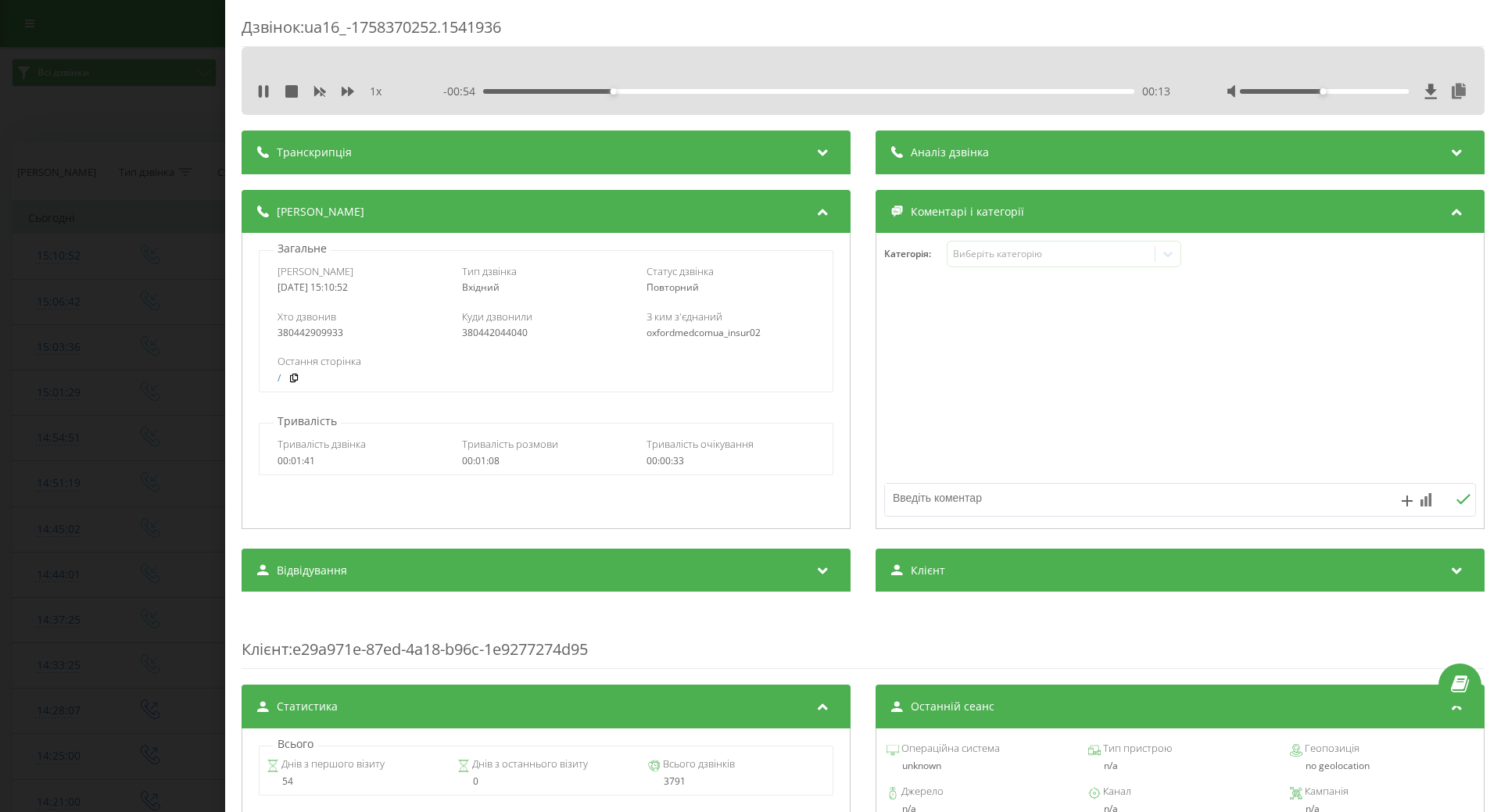
click at [917, 439] on div at bounding box center [1180, 381] width 608 height 187
click at [74, 364] on div "Дзвінок : ua16_-1758370252.1541936 1 x - 00:52 00:15 00:15 Транскрипція Для AI-…" at bounding box center [750, 406] width 1501 height 812
click at [265, 92] on icon at bounding box center [264, 92] width 13 height 13
click at [92, 144] on th "[PERSON_NAME]" at bounding box center [59, 172] width 92 height 58
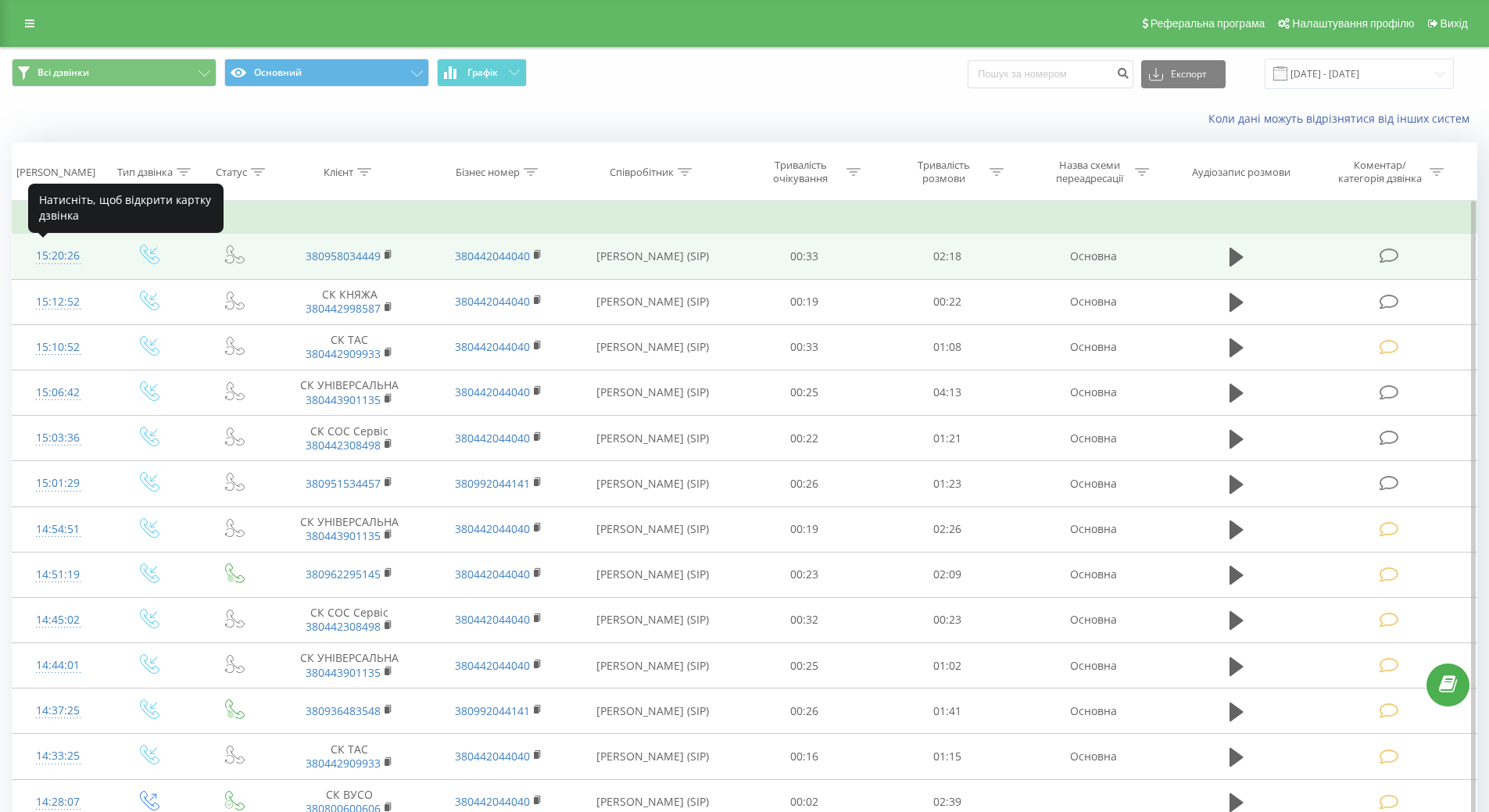
click at [51, 253] on div "15:20:26" at bounding box center [58, 256] width 60 height 31
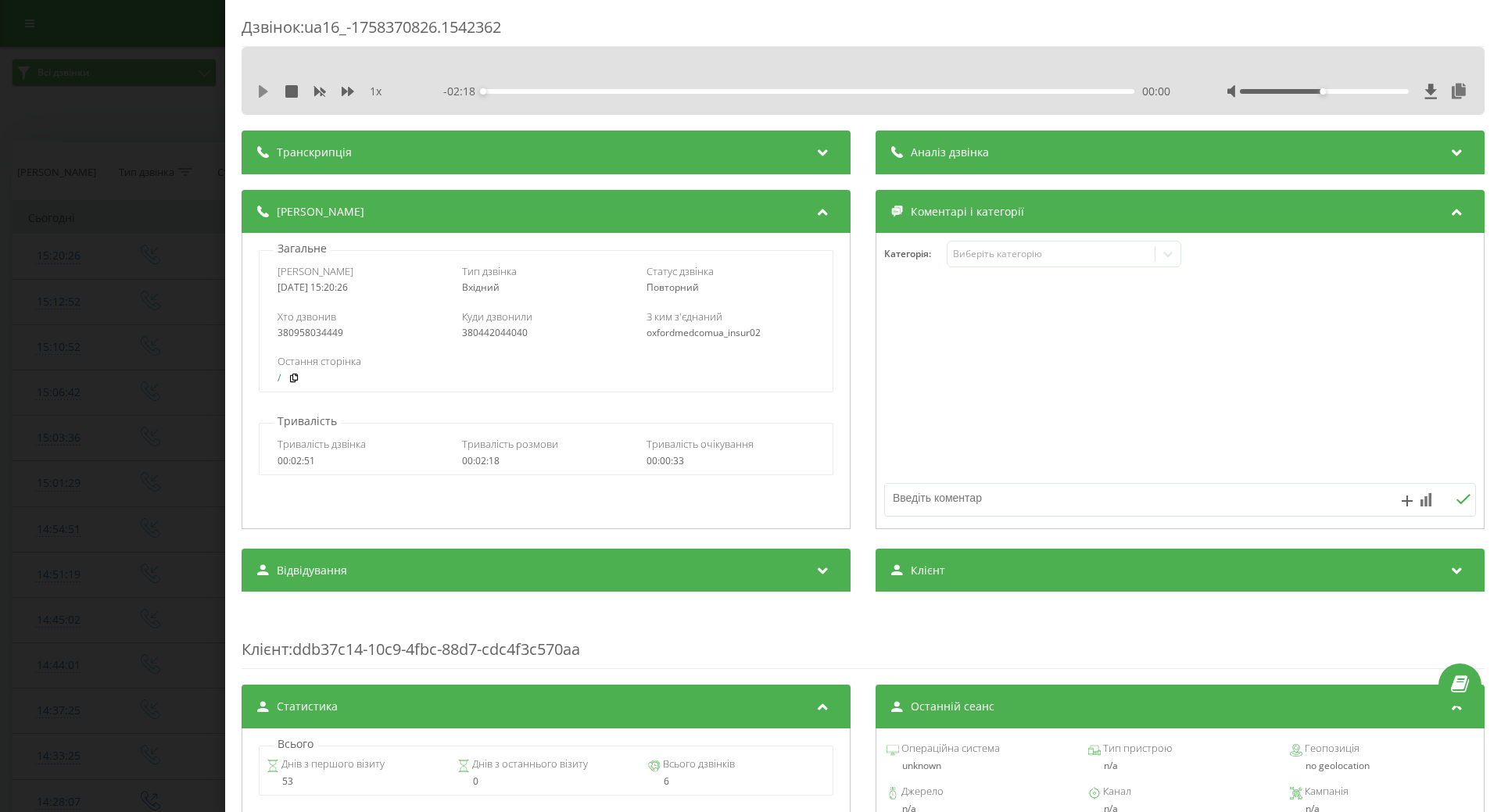
click at [262, 86] on icon at bounding box center [264, 92] width 13 height 13
click at [1059, 249] on div "Виберіть категорію" at bounding box center [1051, 254] width 195 height 13
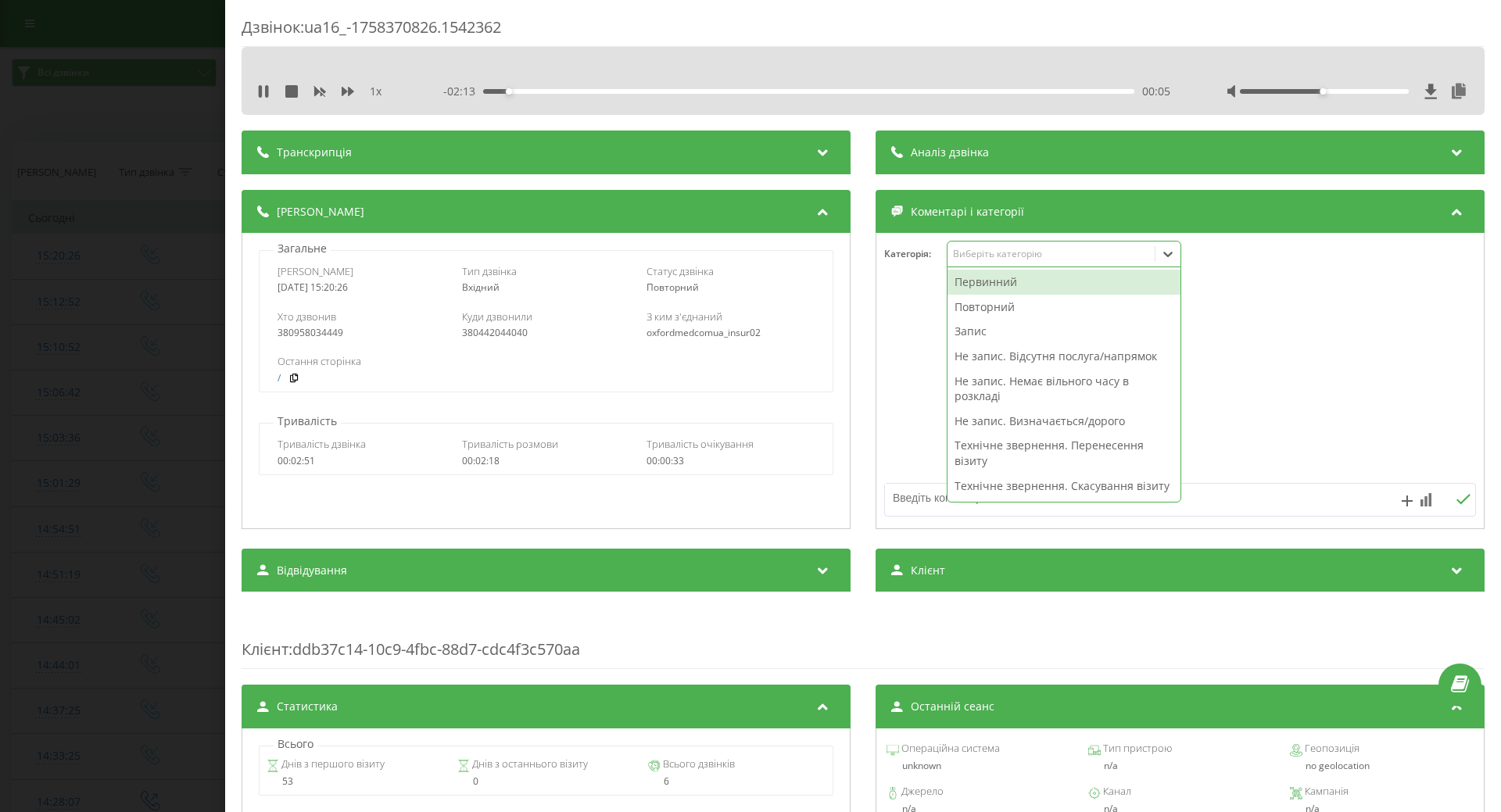
click at [982, 308] on div "Повторний" at bounding box center [1064, 306] width 233 height 25
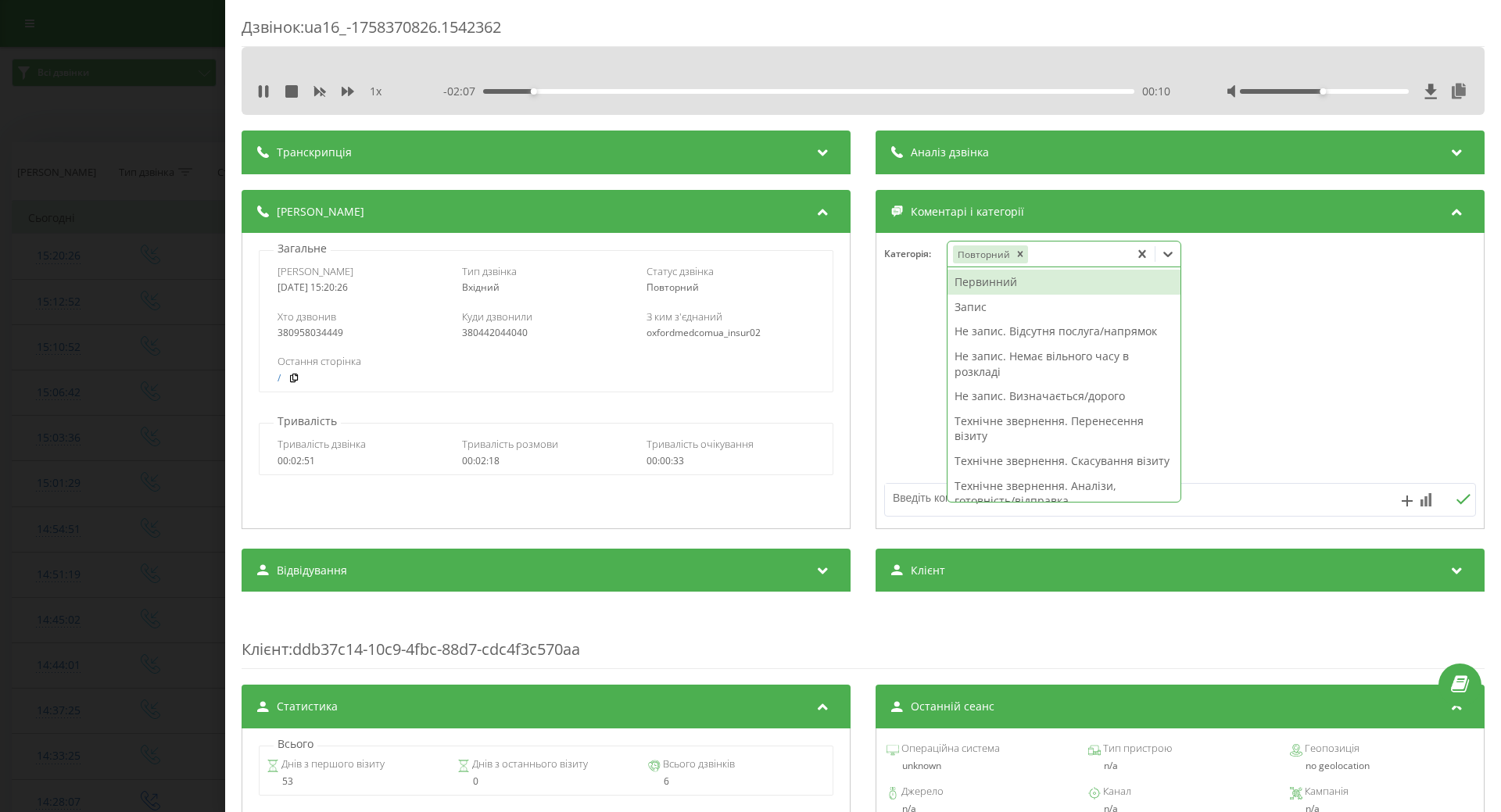
click at [969, 307] on div "Запис" at bounding box center [1064, 306] width 233 height 25
click at [263, 87] on icon at bounding box center [264, 92] width 13 height 13
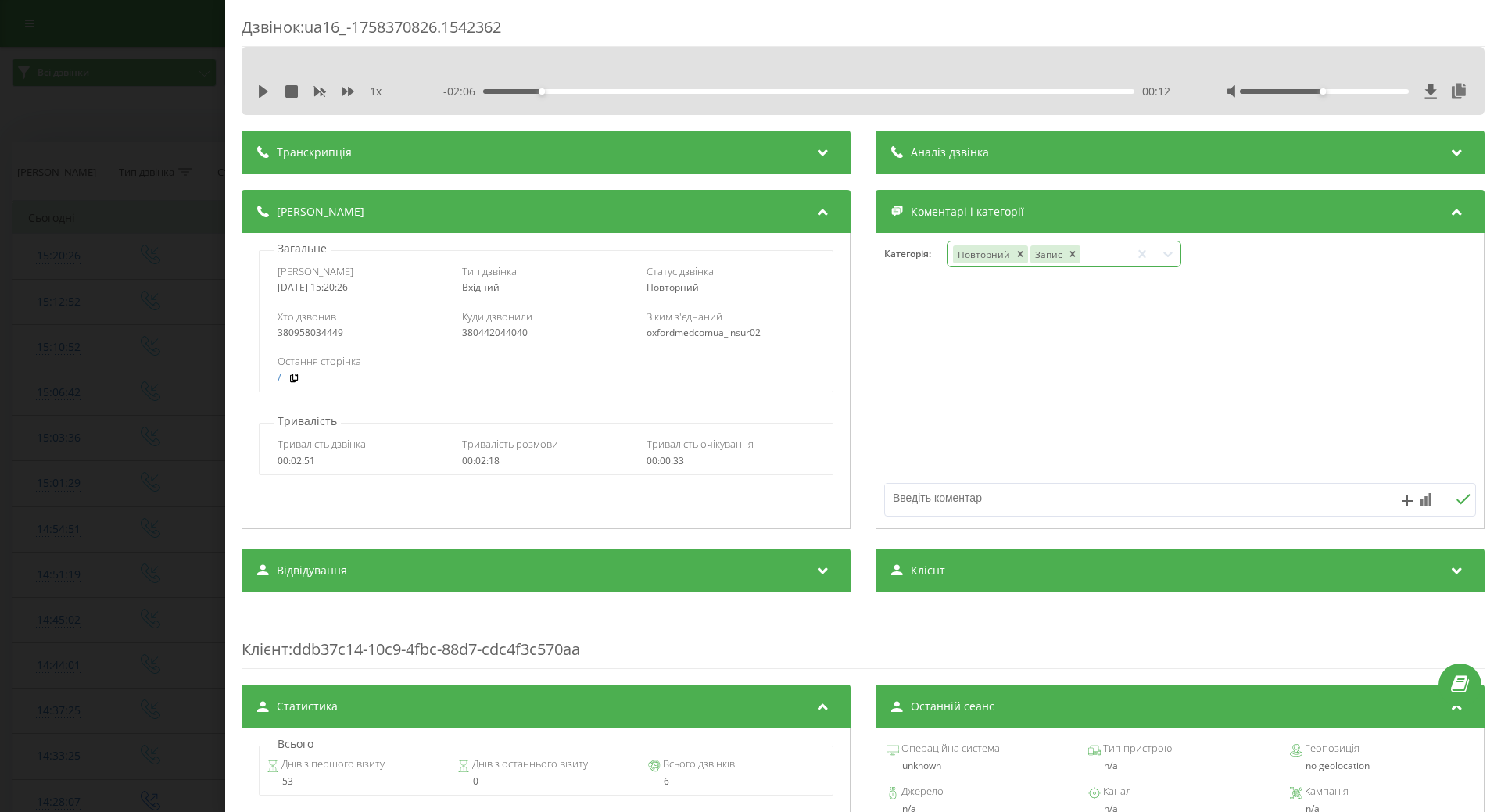
click at [1164, 257] on icon at bounding box center [1168, 254] width 9 height 5
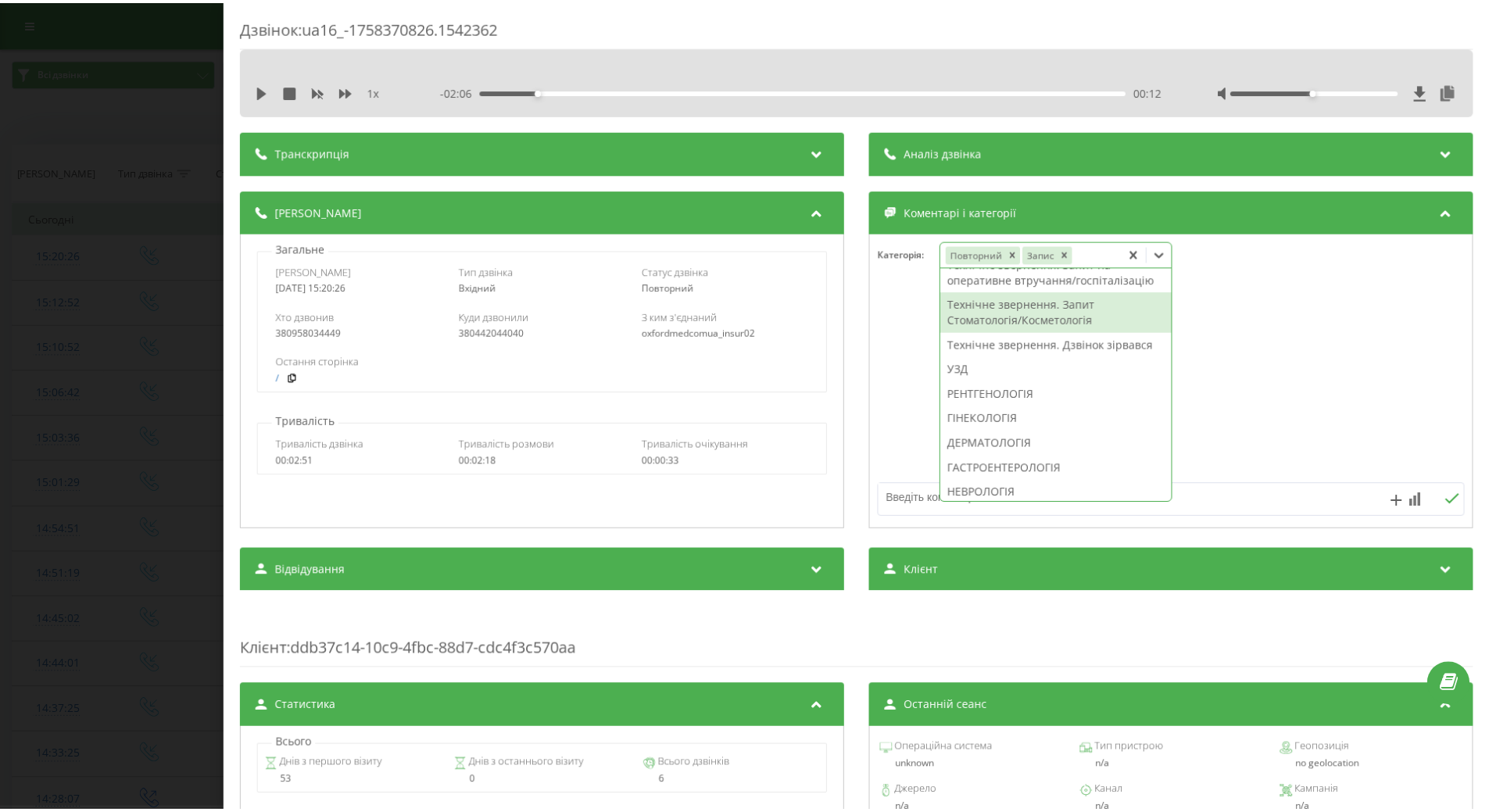
scroll to position [469, 0]
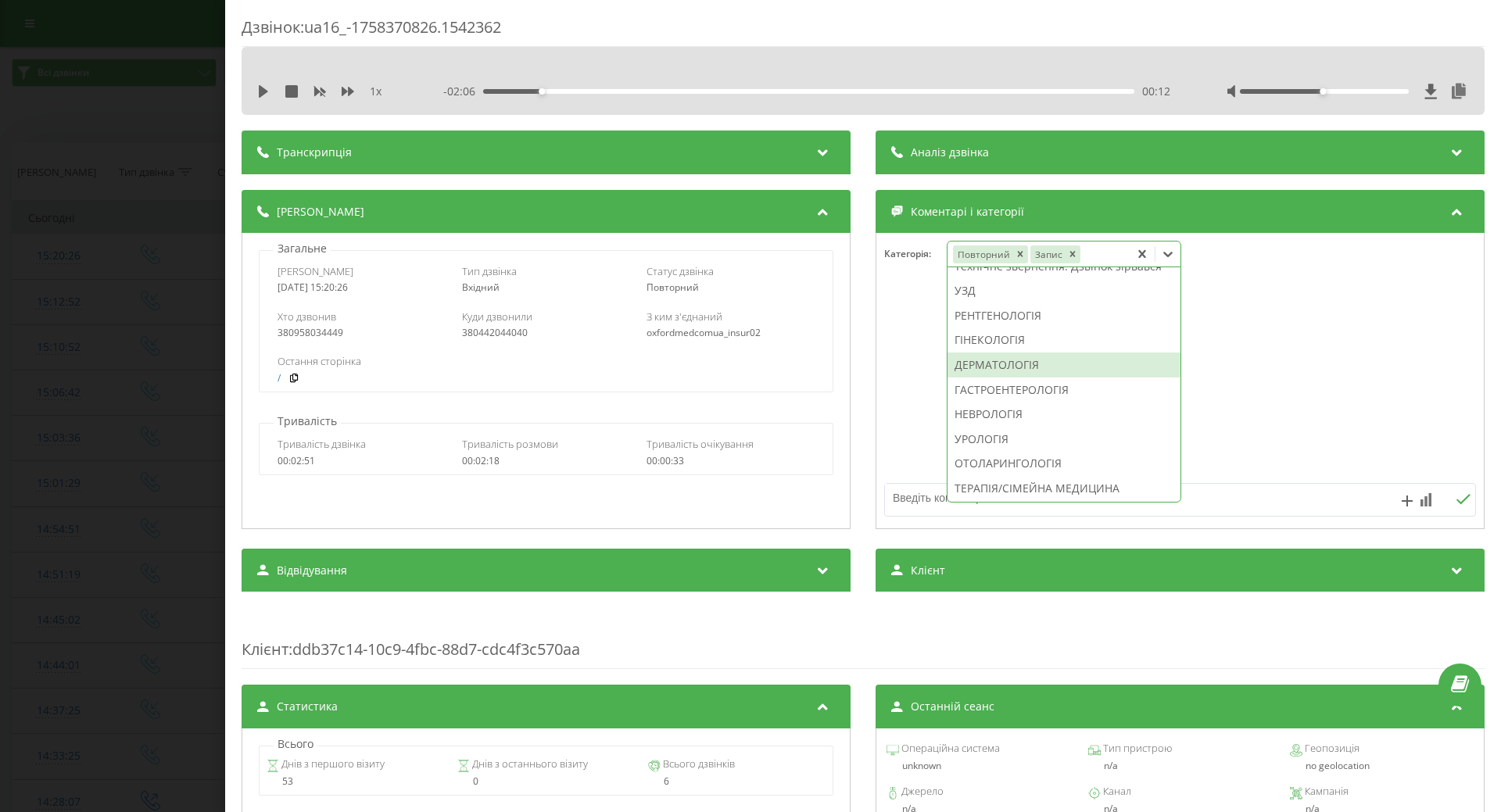
click at [1000, 377] on div "ДЕРМАТОЛОГІЯ" at bounding box center [1064, 365] width 233 height 25
drag, startPoint x: 892, startPoint y: 423, endPoint x: 567, endPoint y: 402, distance: 325.7
click at [890, 423] on div at bounding box center [1180, 381] width 608 height 187
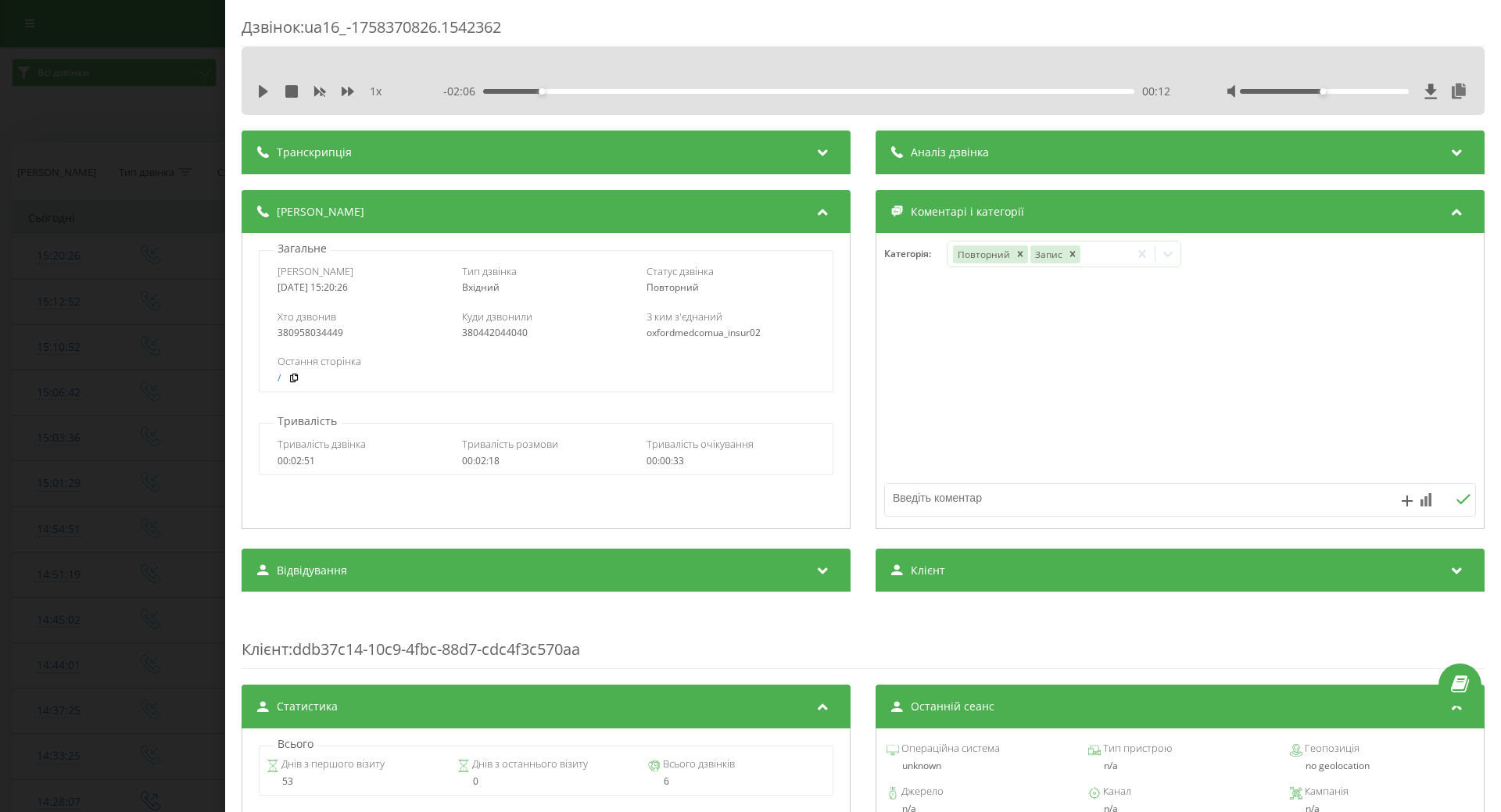
click at [115, 357] on div "Дзвінок : ua16_-1758370826.1542362 1 x - 02:06 00:12 00:12 Транскрипція Для AI-…" at bounding box center [750, 406] width 1501 height 812
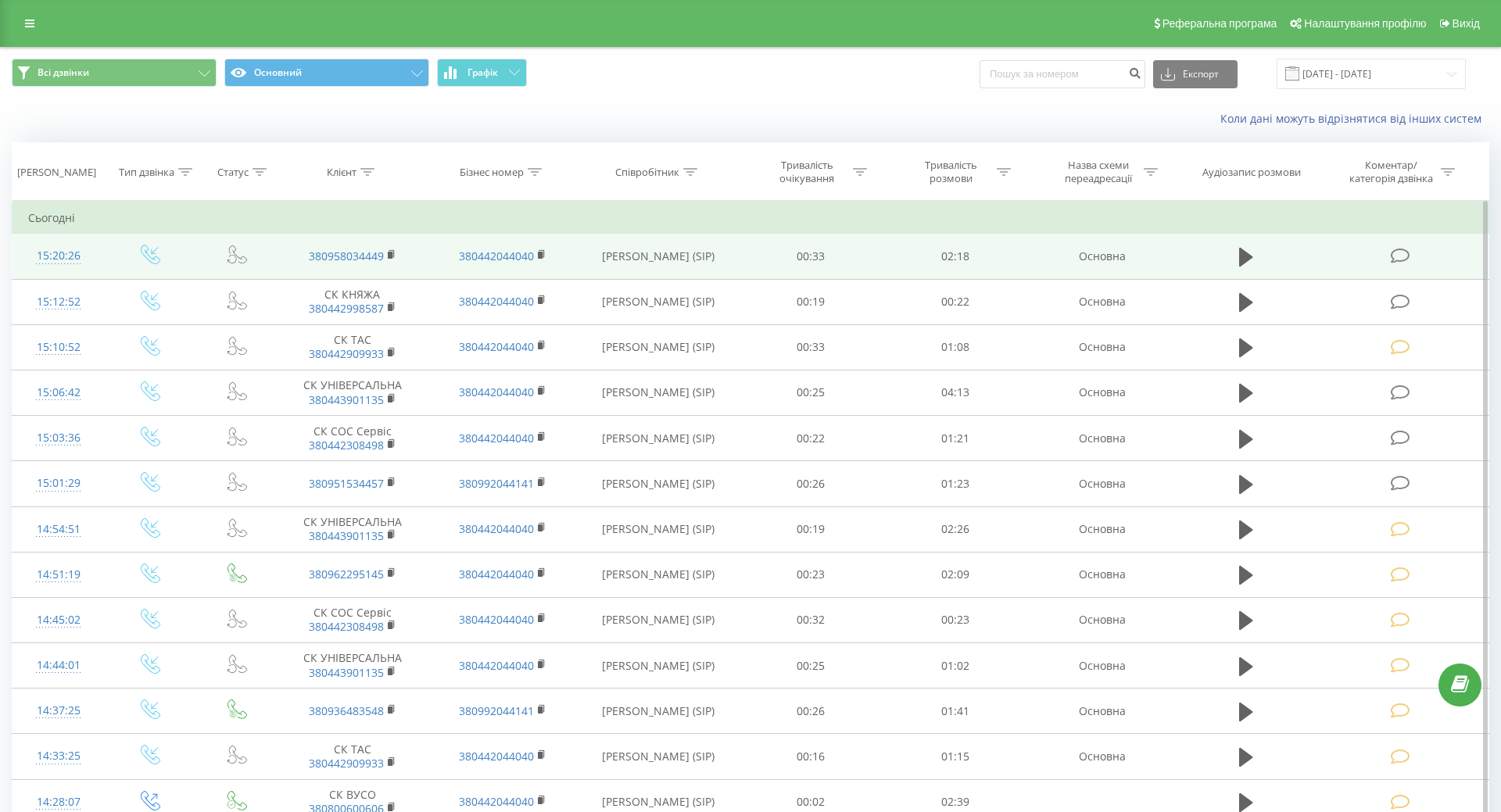
click at [110, 245] on td at bounding box center [151, 256] width 92 height 45
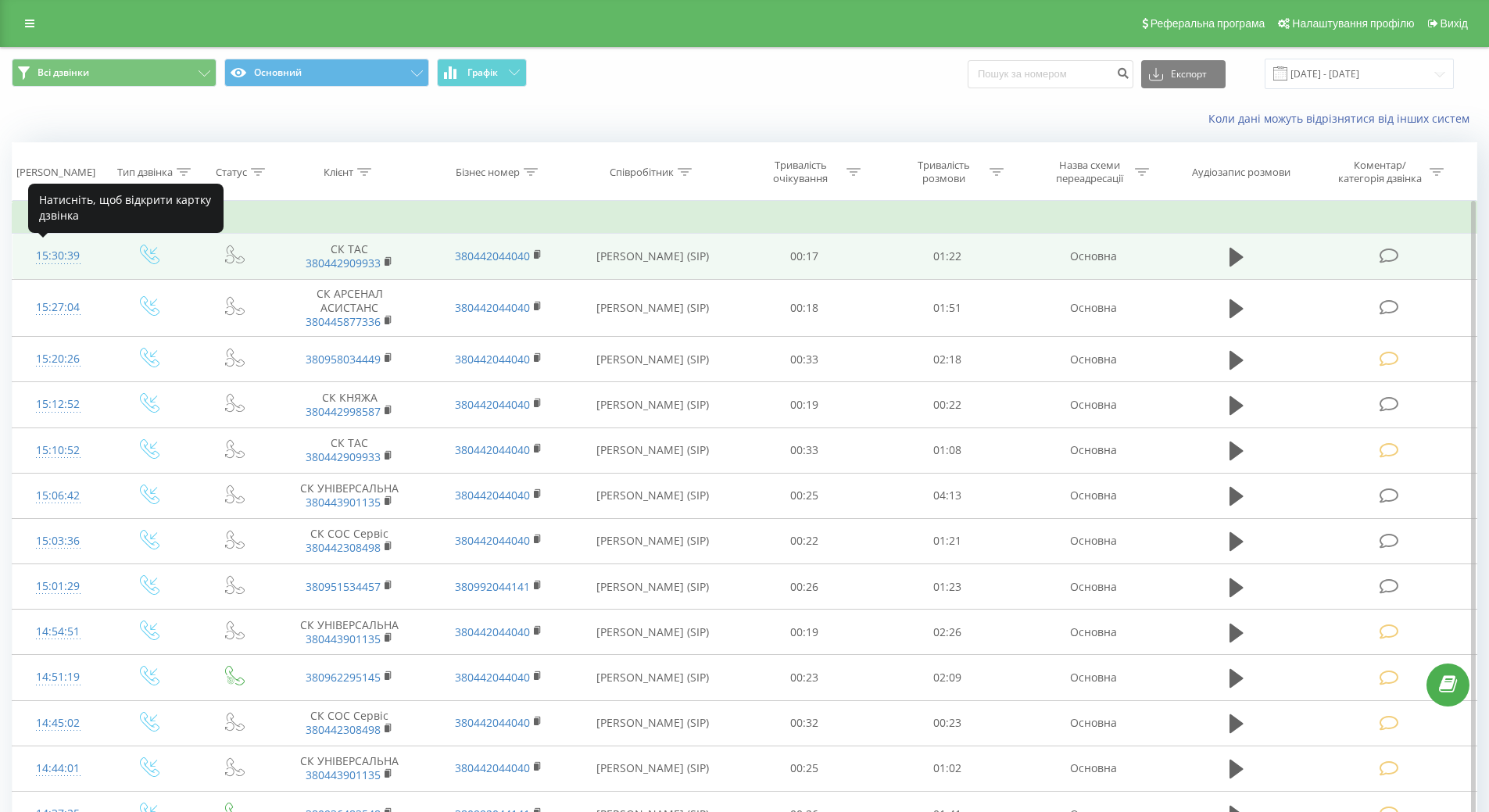
click at [68, 254] on div "15:30:39" at bounding box center [58, 256] width 60 height 31
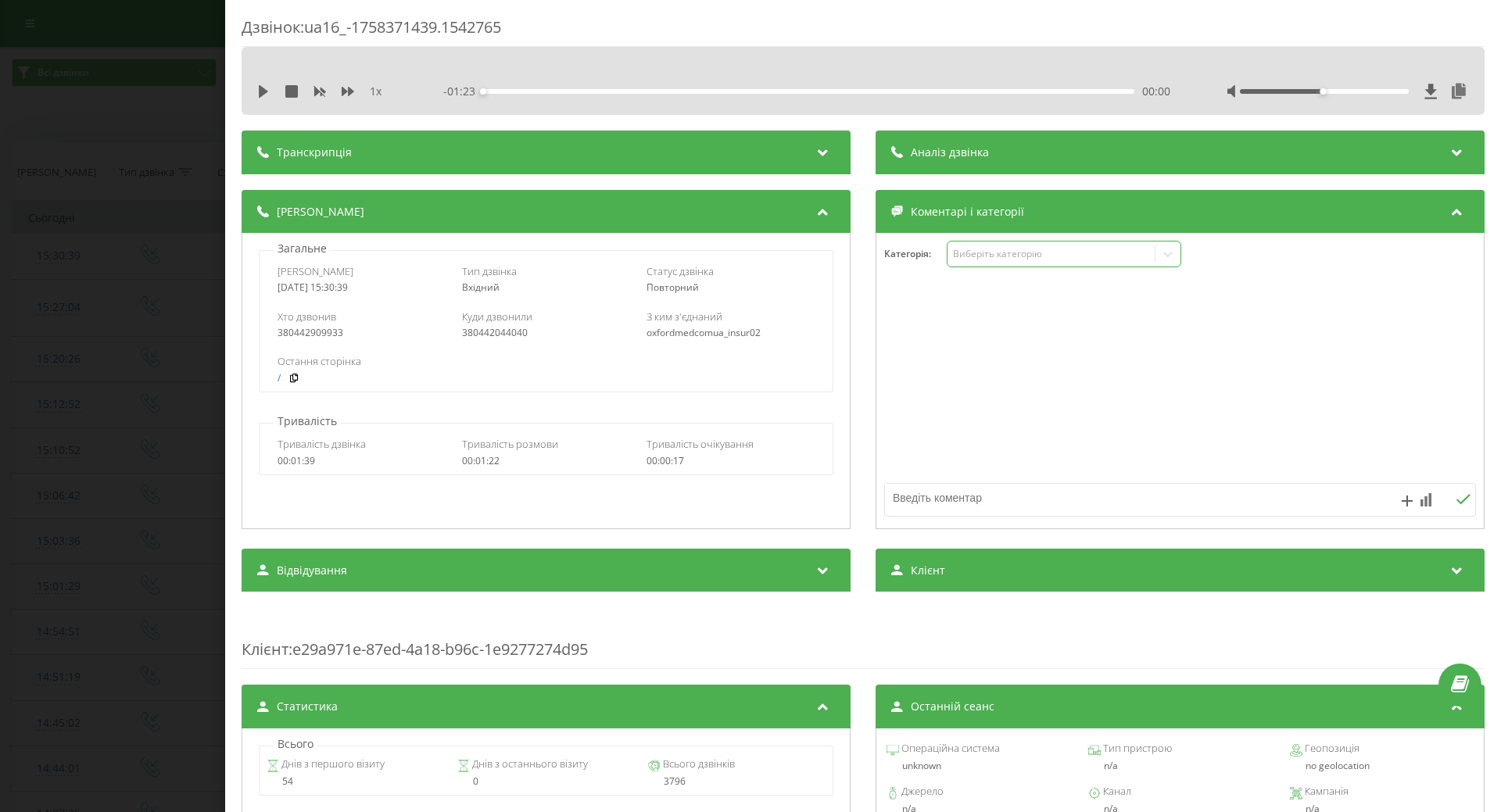
click at [966, 258] on div "Виберіть категорію" at bounding box center [1051, 254] width 195 height 13
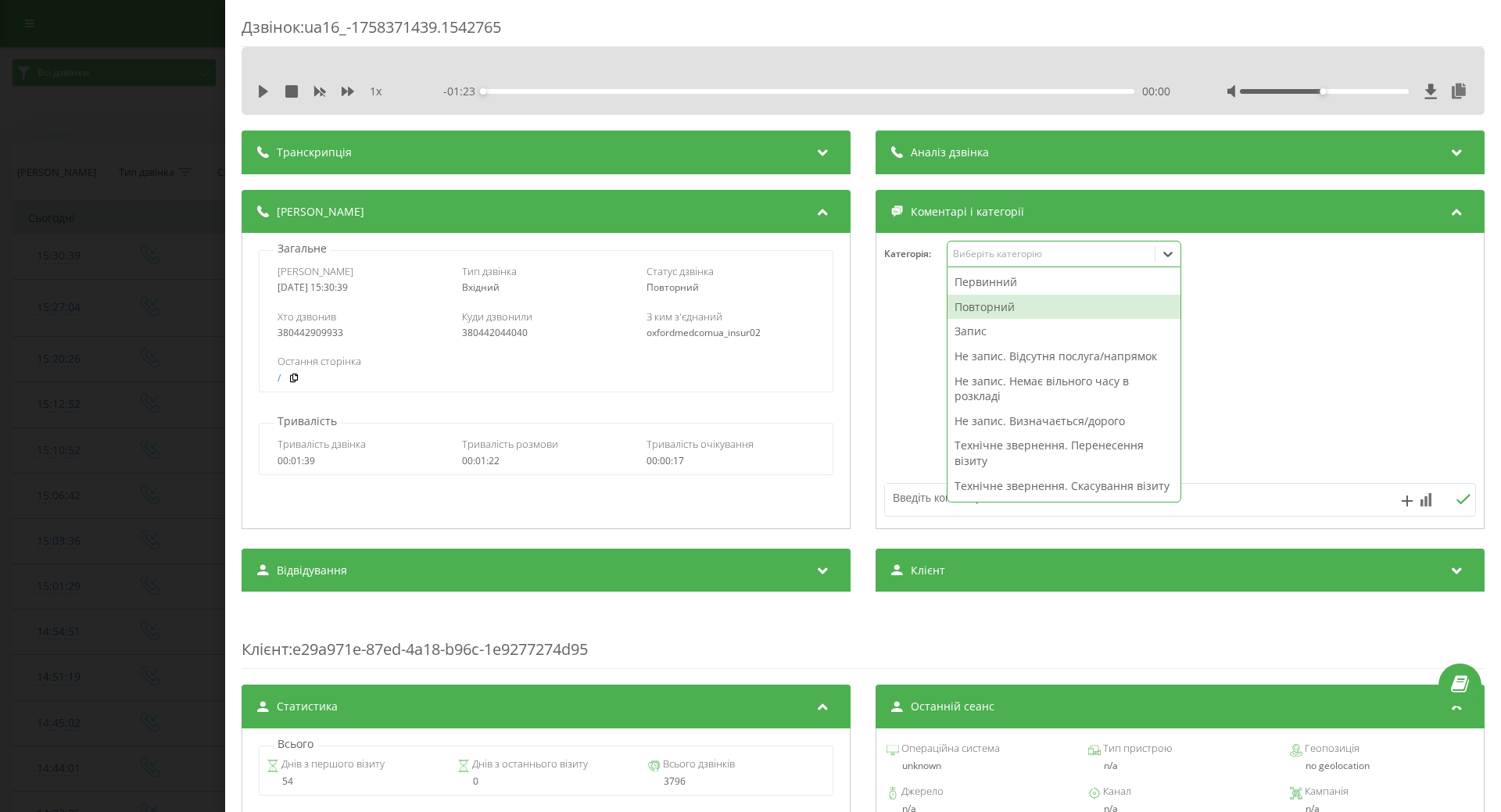
click at [991, 309] on div "Повторний" at bounding box center [1064, 306] width 233 height 25
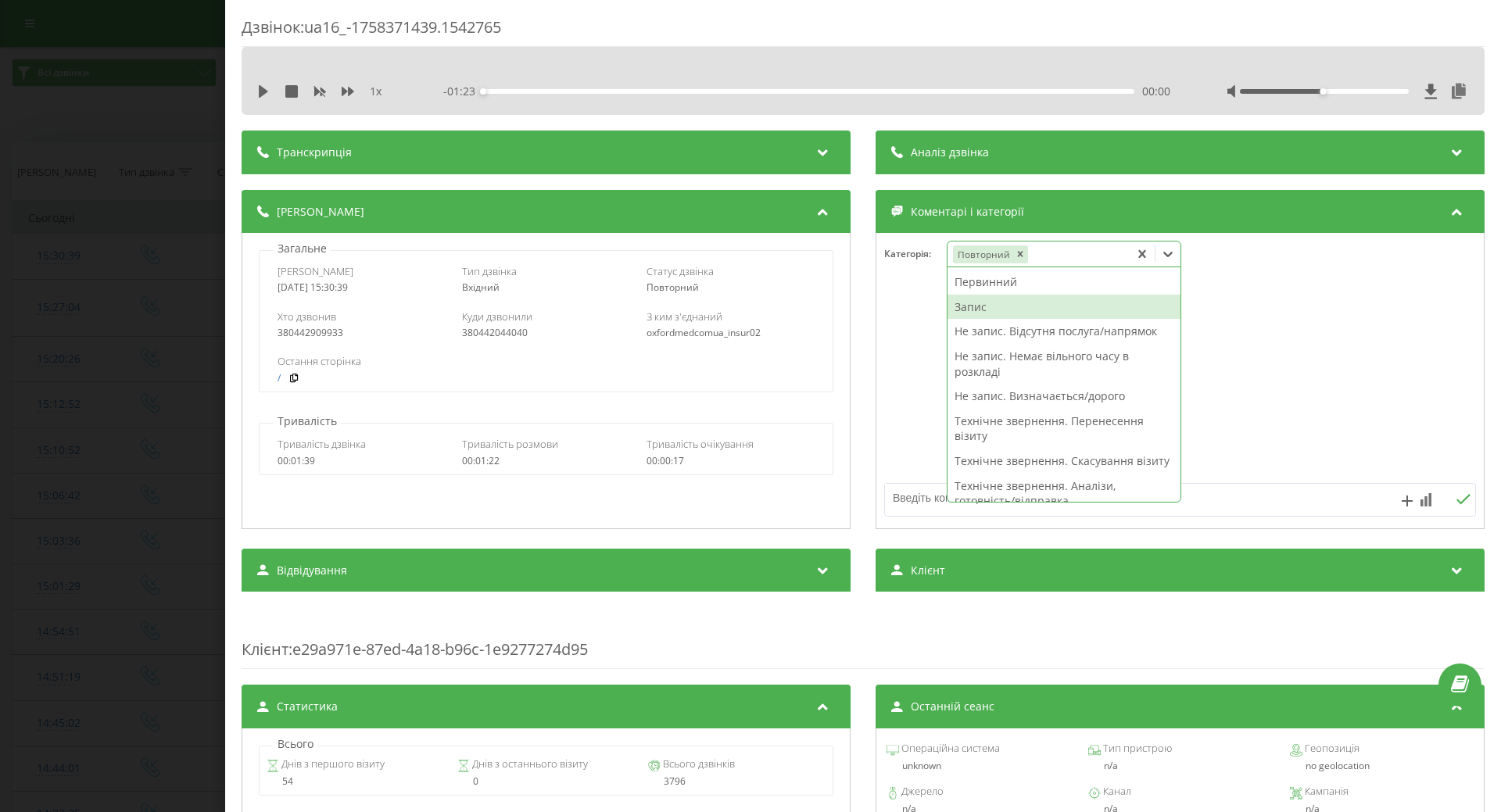
click at [976, 305] on div "Запис" at bounding box center [1064, 306] width 233 height 25
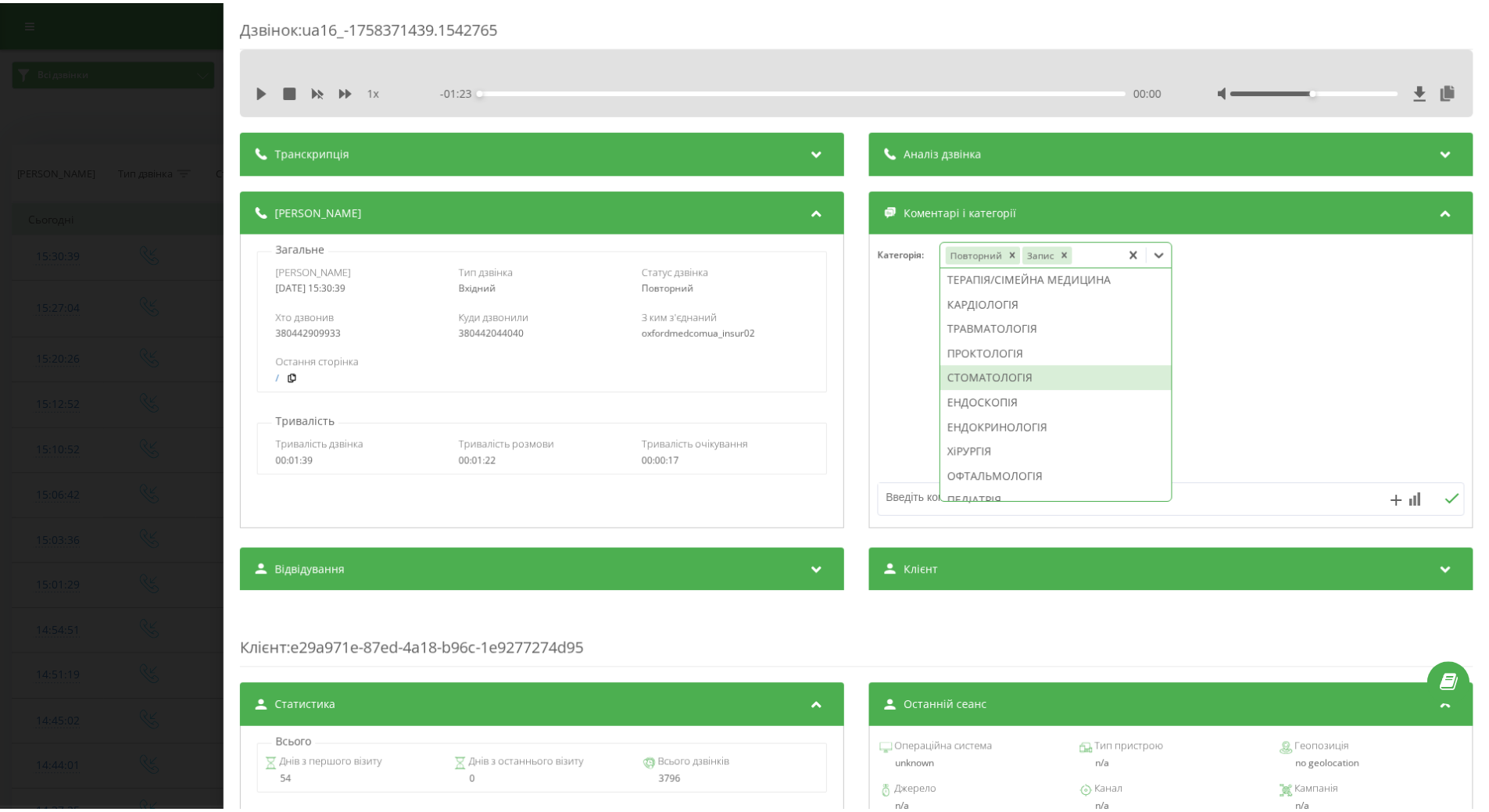
scroll to position [756, 0]
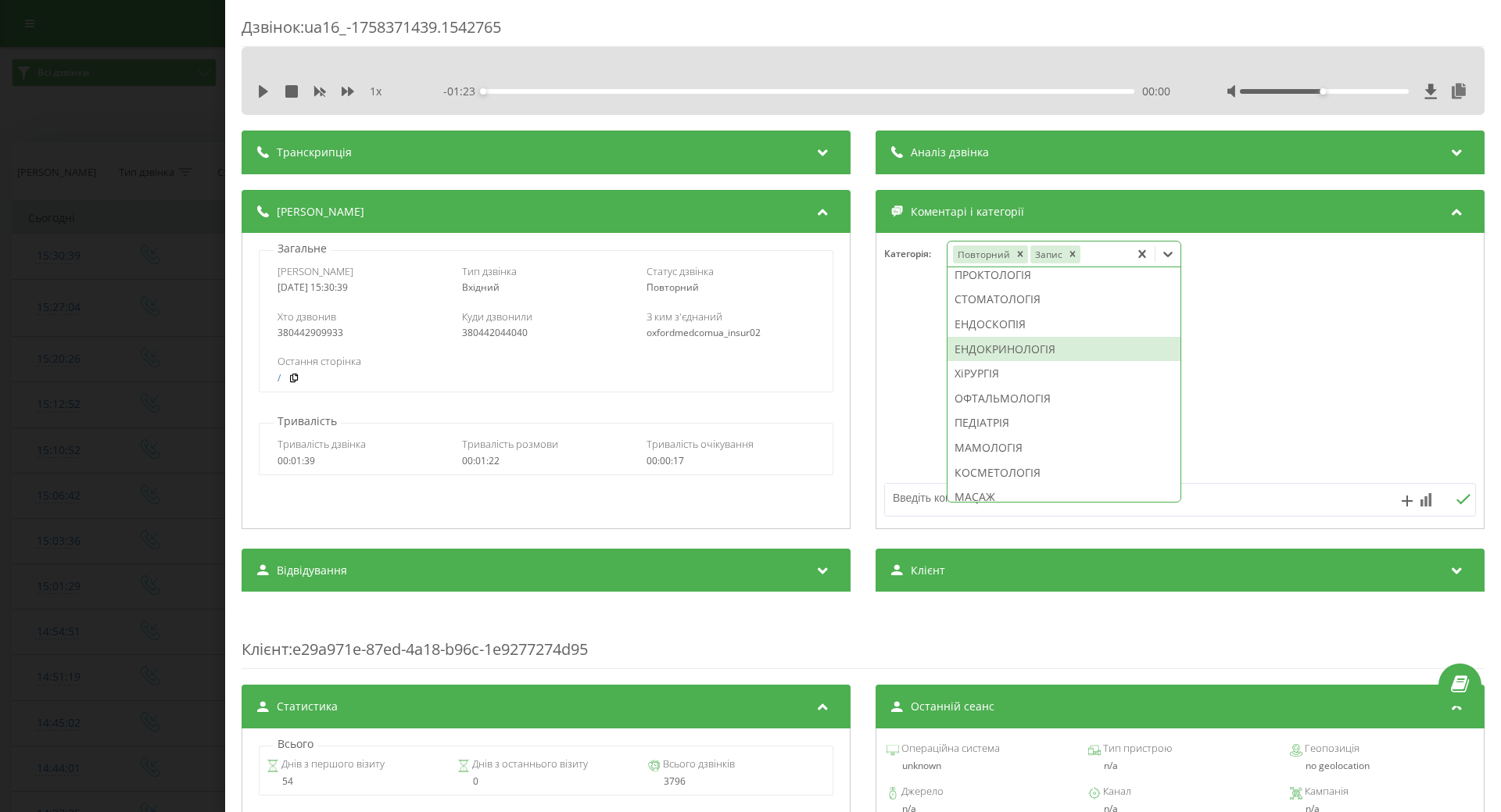
click at [987, 362] on div "ЕНДОКРИНОЛОГІЯ" at bounding box center [1064, 349] width 233 height 25
click at [891, 410] on div at bounding box center [1180, 381] width 608 height 187
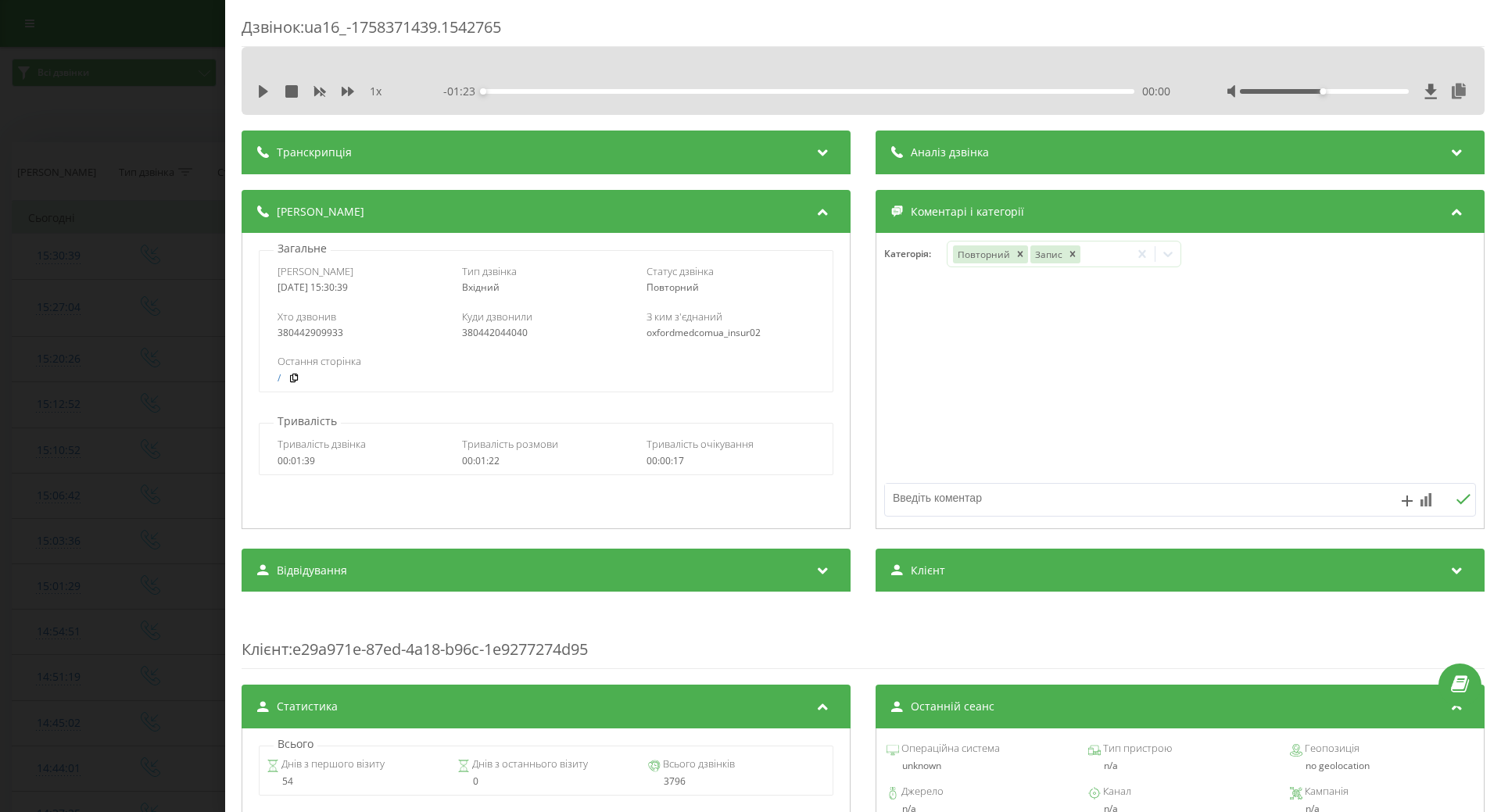
click at [116, 358] on div "Дзвінок : ua16_-1758371439.1542765 1 x - 01:23 00:00 00:00 Транскрипція Для AI-…" at bounding box center [750, 406] width 1501 height 812
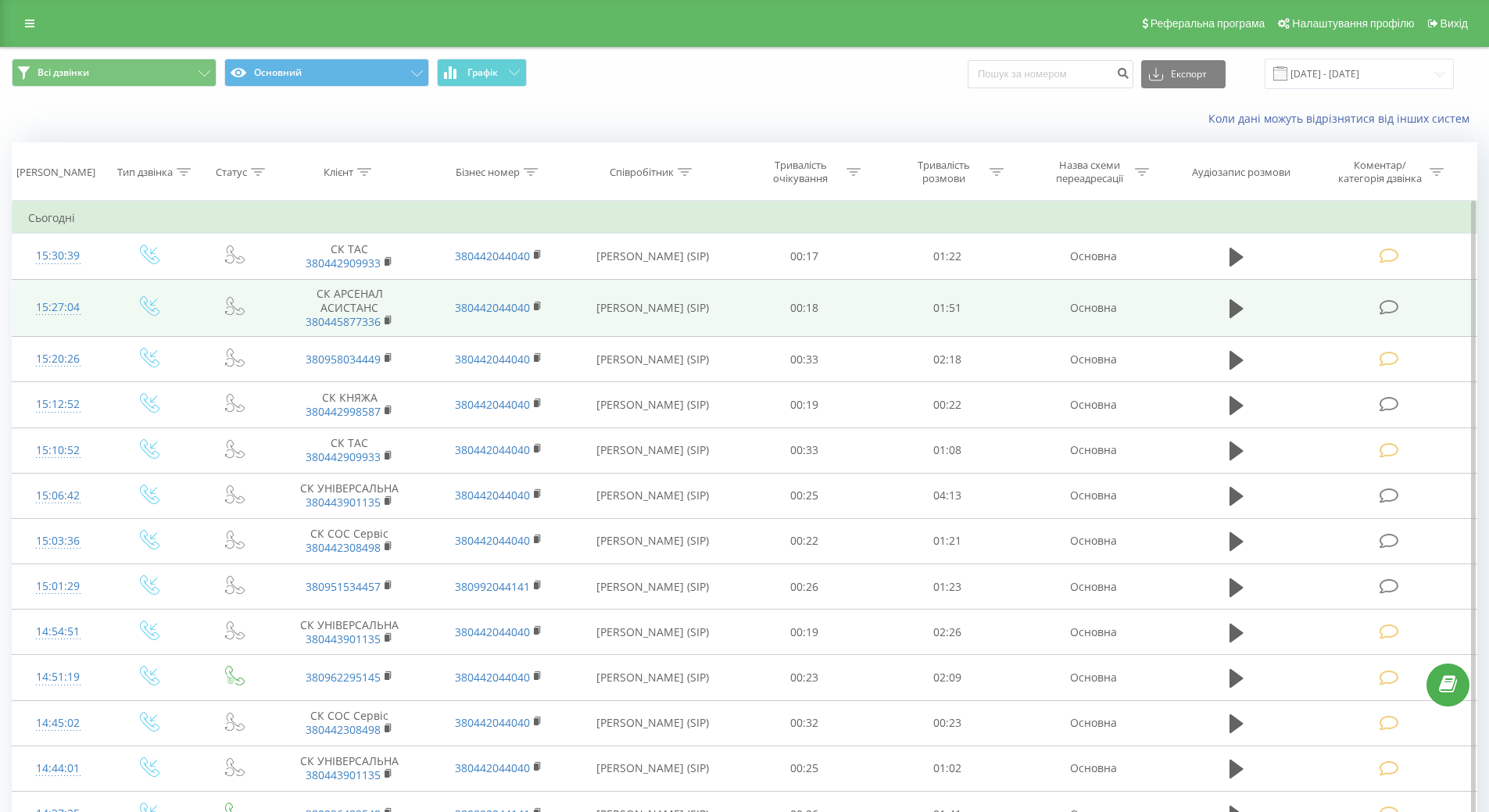
click at [58, 304] on div "15:27:04" at bounding box center [58, 308] width 60 height 31
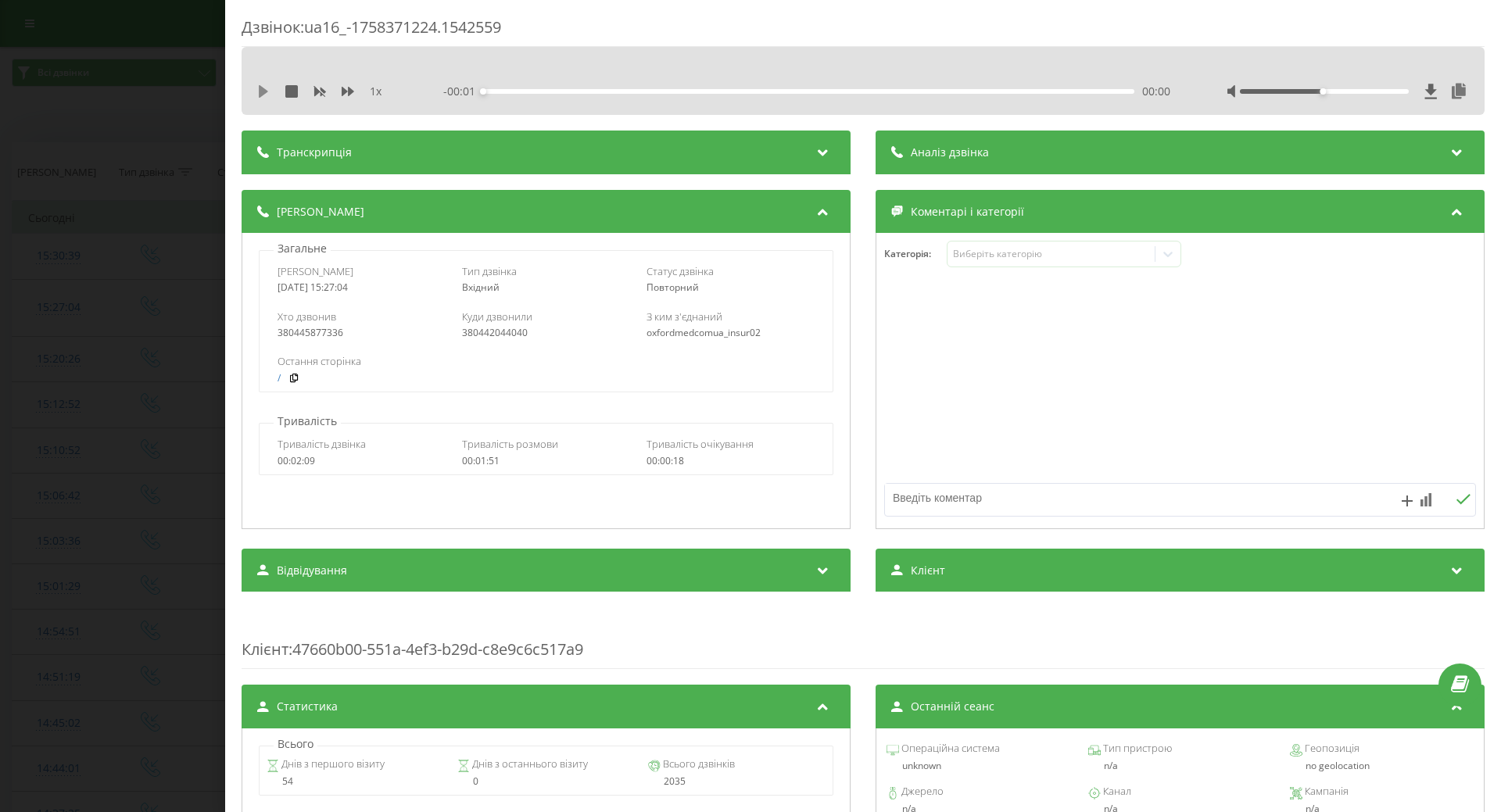
click at [264, 92] on icon at bounding box center [263, 92] width 9 height 13
click at [990, 253] on div "Виберіть категорію" at bounding box center [1051, 254] width 195 height 13
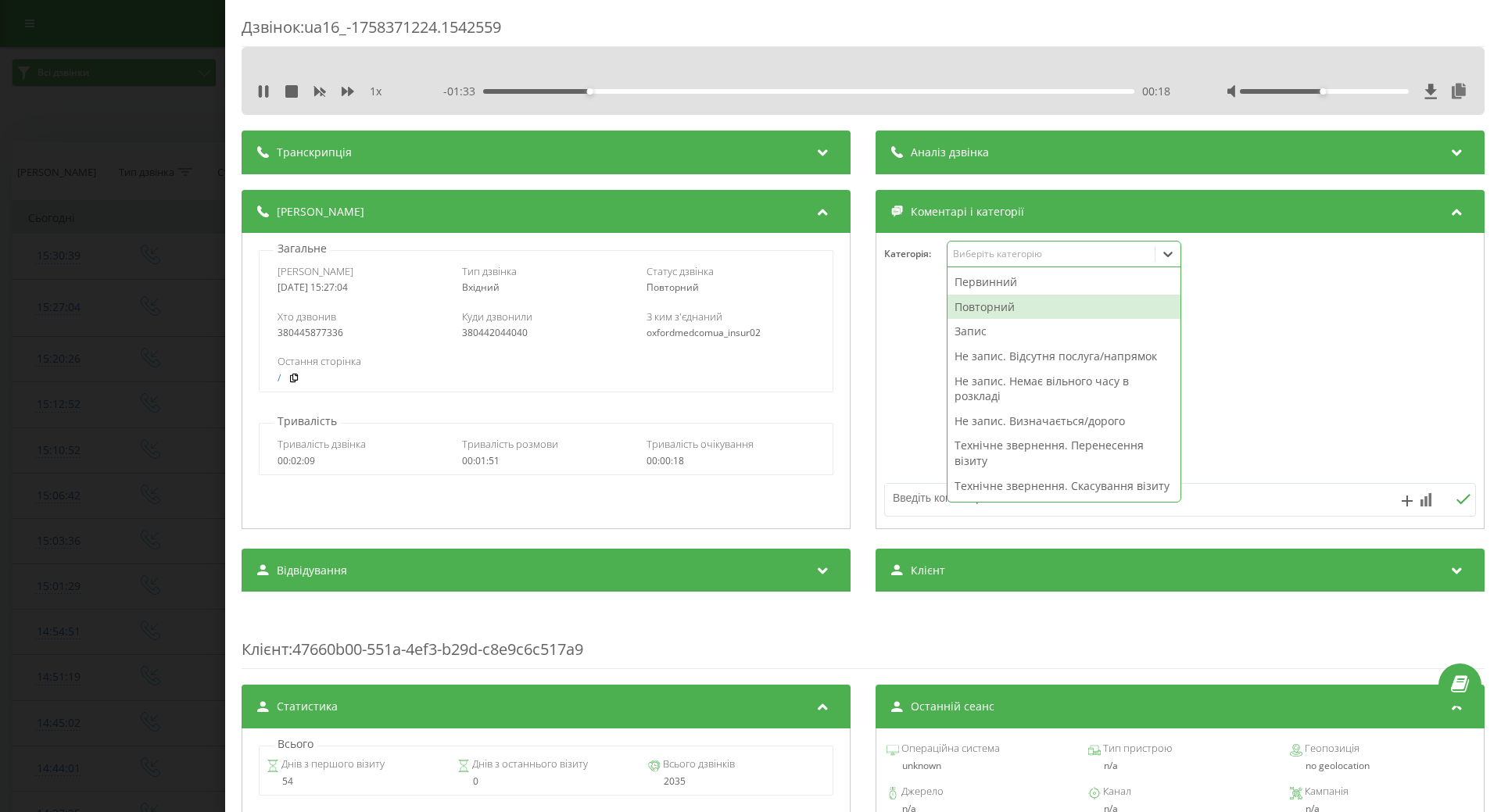
click at [972, 308] on div "Повторний" at bounding box center [1064, 306] width 233 height 25
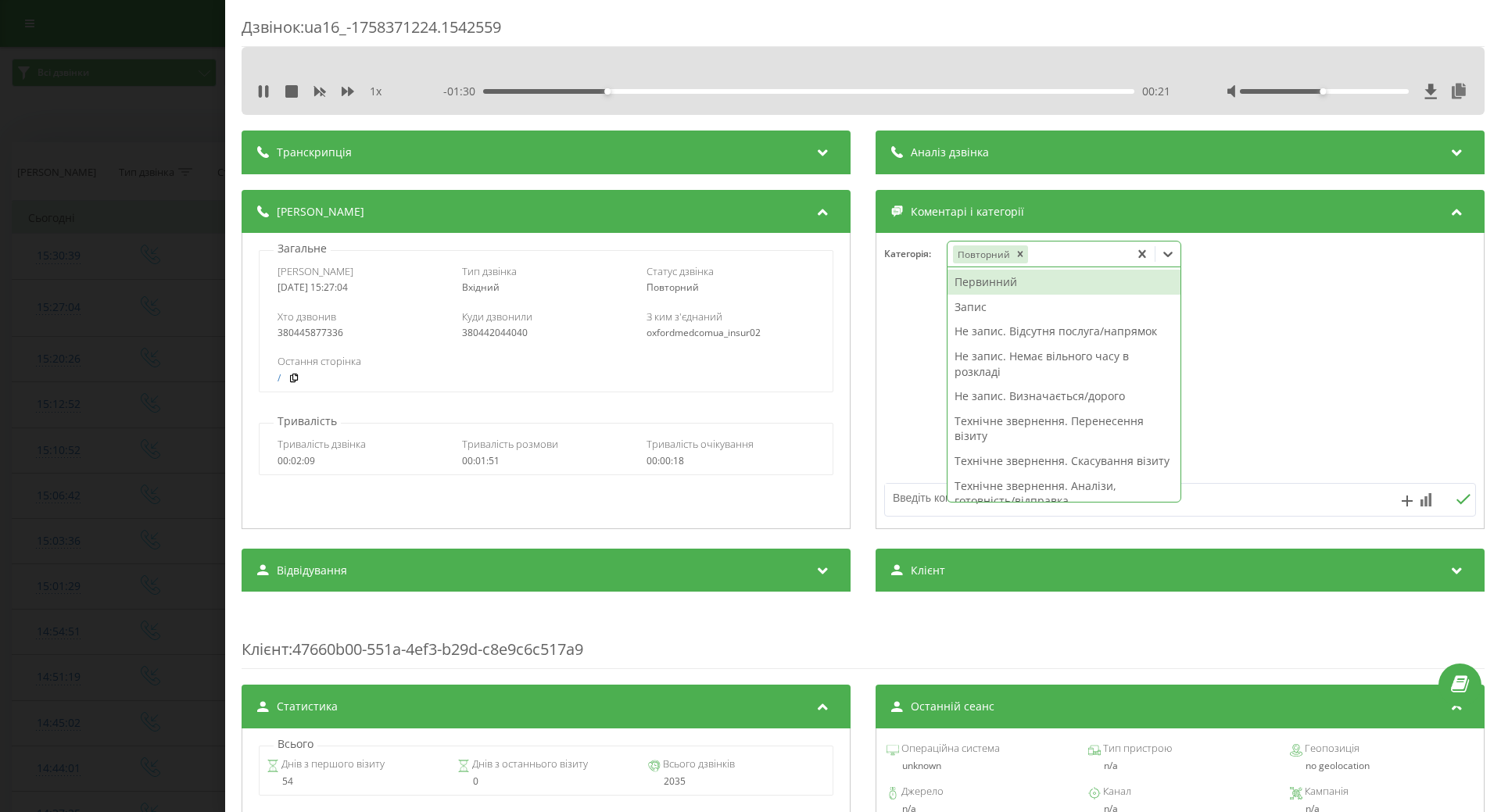
click at [958, 307] on div "Запис" at bounding box center [1064, 306] width 233 height 25
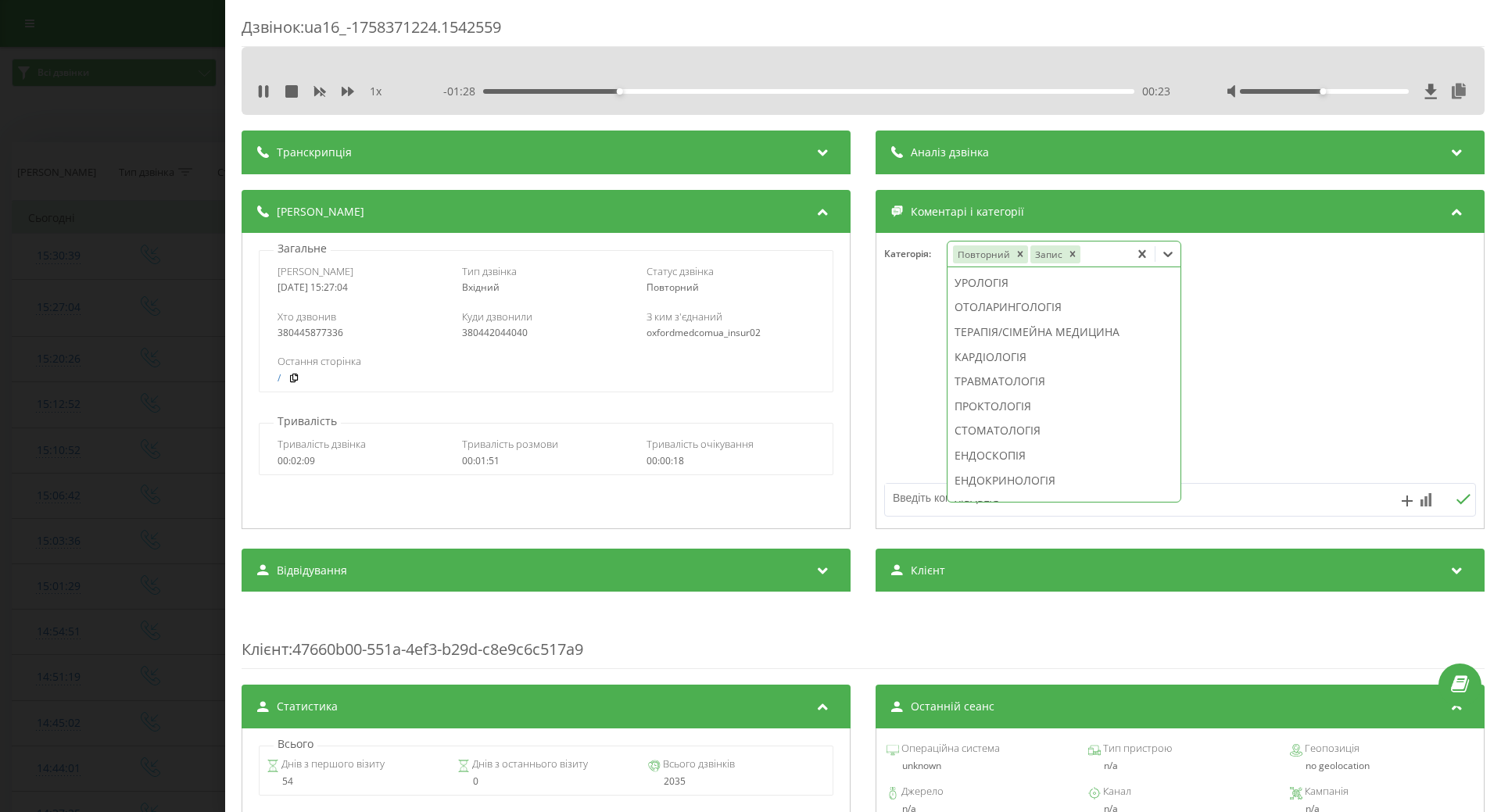
scroll to position [523, 0]
click at [973, 299] on div "ГІНЕКОЛОГІЯ" at bounding box center [1064, 286] width 233 height 25
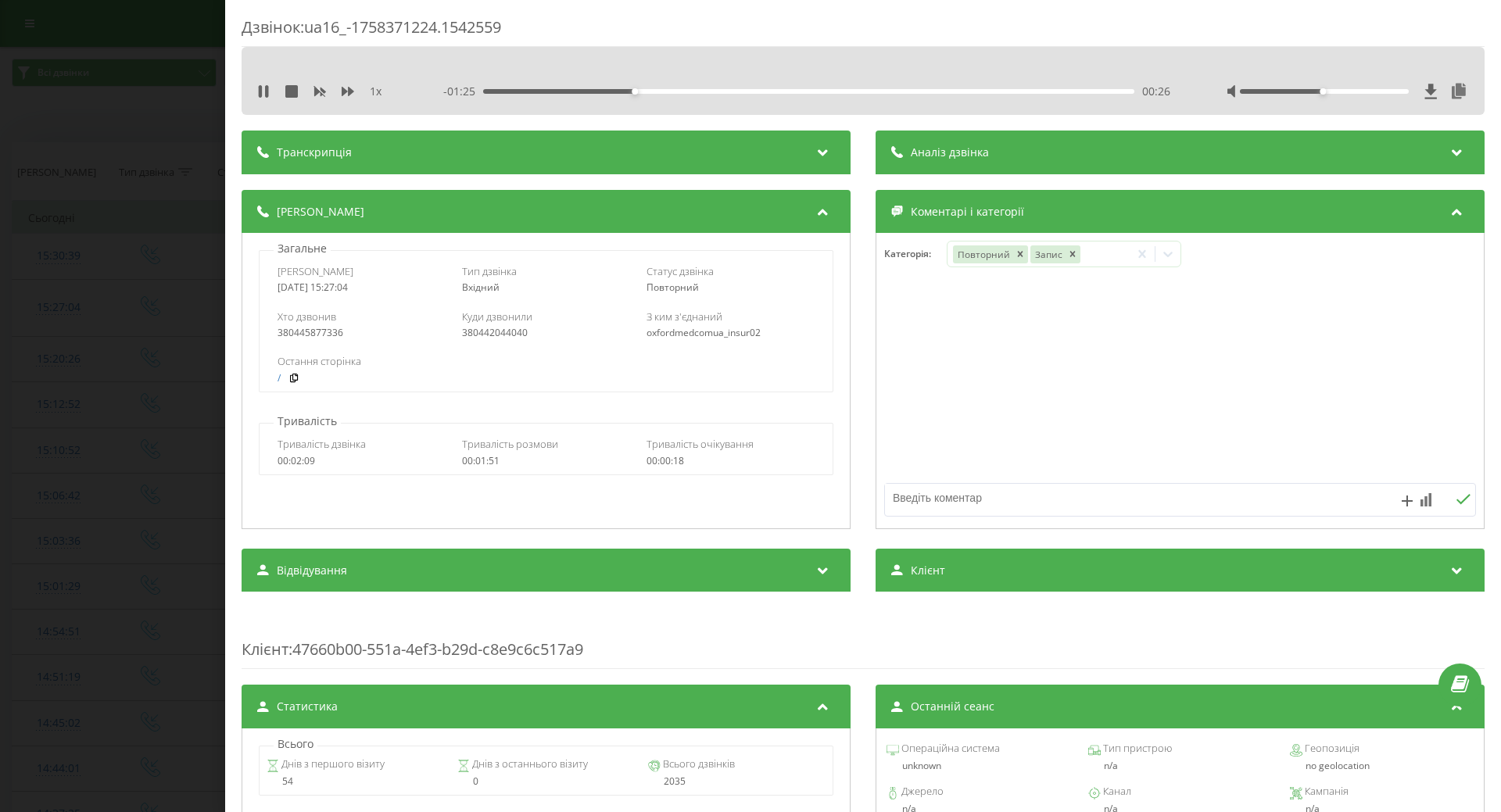
click at [912, 358] on div at bounding box center [1180, 381] width 608 height 187
click at [100, 259] on div "Дзвінок : ua16_-1758371224.1542559 1 x - 01:23 00:28 00:28 Транскрипція Для AI-…" at bounding box center [750, 406] width 1501 height 812
drag, startPoint x: 264, startPoint y: 89, endPoint x: 131, endPoint y: 236, distance: 198.2
click at [262, 92] on icon at bounding box center [264, 92] width 13 height 13
click at [156, 253] on div "Дзвінок : ua16_-1758371224.1542559 1 x - 01:21 00:30 00:30 Транскрипція Для AI-…" at bounding box center [750, 406] width 1501 height 812
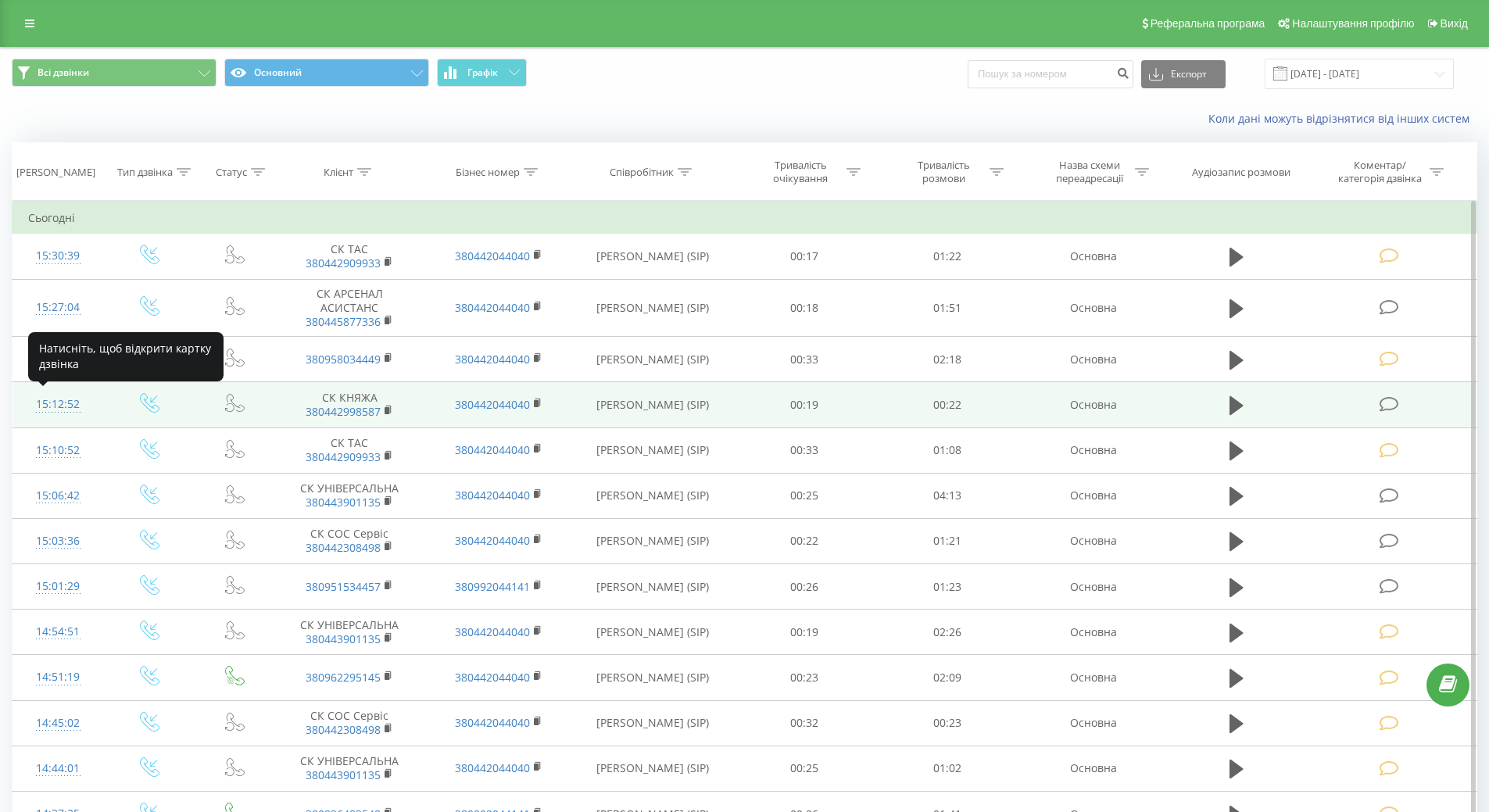
click at [52, 407] on div "15:12:52" at bounding box center [58, 405] width 60 height 31
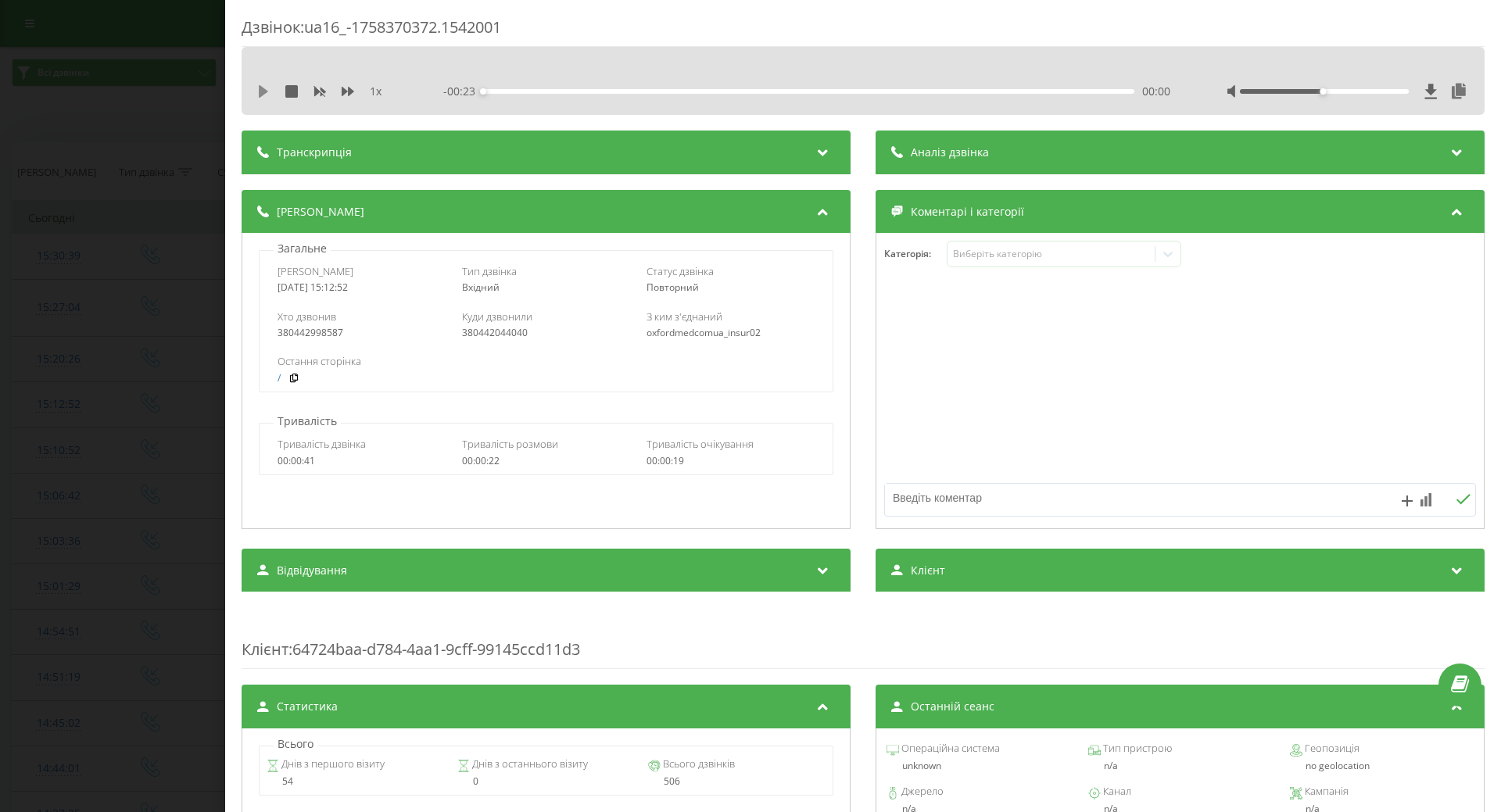
click at [263, 88] on icon at bounding box center [263, 92] width 9 height 13
click at [964, 255] on div "Виберіть категорію" at bounding box center [1051, 254] width 195 height 13
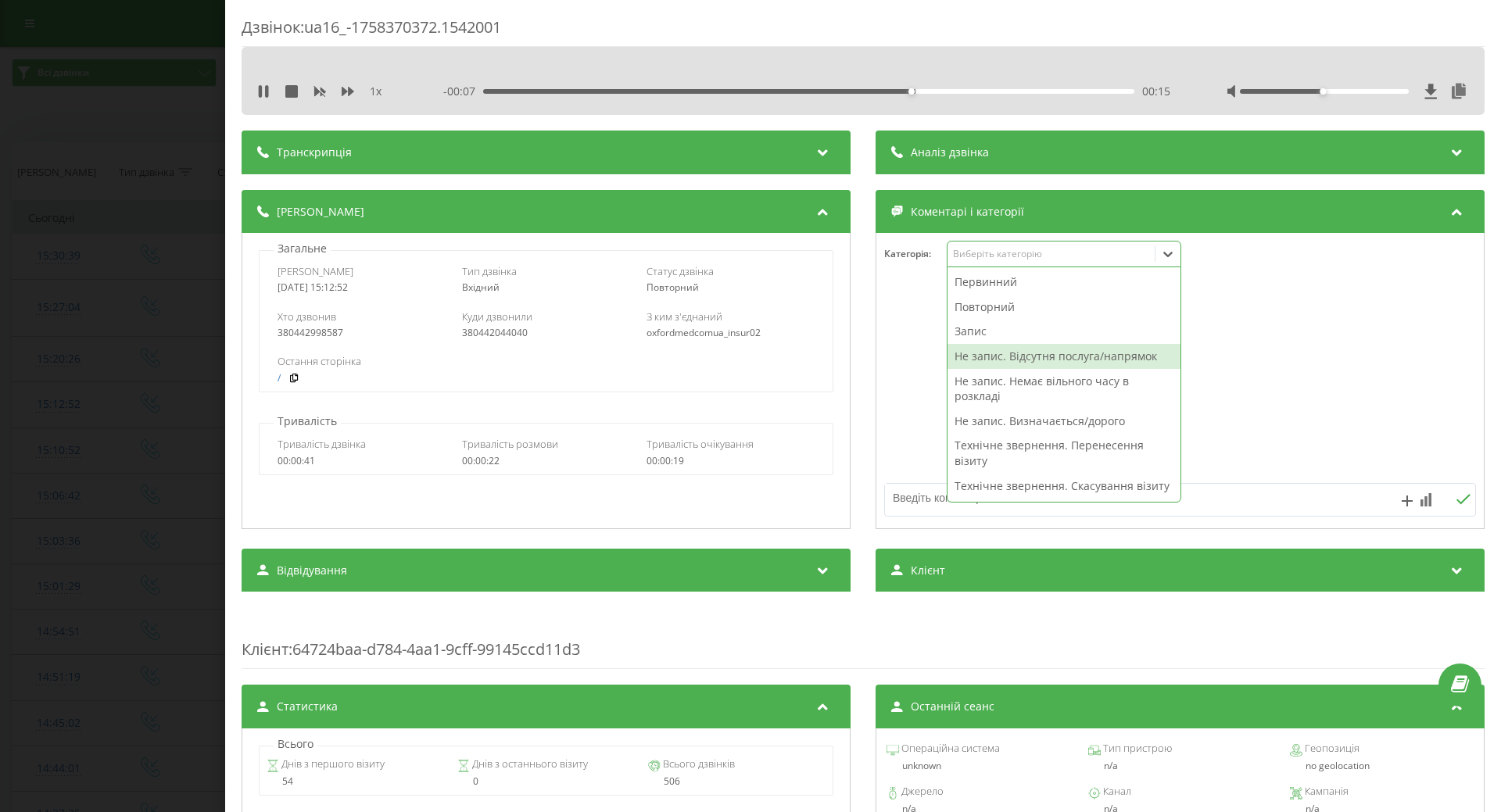
click at [964, 353] on div "Не запис. Відсутня послуга/напрямок" at bounding box center [1064, 356] width 233 height 25
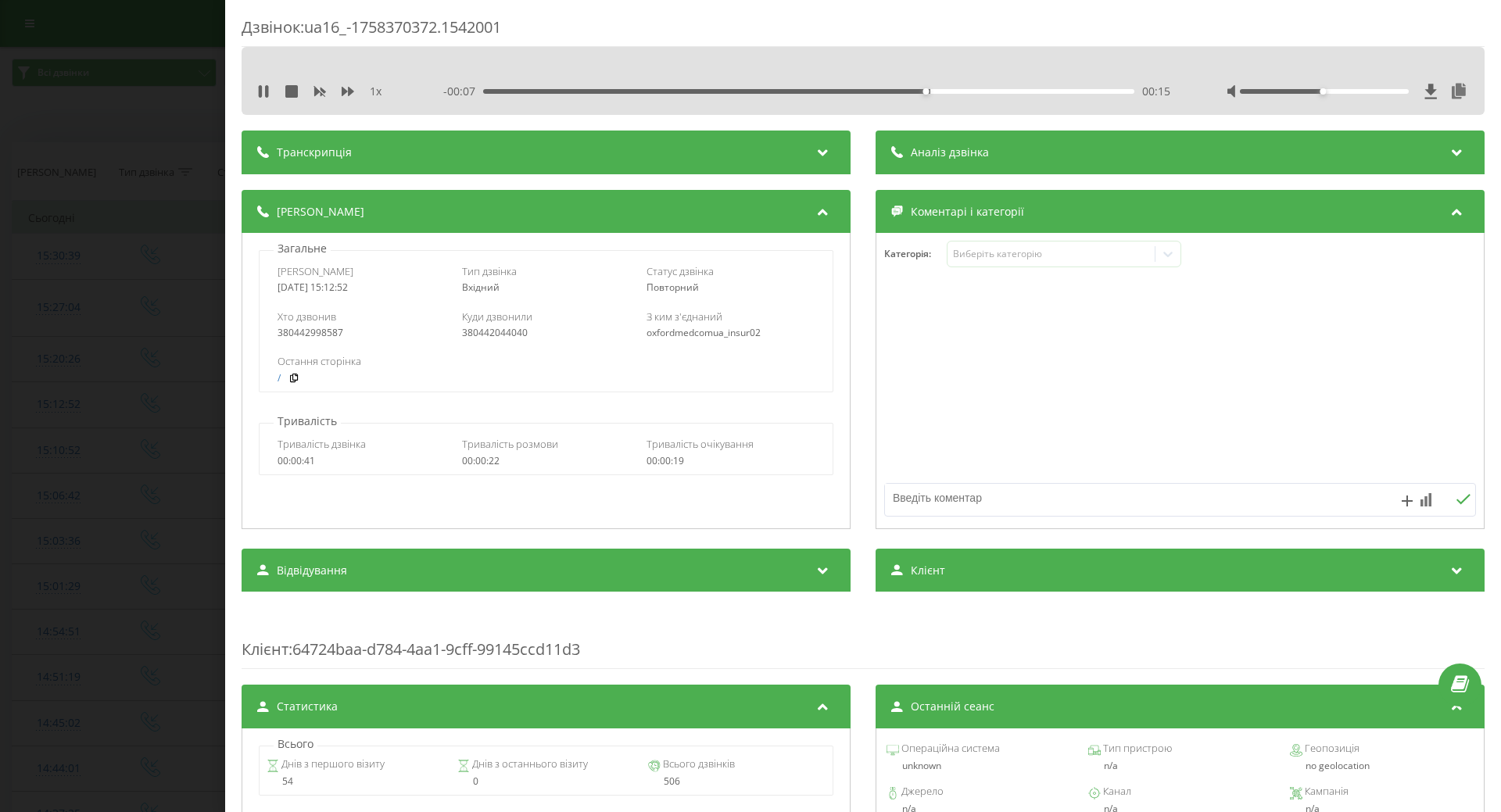
drag, startPoint x: 906, startPoint y: 425, endPoint x: 899, endPoint y: 458, distance: 33.7
click at [905, 428] on div at bounding box center [1180, 381] width 608 height 187
click at [899, 496] on textarea at bounding box center [1121, 498] width 472 height 28
type textarea "мамолог Крамського"
click at [104, 385] on div "Дзвінок : ua16_-1758370372.1542001 1 x - 00:01 00:21 00:21 Транскрипція Для AI-…" at bounding box center [750, 406] width 1501 height 812
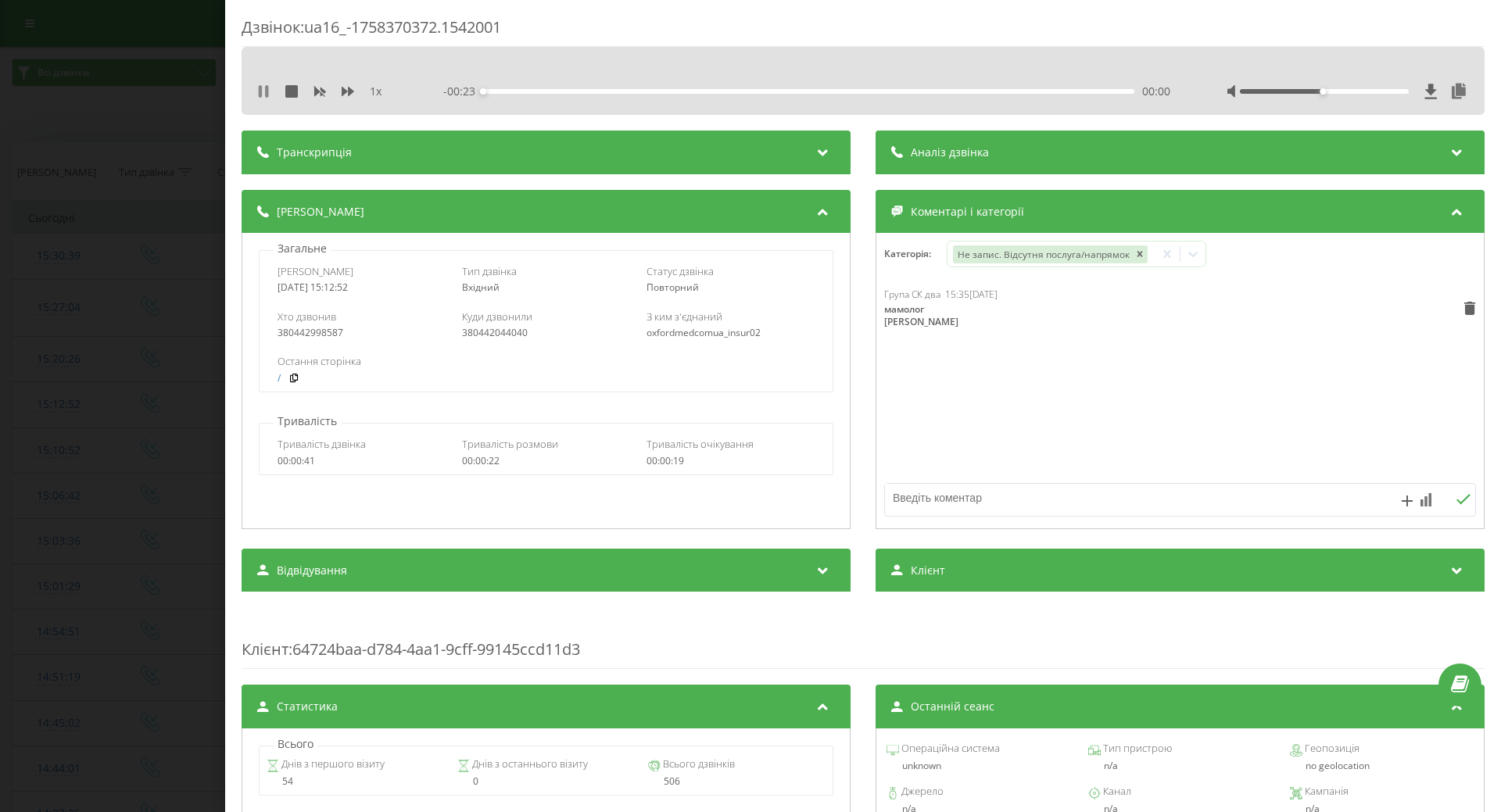
click at [261, 95] on icon at bounding box center [260, 92] width 3 height 13
click at [102, 376] on td "15:20:26" at bounding box center [59, 359] width 92 height 45
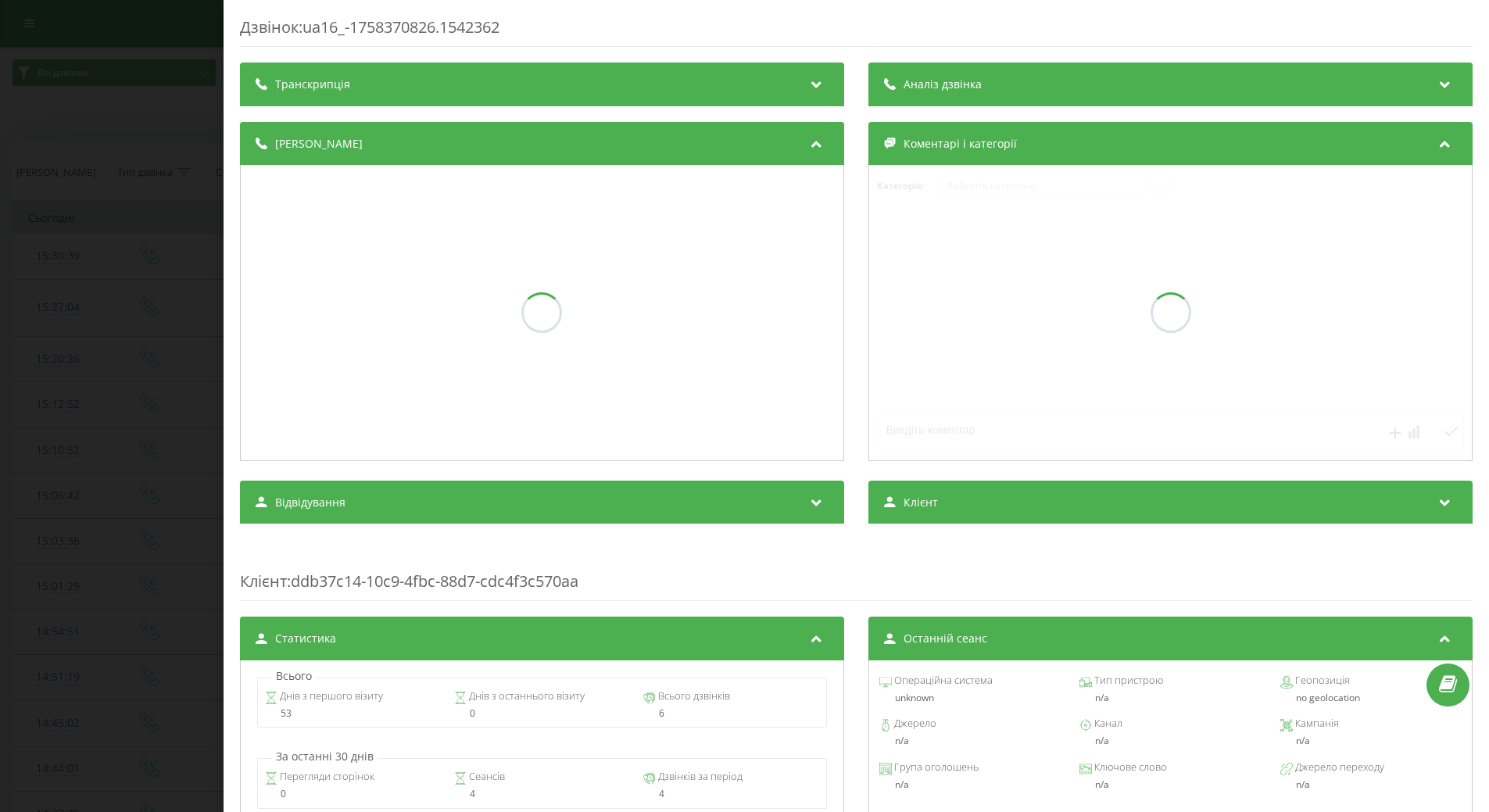
click at [89, 153] on div "Дзвінок : ua16_-1758370826.1542362 Транскрипція Аналіз дзвінка Деталі дзвінка К…" at bounding box center [744, 406] width 1489 height 812
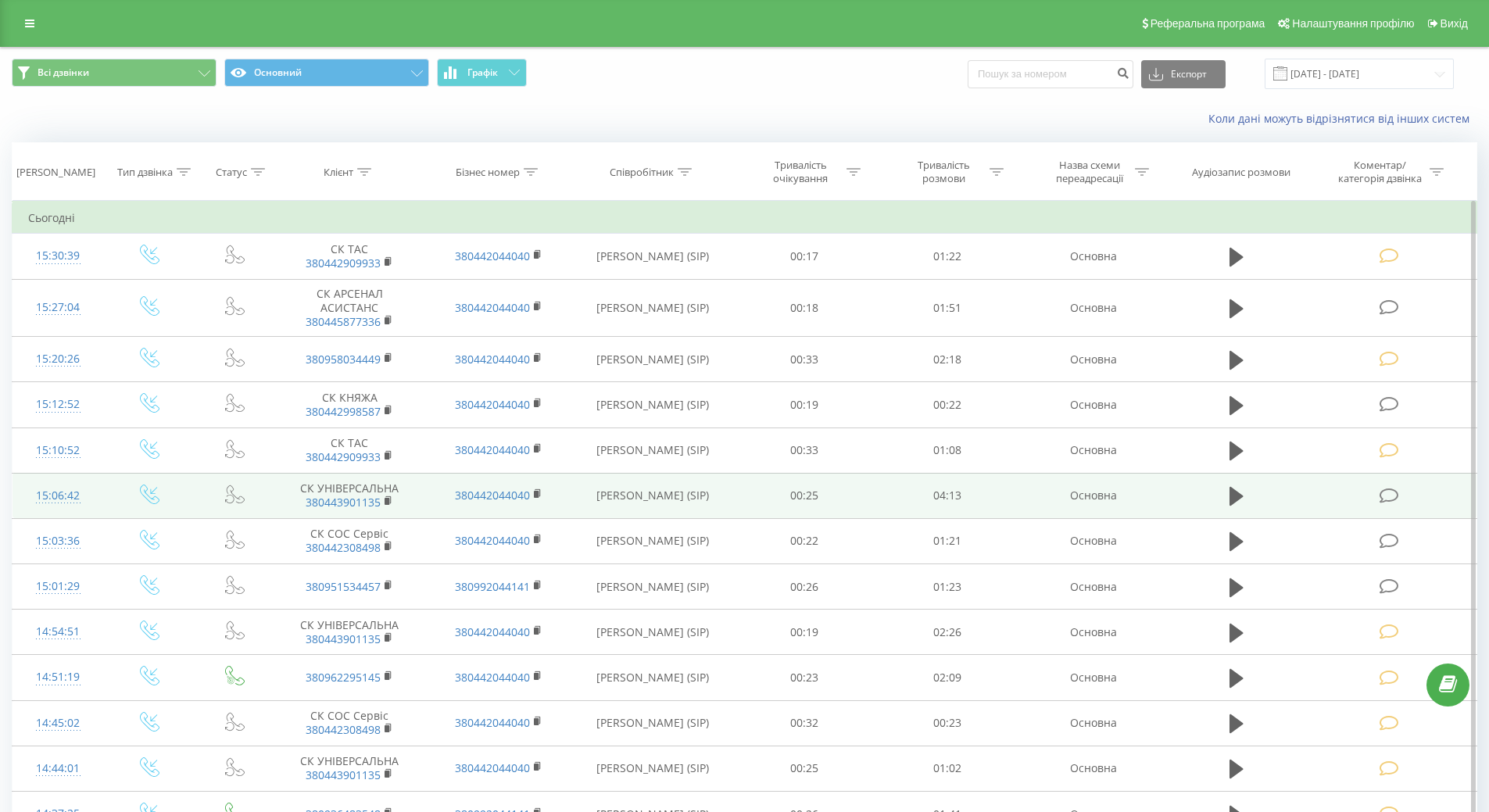
click at [50, 492] on div "15:06:42" at bounding box center [58, 496] width 60 height 31
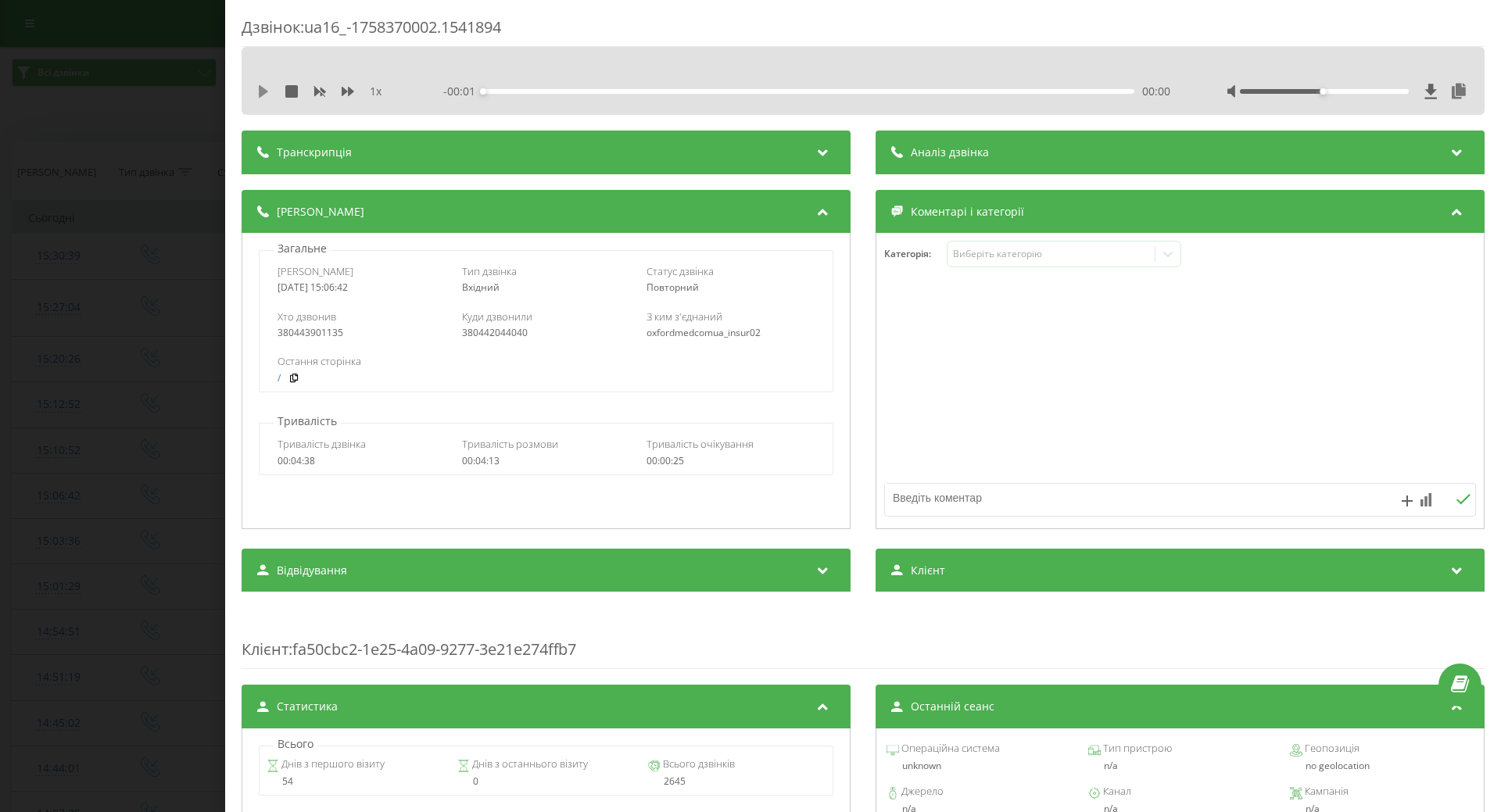
click at [262, 92] on icon at bounding box center [263, 92] width 9 height 13
click at [264, 95] on icon at bounding box center [264, 92] width 13 height 13
click at [267, 89] on icon at bounding box center [264, 92] width 13 height 13
click at [1005, 257] on div "Виберіть категорію" at bounding box center [1051, 254] width 195 height 13
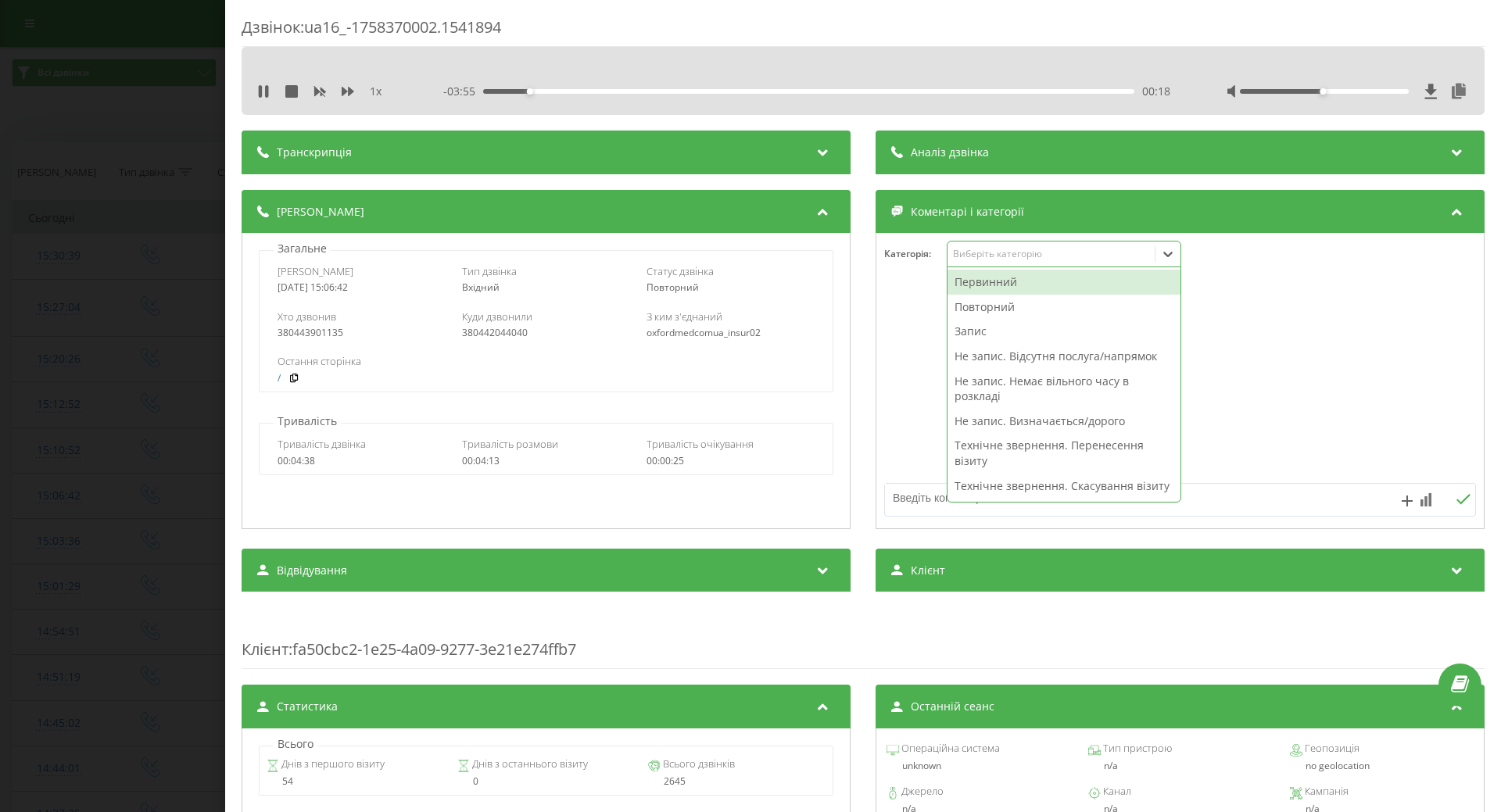
click at [984, 303] on div "Повторний" at bounding box center [1064, 306] width 233 height 25
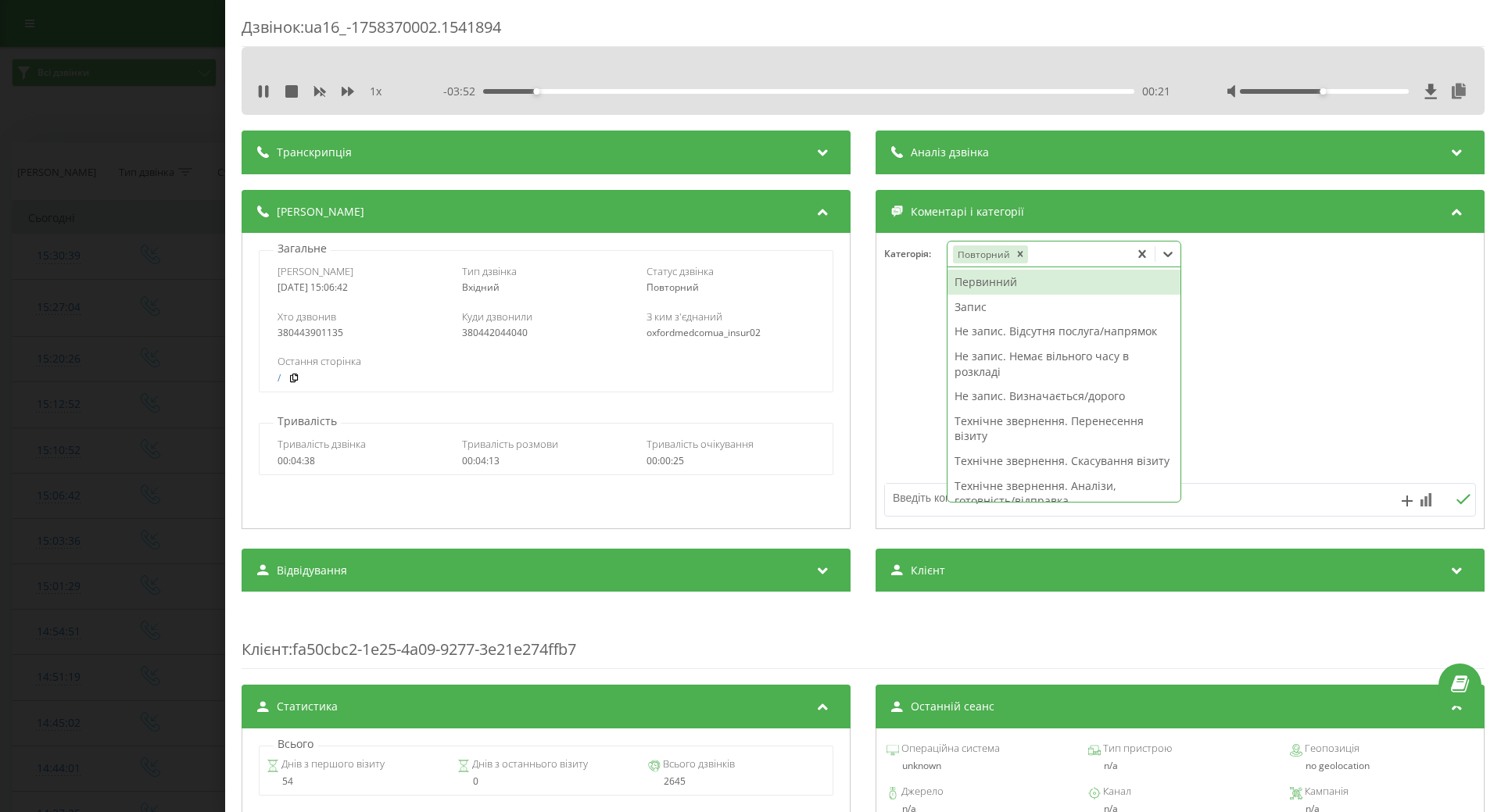
click at [970, 302] on div "Запис" at bounding box center [1064, 306] width 233 height 25
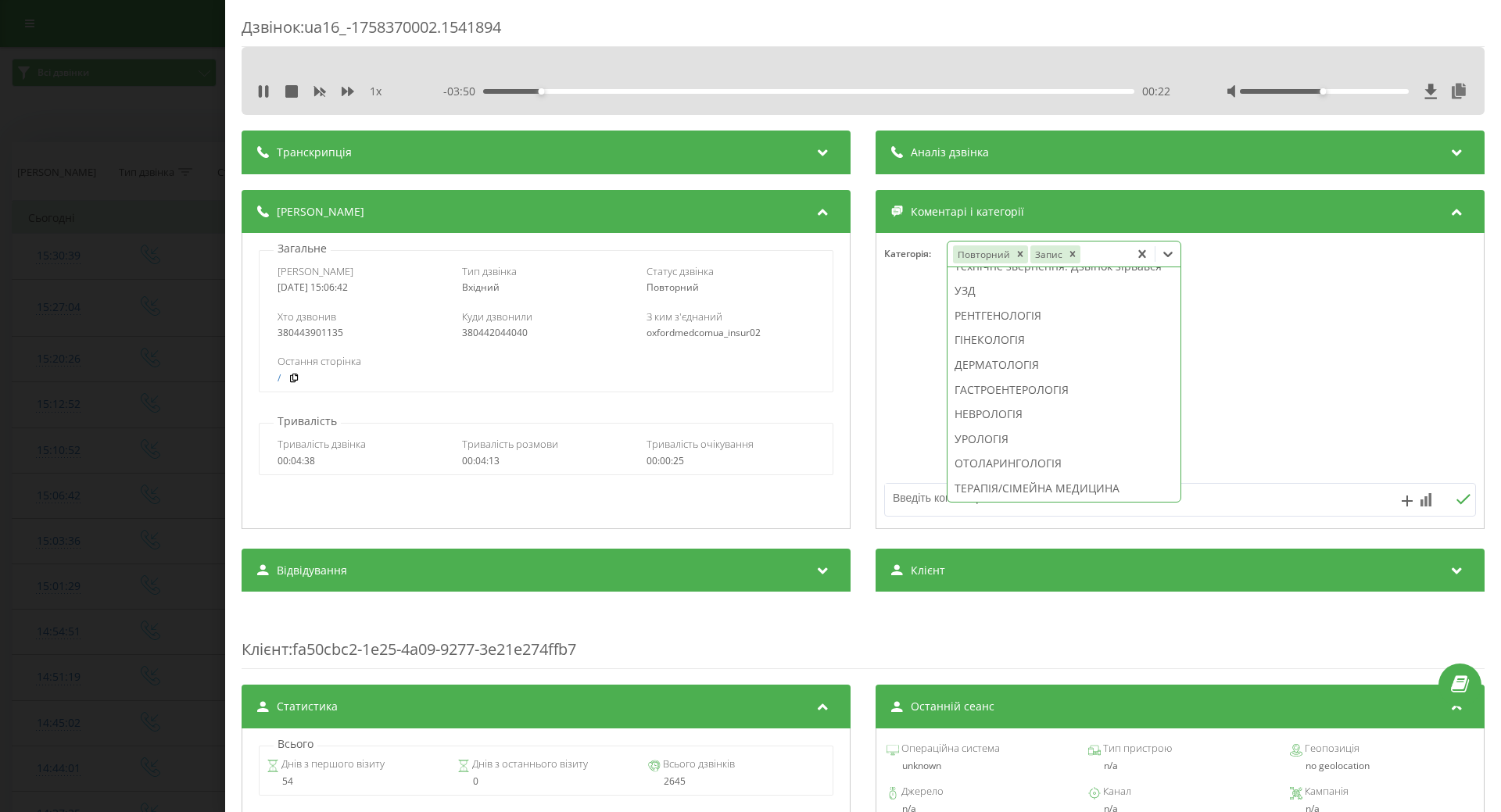
scroll to position [445, 0]
click at [1000, 353] on div "РЕНТГЕНОЛОГІЯ" at bounding box center [1064, 340] width 233 height 25
drag, startPoint x: 974, startPoint y: 482, endPoint x: 906, endPoint y: 464, distance: 70.3
click at [970, 482] on div "ІНШЕ" at bounding box center [1064, 487] width 233 height 25
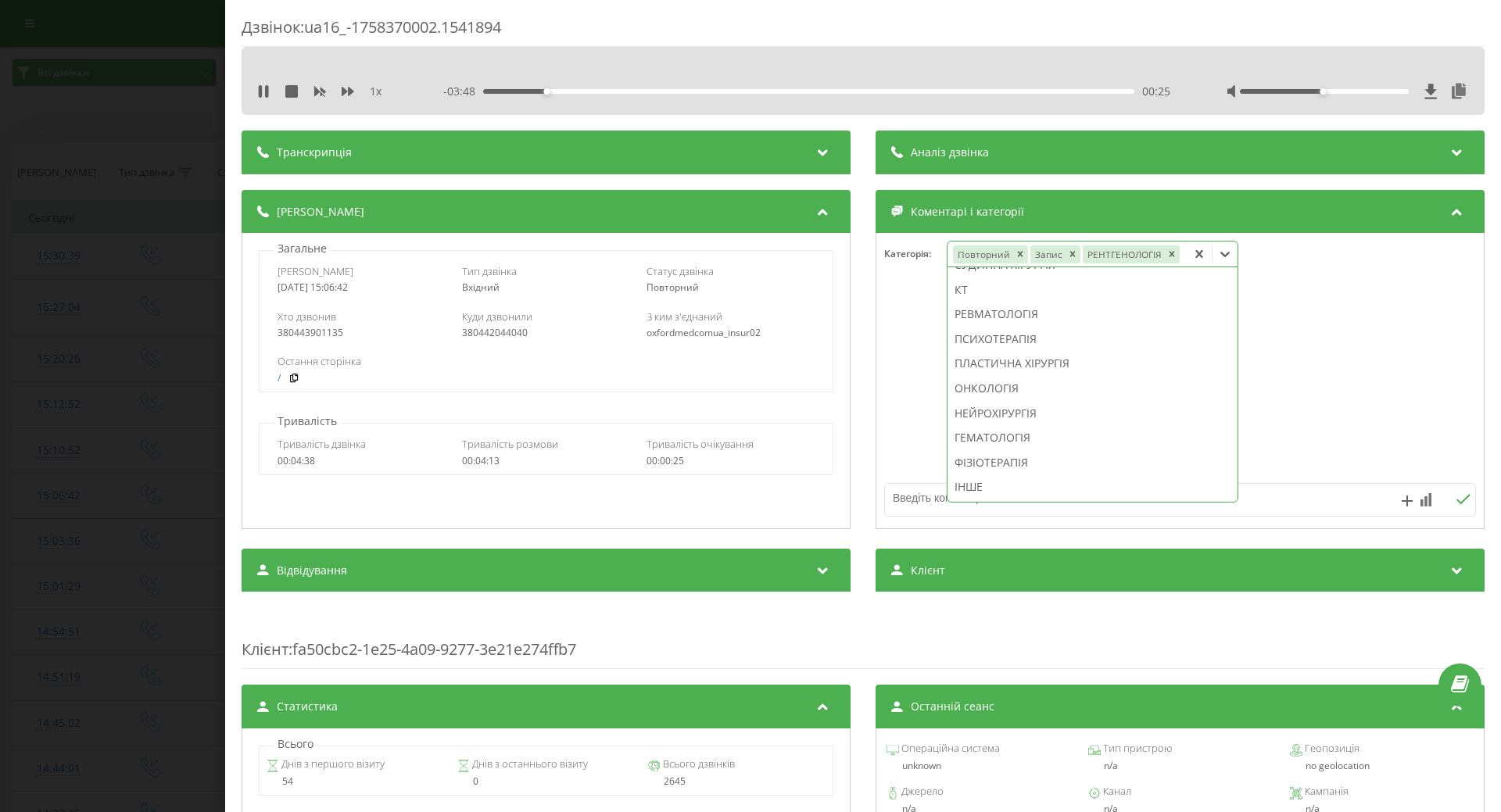
click at [905, 459] on div at bounding box center [1180, 381] width 608 height 187
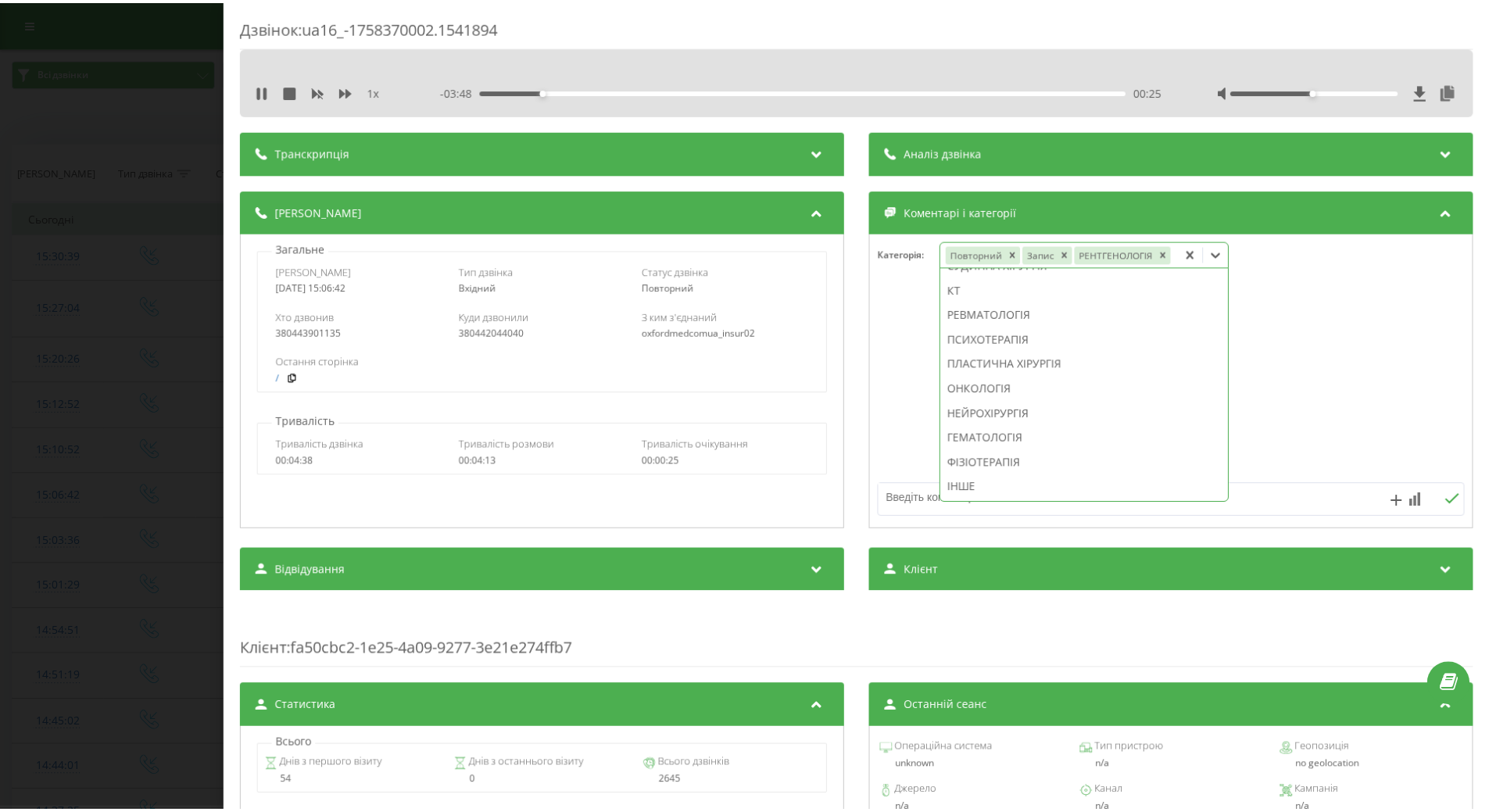
scroll to position [0, 0]
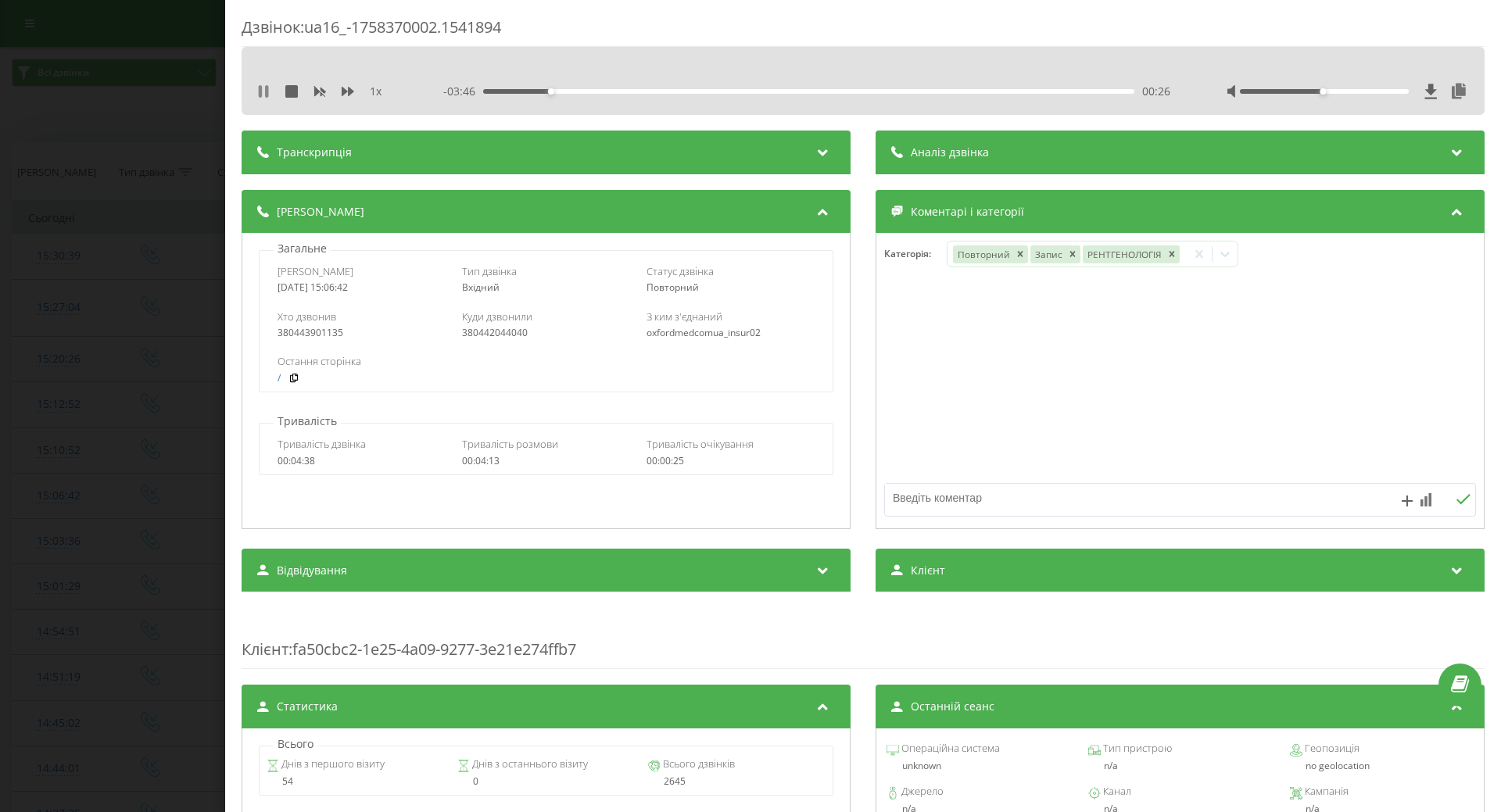
click at [262, 91] on icon at bounding box center [260, 92] width 3 height 13
click at [138, 226] on div "Дзвінок : ua16_-1758370002.1541894 1 x - 03:46 00:26 00:26 Транскрипція Для AI-…" at bounding box center [750, 406] width 1501 height 812
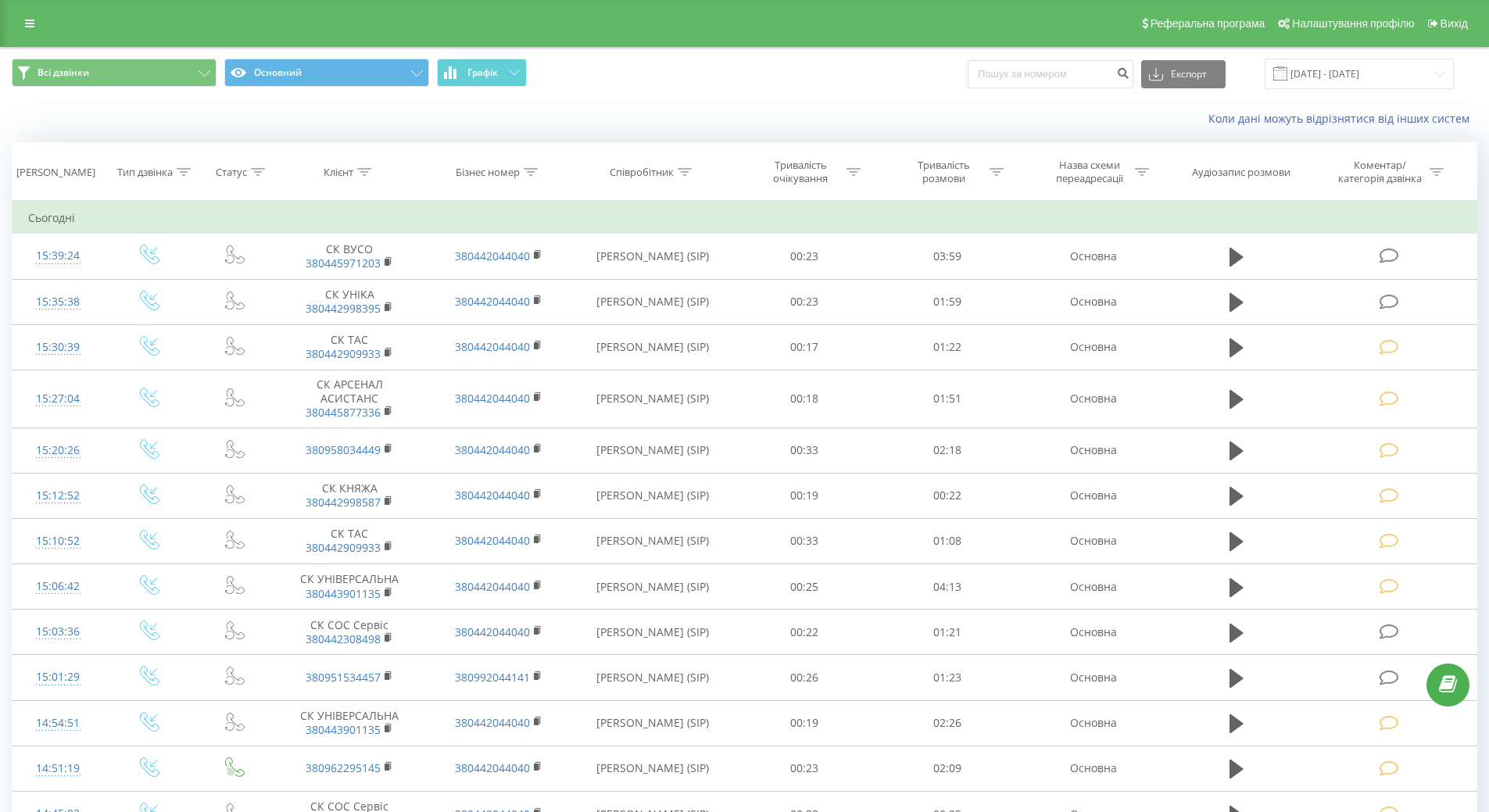
click at [567, 119] on div "Коли дані можуть відрізнятися вiд інших систем" at bounding box center [1023, 119] width 929 height 15
